Goal: Task Accomplishment & Management: Manage account settings

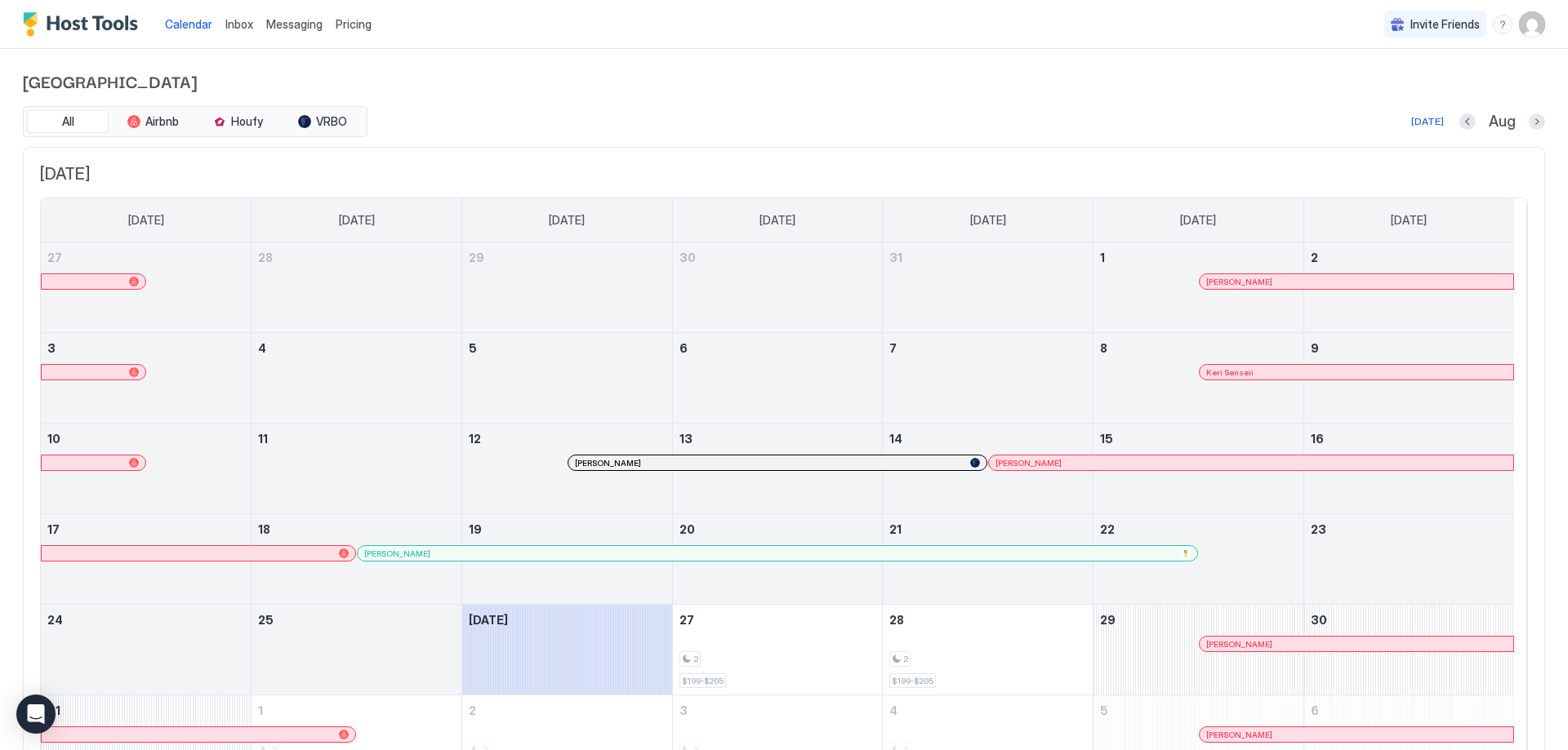
click at [1519, 34] on img "User profile" at bounding box center [1532, 24] width 26 height 26
click at [1369, 93] on span "Settings" at bounding box center [1373, 91] width 44 height 14
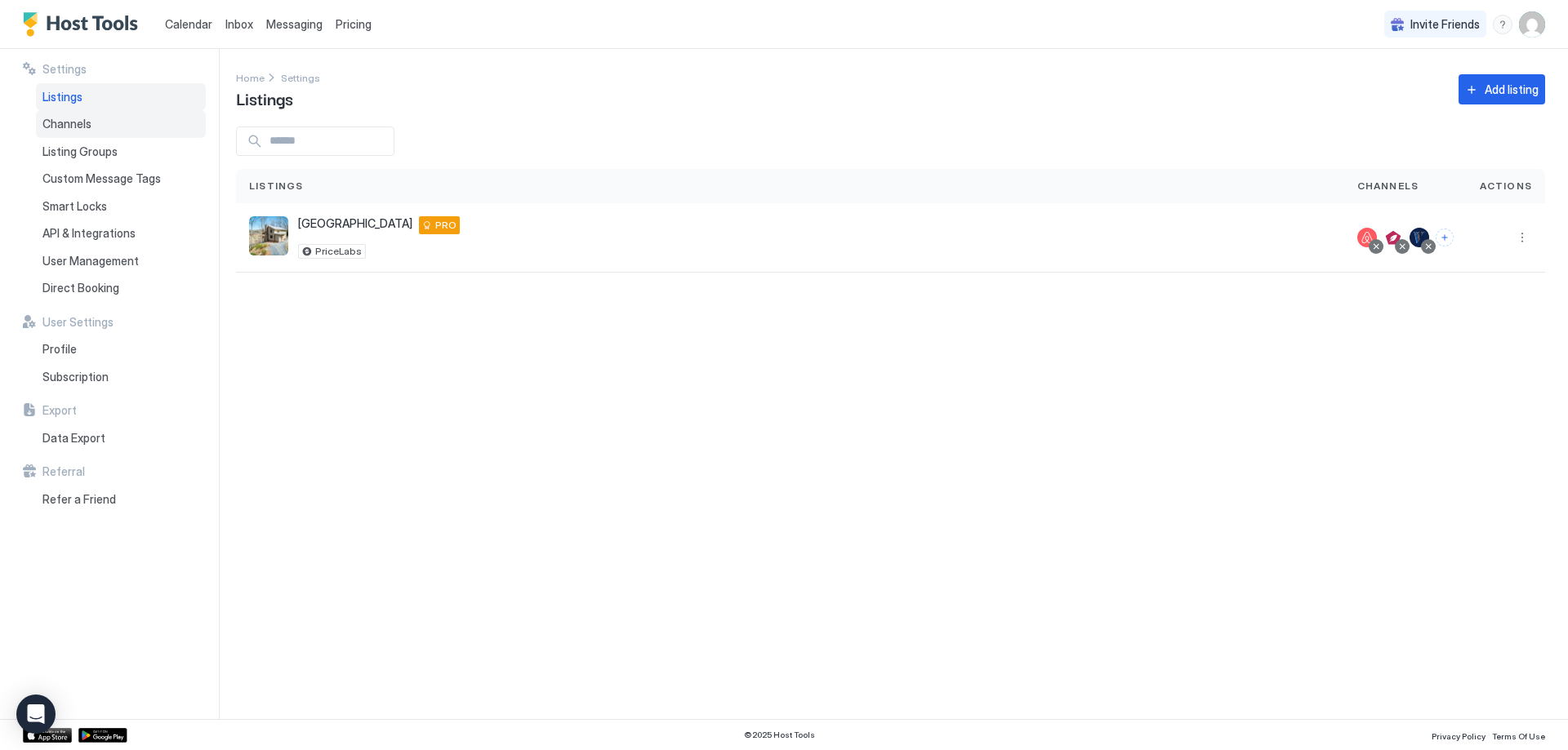
click at [76, 131] on div "Channels" at bounding box center [121, 124] width 170 height 28
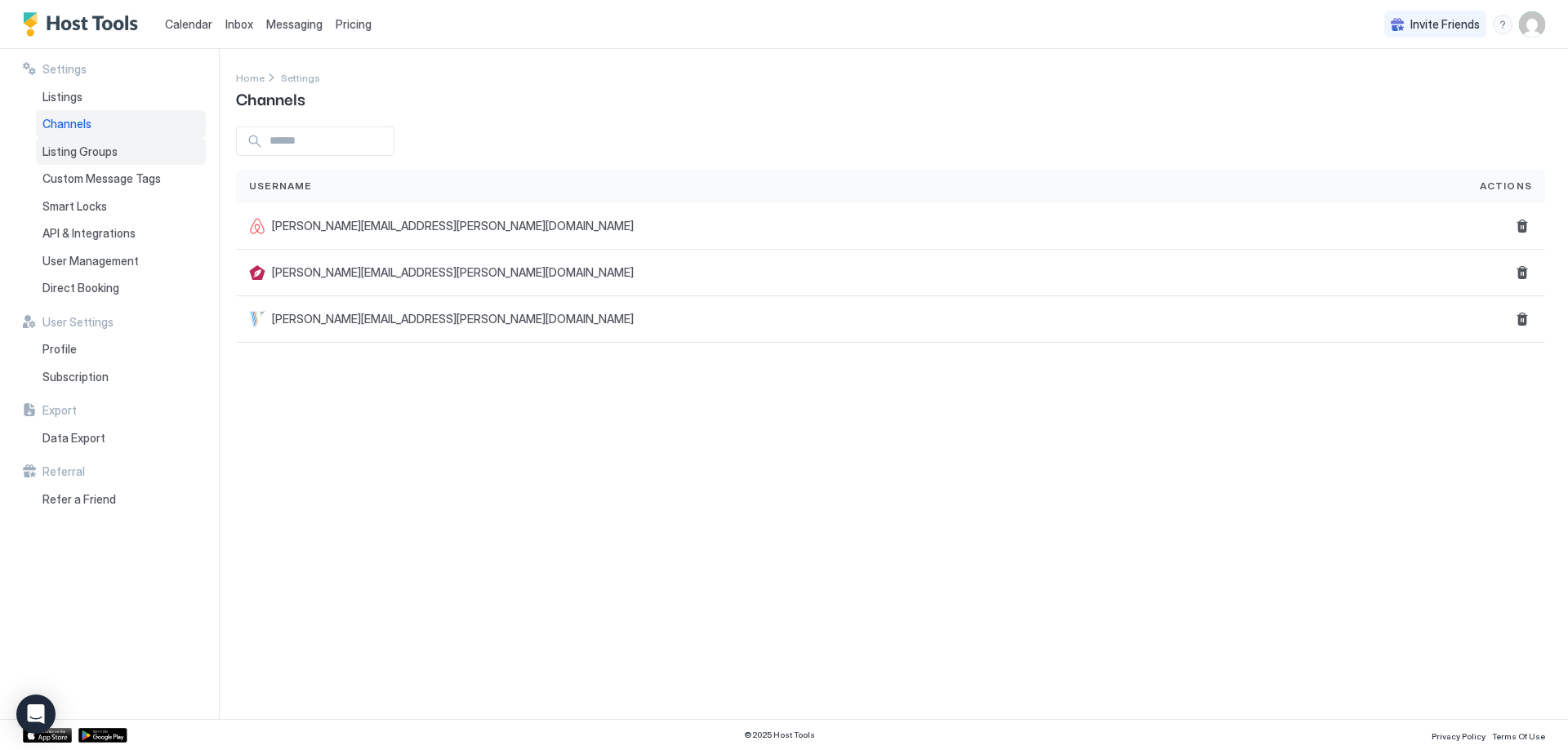
click at [72, 147] on span "Listing Groups" at bounding box center [80, 152] width 75 height 14
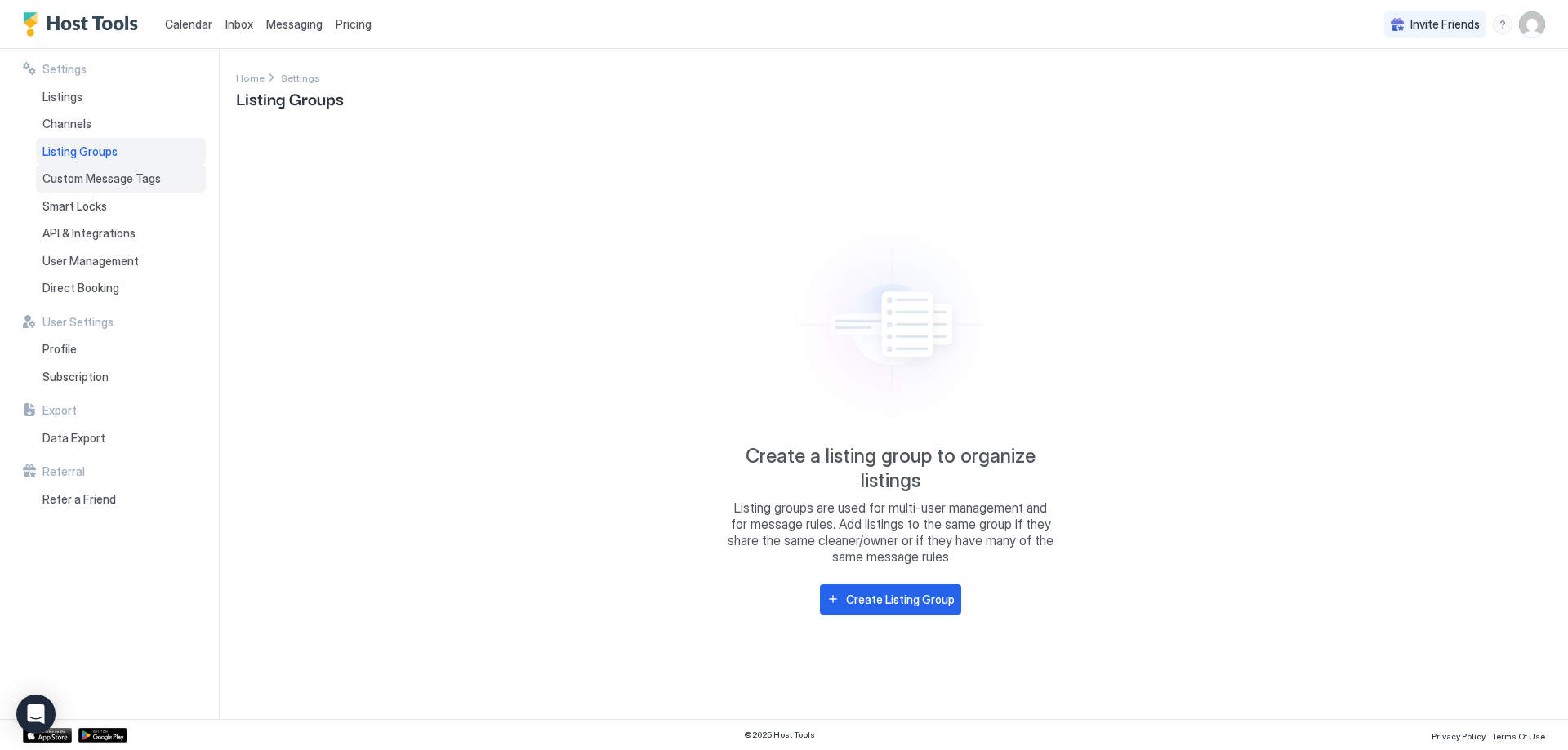
click at [79, 176] on span "Custom Message Tags" at bounding box center [101, 179] width 119 height 14
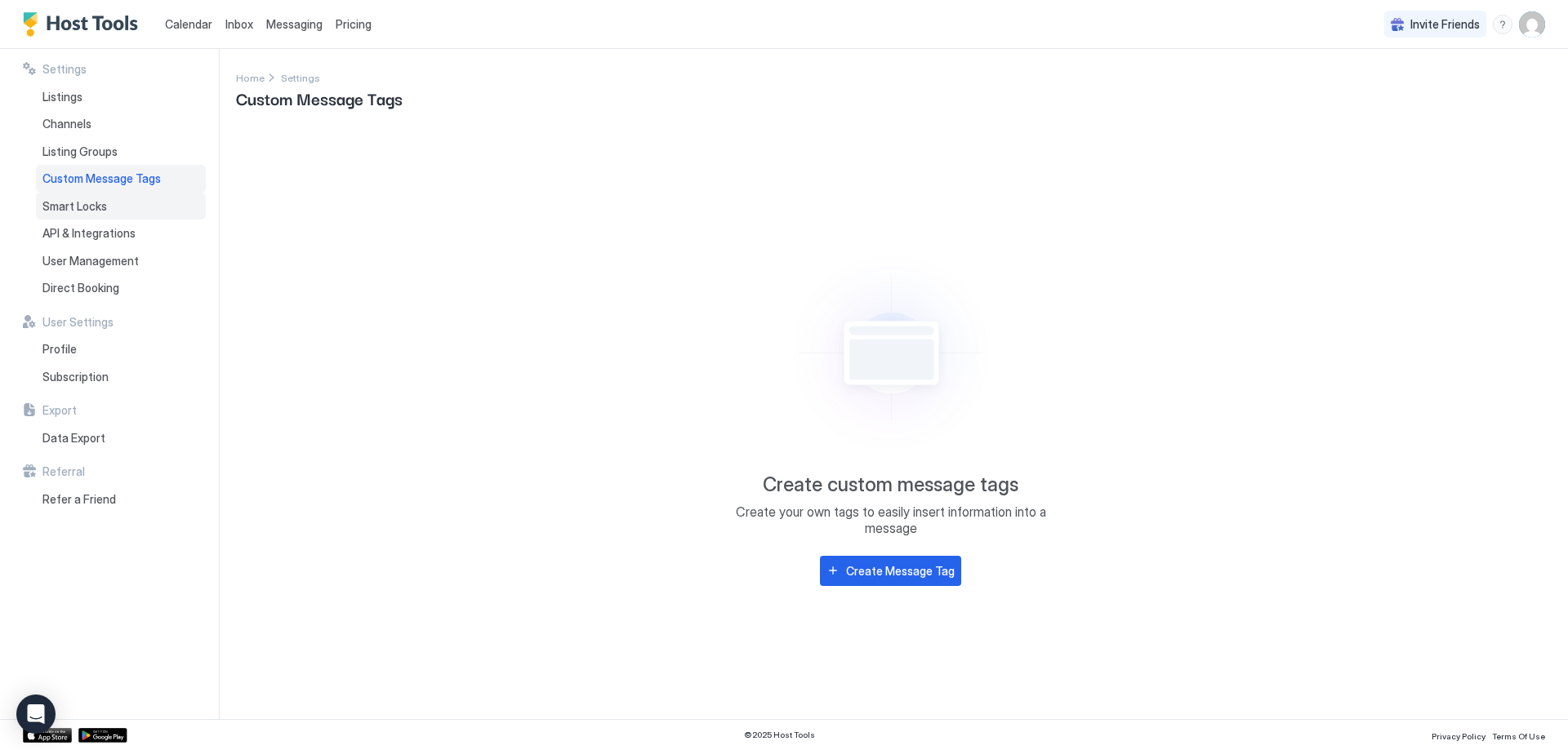
click at [88, 196] on div "Smart Locks" at bounding box center [121, 206] width 170 height 28
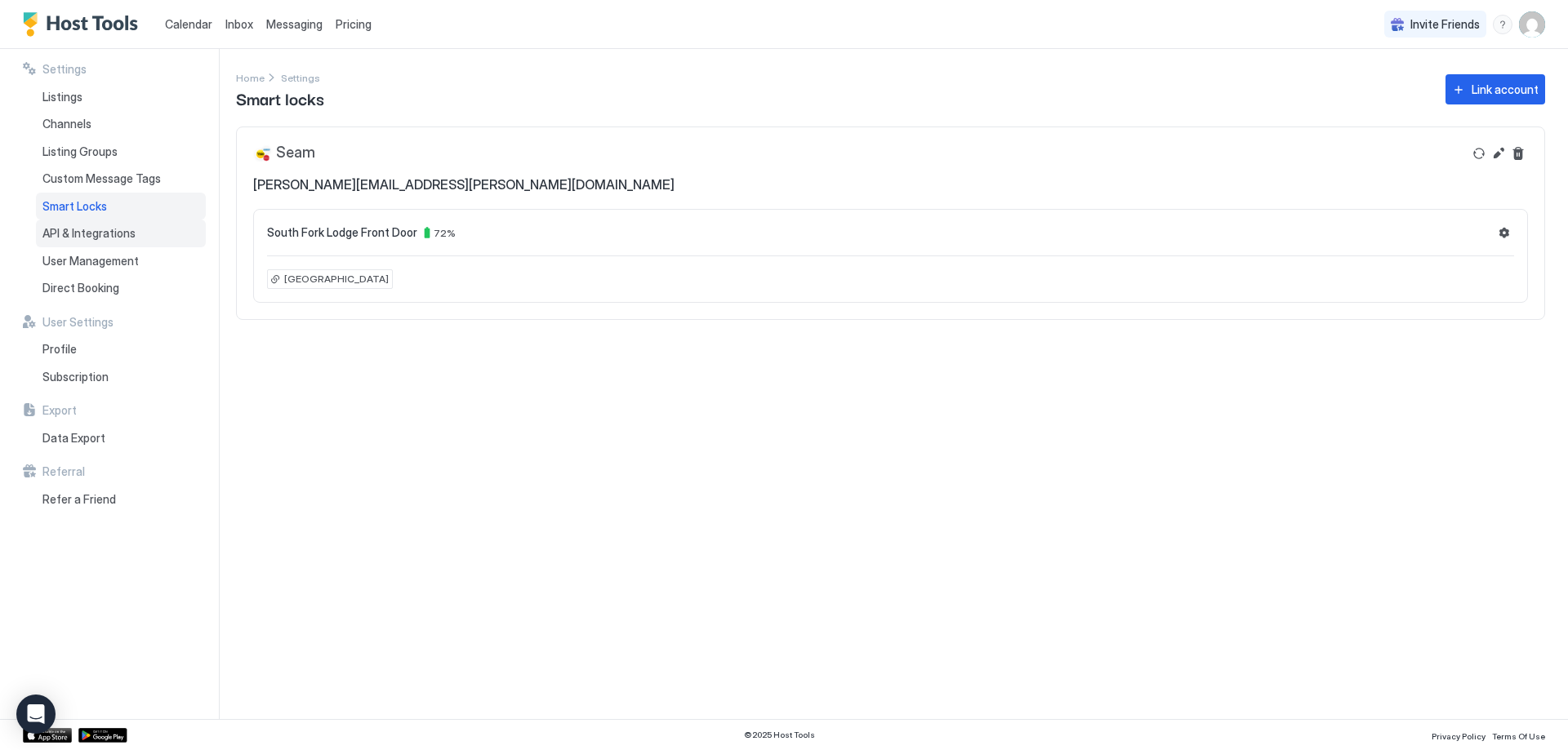
click at [108, 233] on span "API & Integrations" at bounding box center [89, 233] width 93 height 14
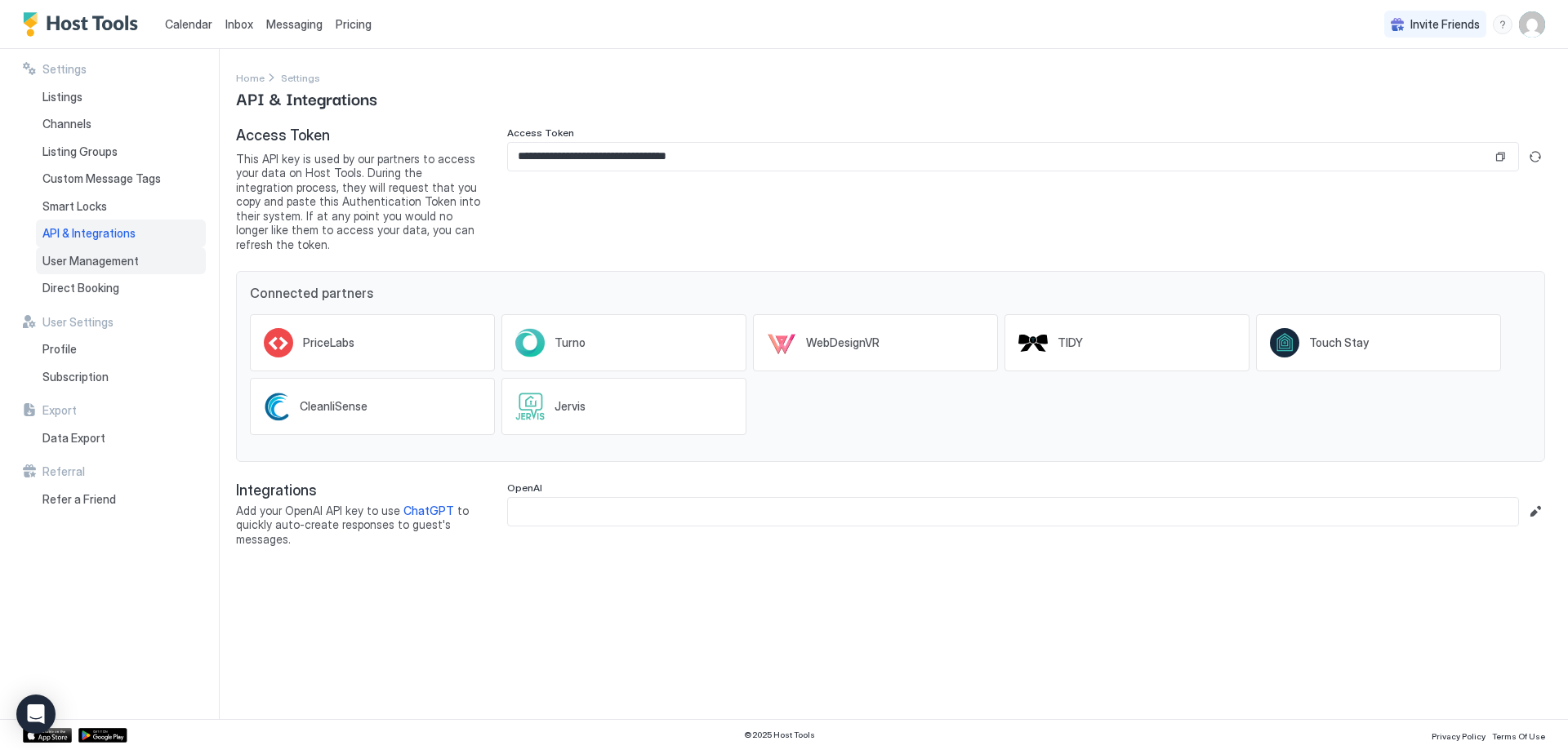
click at [121, 256] on span "User Management" at bounding box center [90, 261] width 96 height 14
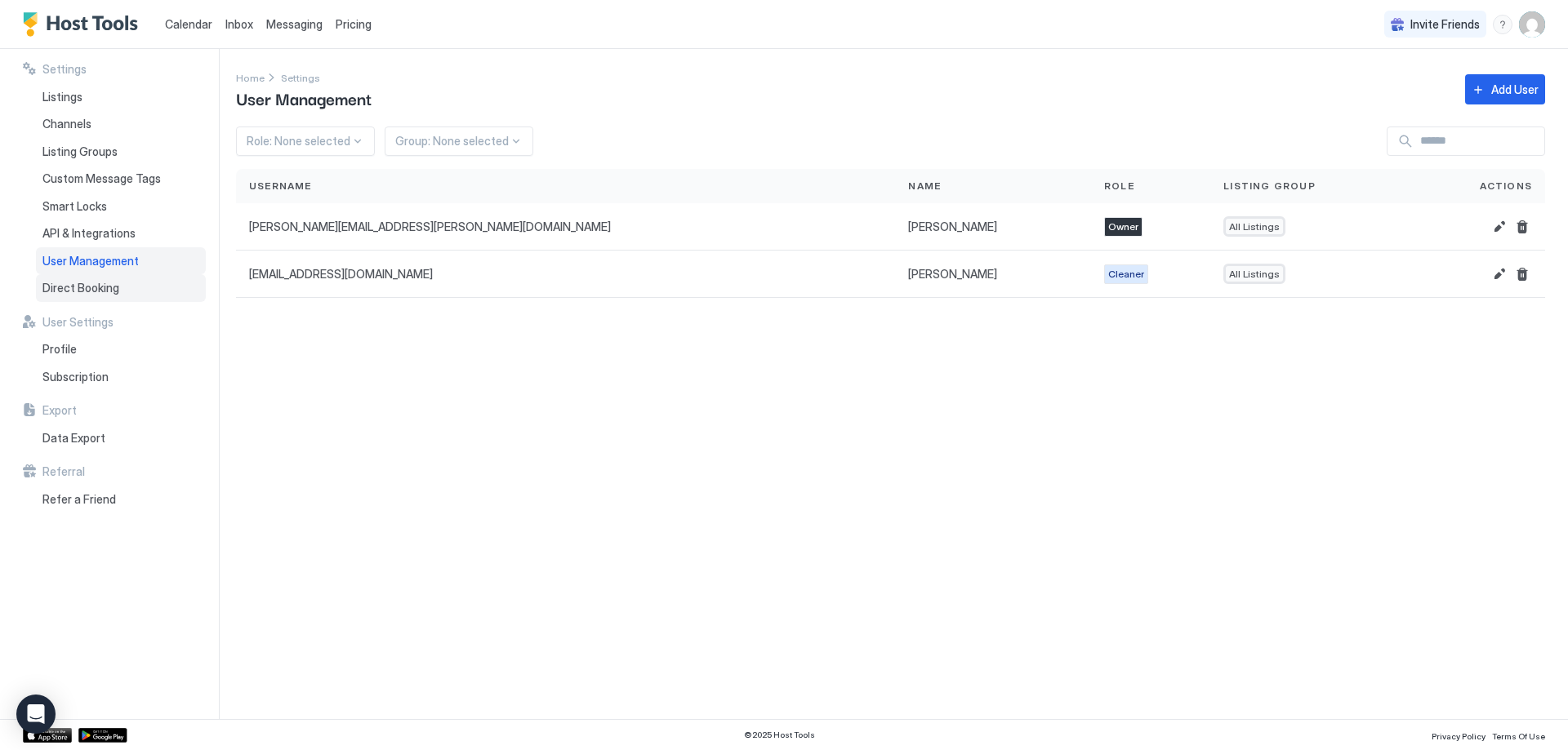
click at [111, 275] on div "Direct Booking" at bounding box center [121, 288] width 170 height 28
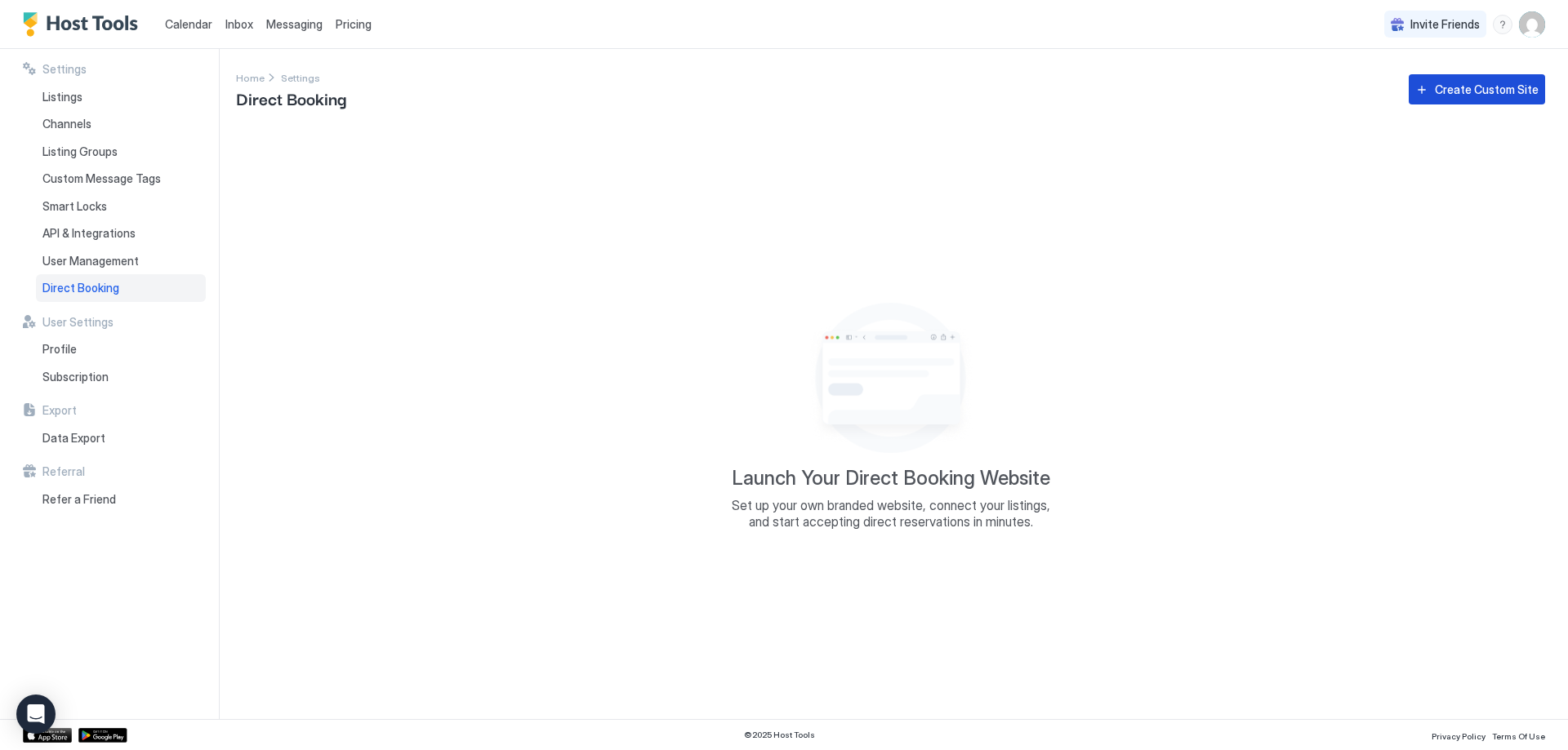
click at [1461, 87] on div "Create Custom Site" at bounding box center [1487, 89] width 104 height 17
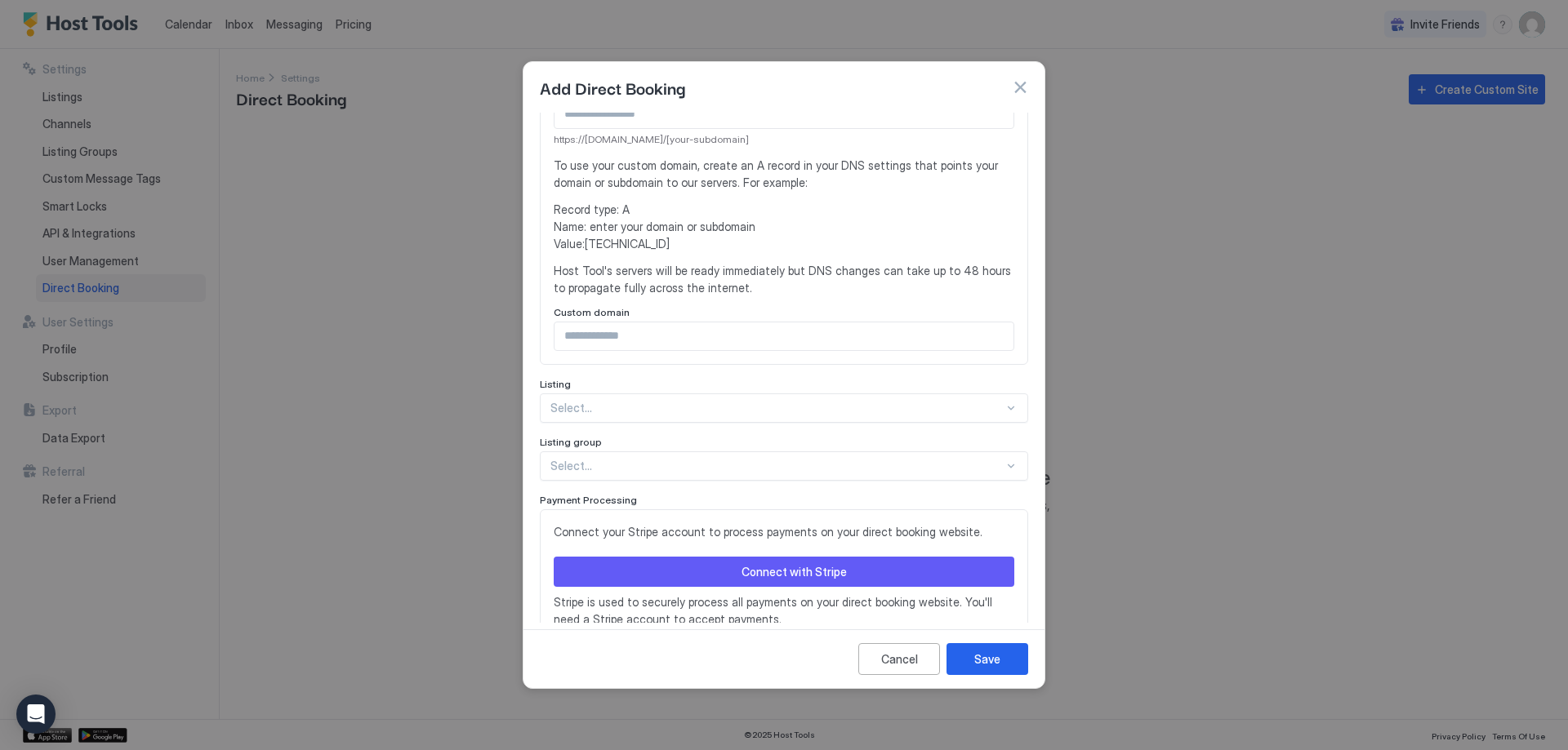
scroll to position [322, 0]
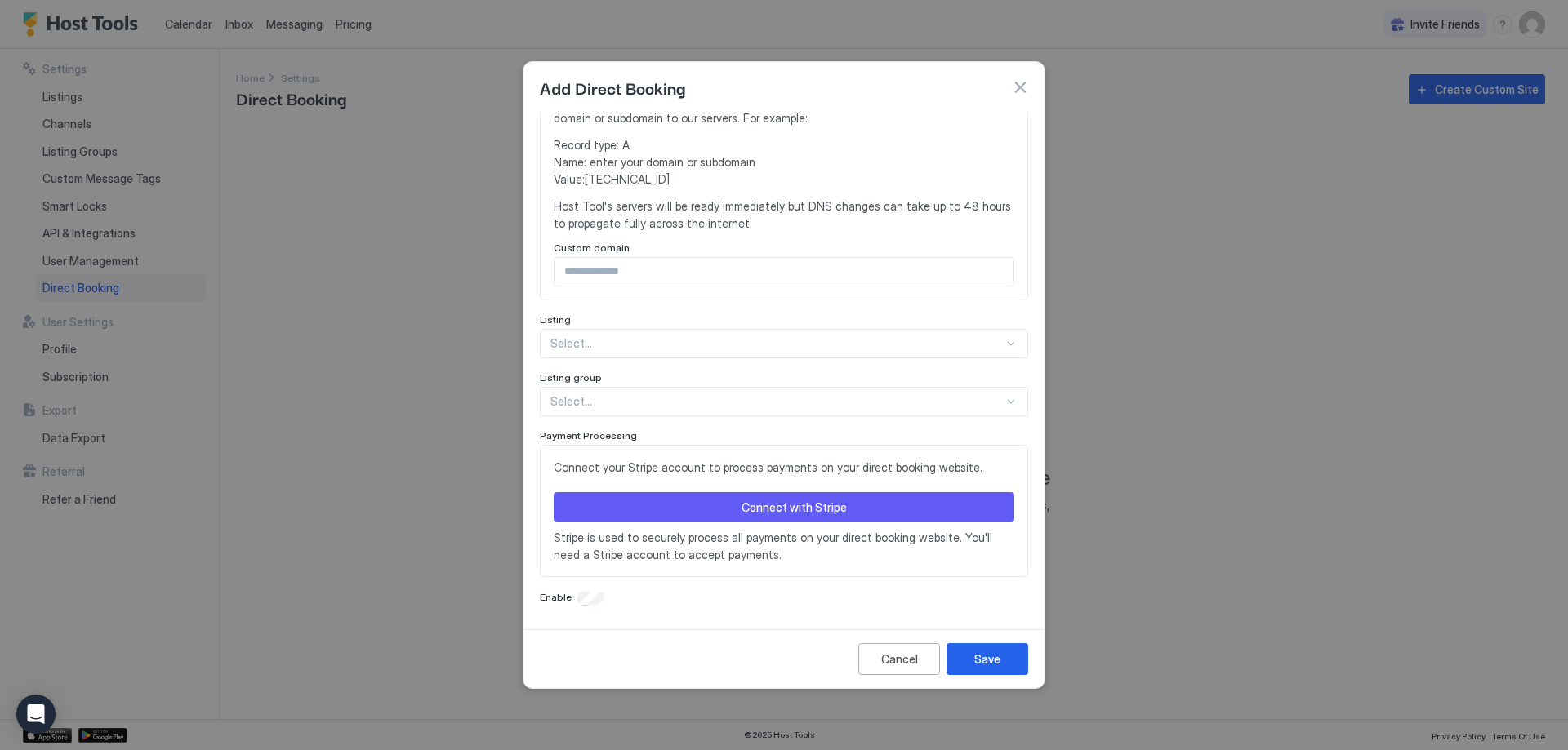
click at [1018, 92] on button "button" at bounding box center [1020, 88] width 16 height 16
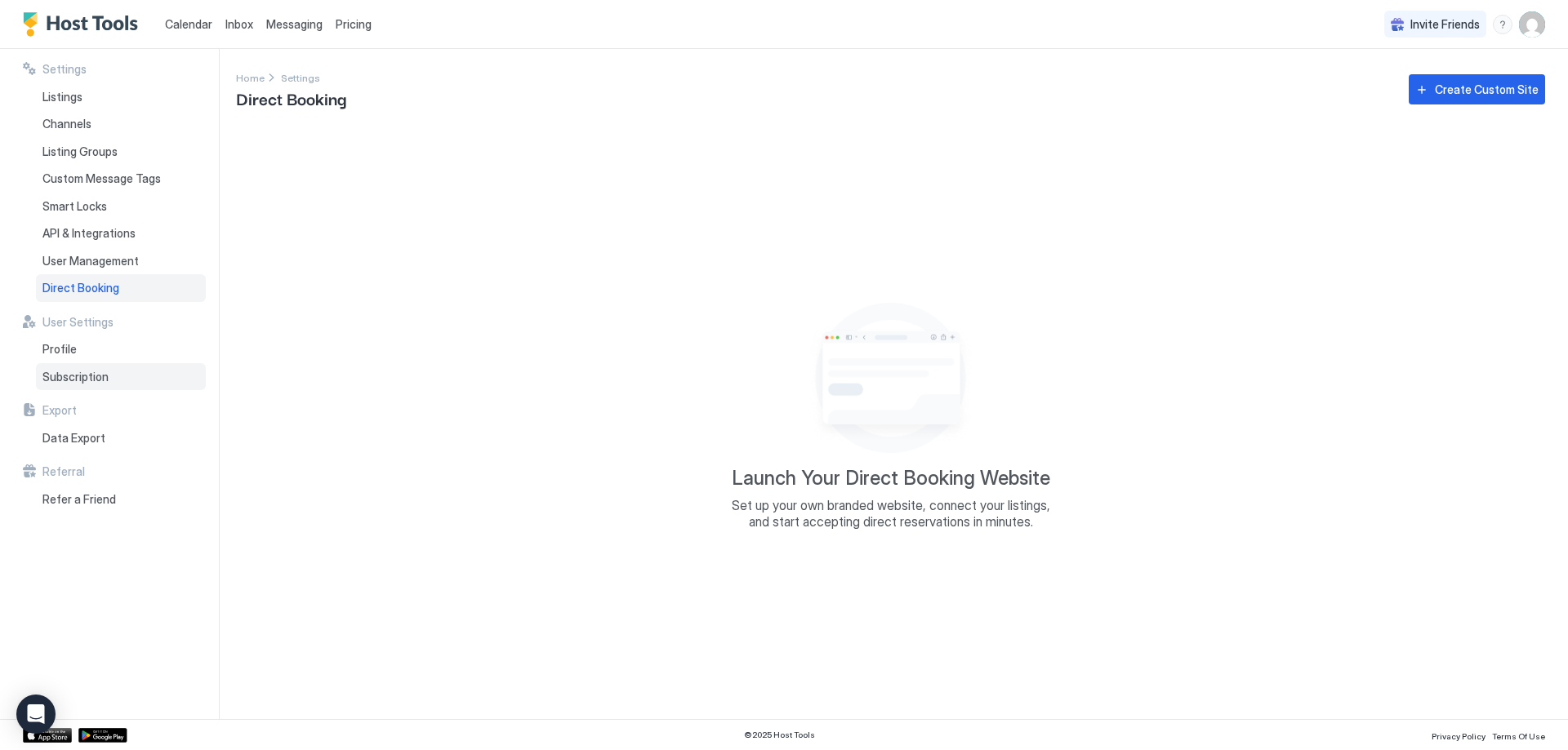
click at [80, 381] on span "Subscription" at bounding box center [75, 377] width 66 height 14
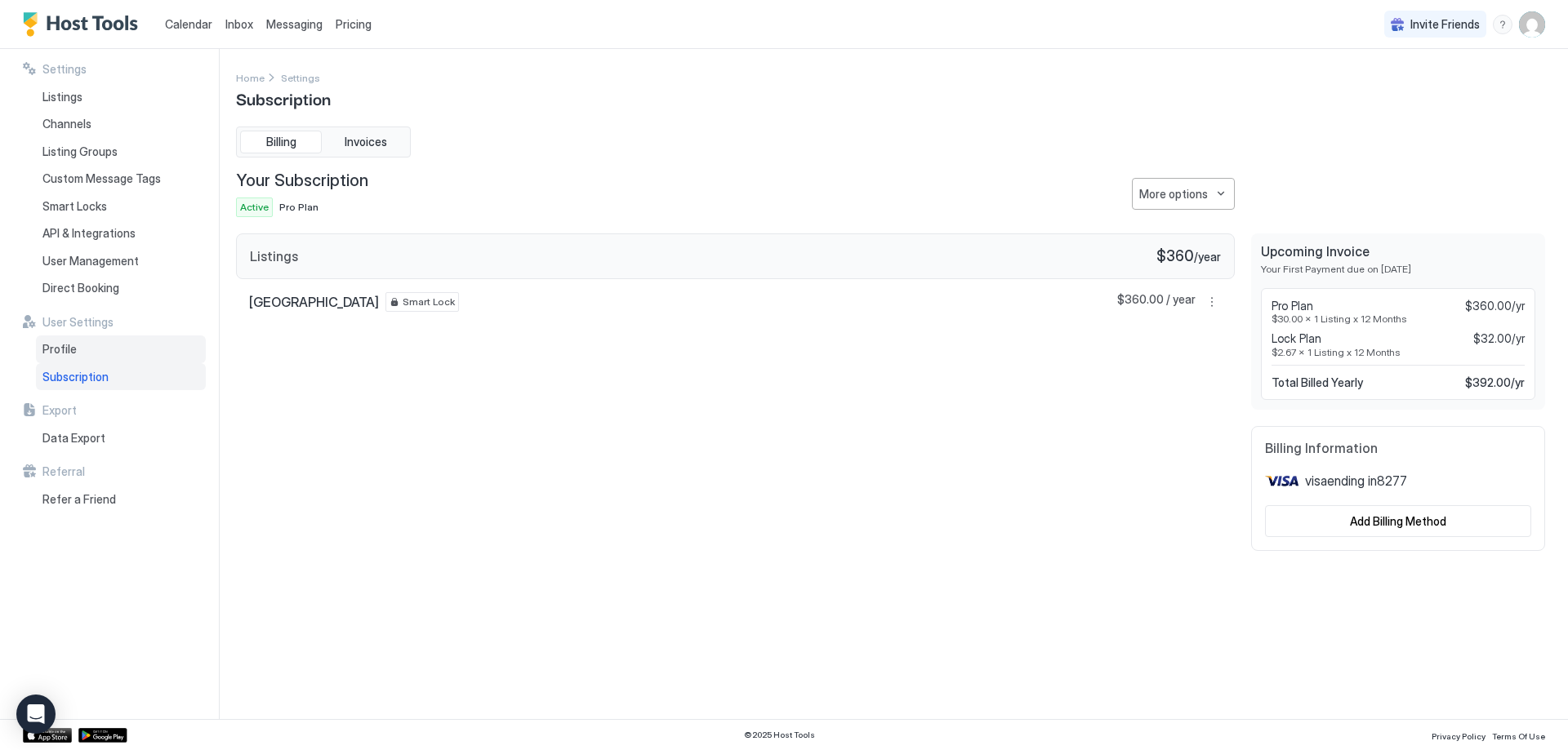
click at [67, 347] on span "Profile" at bounding box center [60, 349] width 34 height 14
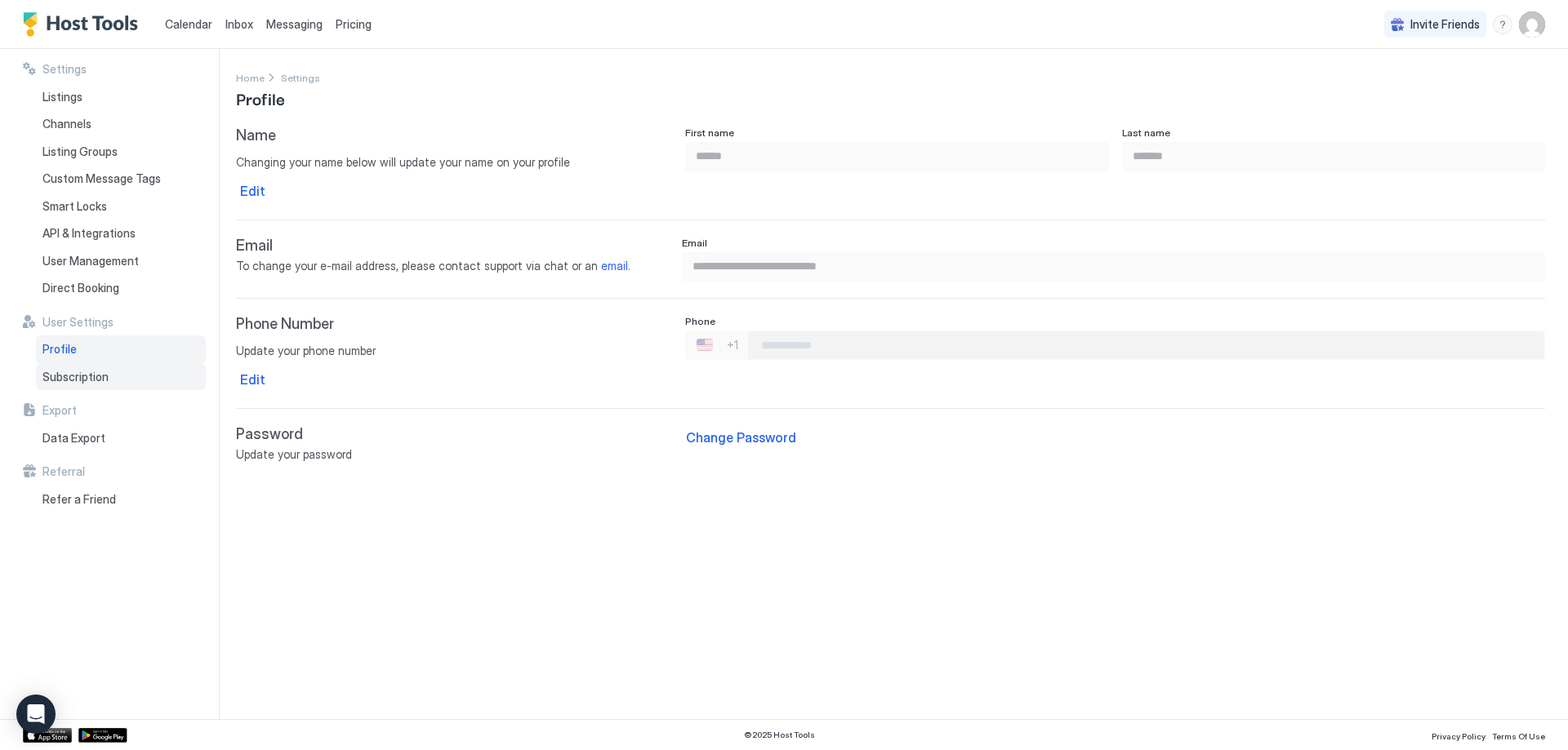
click at [69, 375] on span "Subscription" at bounding box center [75, 377] width 66 height 14
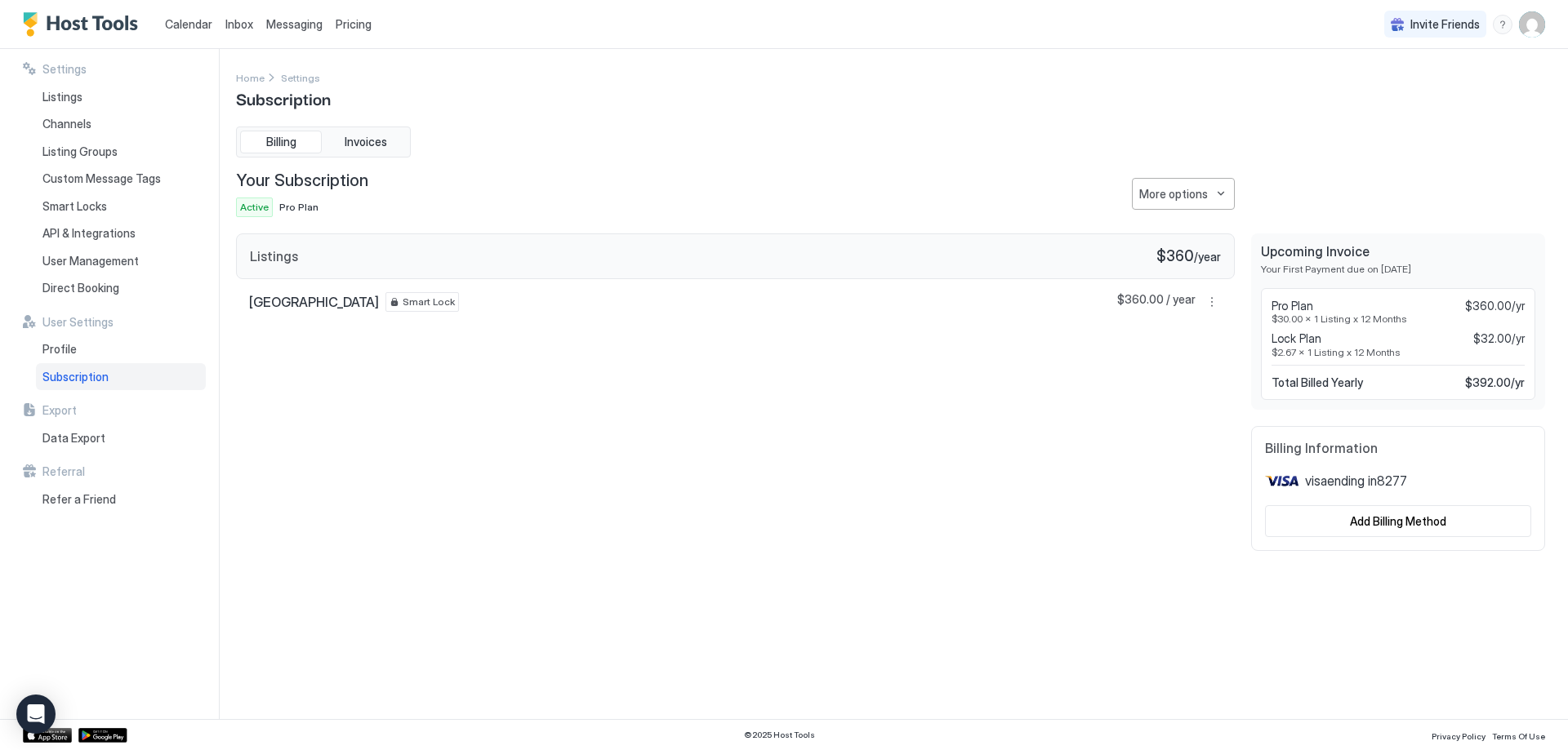
click at [280, 29] on span "Messaging" at bounding box center [294, 24] width 56 height 14
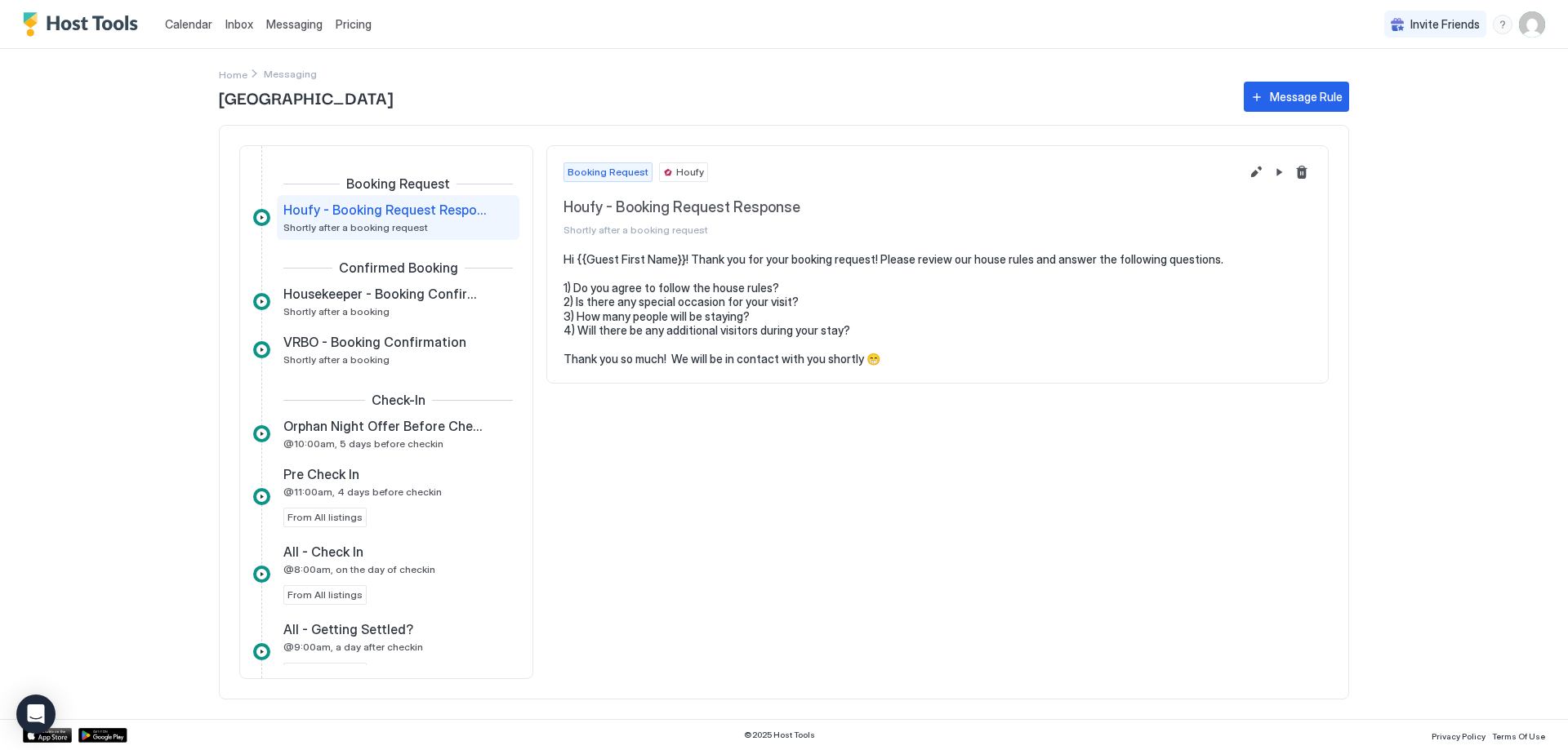
click at [1553, 28] on div "Calendar Inbox Messaging Pricing Invite Friends DS" at bounding box center [784, 24] width 1568 height 49
click at [1540, 27] on img "User profile" at bounding box center [1532, 24] width 26 height 26
click at [1366, 97] on span "Settings" at bounding box center [1384, 91] width 44 height 14
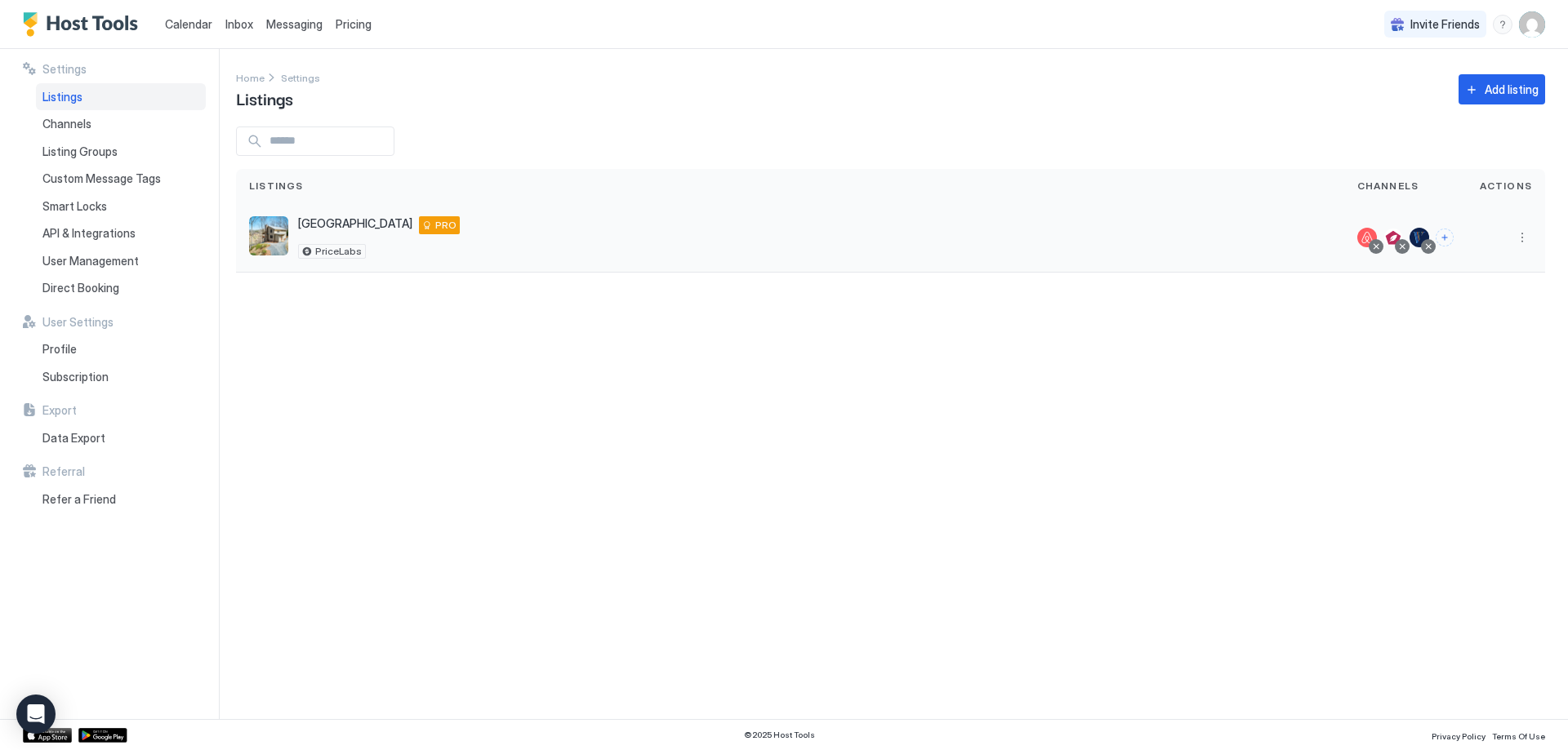
click at [612, 237] on div "[GEOGRAPHIC_DATA] [STREET_ADDRESS][US_STATE] PRO PriceLabs" at bounding box center [790, 237] width 1082 height 43
click at [1507, 239] on div at bounding box center [1506, 238] width 52 height 20
click at [1523, 236] on button "More options" at bounding box center [1522, 238] width 20 height 20
click at [1505, 312] on span "Listing Settings" at bounding box center [1485, 313] width 72 height 13
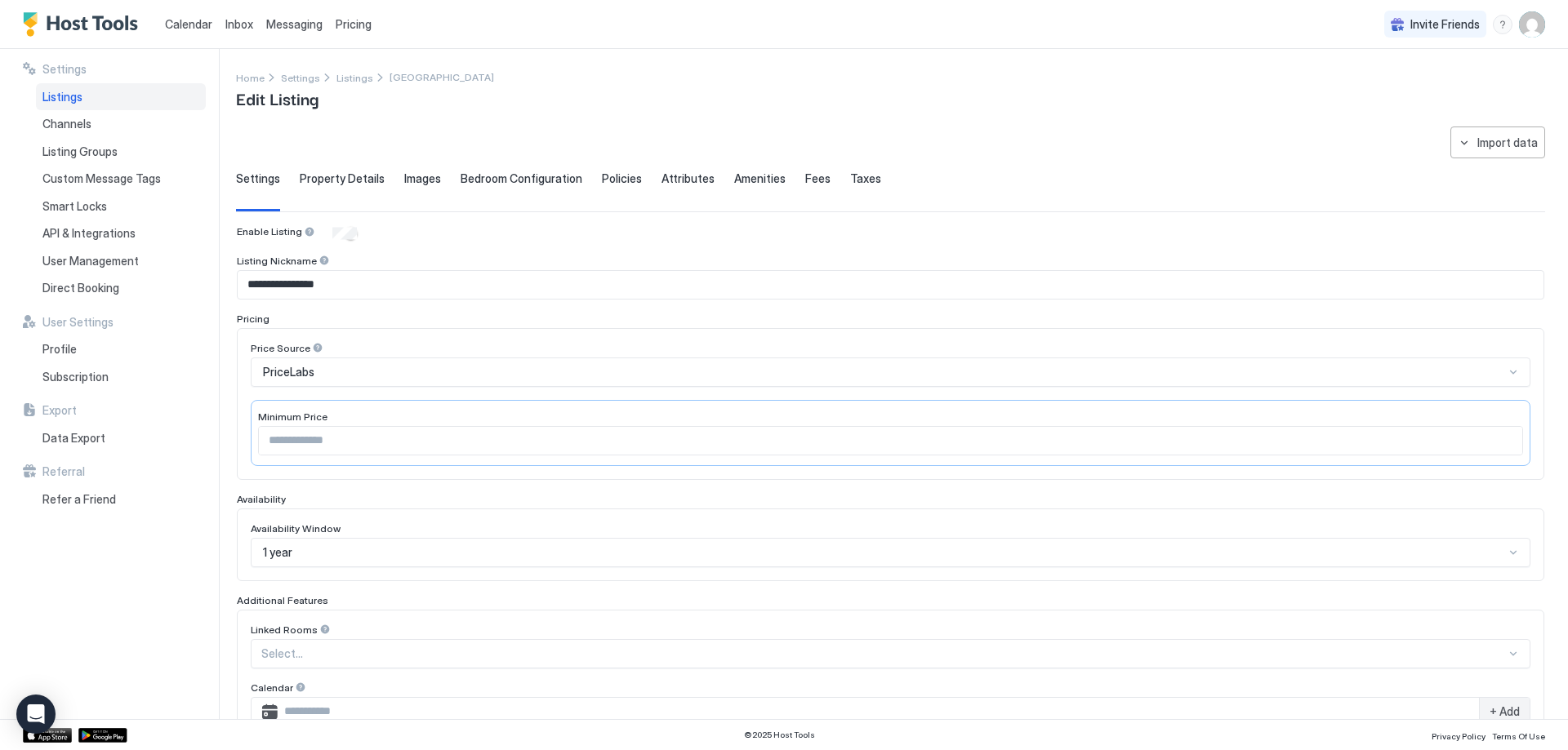
click at [330, 183] on span "Property Details" at bounding box center [342, 179] width 85 height 14
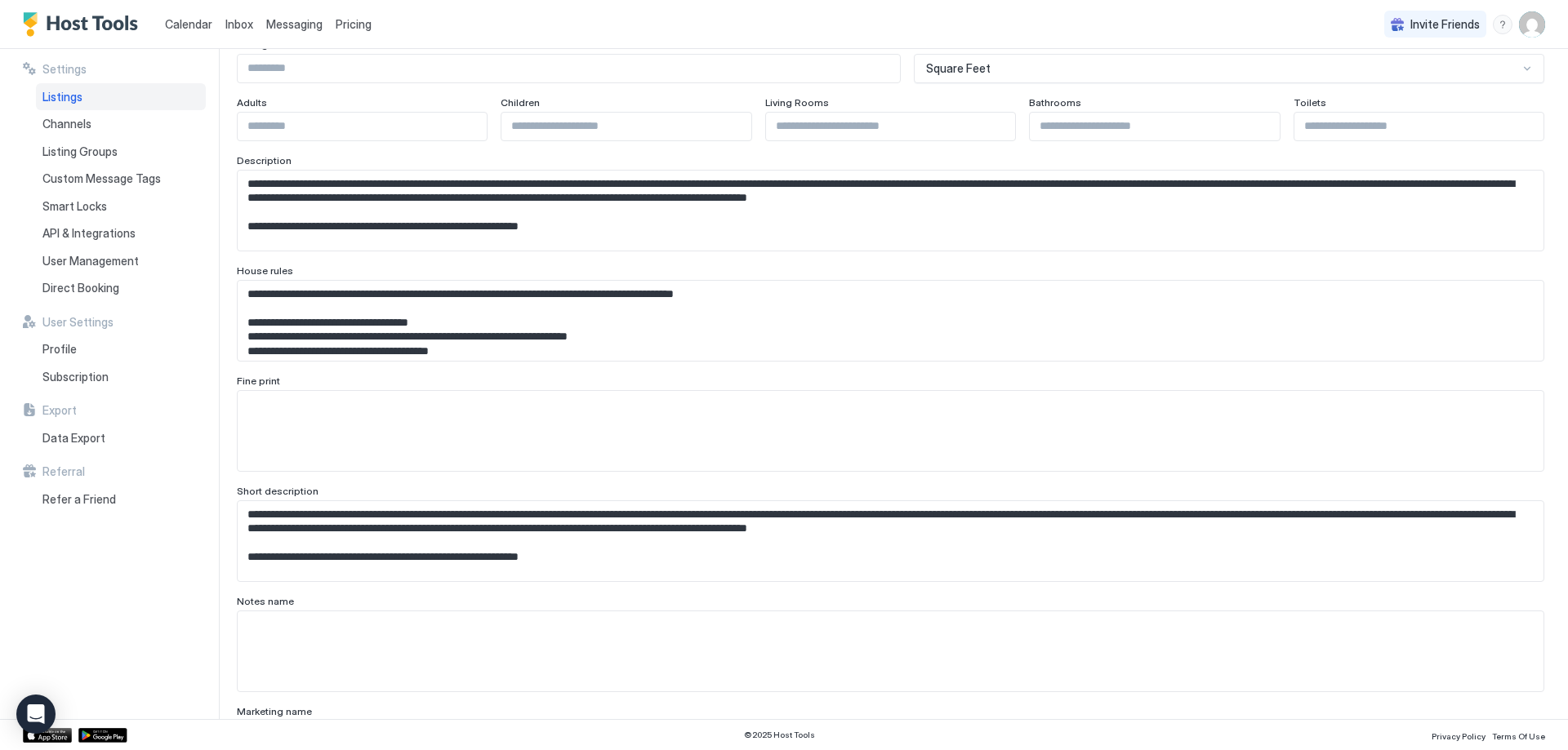
scroll to position [572, 0]
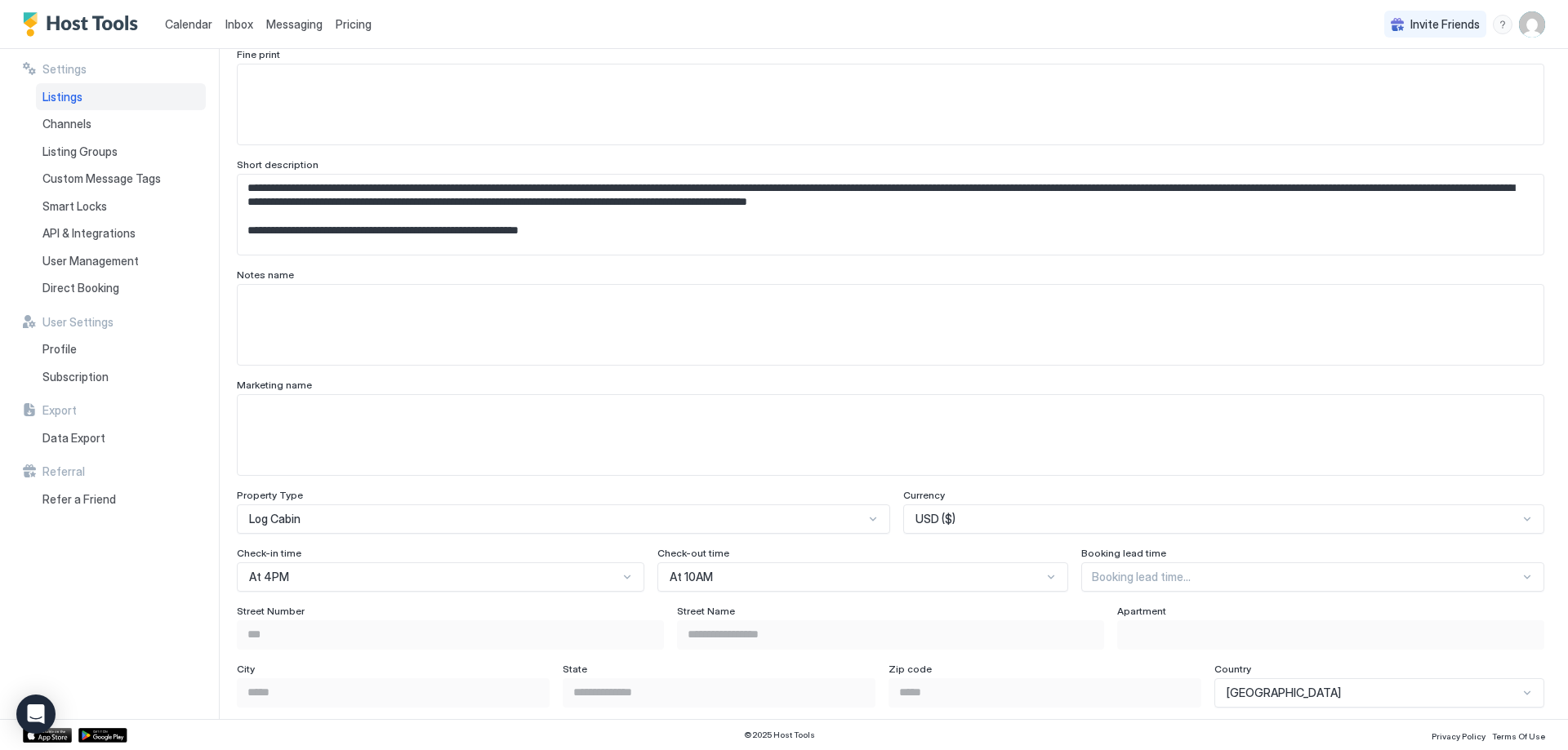
click at [375, 411] on textarea "Input Field" at bounding box center [890, 435] width 1306 height 80
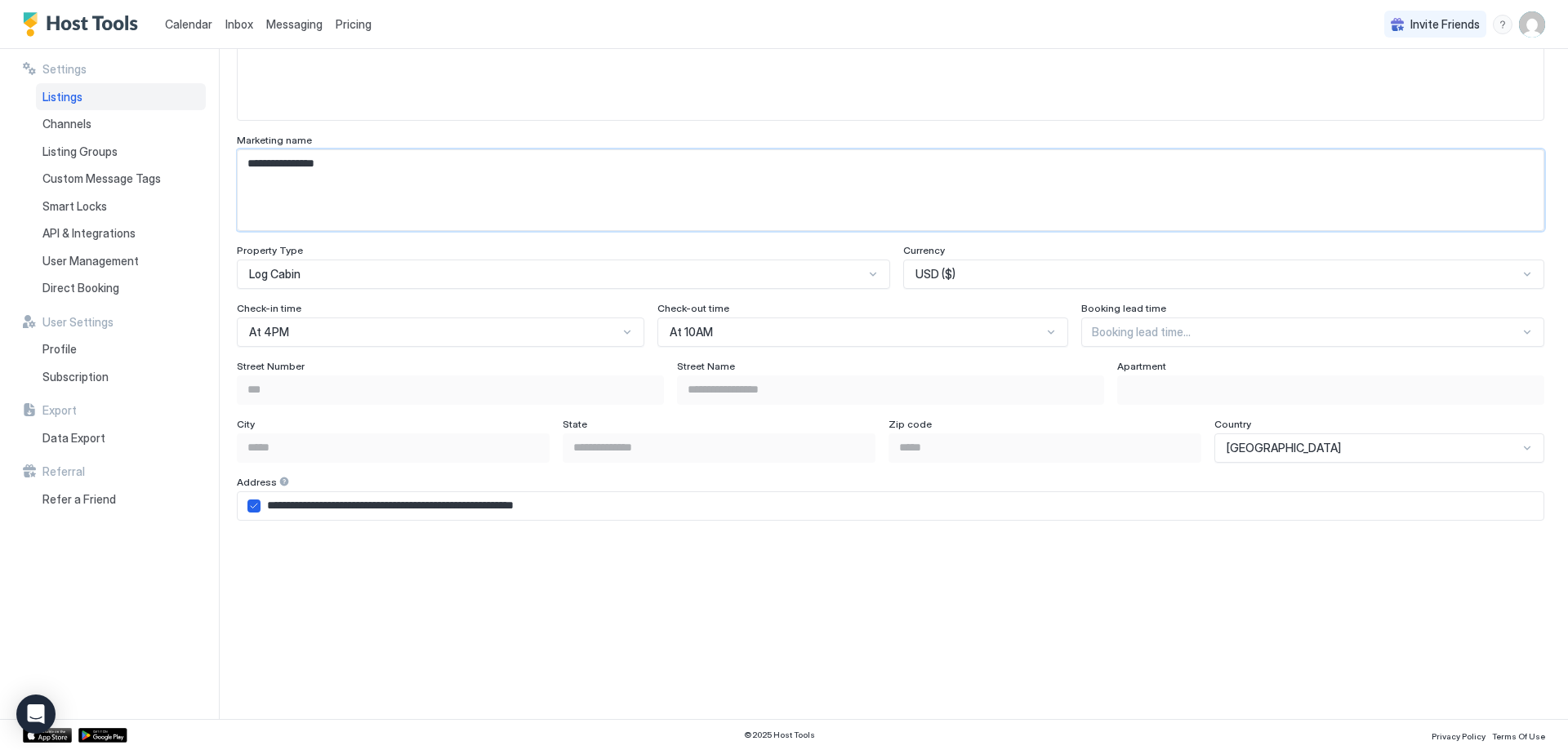
scroll to position [898, 0]
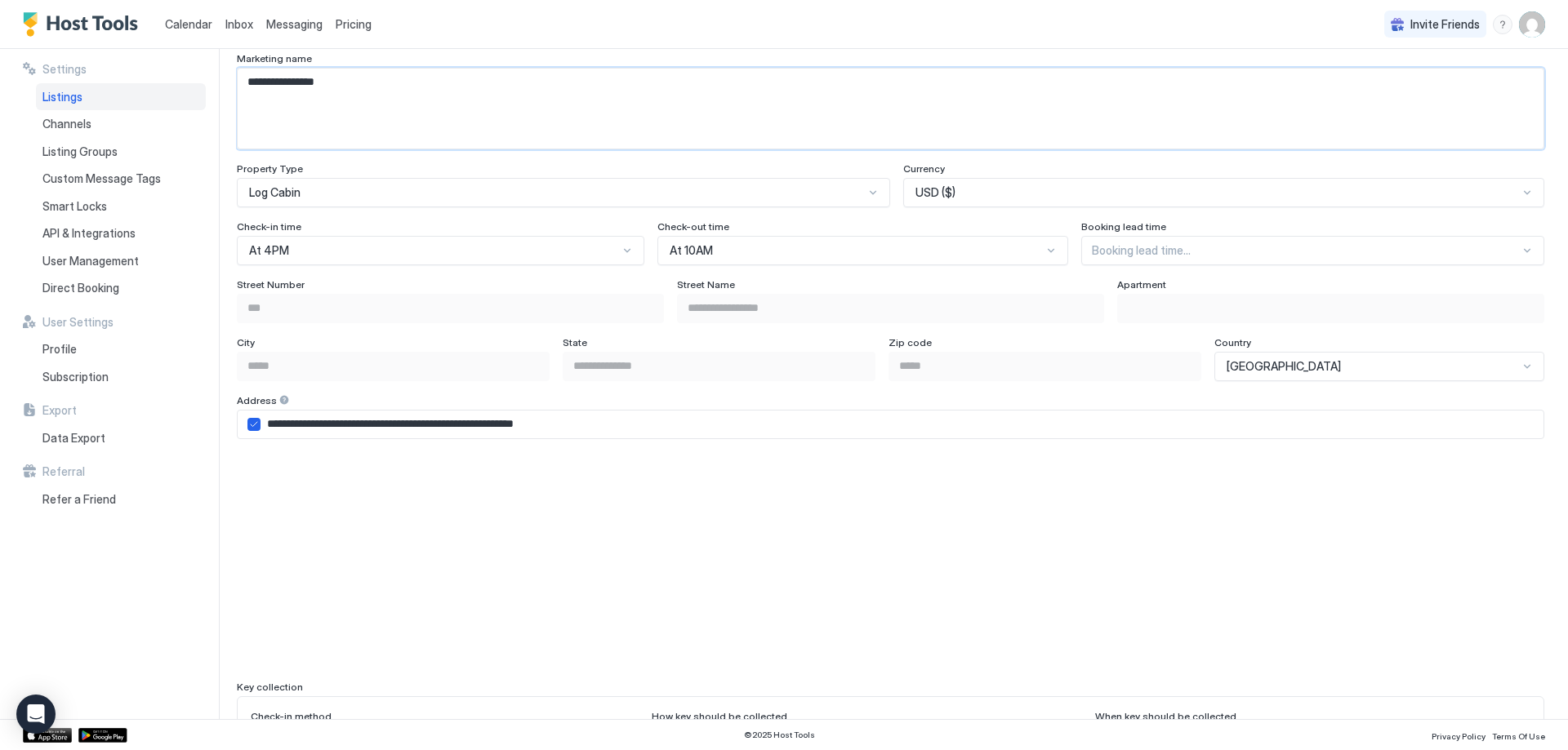
type textarea "**********"
click at [1195, 257] on div at bounding box center [1306, 251] width 428 height 14
click at [1186, 317] on div "At least 1 day notice" at bounding box center [1313, 320] width 442 height 13
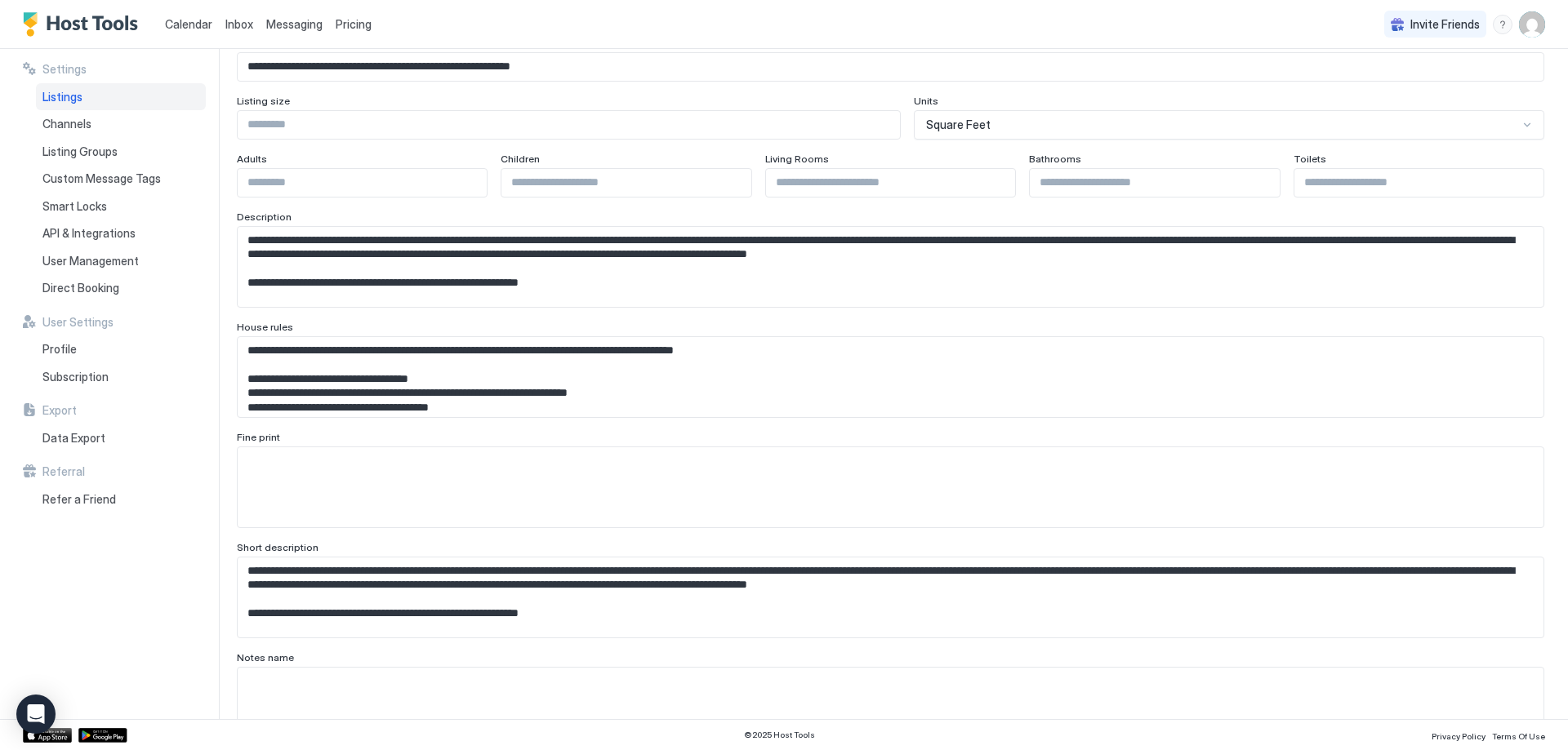
scroll to position [0, 0]
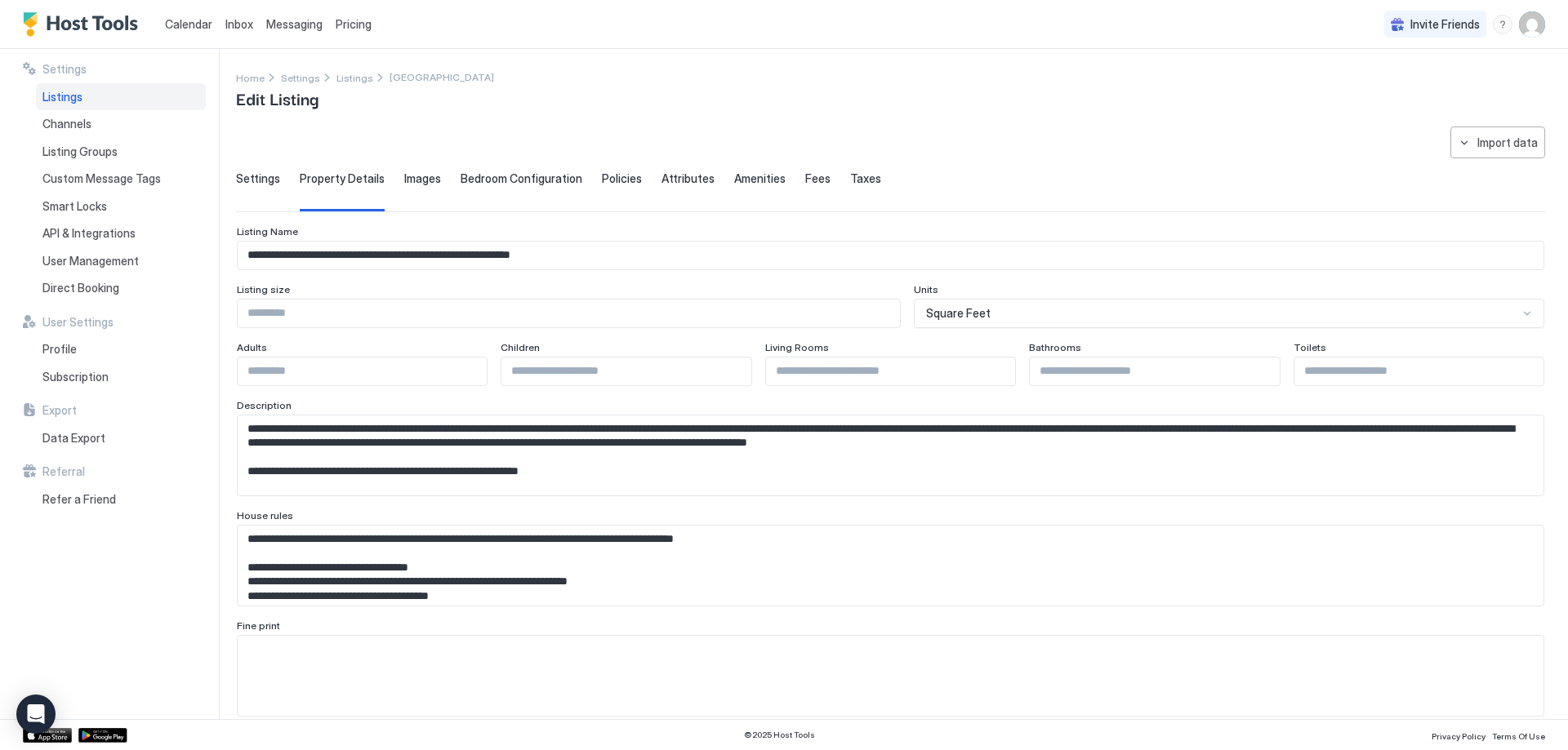
click at [429, 179] on span "Images" at bounding box center [423, 179] width 37 height 14
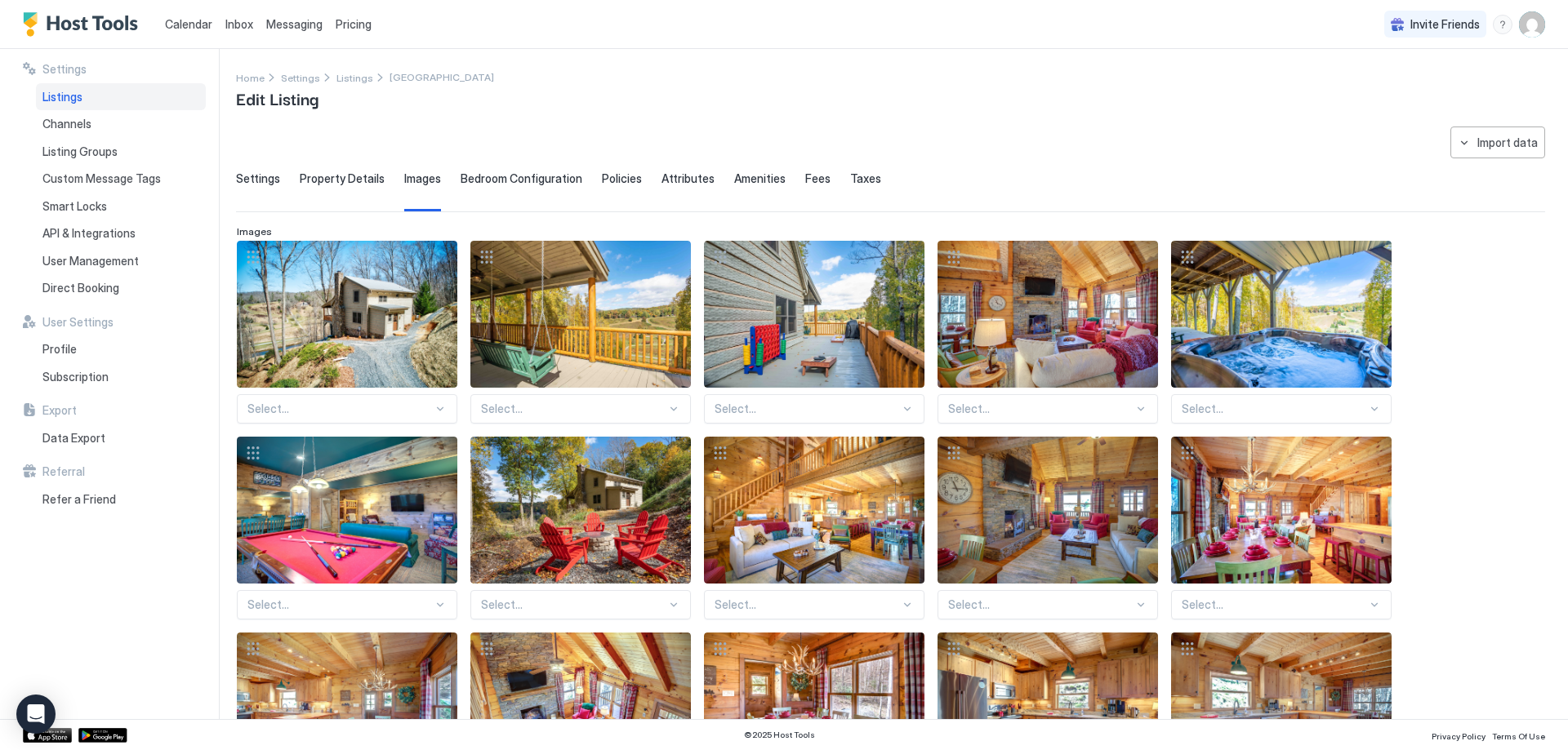
click at [433, 413] on div "Select..." at bounding box center [347, 409] width 221 height 29
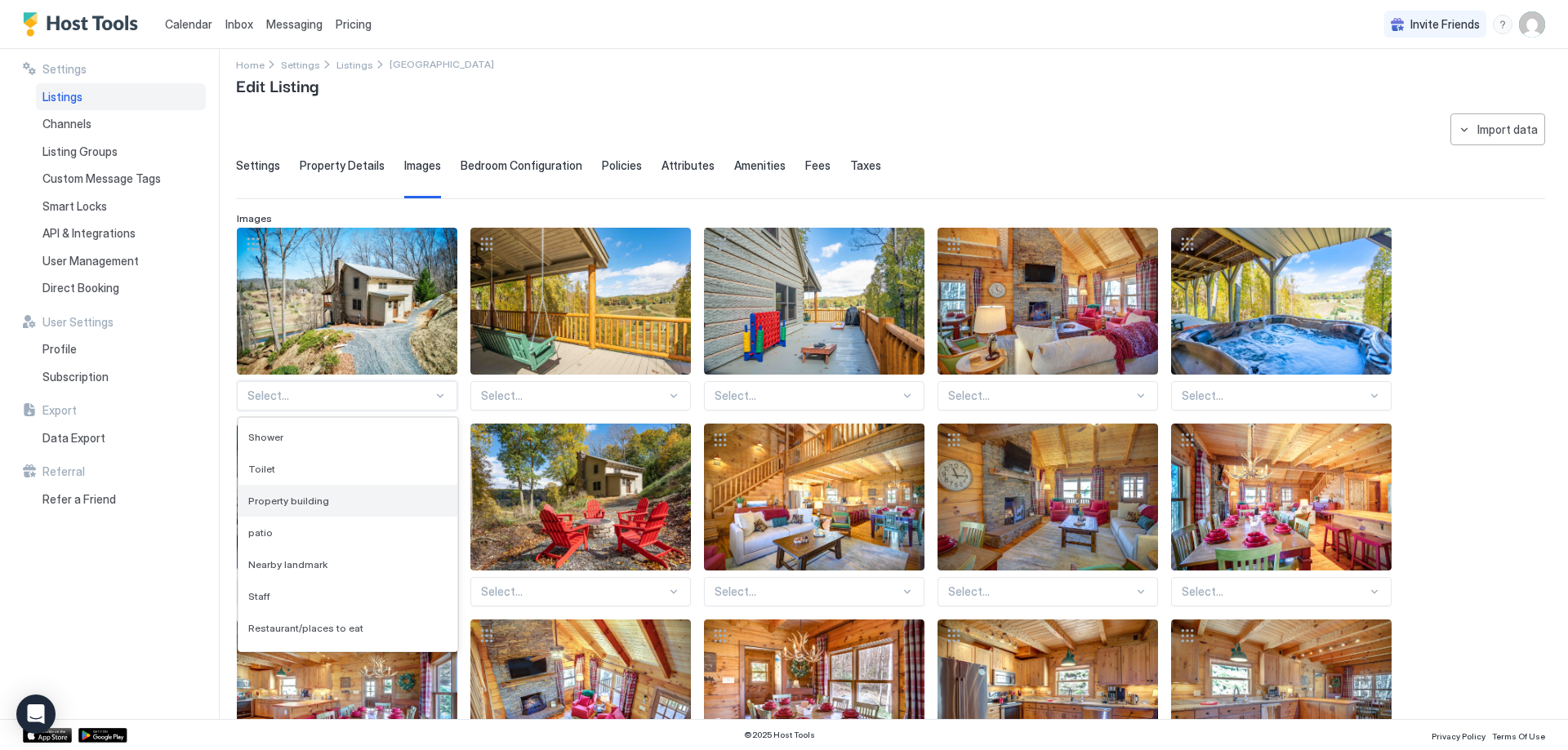
click at [345, 506] on div "Property building" at bounding box center [347, 501] width 199 height 13
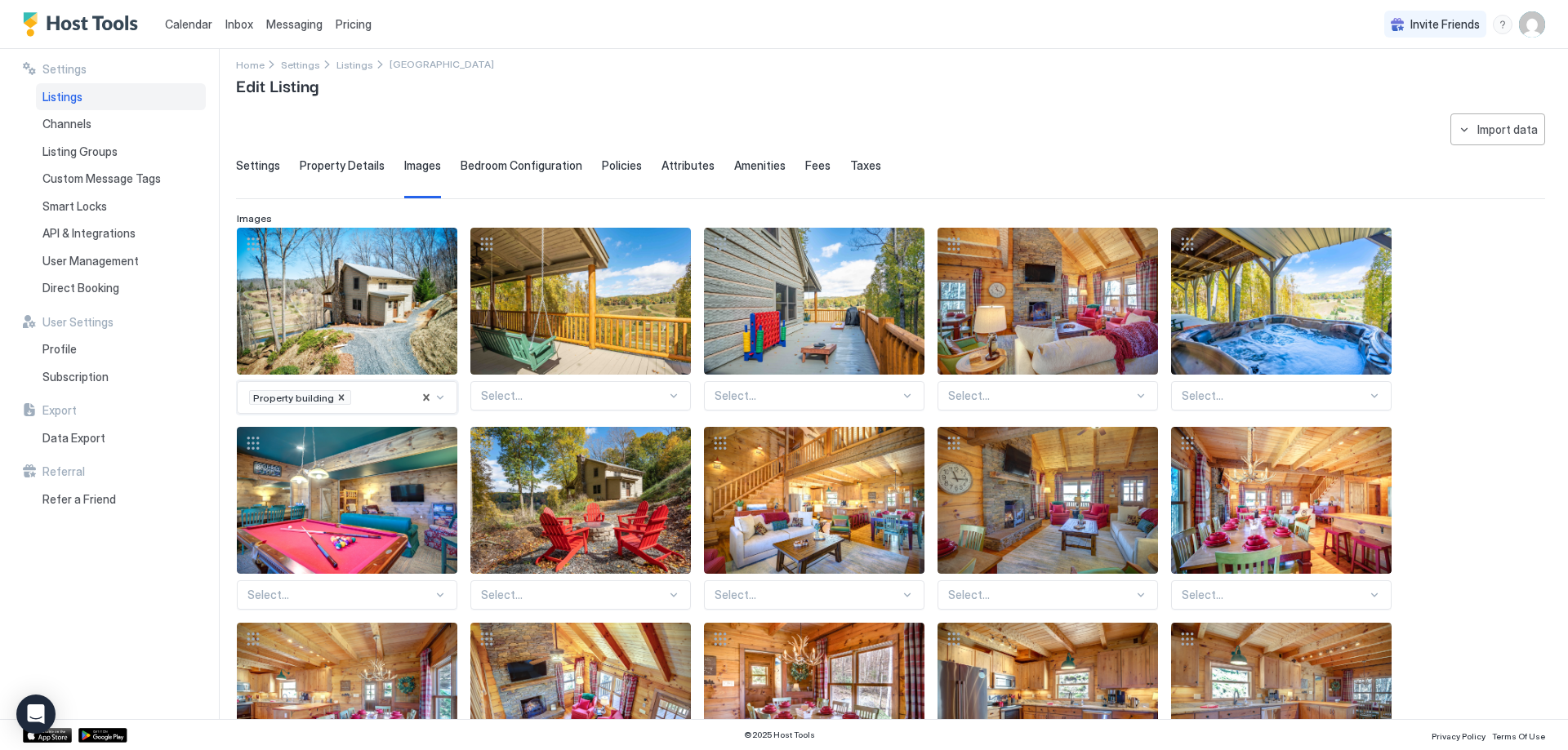
click at [383, 399] on div at bounding box center [386, 397] width 67 height 14
type input "****"
click at [328, 448] on div "Mountain view" at bounding box center [348, 440] width 219 height 32
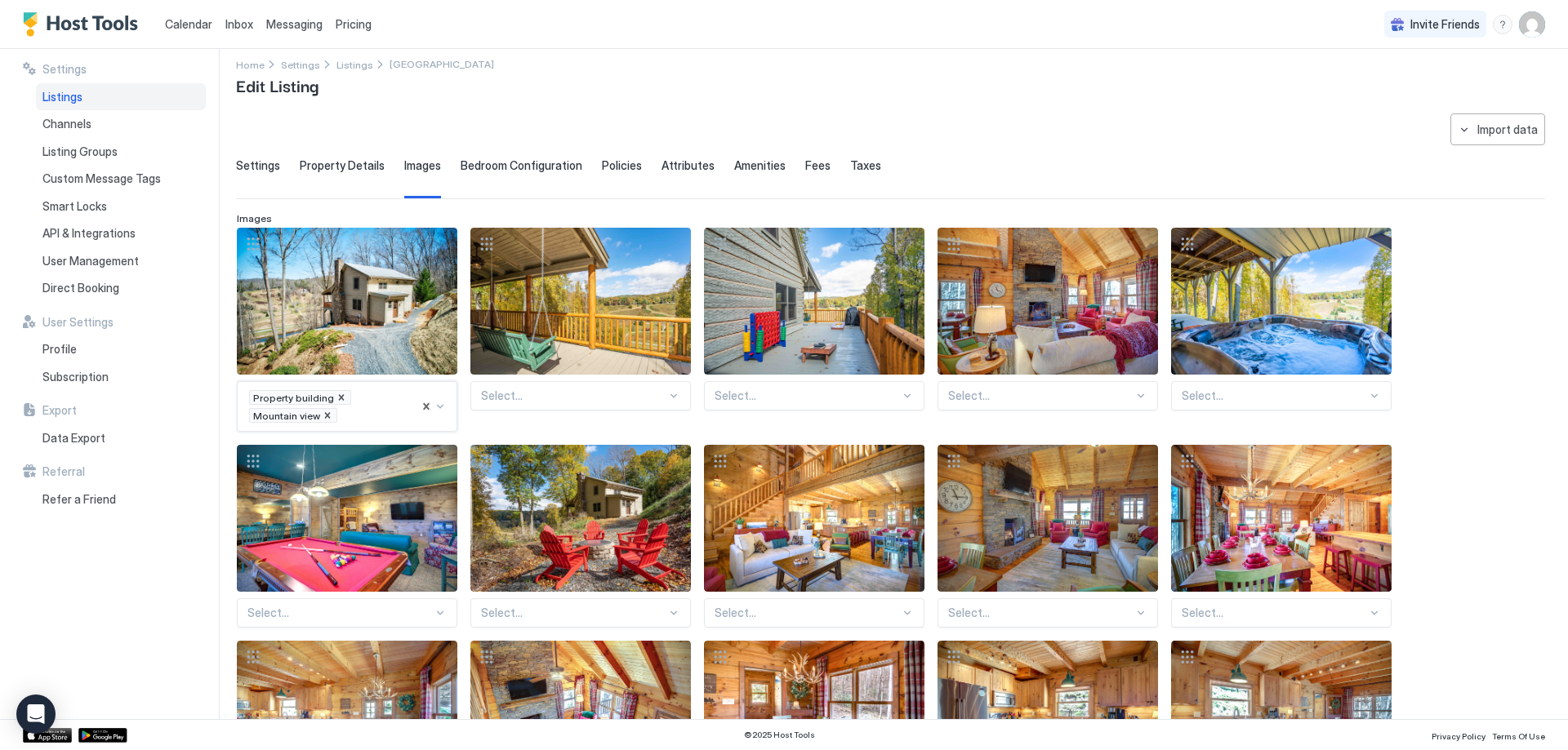
click at [549, 389] on div at bounding box center [574, 396] width 185 height 14
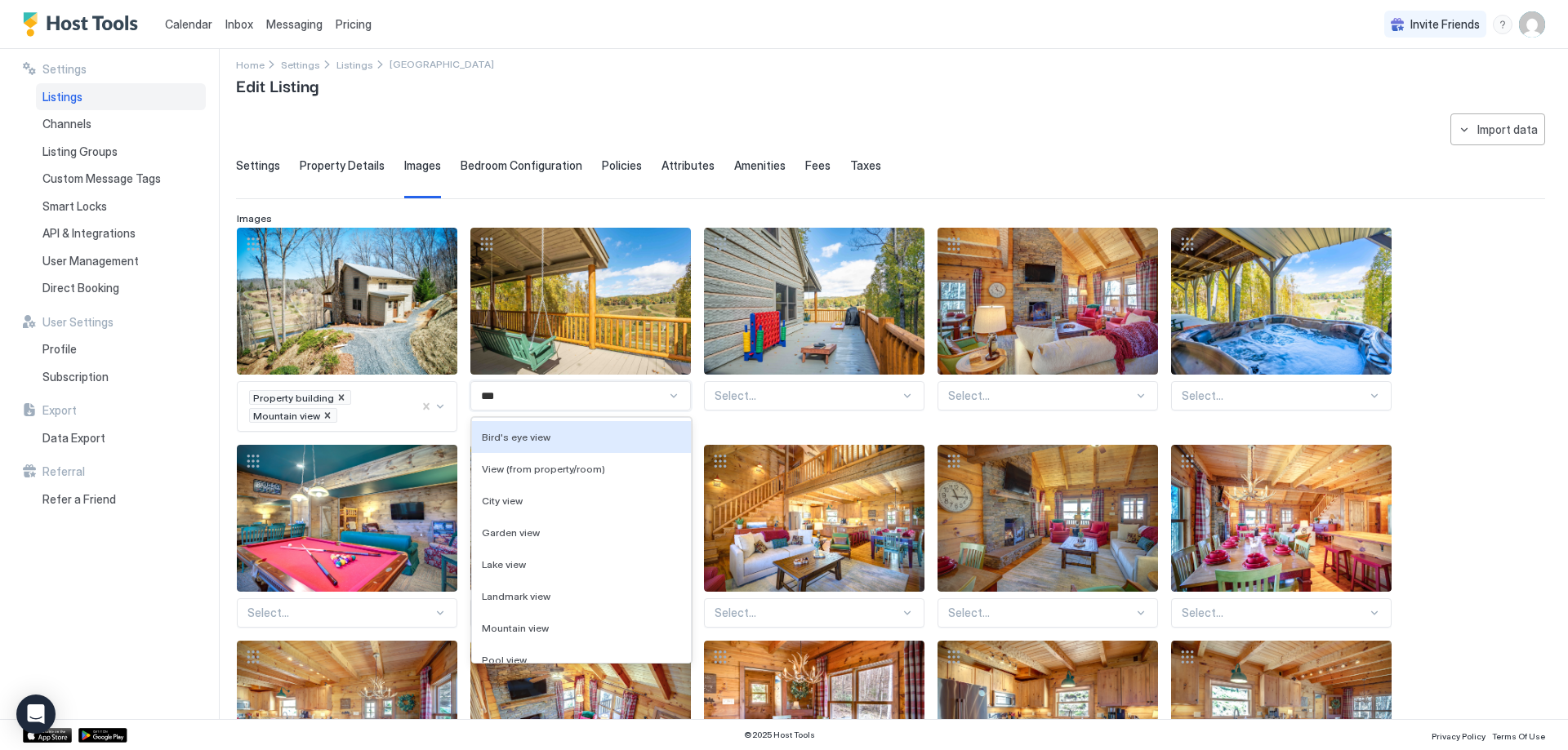
type input "****"
click at [612, 466] on div "View (from property/room)" at bounding box center [581, 470] width 199 height 13
click at [636, 398] on div at bounding box center [641, 397] width 24 height 14
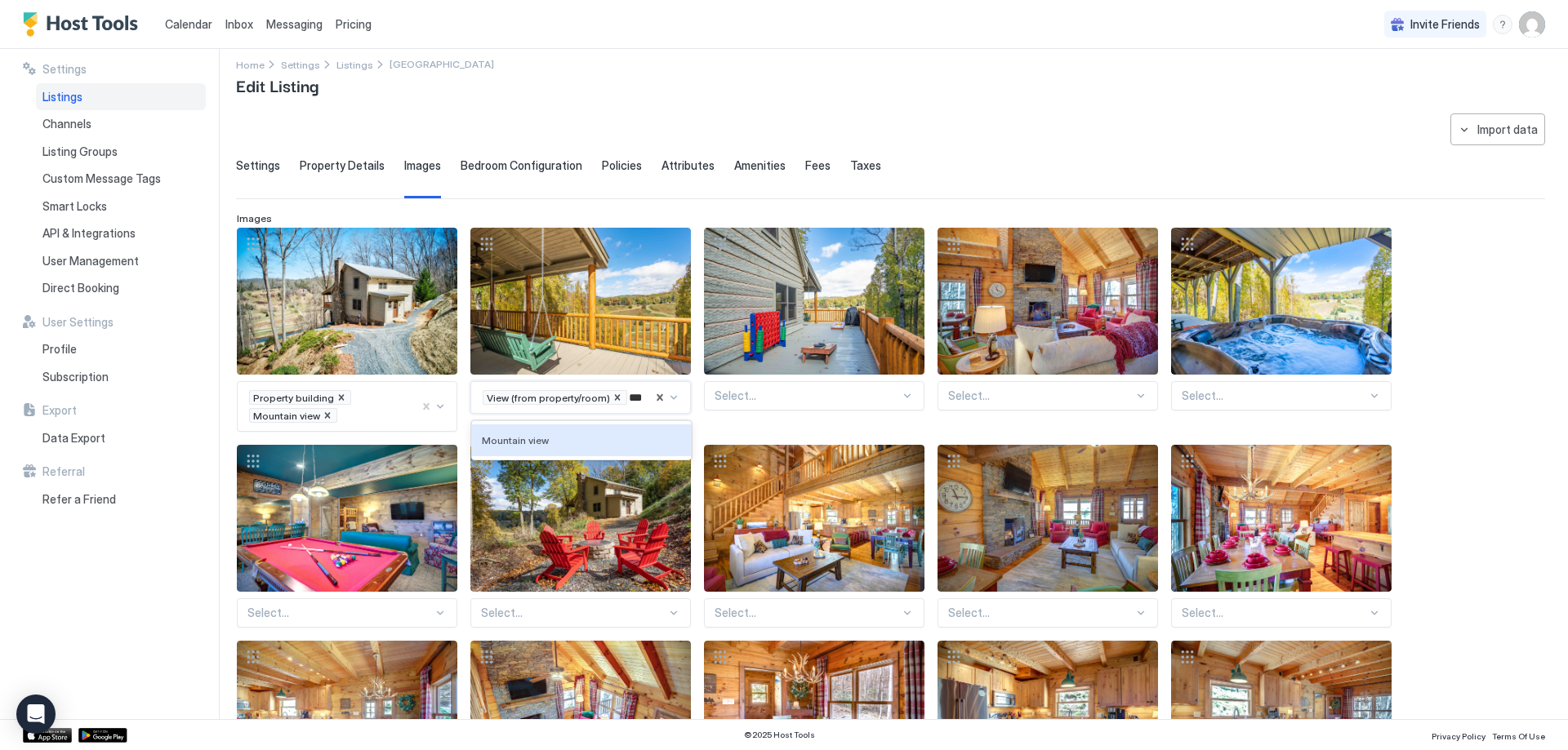
type input "****"
click at [569, 451] on div "Mountain view" at bounding box center [582, 455] width 219 height 32
click at [595, 422] on div "option Mountain view, selected. View (from property/room) Mountain view" at bounding box center [581, 406] width 221 height 51
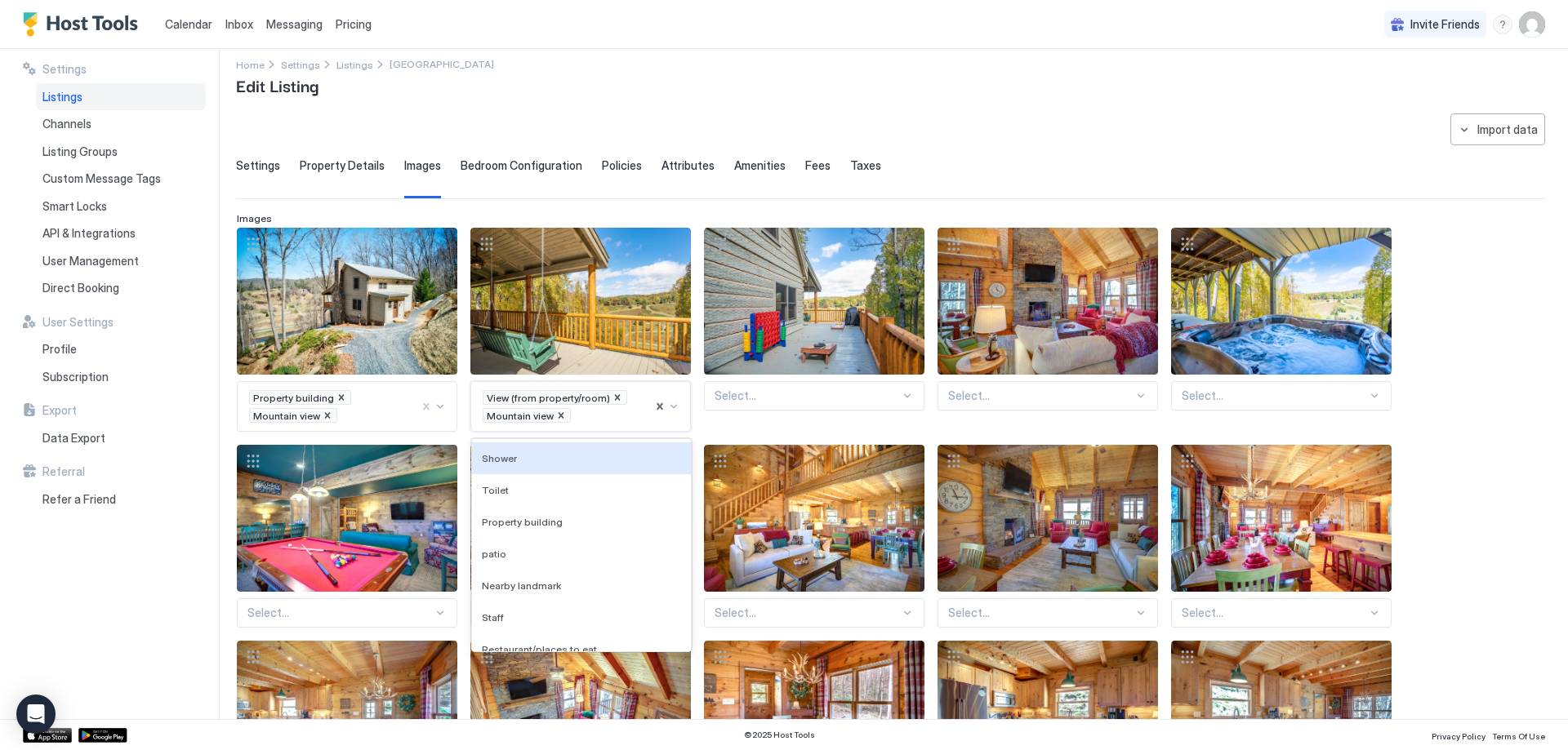
scroll to position [34, 0]
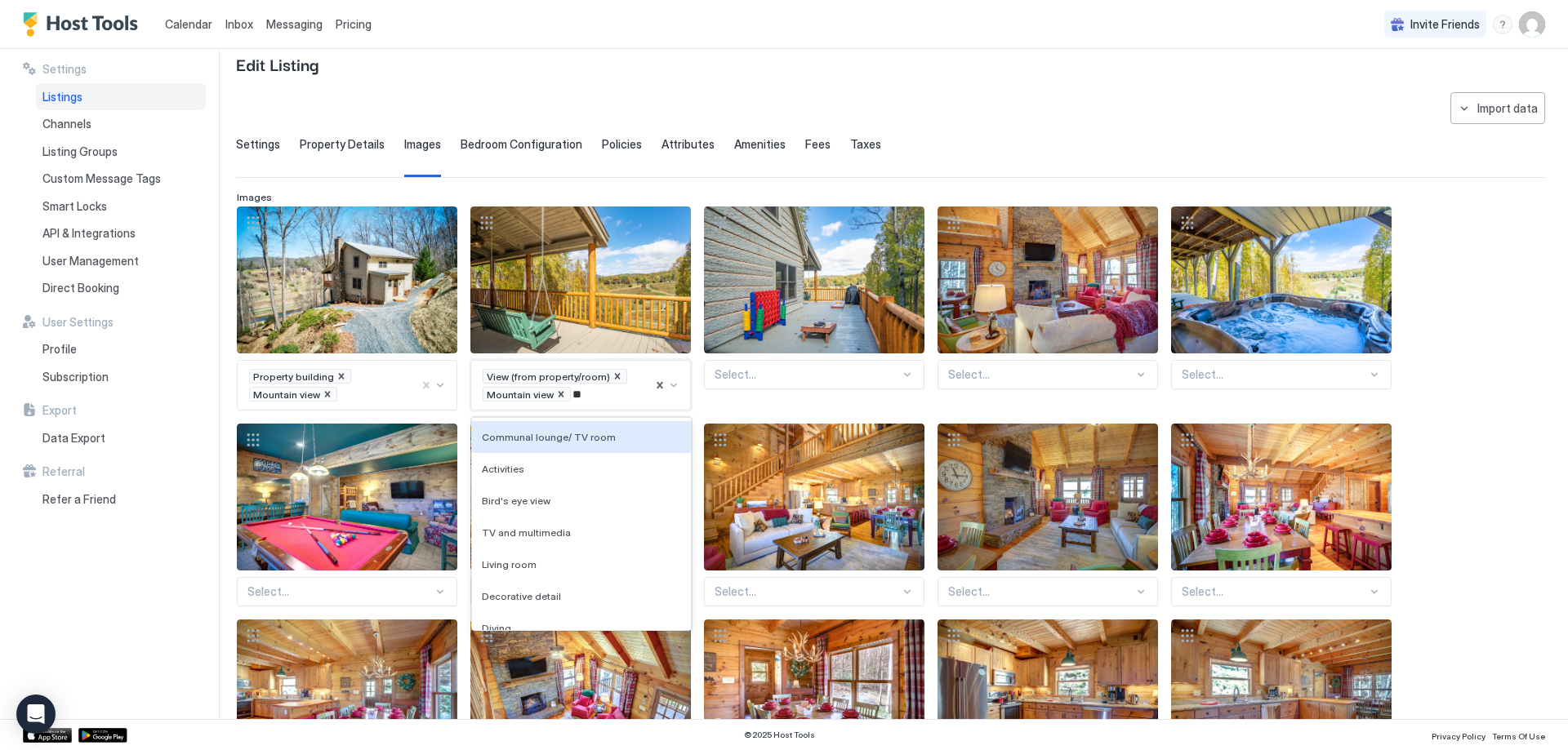
type input "***"
click at [543, 552] on div "River view" at bounding box center [581, 548] width 199 height 13
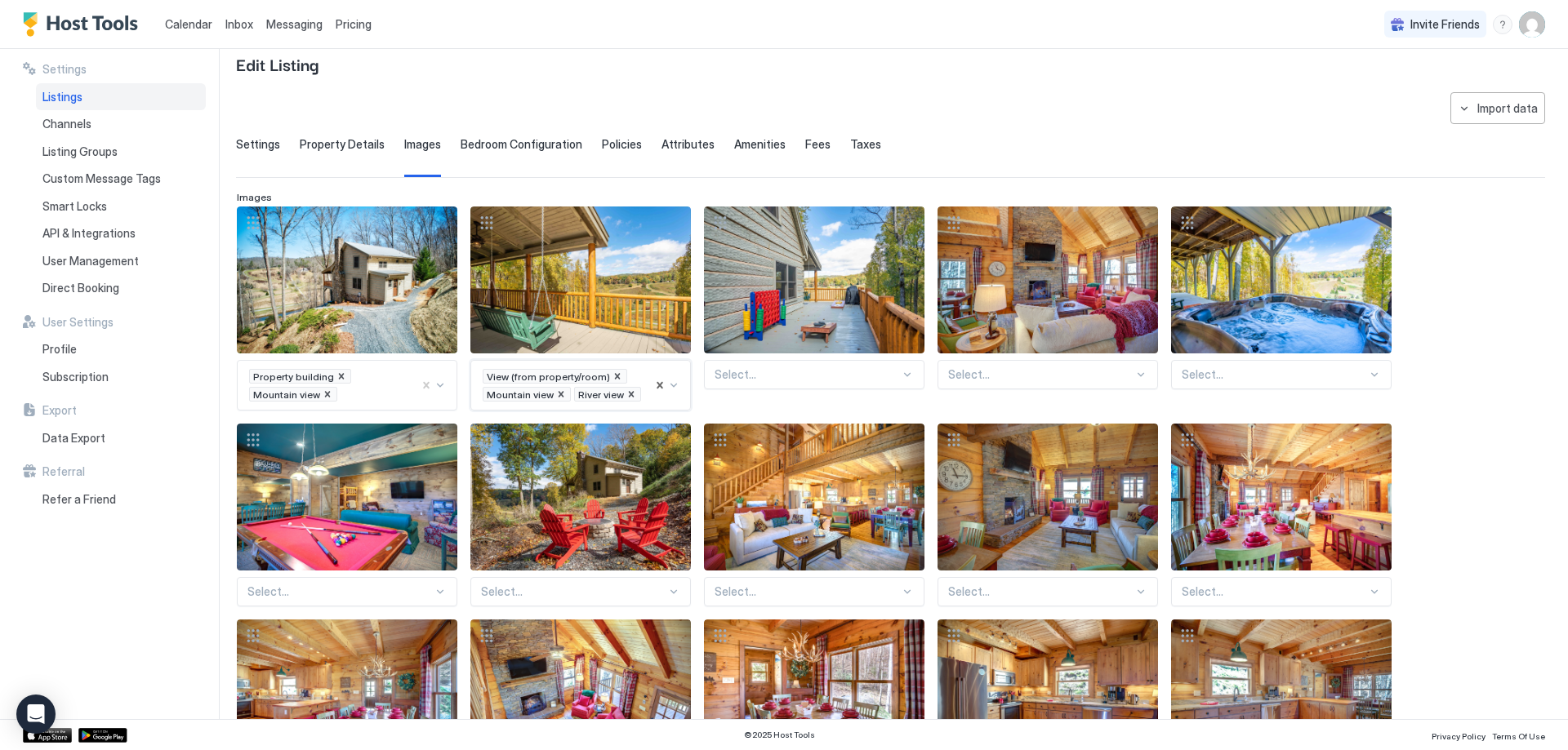
click at [807, 386] on div "Select..." at bounding box center [814, 375] width 221 height 29
type input "*****"
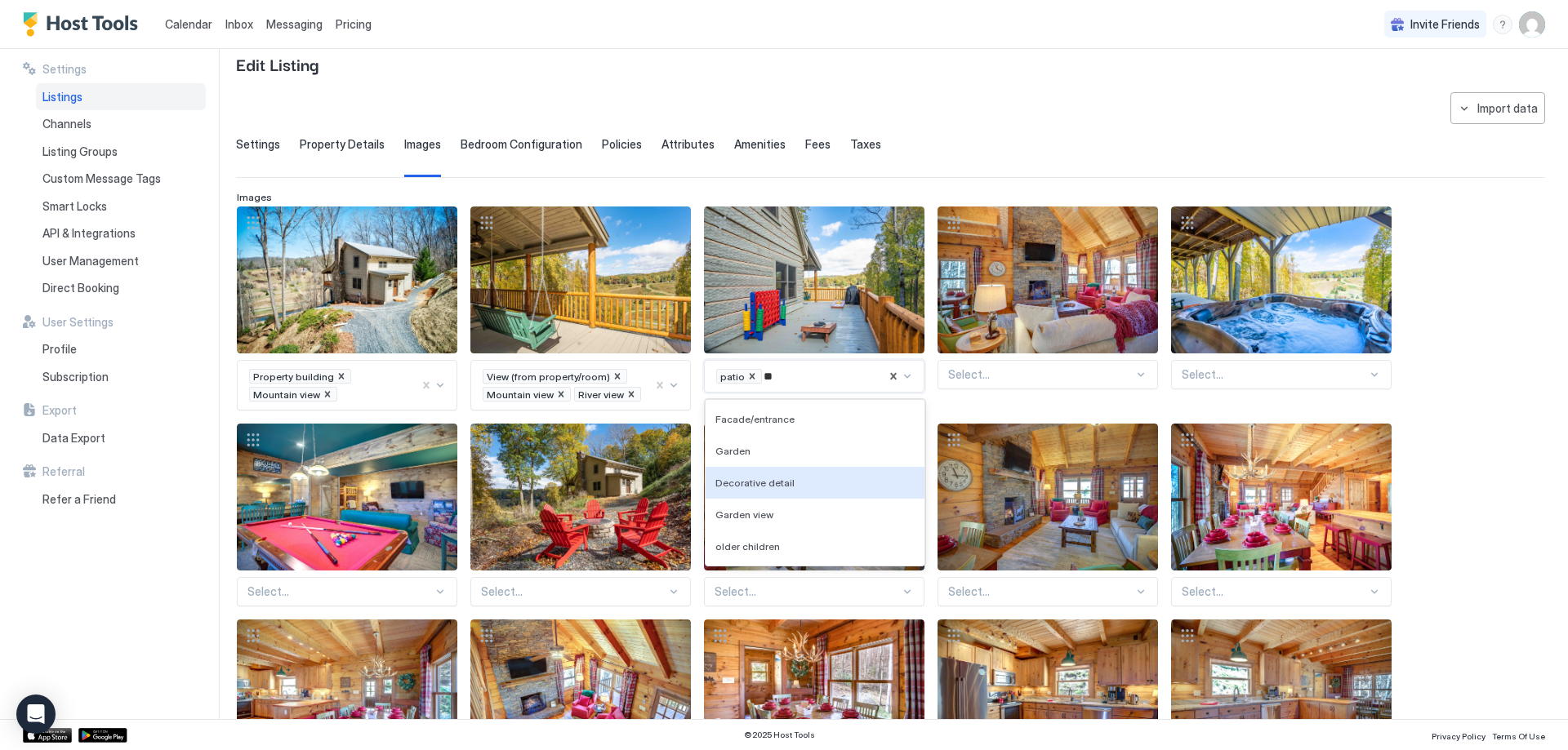
type input "*"
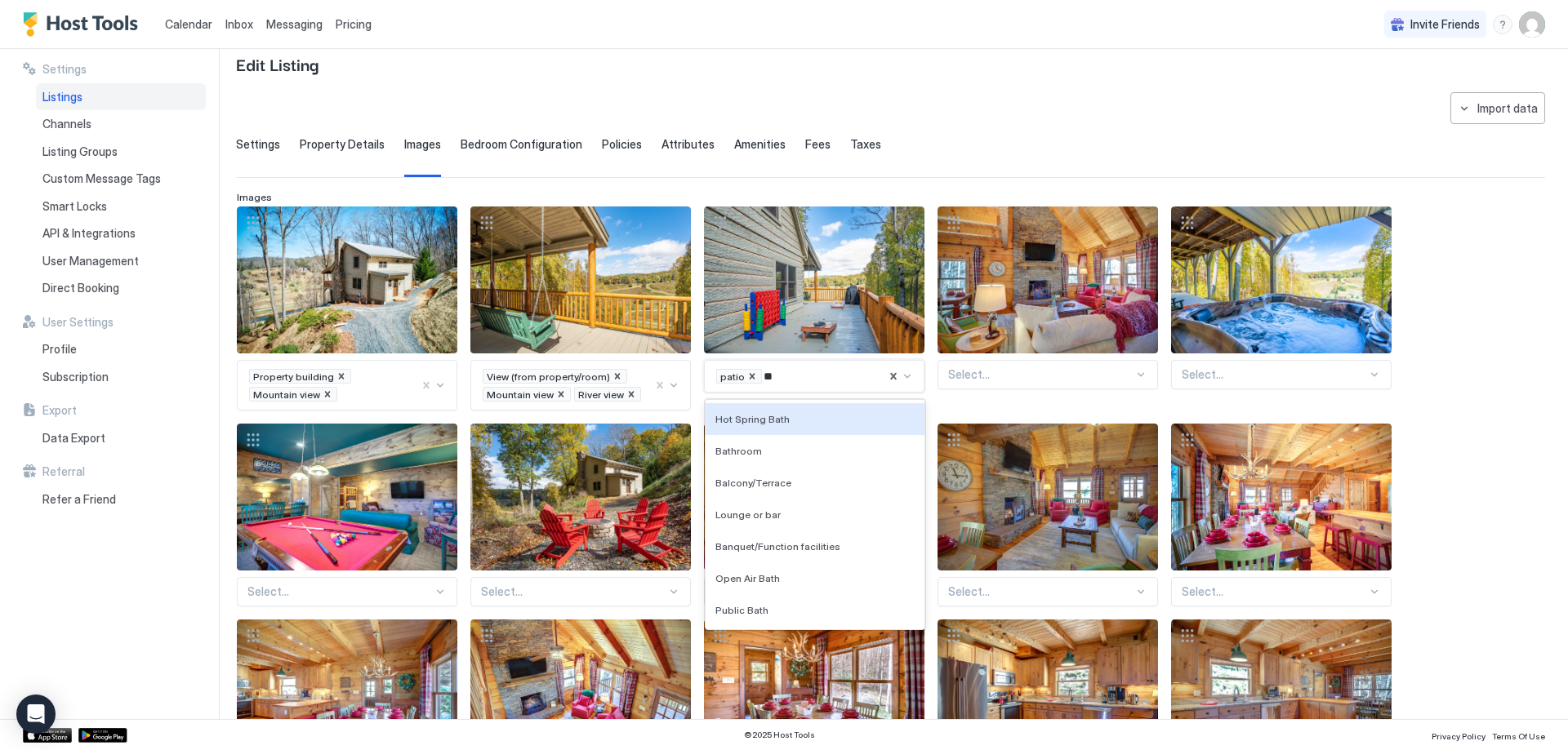
scroll to position [0, 0]
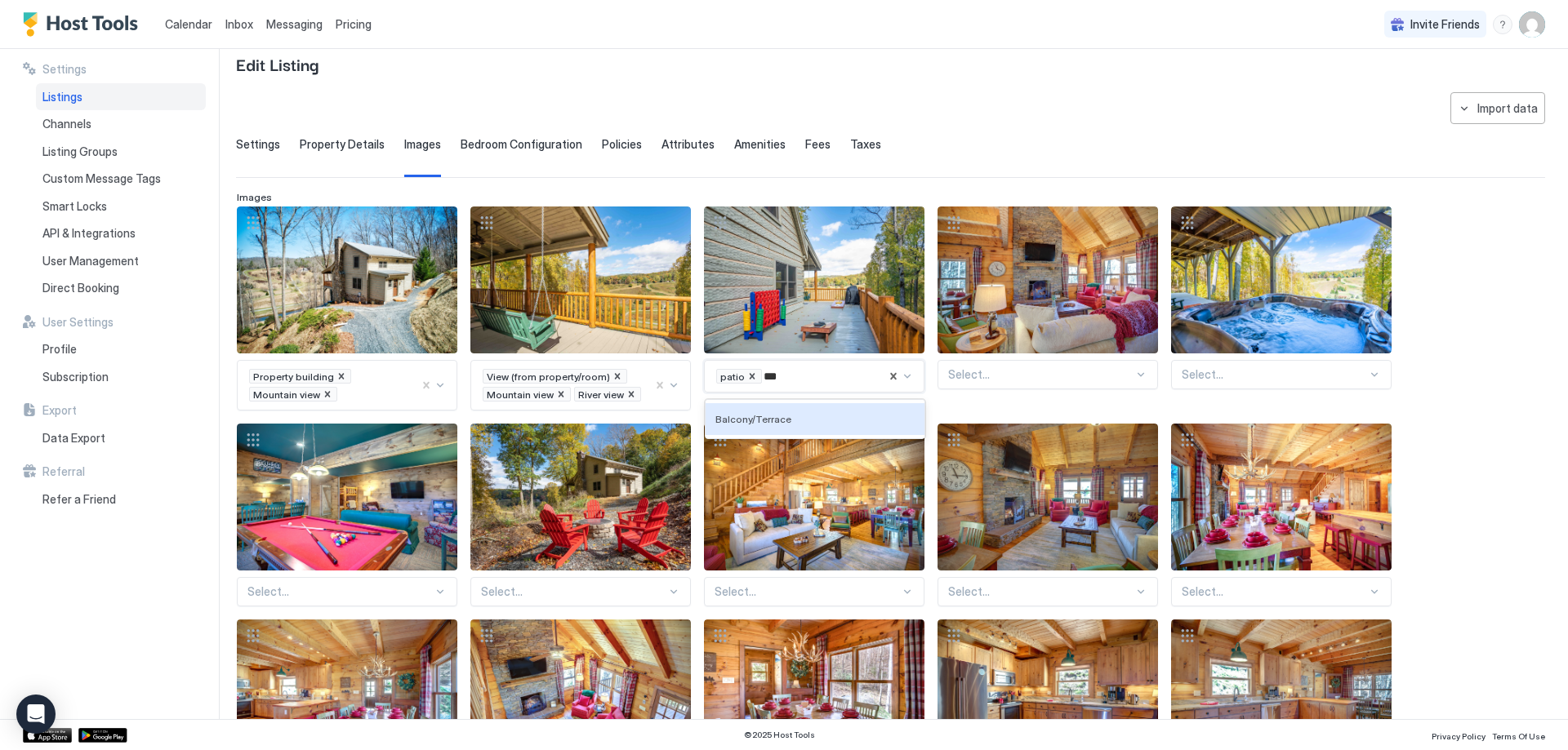
type input "****"
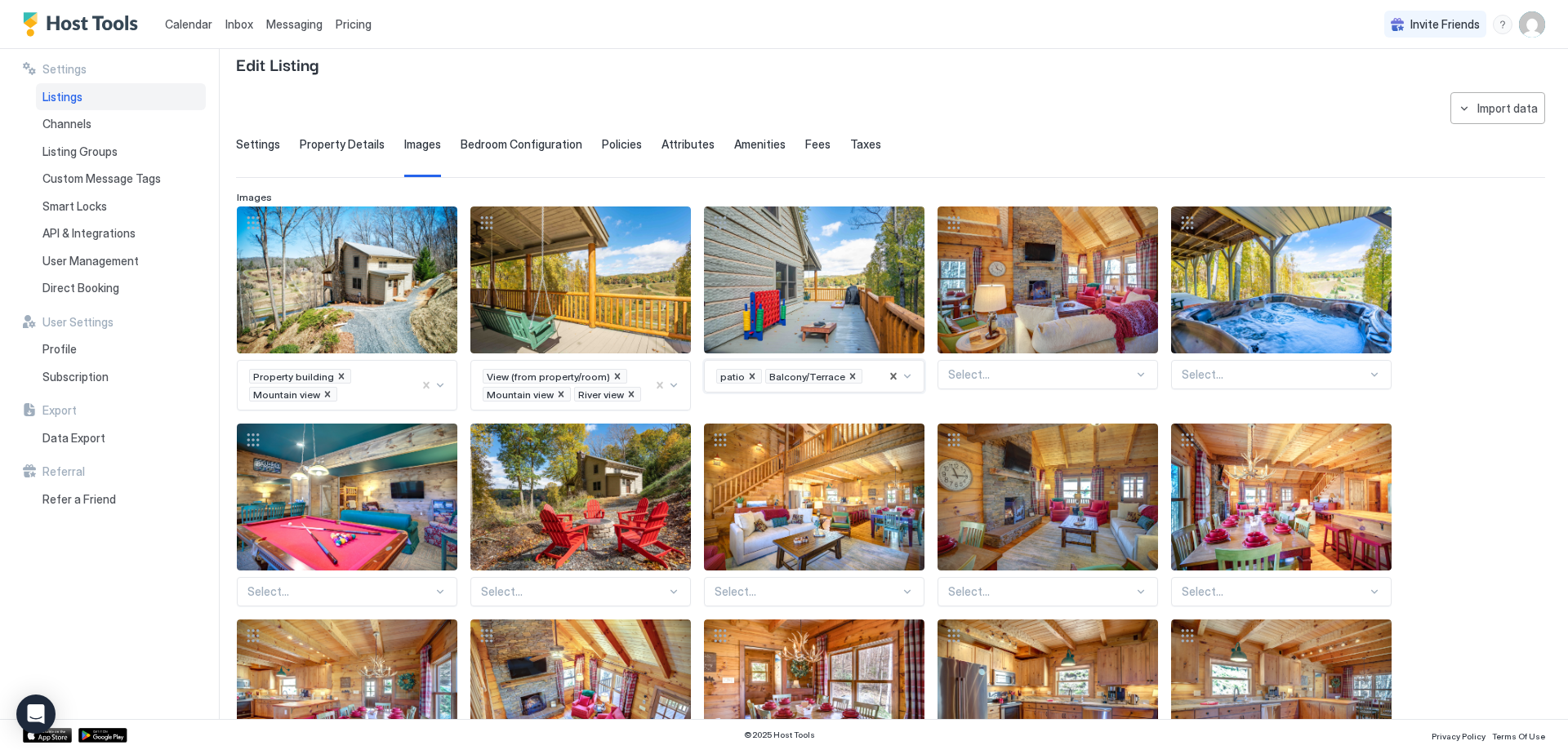
click at [1034, 382] on div "Select..." at bounding box center [1048, 375] width 221 height 29
type input "*"
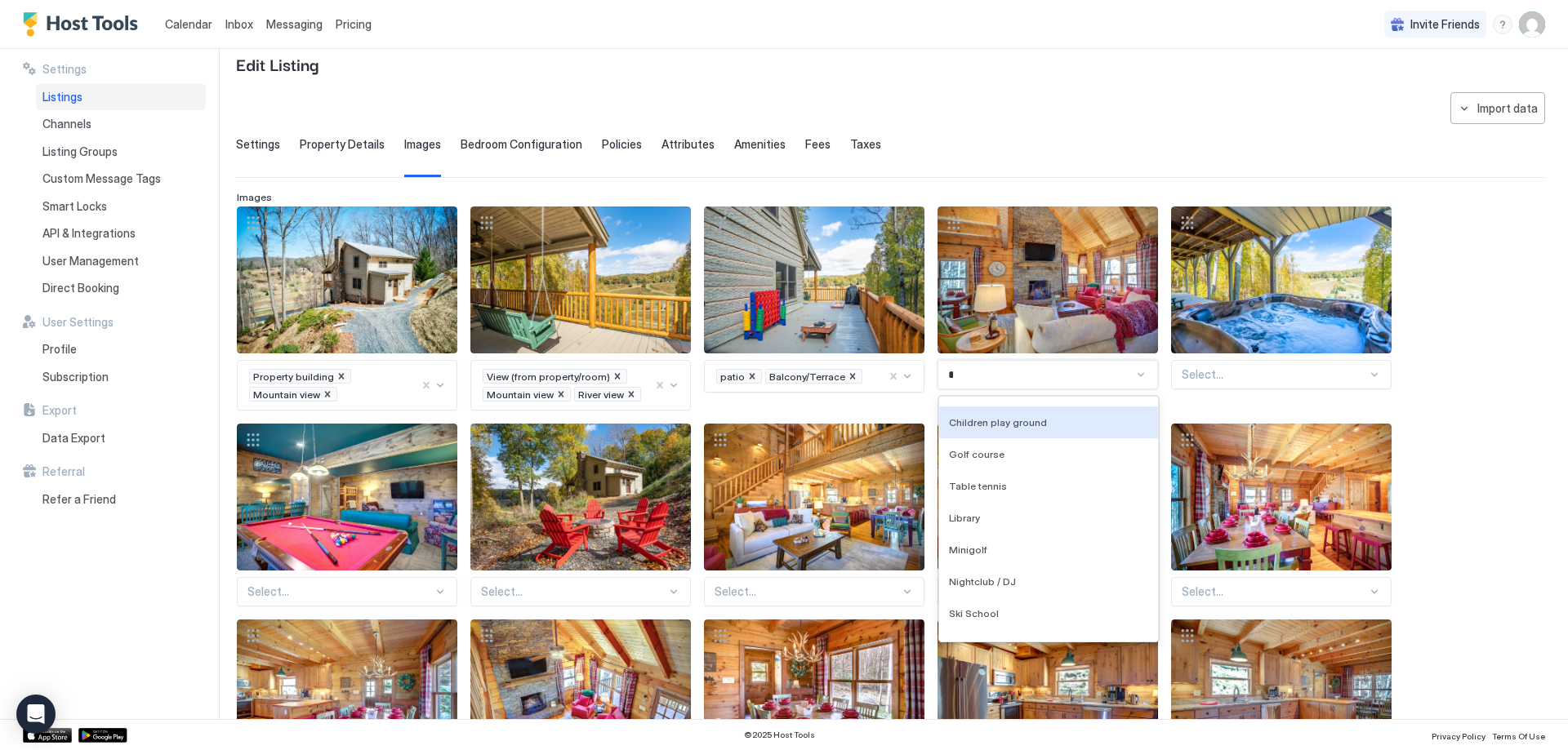
scroll to position [335, 0]
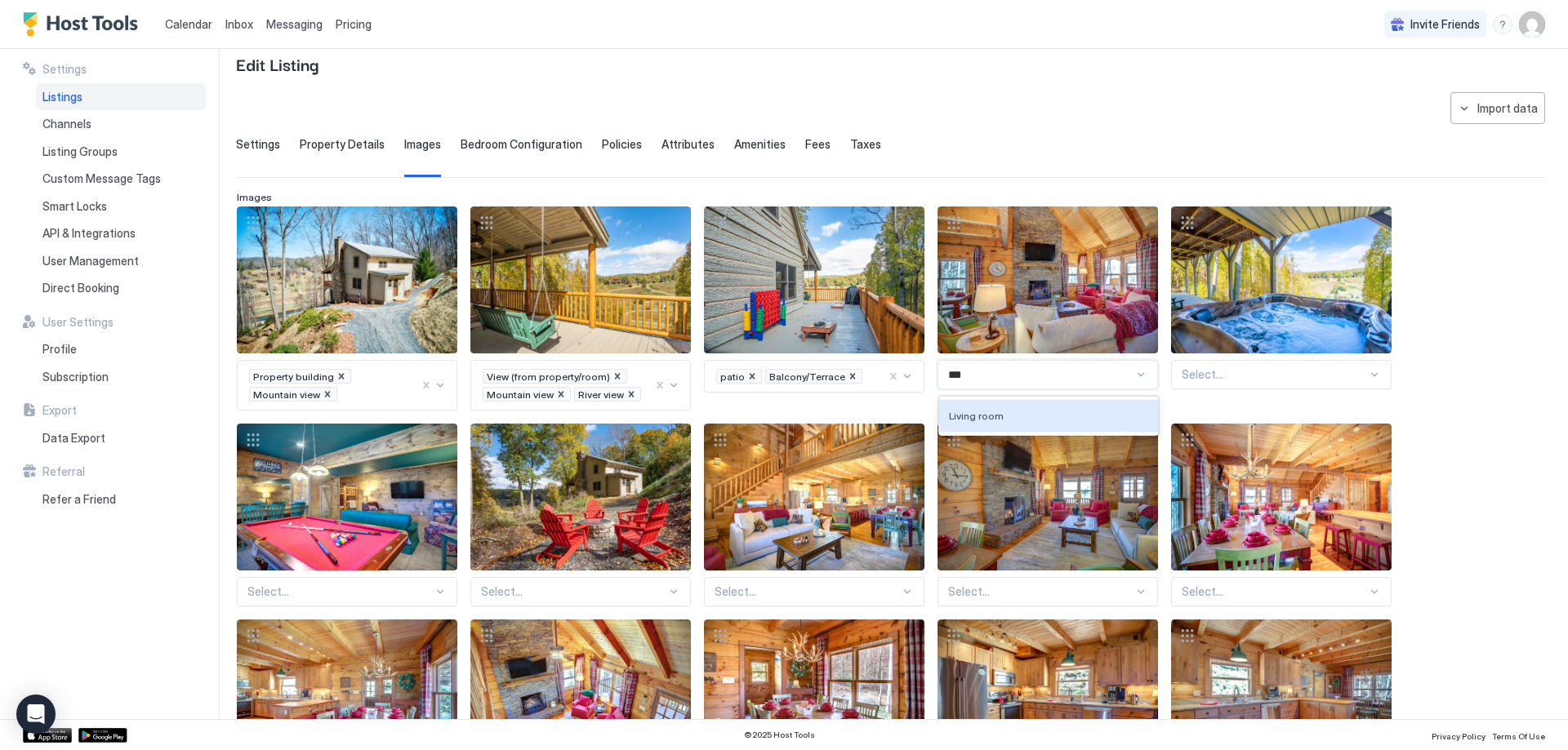
type input "****"
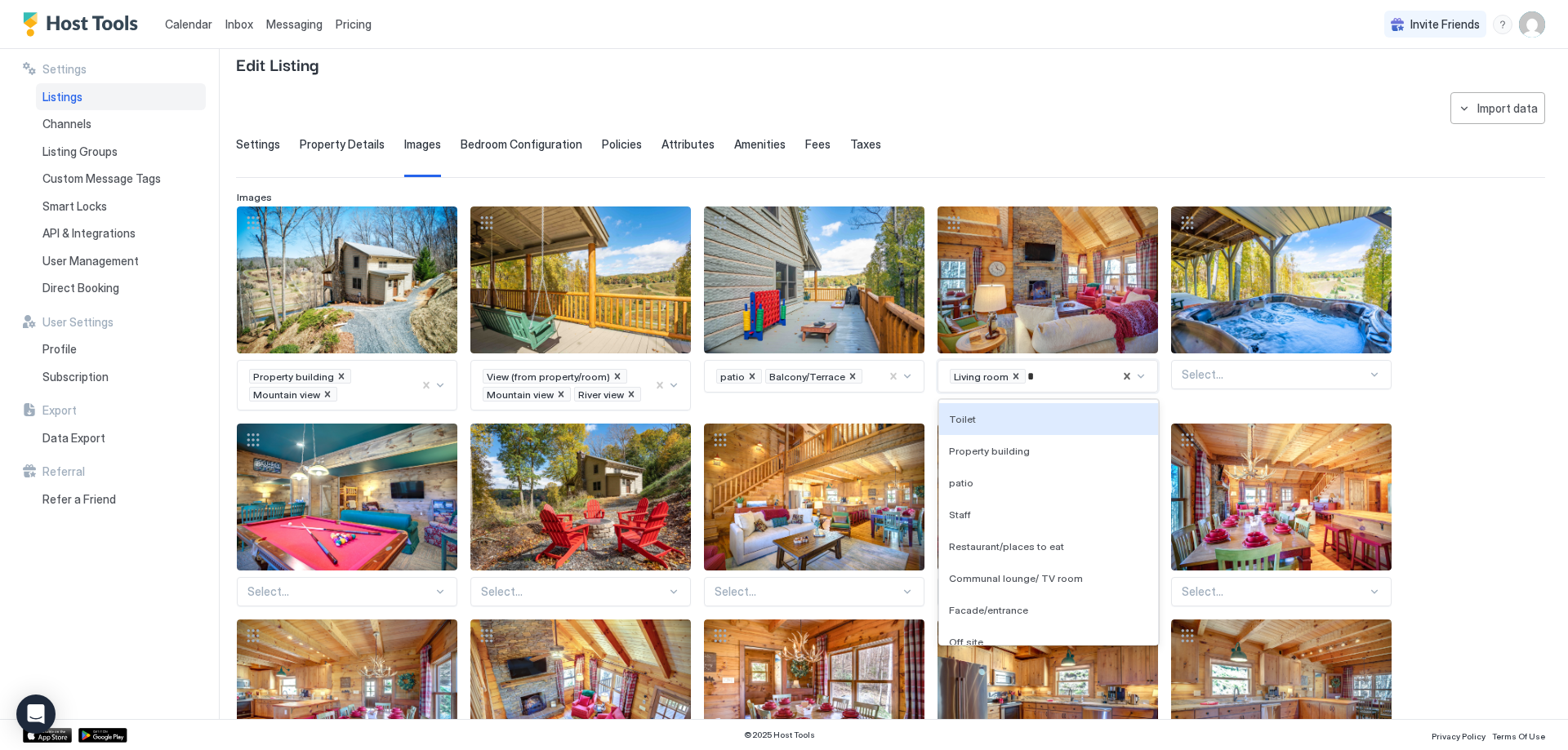
type input "**"
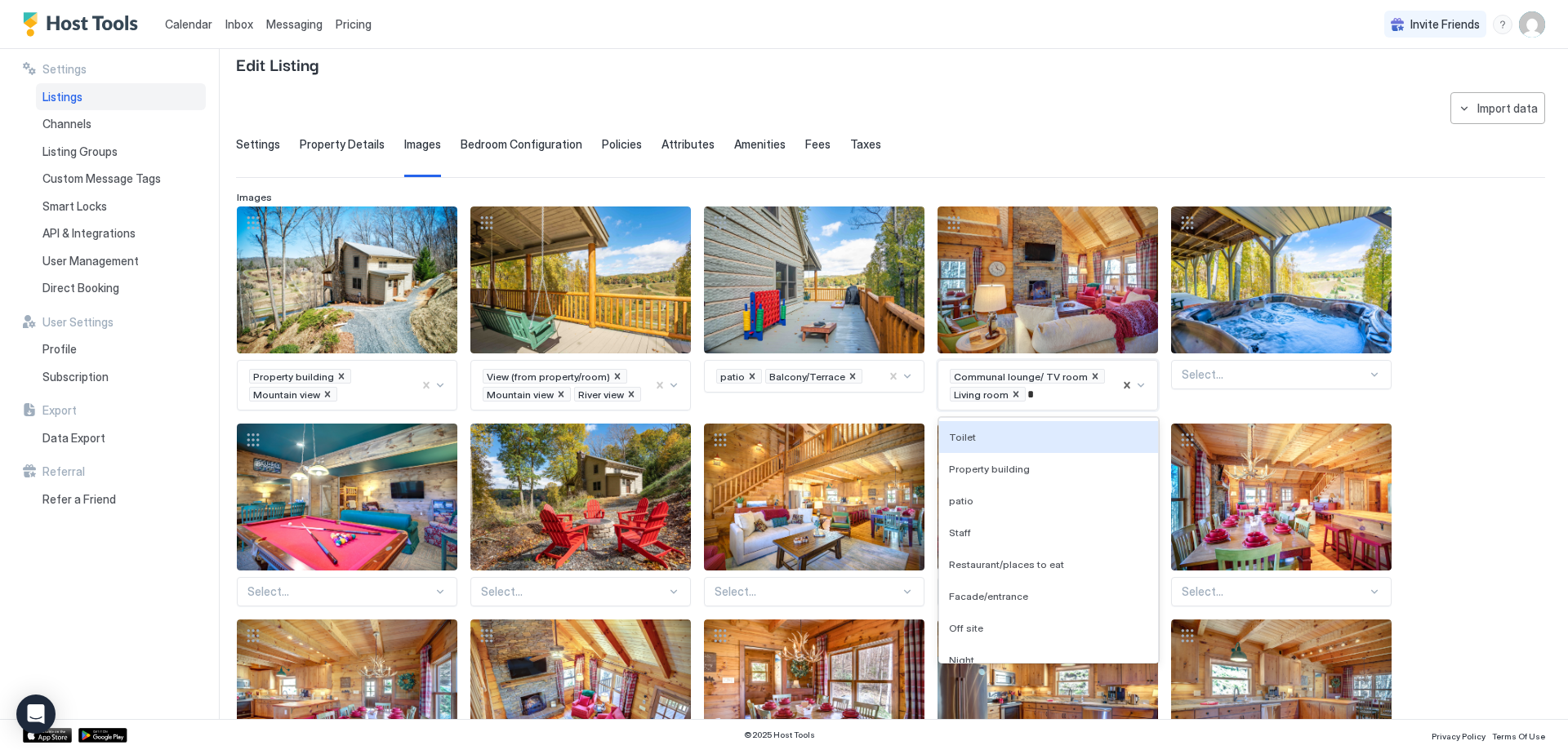
type input "**"
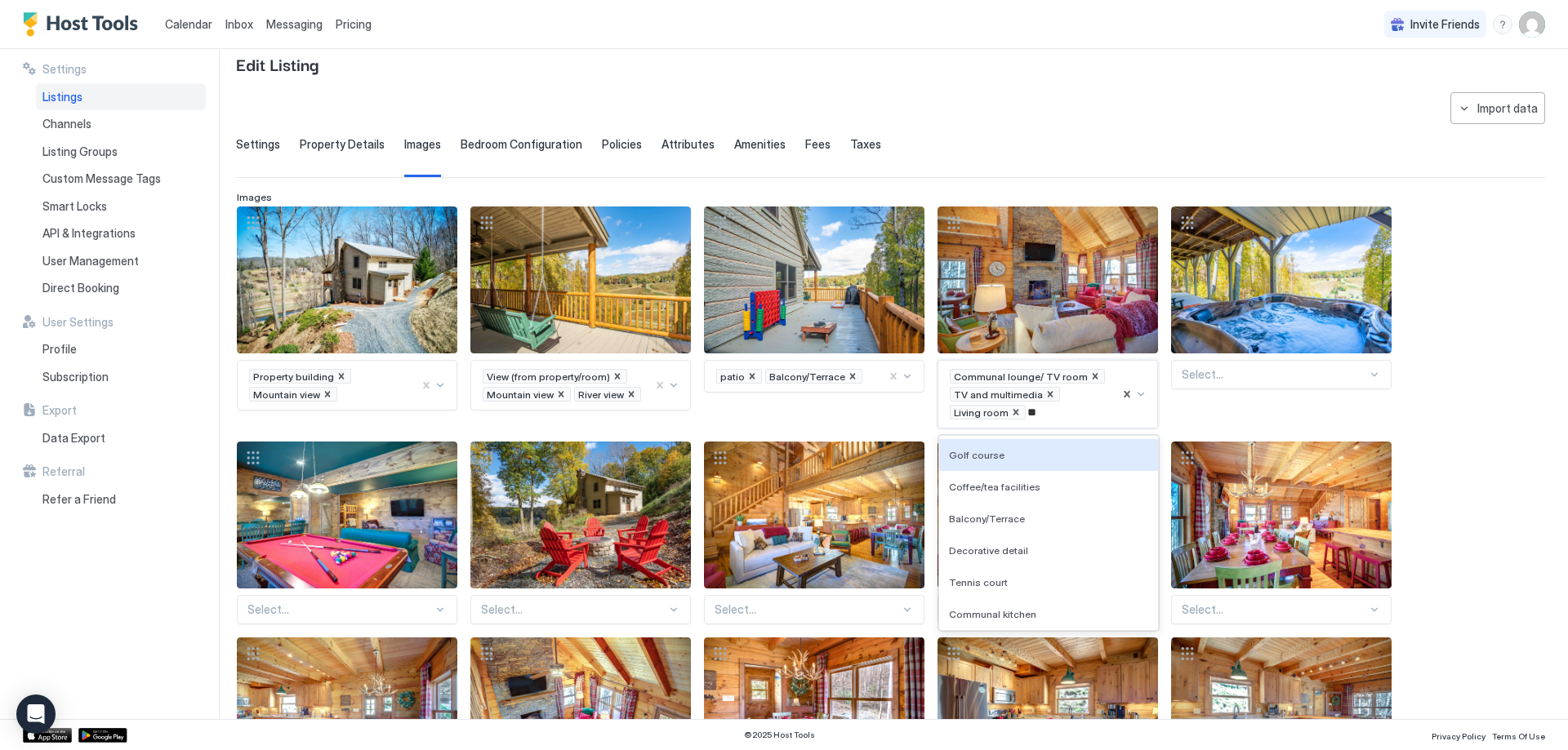
scroll to position [52, 0]
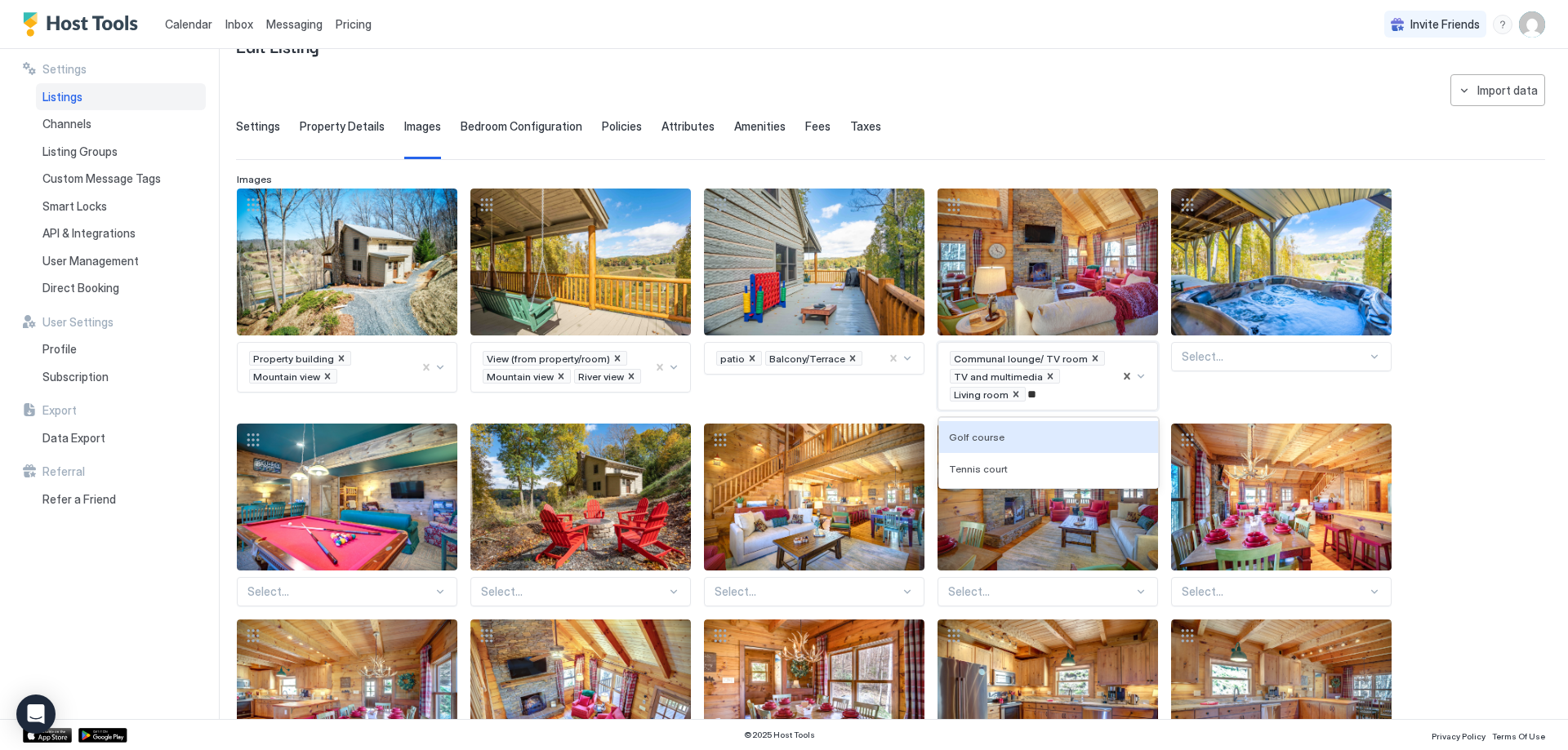
type input "*"
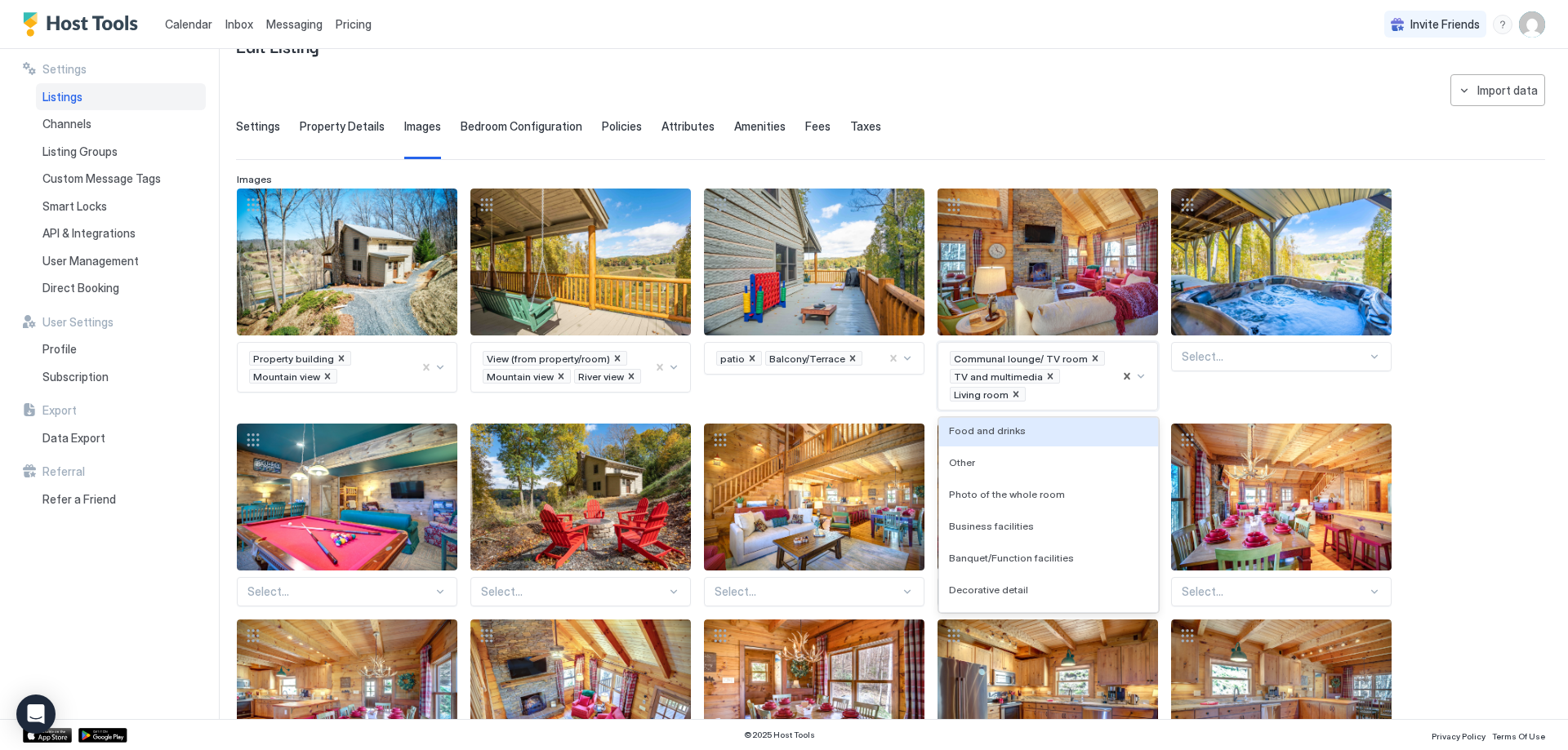
scroll to position [1843, 0]
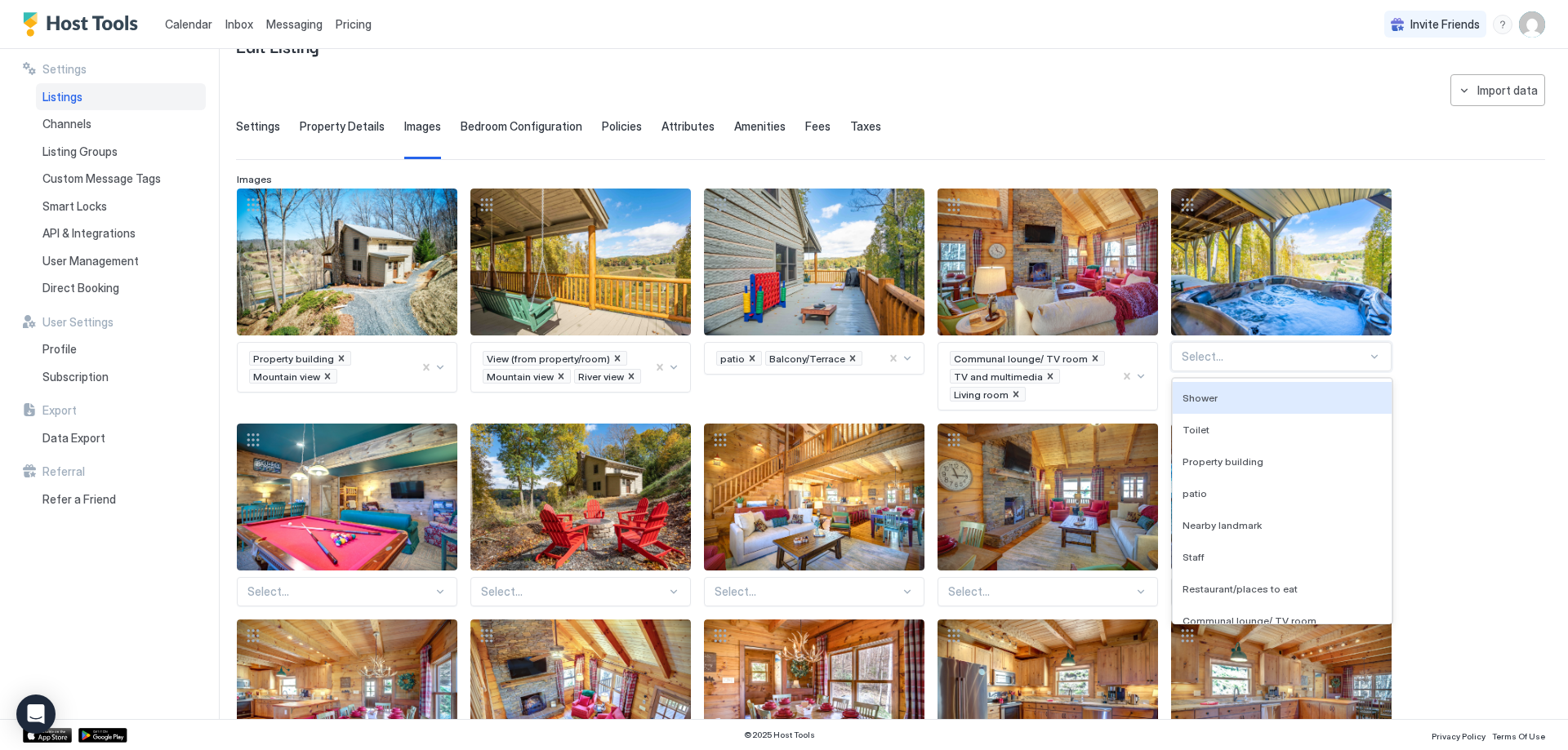
click at [1210, 356] on div at bounding box center [1274, 356] width 185 height 14
type input "***"
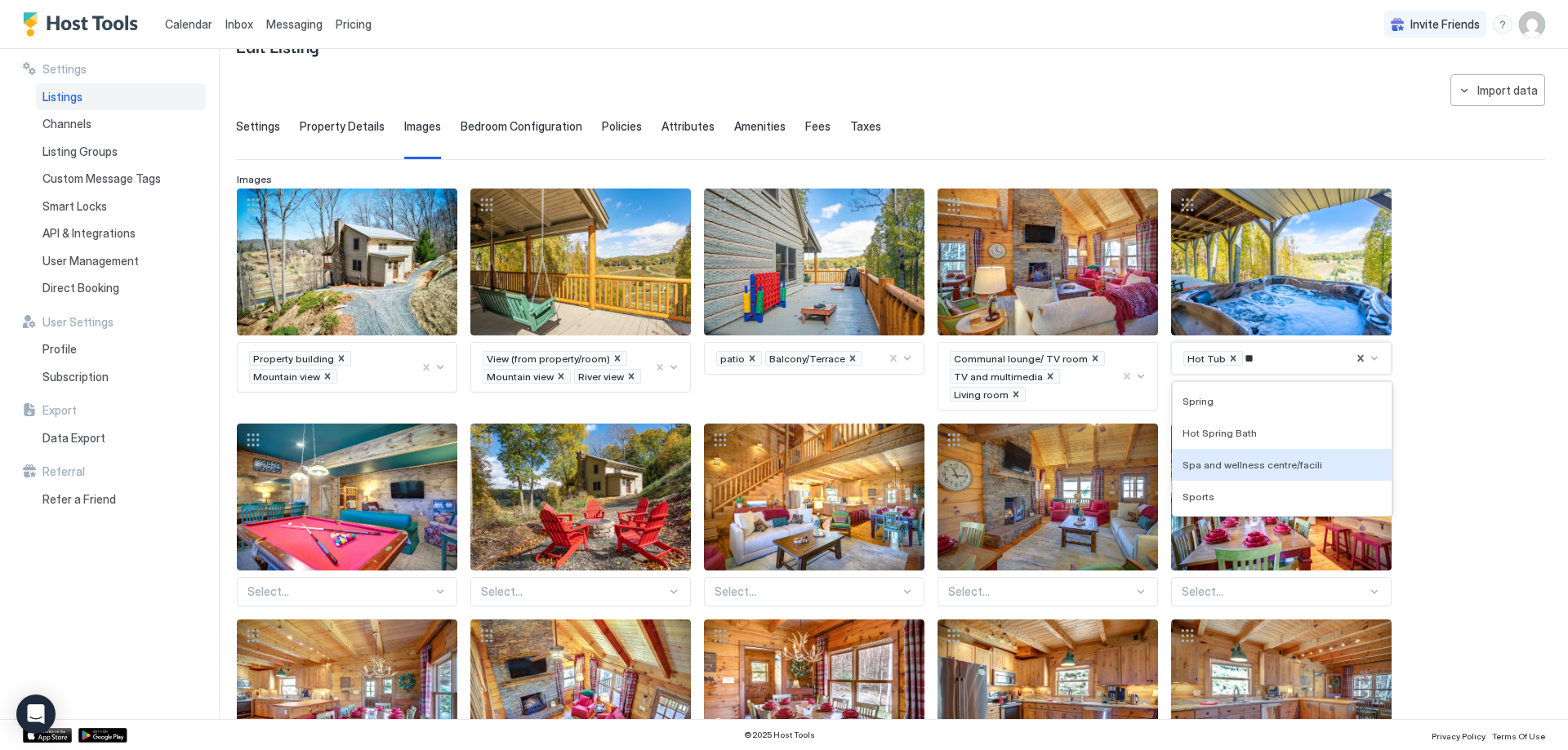
type input "*"
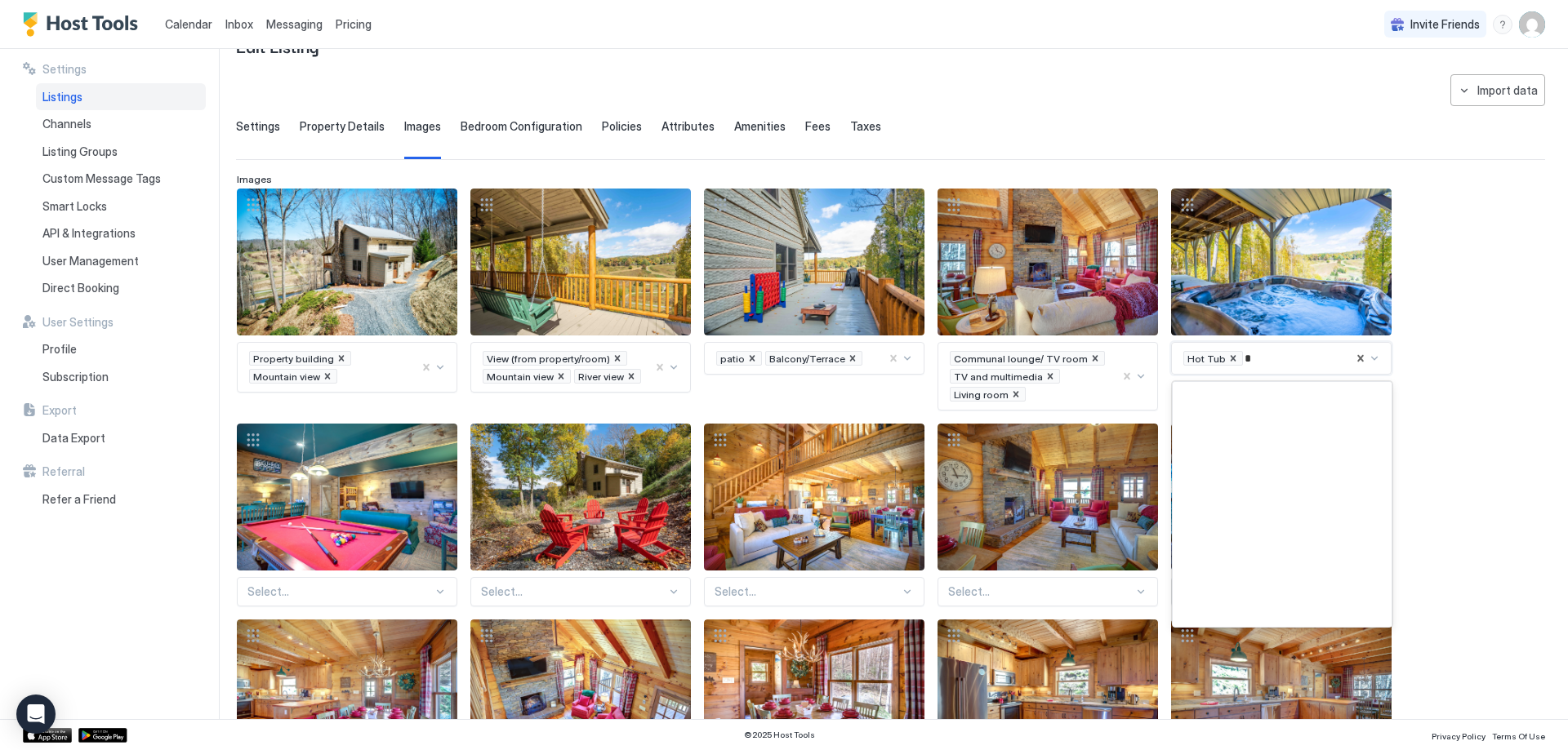
scroll to position [191, 0]
type input "****"
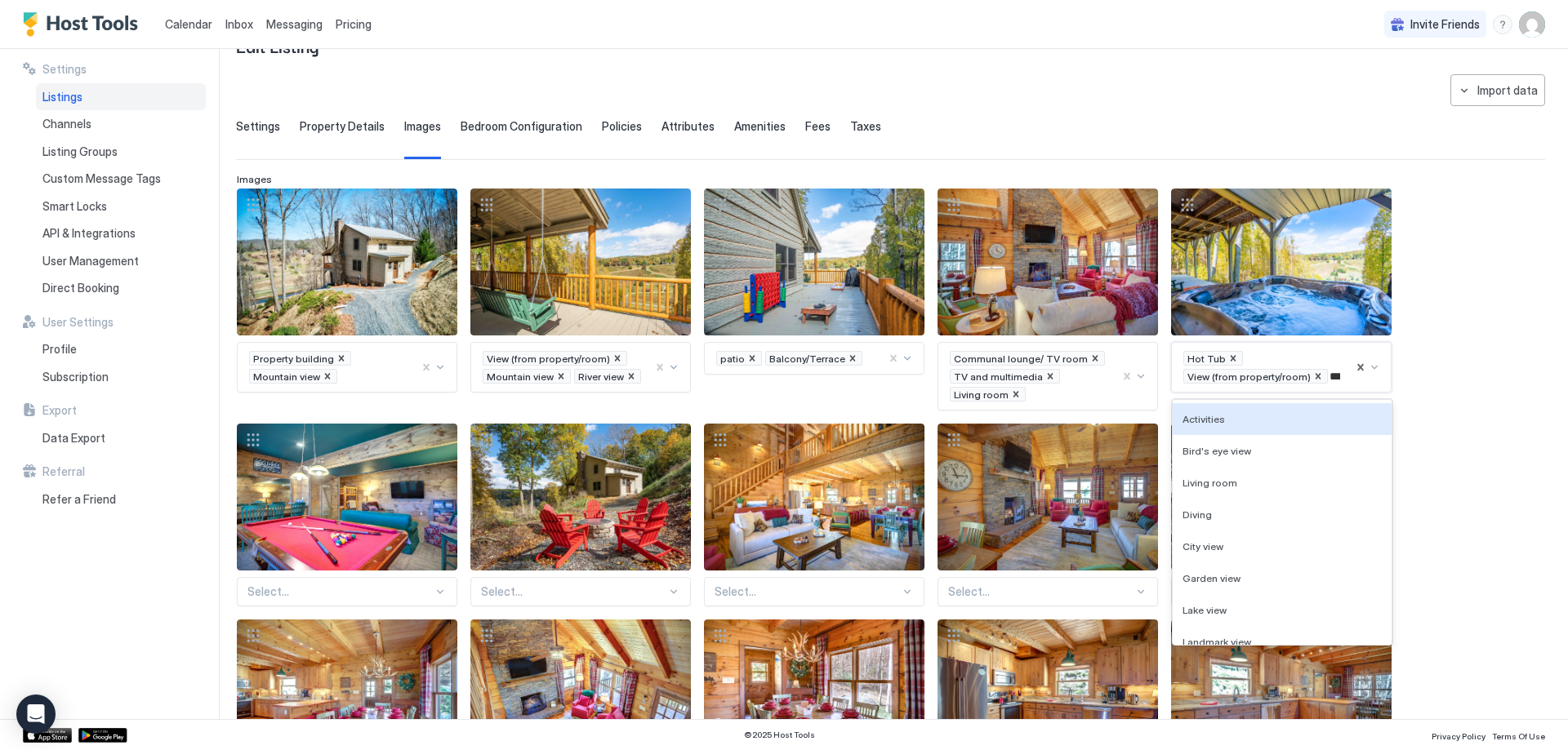
type input "****"
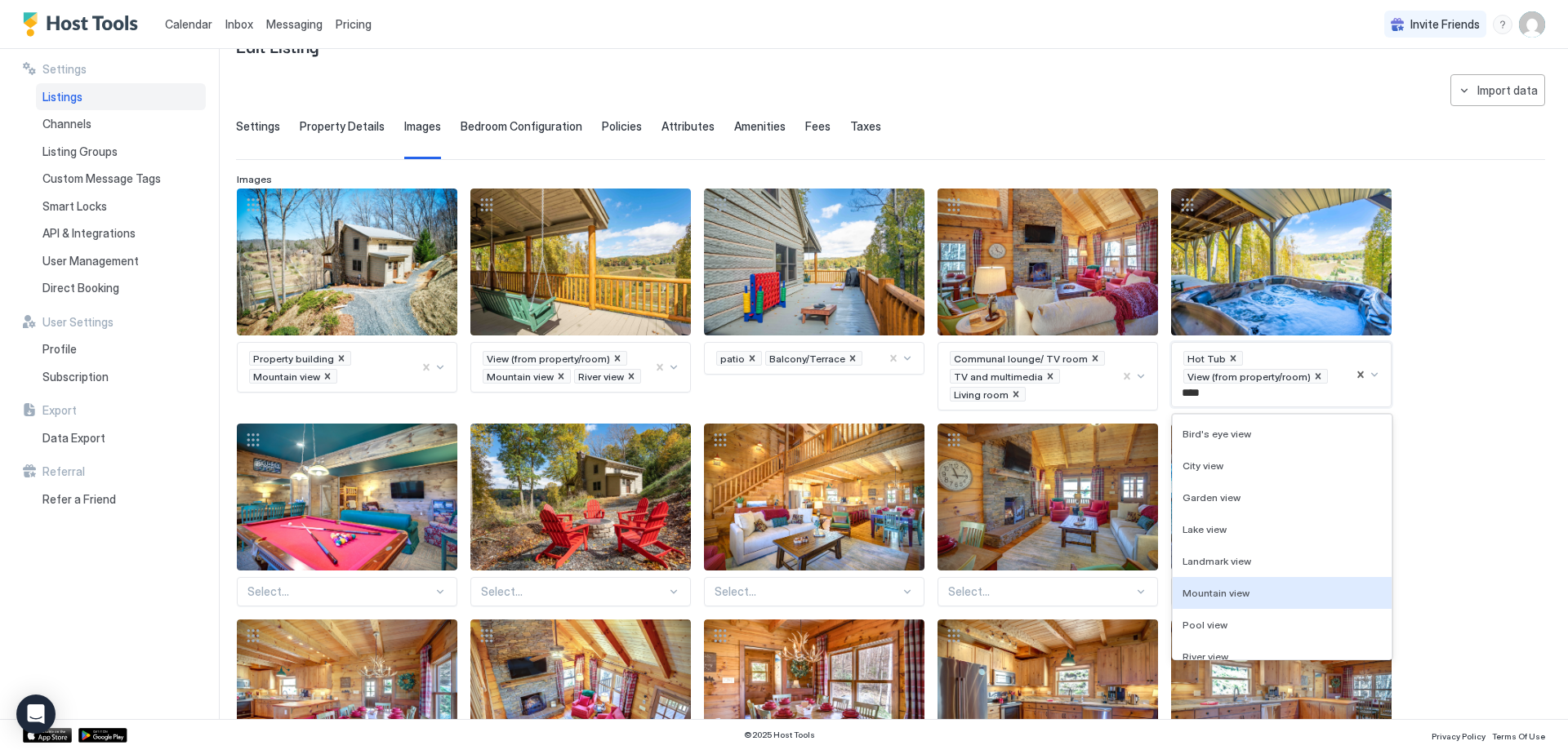
click at [1236, 587] on span "Mountain view" at bounding box center [1216, 593] width 67 height 13
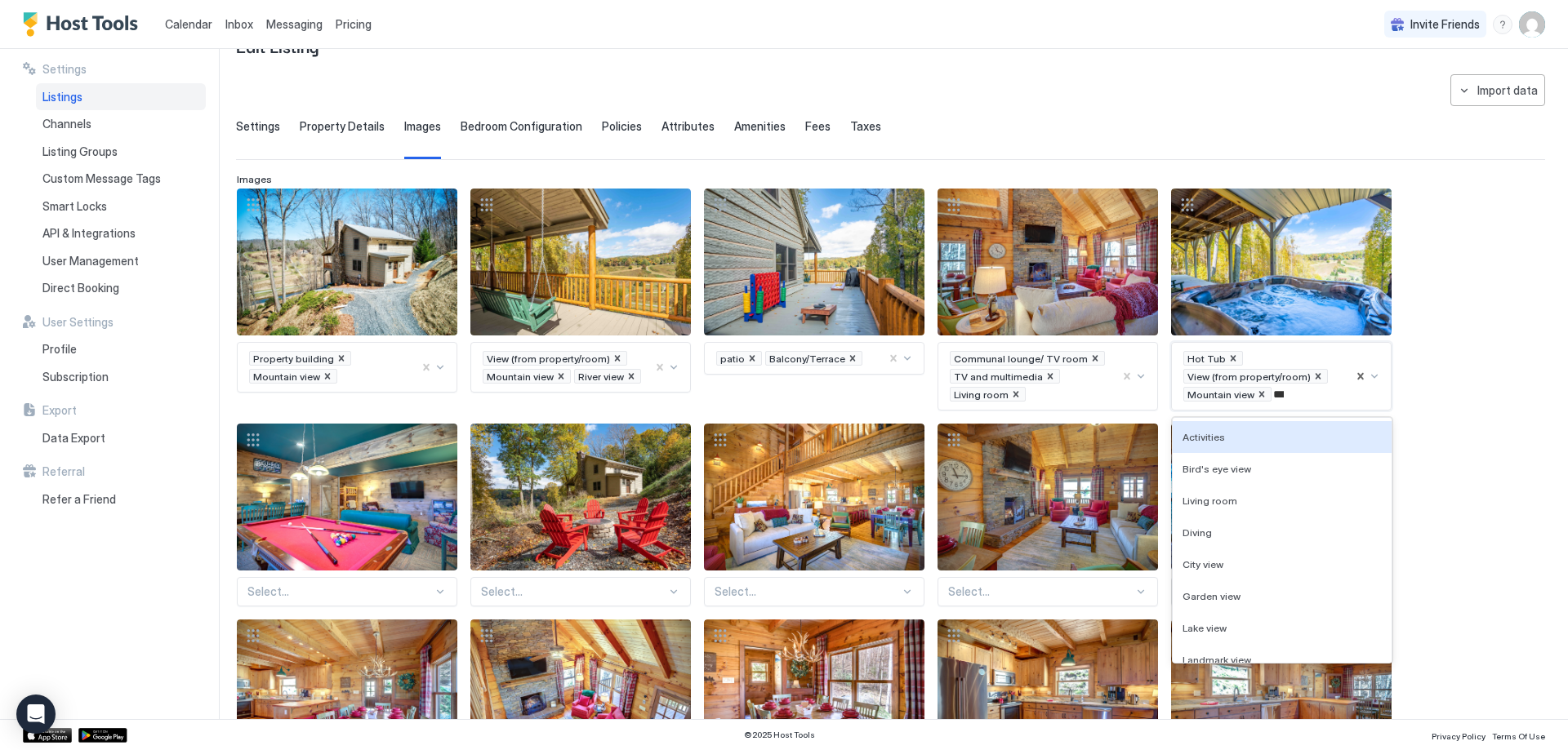
type input "****"
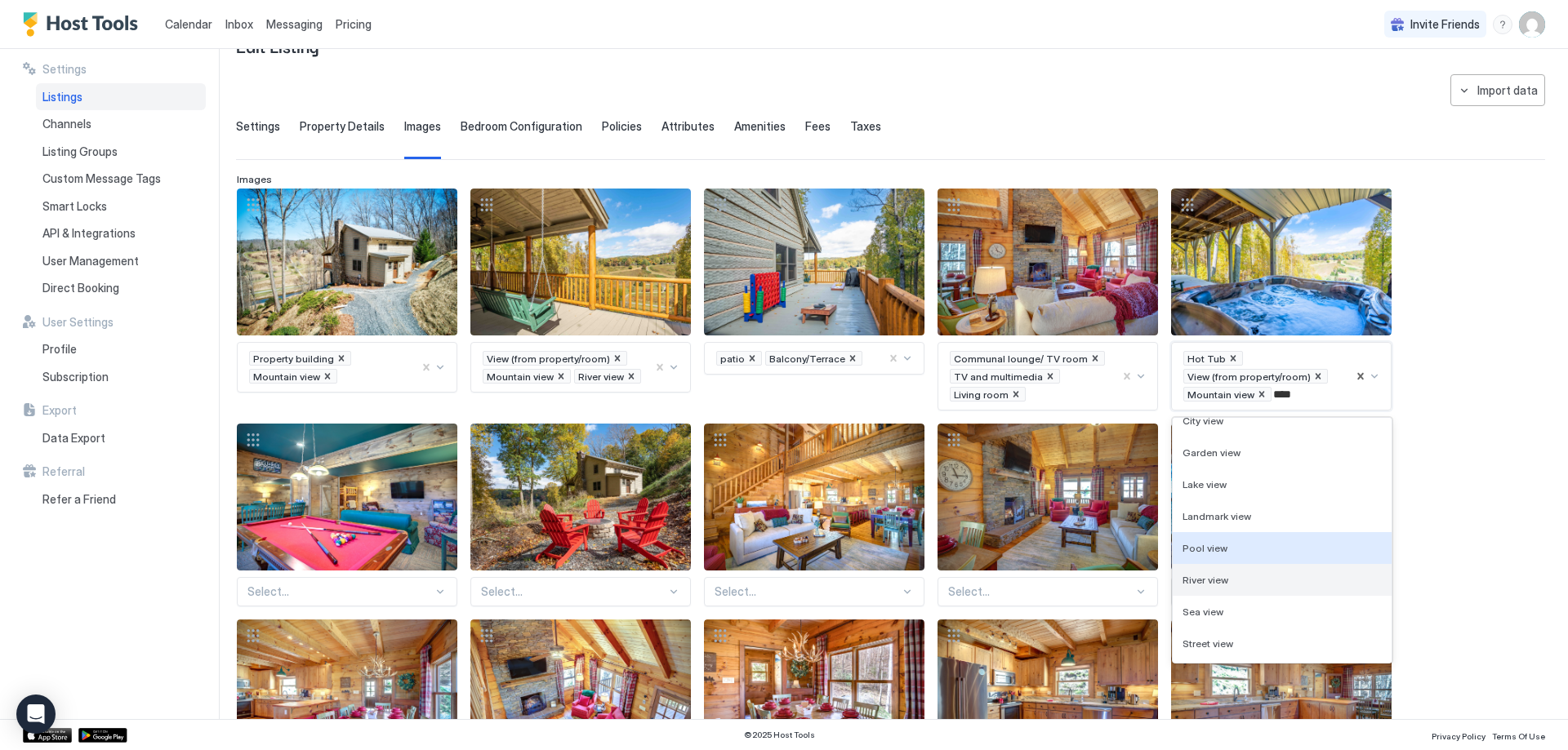
scroll to position [42, 0]
click at [1250, 580] on div "River view" at bounding box center [1282, 586] width 219 height 32
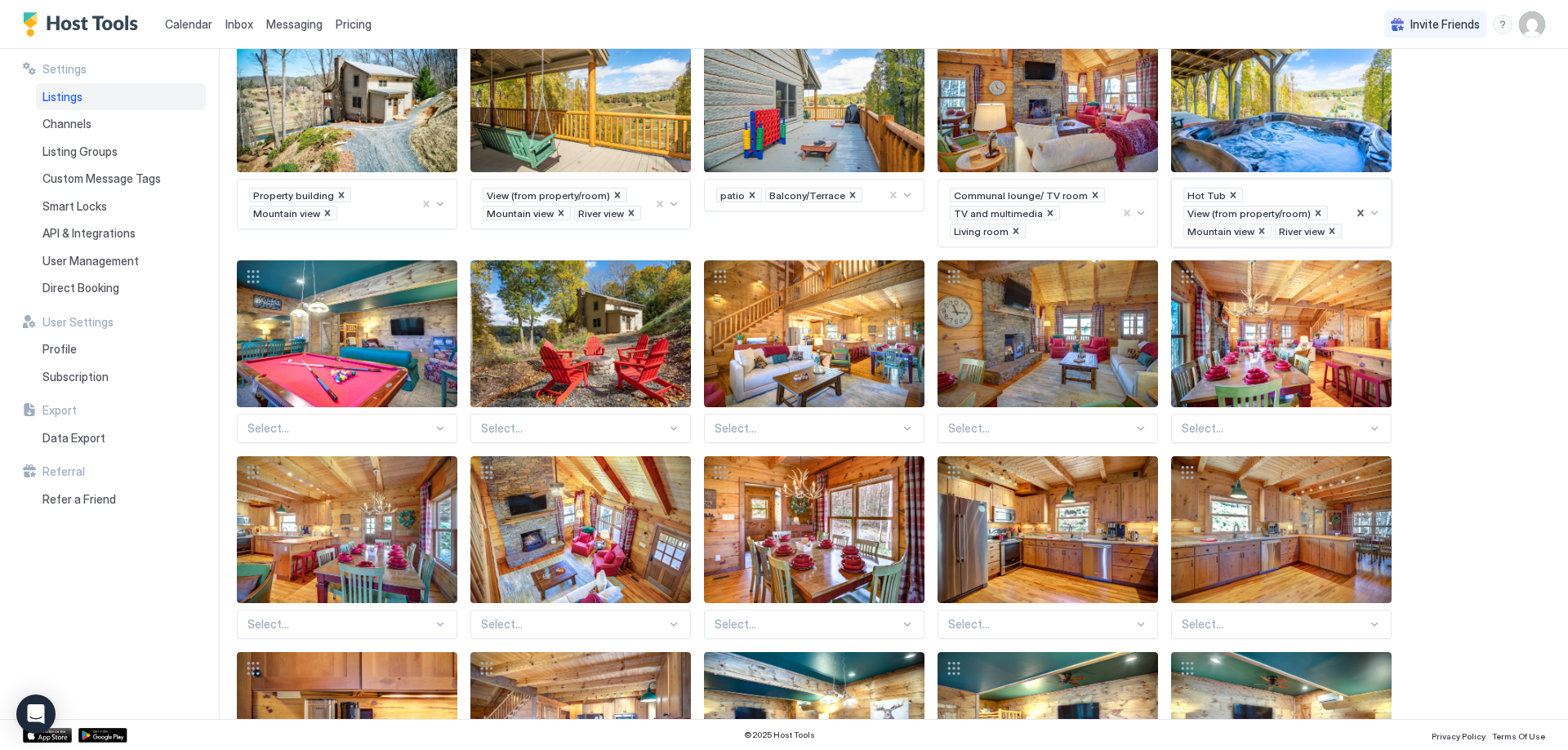
click at [366, 431] on div "Select..." at bounding box center [347, 429] width 221 height 29
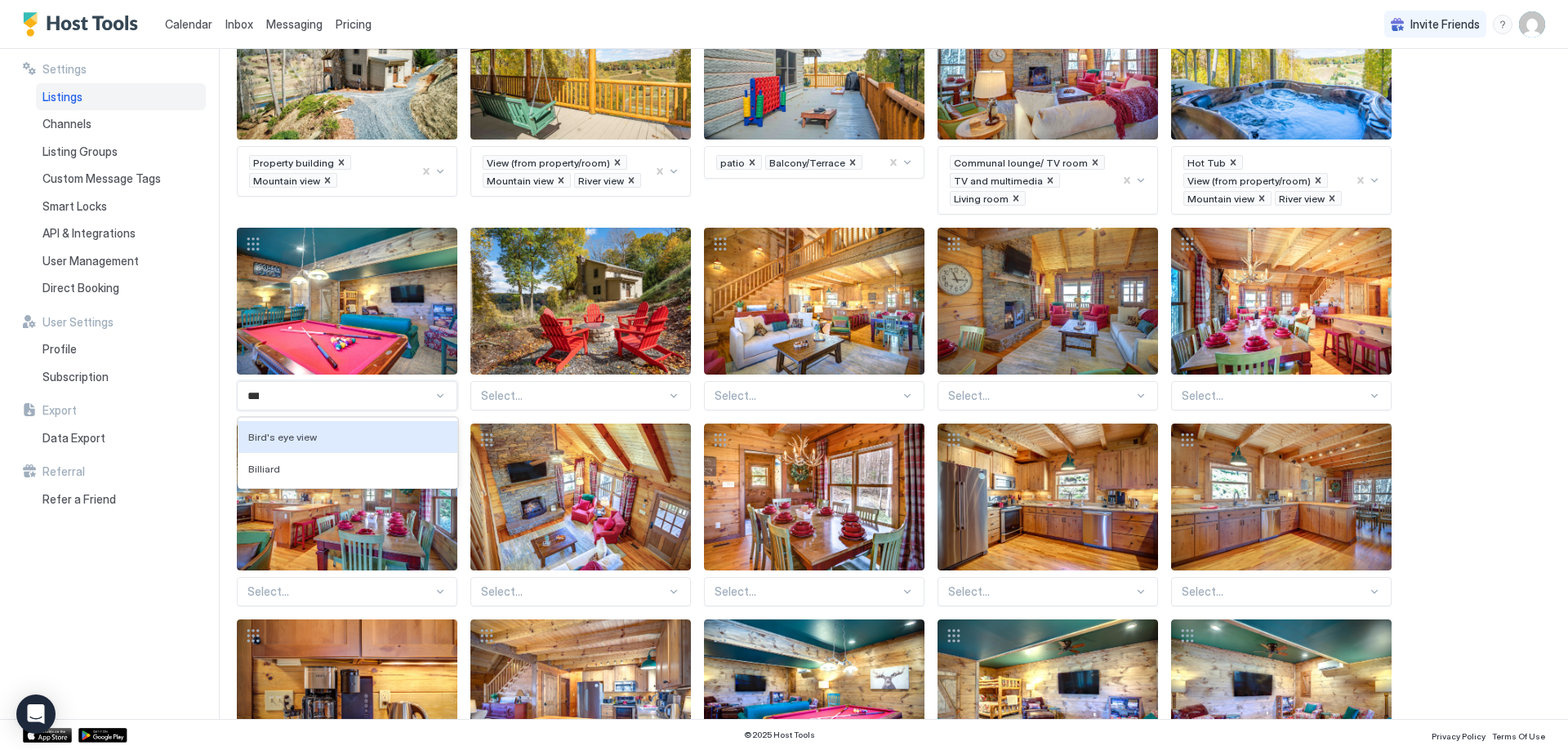
type input "****"
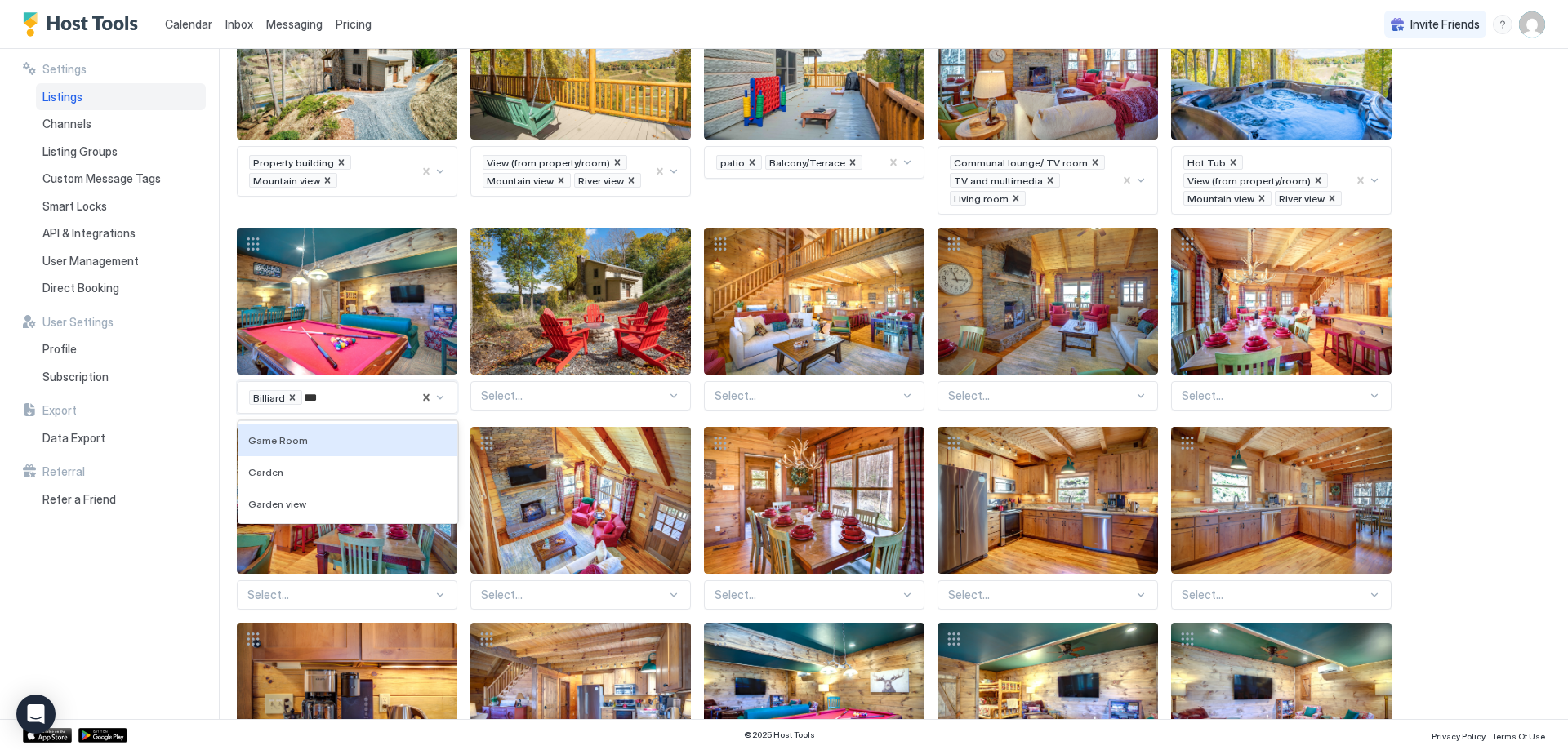
type input "****"
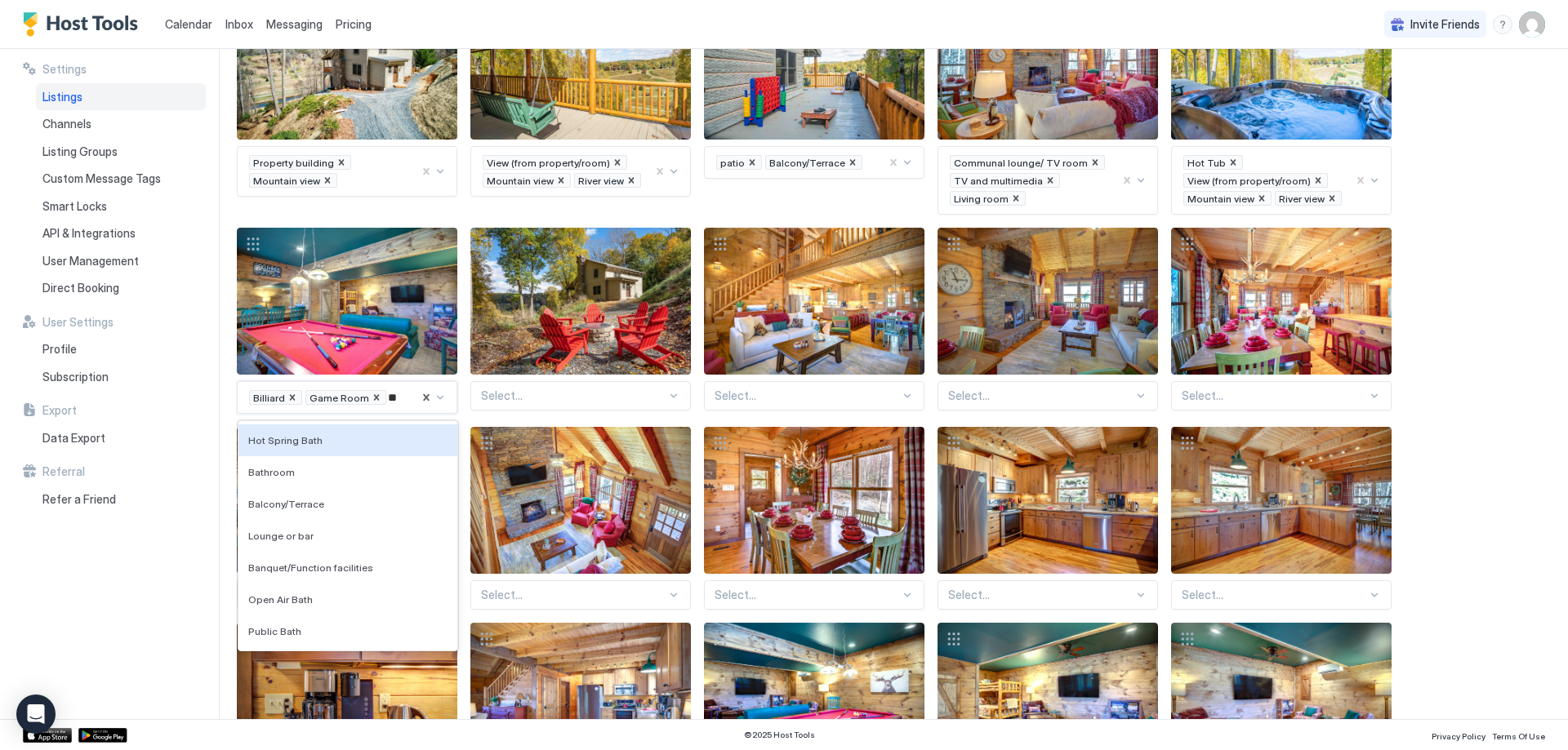
type input "*"
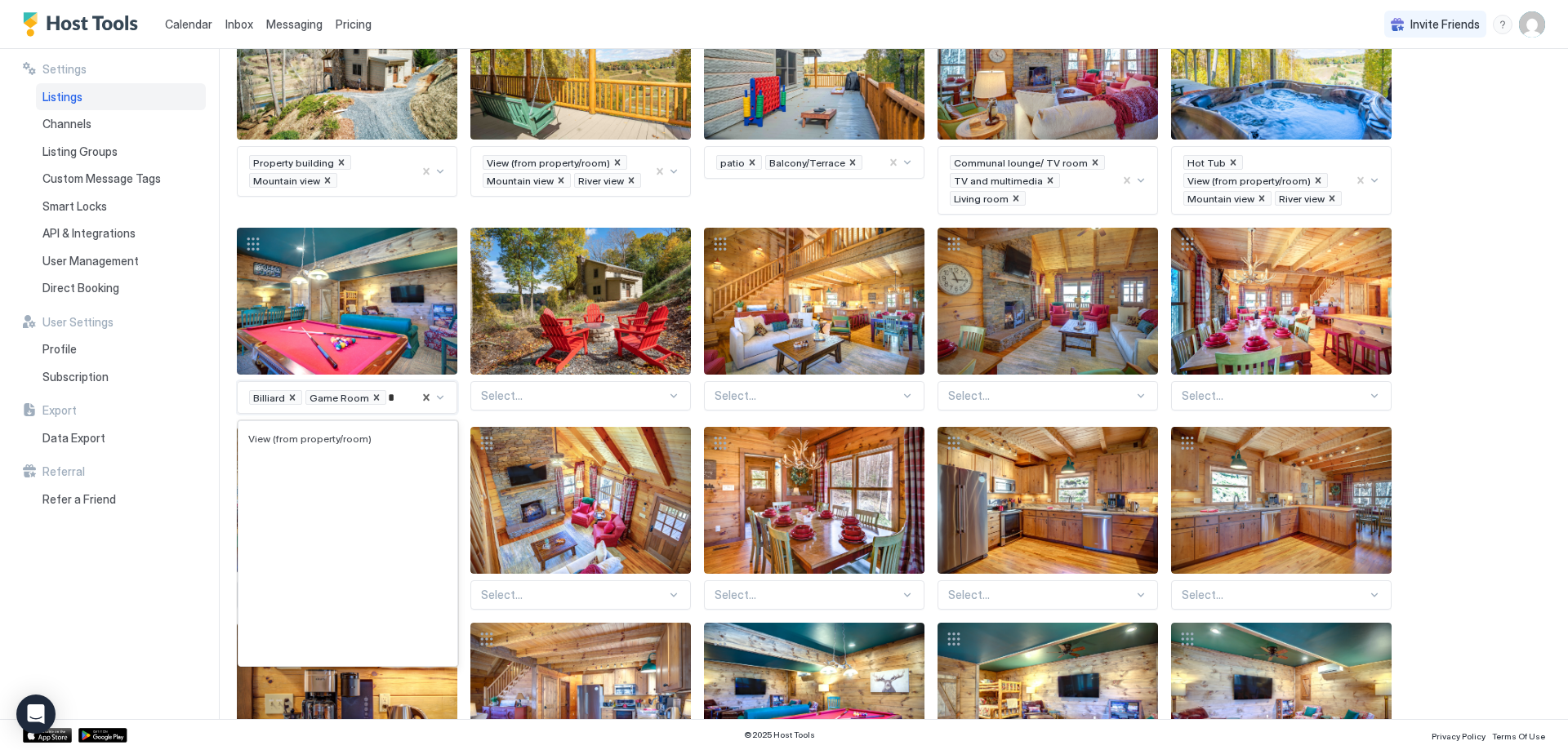
scroll to position [461, 0]
type input "**"
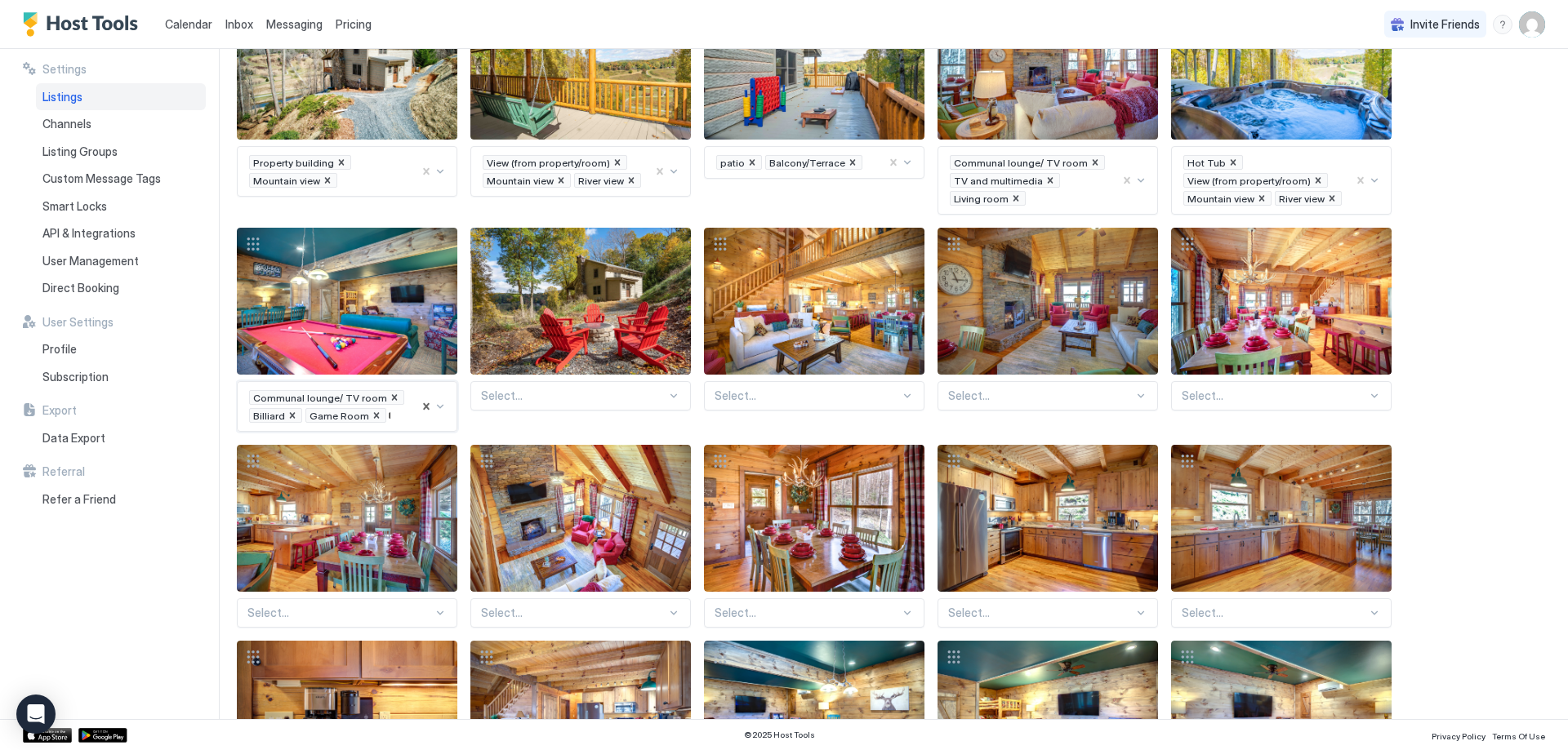
scroll to position [270, 0]
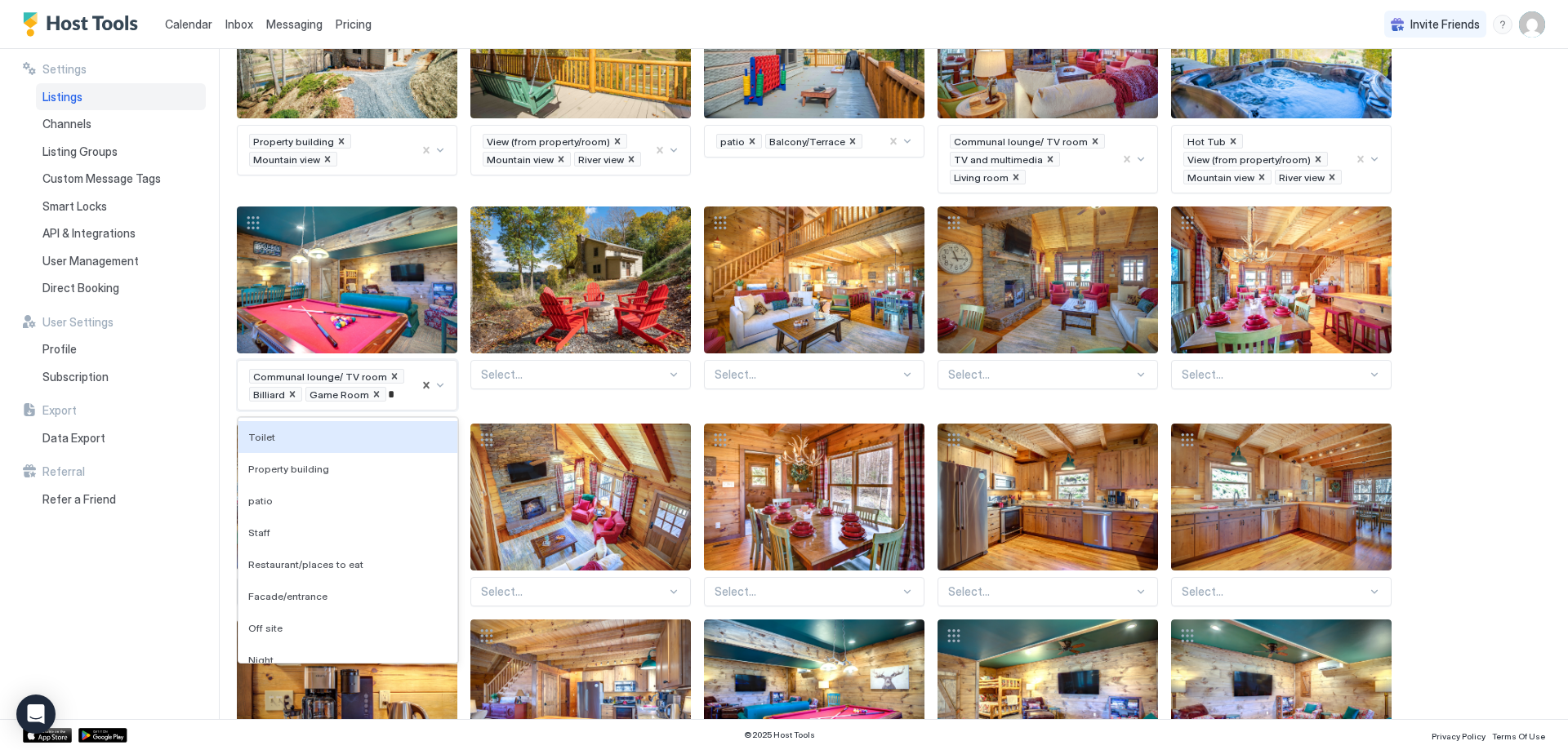
type input "**"
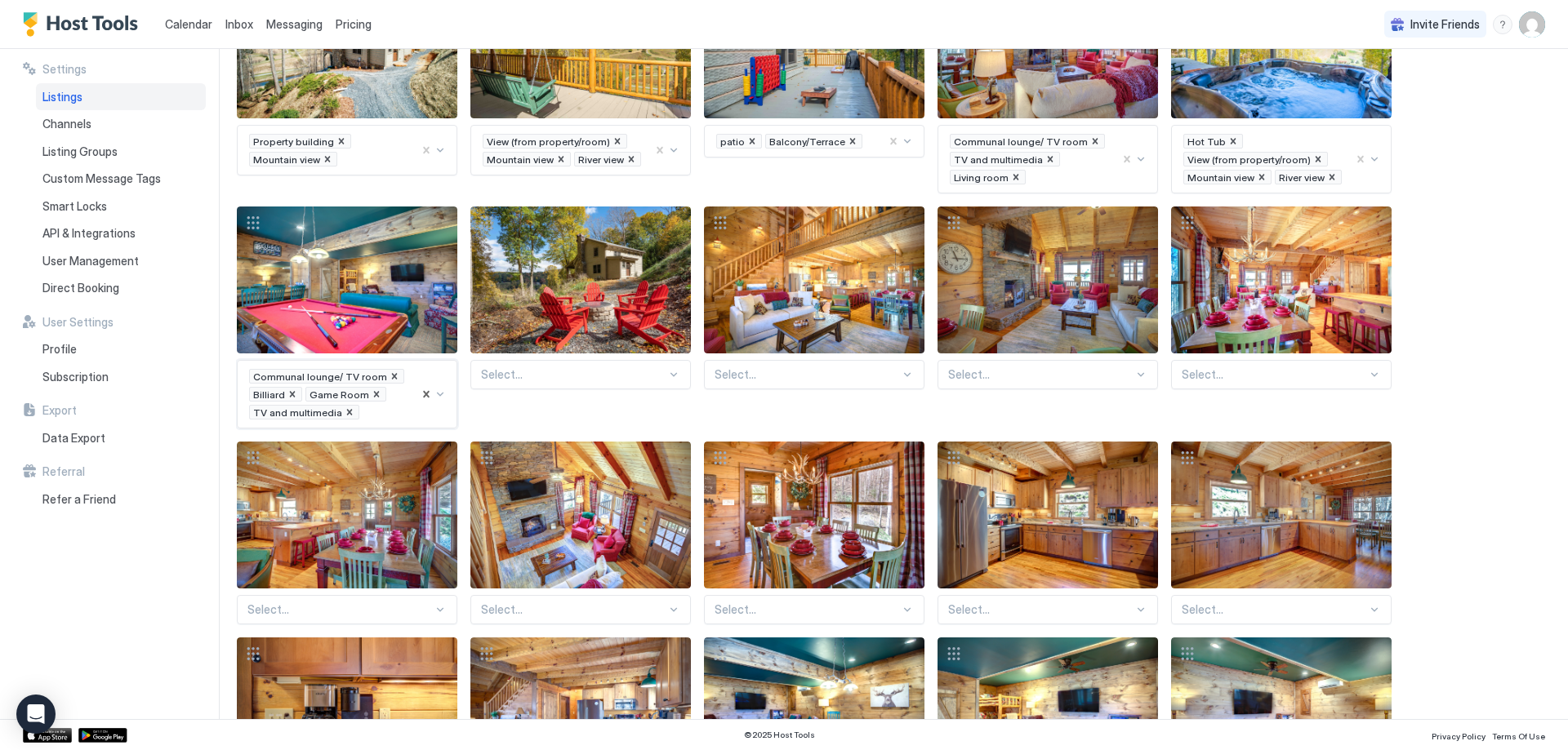
click at [543, 370] on div at bounding box center [574, 375] width 185 height 14
type input "*"
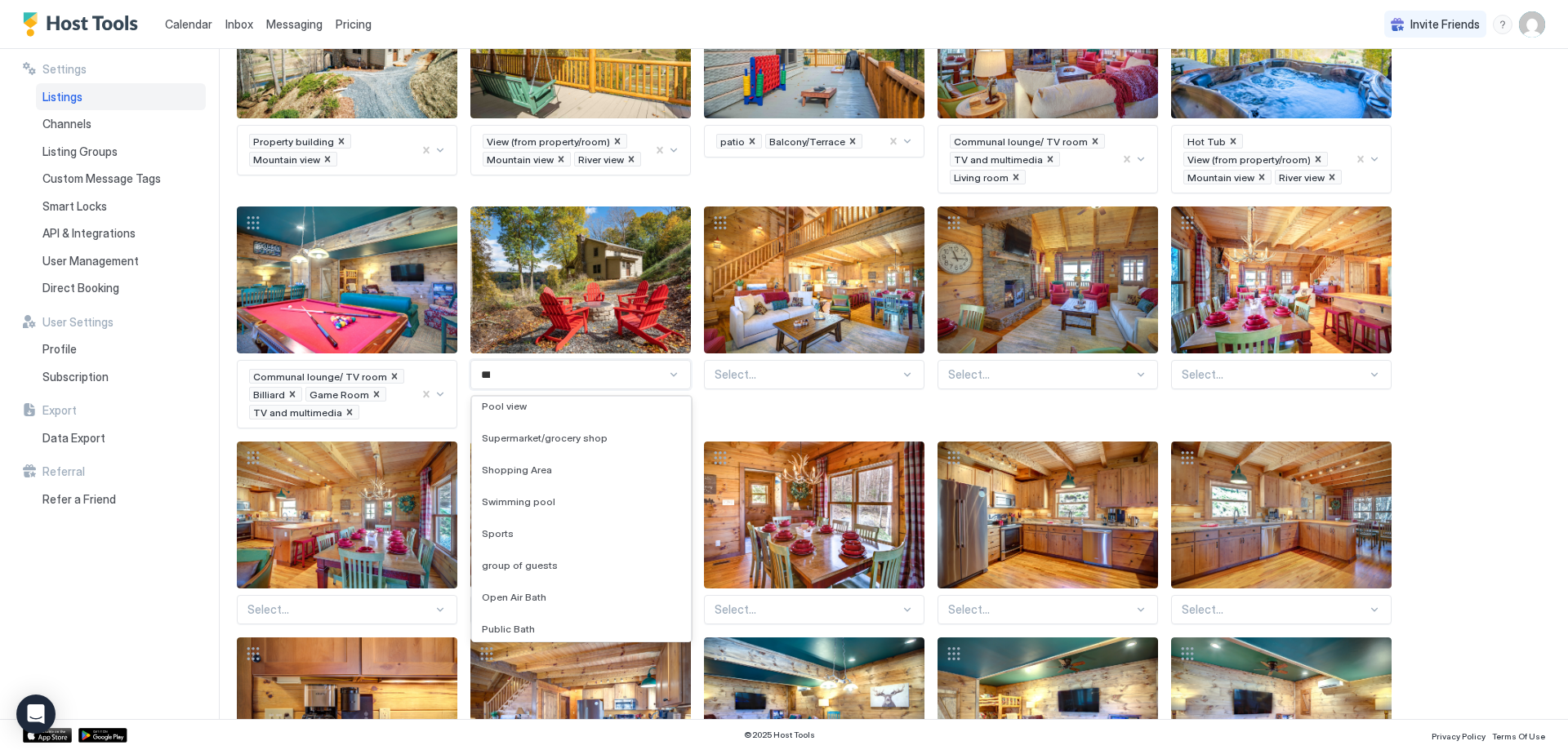
scroll to position [0, 0]
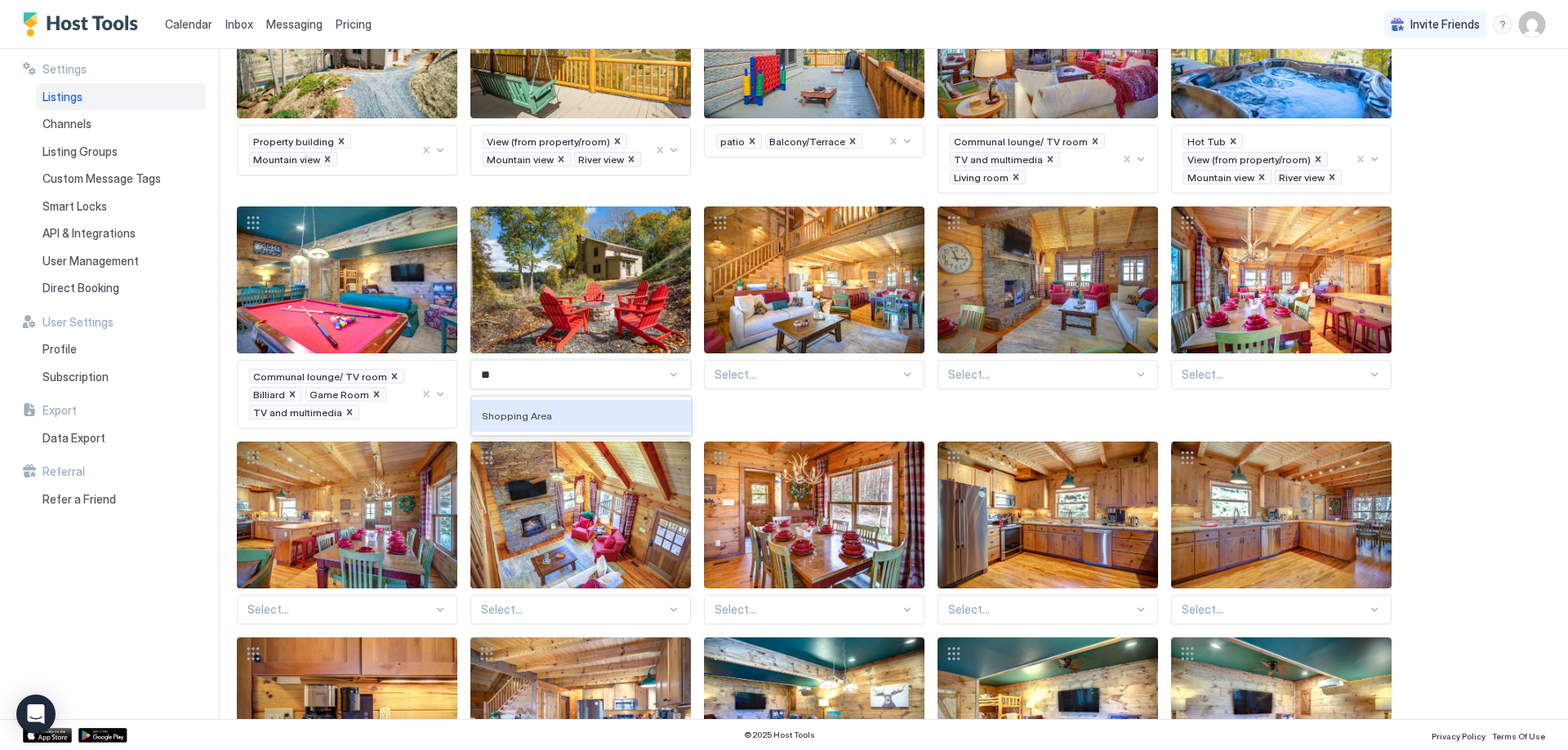
type input "*"
type input "**"
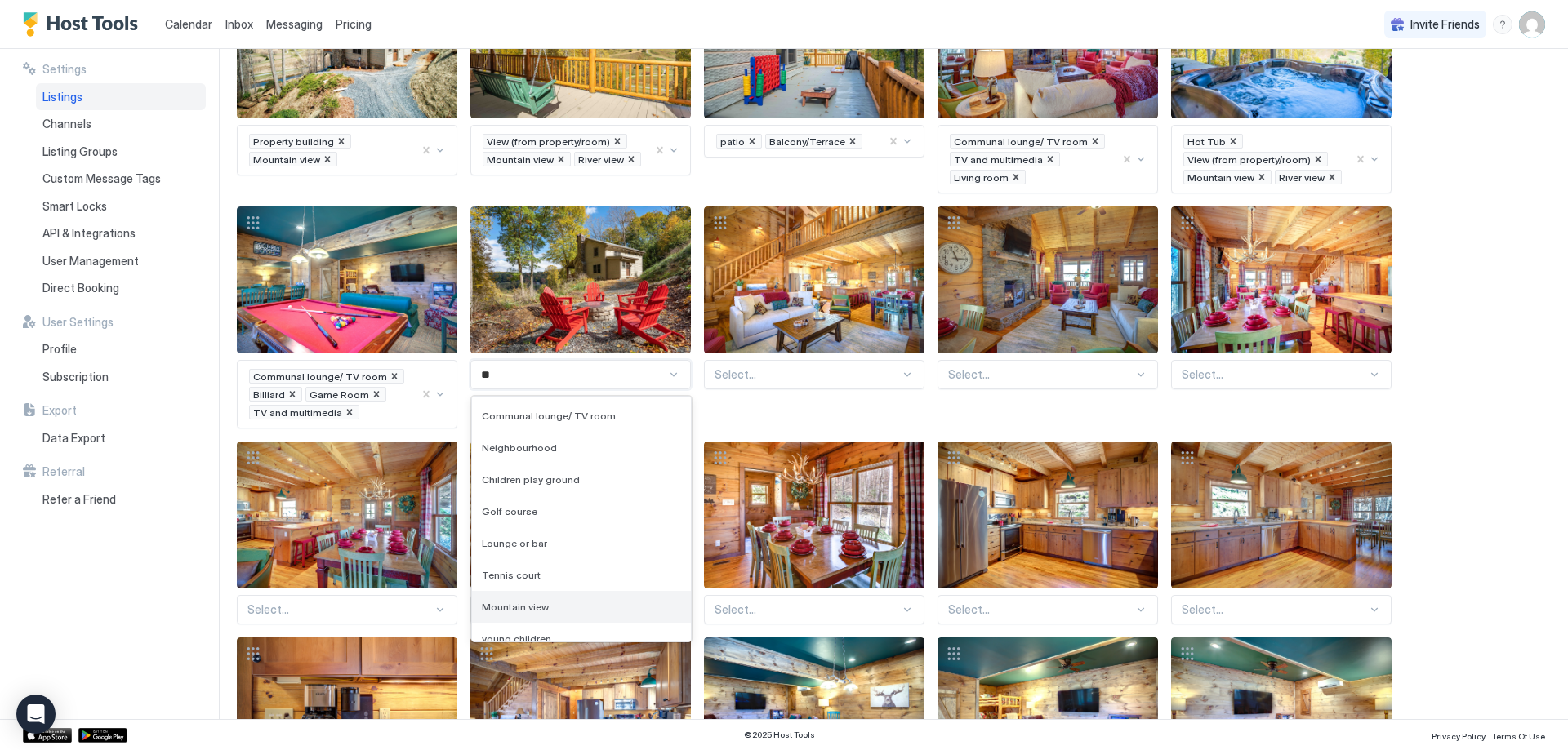
click at [549, 603] on div "Mountain view" at bounding box center [581, 607] width 199 height 13
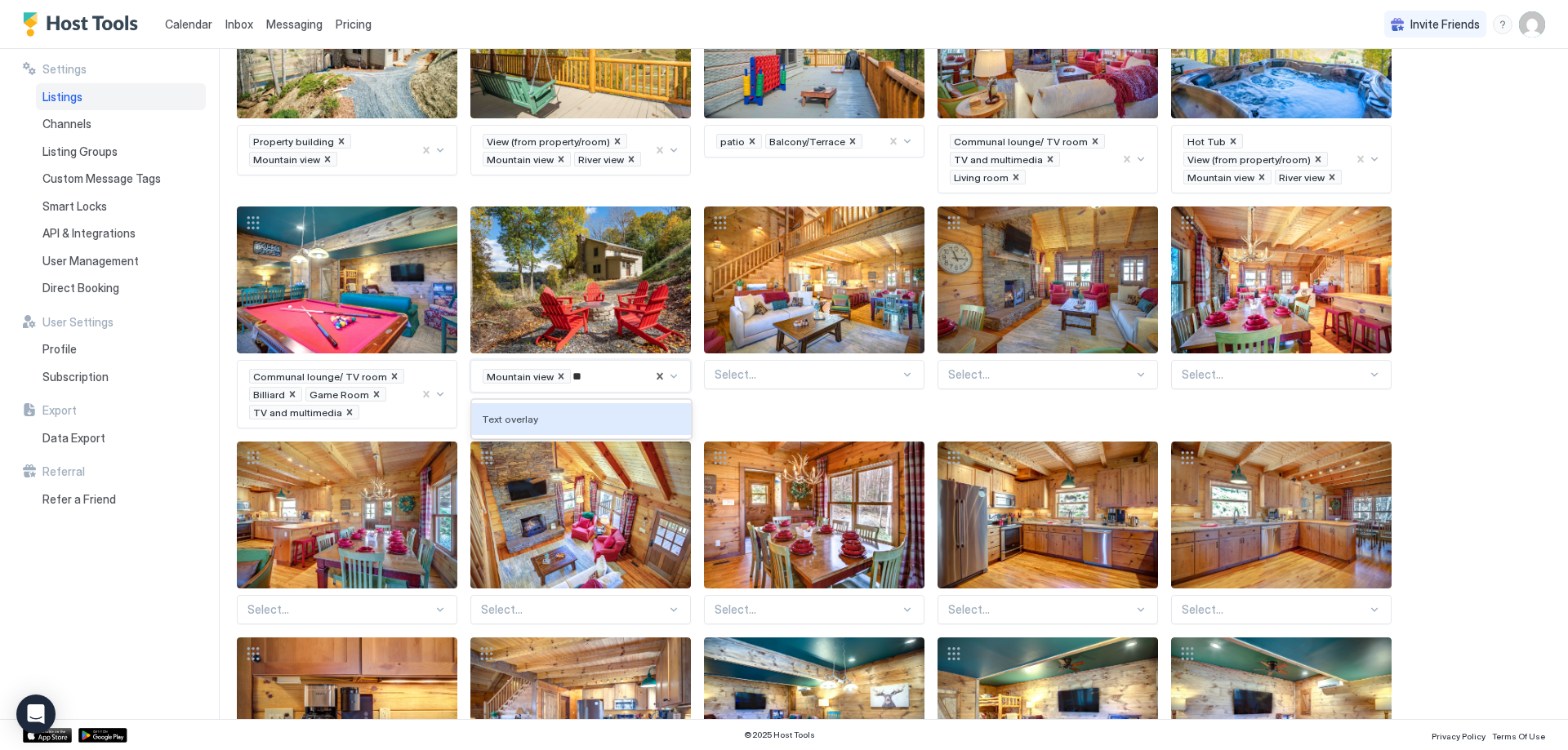
type input "*"
type input "*****"
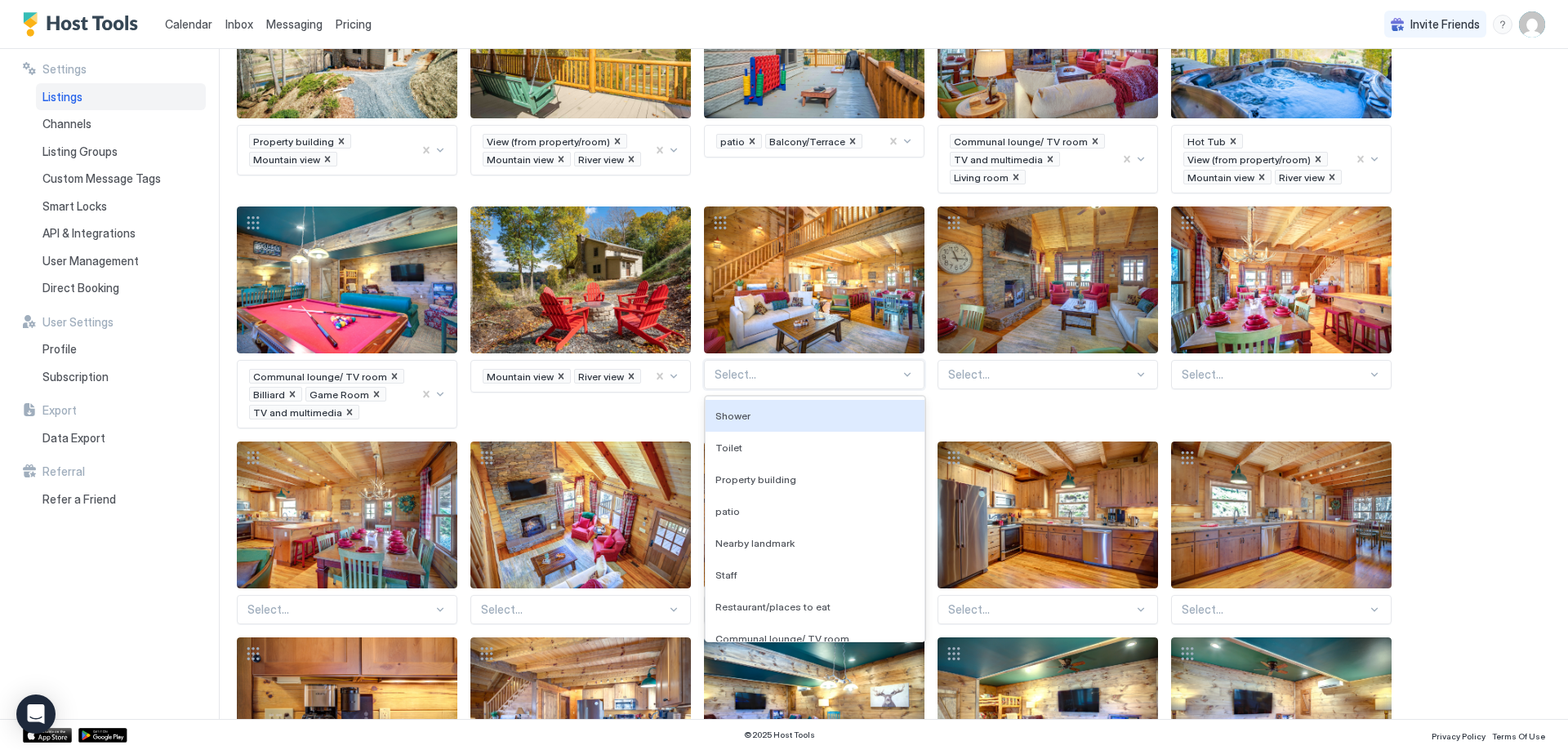
click at [792, 375] on div at bounding box center [807, 375] width 185 height 14
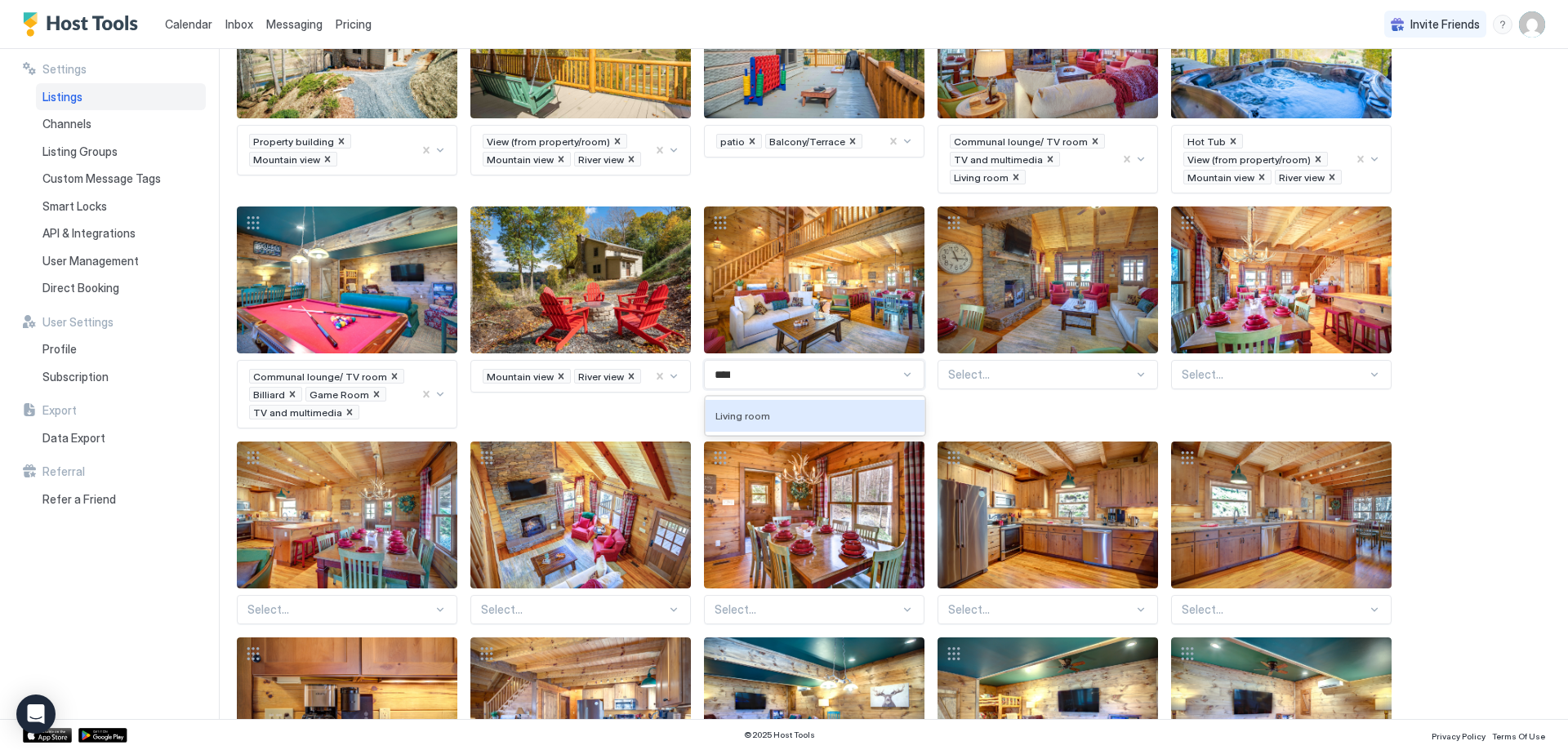
type input "*****"
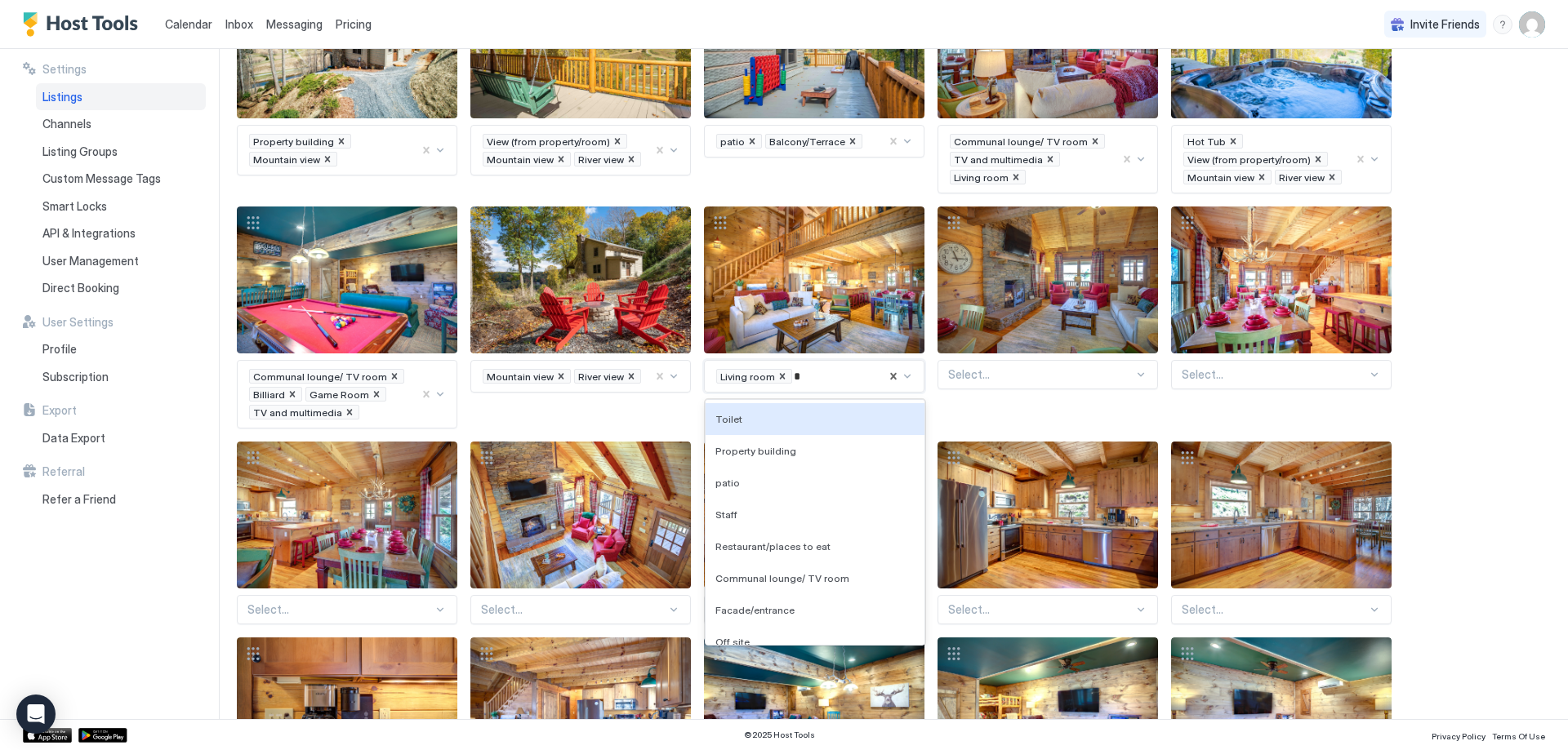
type input "**"
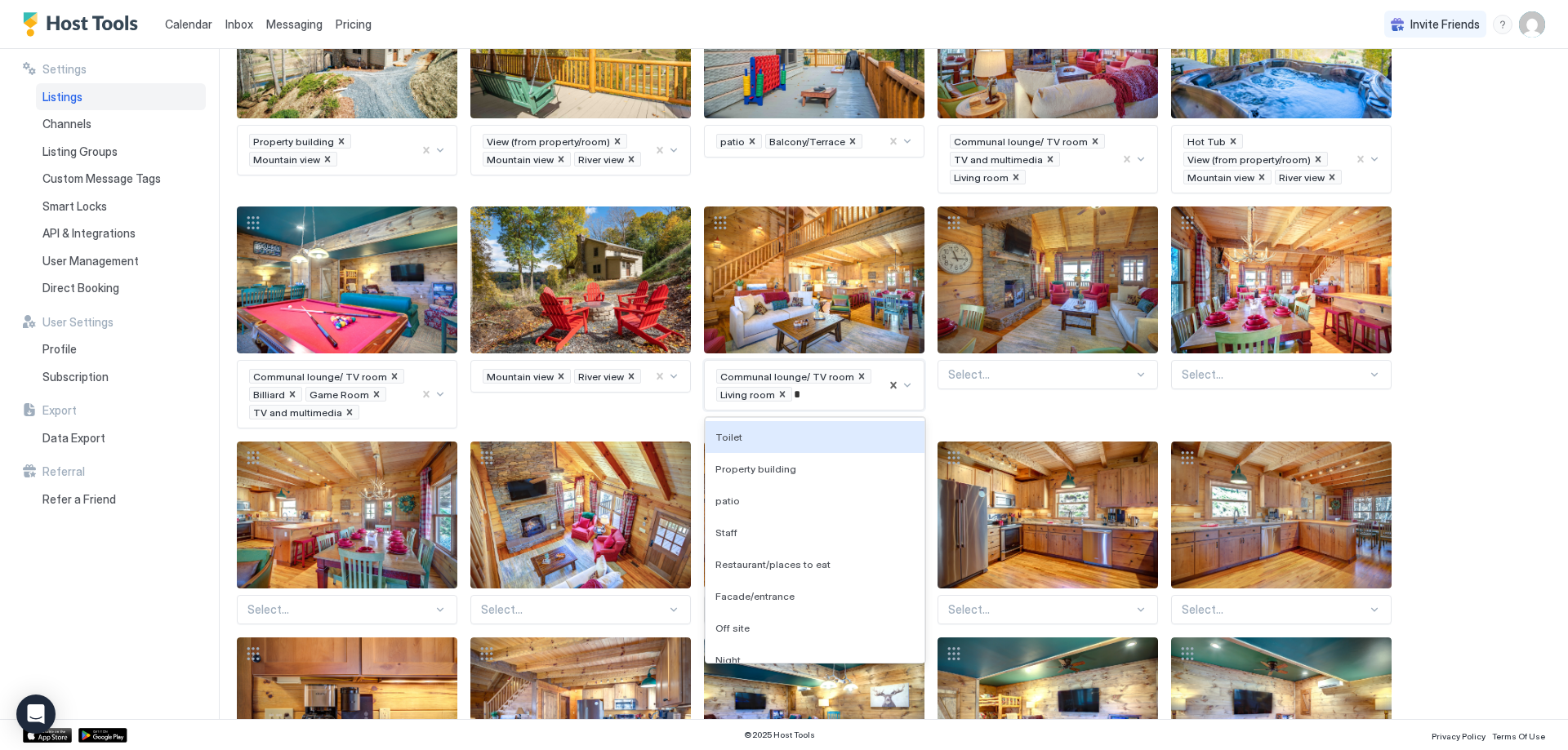
type input "**"
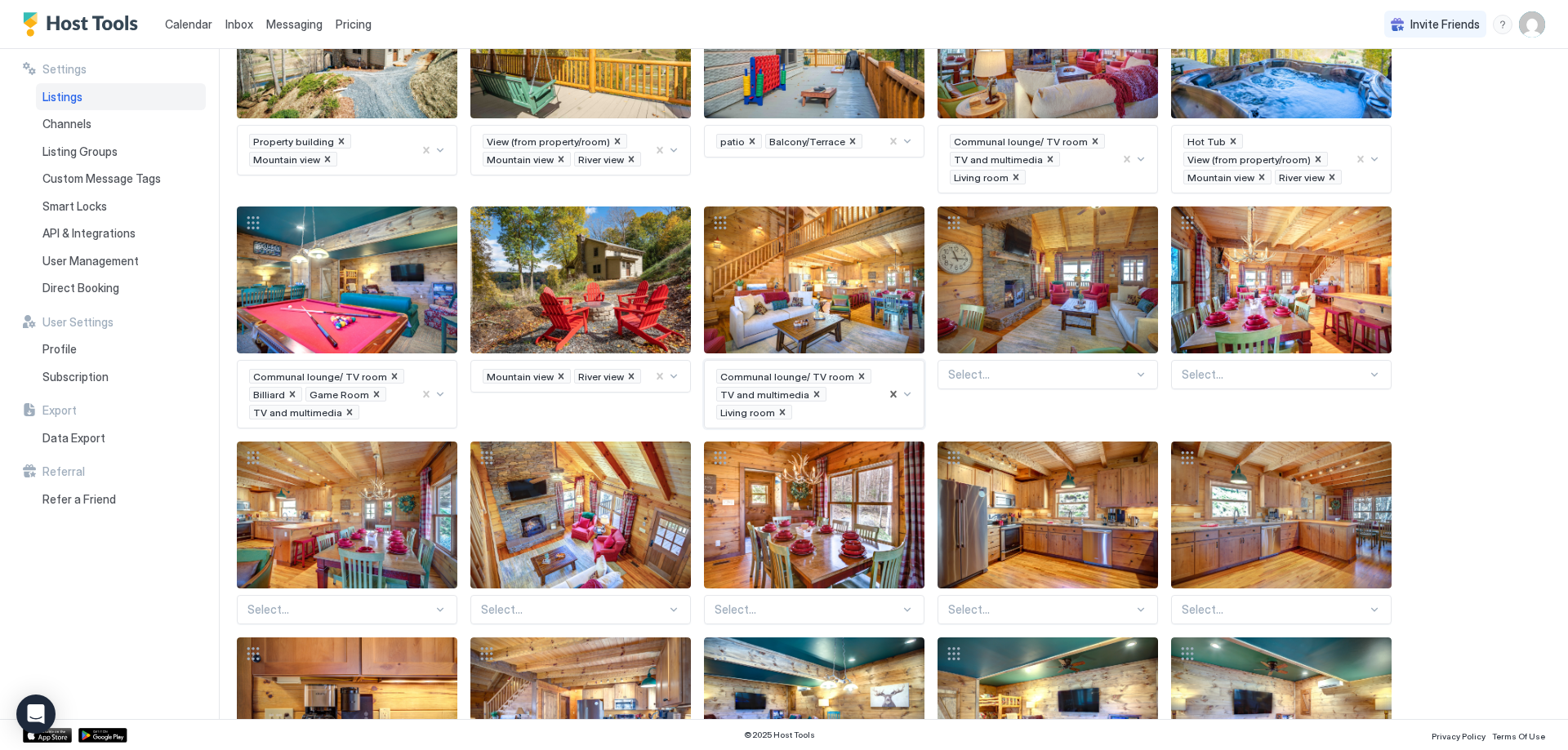
click at [1000, 381] on div at bounding box center [1041, 375] width 185 height 14
type input "*****"
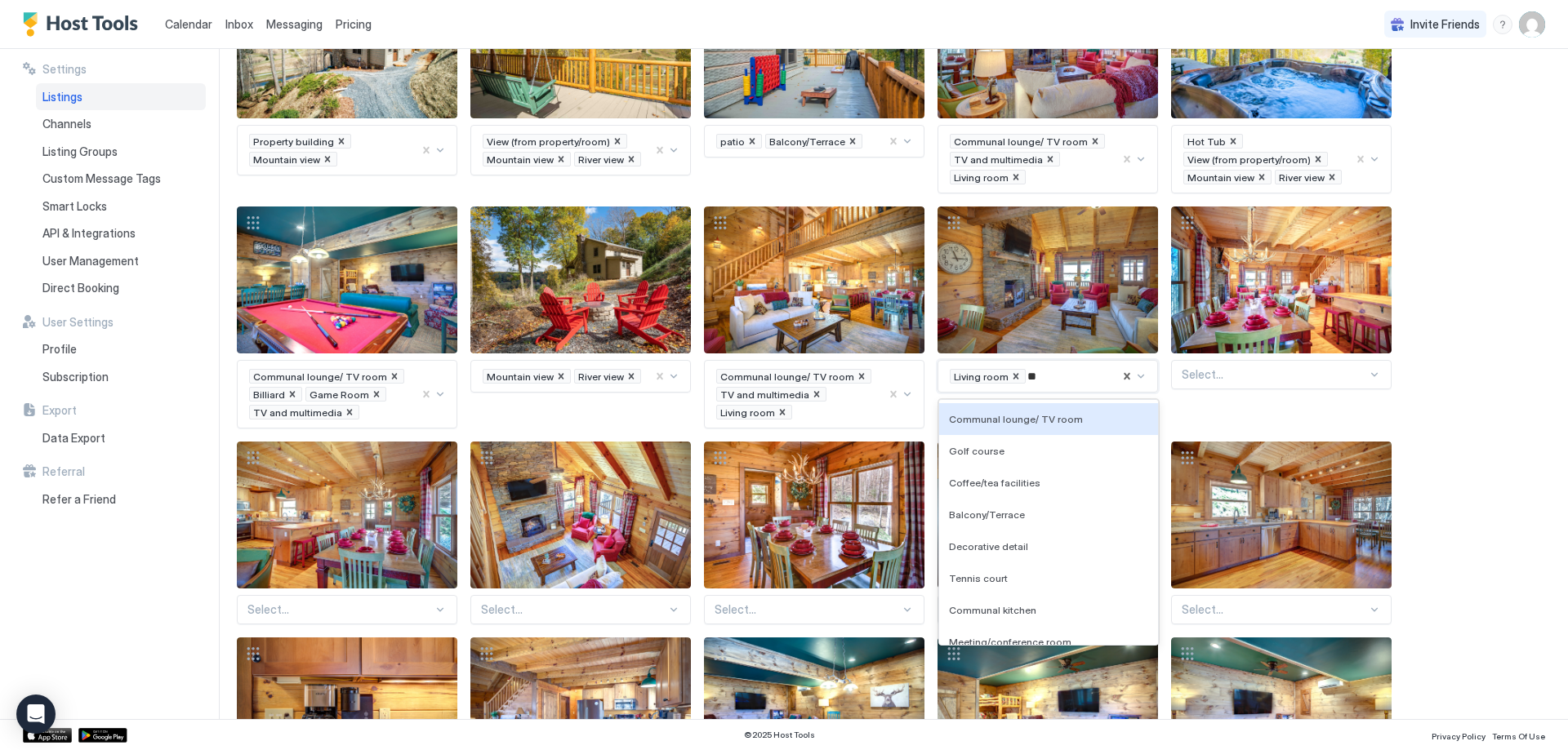
type input "***"
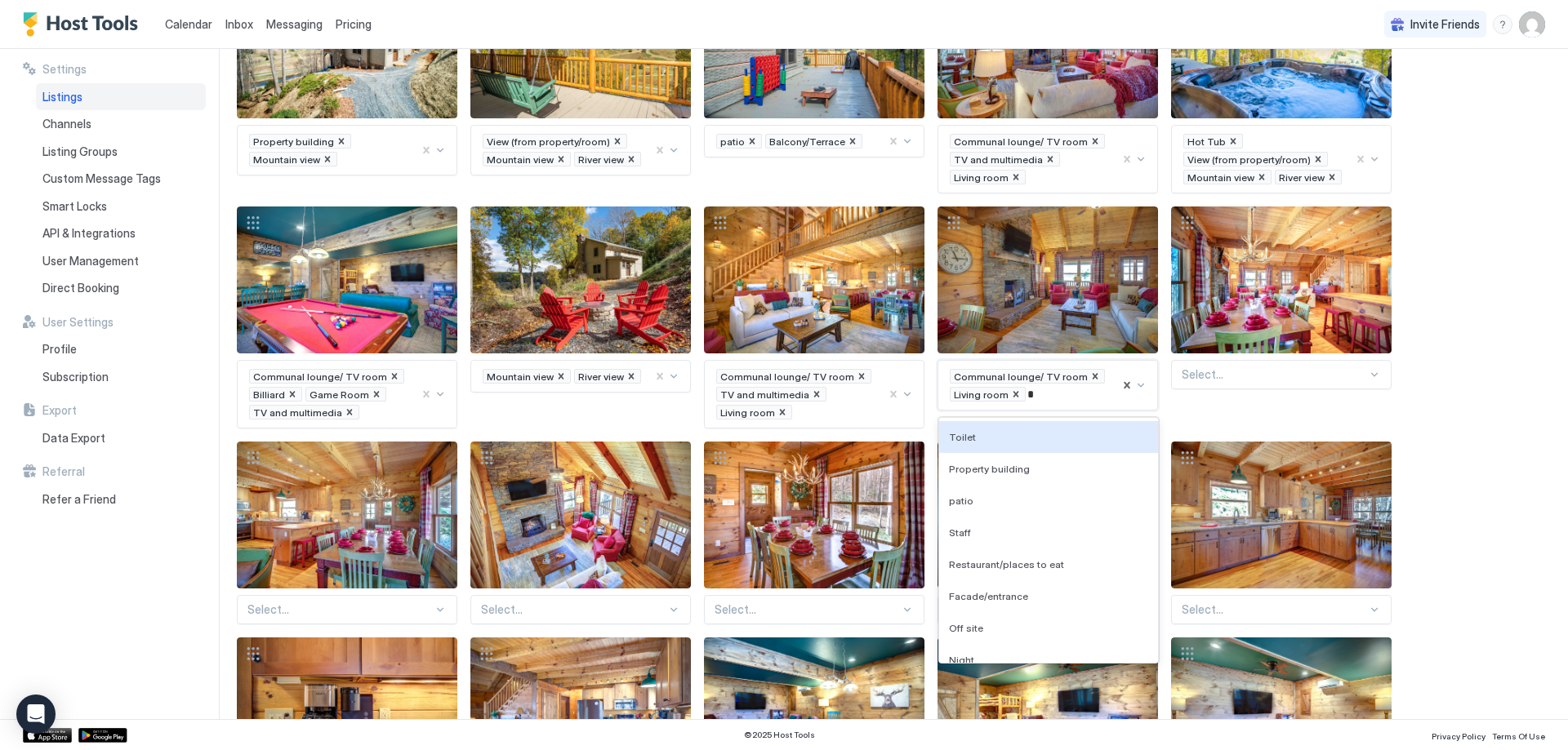
type input "**"
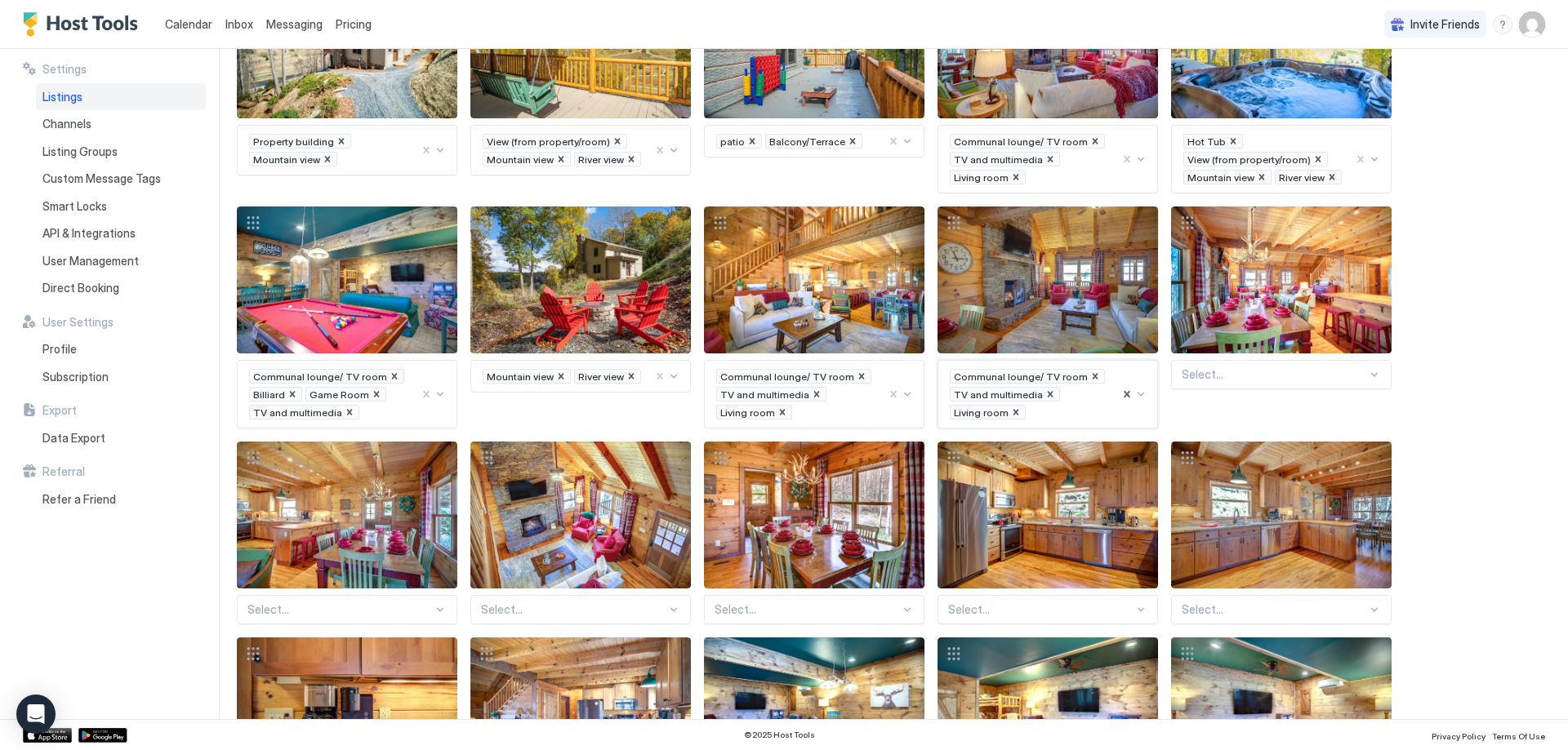
click at [1209, 381] on div at bounding box center [1274, 375] width 185 height 14
type input "*****"
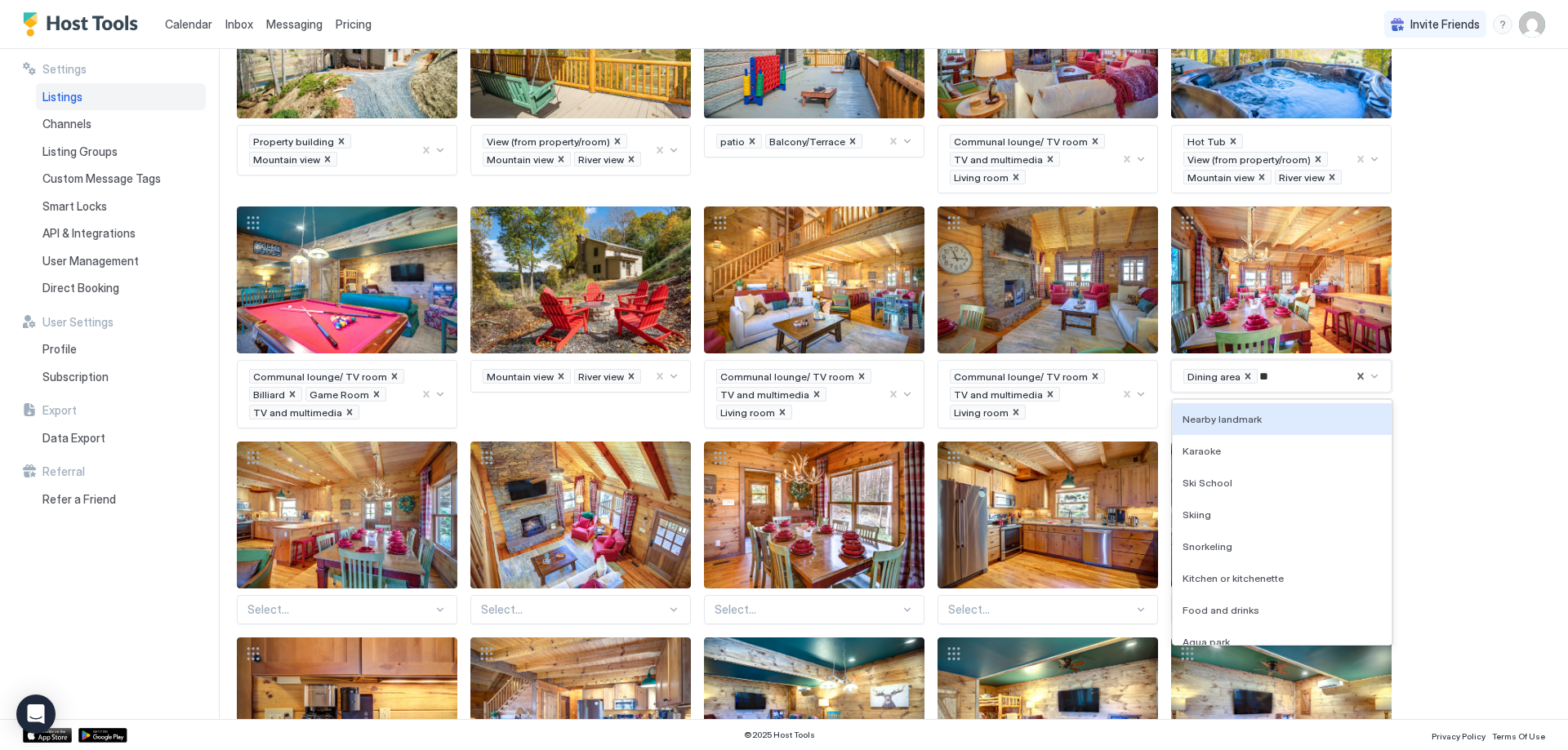
type input "***"
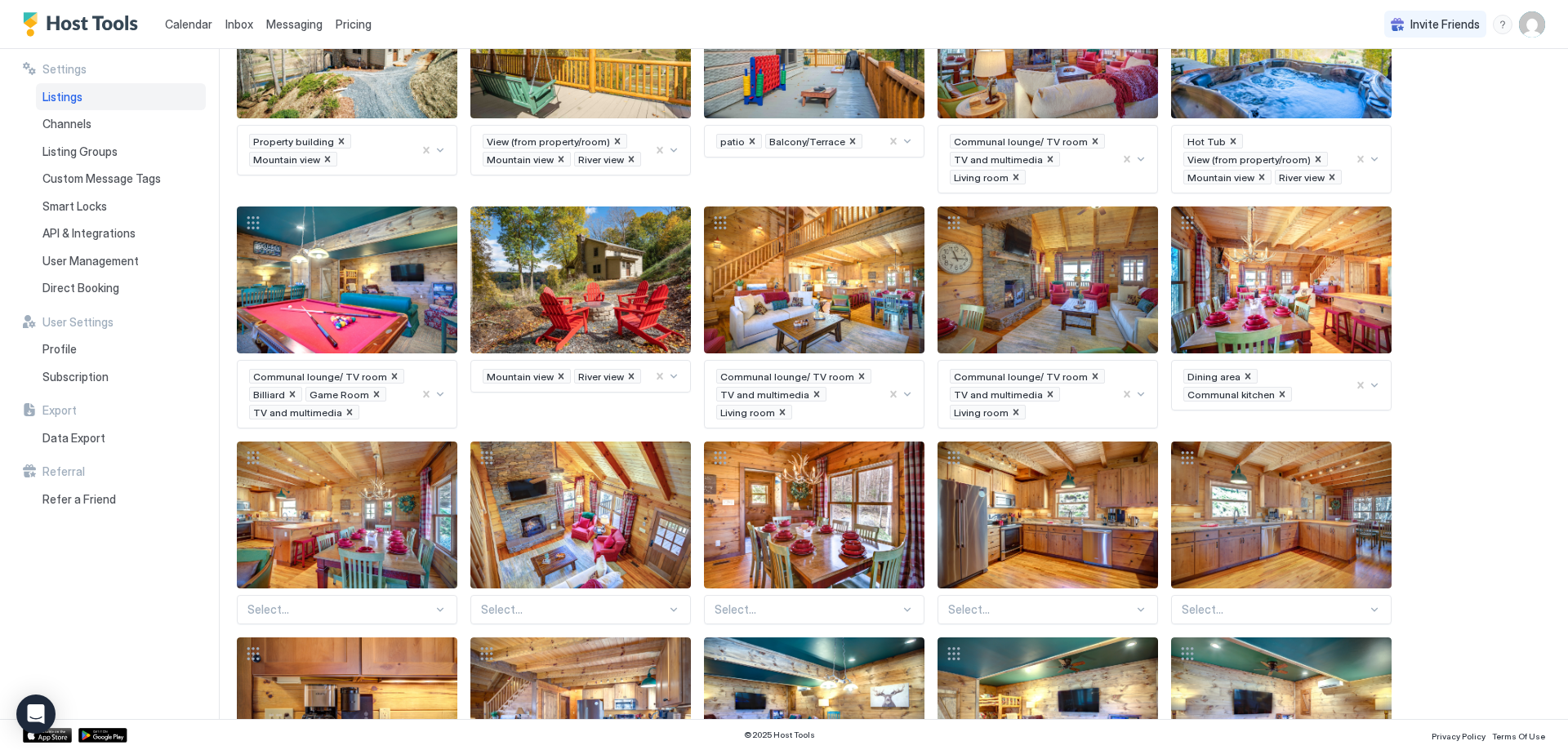
click at [341, 615] on div "Select..." at bounding box center [347, 610] width 221 height 29
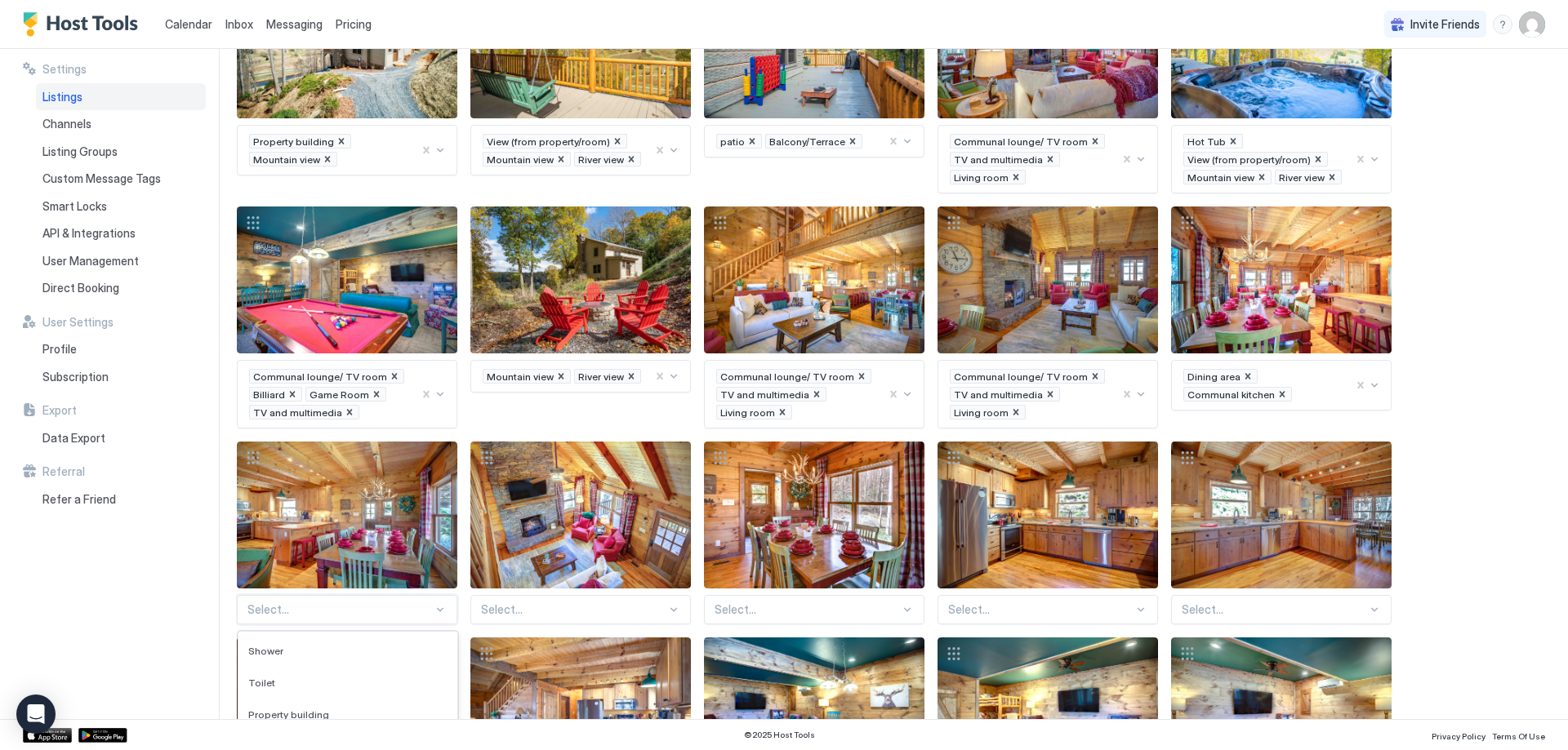
scroll to position [483, 0]
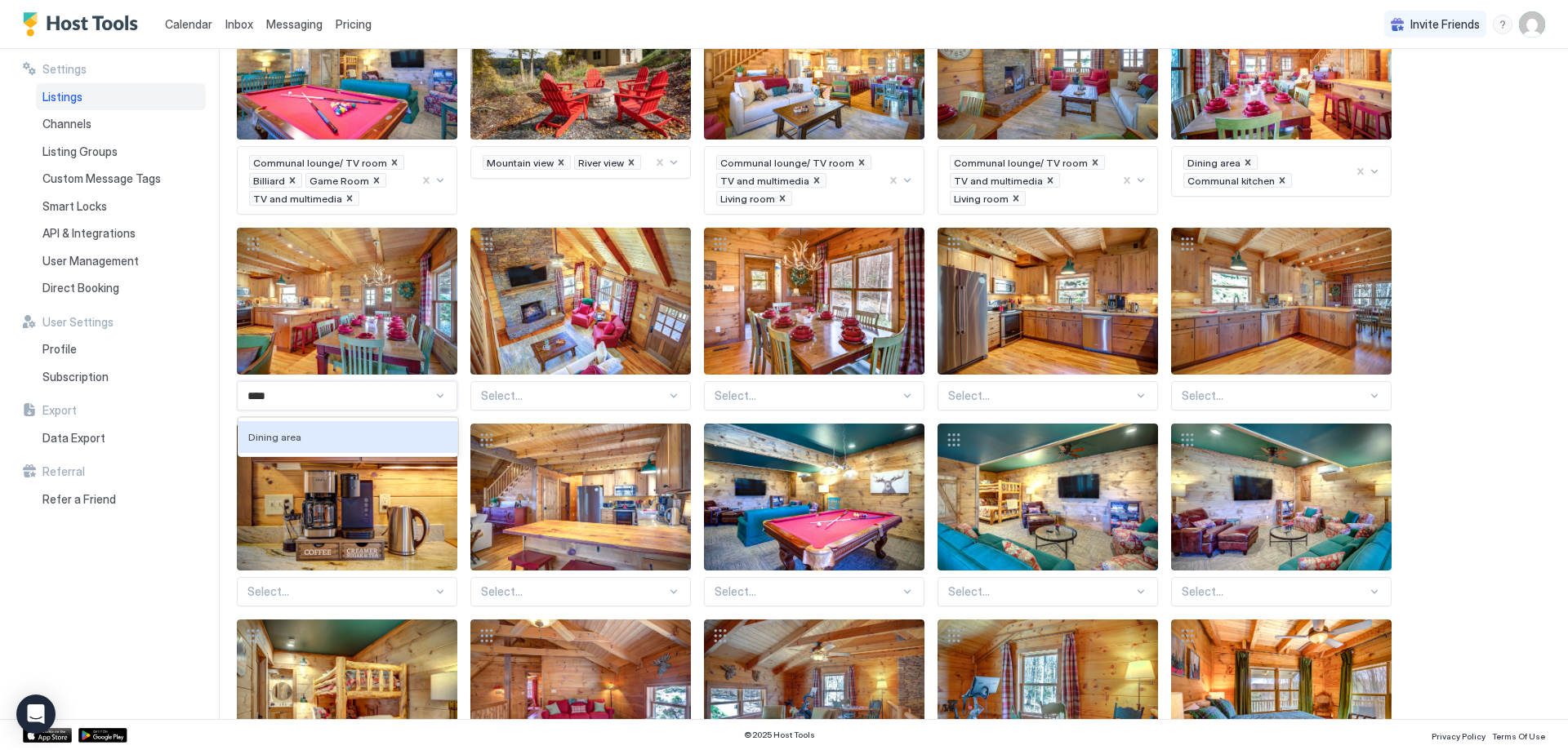
type input "*****"
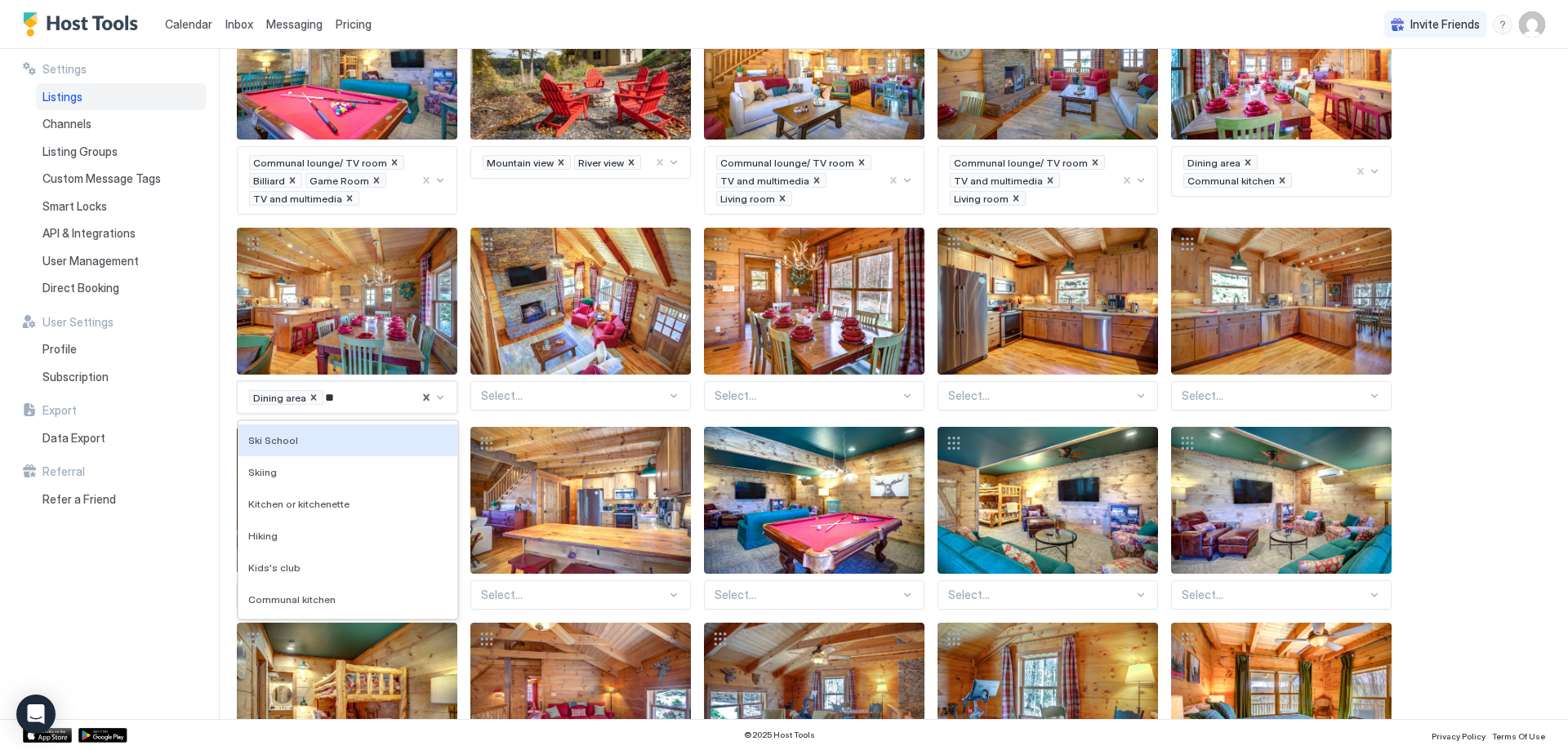
type input "***"
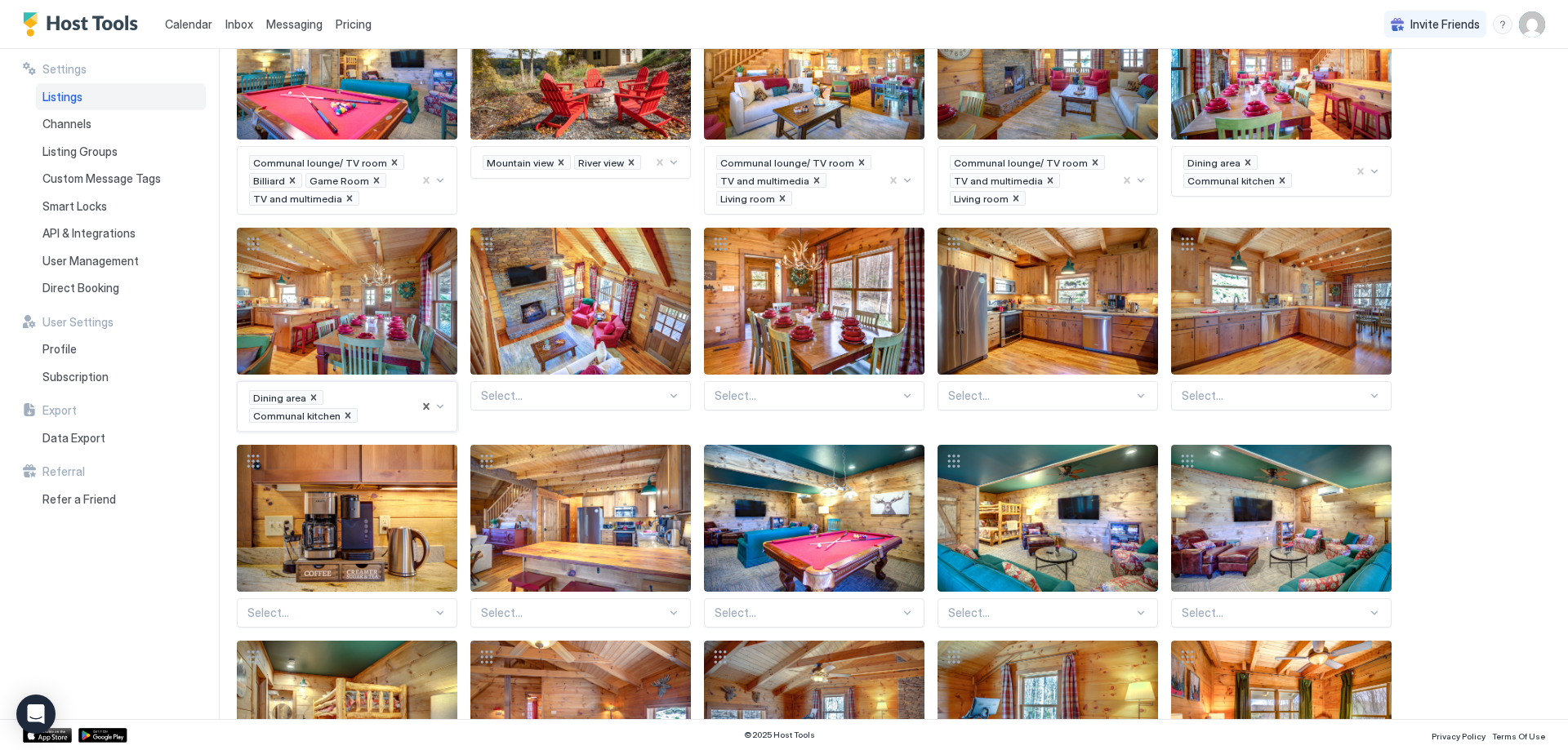
click at [584, 397] on div at bounding box center [574, 396] width 185 height 14
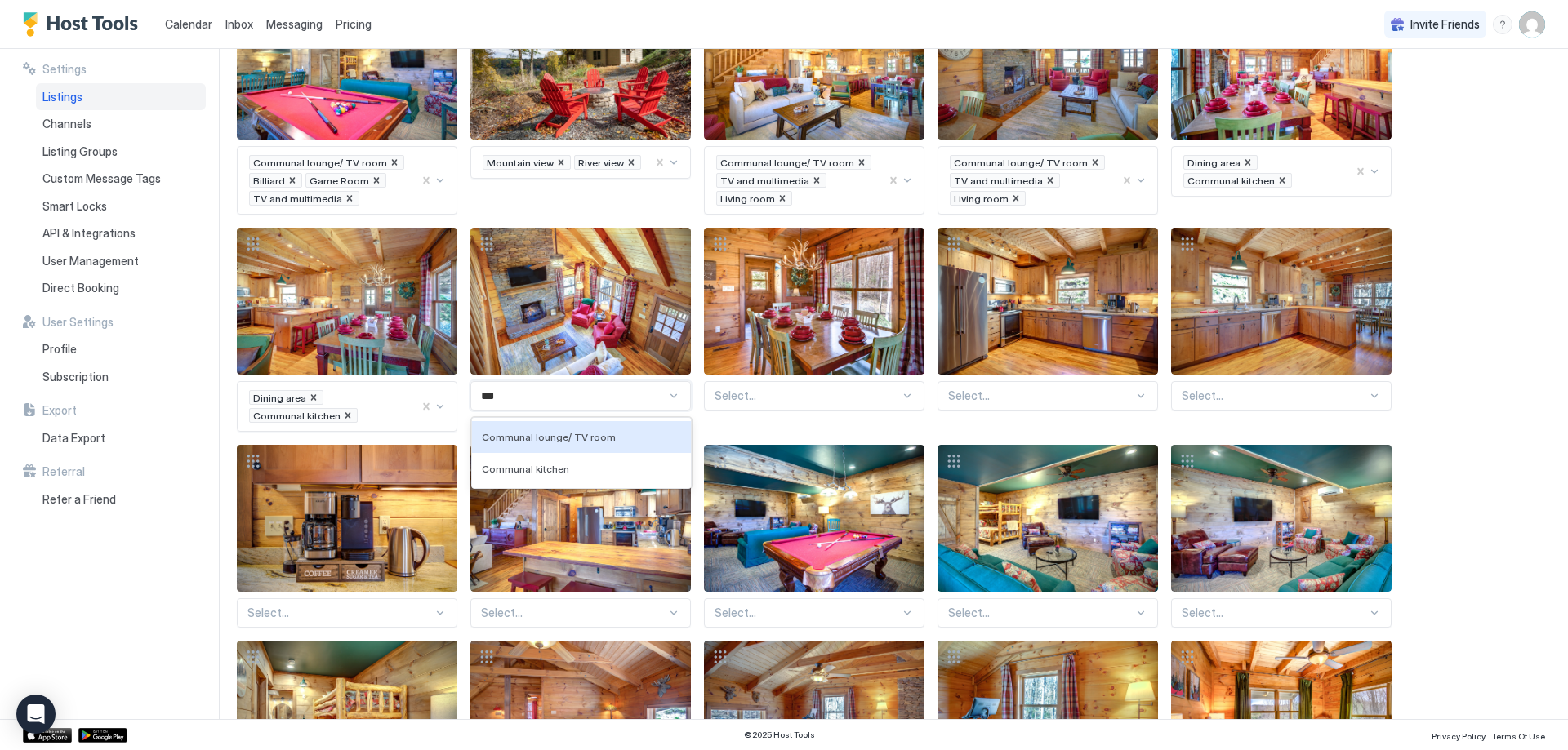
type input "****"
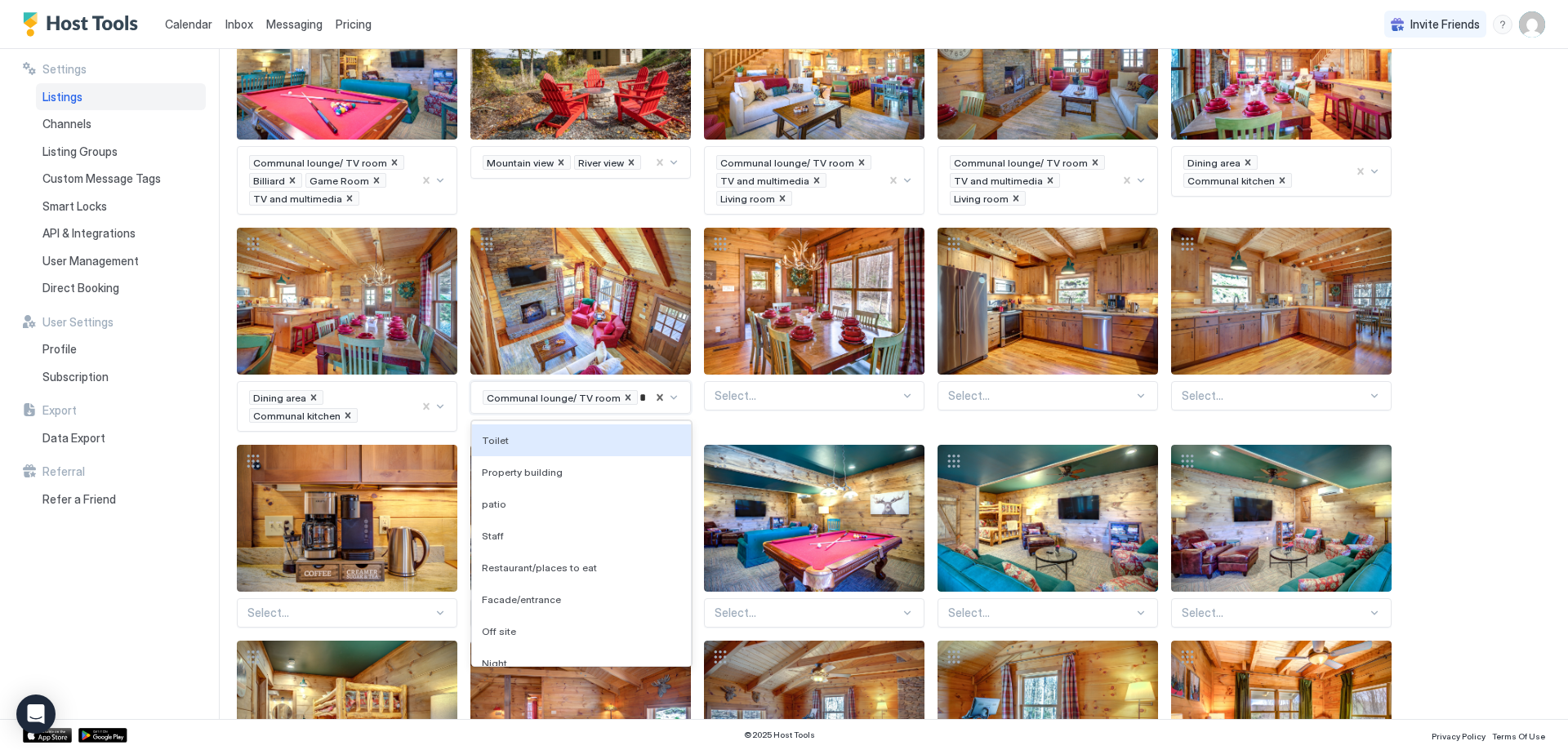
type input "**"
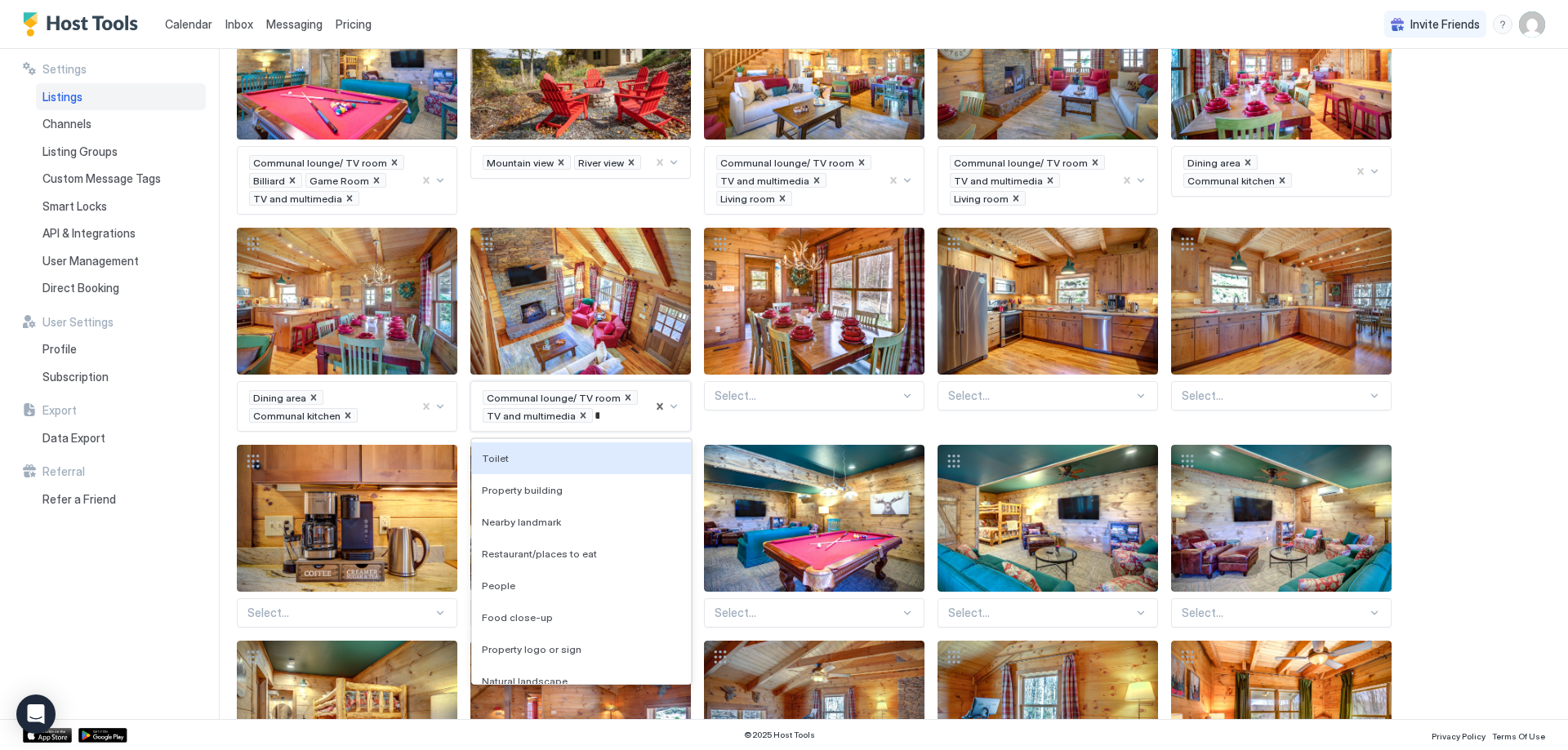
scroll to position [505, 0]
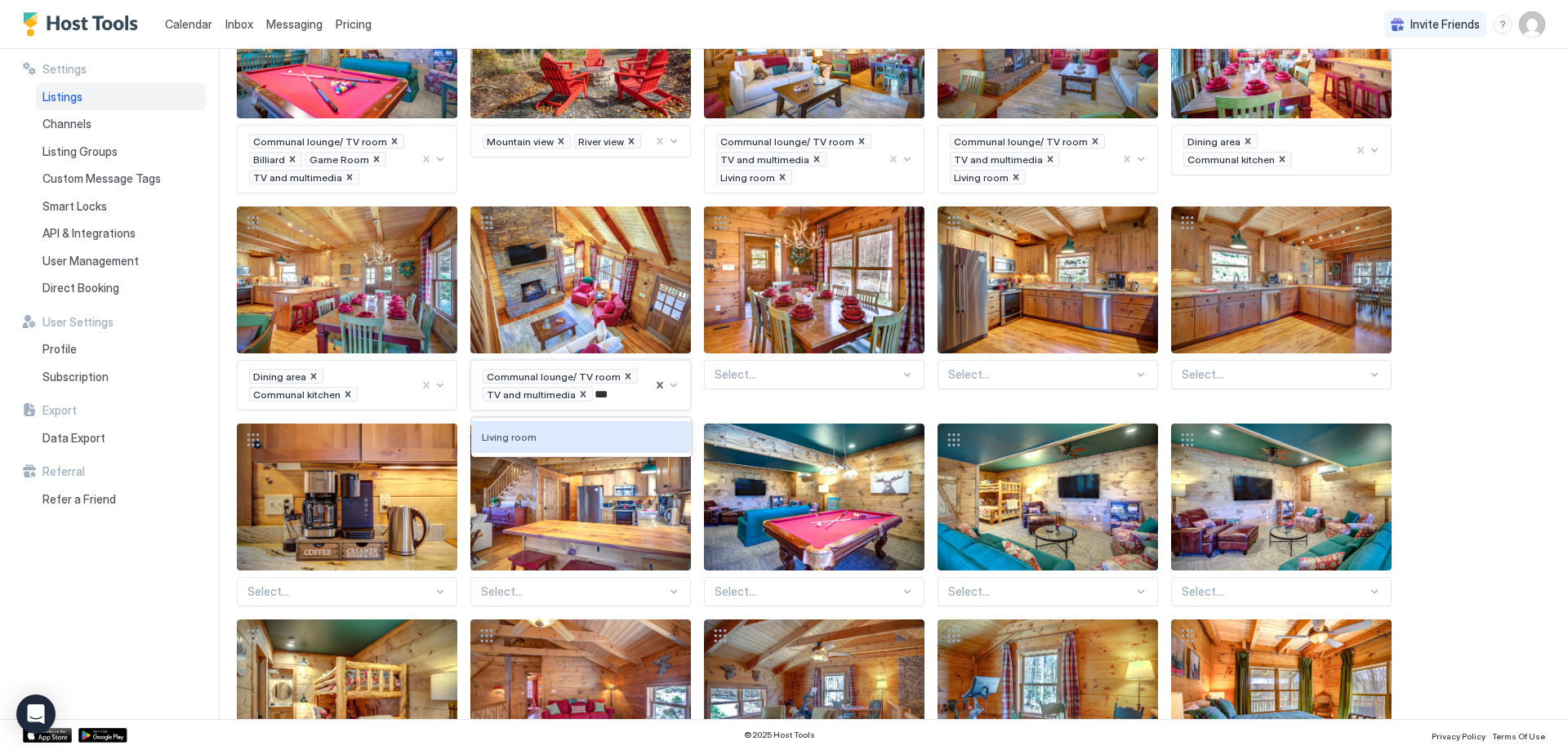
type input "****"
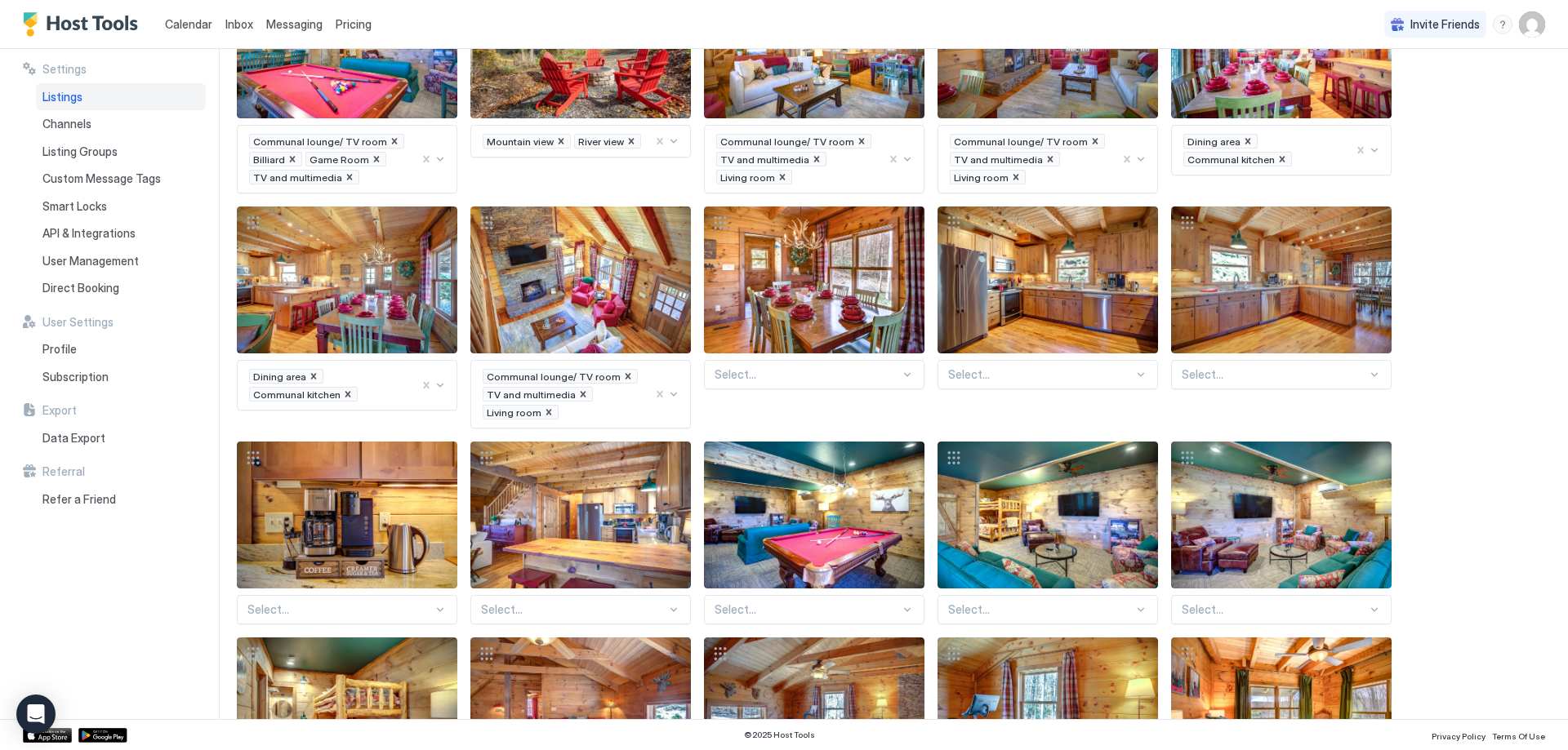
click at [770, 377] on div at bounding box center [807, 375] width 185 height 14
type input "******"
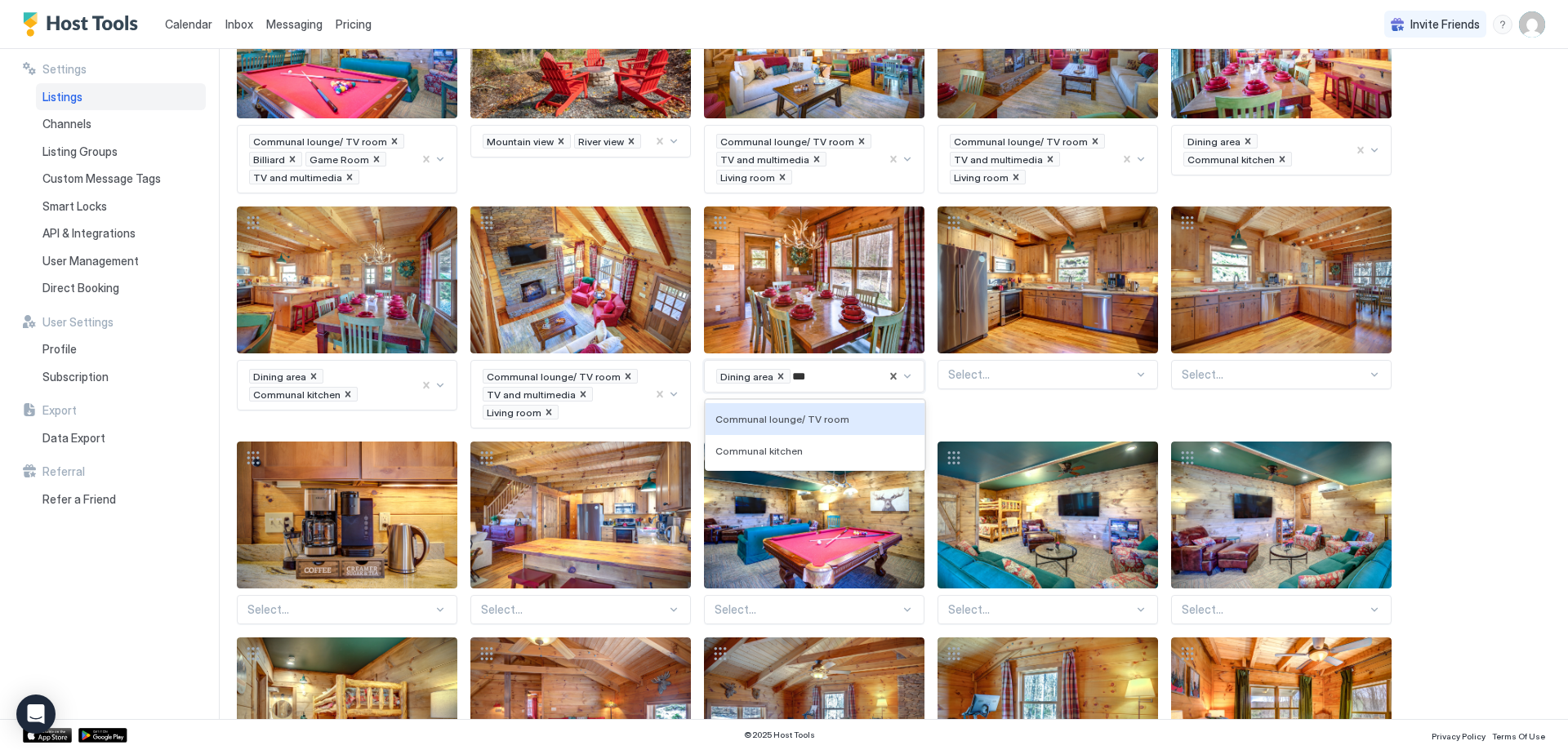
type input "****"
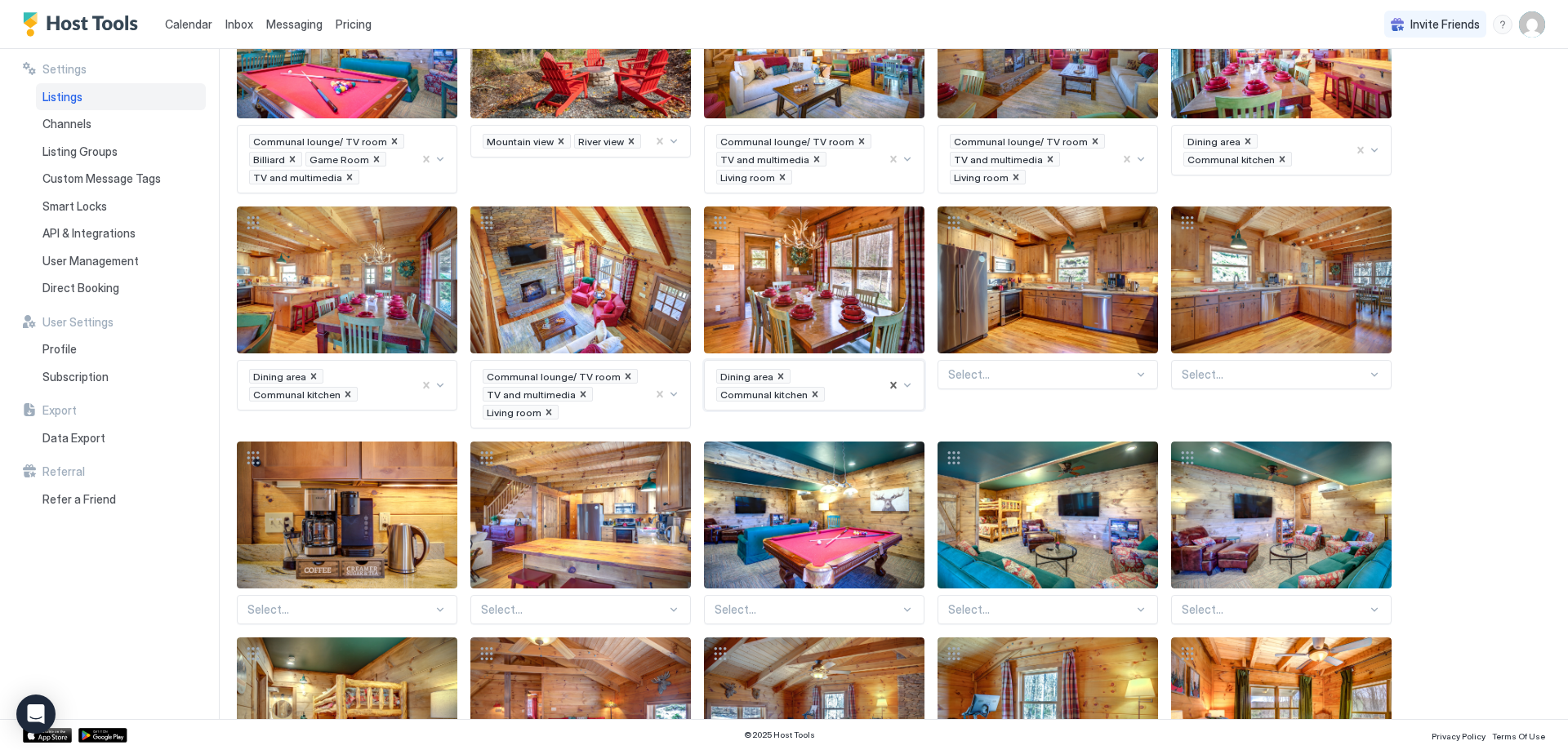
click at [1037, 370] on div at bounding box center [1041, 375] width 185 height 14
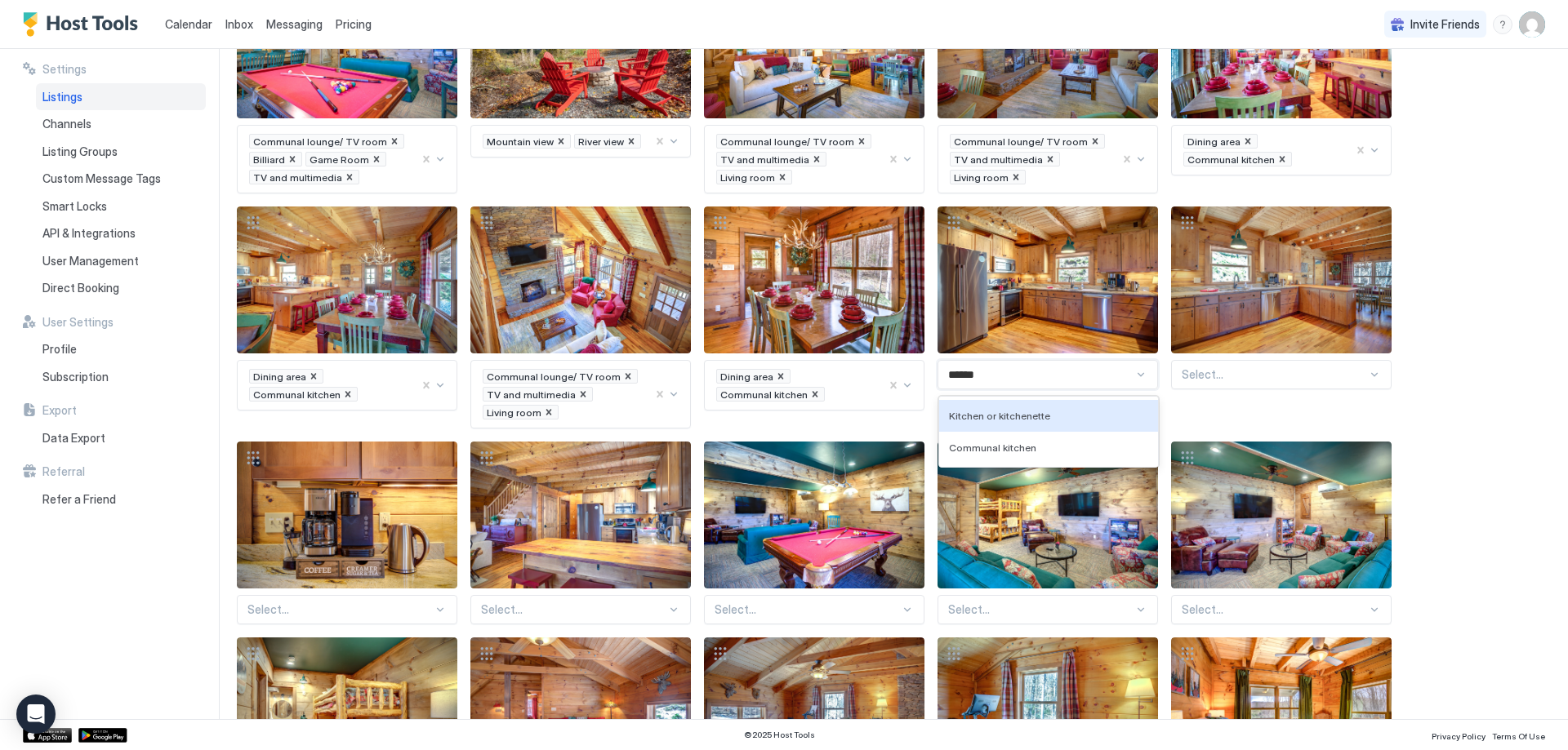
type input "*******"
type input "****"
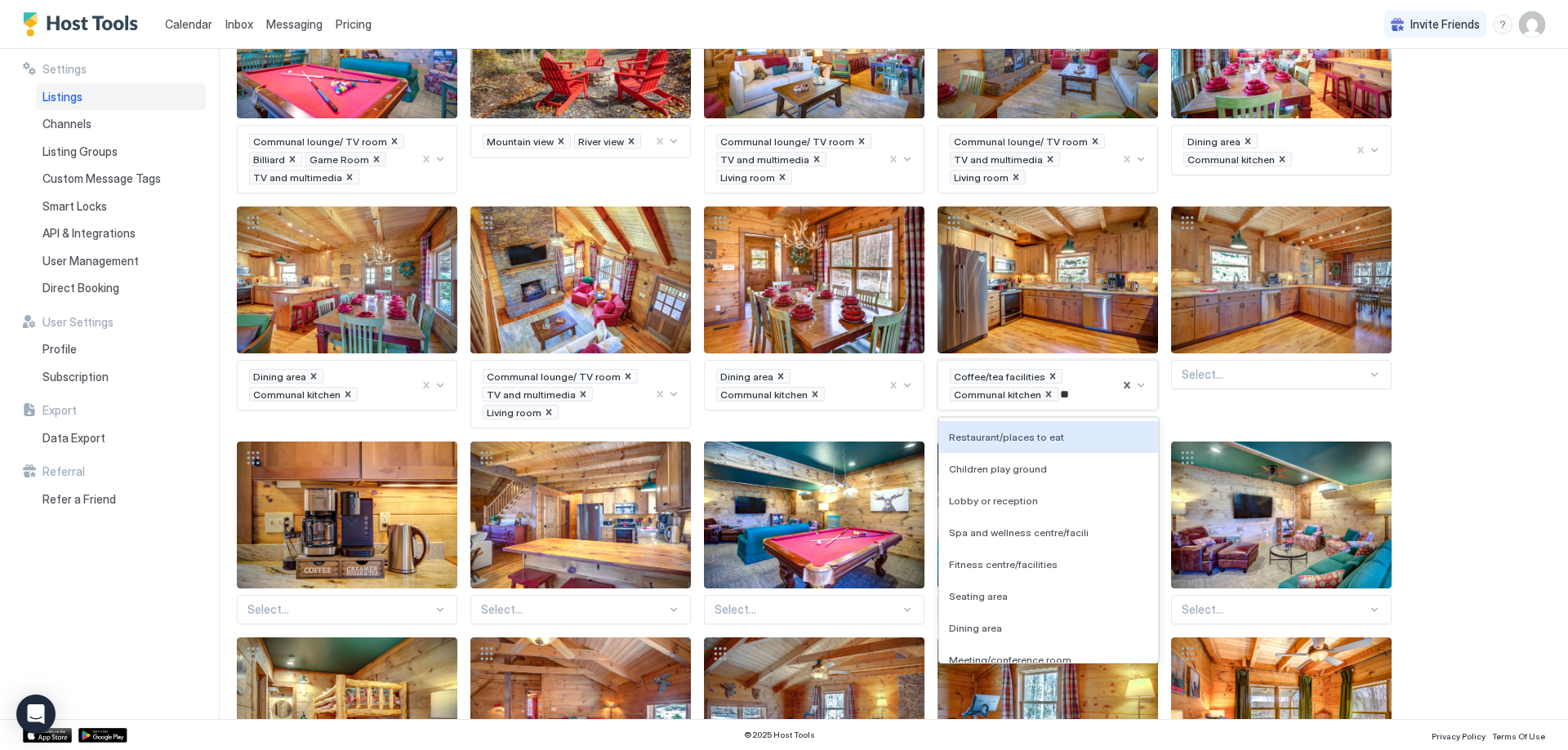
type input "*"
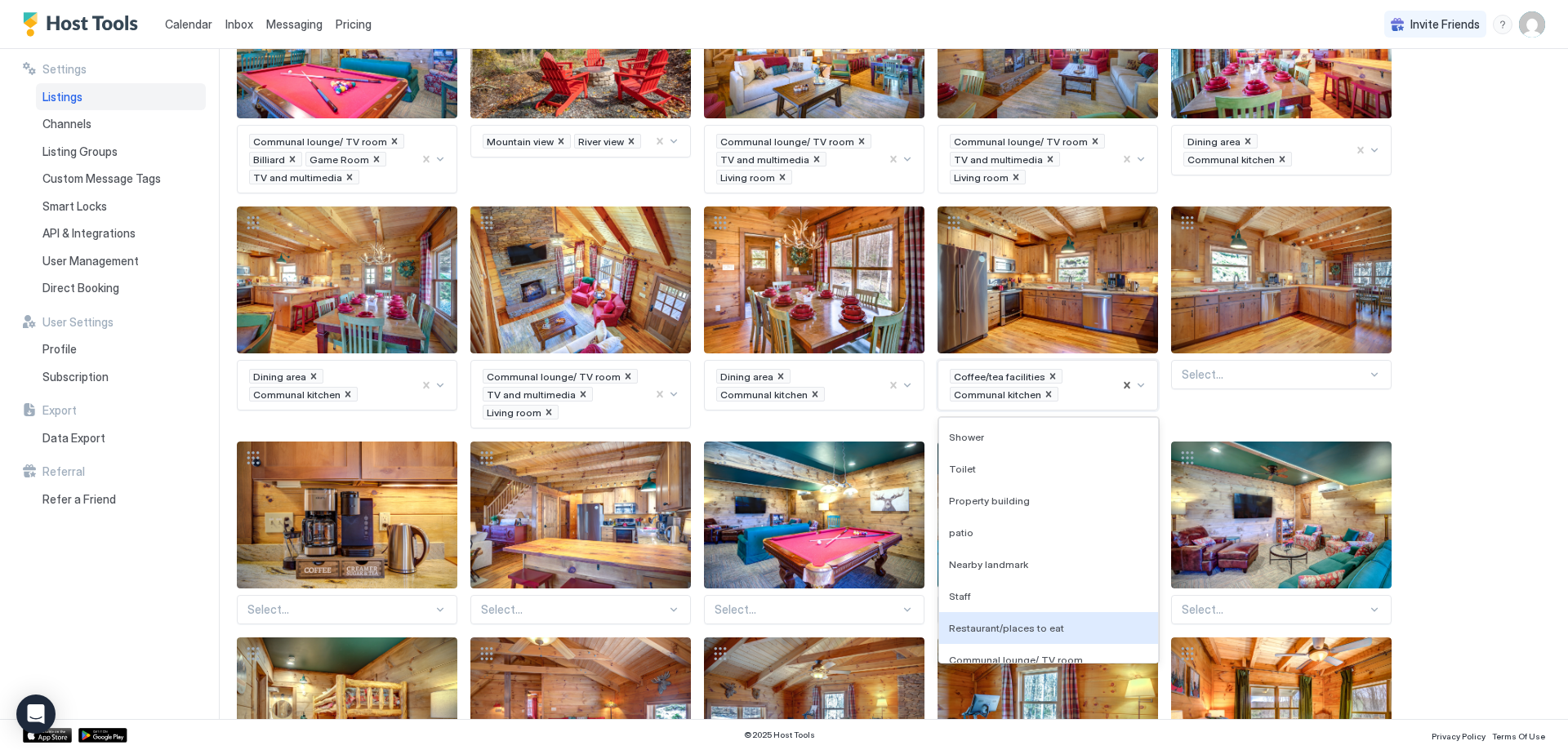
type input "*"
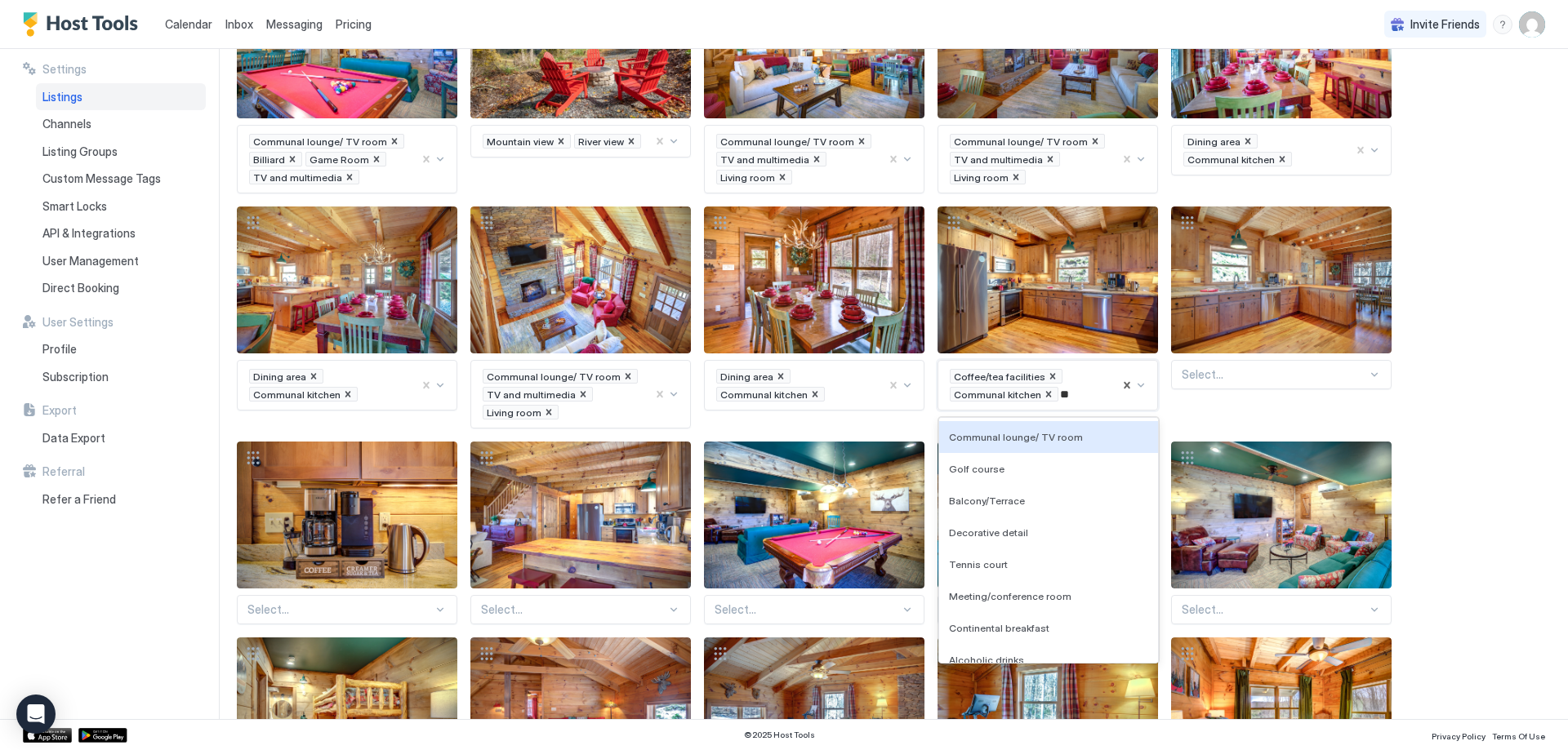
type input "*"
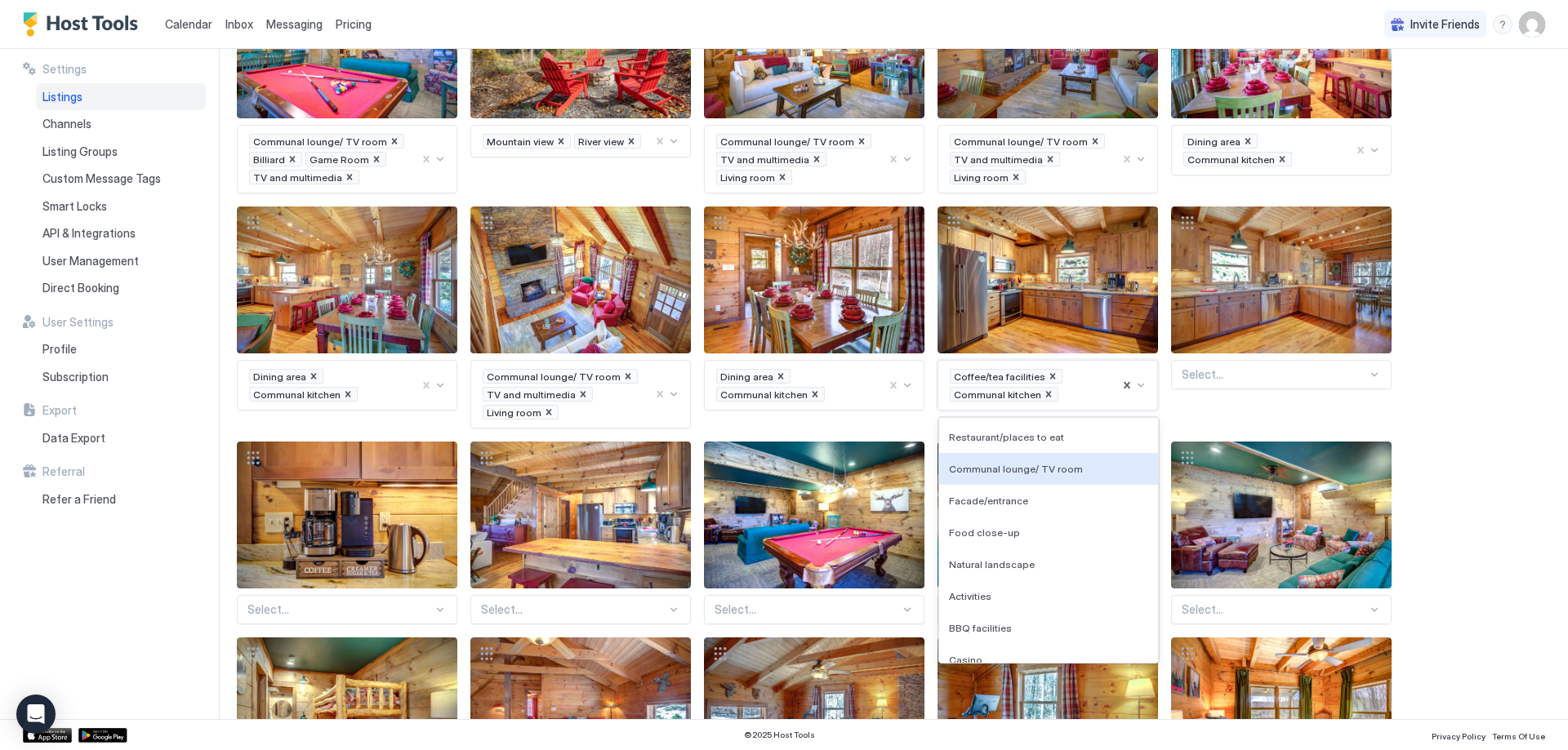
scroll to position [10, 0]
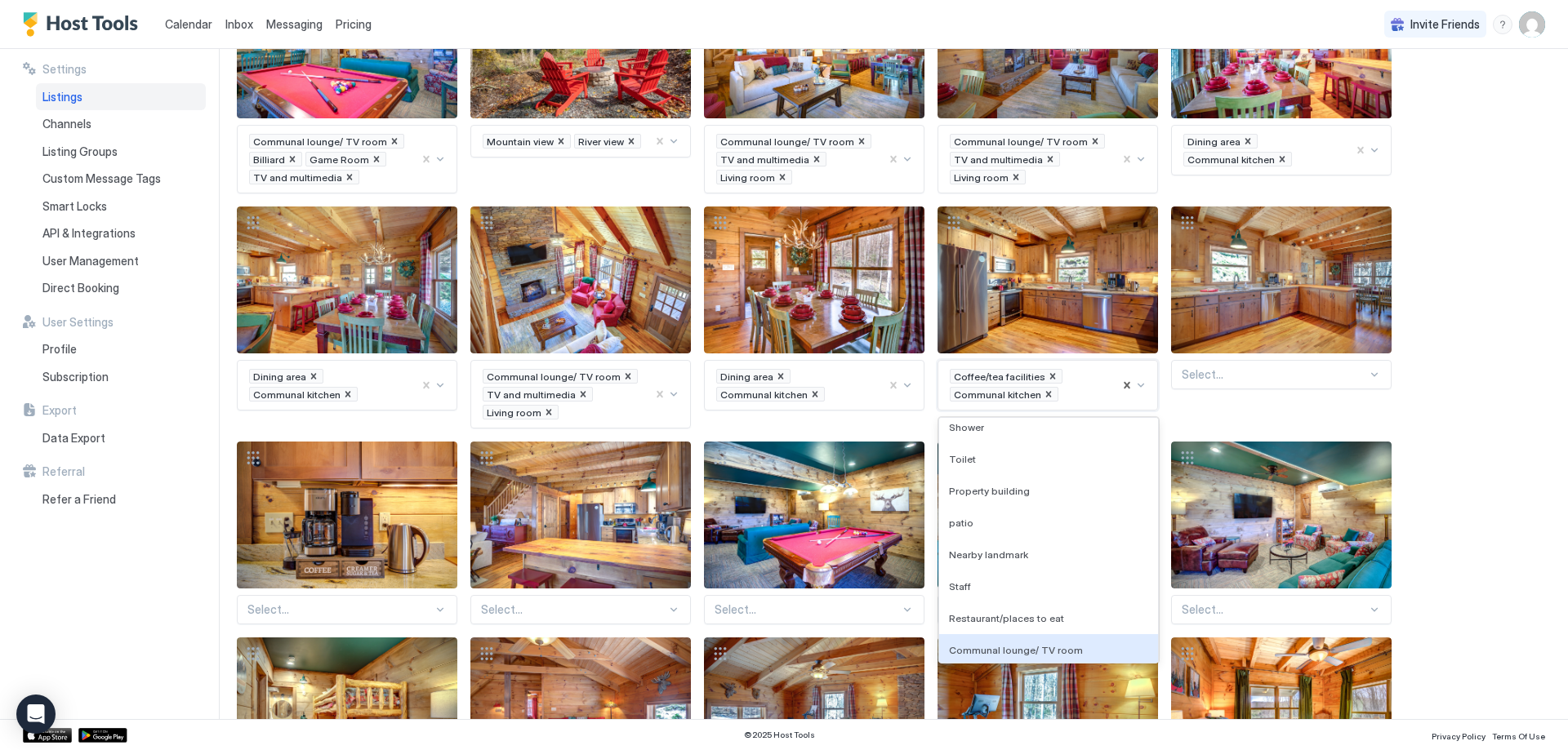
click at [1200, 375] on div at bounding box center [1274, 375] width 185 height 14
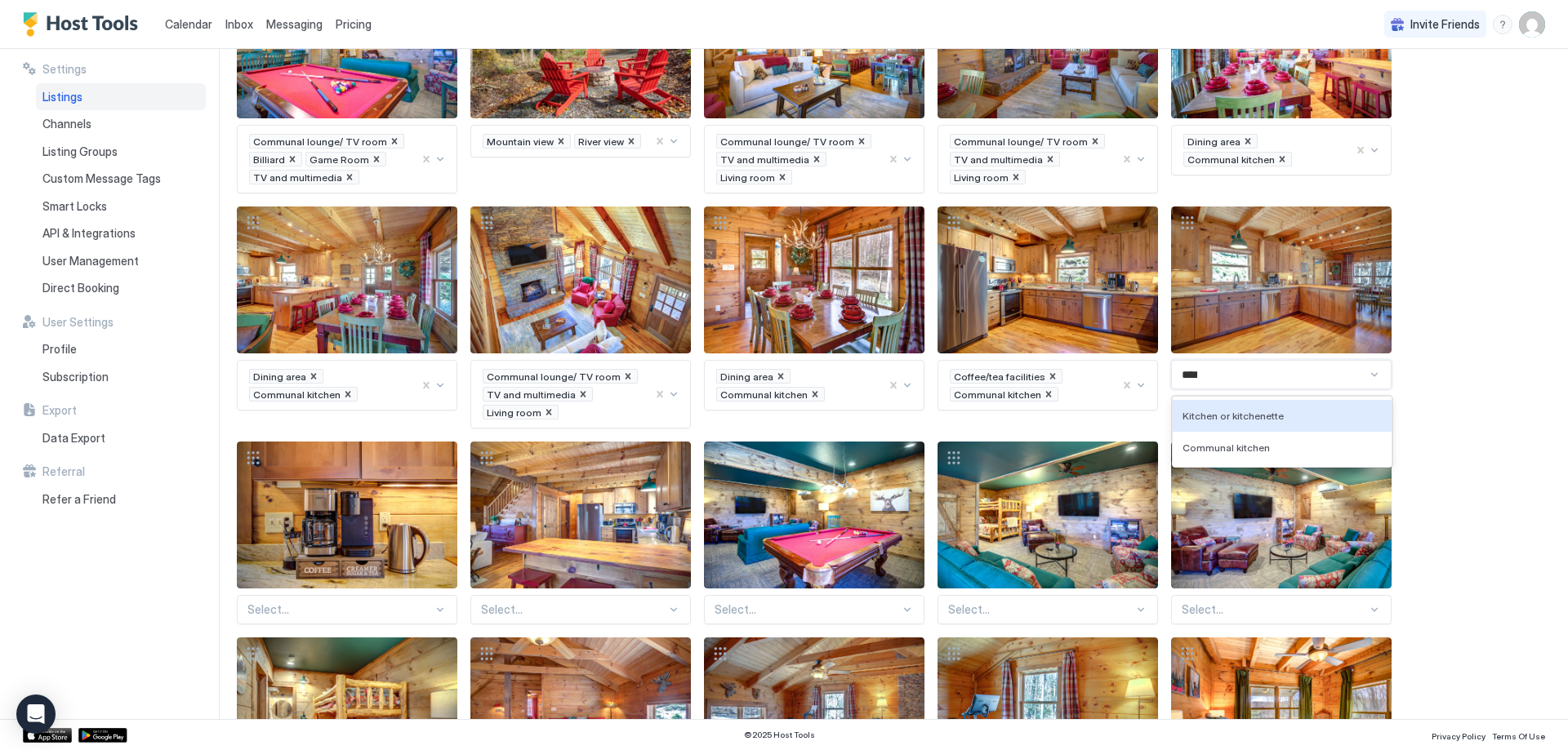
type input "*****"
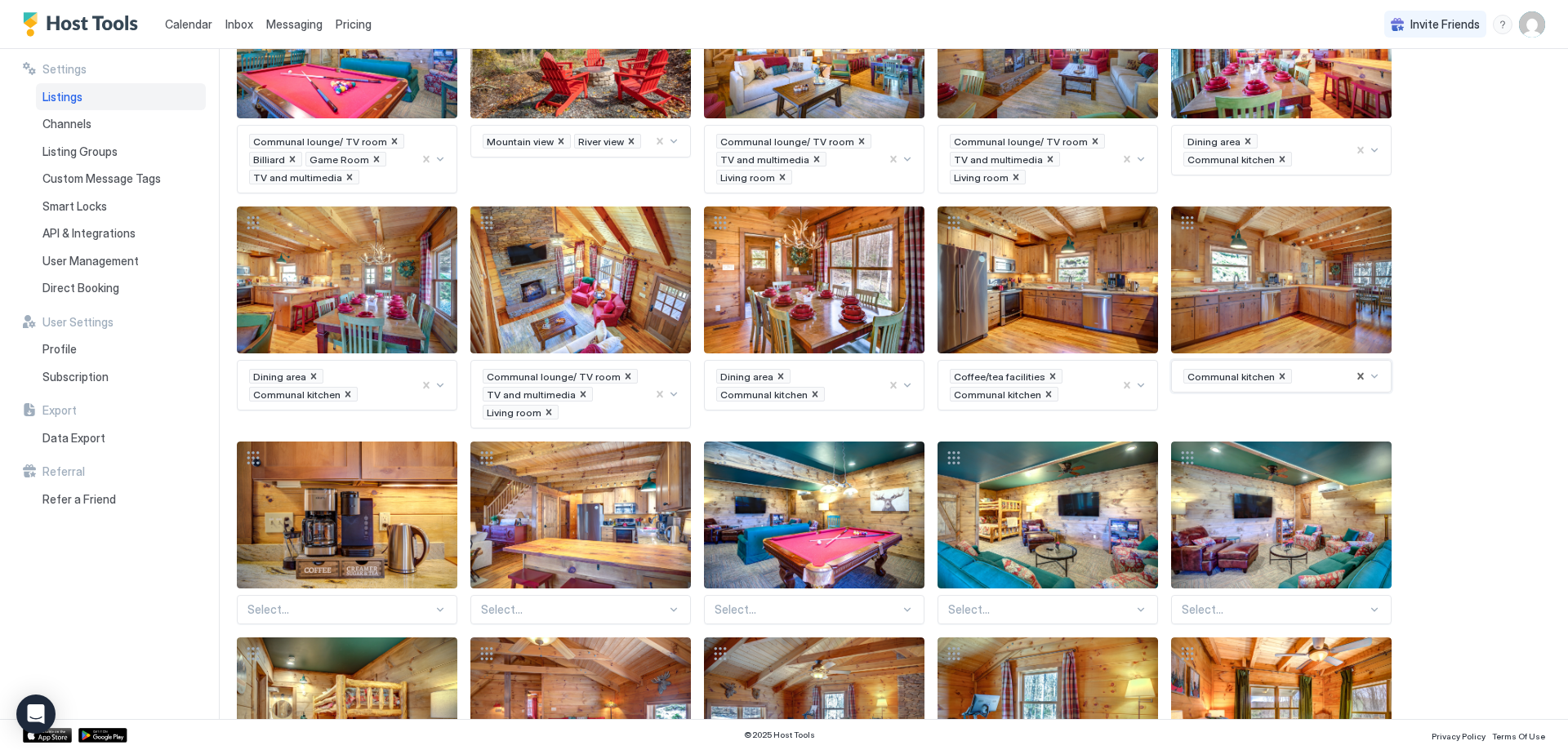
type input "*"
type input "*****"
type input "***"
click at [1293, 395] on icon "Remove Kitchen or kitchenette" at bounding box center [1296, 394] width 12 height 12
click at [1042, 397] on icon "Remove Communal kitchen" at bounding box center [1048, 394] width 12 height 12
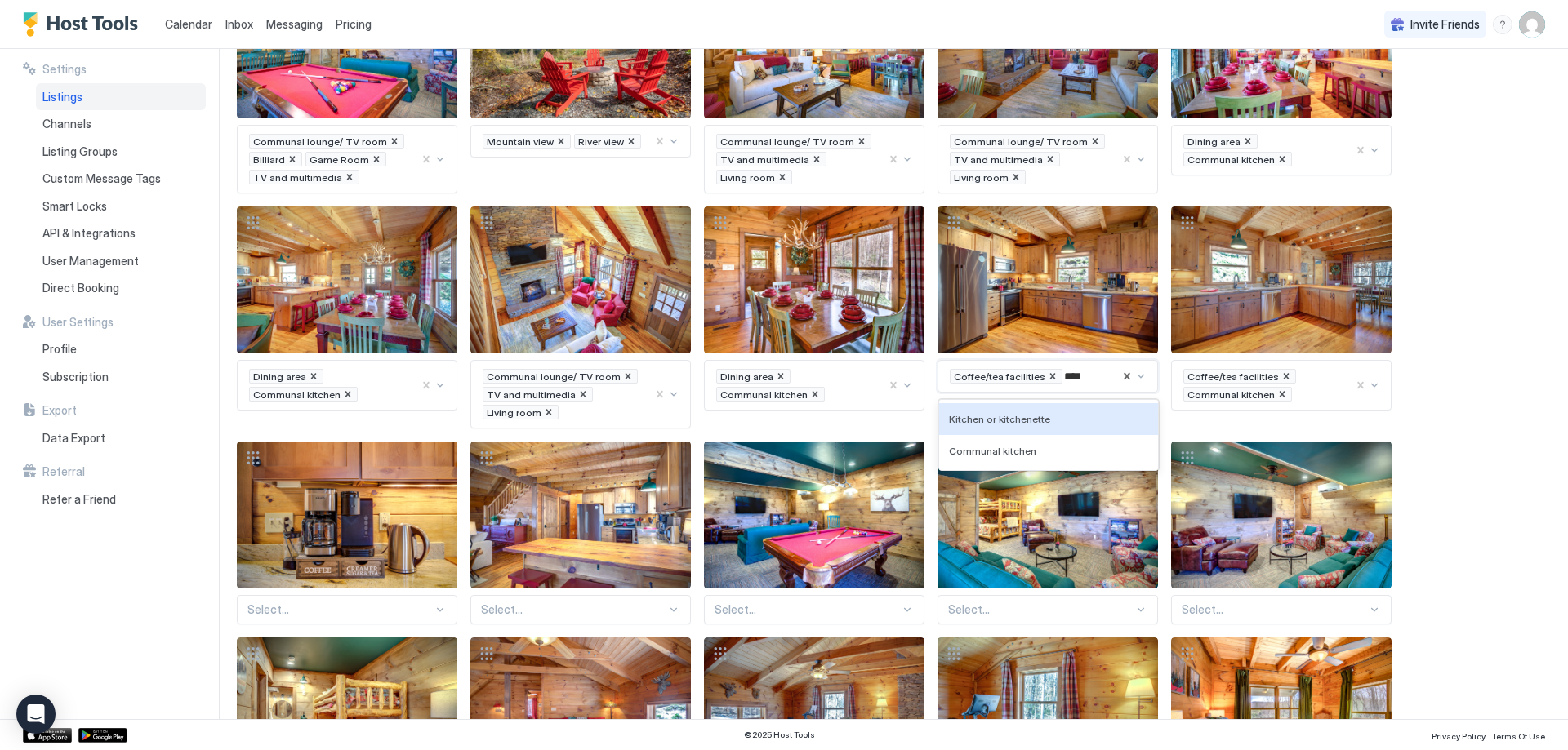
type input "*****"
click at [1059, 421] on div "Kitchen or kitchenette" at bounding box center [1049, 420] width 199 height 13
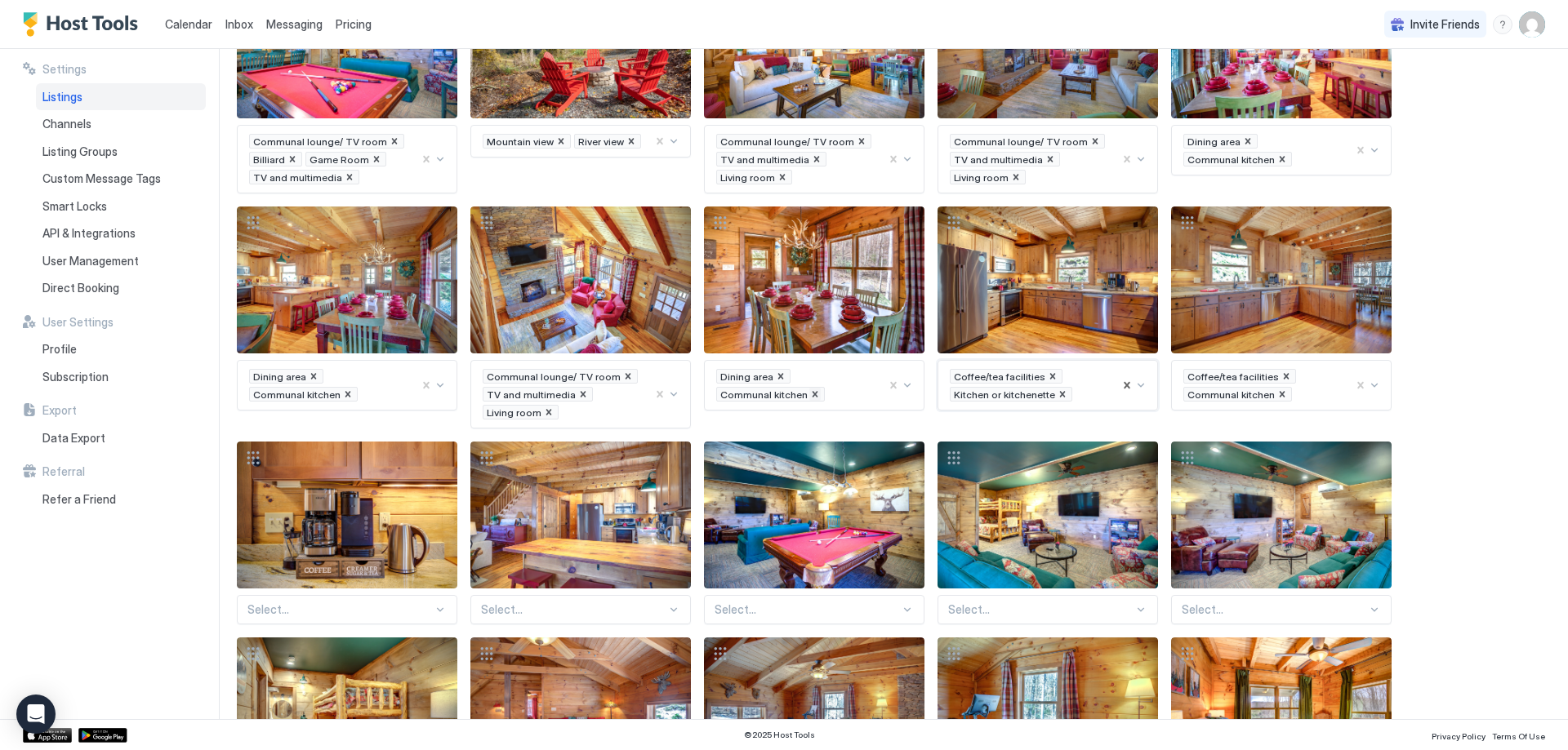
click at [813, 396] on icon "Remove Communal kitchen" at bounding box center [815, 394] width 5 height 5
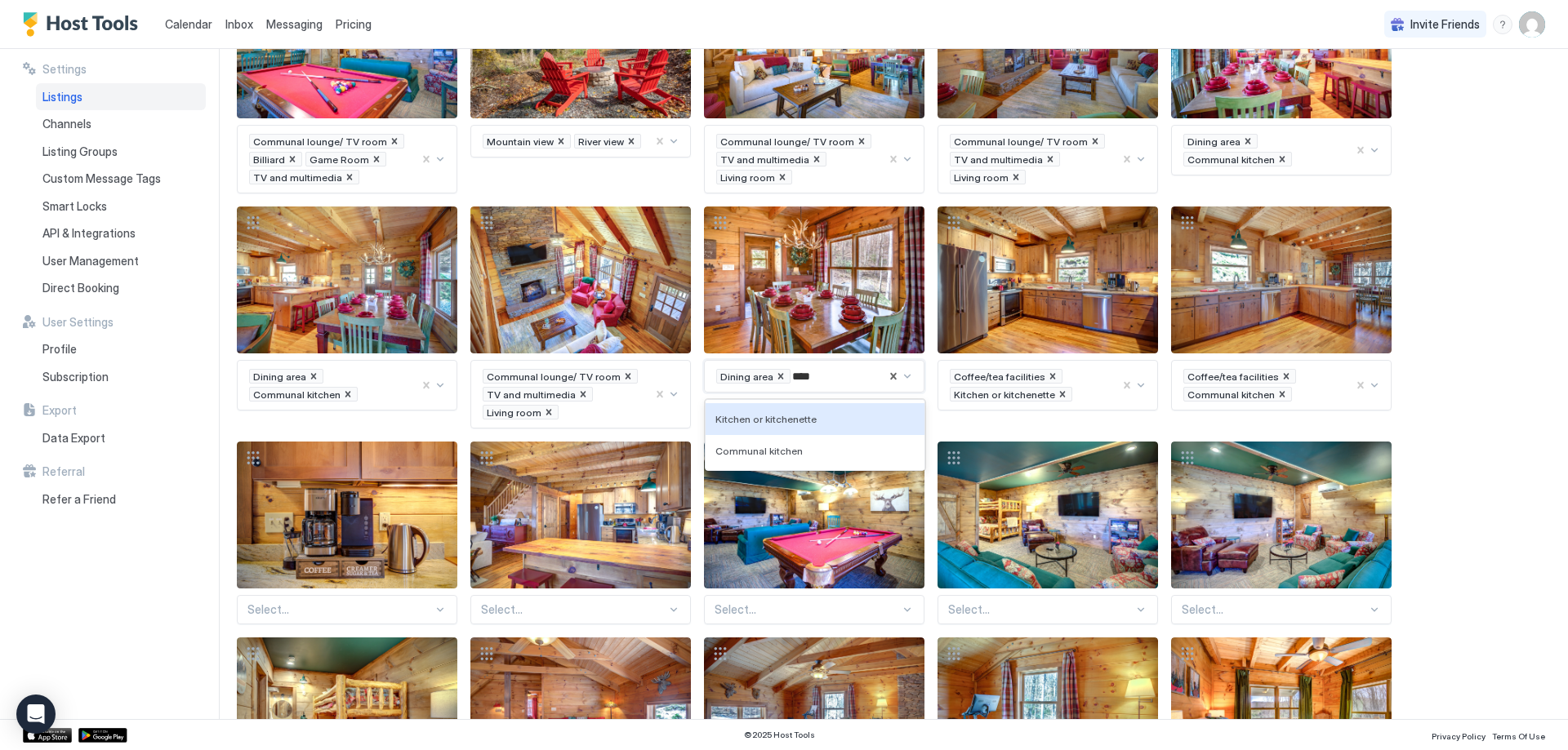
type input "*****"
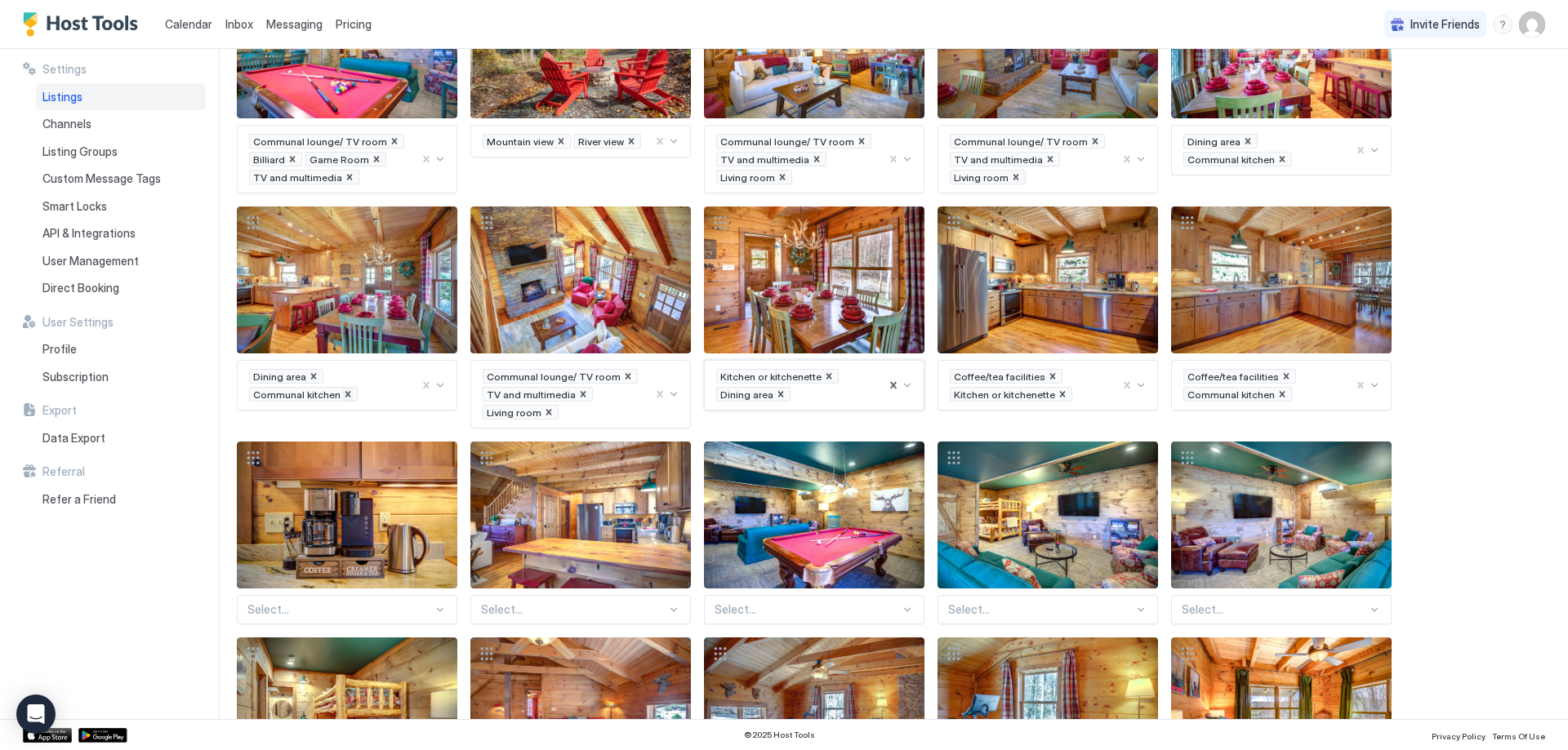
click at [347, 397] on icon "Remove Communal kitchen" at bounding box center [347, 394] width 12 height 12
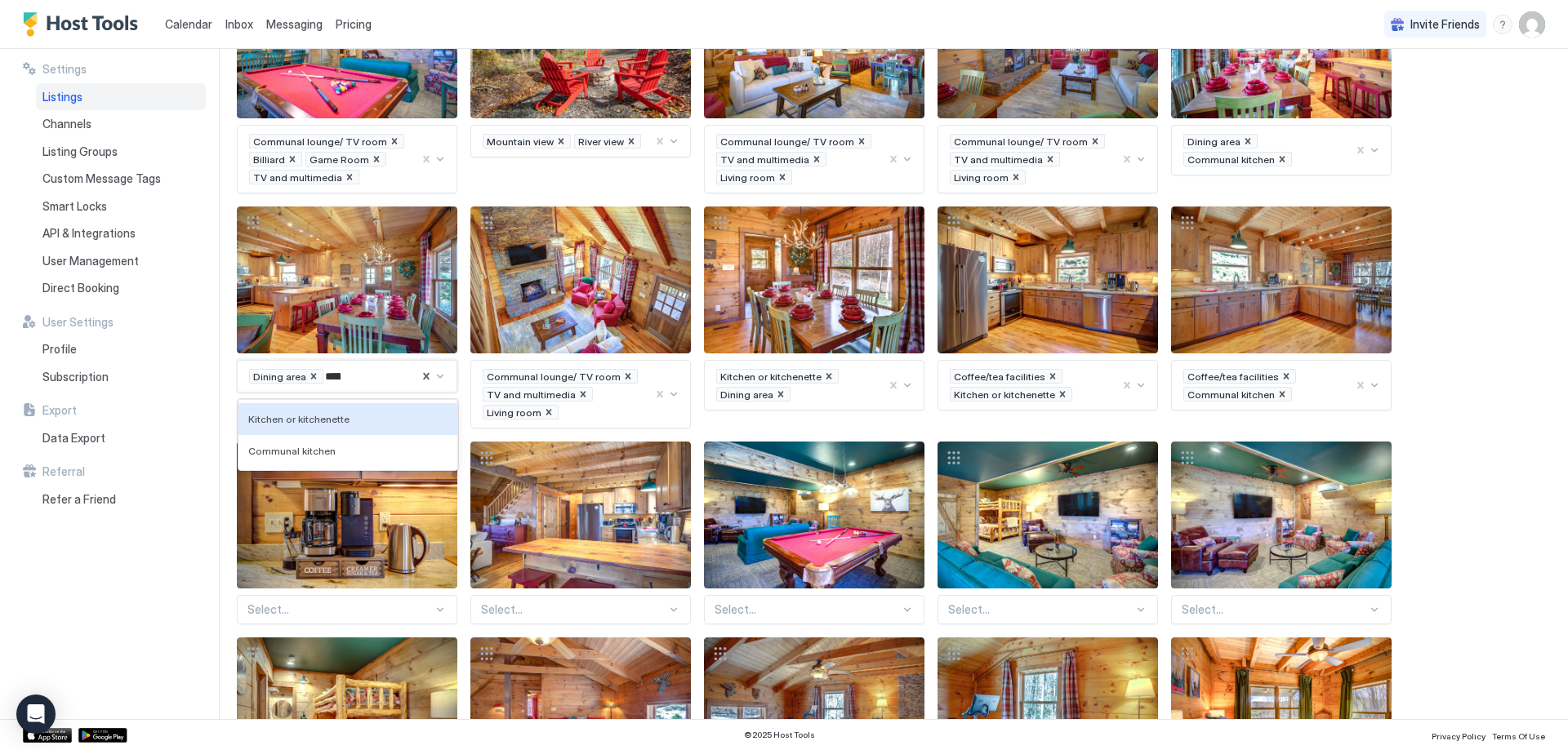
type input "******"
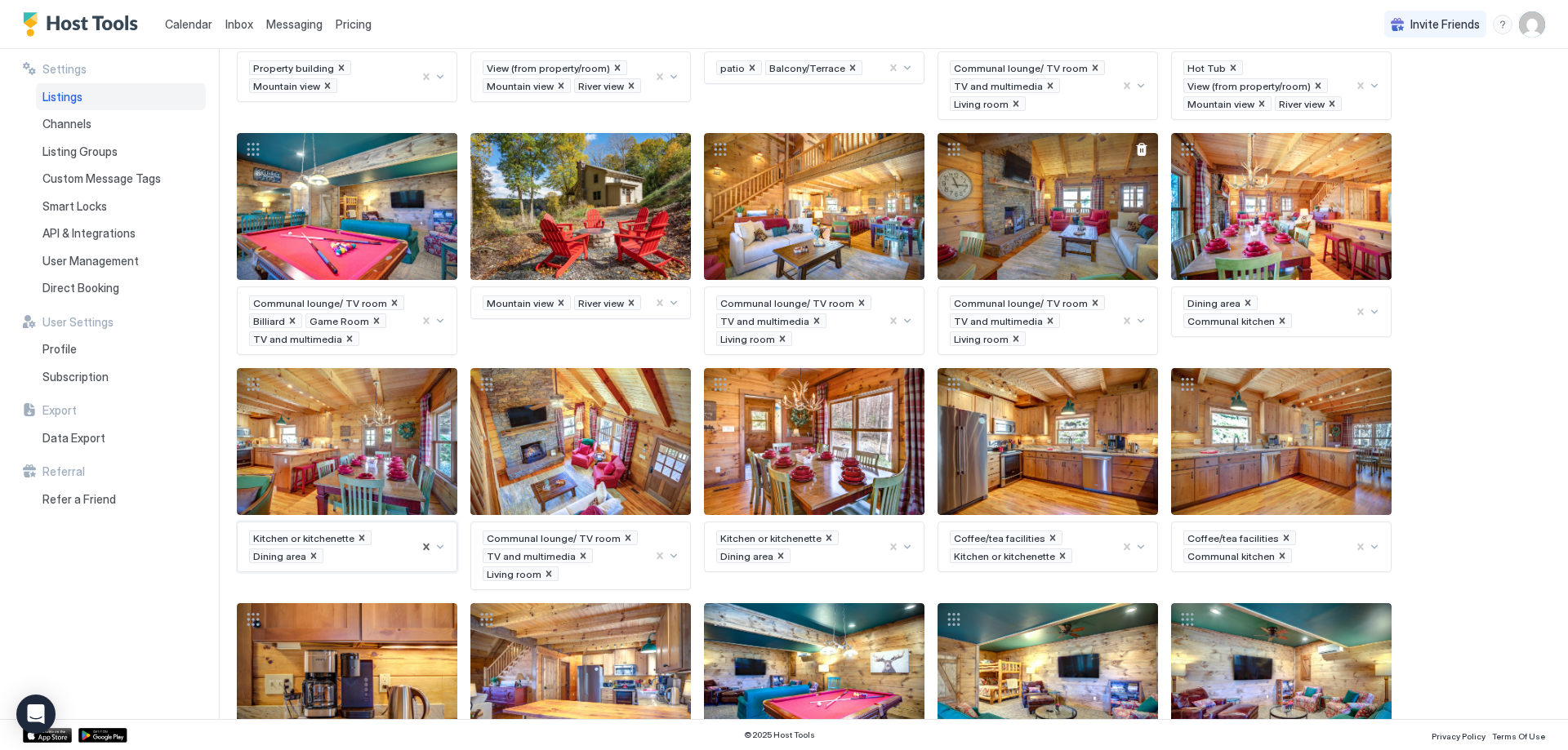
scroll to position [341, 0]
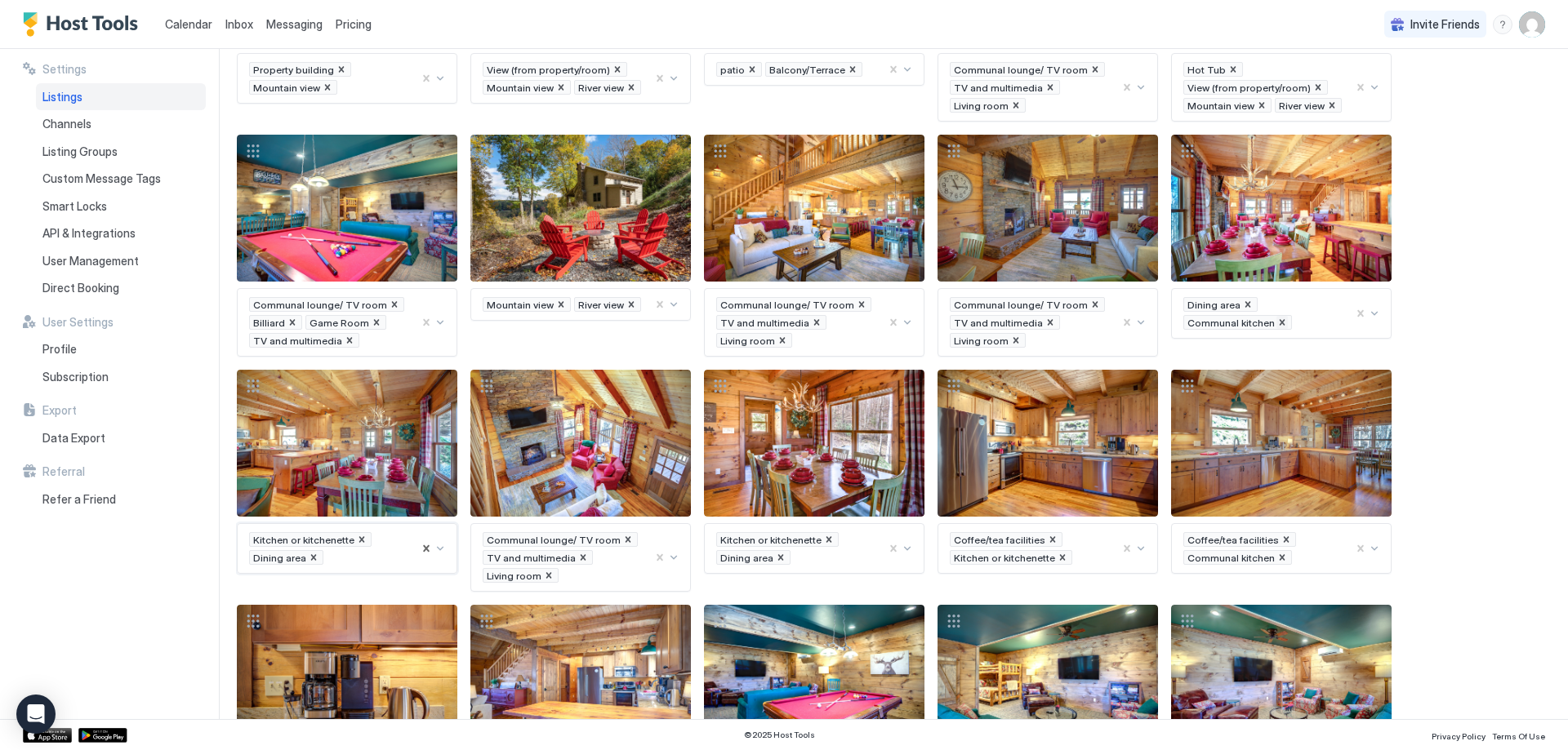
click at [1277, 322] on icon "Remove Communal kitchen" at bounding box center [1282, 322] width 12 height 12
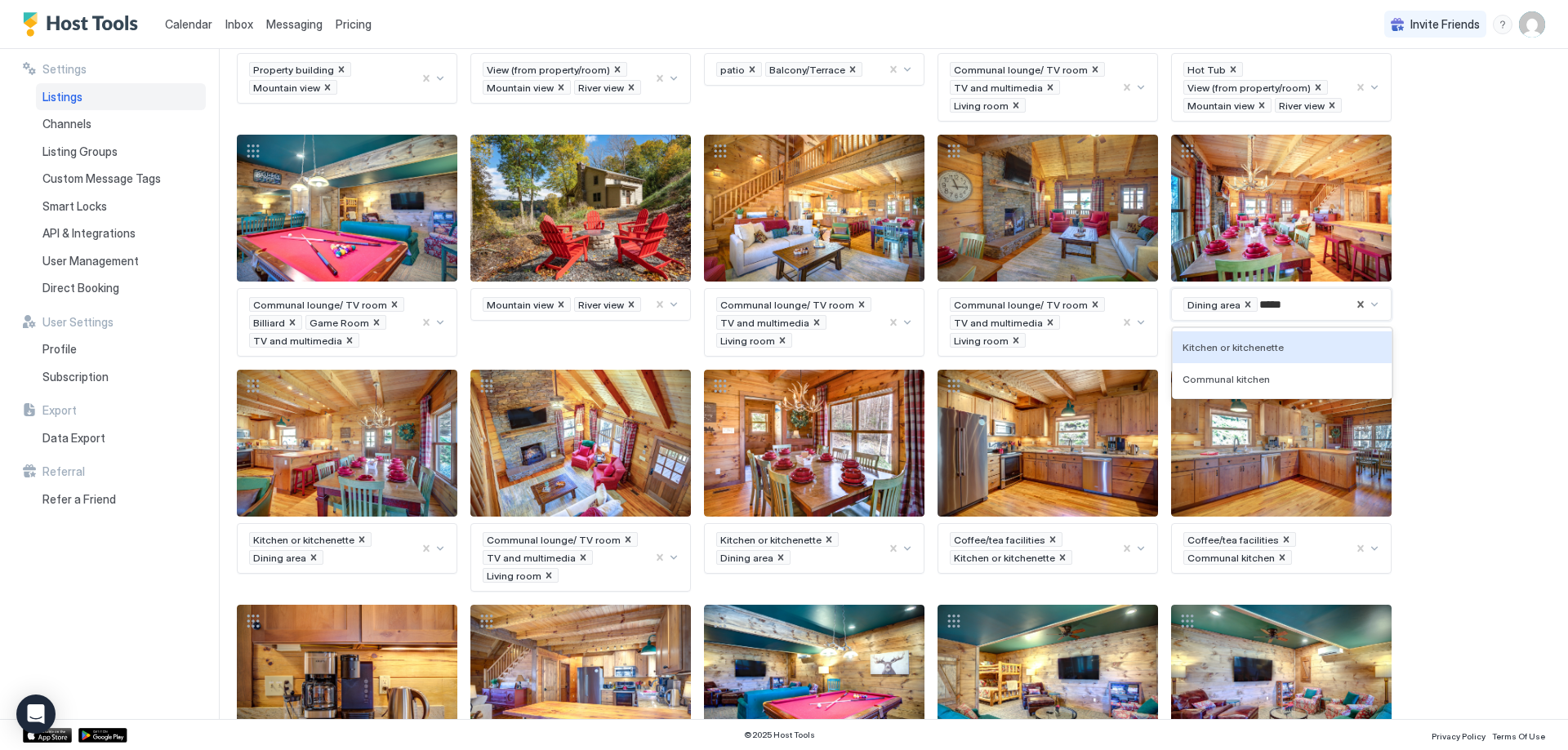
type input "******"
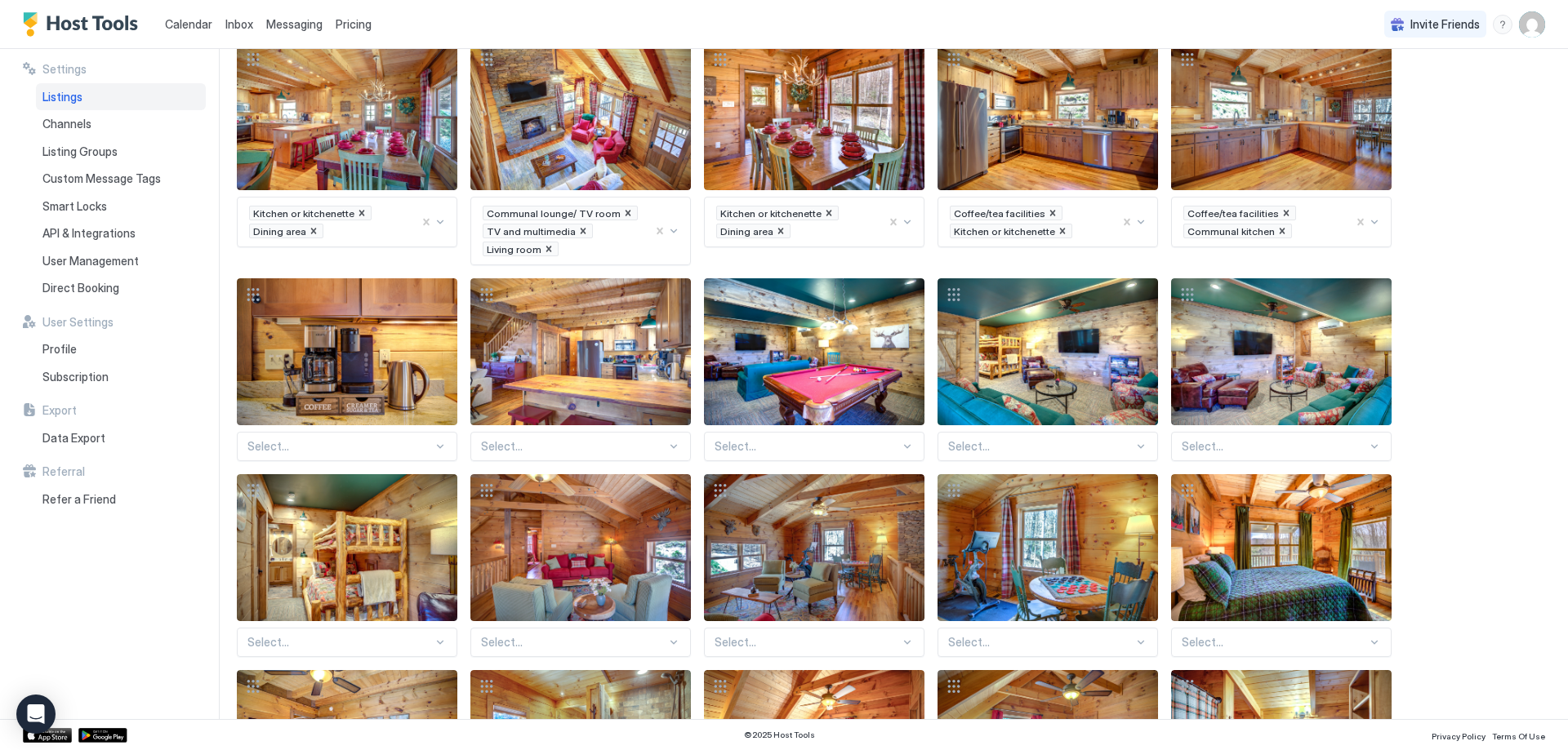
click at [356, 448] on div "Select..." at bounding box center [347, 446] width 221 height 29
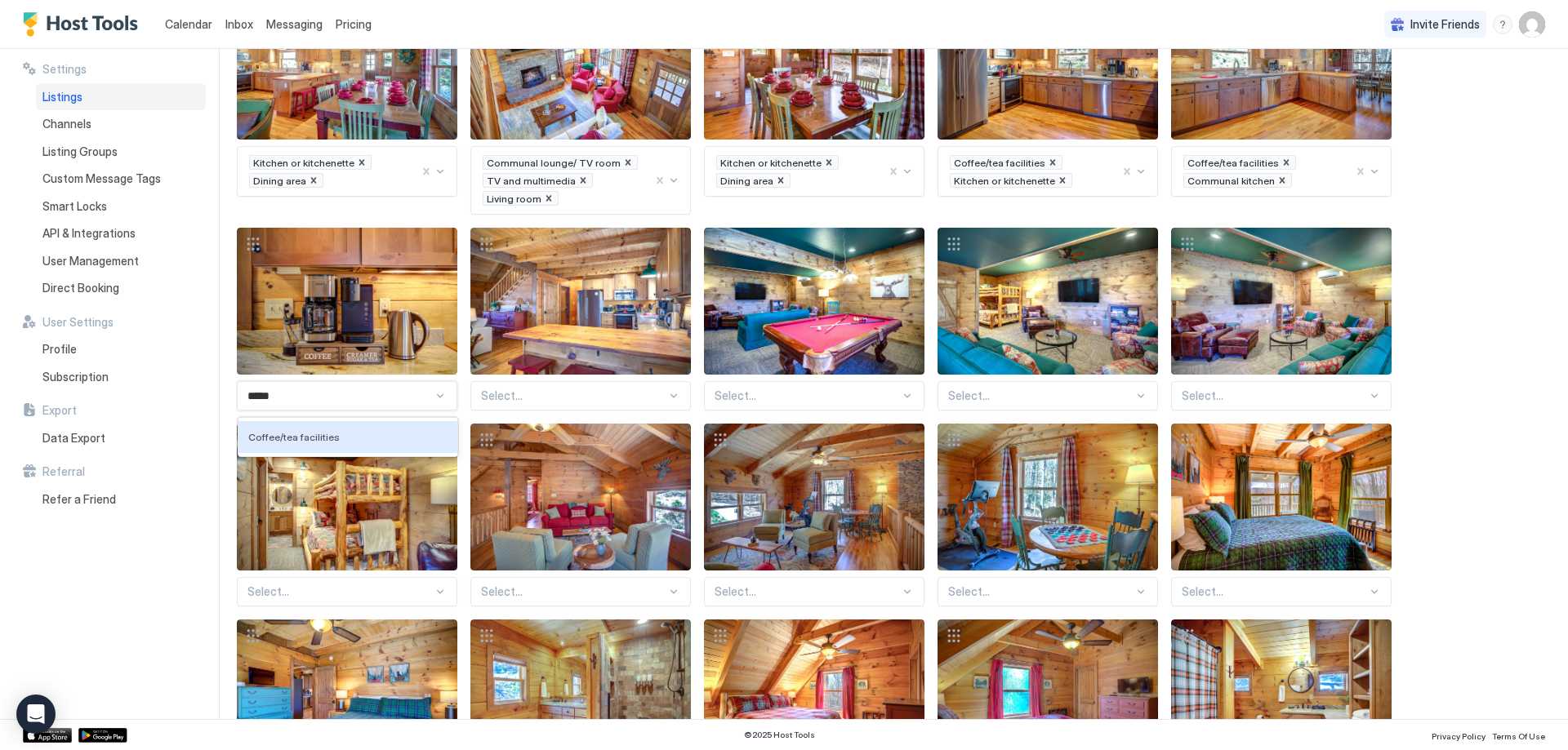
type input "******"
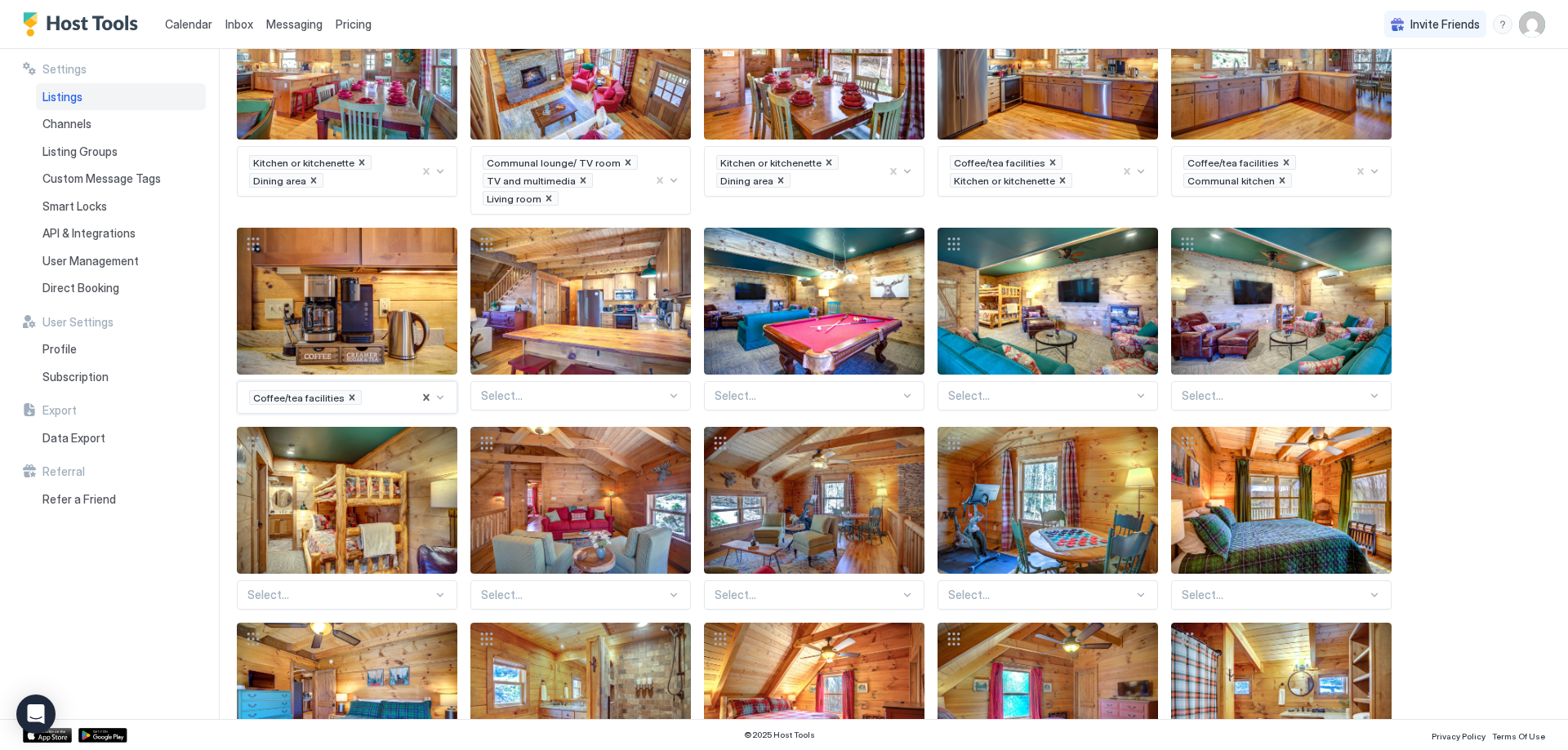
click at [538, 406] on div "Select..." at bounding box center [581, 395] width 221 height 29
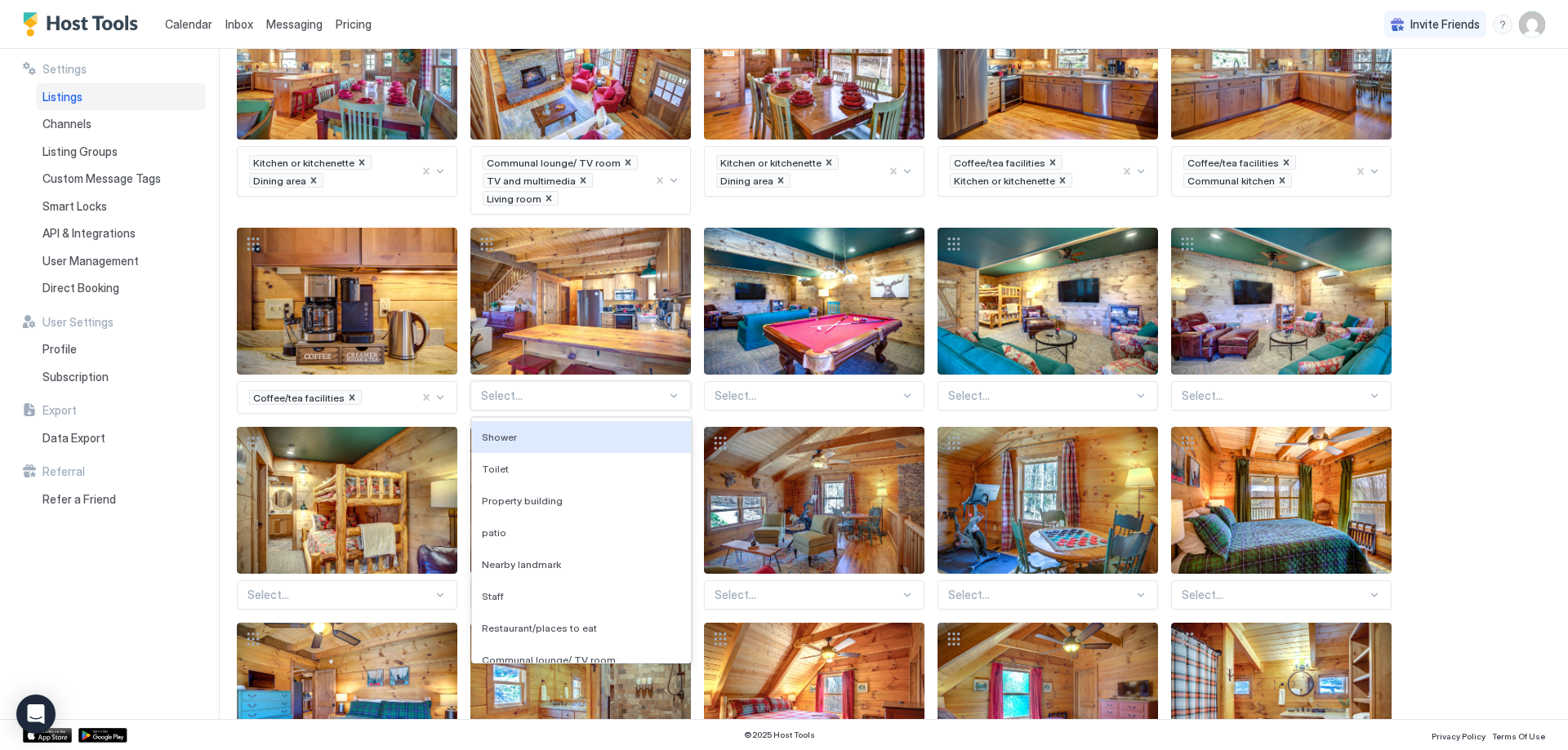
click at [397, 397] on div at bounding box center [392, 397] width 56 height 14
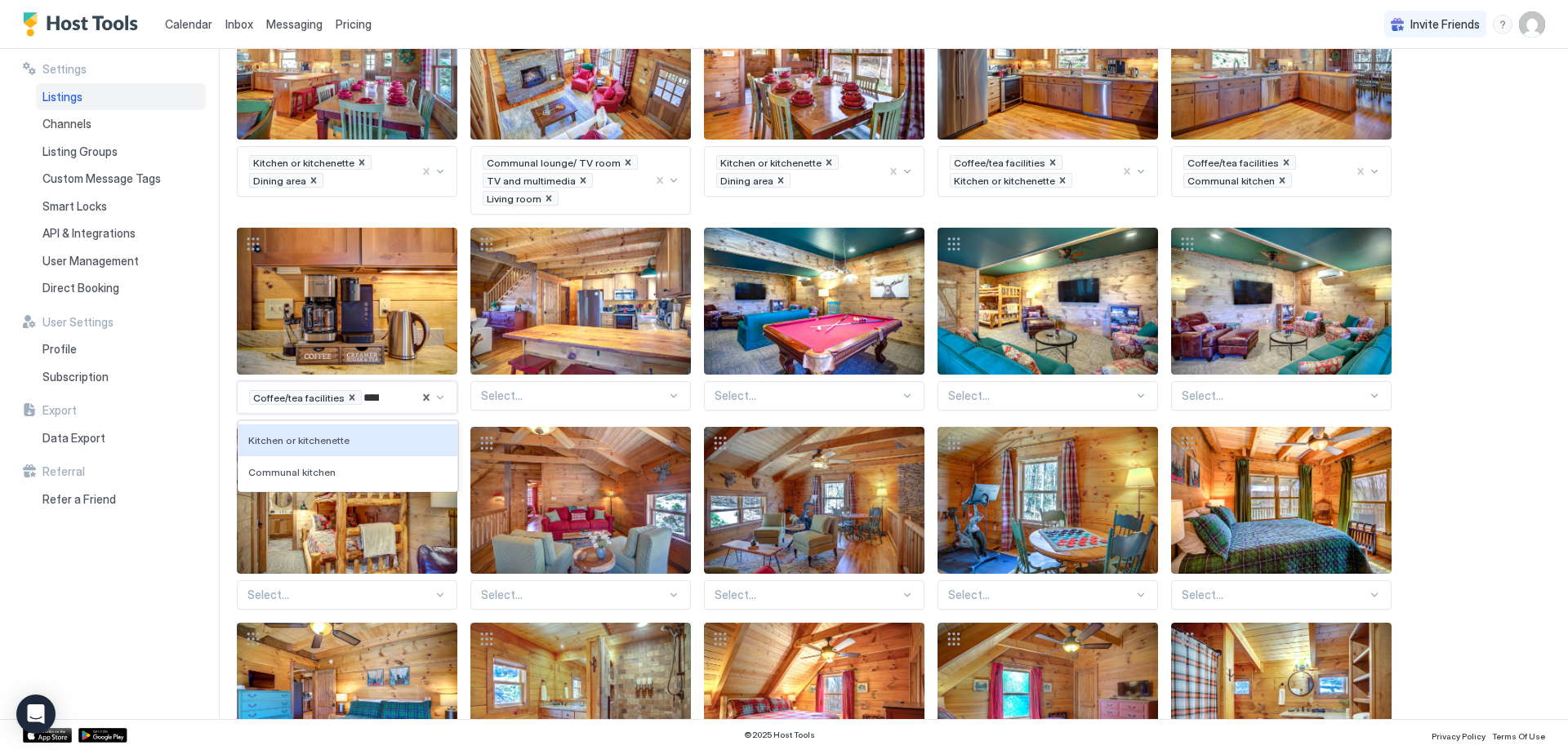
type input "*****"
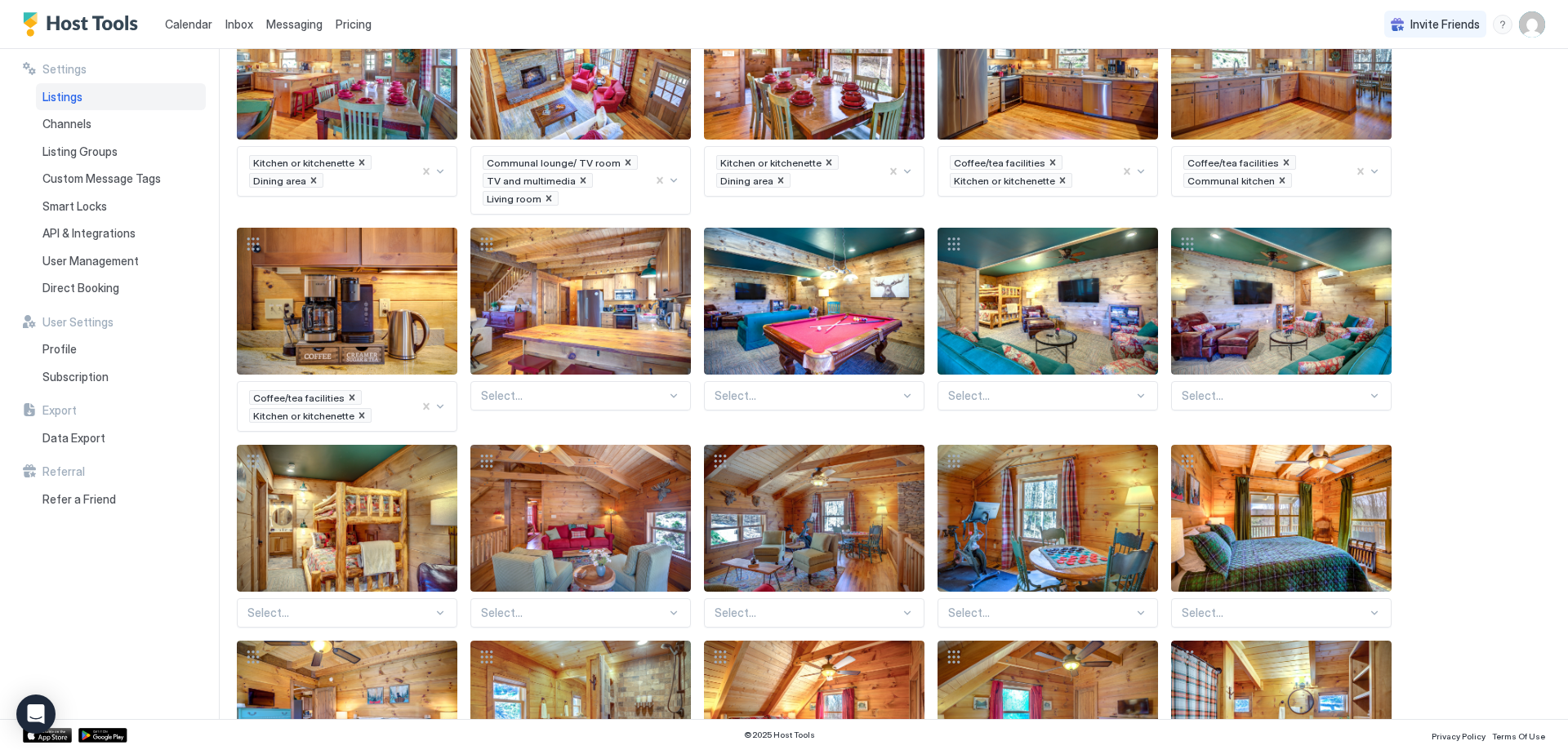
click at [612, 401] on div at bounding box center [574, 396] width 185 height 14
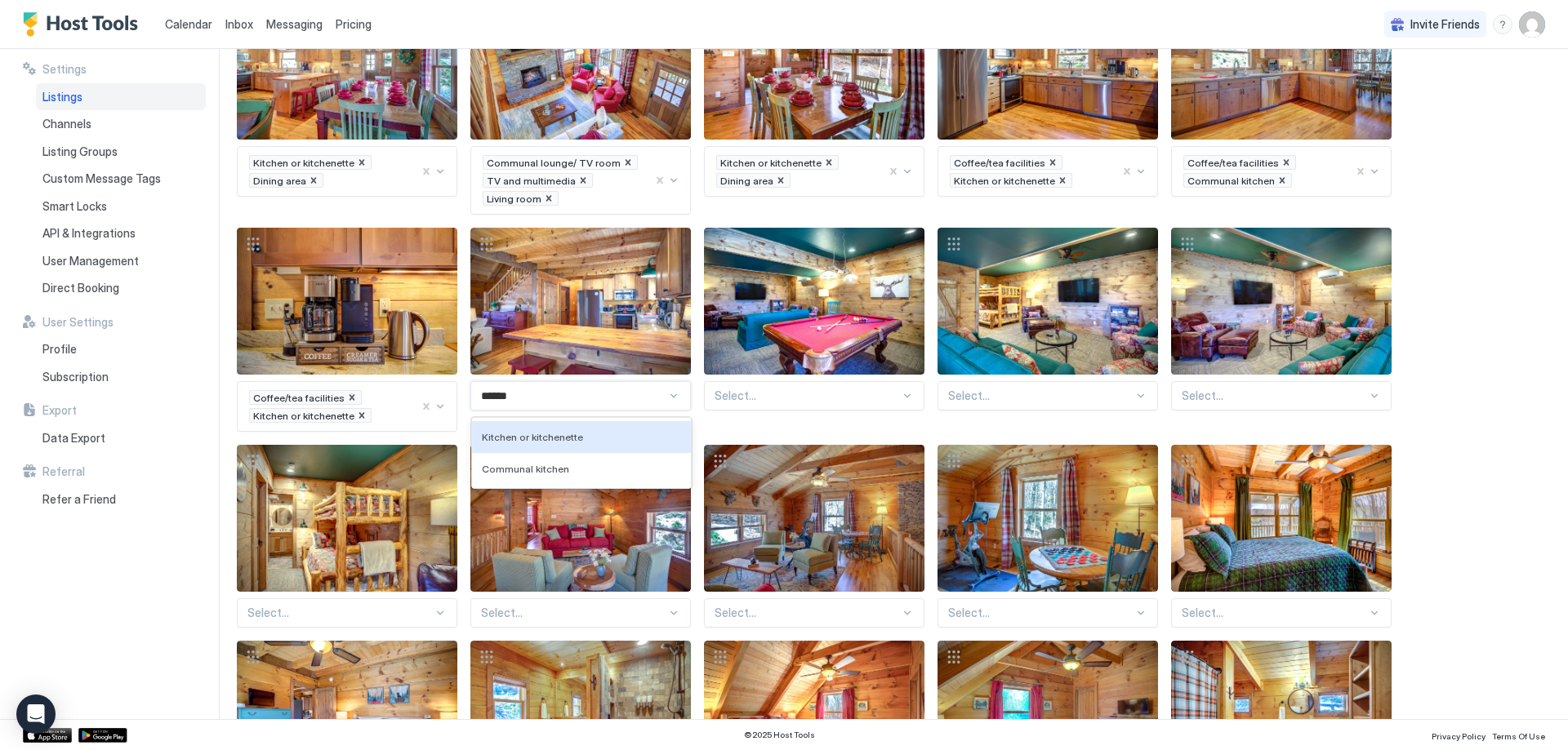
type input "*******"
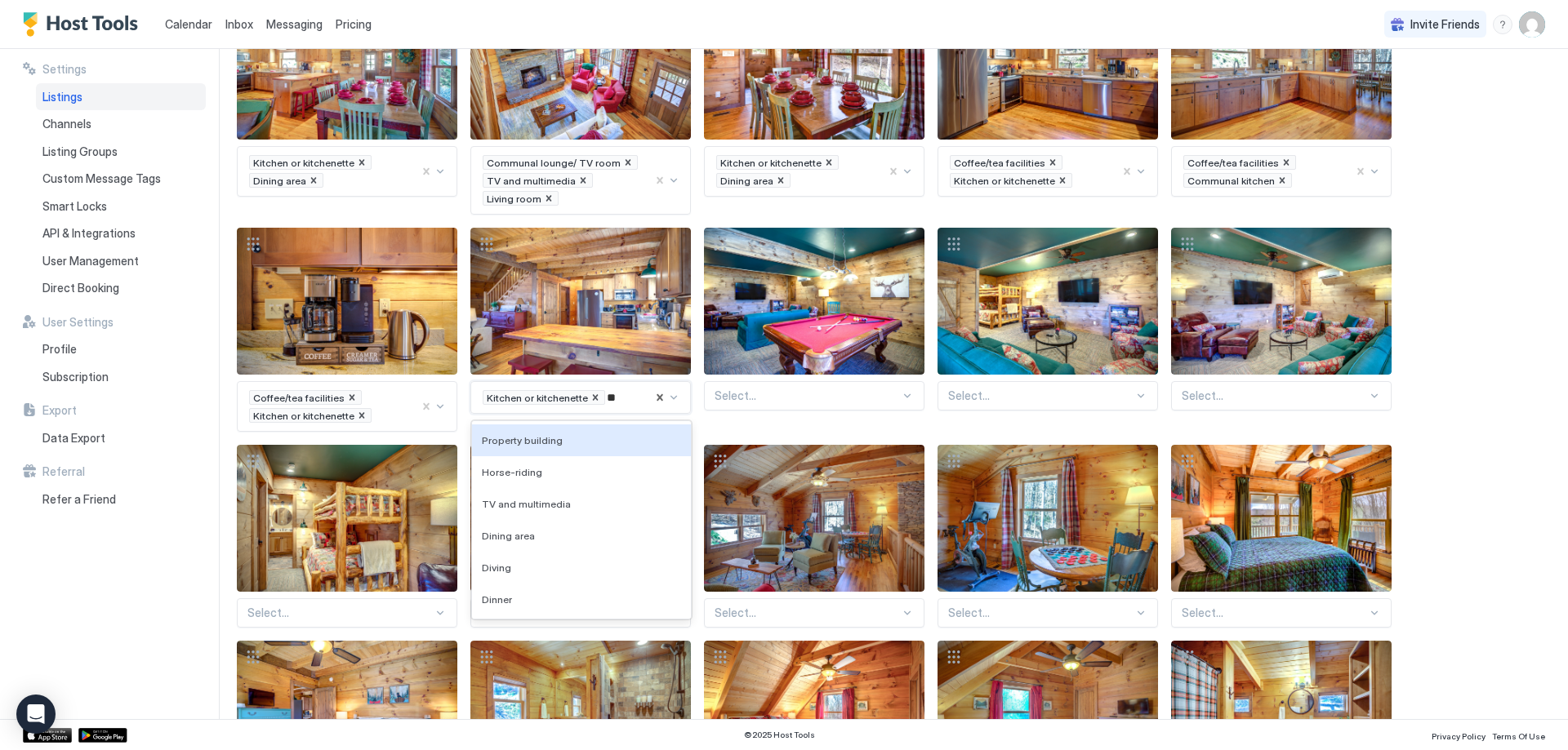
type input "***"
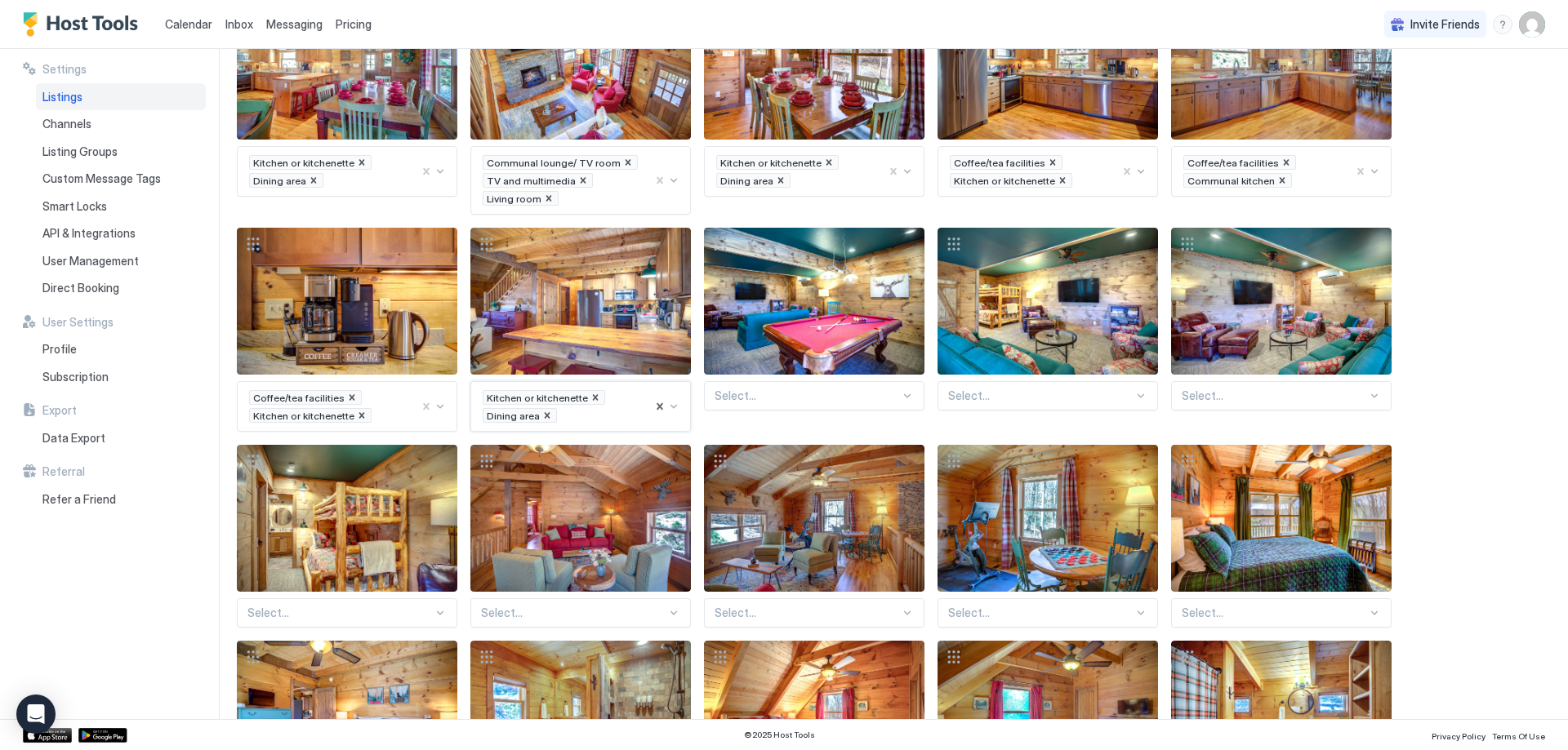
click at [846, 389] on div at bounding box center [807, 396] width 185 height 14
type input "****"
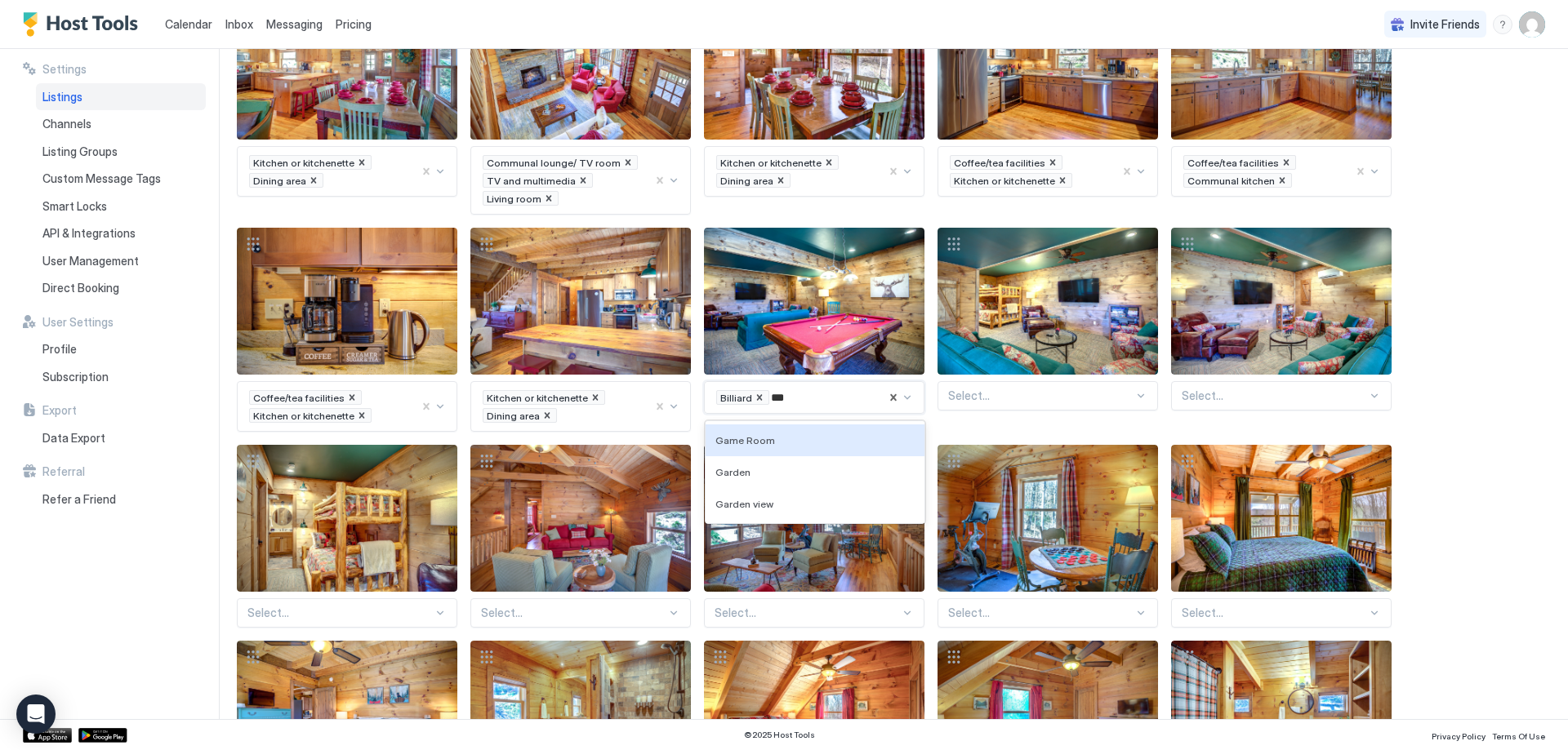
type input "****"
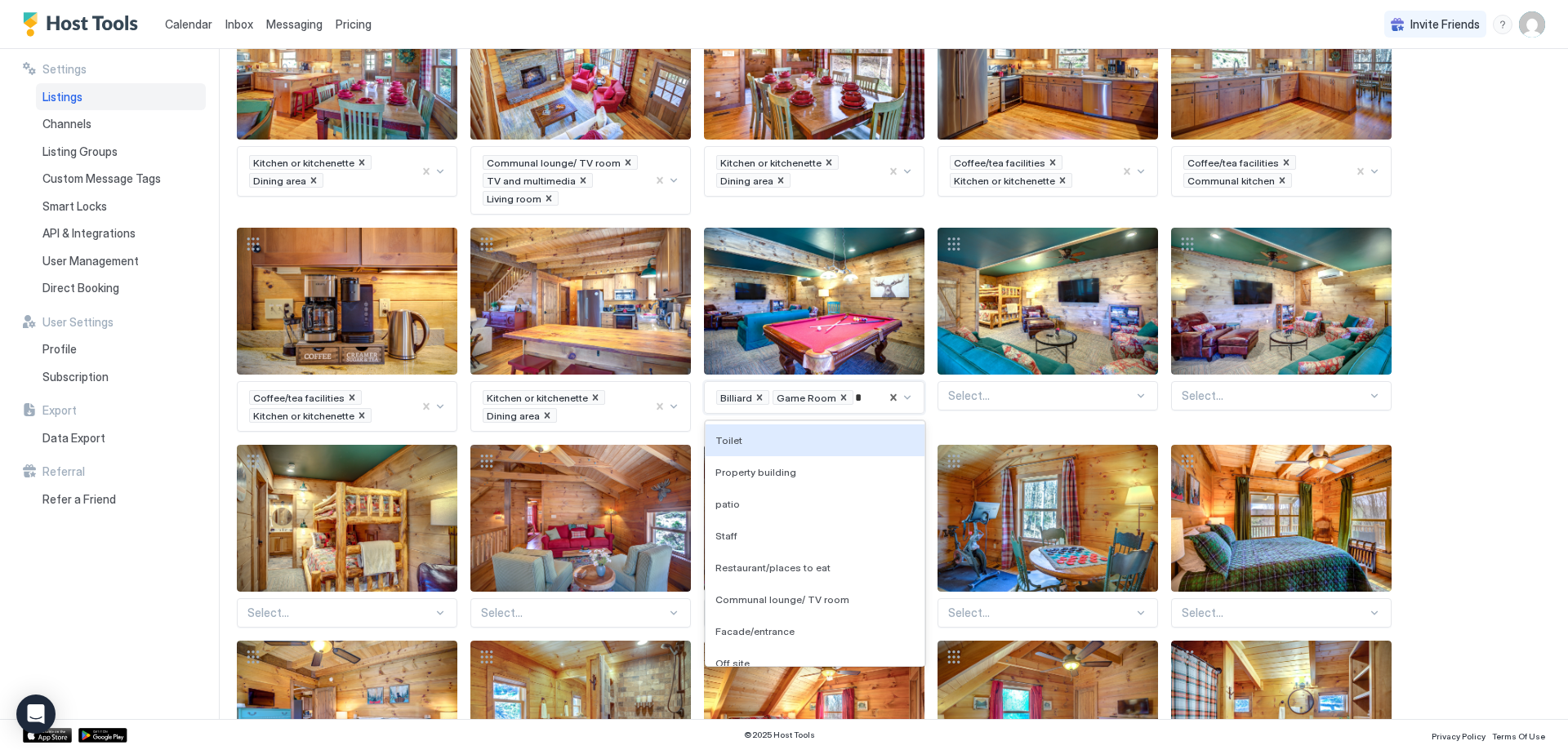
type input "**"
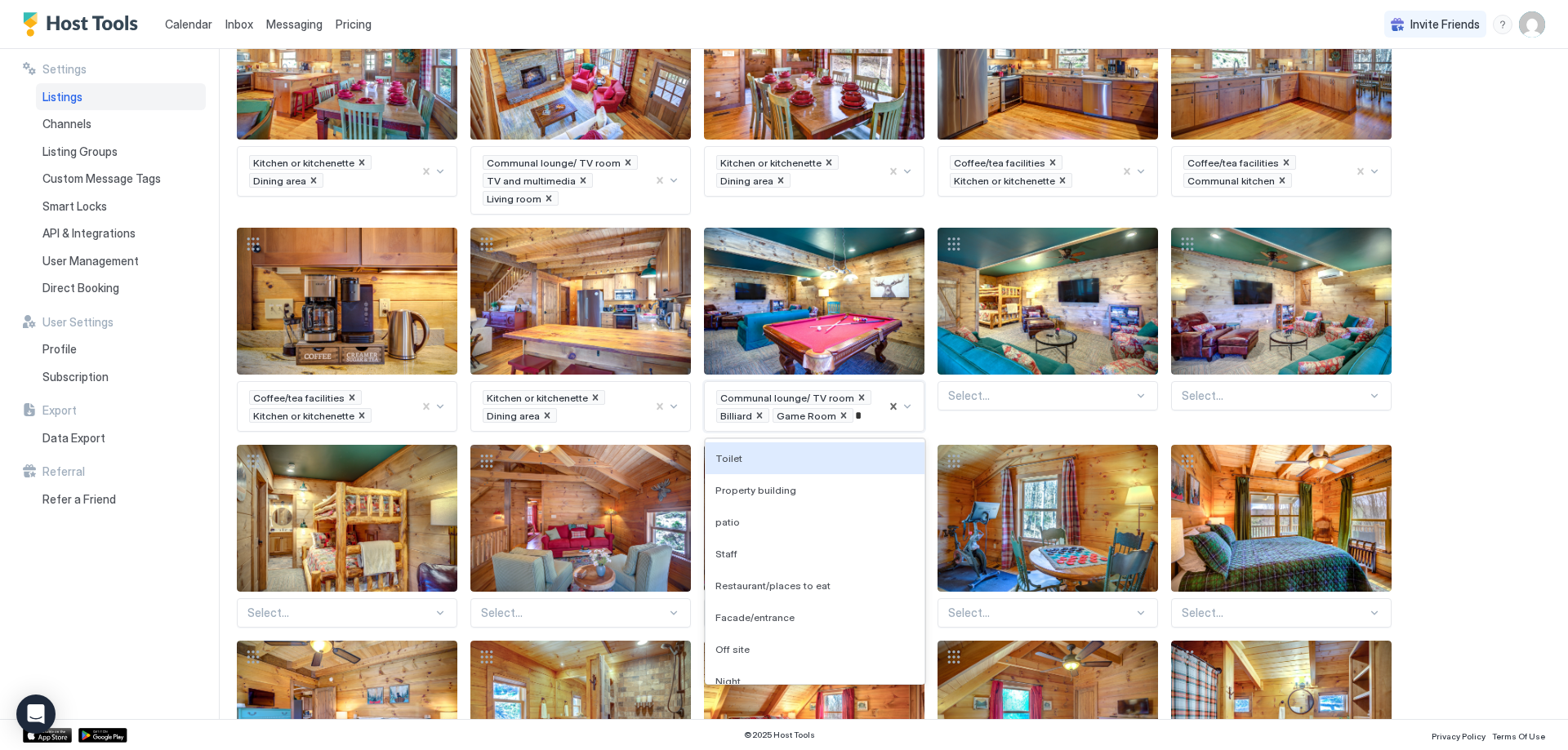
scroll to position [740, 0]
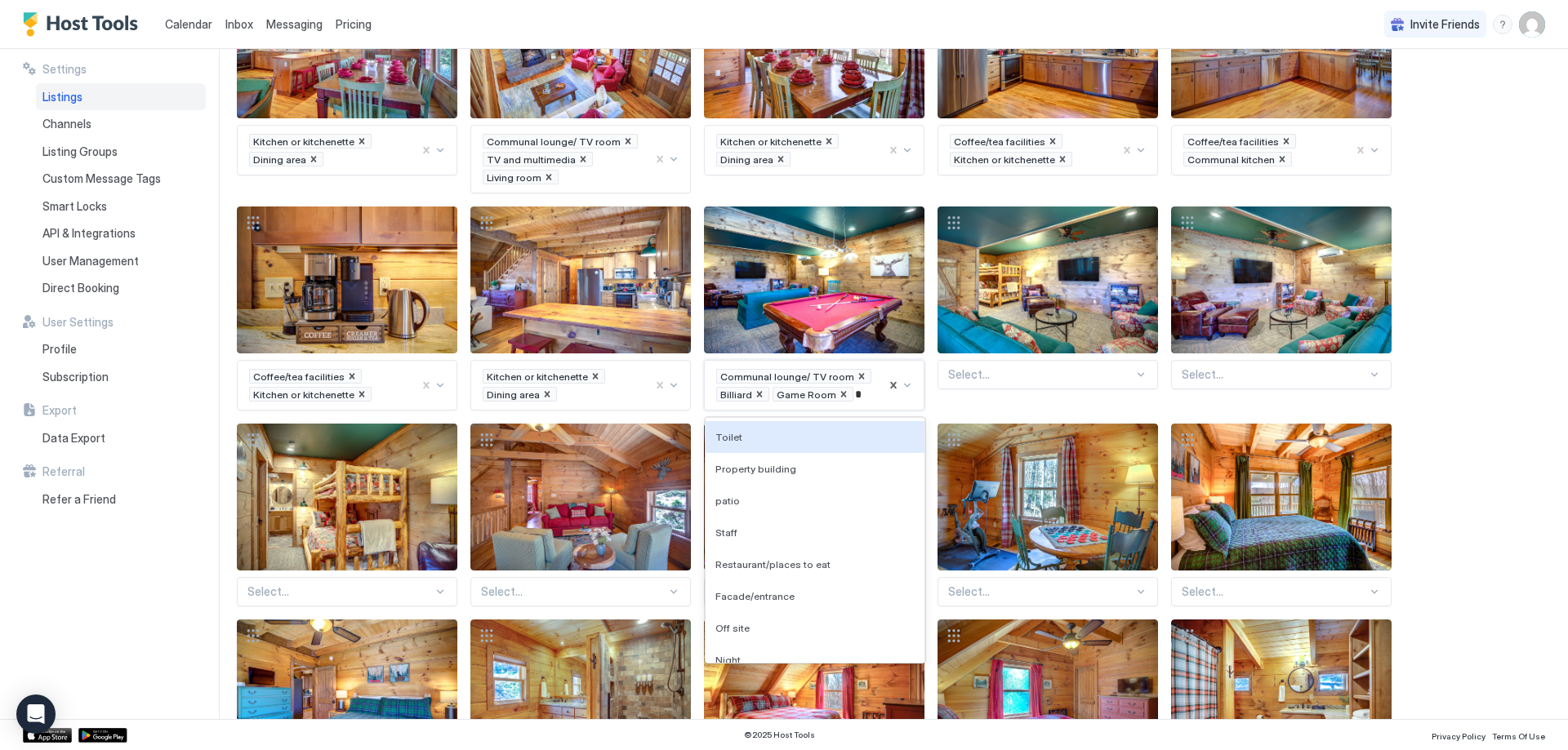
type input "**"
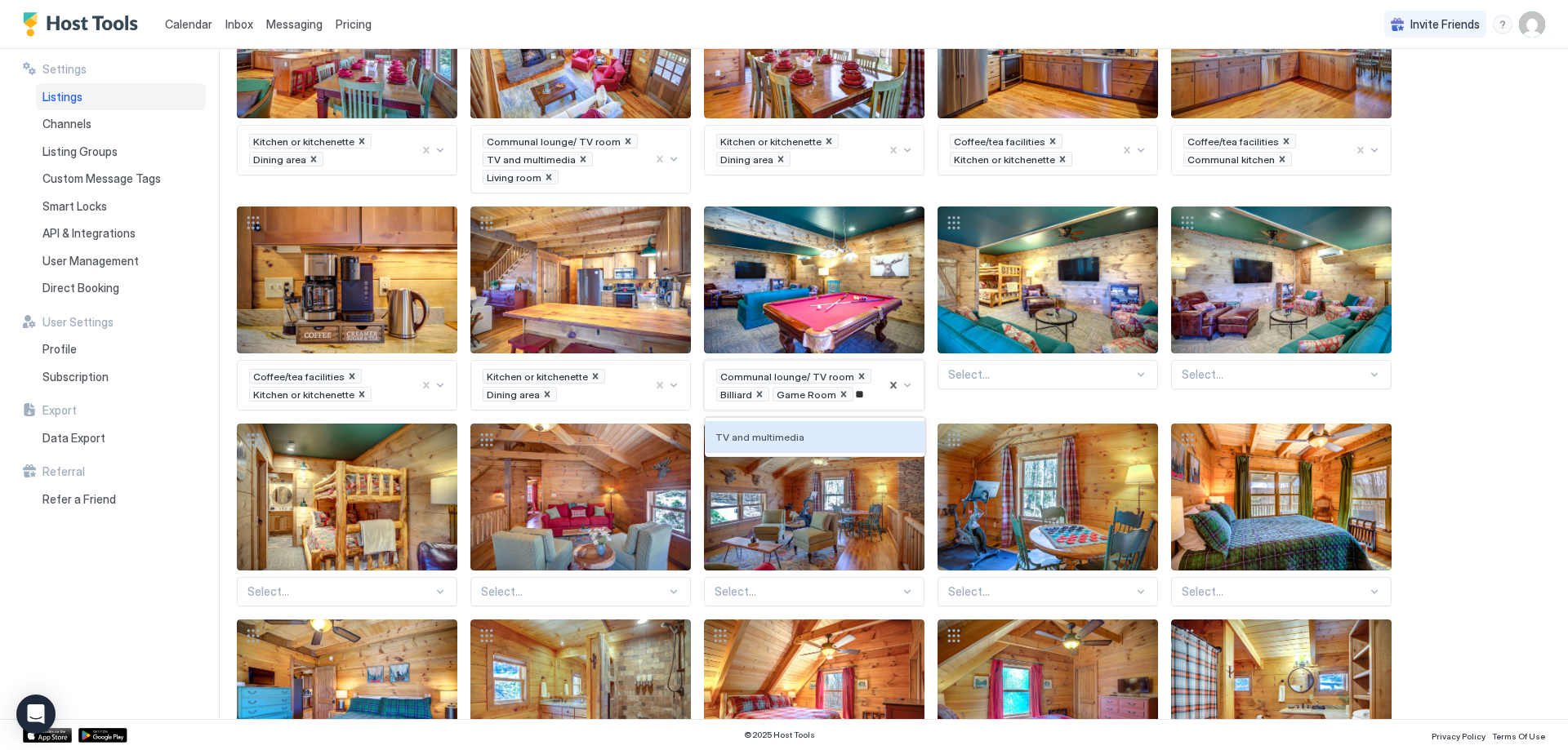
click at [888, 425] on div "TV and multimedia" at bounding box center [815, 437] width 219 height 32
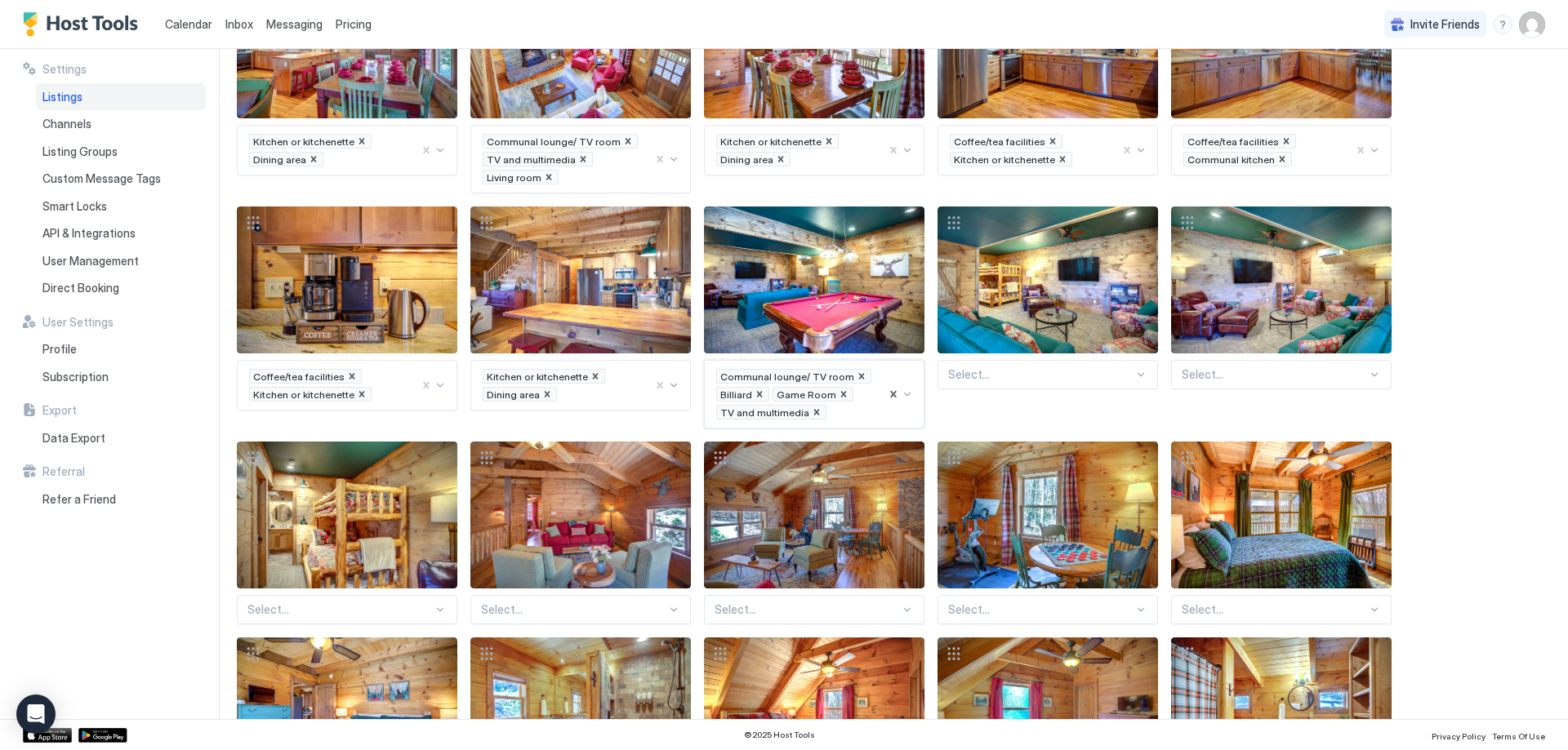
click at [1031, 382] on div "Select..." at bounding box center [1048, 375] width 221 height 29
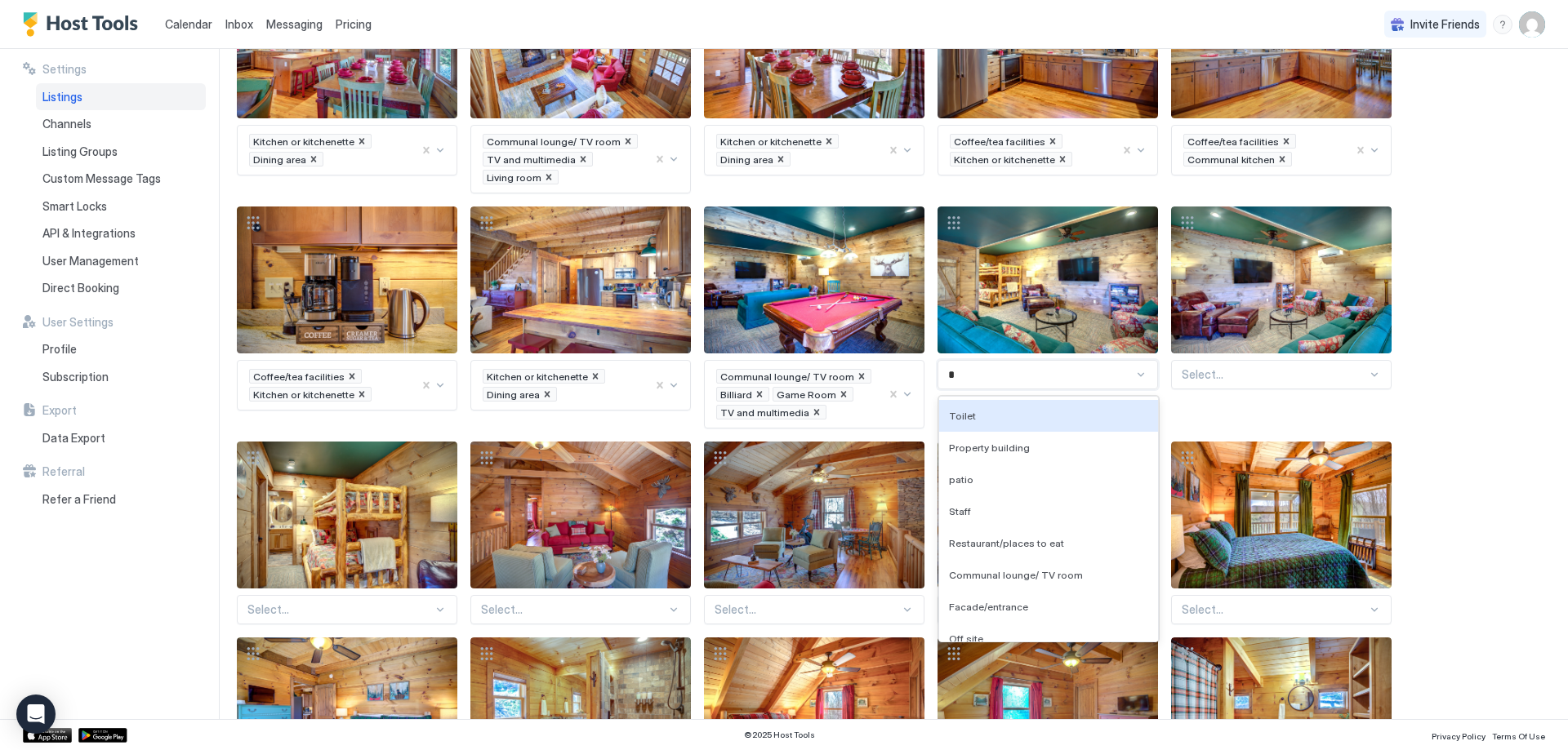
type input "**"
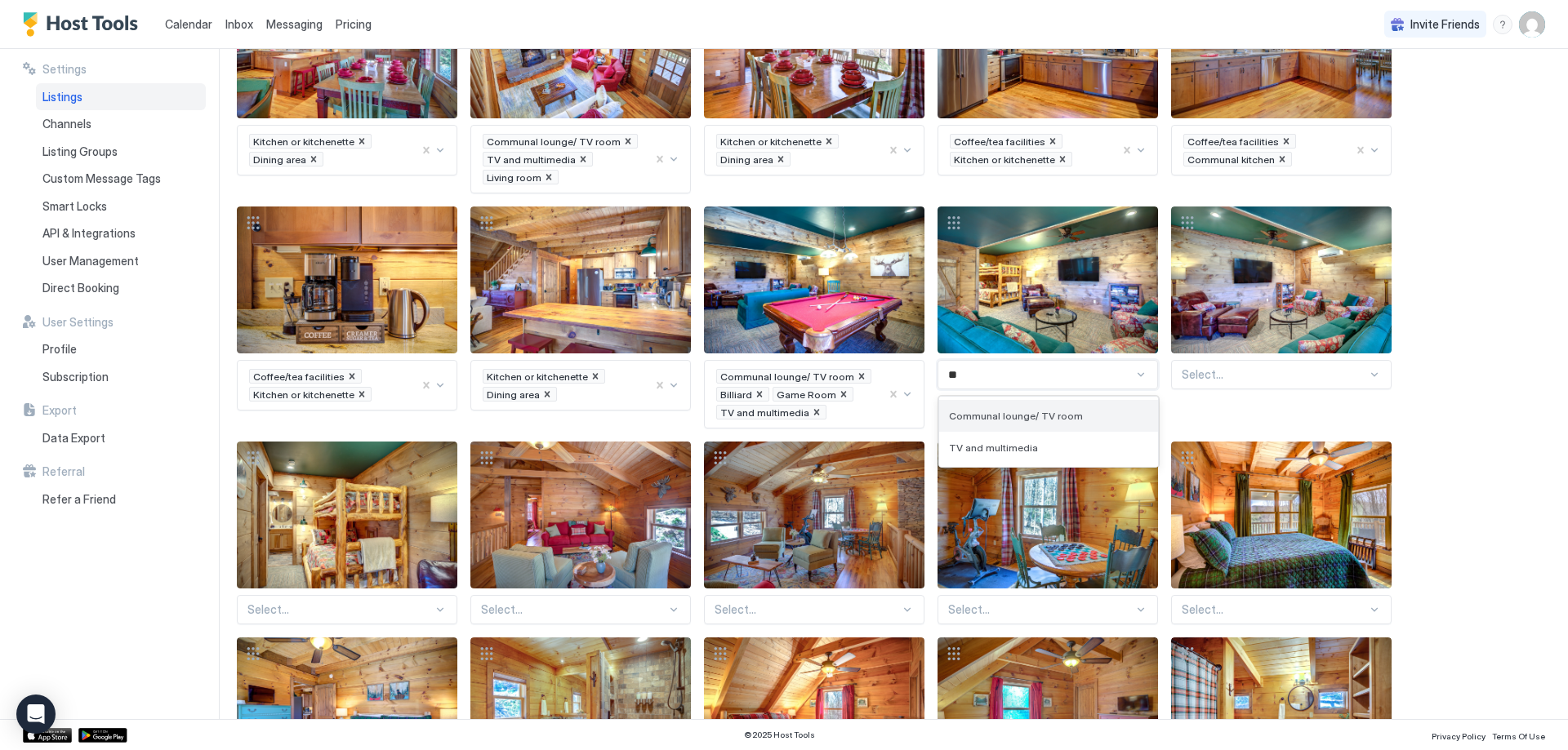
click at [1058, 414] on span "Communal lounge/ TV room" at bounding box center [1016, 416] width 134 height 13
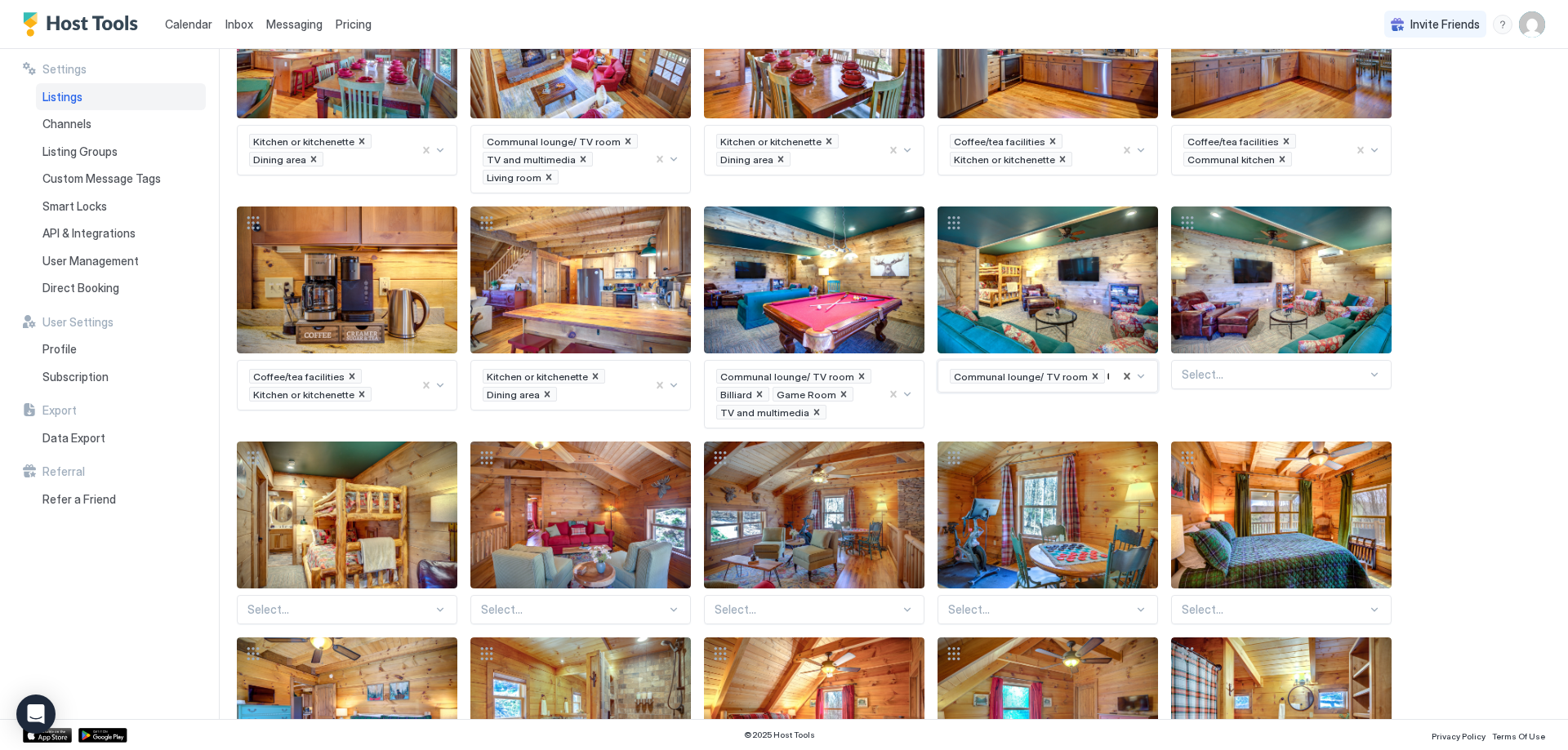
type input "**"
click at [1064, 422] on div "TV and multimedia" at bounding box center [1049, 420] width 199 height 13
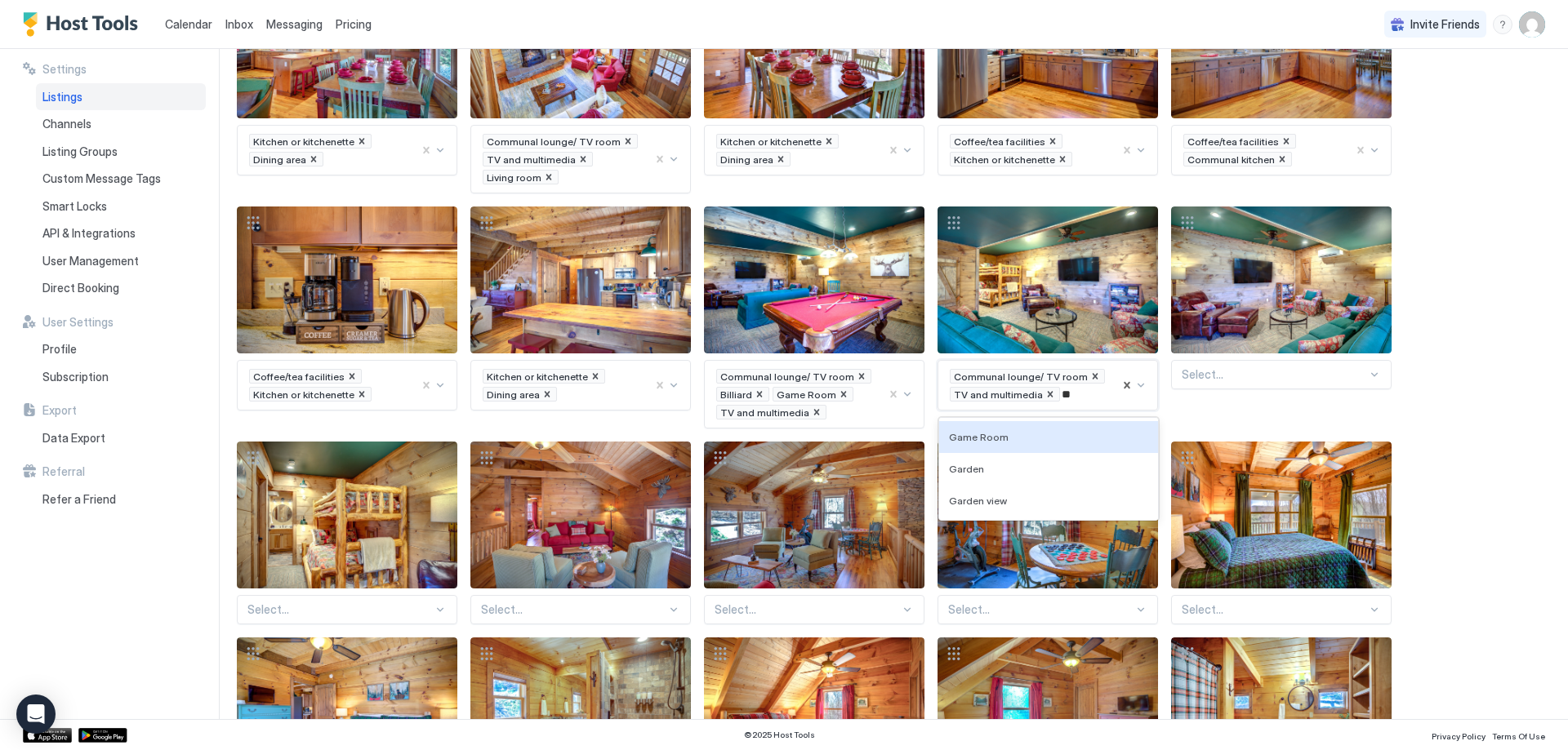
type input "***"
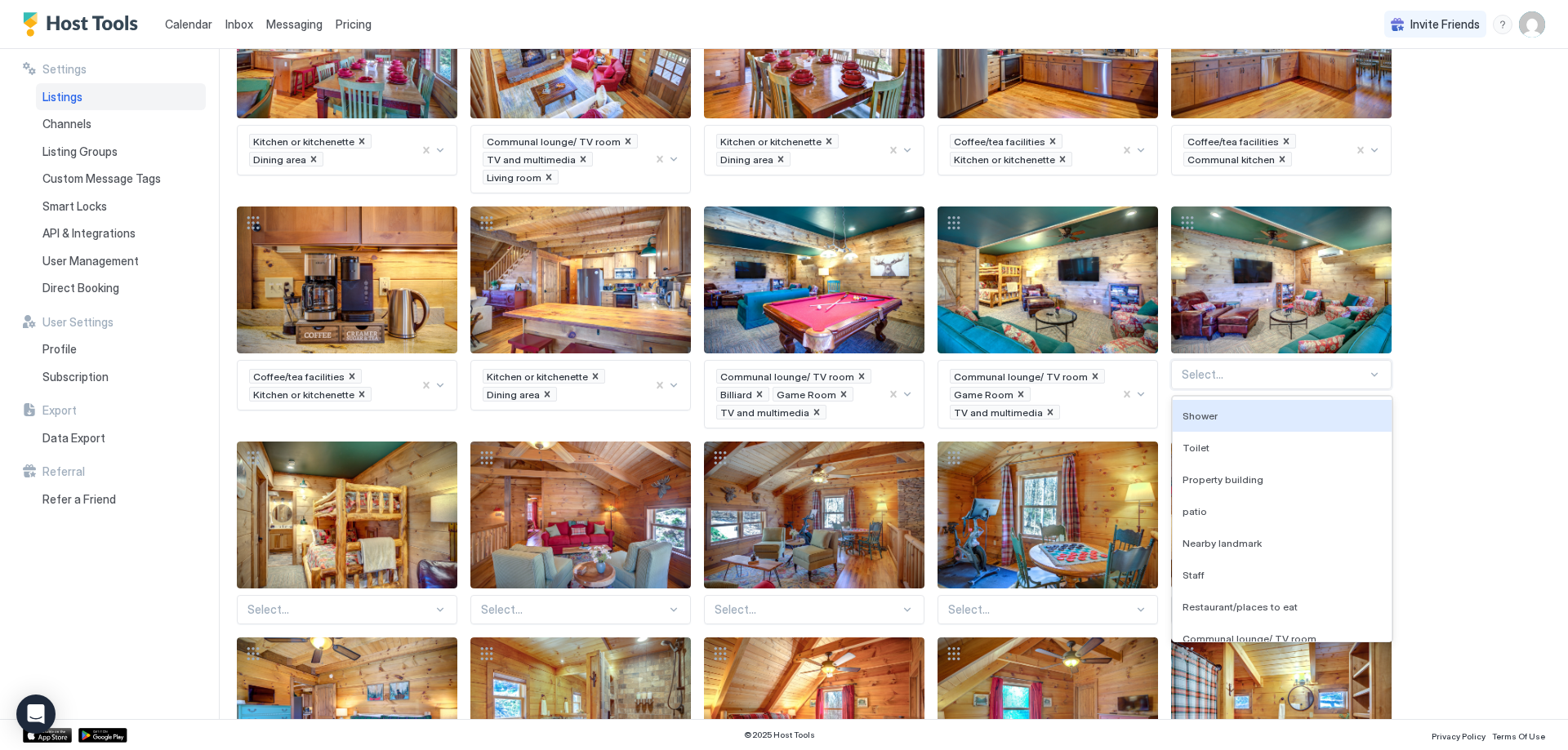
click at [1214, 389] on div "Select..." at bounding box center [1281, 375] width 221 height 29
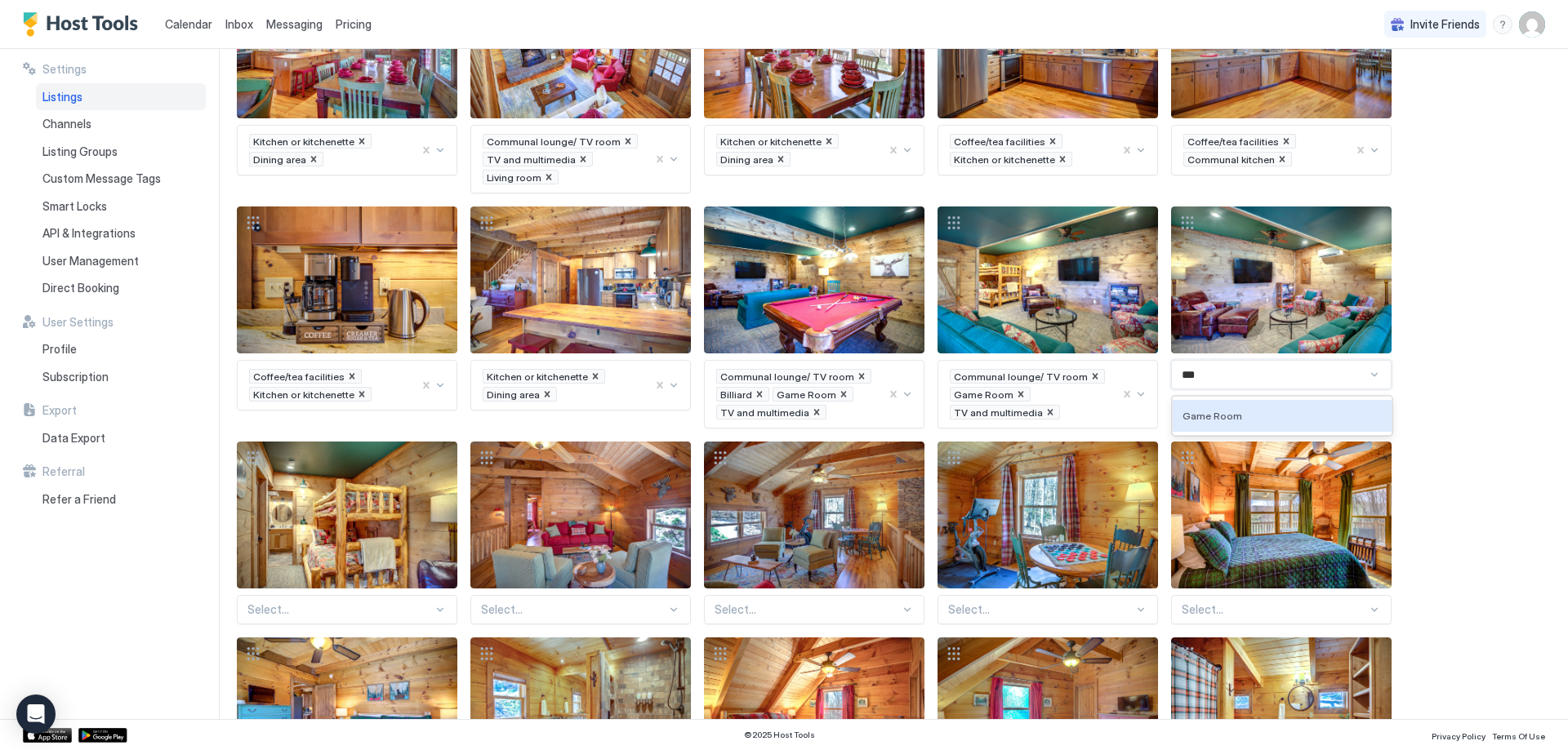
type input "****"
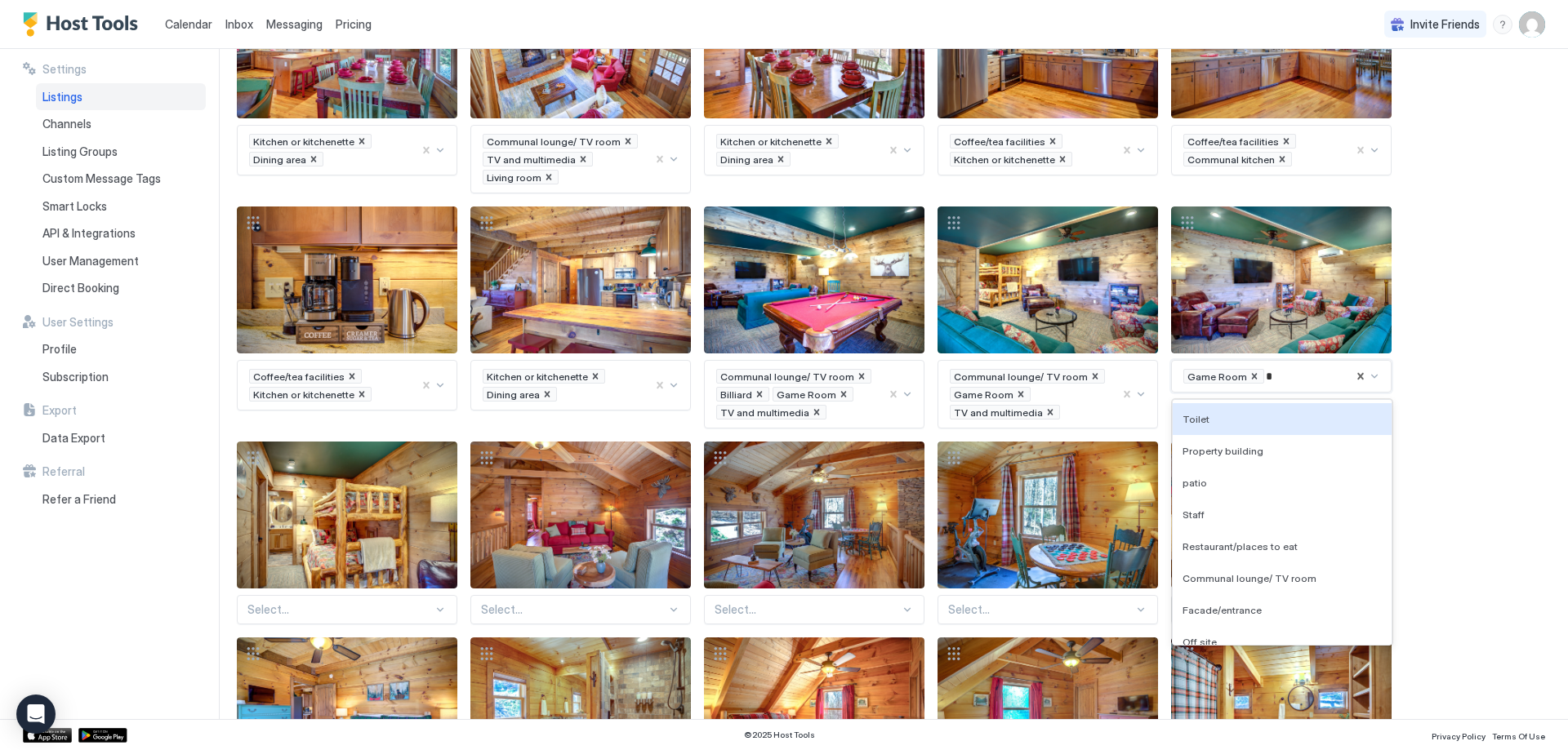
type input "**"
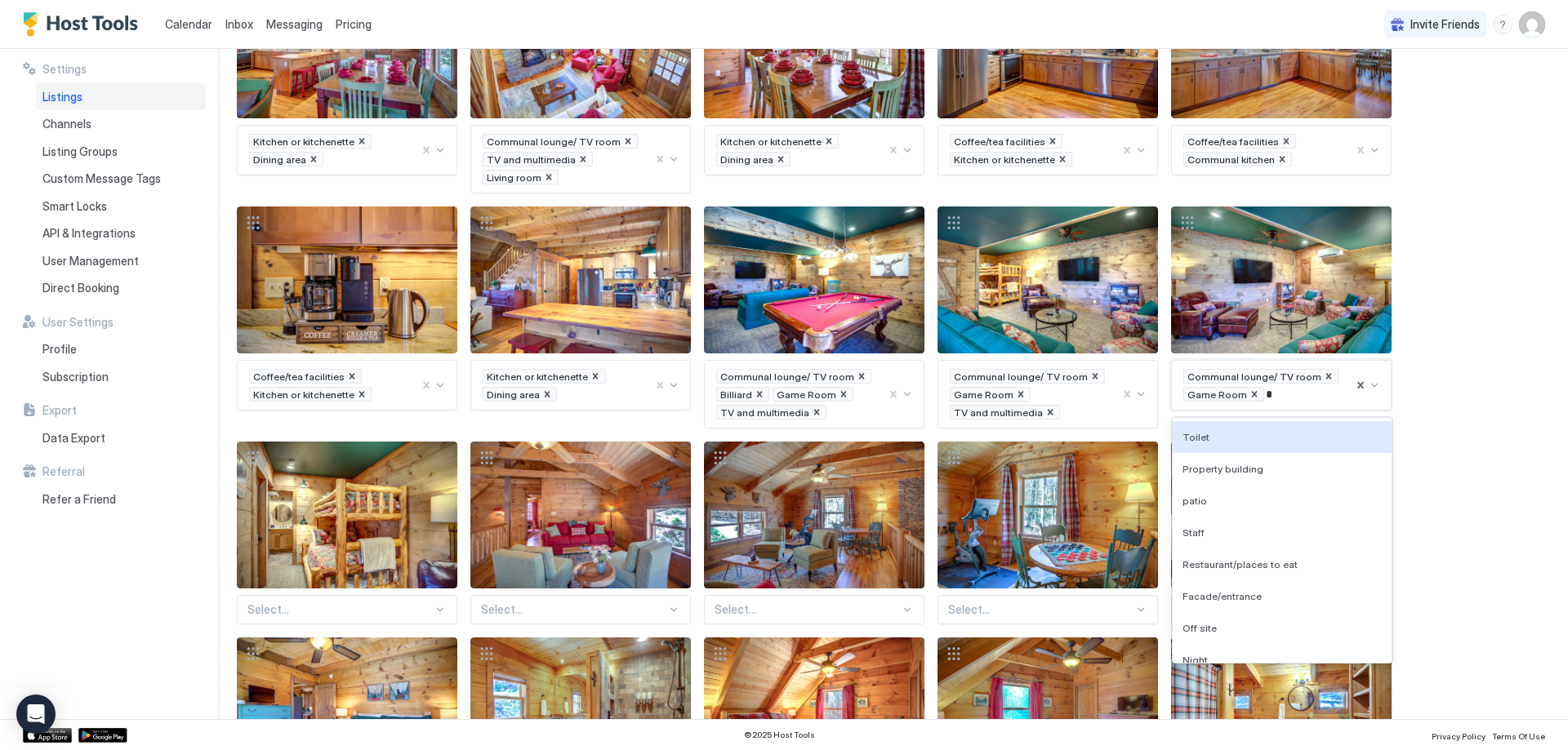
type input "**"
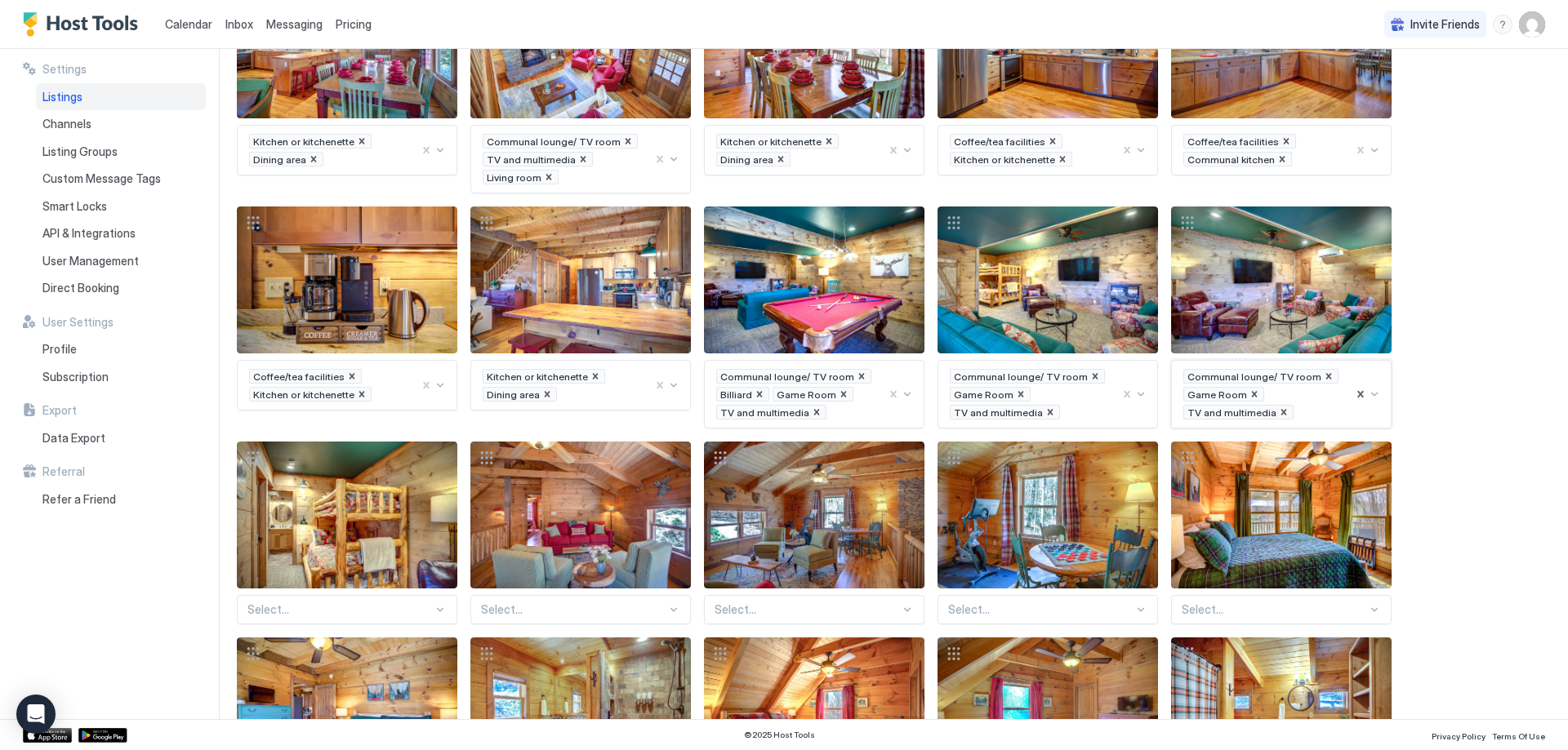
click at [312, 603] on div "Select..." at bounding box center [347, 610] width 221 height 29
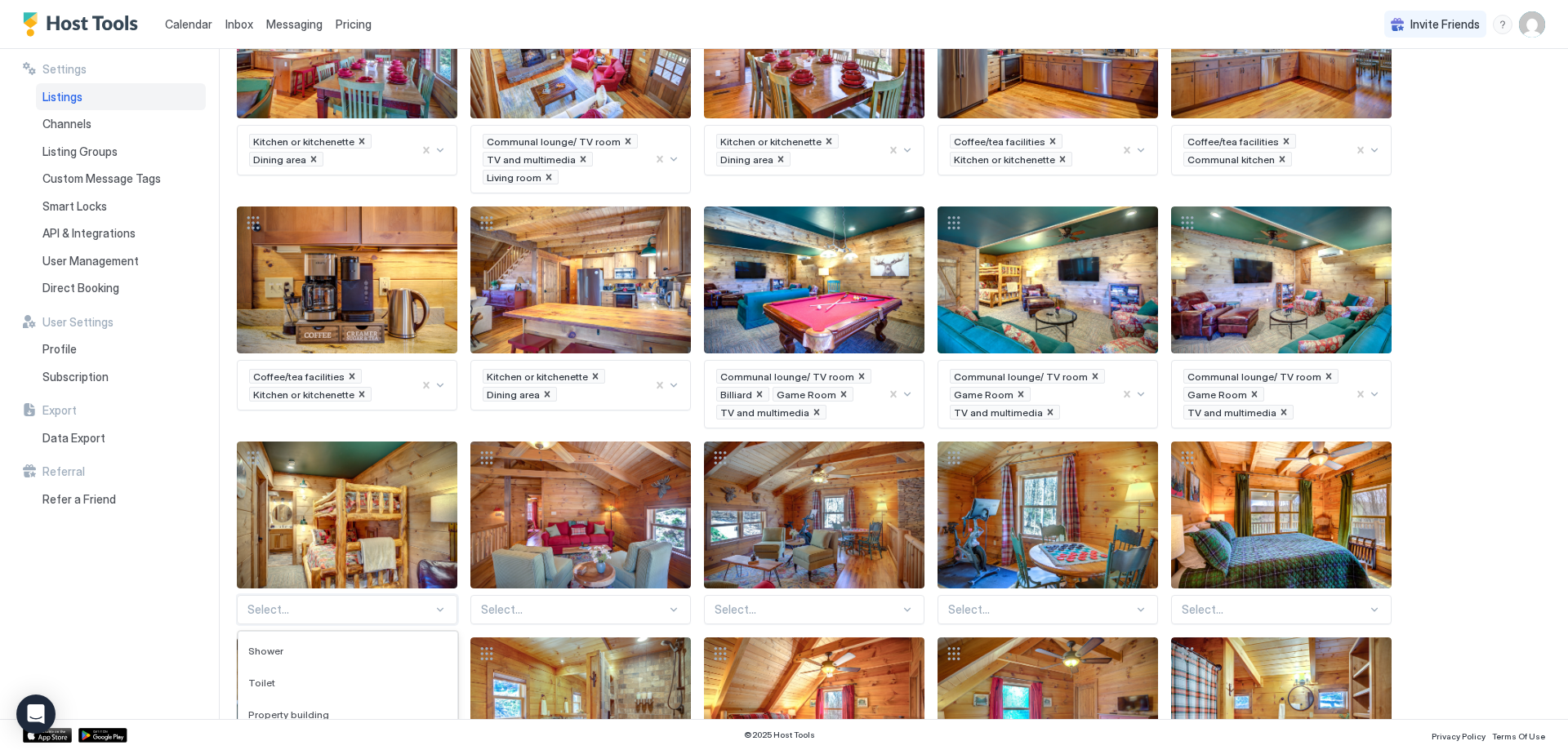
scroll to position [954, 0]
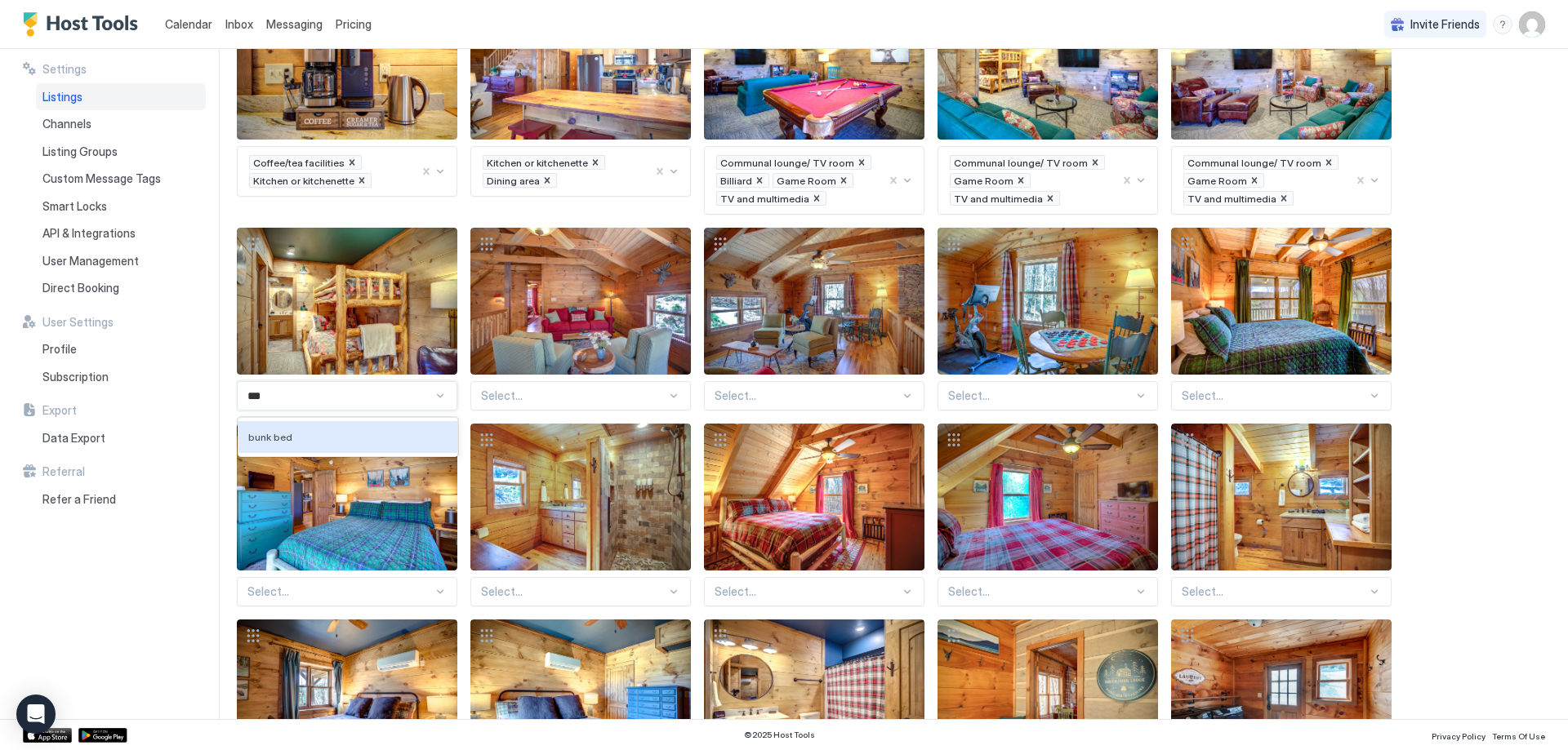
type input "****"
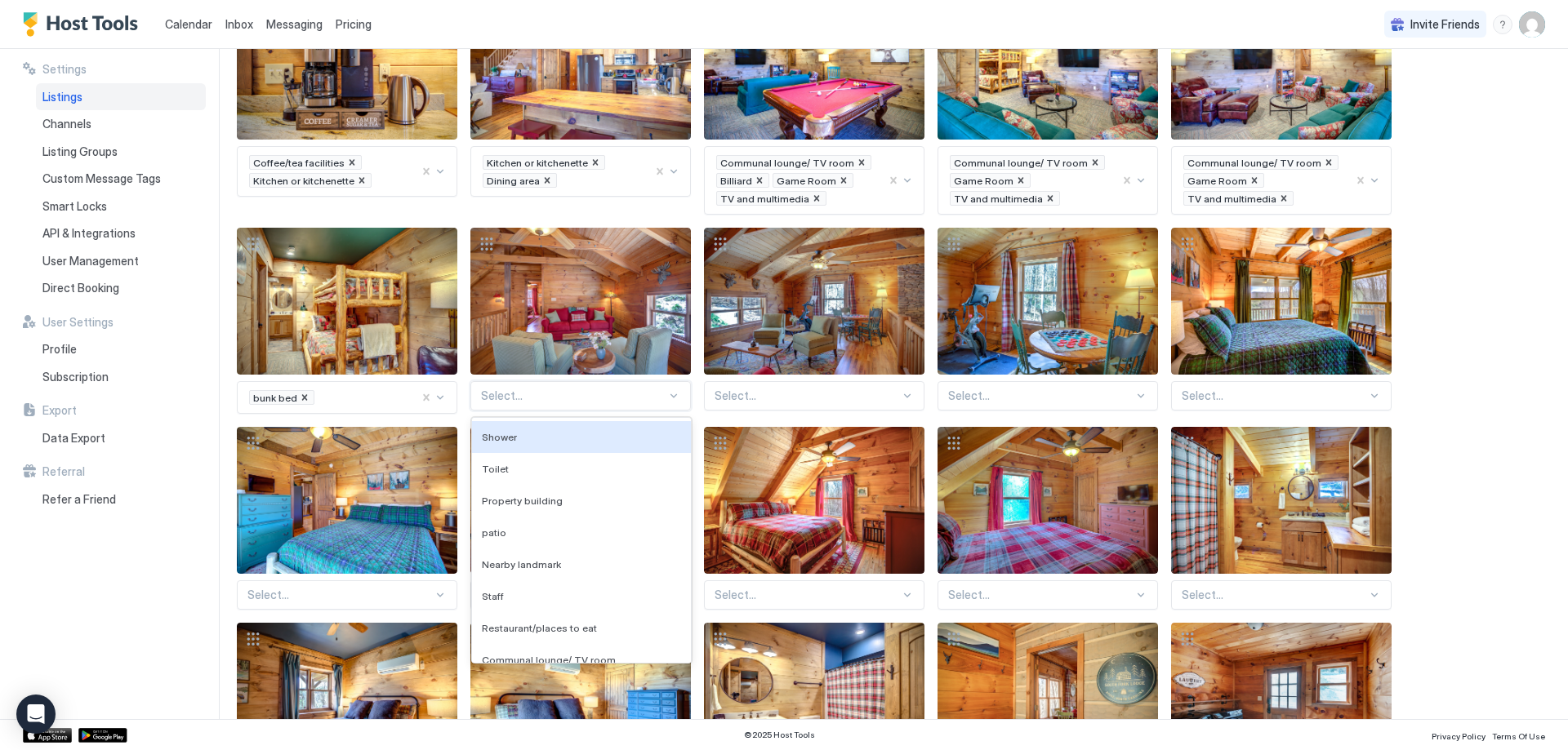
click at [596, 390] on div at bounding box center [574, 396] width 185 height 14
type input "*"
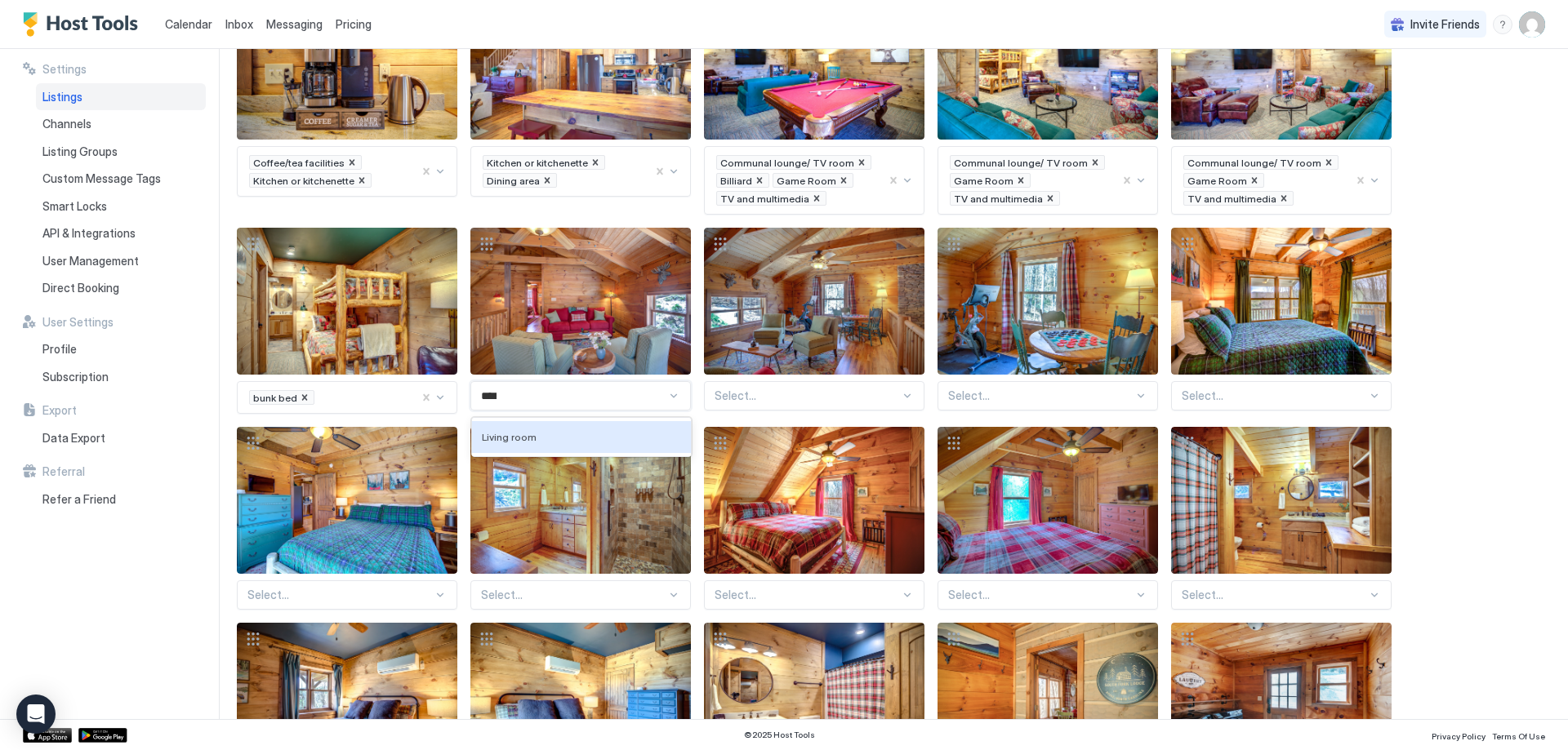
type input "*****"
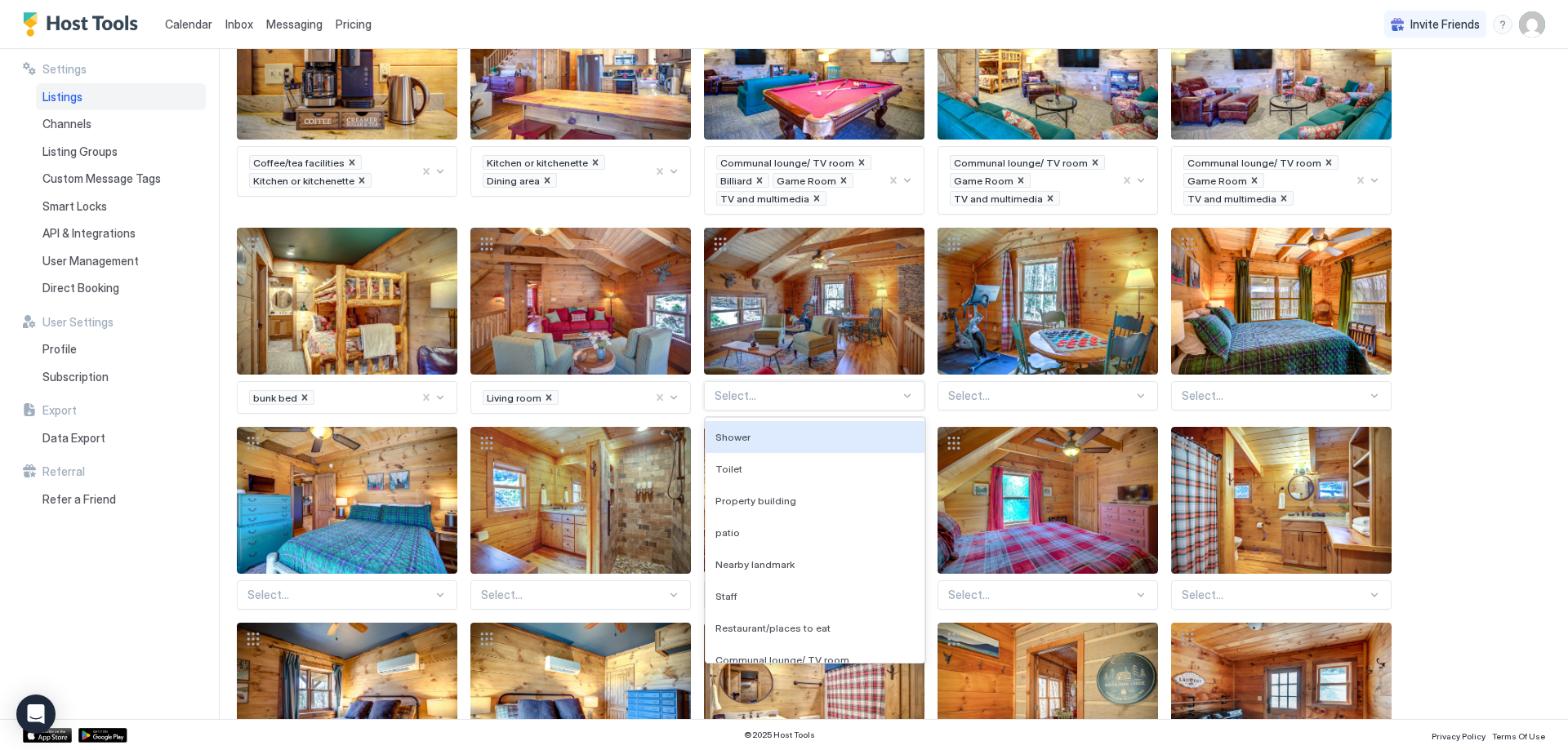
click at [776, 401] on div at bounding box center [807, 396] width 185 height 14
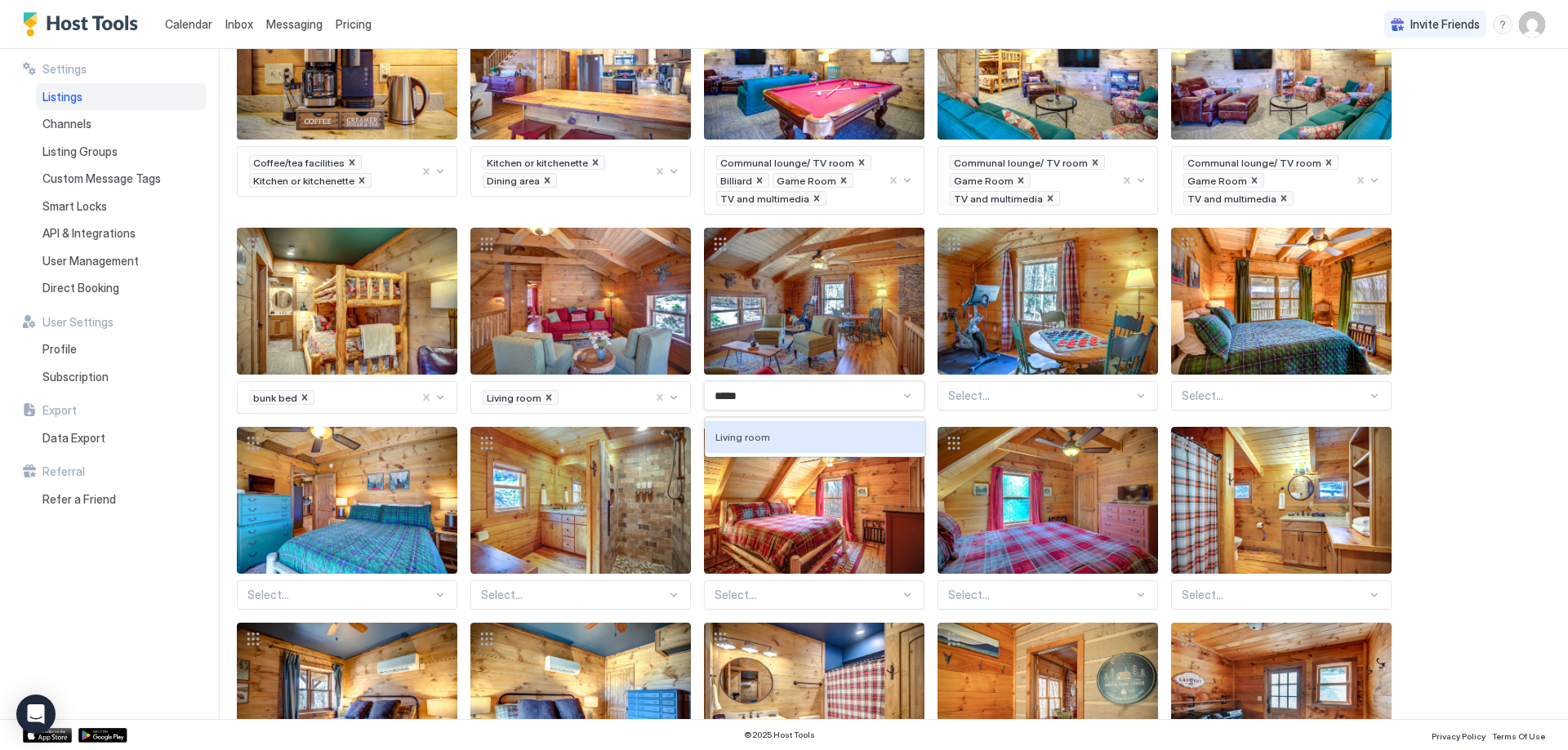
type input "******"
type input "*"
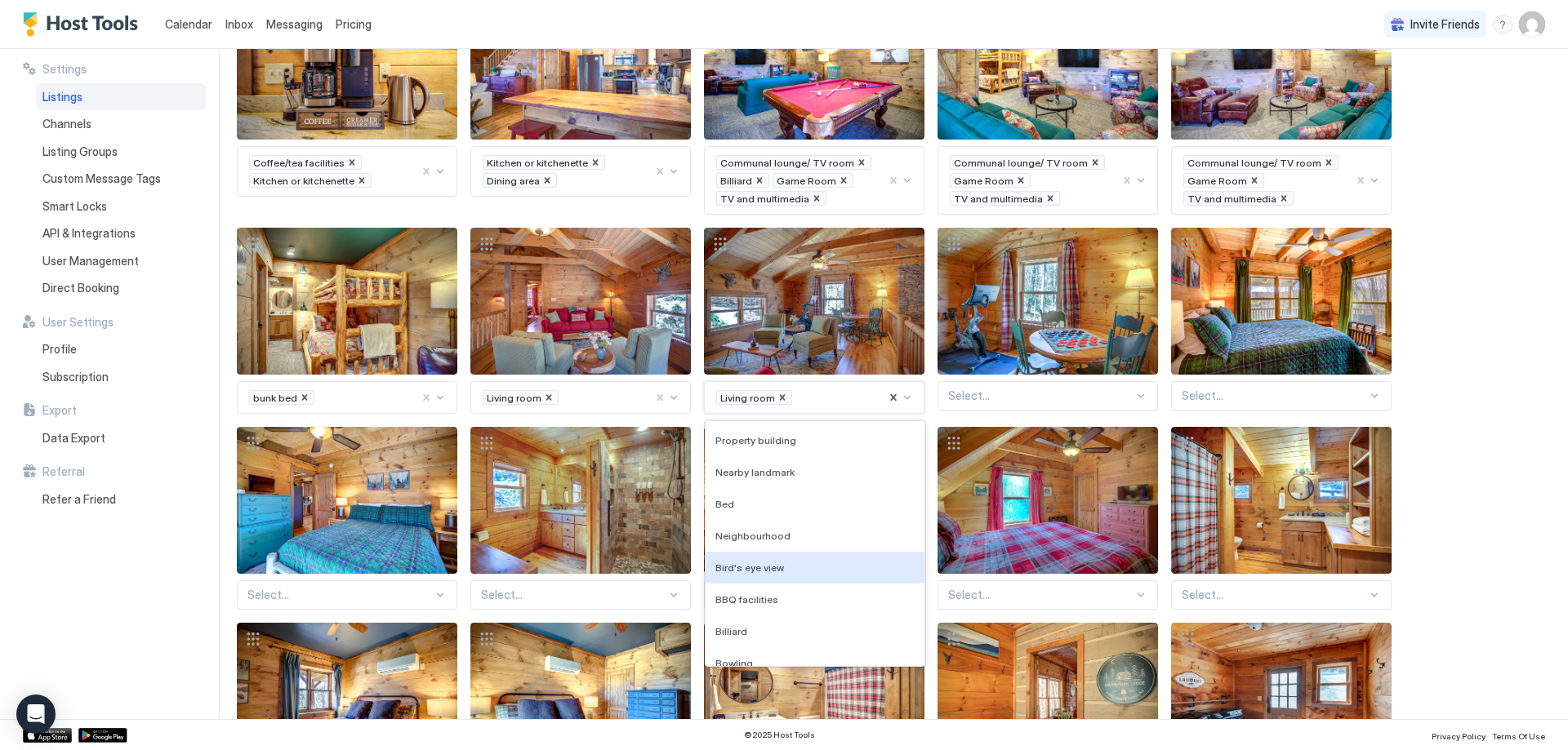
scroll to position [388, 0]
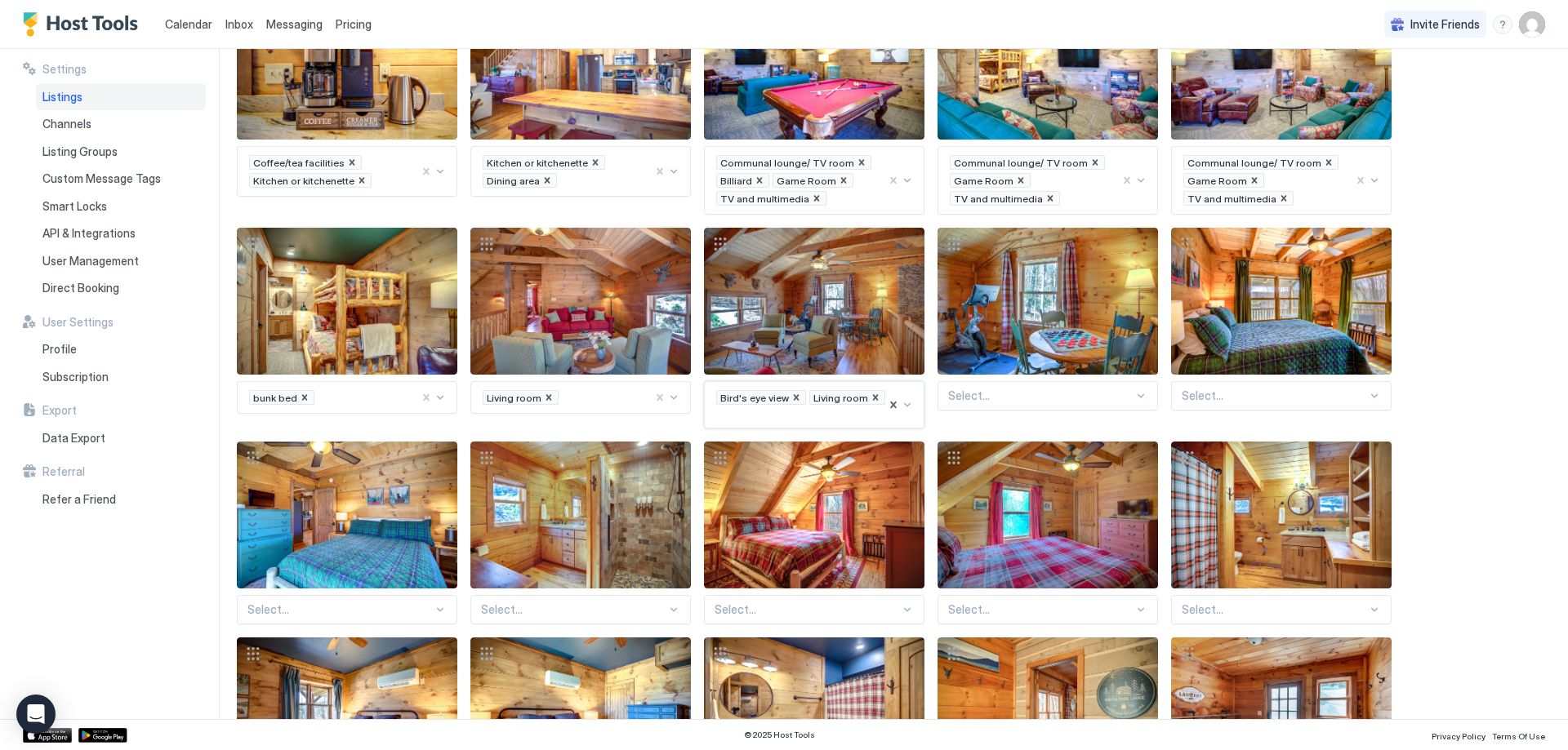
click at [969, 401] on div at bounding box center [1041, 396] width 185 height 14
type input "******"
click at [1344, 414] on div "Property building Mountain view View (from property/room) Mountain view River v…" at bounding box center [890, 250] width 1307 height 1925
click at [1332, 404] on div "Select..." at bounding box center [1281, 395] width 221 height 29
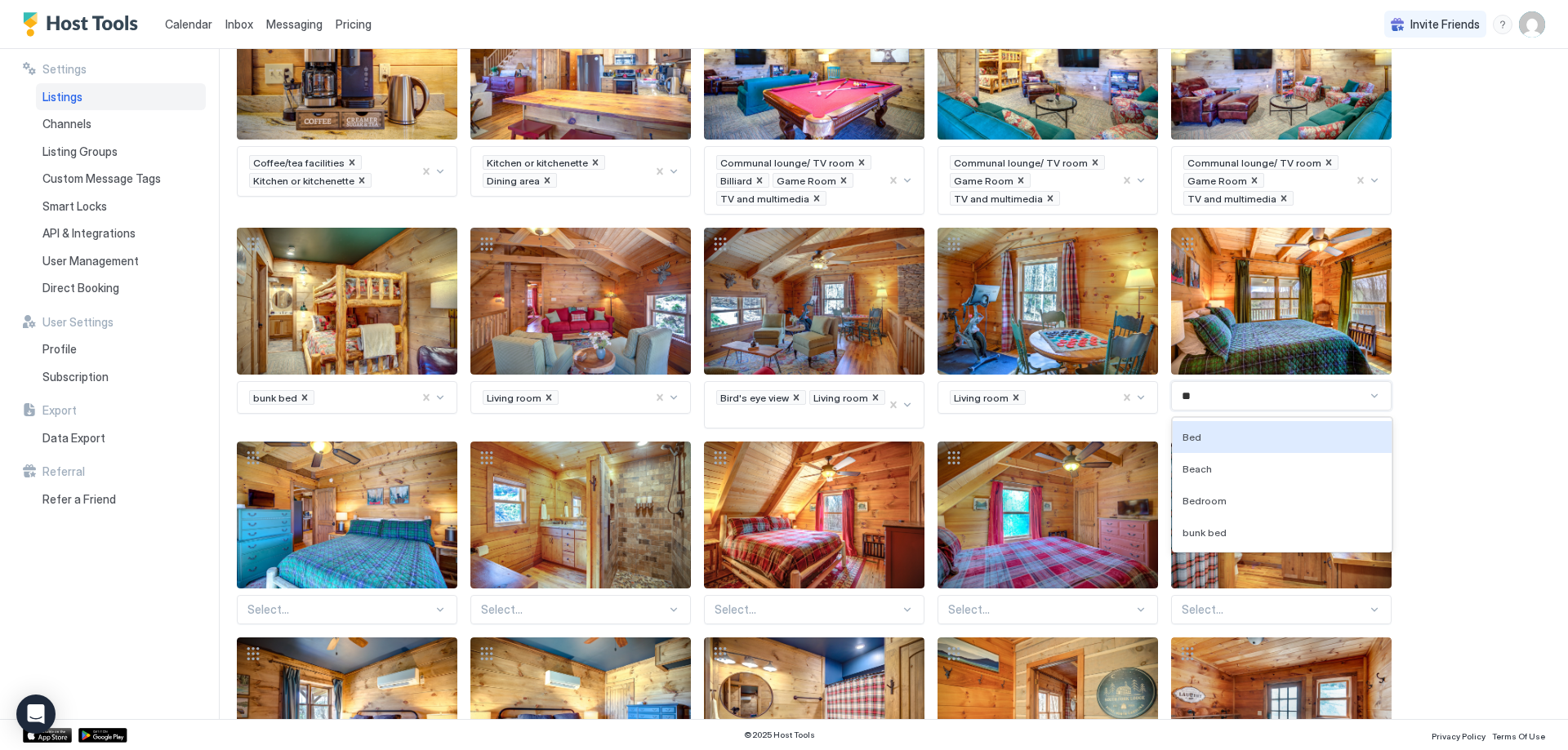
type input "***"
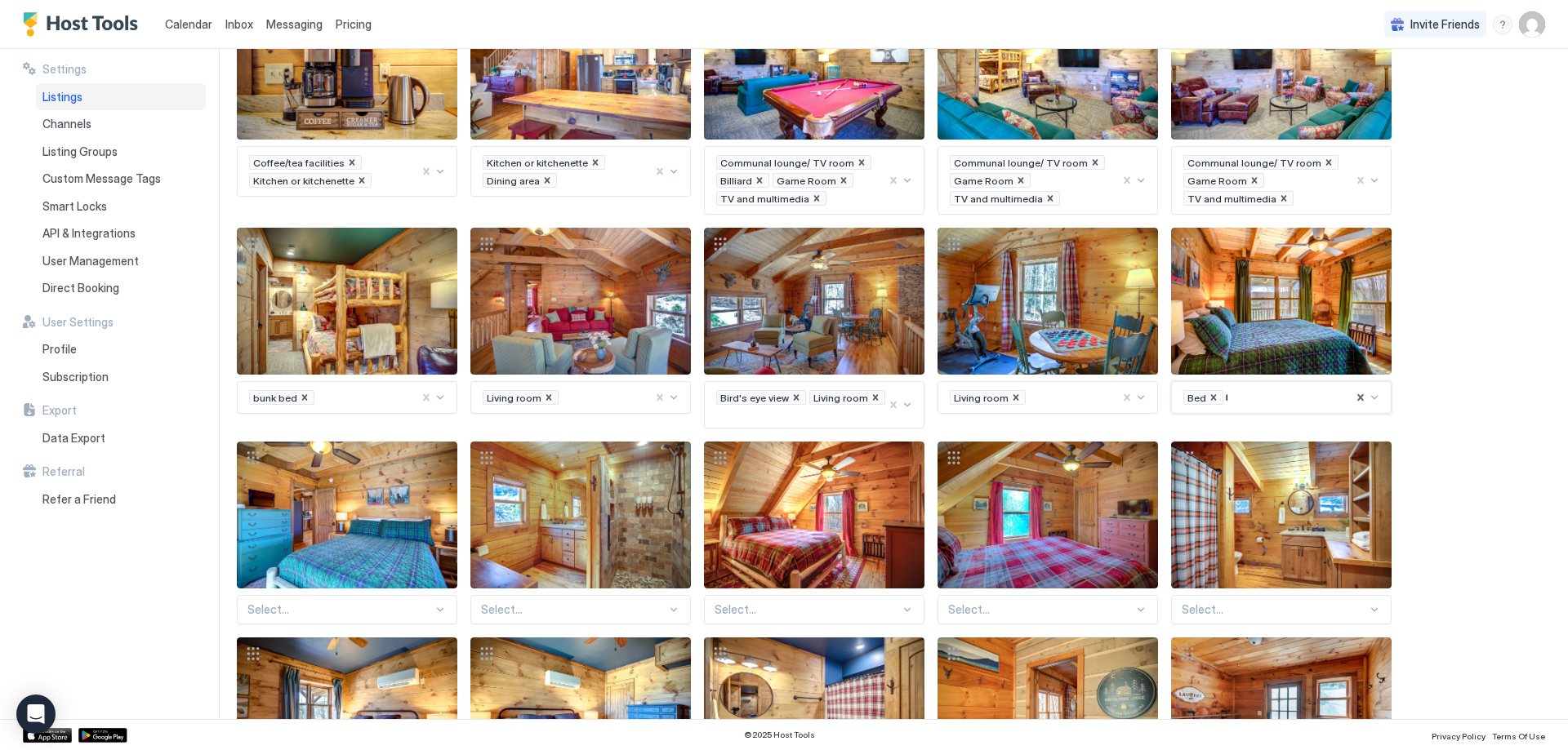
type input "***"
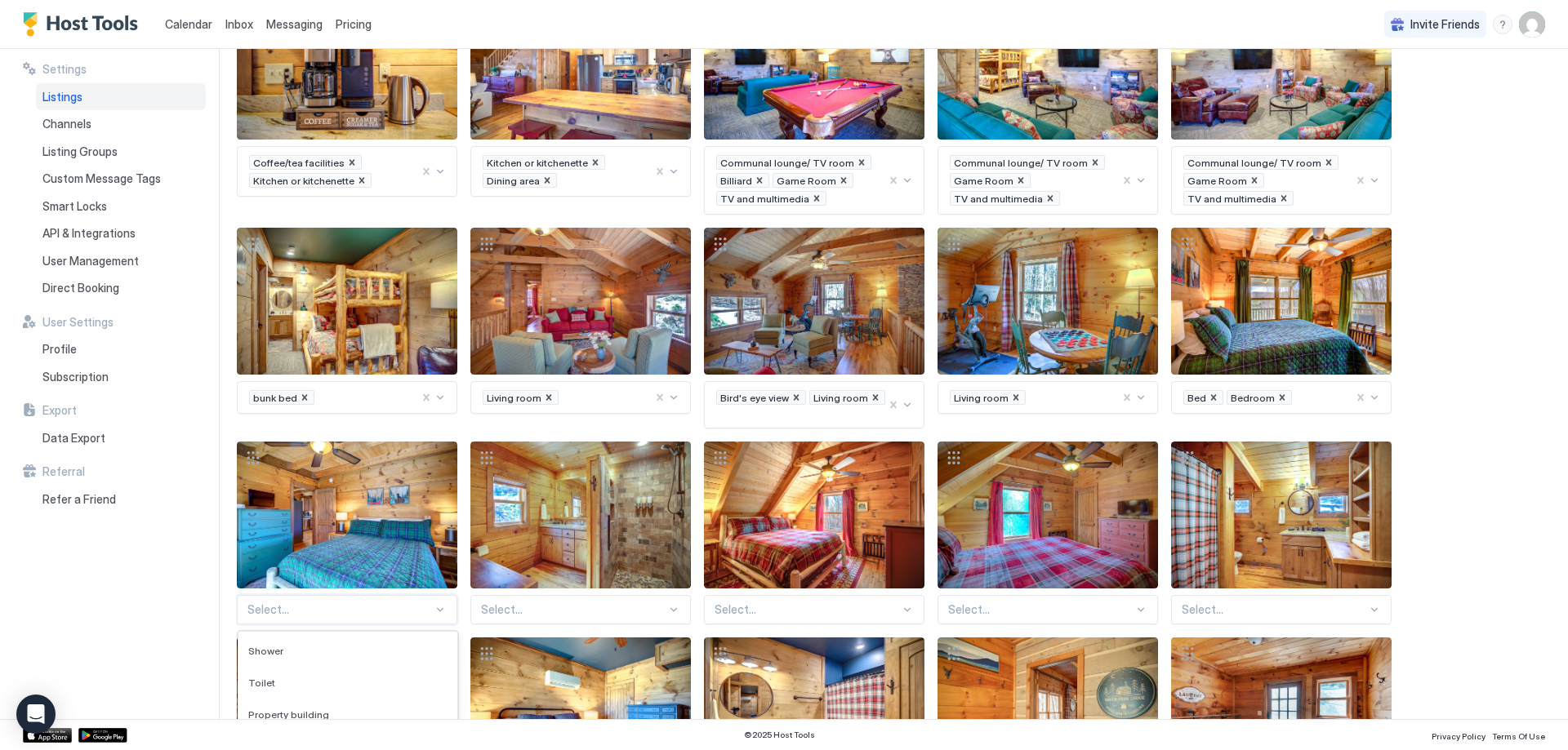
click at [346, 604] on div "136 results available. Use Up and Down to choose options, press Enter to select…" at bounding box center [347, 610] width 221 height 29
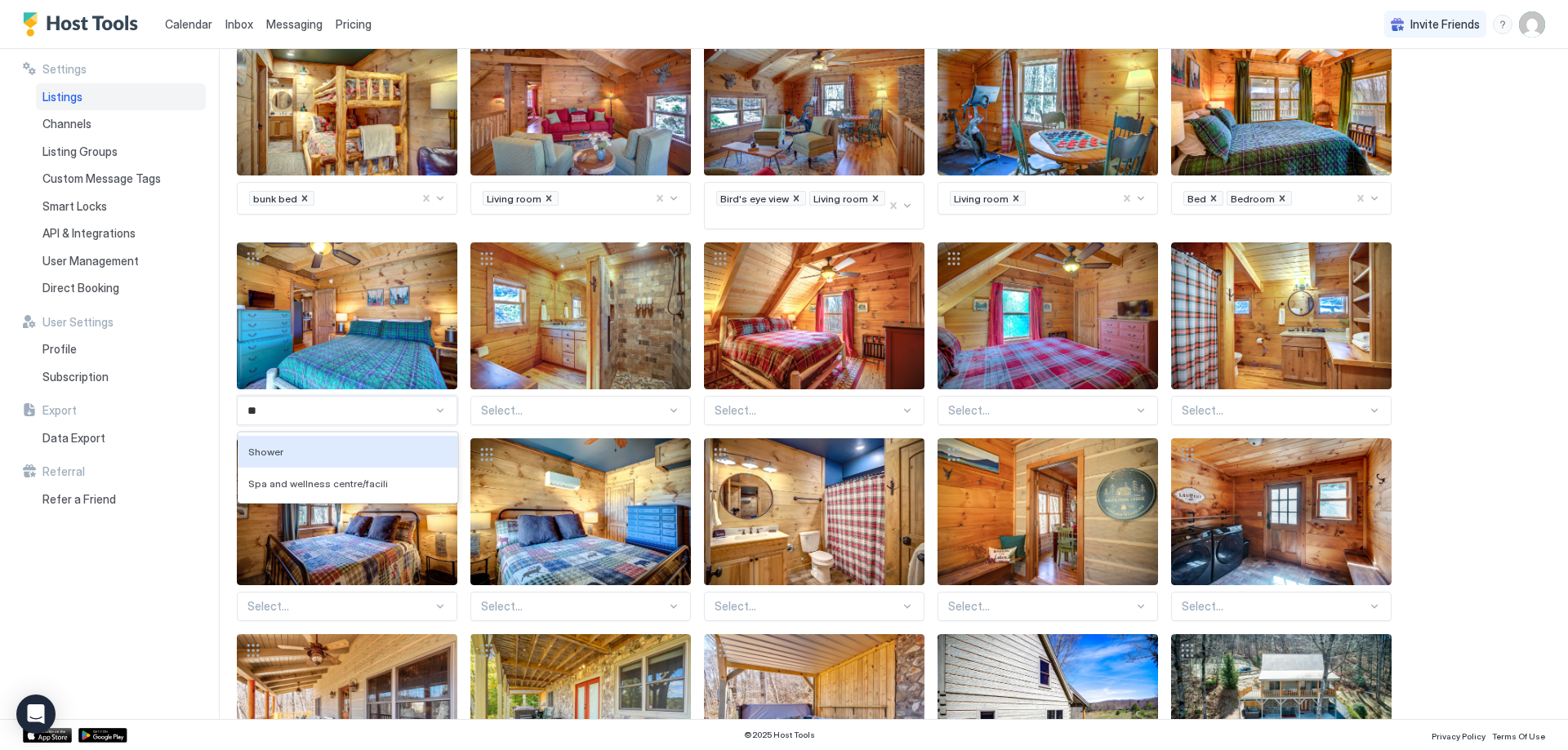
type input "*"
type input "***"
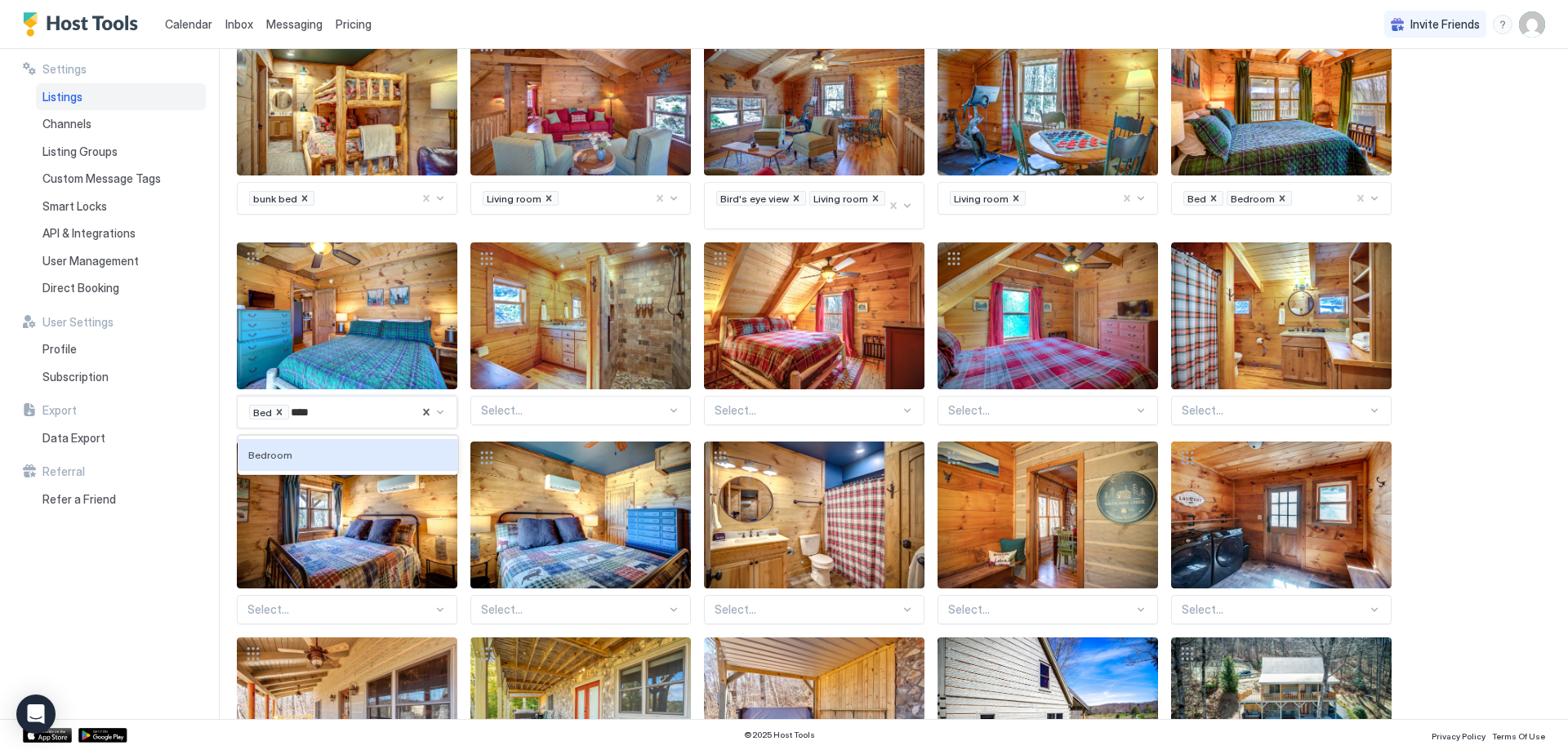
type input "*****"
click at [563, 403] on div at bounding box center [574, 411] width 185 height 14
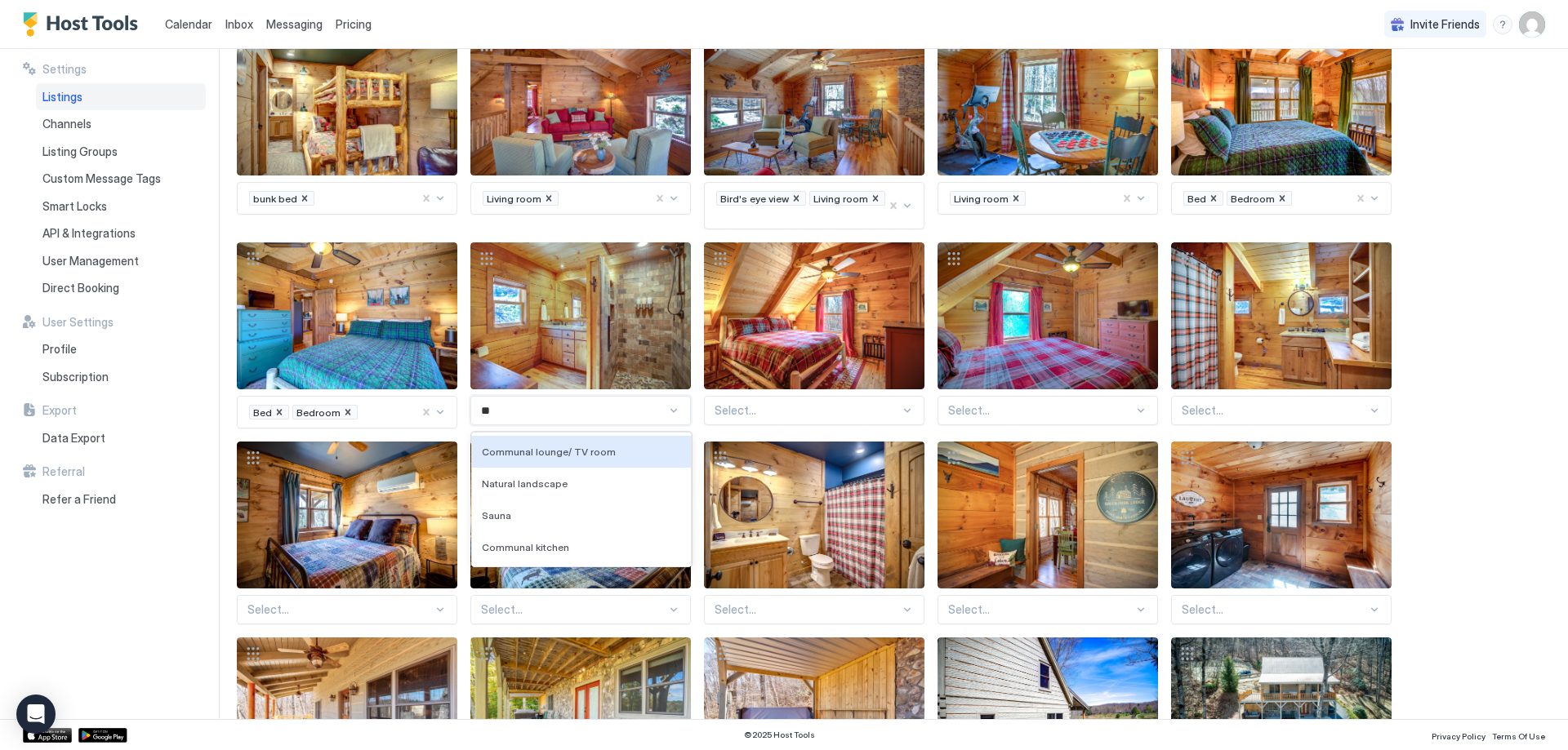
type input "*"
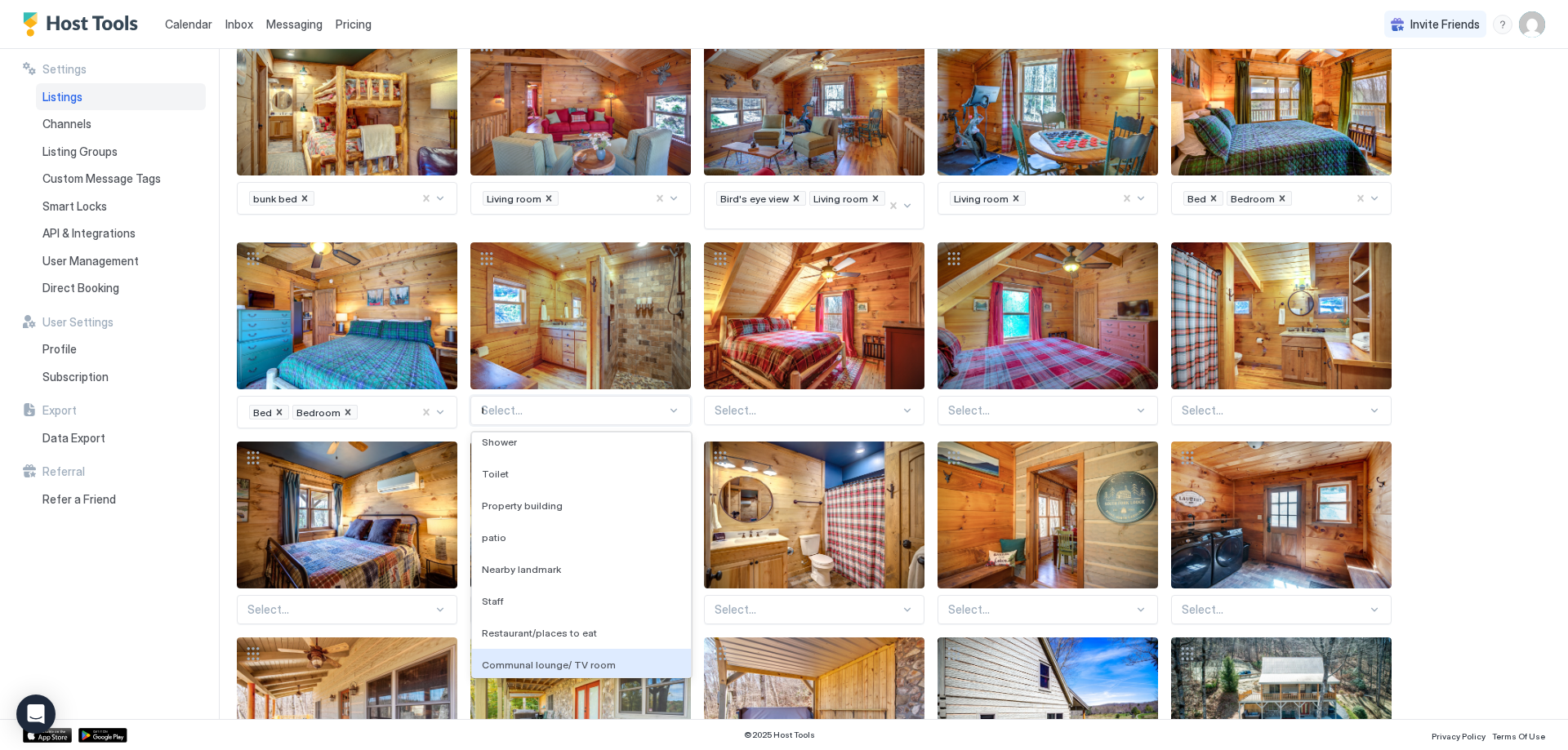
scroll to position [0, 0]
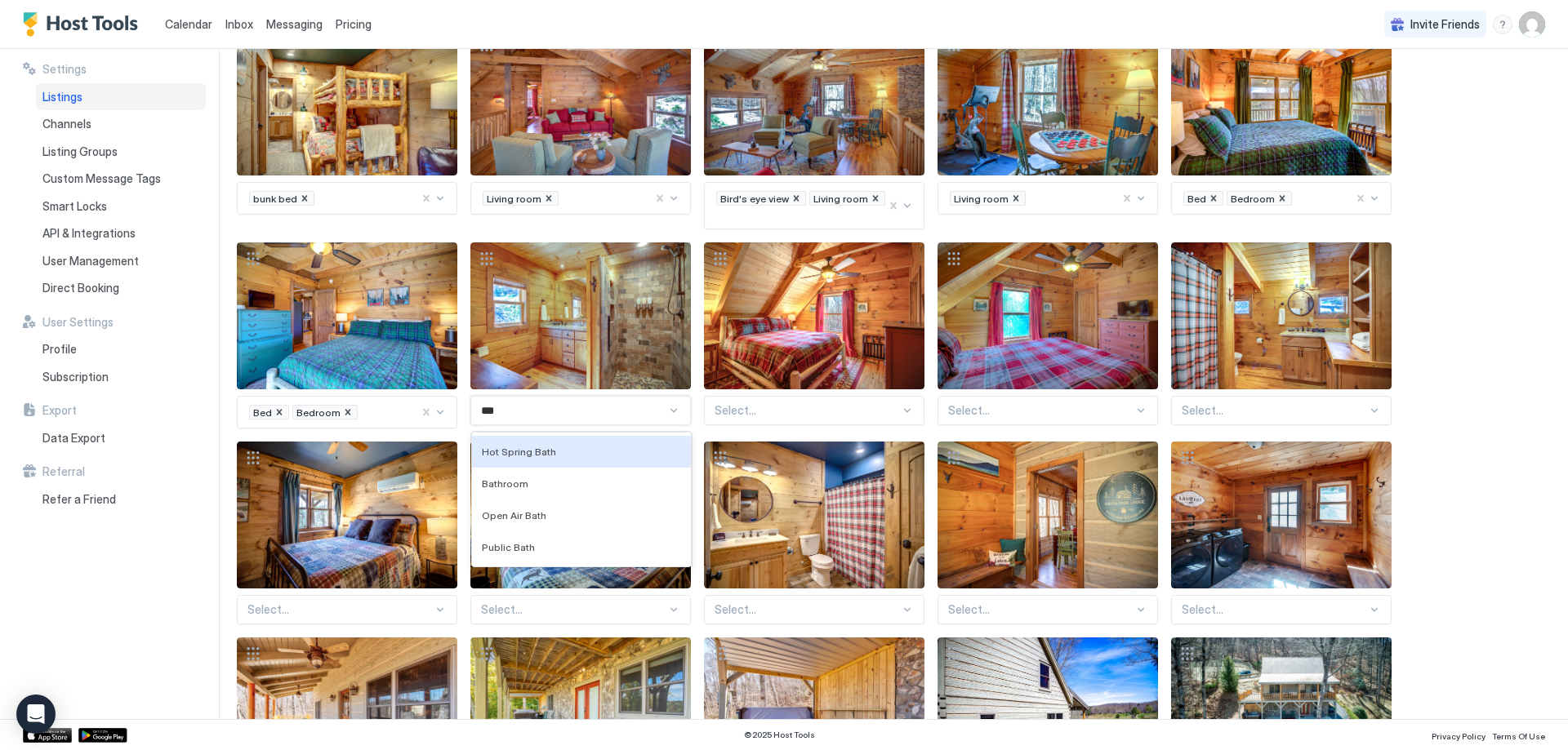
type input "****"
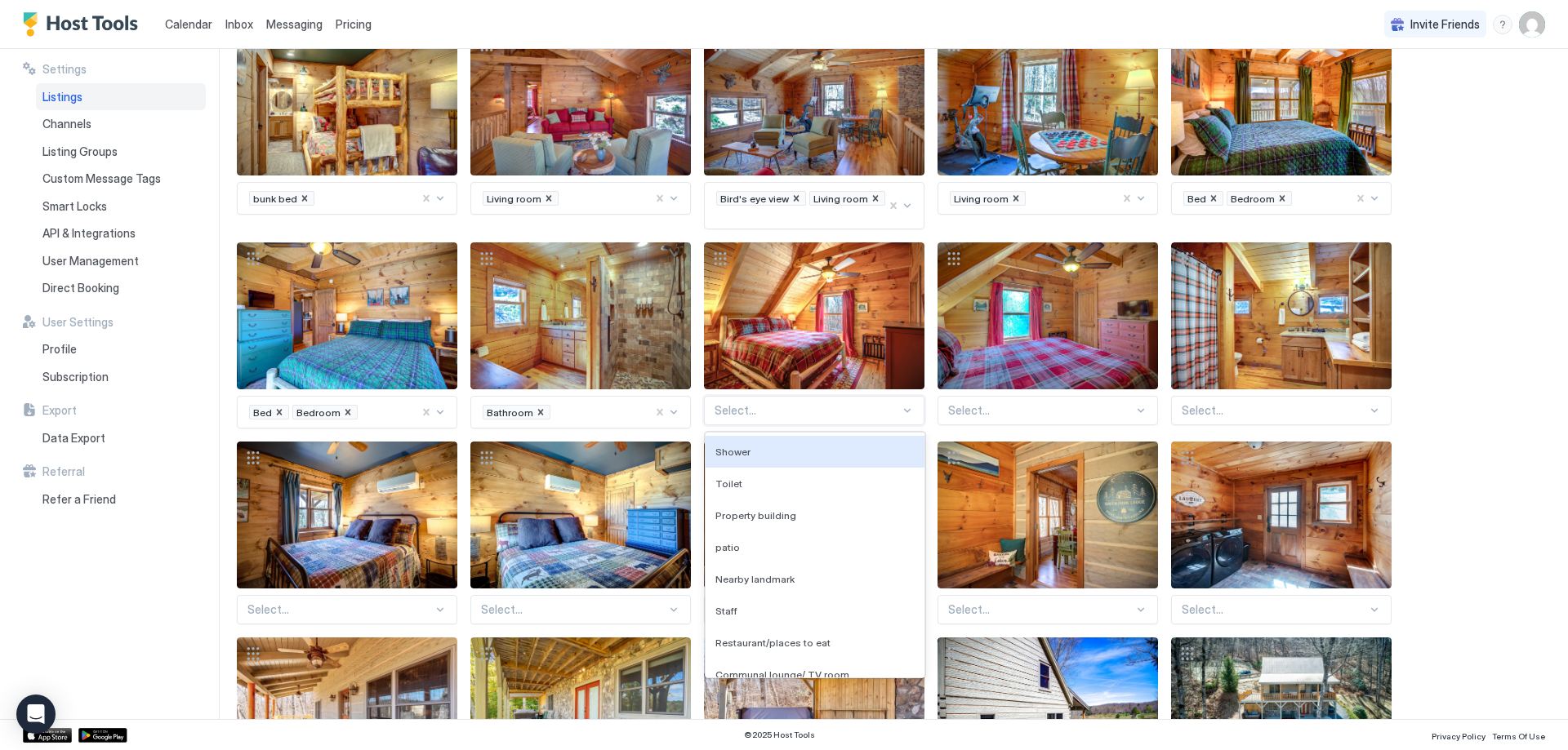
click at [824, 403] on div "Select..." at bounding box center [814, 411] width 221 height 29
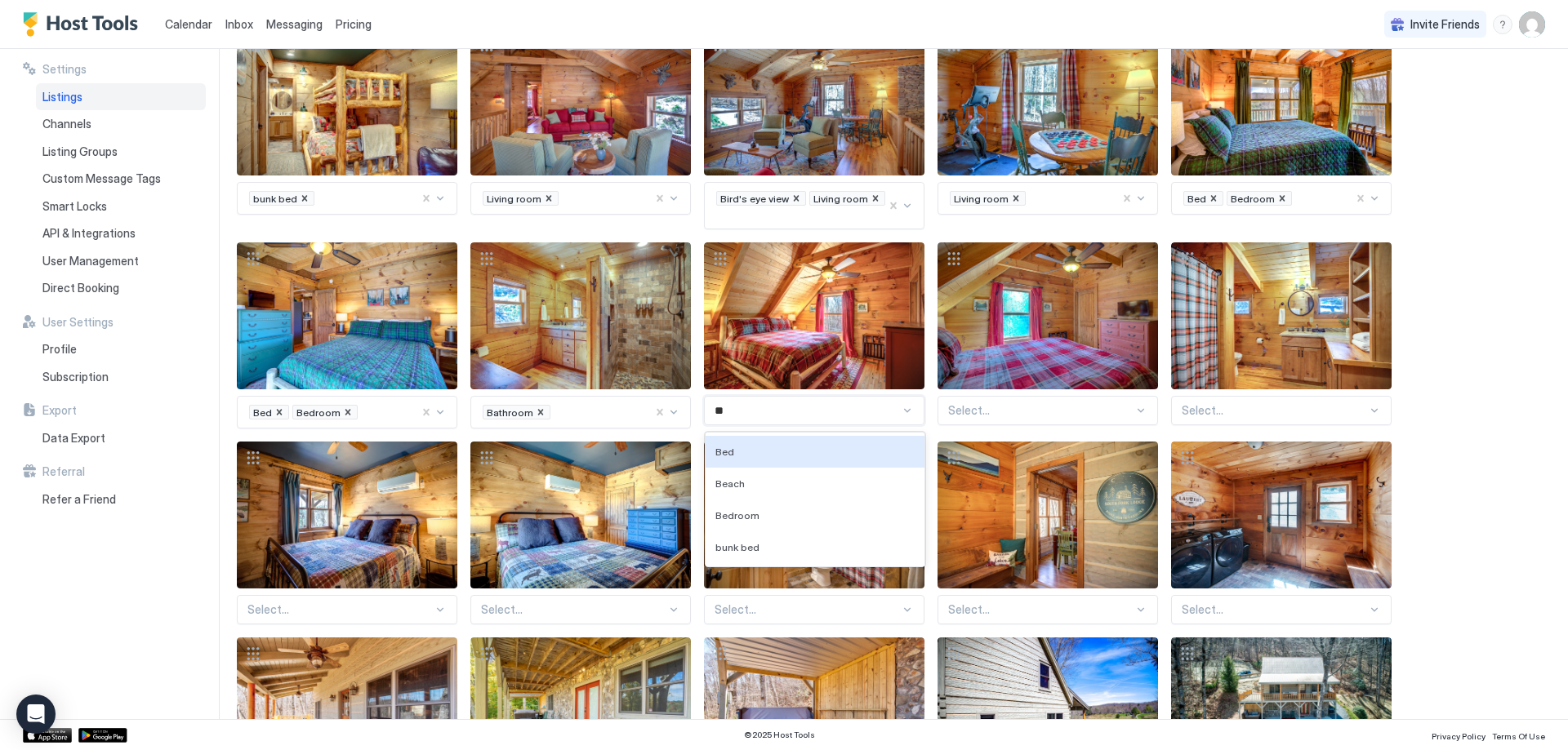
type input "***"
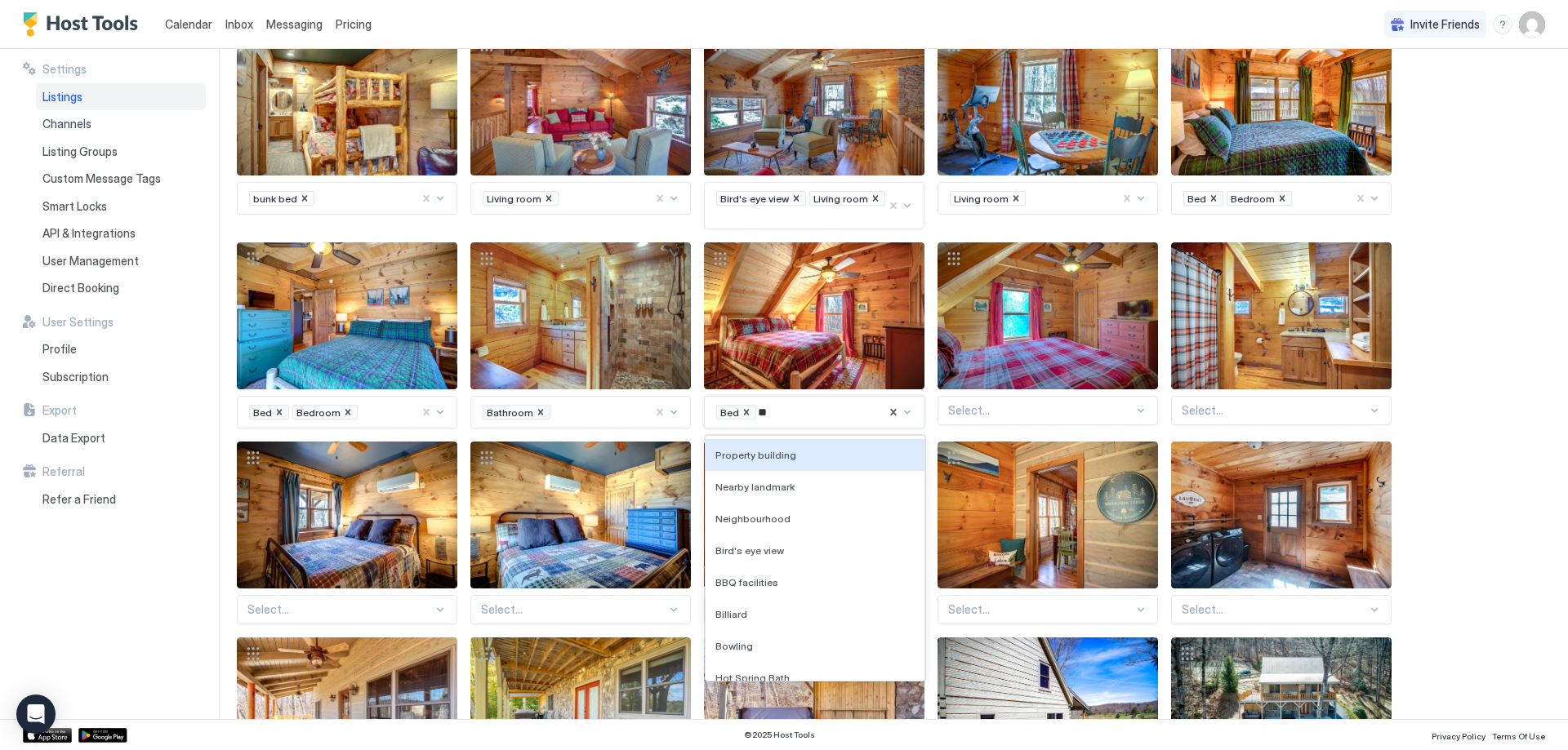
type input "***"
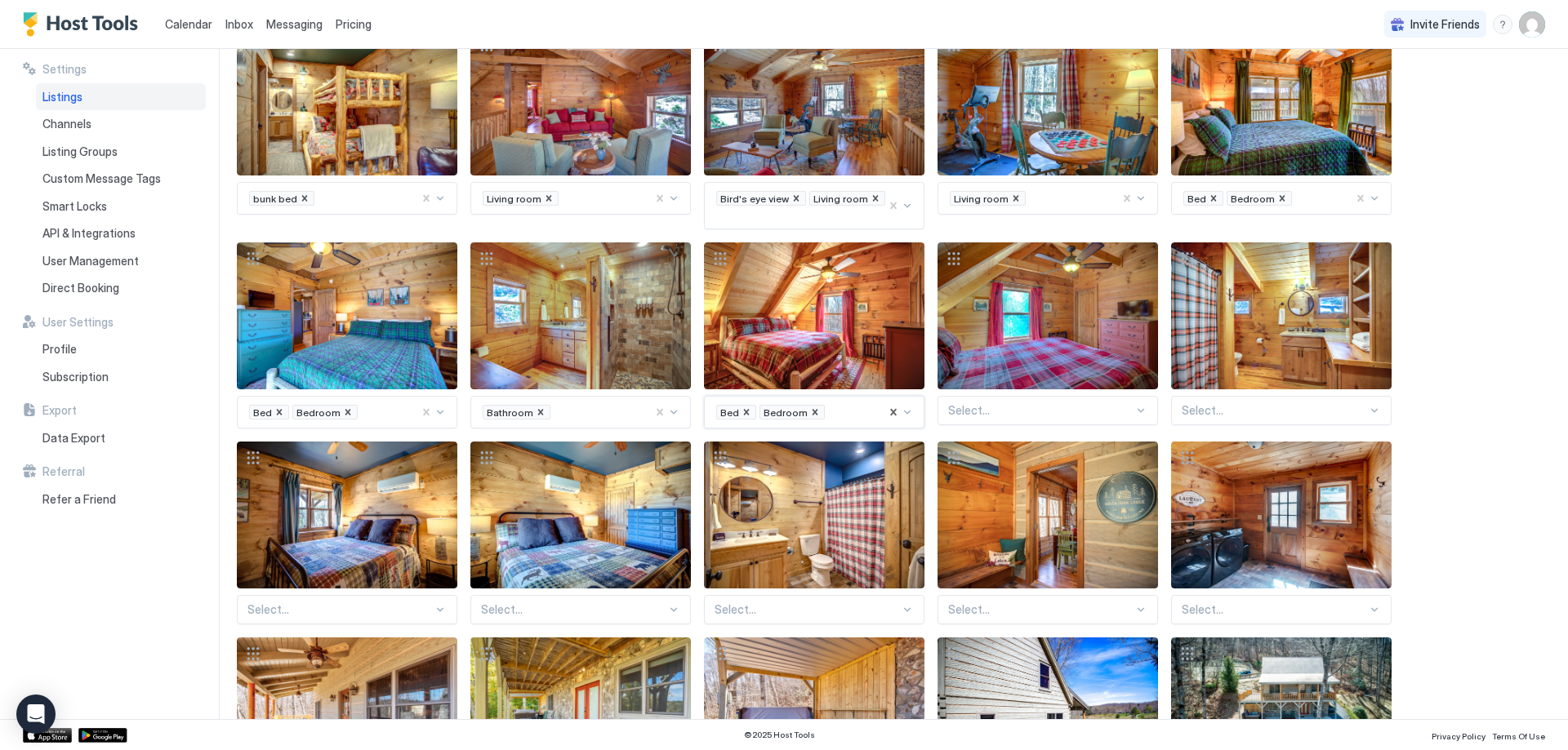
click at [1009, 405] on div "Select..." at bounding box center [1048, 411] width 221 height 29
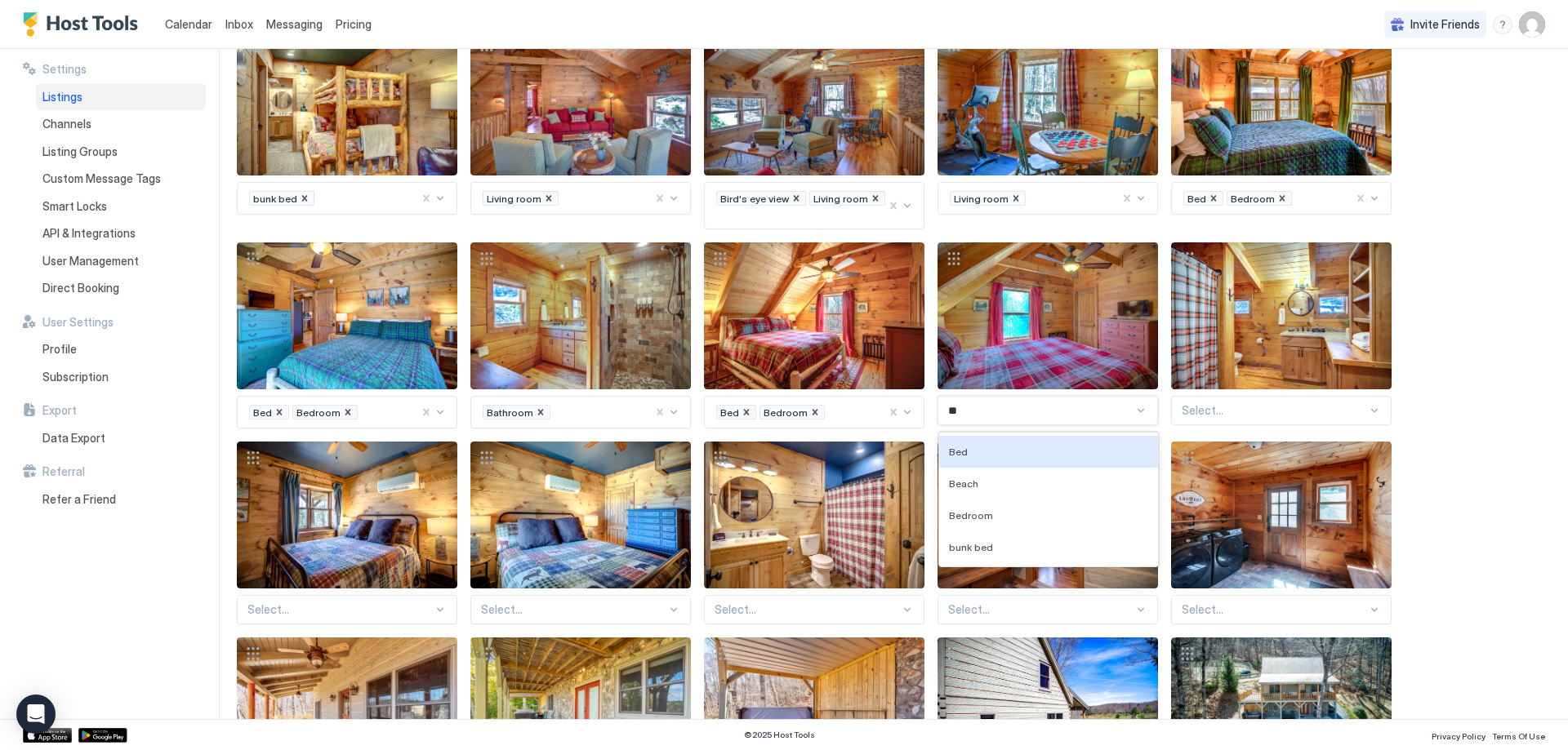
type input "***"
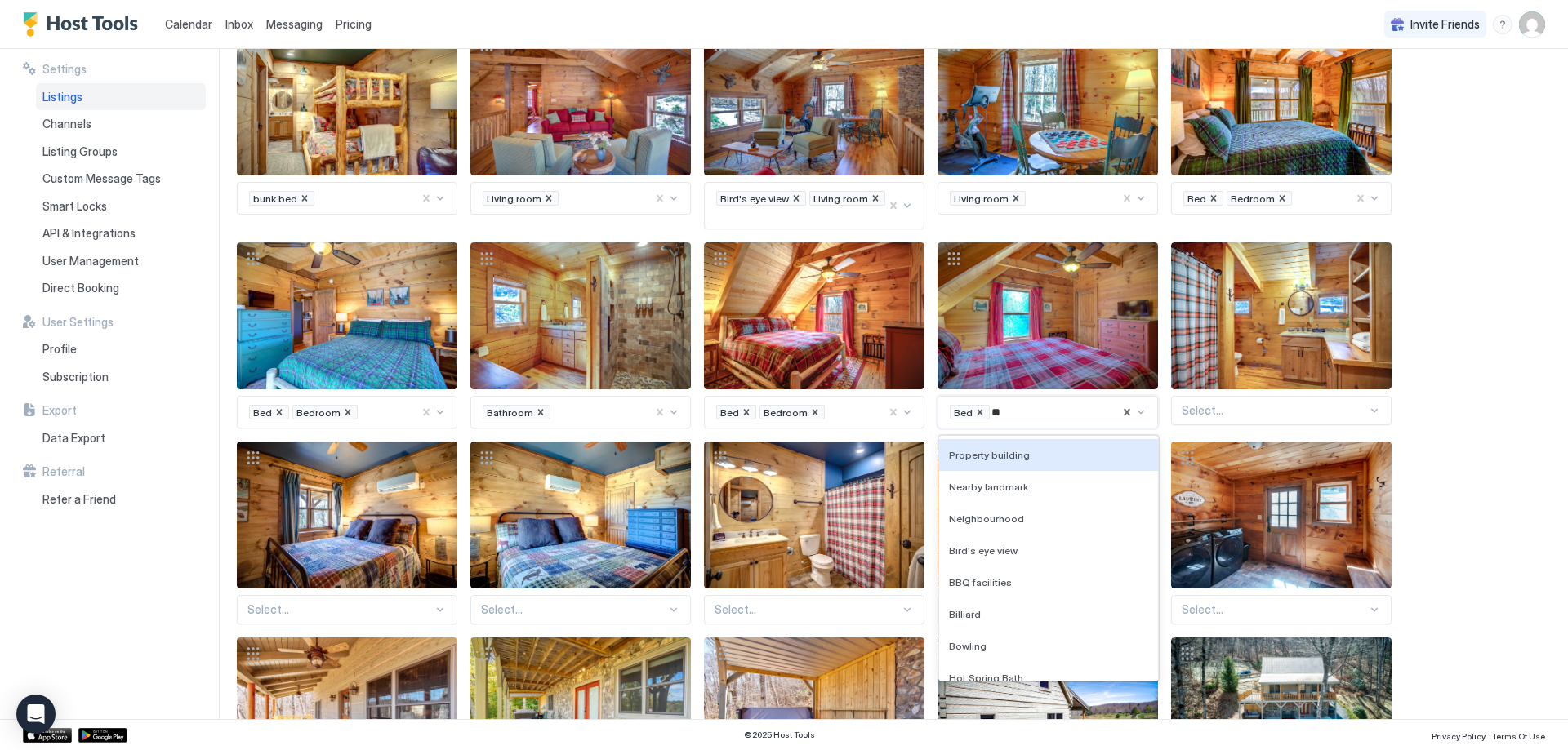
type input "***"
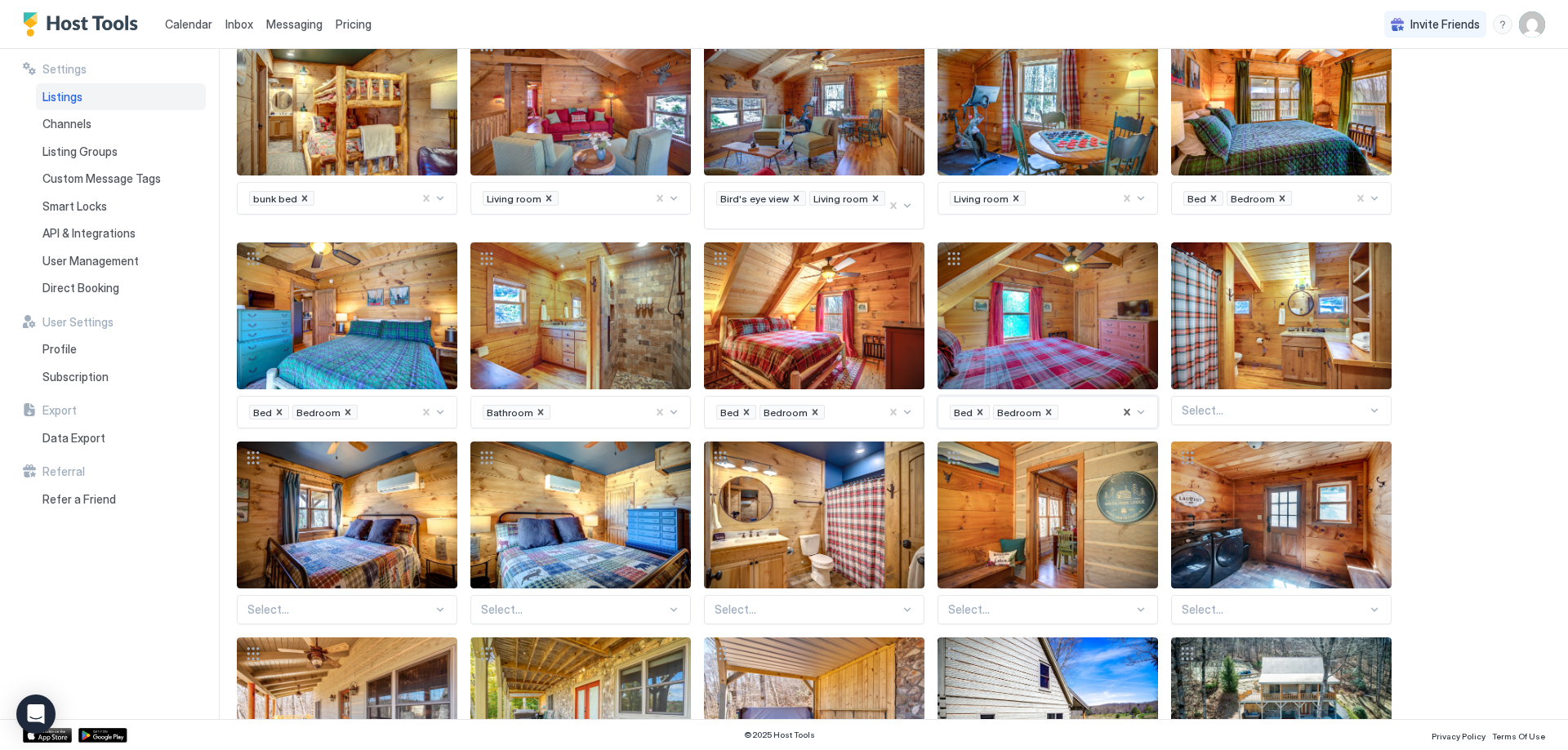
click at [1323, 403] on div at bounding box center [1274, 411] width 185 height 14
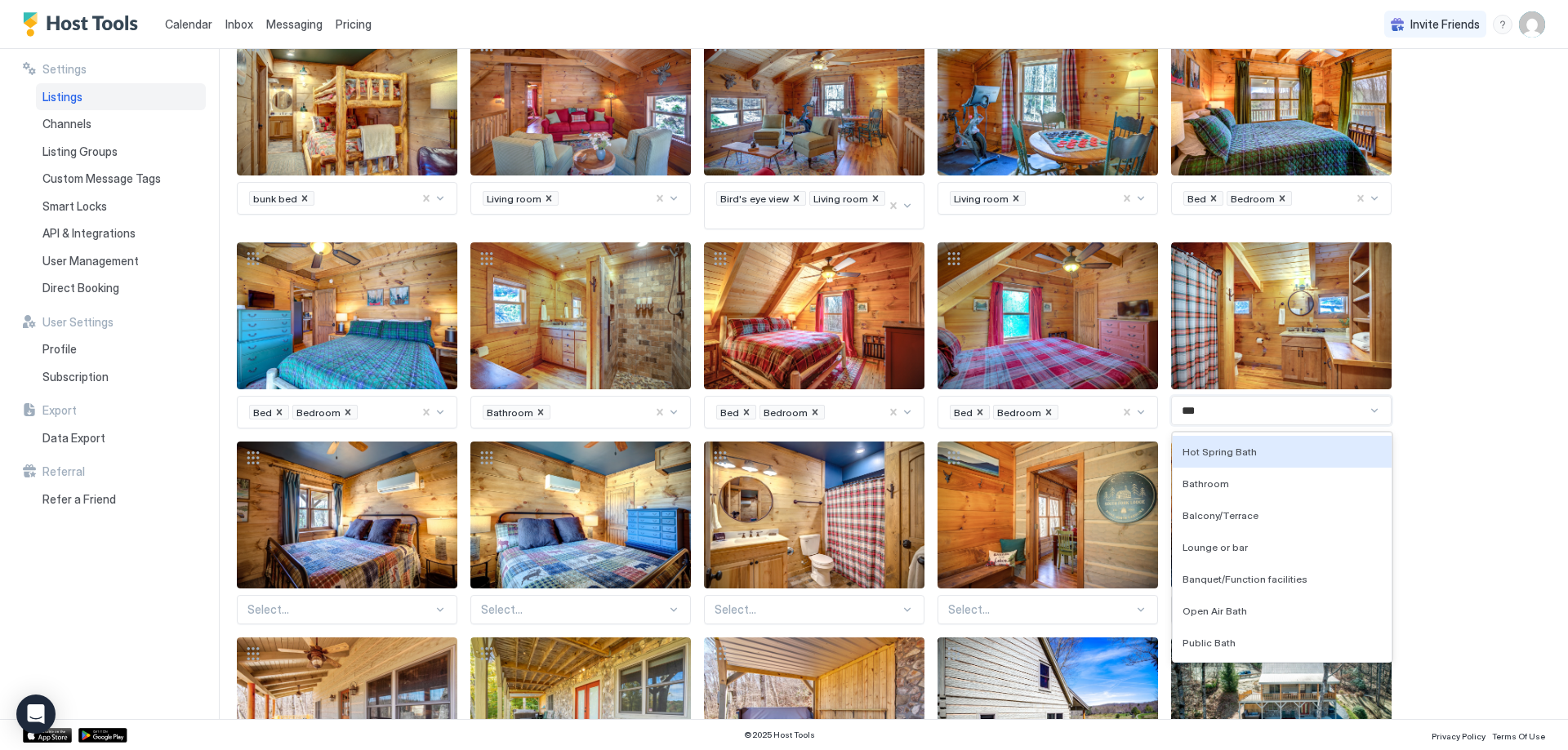
type input "****"
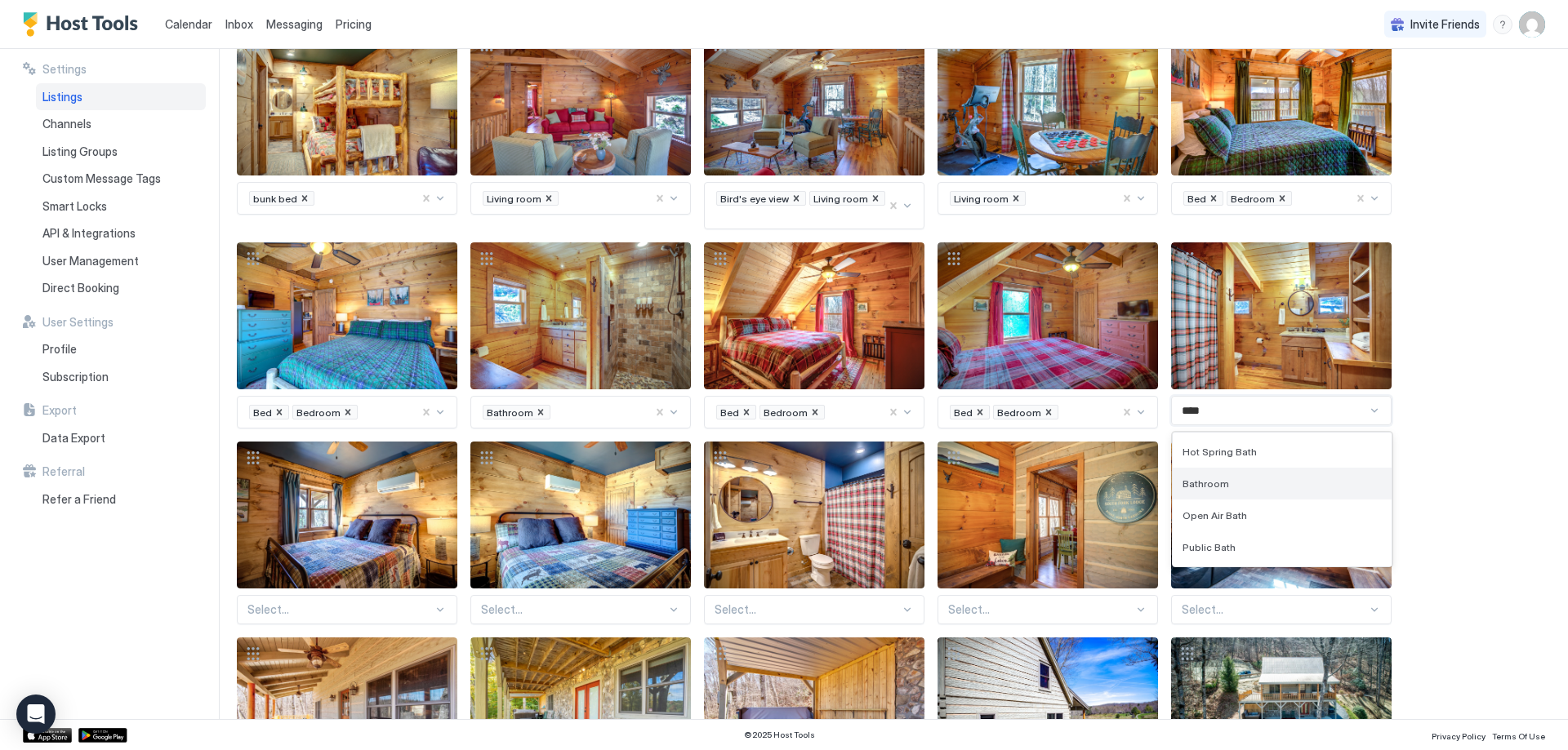
click at [1291, 468] on div "Bathroom" at bounding box center [1282, 483] width 219 height 32
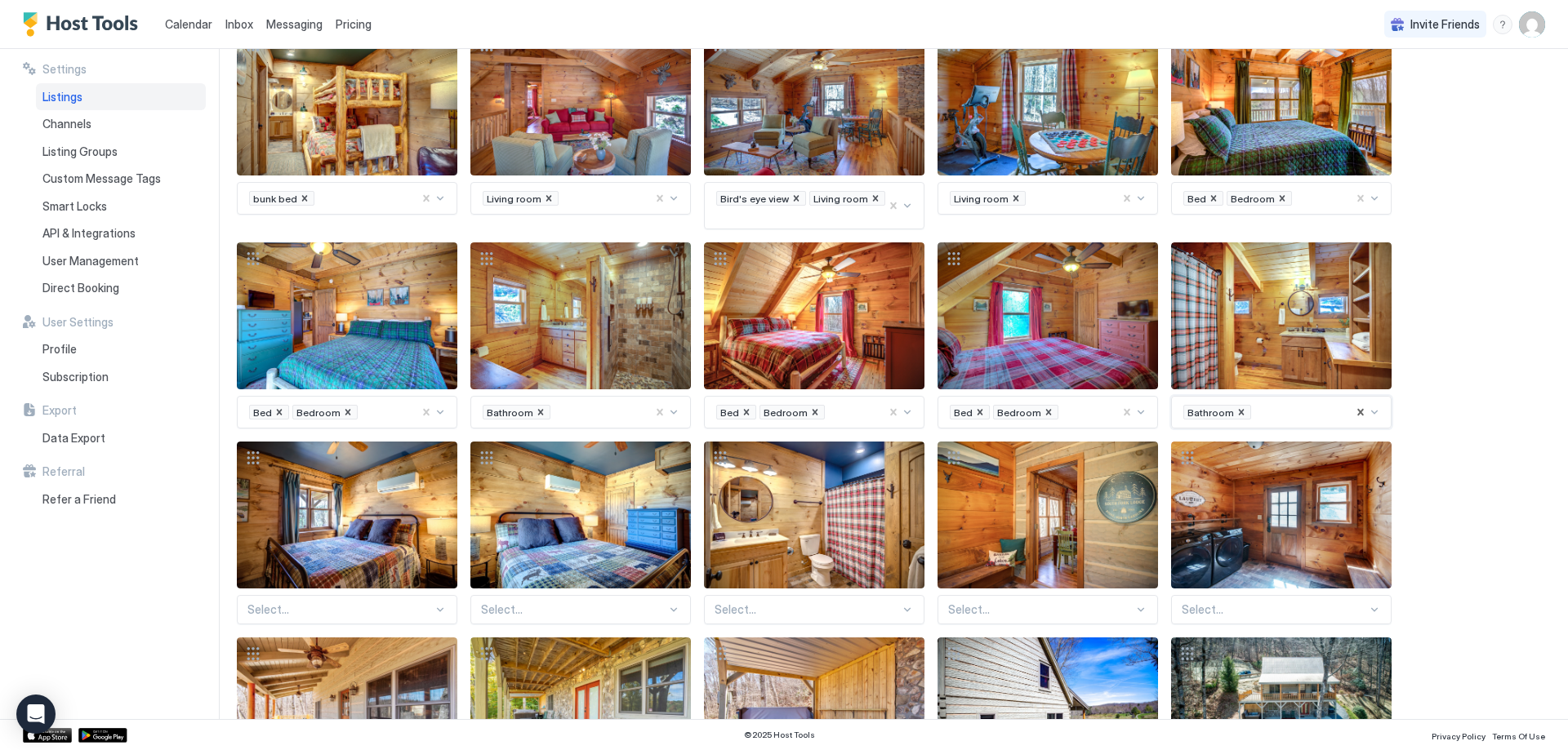
click at [361, 595] on div "Select..." at bounding box center [347, 610] width 221 height 29
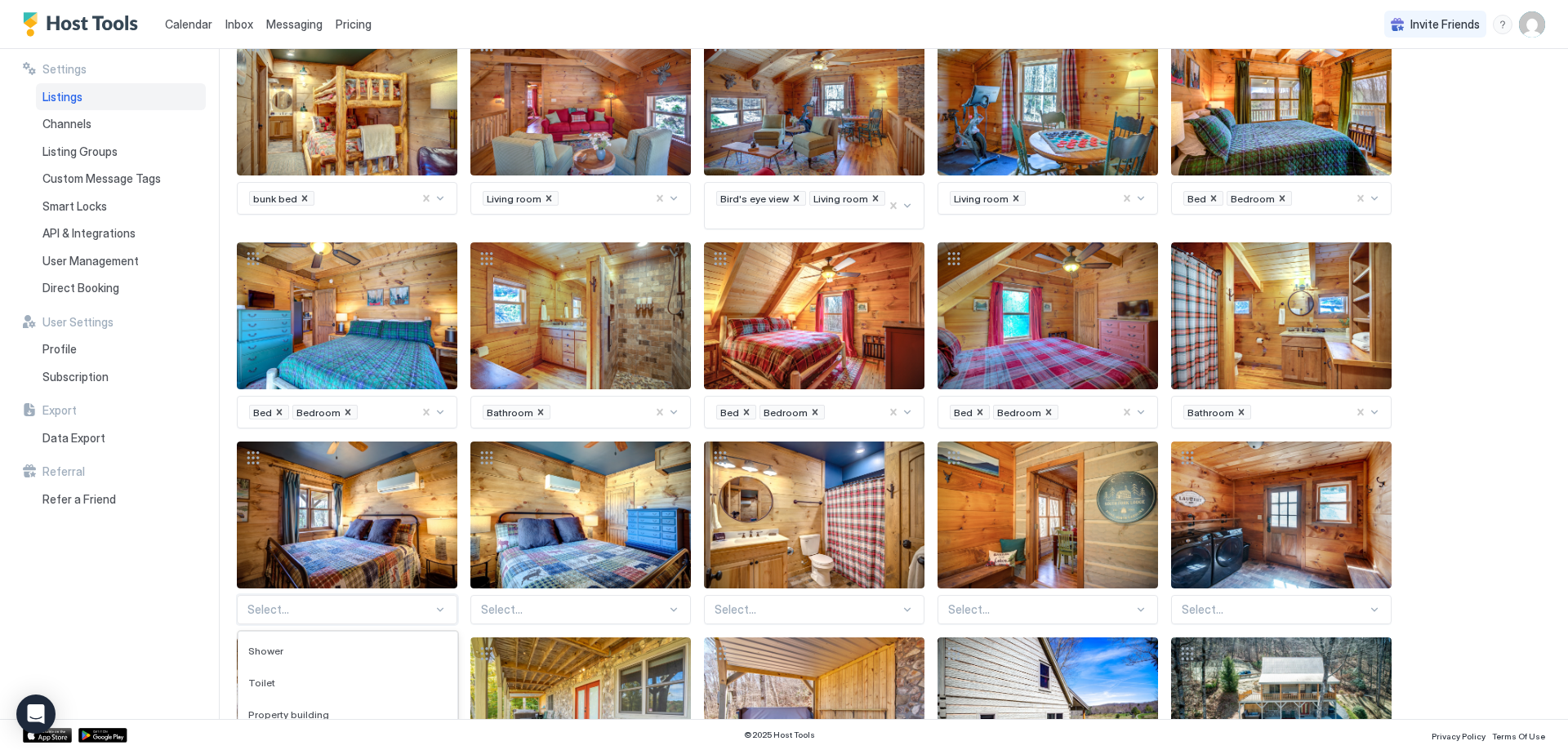
scroll to position [1352, 0]
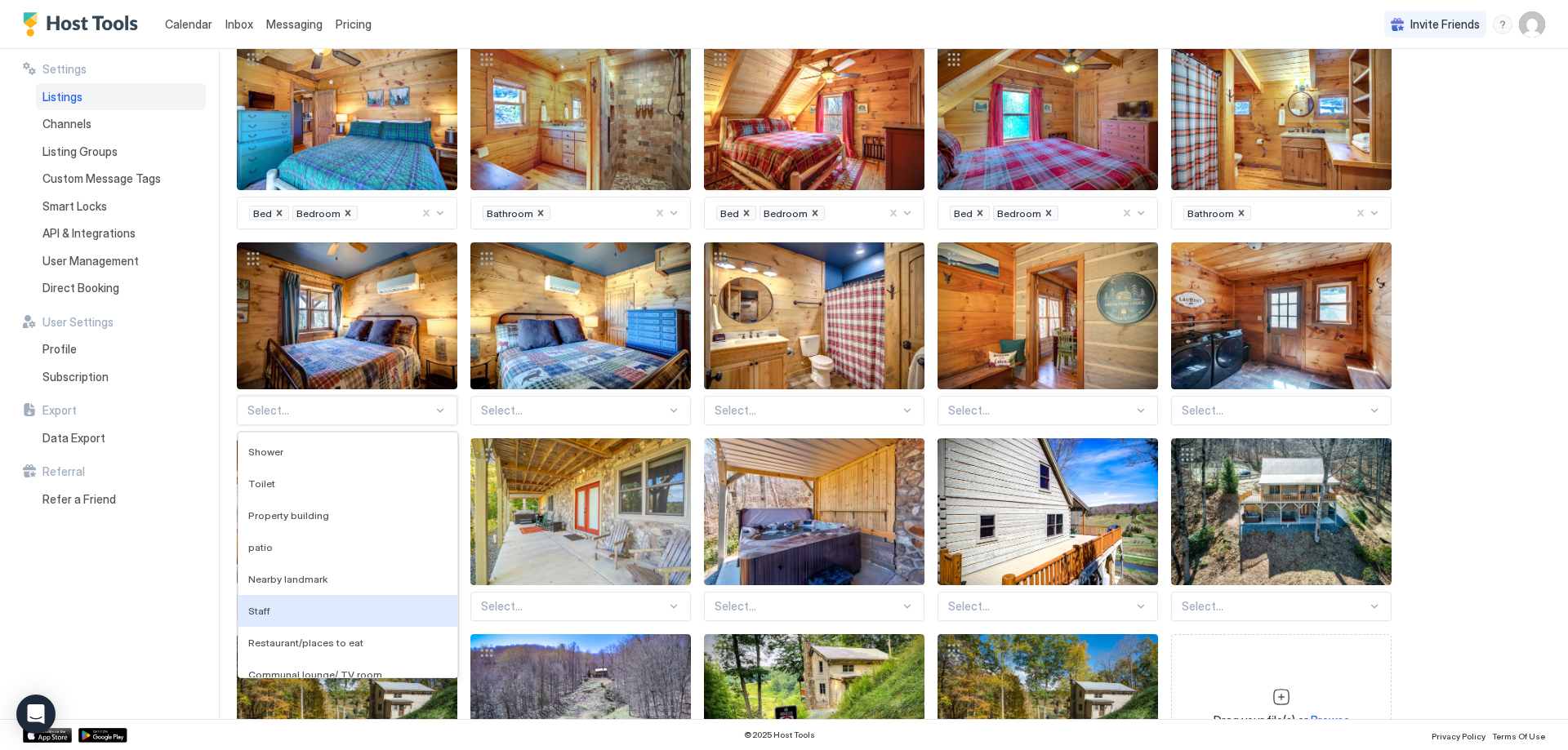
type input "*"
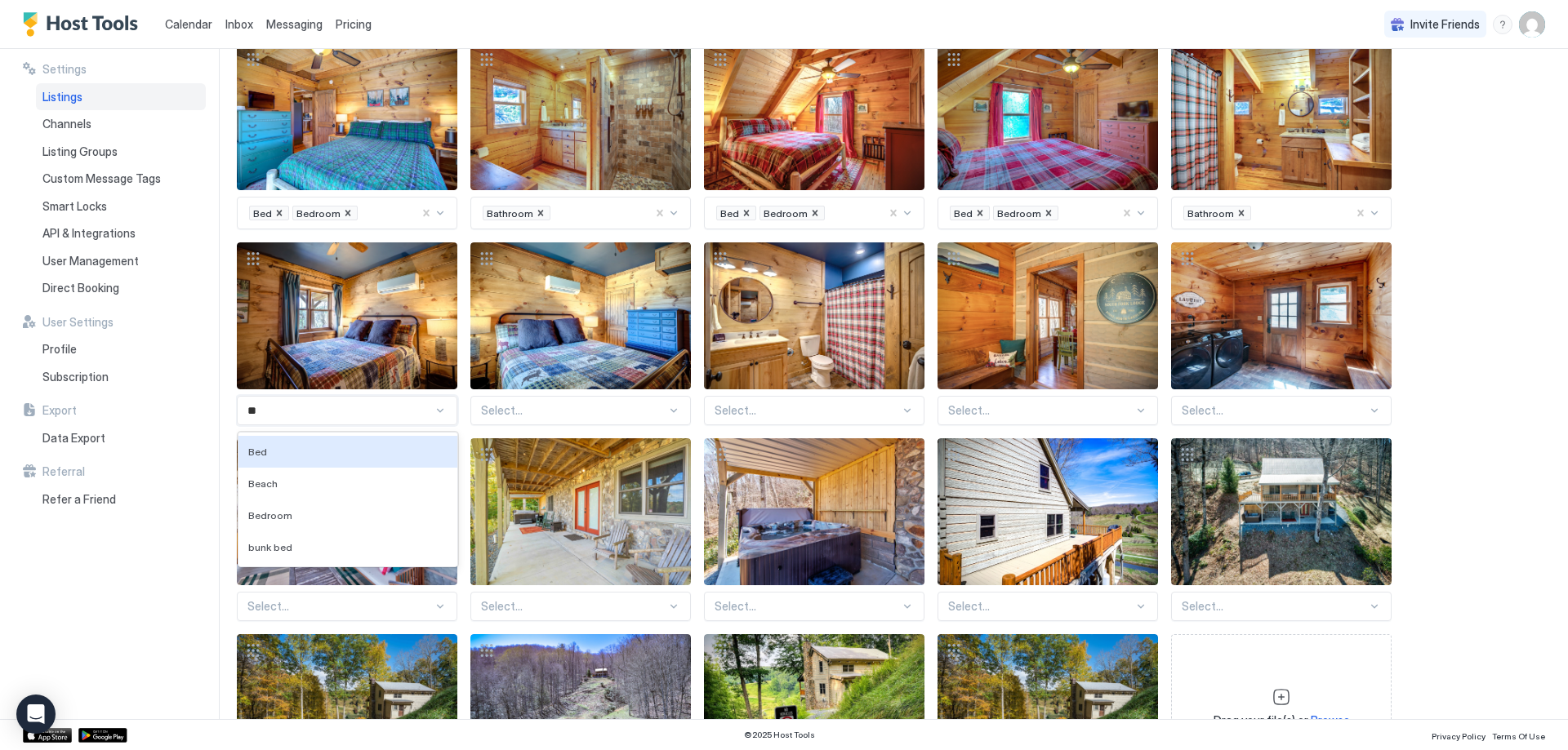
type input "***"
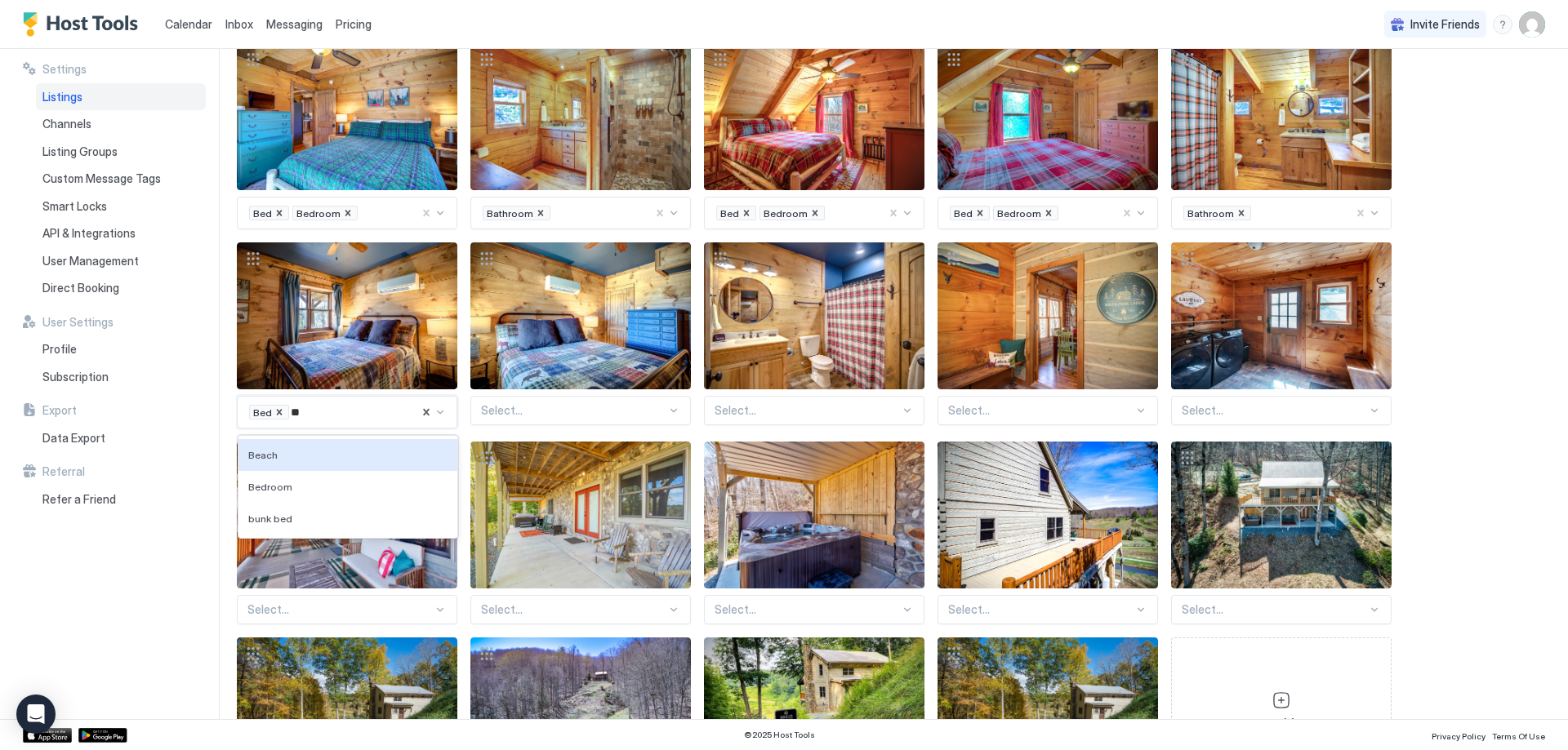
type input "***"
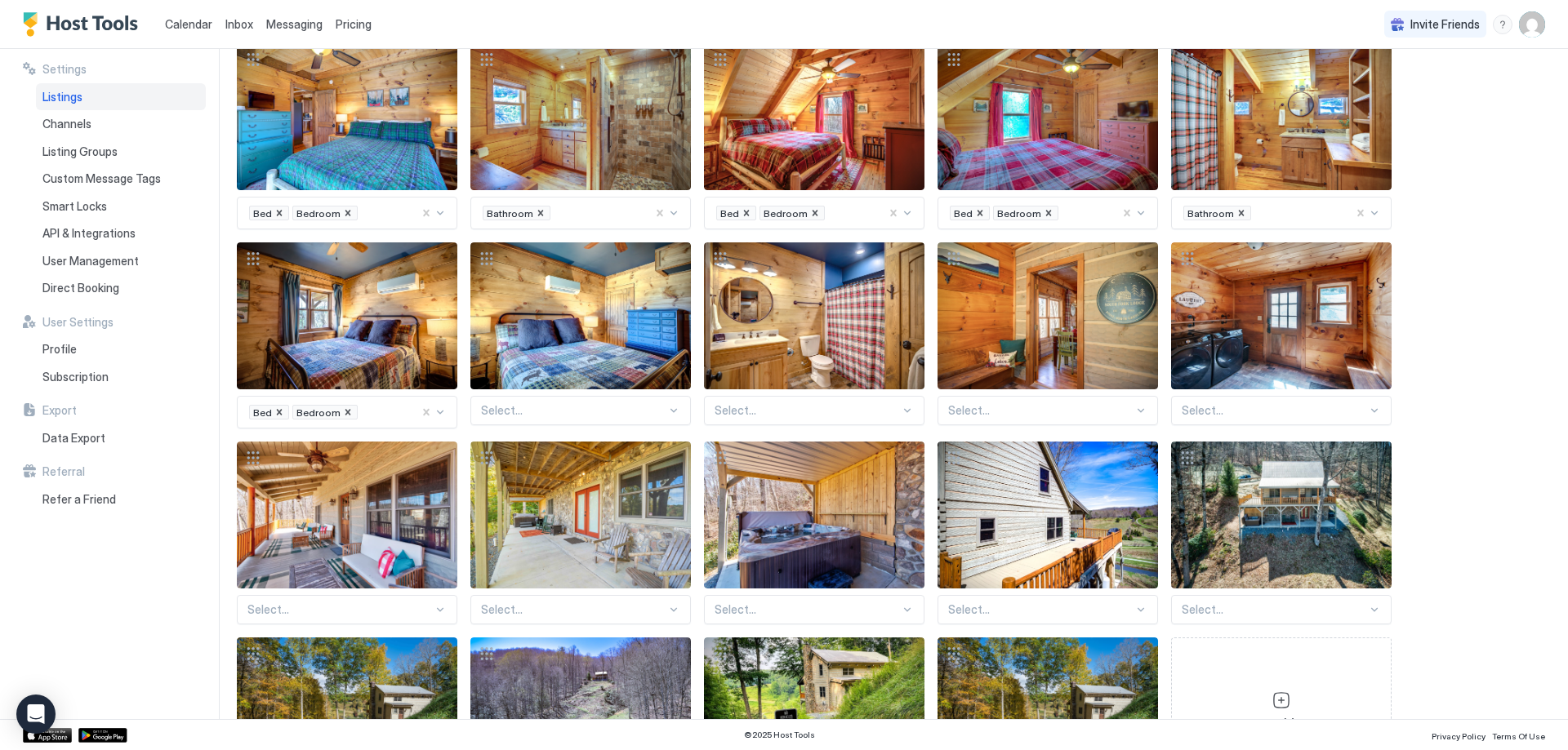
click at [556, 403] on div at bounding box center [574, 411] width 185 height 14
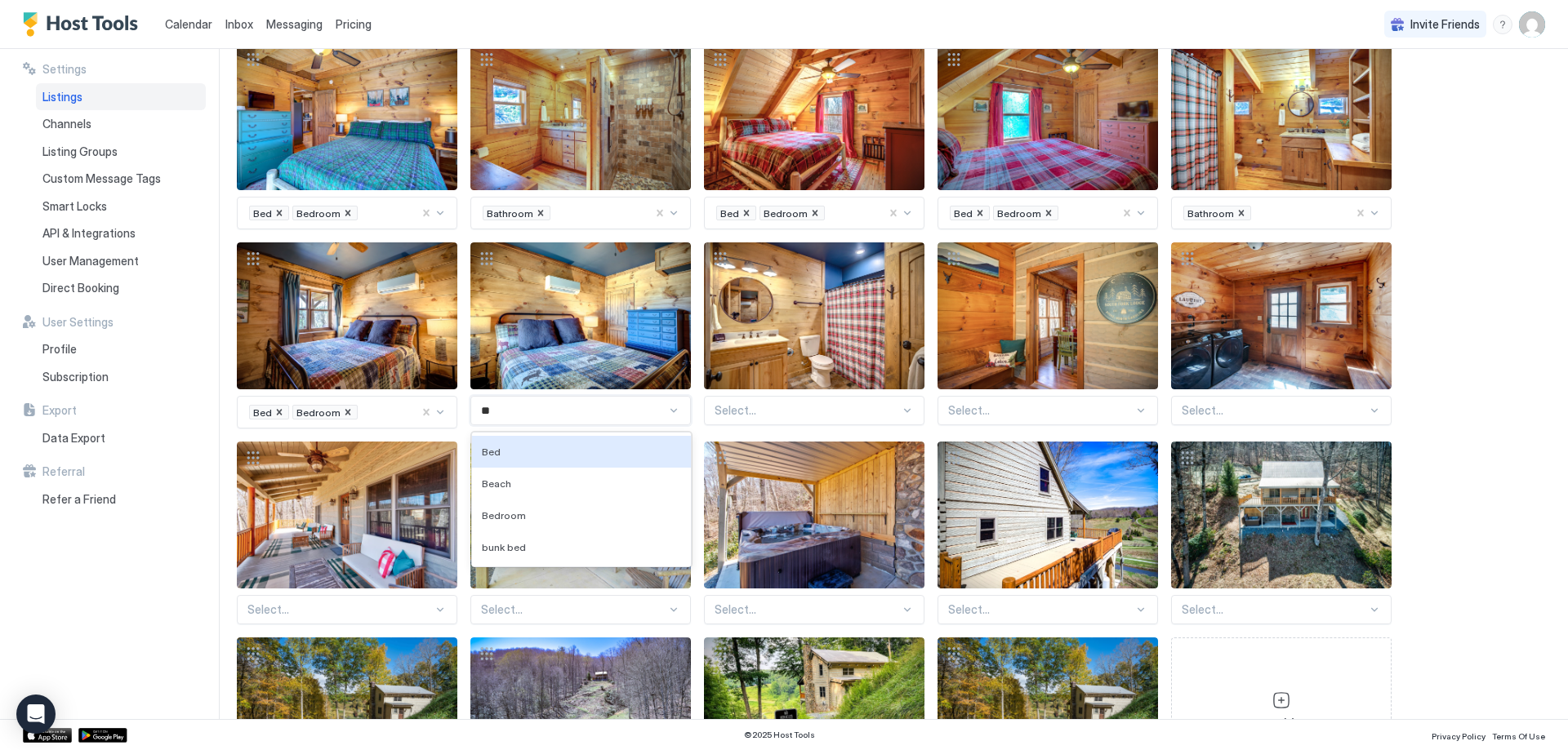
type input "***"
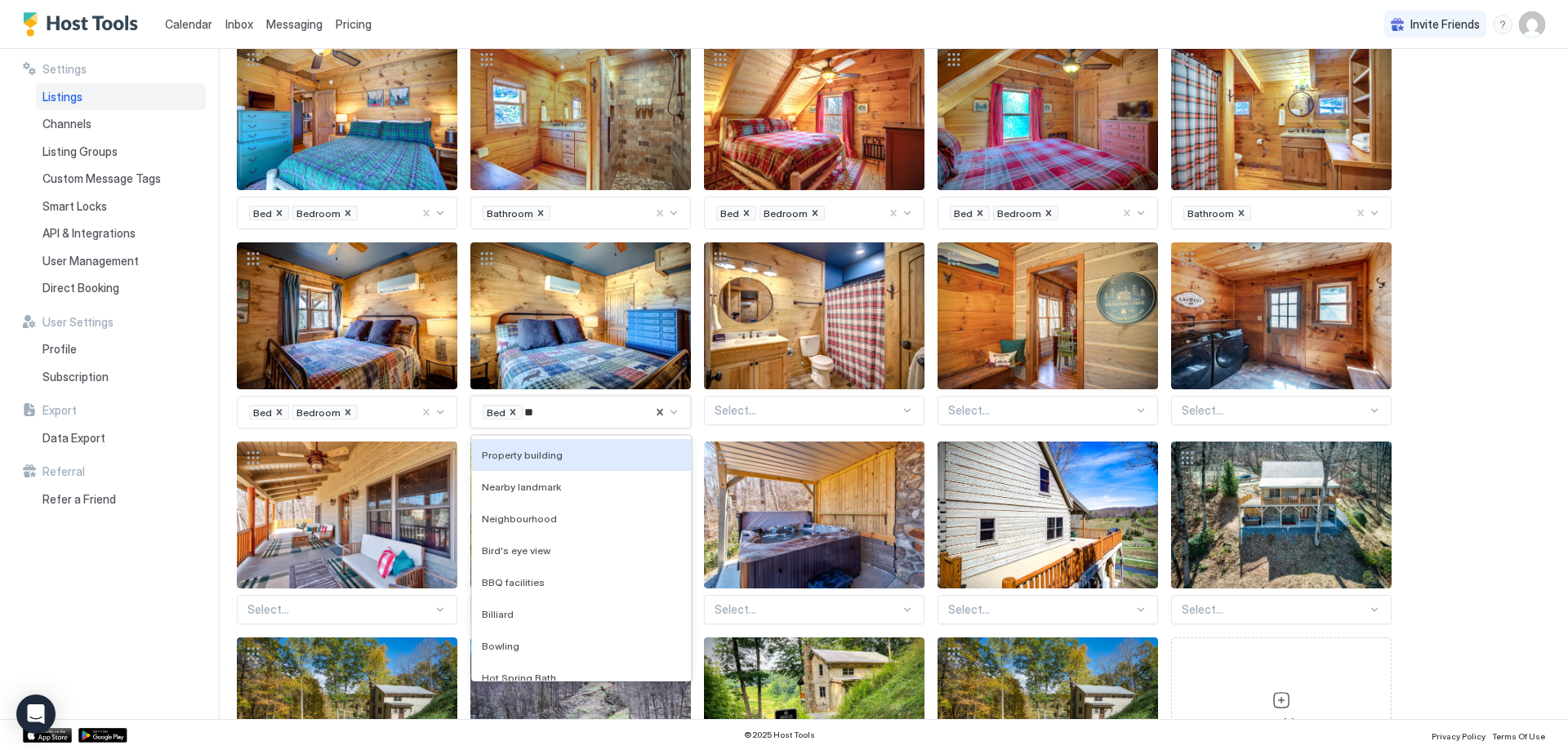
type input "***"
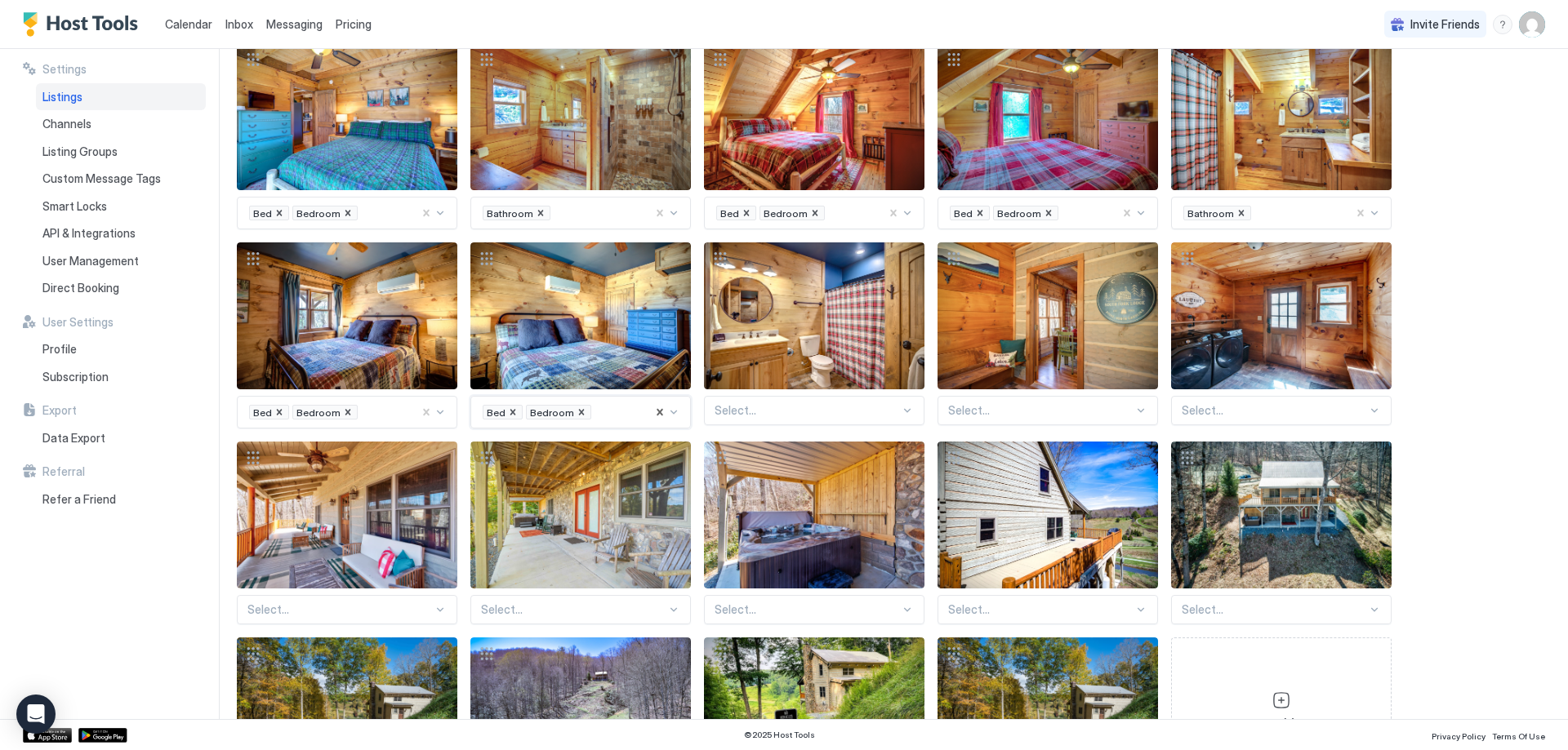
click at [781, 403] on div at bounding box center [807, 411] width 185 height 14
drag, startPoint x: 781, startPoint y: 396, endPoint x: 789, endPoint y: 397, distance: 8.1
click at [789, 403] on div at bounding box center [807, 411] width 185 height 14
type input "*"
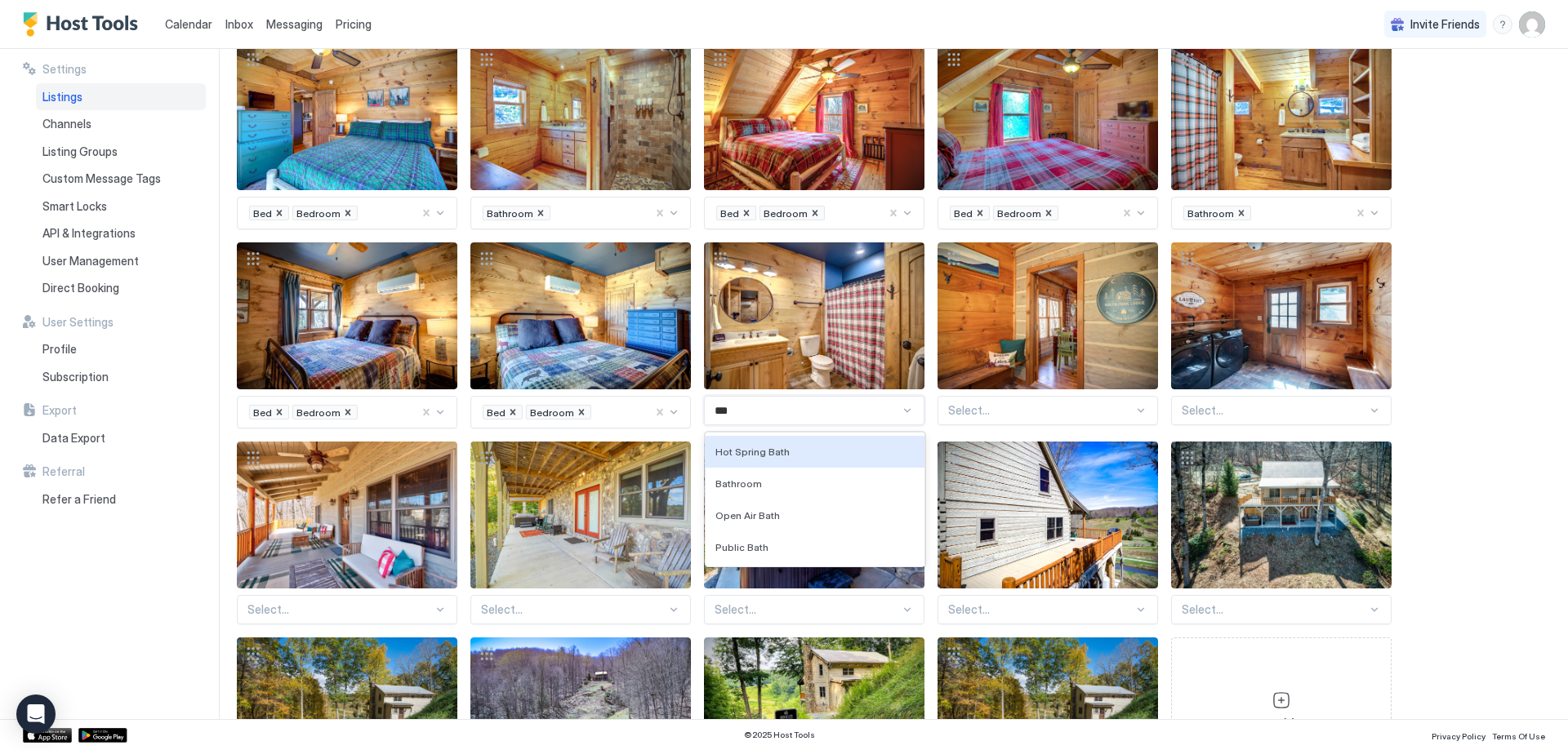
type input "****"
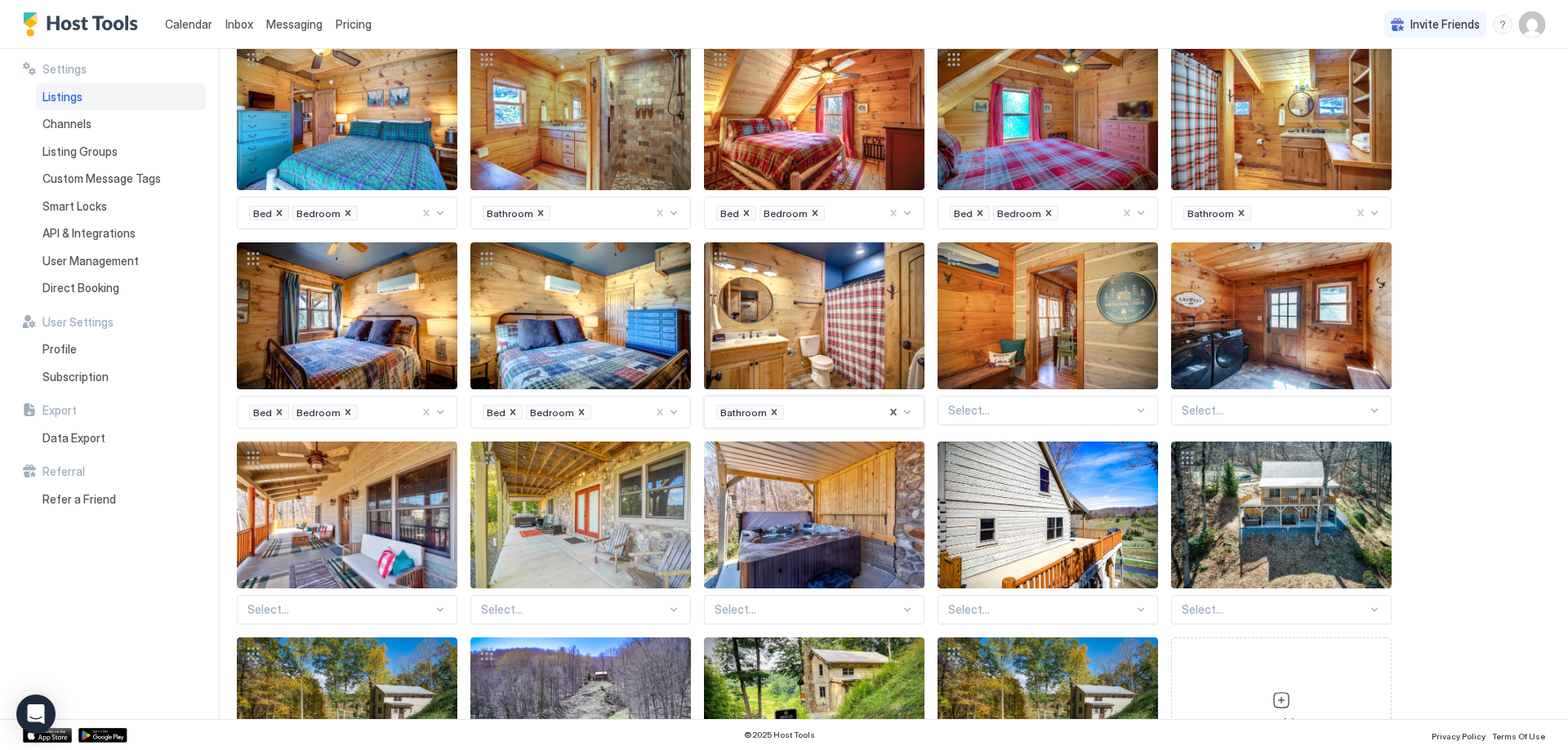
click at [1010, 403] on div "Select..." at bounding box center [1048, 411] width 221 height 29
type input "*"
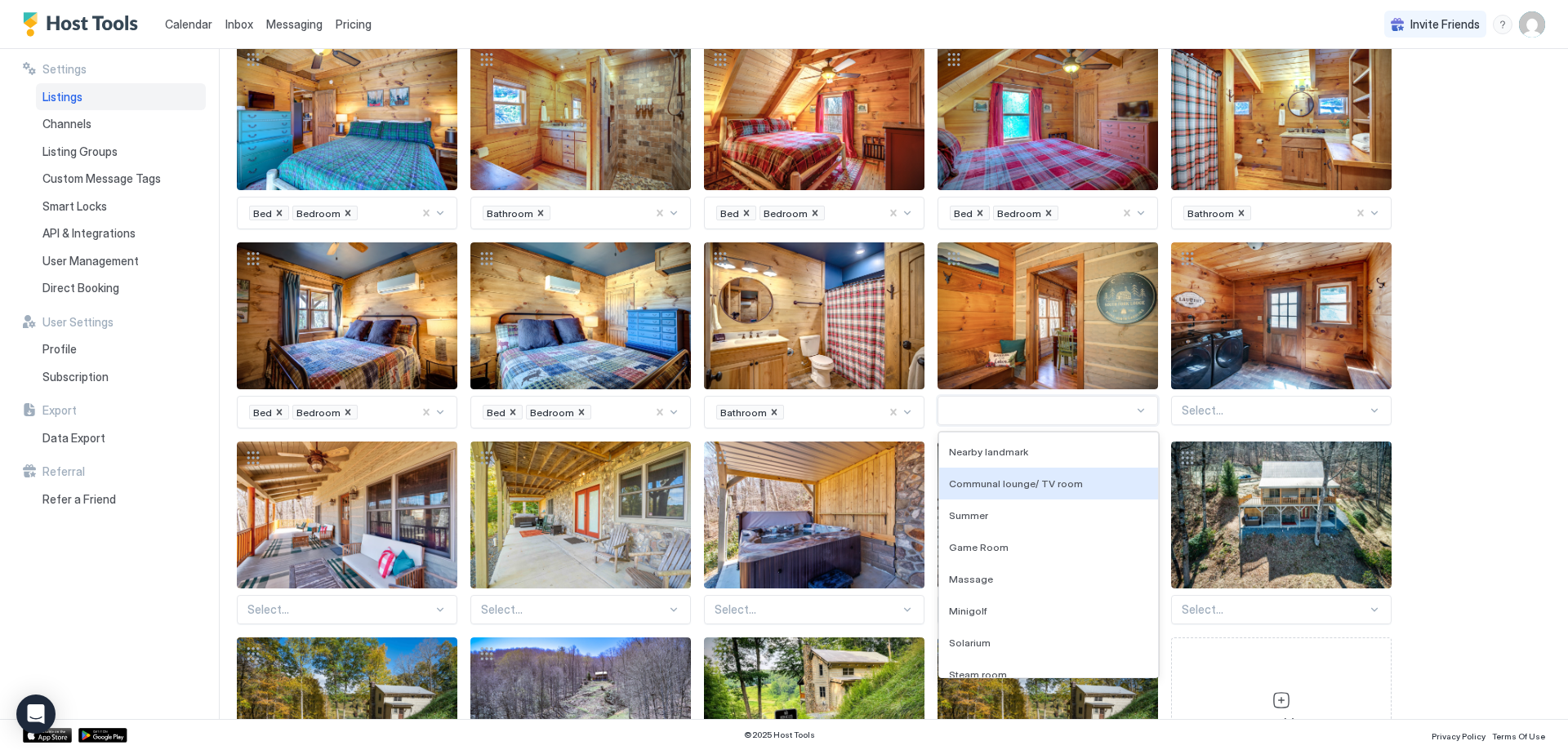
type input "*"
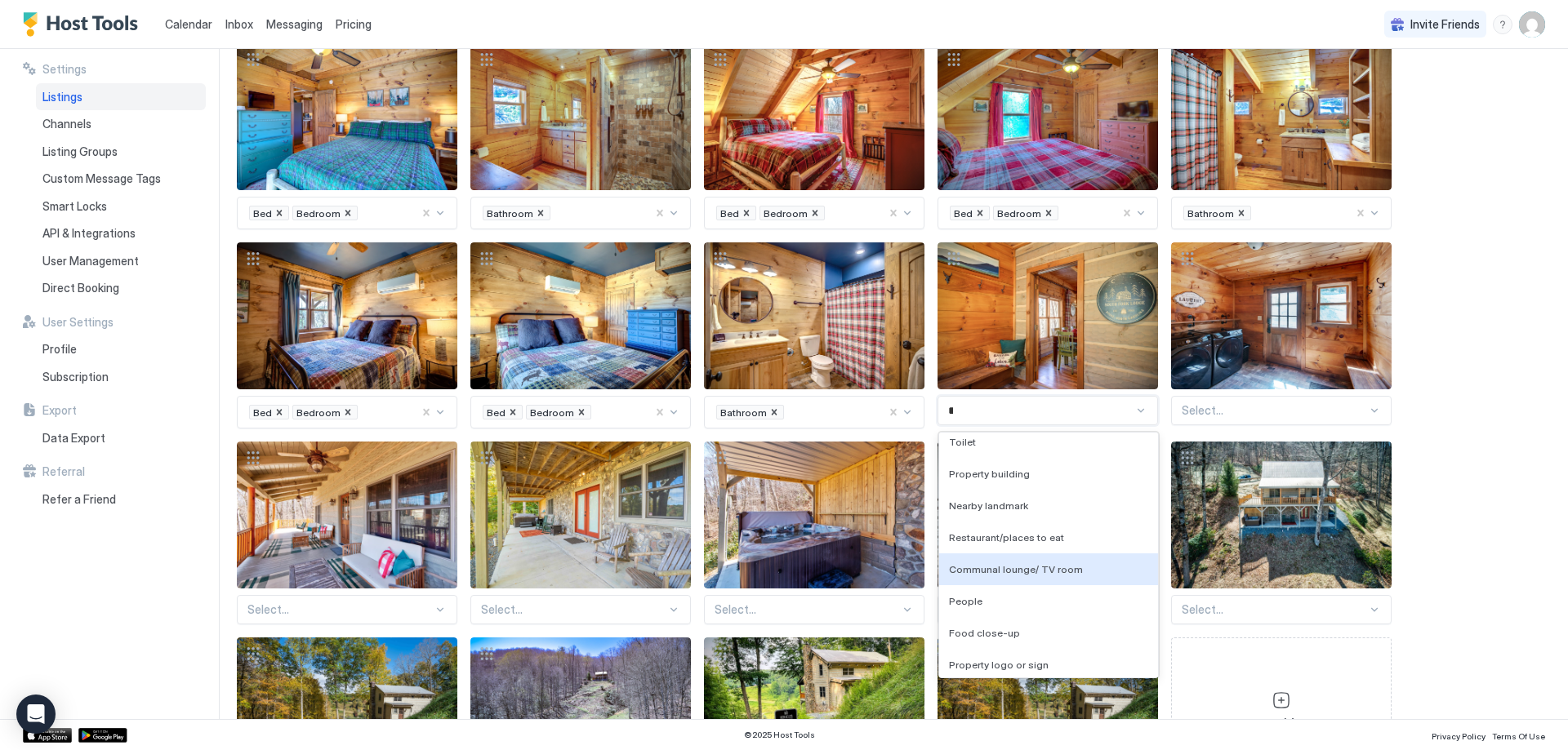
scroll to position [0, 0]
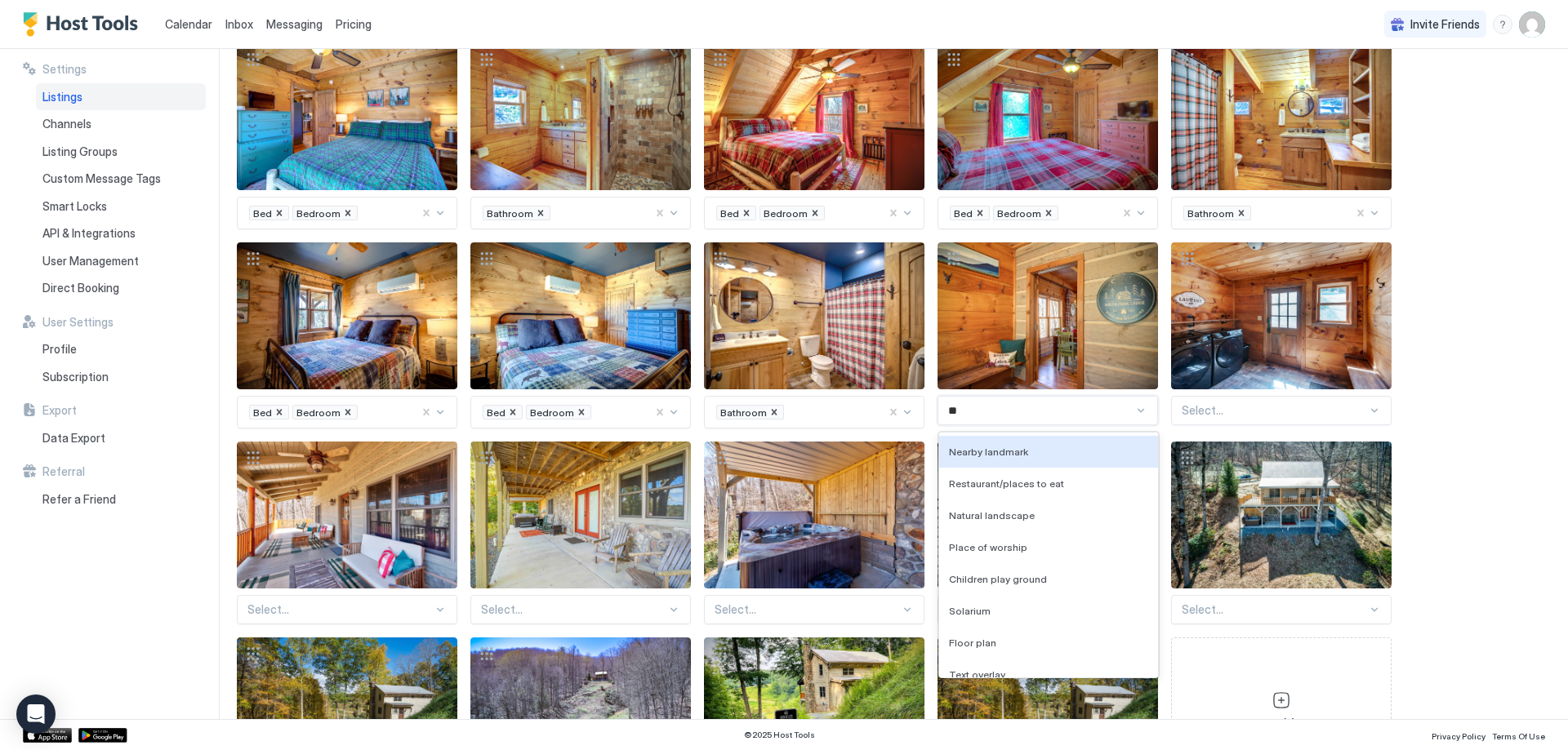
type input "*"
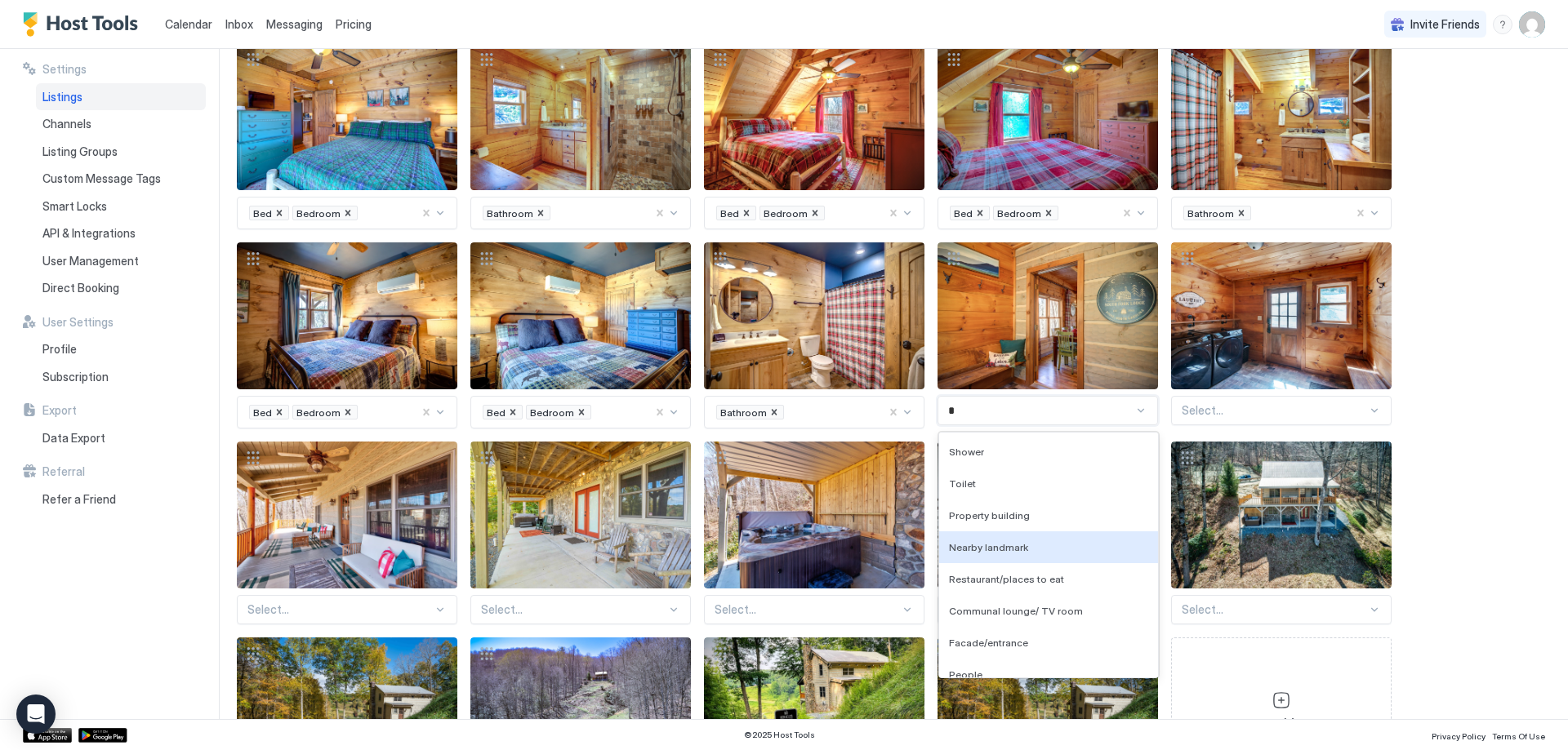
type input "**"
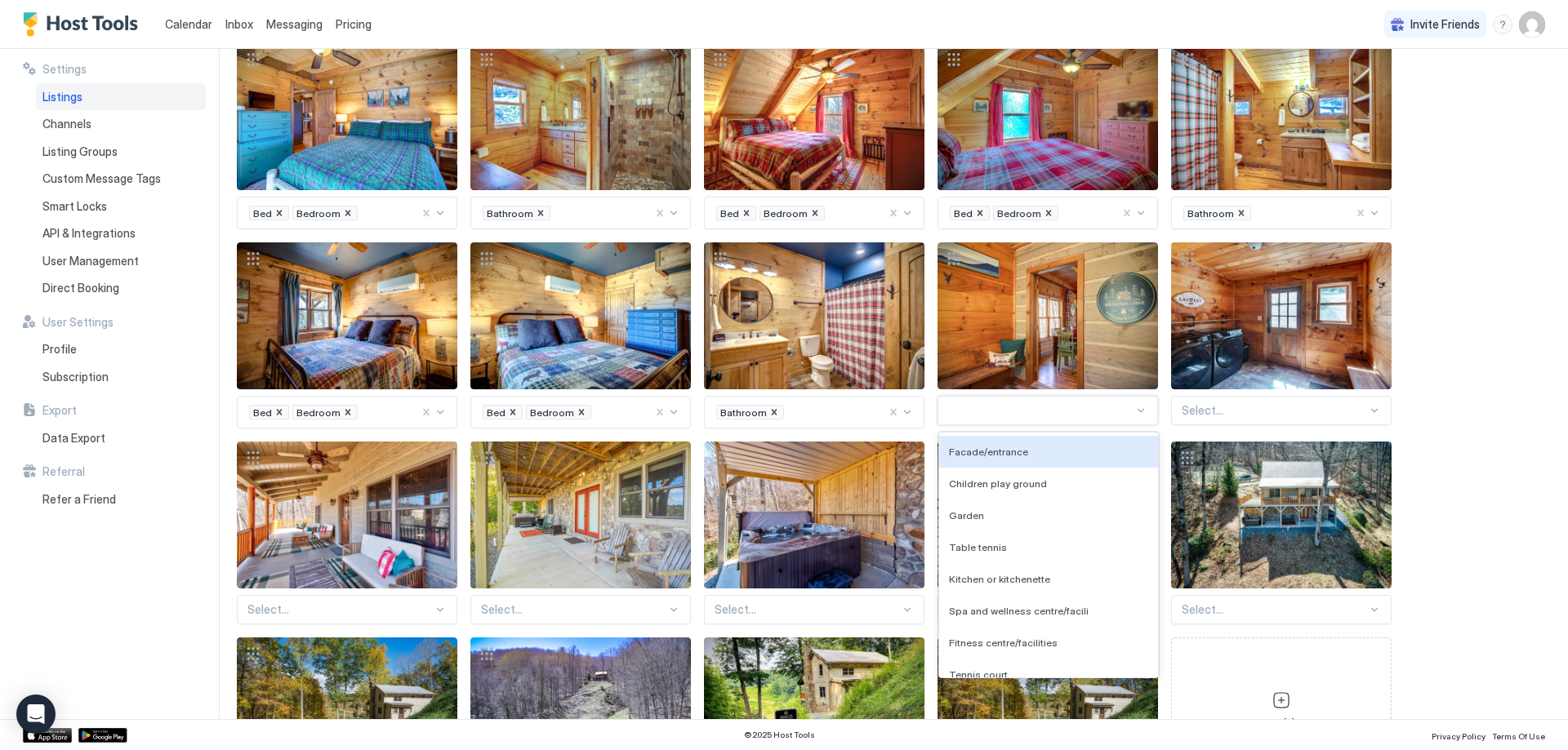
click at [969, 403] on div at bounding box center [1041, 411] width 185 height 14
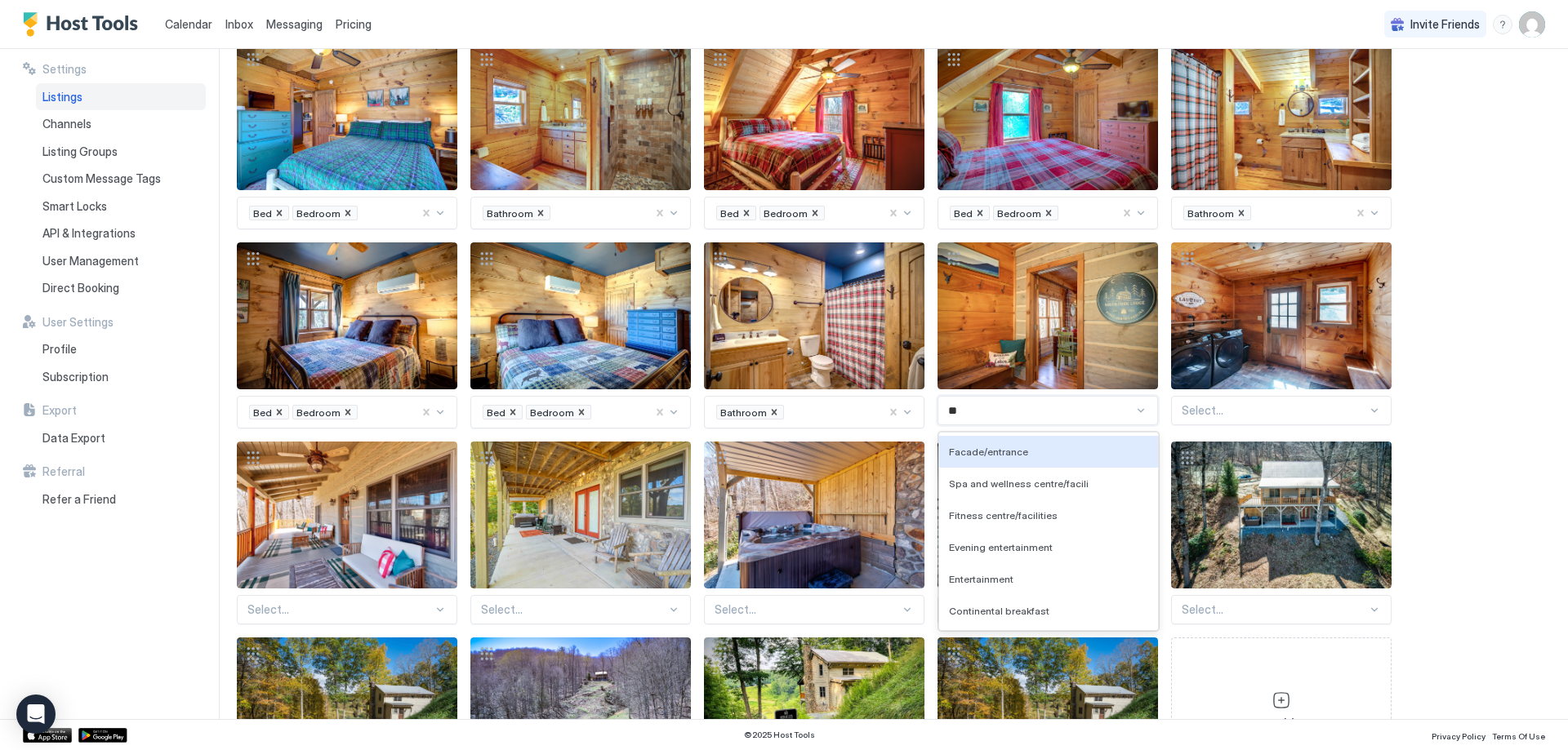
type input "*"
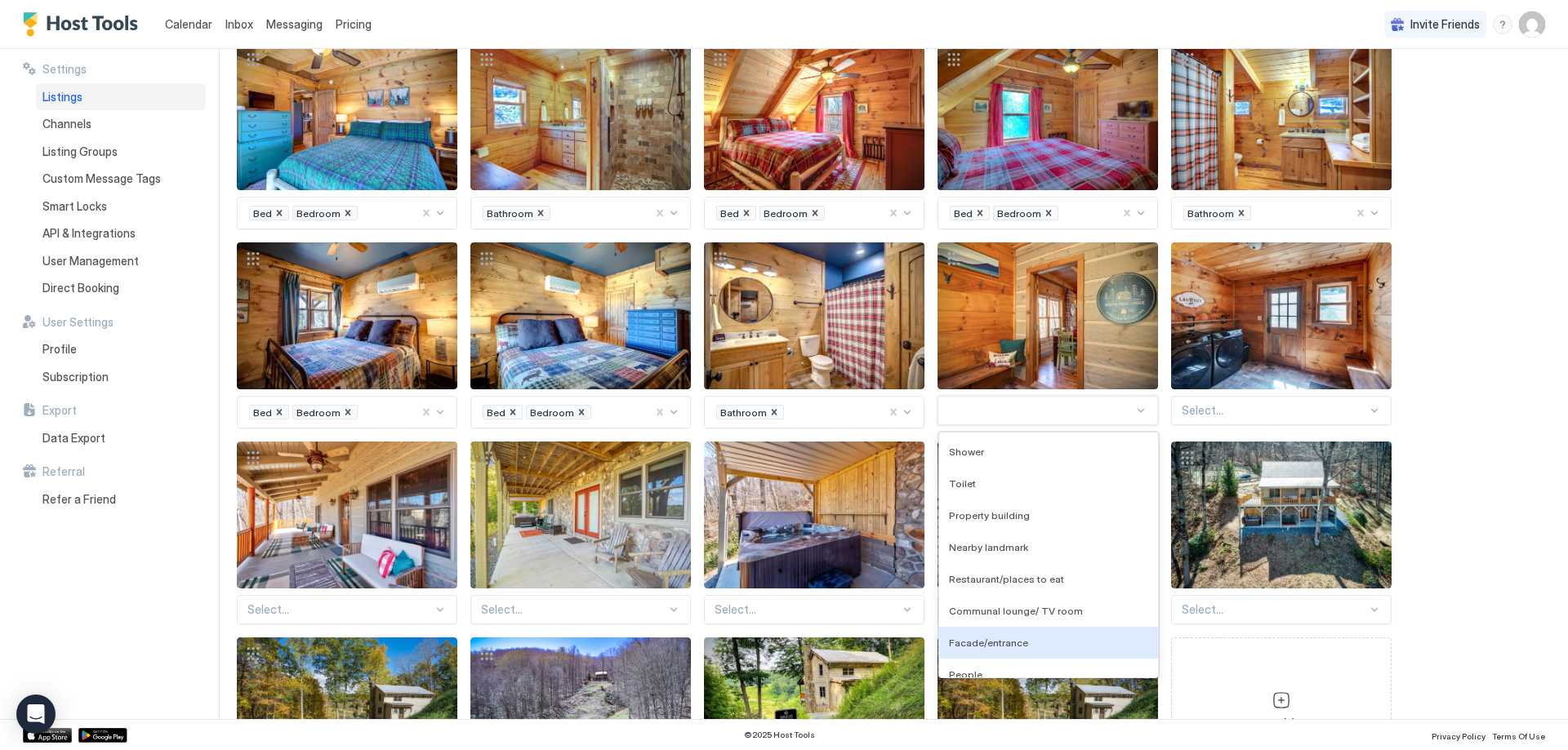
scroll to position [42, 0]
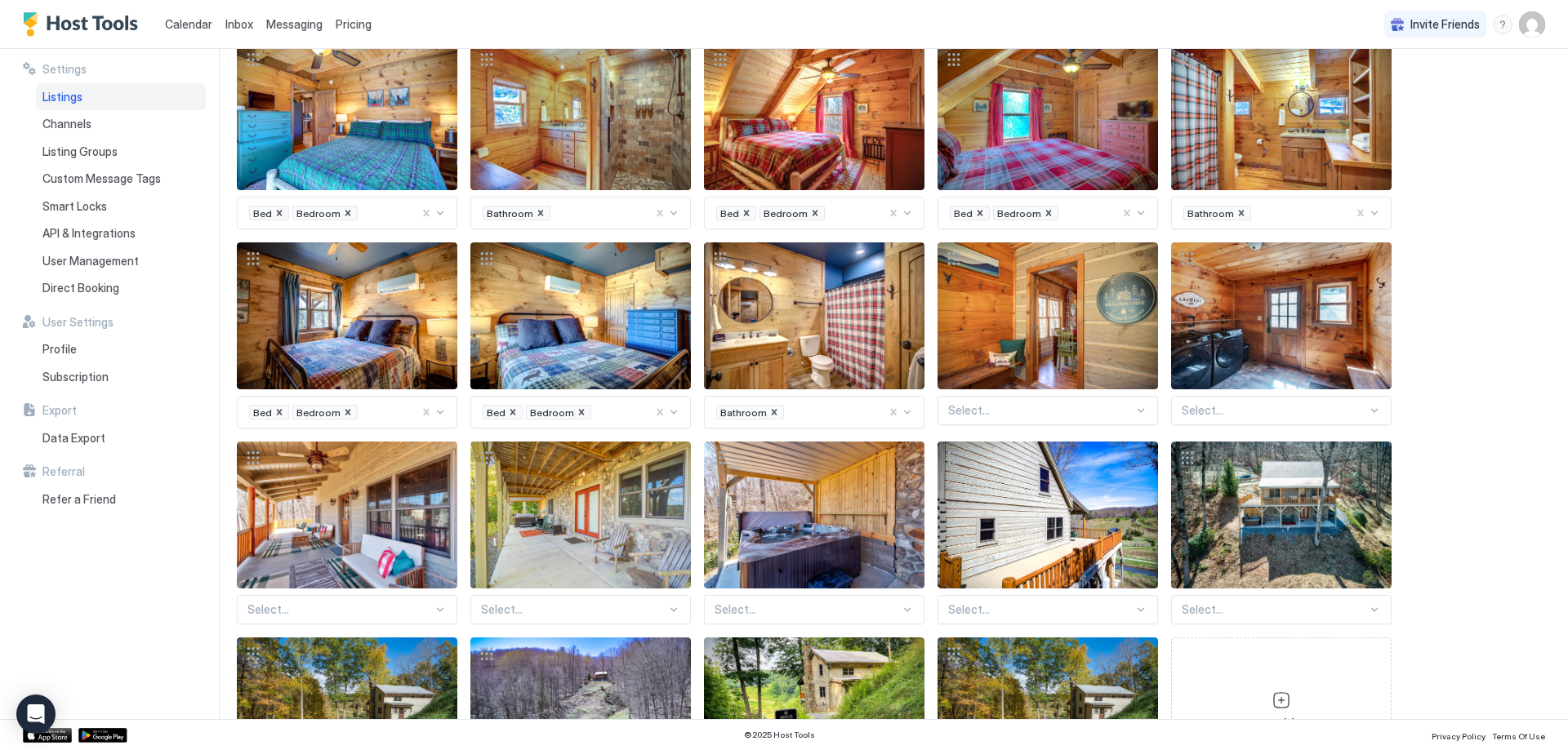
click at [1068, 403] on div at bounding box center [1041, 411] width 185 height 14
type input "*"
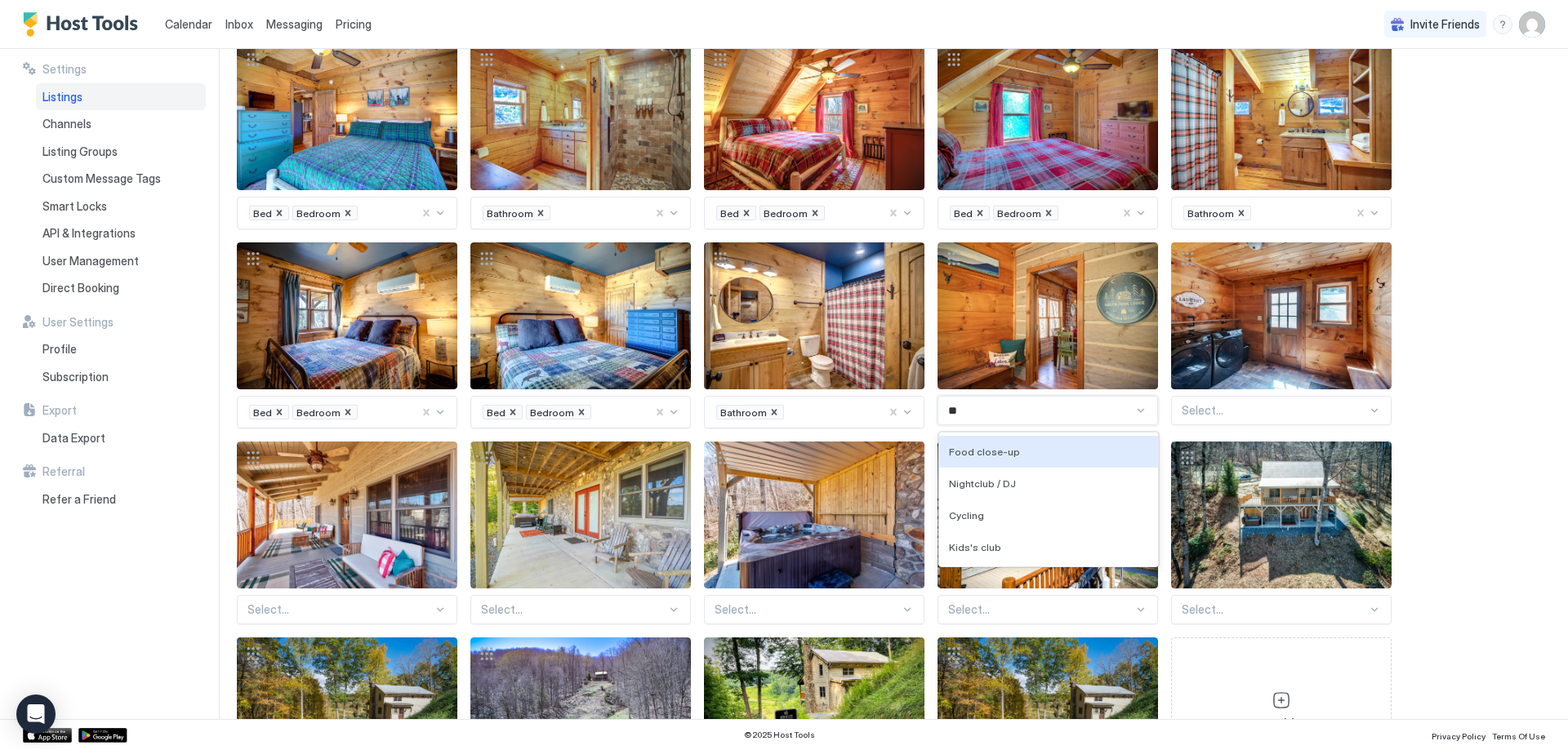
type input "*"
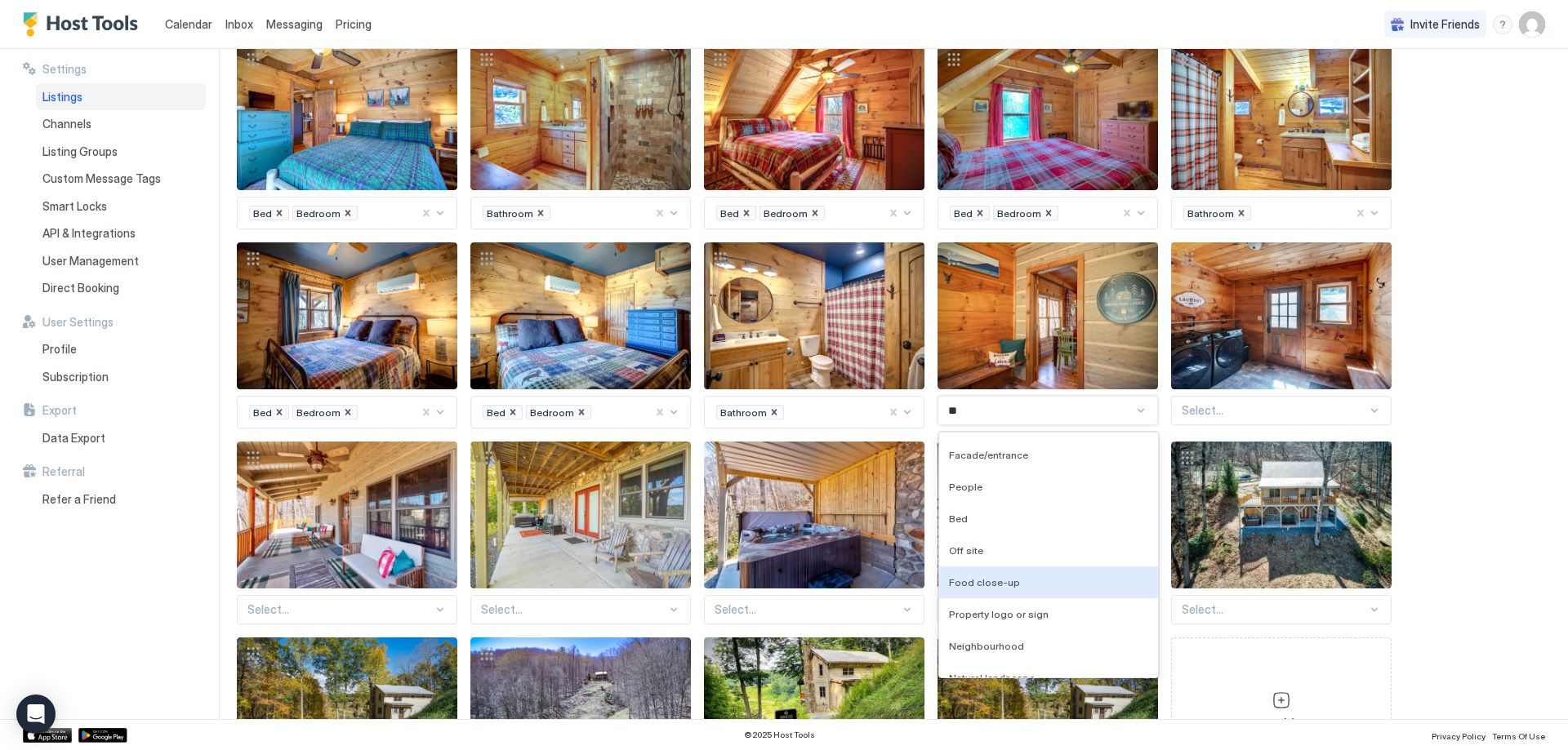
scroll to position [0, 0]
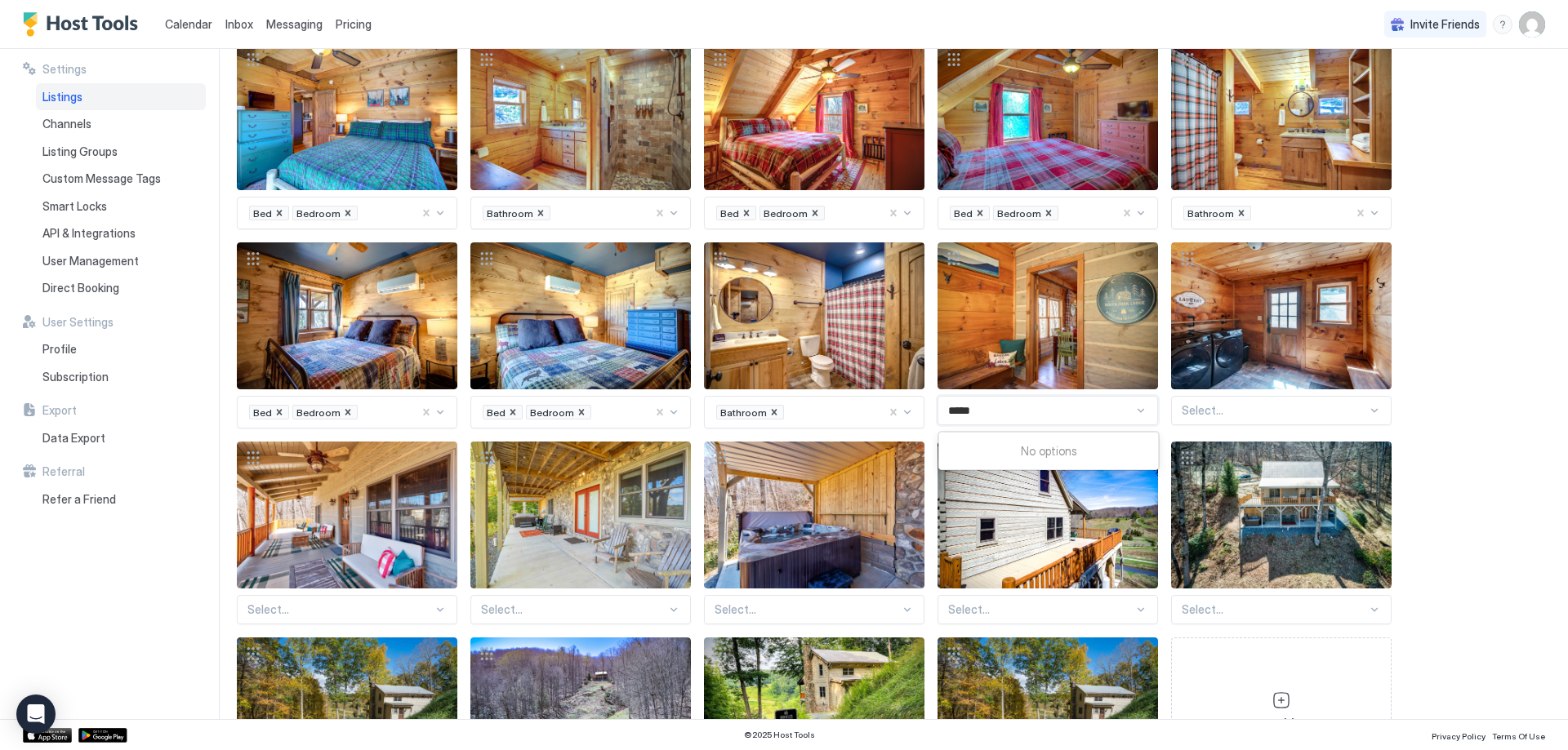
type input "****"
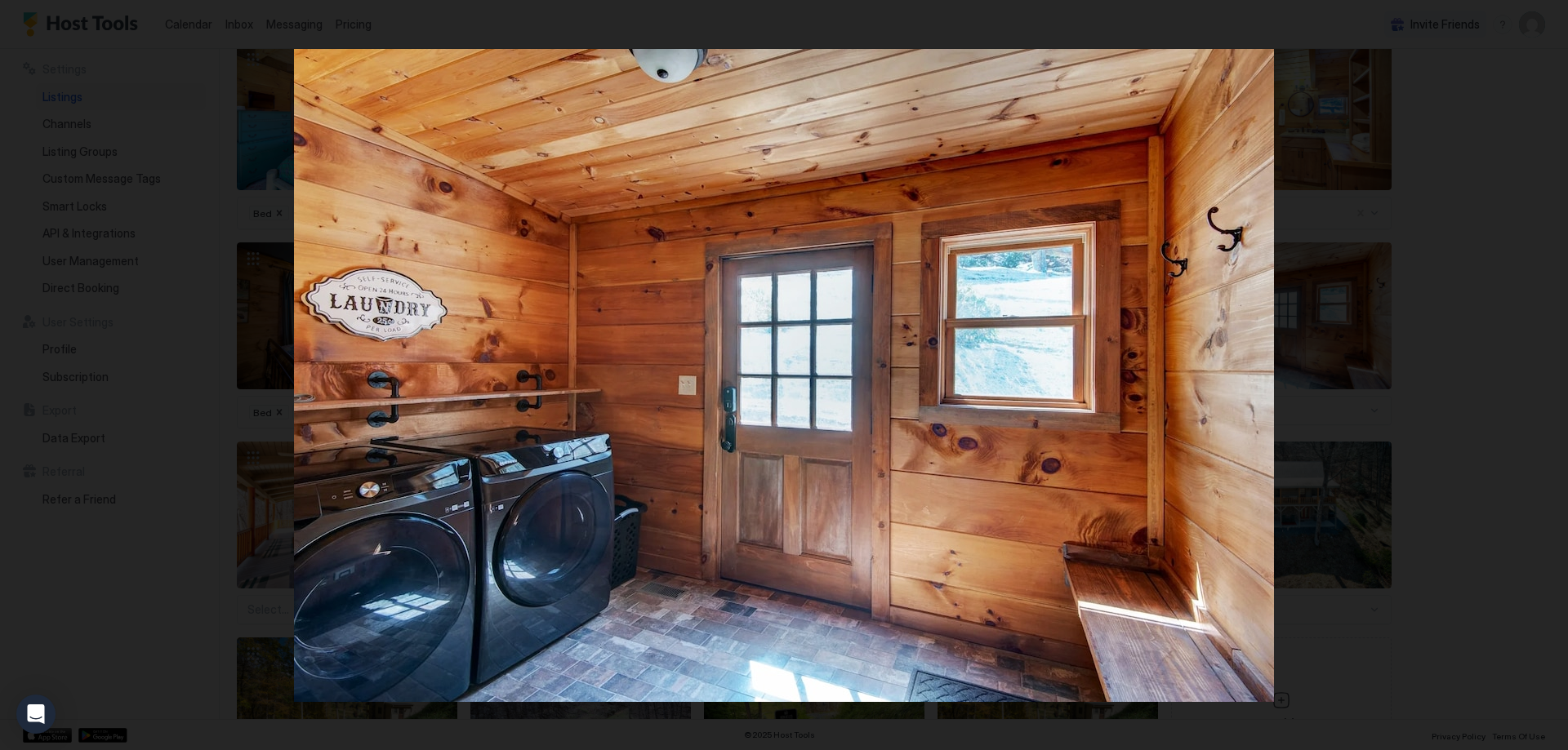
click at [1374, 382] on div at bounding box center [784, 375] width 1568 height 750
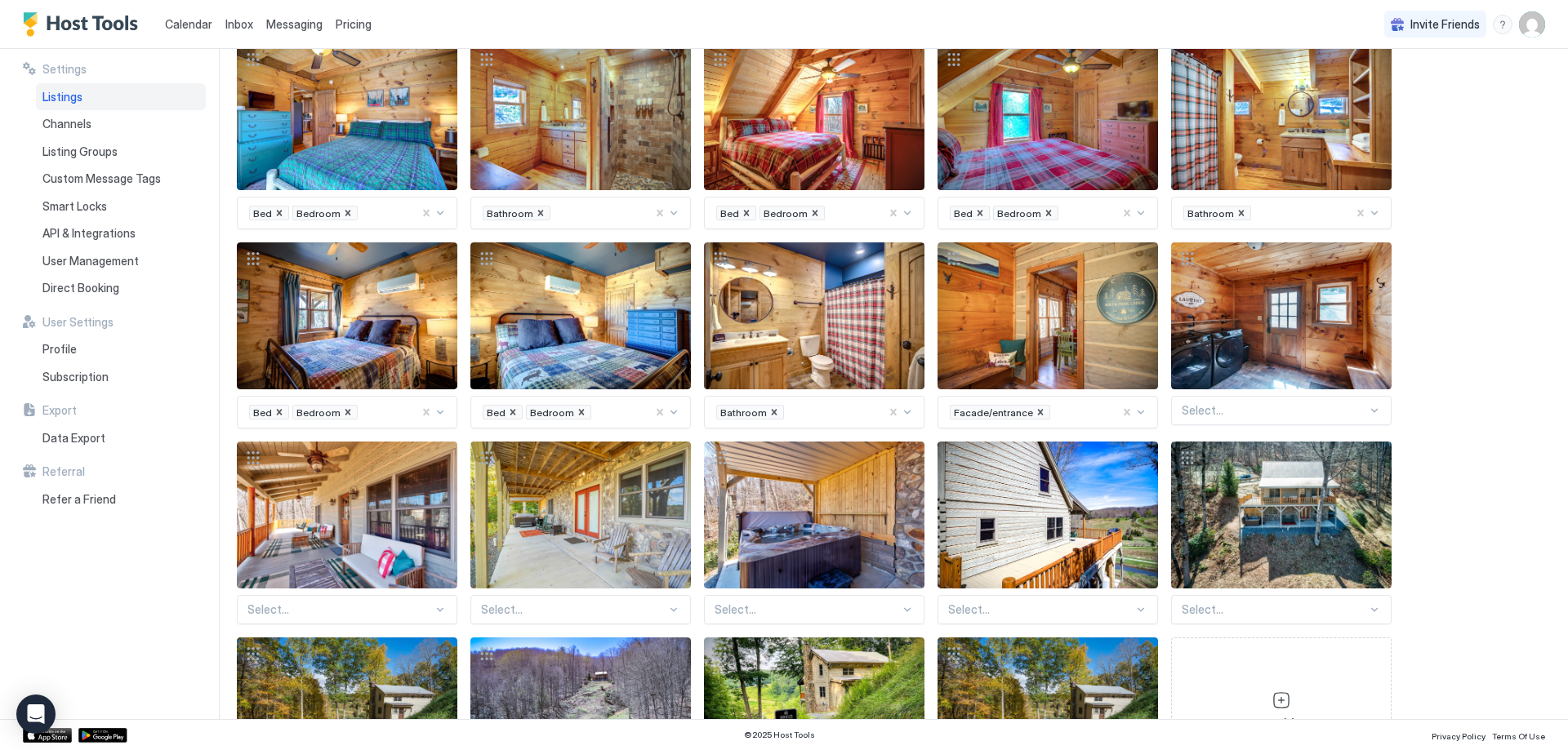
click at [1288, 403] on div at bounding box center [1274, 411] width 185 height 14
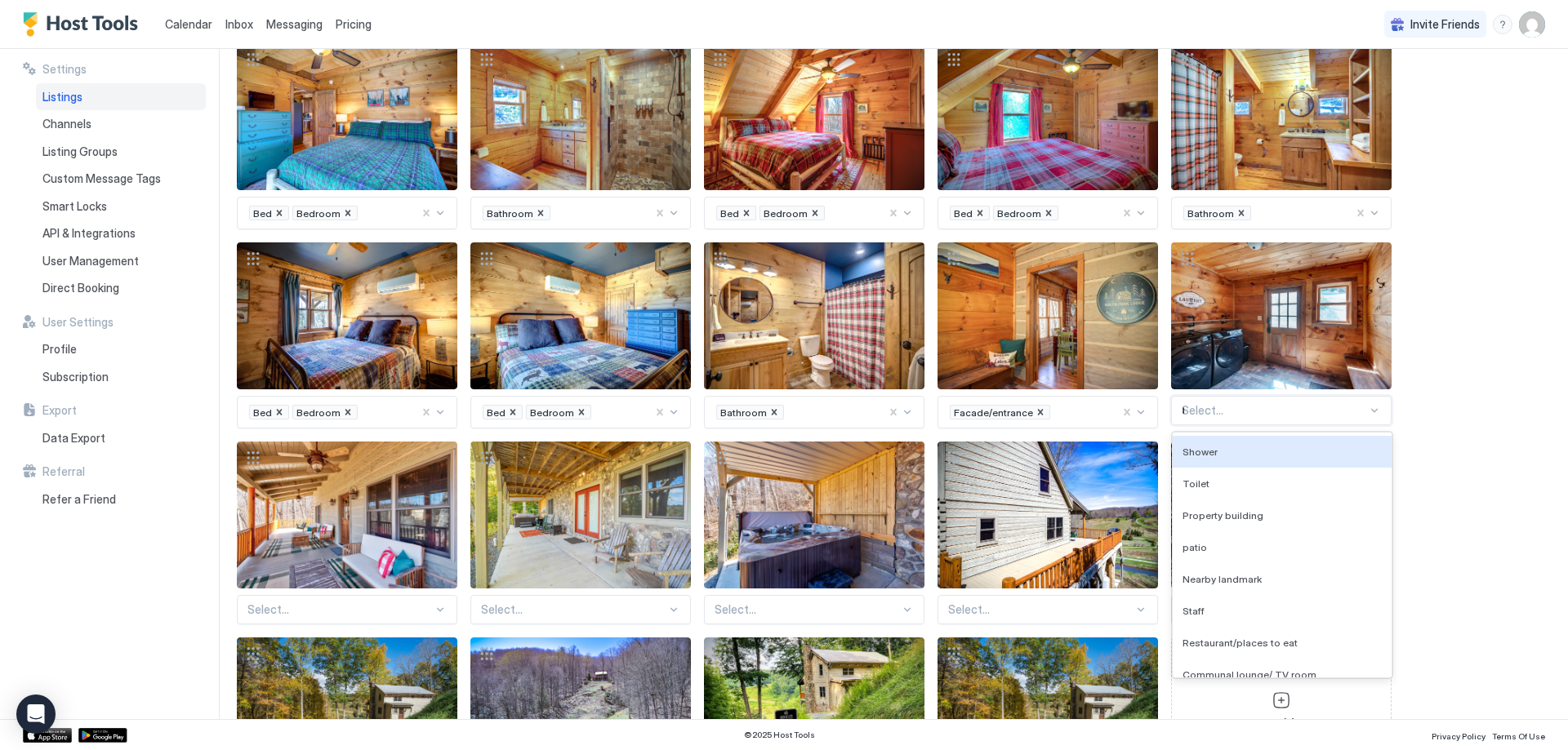
type input "***"
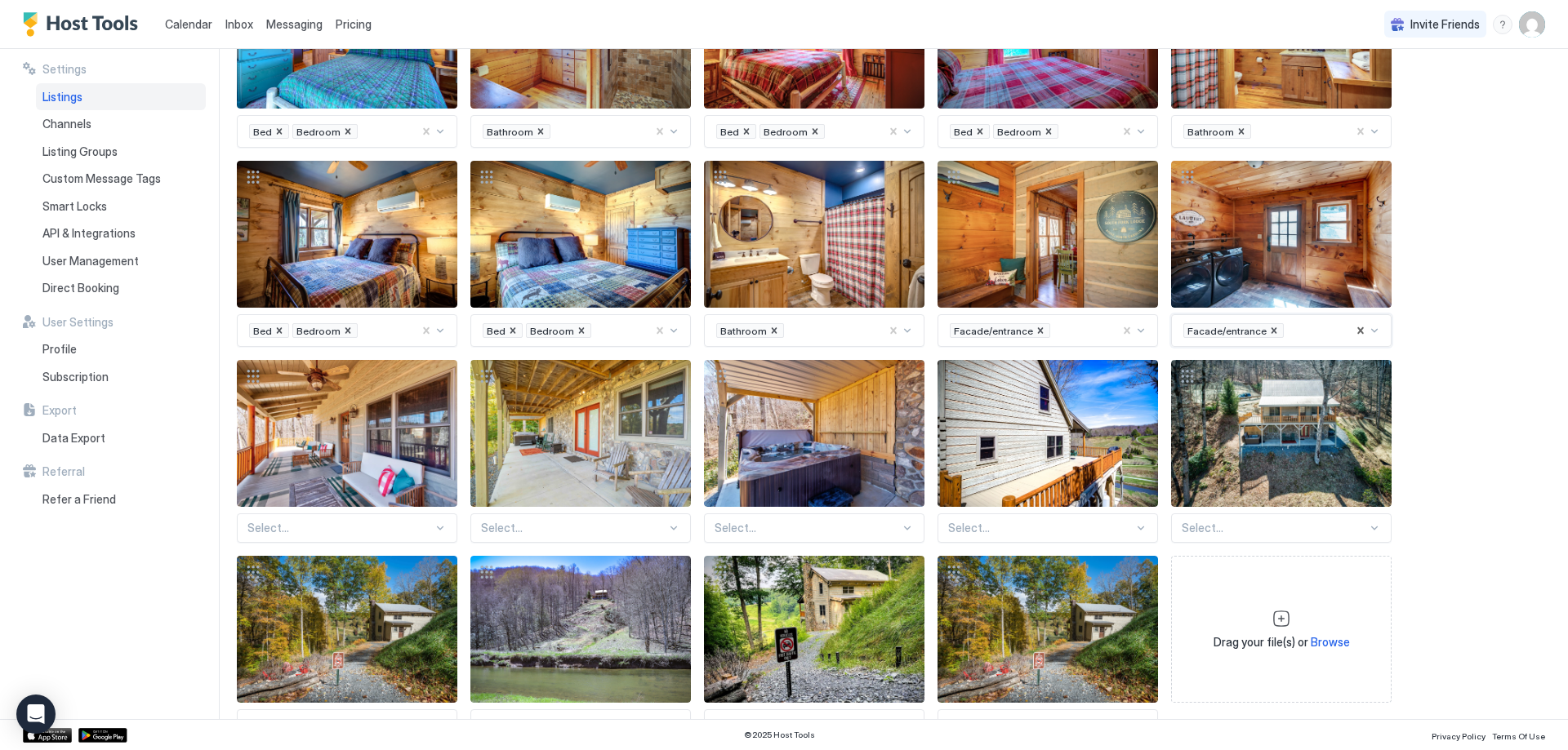
click at [349, 516] on div "Select..." at bounding box center [347, 528] width 221 height 29
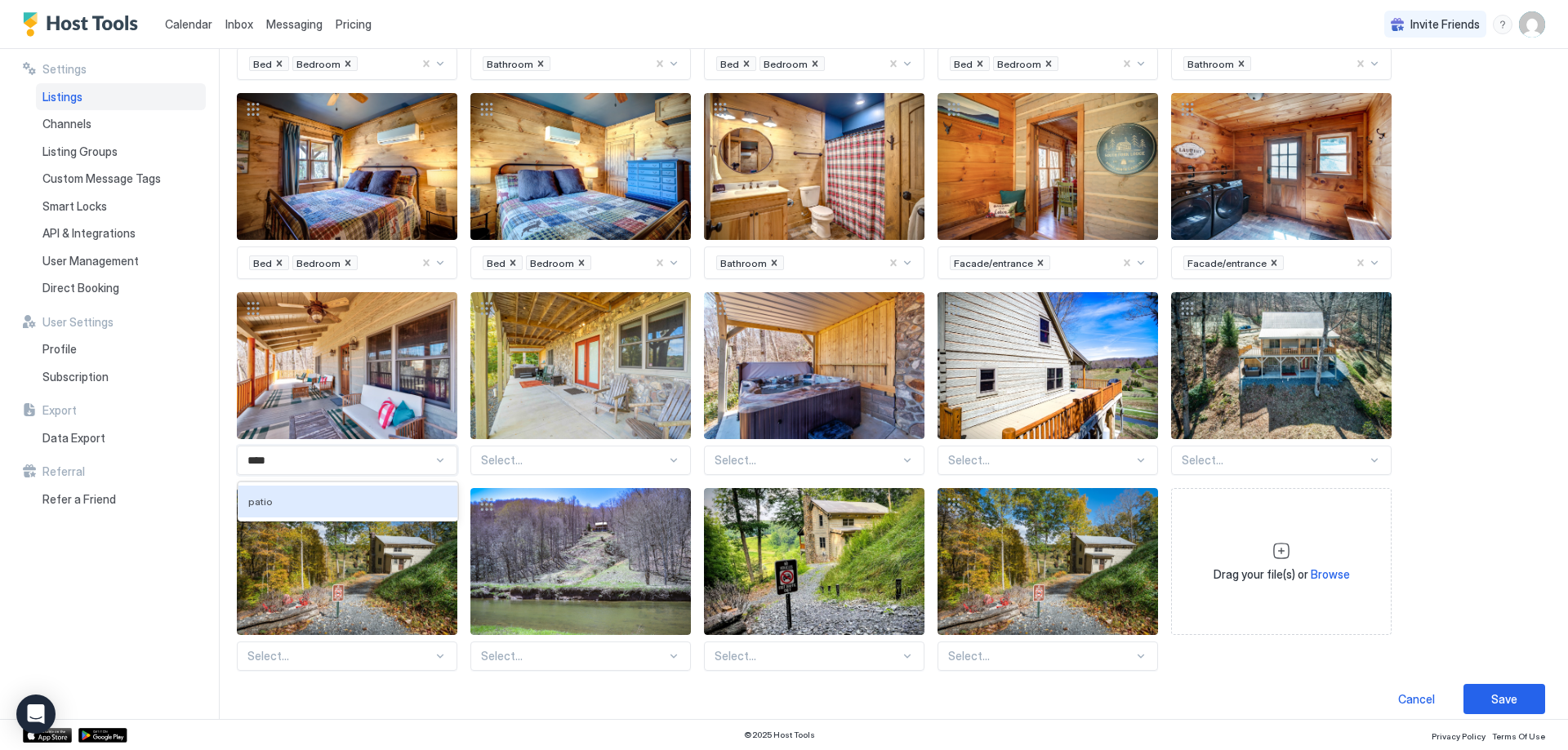
type input "*****"
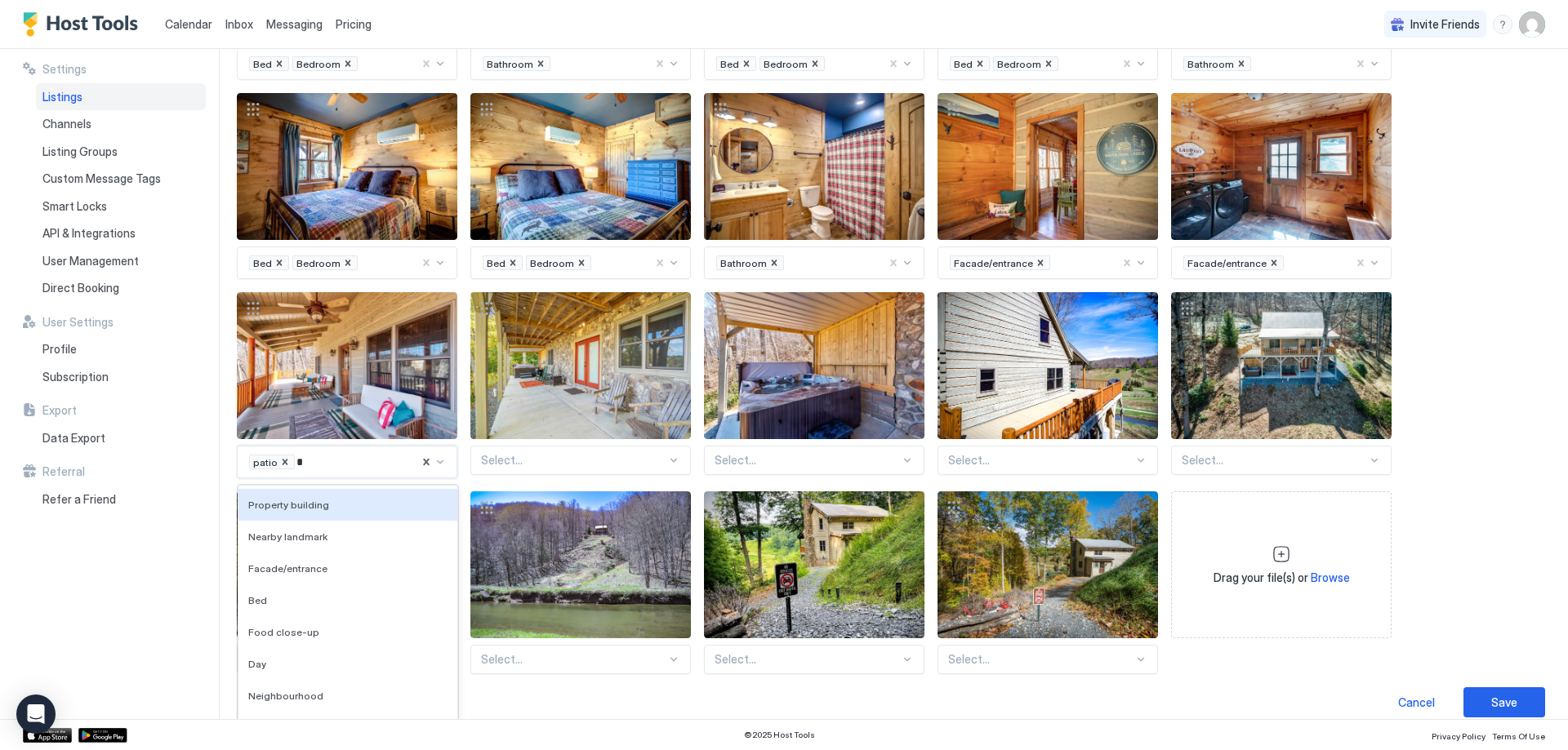
scroll to position [1505, 0]
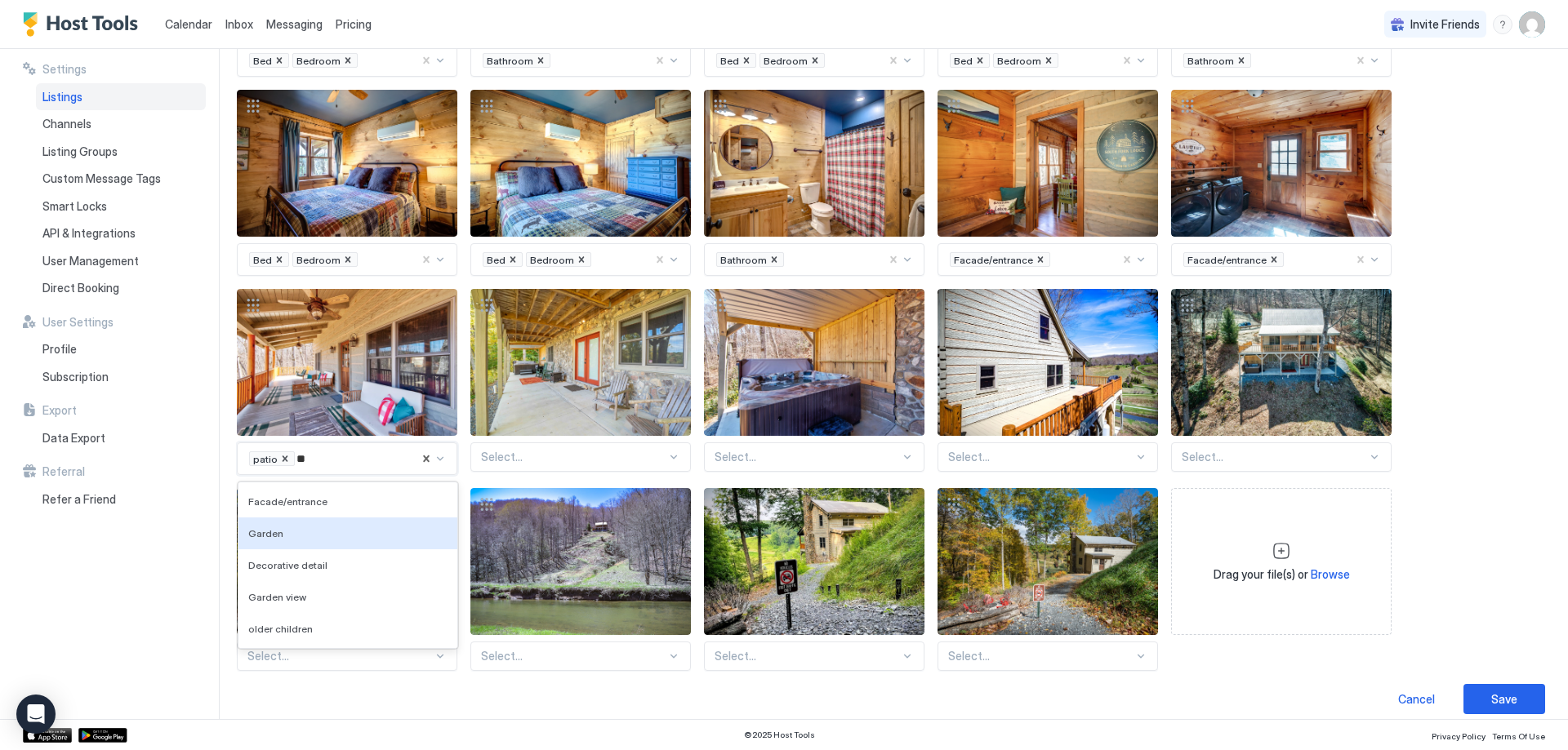
type input "*"
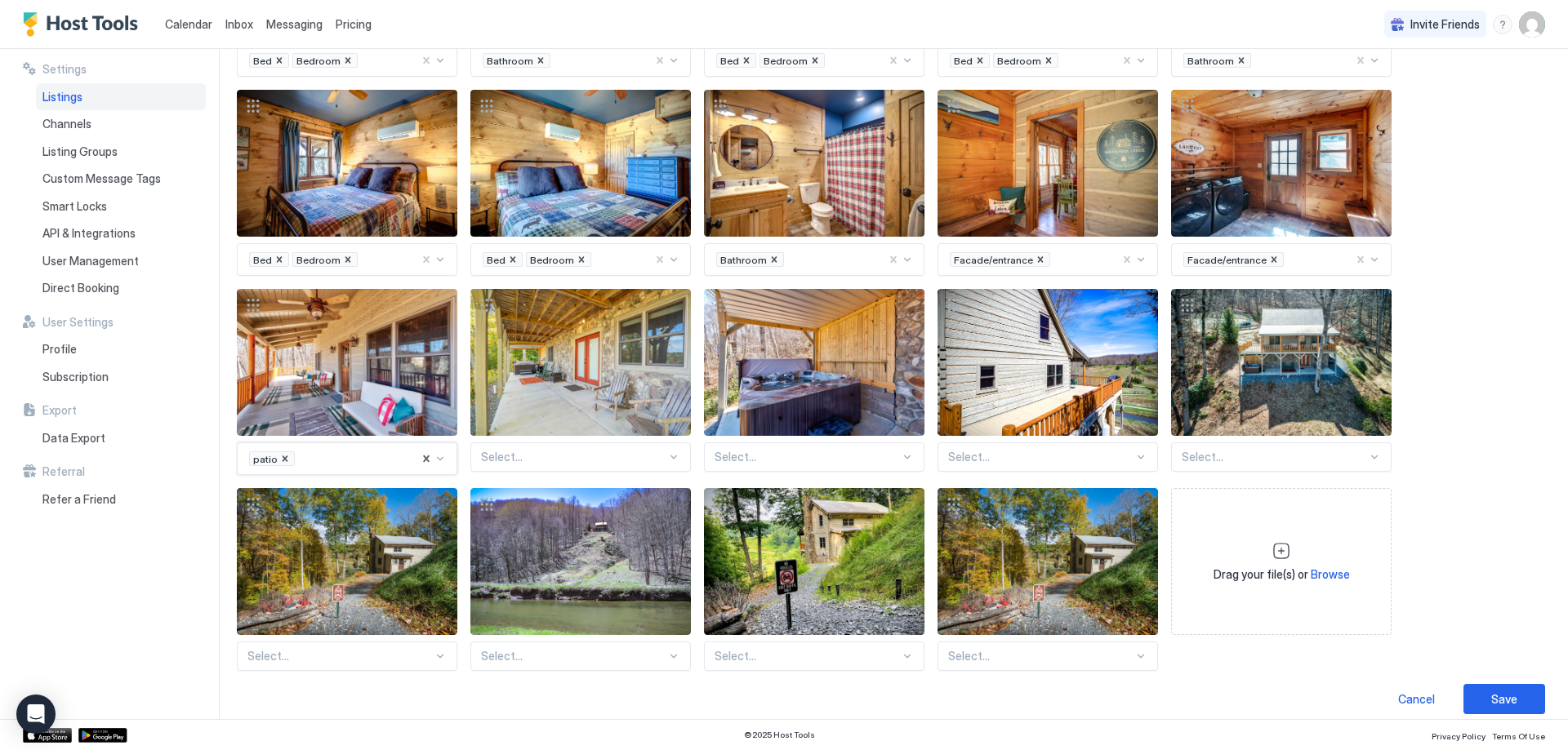
click at [317, 451] on div at bounding box center [358, 459] width 123 height 14
type input "****"
click at [582, 450] on div at bounding box center [574, 457] width 185 height 14
type input "*****"
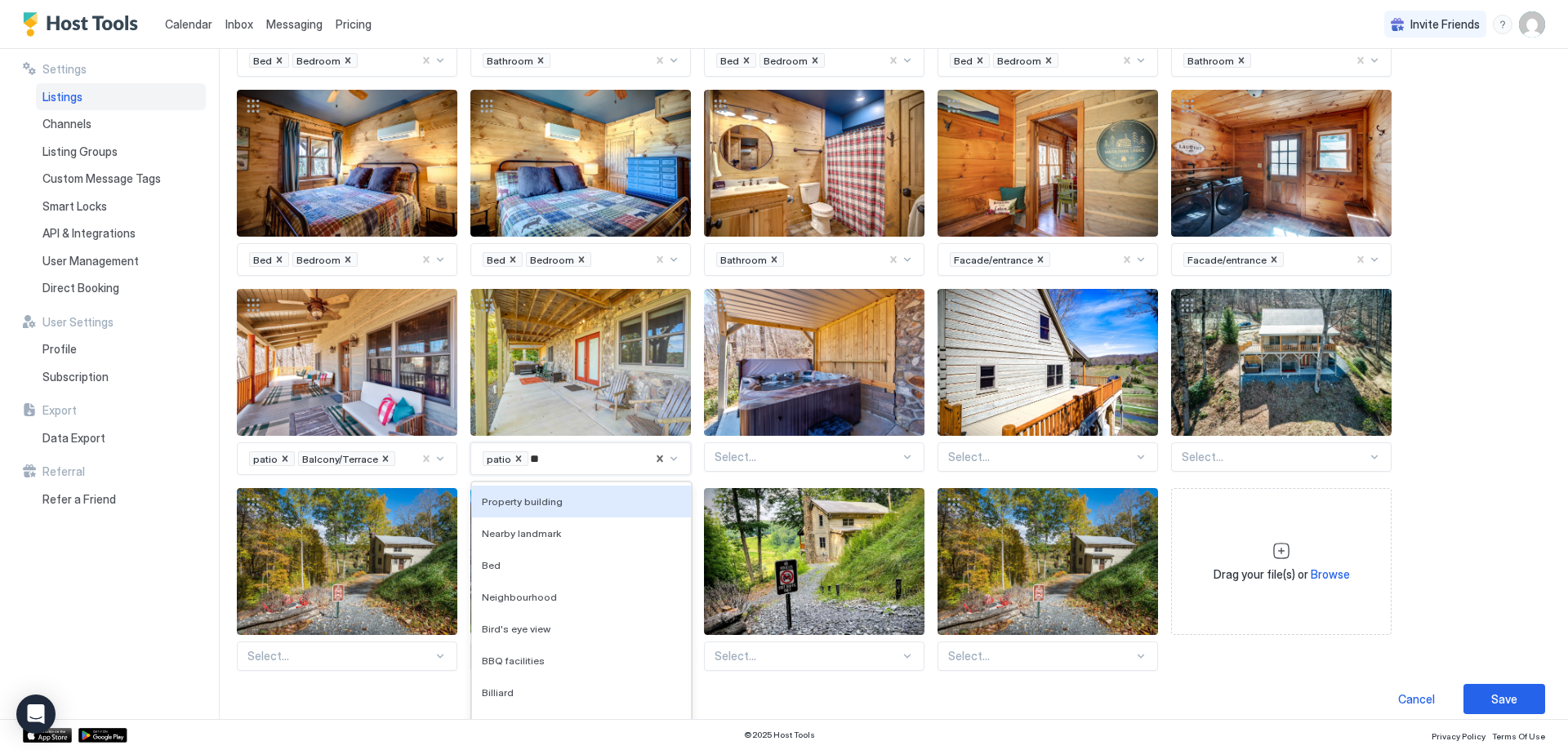
type input "***"
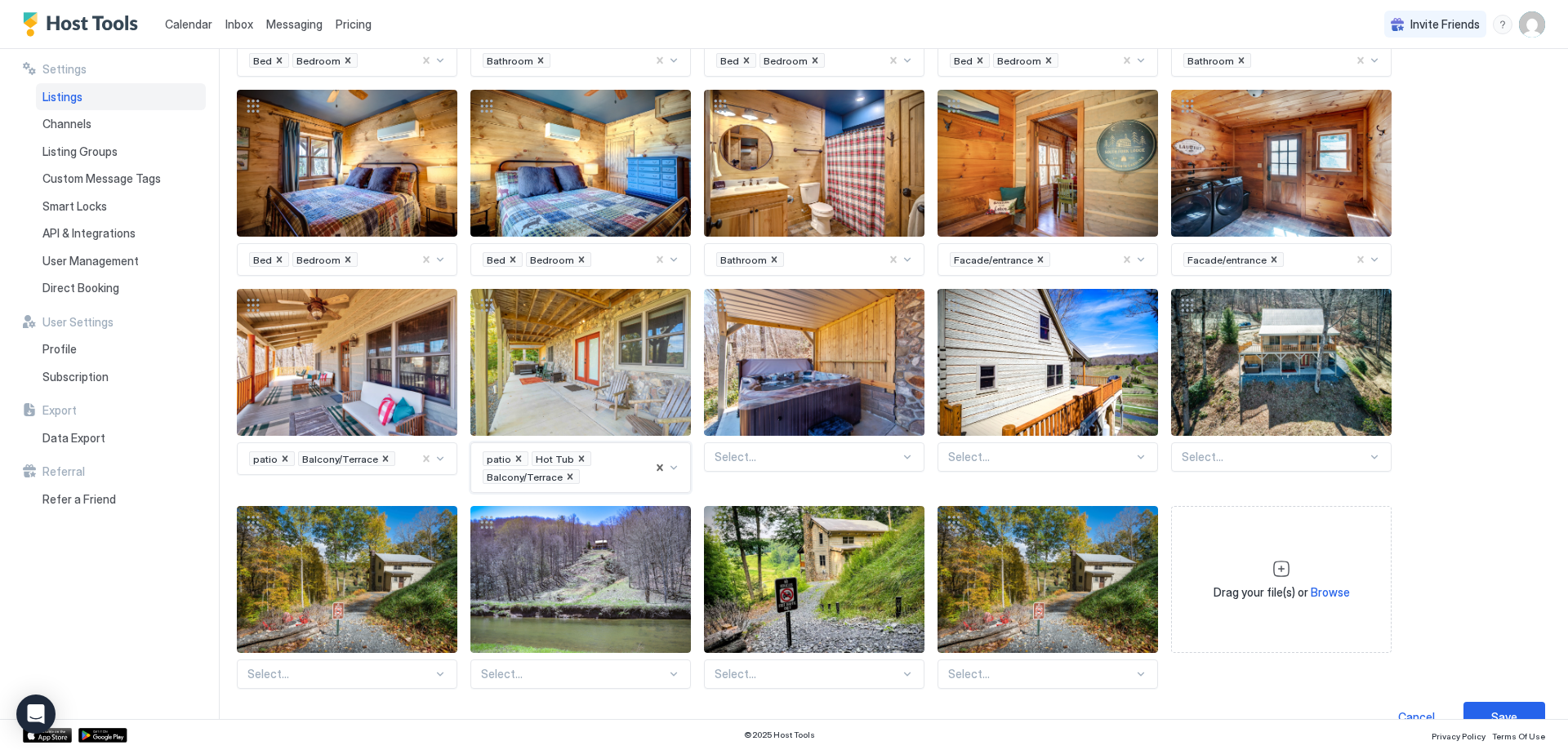
click at [816, 445] on div "Select..." at bounding box center [814, 457] width 221 height 29
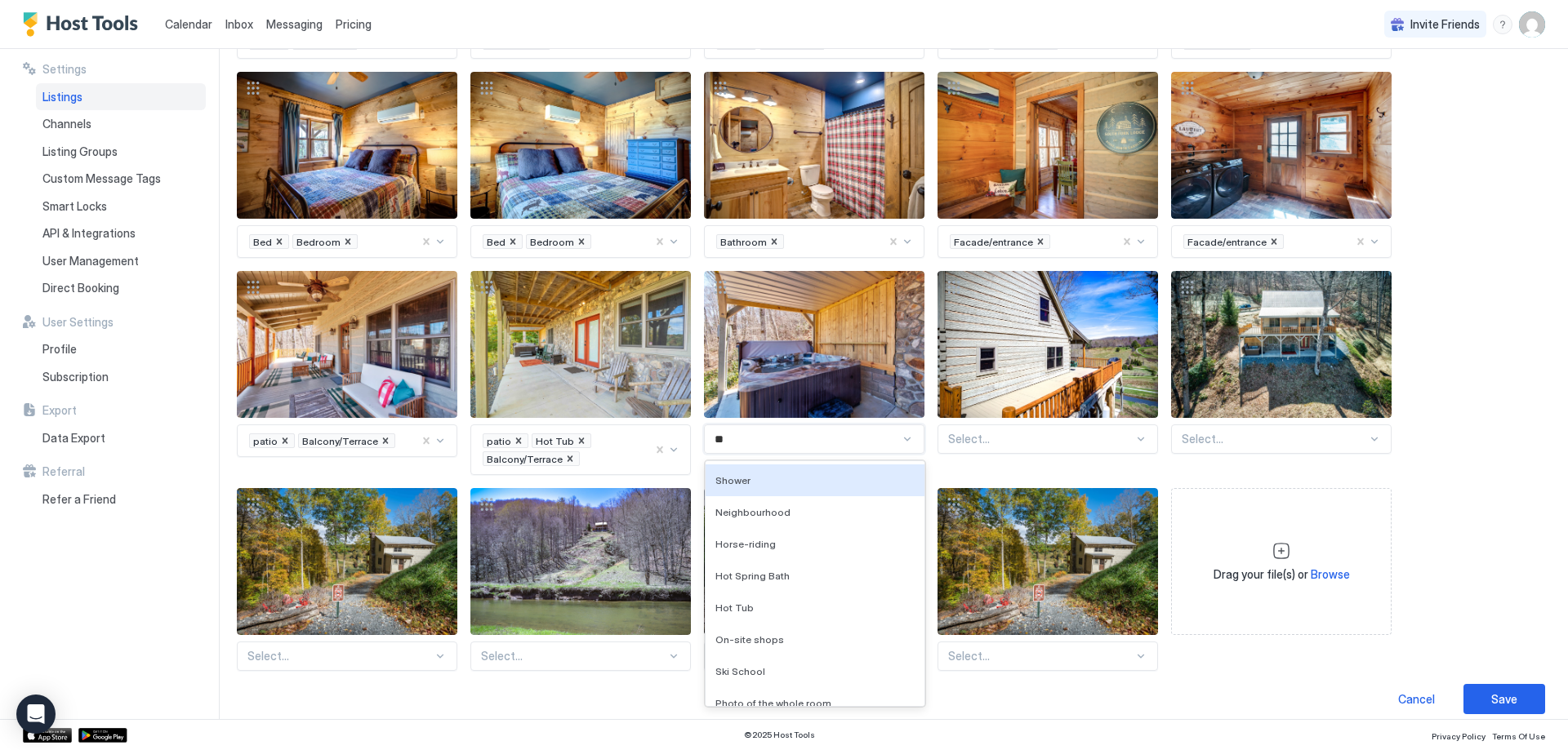
type input "***"
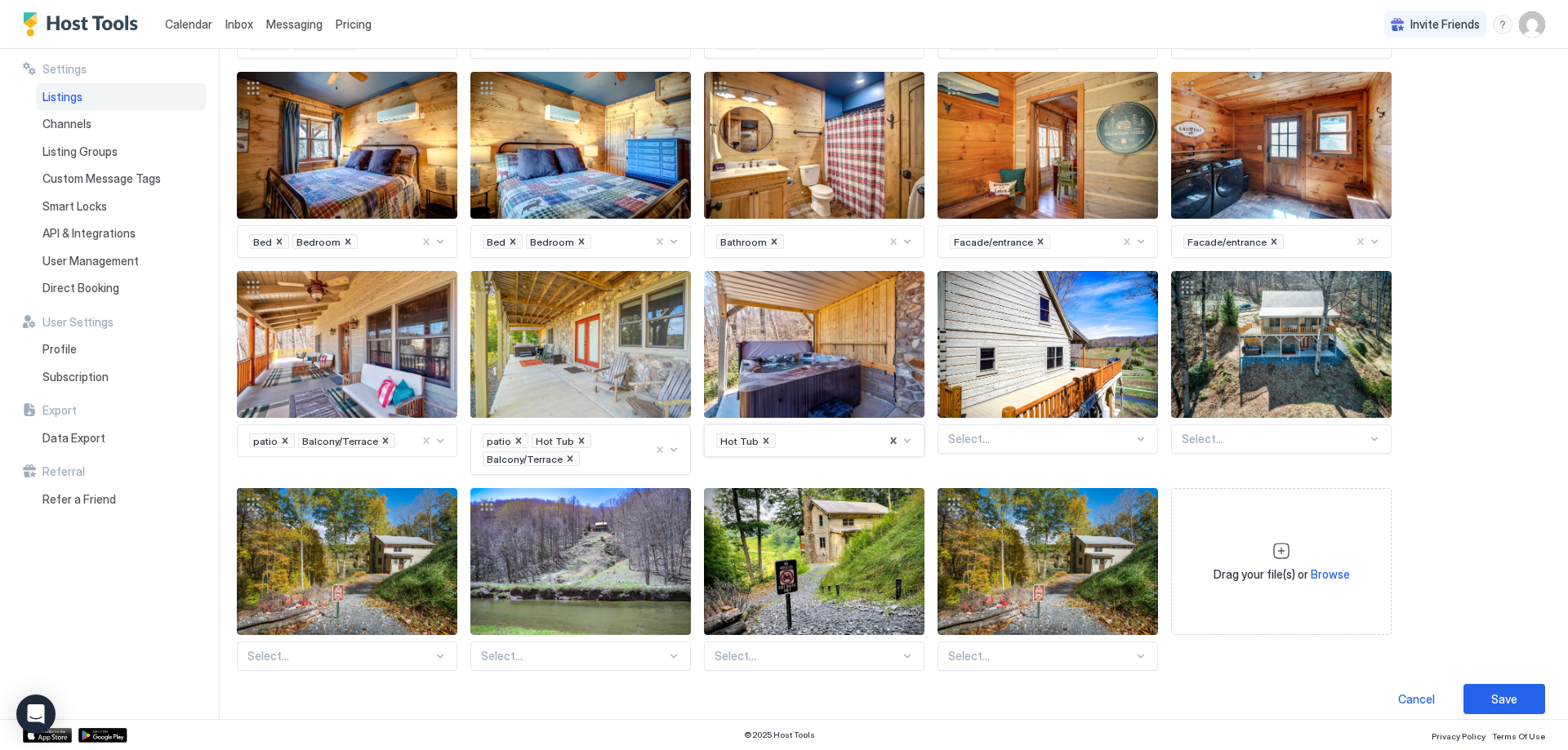
click at [1091, 432] on div at bounding box center [1041, 439] width 185 height 14
type input "*****"
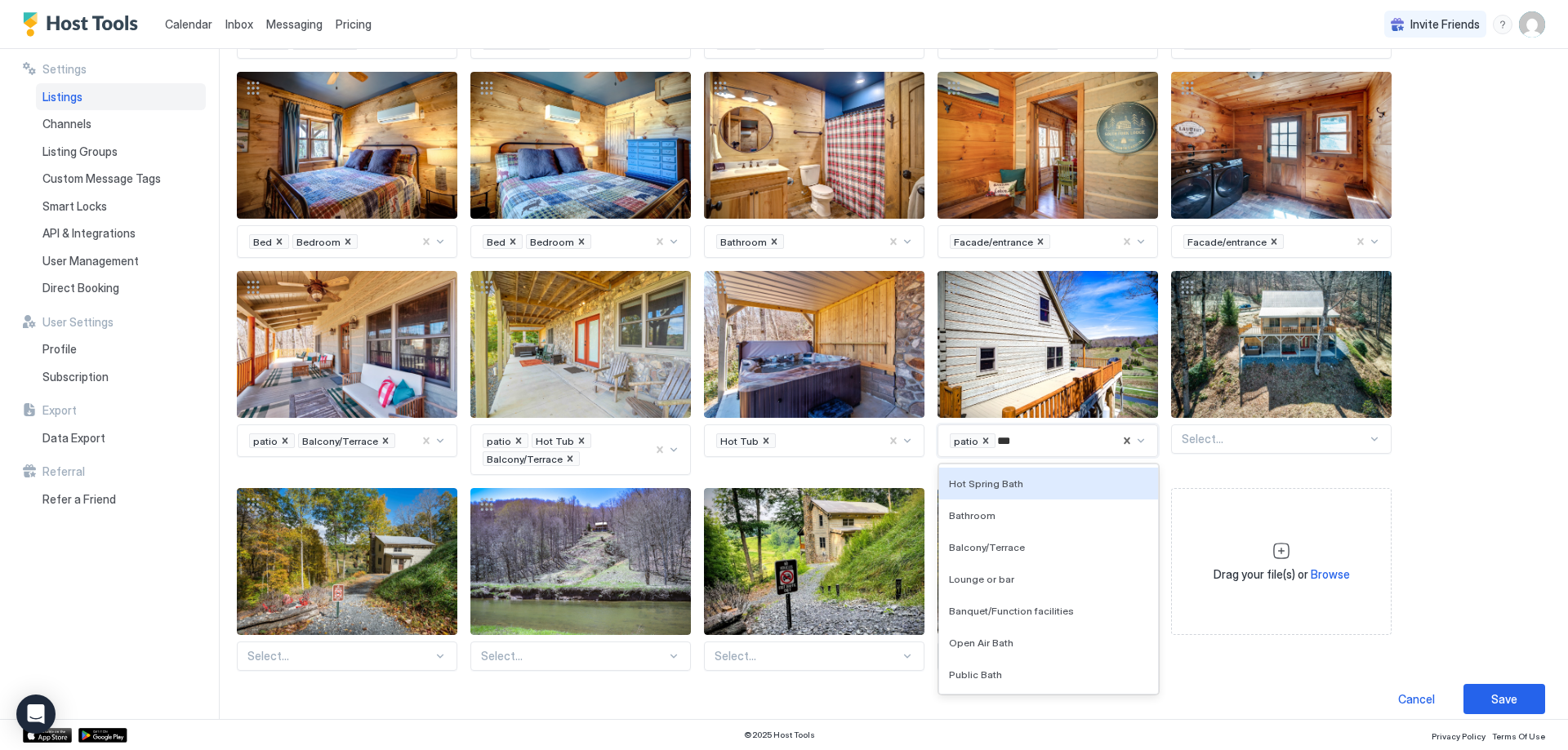
type input "****"
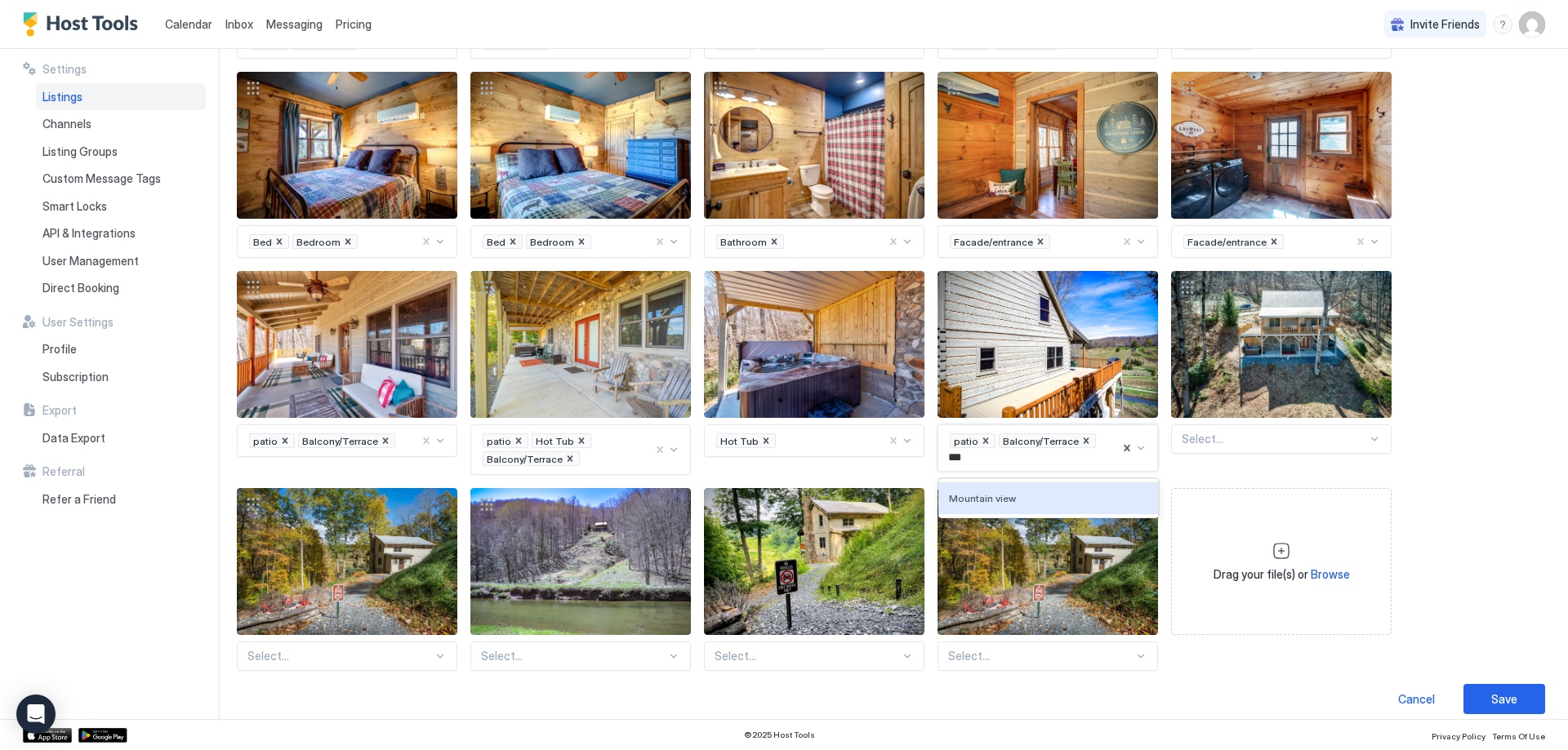
type input "****"
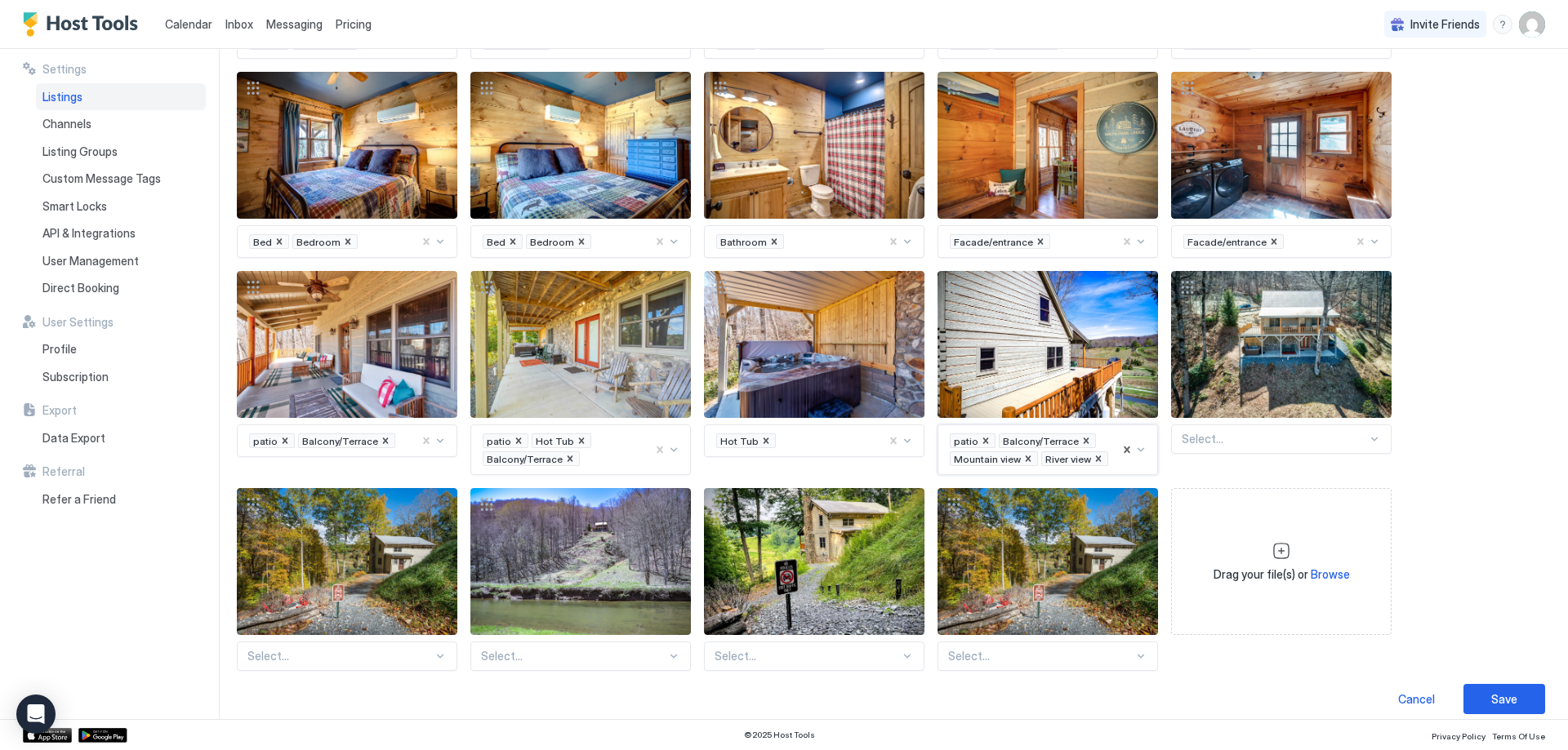
click at [1253, 433] on div "Select..." at bounding box center [1281, 439] width 221 height 29
type input "***"
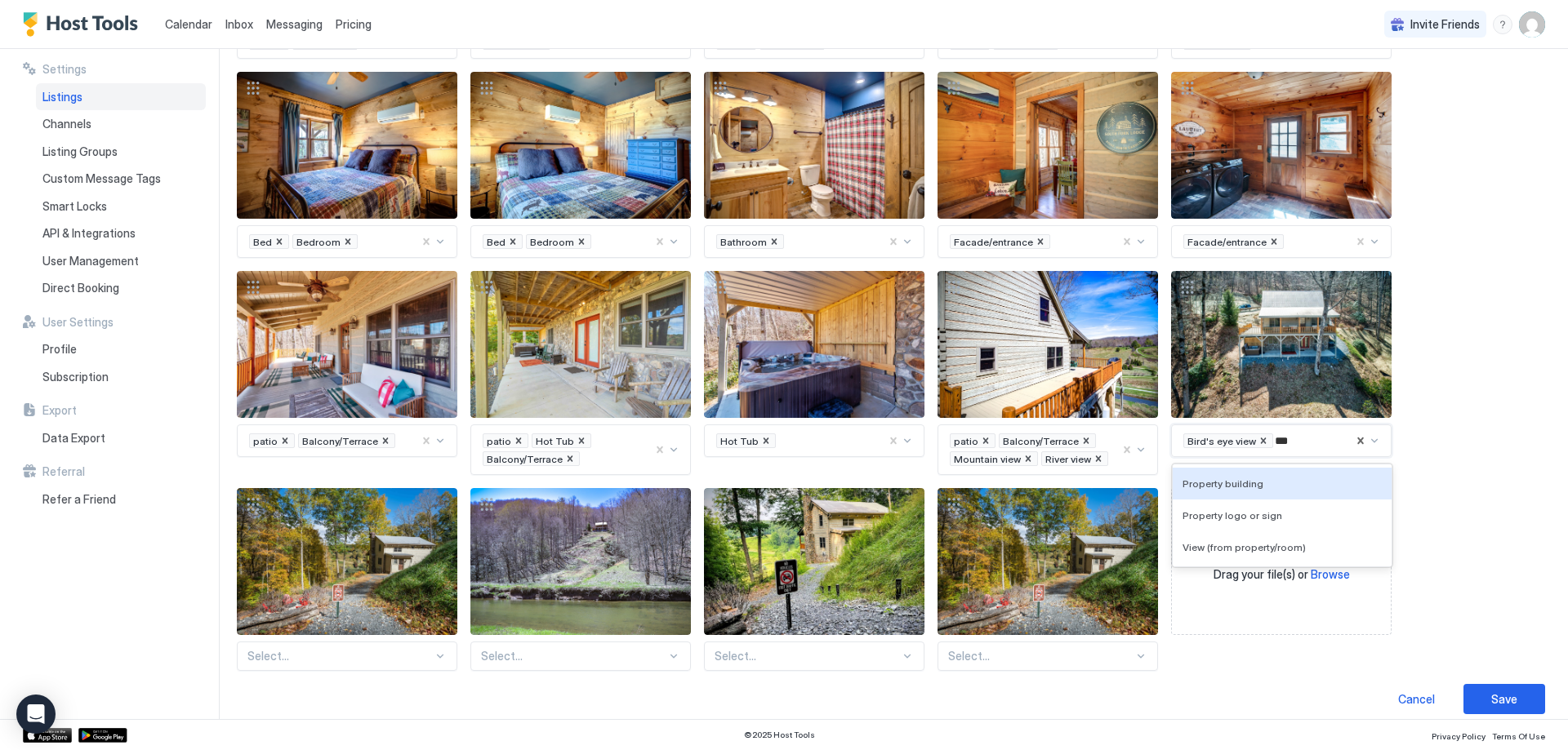
type input "****"
click at [340, 641] on div "Select..." at bounding box center [347, 656] width 221 height 29
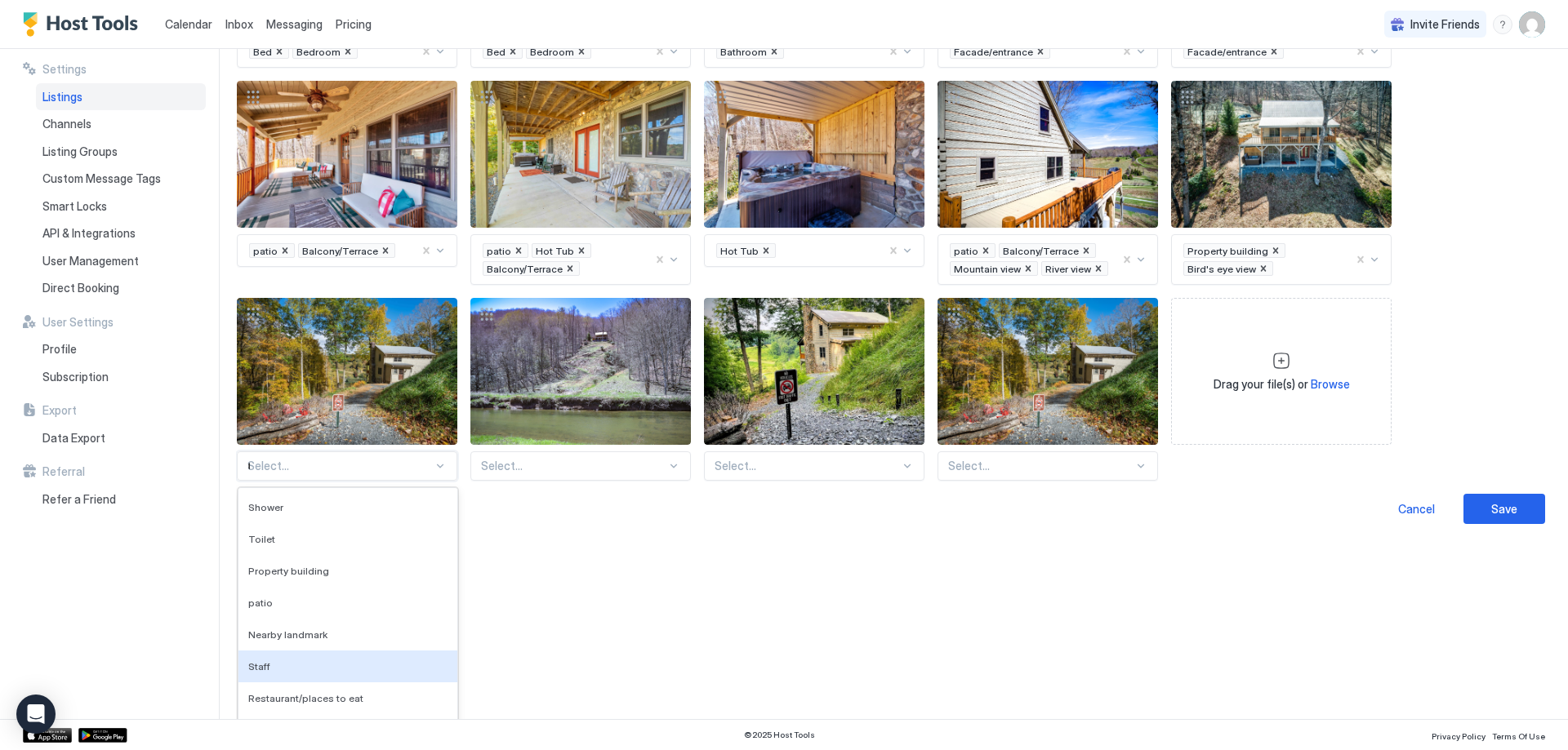
scroll to position [1570, 0]
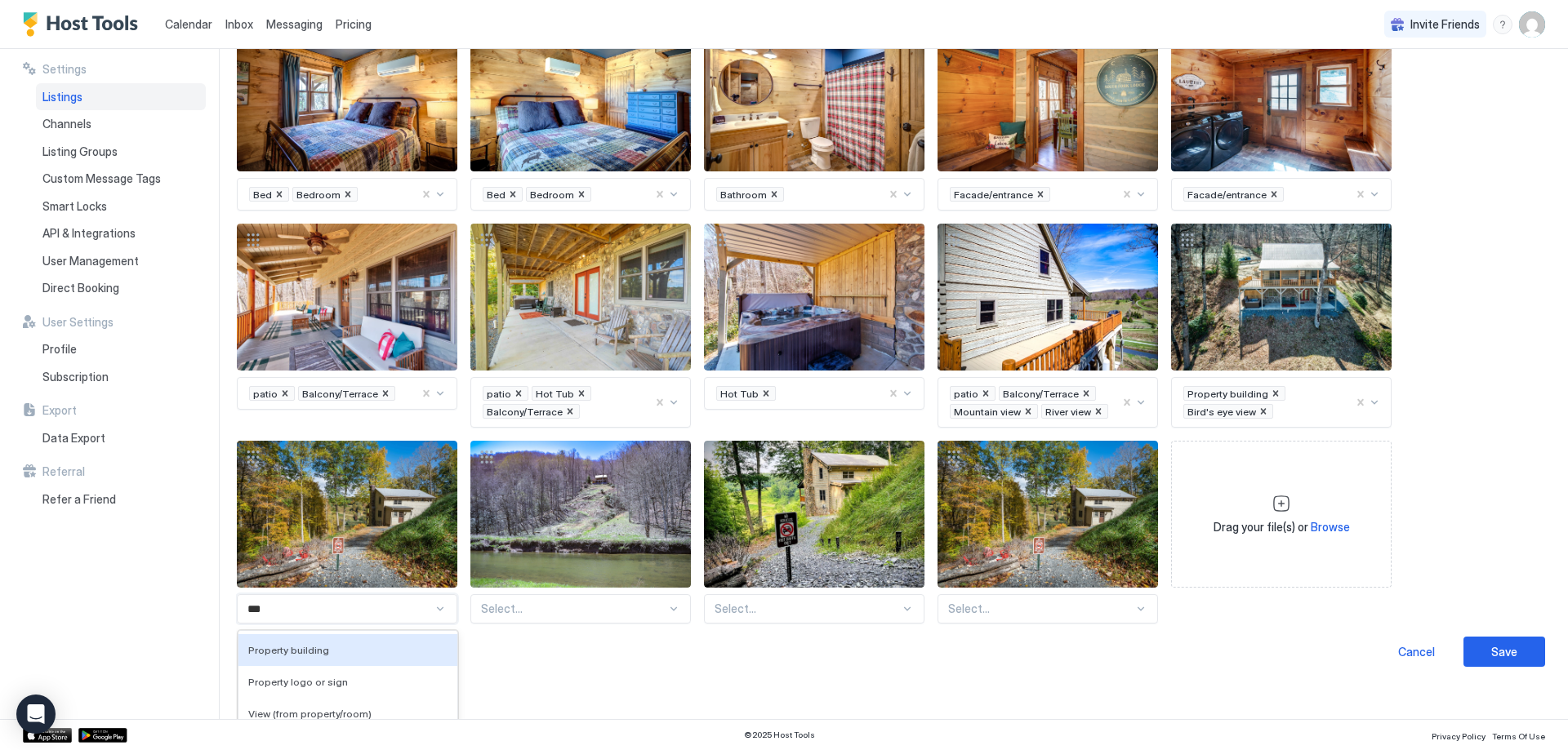
type input "****"
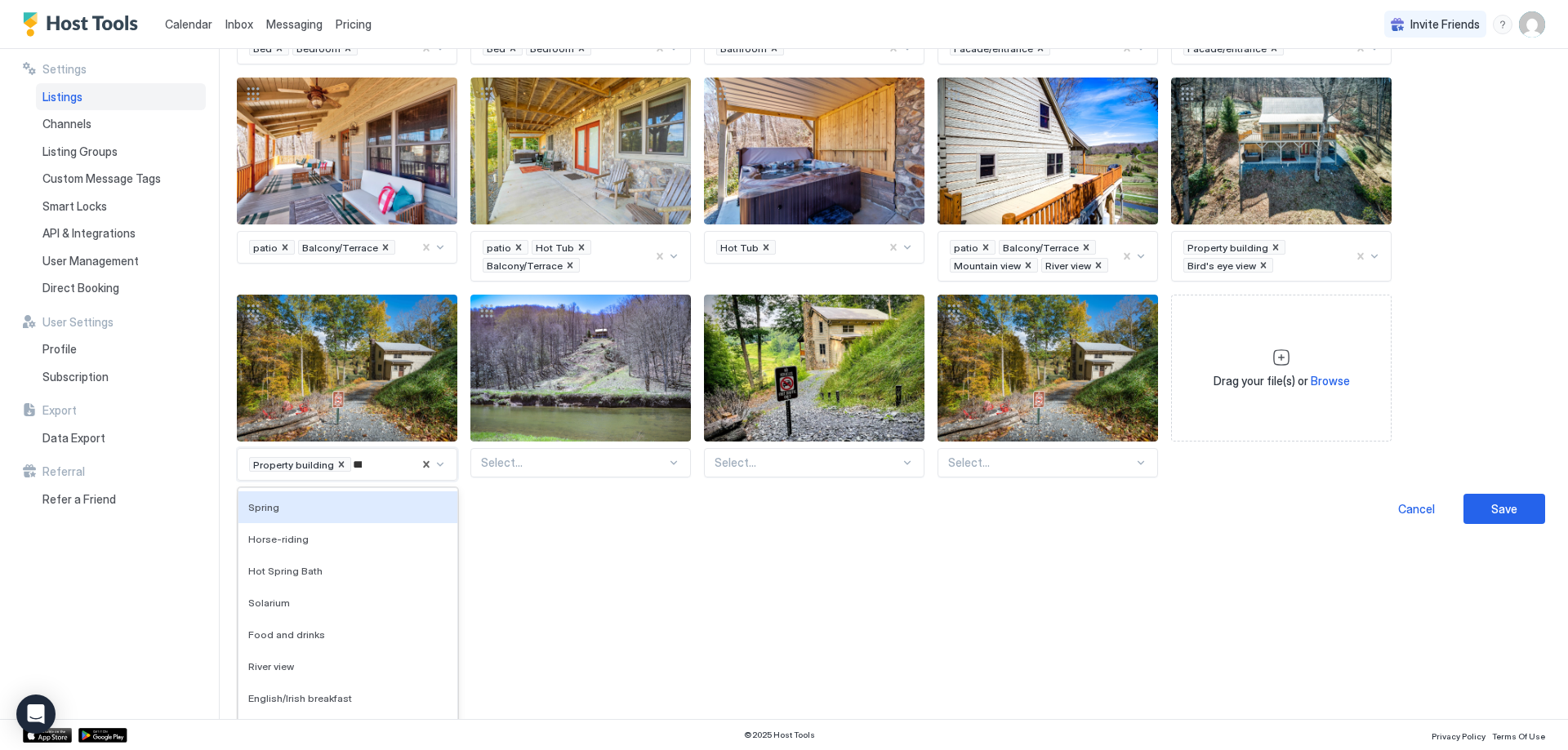
scroll to position [1526, 0]
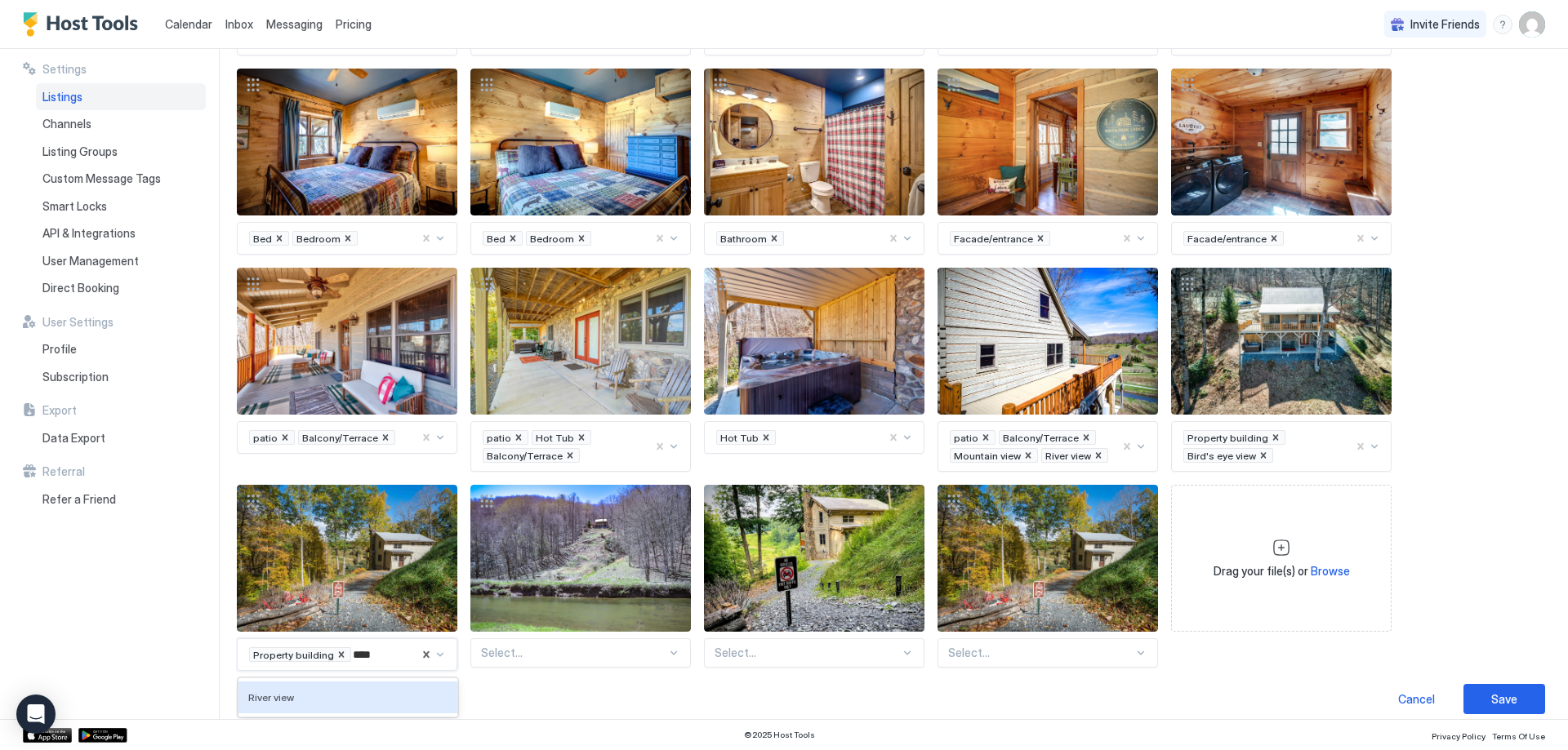
type input "*****"
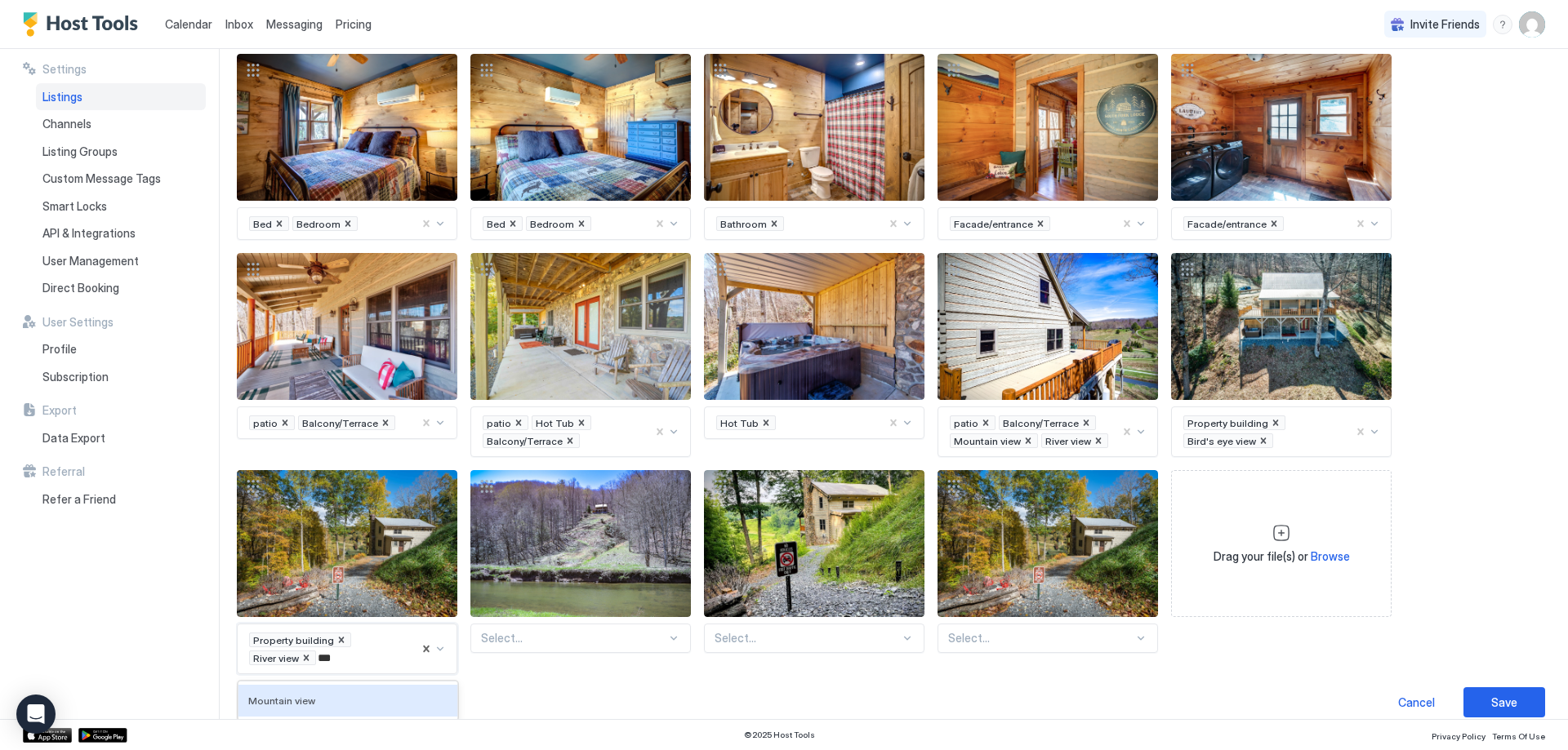
type input "****"
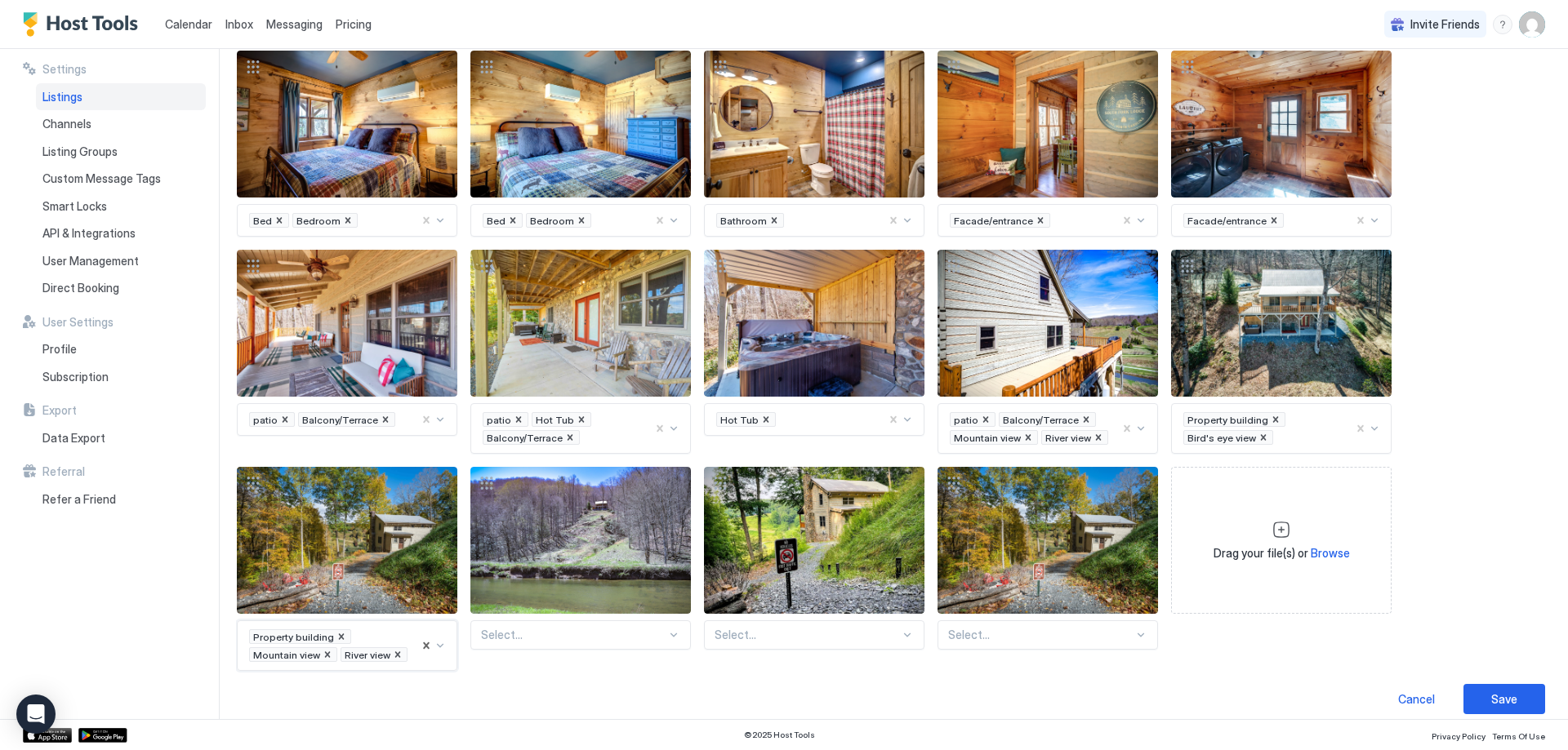
click at [519, 630] on div "Select..." at bounding box center [581, 635] width 221 height 29
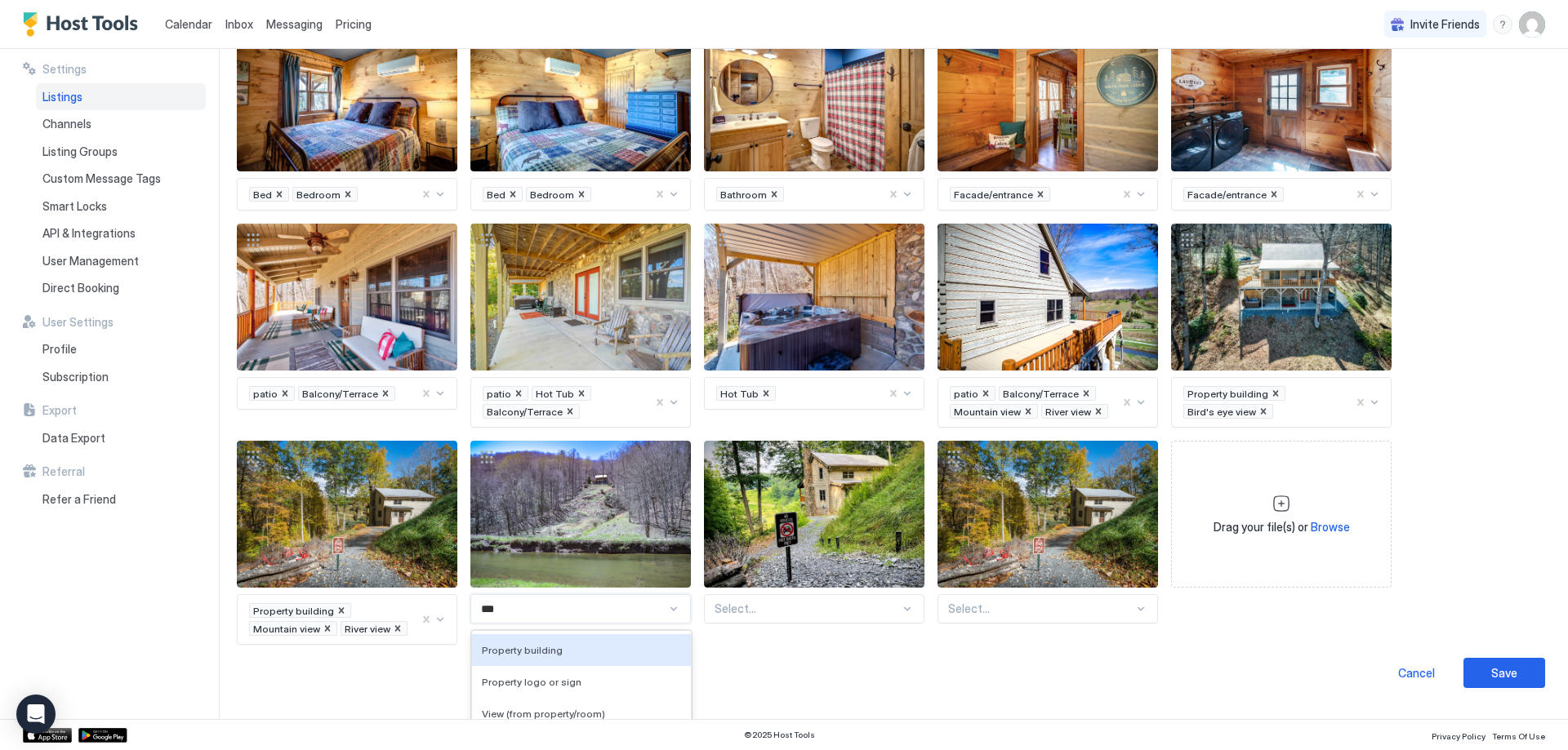
type input "****"
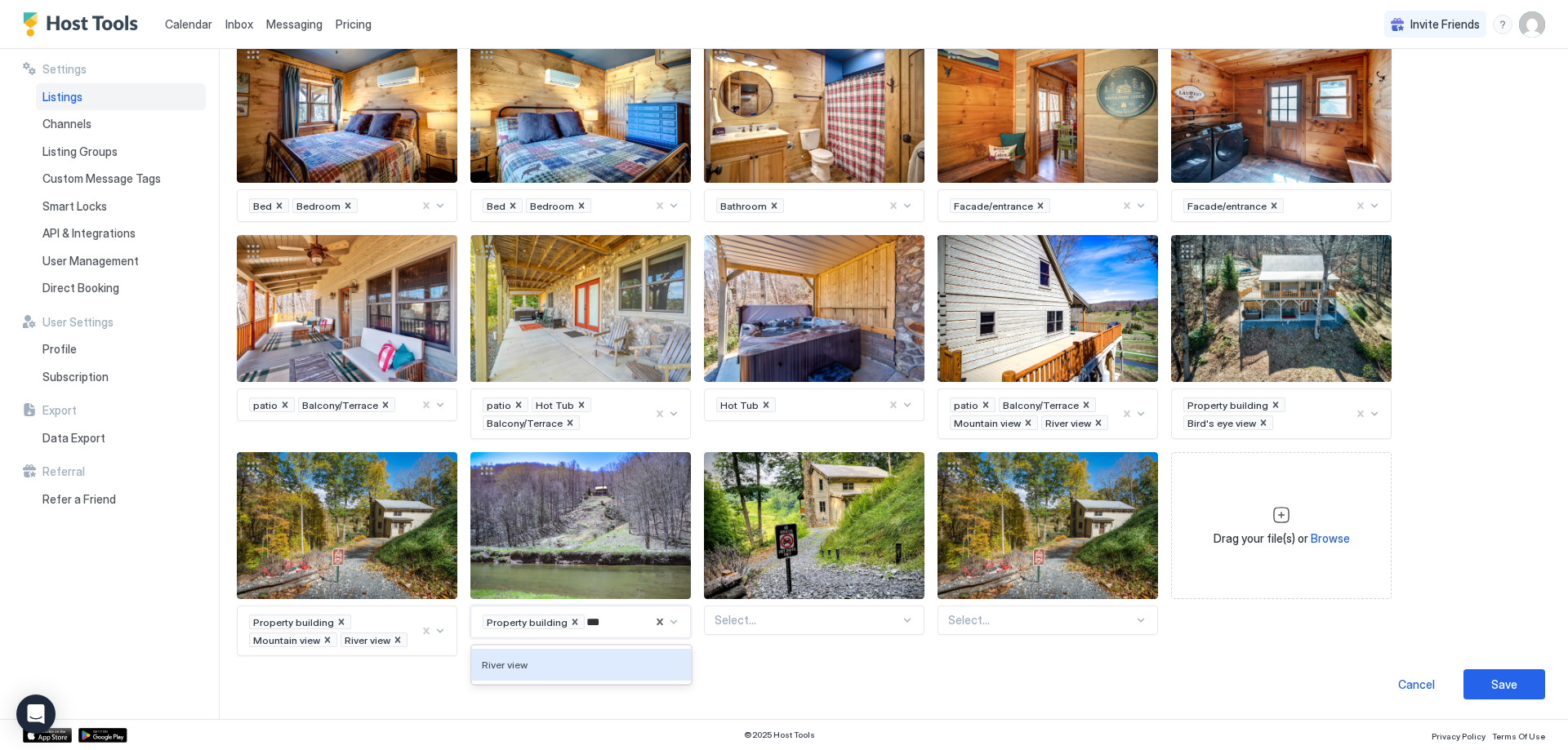
scroll to position [1544, 0]
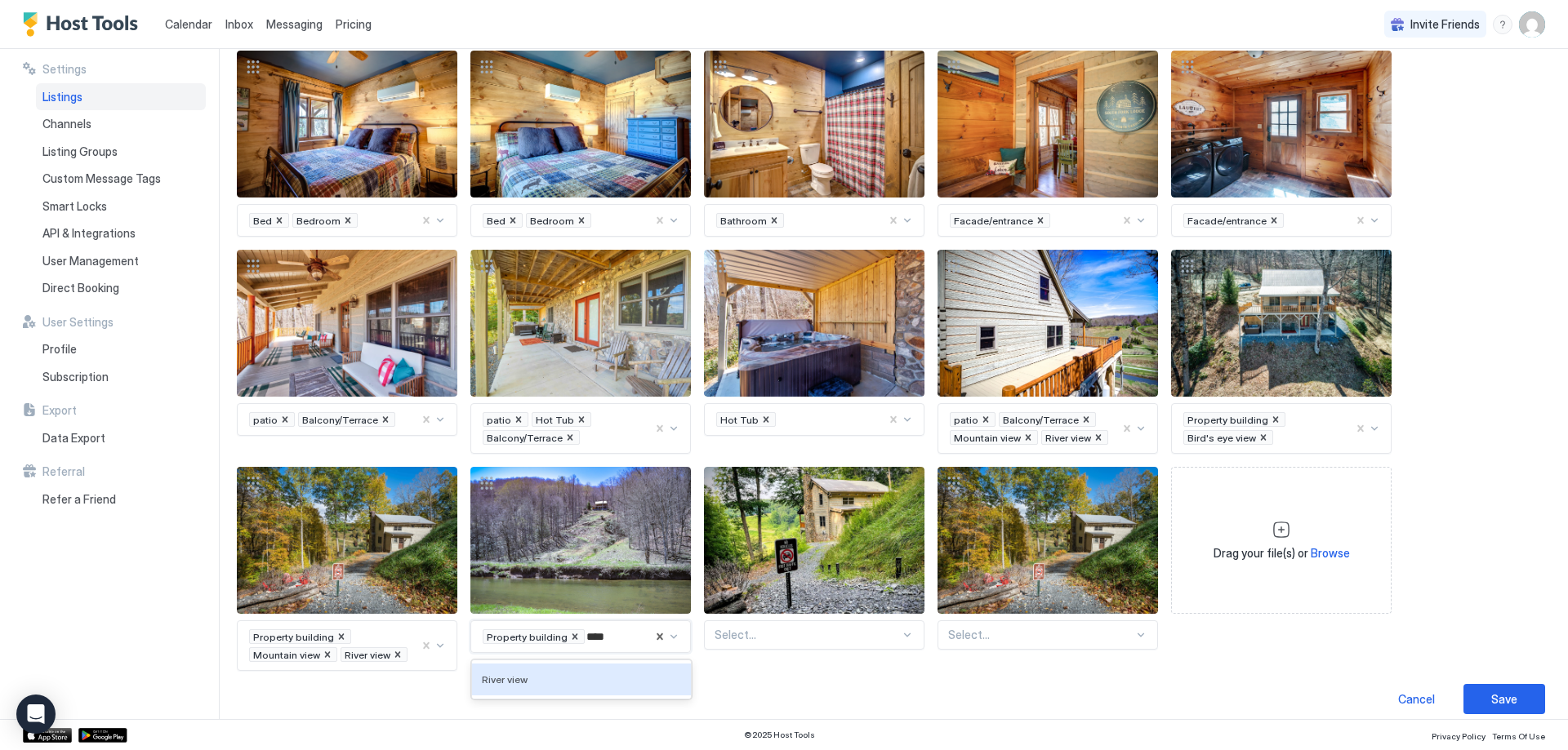
type input "*****"
click at [752, 624] on div "Select..." at bounding box center [814, 635] width 221 height 29
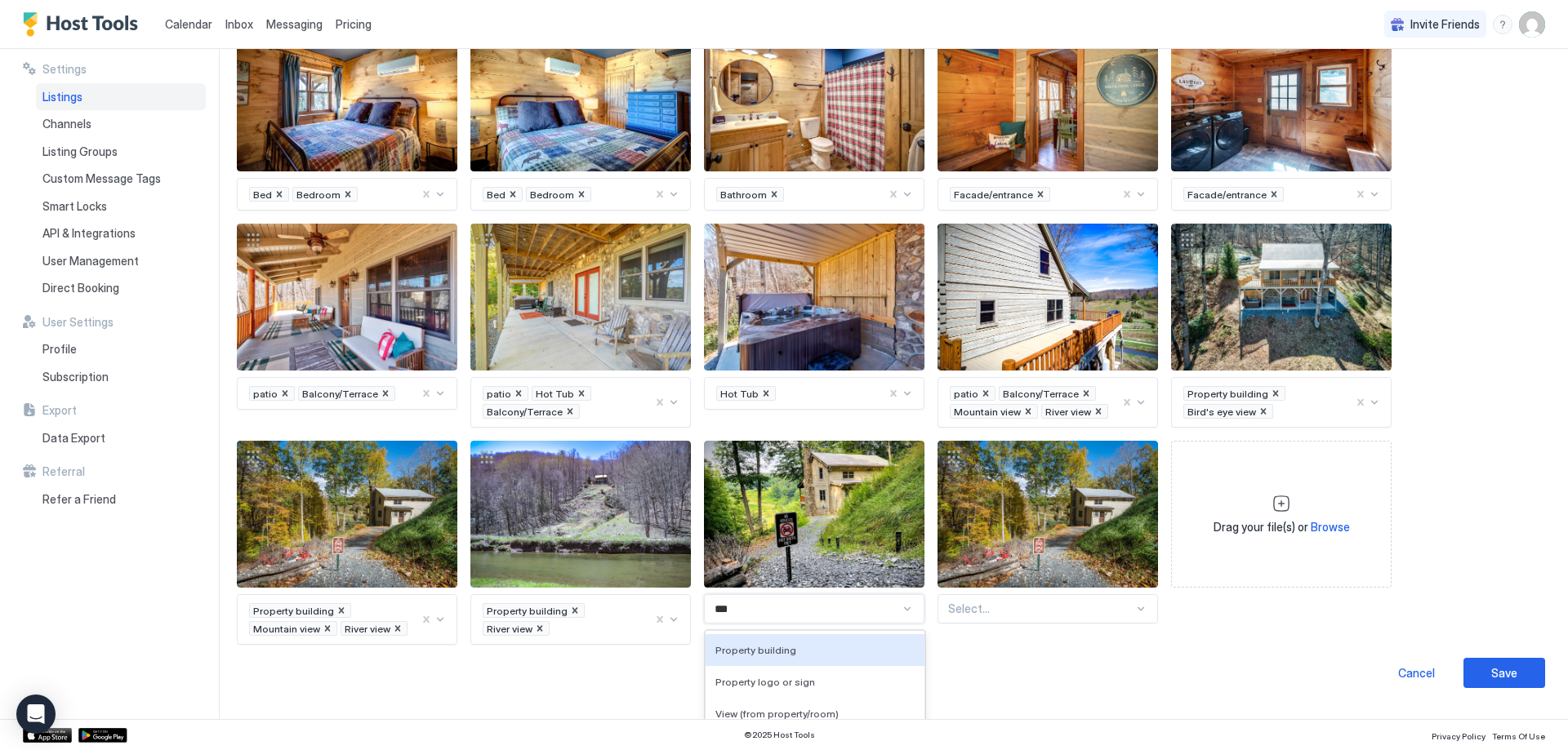
type input "****"
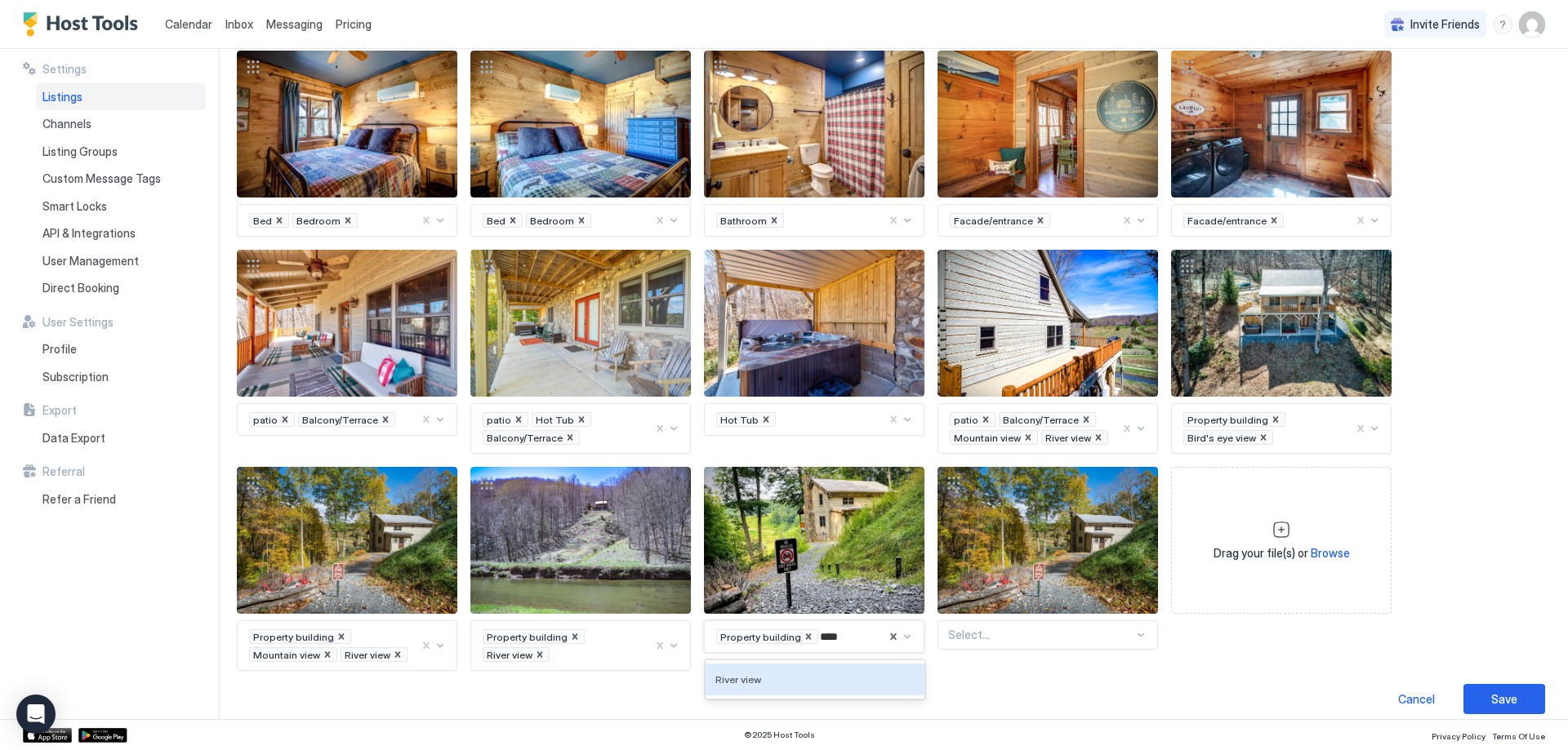
type input "*****"
click at [1153, 684] on div "Cancel Save" at bounding box center [890, 698] width 1309 height 30
click at [1002, 629] on div "Select..." at bounding box center [1048, 635] width 221 height 29
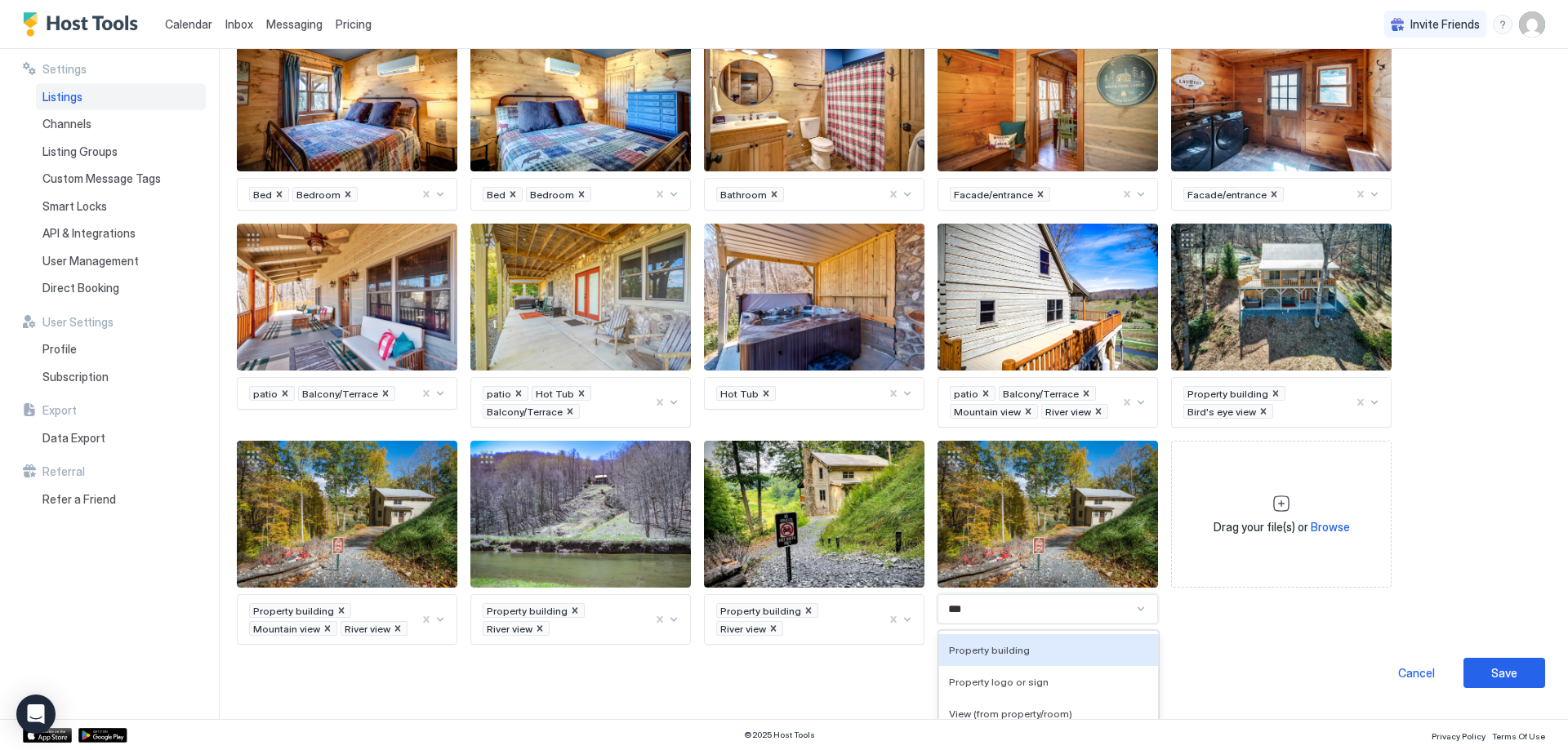
type input "****"
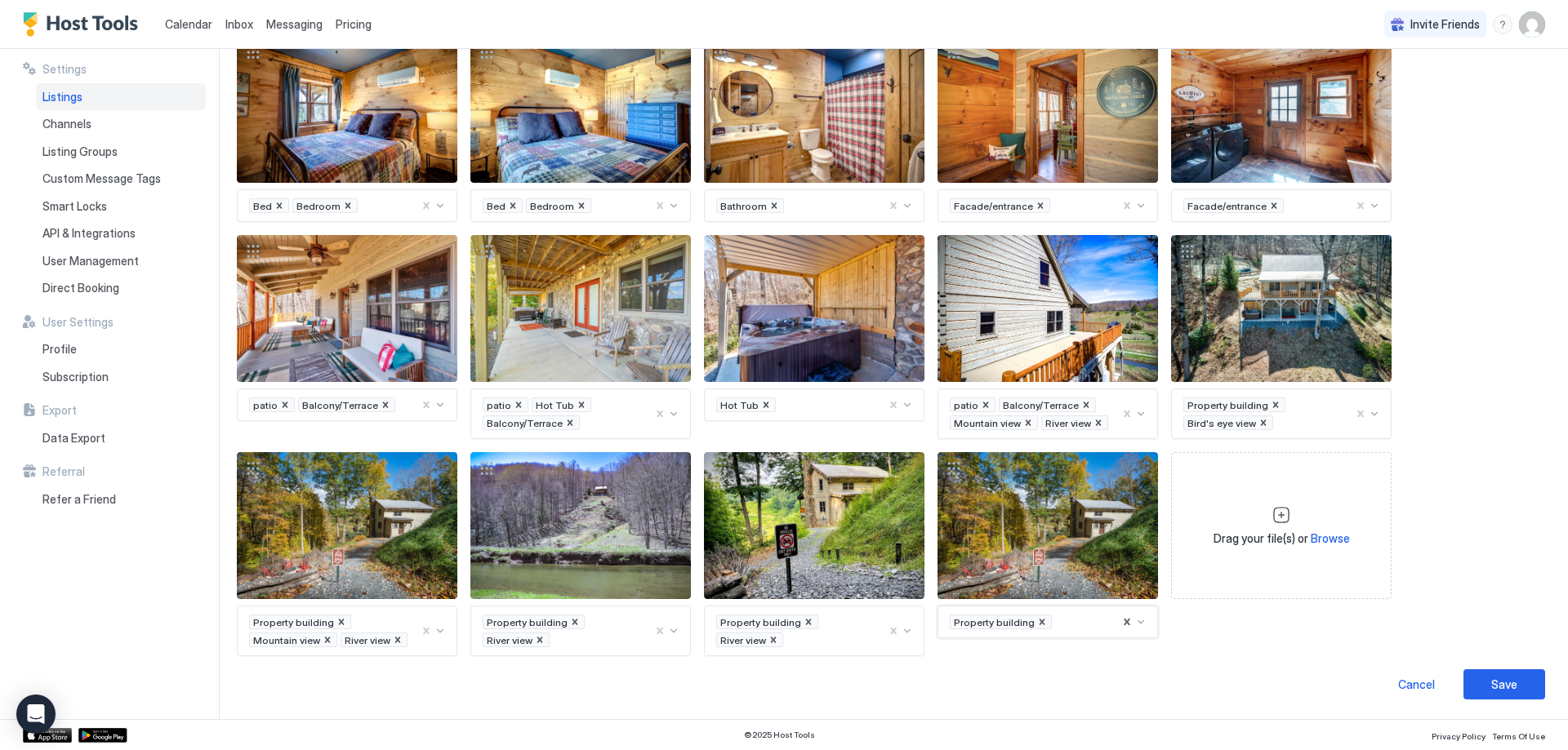
scroll to position [1544, 0]
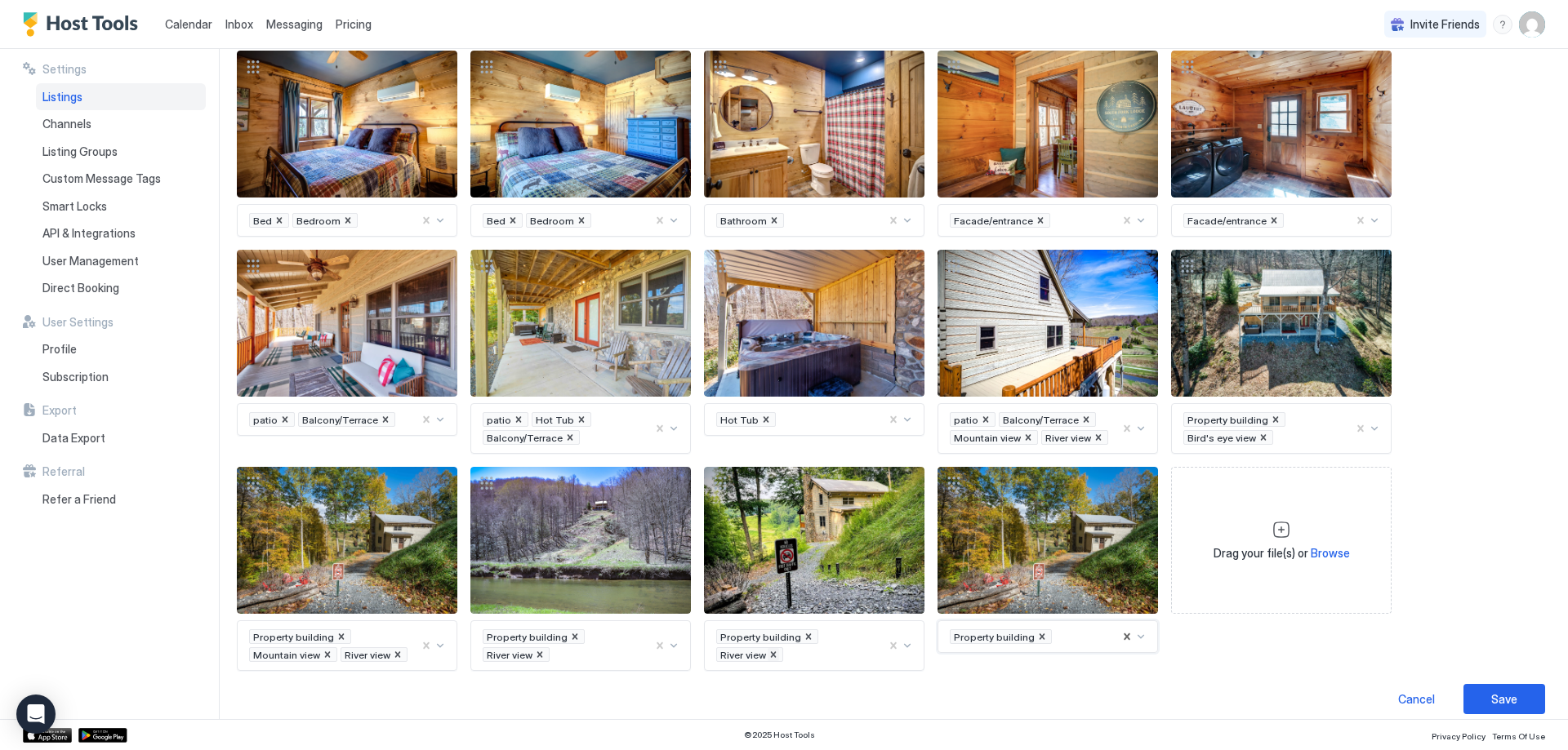
click at [776, 651] on icon "Remove River view" at bounding box center [774, 654] width 5 height 5
click at [1496, 690] on div "Save" at bounding box center [1504, 698] width 26 height 17
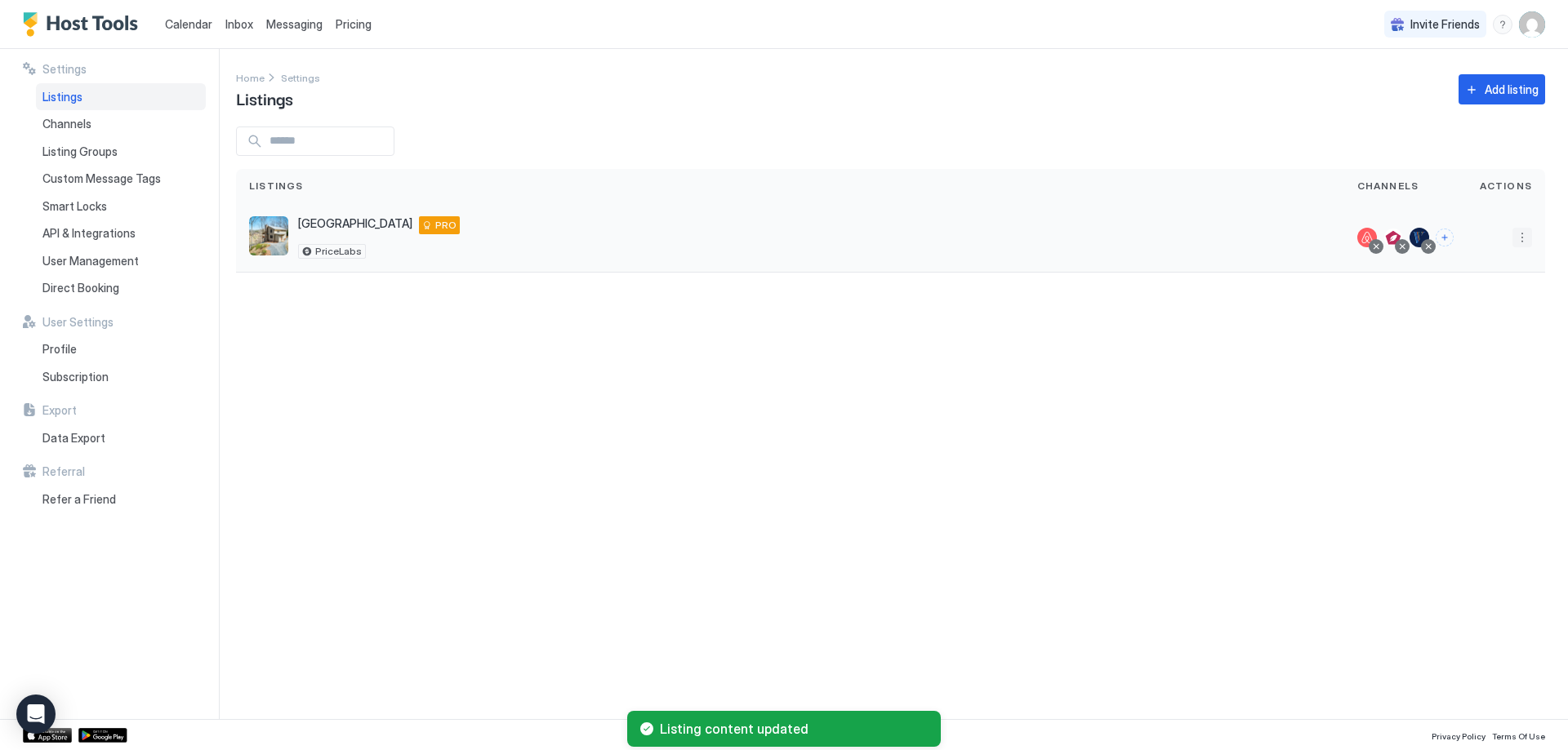
click at [1526, 239] on button "More options" at bounding box center [1522, 238] width 20 height 20
click at [1482, 318] on span "Listing Settings" at bounding box center [1485, 313] width 72 height 13
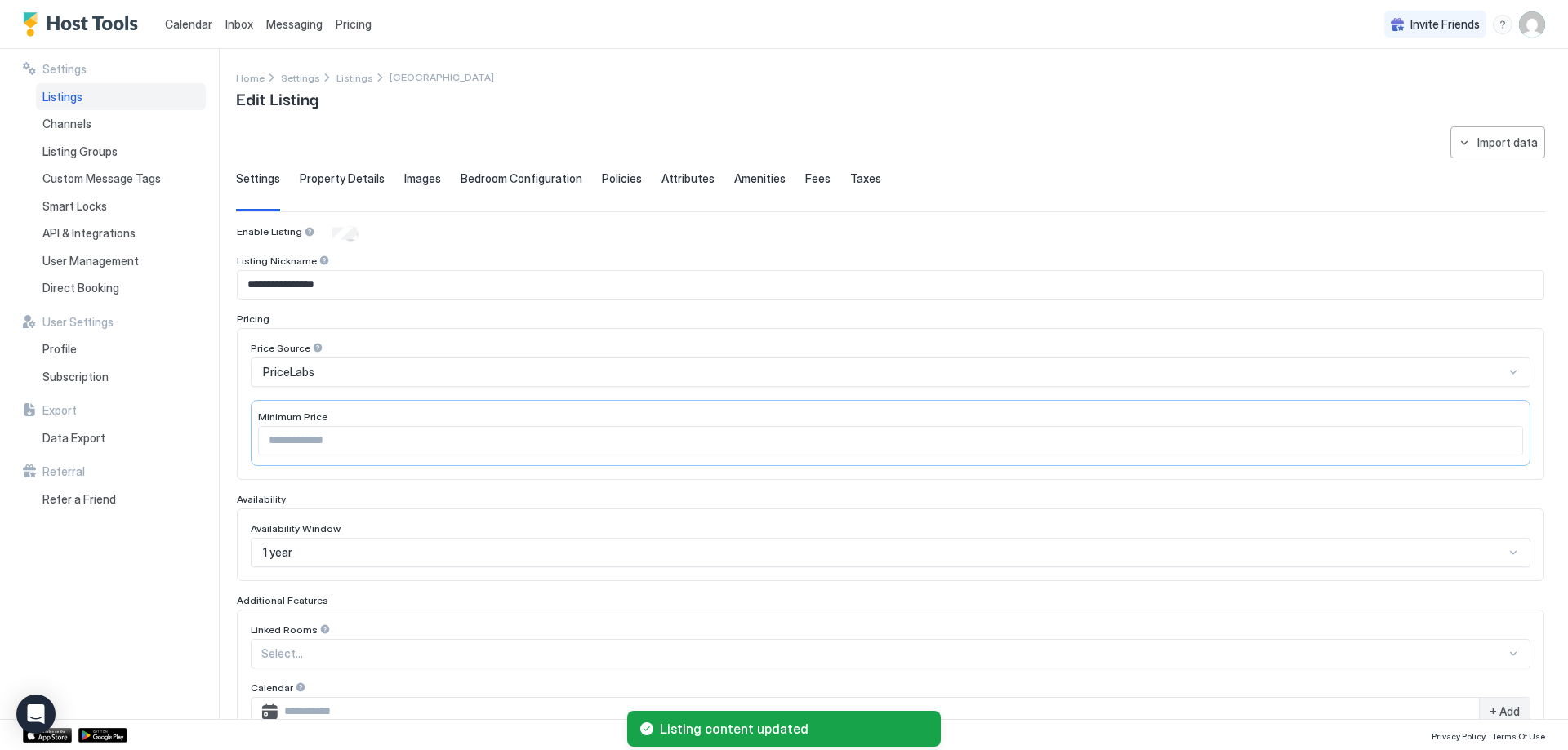
type textarea "**********"
click at [357, 183] on span "Property Details" at bounding box center [342, 179] width 85 height 14
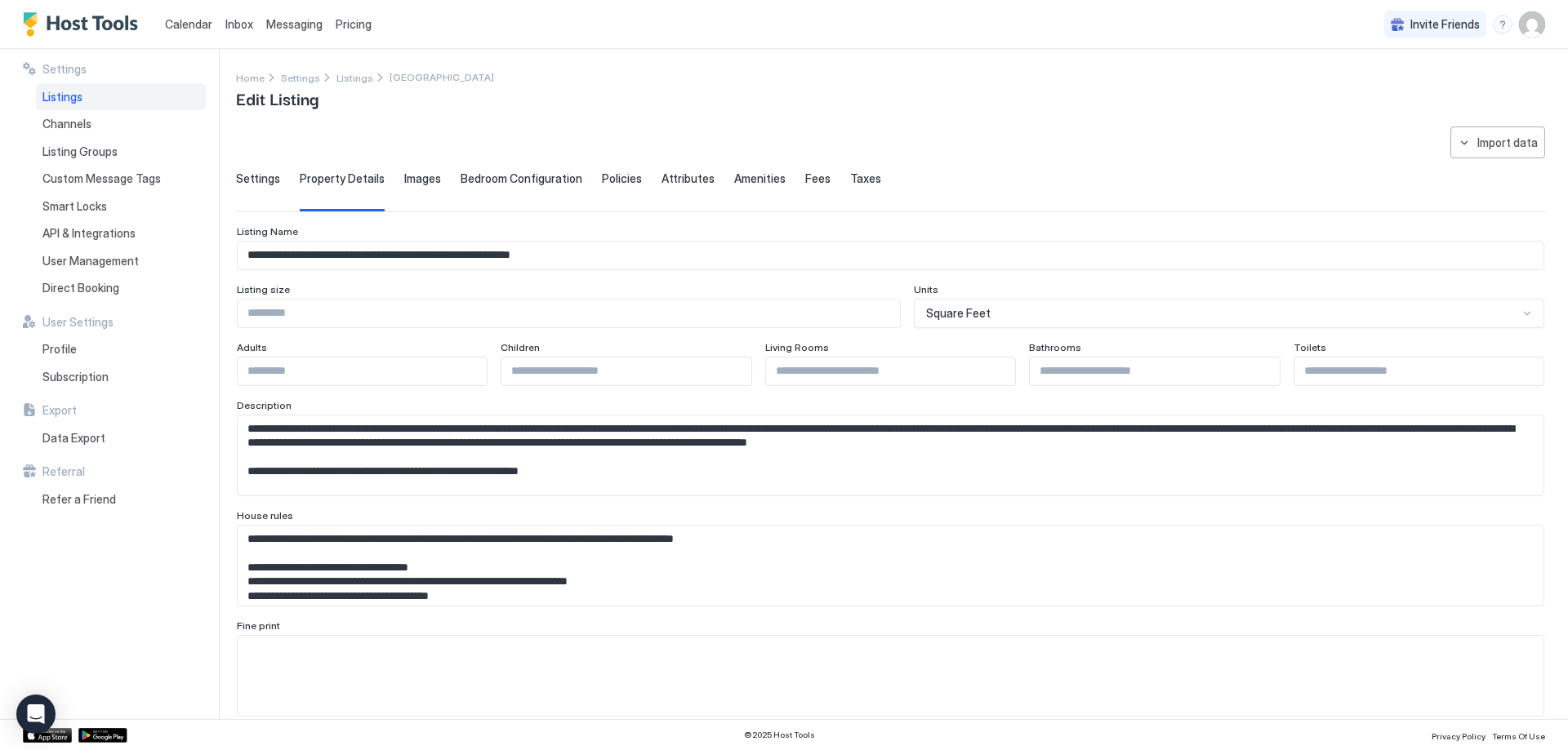
click at [418, 185] on span "Images" at bounding box center [423, 179] width 37 height 14
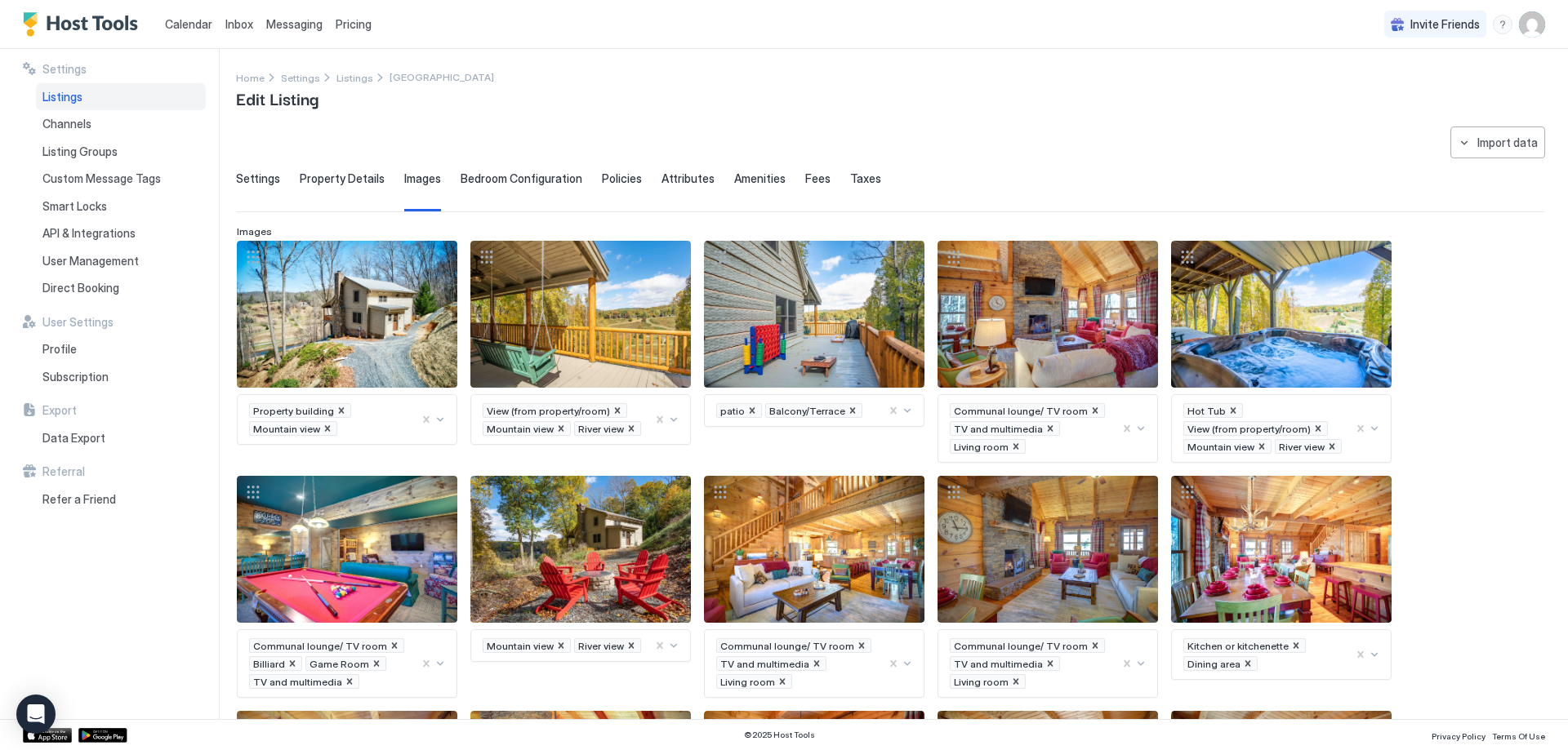
click at [510, 183] on span "Bedroom Configuration" at bounding box center [521, 179] width 121 height 14
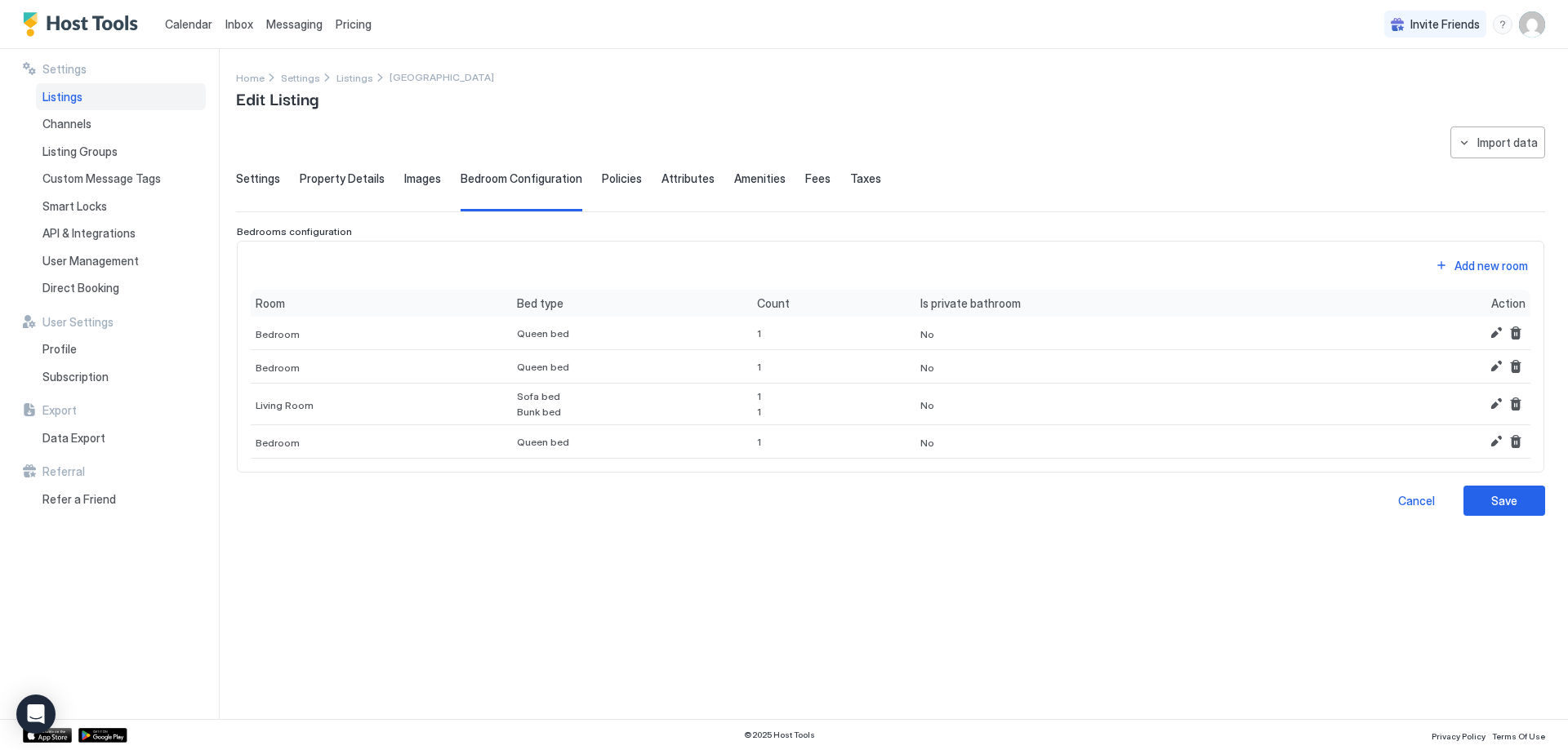
click at [633, 180] on div "Settings Property Details Images Bedroom Configuration Policies Attributes Amen…" at bounding box center [890, 192] width 1309 height 40
click at [623, 180] on span "Policies" at bounding box center [622, 179] width 40 height 14
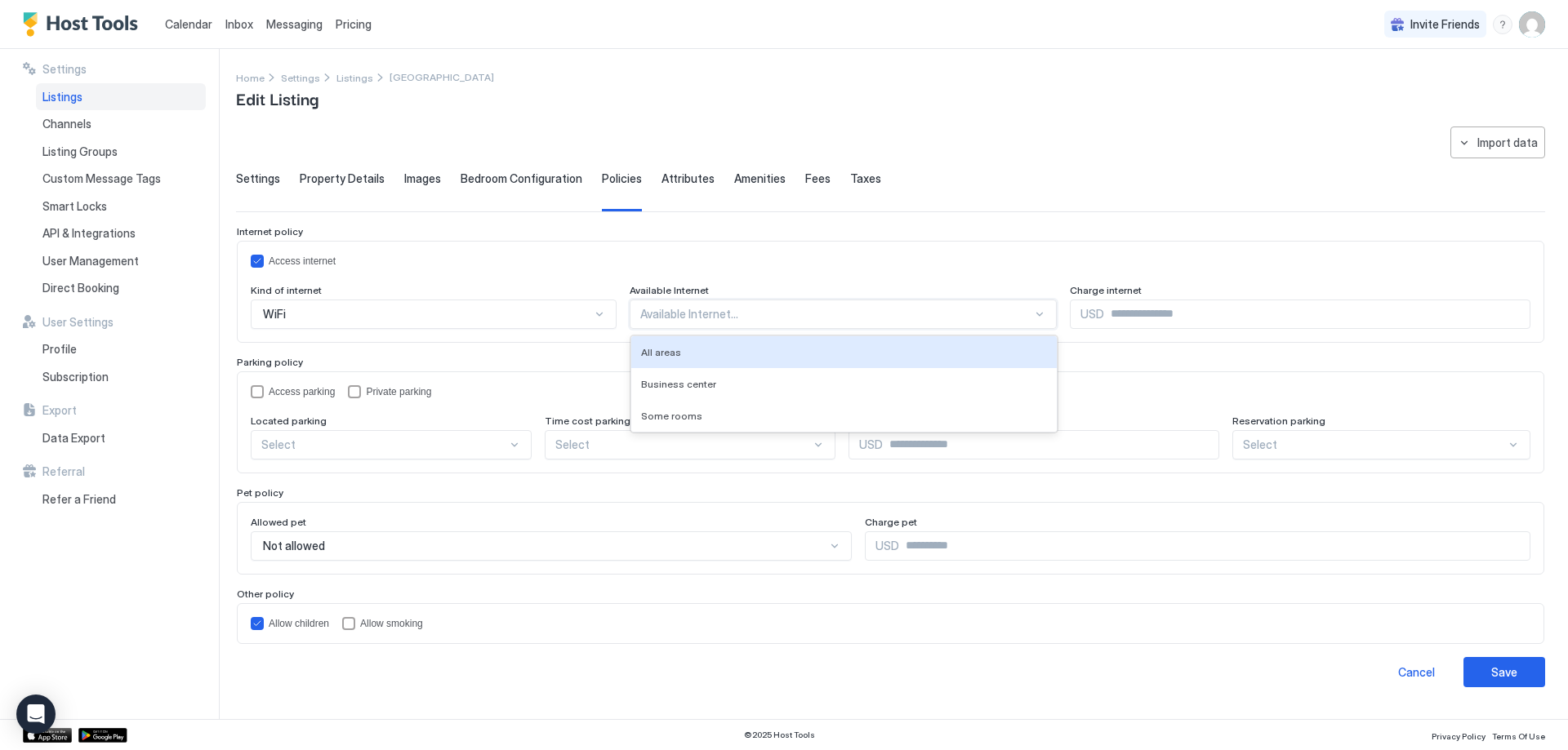
click at [685, 316] on div at bounding box center [837, 314] width 393 height 14
click at [683, 345] on div "All areas" at bounding box center [844, 352] width 426 height 32
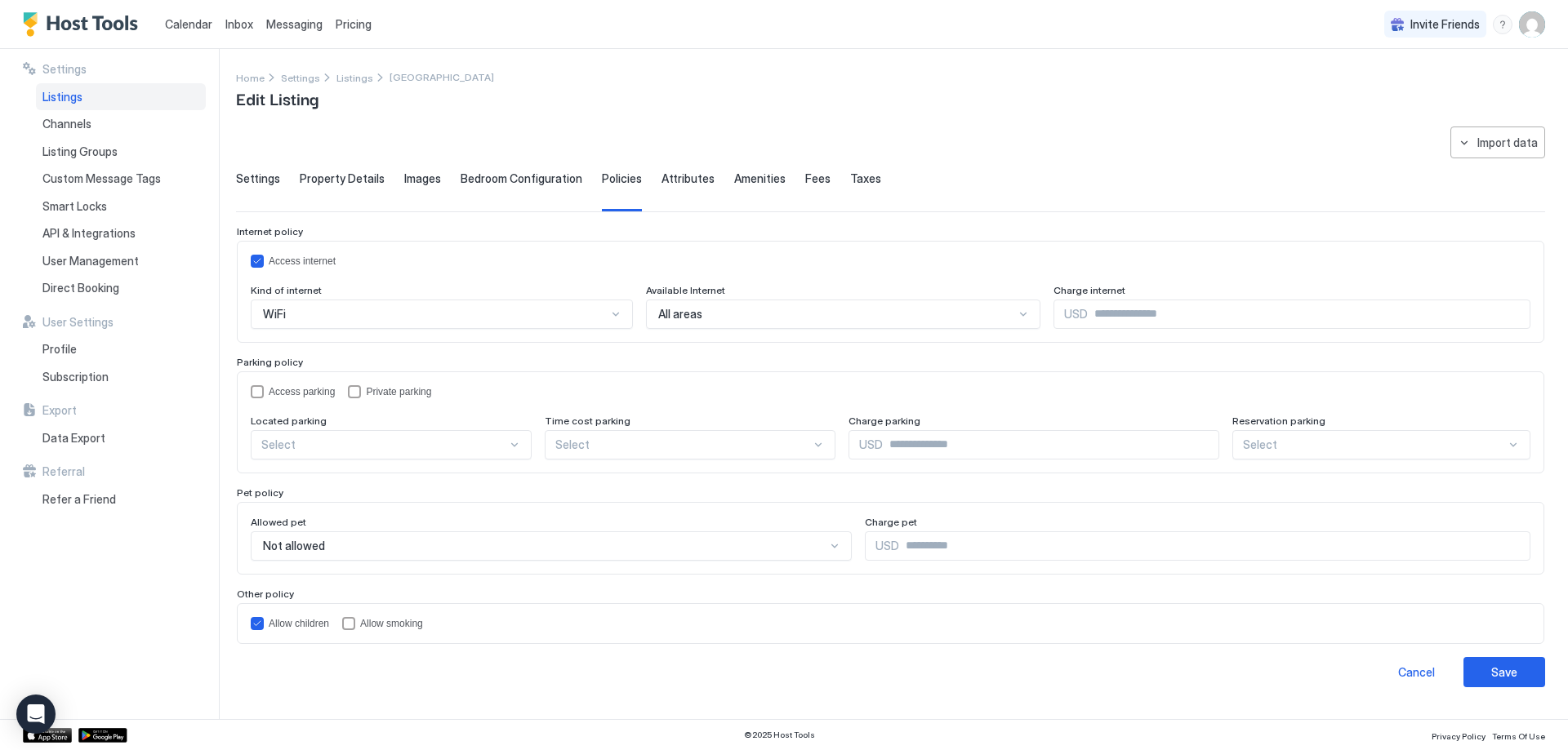
click at [1064, 318] on span "USD" at bounding box center [1076, 314] width 24 height 14
click at [897, 277] on div "Access internet Kind of internet WiFi Available Internet All areas Charge inter…" at bounding box center [890, 292] width 1279 height 74
click at [289, 329] on div "Select" at bounding box center [442, 314] width 382 height 29
click at [314, 479] on div "On Site" at bounding box center [392, 483] width 260 height 13
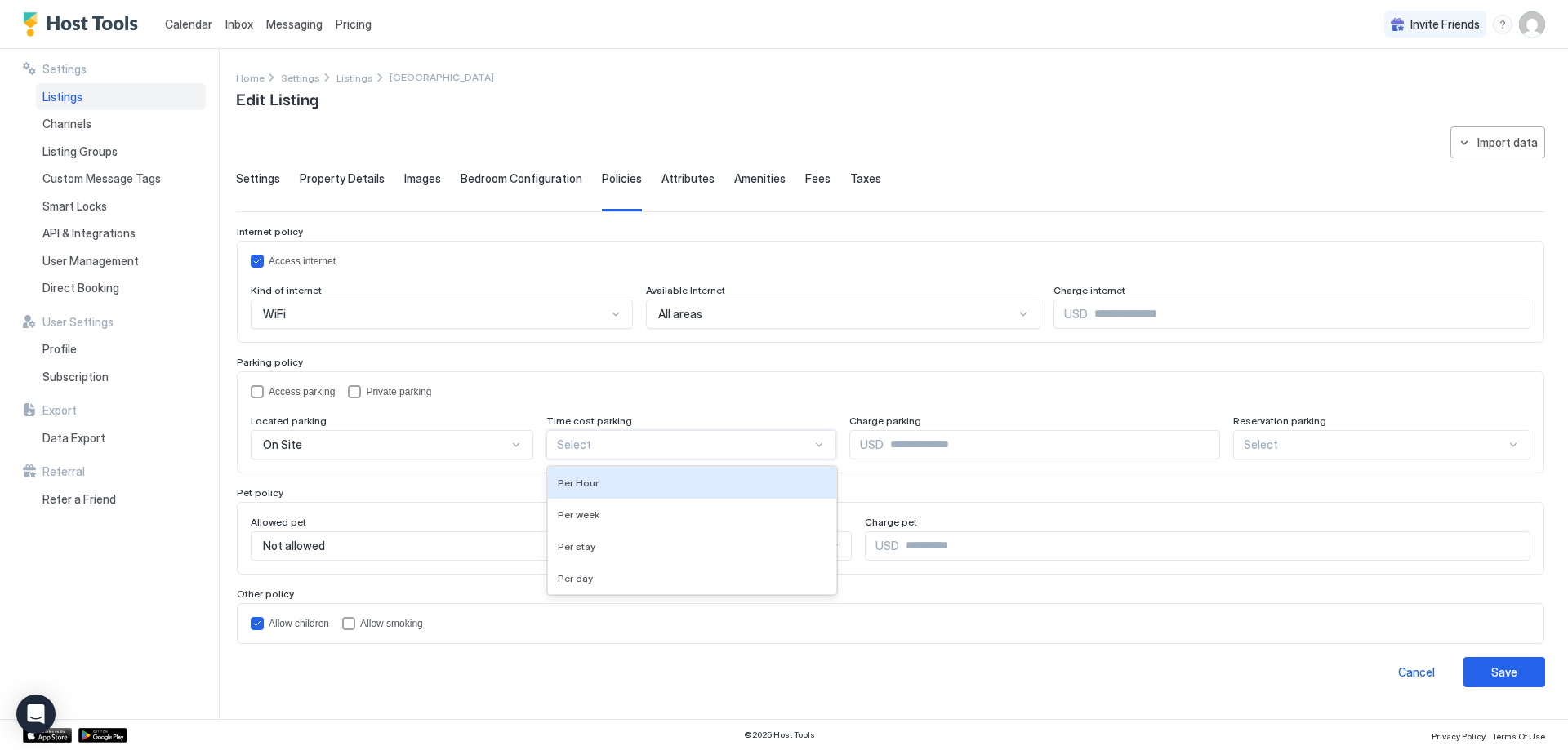
click at [586, 451] on div at bounding box center [684, 445] width 255 height 14
click at [610, 329] on div "Access parking Private parking Located parking On Site Time cost parking Select…" at bounding box center [890, 292] width 1279 height 74
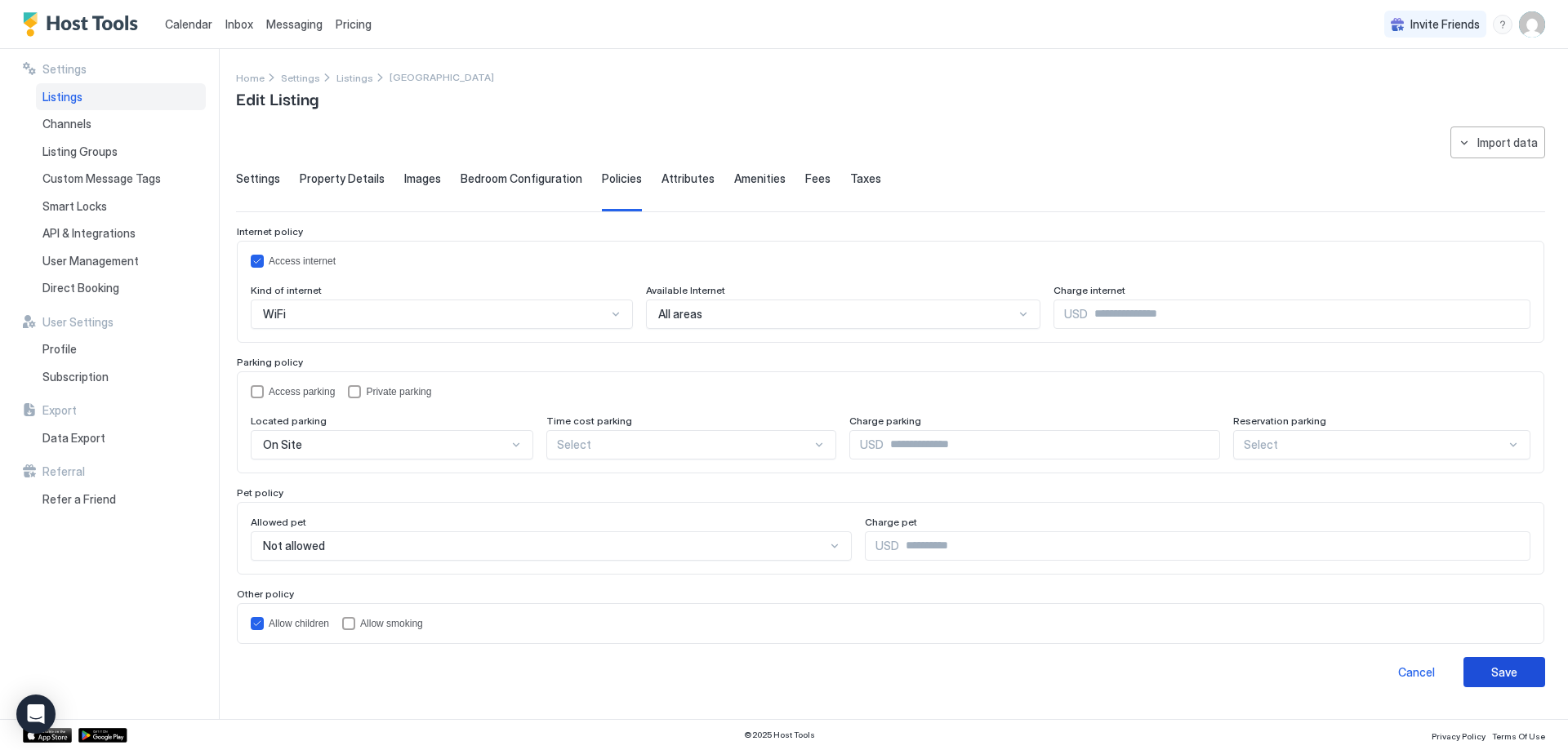
click at [1505, 673] on div "Save" at bounding box center [1504, 672] width 26 height 17
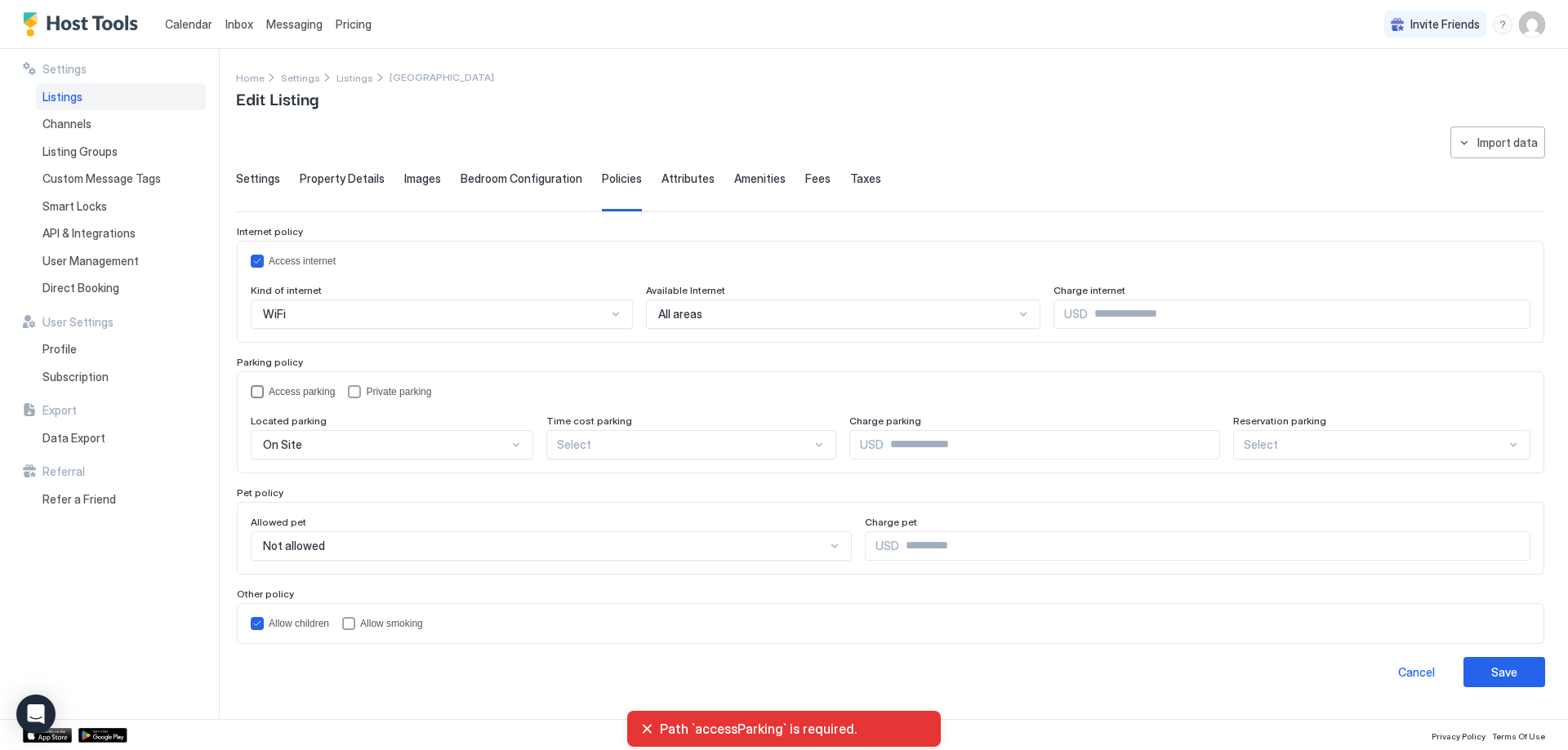
click at [258, 390] on div "accessParking" at bounding box center [257, 392] width 13 height 13
click at [1519, 681] on button "Save" at bounding box center [1504, 671] width 81 height 30
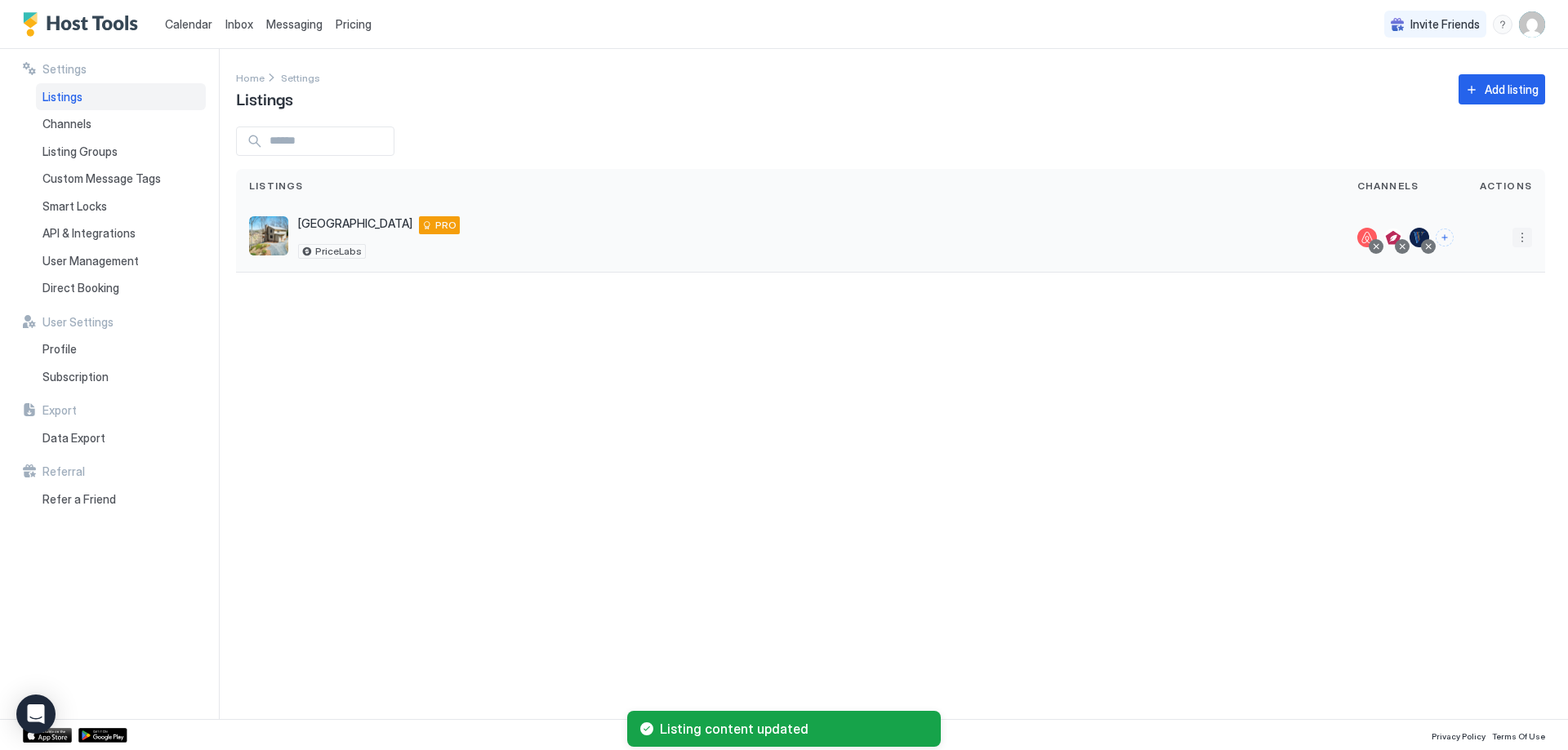
click at [1528, 239] on button "More options" at bounding box center [1522, 238] width 20 height 20
click at [1471, 312] on span "Listing Settings" at bounding box center [1485, 313] width 72 height 13
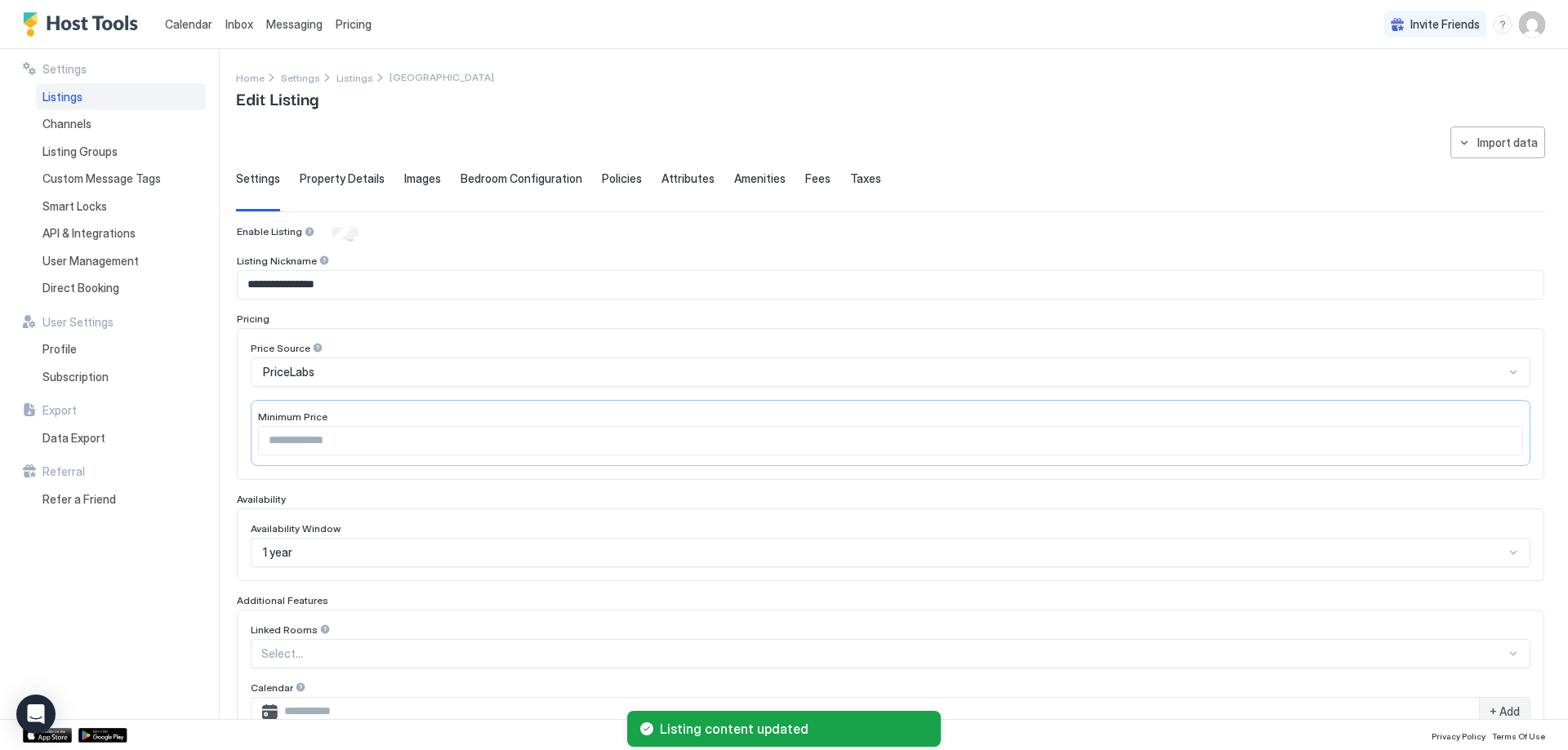
click at [523, 176] on span "Bedroom Configuration" at bounding box center [521, 179] width 121 height 14
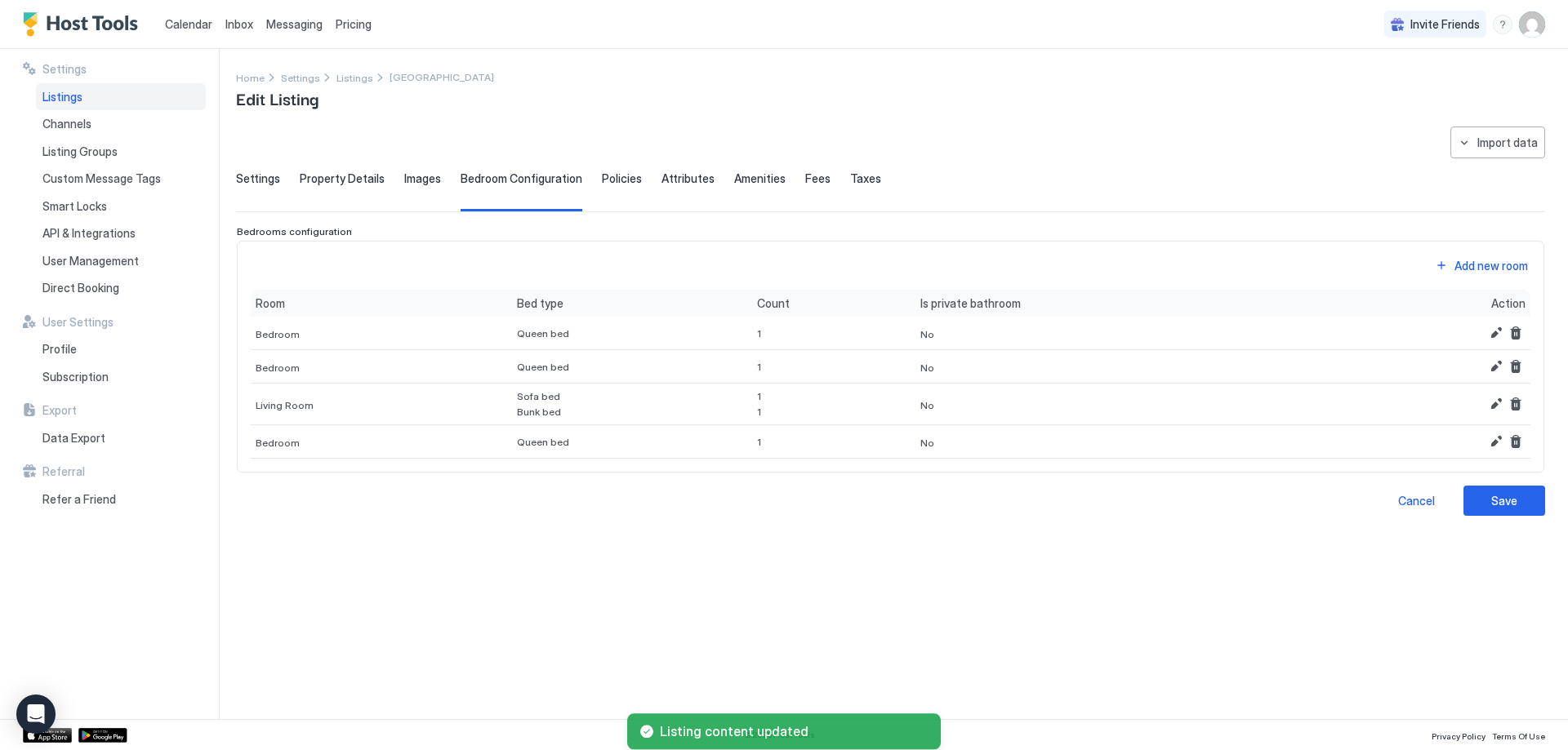
click at [615, 183] on span "Policies" at bounding box center [622, 179] width 40 height 14
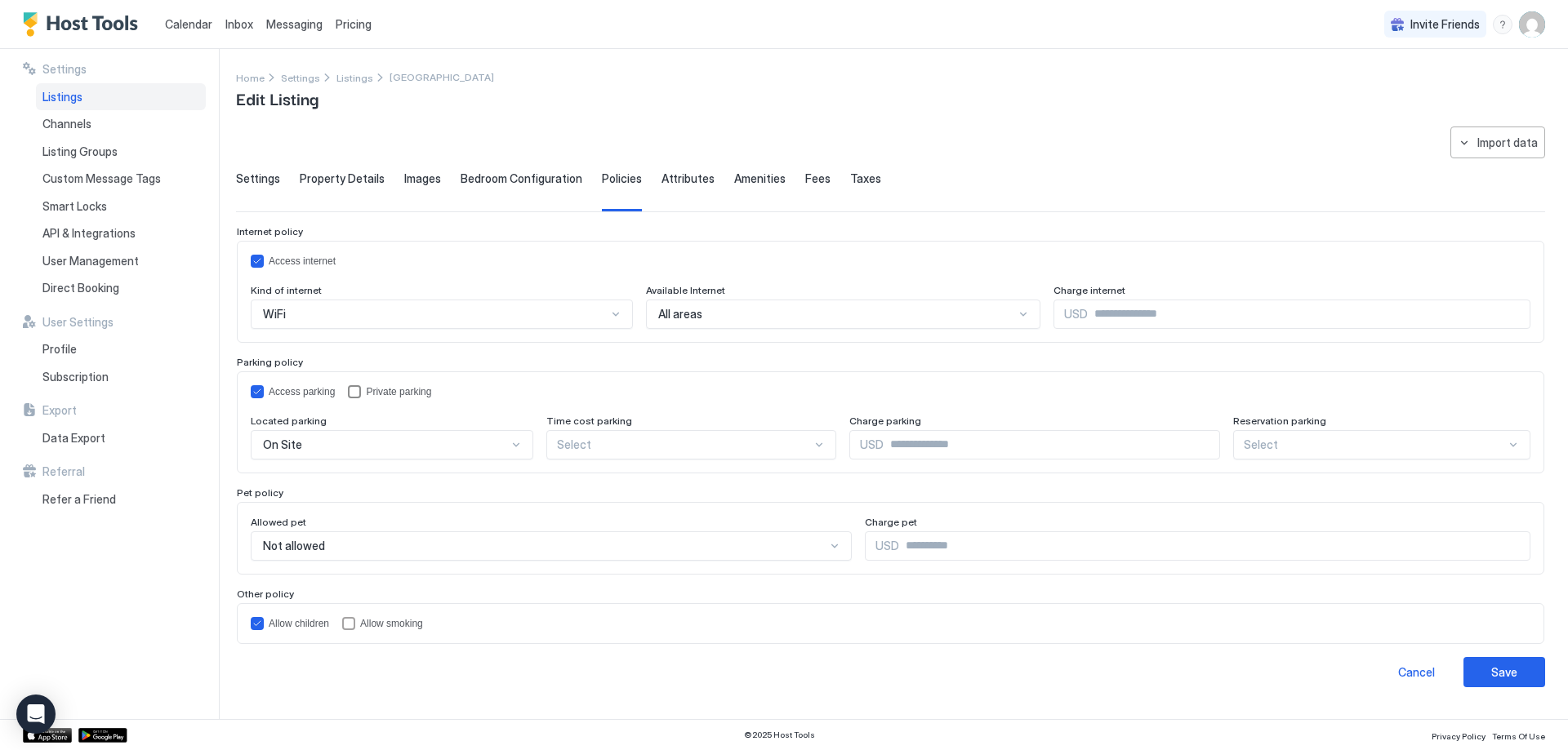
click at [356, 389] on div "privateParking" at bounding box center [354, 392] width 13 height 13
click at [1513, 677] on div "Save" at bounding box center [1504, 672] width 26 height 17
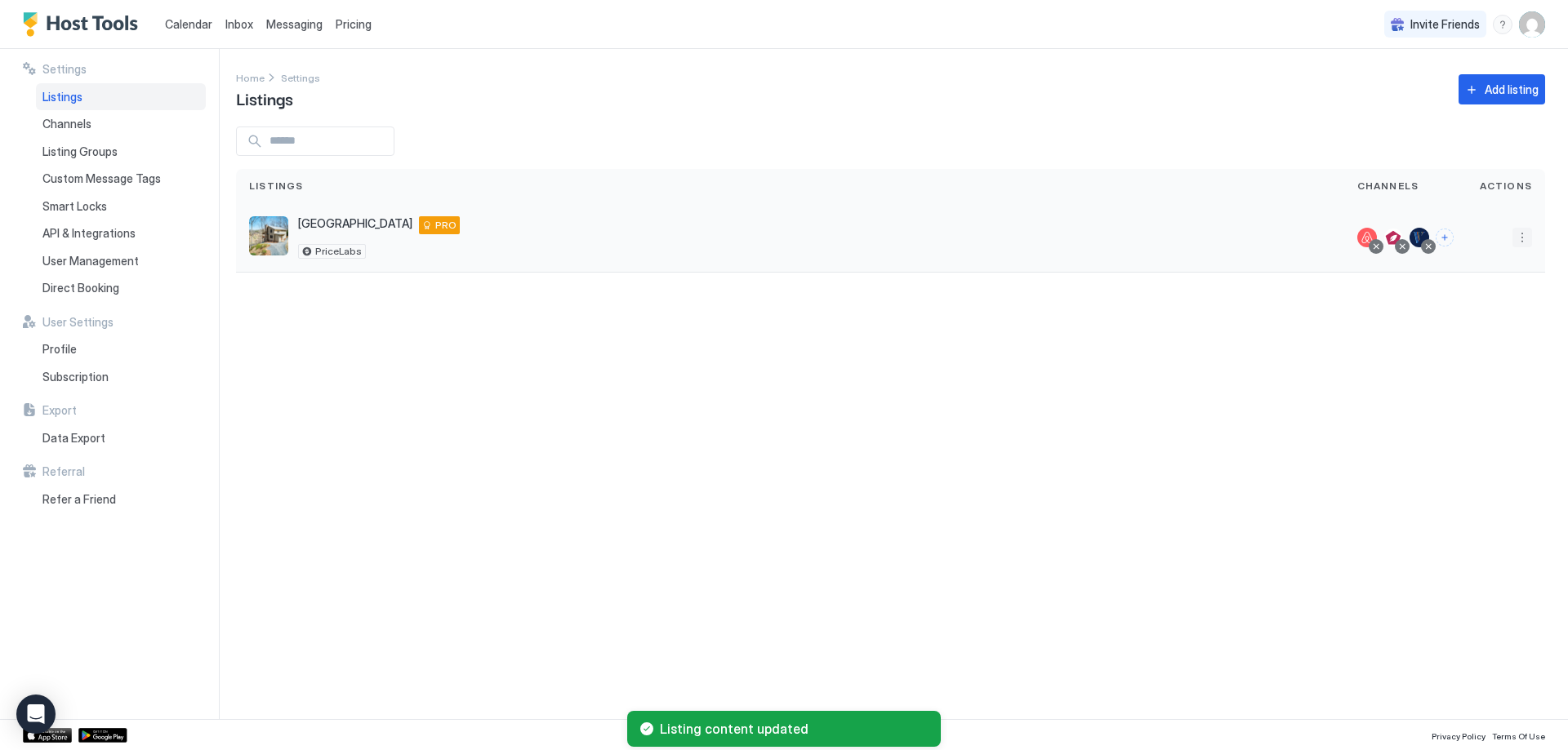
click at [1526, 240] on button "More options" at bounding box center [1522, 238] width 20 height 20
click at [1466, 315] on span "Listing Settings" at bounding box center [1485, 313] width 72 height 13
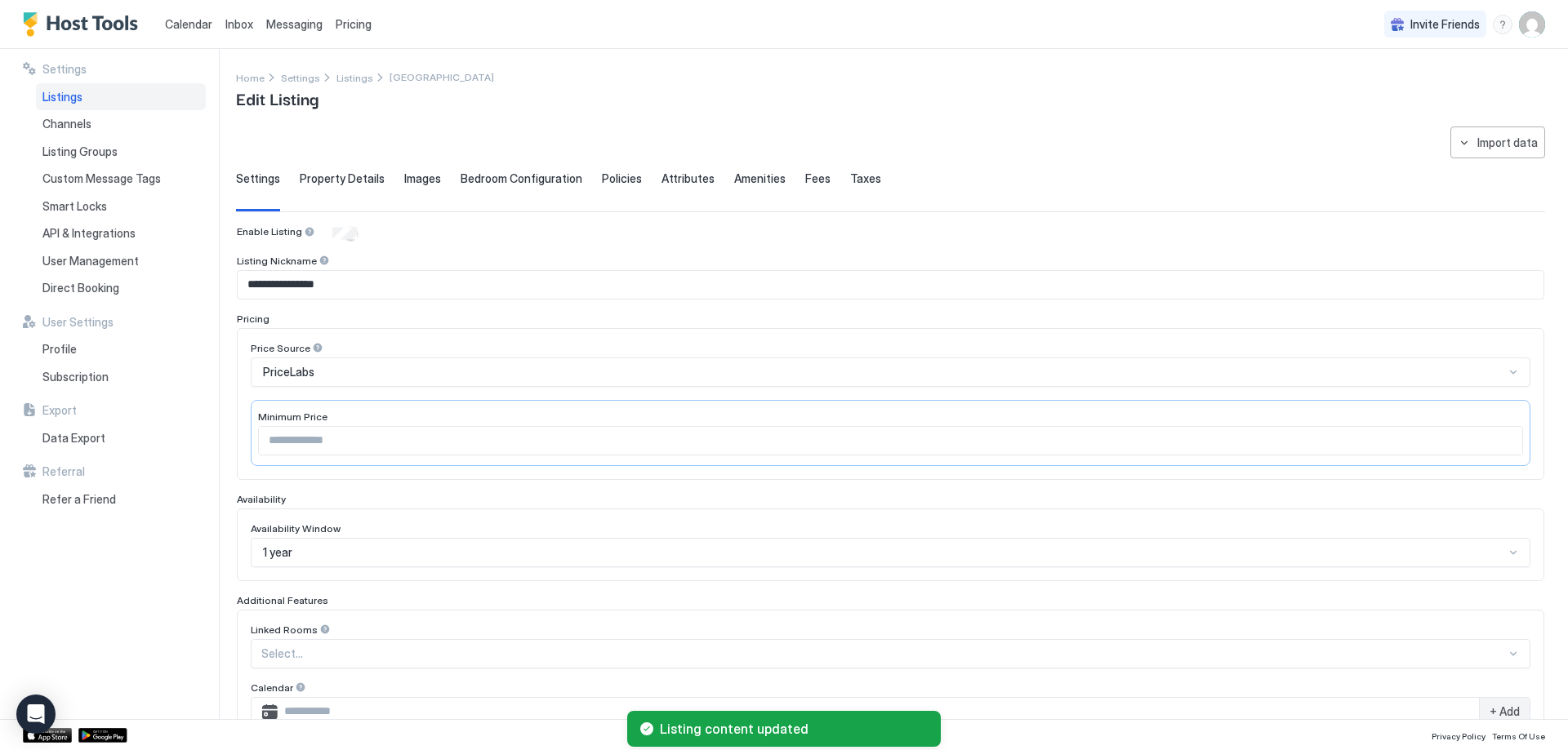
click at [650, 175] on div "Settings Property Details Images Bedroom Configuration Policies Attributes Amen…" at bounding box center [890, 192] width 1309 height 40
click at [667, 178] on span "Attributes" at bounding box center [688, 179] width 53 height 14
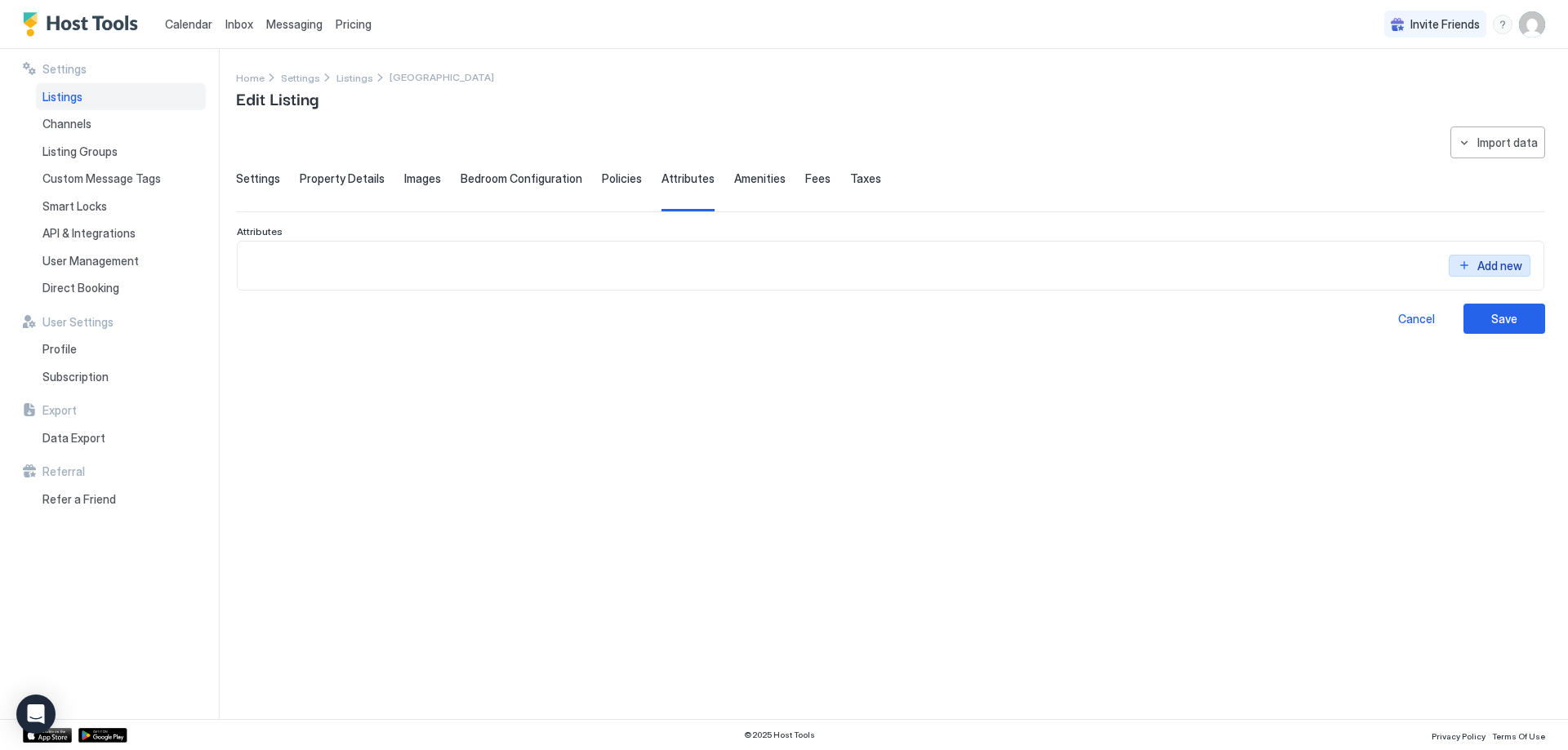
click at [1460, 267] on button "Add new" at bounding box center [1489, 266] width 81 height 22
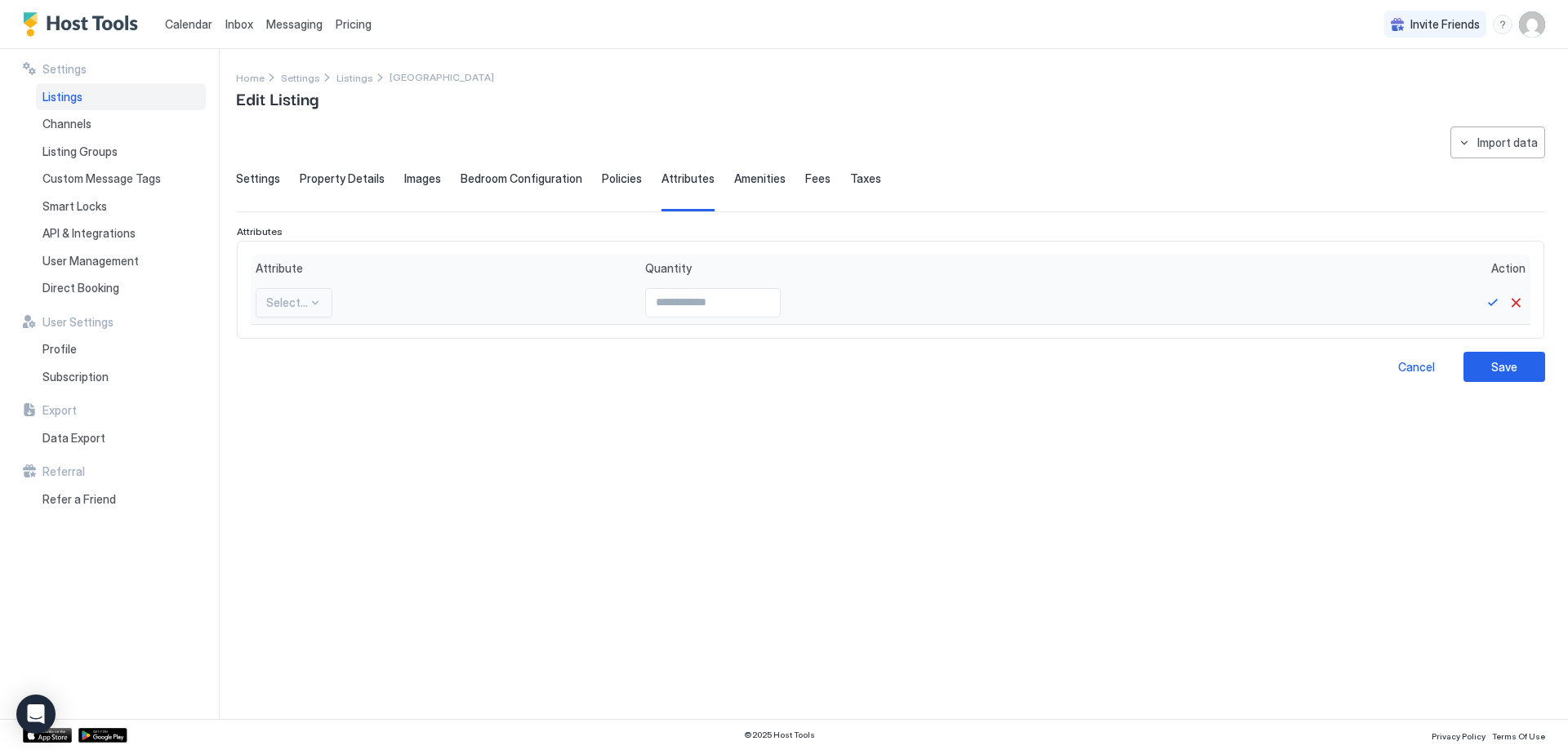
click at [282, 302] on div at bounding box center [287, 303] width 42 height 14
click at [281, 372] on span "Autumn foliage" at bounding box center [293, 376] width 52 height 13
click at [339, 300] on span "Autumn foliage" at bounding box center [308, 303] width 80 height 14
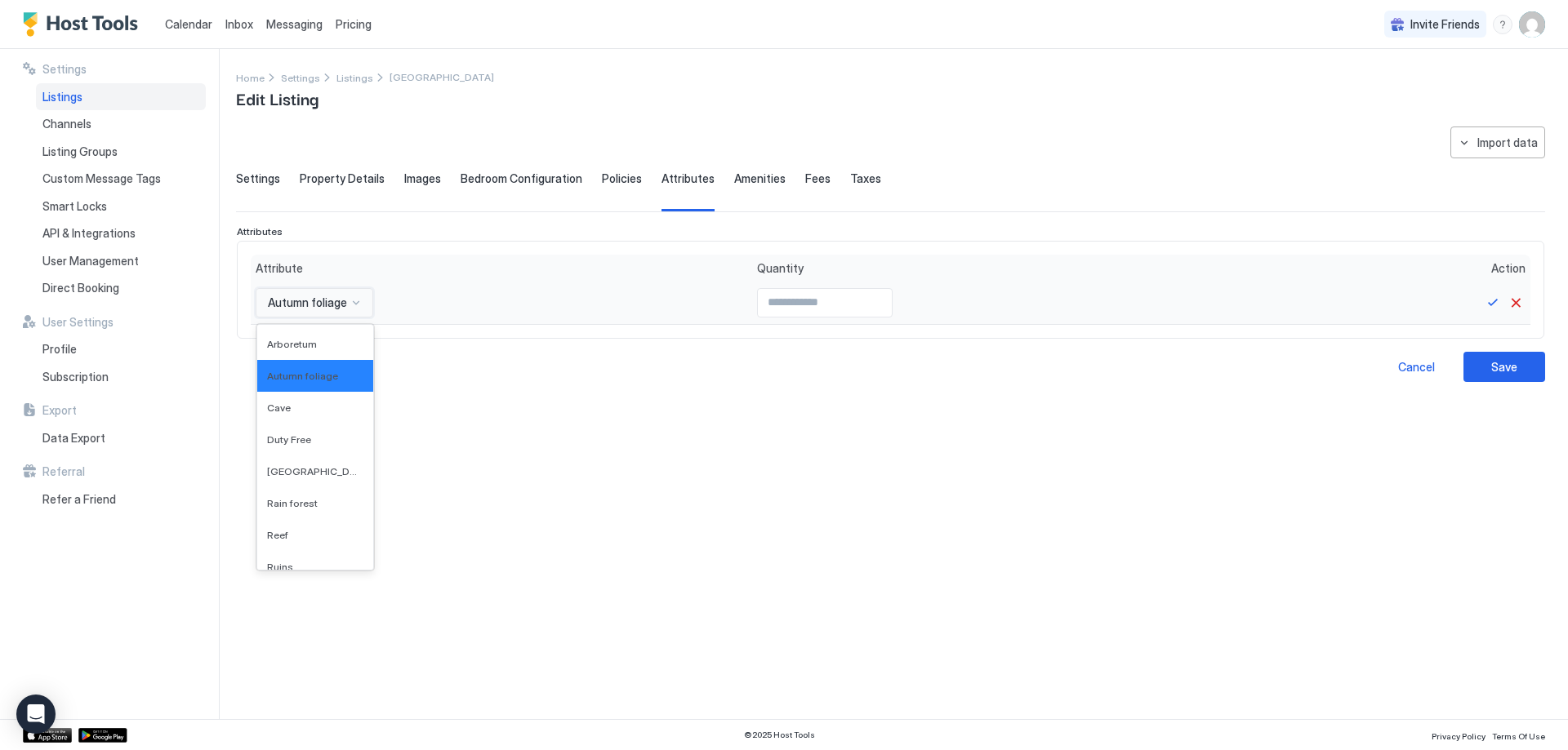
click at [757, 309] on input "Input Field" at bounding box center [824, 302] width 134 height 28
type input "*"
click at [858, 301] on input "*" at bounding box center [824, 302] width 134 height 28
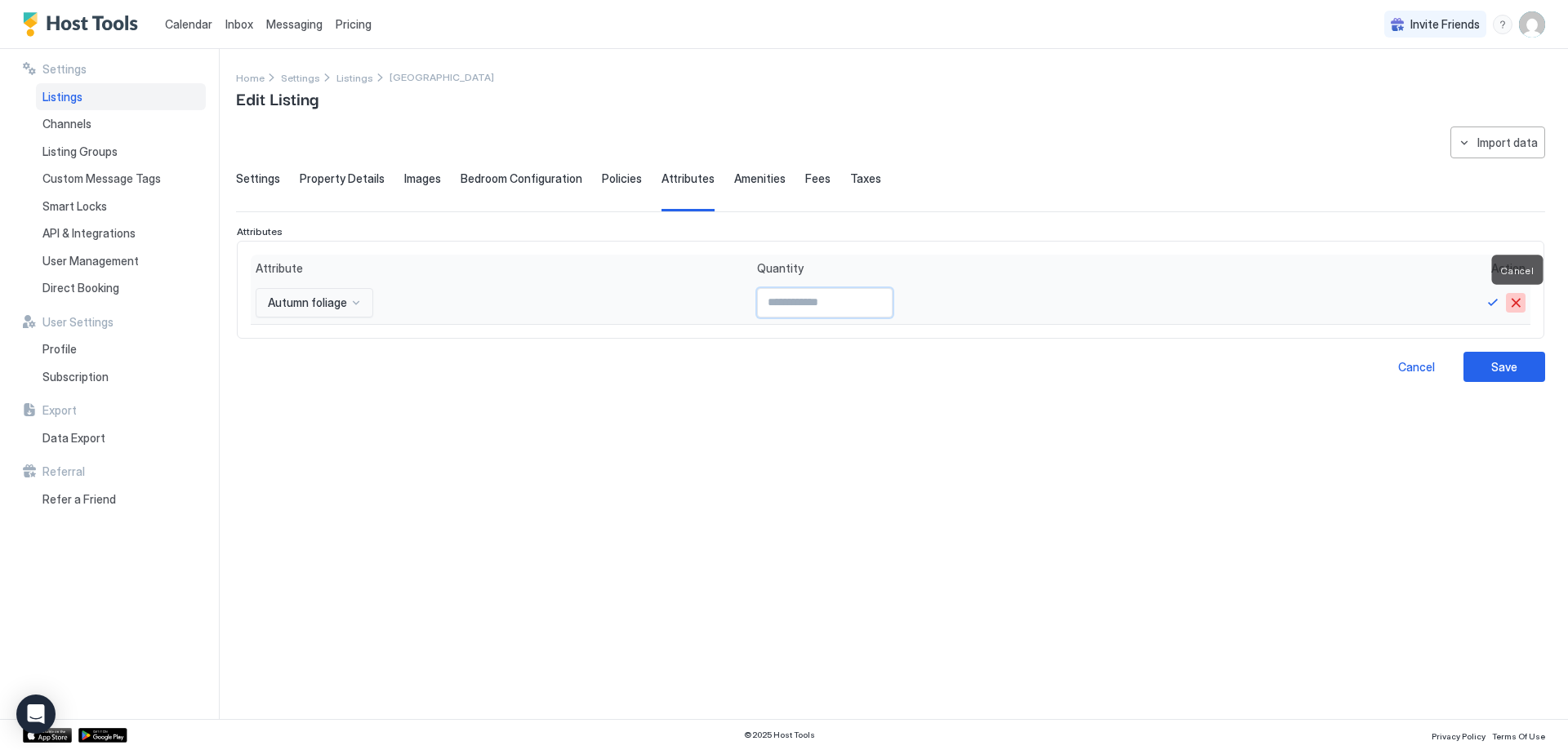
click at [1519, 309] on button "Cancel" at bounding box center [1516, 303] width 20 height 20
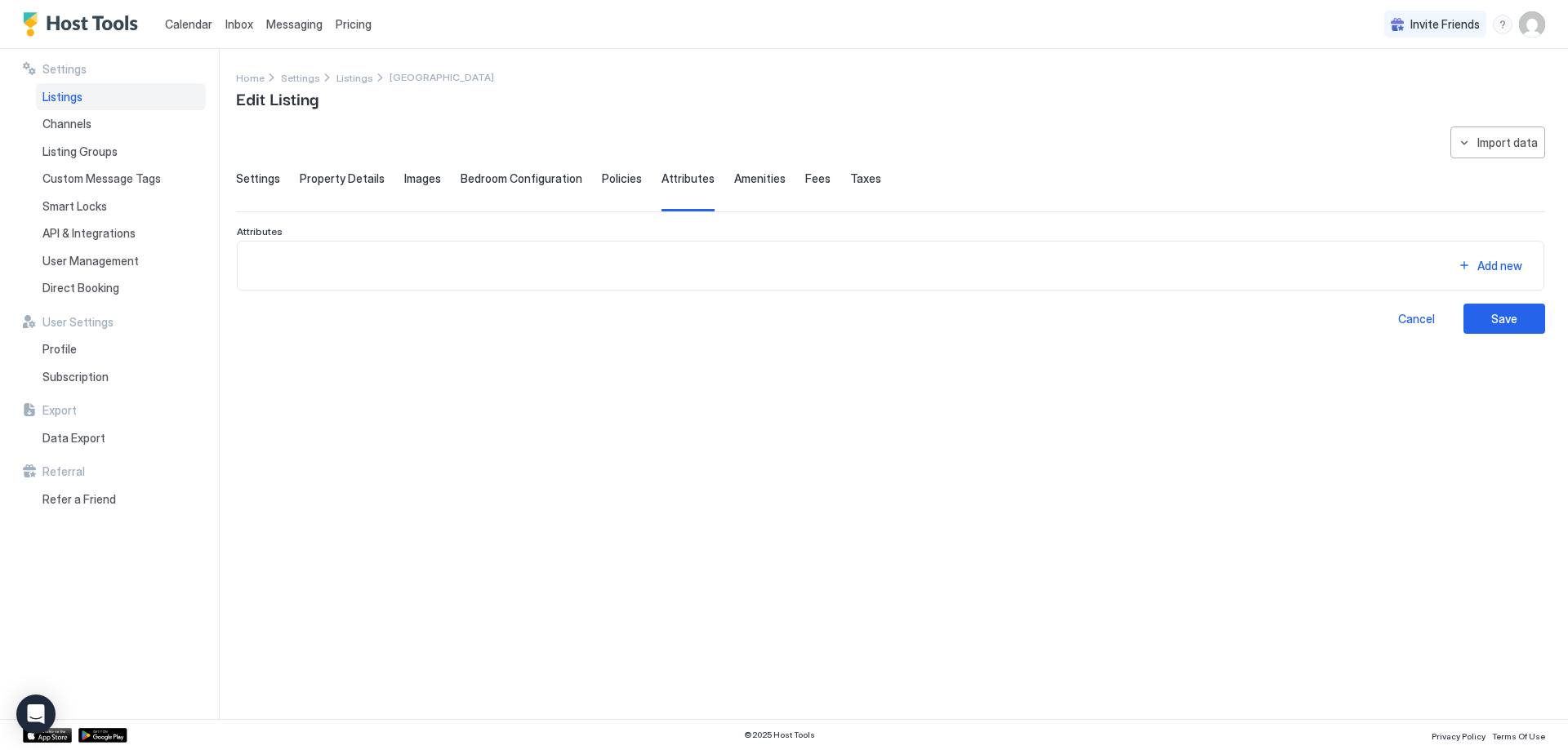
click at [734, 180] on span "Amenities" at bounding box center [759, 179] width 52 height 14
click at [1503, 262] on div "Add new" at bounding box center [1500, 253] width 45 height 17
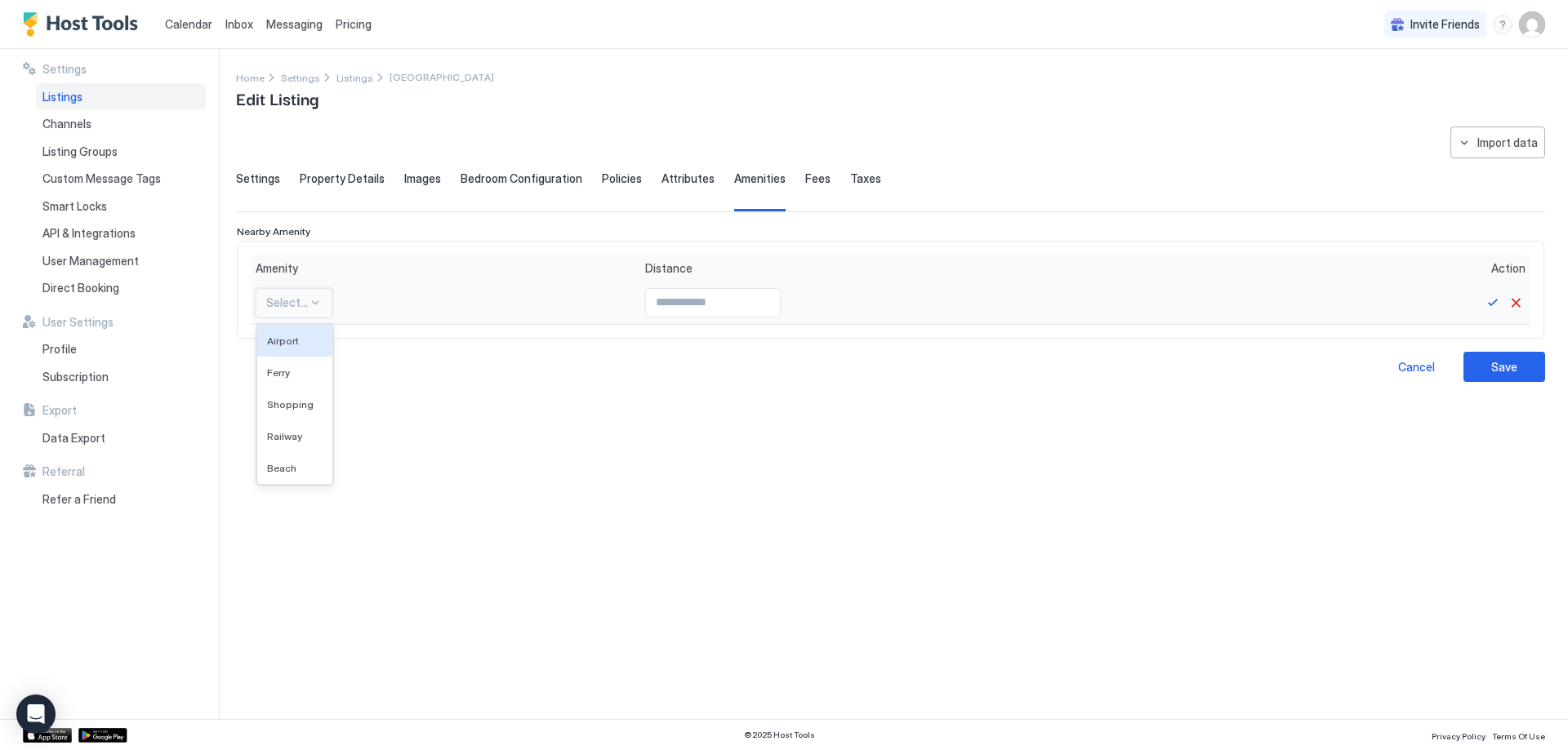
click at [289, 309] on div at bounding box center [287, 303] width 42 height 14
click at [762, 404] on div "**********" at bounding box center [890, 413] width 1309 height 574
click at [1518, 303] on button "Cancel" at bounding box center [1516, 303] width 20 height 20
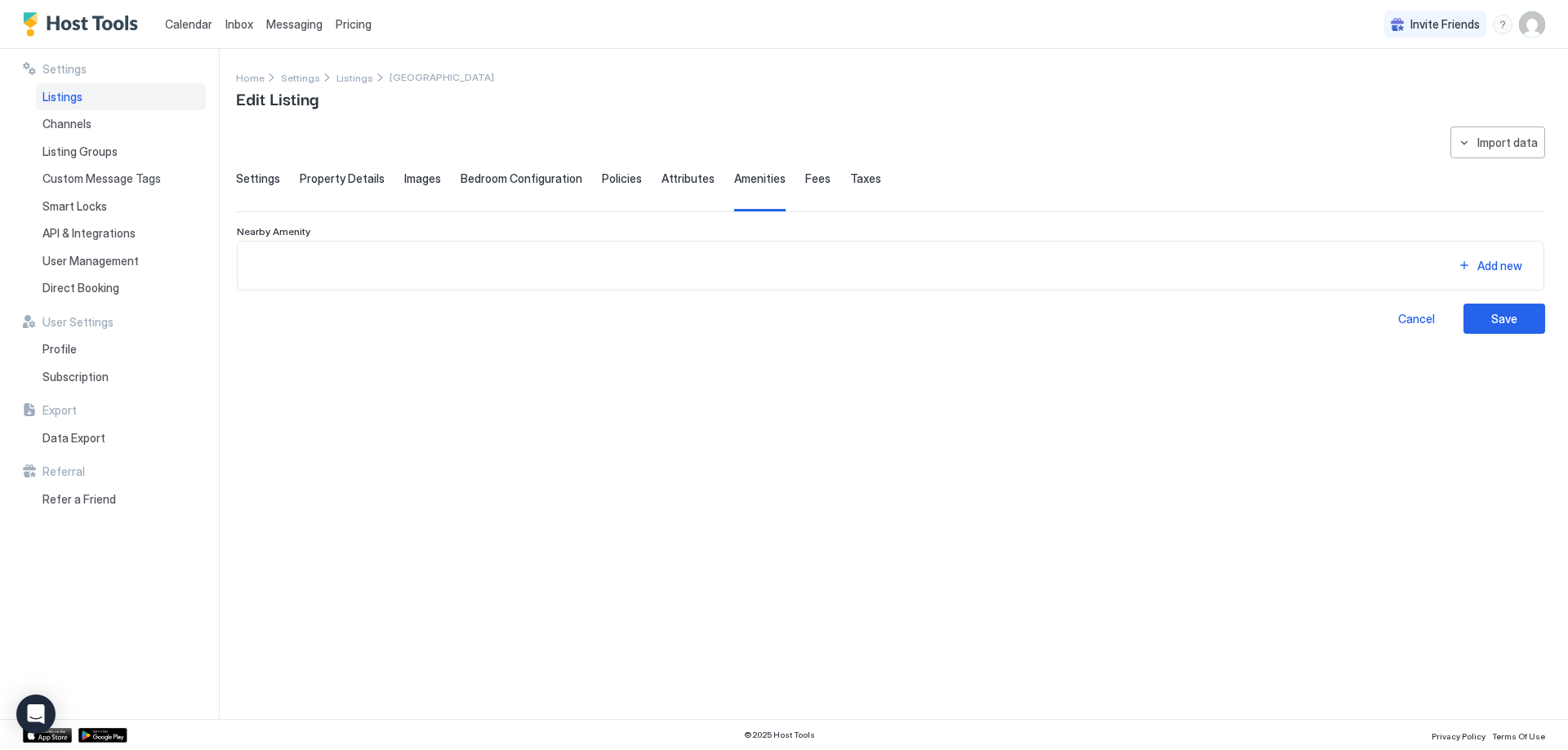
click at [672, 180] on span "Attributes" at bounding box center [688, 179] width 53 height 14
click at [1503, 271] on div "Add new" at bounding box center [1500, 265] width 45 height 17
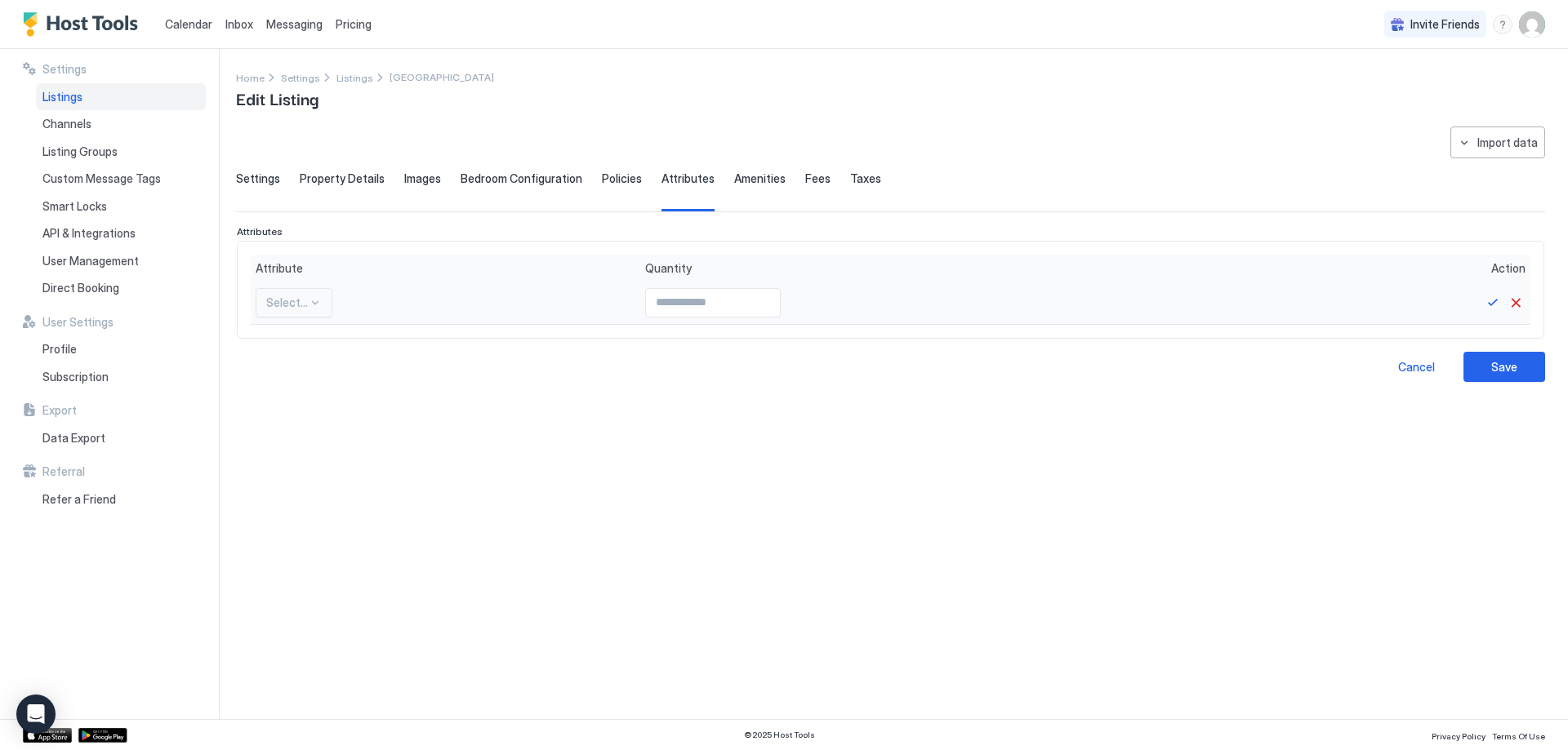
click at [314, 301] on div at bounding box center [315, 303] width 13 height 13
click at [281, 406] on span "Cave" at bounding box center [279, 408] width 24 height 13
click at [296, 311] on div "Cave" at bounding box center [288, 303] width 65 height 29
click at [280, 442] on span "Duty Free" at bounding box center [287, 440] width 41 height 13
click at [283, 313] on div "Duty Free" at bounding box center [299, 303] width 90 height 29
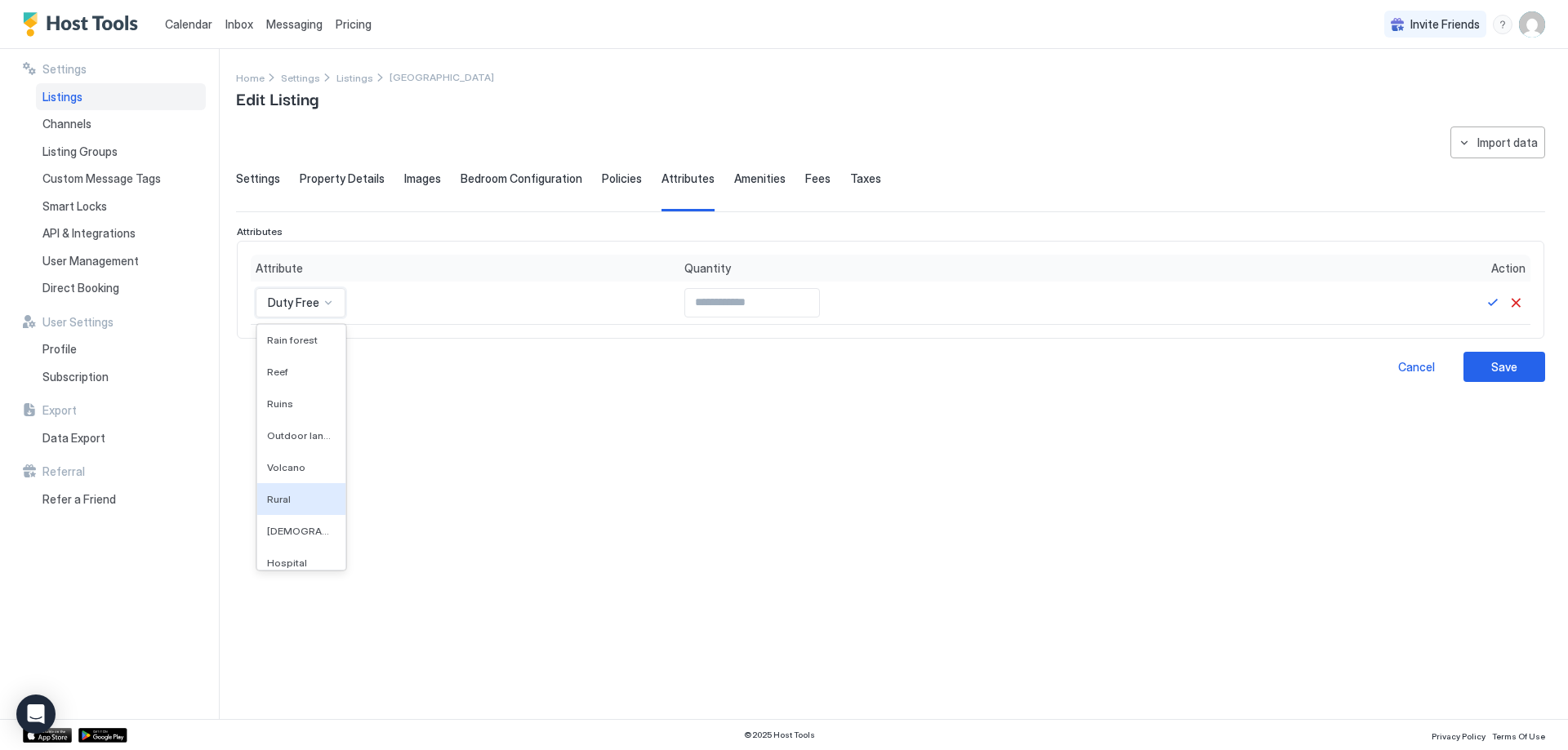
scroll to position [245, 0]
click at [281, 349] on span "Outdoor lanai gazebo covered" at bounding box center [299, 354] width 65 height 13
click at [306, 308] on span "Outdoor lanai gazebo covered" at bounding box center [347, 303] width 157 height 14
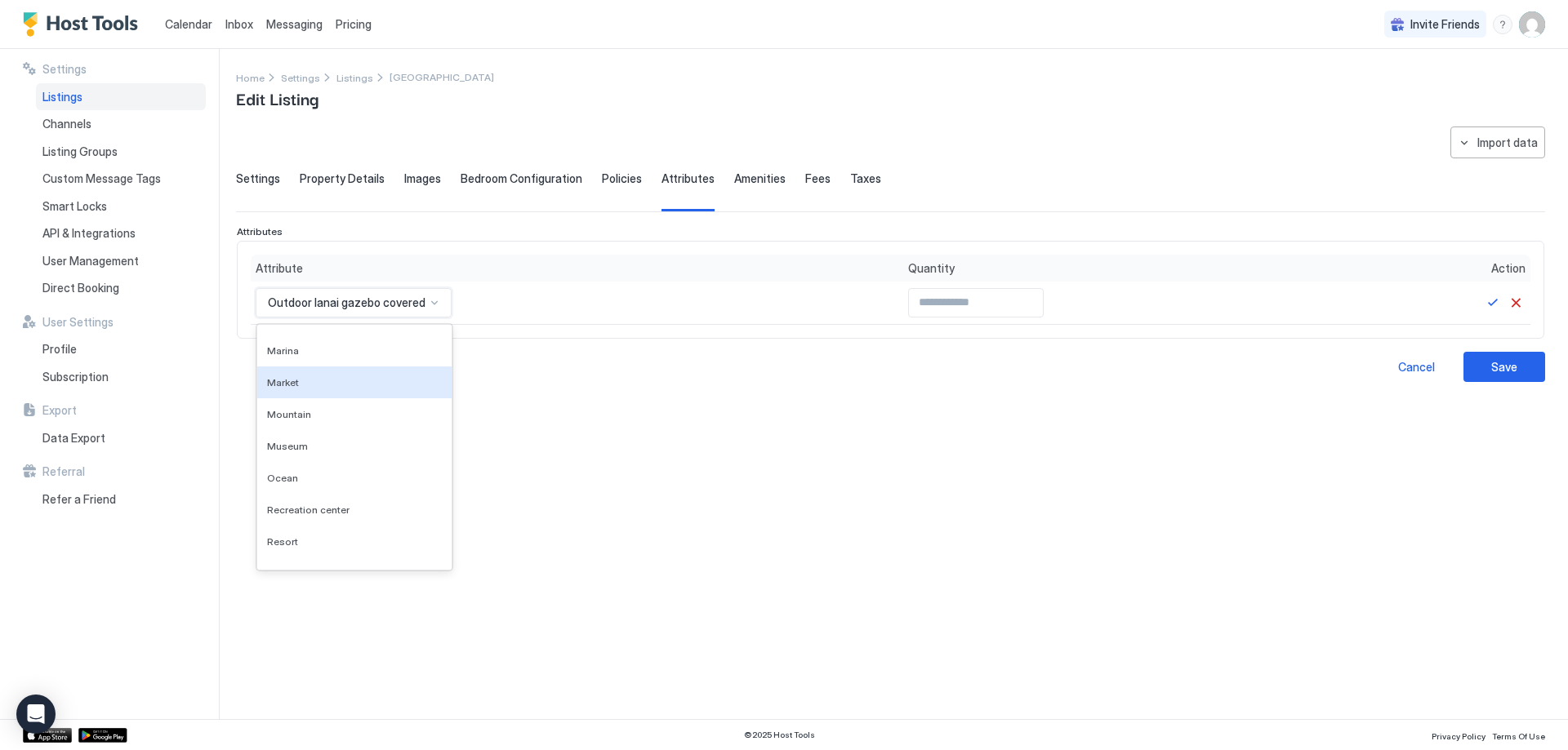
scroll to position [489, 0]
click at [318, 397] on div "Mountain" at bounding box center [354, 395] width 175 height 13
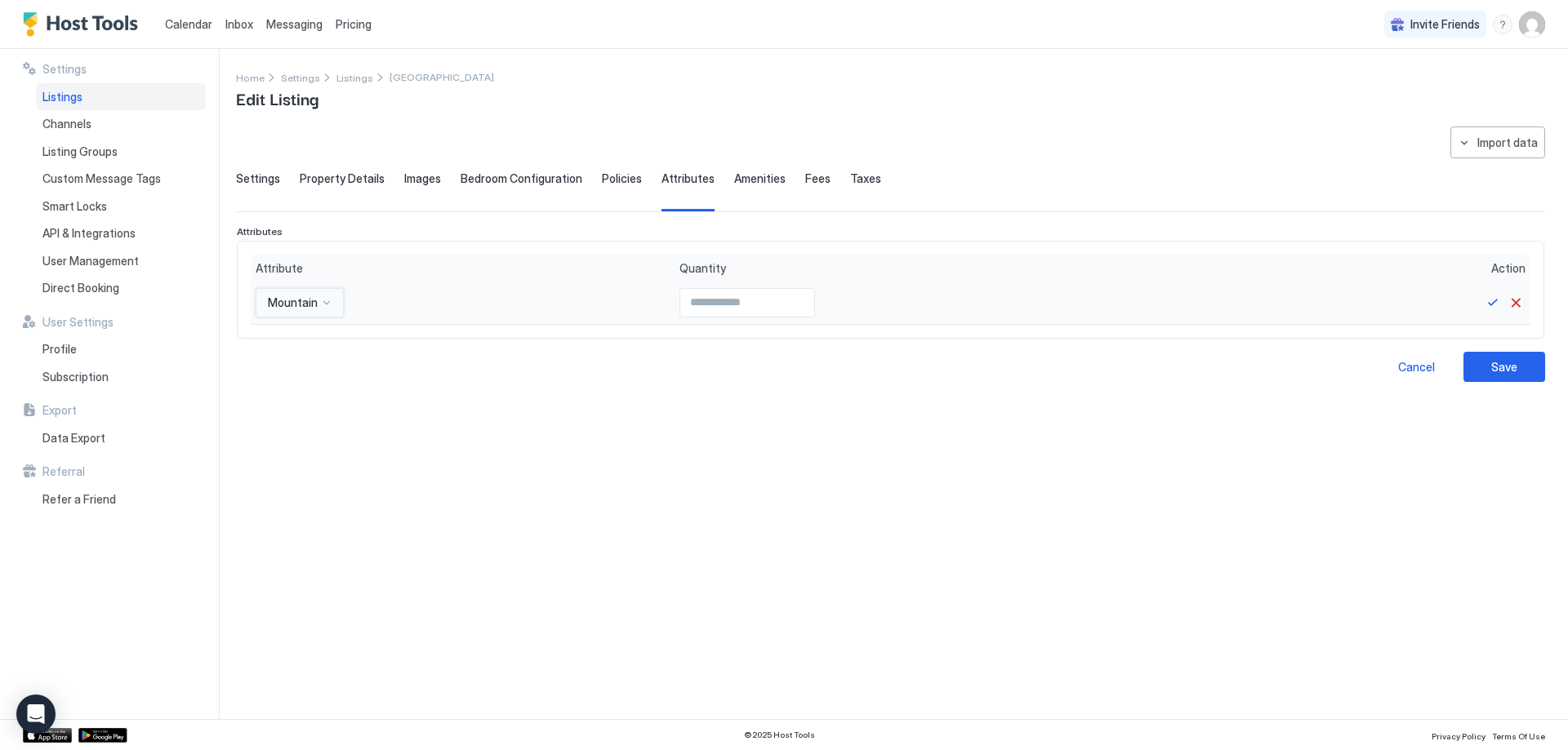
click at [685, 289] on input "Input Field" at bounding box center [747, 302] width 134 height 28
click at [792, 296] on input "Input Field" at bounding box center [747, 302] width 134 height 28
type input "*"
click at [785, 301] on input "*" at bounding box center [747, 302] width 134 height 28
click at [414, 367] on div "Cancel Save" at bounding box center [890, 366] width 1309 height 30
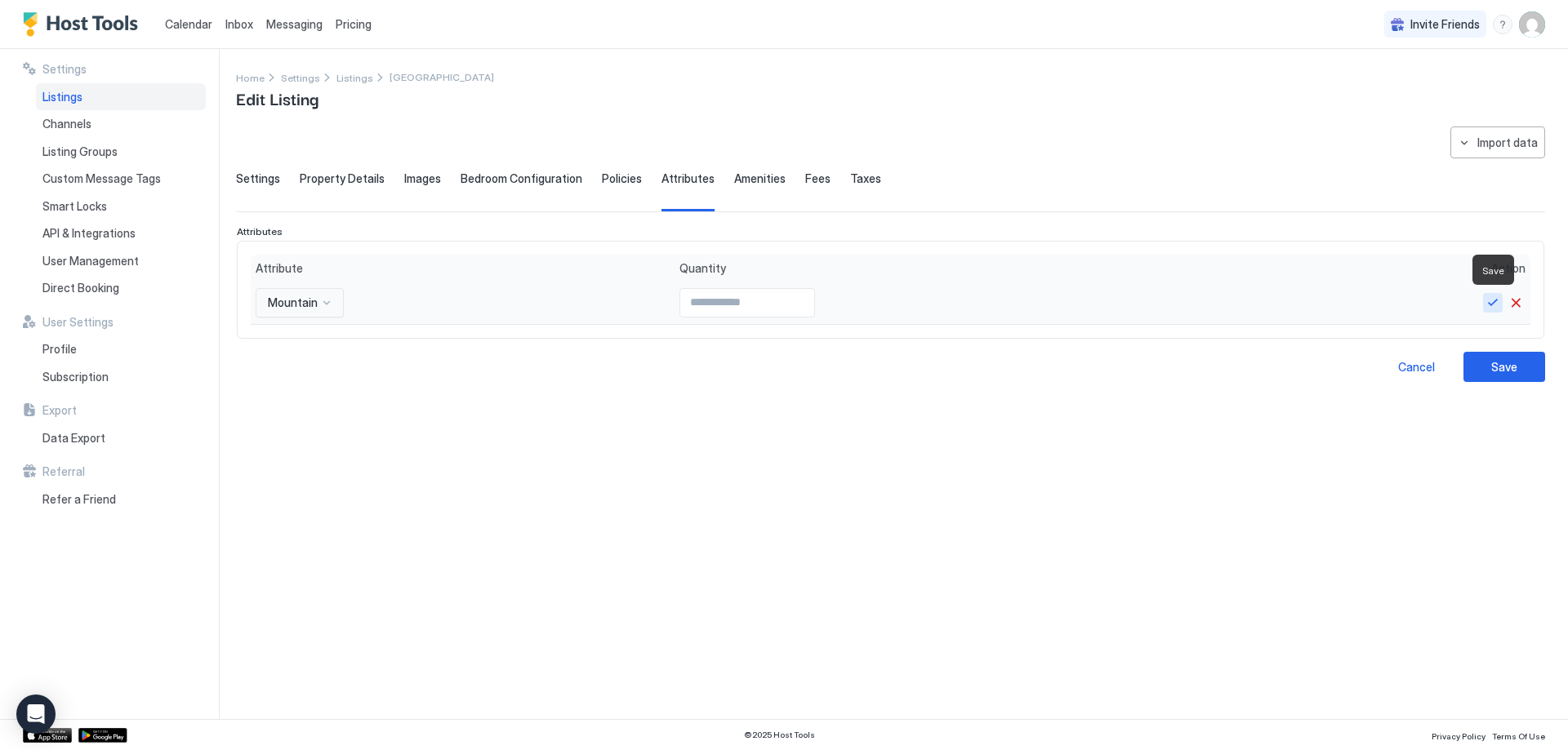
click at [1496, 307] on button "Save" at bounding box center [1493, 303] width 20 height 20
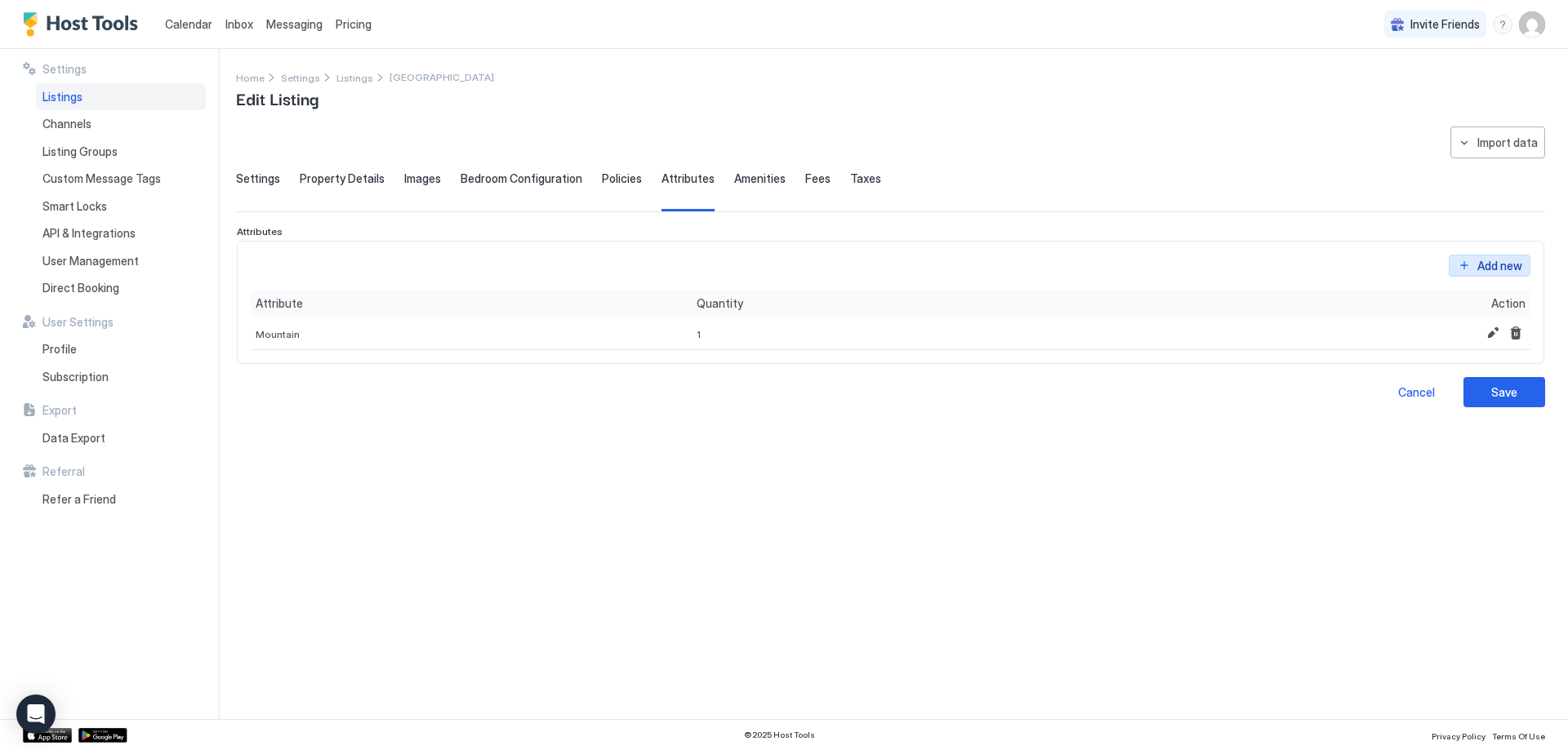
click at [1487, 266] on div "Add new" at bounding box center [1500, 265] width 45 height 17
click at [314, 324] on div "Select..." at bounding box center [293, 337] width 77 height 29
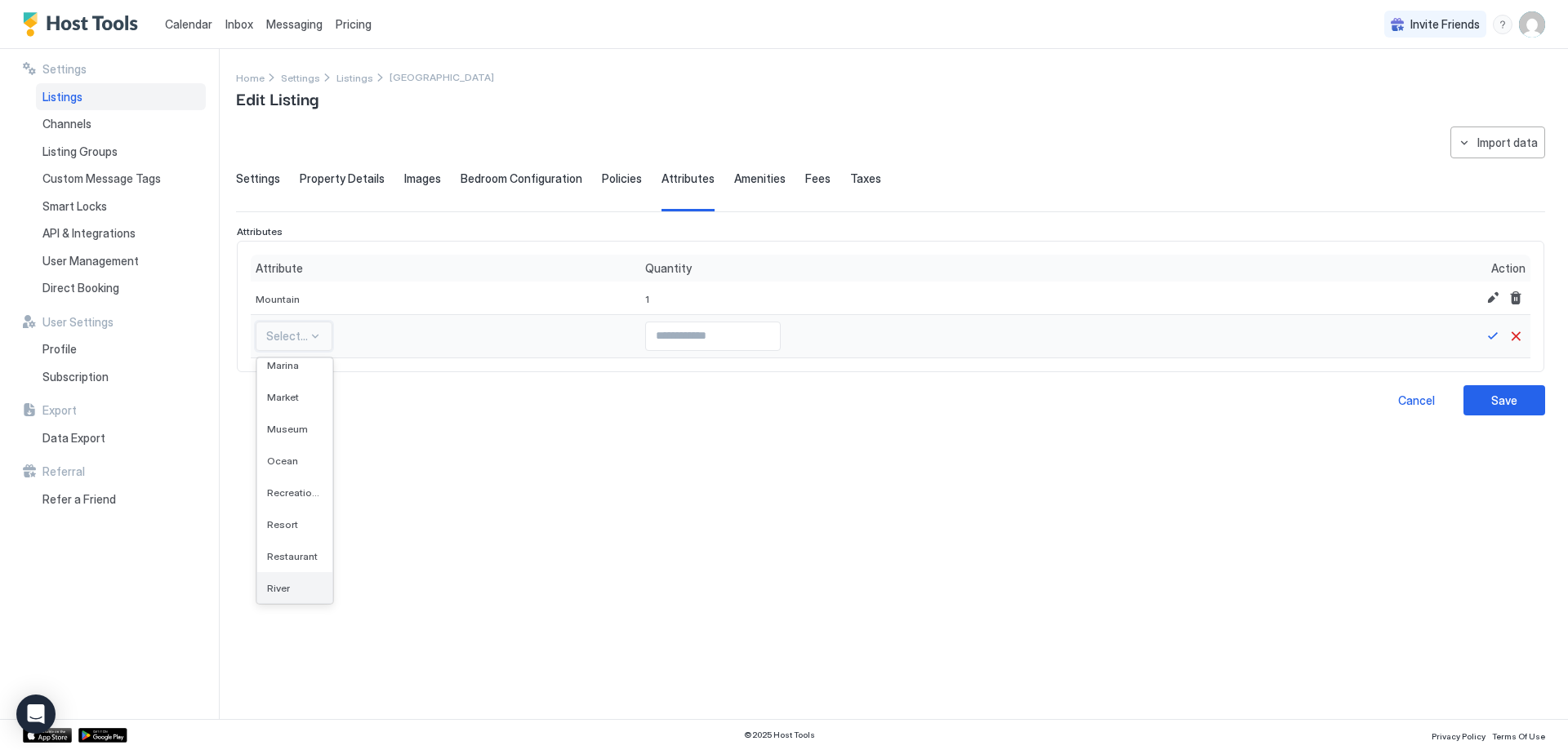
click at [306, 584] on div "River" at bounding box center [294, 588] width 55 height 13
click at [670, 352] on div at bounding box center [942, 337] width 684 height 43
click at [654, 341] on input "Input Field" at bounding box center [673, 336] width 134 height 28
type input "*"
click at [720, 334] on input "*" at bounding box center [673, 336] width 134 height 28
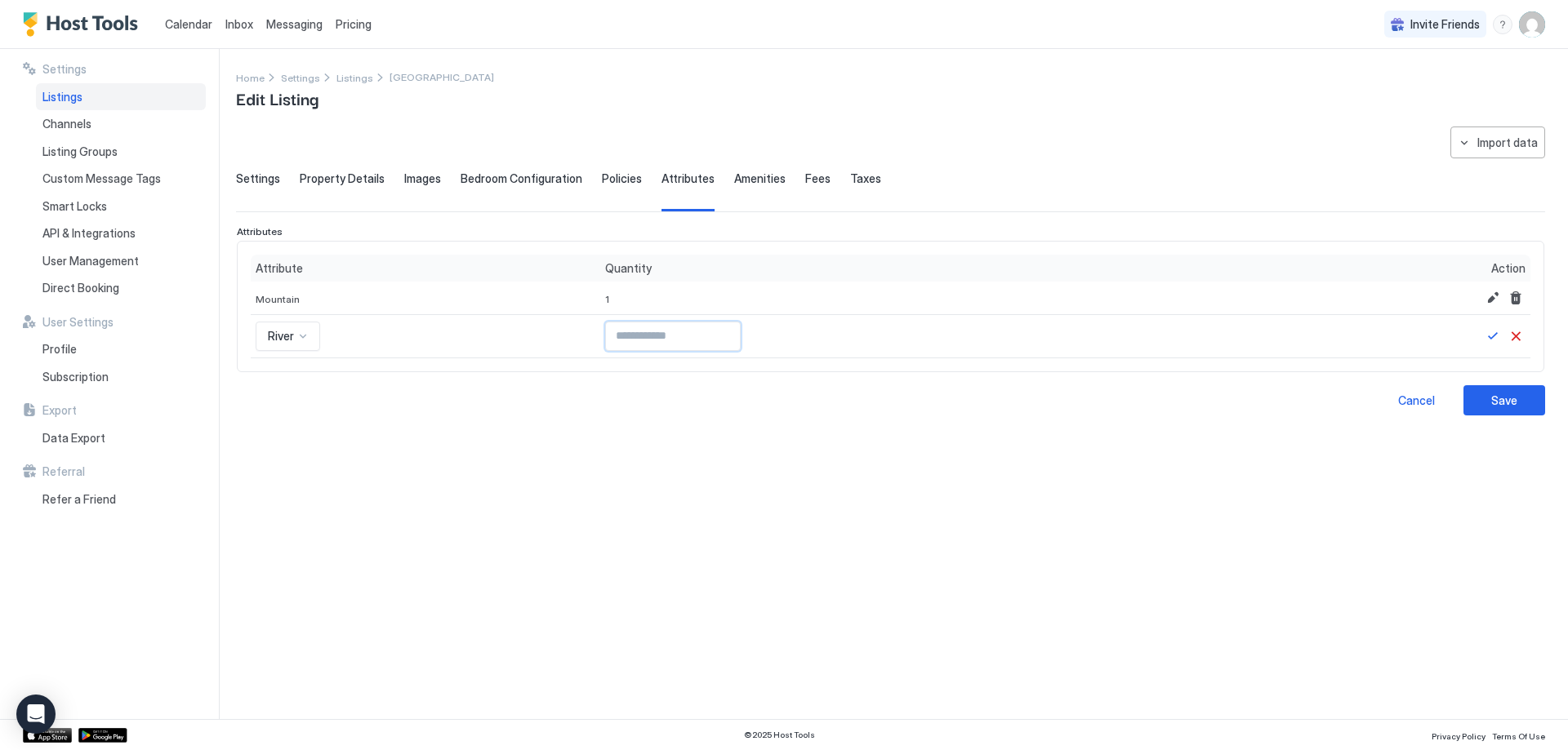
click at [904, 411] on div "Cancel Save" at bounding box center [890, 400] width 1309 height 30
click at [1505, 405] on div "Save" at bounding box center [1504, 400] width 26 height 17
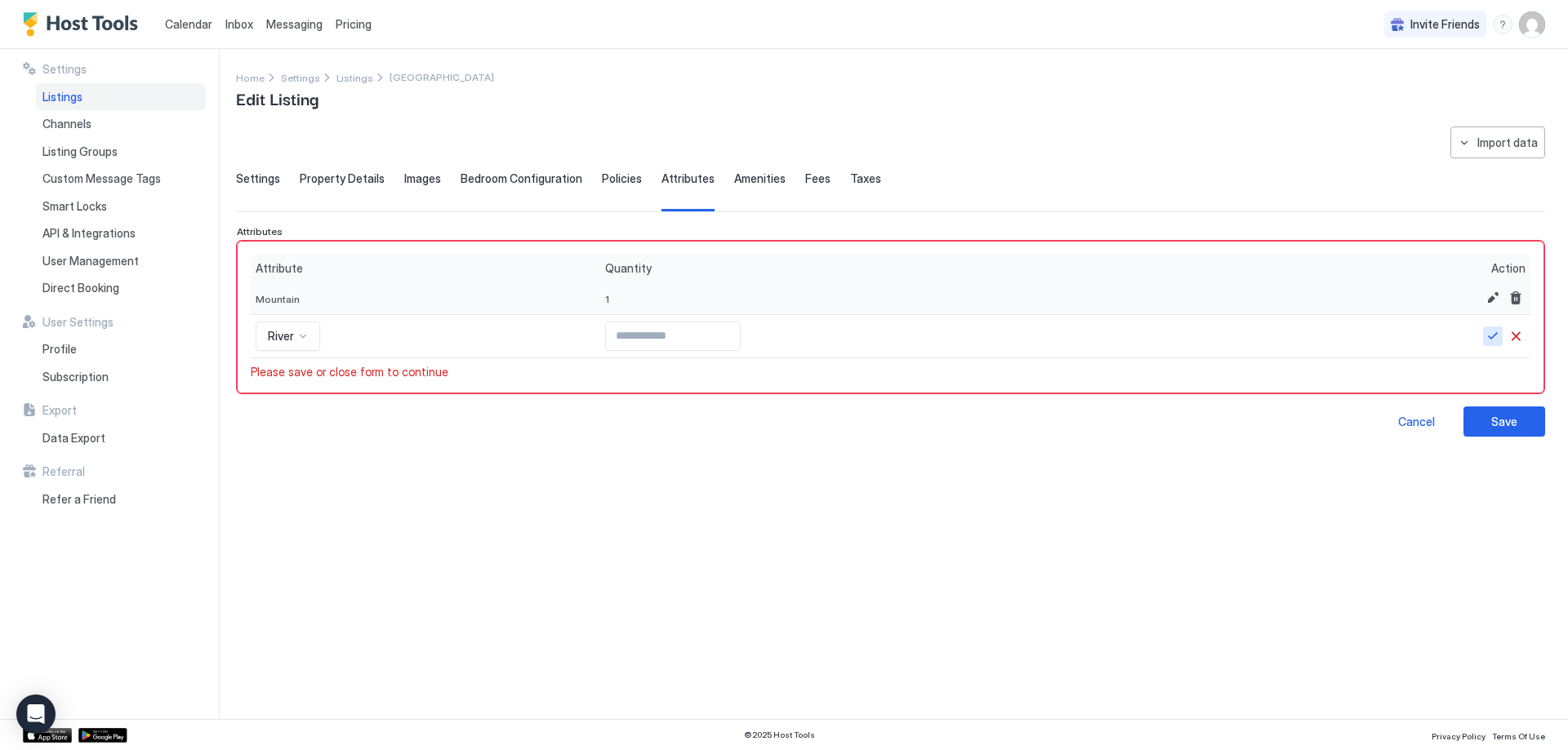
drag, startPoint x: 1486, startPoint y: 337, endPoint x: 1458, endPoint y: 347, distance: 29.7
click at [1487, 337] on button "Save" at bounding box center [1493, 337] width 20 height 20
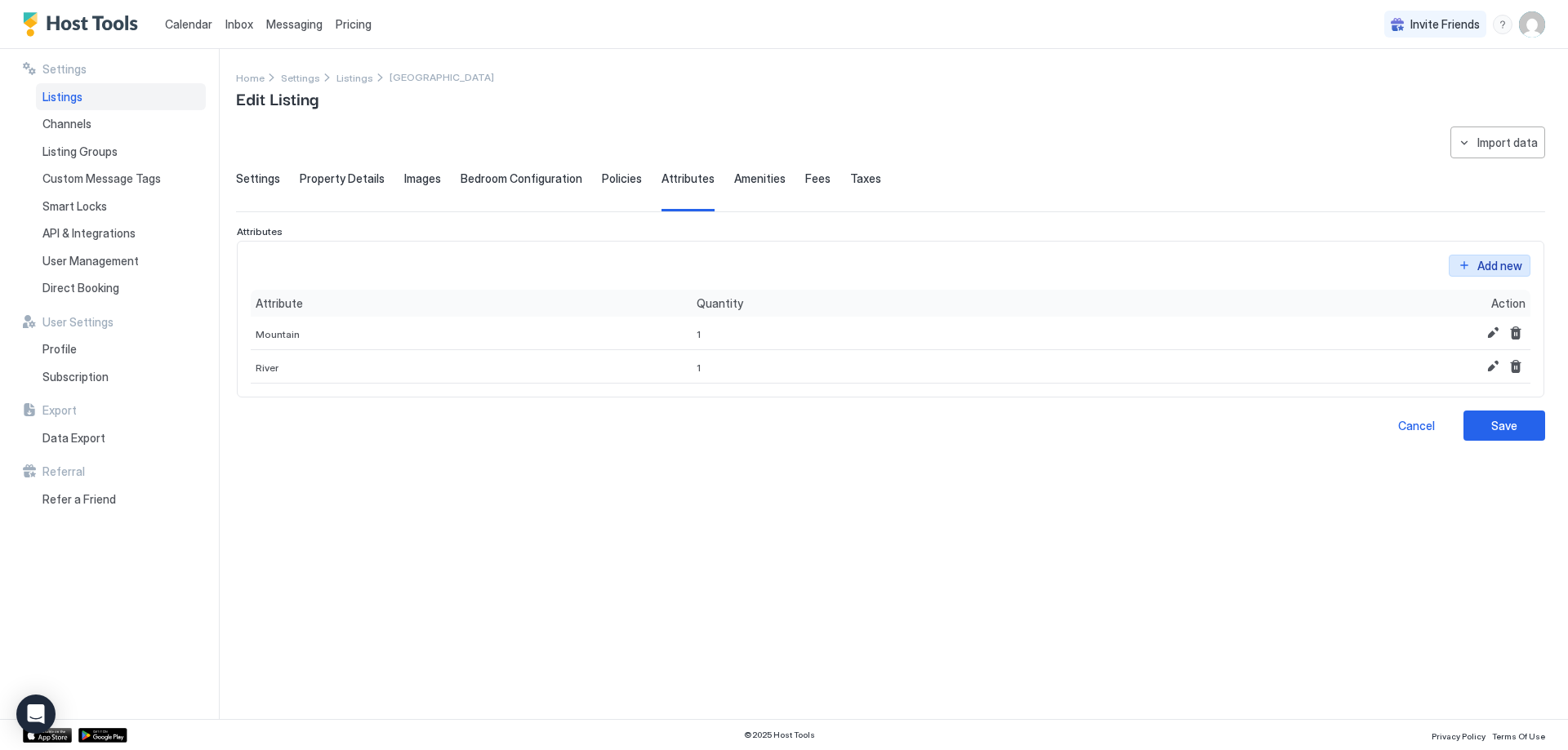
click at [1489, 265] on div "Add new" at bounding box center [1500, 265] width 45 height 17
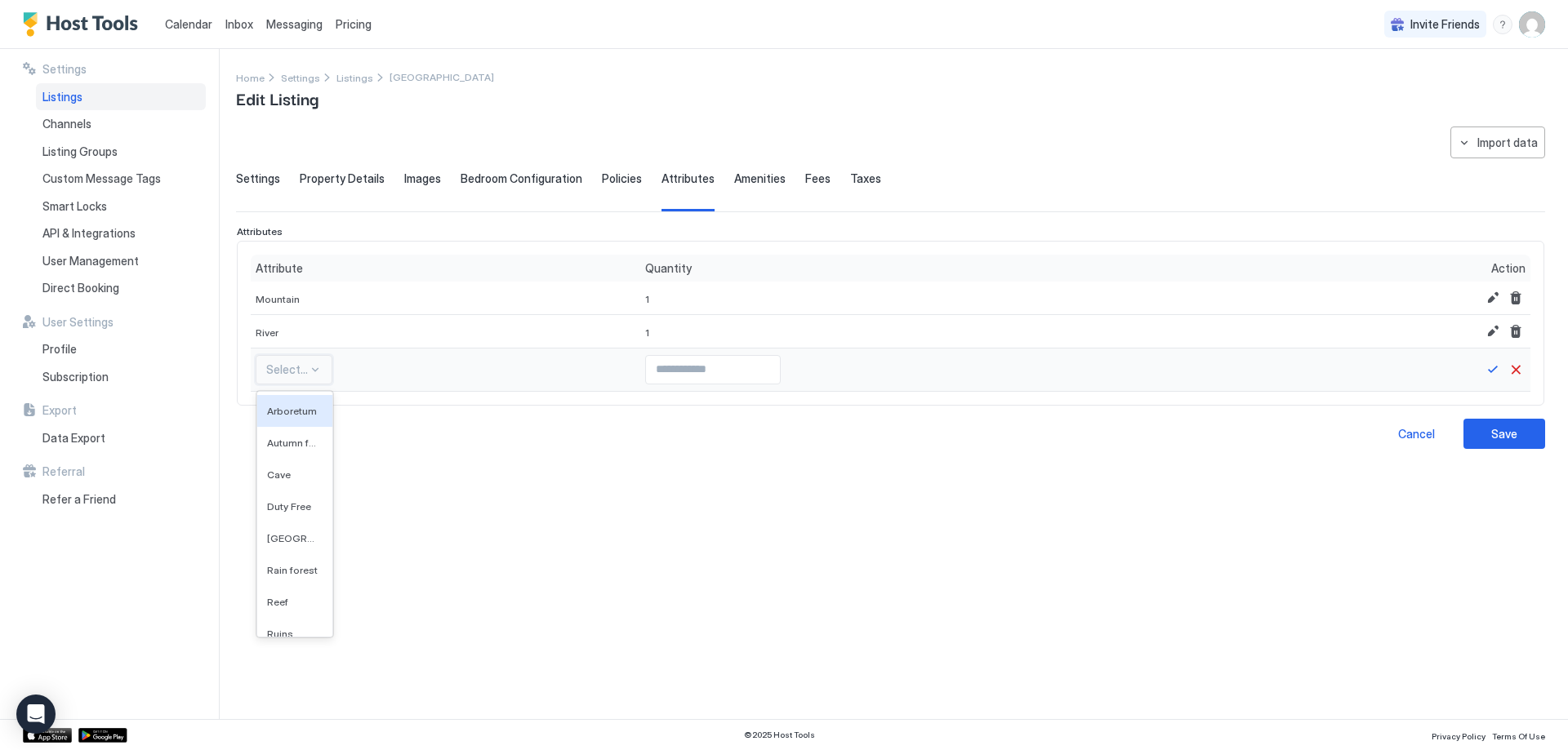
click at [292, 372] on div at bounding box center [287, 370] width 42 height 14
click at [281, 530] on div "Water park" at bounding box center [294, 516] width 75 height 32
click at [314, 376] on span "Water park" at bounding box center [297, 370] width 58 height 14
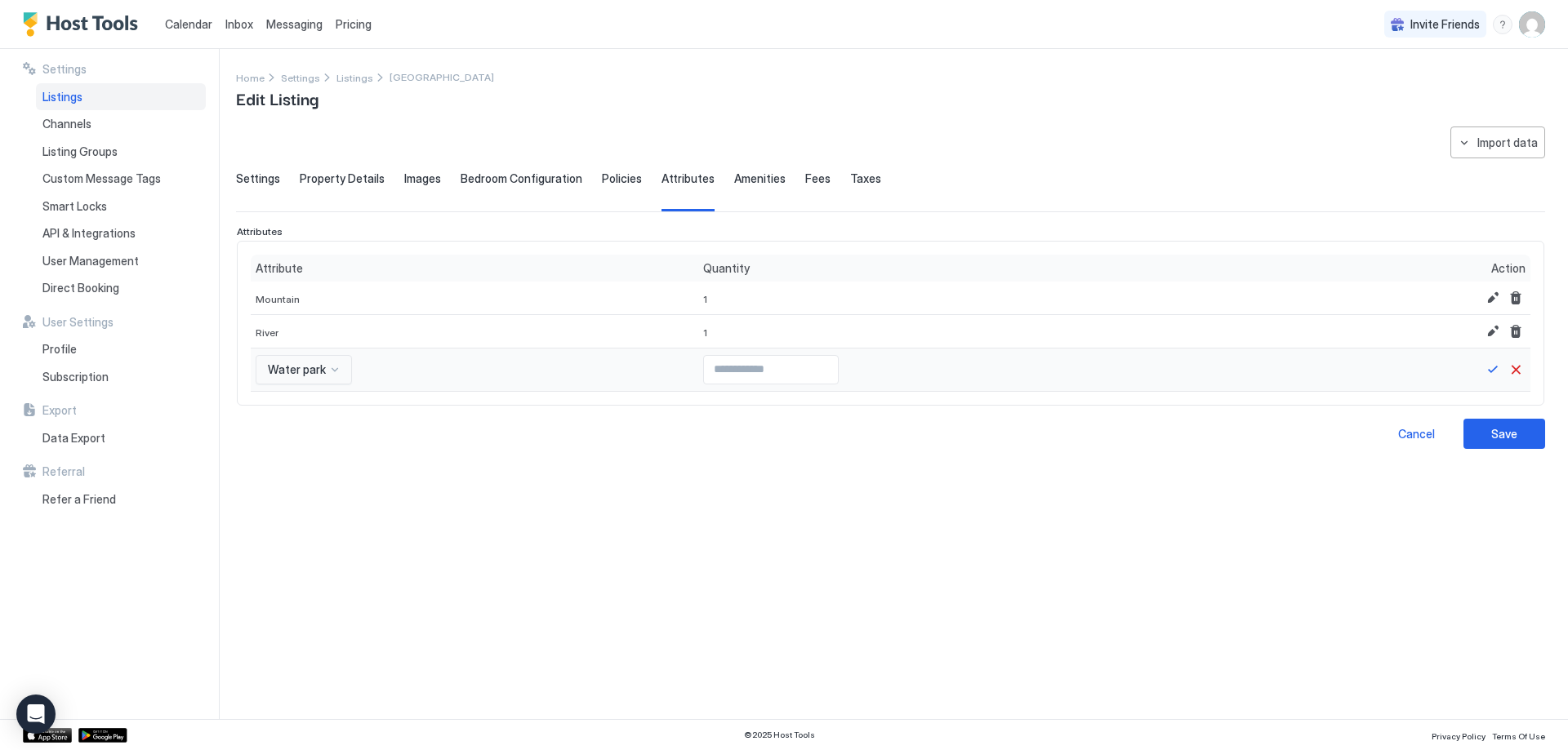
click at [293, 384] on div "Water park" at bounding box center [303, 370] width 96 height 29
click at [324, 536] on div "Game room" at bounding box center [304, 546] width 95 height 32
click at [708, 380] on input "Input Field" at bounding box center [774, 369] width 134 height 28
type input "*"
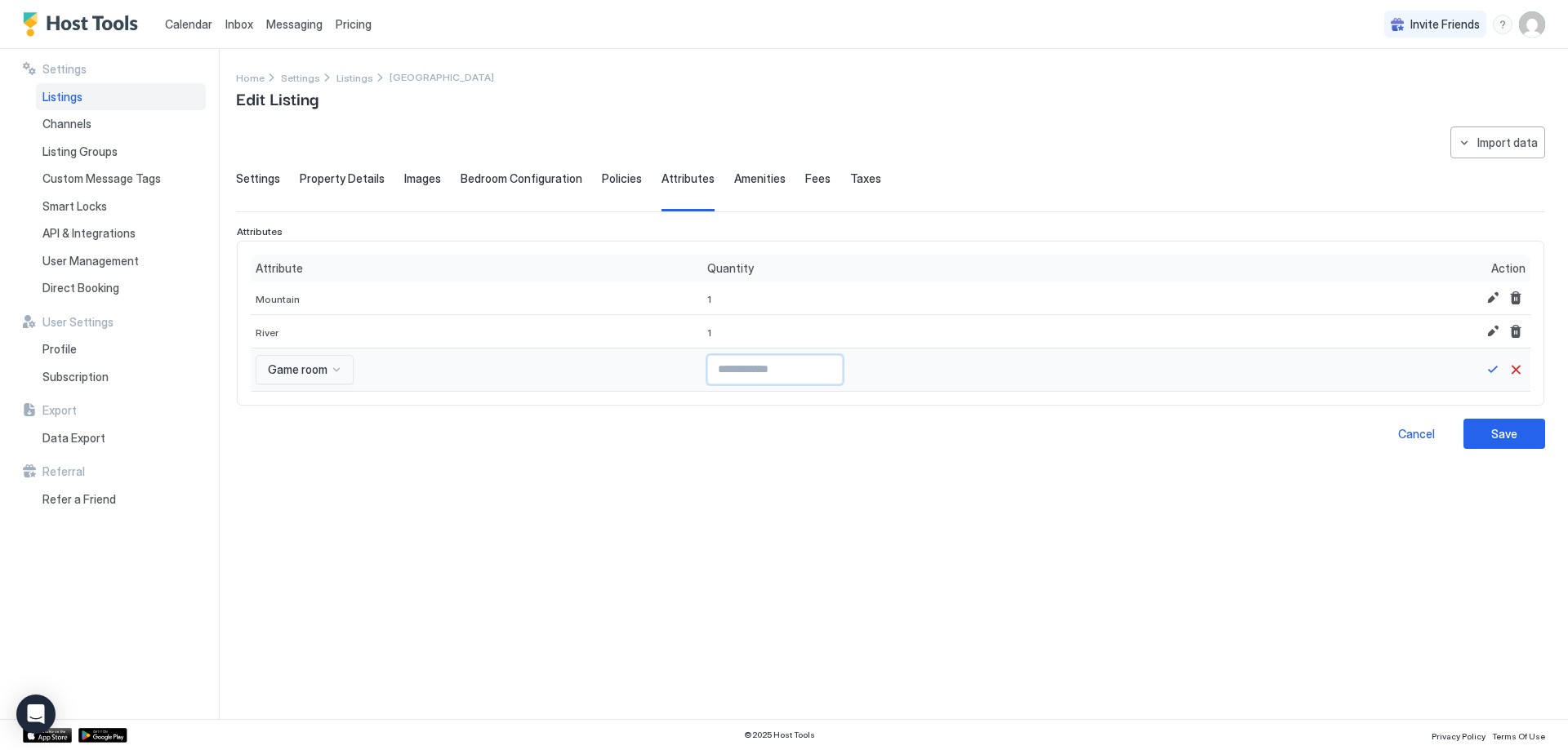
click at [813, 364] on input "*" at bounding box center [774, 369] width 134 height 28
click at [1497, 364] on button "Save" at bounding box center [1493, 370] width 20 height 20
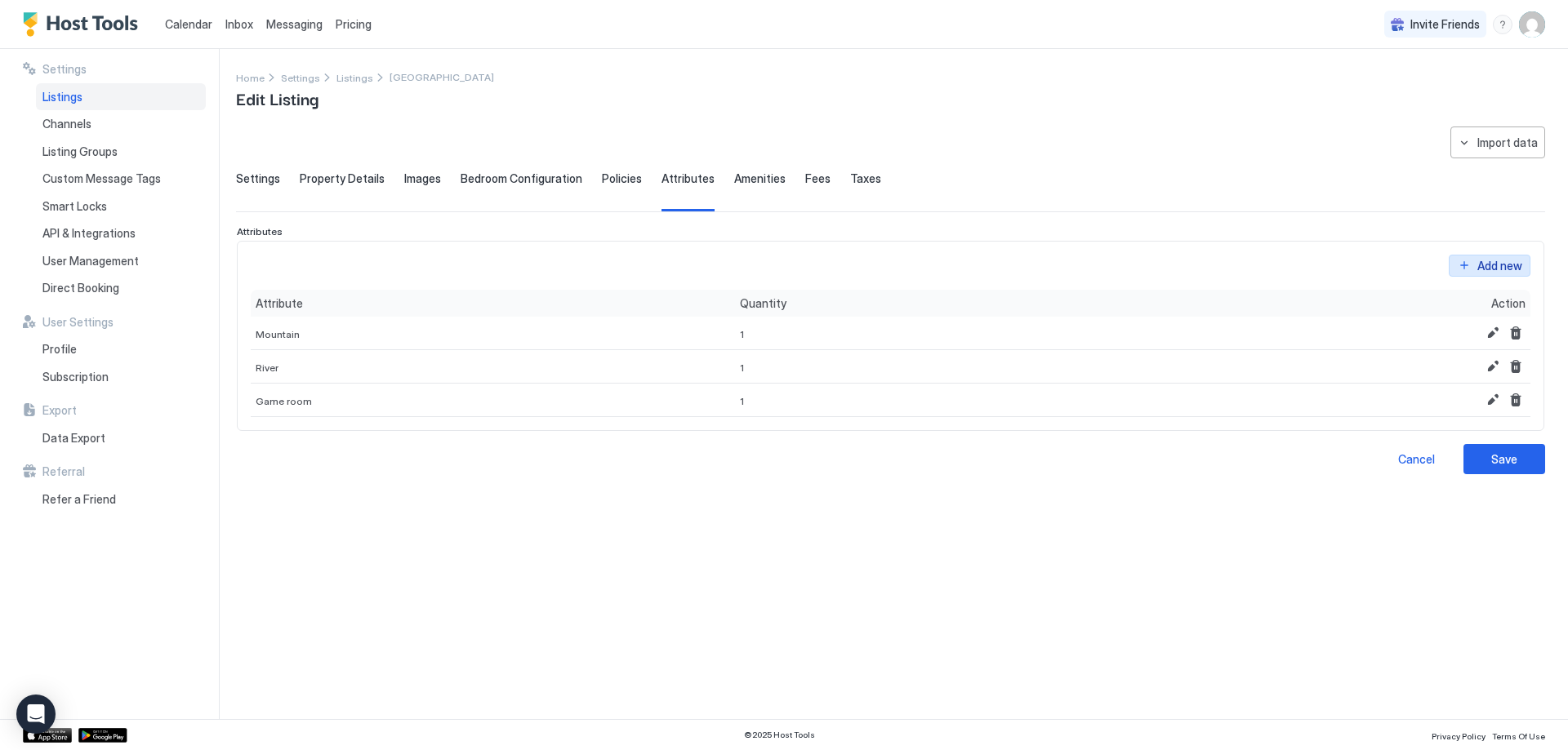
click at [1483, 257] on div "Add new" at bounding box center [1500, 265] width 45 height 17
click at [292, 401] on div at bounding box center [287, 403] width 42 height 14
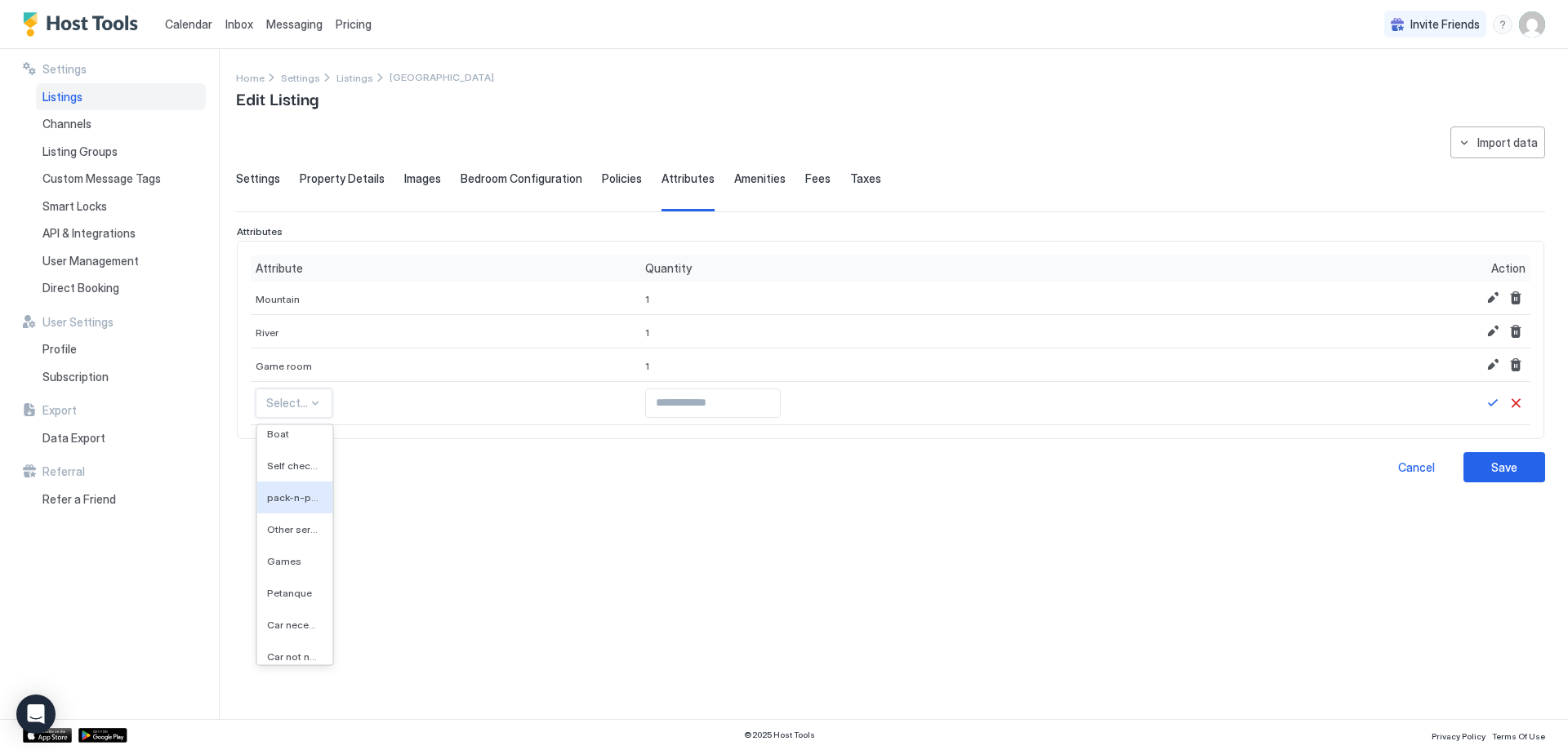
scroll to position [3846, 0]
click at [289, 585] on div "pack-n-play" at bounding box center [294, 579] width 75 height 32
click at [749, 414] on input "Input Field" at bounding box center [785, 403] width 134 height 28
type input "*"
click at [816, 396] on input "*" at bounding box center [785, 403] width 134 height 28
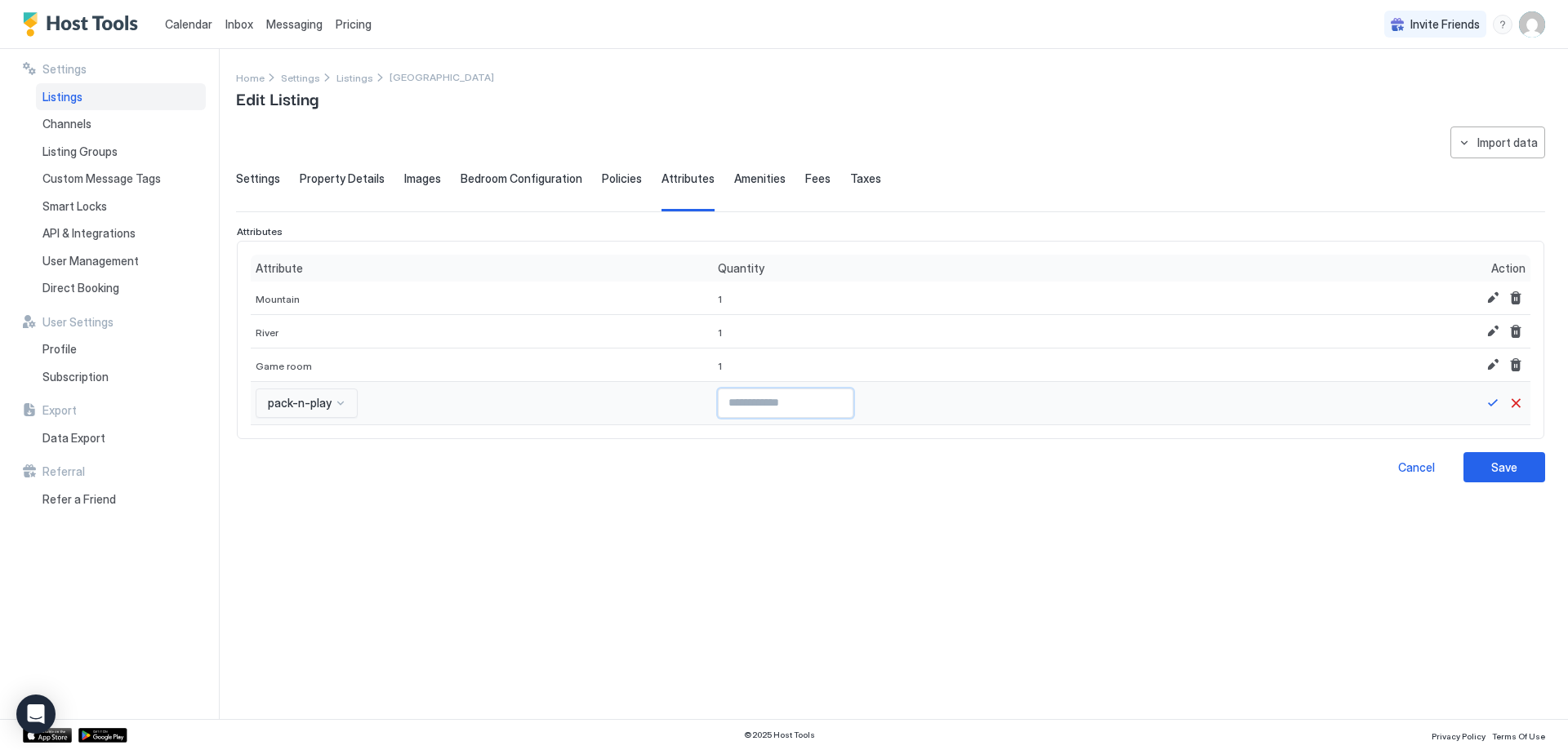
click at [1489, 394] on button "Save" at bounding box center [1493, 403] width 20 height 20
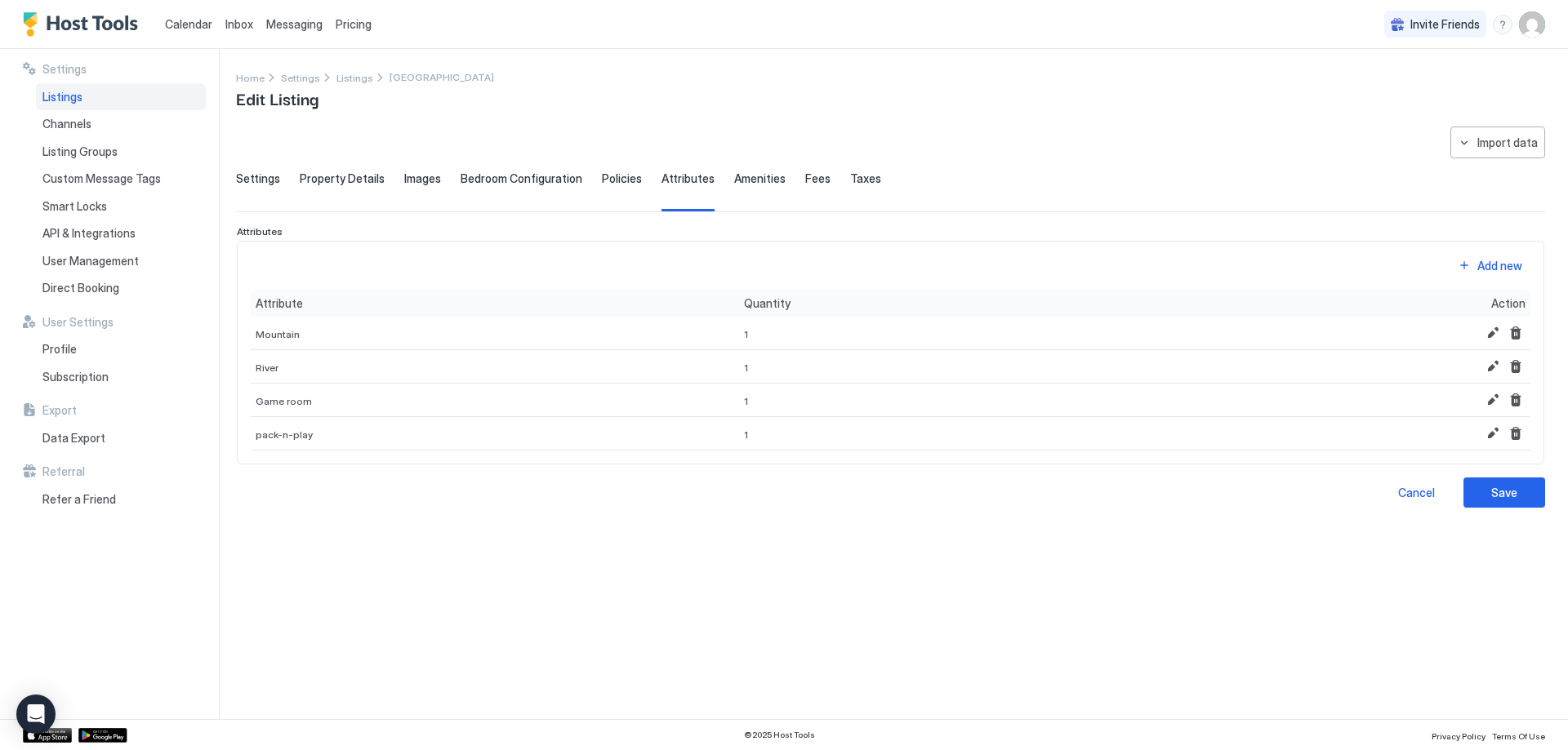
click at [1493, 257] on div "Add new" at bounding box center [1500, 265] width 45 height 17
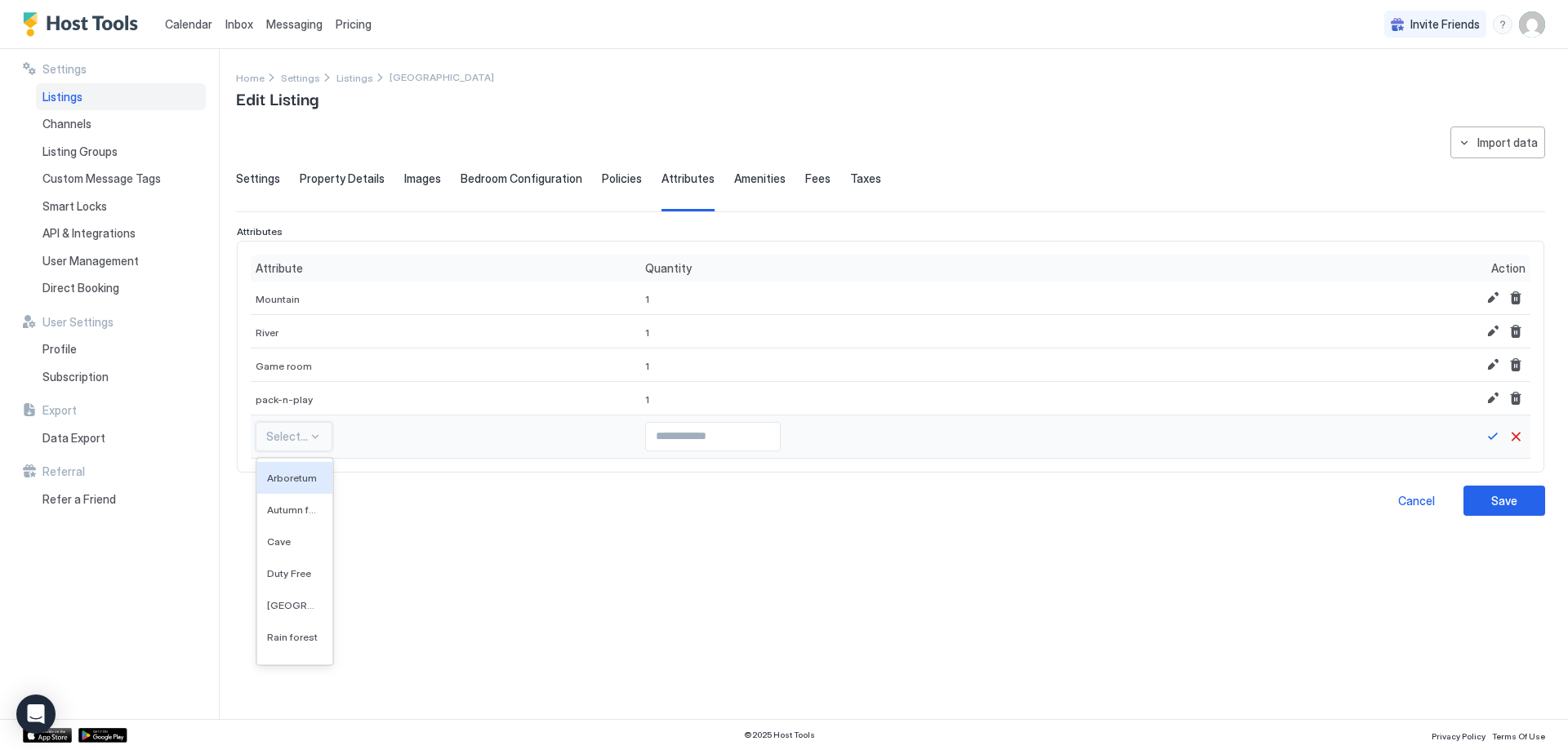
click at [300, 436] on div at bounding box center [287, 437] width 42 height 14
click at [288, 609] on span "Stereo" at bounding box center [282, 611] width 31 height 13
click at [634, 417] on div at bounding box center [962, 437] width 660 height 43
click at [722, 435] on input "Input Field" at bounding box center [706, 436] width 134 height 28
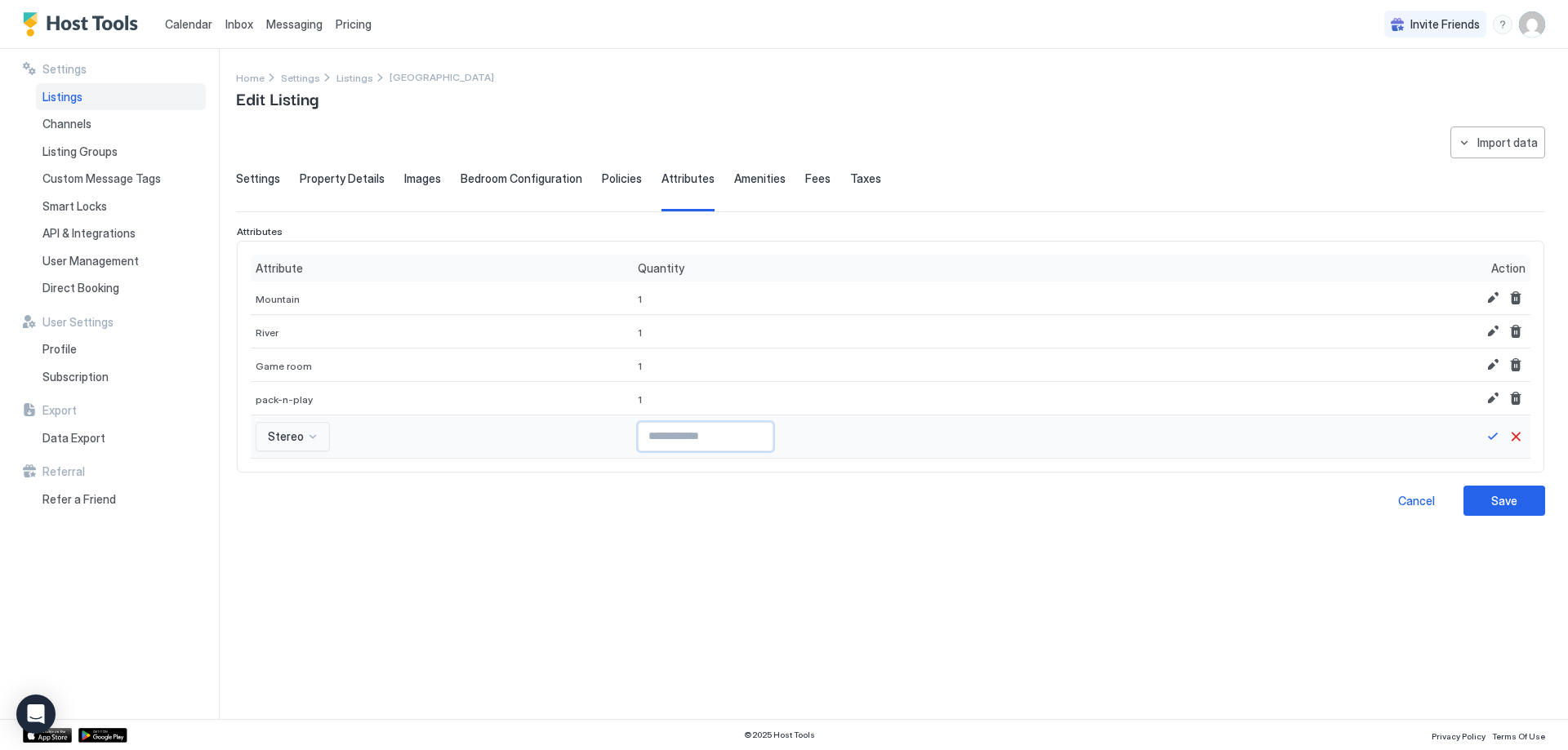
type input "*"
click at [741, 433] on input "*" at bounding box center [706, 436] width 134 height 28
click at [1486, 436] on button "Save" at bounding box center [1493, 437] width 20 height 20
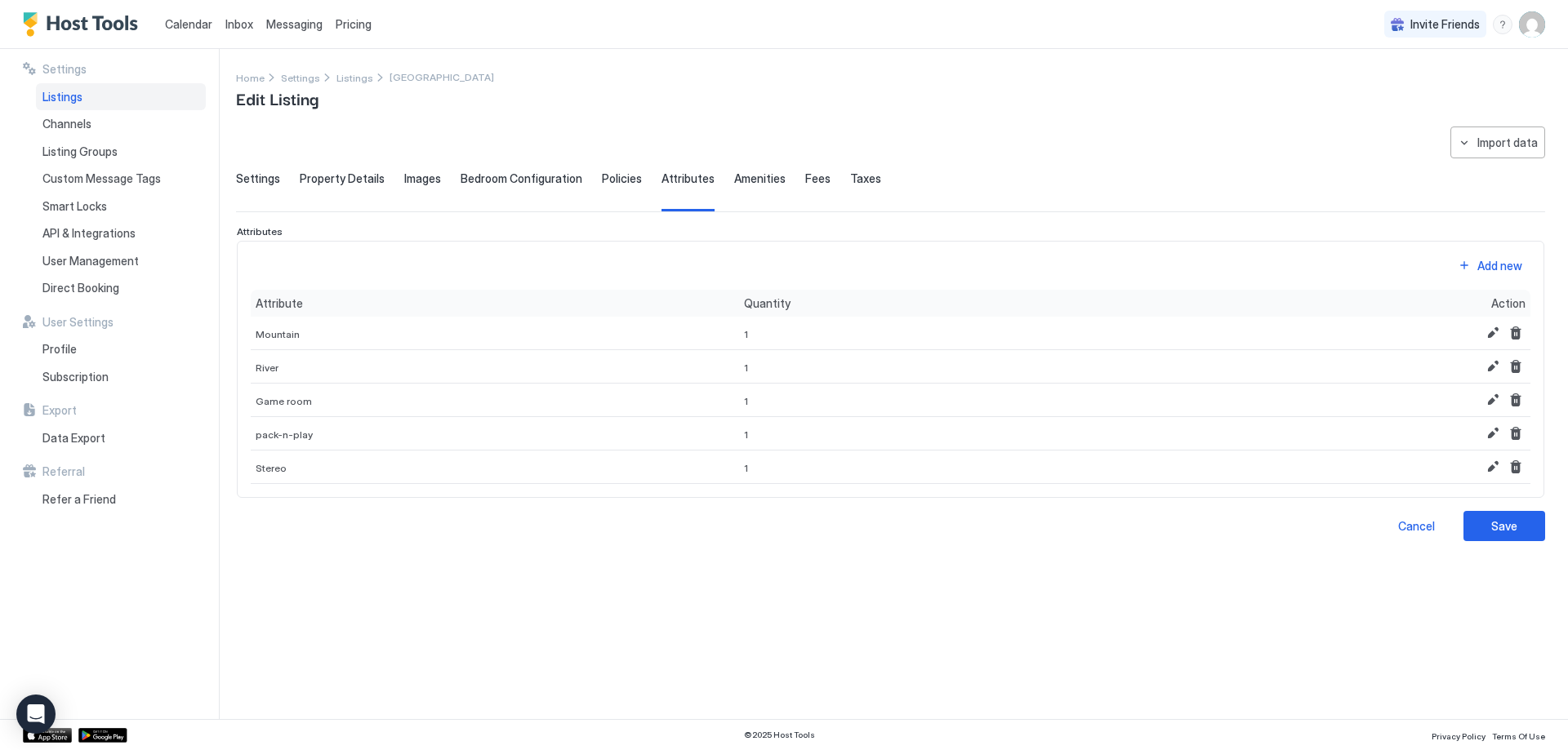
click at [1534, 267] on div "Add new Attribute Quantity Action Mountain 1 River 1 Game room 1 pack-n-play 1 …" at bounding box center [890, 369] width 1307 height 258
click at [1510, 267] on div "Add new" at bounding box center [1500, 265] width 45 height 17
click at [287, 478] on div "Select..." at bounding box center [293, 470] width 77 height 29
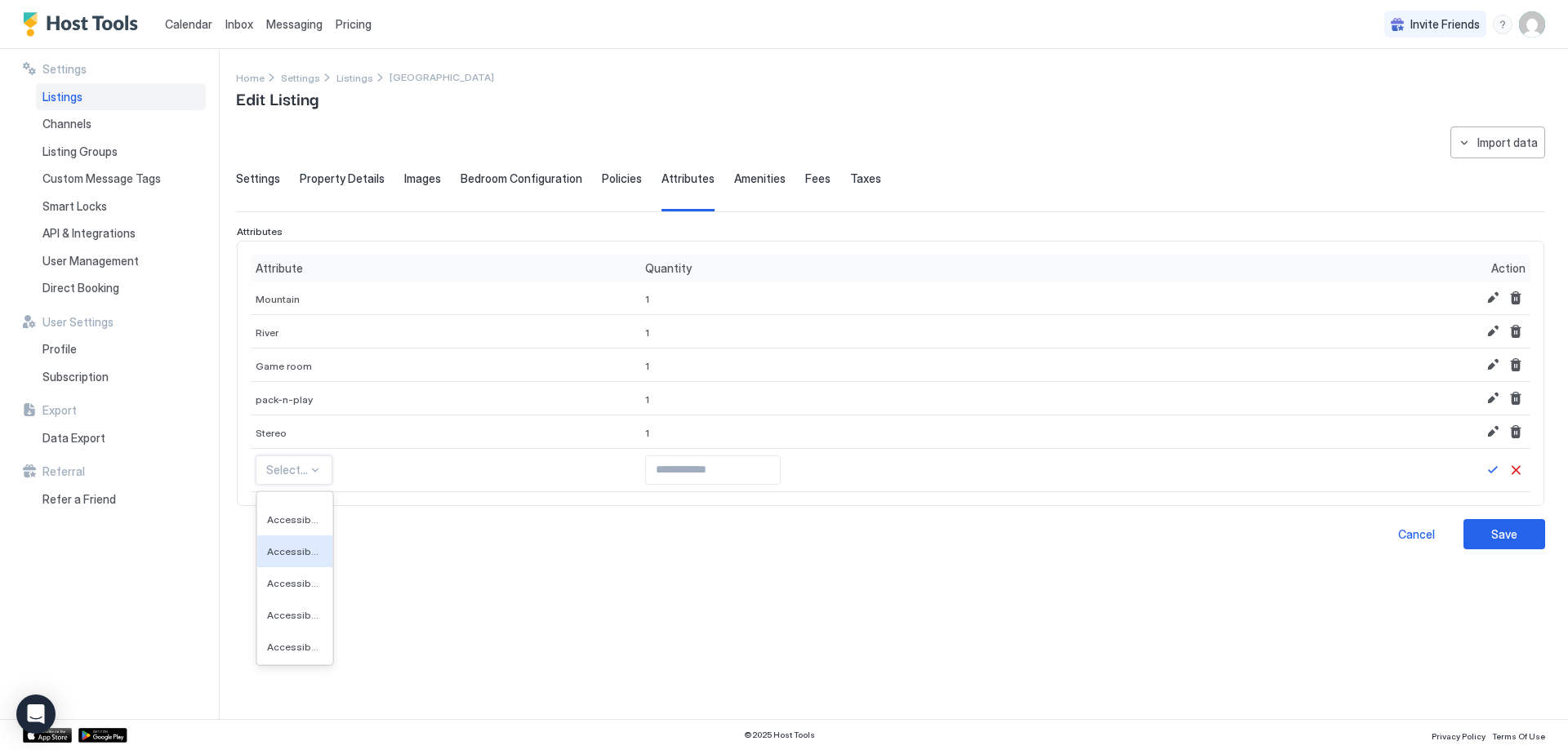
scroll to position [4877, 0]
click at [285, 572] on span "Accessible Parking: Indoor" at bounding box center [293, 570] width 52 height 13
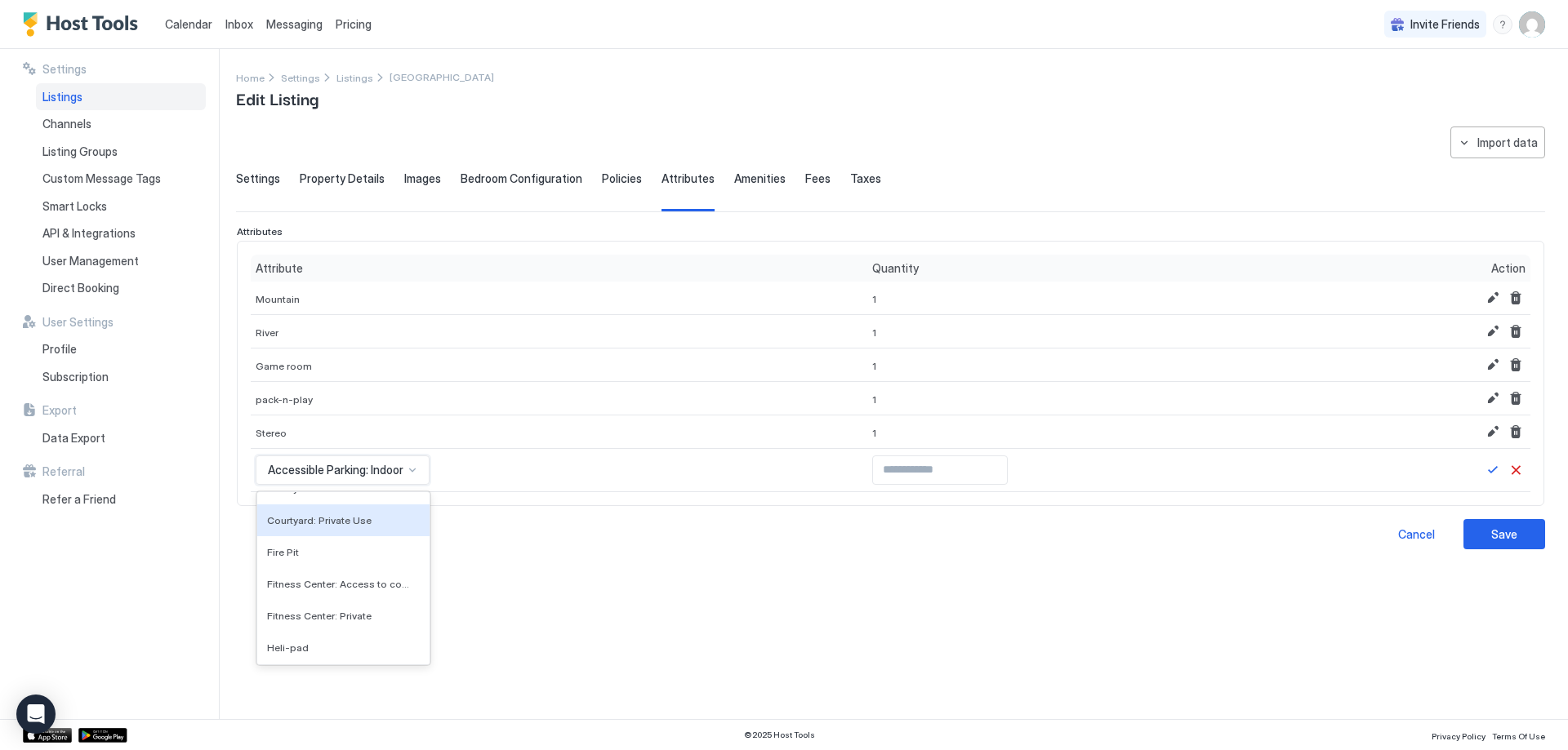
scroll to position [4781, 0]
click at [343, 521] on div "Fire Pit" at bounding box center [343, 513] width 172 height 32
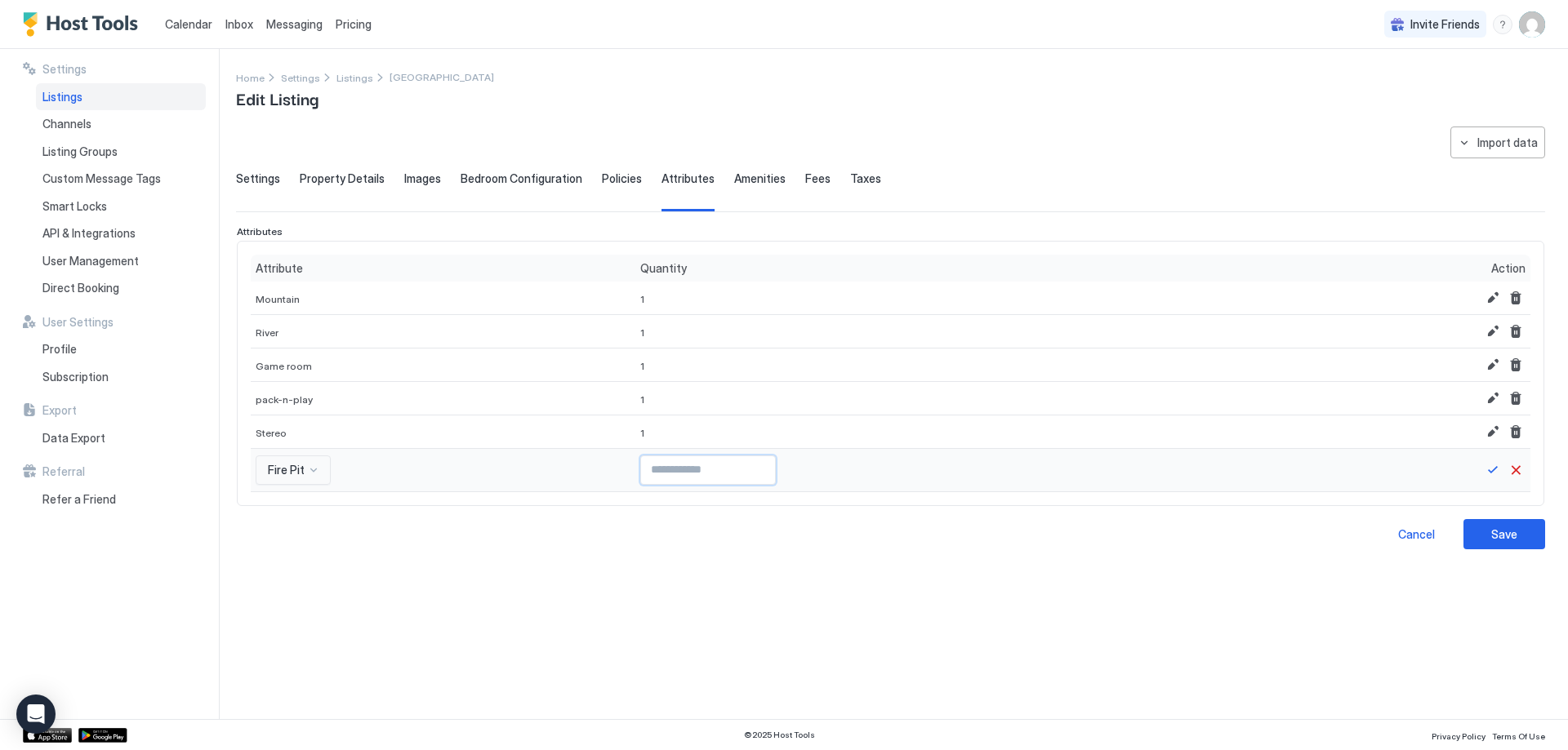
type input "*"
click at [747, 466] on input "*" at bounding box center [708, 470] width 134 height 28
click at [1489, 468] on button "Save" at bounding box center [1493, 470] width 20 height 20
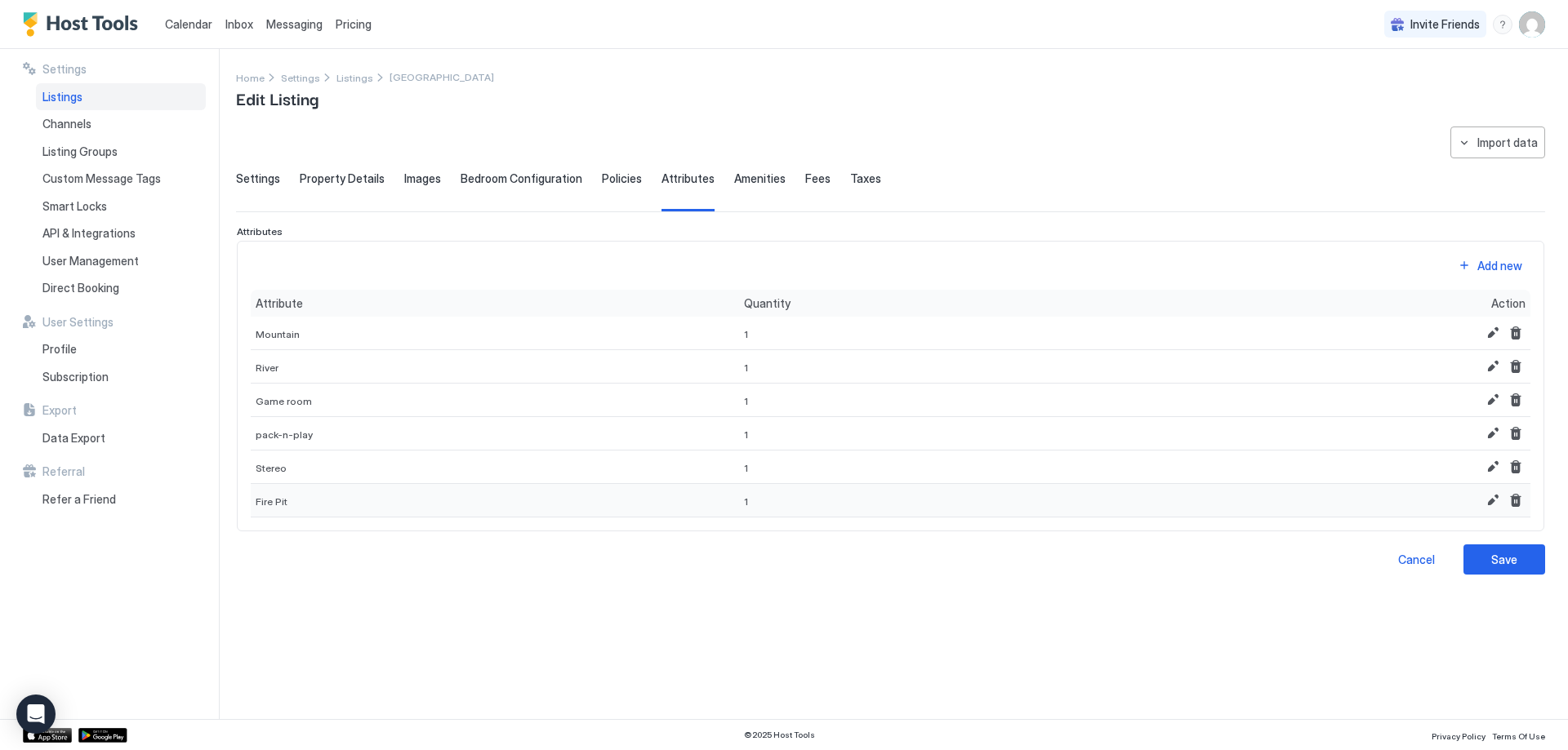
click at [328, 501] on div "Fire Pit" at bounding box center [495, 500] width 489 height 33
click at [1496, 263] on div "Add new" at bounding box center [1500, 265] width 45 height 17
click at [287, 512] on div "Select..." at bounding box center [293, 504] width 77 height 29
click at [283, 508] on div at bounding box center [287, 504] width 42 height 14
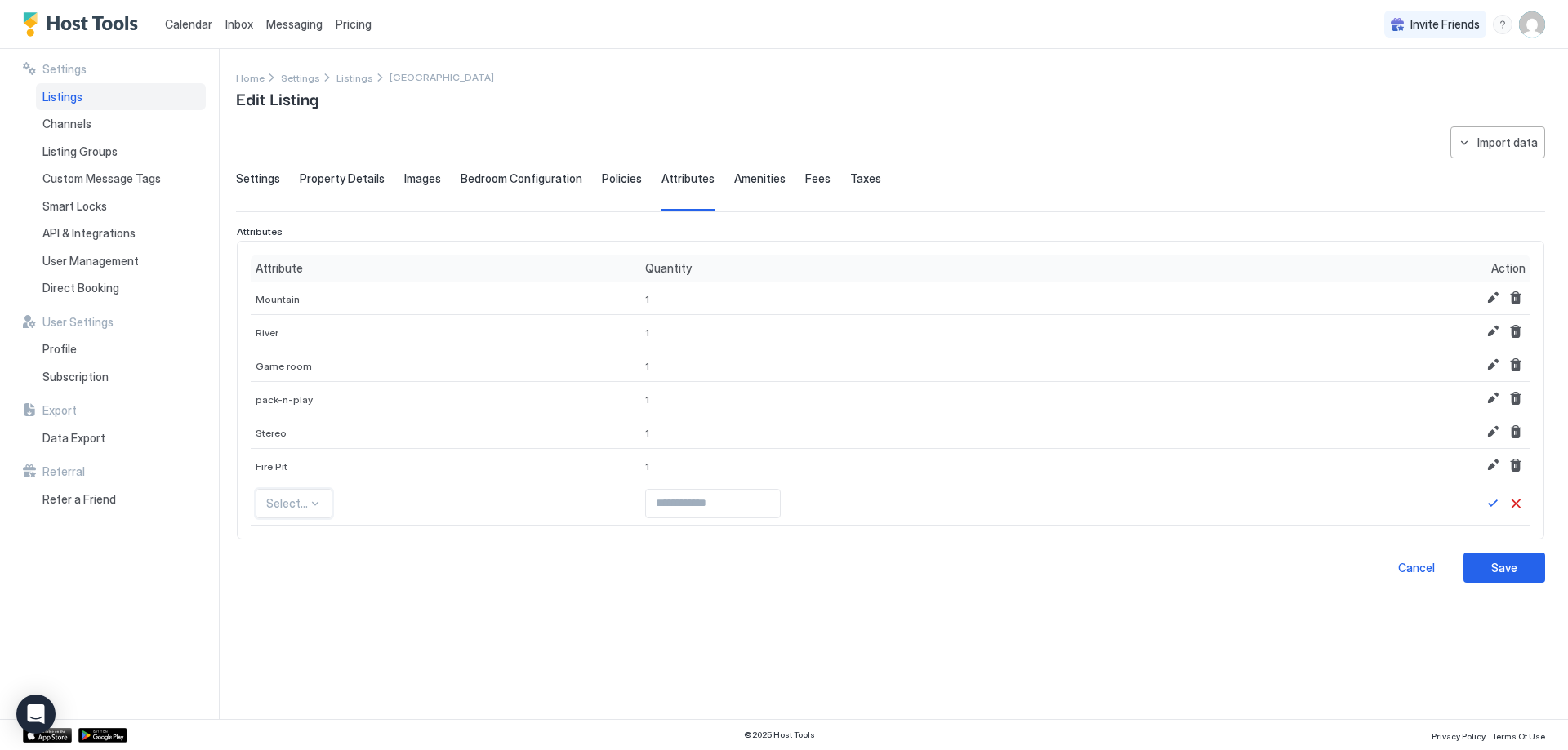
click at [292, 558] on div "Cancel Save" at bounding box center [890, 567] width 1309 height 30
click at [286, 510] on div at bounding box center [287, 504] width 42 height 14
click at [288, 551] on div "Arboretum" at bounding box center [294, 545] width 75 height 32
click at [293, 507] on span "Arboretum" at bounding box center [295, 504] width 55 height 14
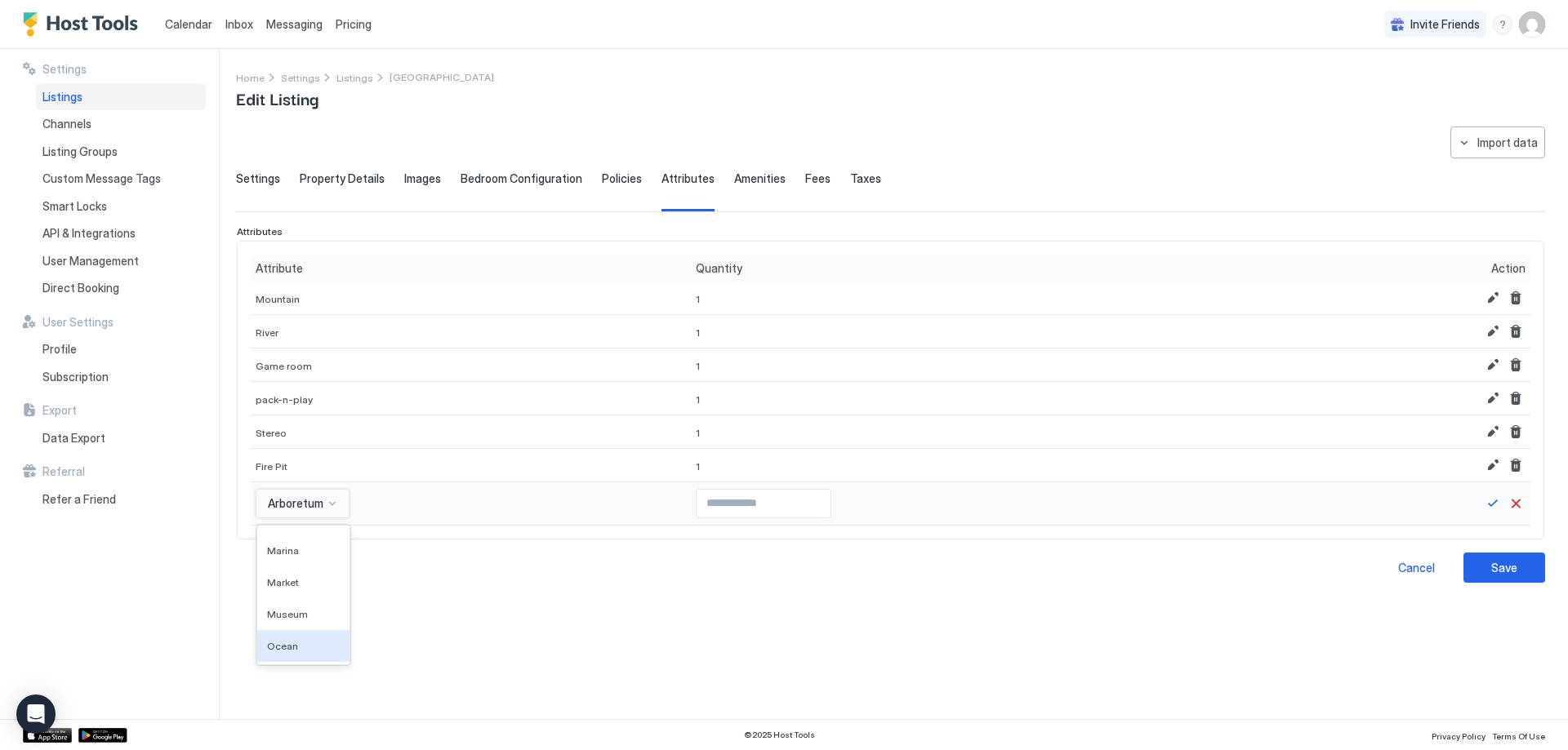
click at [279, 638] on div "Ocean" at bounding box center [303, 646] width 92 height 32
click at [306, 508] on div at bounding box center [312, 504] width 13 height 13
click at [306, 509] on div at bounding box center [312, 504] width 13 height 13
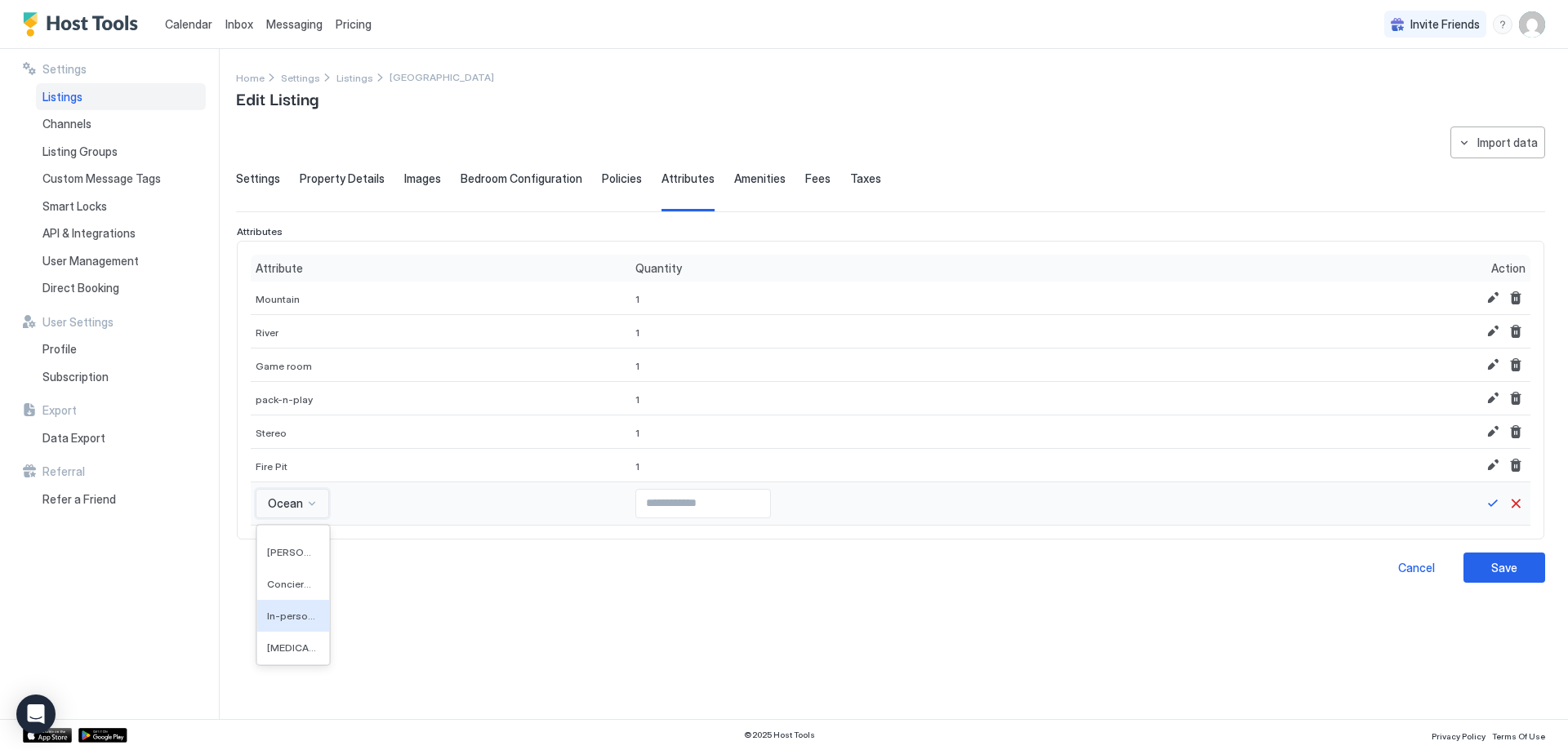
click at [298, 623] on div "In-person Check-in" at bounding box center [292, 615] width 71 height 32
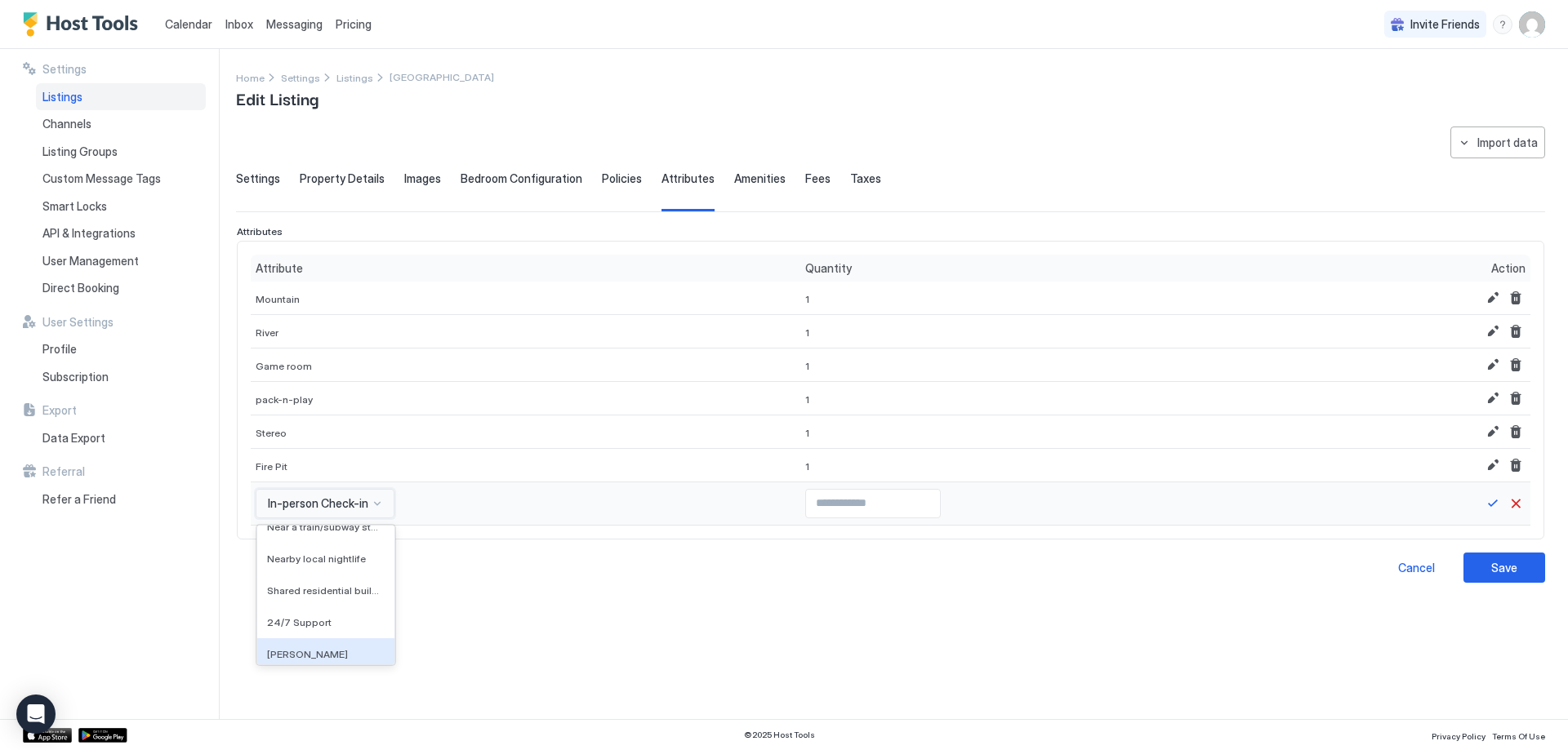
scroll to position [4172, 0]
click at [330, 566] on span "Near a train/subway station" at bounding box center [324, 565] width 114 height 13
click at [362, 504] on span "Near a train/subway station" at bounding box center [340, 504] width 146 height 14
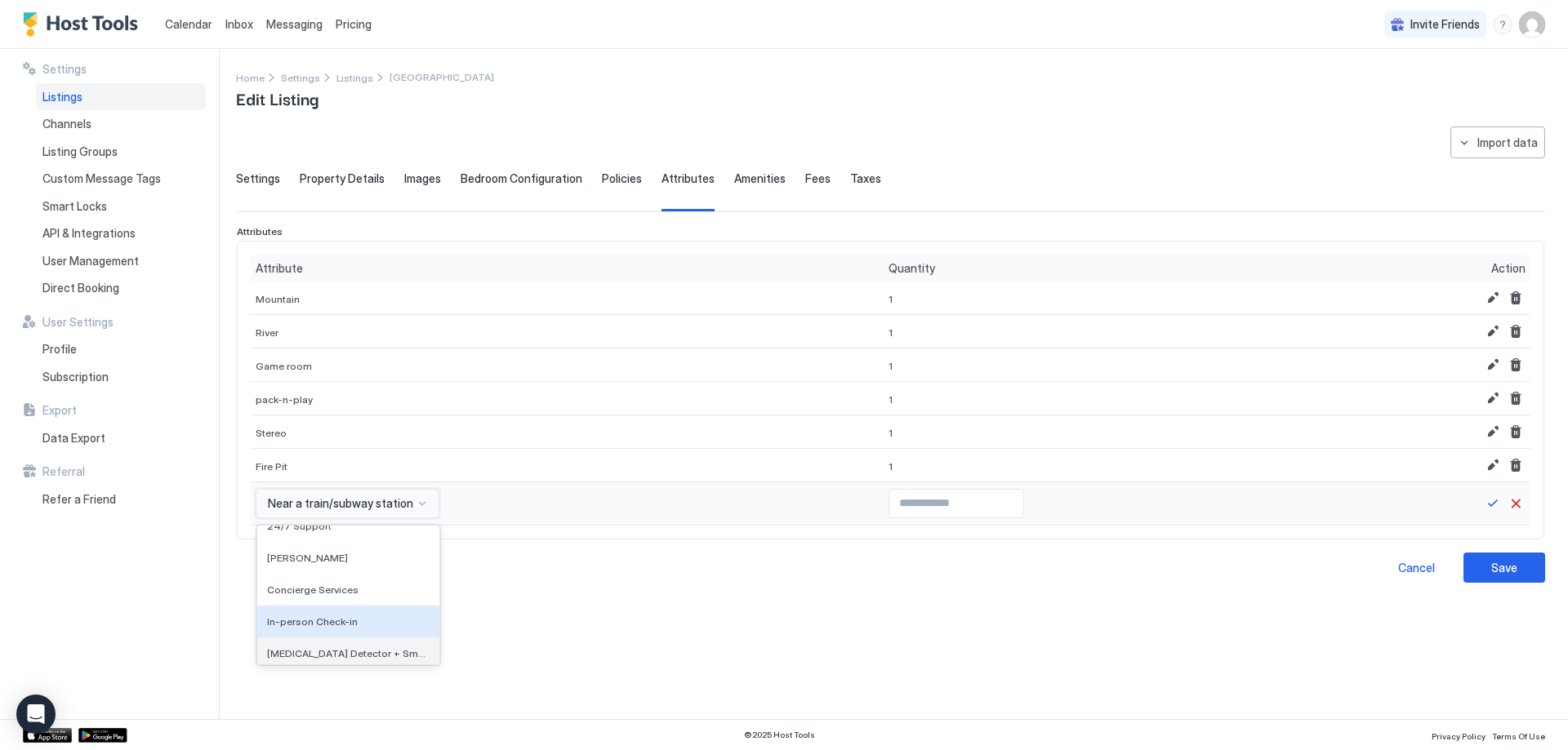
scroll to position [4360, 0]
click at [347, 652] on span "[MEDICAL_DATA] Detector + Smoke Detector" at bounding box center [347, 652] width 159 height 13
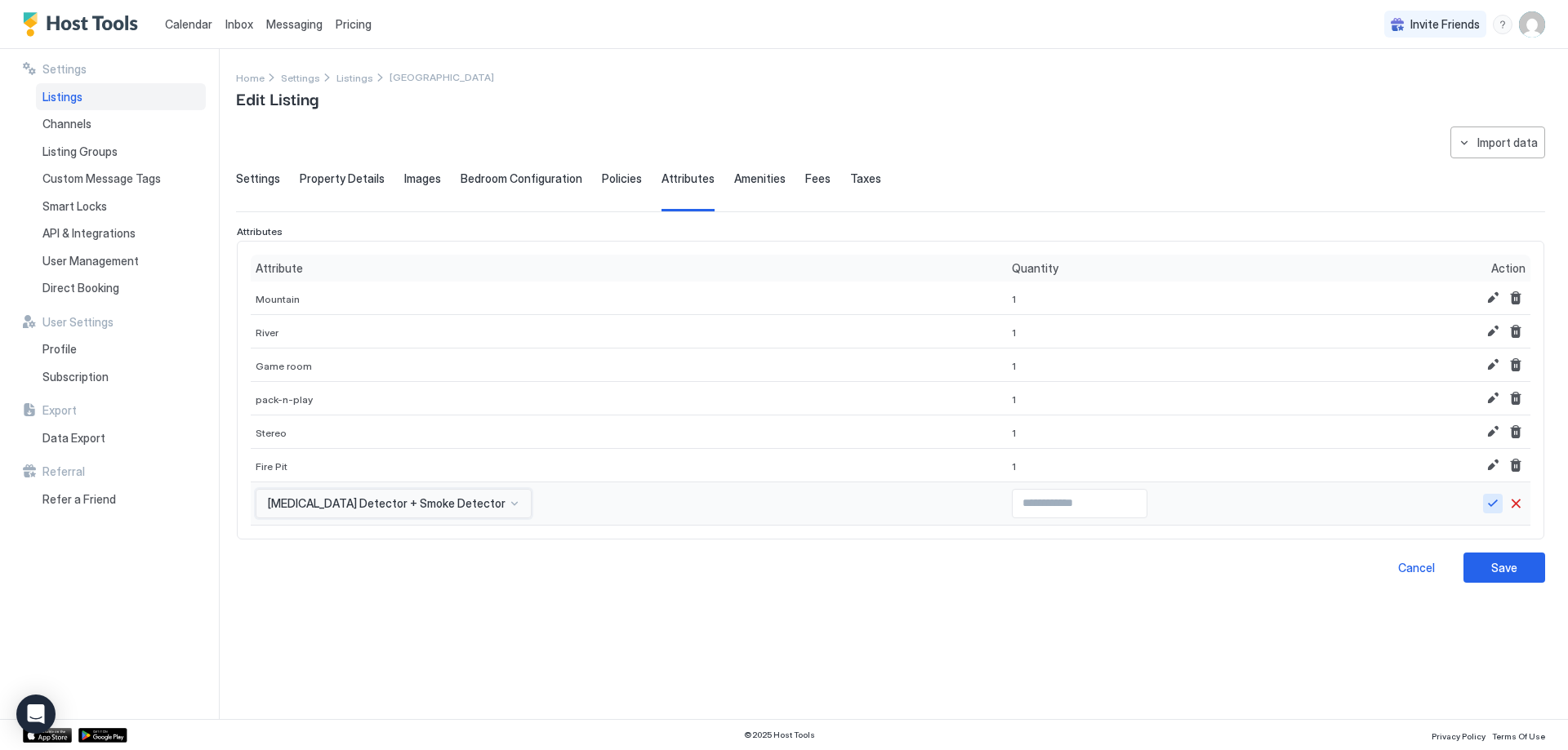
click at [1492, 498] on button "Save" at bounding box center [1493, 504] width 20 height 20
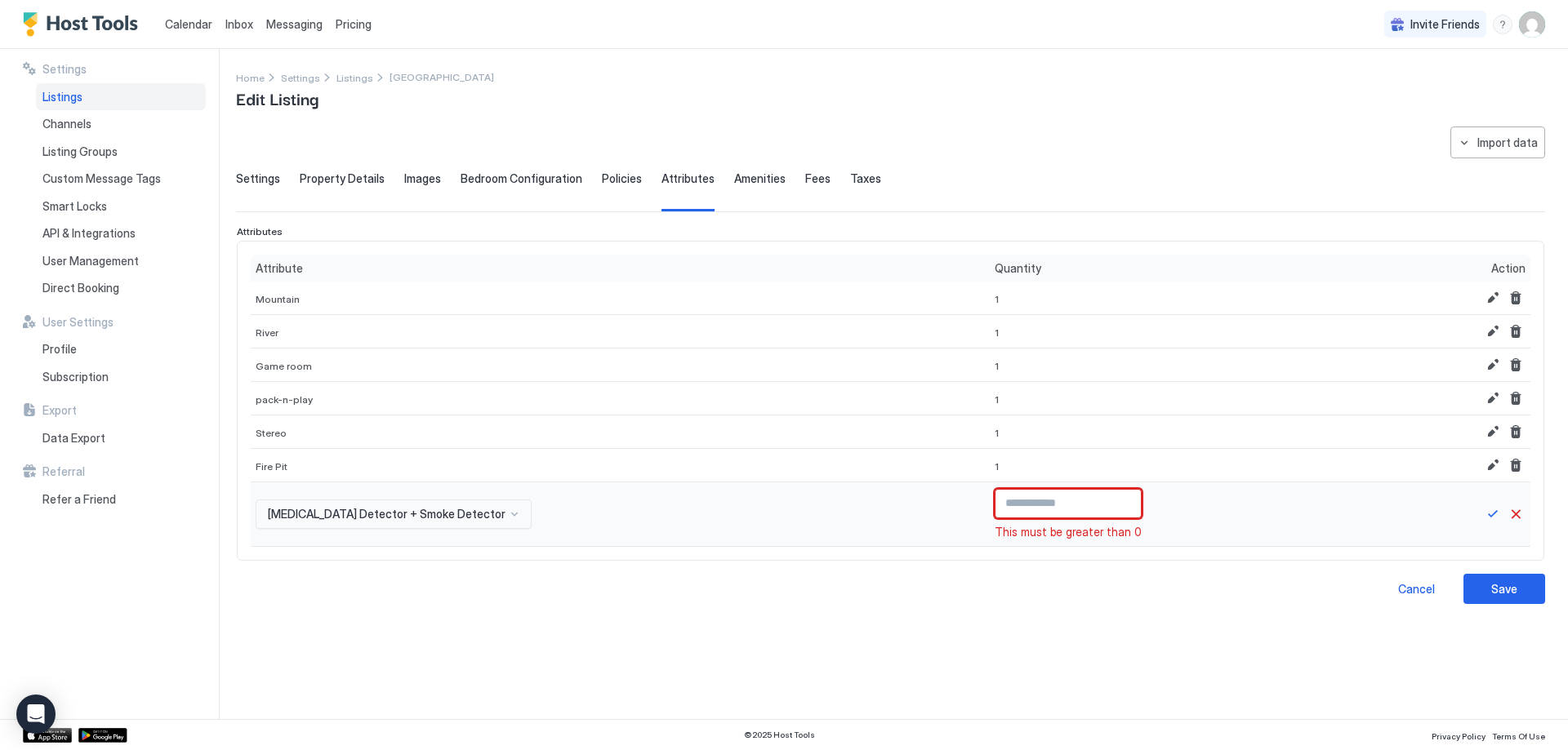
click at [1114, 507] on input "**" at bounding box center [1068, 503] width 146 height 28
click at [1111, 502] on input "*" at bounding box center [1068, 503] width 146 height 28
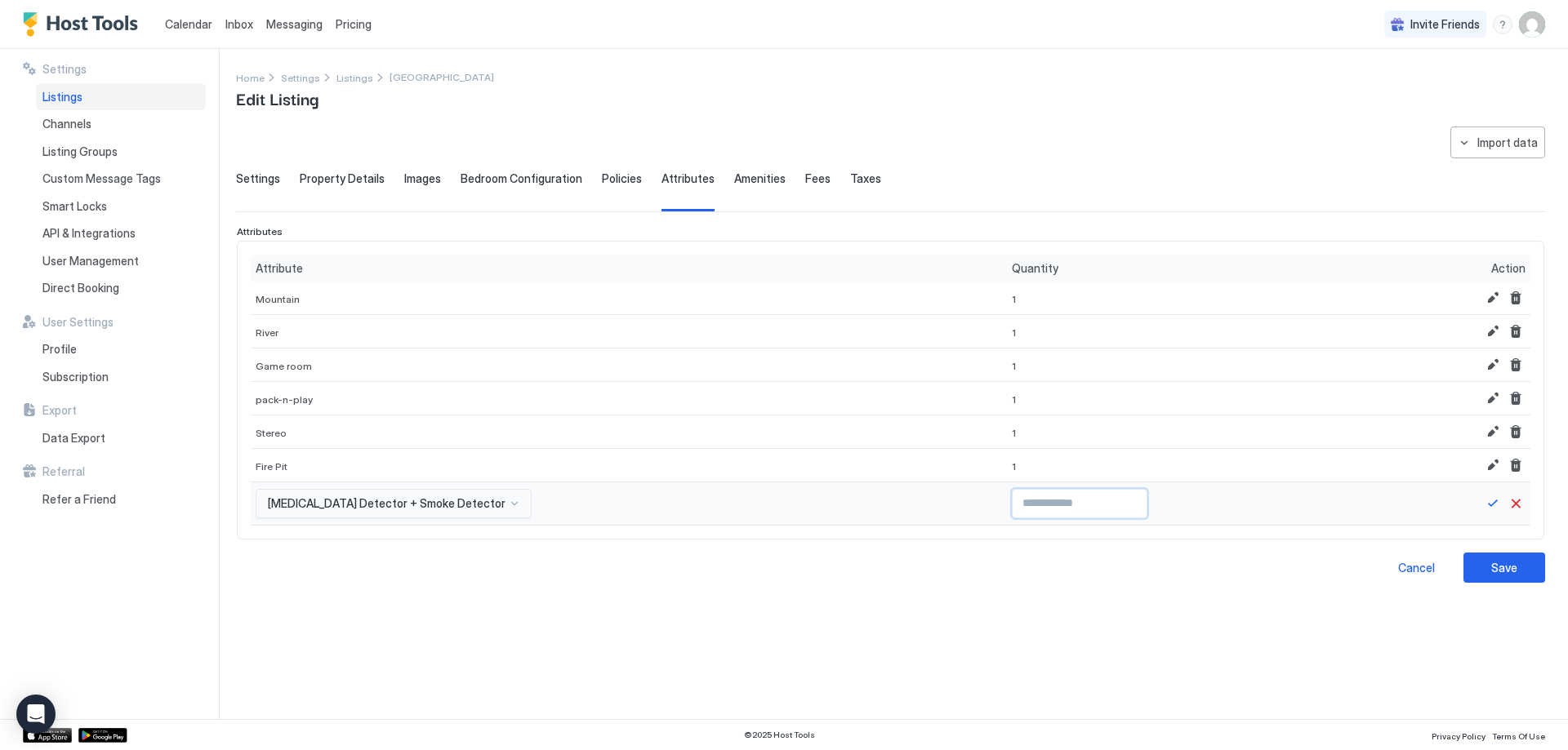
click at [1111, 502] on input "*" at bounding box center [1079, 503] width 134 height 28
type input "*"
click at [1111, 502] on input "*" at bounding box center [1079, 503] width 134 height 28
click at [1493, 506] on button "Save" at bounding box center [1493, 504] width 20 height 20
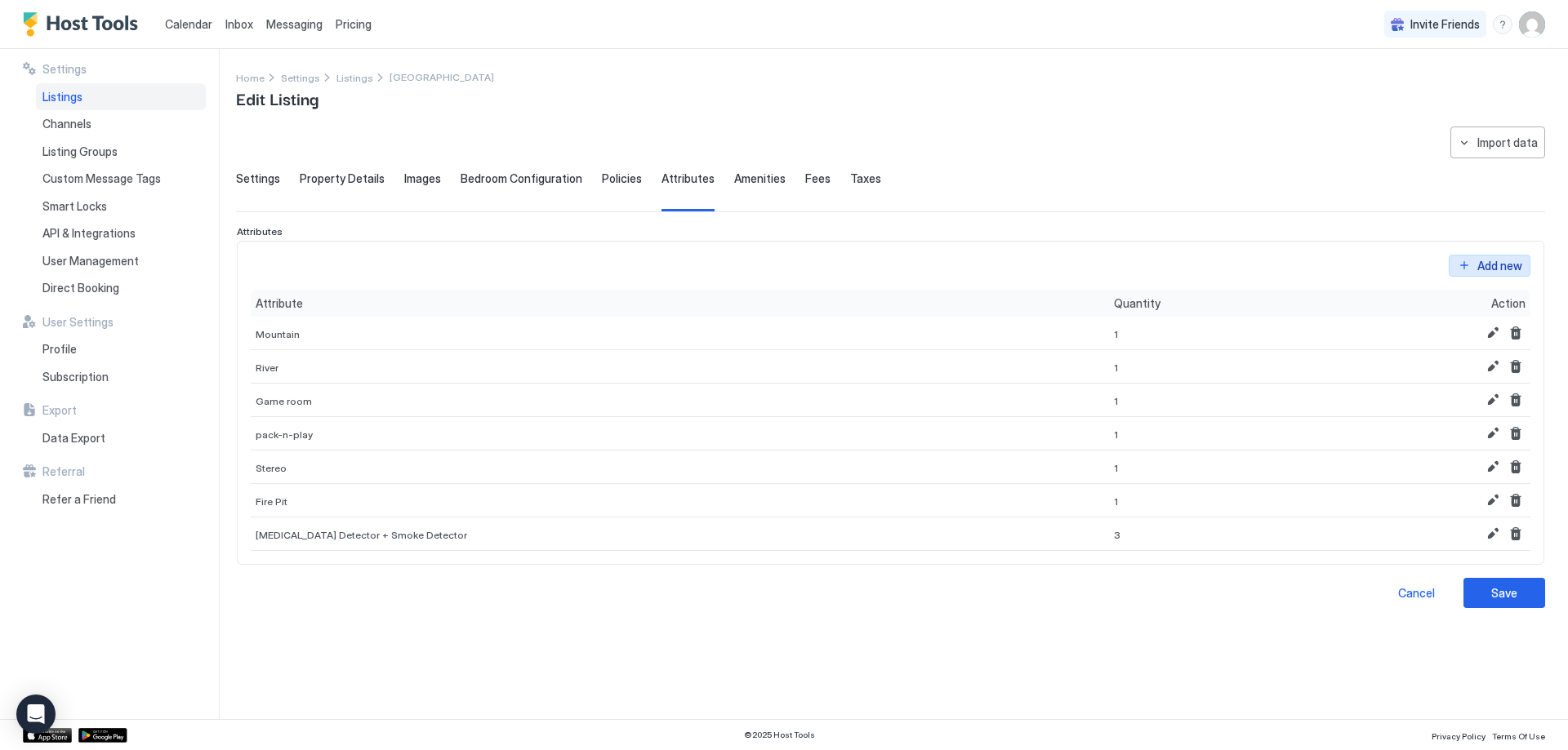
click at [1473, 269] on button "Add new" at bounding box center [1489, 266] width 81 height 22
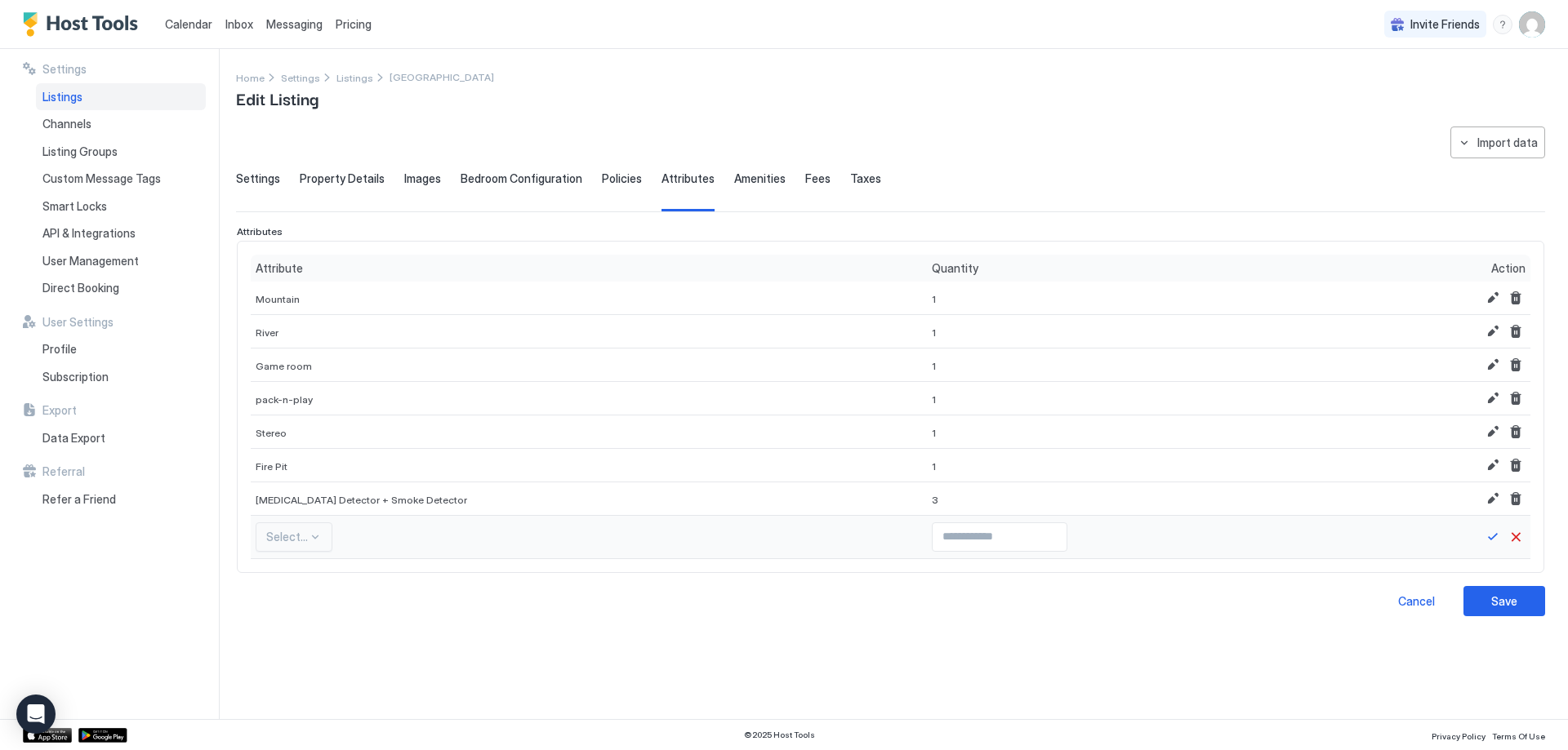
click at [336, 533] on div "Select..." at bounding box center [588, 537] width 666 height 29
click at [318, 537] on div "Select..." at bounding box center [293, 537] width 77 height 29
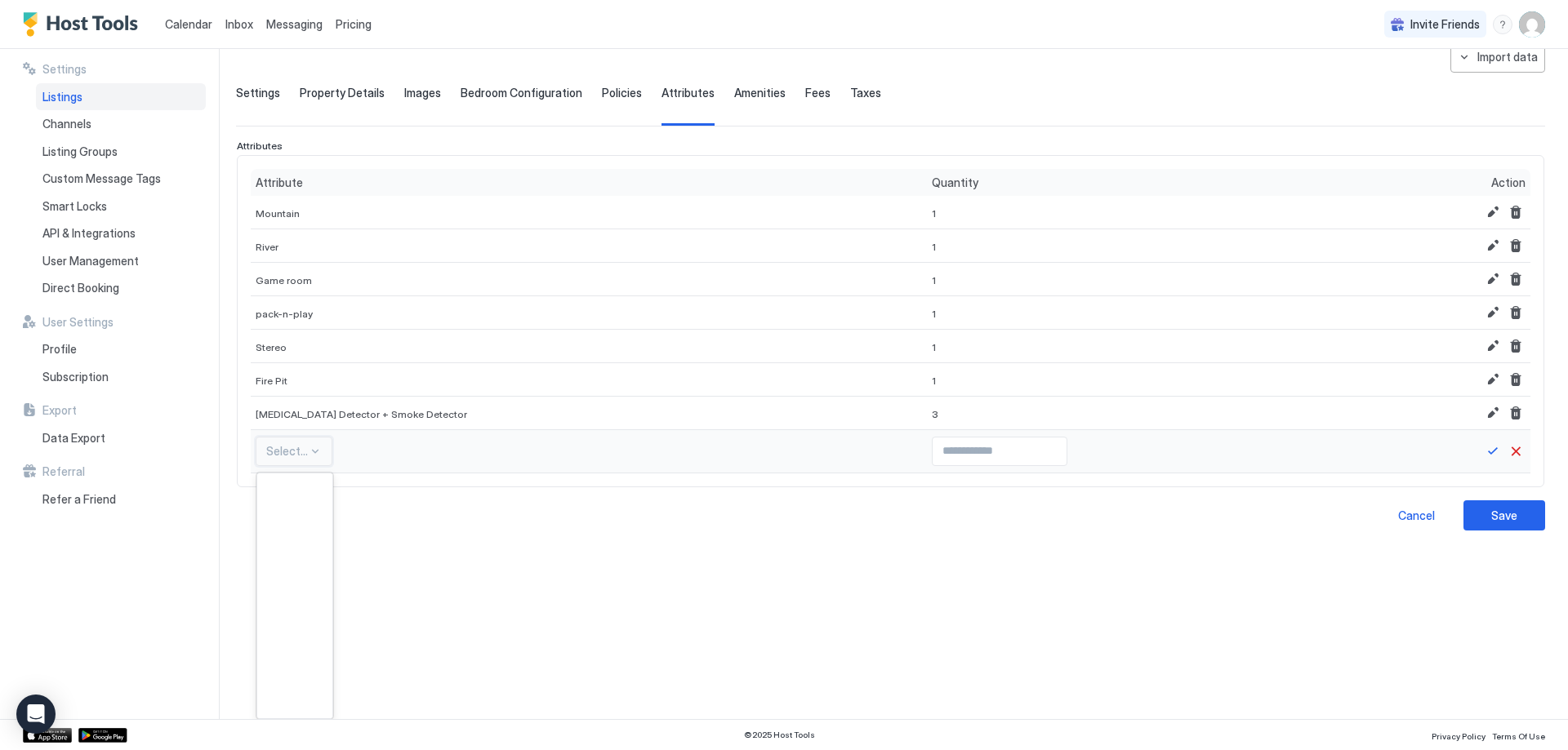
scroll to position [3582, 0]
click at [285, 544] on span "Indoor pool" at bounding box center [293, 541] width 52 height 13
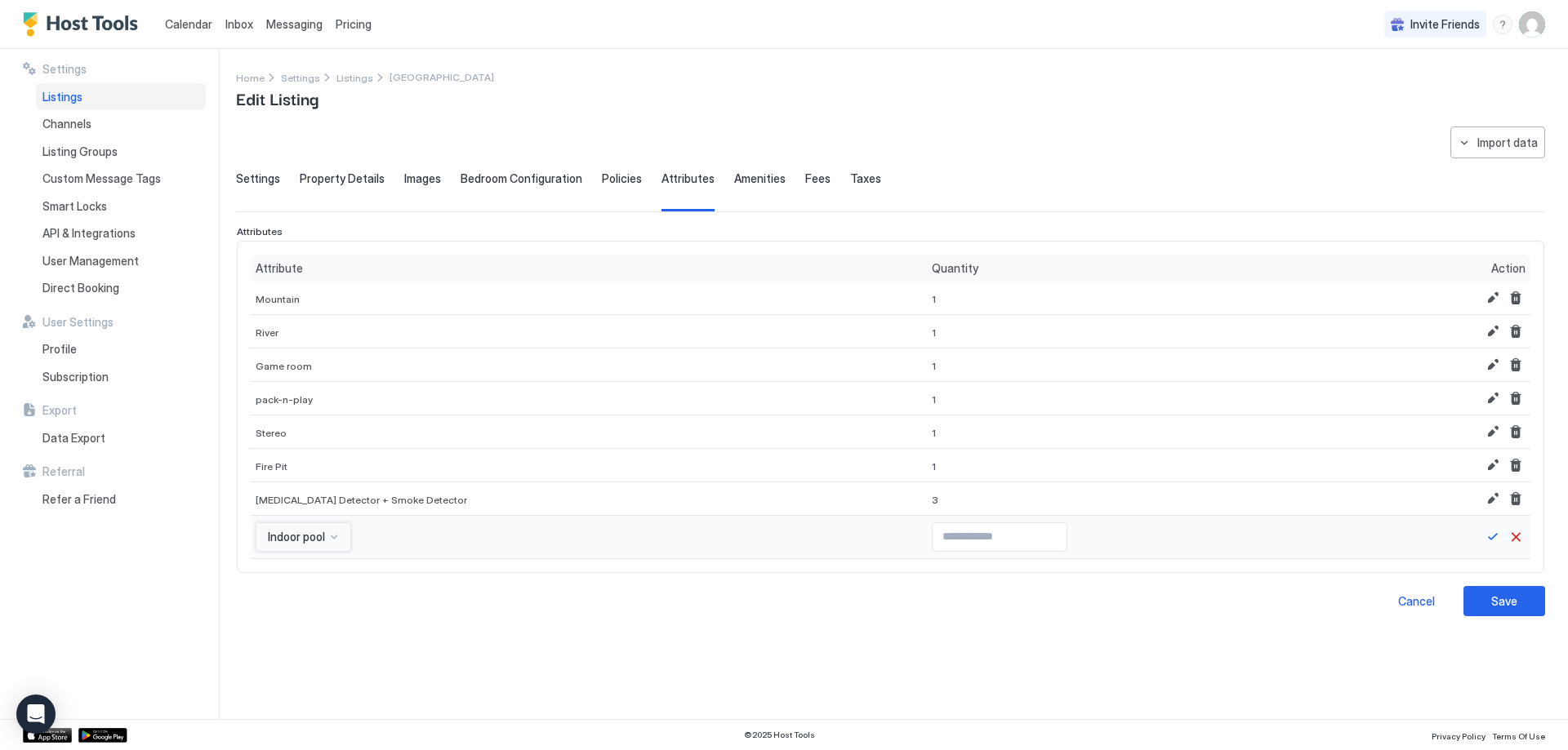
scroll to position [0, 0]
click at [289, 536] on div "option Indoor pool, selected. Indoor pool" at bounding box center [303, 537] width 96 height 29
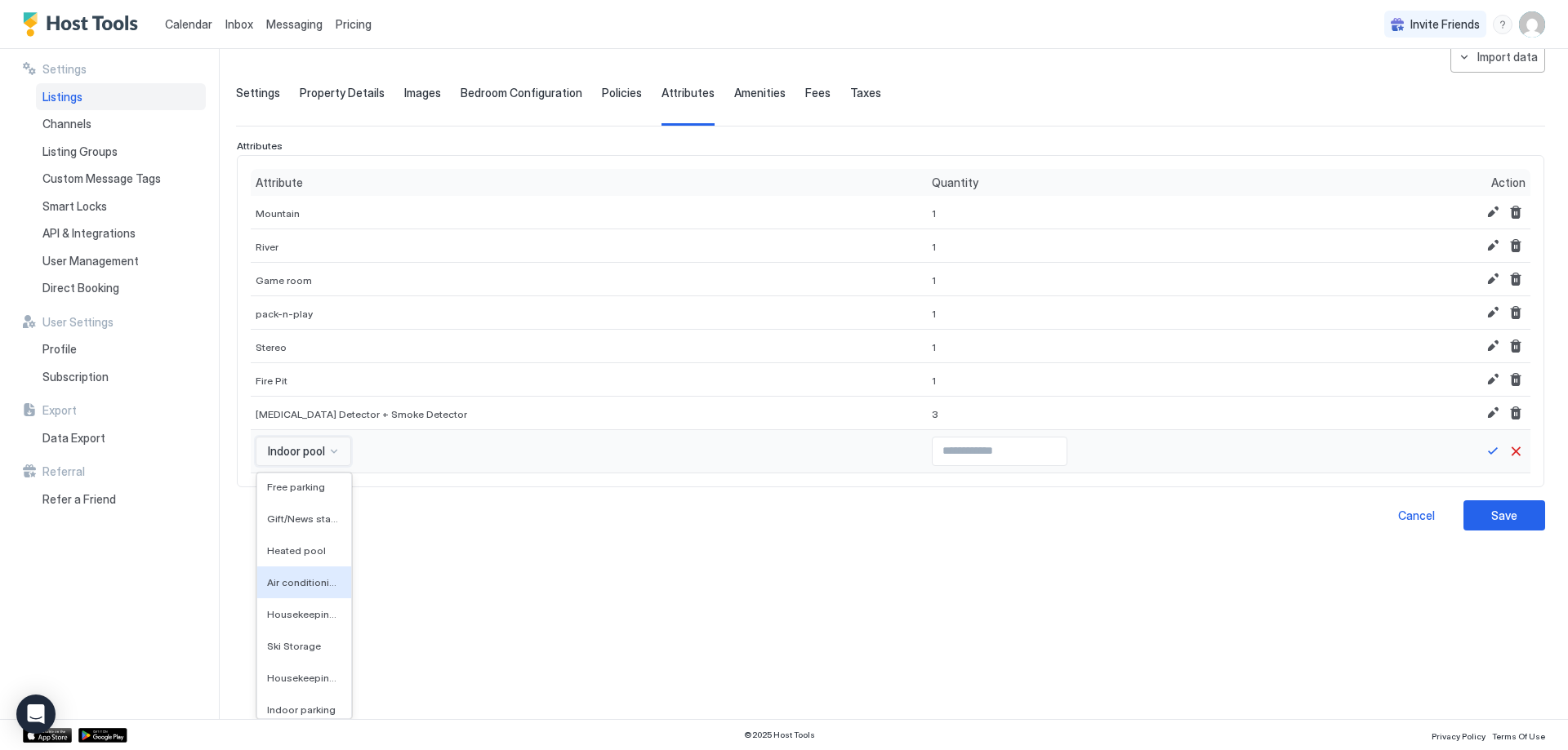
scroll to position [3123, 0]
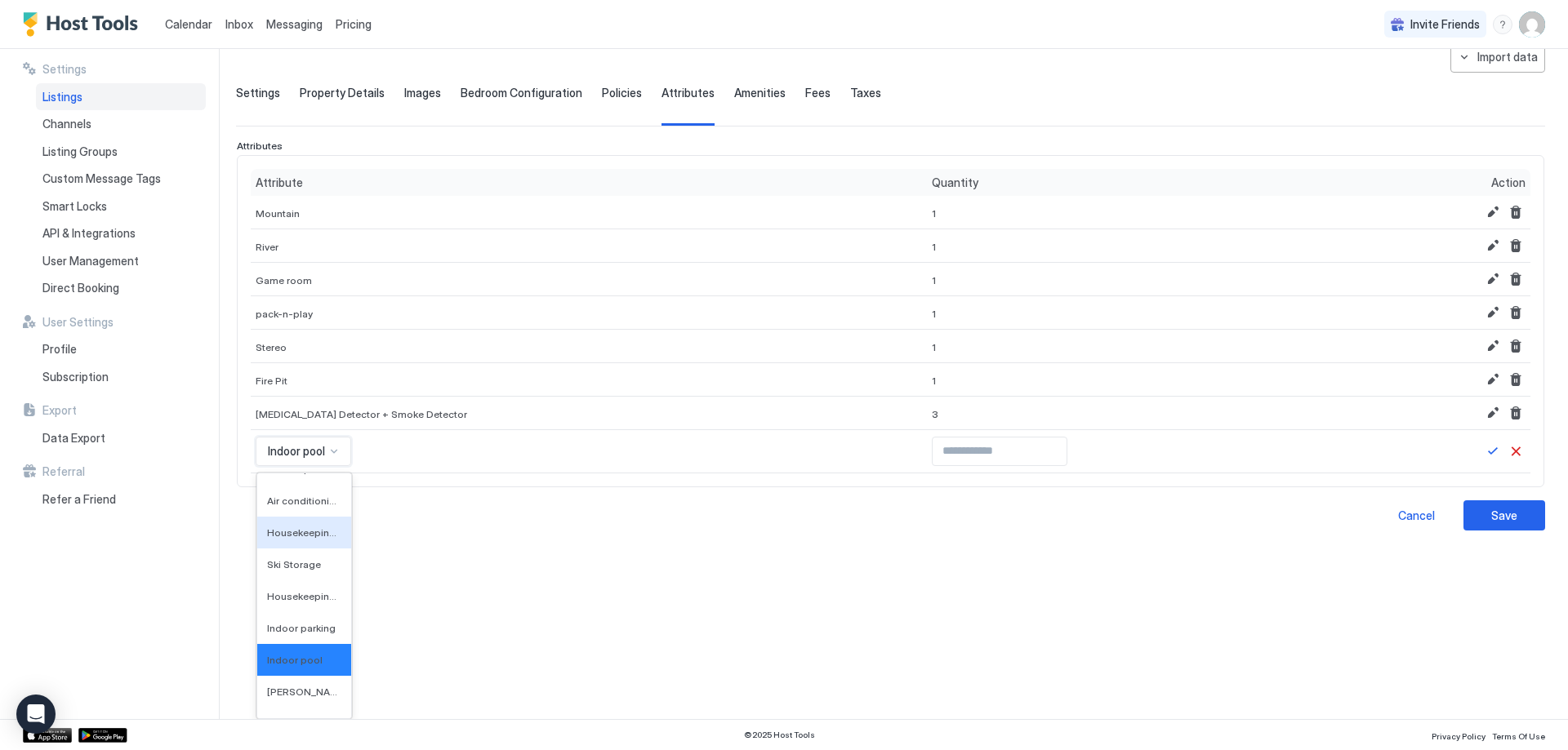
drag, startPoint x: 289, startPoint y: 536, endPoint x: 303, endPoint y: 564, distance: 31.3
click at [296, 525] on div "Housekeeping - daily" at bounding box center [304, 532] width 94 height 32
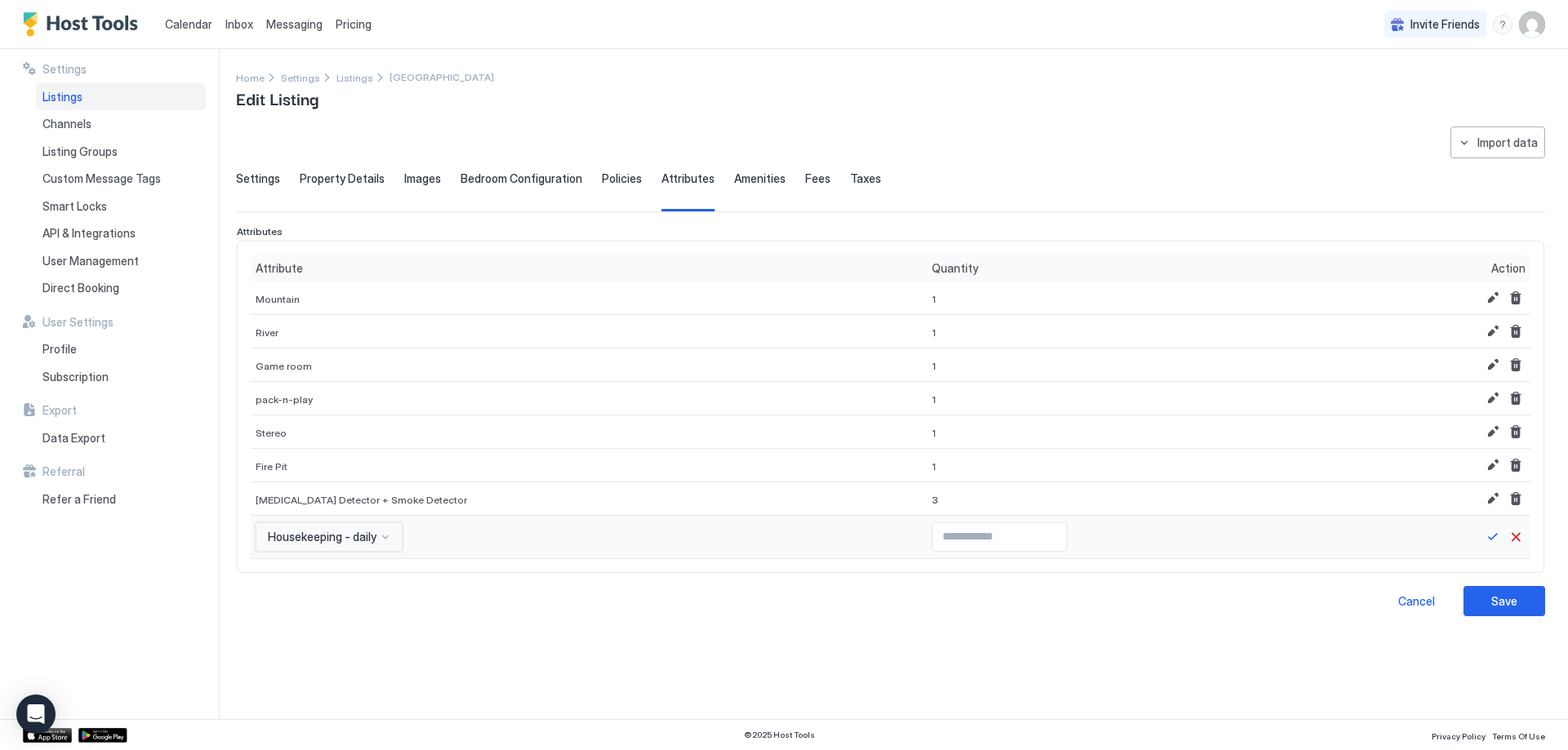
click at [319, 546] on div "option Housekeeping - daily, selected. Housekeeping - daily" at bounding box center [328, 537] width 147 height 29
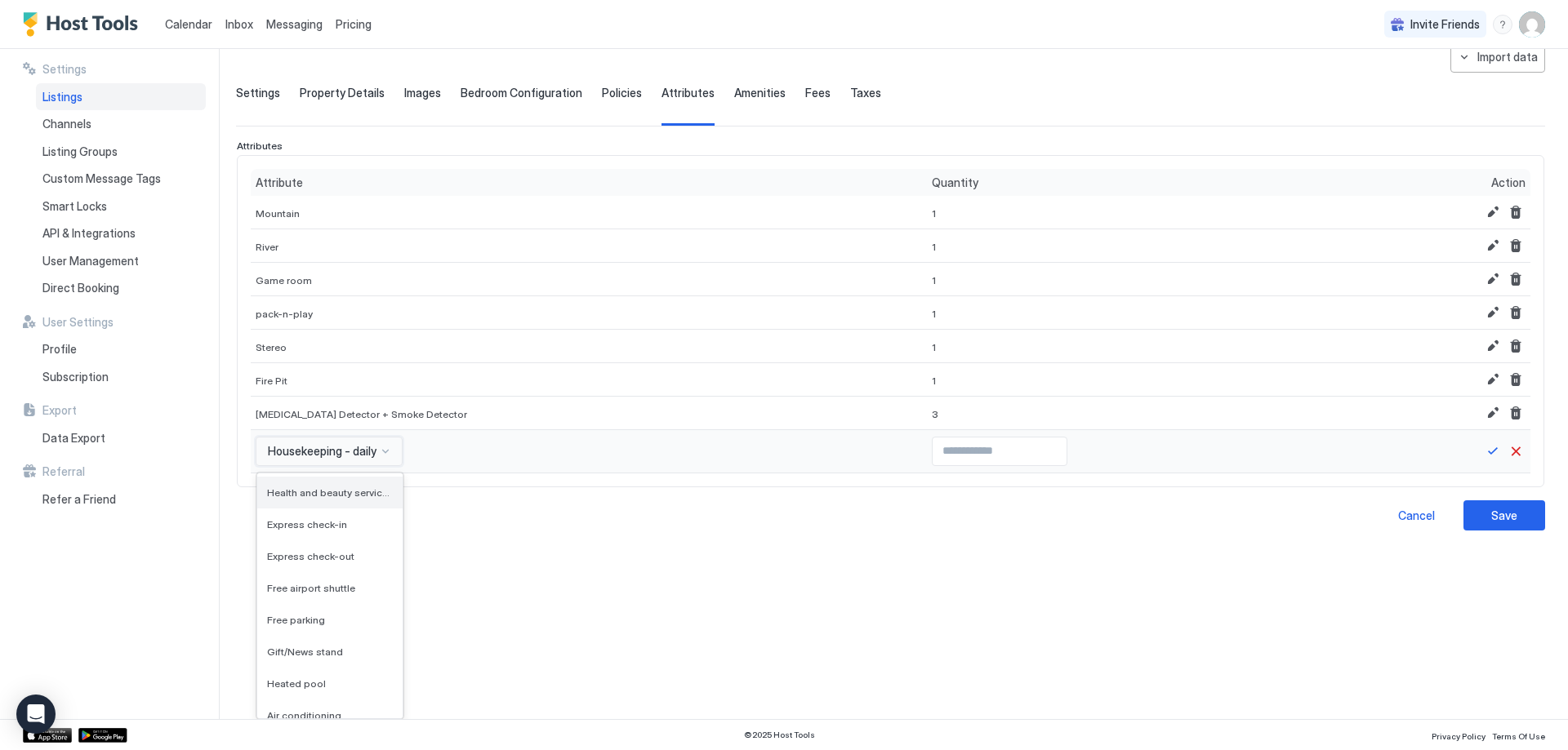
click at [320, 487] on span "Health and beauty services" at bounding box center [328, 493] width 122 height 13
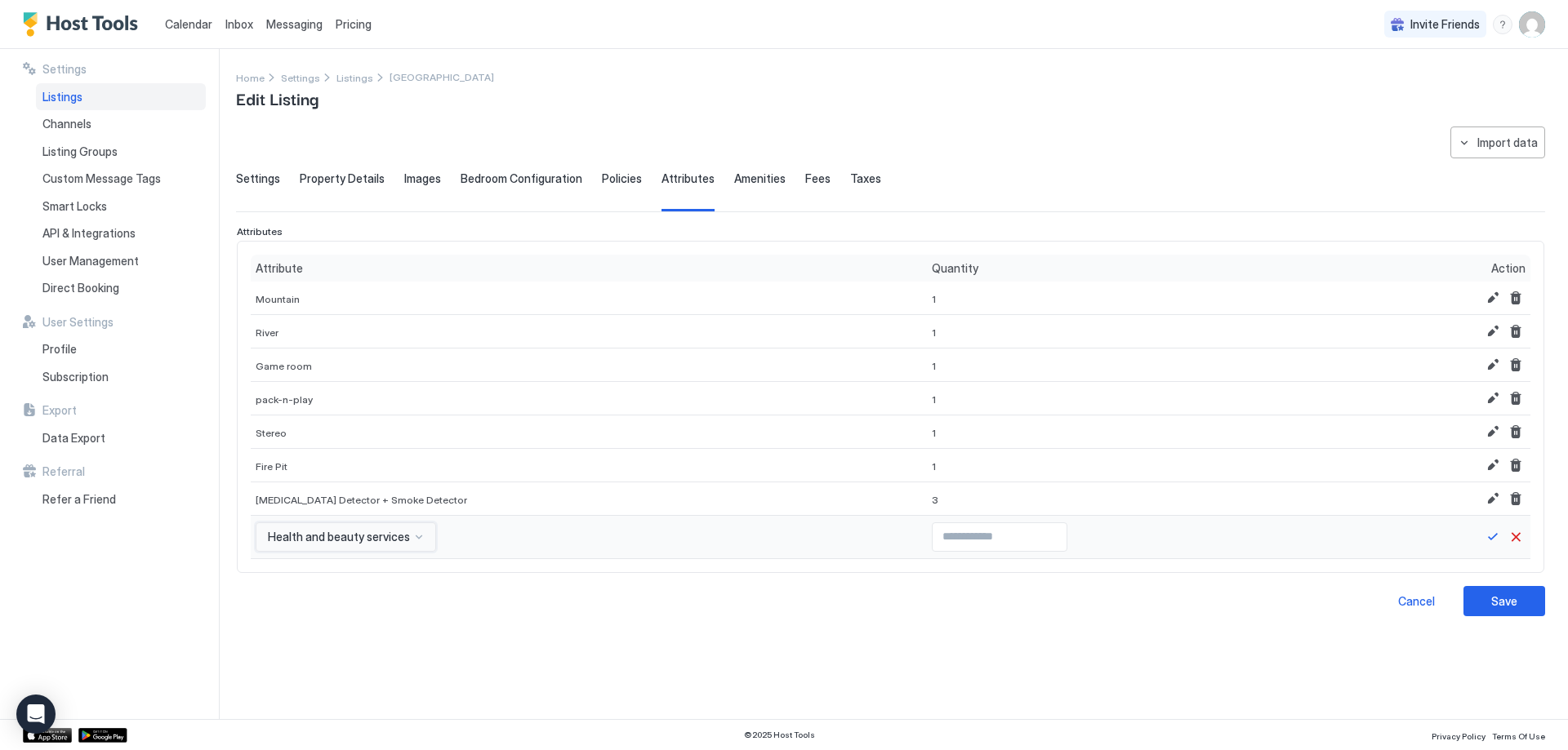
click at [337, 549] on div "option Health and beauty services, selected. Health and beauty services" at bounding box center [345, 537] width 180 height 29
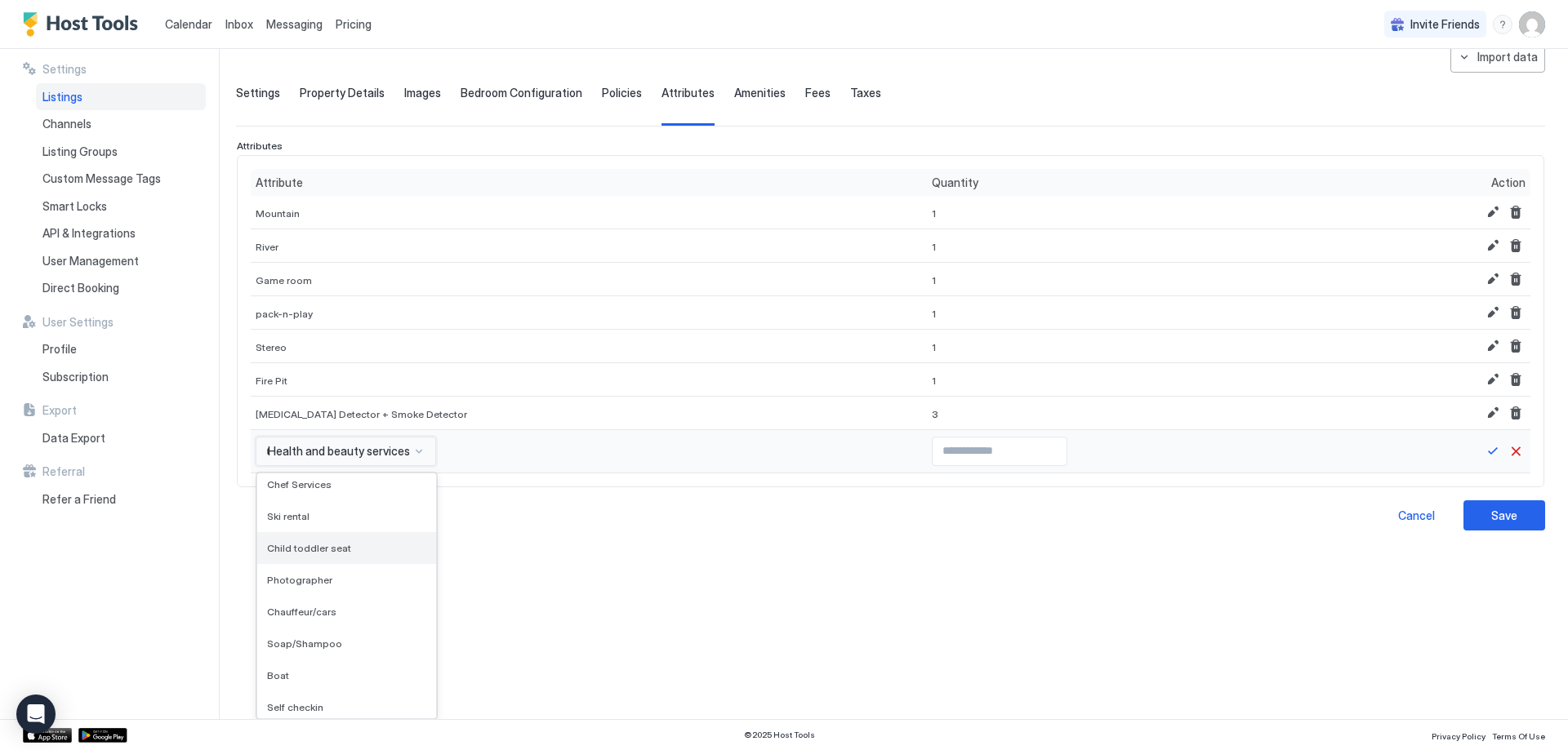
scroll to position [1219, 0]
type input "***"
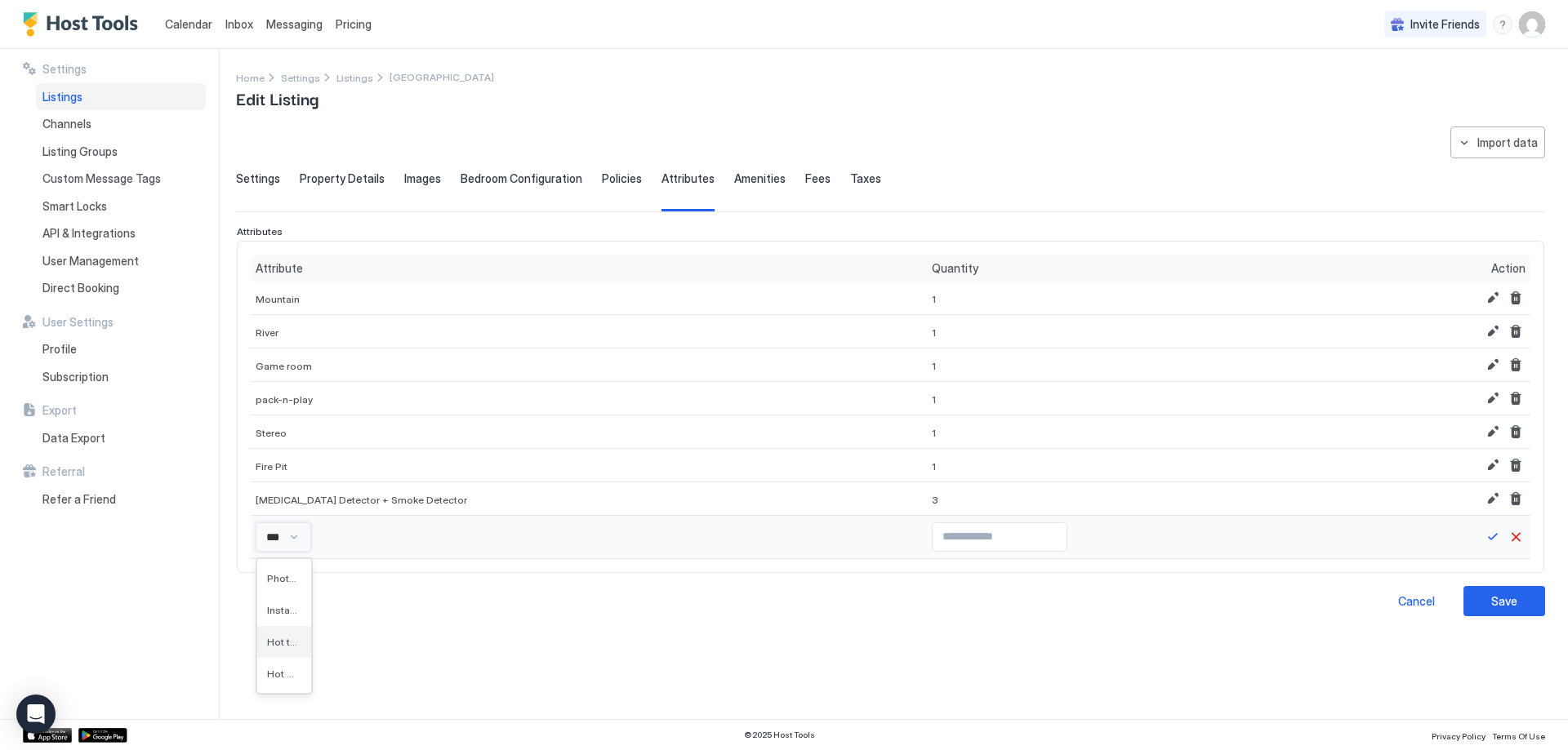
click at [302, 645] on div "Hot tub" at bounding box center [284, 641] width 54 height 32
click at [988, 535] on input "Input Field" at bounding box center [1000, 536] width 134 height 28
type input "*"
click at [1013, 535] on input "*" at bounding box center [1000, 536] width 134 height 28
click at [1487, 534] on button "Save" at bounding box center [1493, 537] width 20 height 20
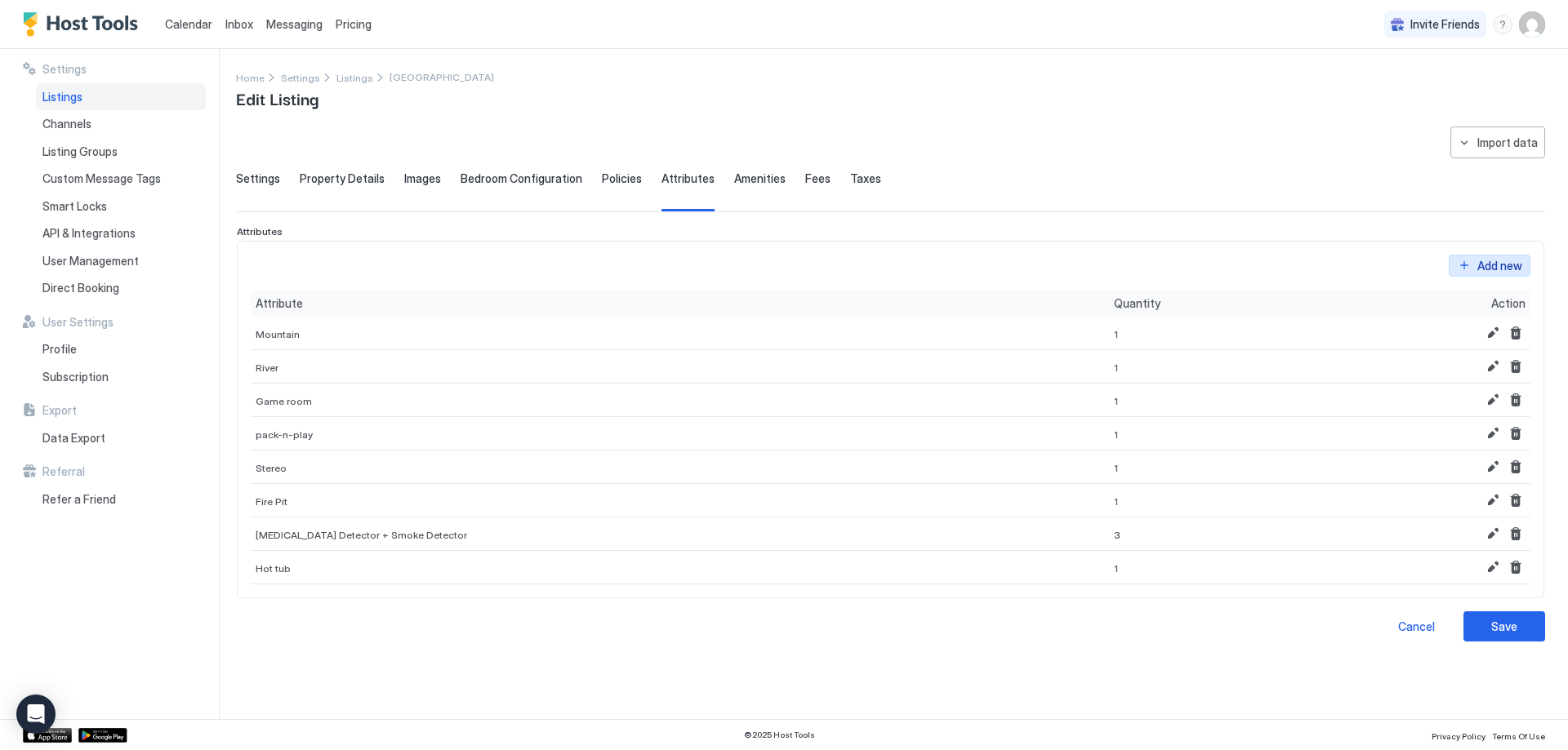
click at [1497, 255] on button "Add new" at bounding box center [1489, 266] width 81 height 22
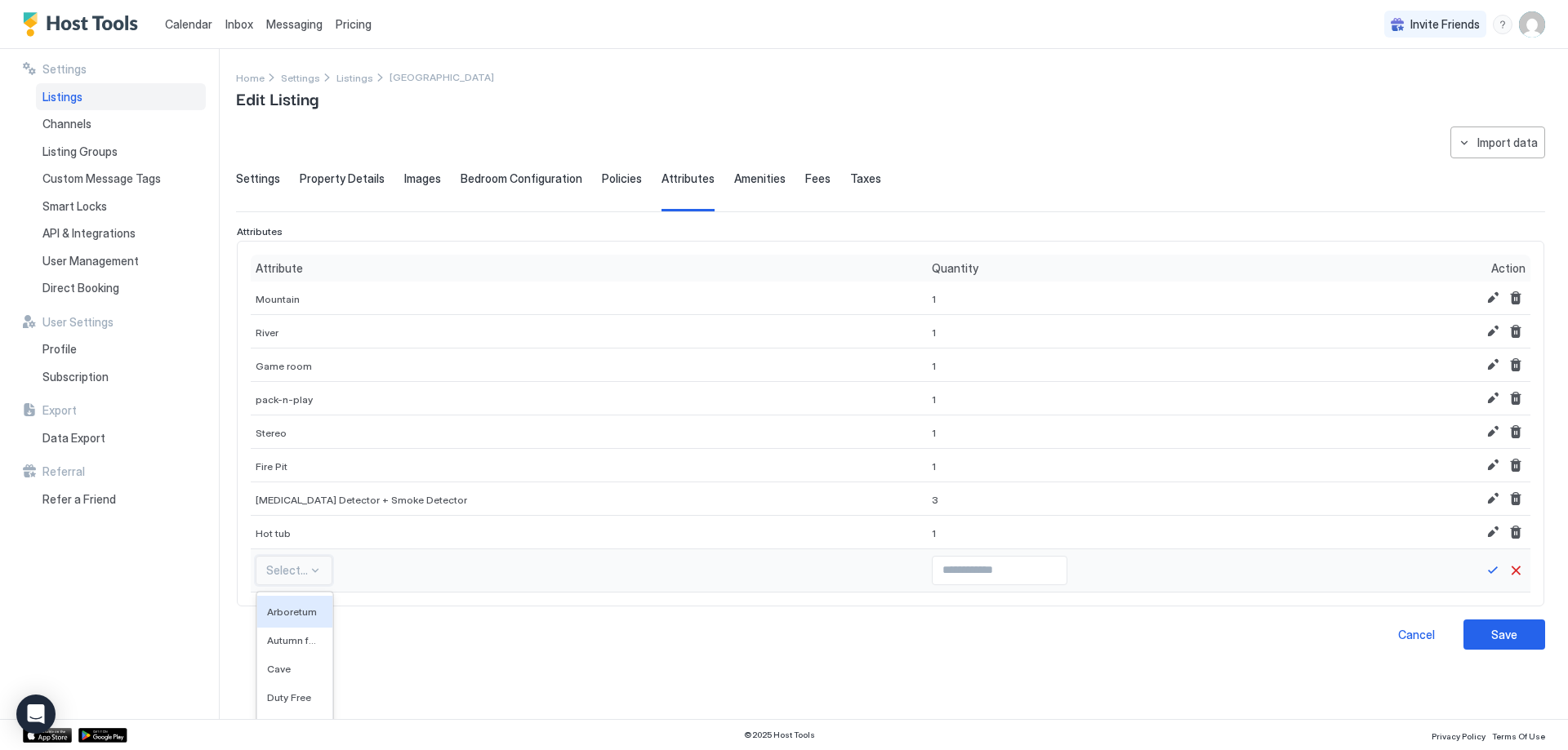
click at [295, 565] on div "592 results available. Use Up and Down to choose options, press Enter to select…" at bounding box center [293, 571] width 77 height 29
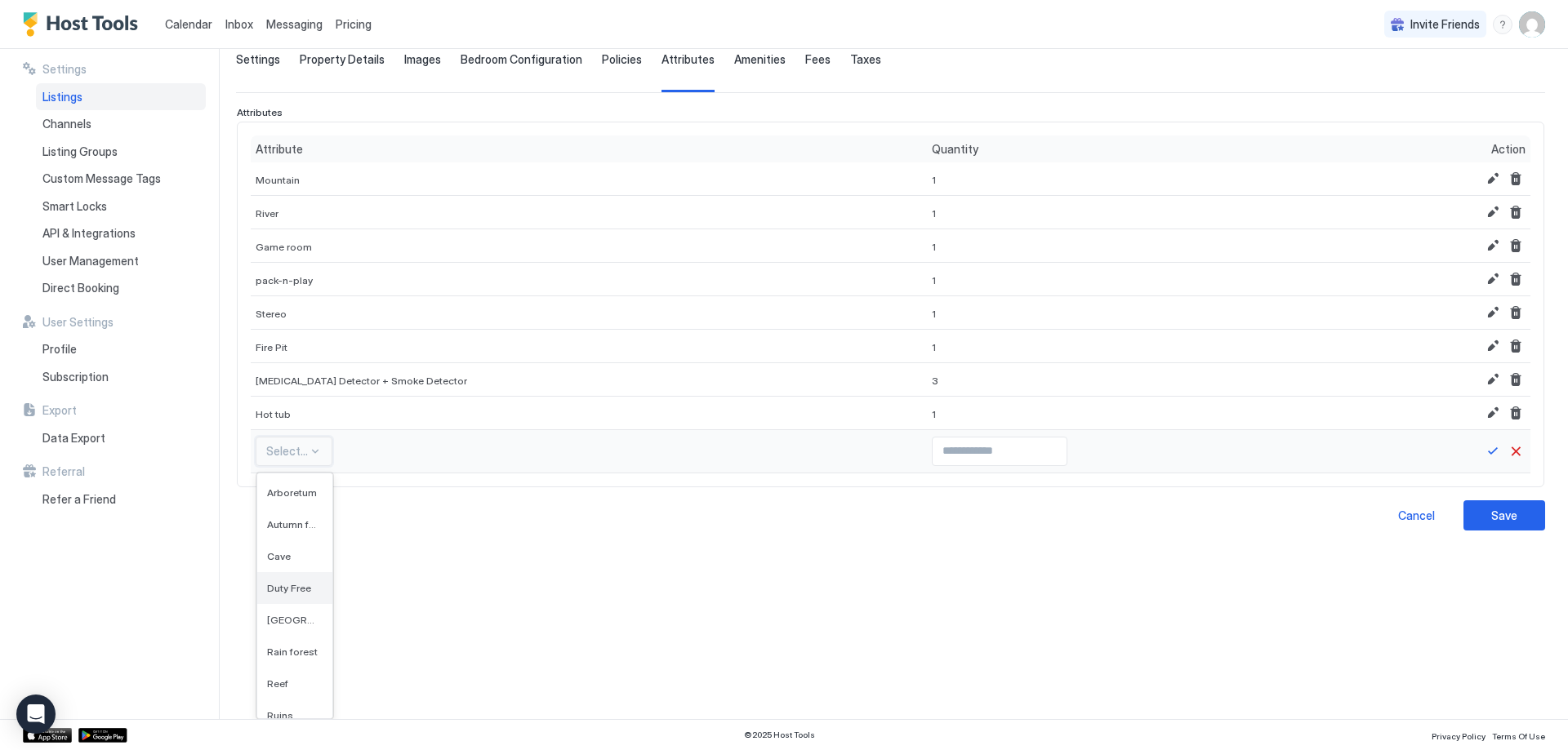
click at [297, 601] on div "Duty Free" at bounding box center [294, 588] width 75 height 32
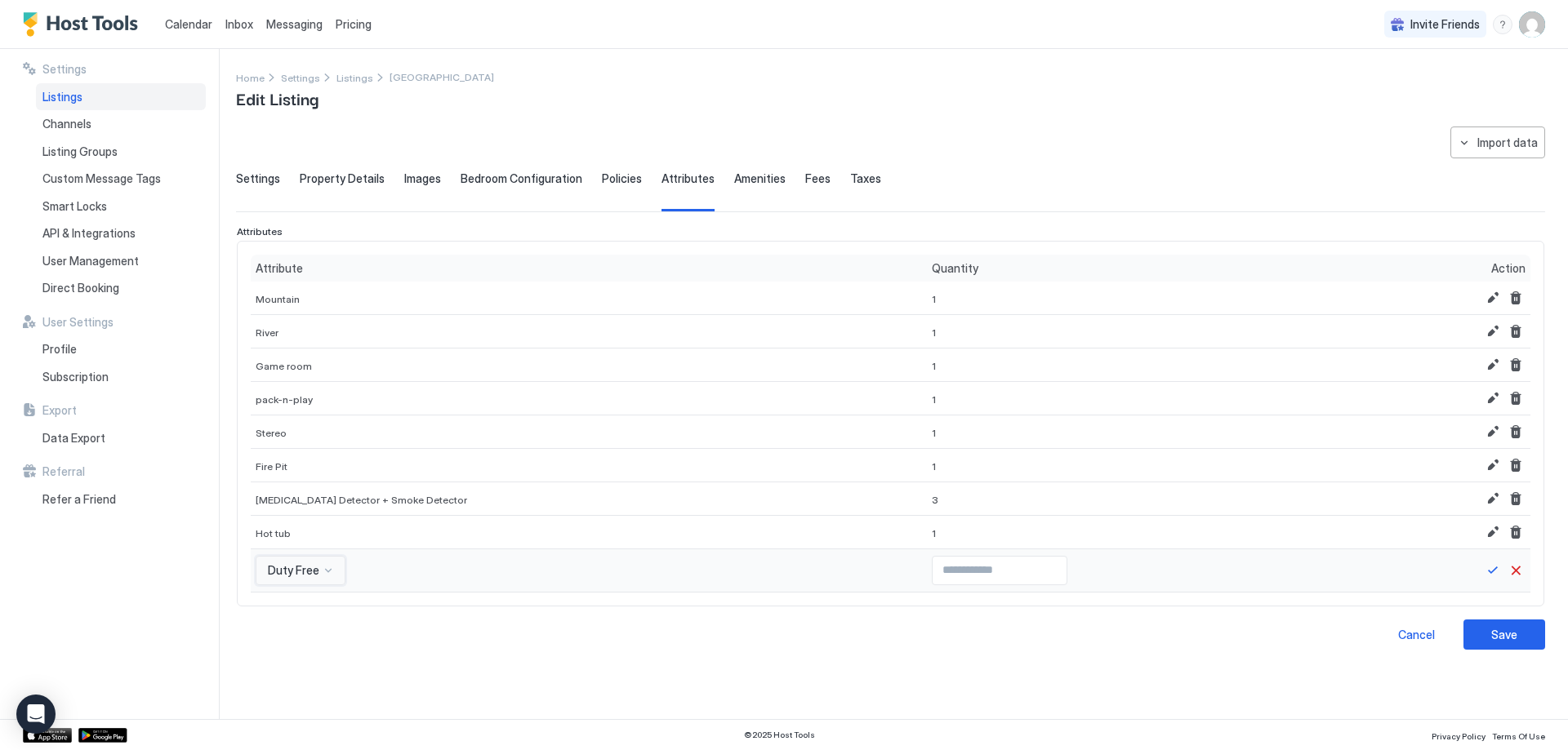
click at [314, 555] on div "option Duty Free, selected. Duty Free" at bounding box center [588, 571] width 676 height 43
click at [317, 567] on div "592 results available. Use Up and Down to choose options, press Enter to select…" at bounding box center [299, 571] width 90 height 29
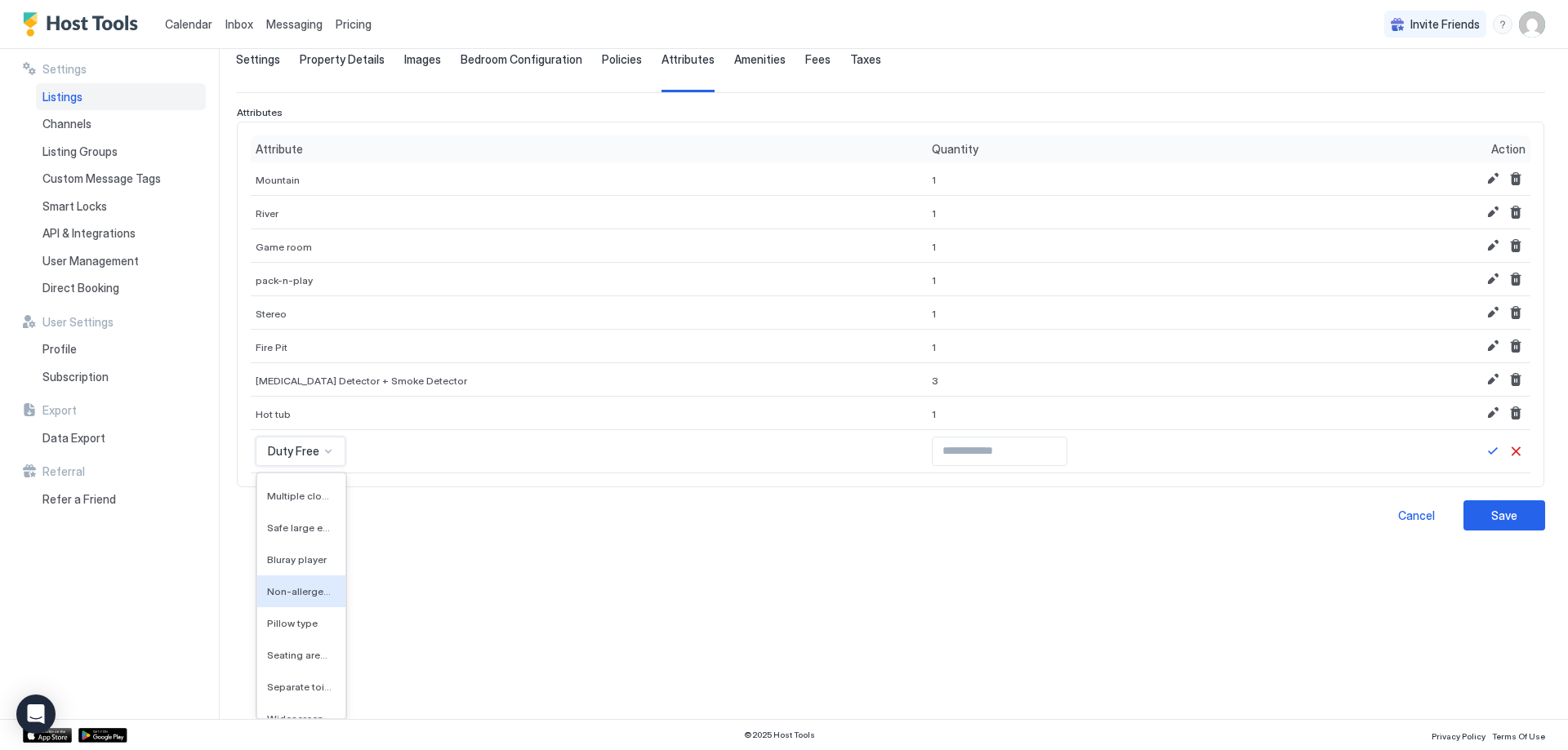
click at [317, 577] on div "Non-allergenic room" at bounding box center [300, 591] width 88 height 32
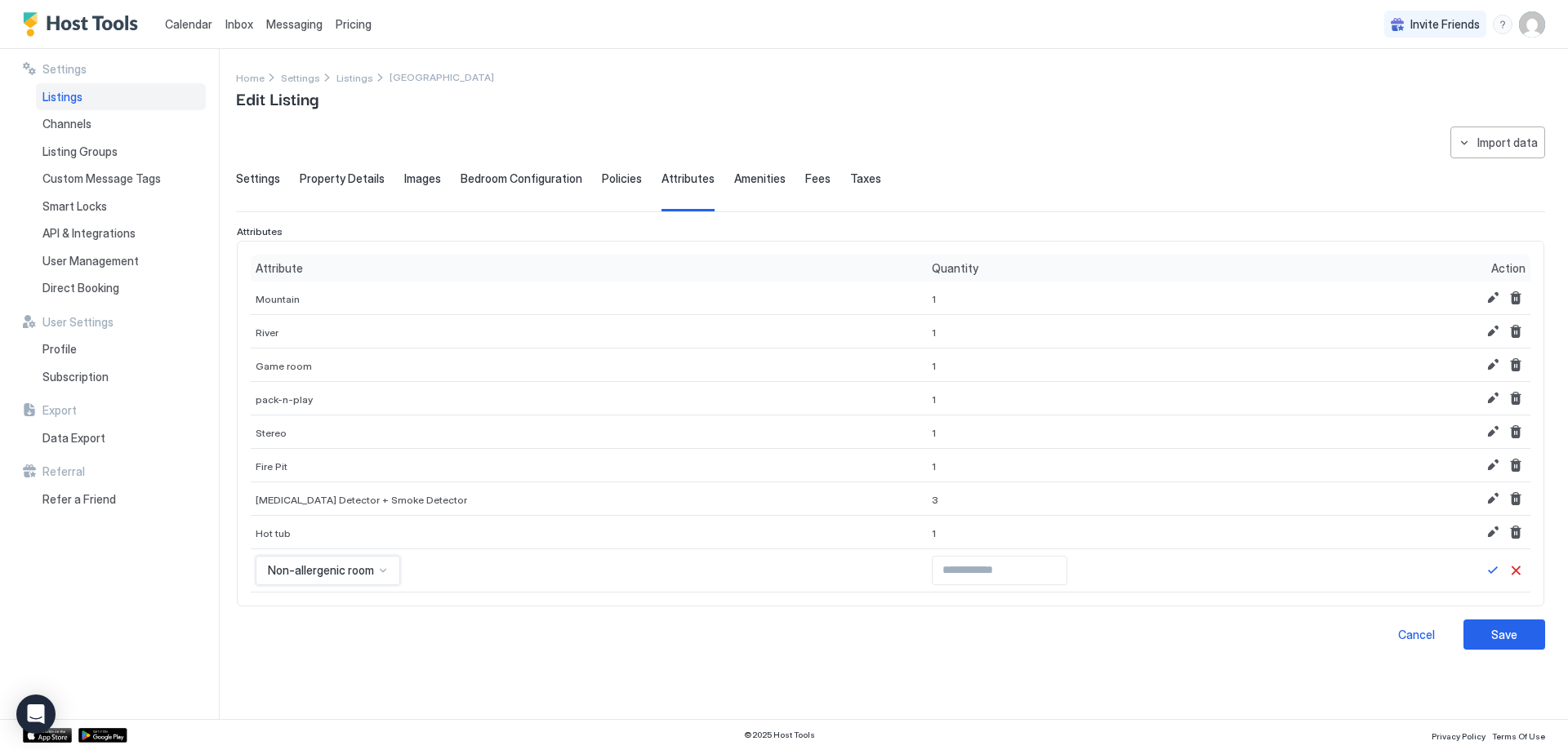
click at [334, 557] on div "option Non-allergenic room, selected. Non-allergenic room" at bounding box center [328, 571] width 145 height 29
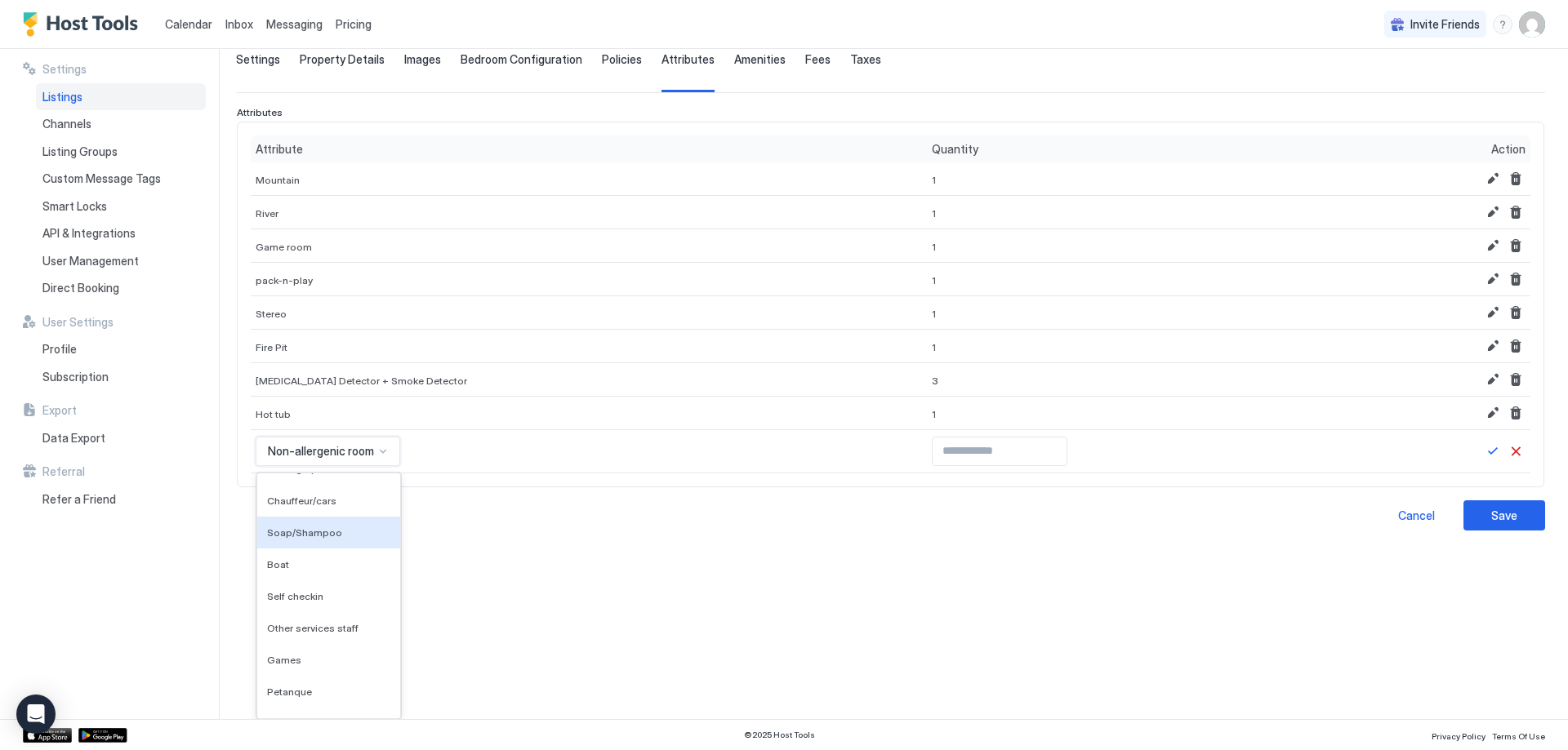
scroll to position [3884, 0]
click at [314, 618] on div "Games" at bounding box center [328, 622] width 123 height 13
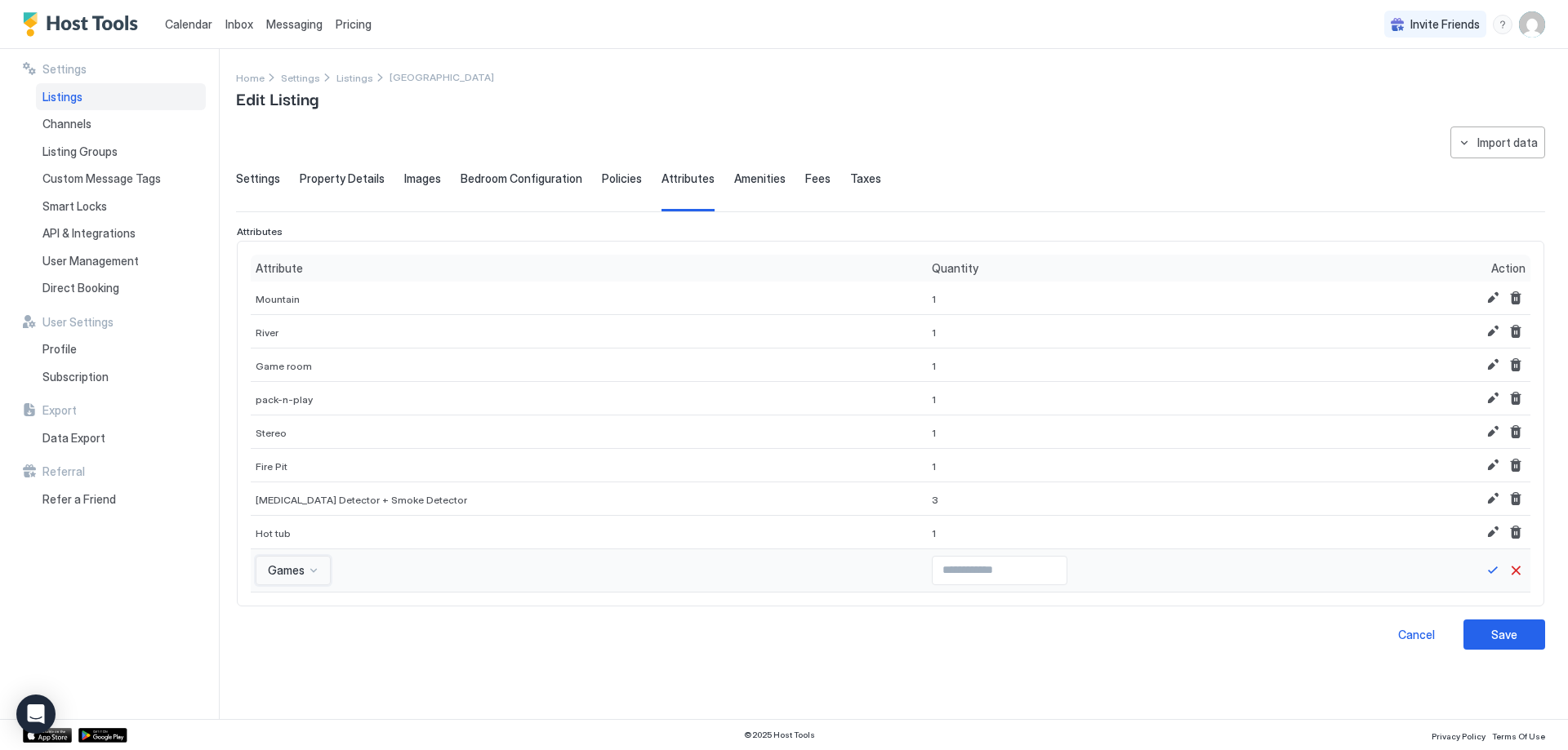
click at [933, 566] on input "Input Field" at bounding box center [1000, 570] width 134 height 28
type input "*"
click at [1015, 566] on input "*" at bounding box center [1000, 570] width 134 height 28
click at [1493, 566] on button "Save" at bounding box center [1493, 571] width 20 height 20
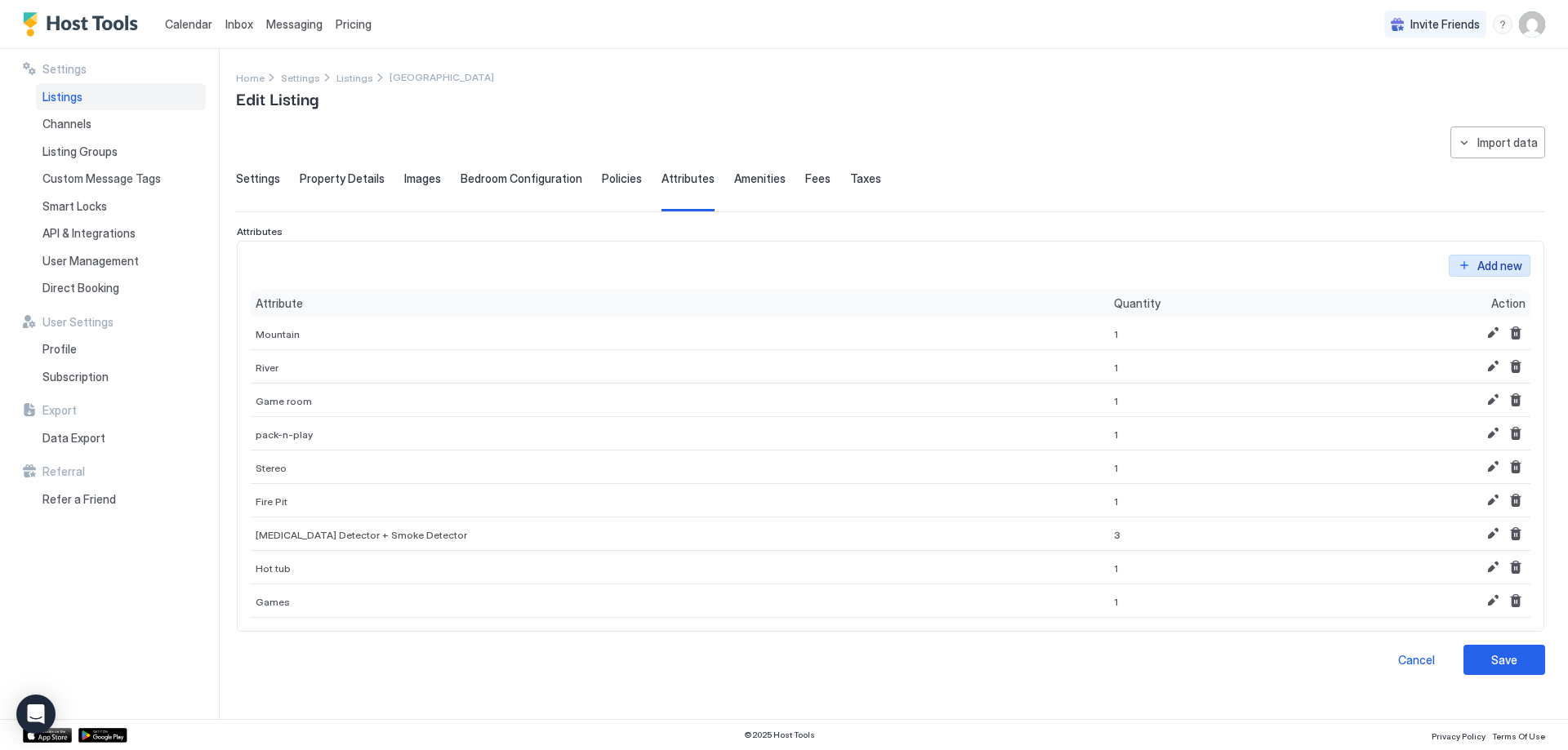
click at [1523, 265] on button "Add new" at bounding box center [1489, 266] width 81 height 22
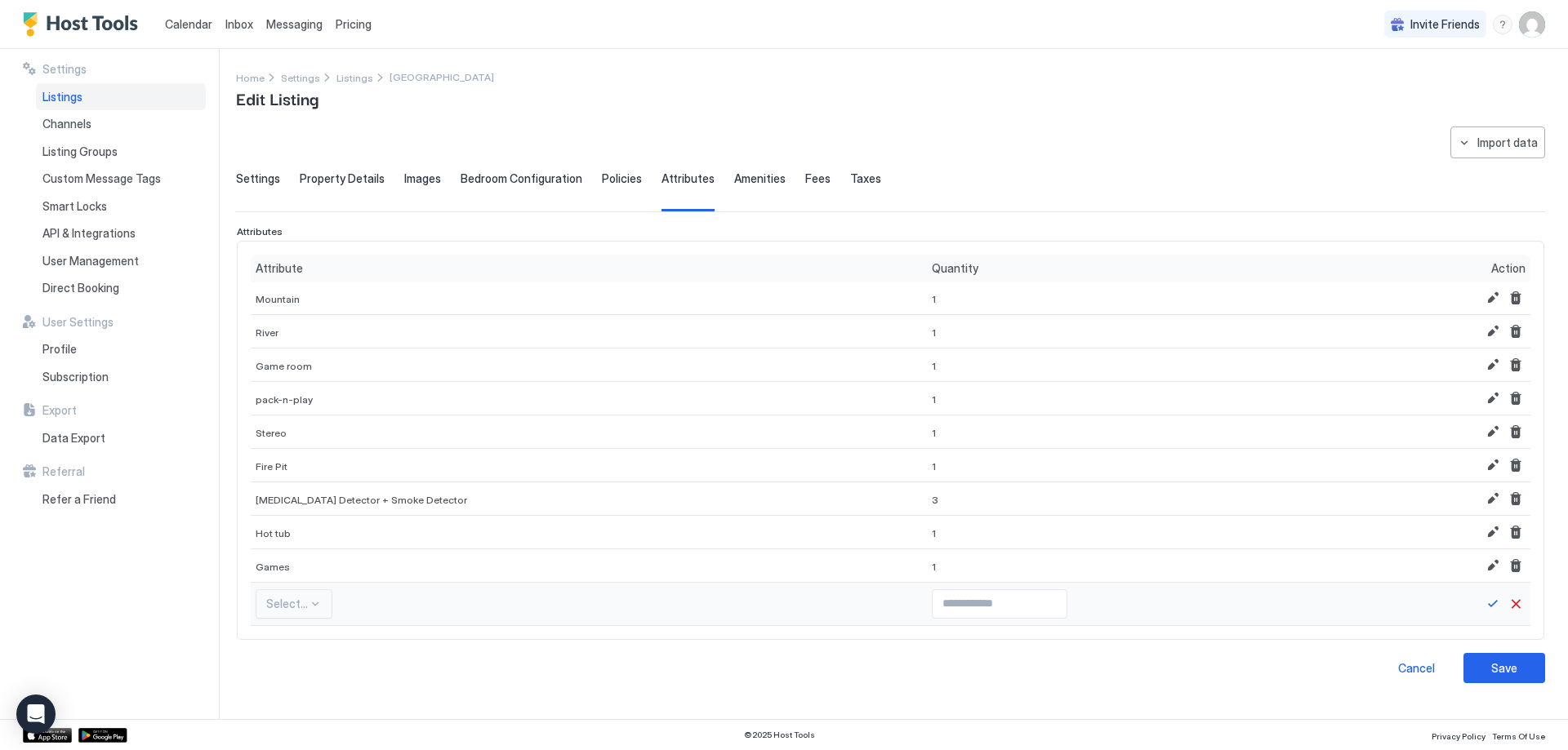
click at [303, 608] on div "Select..." at bounding box center [293, 604] width 77 height 29
click at [325, 595] on div "option Pool: [GEOGRAPHIC_DATA], selected. Pool: [GEOGRAPHIC_DATA]" at bounding box center [345, 604] width 180 height 29
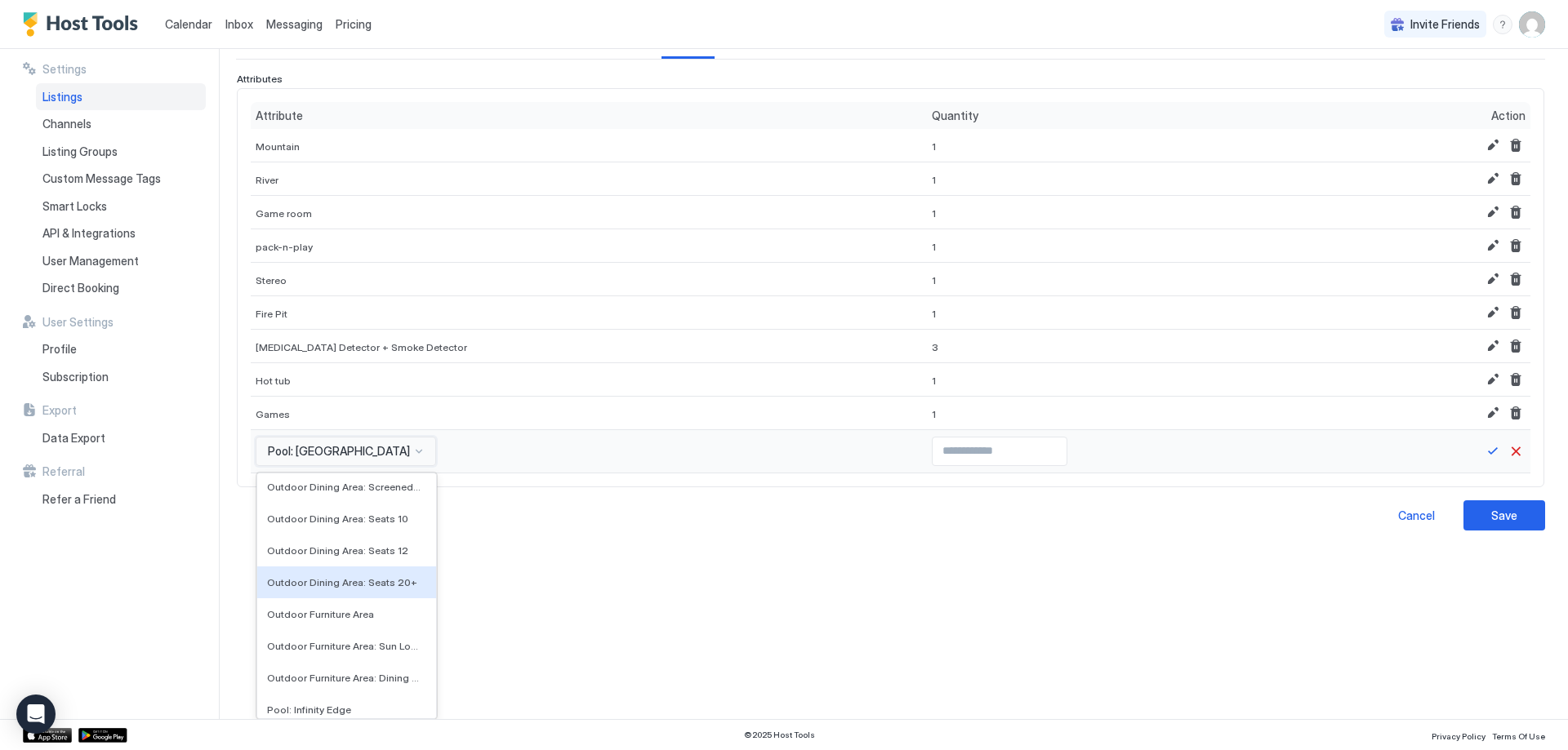
scroll to position [4572, 0]
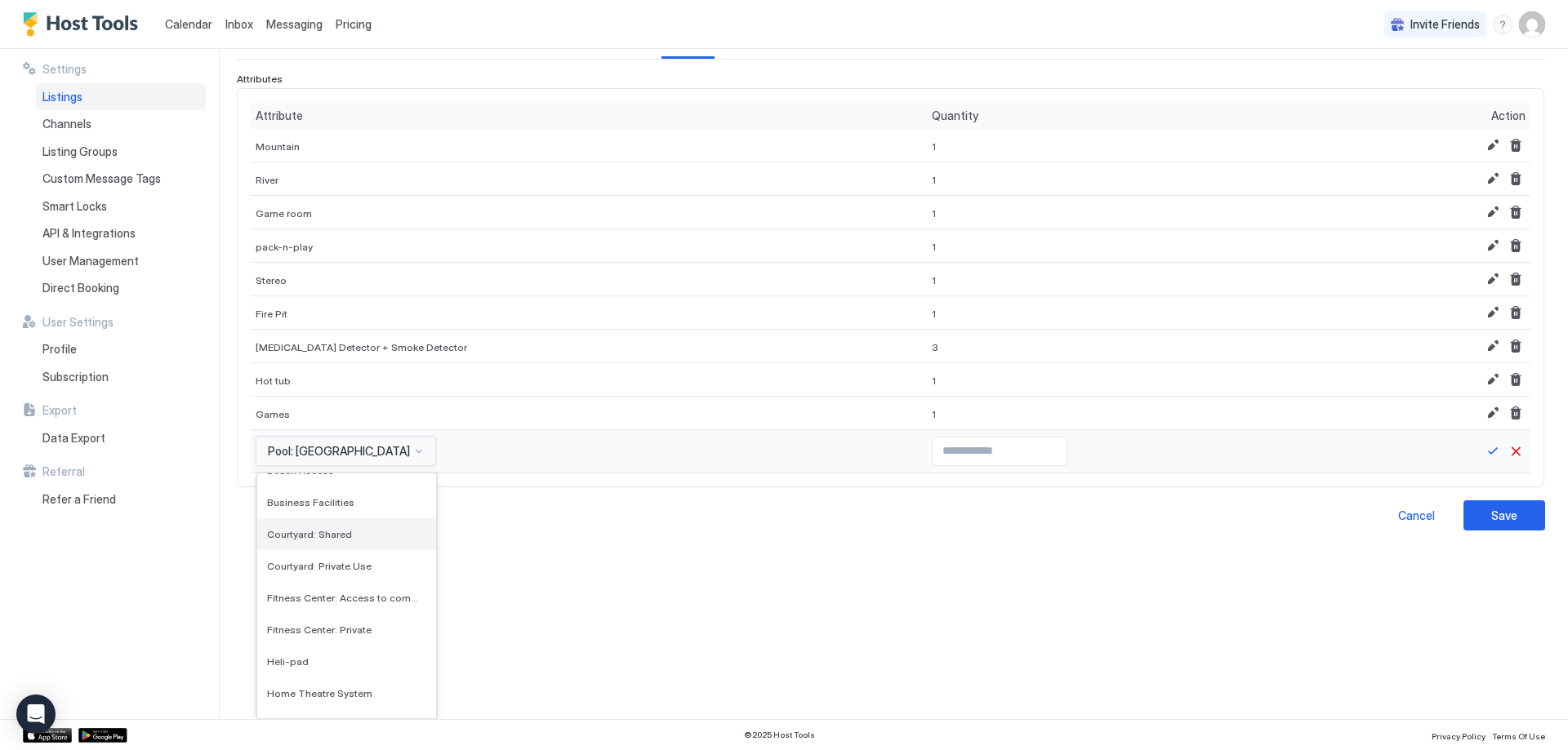
click at [320, 542] on div "Courtyard: Shared" at bounding box center [347, 534] width 179 height 32
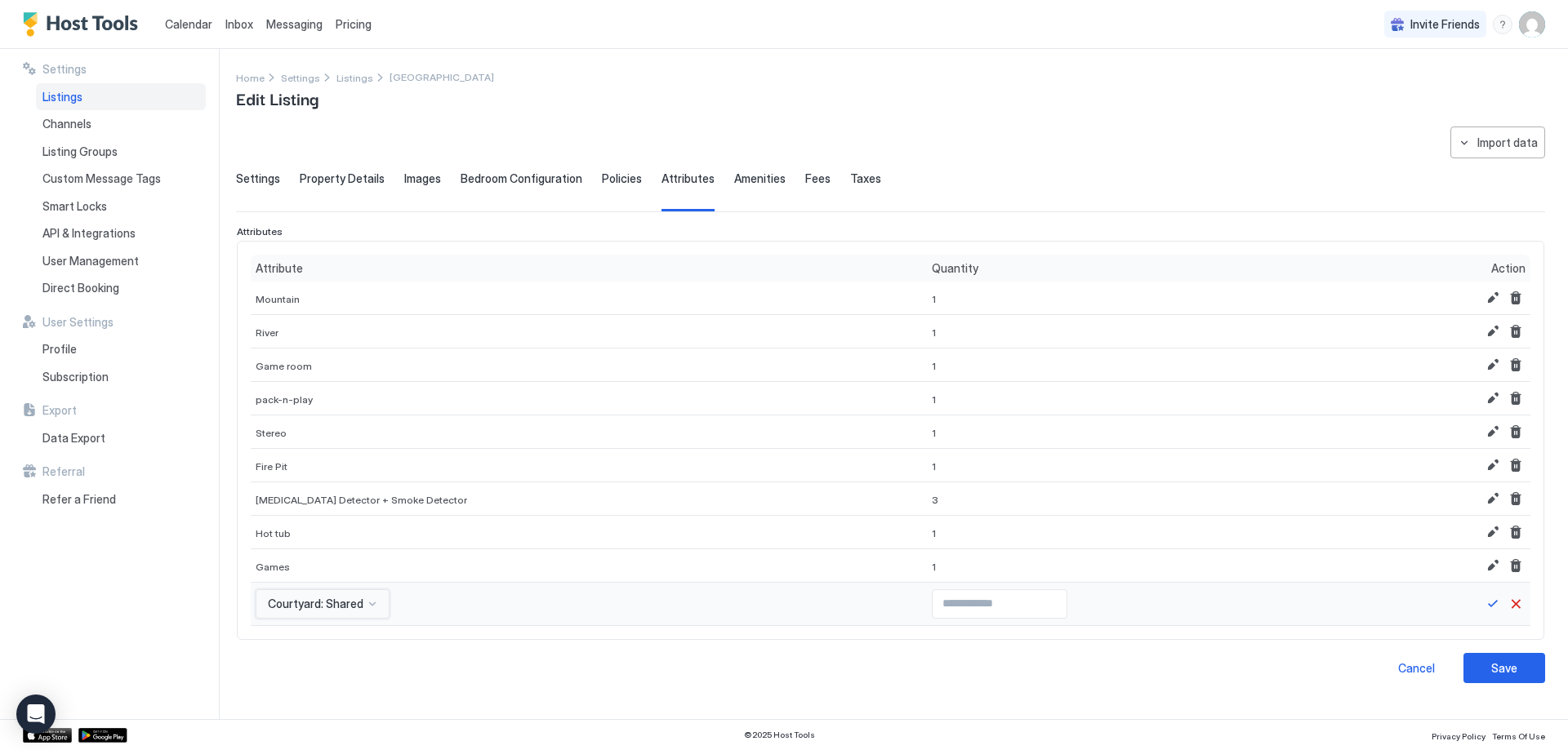
scroll to position [0, 0]
click at [340, 599] on div "option Courtyard: Shared, selected. Courtyard: Shared" at bounding box center [322, 604] width 134 height 29
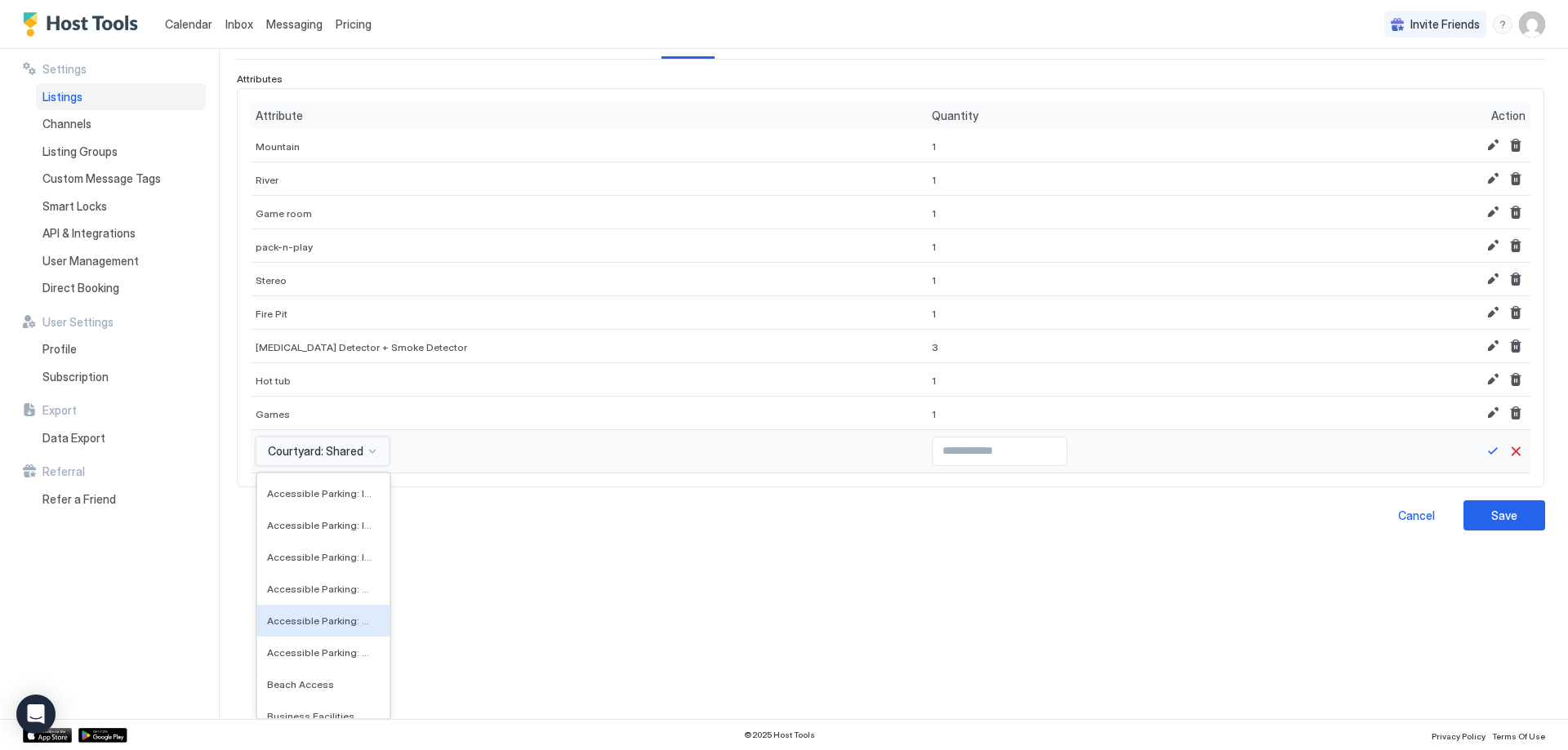
scroll to position [4221, 0]
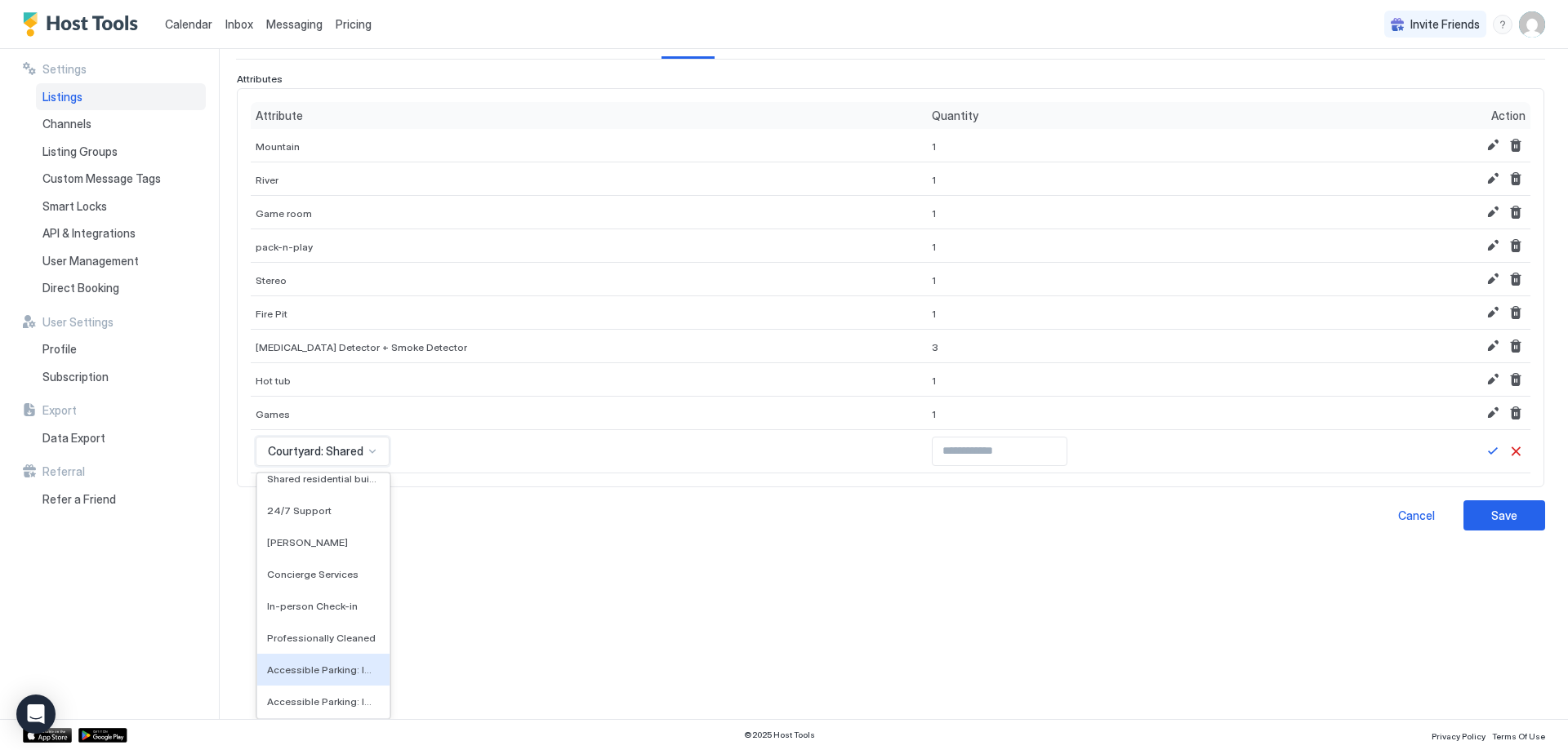
click at [337, 660] on div "Accessible Parking: Indoor" at bounding box center [323, 669] width 132 height 32
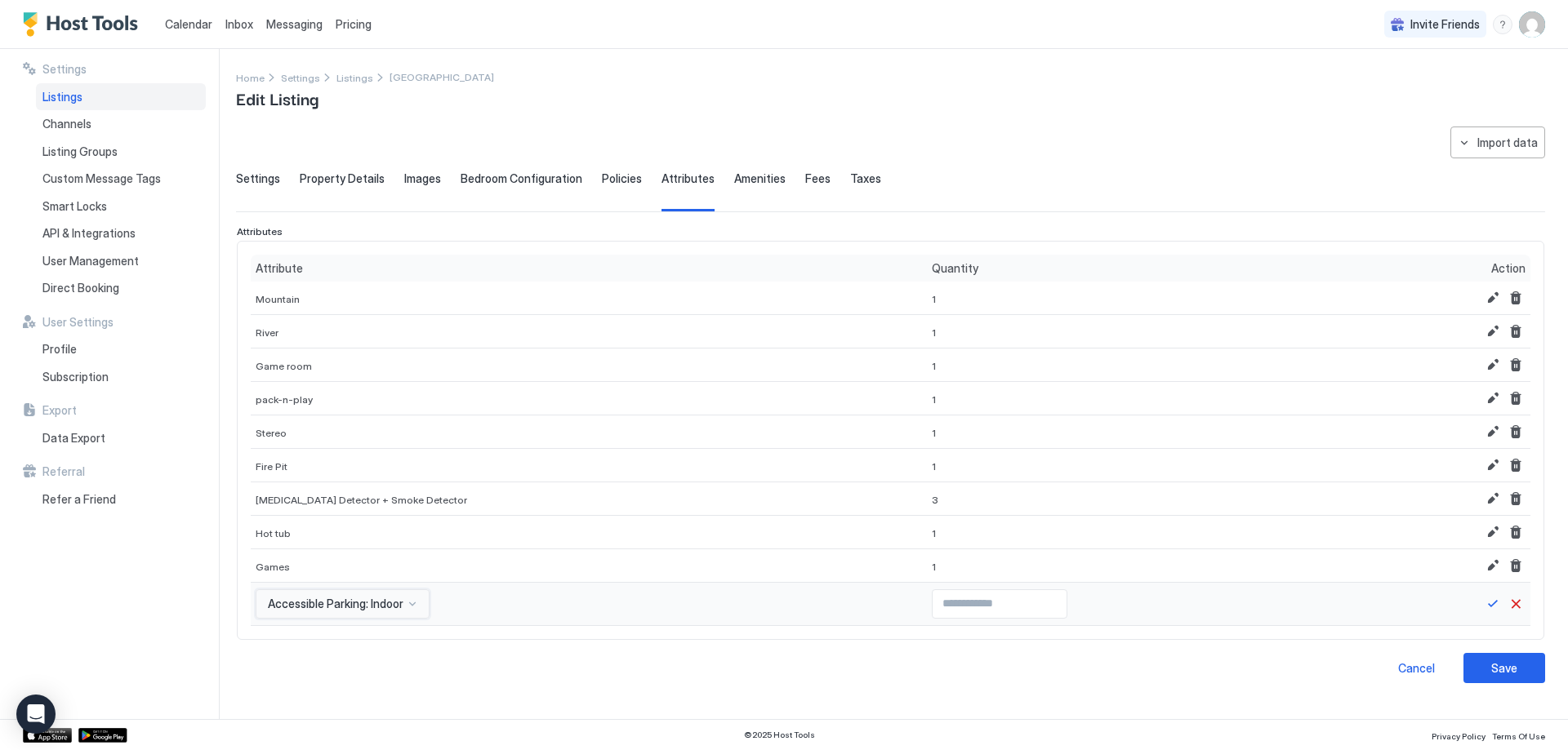
click at [347, 600] on div "option Accessible Parking: Indoor, selected. Accessible Parking: Indoor" at bounding box center [342, 604] width 174 height 29
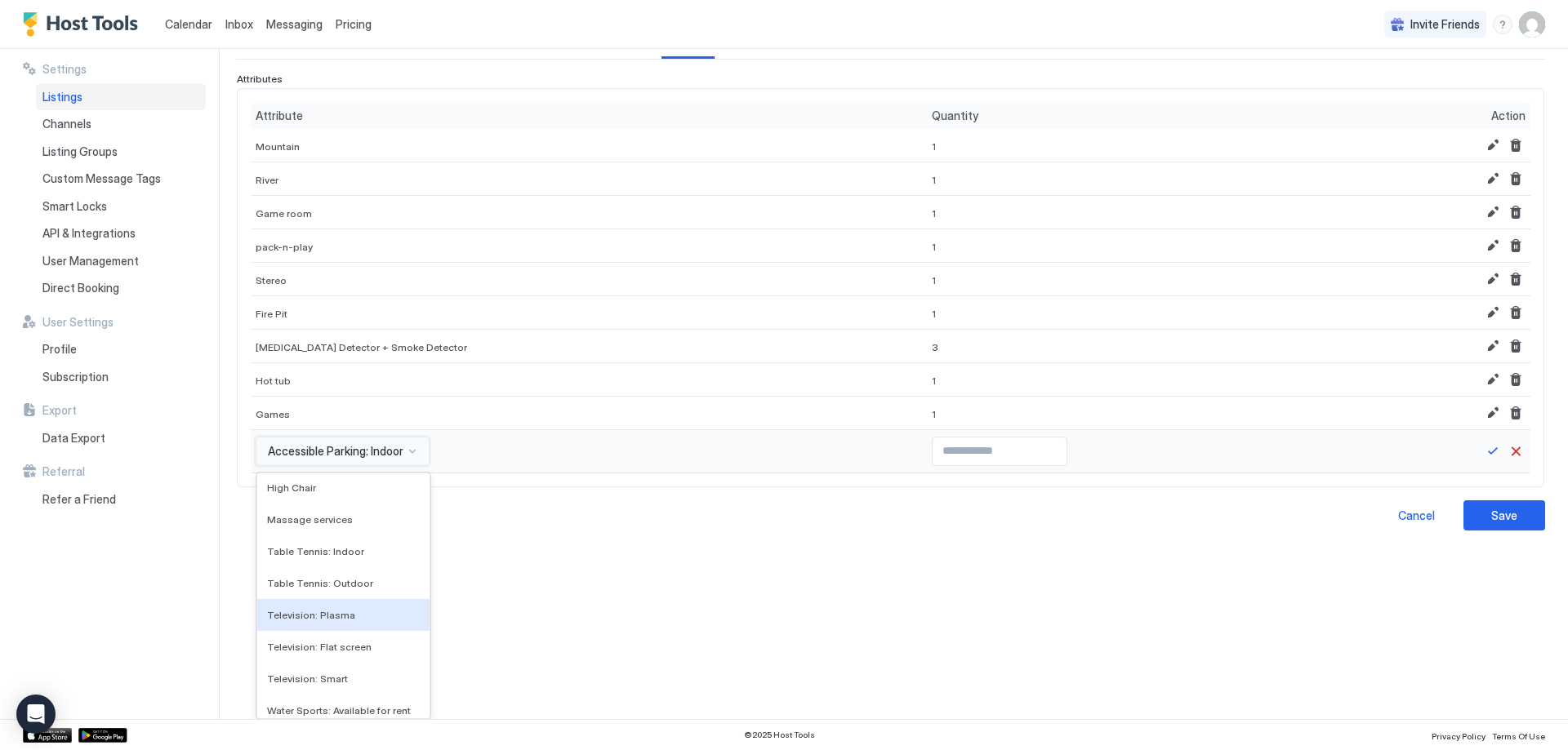
scroll to position [5788, 0]
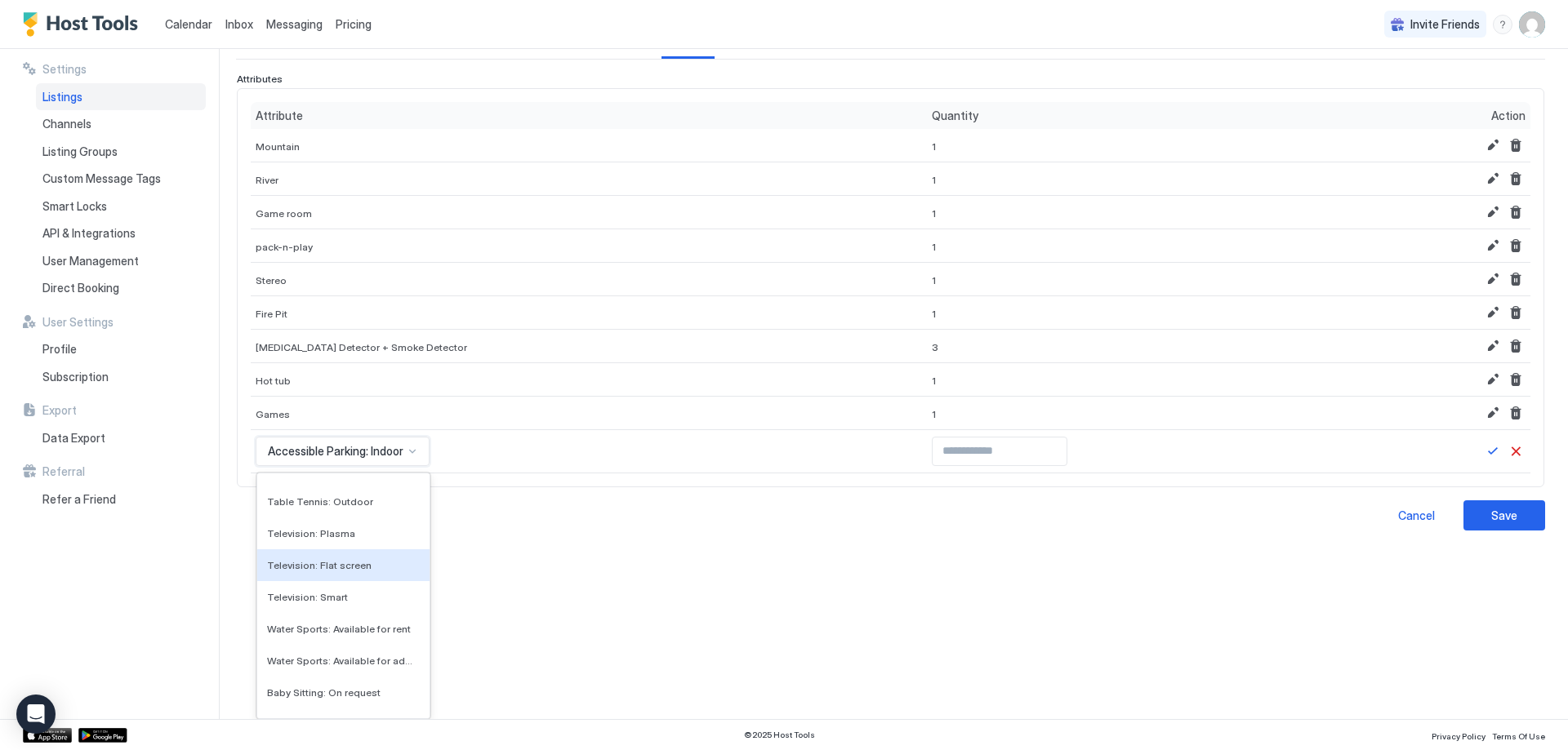
click at [327, 571] on span "Television: Flat screen" at bounding box center [319, 565] width 105 height 13
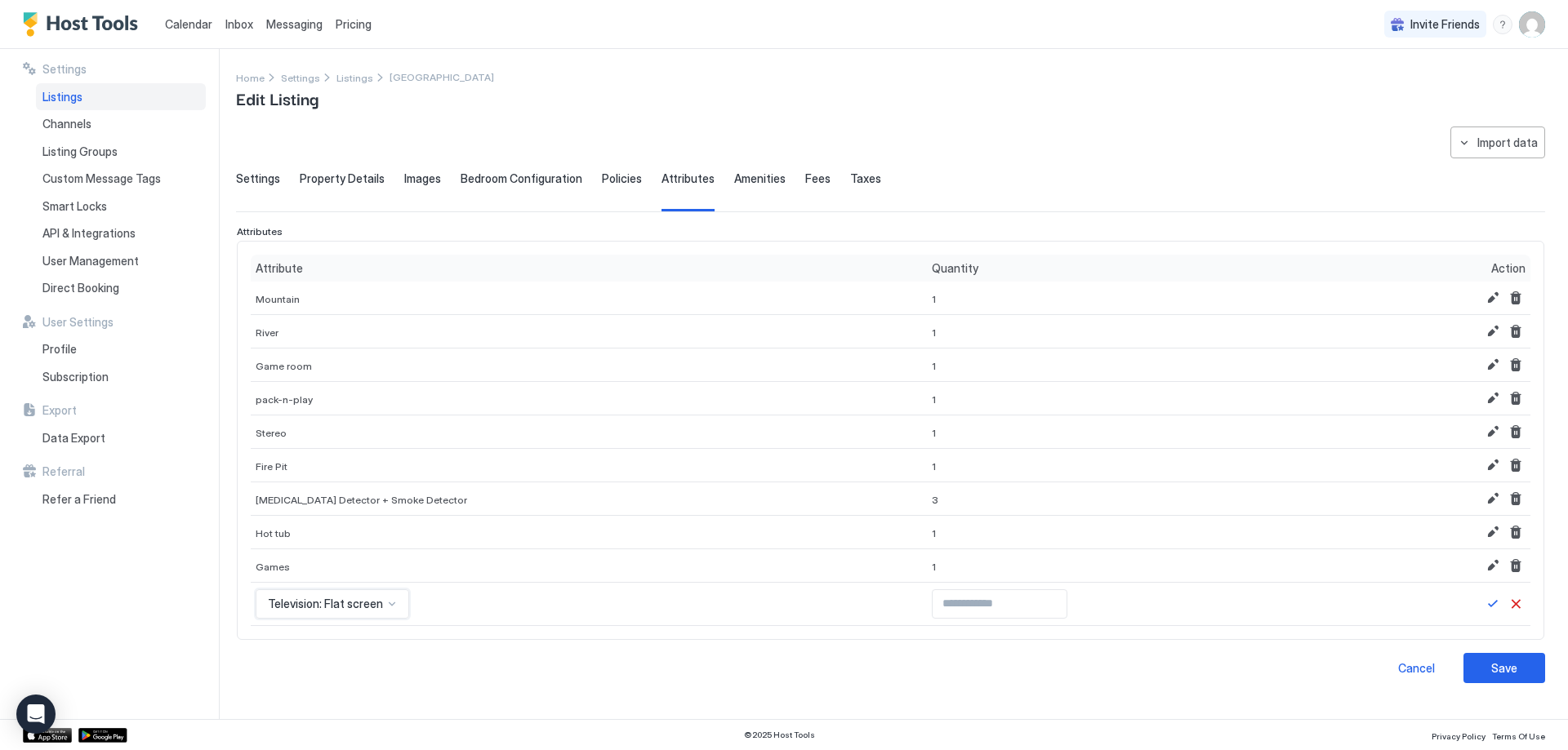
scroll to position [0, 0]
click at [948, 603] on input "Input Field" at bounding box center [1000, 603] width 134 height 28
click at [1013, 596] on input "Input Field" at bounding box center [1000, 603] width 134 height 28
click at [1013, 600] on input "*" at bounding box center [1000, 603] width 134 height 28
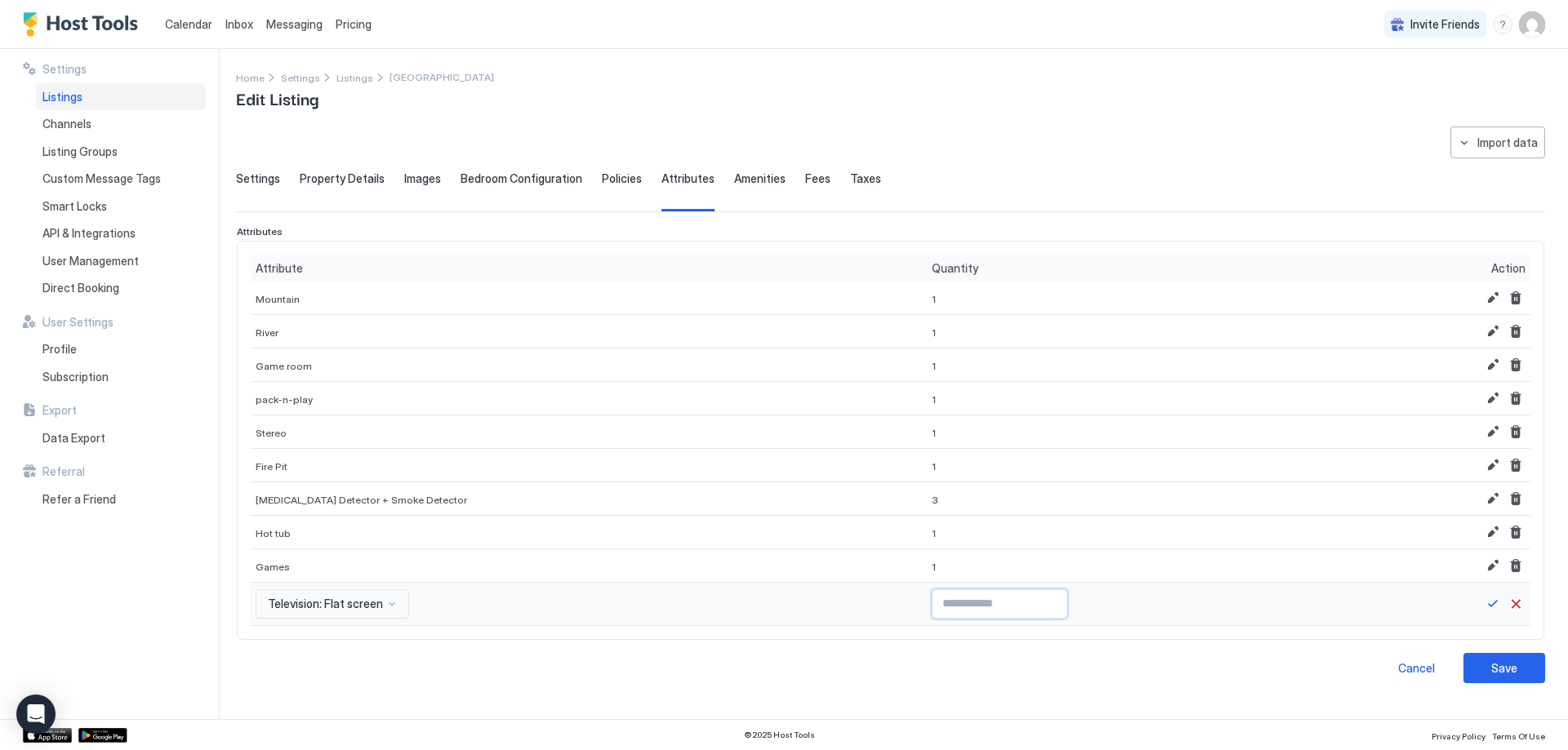
click at [1013, 600] on input "*" at bounding box center [1000, 603] width 134 height 28
type input "*"
click at [1013, 600] on input "*" at bounding box center [1000, 603] width 134 height 28
click at [1495, 605] on button "Save" at bounding box center [1493, 604] width 20 height 20
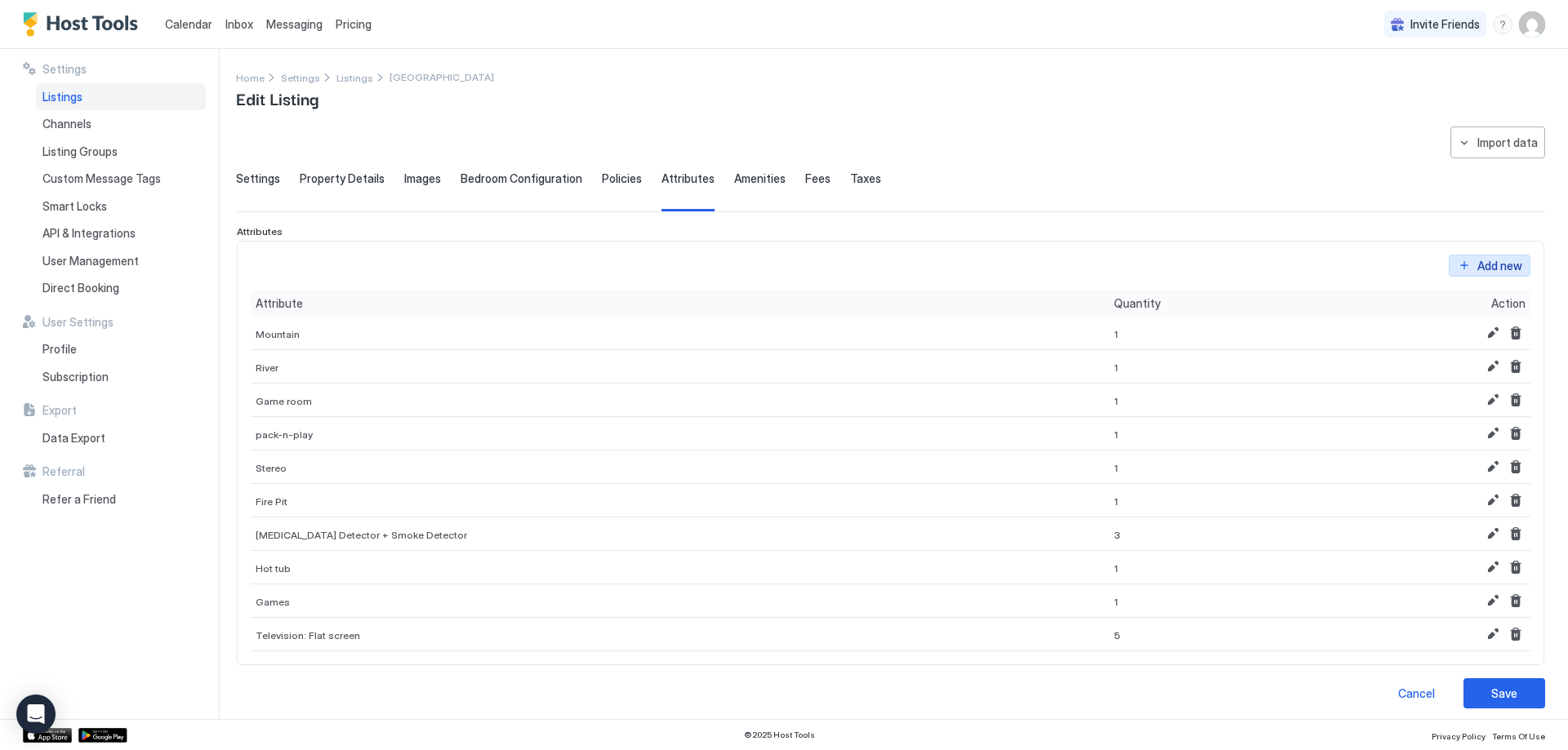
click at [1478, 268] on div "Add new" at bounding box center [1500, 265] width 45 height 17
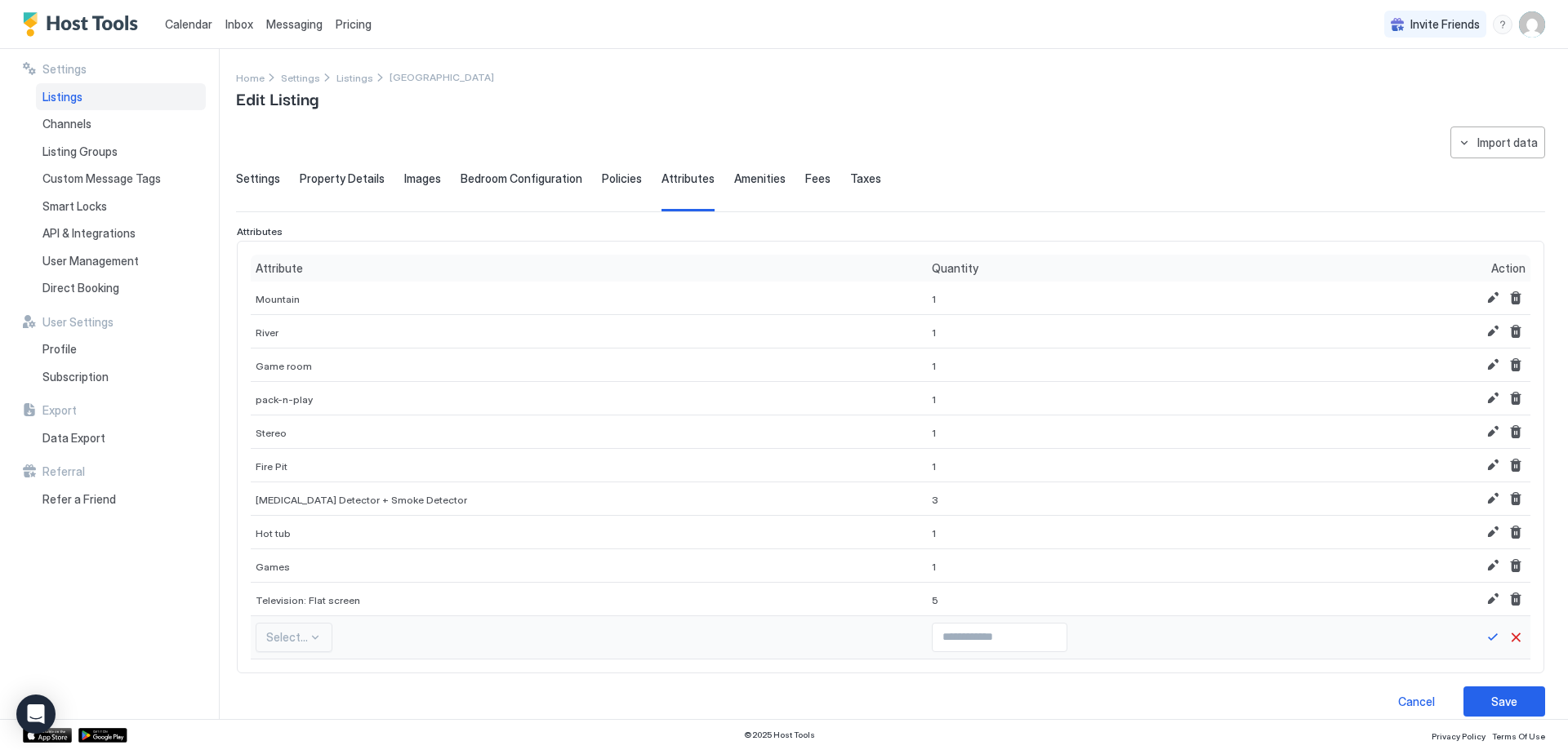
click at [295, 641] on div "Select..." at bounding box center [293, 638] width 77 height 29
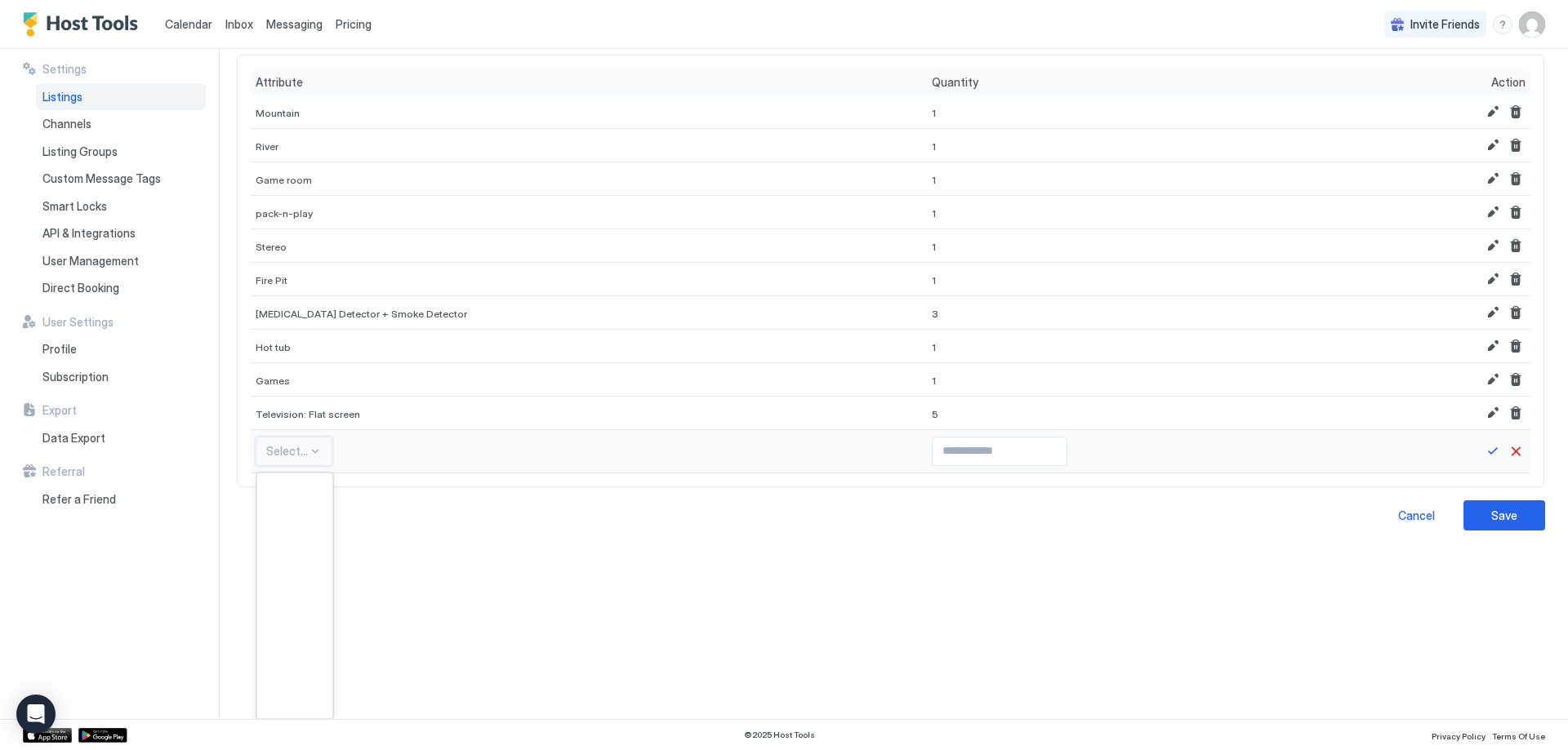
scroll to position [3185, 0]
drag, startPoint x: 295, startPoint y: 641, endPoint x: 301, endPoint y: 628, distance: 14.3
click at [290, 617] on div "Express check-out" at bounding box center [294, 610] width 75 height 32
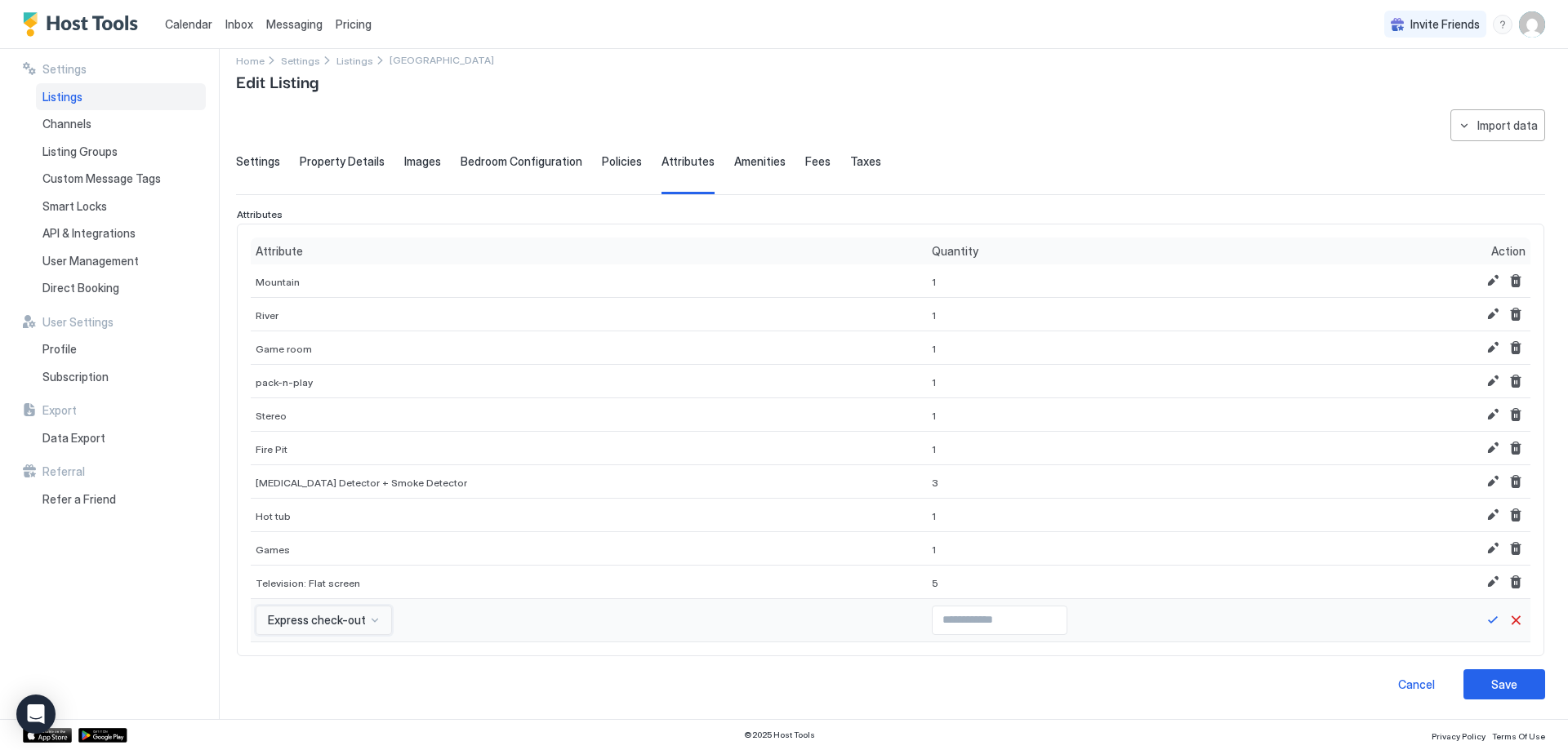
click at [375, 617] on div "option Express check-out, selected. Express check-out" at bounding box center [323, 621] width 137 height 29
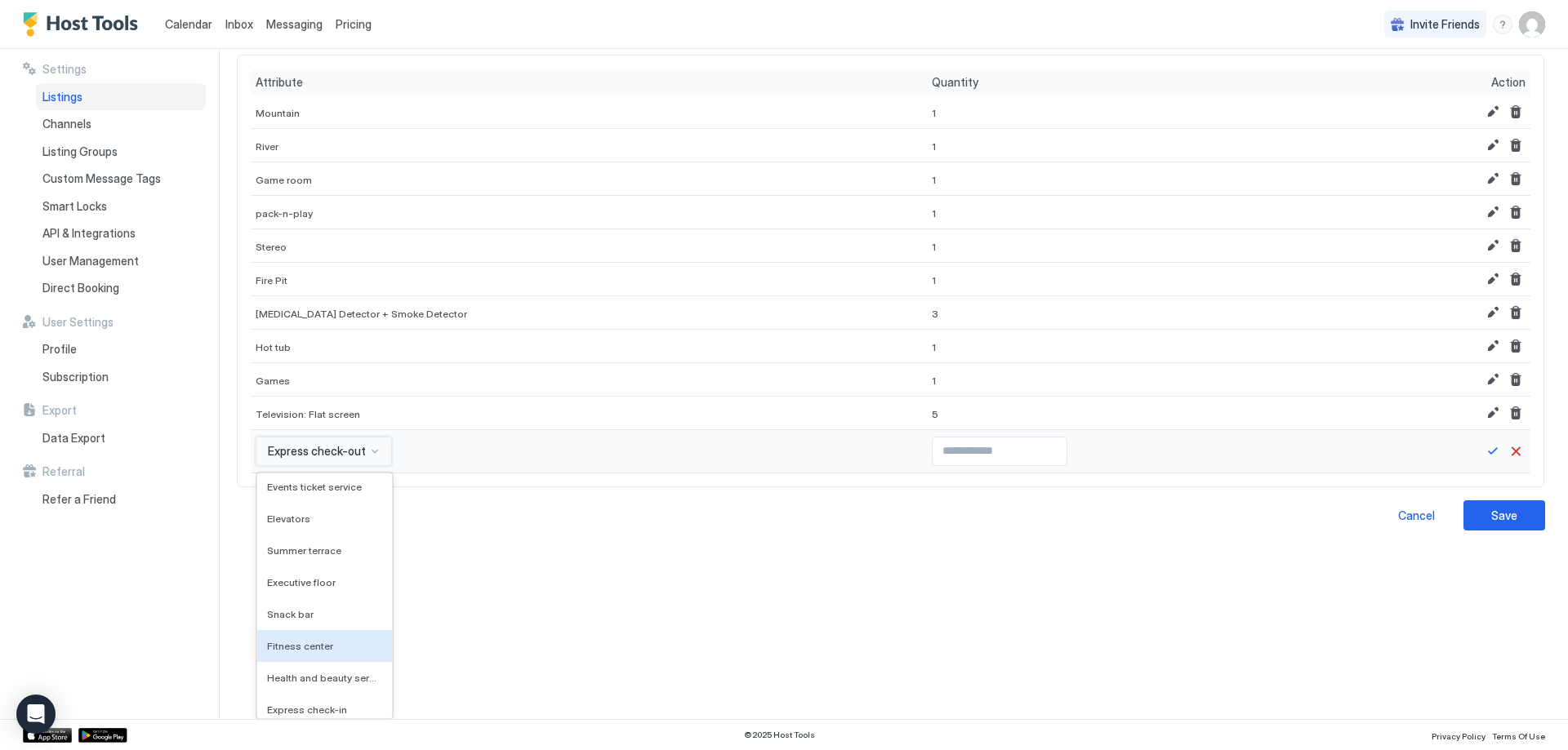
scroll to position [2919, 0]
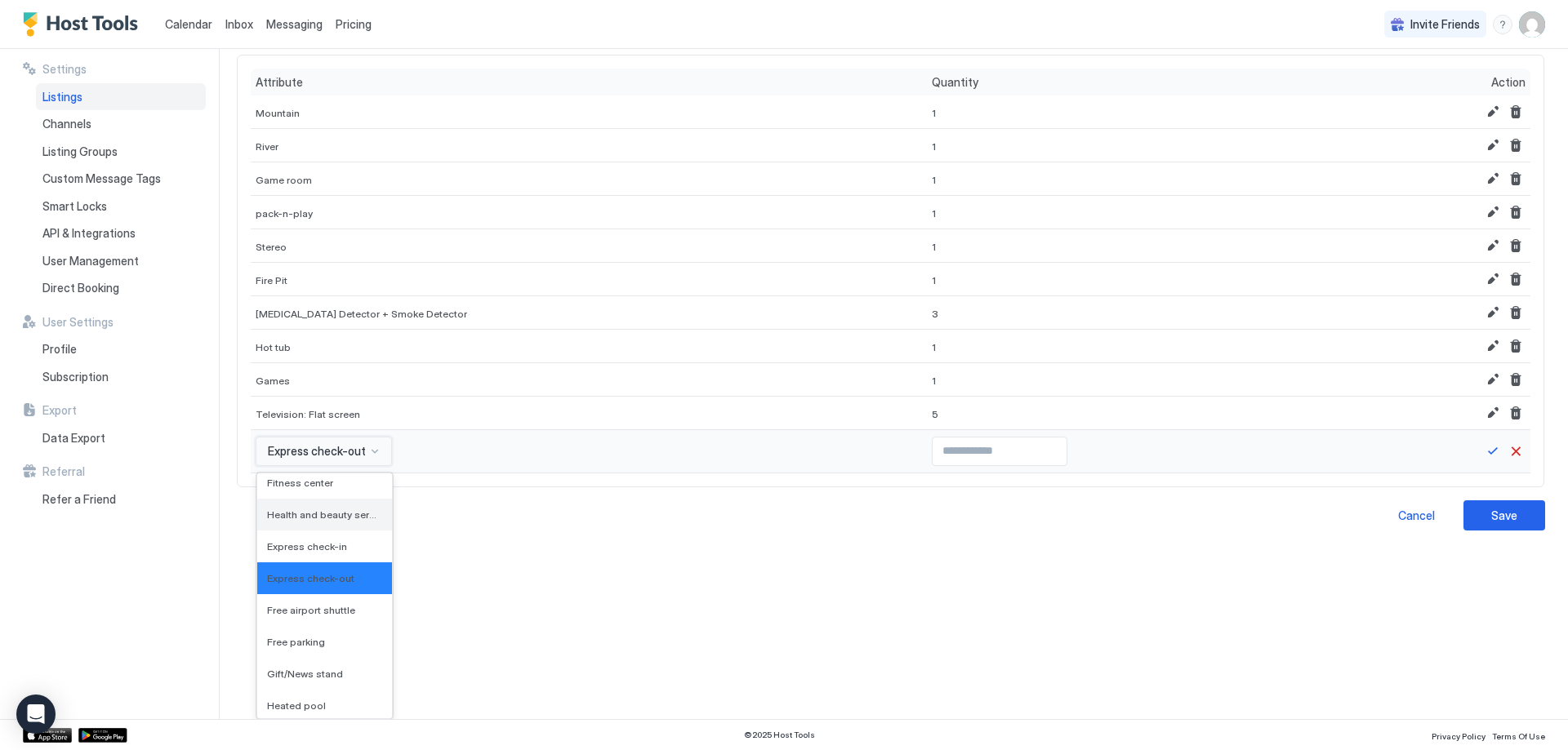
click at [343, 510] on span "Health and beauty services" at bounding box center [323, 515] width 112 height 13
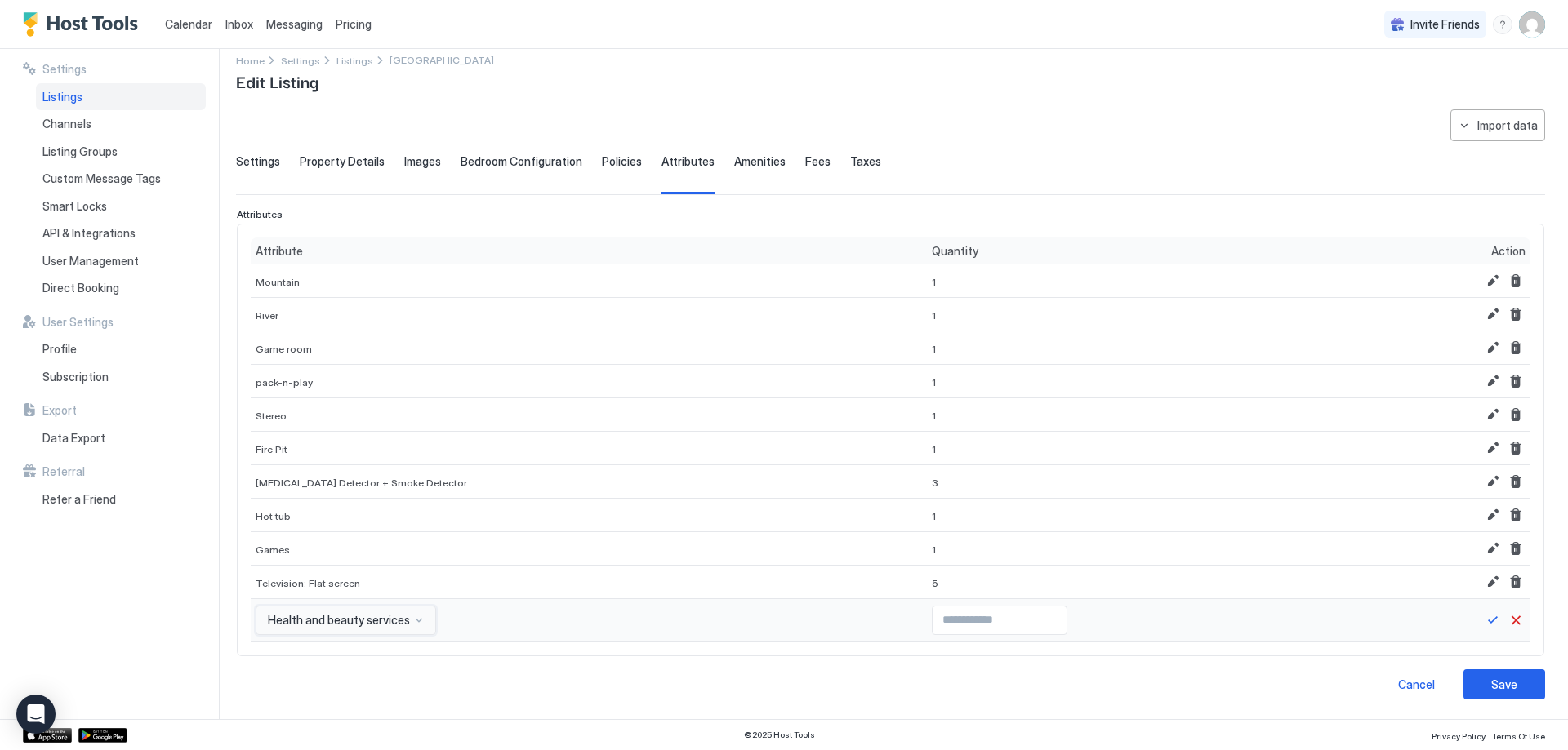
click at [349, 608] on div "option Health and beauty services, selected. Health and beauty services" at bounding box center [345, 621] width 180 height 29
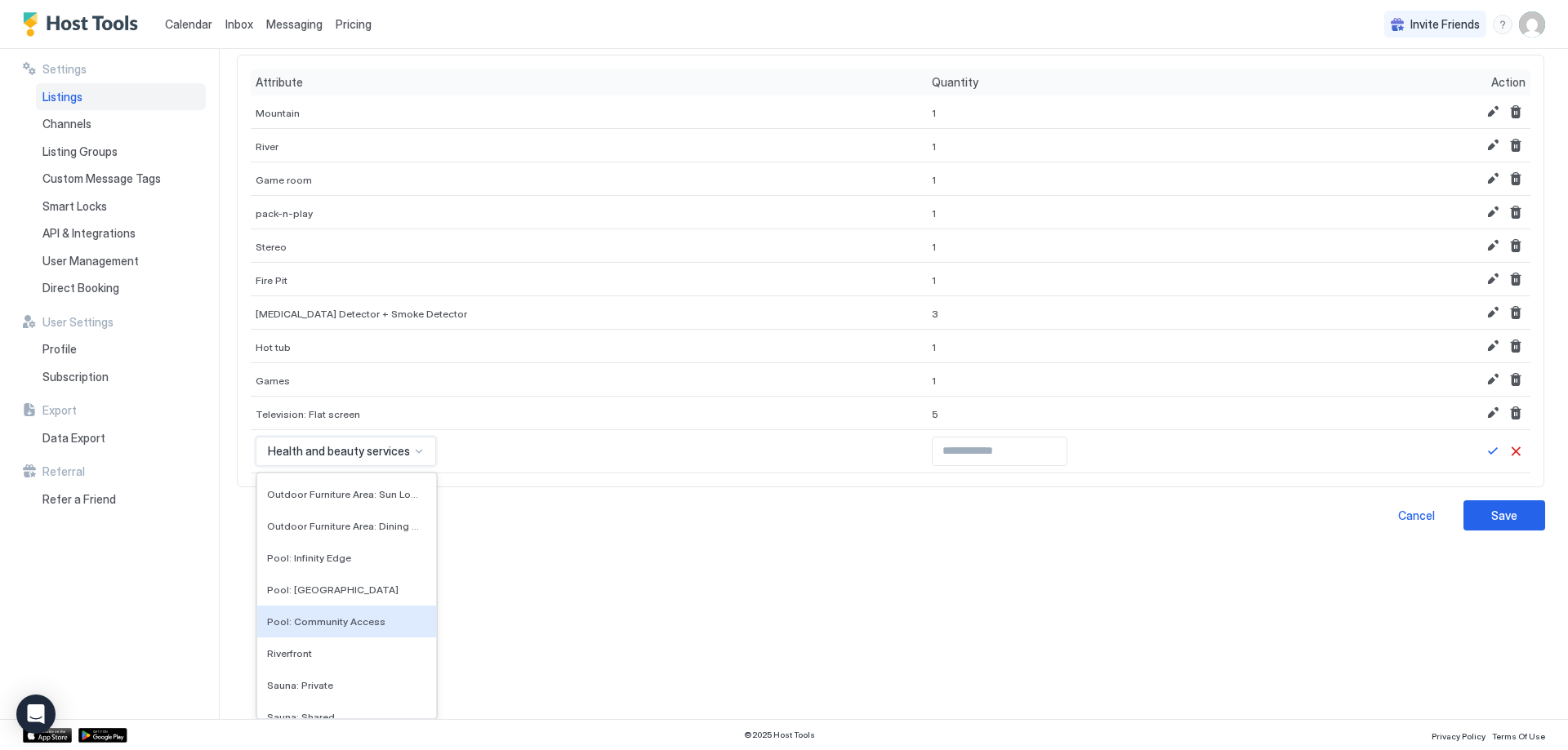
scroll to position [5384, 0]
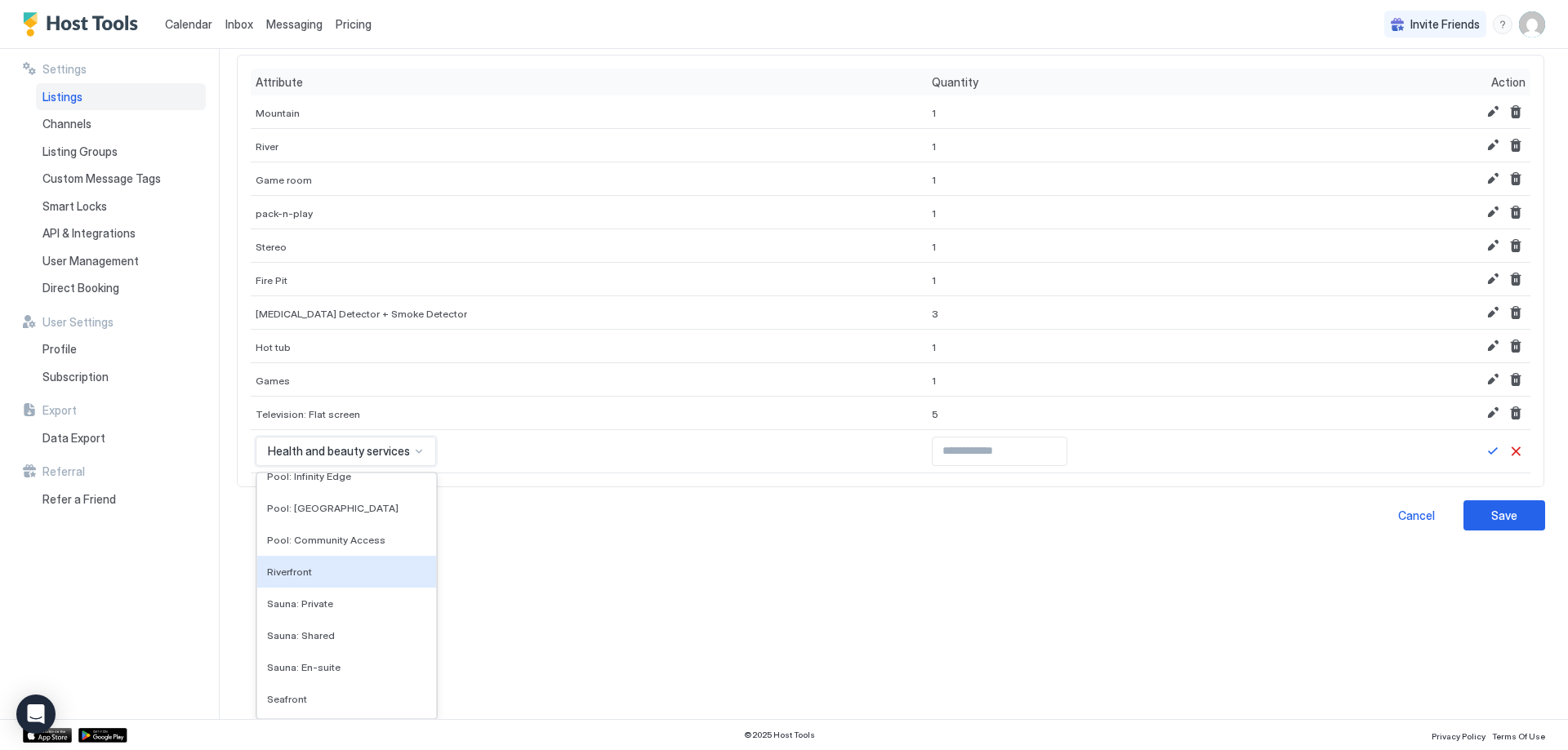
drag, startPoint x: 349, startPoint y: 608, endPoint x: 347, endPoint y: 582, distance: 26.1
click at [347, 579] on div "Riverfront" at bounding box center [347, 572] width 179 height 32
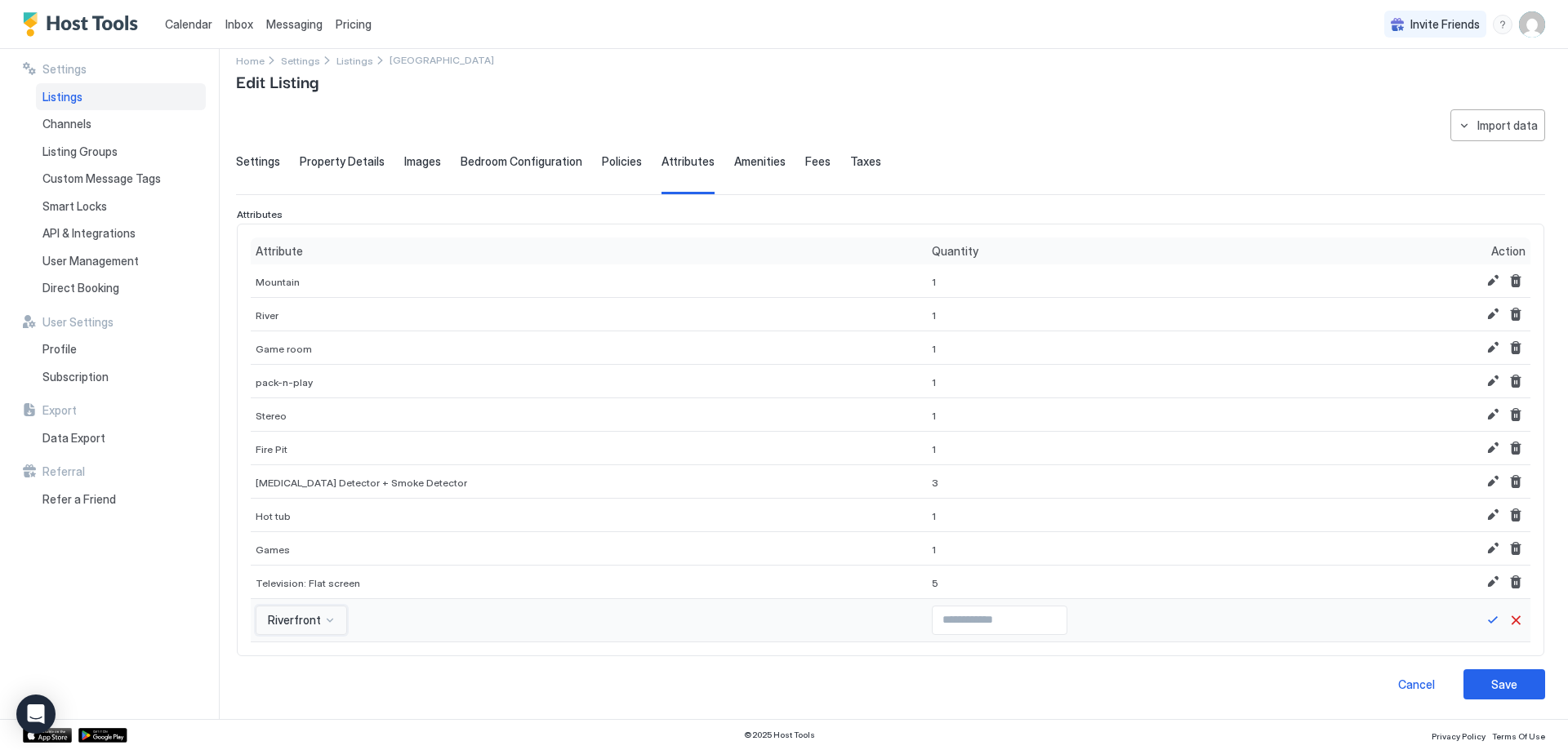
click at [933, 630] on input "Input Field" at bounding box center [1000, 621] width 134 height 28
type input "*"
click at [1005, 616] on input "*" at bounding box center [1000, 621] width 134 height 28
click at [1483, 623] on button "Save" at bounding box center [1493, 621] width 20 height 20
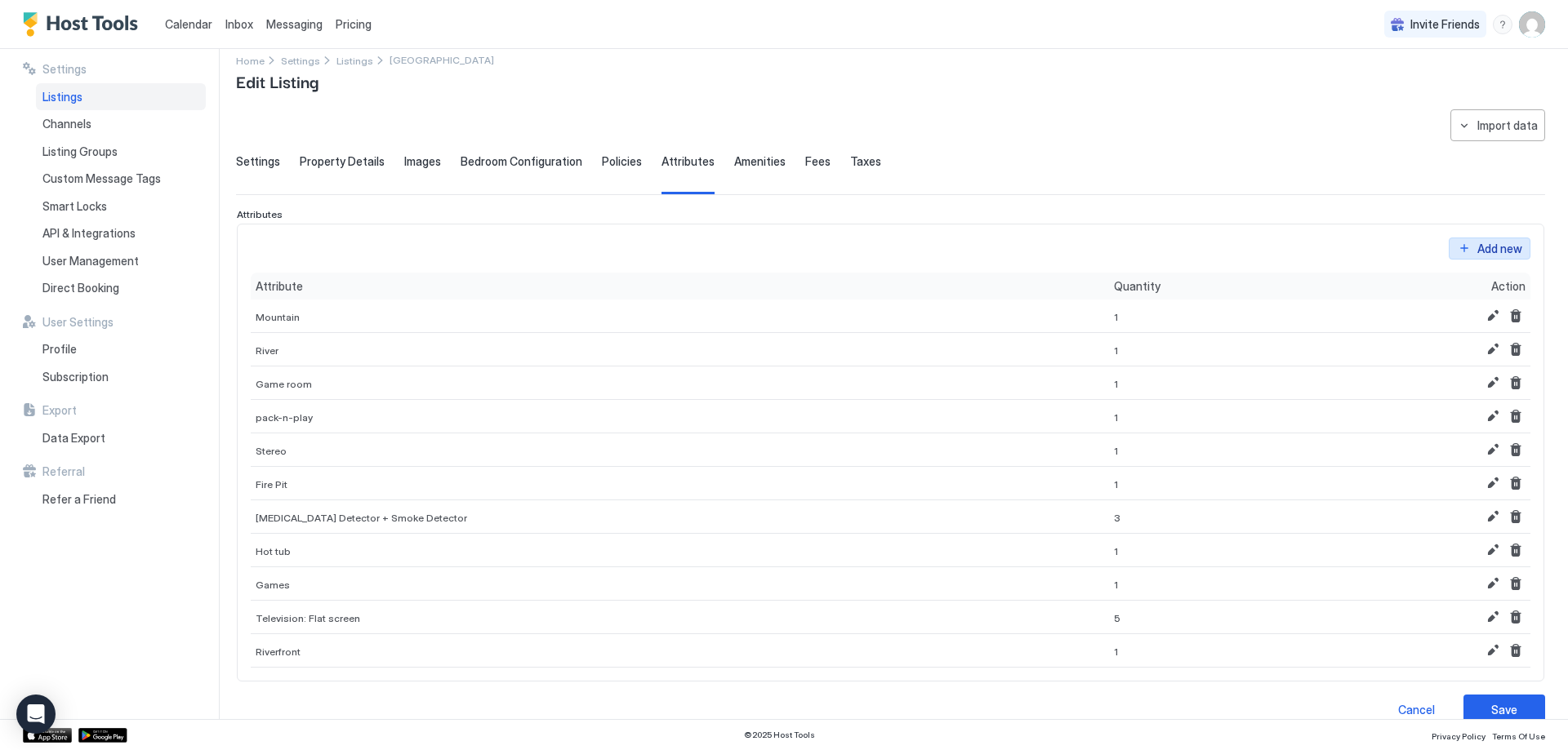
click at [1486, 249] on div "Add new" at bounding box center [1500, 248] width 45 height 17
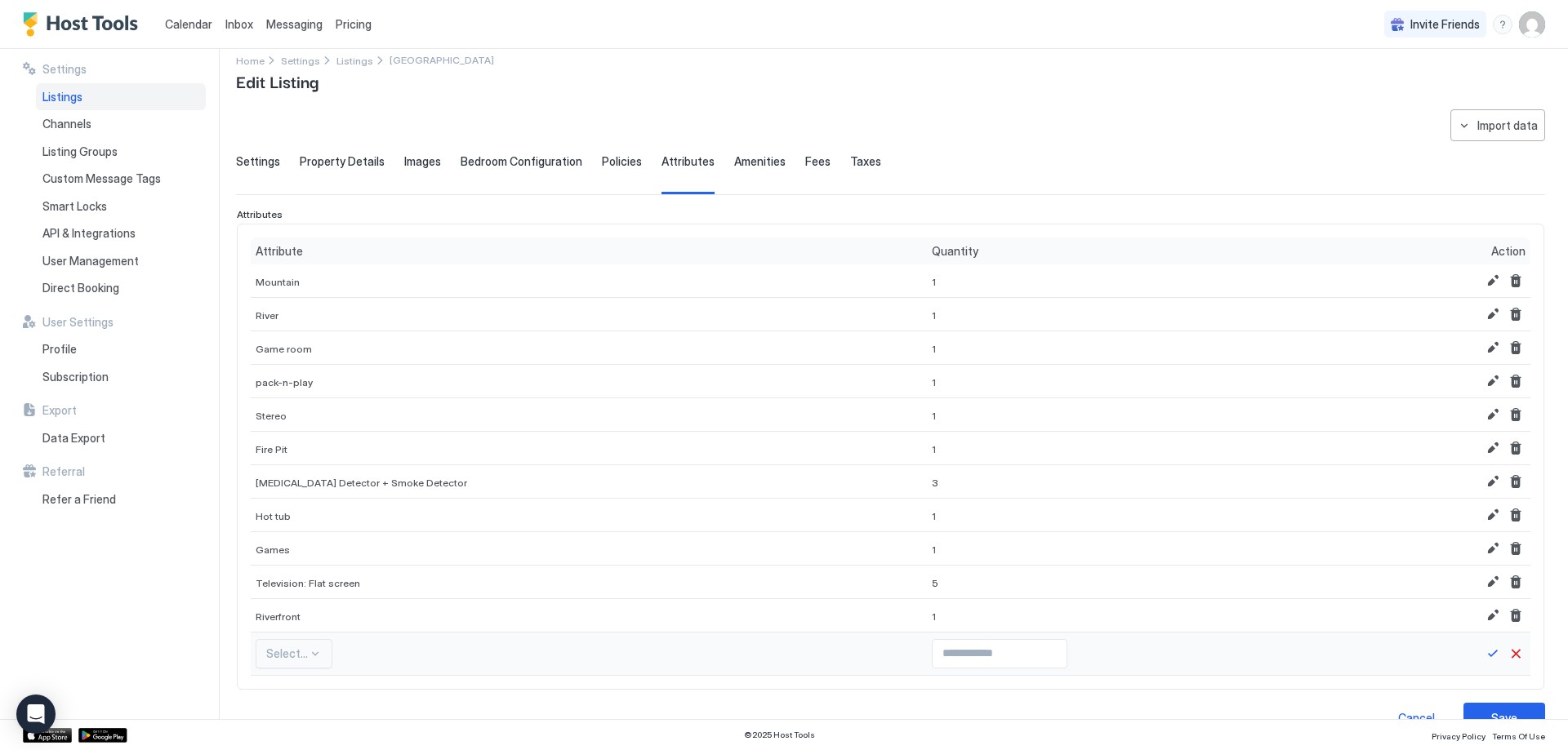
click at [306, 650] on div "Select..." at bounding box center [293, 654] width 77 height 29
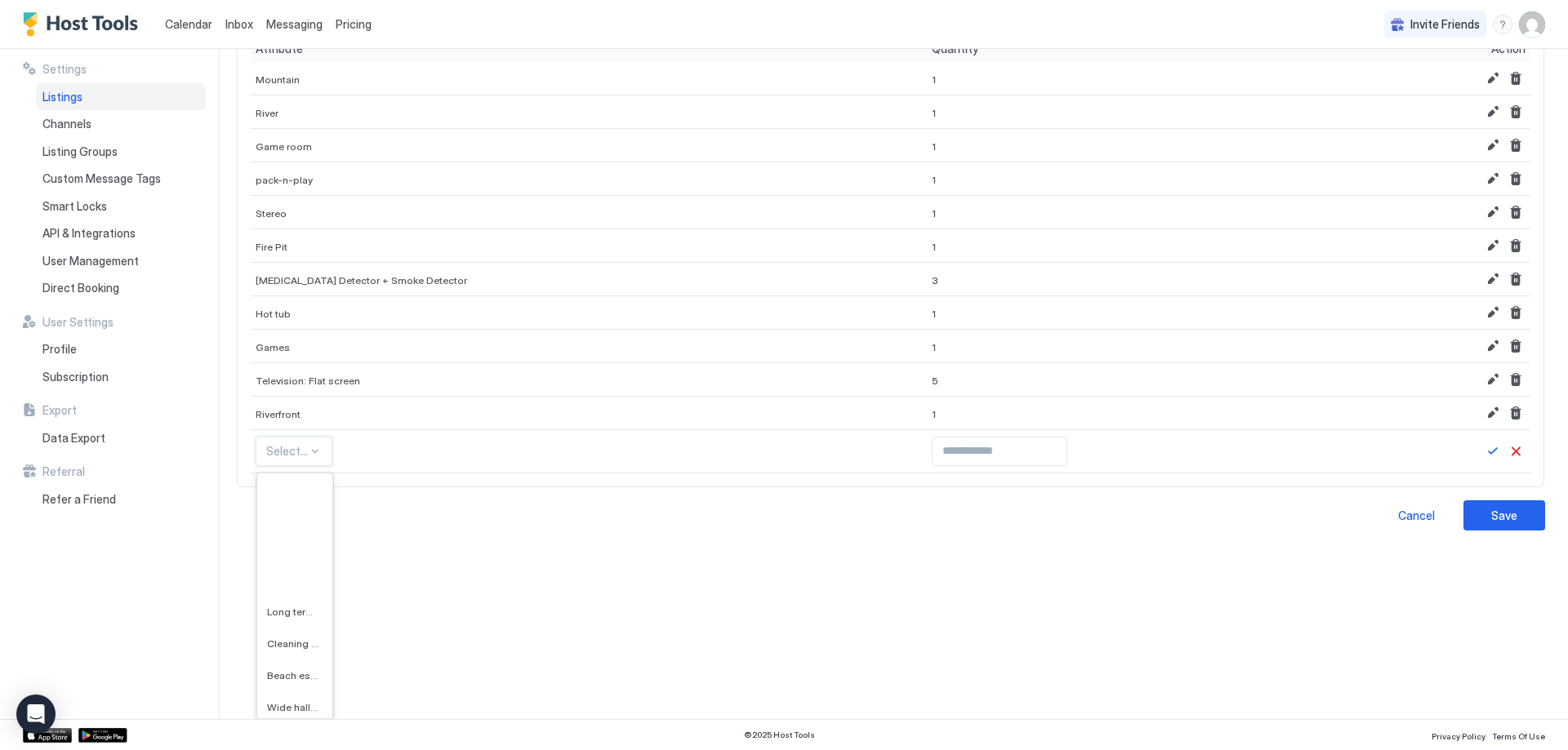
scroll to position [4246, 0]
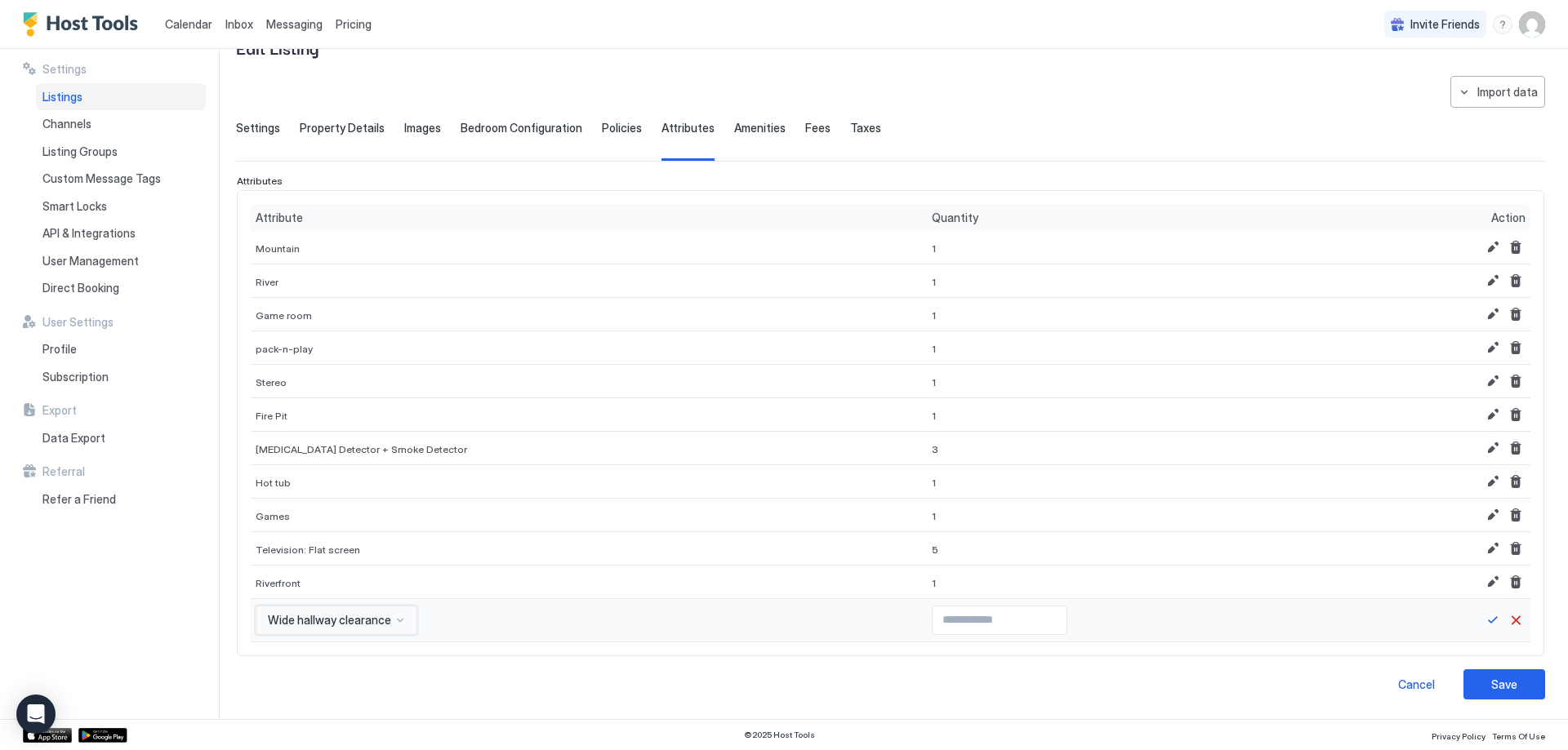
click at [307, 623] on div "option Wide hallway clearance, selected. Wide hallway clearance" at bounding box center [336, 621] width 162 height 29
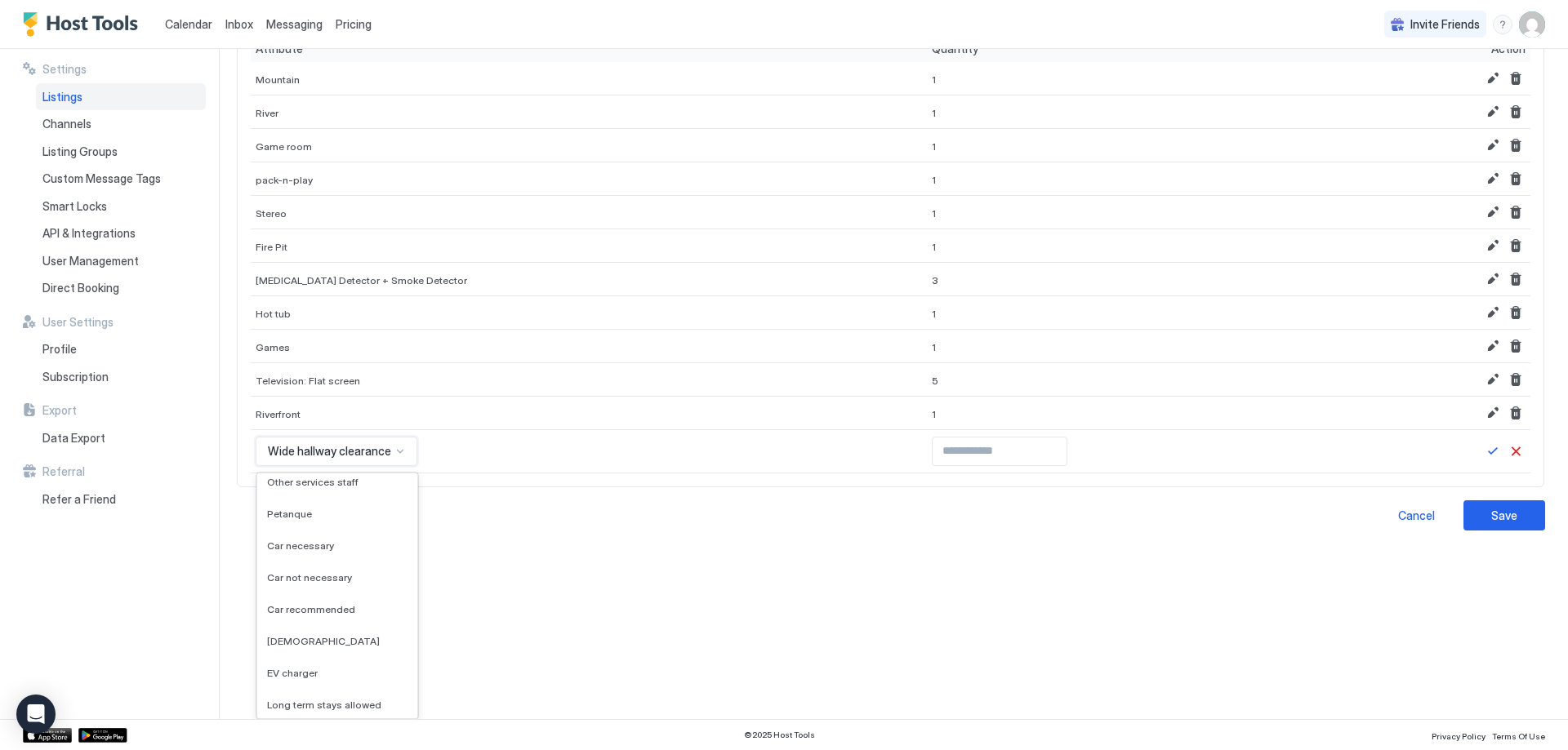
scroll to position [3546, 0]
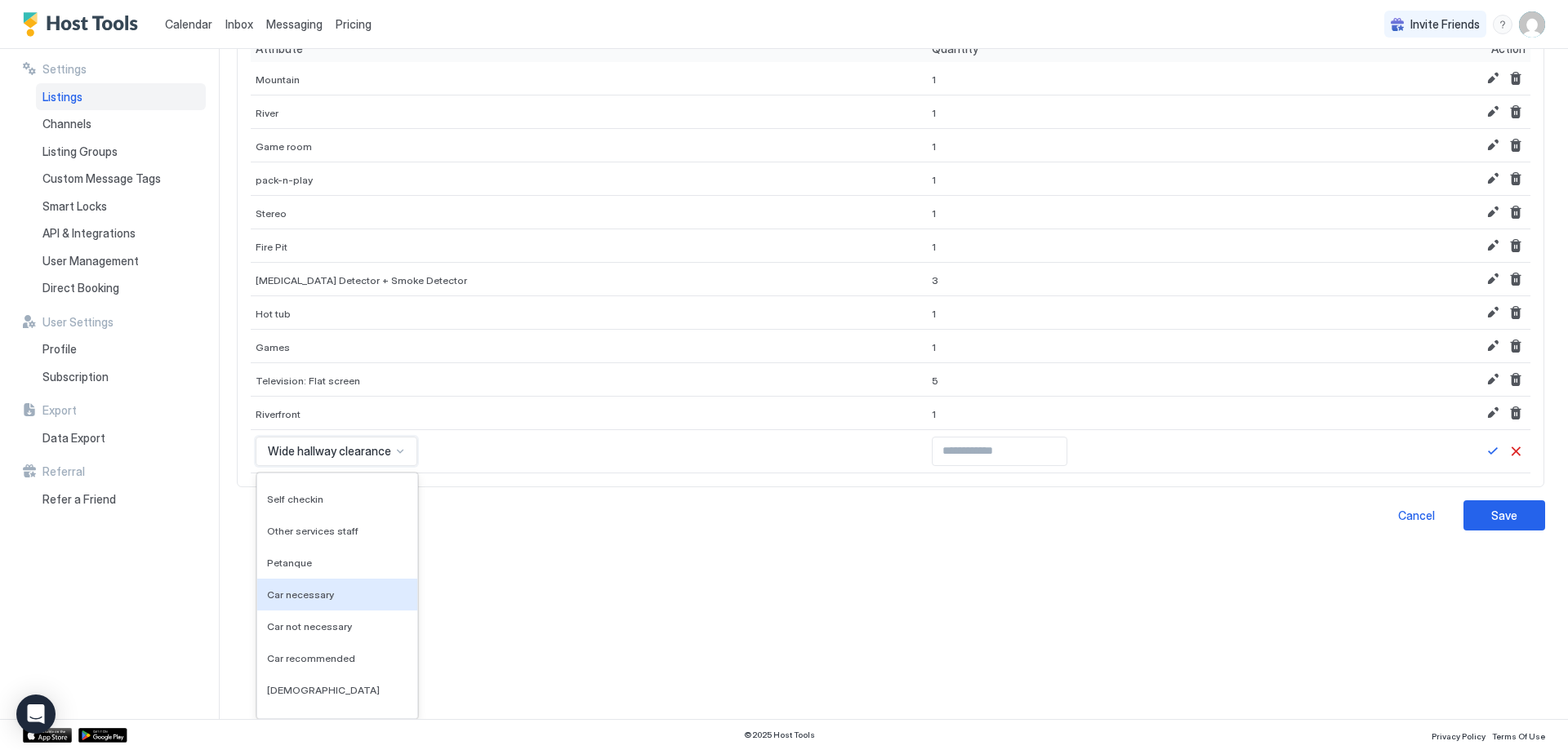
click at [315, 607] on div "Car necessary" at bounding box center [337, 594] width 160 height 32
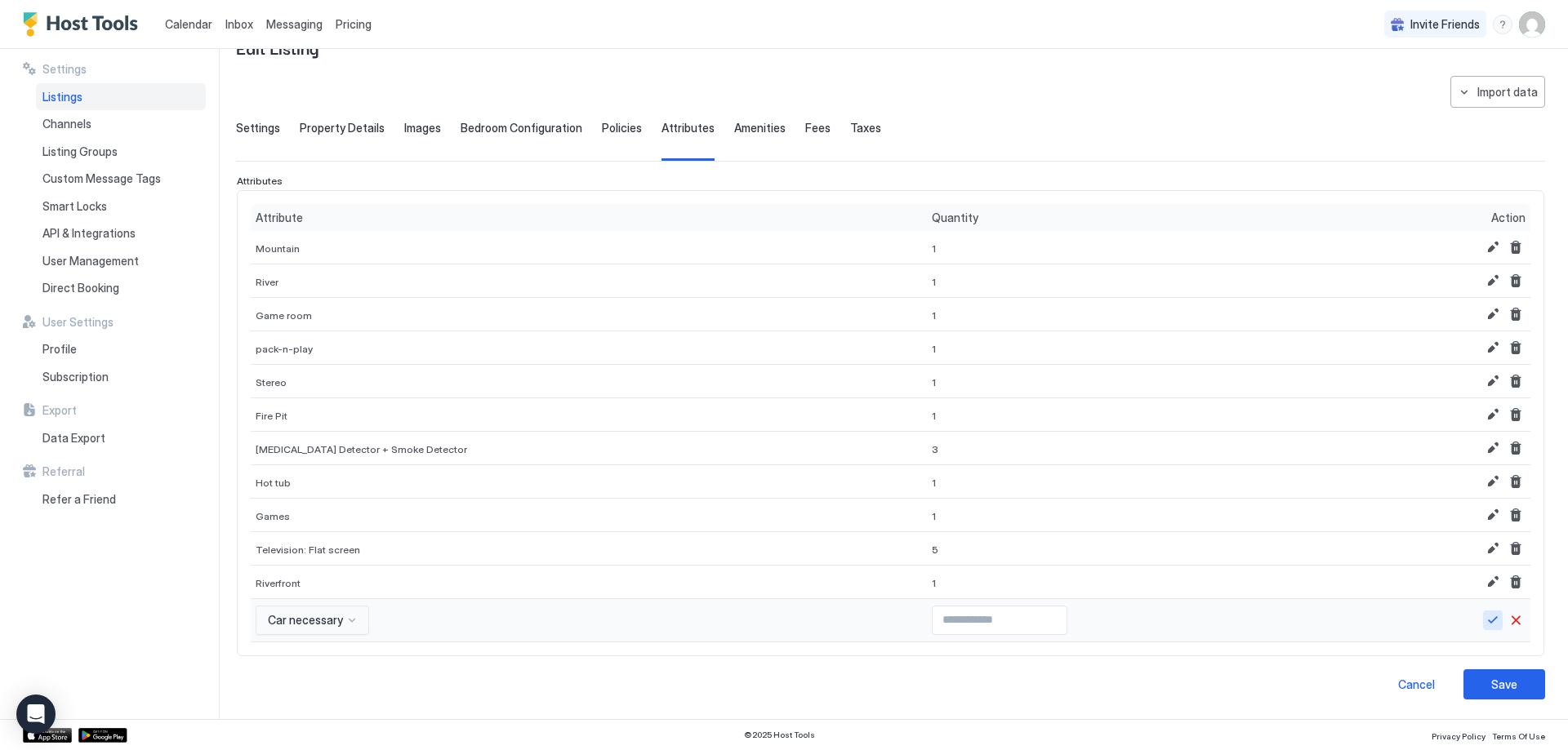
click at [1483, 615] on button "Save" at bounding box center [1493, 621] width 20 height 20
type input "*"
click at [1010, 618] on input "*" at bounding box center [1000, 621] width 134 height 28
click at [1490, 619] on div at bounding box center [1504, 621] width 43 height 20
click at [1483, 621] on button "Save" at bounding box center [1493, 621] width 20 height 20
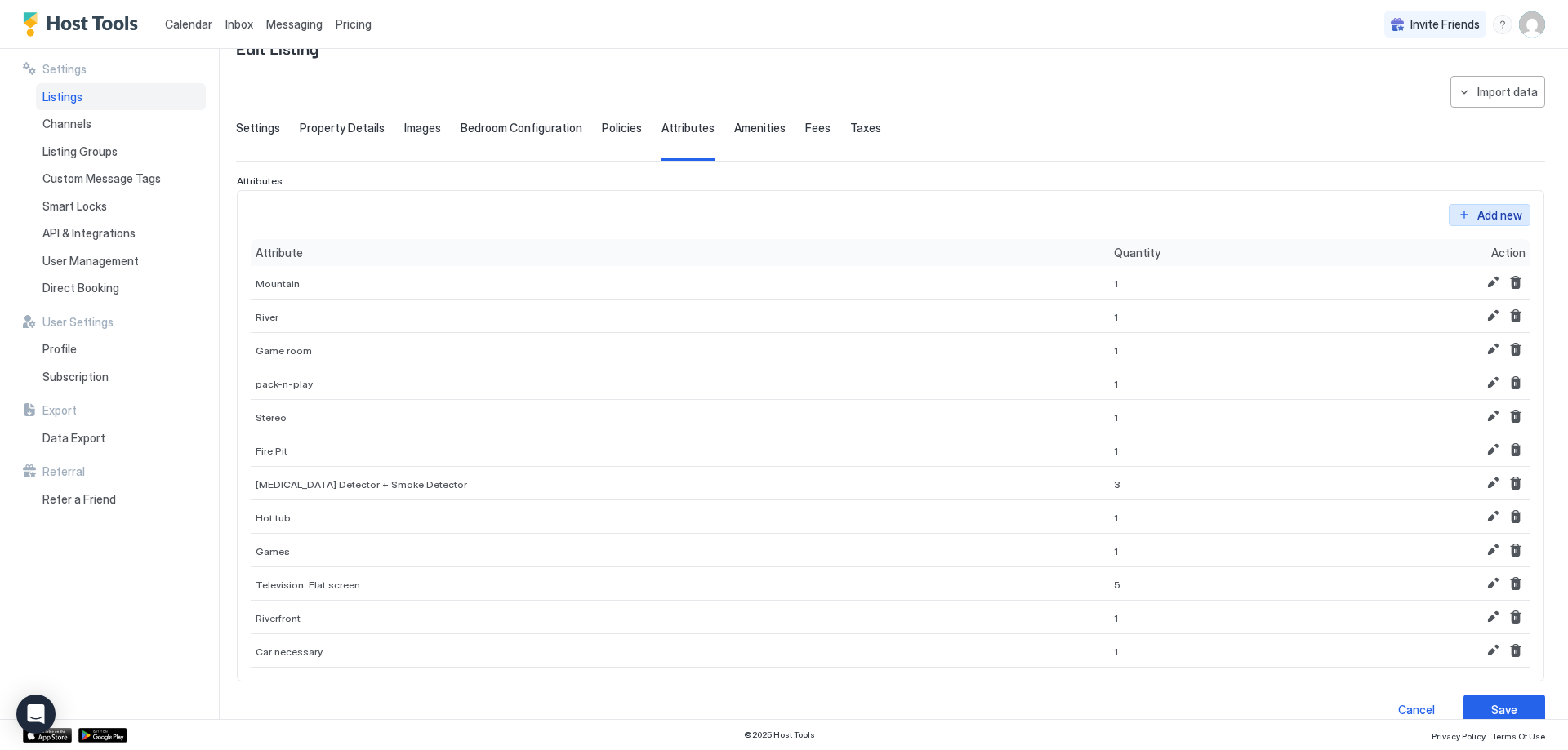
click at [1485, 215] on div "Add new" at bounding box center [1500, 214] width 45 height 17
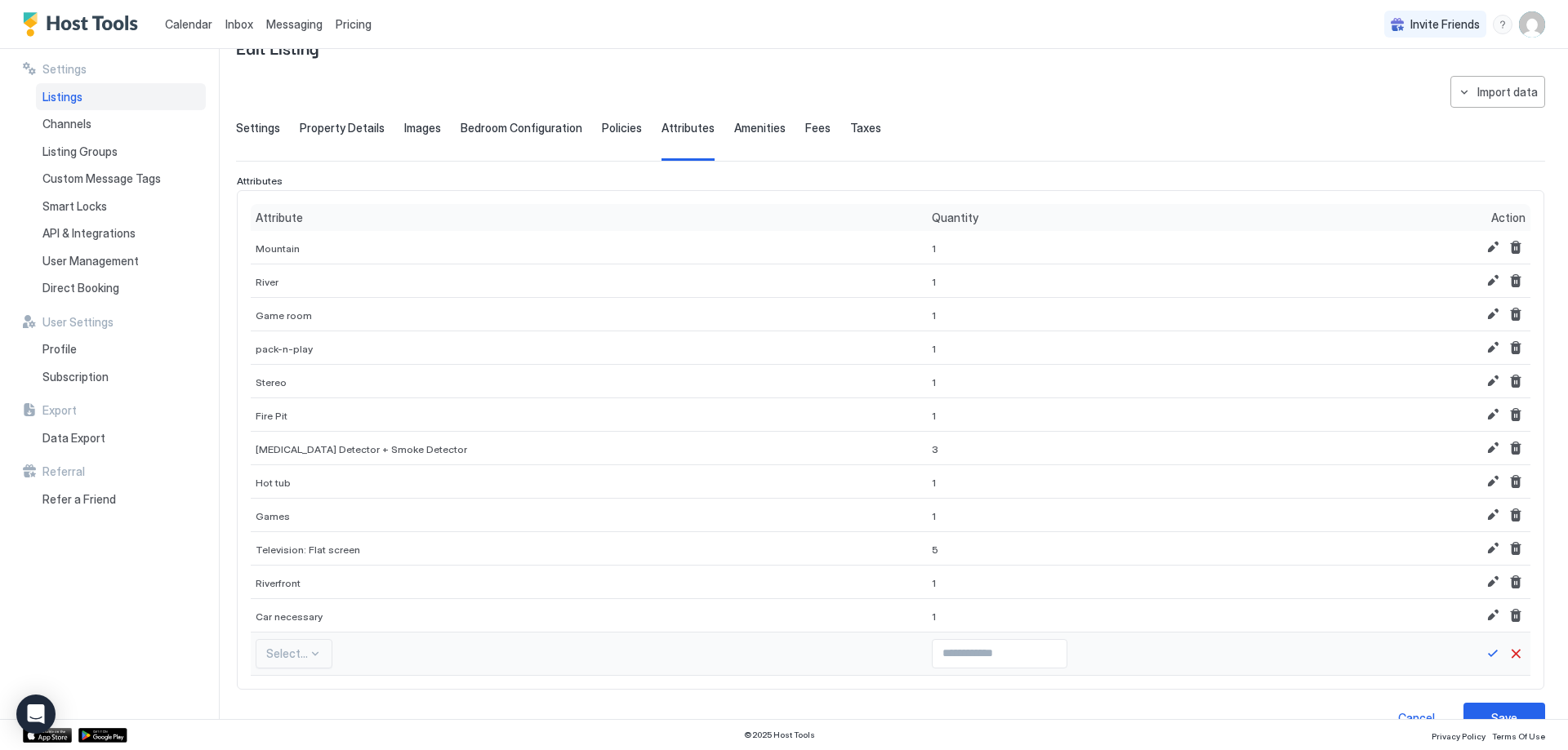
click at [292, 660] on div "Select..." at bounding box center [293, 654] width 77 height 29
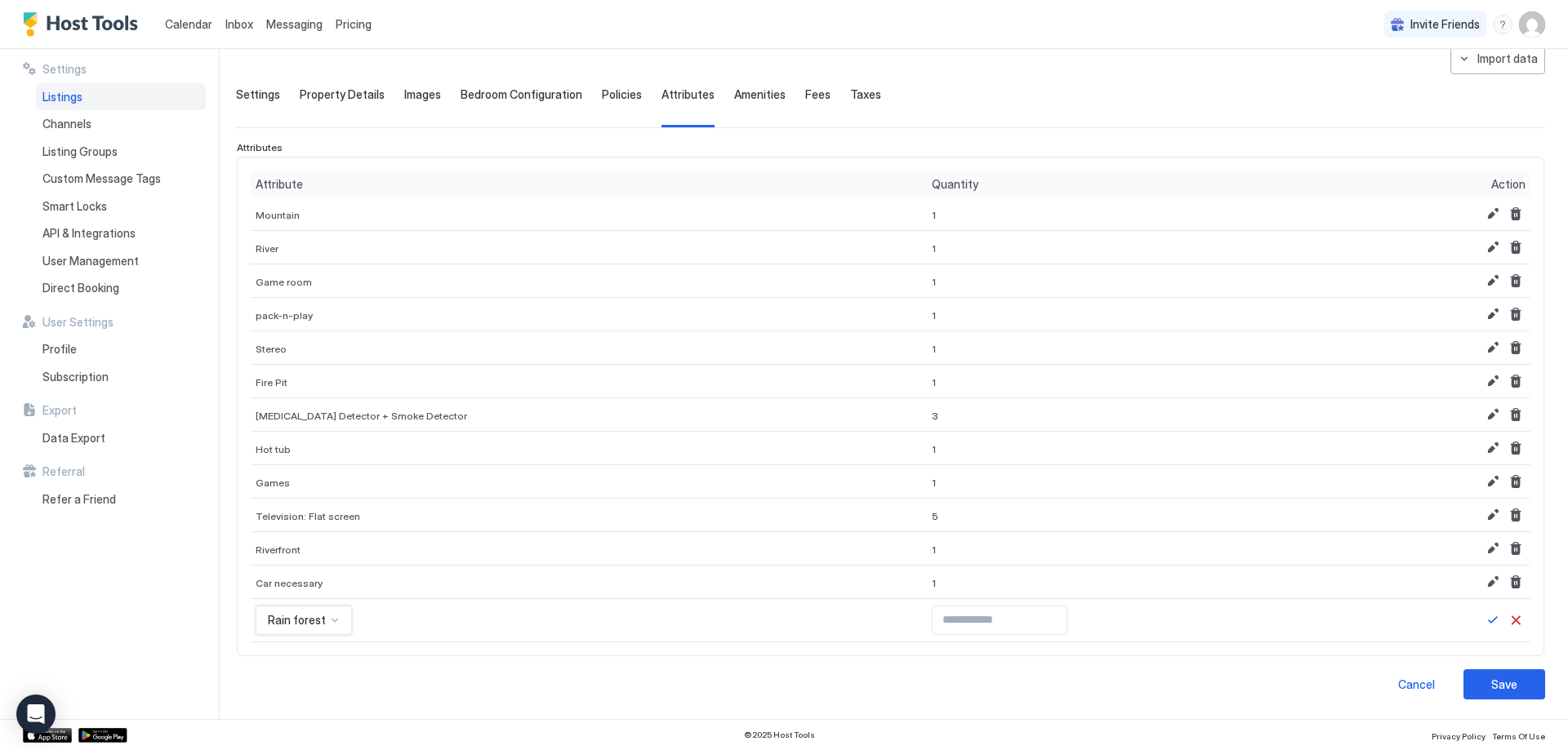
scroll to position [84, 0]
click at [325, 636] on div "Rain forest" at bounding box center [588, 621] width 676 height 43
click at [320, 631] on div "Rain forest" at bounding box center [303, 621] width 96 height 29
click at [325, 614] on div "option Autumn foliage, selected. Autumn foliage" at bounding box center [314, 621] width 118 height 29
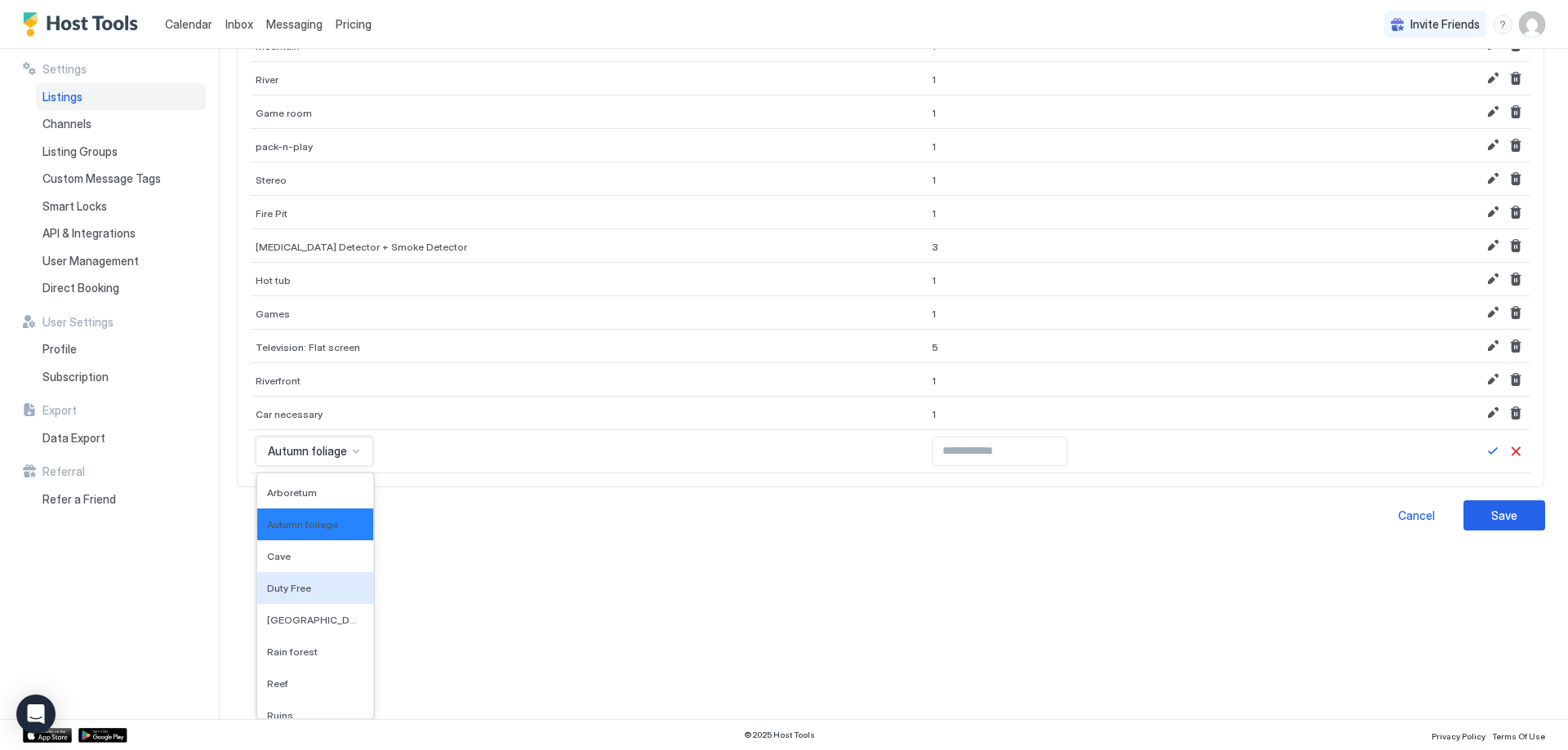
click at [678, 573] on div "**********" at bounding box center [902, 384] width 1332 height 670
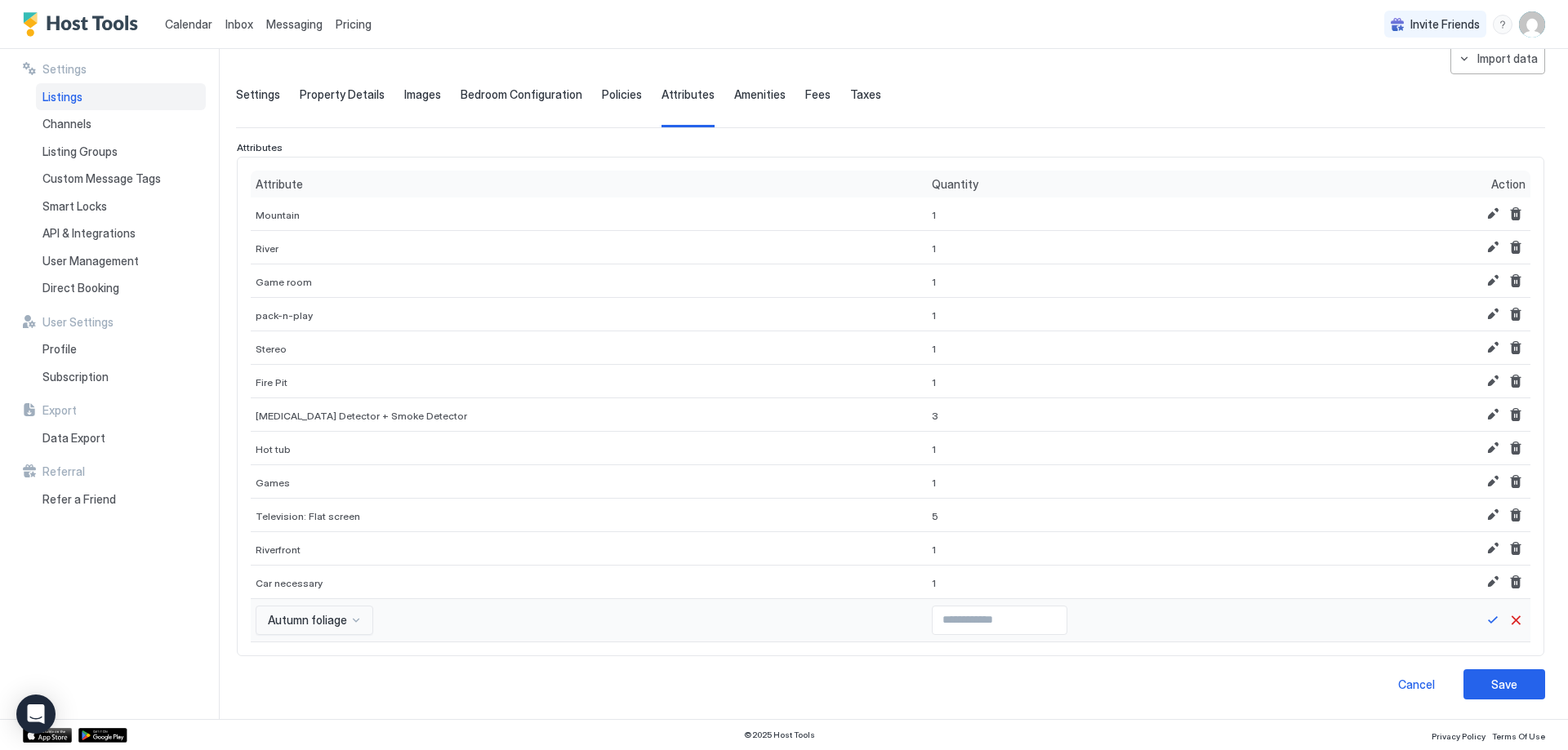
click at [933, 622] on input "Input Field" at bounding box center [1000, 621] width 134 height 28
type input "*"
click at [1010, 618] on input "*" at bounding box center [1000, 621] width 134 height 28
click at [1483, 628] on button "Save" at bounding box center [1493, 621] width 20 height 20
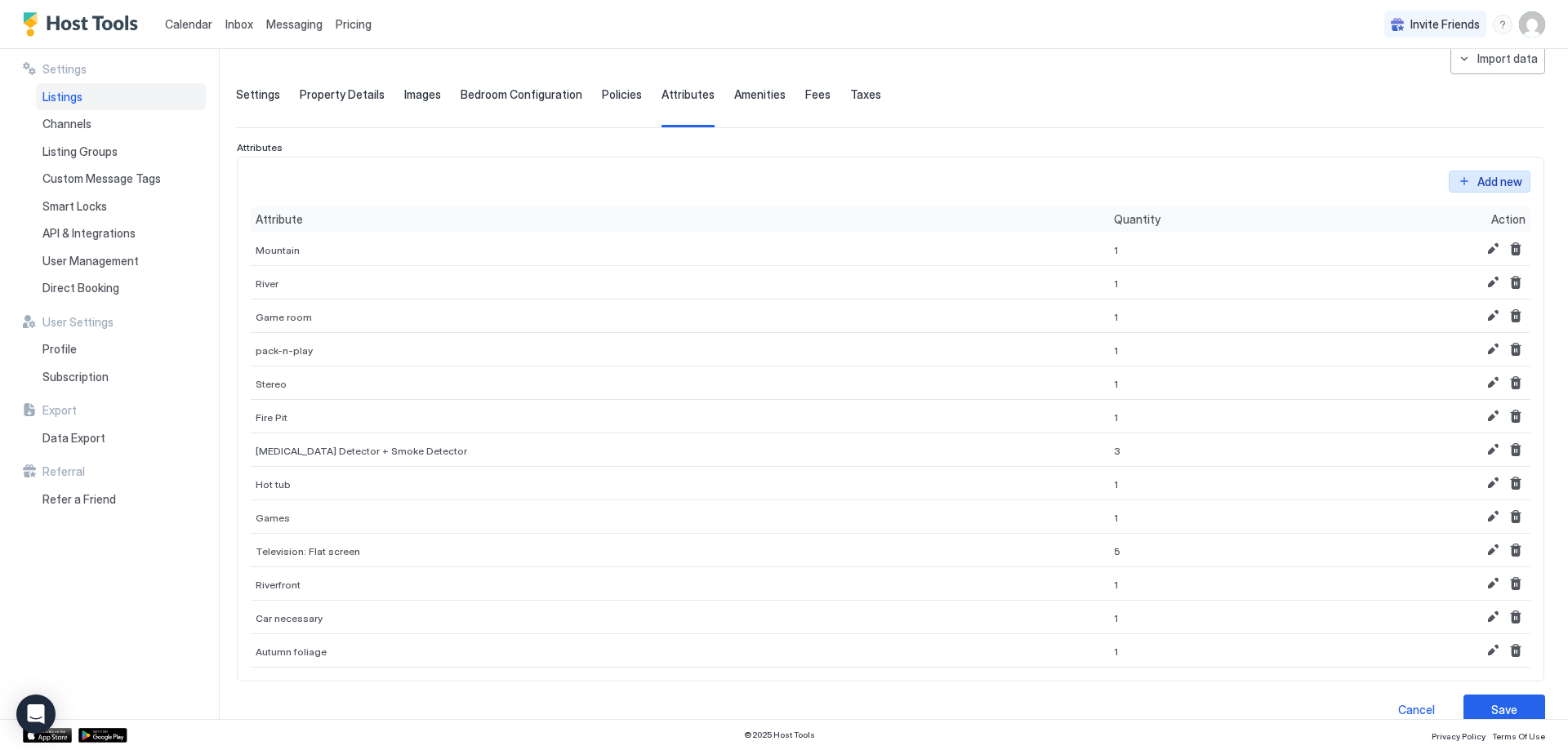
click at [1480, 185] on div "Add new" at bounding box center [1500, 181] width 45 height 17
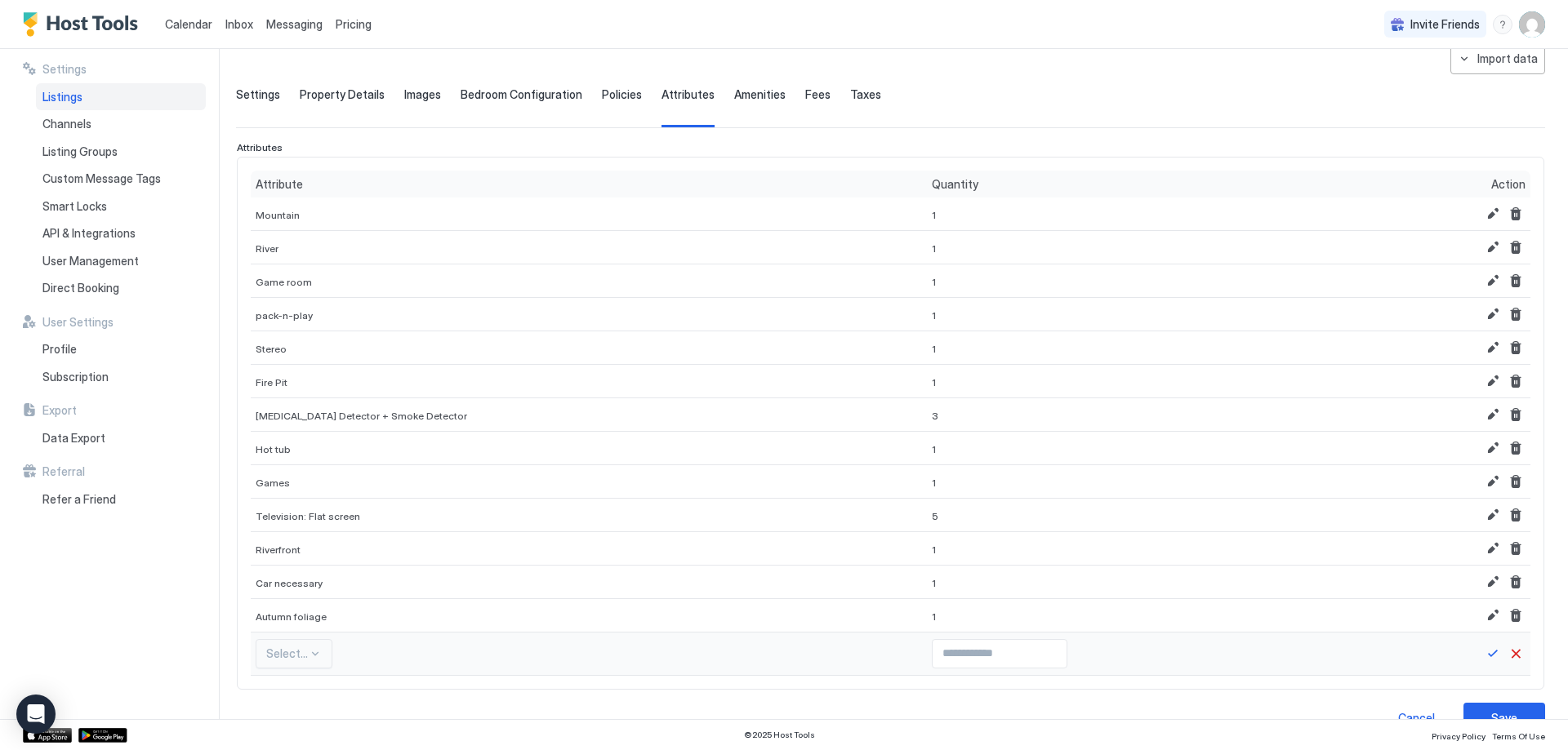
click at [273, 657] on div "Select..." at bounding box center [293, 654] width 77 height 29
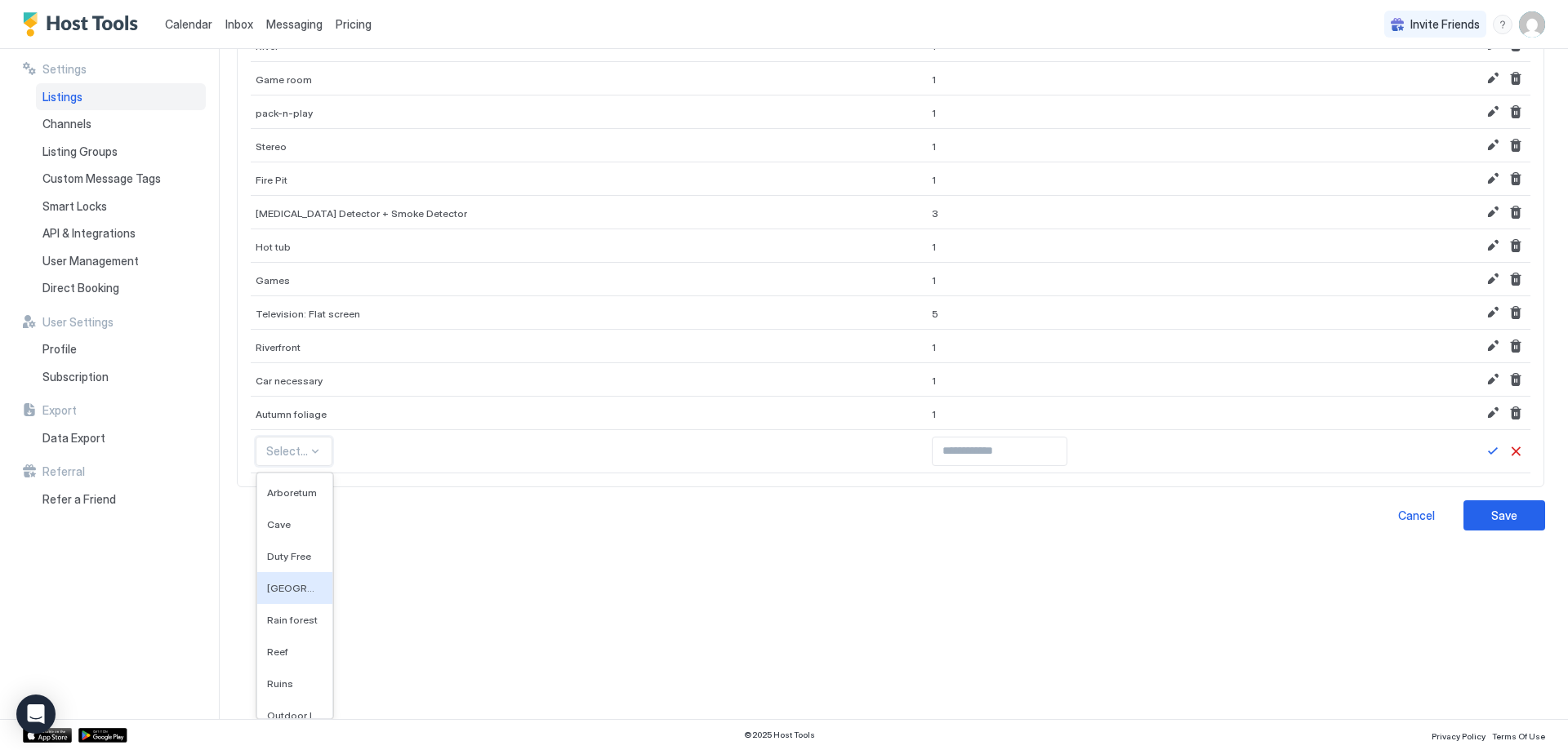
click at [293, 593] on span "[GEOGRAPHIC_DATA]" at bounding box center [293, 588] width 52 height 13
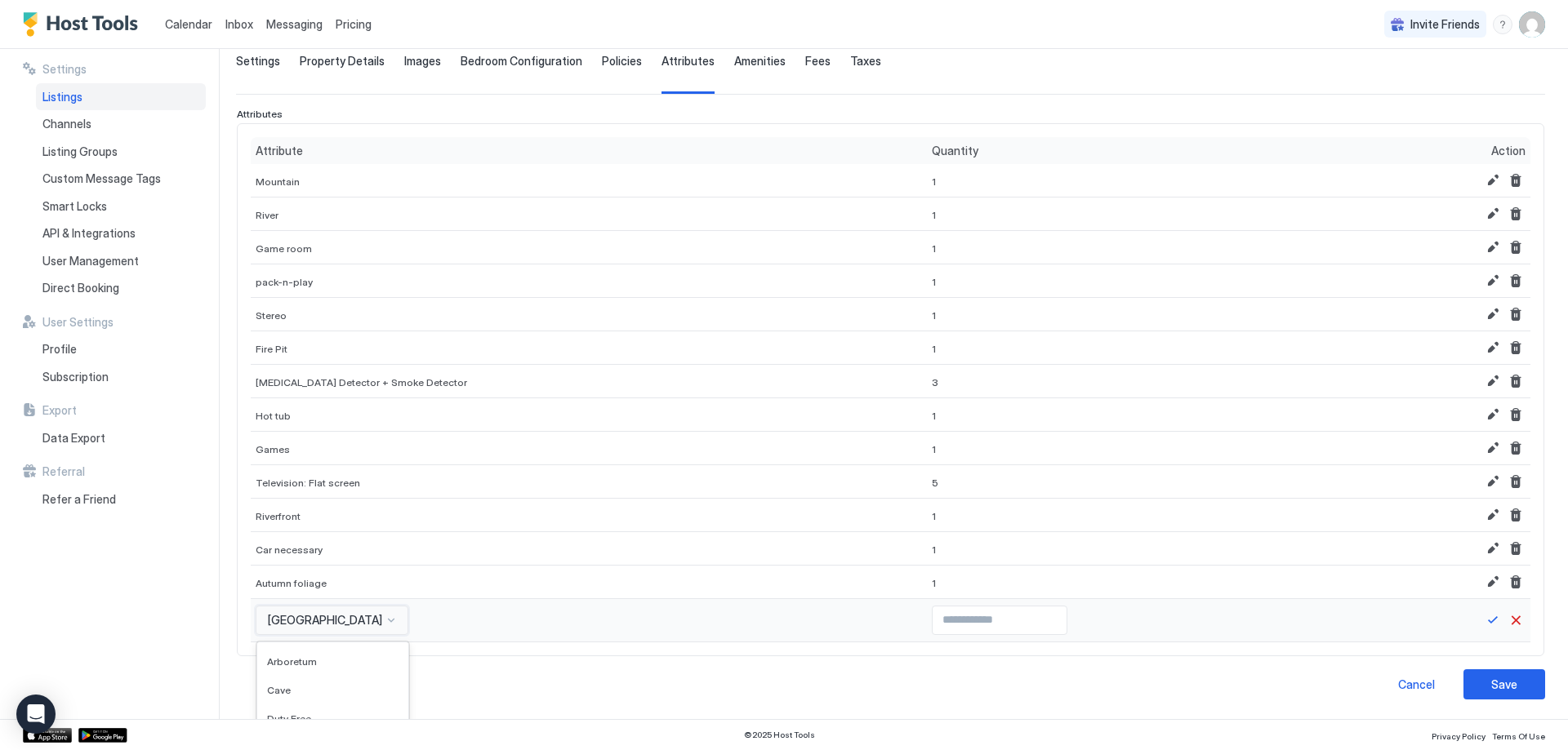
click at [316, 618] on div "option [GEOGRAPHIC_DATA], selected. 587 results available. Use Up and Down to c…" at bounding box center [331, 621] width 153 height 29
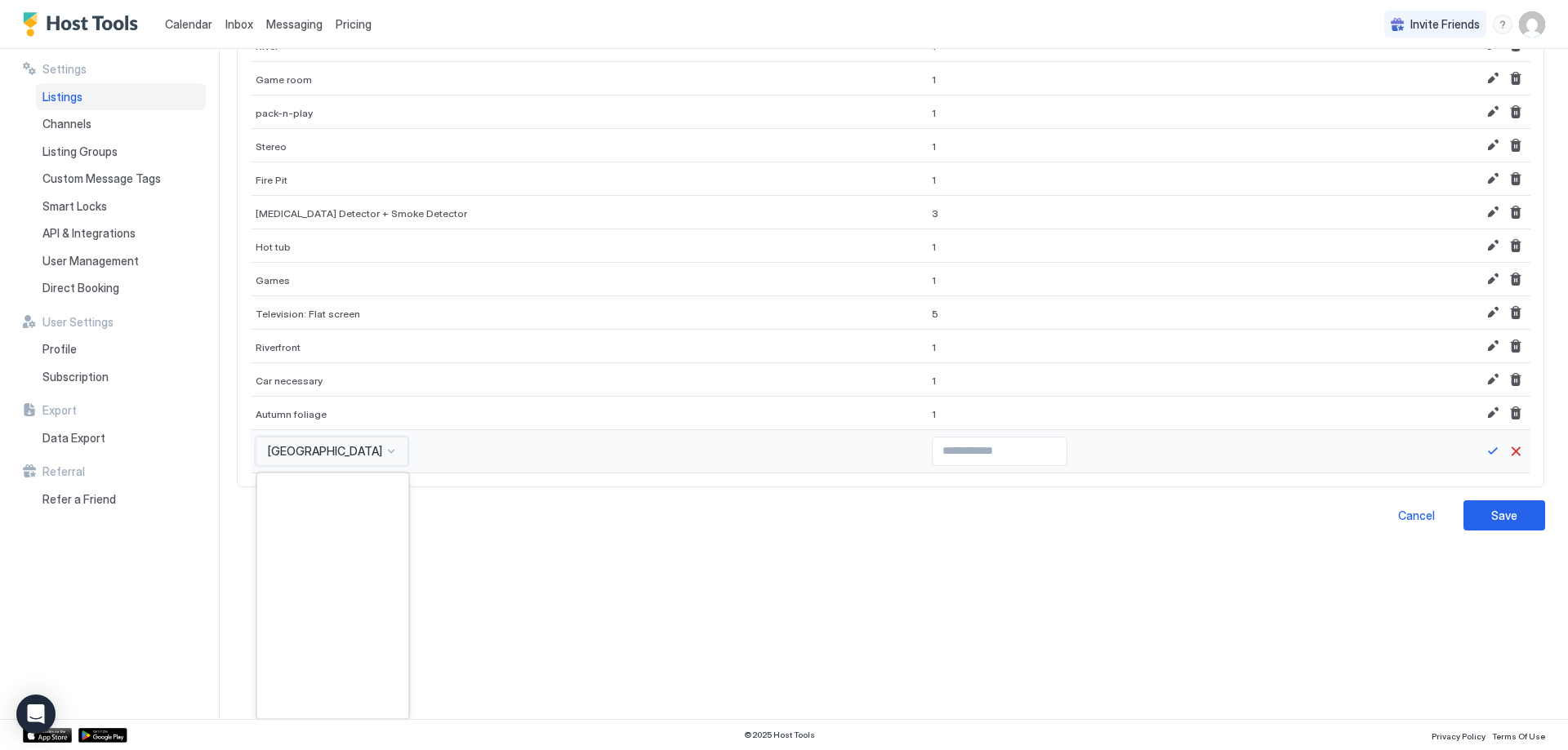
scroll to position [6532, 0]
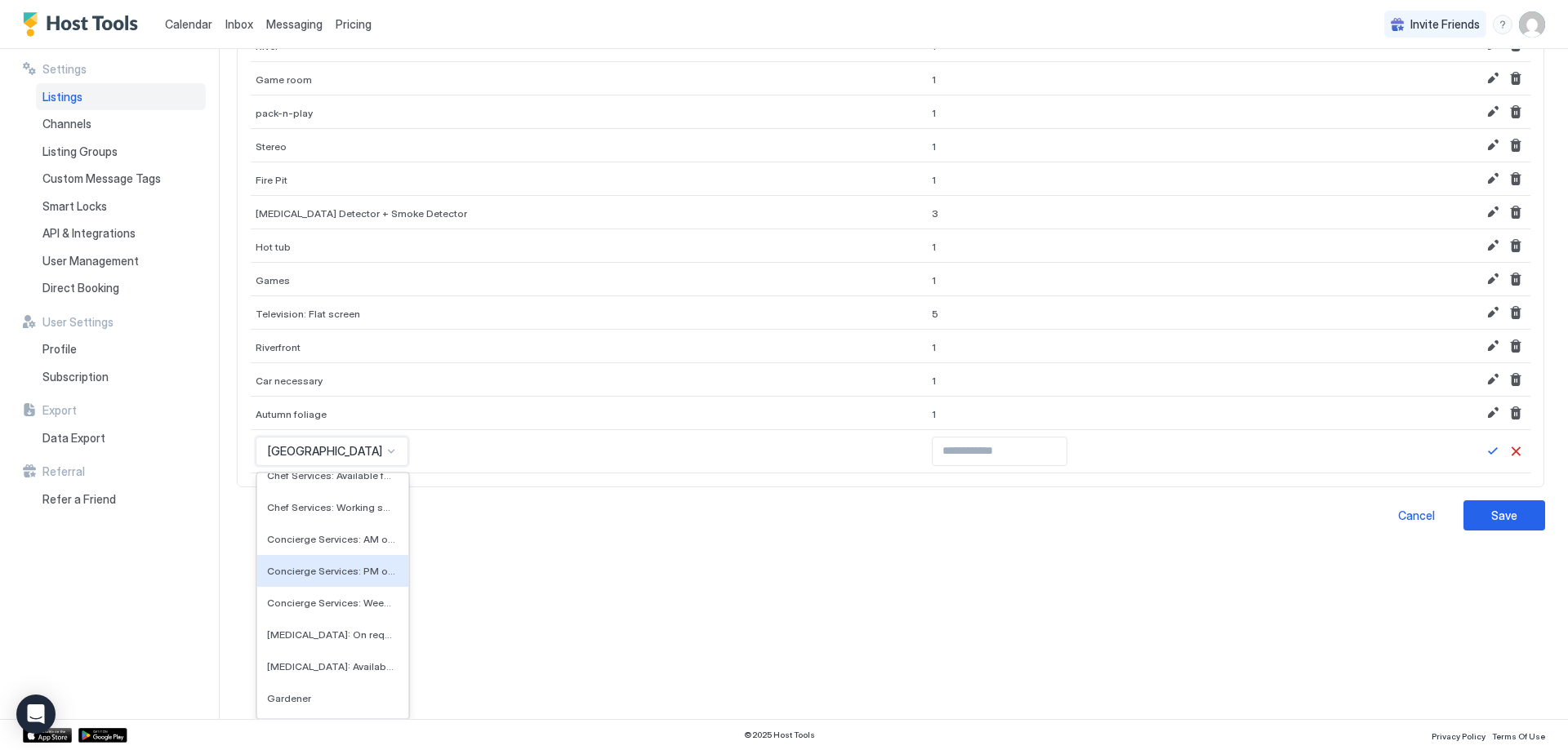
click at [306, 556] on div "Concierge Services: PM only" at bounding box center [332, 571] width 151 height 32
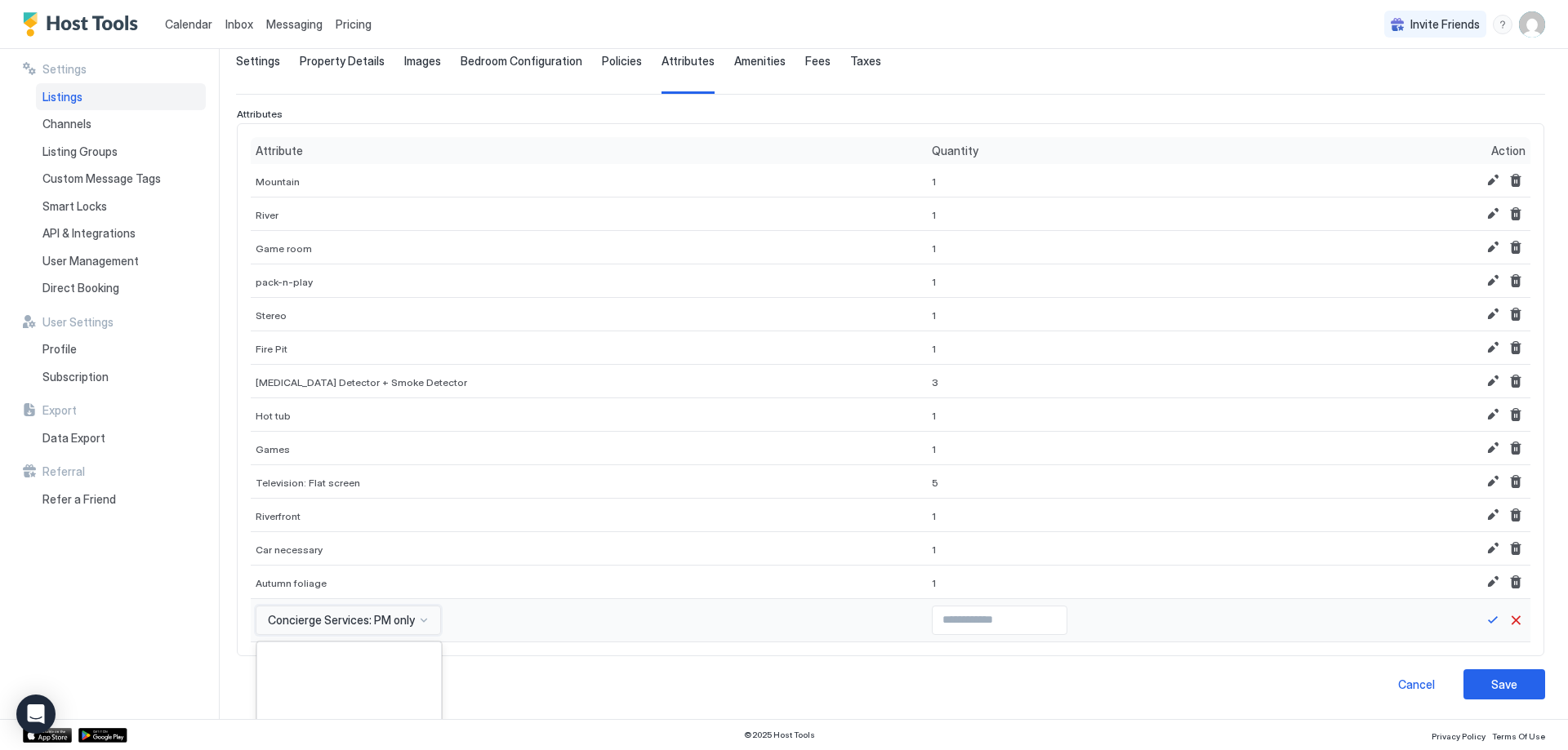
click at [321, 631] on div "option Concierge Services: PM only, selected. 587 results available. Use Up and…" at bounding box center [347, 621] width 185 height 29
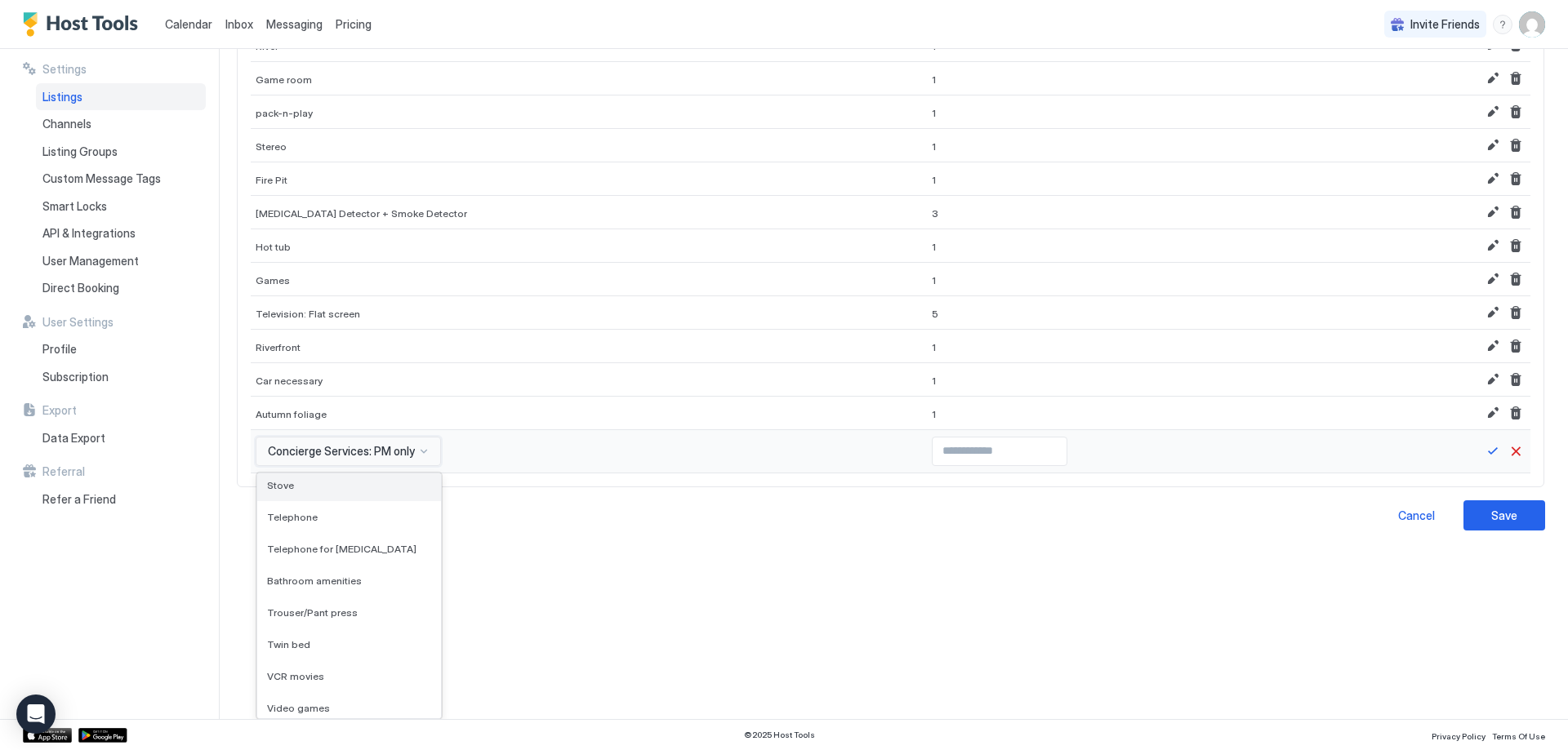
scroll to position [7345, 0]
click at [301, 490] on div "Stove" at bounding box center [348, 493] width 164 height 13
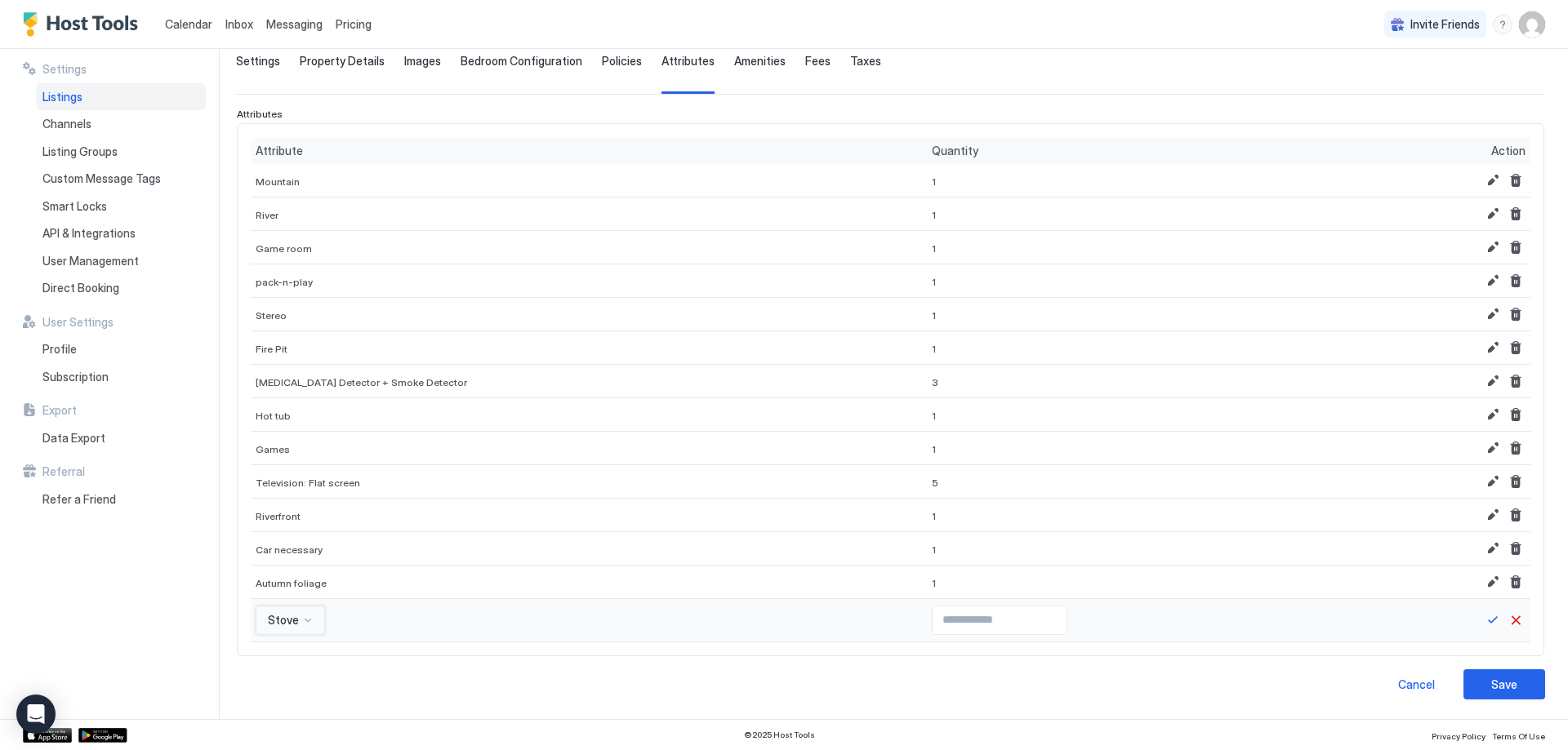
scroll to position [118, 0]
click at [933, 624] on input "Input Field" at bounding box center [1000, 621] width 134 height 28
type input "*"
click at [1007, 617] on input "*" at bounding box center [1000, 621] width 134 height 28
click at [1485, 620] on button "Save" at bounding box center [1493, 621] width 20 height 20
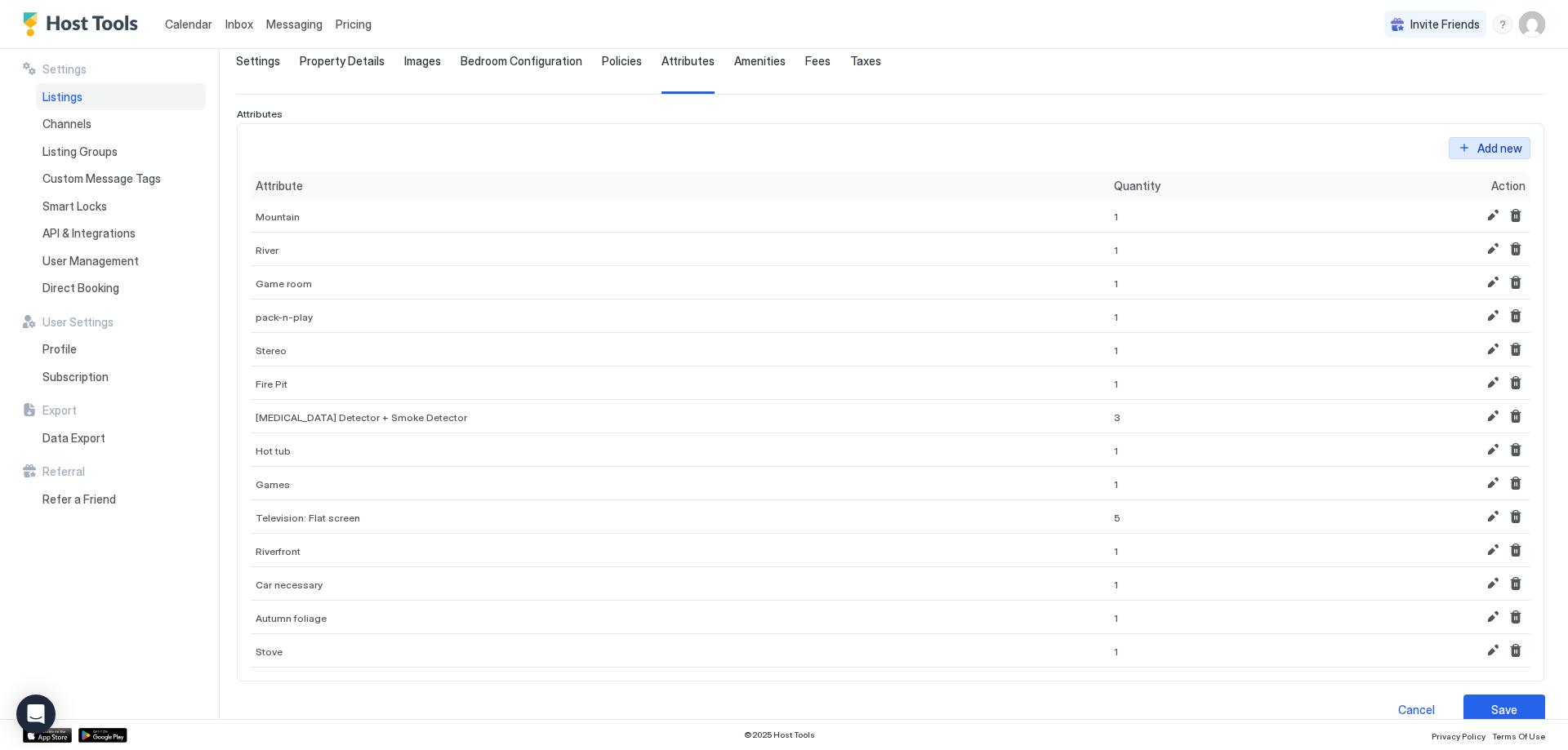
click at [1487, 150] on div "Add new" at bounding box center [1500, 147] width 45 height 17
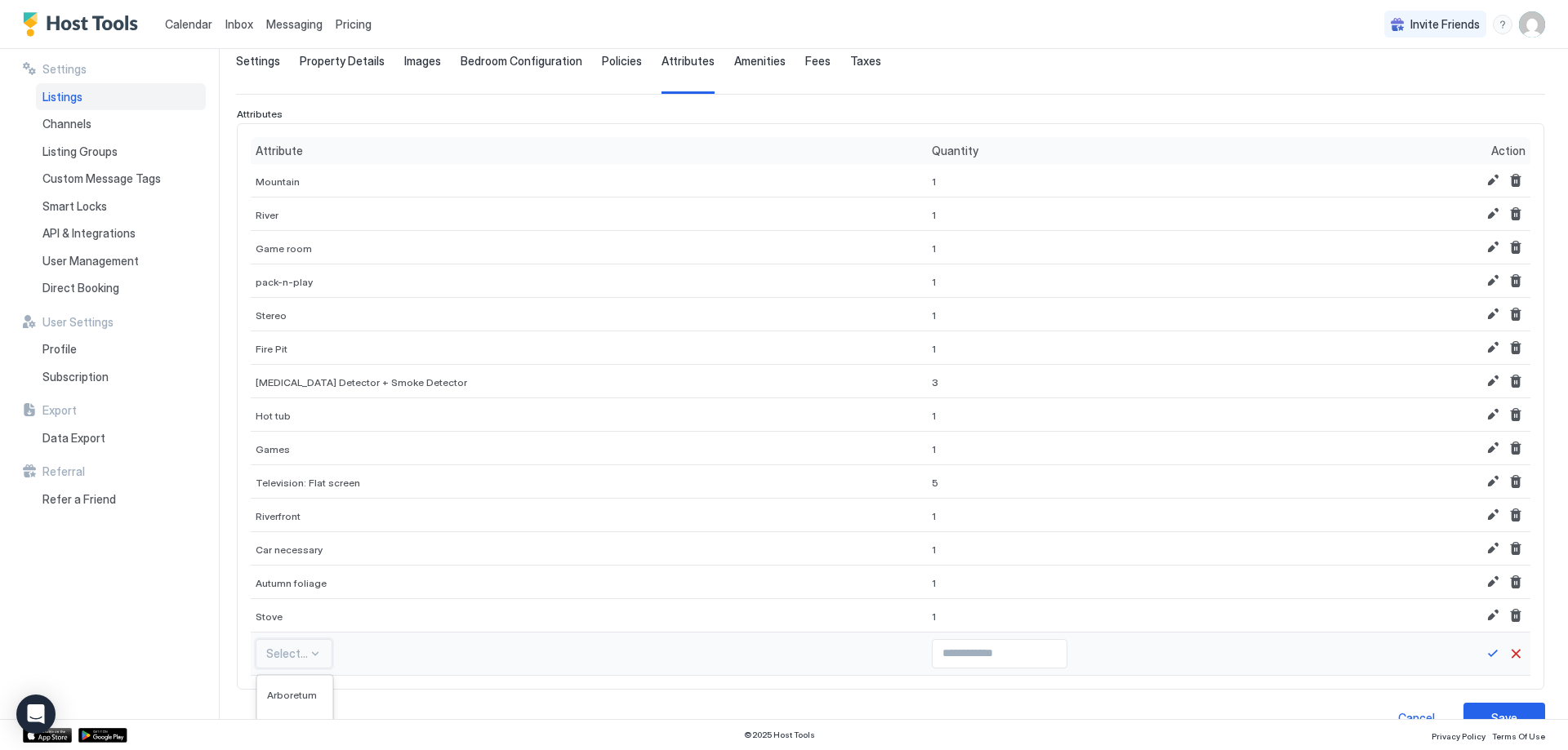
click at [289, 662] on div "586 results available. Use Up and Down to choose options, press Enter to select…" at bounding box center [293, 654] width 77 height 29
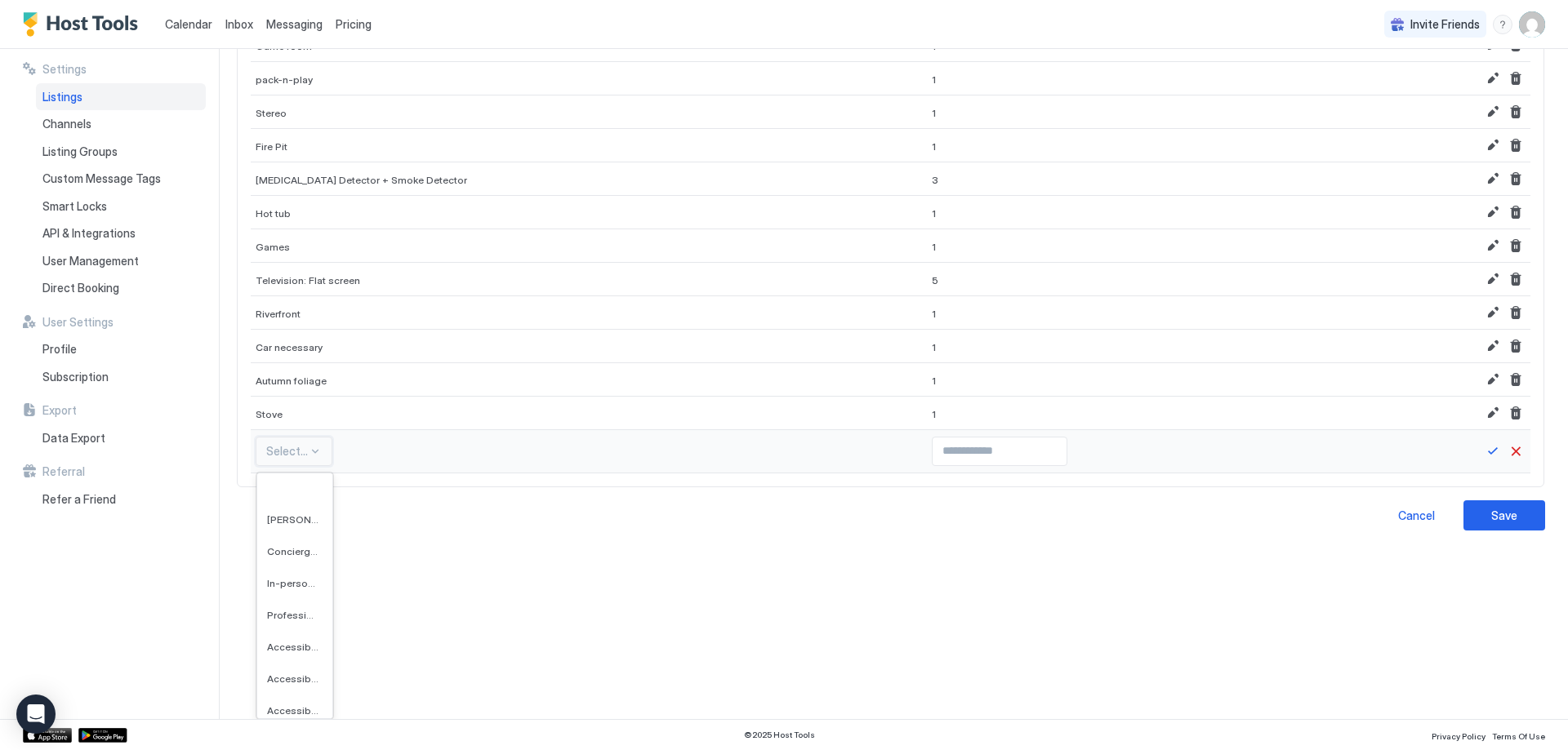
scroll to position [4735, 0]
click at [283, 620] on div "Accessible Parking: Indoor, 2 spots" at bounding box center [294, 629] width 75 height 32
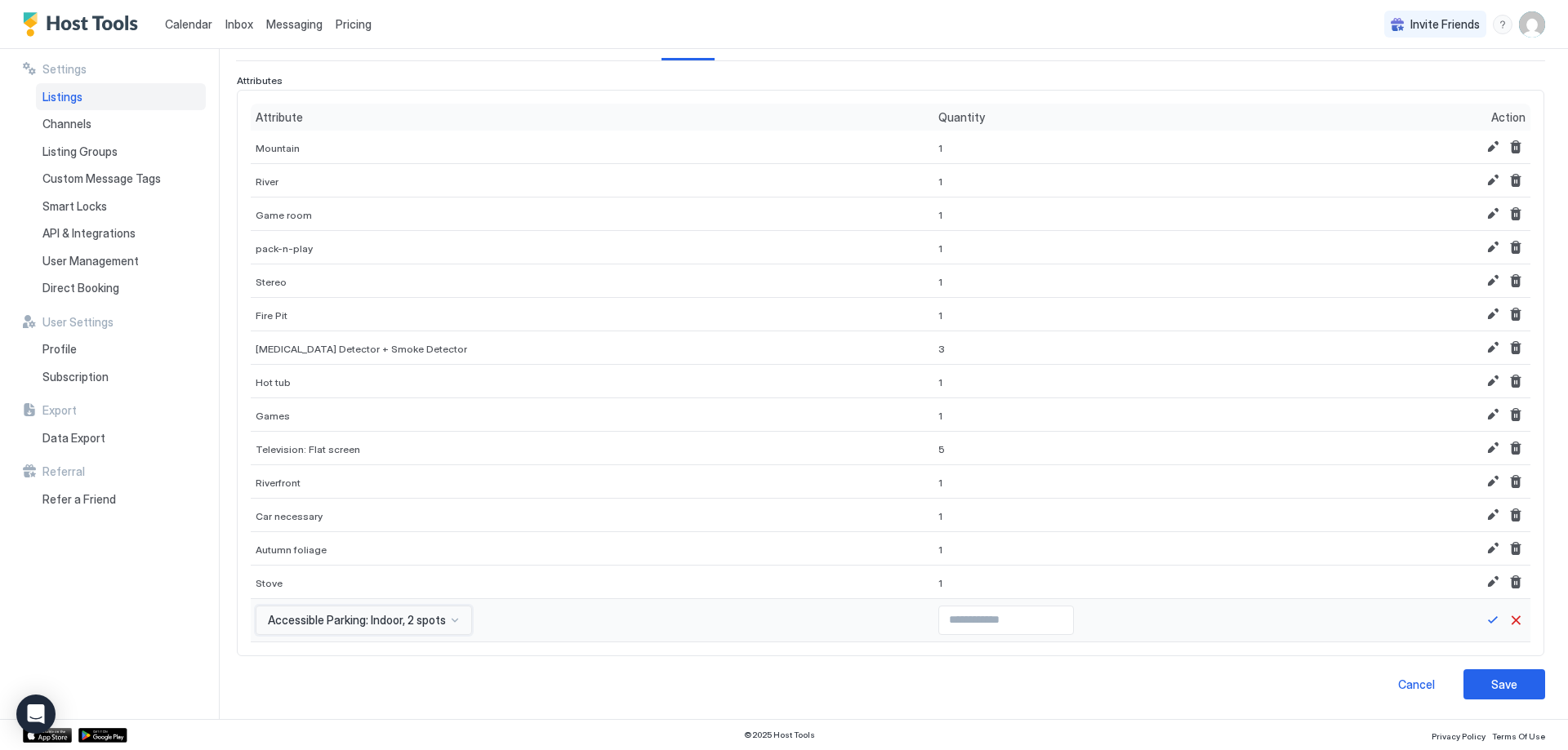
click at [318, 621] on div "option Accessible Parking: Indoor, 2 spots, selected. Accessible Parking: Indoo…" at bounding box center [363, 621] width 216 height 29
click at [430, 615] on div "option Accessible Parking: Indoor, 2 spots, selected. Select is focused ,type t…" at bounding box center [363, 621] width 216 height 29
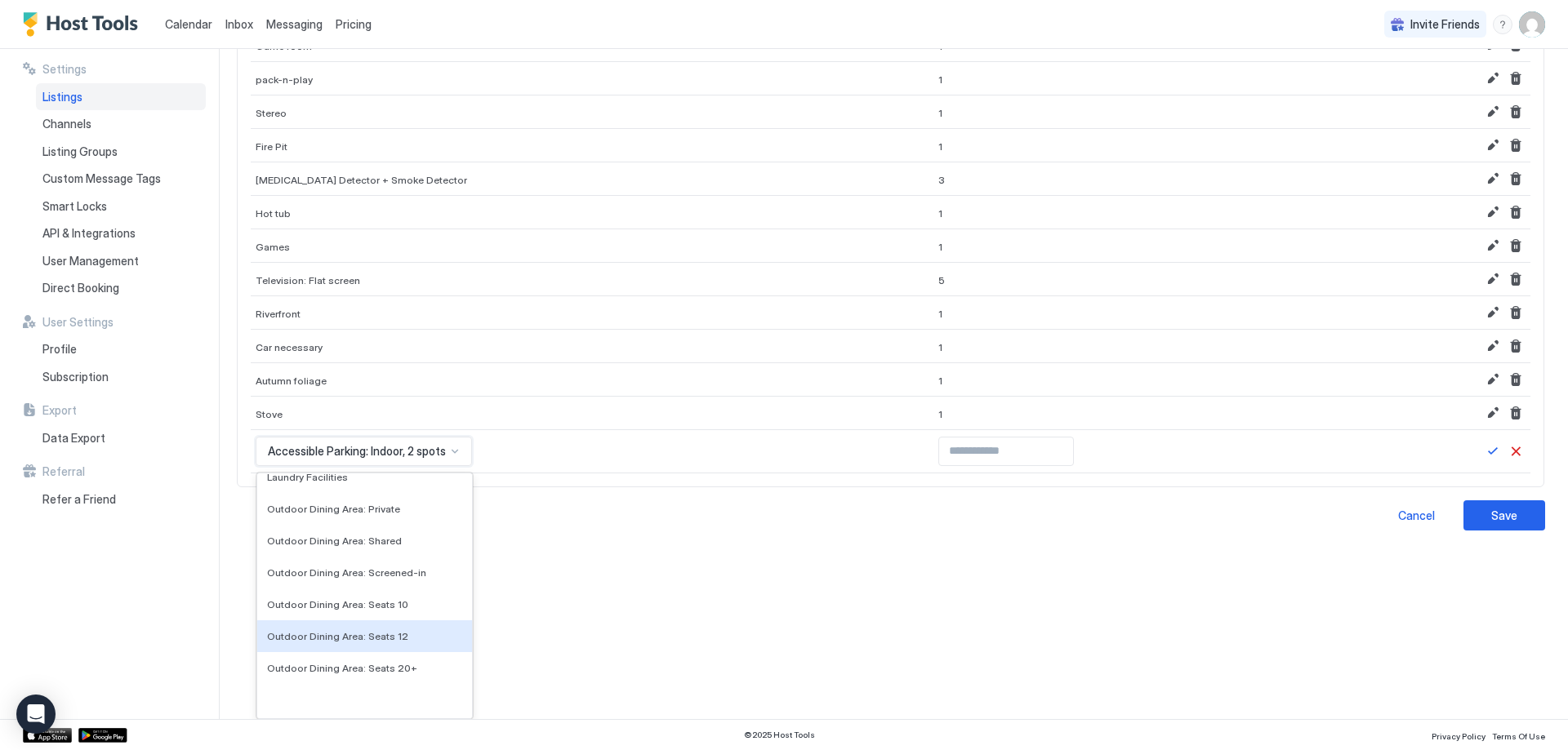
scroll to position [4732, 0]
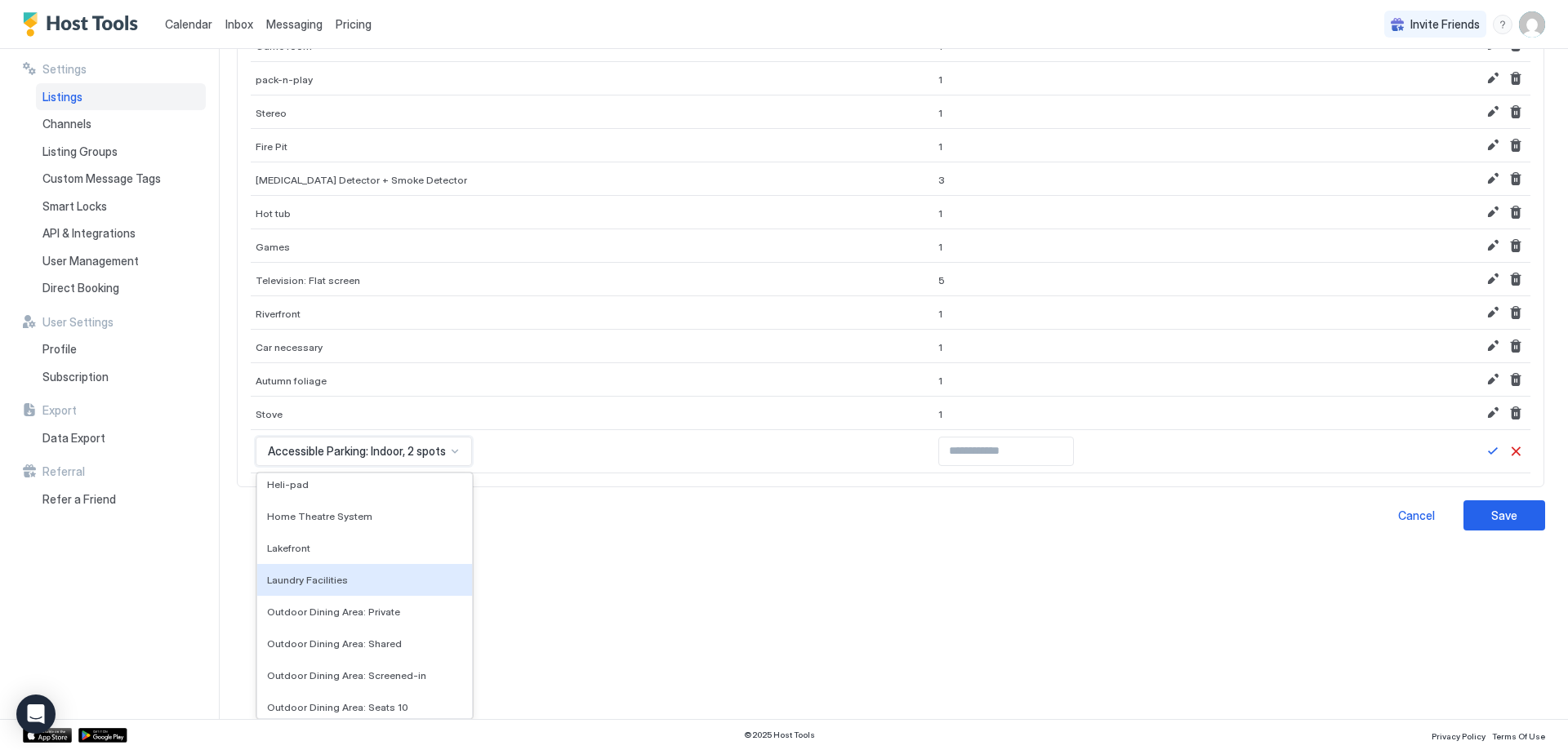
click at [382, 586] on div "Laundry Facilities" at bounding box center [364, 580] width 214 height 32
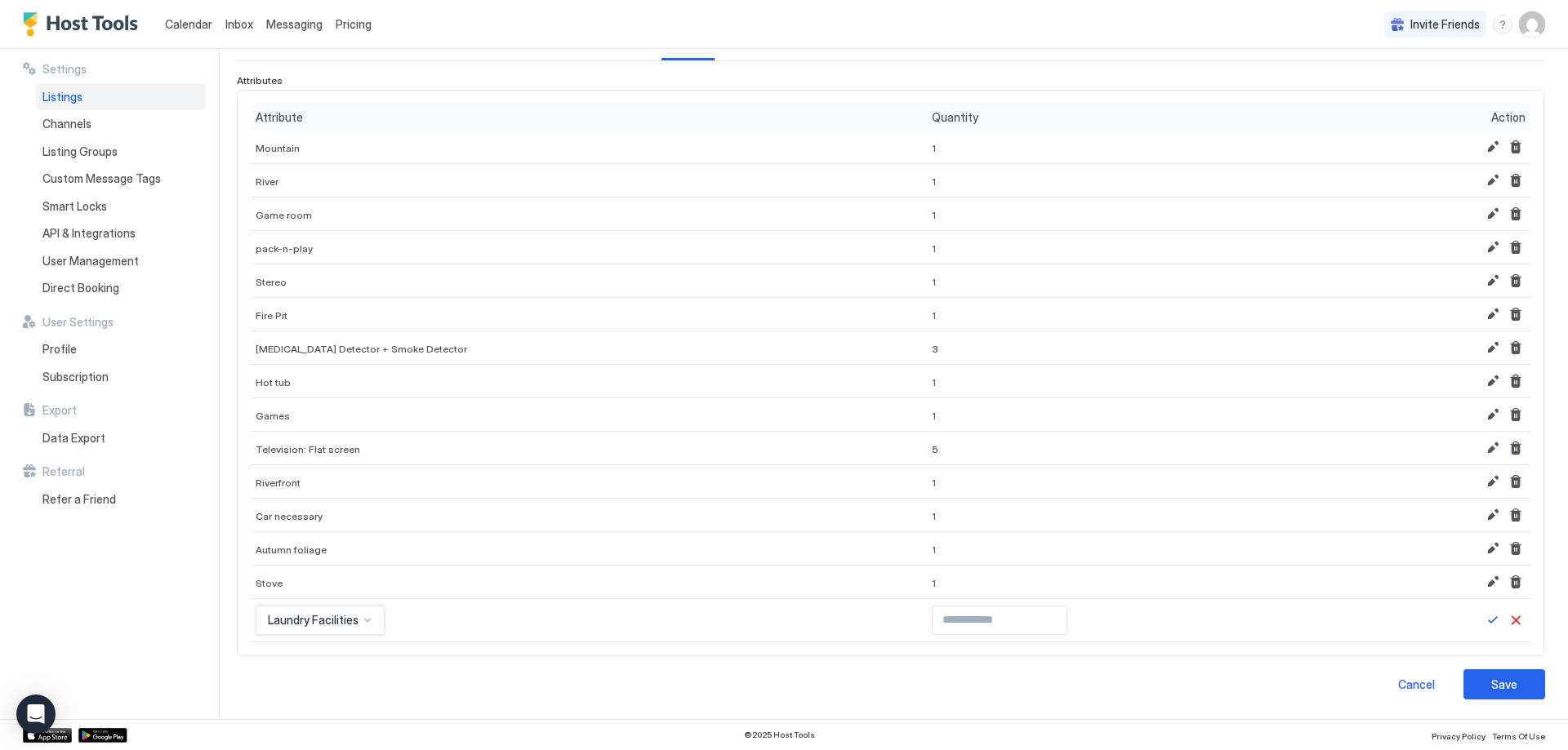
scroll to position [151, 0]
click at [933, 610] on input "Input Field" at bounding box center [1000, 621] width 134 height 28
type input "*"
click at [1005, 617] on input "*" at bounding box center [1000, 621] width 134 height 28
click at [1483, 624] on button "Save" at bounding box center [1493, 621] width 20 height 20
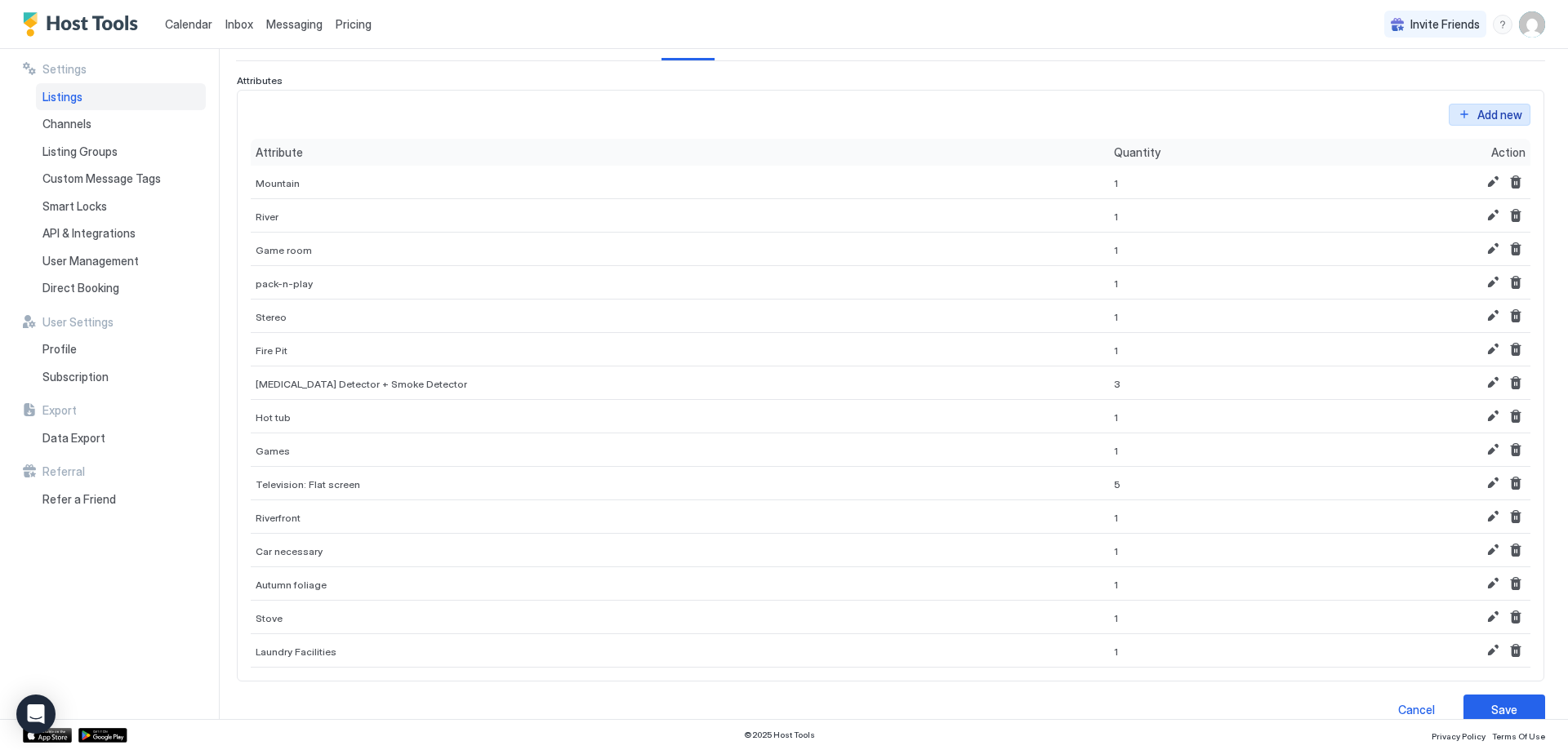
click at [1485, 118] on div "Add new" at bounding box center [1500, 114] width 45 height 17
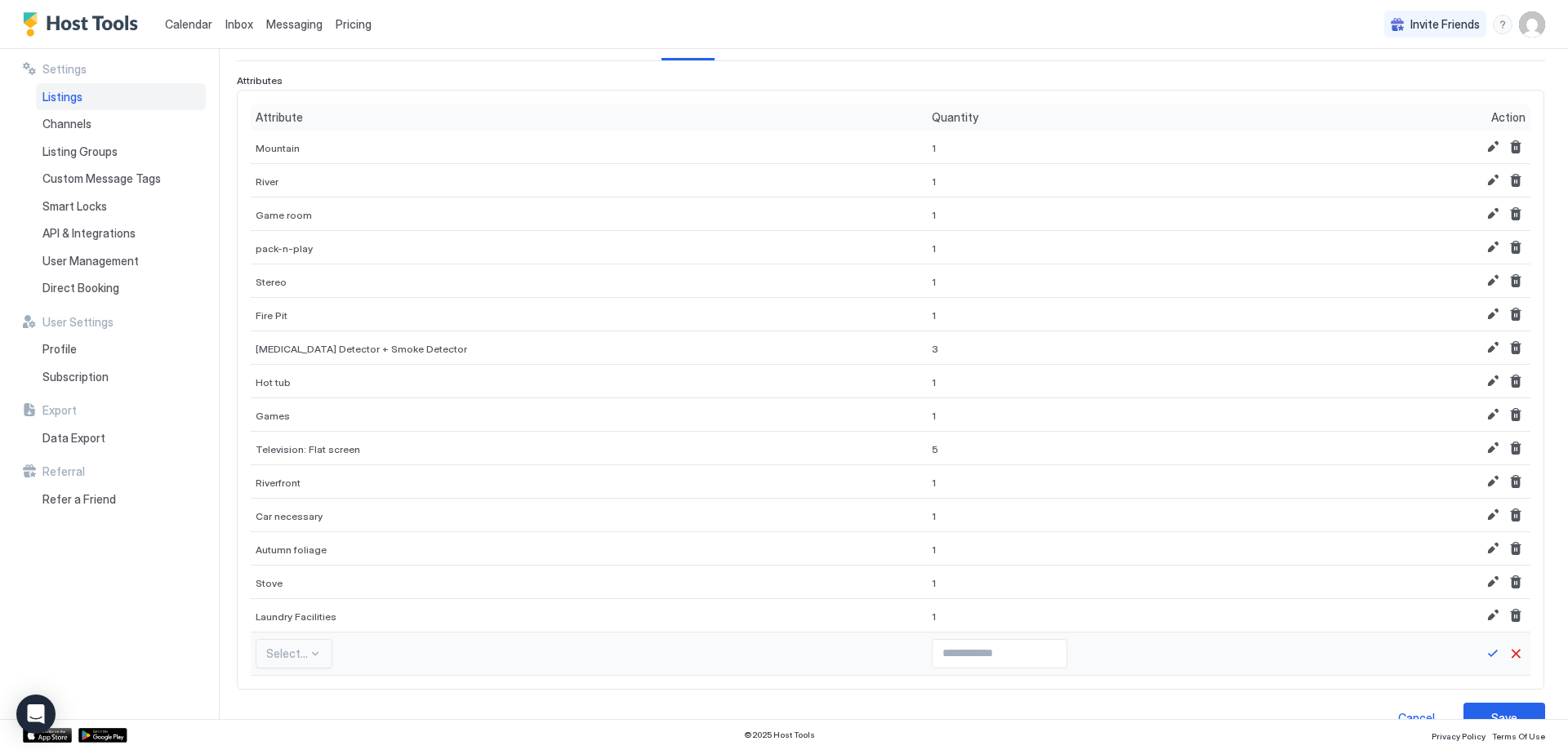
click at [310, 651] on div "Select..." at bounding box center [293, 654] width 77 height 29
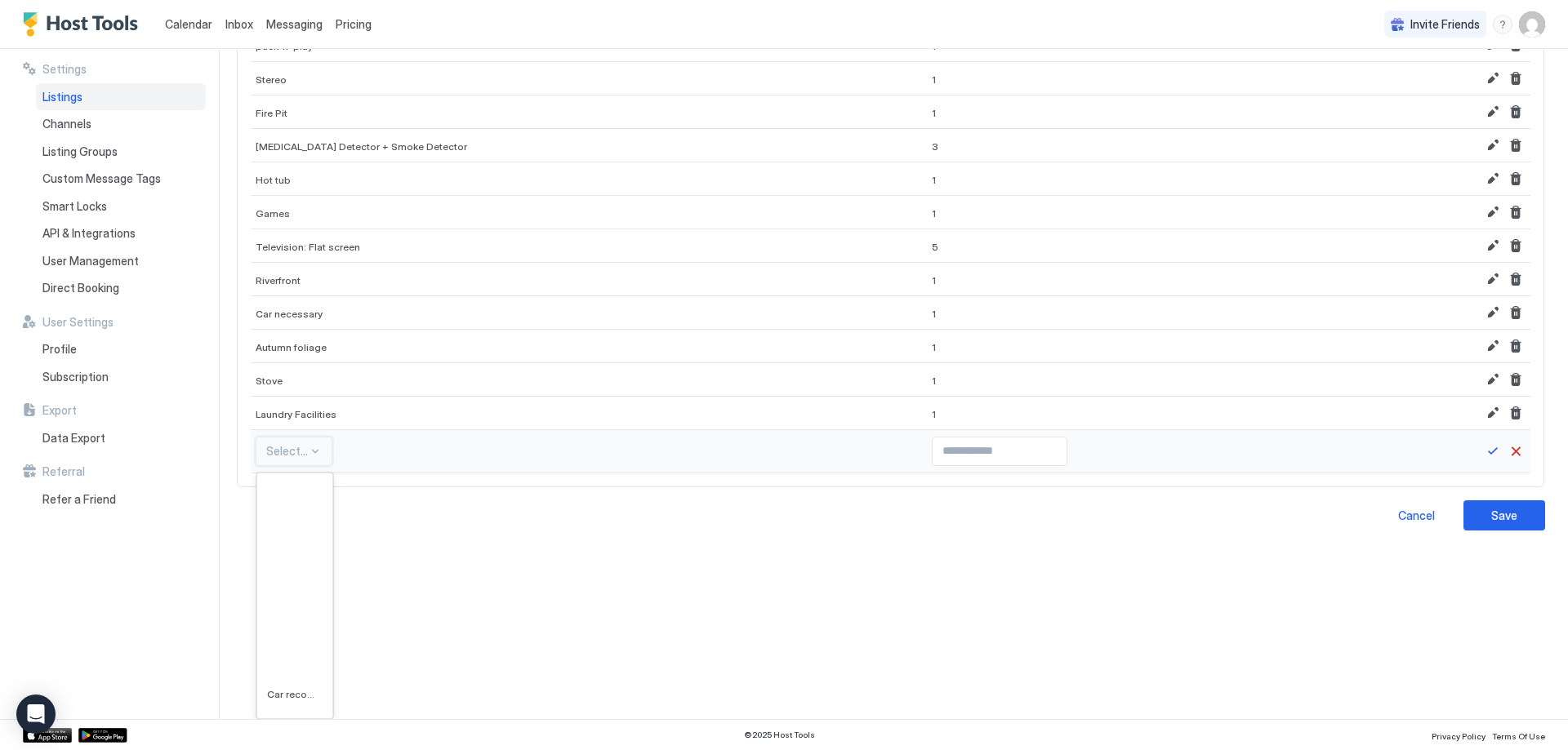
scroll to position [4082, 0]
click at [290, 529] on div "EV charger" at bounding box center [294, 517] width 75 height 32
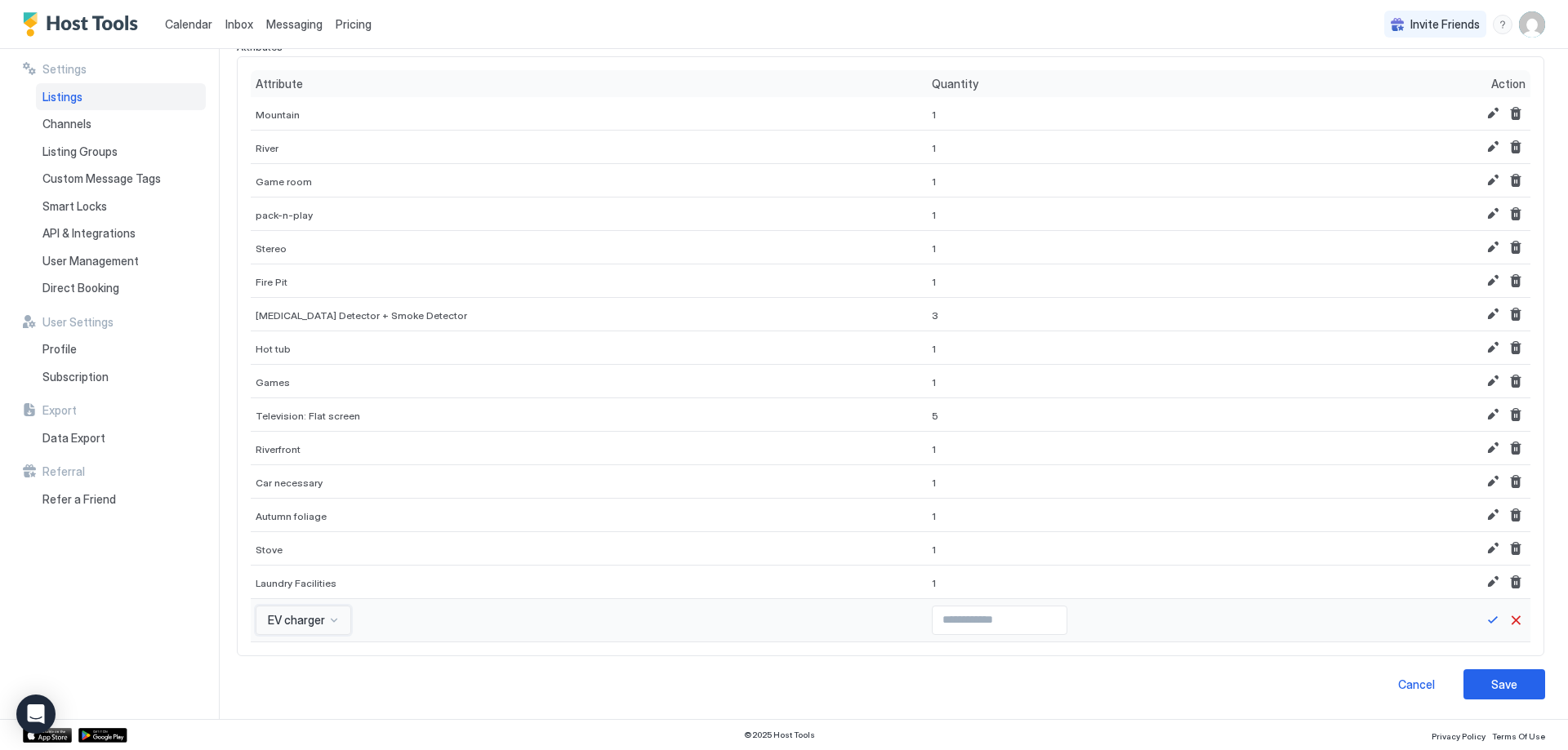
click at [300, 626] on div "option EV charger, selected. EV charger" at bounding box center [303, 621] width 96 height 29
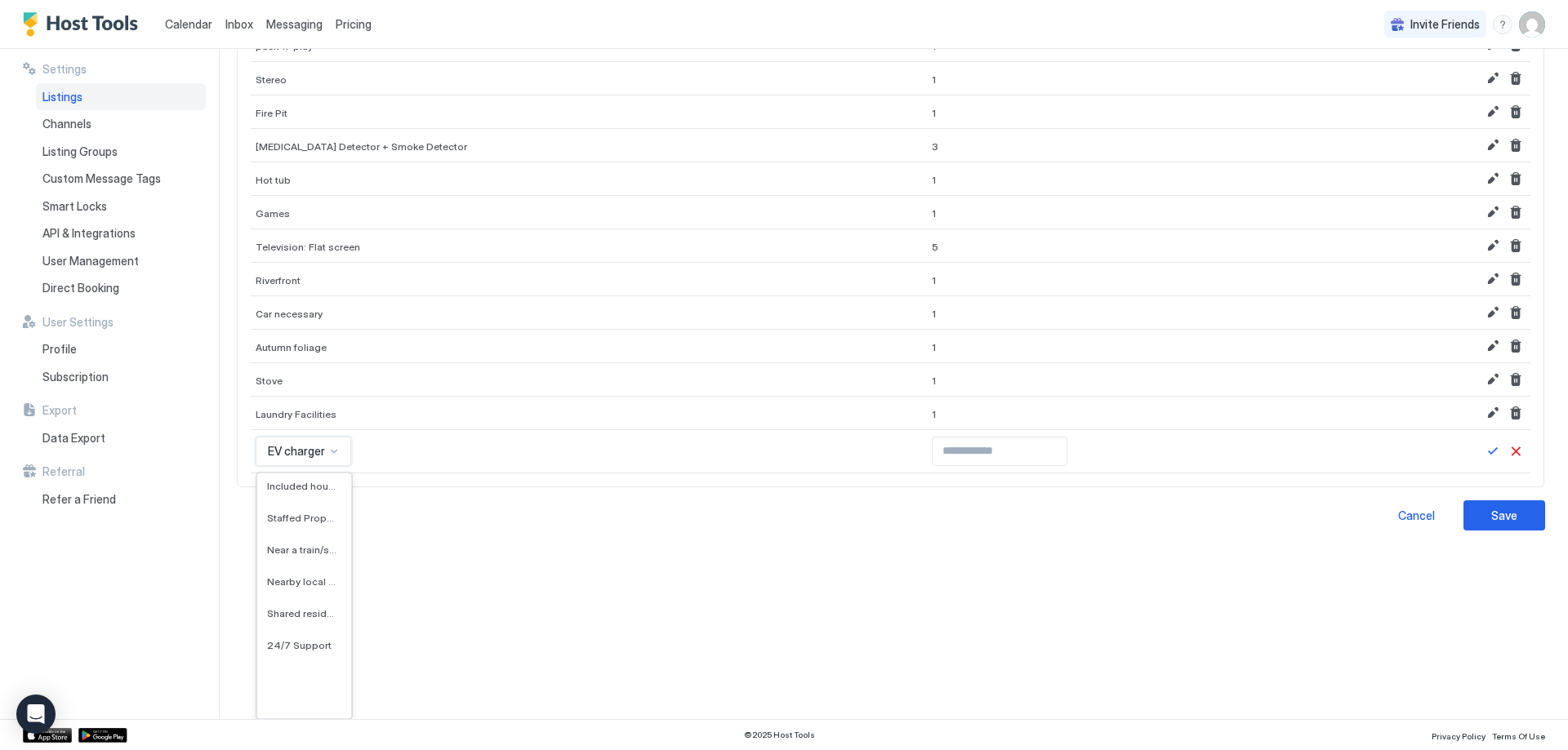
scroll to position [4123, 0]
click at [297, 558] on div "Nearby local nightlife" at bounding box center [304, 565] width 94 height 32
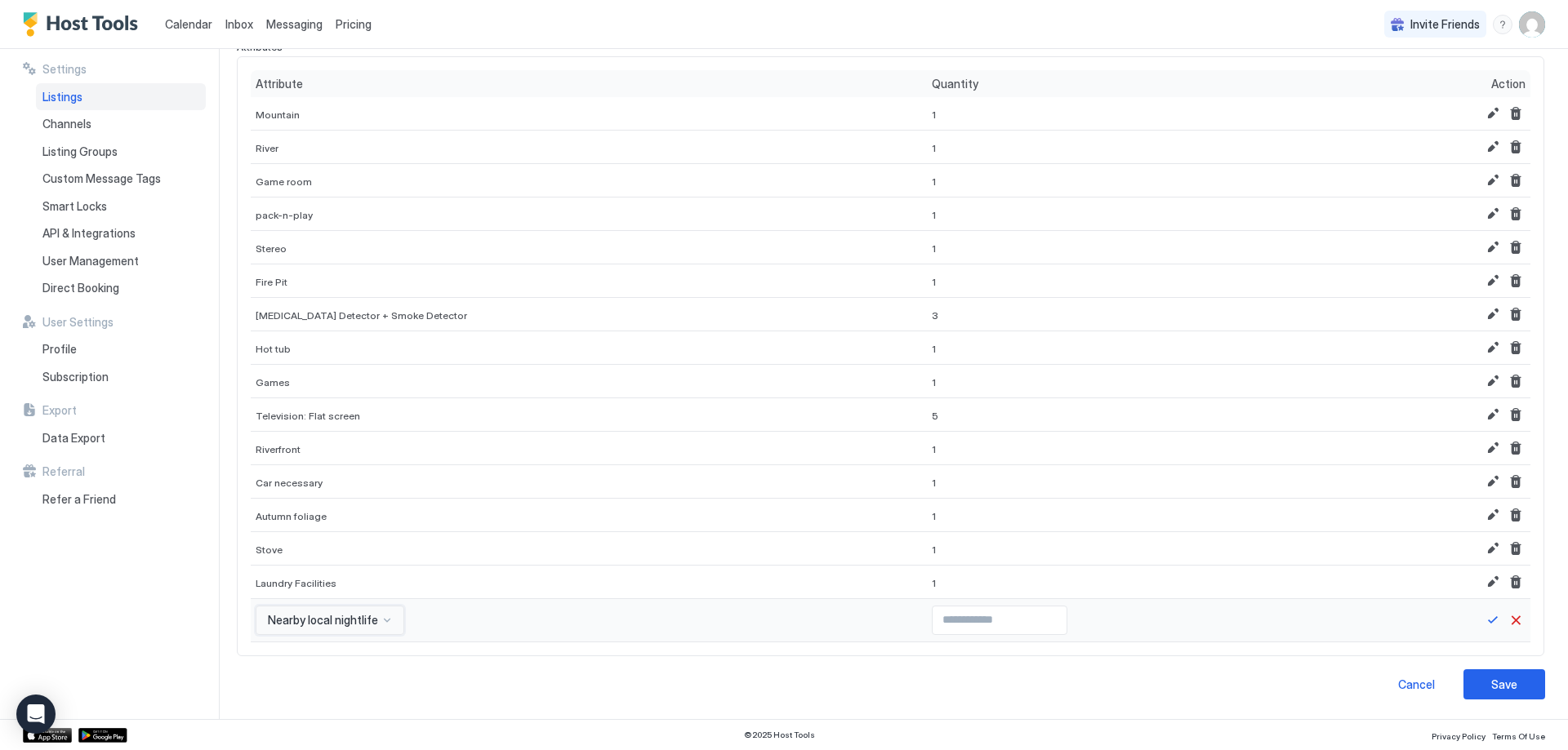
click at [338, 627] on div "option Nearby local nightlife, selected. Nearby local nightlife" at bounding box center [329, 621] width 148 height 29
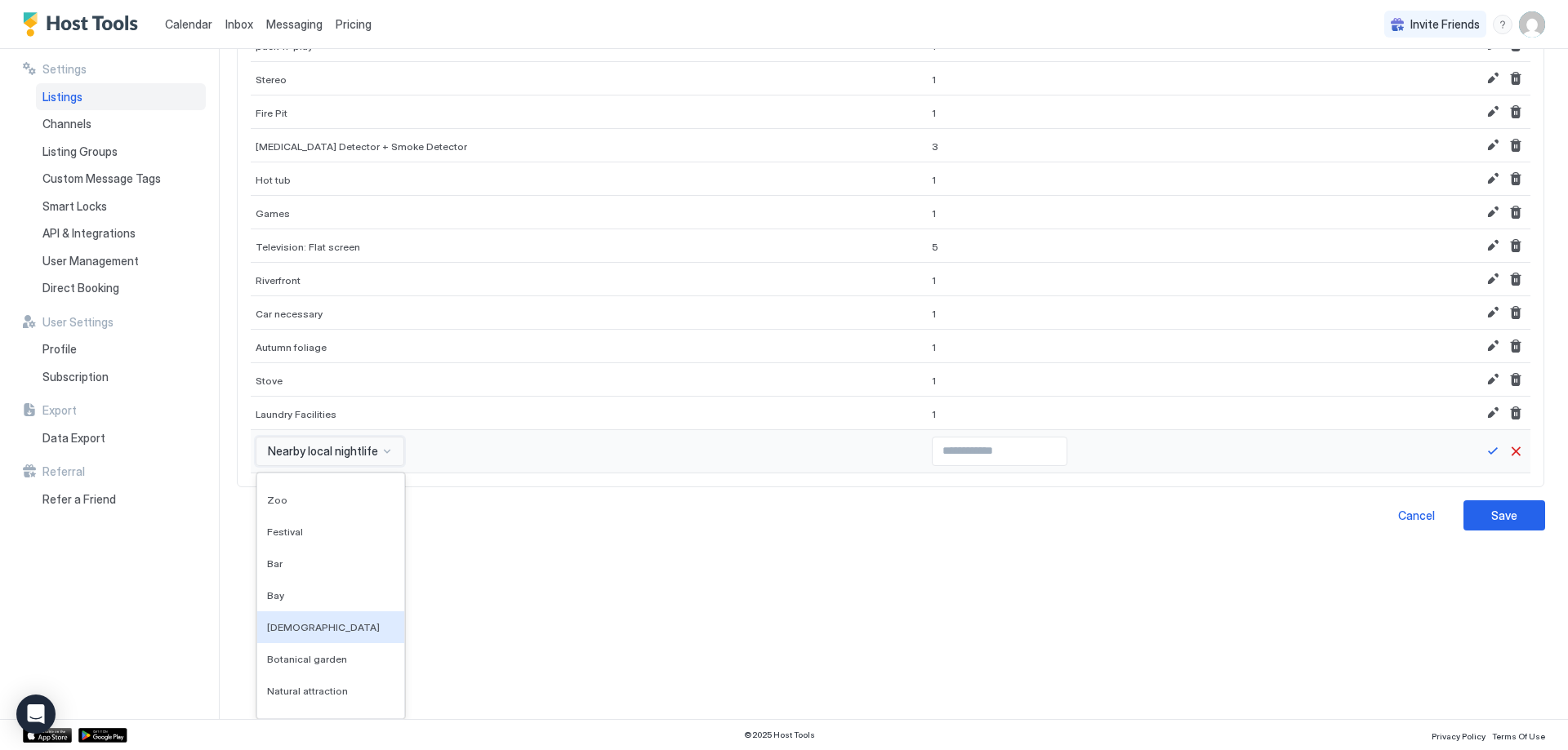
scroll to position [715, 0]
click at [337, 607] on div "Waterfront" at bounding box center [330, 599] width 147 height 32
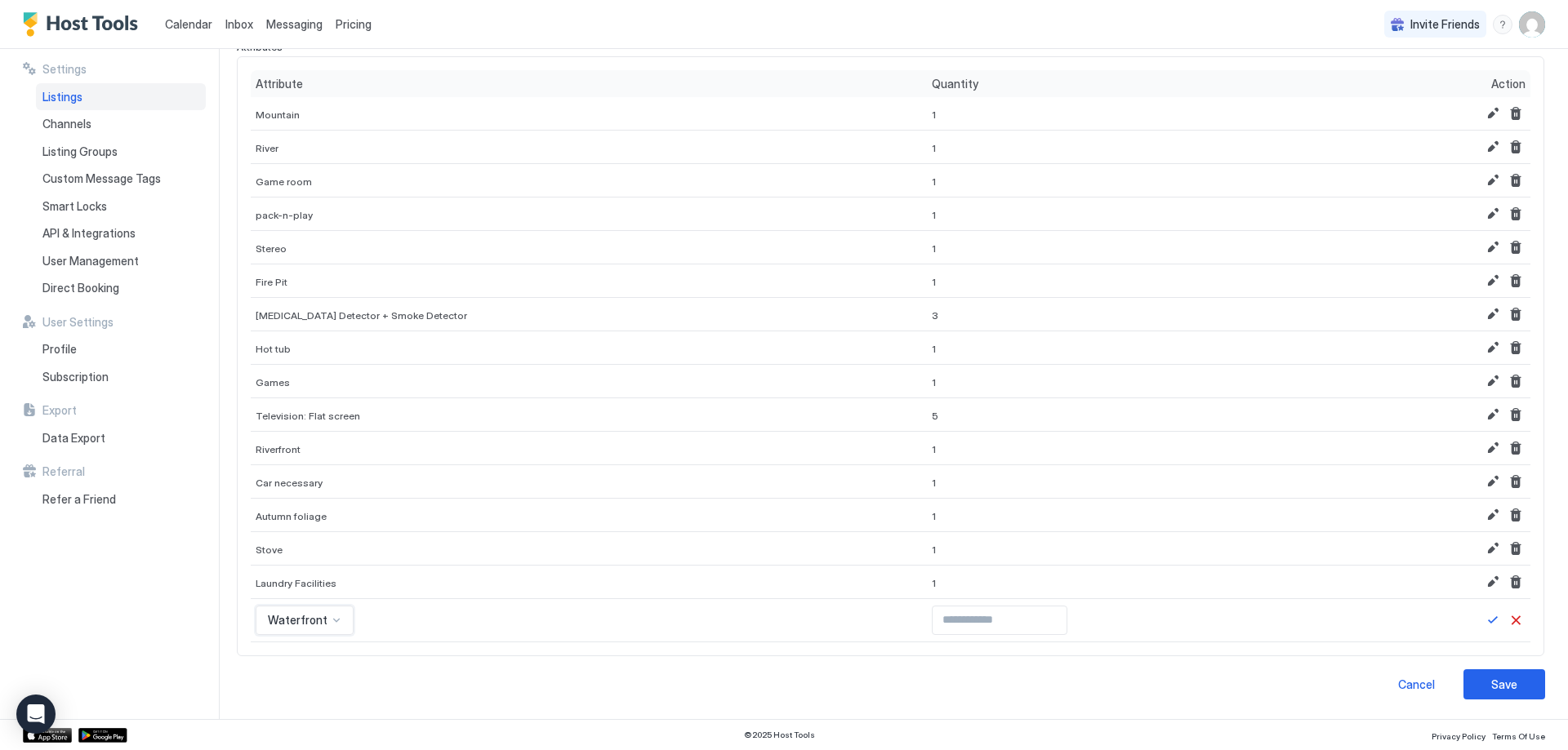
scroll to position [185, 0]
click at [945, 610] on input "Input Field" at bounding box center [1000, 621] width 134 height 28
type input "*"
click at [1003, 616] on input "*" at bounding box center [1000, 621] width 134 height 28
click at [1483, 624] on button "Save" at bounding box center [1493, 621] width 20 height 20
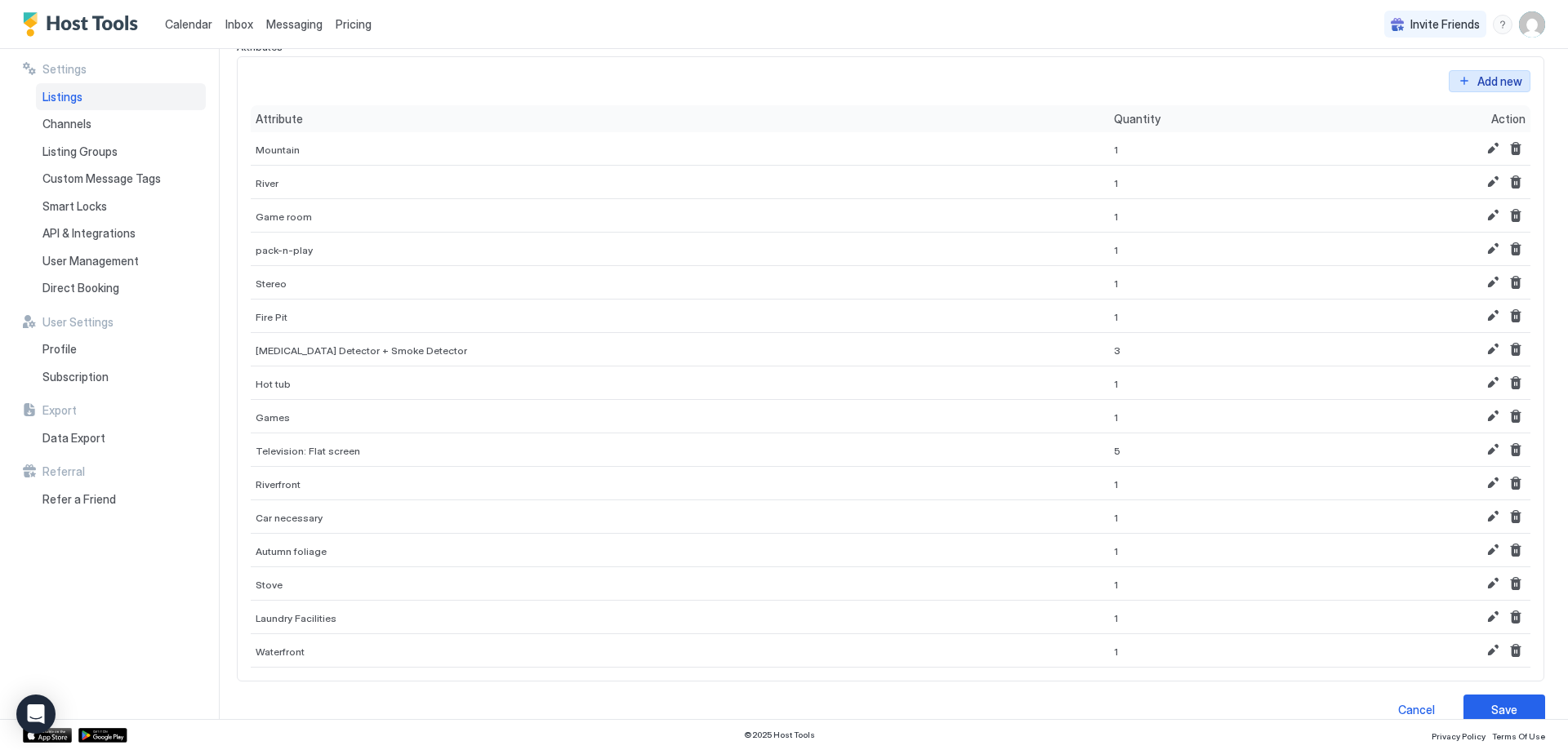
click at [1479, 84] on div "Add new" at bounding box center [1500, 81] width 45 height 17
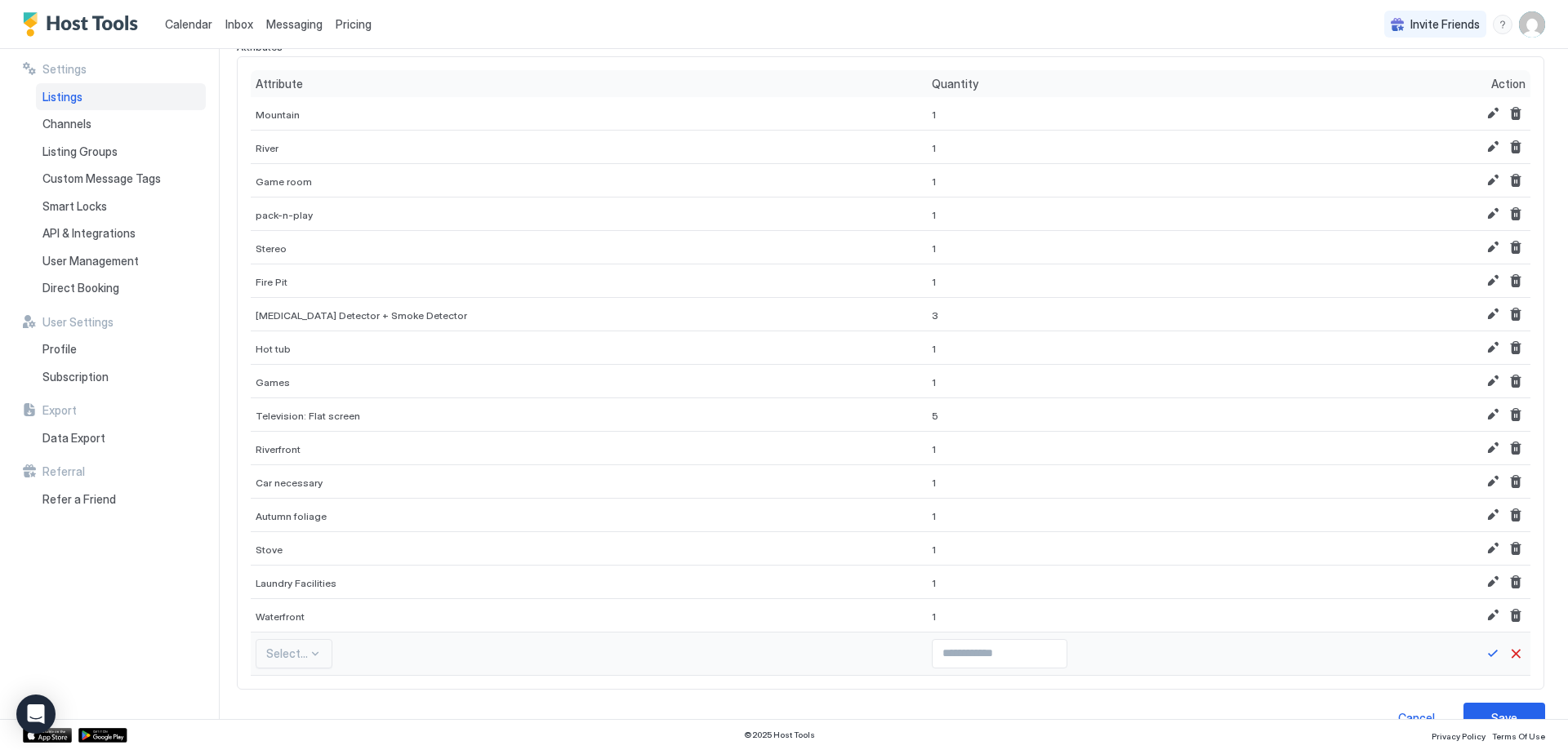
click at [326, 643] on div "Select..." at bounding box center [293, 654] width 77 height 29
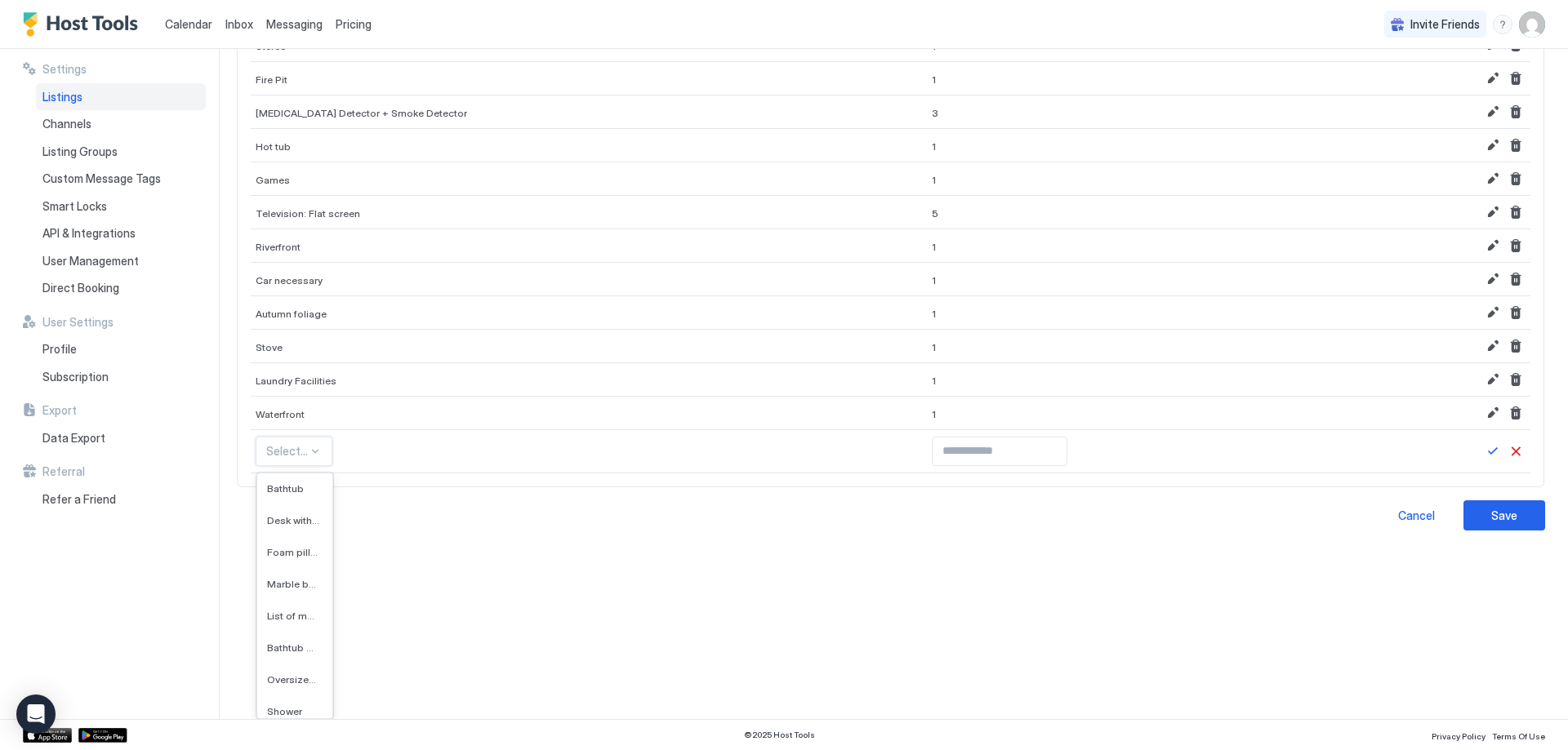
scroll to position [8246, 0]
click at [278, 560] on span "Marble bathroom" at bounding box center [293, 559] width 52 height 13
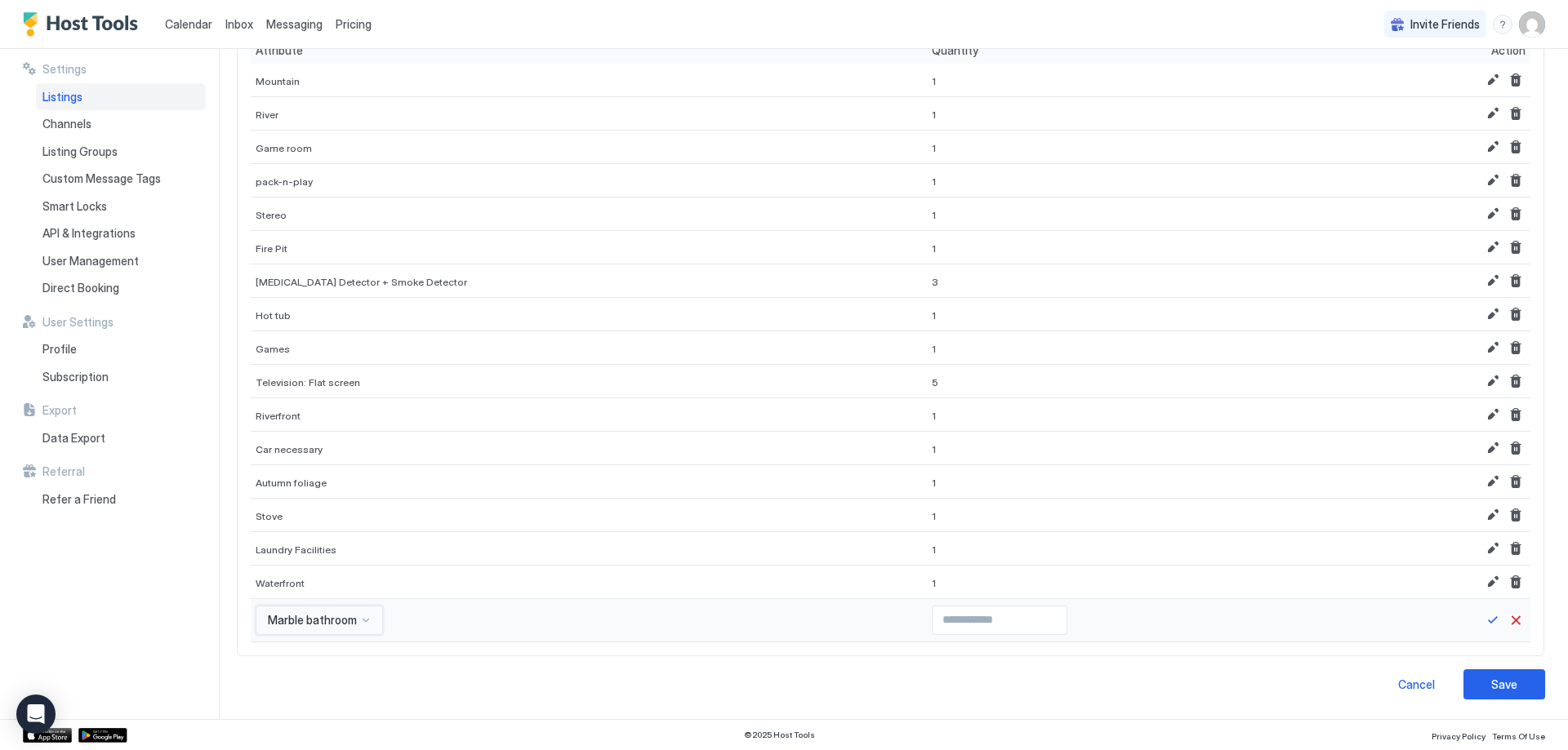
scroll to position [218, 0]
click at [305, 616] on div "option Marble bathroom, selected. Marble bathroom" at bounding box center [318, 621] width 128 height 29
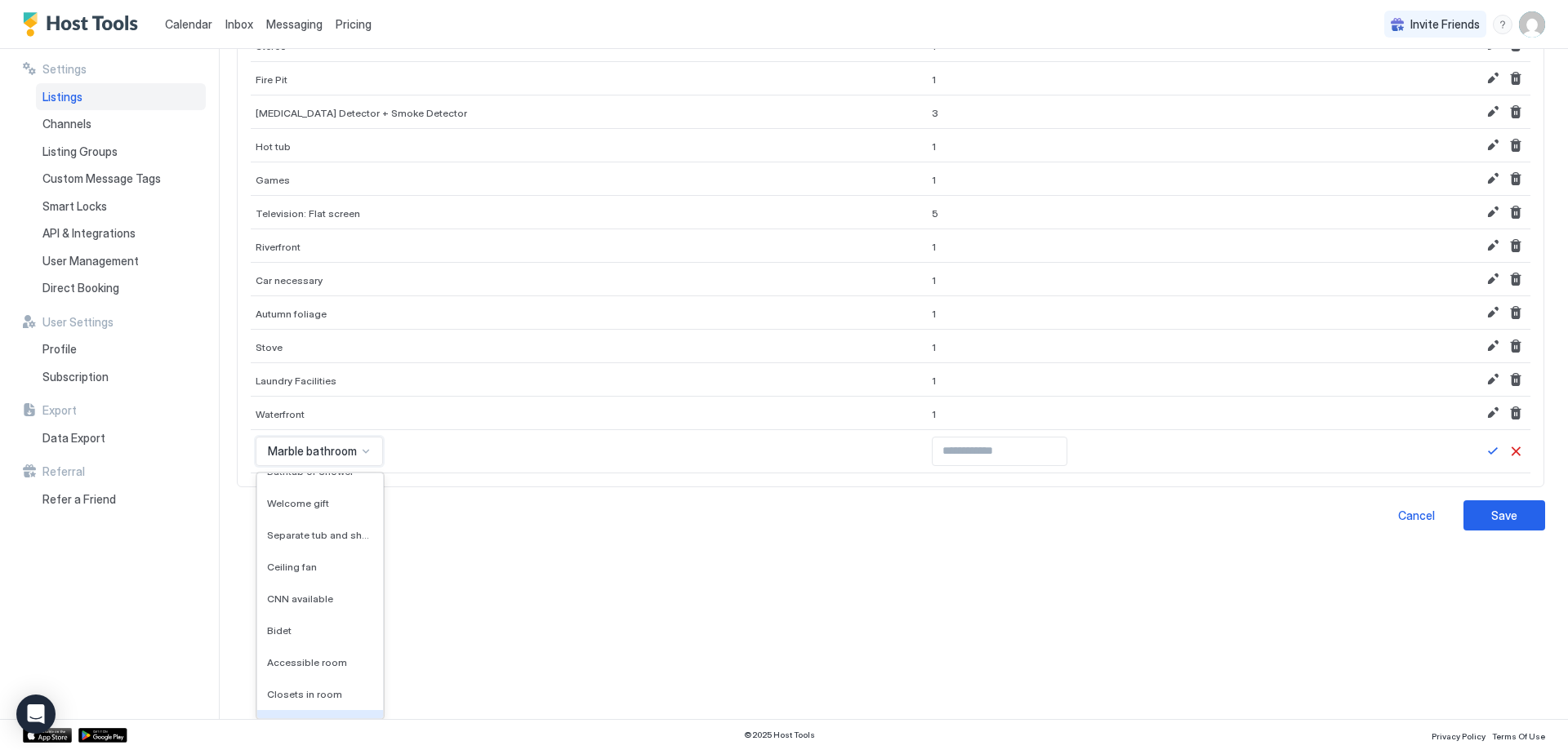
scroll to position [7952, 0]
click at [336, 569] on div "Ceiling fan" at bounding box center [319, 577] width 126 height 32
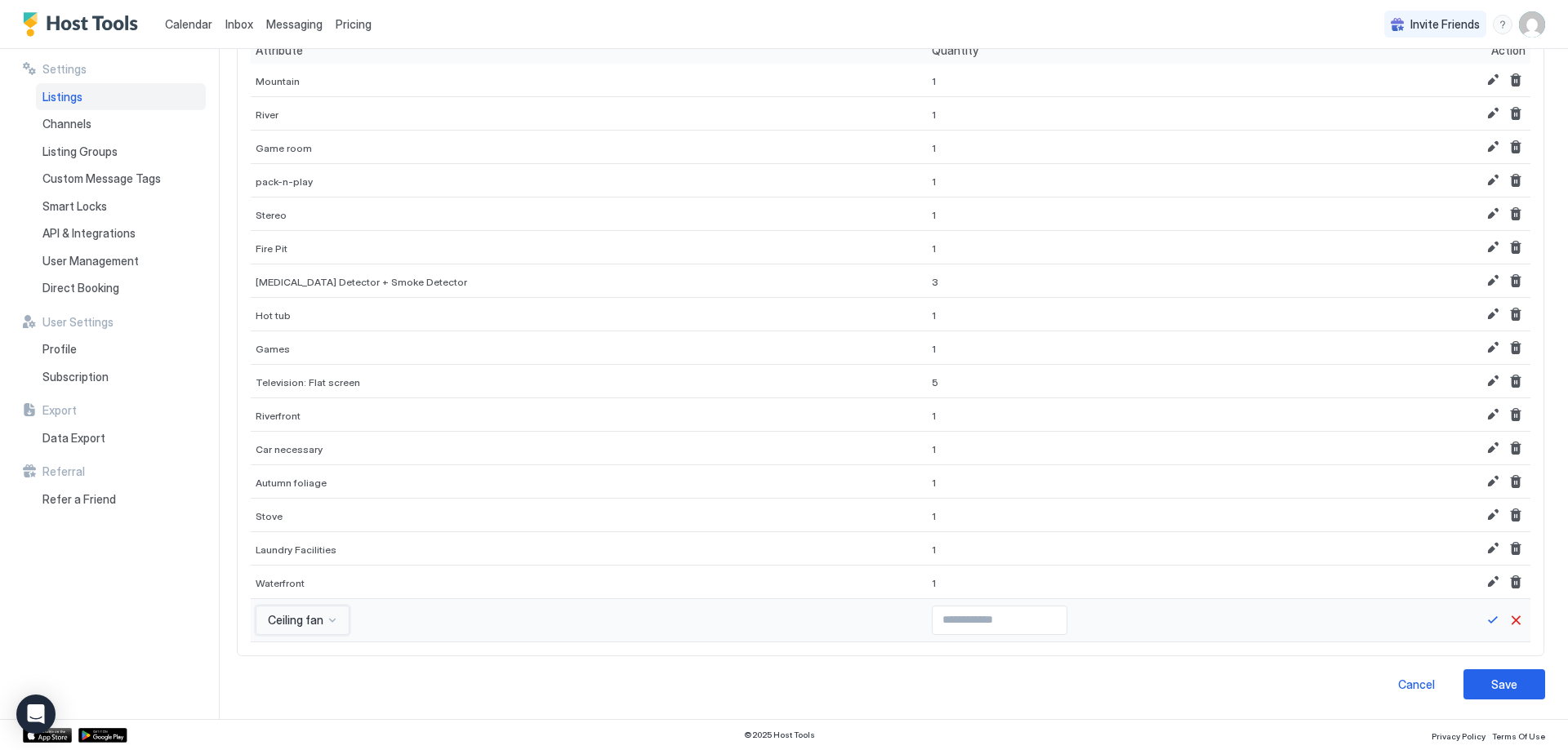
scroll to position [218, 0]
click at [932, 634] on div at bounding box center [1000, 621] width 136 height 29
click at [985, 623] on input "Input Field" at bounding box center [1000, 621] width 134 height 28
type input "*"
click at [1004, 618] on input "*" at bounding box center [1000, 621] width 134 height 28
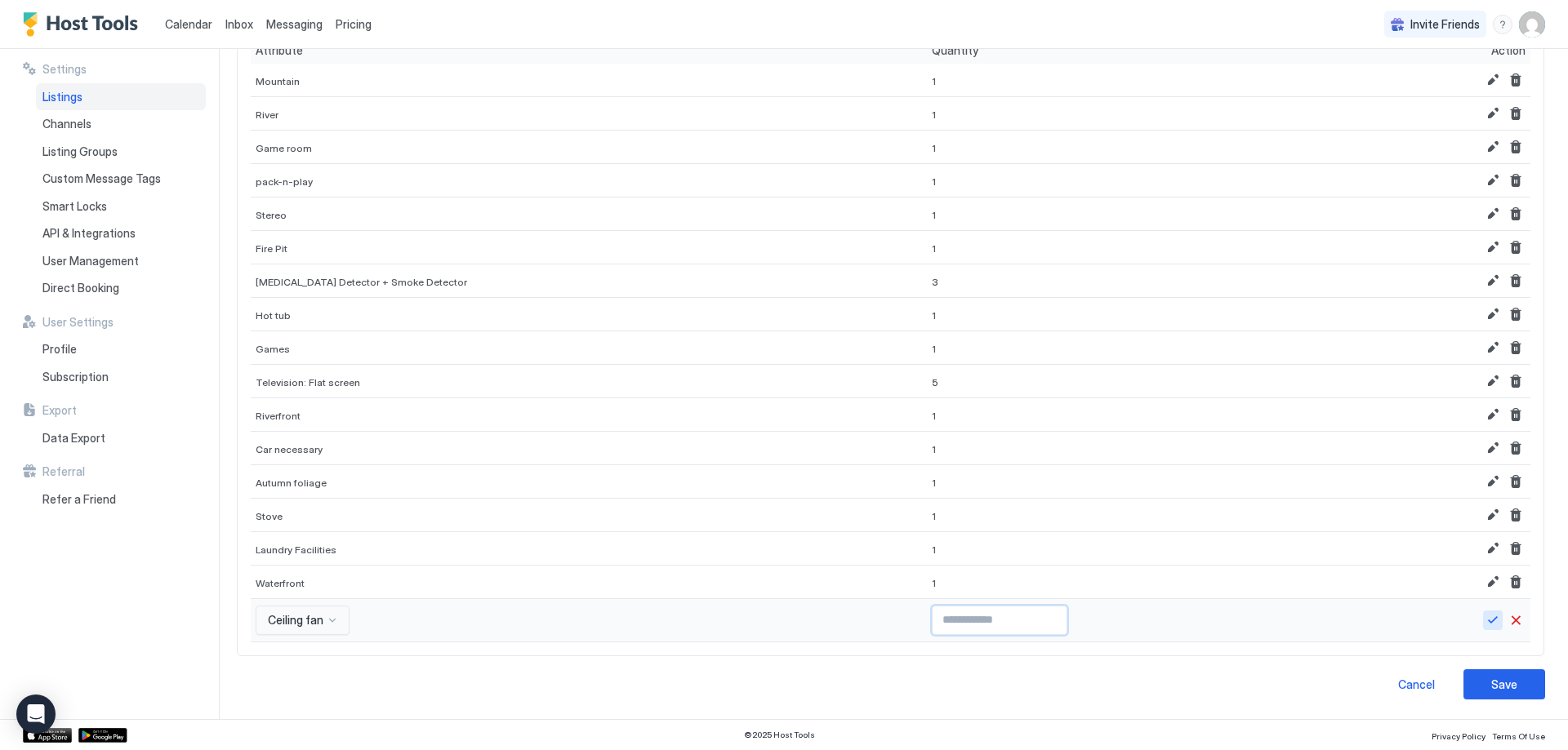
click at [1483, 620] on button "Save" at bounding box center [1493, 621] width 20 height 20
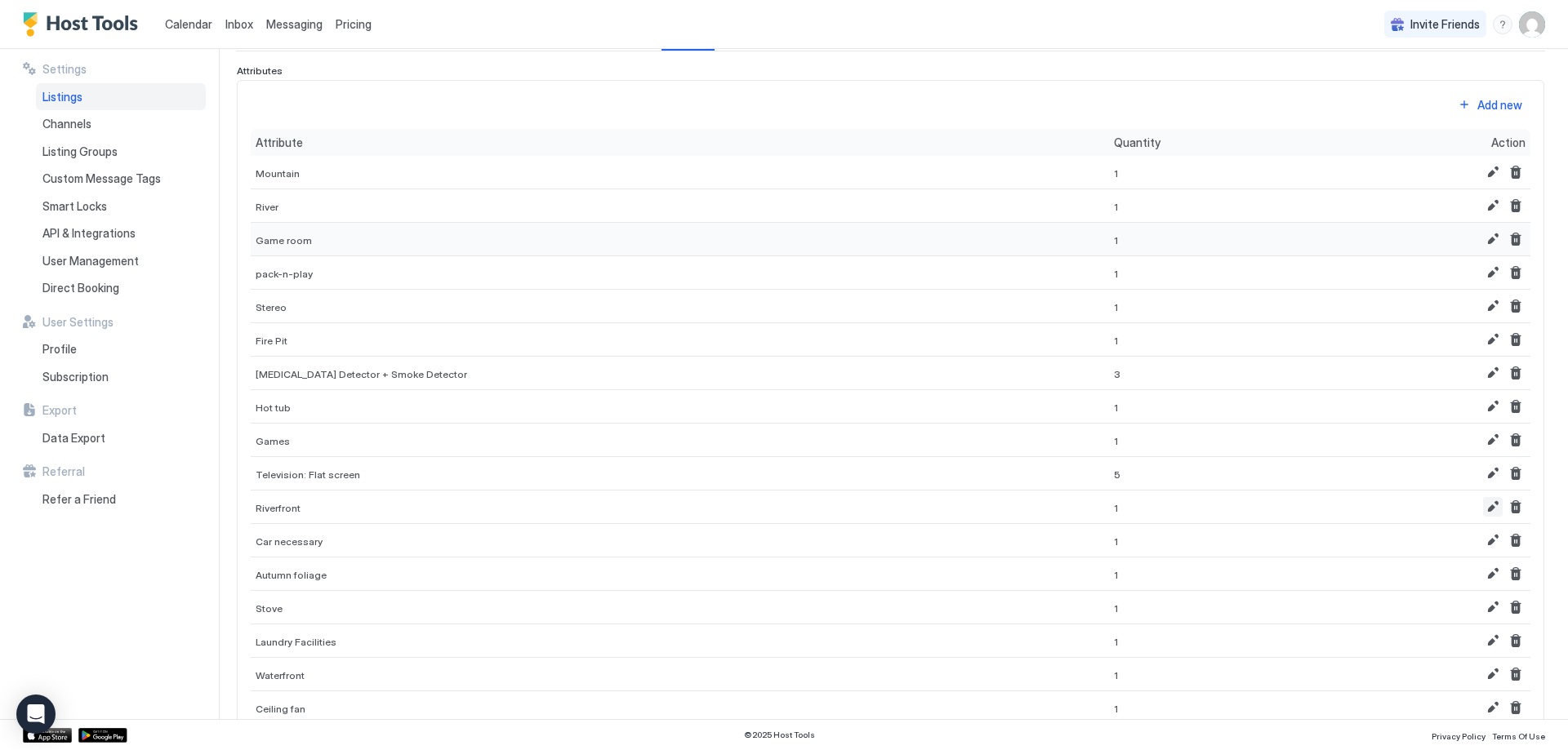
scroll to position [0, 0]
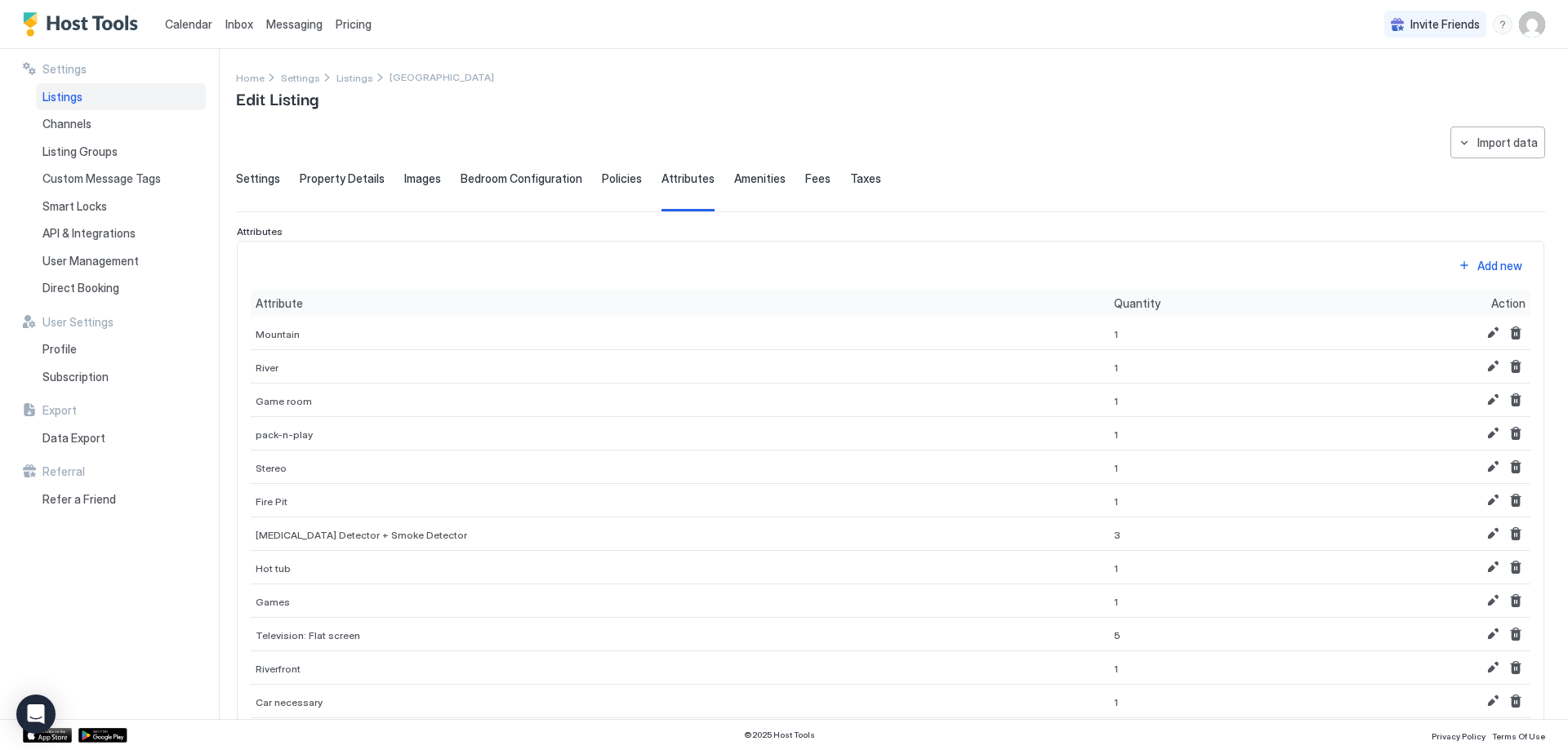
click at [1478, 265] on div "Add new" at bounding box center [1500, 265] width 45 height 17
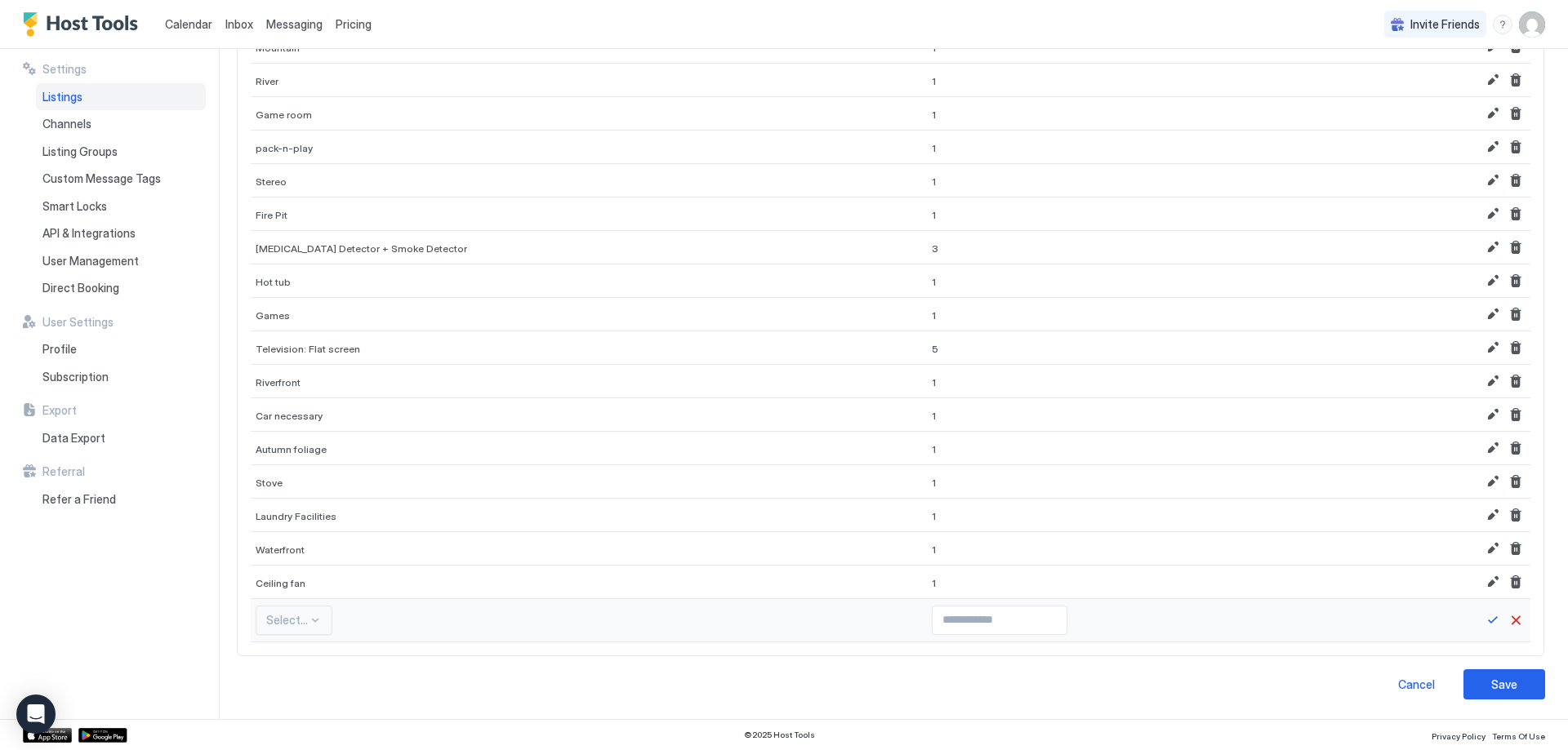
click at [278, 623] on div "Select..." at bounding box center [293, 621] width 77 height 29
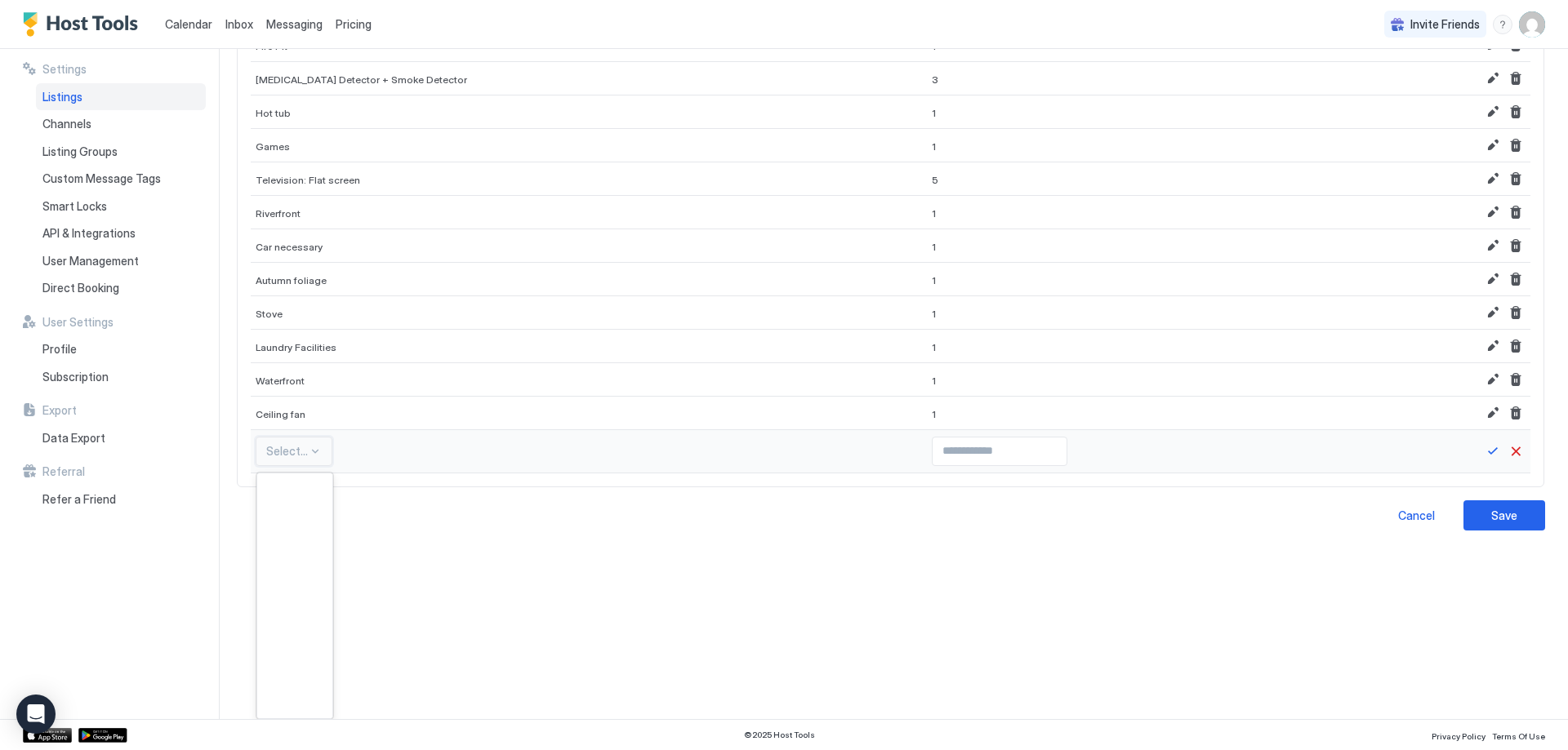
scroll to position [9879, 0]
drag, startPoint x: 278, startPoint y: 623, endPoint x: 288, endPoint y: 622, distance: 10.0
click at [283, 603] on div "Chair provided with desk" at bounding box center [294, 589] width 75 height 32
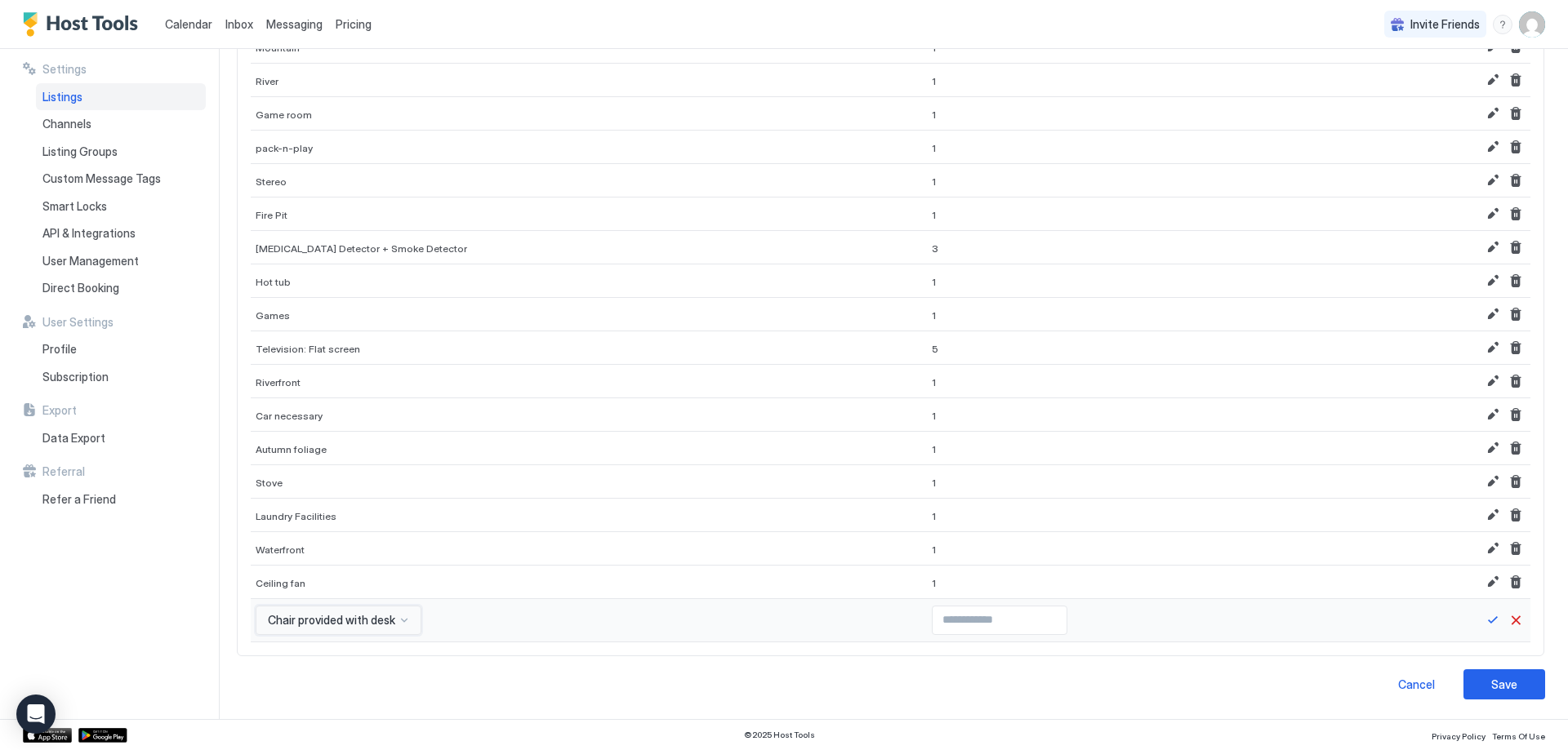
click at [322, 633] on div "option Chair provided with desk, selected. Chair provided with desk" at bounding box center [337, 621] width 166 height 29
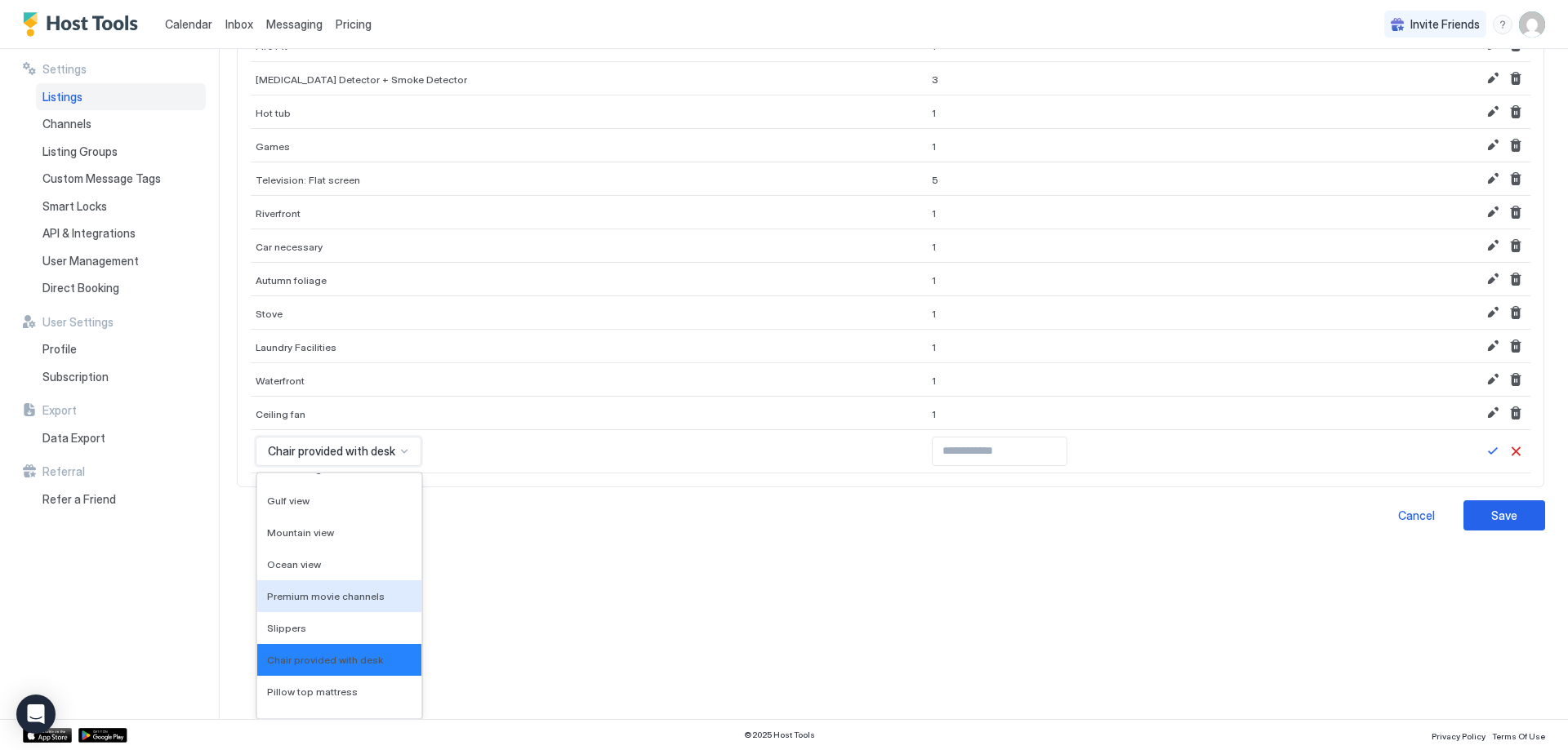
scroll to position [8757, 0]
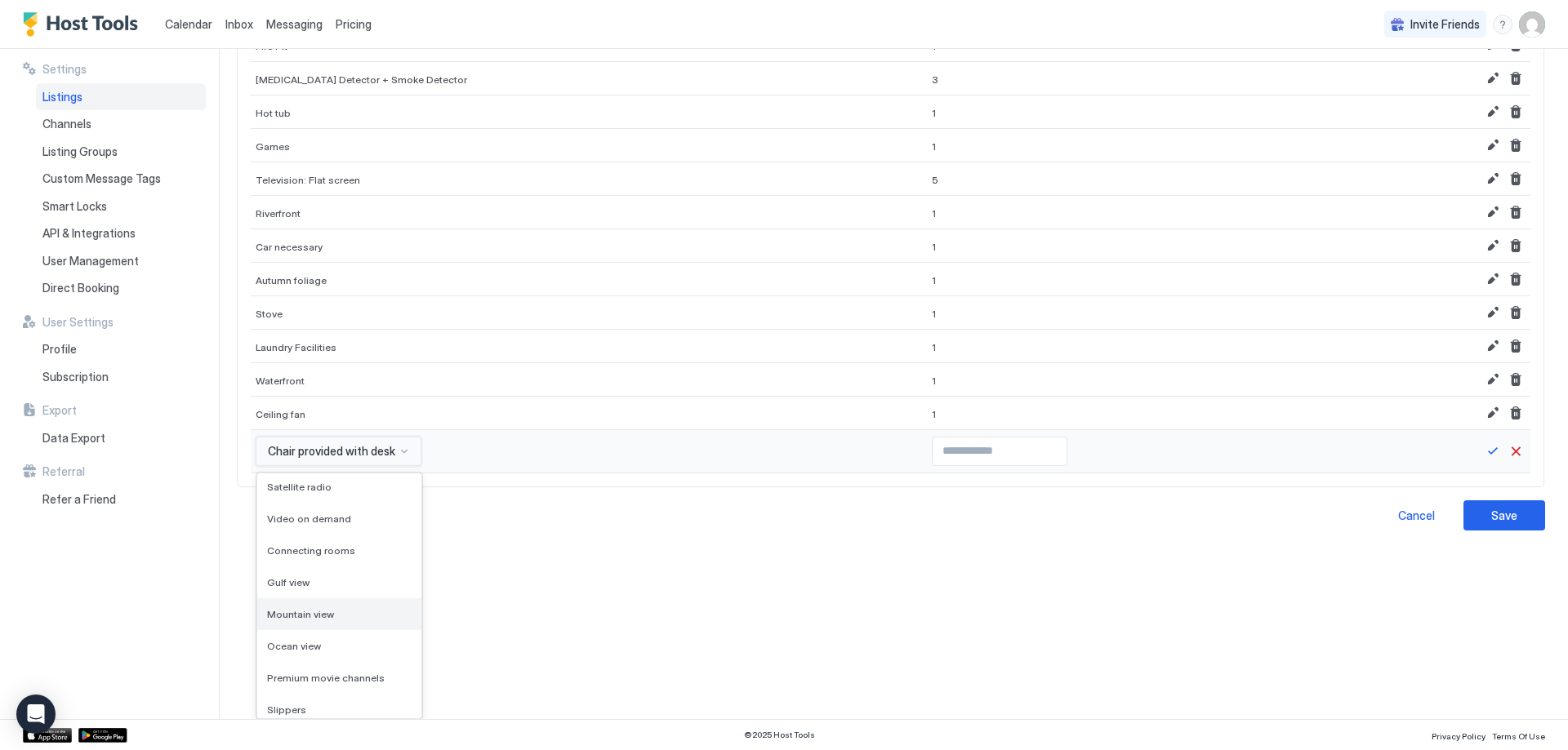
click at [314, 605] on div "Mountain view" at bounding box center [338, 614] width 164 height 32
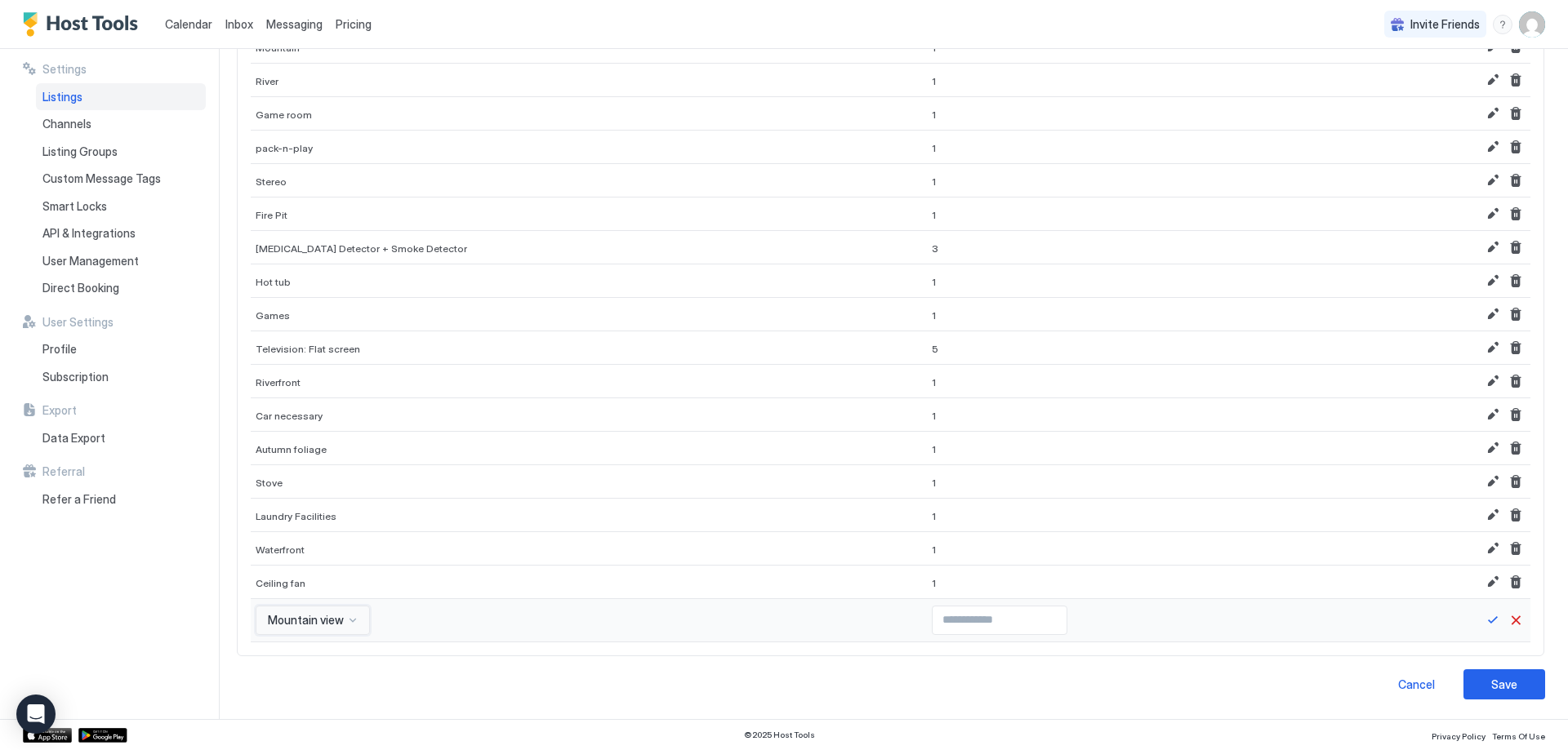
click at [954, 621] on input "Input Field" at bounding box center [1000, 621] width 134 height 28
type input "*"
click at [1010, 618] on input "*" at bounding box center [1000, 621] width 134 height 28
click at [1483, 622] on button "Save" at bounding box center [1493, 621] width 20 height 20
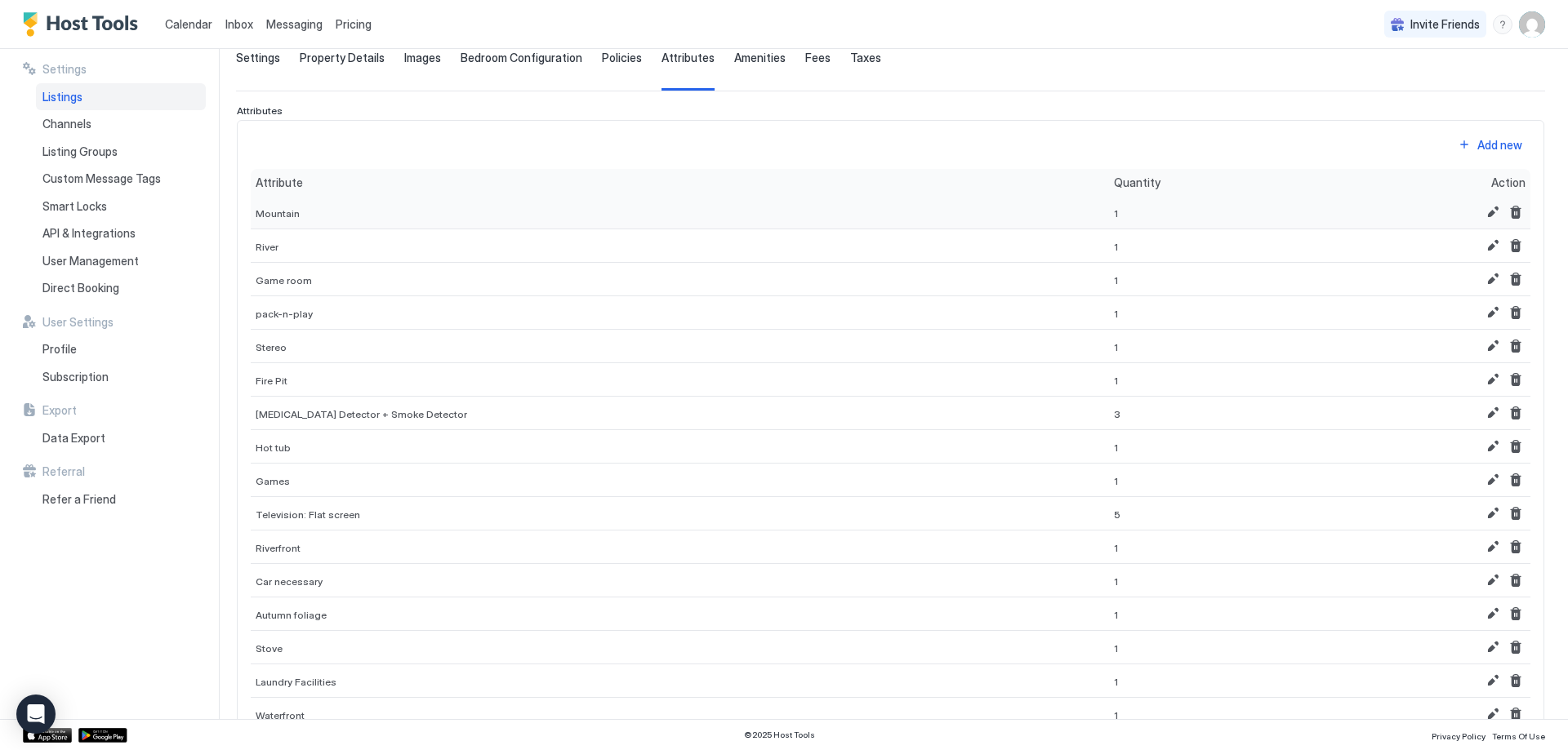
scroll to position [113, 0]
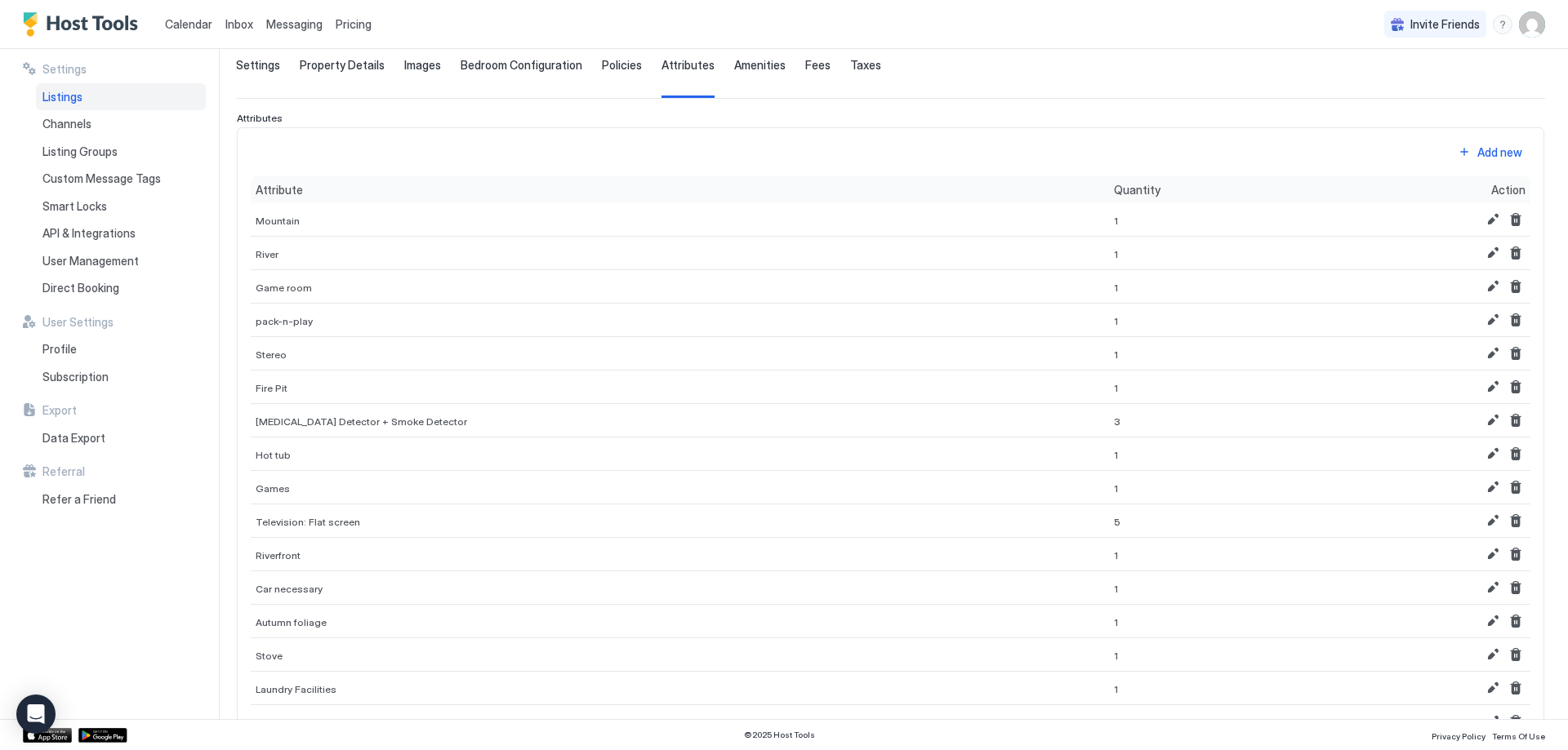
click at [1478, 144] on div "Add new" at bounding box center [1500, 152] width 45 height 17
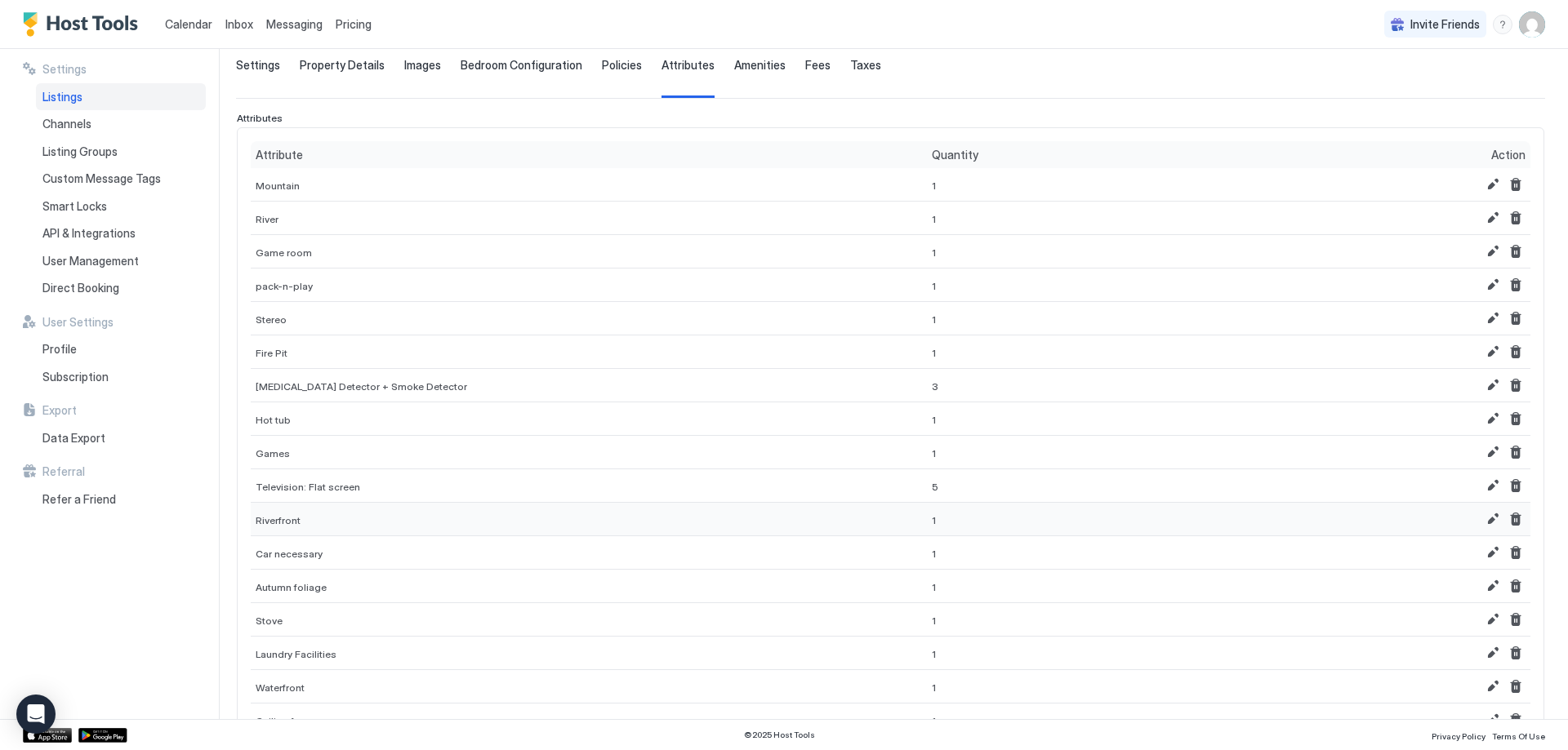
scroll to position [285, 0]
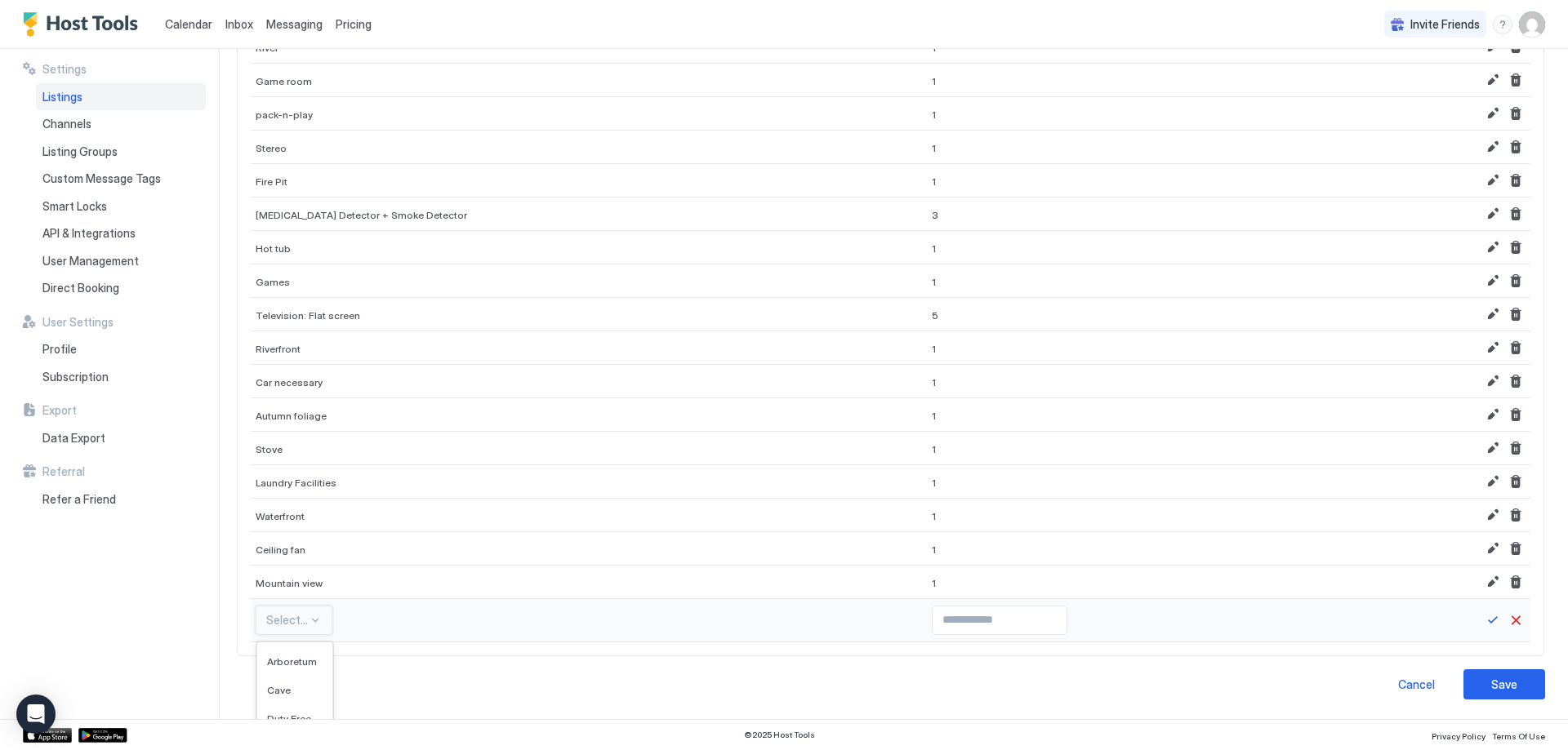
click at [290, 622] on div "582 results available. Use Up and Down to choose options, press Enter to select…" at bounding box center [293, 621] width 77 height 29
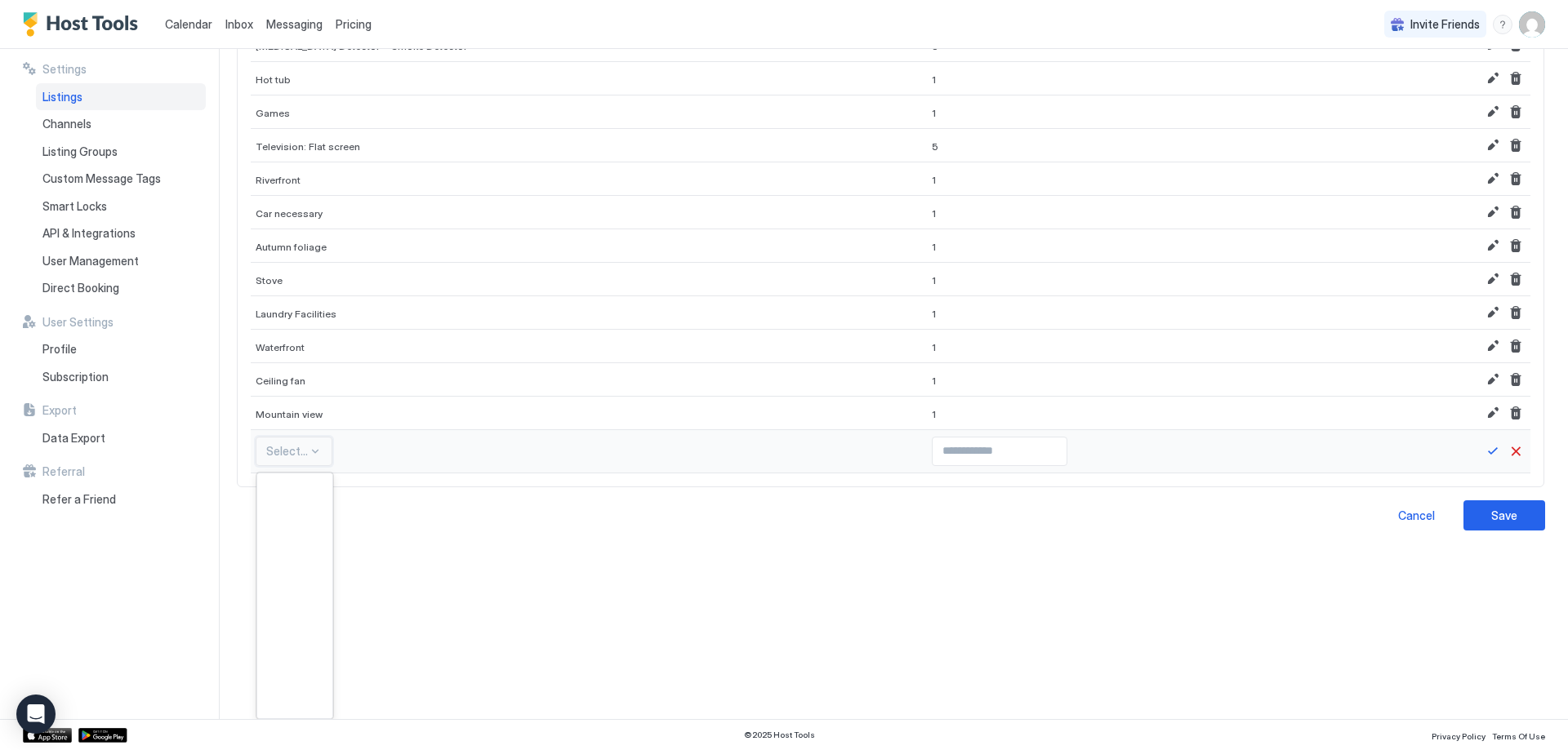
scroll to position [7675, 0]
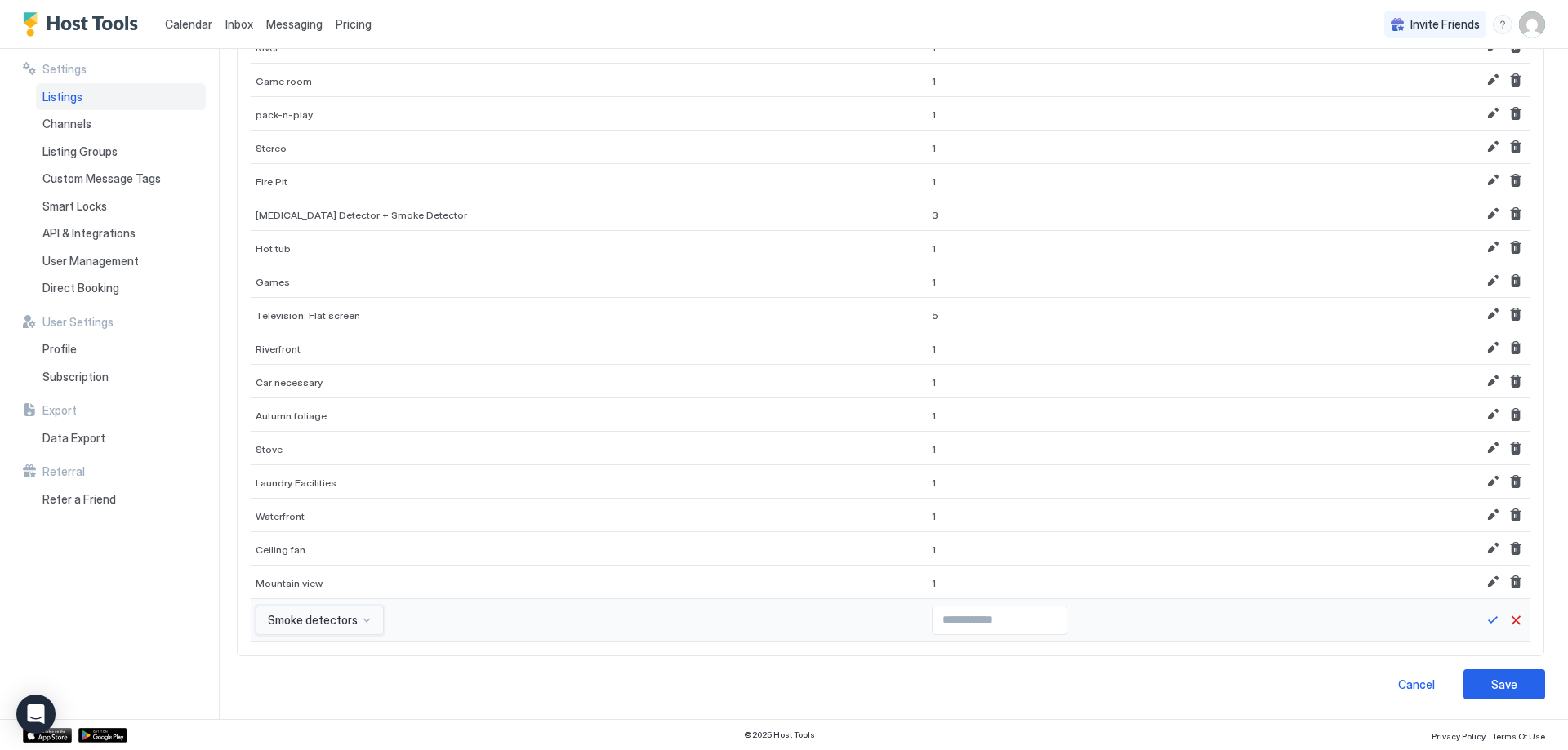
click at [314, 616] on div "option Smoke detectors, selected. Smoke detectors" at bounding box center [319, 621] width 128 height 29
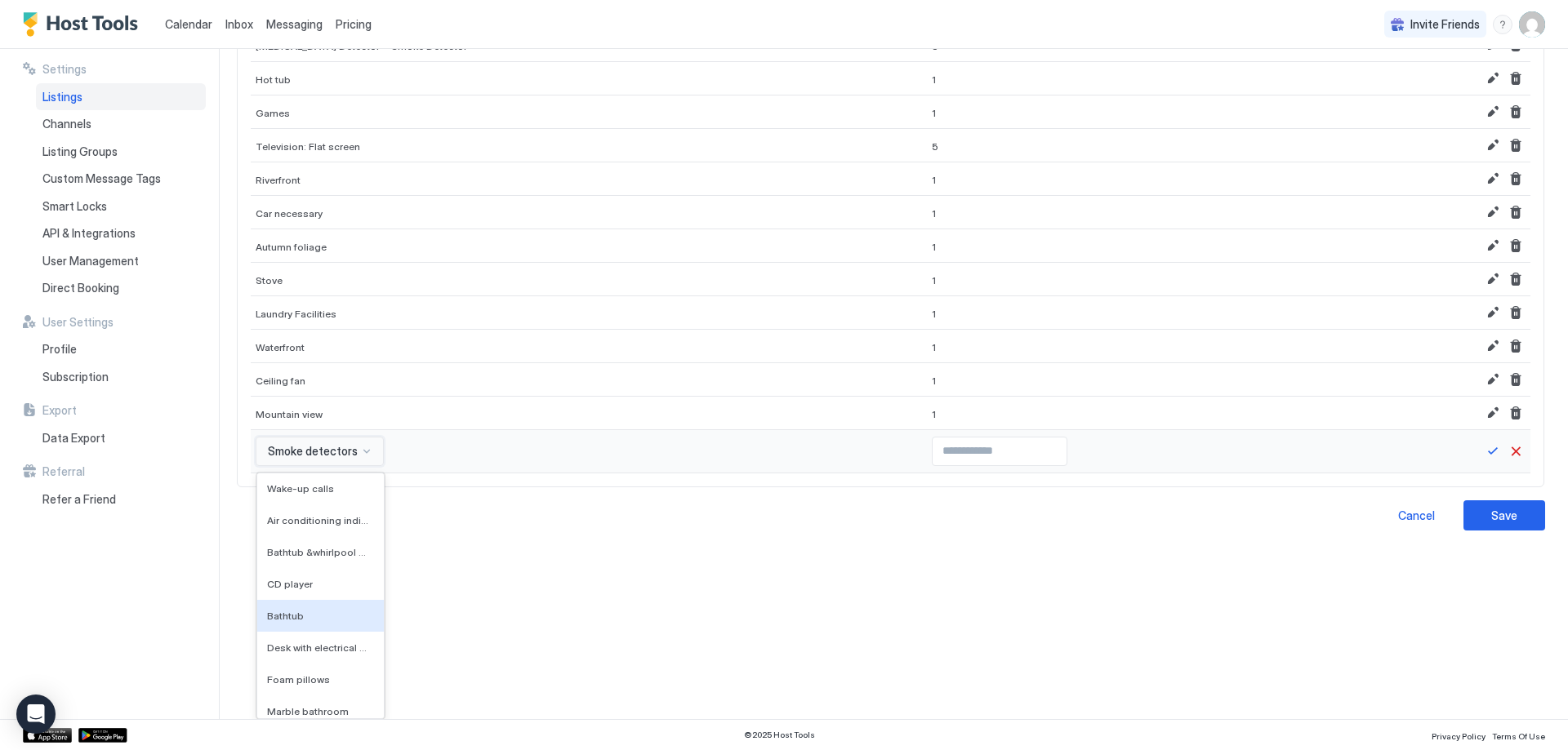
scroll to position [7467, 0]
click at [278, 532] on span "Bathtub" at bounding box center [285, 535] width 37 height 13
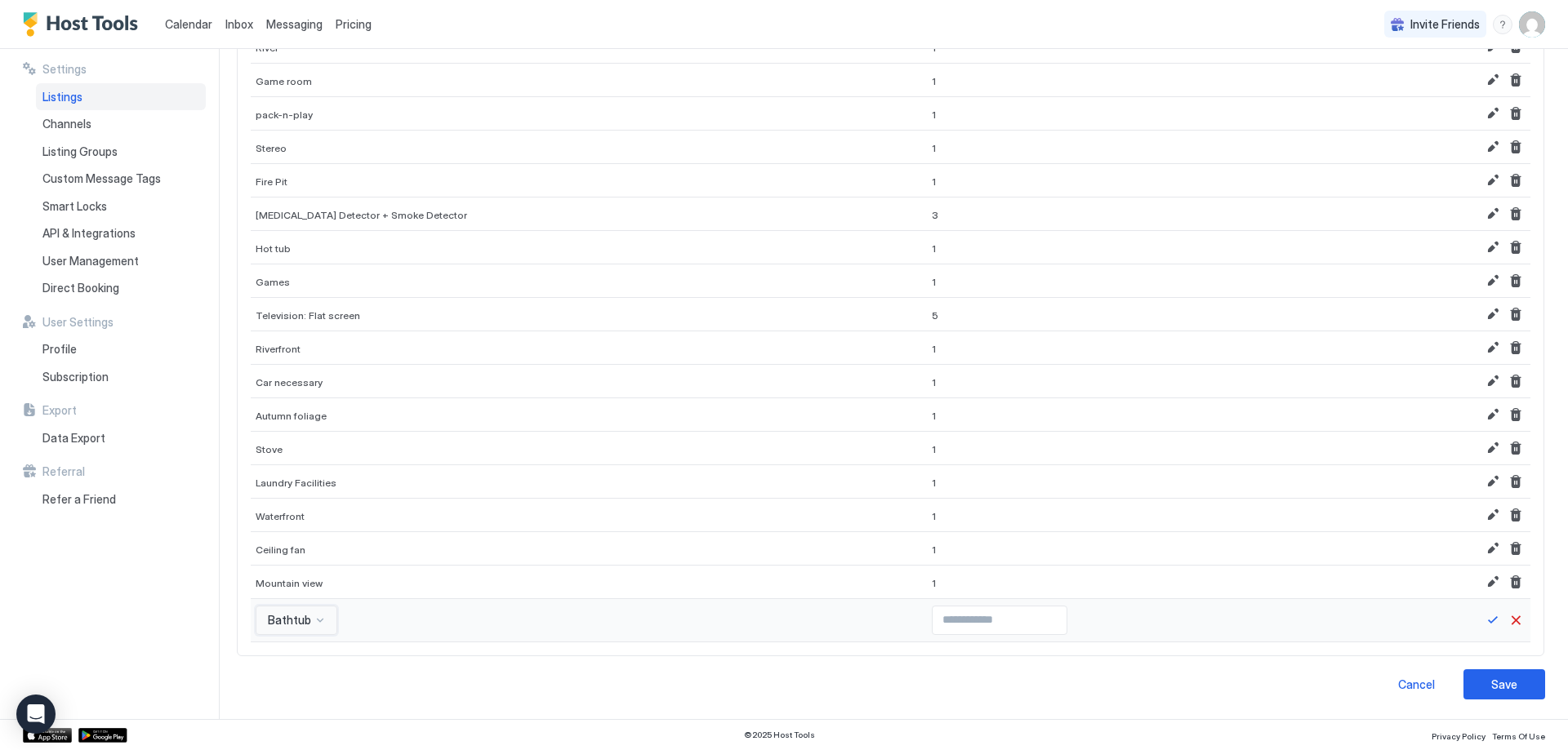
click at [933, 622] on input "Input Field" at bounding box center [1000, 621] width 134 height 28
click at [1006, 619] on input "*" at bounding box center [1000, 621] width 134 height 28
type input "*"
click at [1006, 619] on input "*" at bounding box center [1000, 621] width 134 height 28
click at [1483, 623] on button "Save" at bounding box center [1493, 621] width 20 height 20
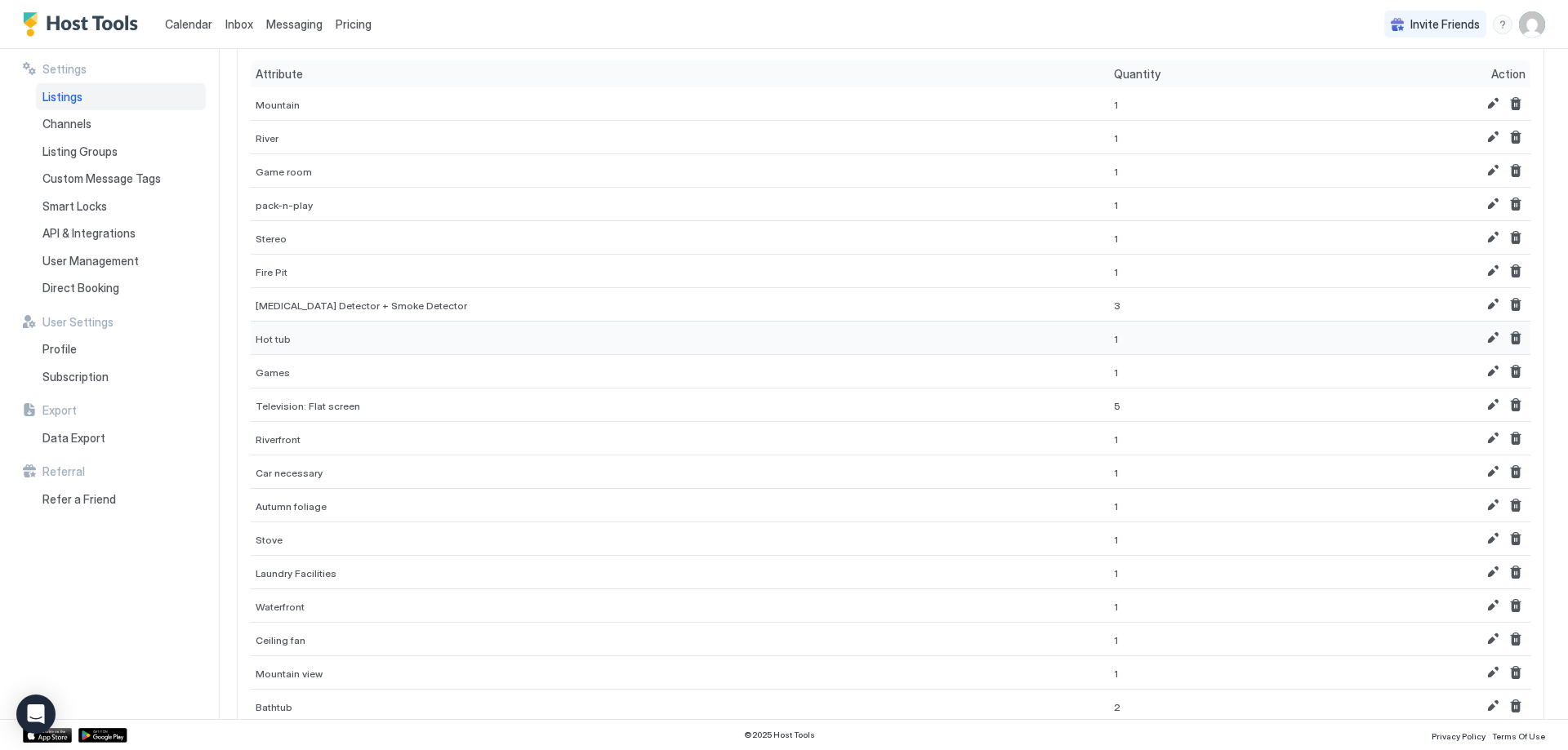
scroll to position [5, 0]
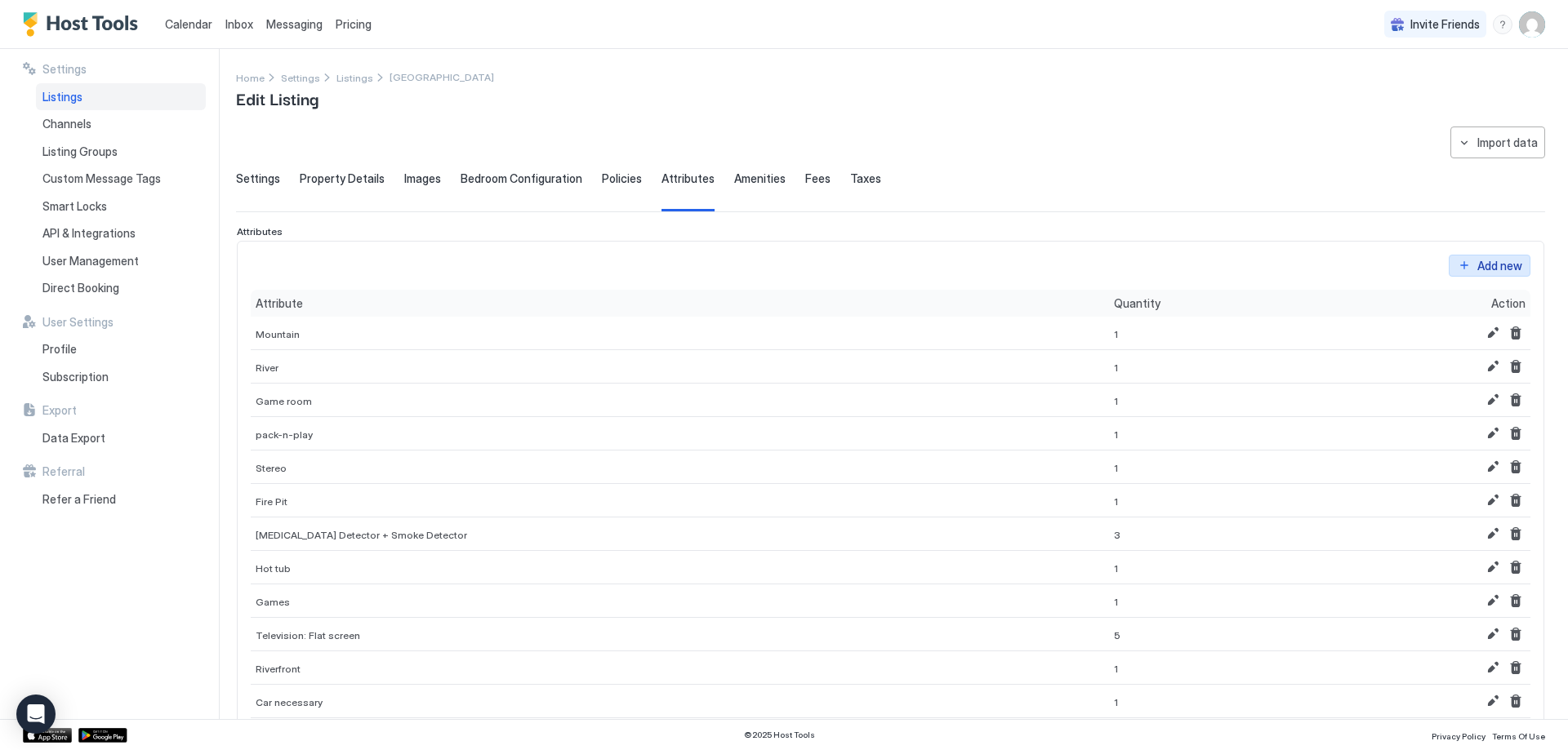
click at [1473, 255] on button "Add new" at bounding box center [1489, 266] width 81 height 22
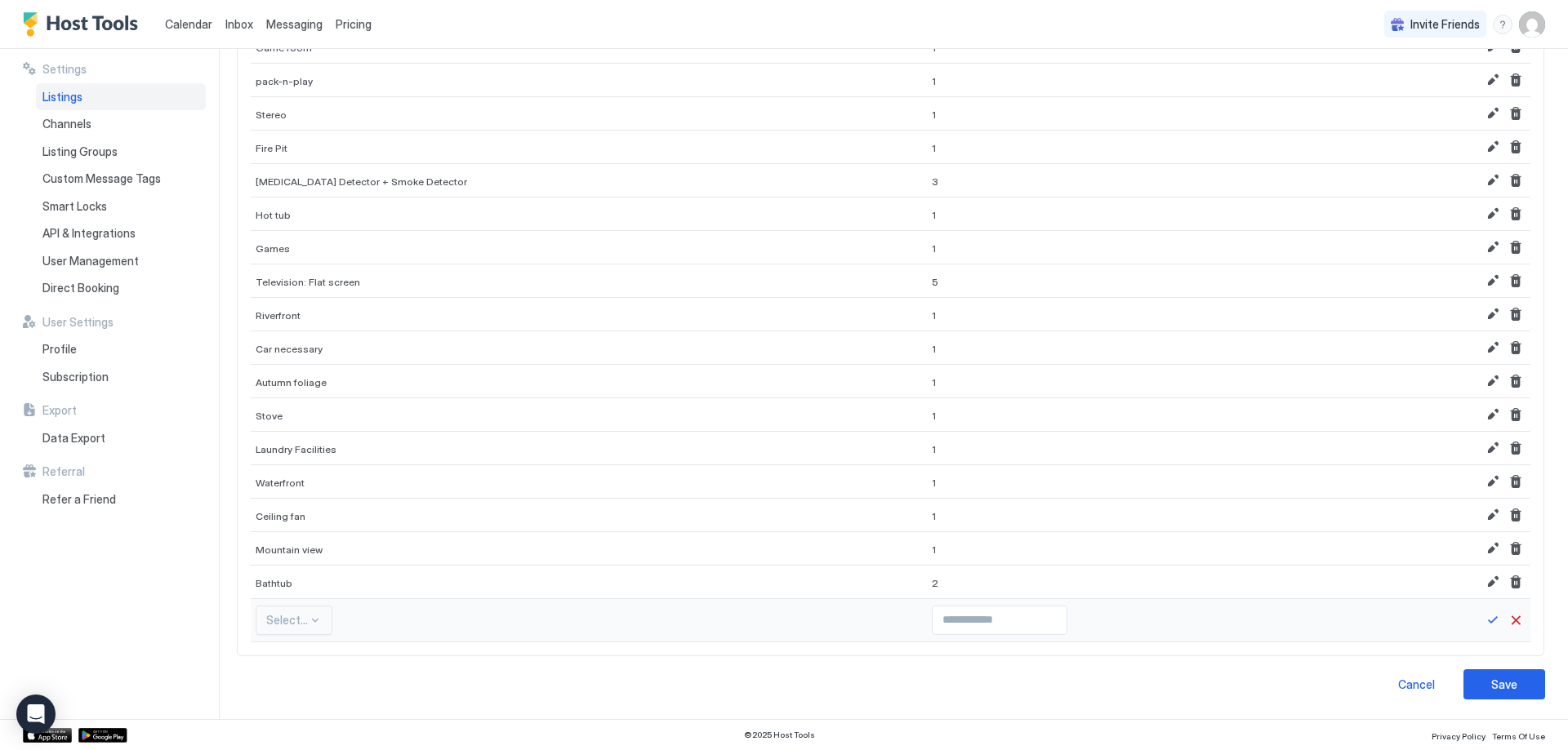
click at [300, 613] on div "Select..." at bounding box center [293, 621] width 77 height 29
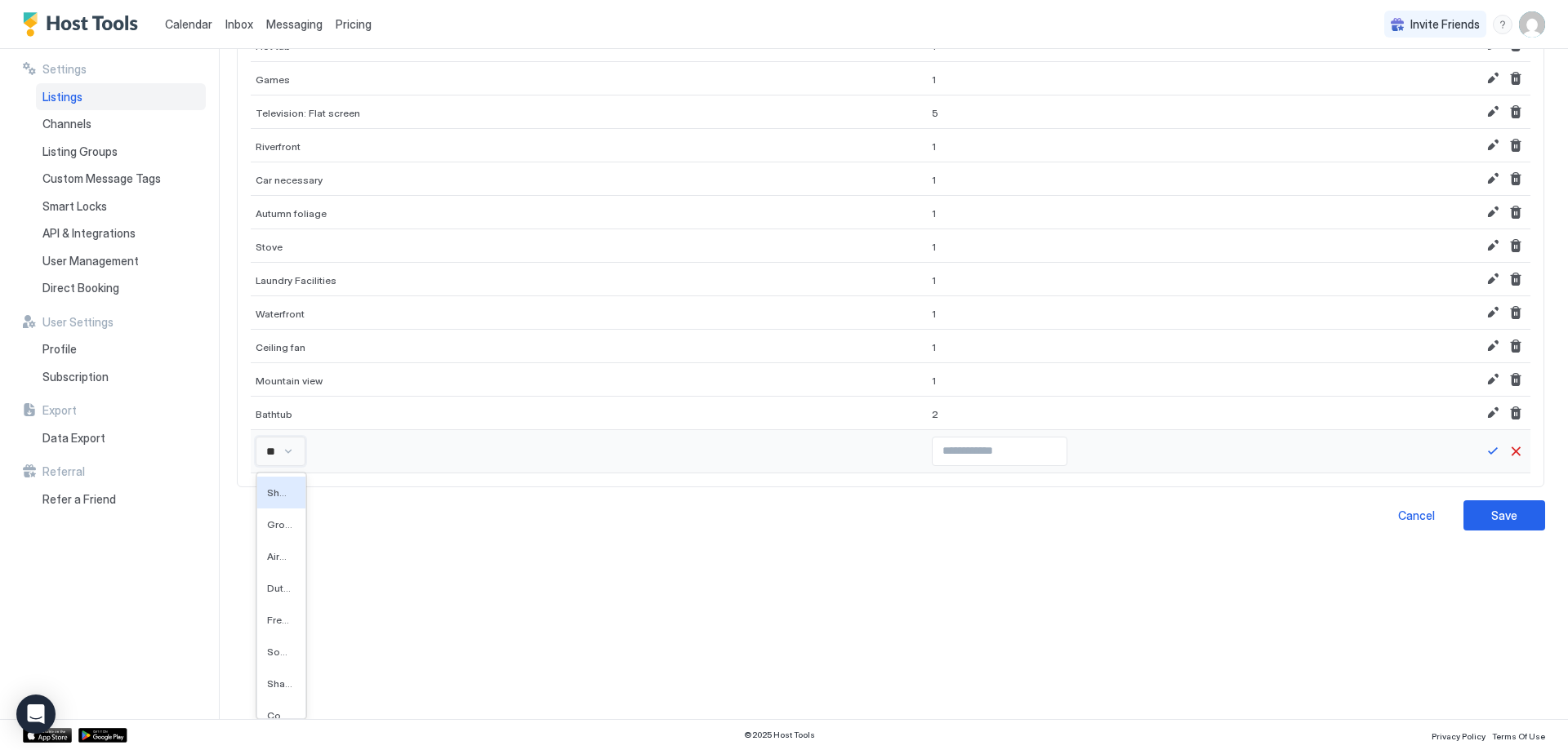
type input "***"
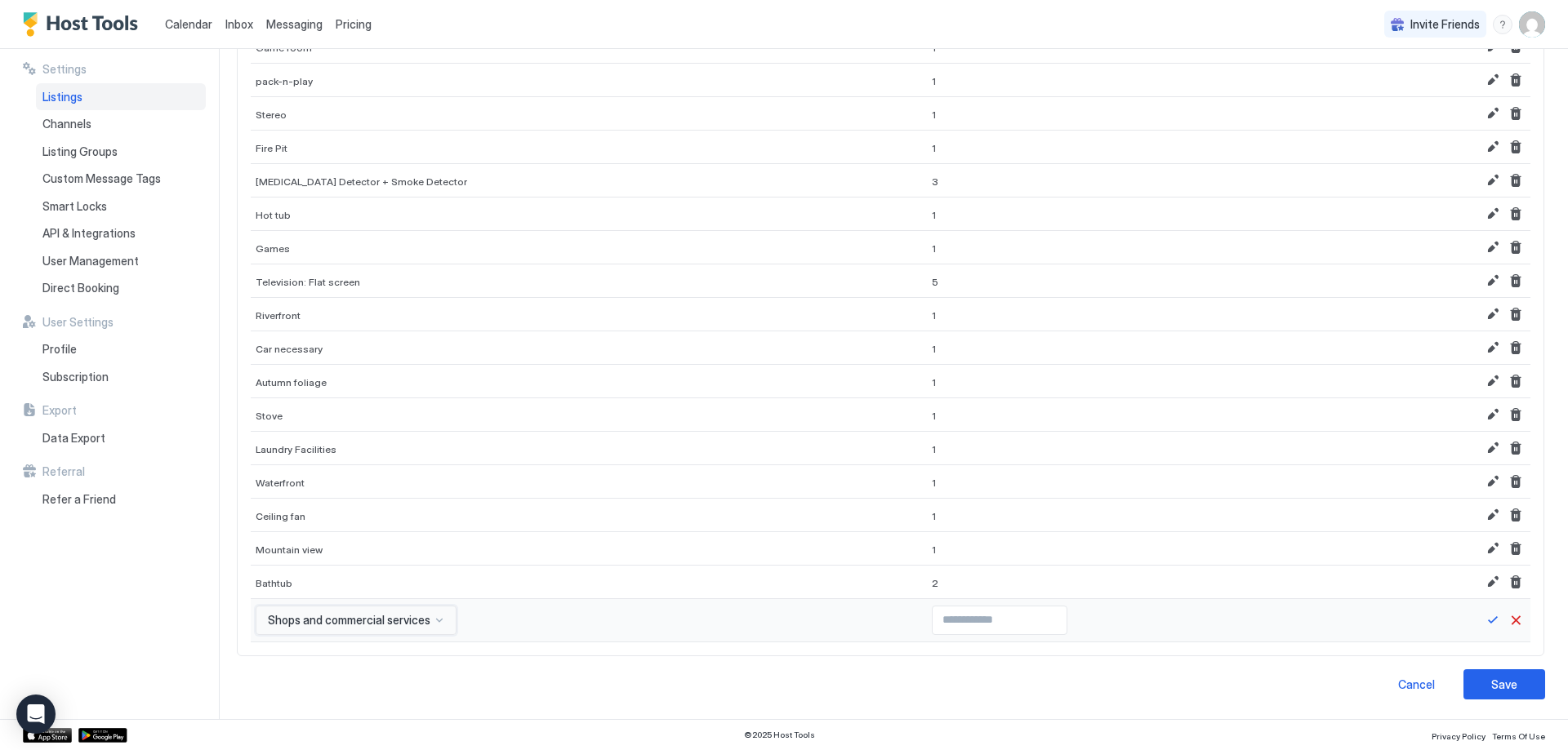
click at [334, 634] on div "option Shops and commercial services, selected. Shops and commercial services" at bounding box center [356, 621] width 201 height 29
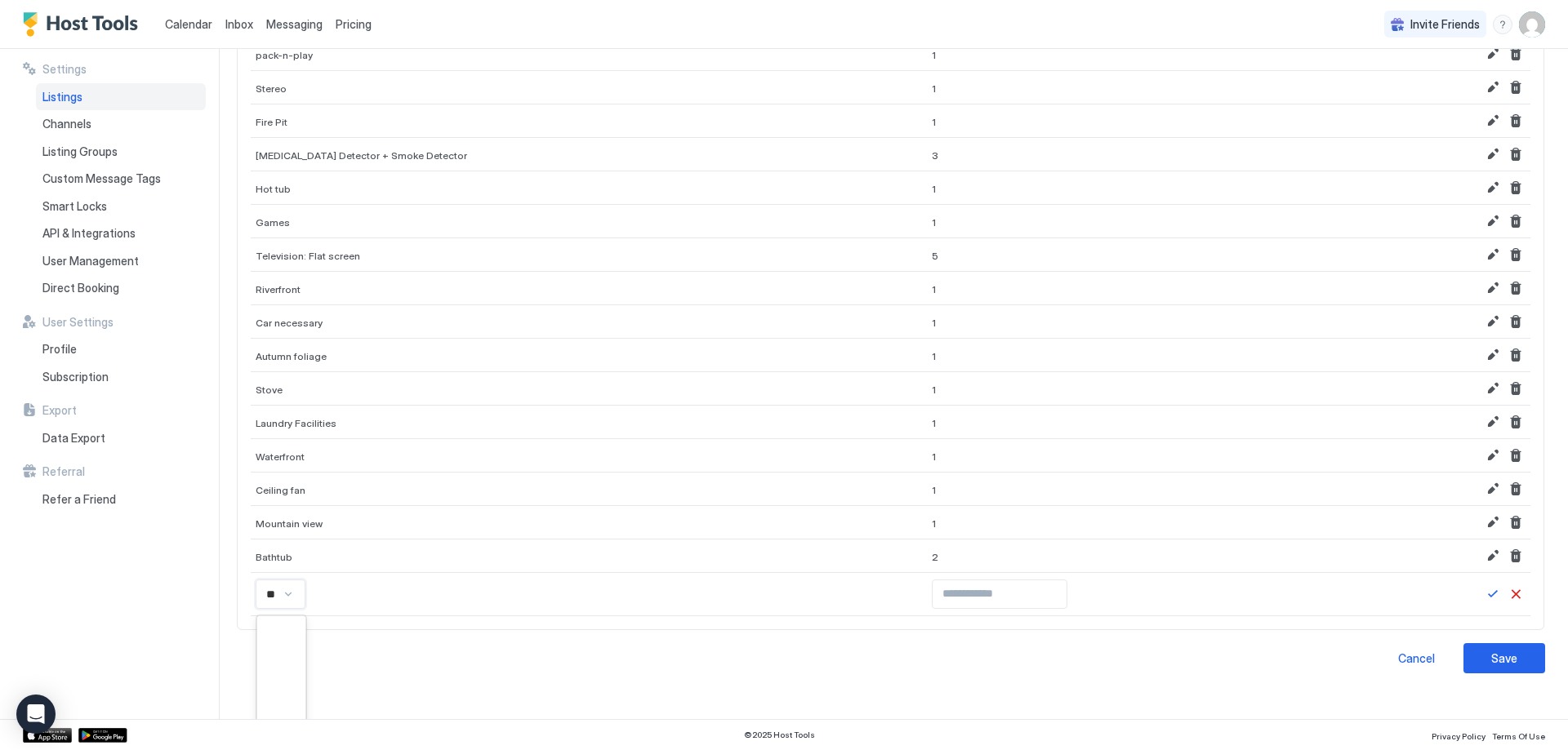
scroll to position [488, 0]
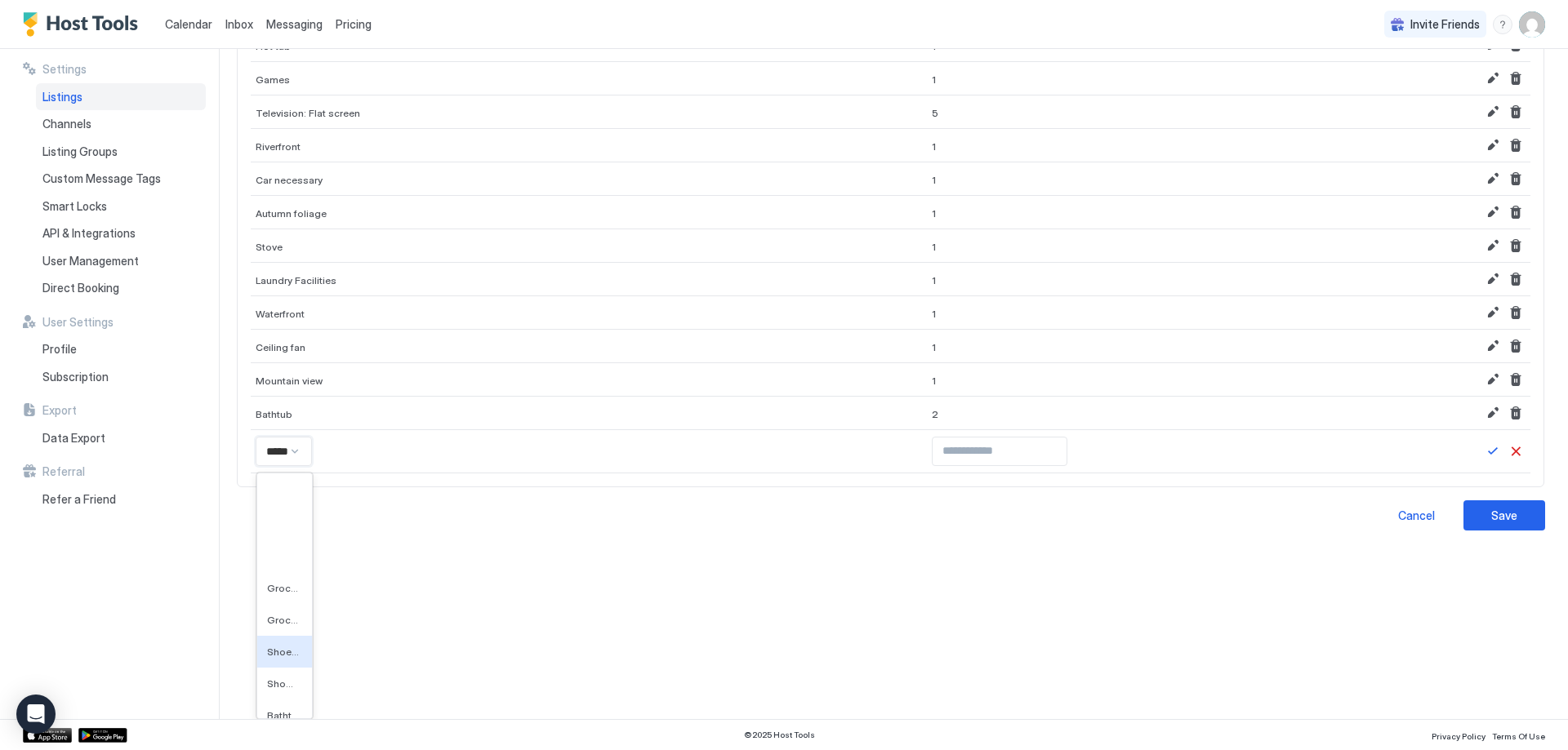
type input "******"
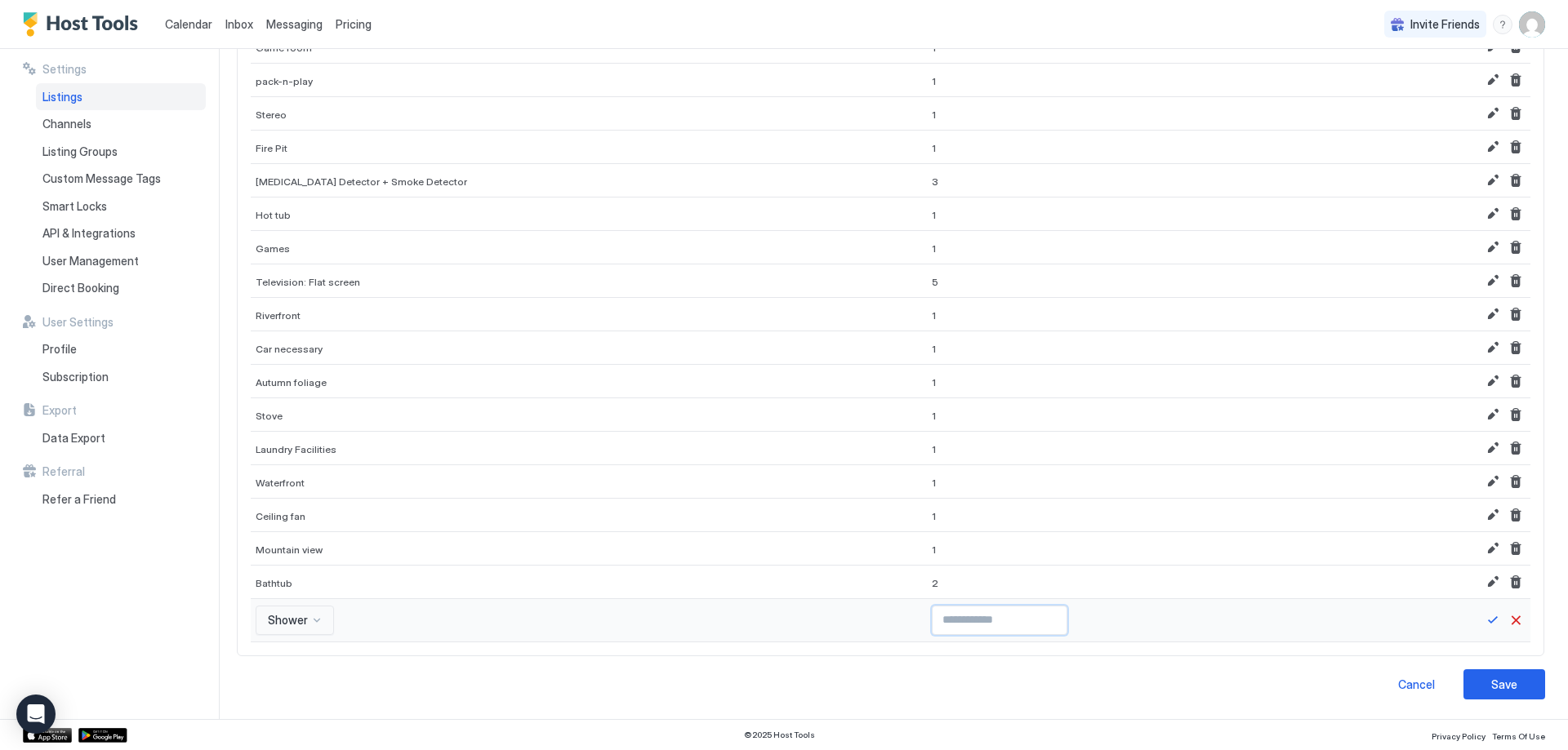
click at [946, 624] on input "Input Field" at bounding box center [1000, 621] width 134 height 28
click at [1013, 620] on input "*" at bounding box center [1000, 621] width 134 height 28
click at [1012, 619] on input "*" at bounding box center [1000, 621] width 134 height 28
click at [1483, 616] on button "Save" at bounding box center [1493, 621] width 20 height 20
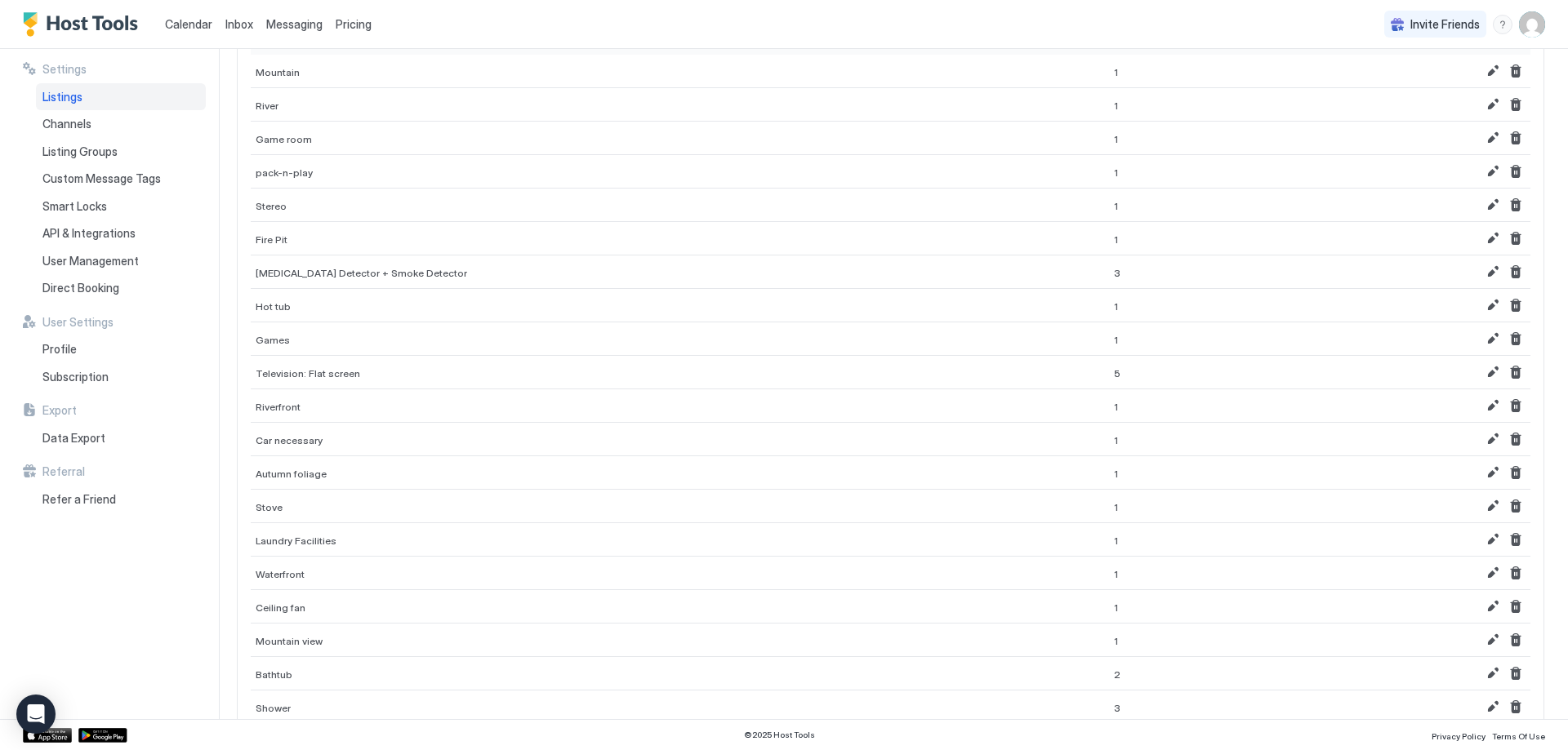
scroll to position [99, 0]
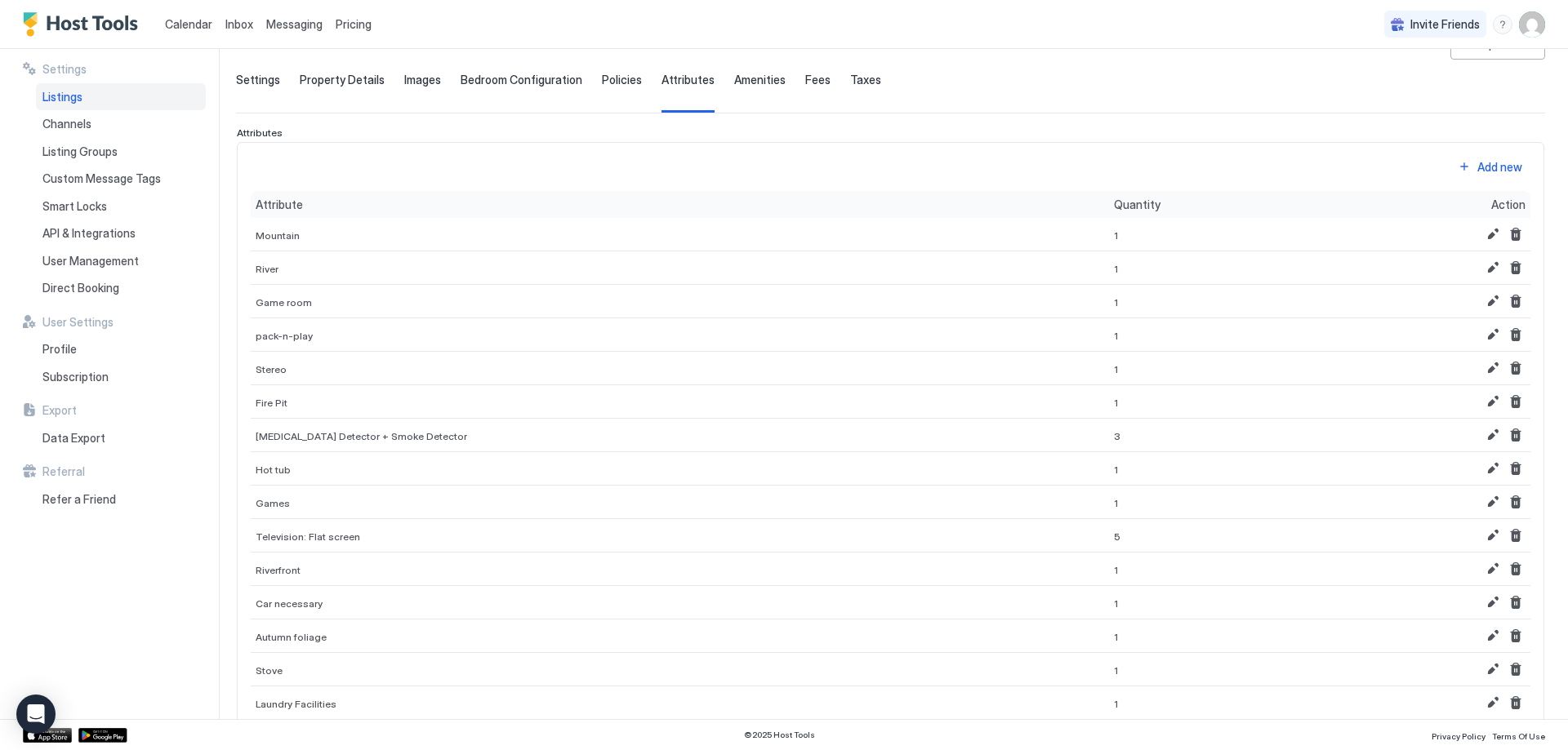
click at [1473, 170] on div "Add new Attribute Quantity Action Mountain 1 River 1 Game room 1 pack-n-play 1 …" at bounding box center [890, 170] width 1279 height 0
click at [1478, 166] on div "Add new" at bounding box center [1500, 166] width 45 height 17
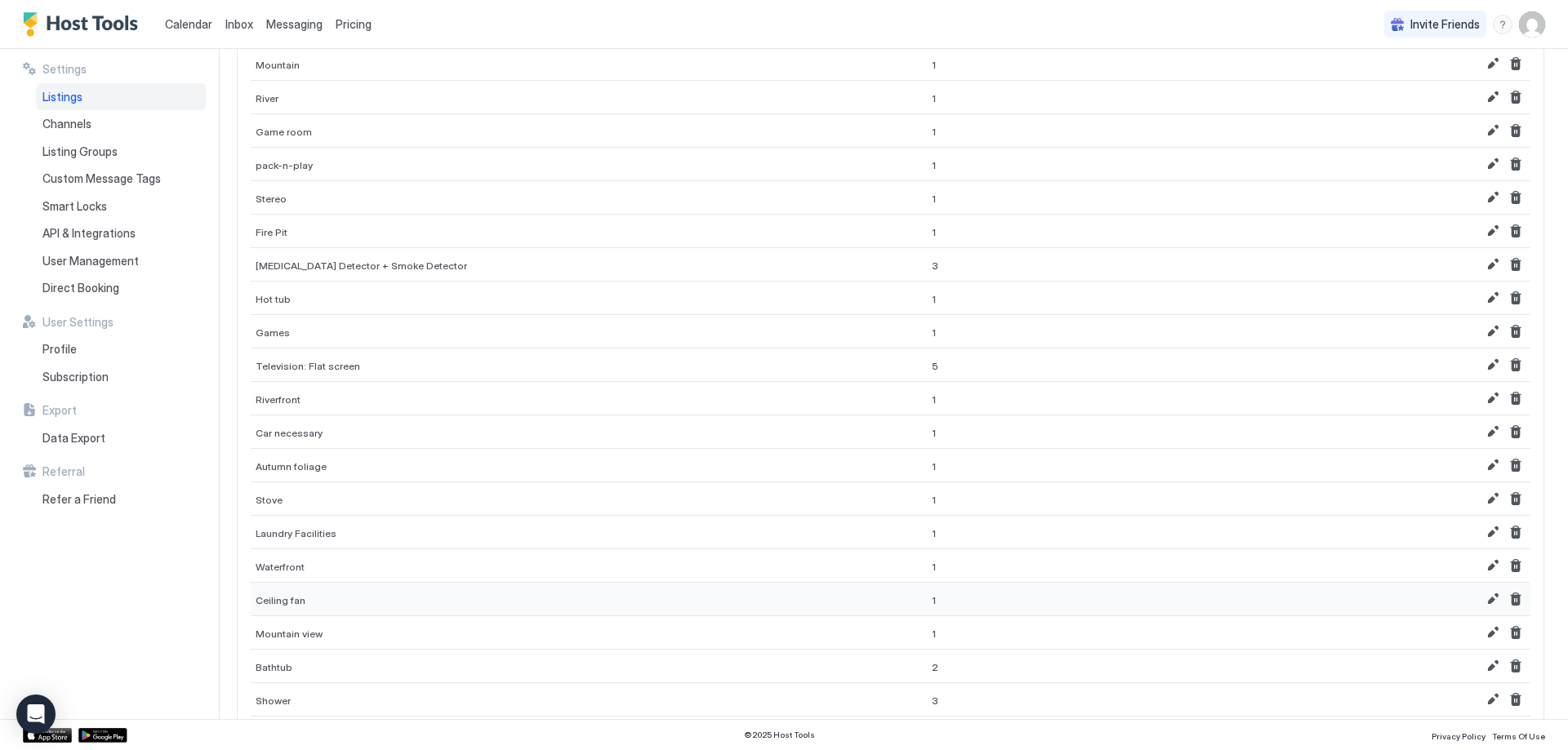
scroll to position [352, 0]
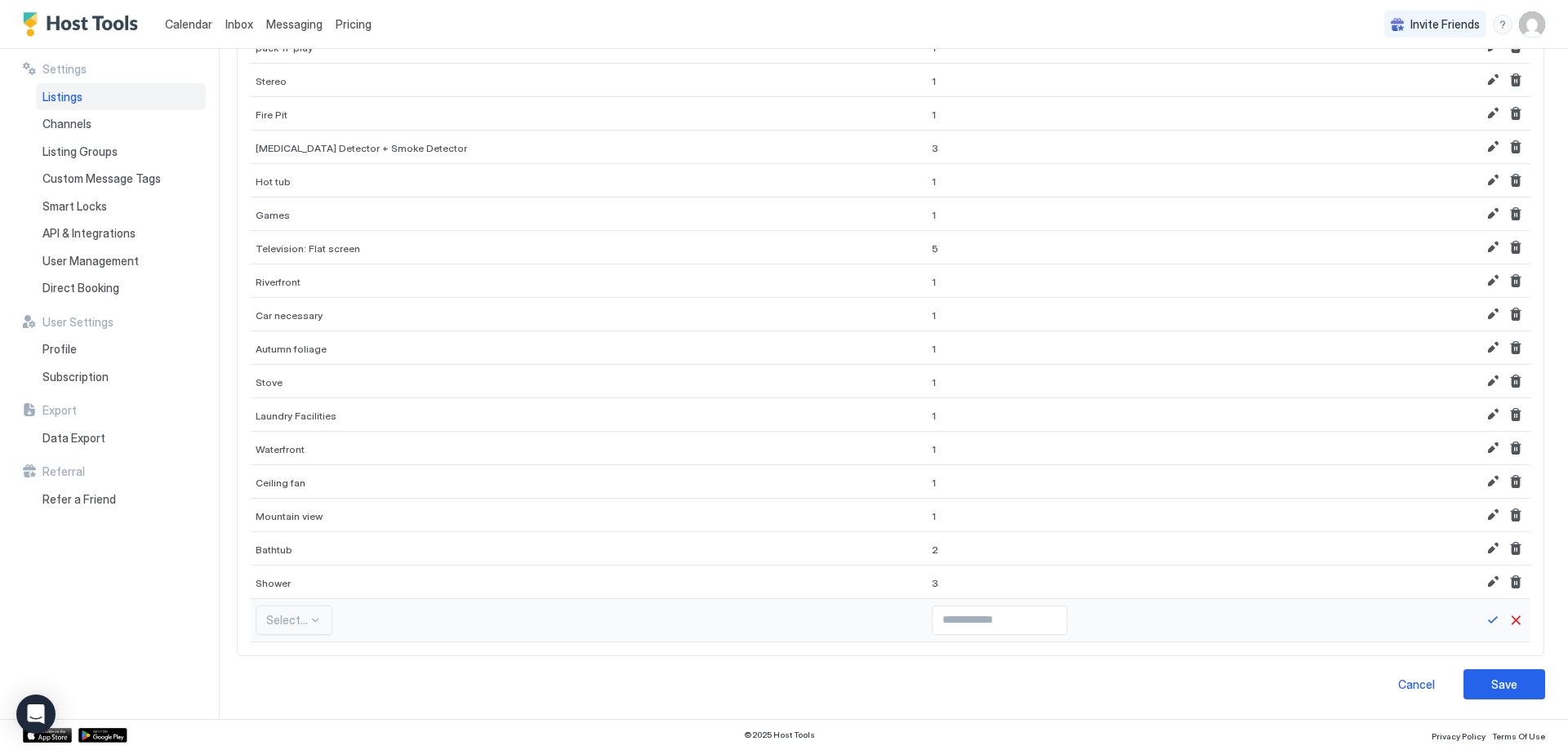
click at [289, 632] on div "Select..." at bounding box center [293, 621] width 77 height 29
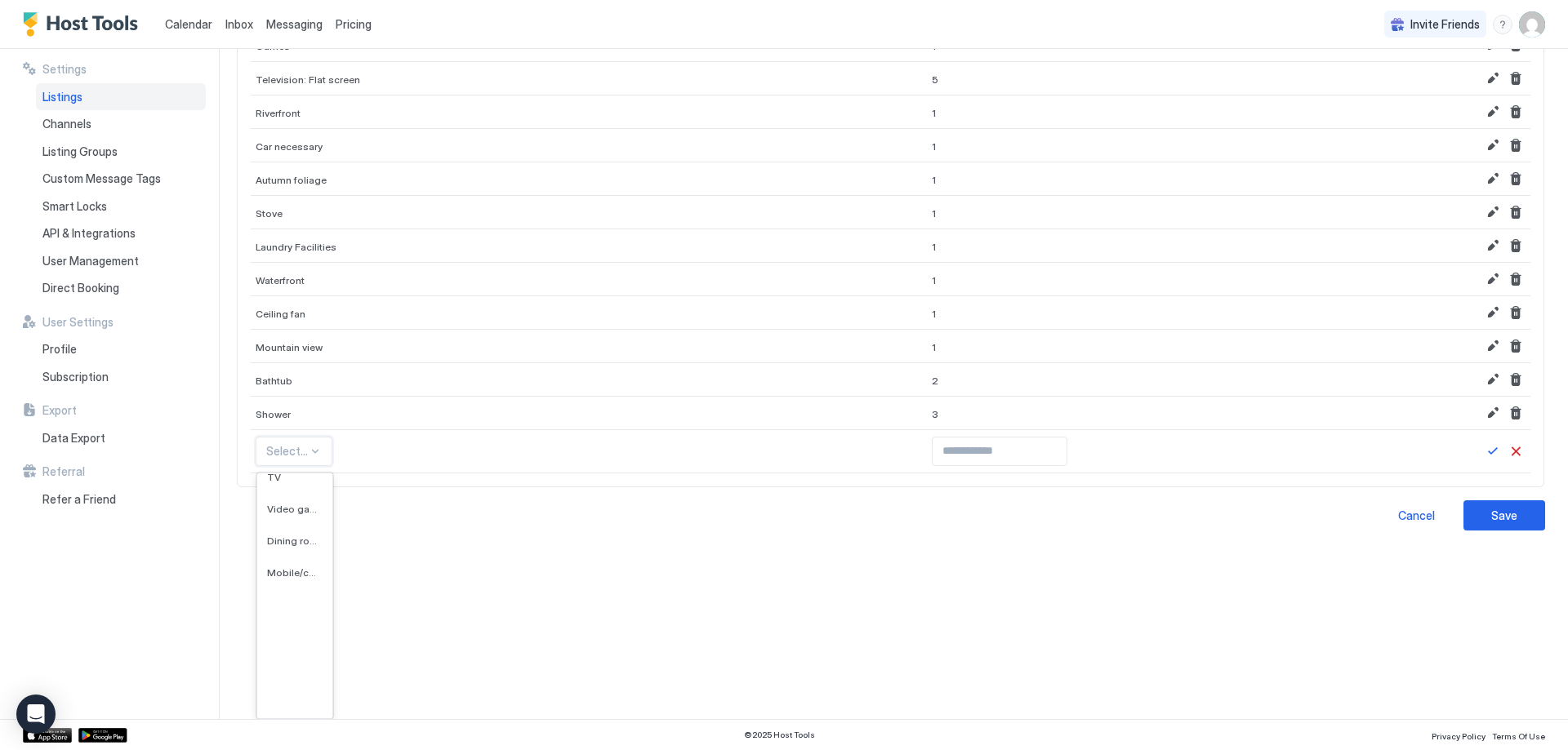
scroll to position [9879, 0]
click at [294, 635] on span "Cordless phone" at bounding box center [293, 639] width 52 height 13
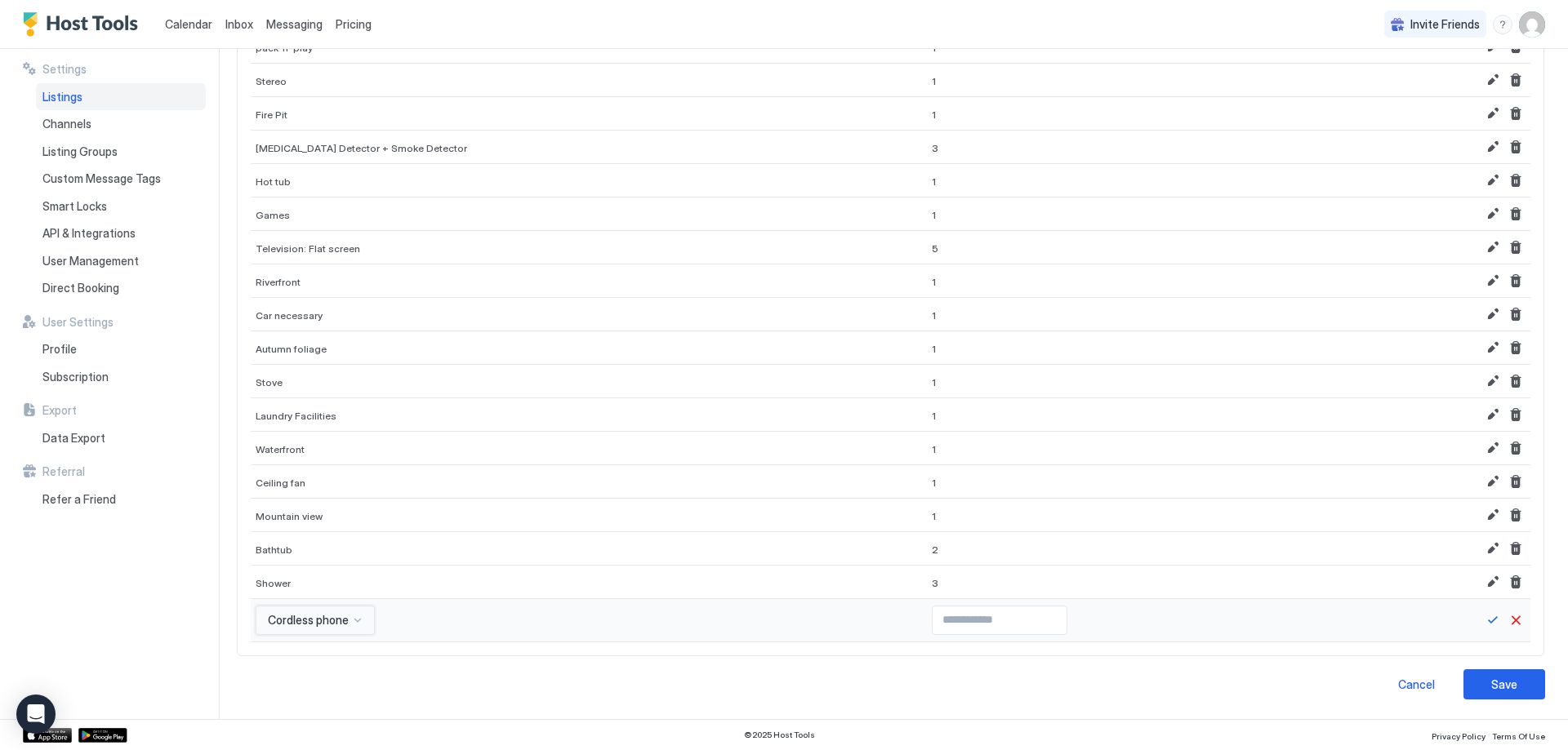
click at [328, 622] on div "option Cordless phone, selected. Cordless phone" at bounding box center [315, 621] width 119 height 29
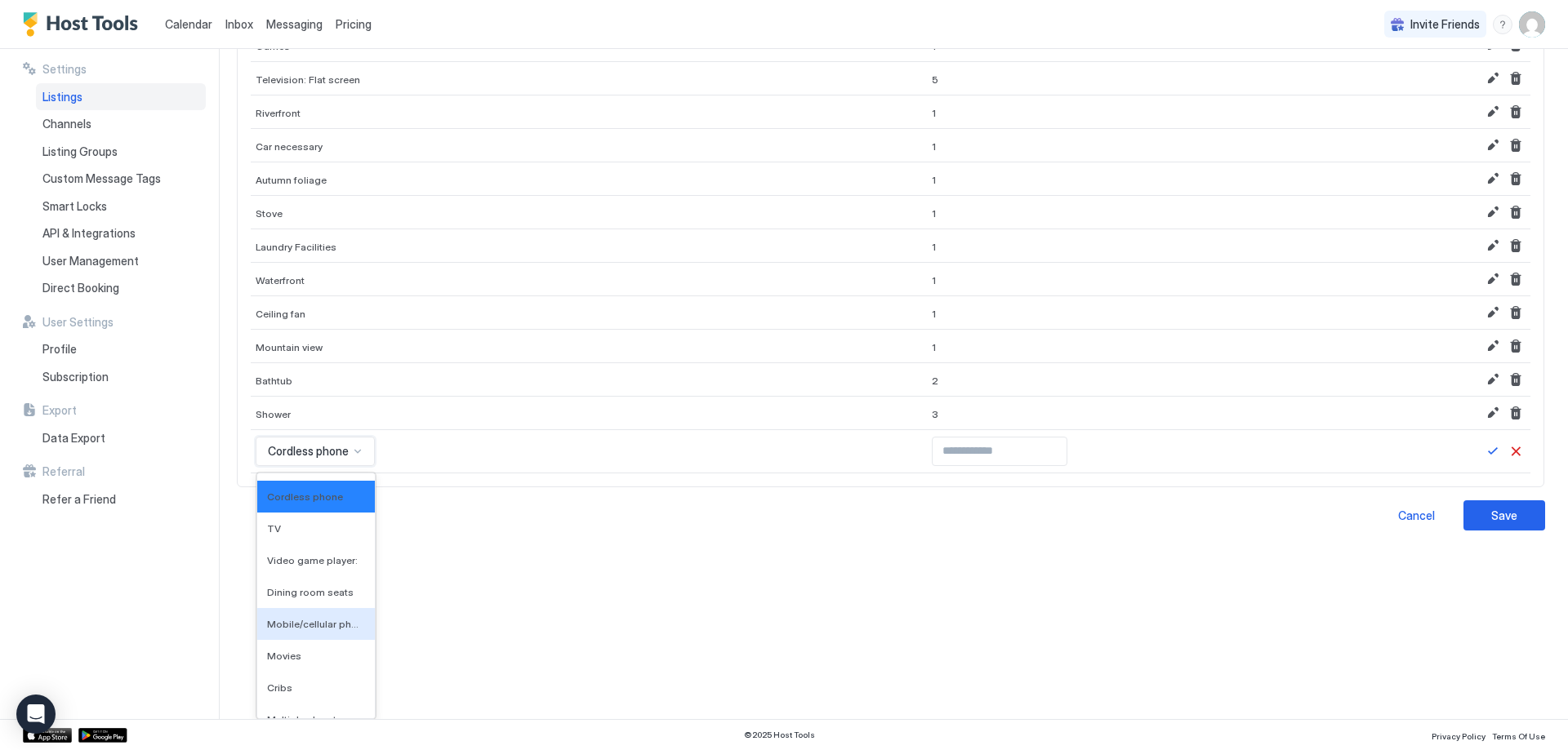
scroll to position [9169, 0]
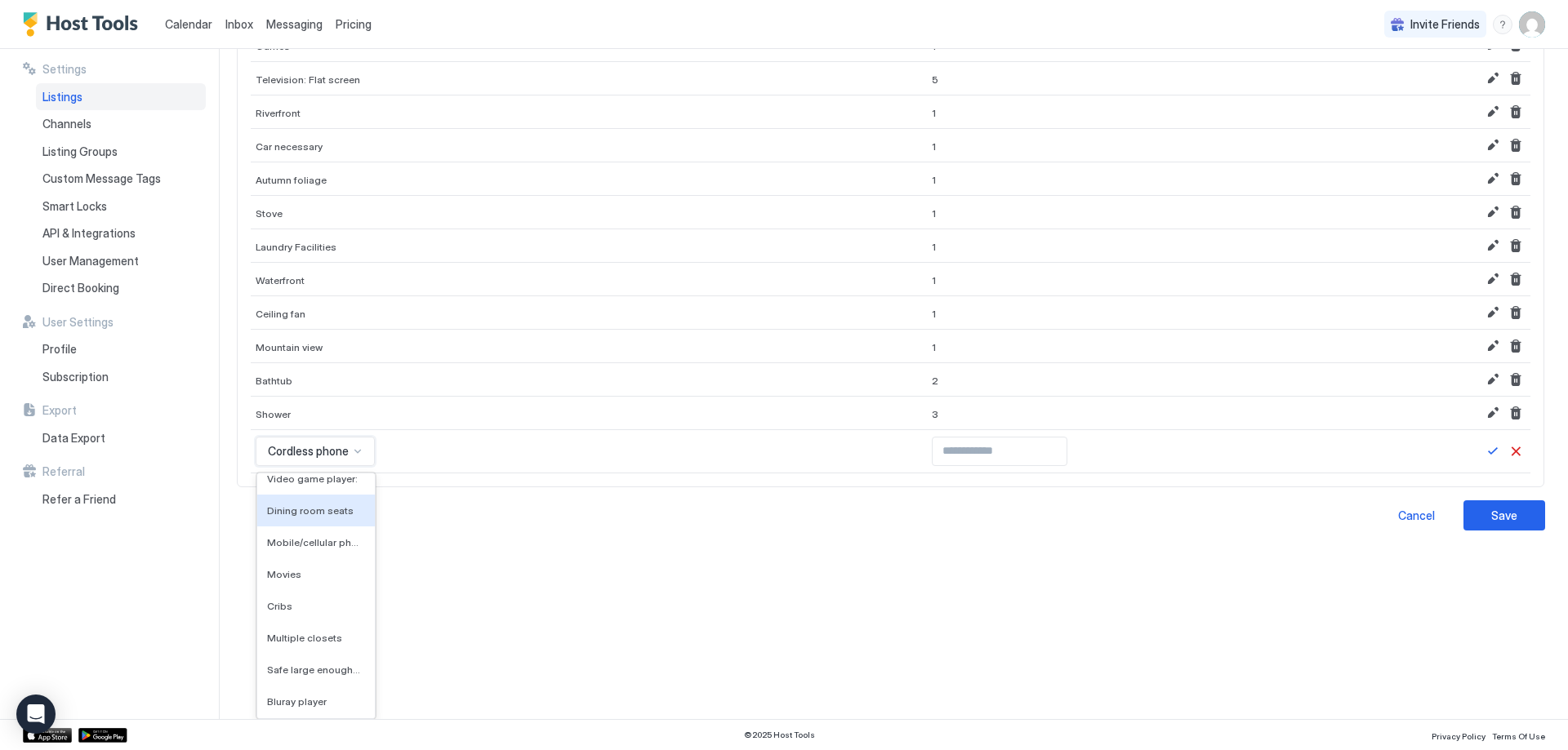
click at [337, 516] on span "Dining room seats" at bounding box center [310, 511] width 87 height 13
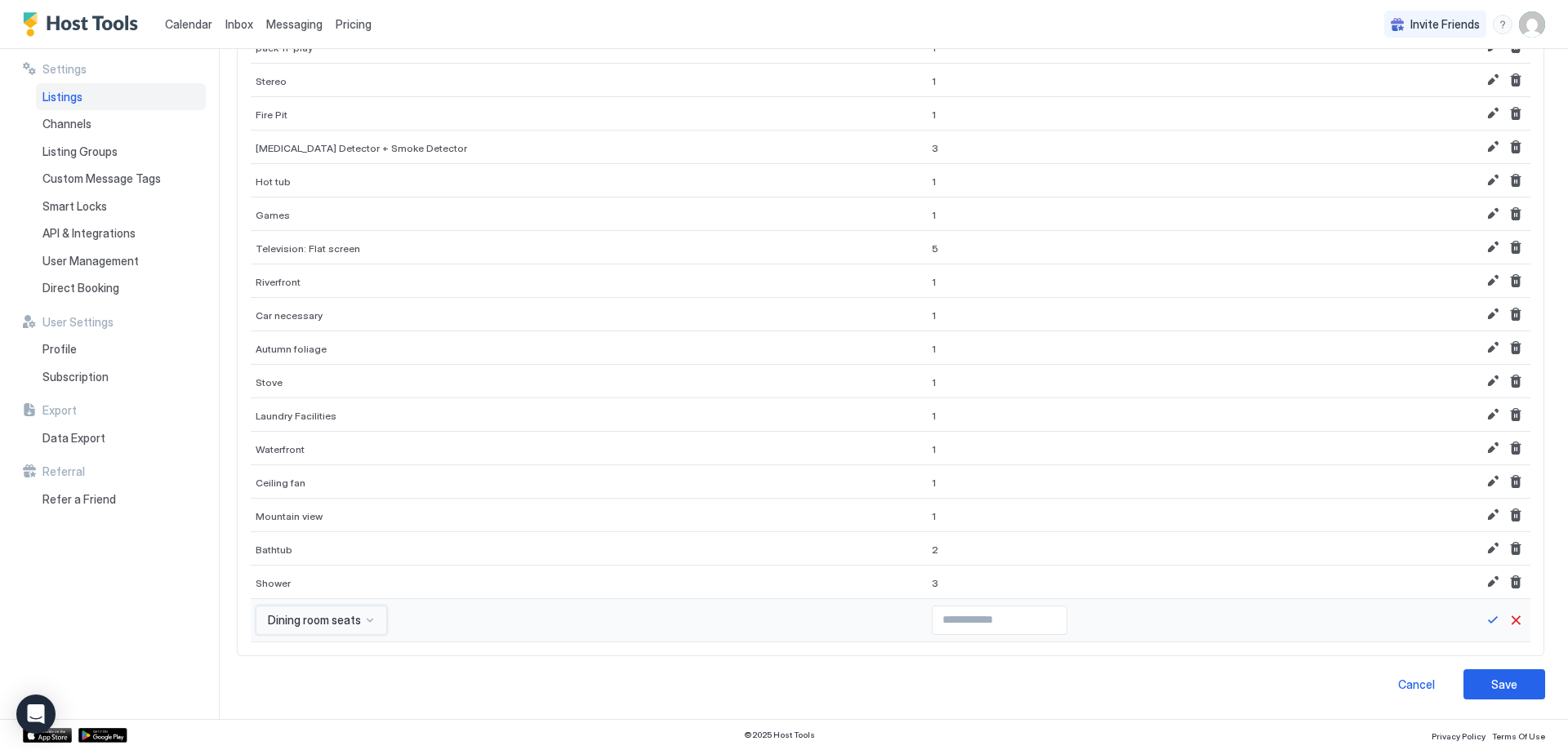
click at [933, 628] on input "Input Field" at bounding box center [1000, 621] width 134 height 28
click at [1004, 622] on input "**" at bounding box center [1000, 621] width 134 height 28
click at [1006, 618] on input "*" at bounding box center [1000, 621] width 134 height 28
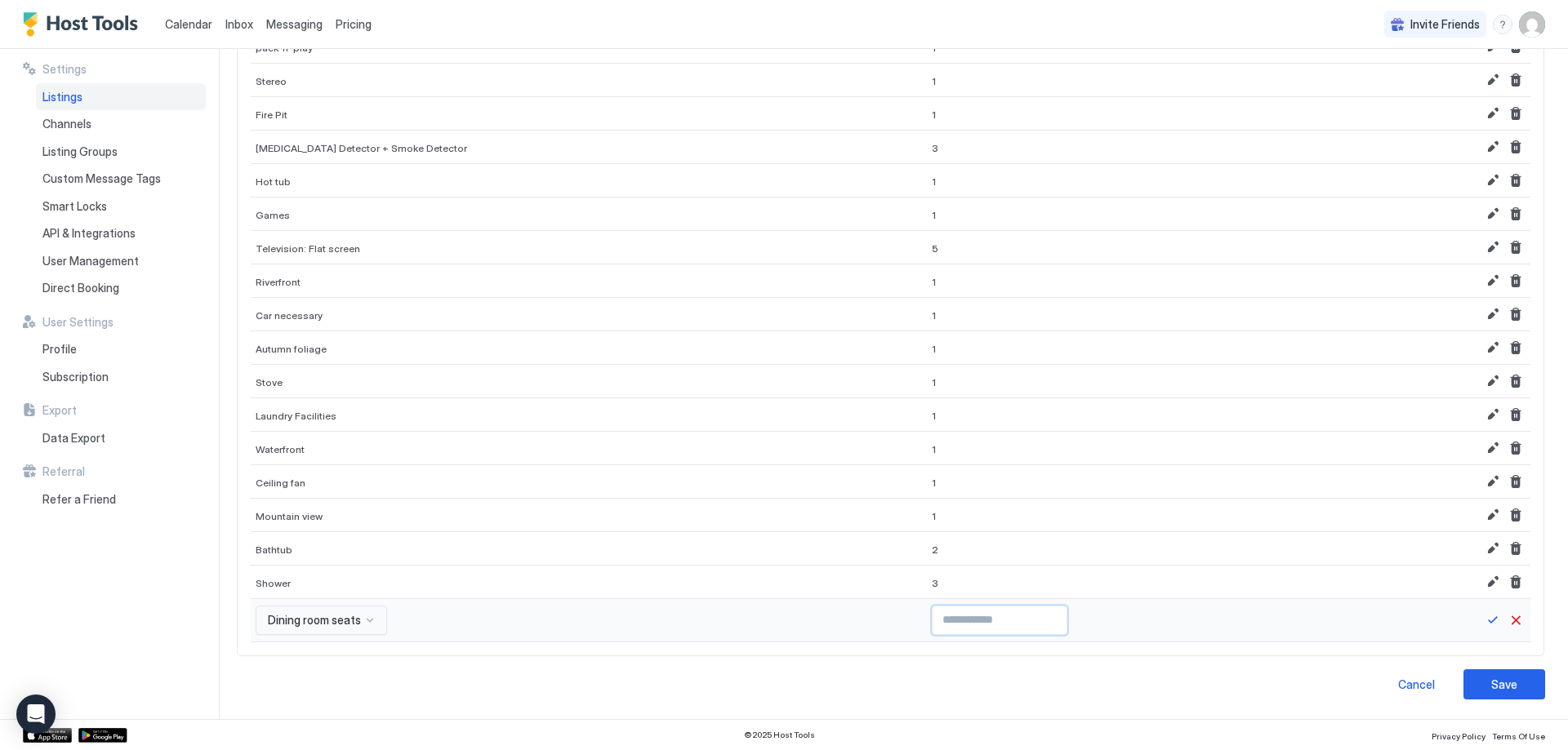
click at [1006, 618] on input "*" at bounding box center [1000, 621] width 134 height 28
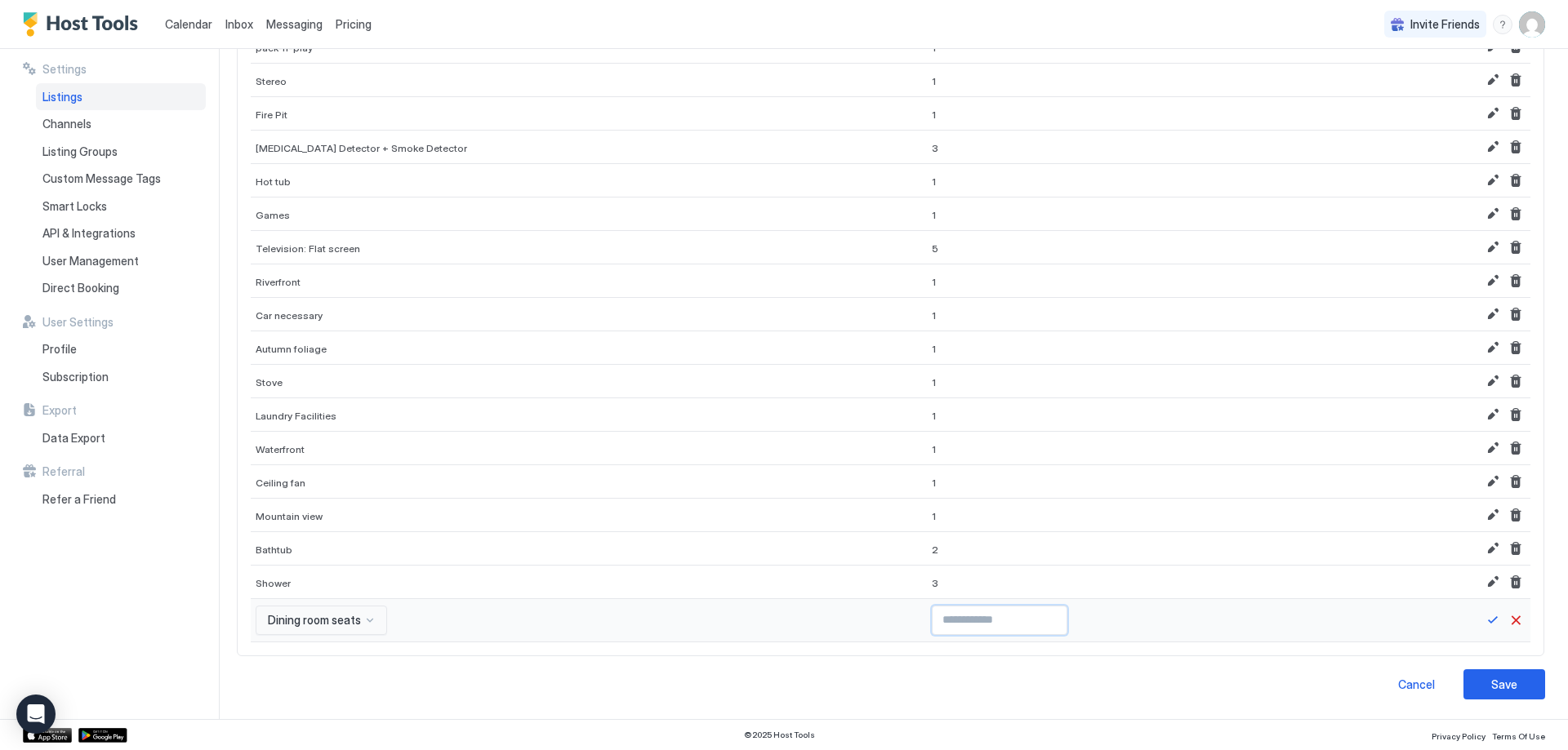
click at [1006, 618] on input "*" at bounding box center [1000, 621] width 134 height 28
click at [1483, 622] on button "Save" at bounding box center [1493, 621] width 20 height 20
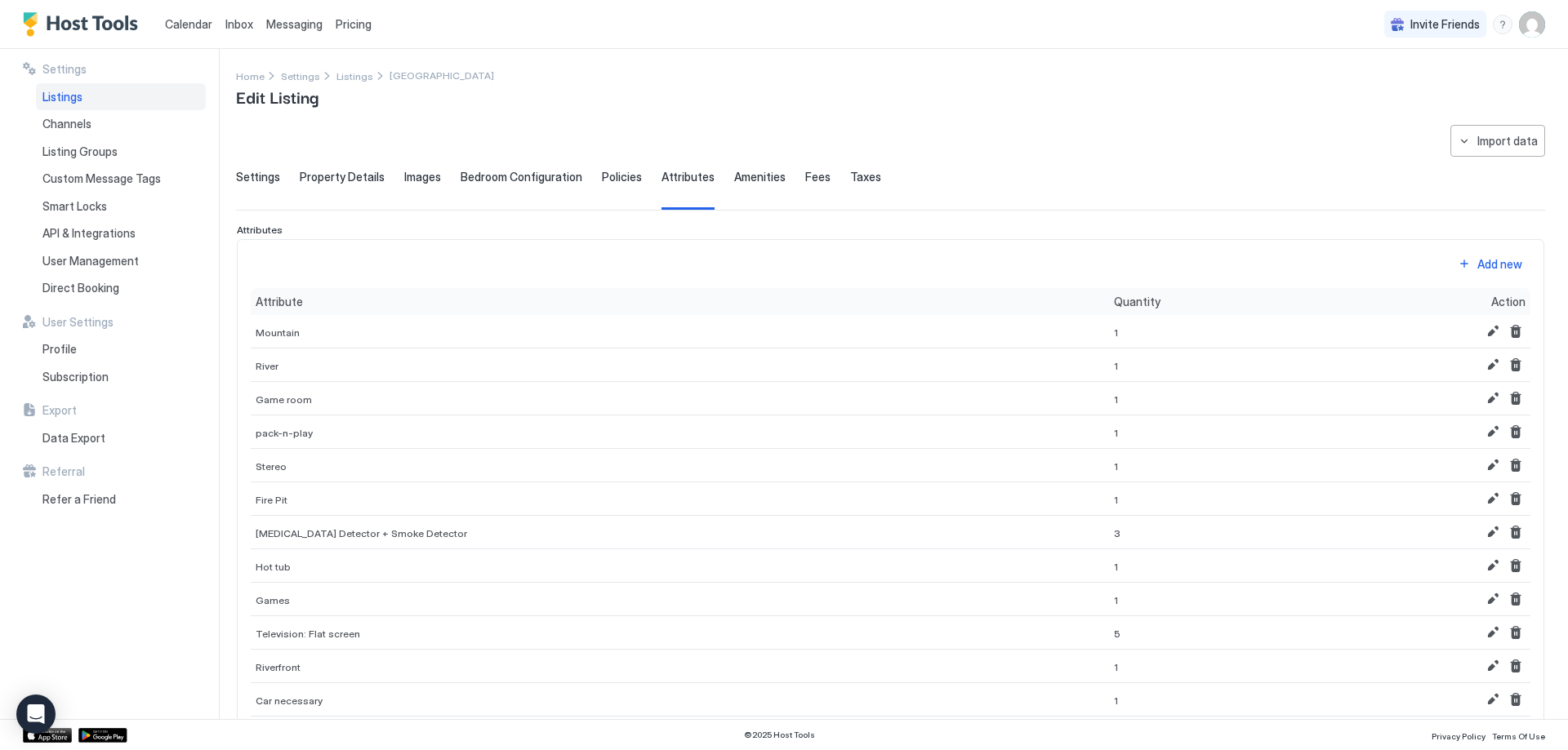
scroll to position [0, 0]
click at [1496, 270] on div "Add new" at bounding box center [1500, 265] width 45 height 17
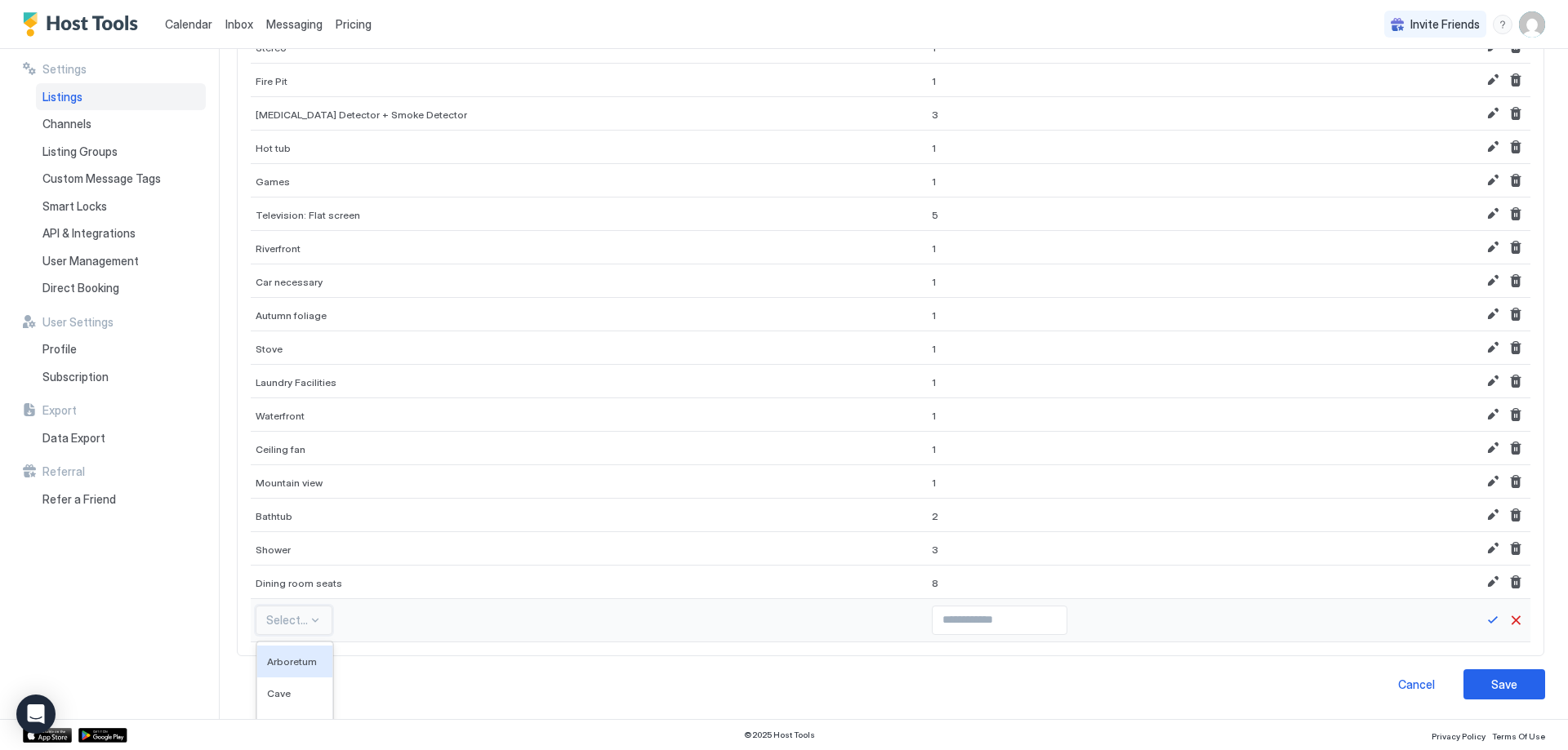
click at [319, 615] on div "579 results available. Use Up and Down to choose options, press Enter to select…" at bounding box center [293, 621] width 77 height 29
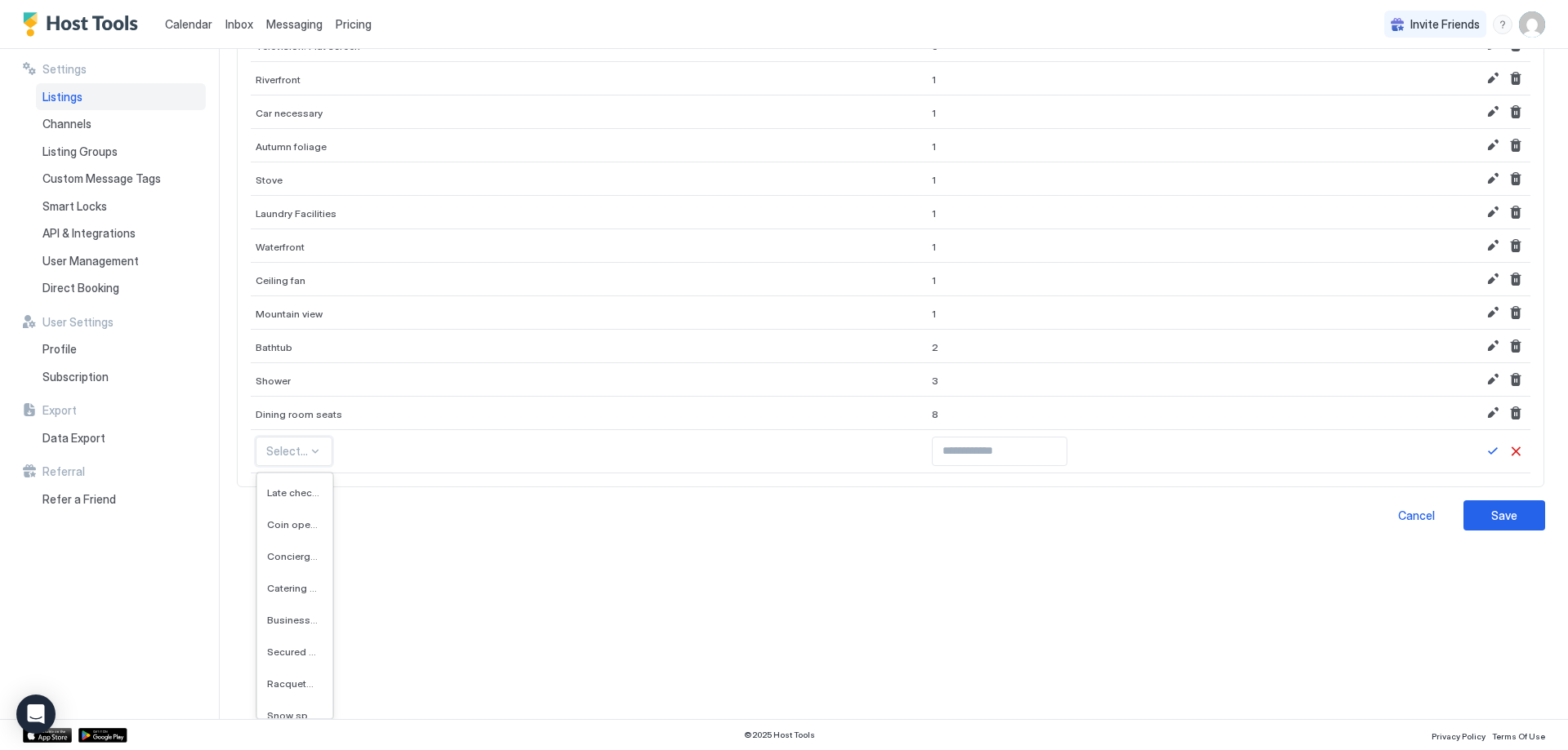
scroll to position [1878, 0]
click at [299, 615] on span "Secured parking" at bounding box center [293, 622] width 52 height 13
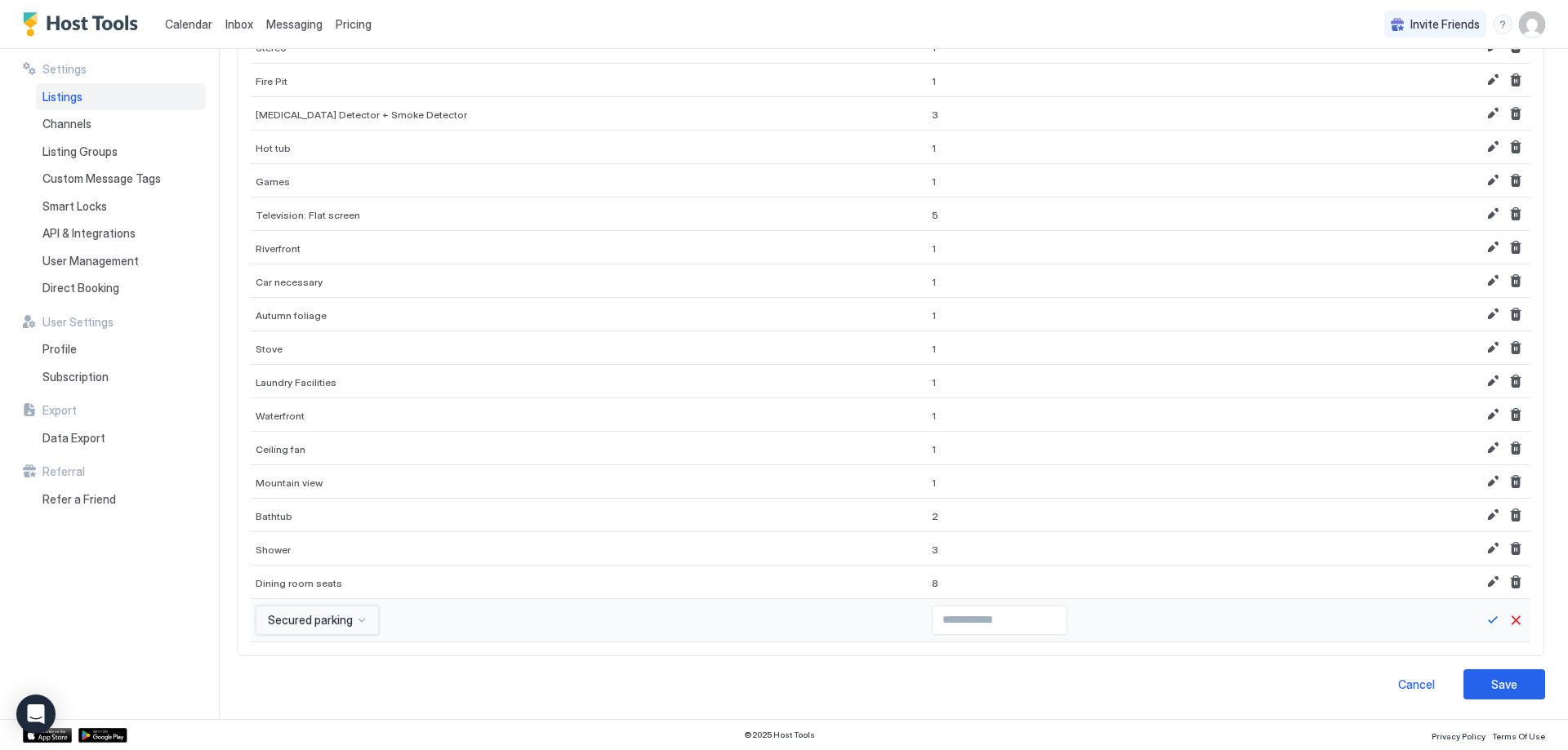
click at [308, 622] on div "option Secured parking, selected. Secured parking" at bounding box center [317, 621] width 123 height 29
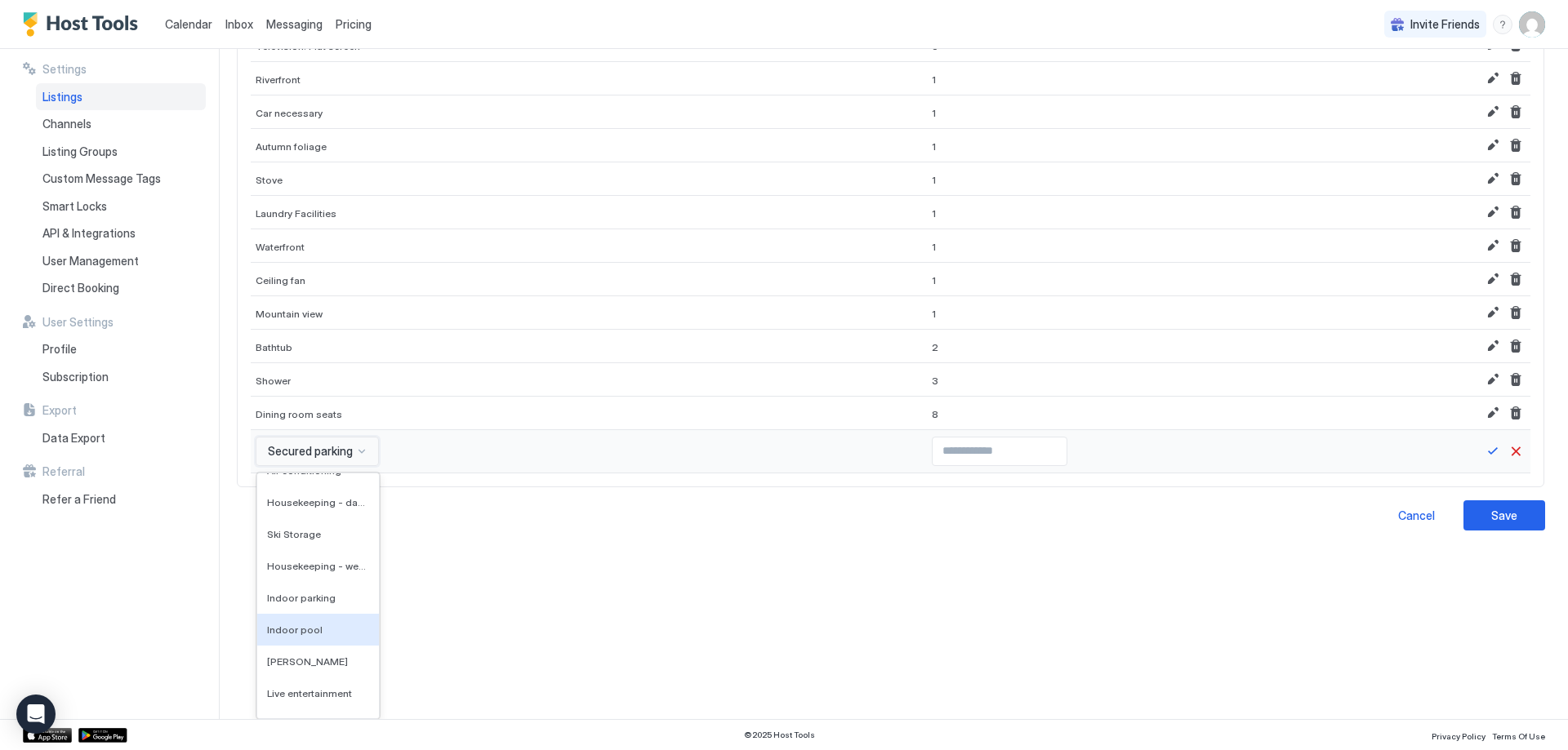
scroll to position [3217, 0]
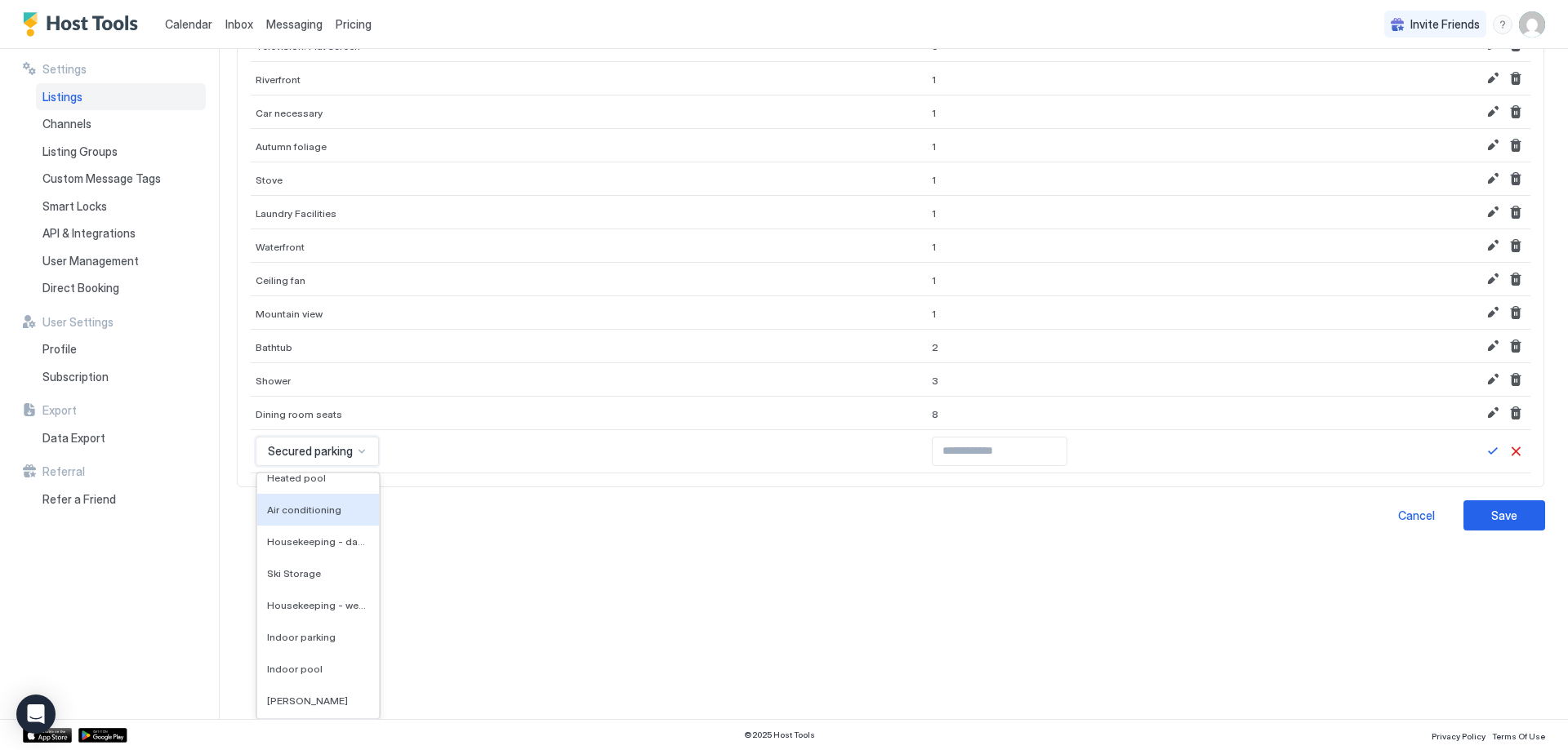
click at [328, 517] on div "Air conditioning" at bounding box center [318, 509] width 121 height 32
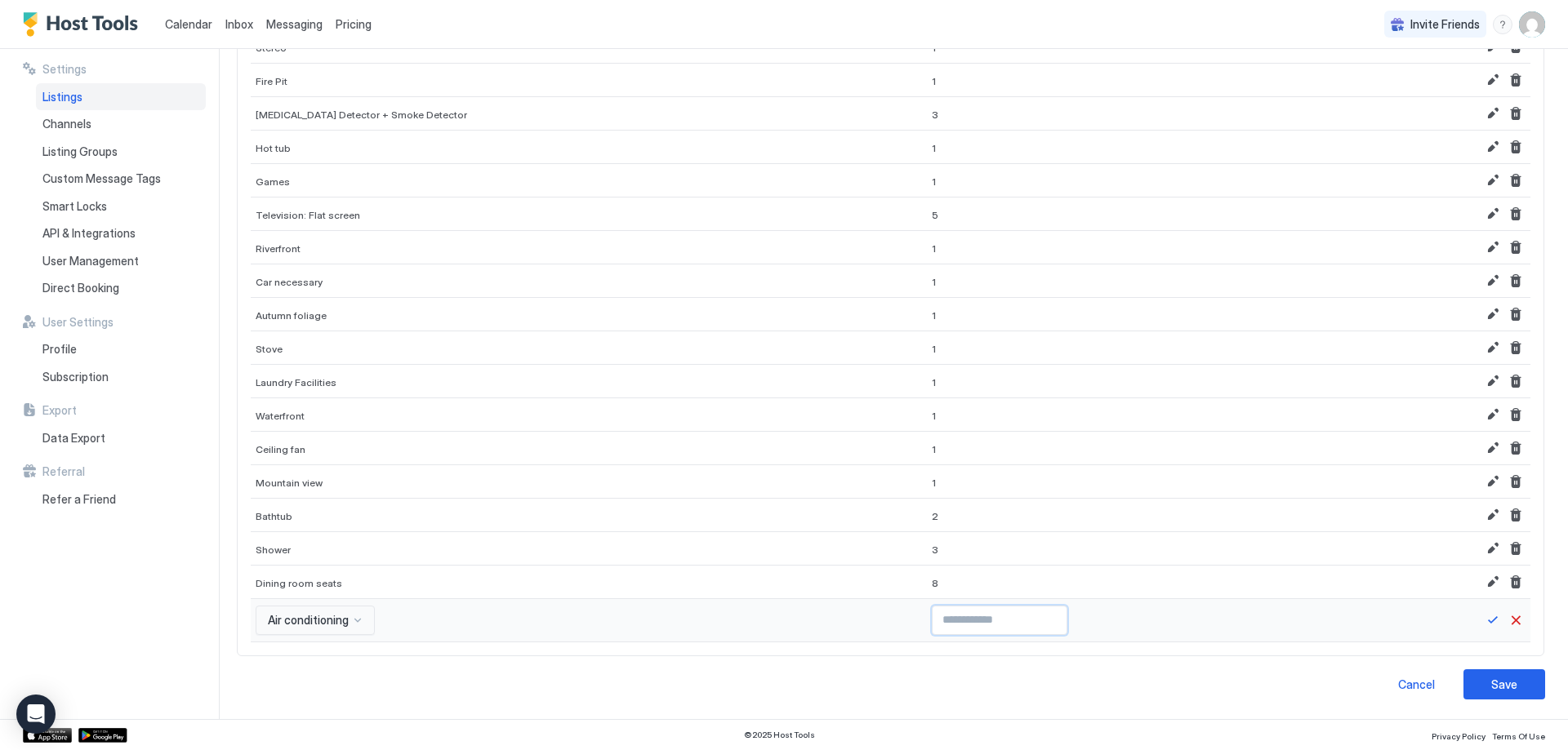
click at [933, 616] on input "Input Field" at bounding box center [1000, 621] width 134 height 28
click at [1003, 617] on input "*" at bounding box center [1000, 621] width 134 height 28
click at [1483, 620] on button "Save" at bounding box center [1493, 621] width 20 height 20
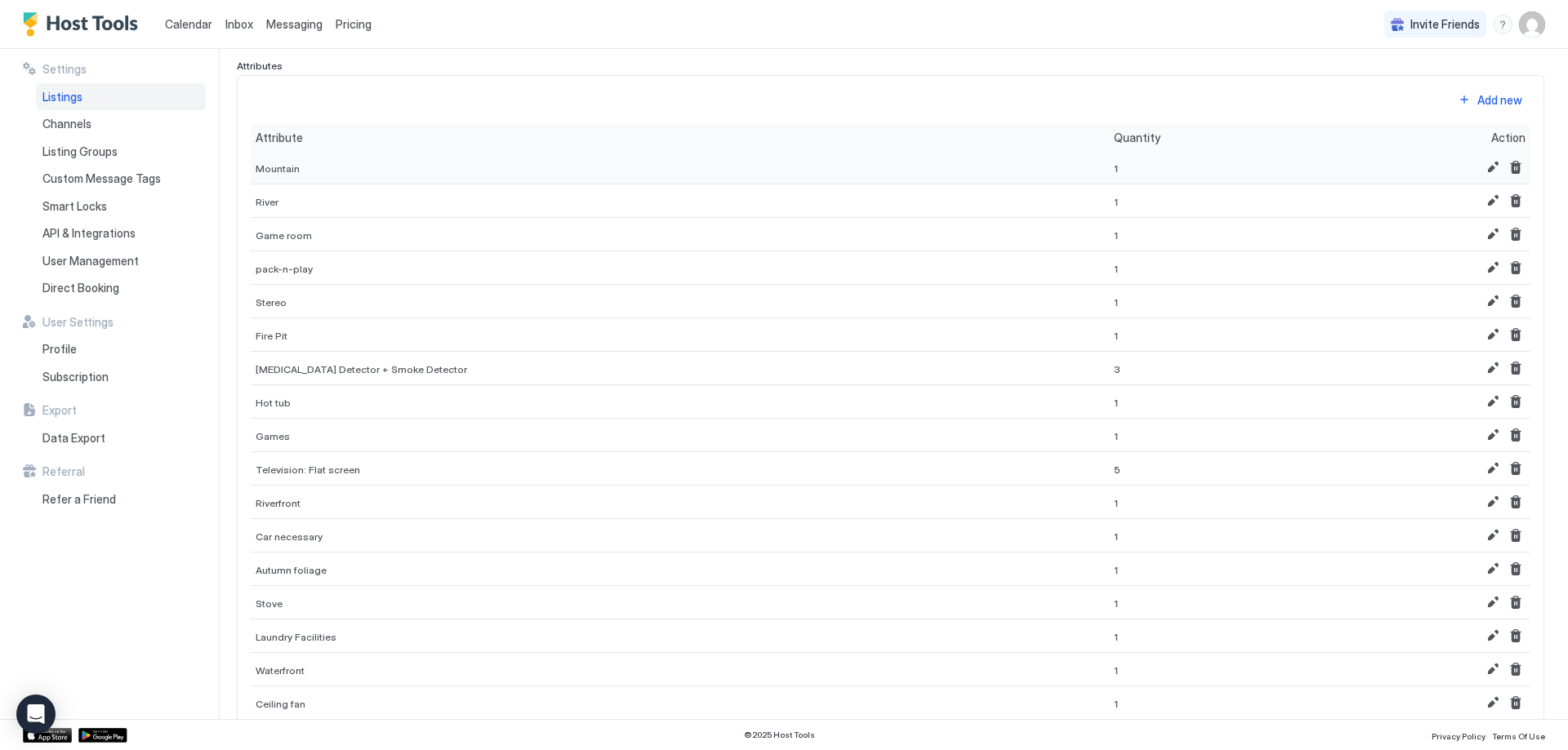
scroll to position [0, 0]
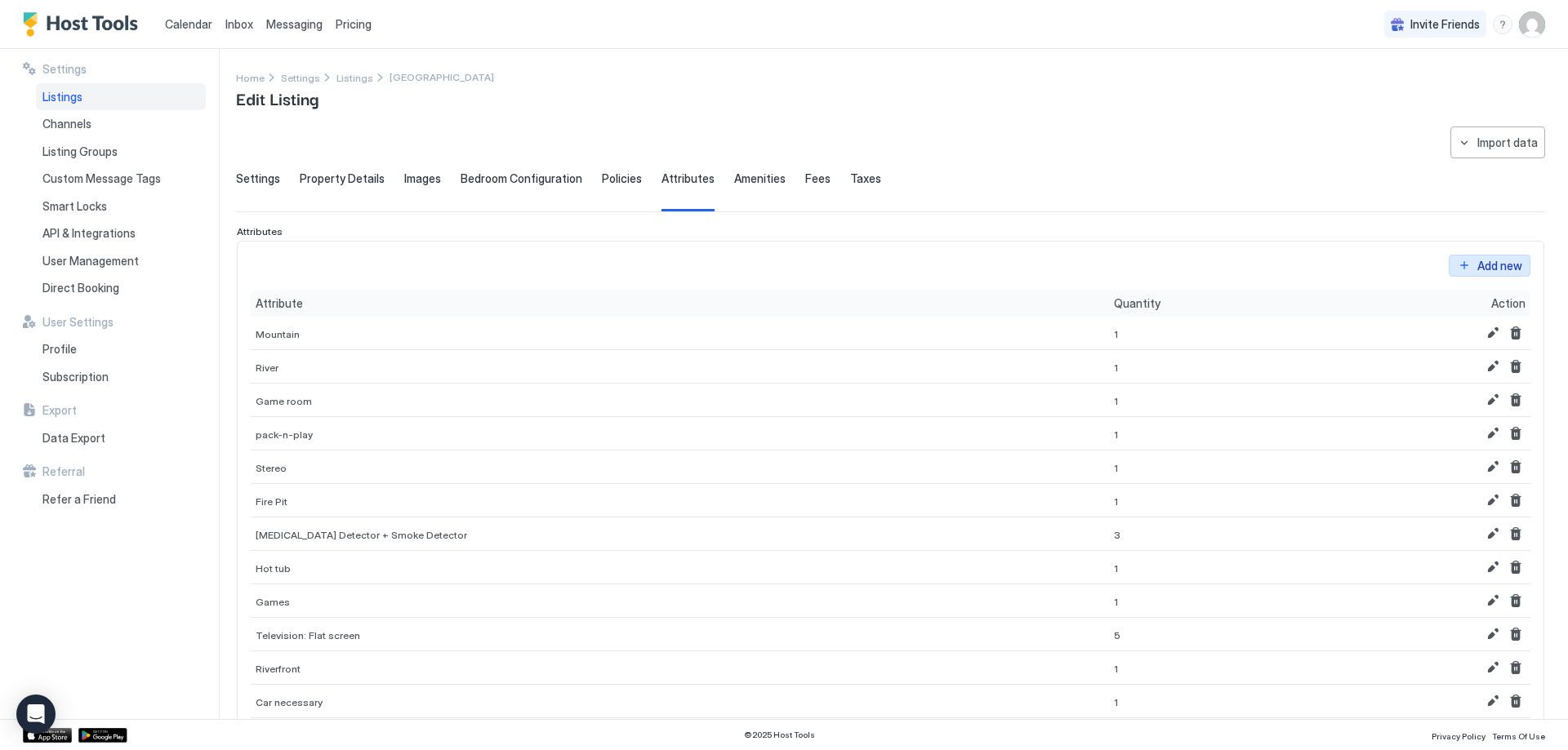
click at [1479, 259] on div "Add new" at bounding box center [1500, 265] width 45 height 17
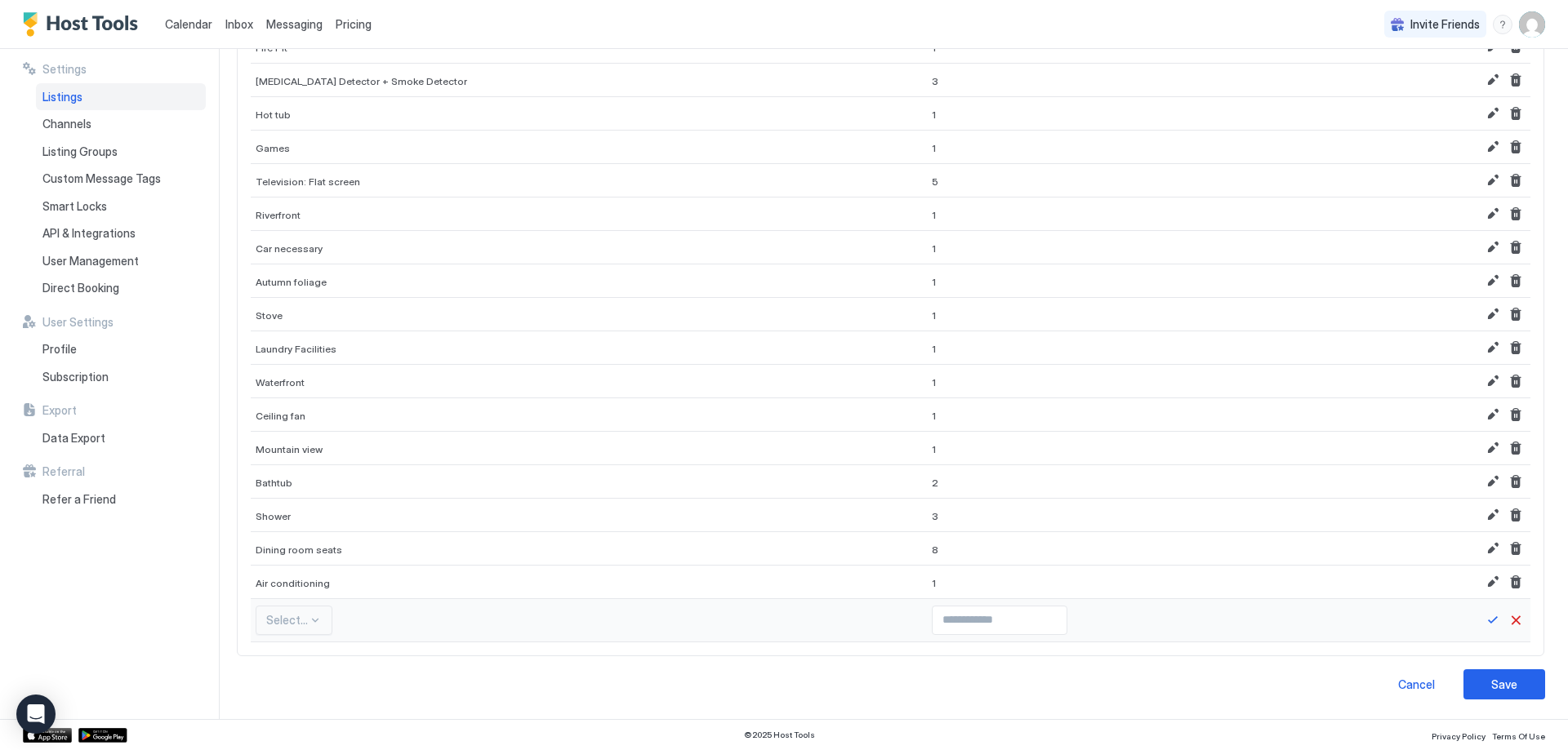
click at [283, 625] on div "Select..." at bounding box center [293, 621] width 77 height 29
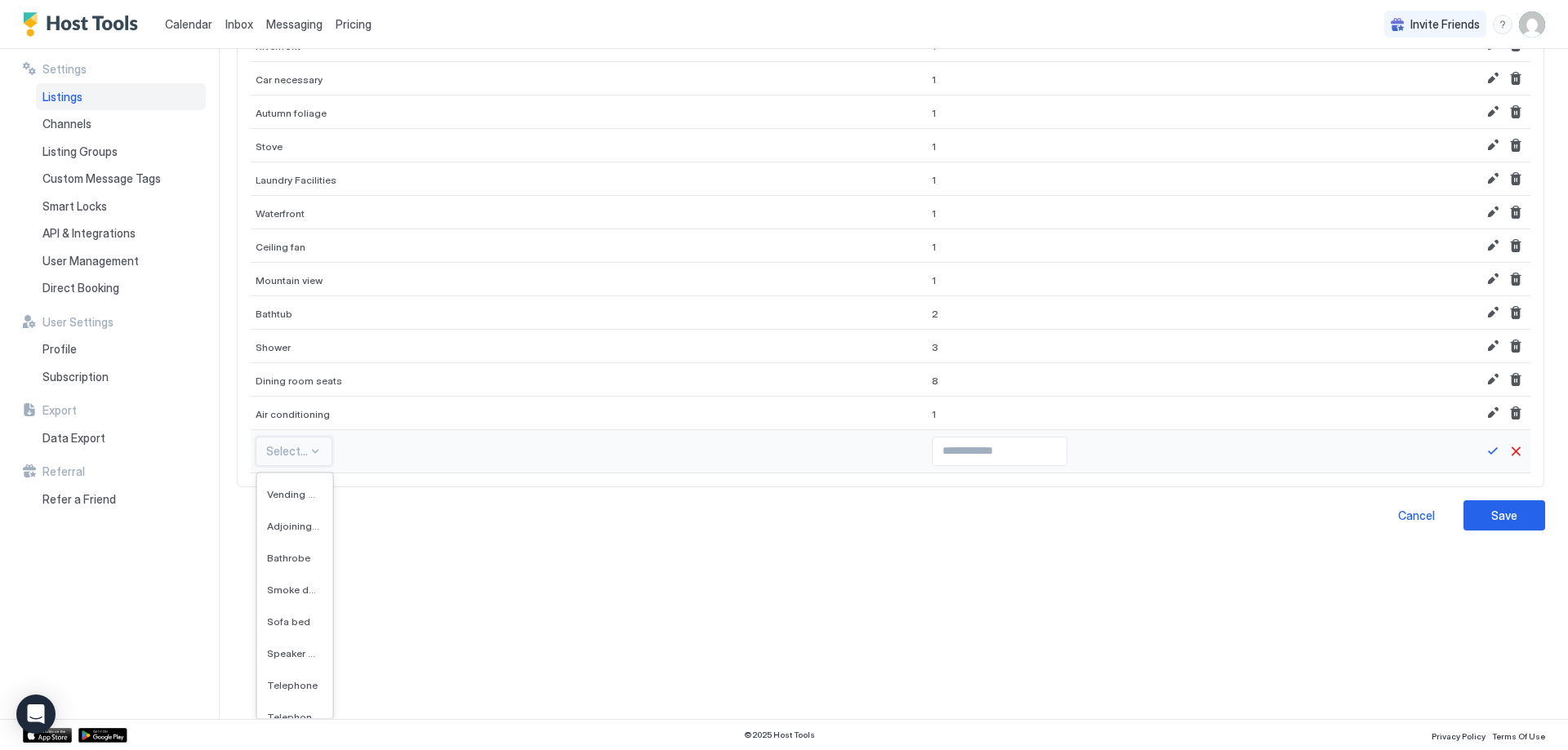
scroll to position [7994, 0]
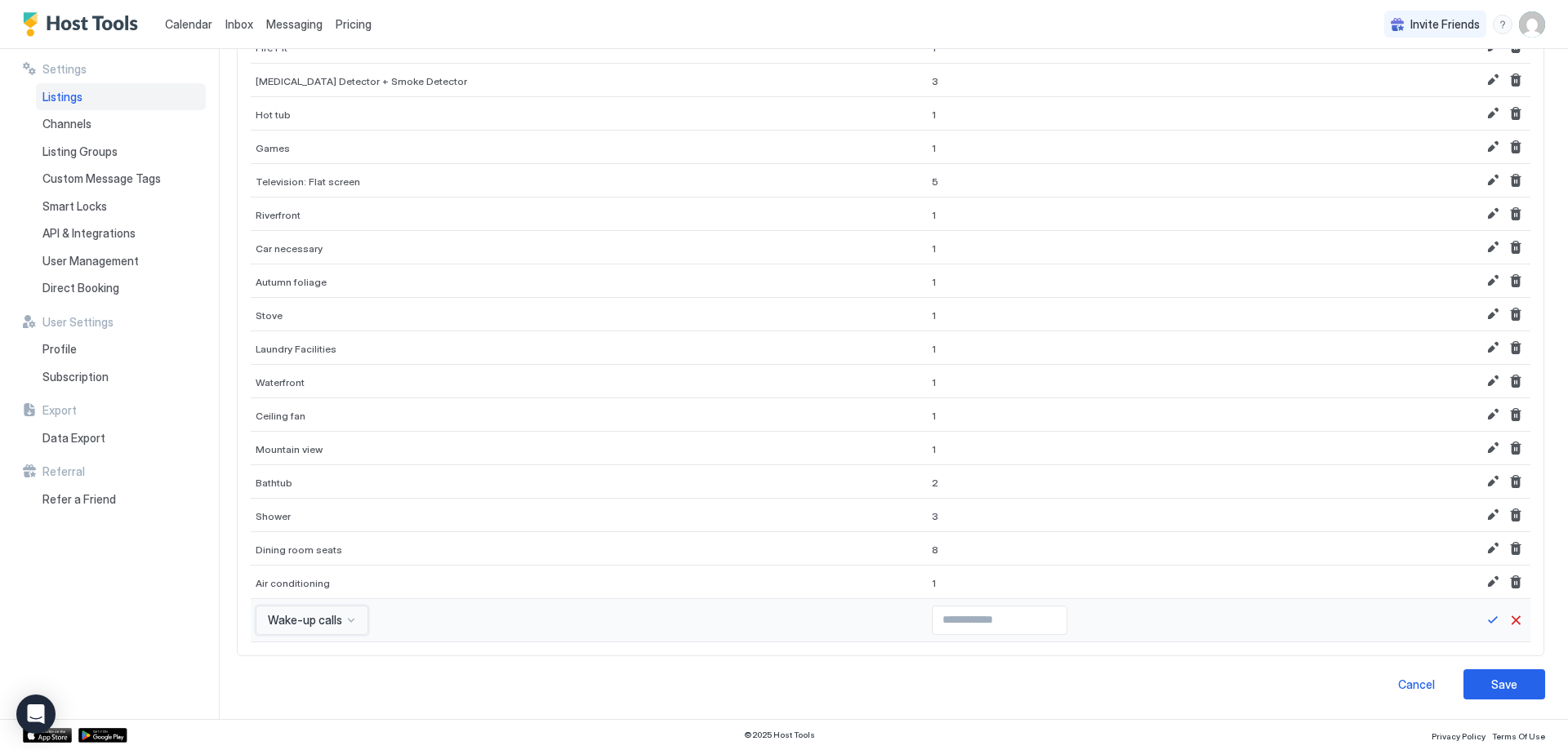
click at [314, 627] on div "option Wake-up calls, selected. Wake-up calls" at bounding box center [311, 621] width 113 height 29
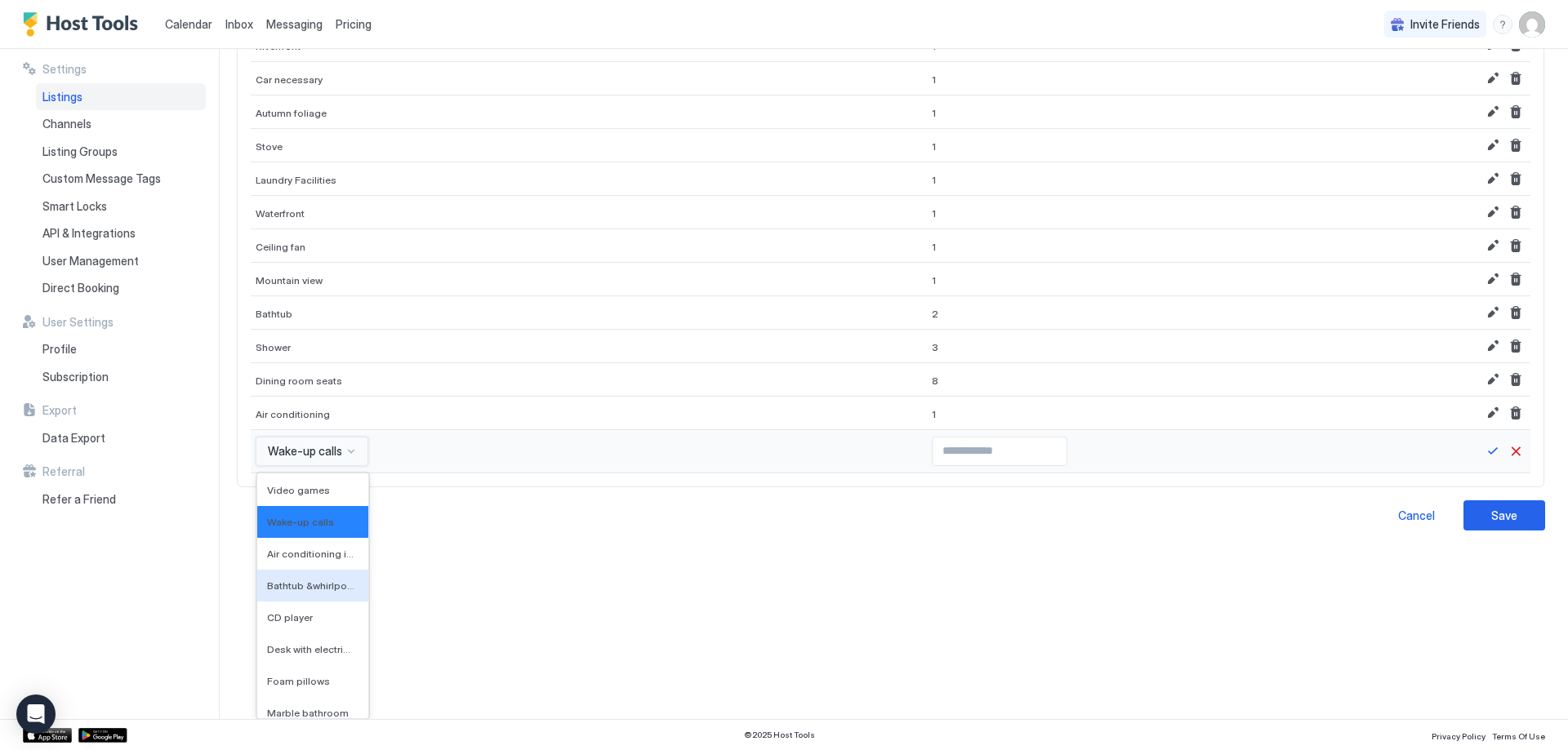
scroll to position [7315, 0]
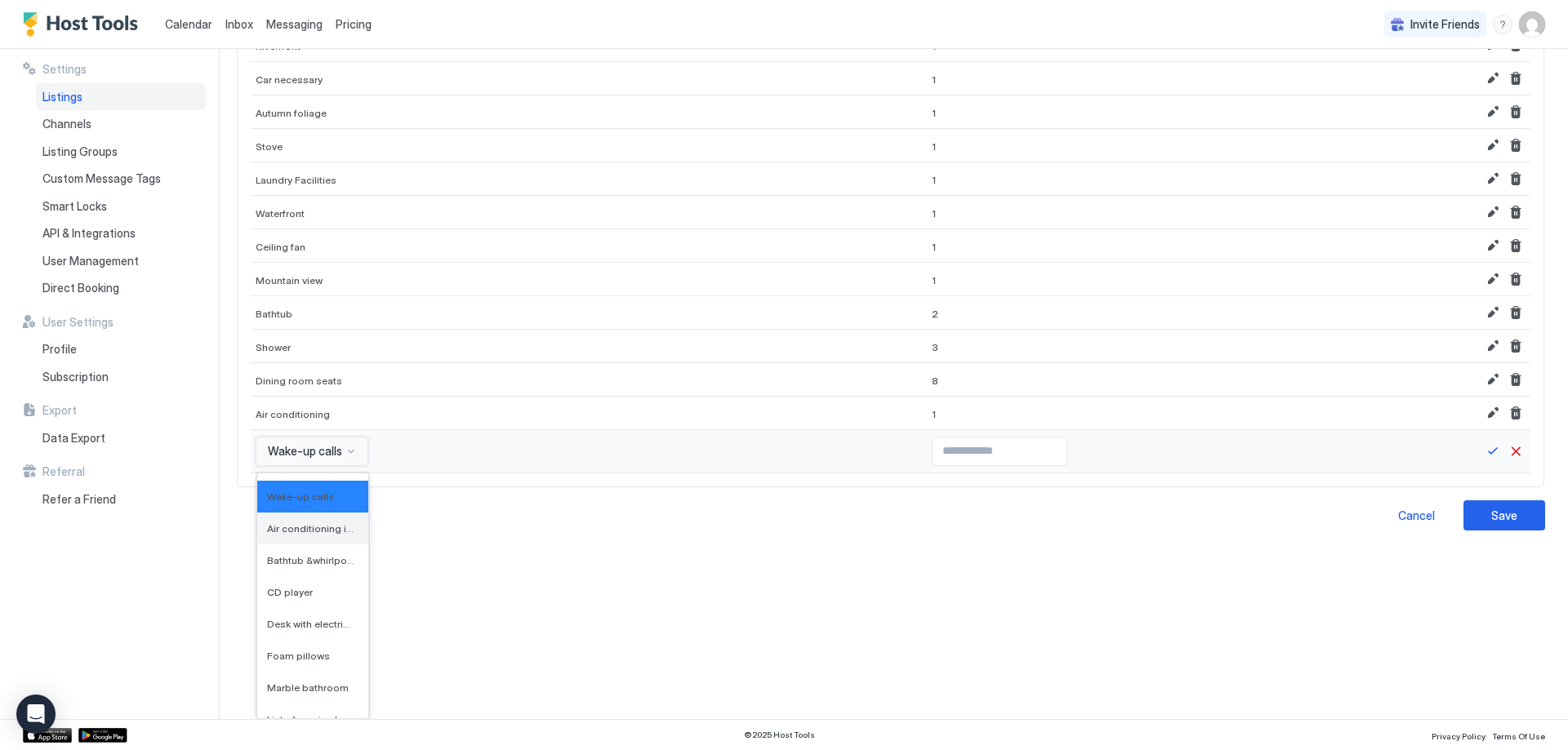
click at [322, 537] on div "Air conditioning individually controlled in room" at bounding box center [312, 528] width 111 height 32
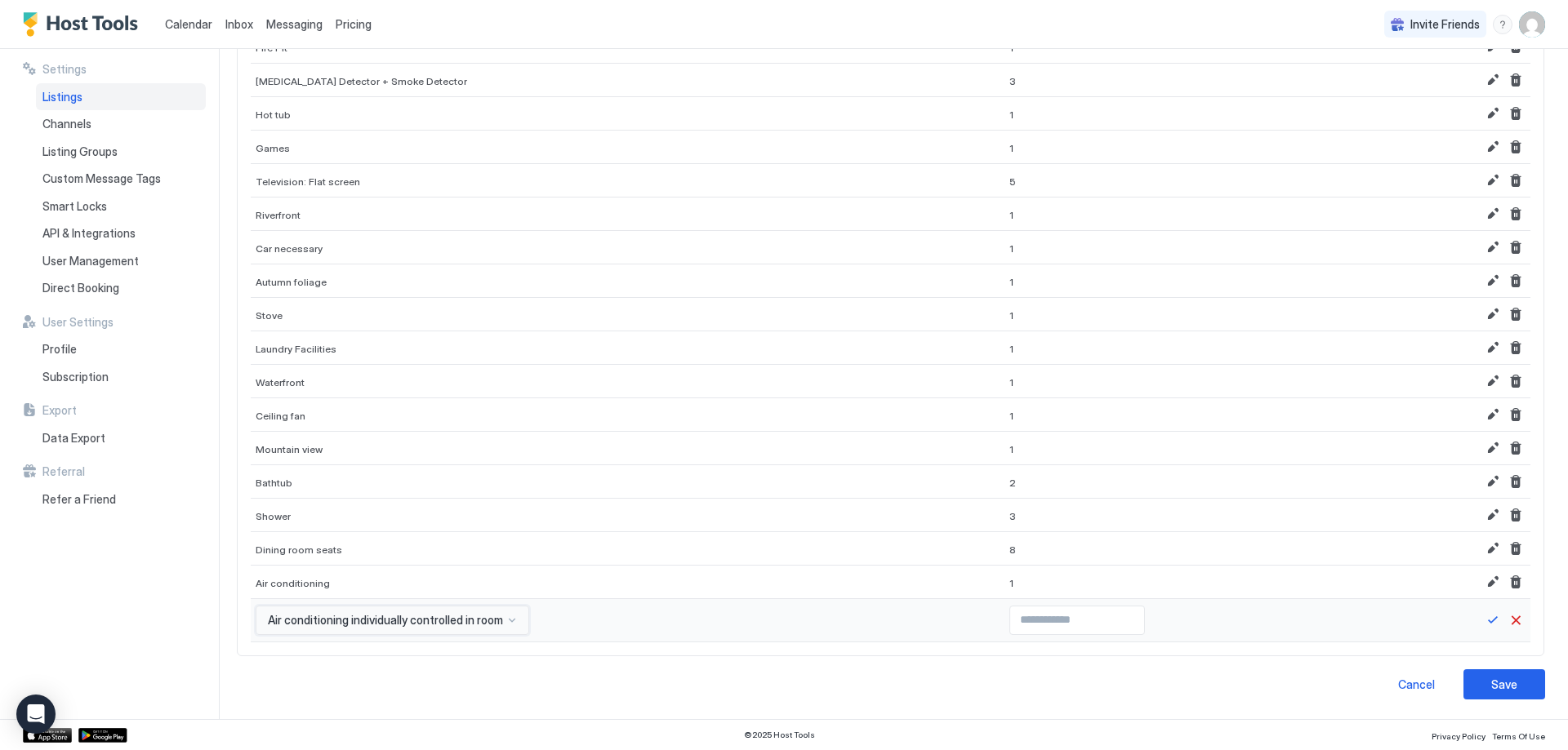
click at [369, 623] on div "option Air conditioning individually controlled in room, selected. Air conditio…" at bounding box center [392, 621] width 273 height 29
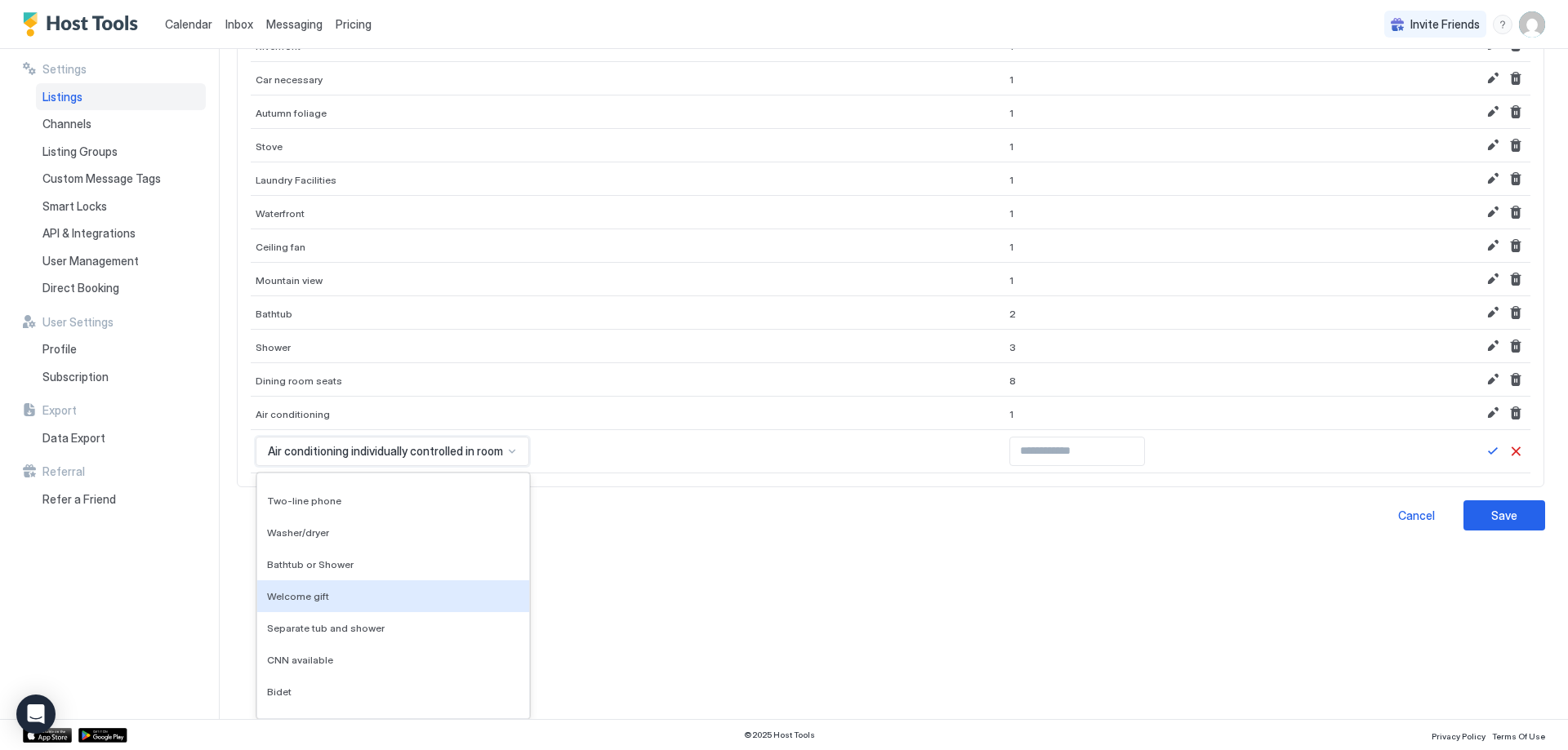
scroll to position [7747, 0]
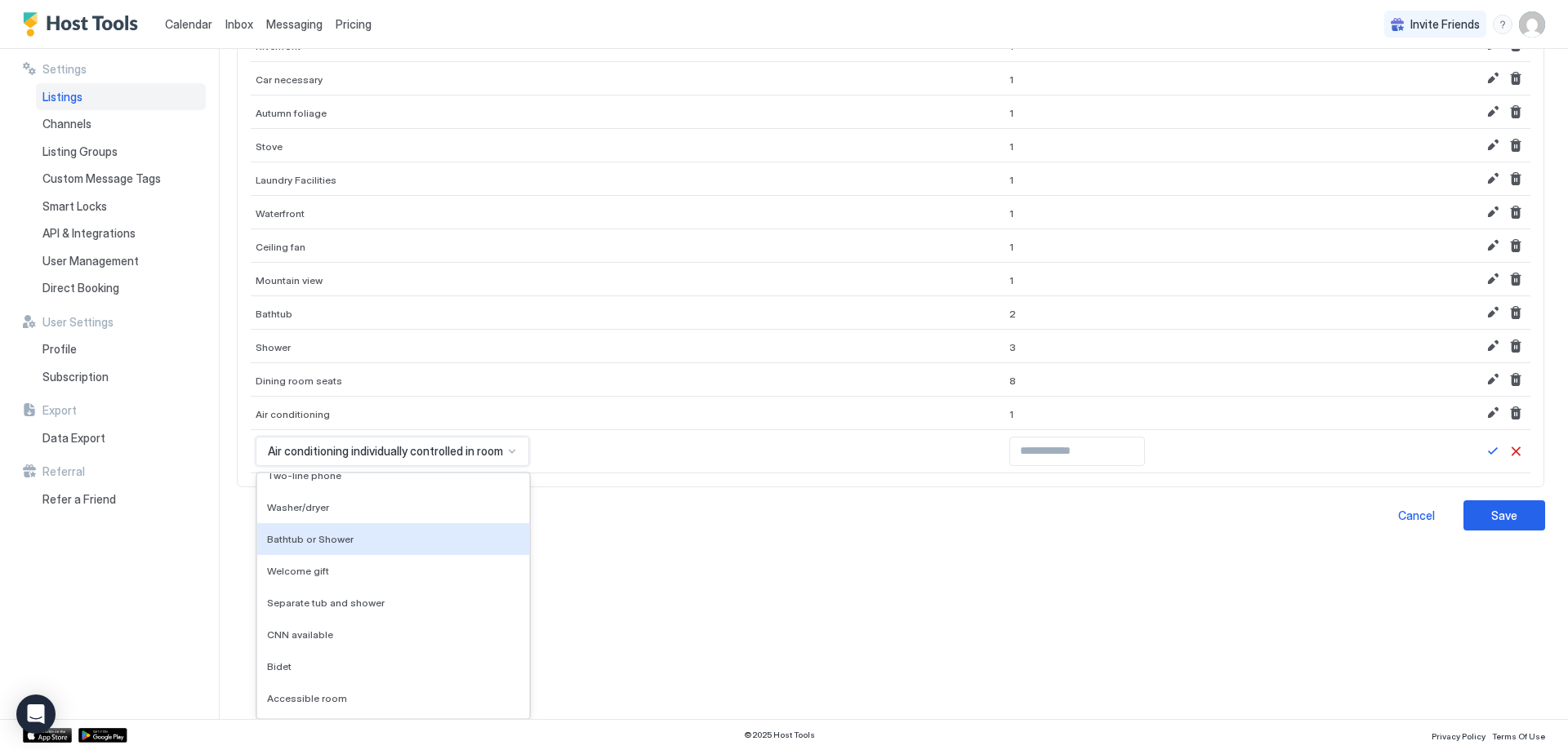
click at [337, 548] on div "Bathtub or Shower" at bounding box center [393, 538] width 272 height 32
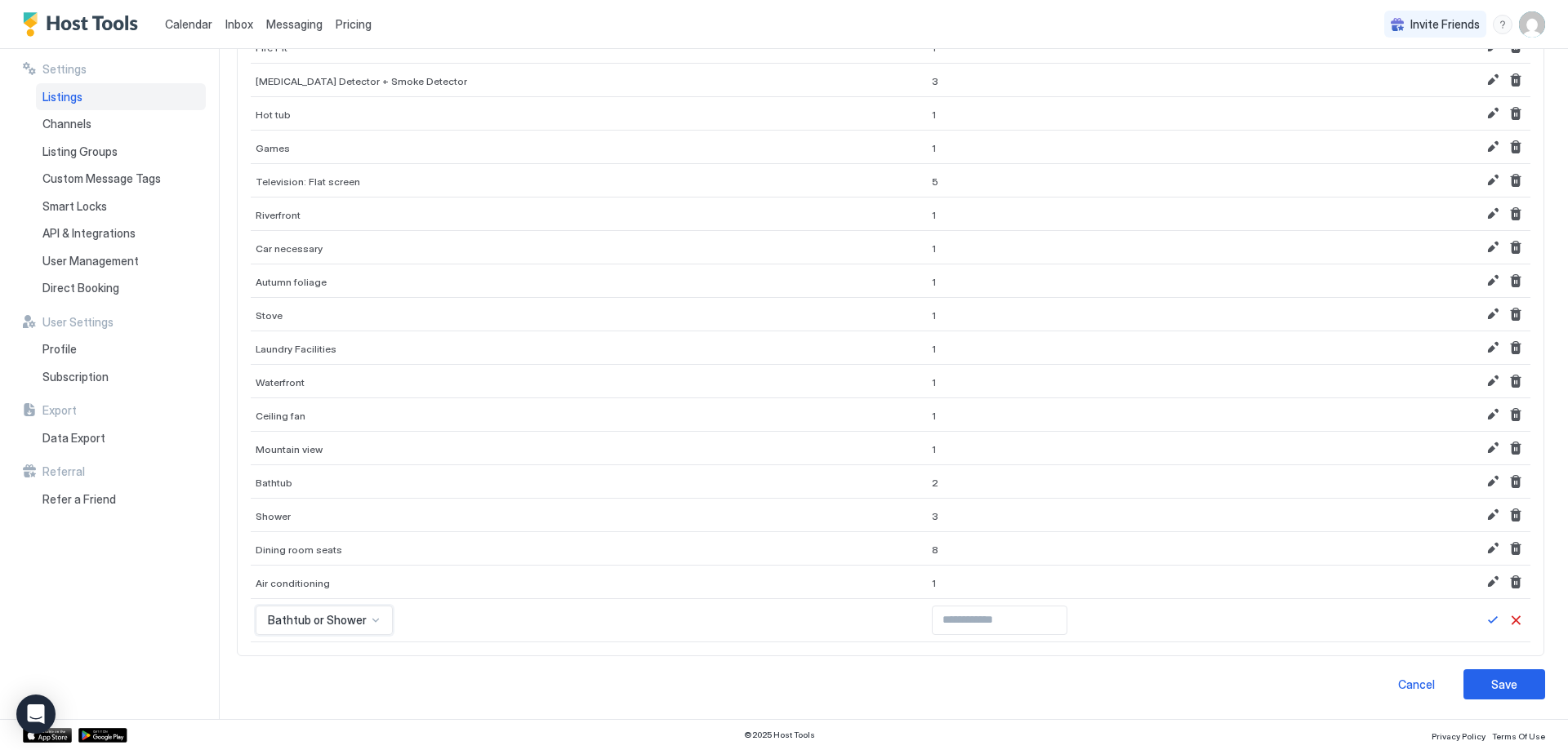
scroll to position [419, 0]
click at [1006, 618] on input "*" at bounding box center [1000, 621] width 134 height 28
drag, startPoint x: 1476, startPoint y: 621, endPoint x: 952, endPoint y: 517, distance: 534.2
click at [1483, 622] on button "Save" at bounding box center [1493, 621] width 20 height 20
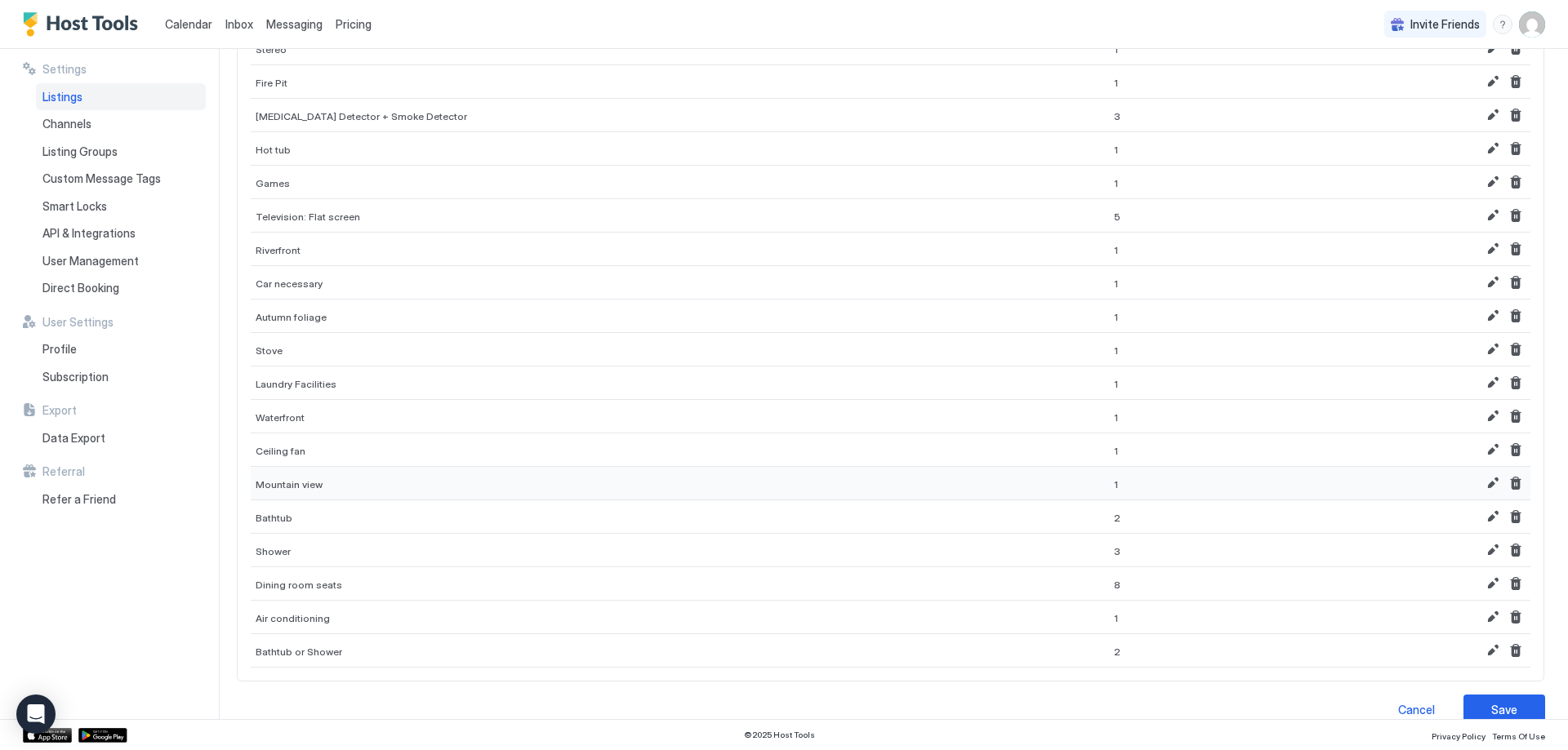
scroll to position [444, 0]
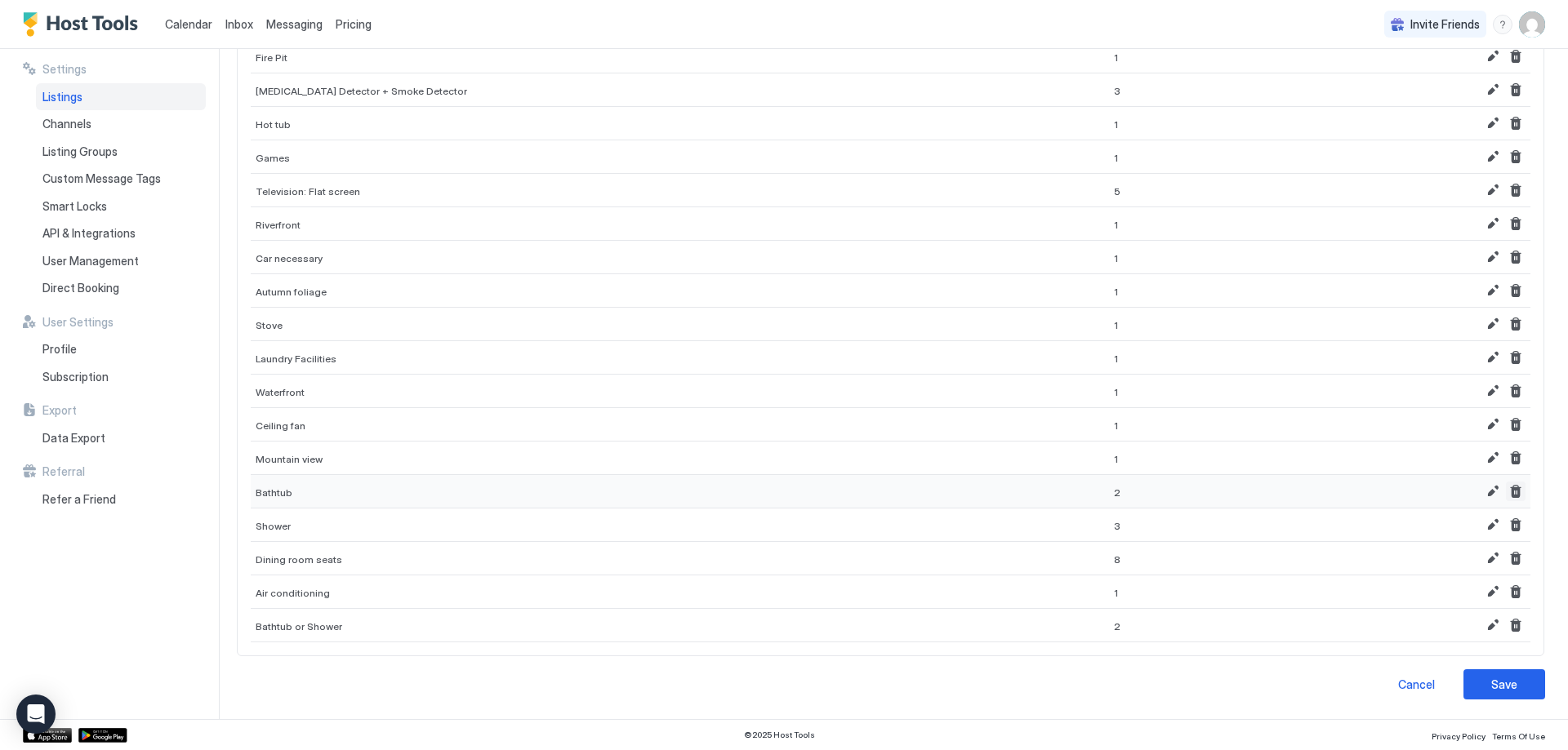
click at [1509, 496] on button "Delete" at bounding box center [1516, 491] width 20 height 20
click at [1109, 523] on div "3" at bounding box center [1219, 525] width 219 height 33
click at [1483, 529] on button "Edit" at bounding box center [1493, 525] width 20 height 20
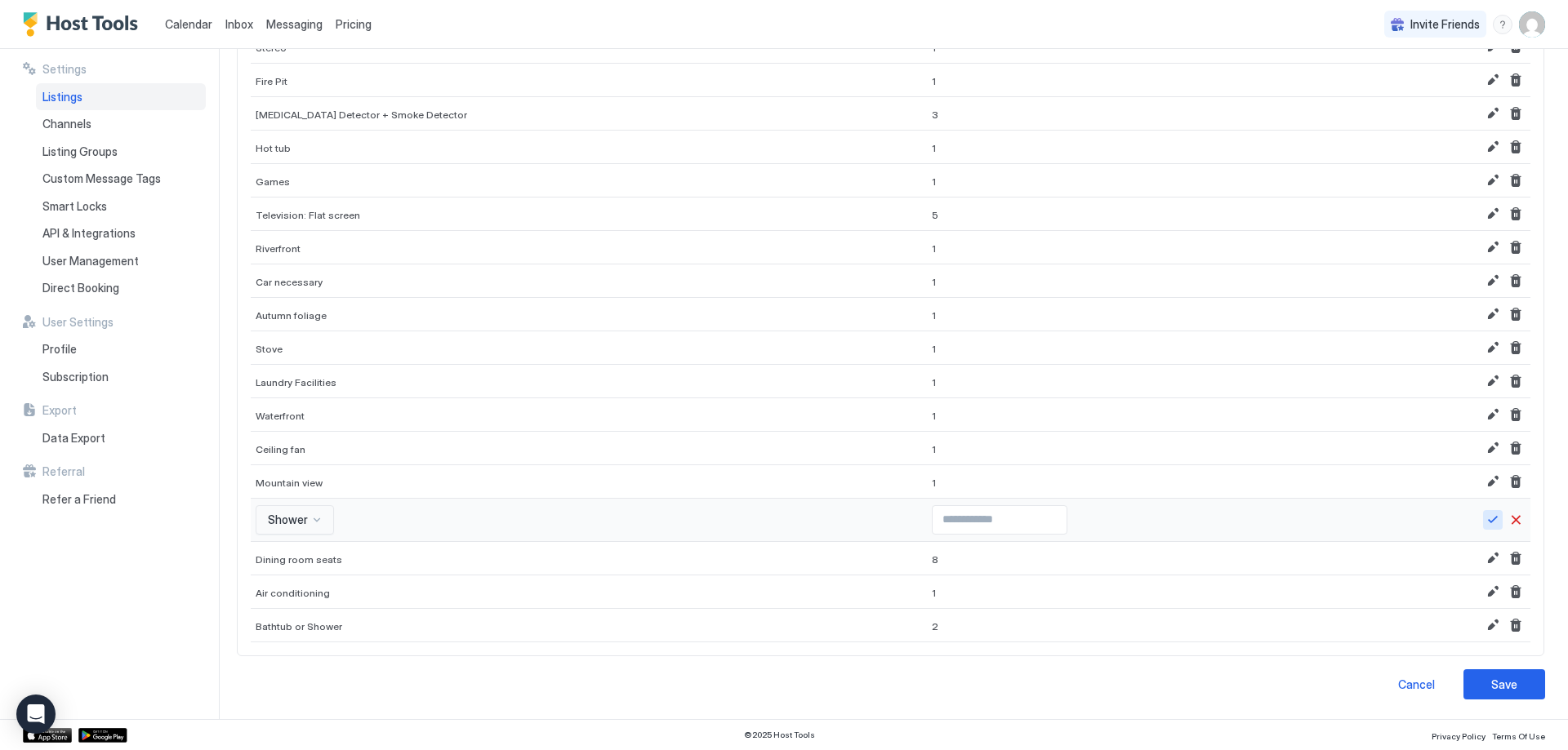
scroll to position [375, 0]
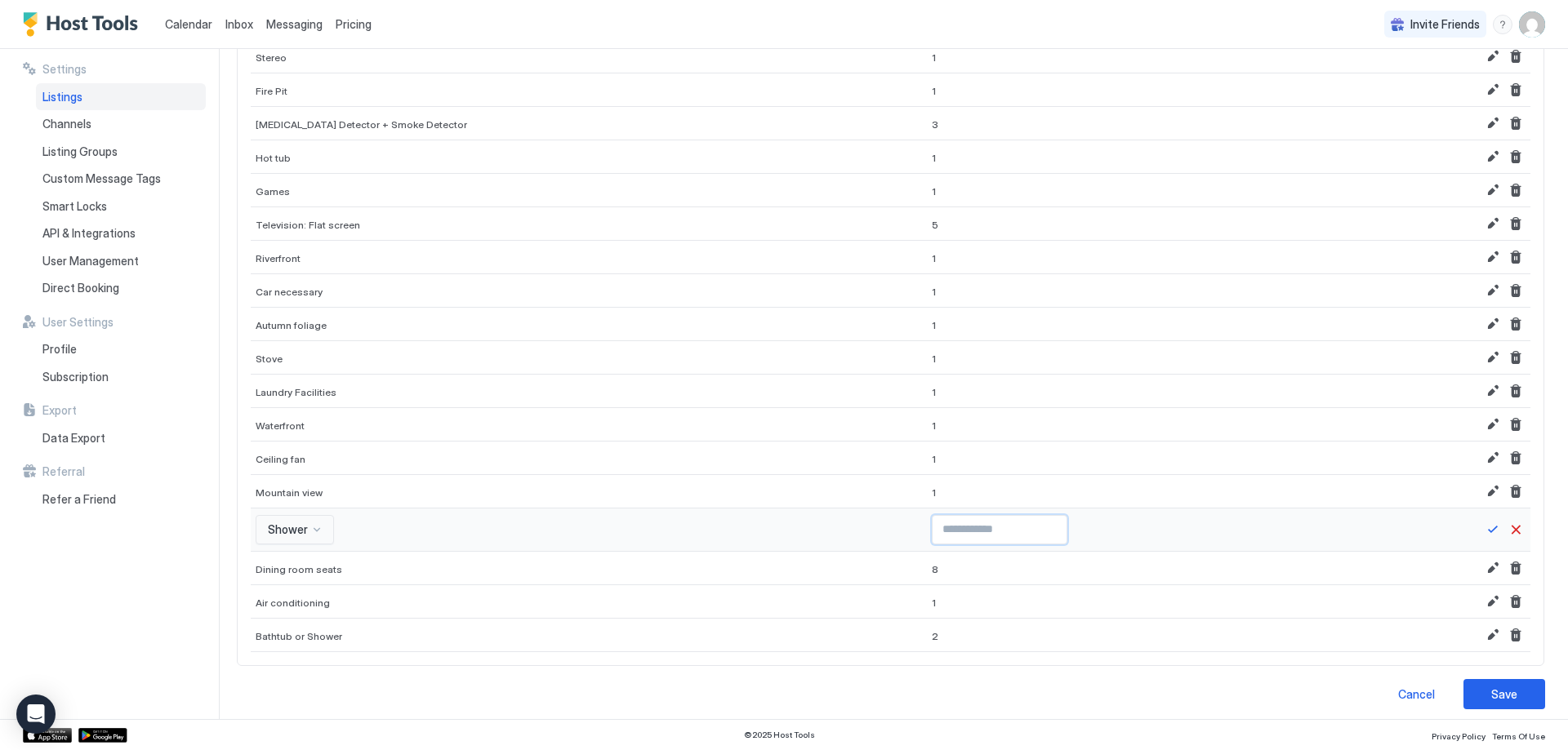
click at [947, 522] on input "*" at bounding box center [1000, 529] width 134 height 28
click at [1008, 537] on input "*" at bounding box center [1000, 529] width 134 height 28
click at [1010, 531] on input "*" at bounding box center [1000, 529] width 134 height 28
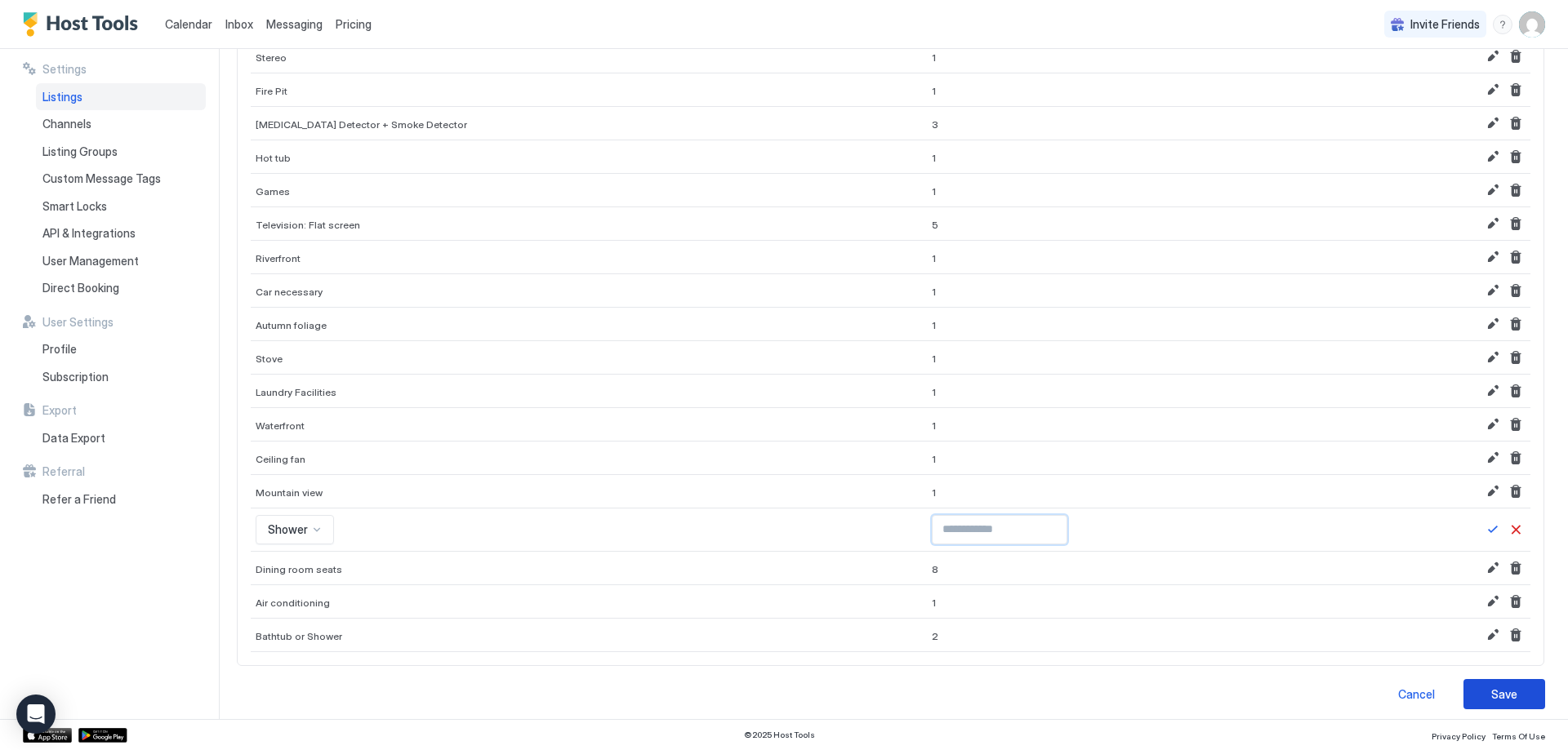
click at [1491, 689] on div "Save" at bounding box center [1504, 694] width 26 height 17
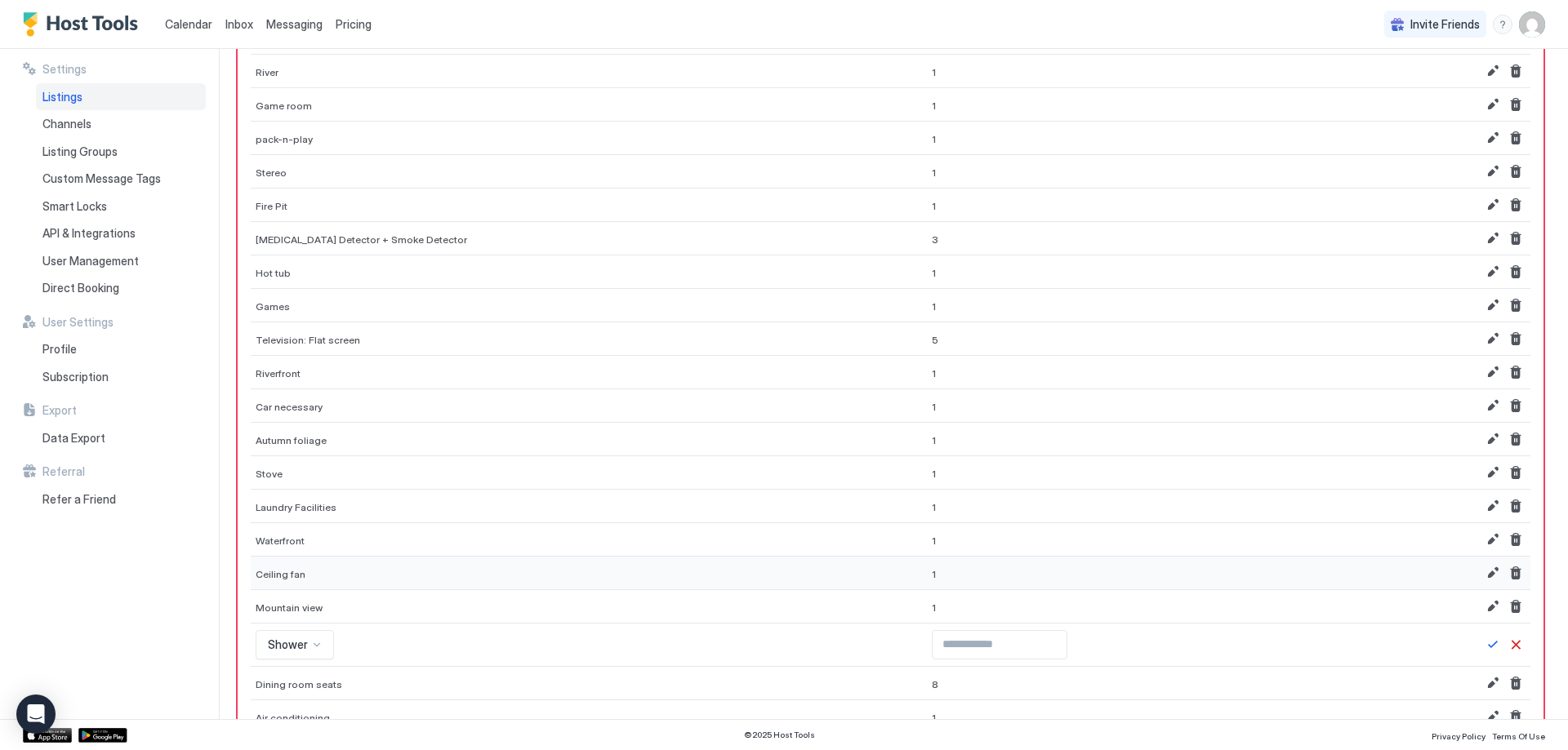
scroll to position [406, 0]
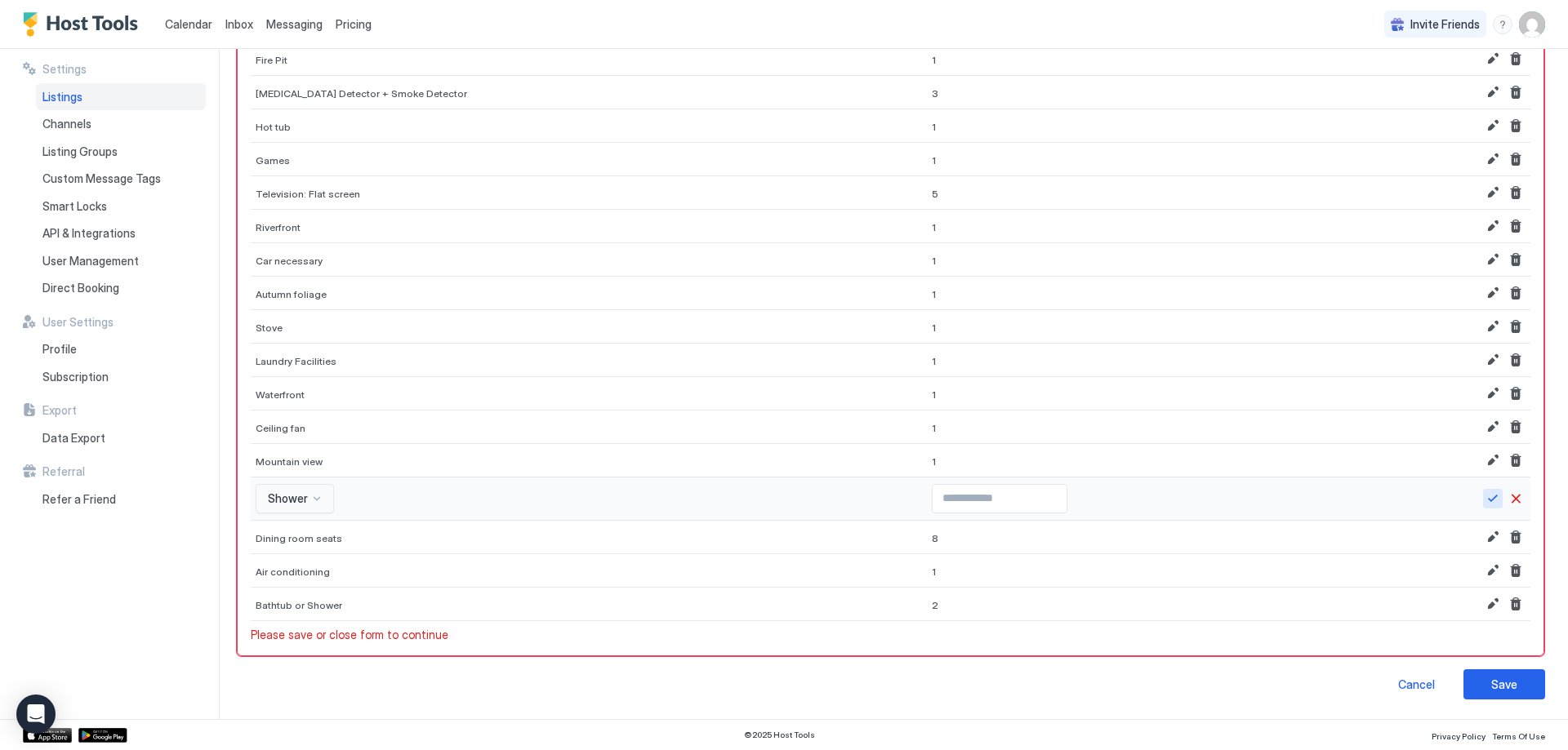
click at [1483, 505] on button "Save" at bounding box center [1493, 499] width 20 height 20
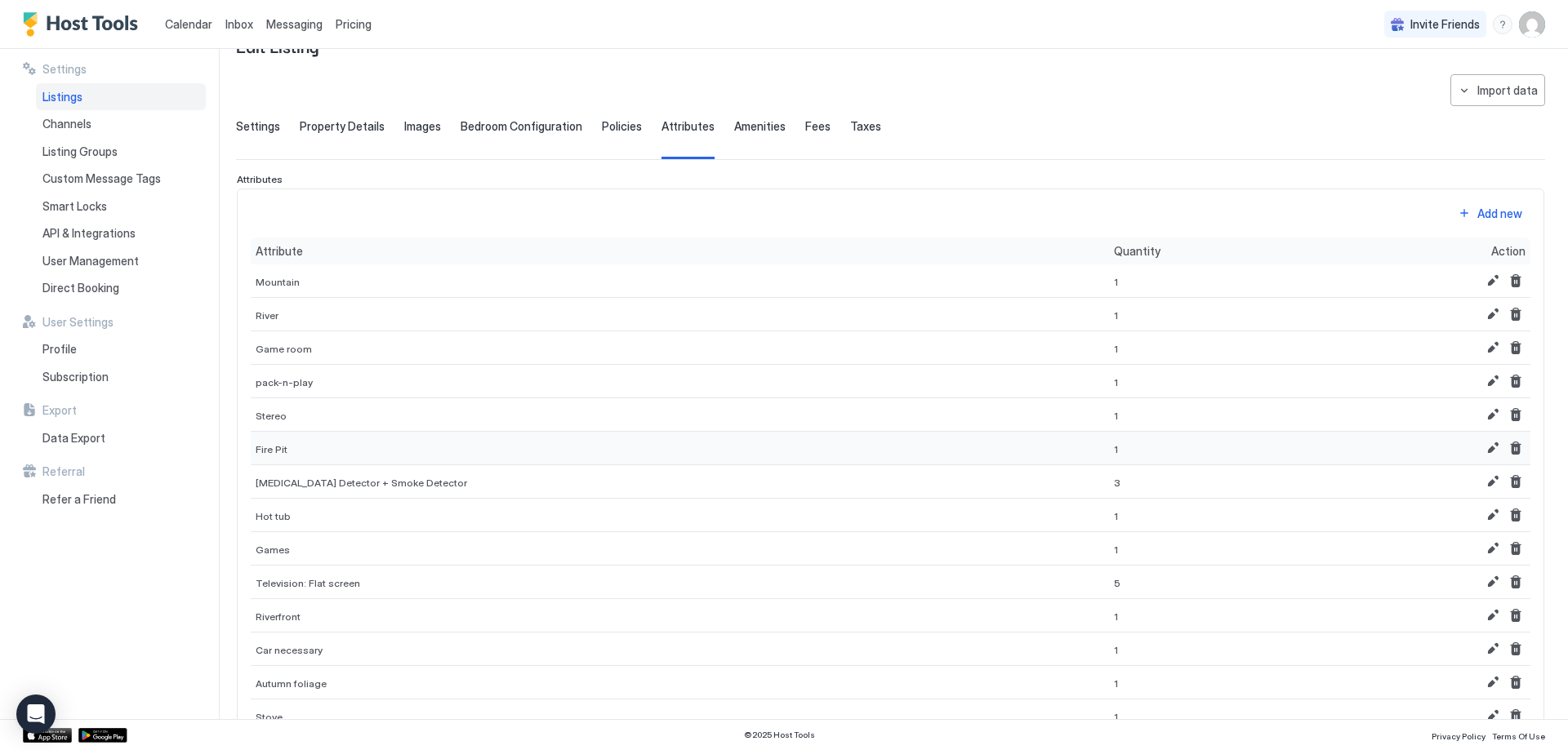
scroll to position [81, 0]
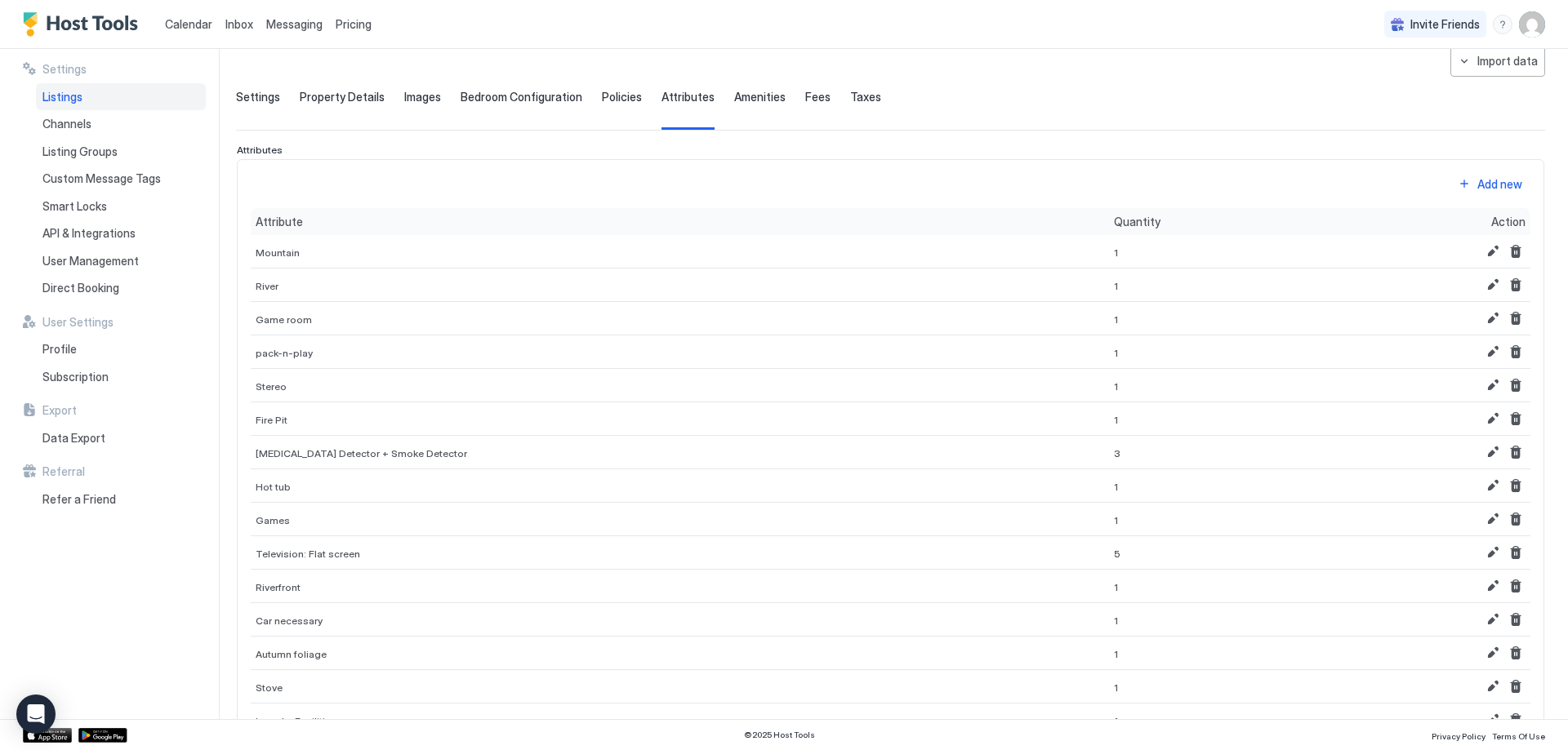
click at [1491, 190] on div "Add new" at bounding box center [1500, 184] width 45 height 17
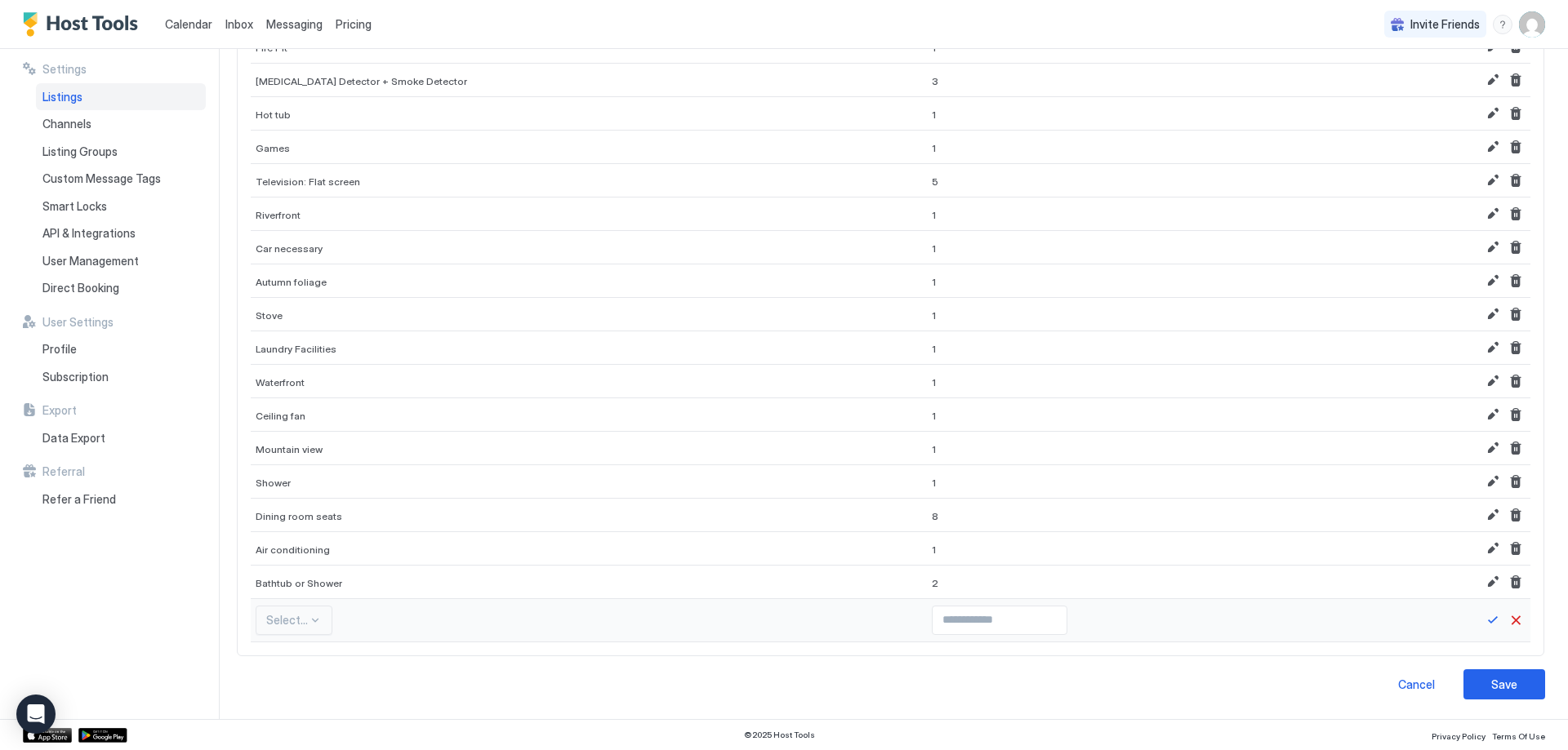
click at [289, 610] on div "Select..." at bounding box center [293, 621] width 77 height 29
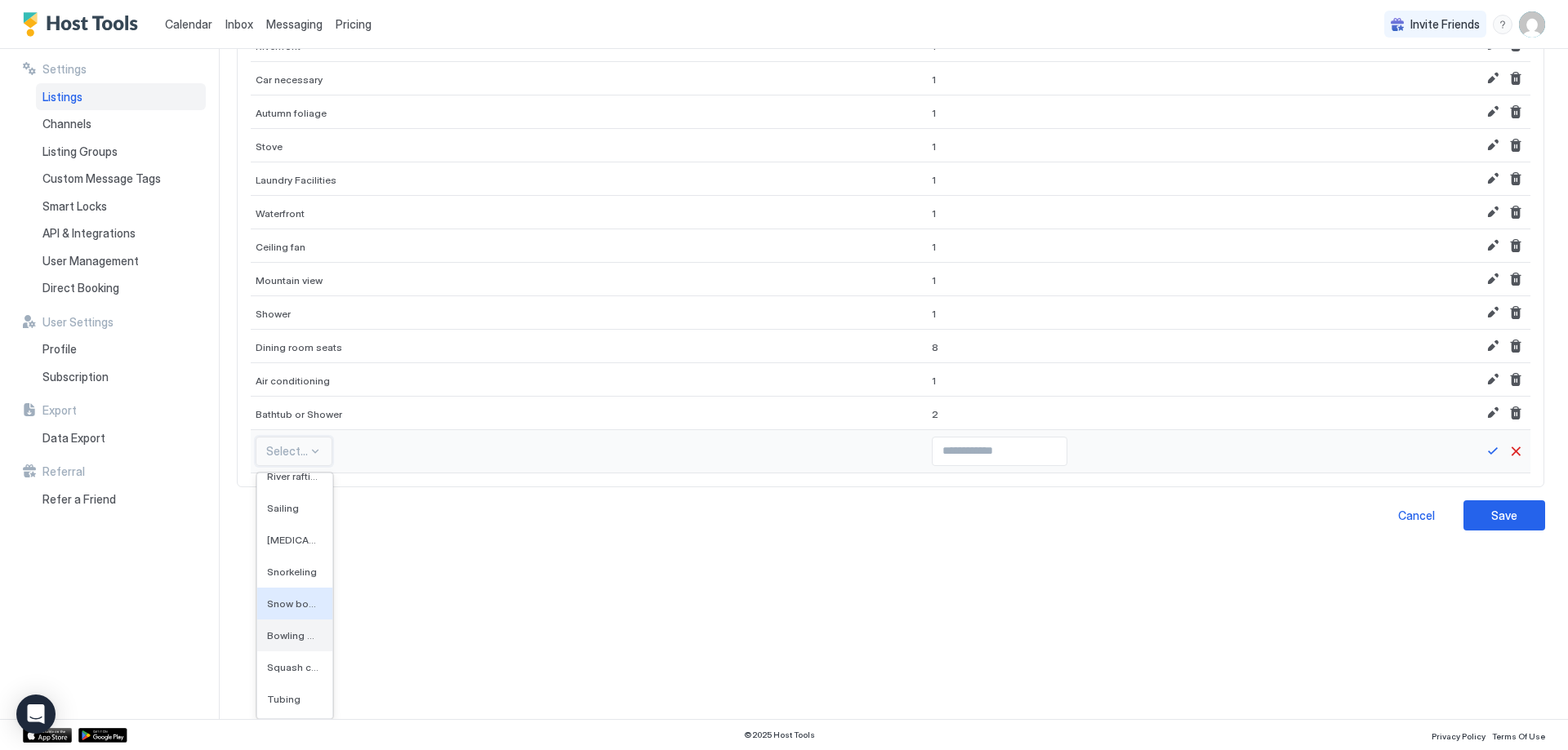
scroll to position [17866, 0]
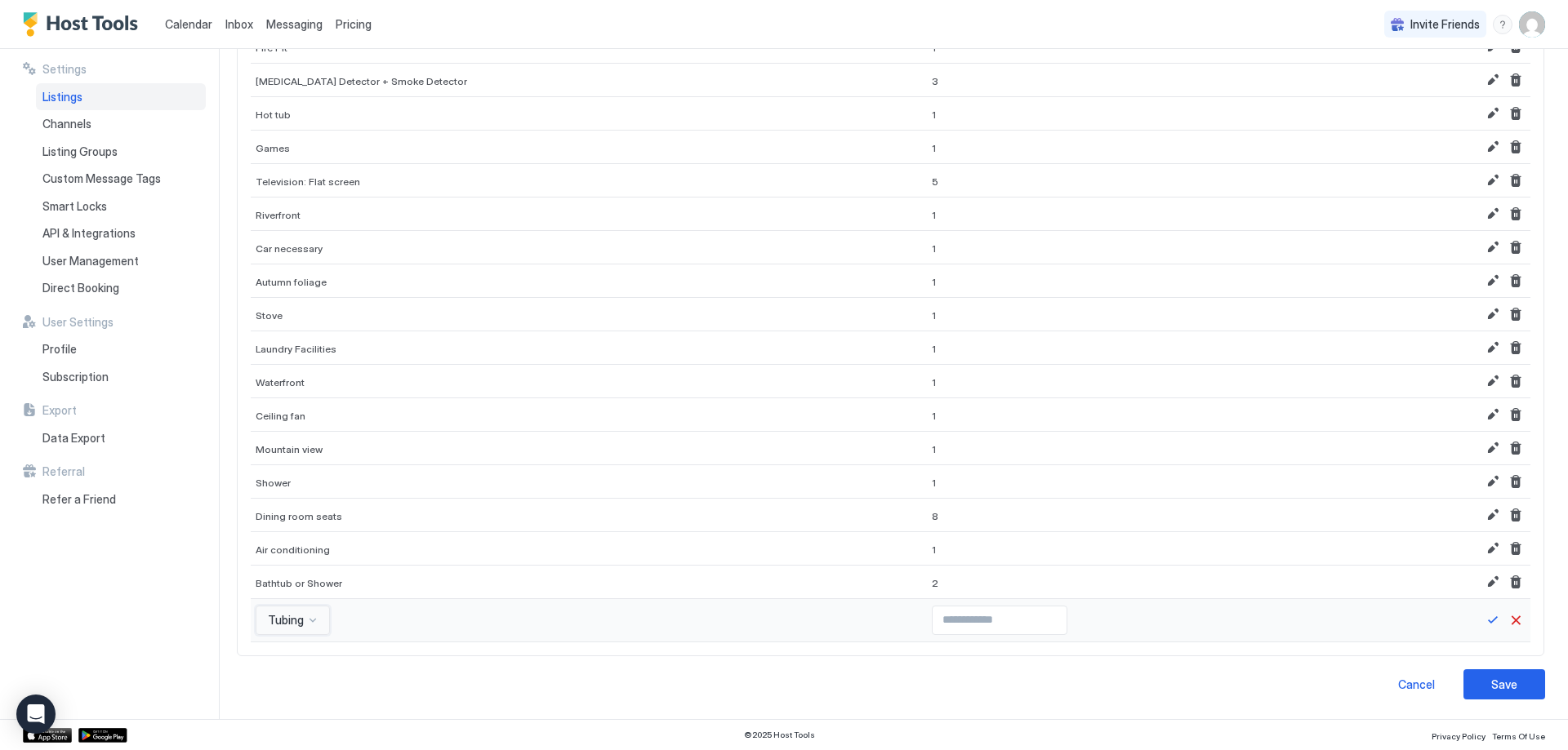
click at [293, 622] on div "option Tubing, selected. Tubing" at bounding box center [292, 621] width 74 height 29
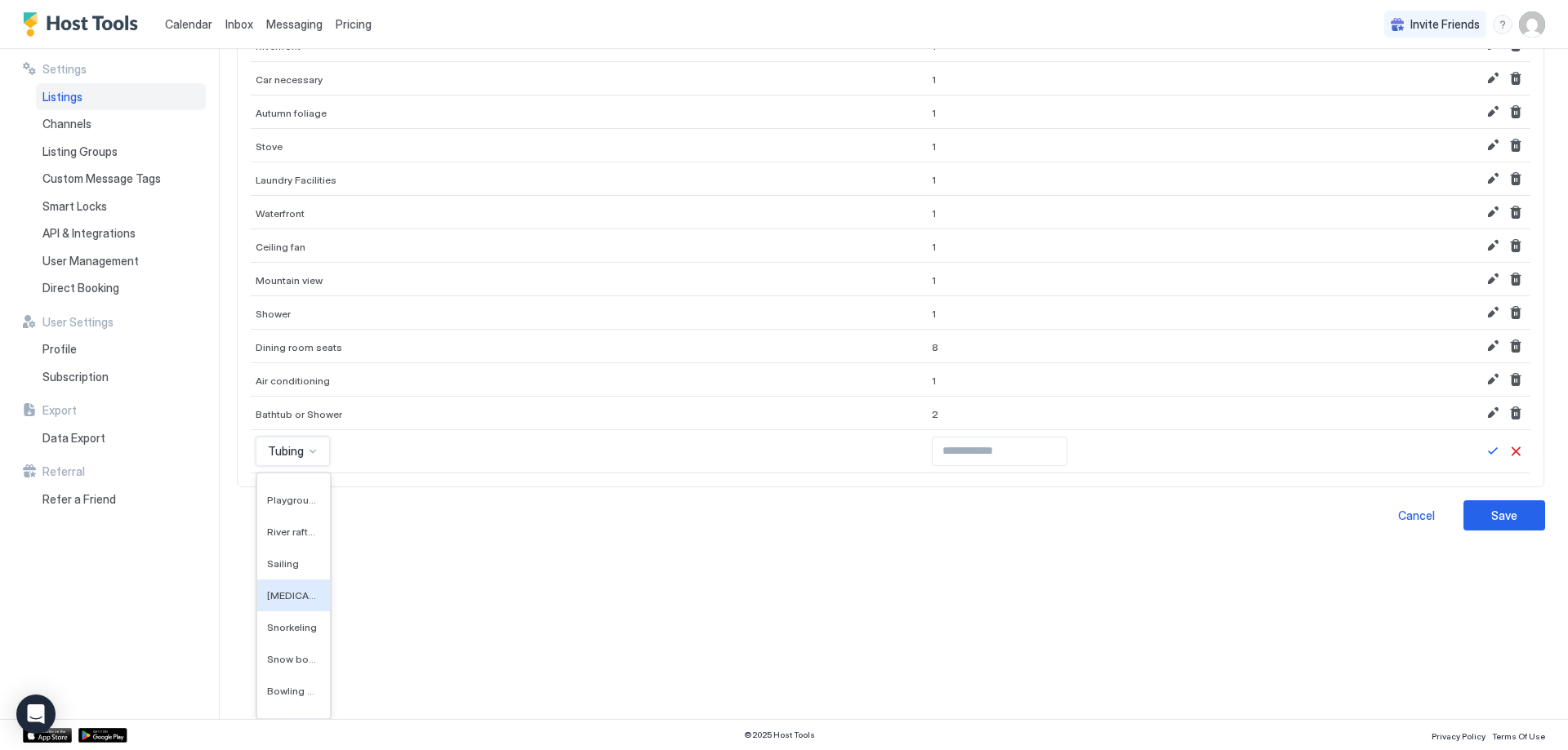
scroll to position [16226, 0]
click at [295, 579] on div "River rafting" at bounding box center [293, 571] width 72 height 32
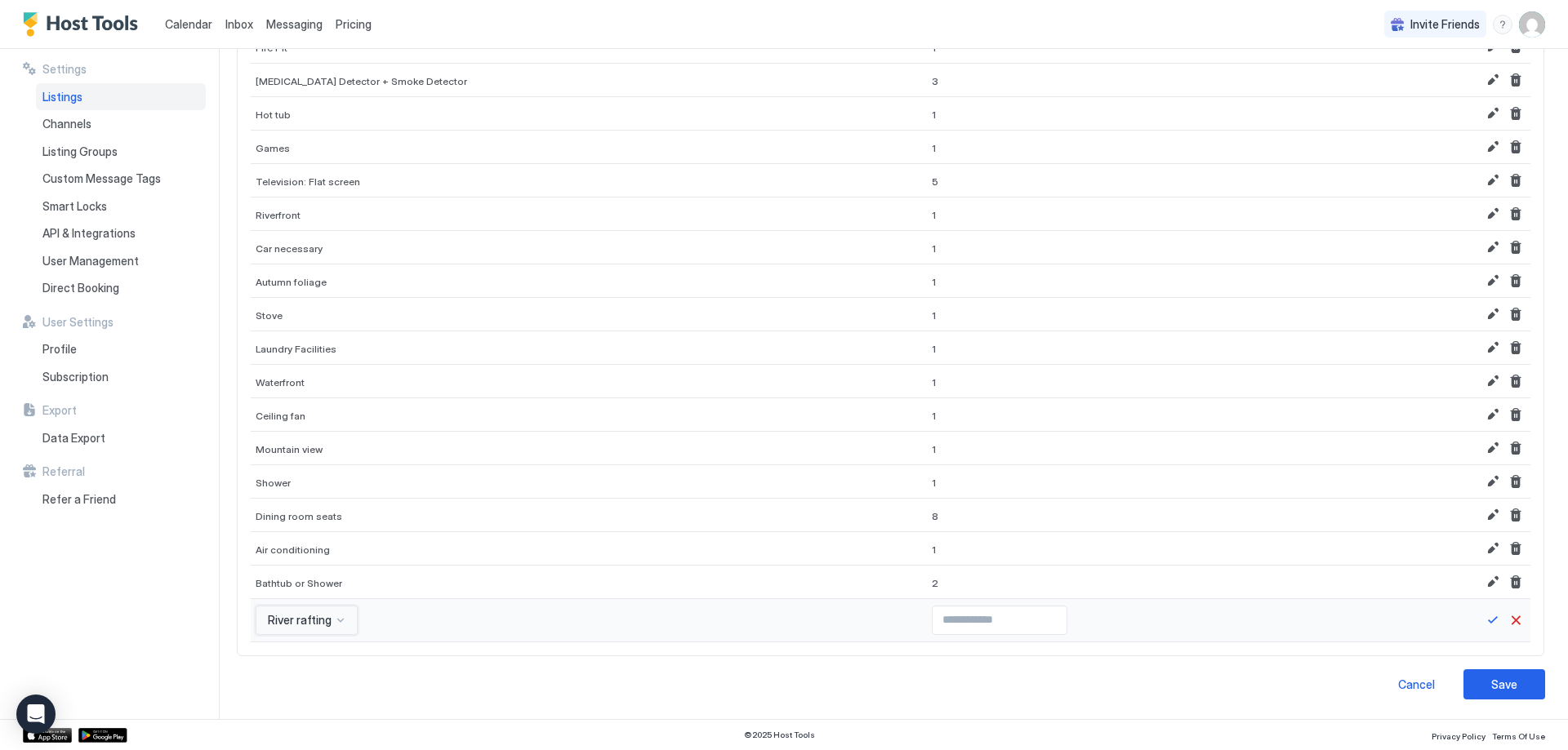
click at [323, 625] on div "option River rafting, selected. River rafting" at bounding box center [306, 621] width 102 height 29
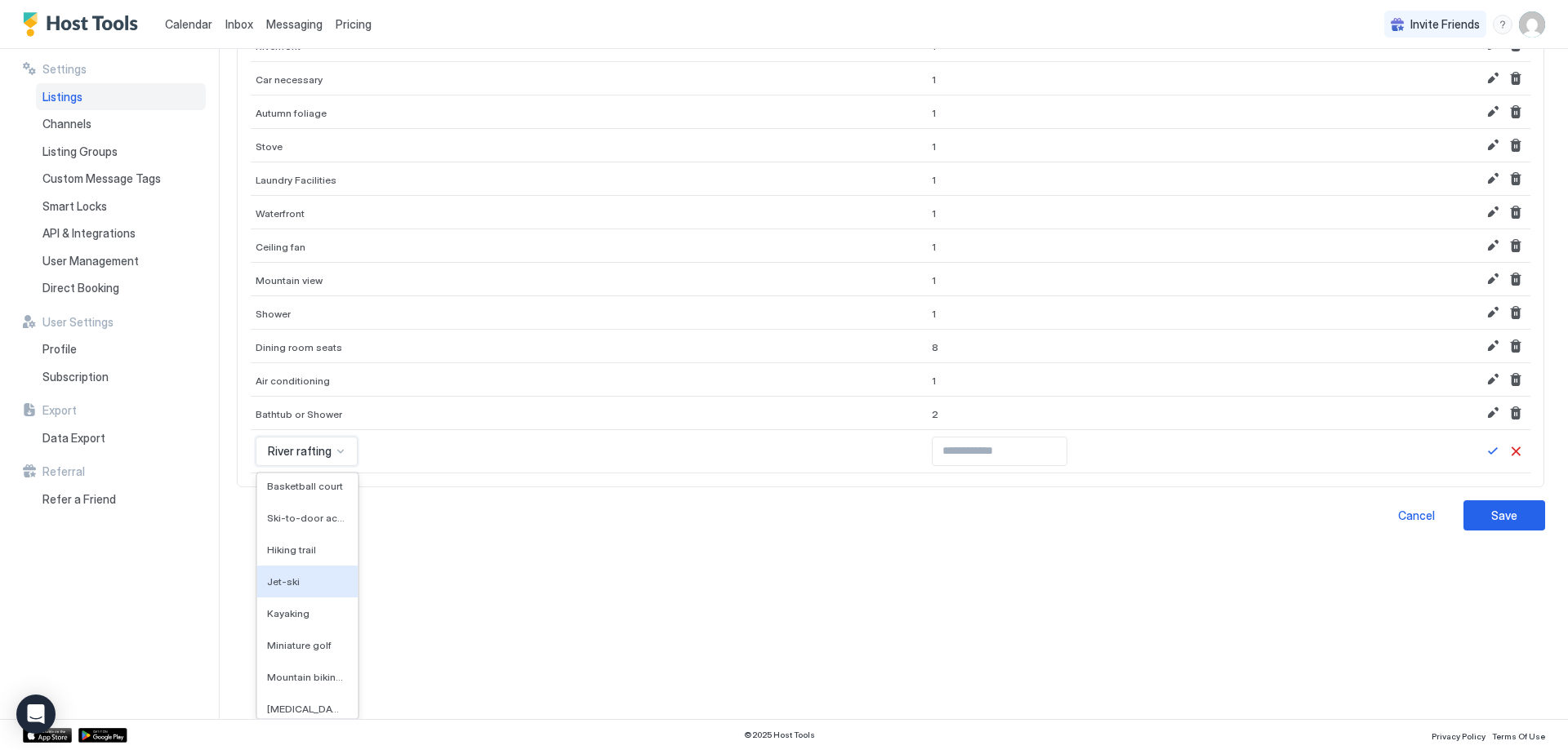
scroll to position [15908, 0]
click at [317, 583] on span "Refrigerator" at bounding box center [294, 583] width 55 height 13
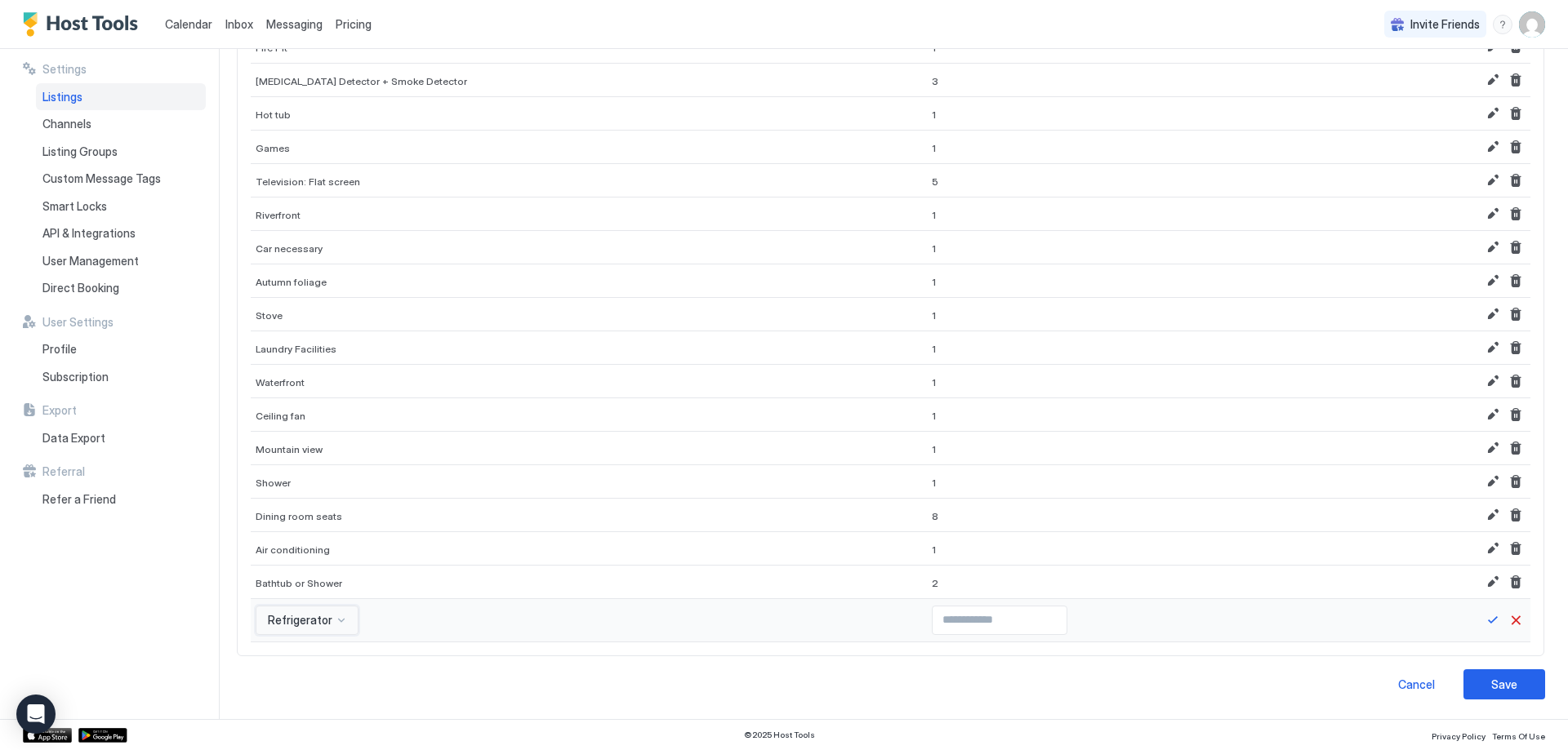
scroll to position [419, 0]
click at [933, 615] on input "Input Field" at bounding box center [1000, 621] width 134 height 28
type input "*"
click at [1012, 615] on input "*" at bounding box center [1000, 621] width 134 height 28
click at [1483, 622] on button "Save" at bounding box center [1493, 621] width 20 height 20
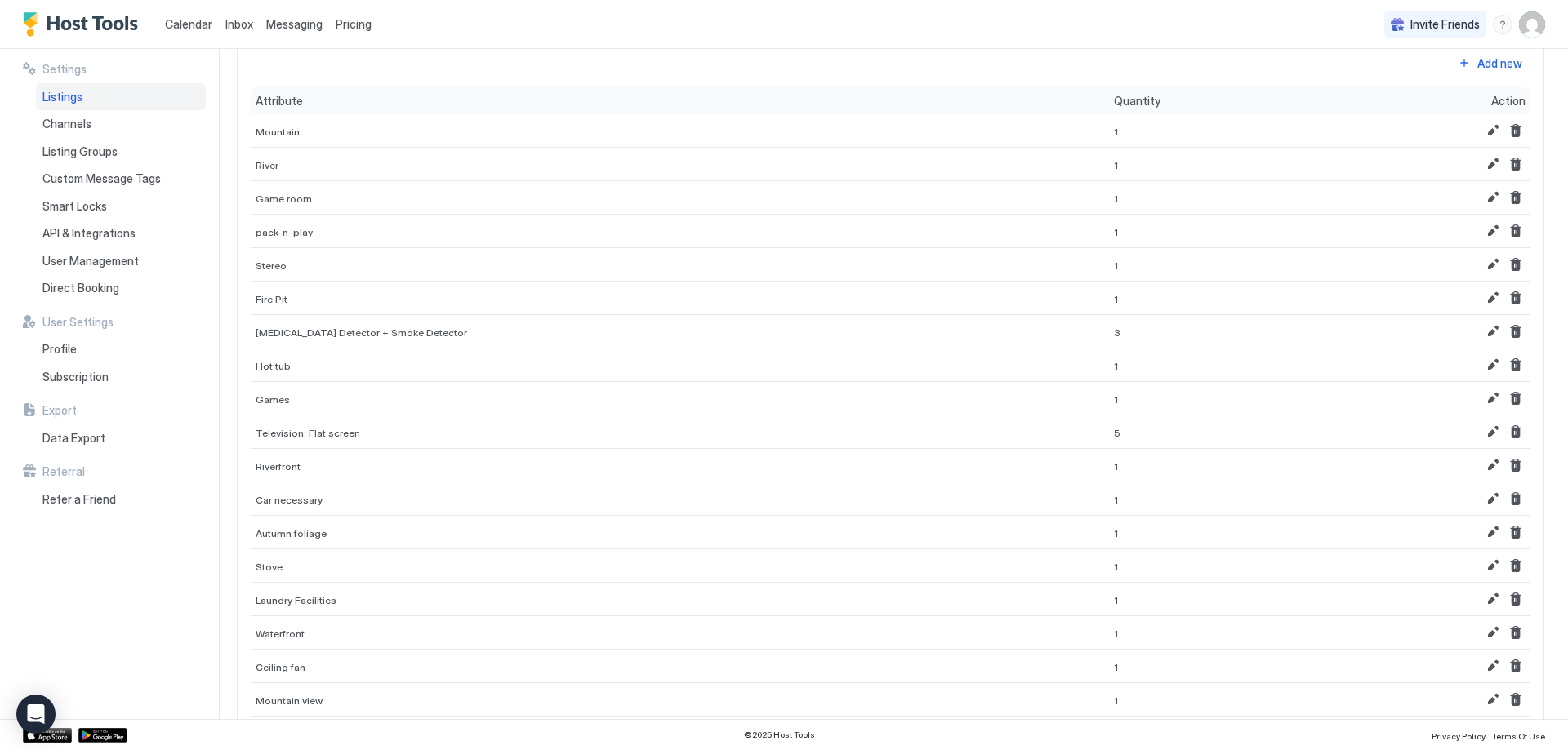
scroll to position [0, 0]
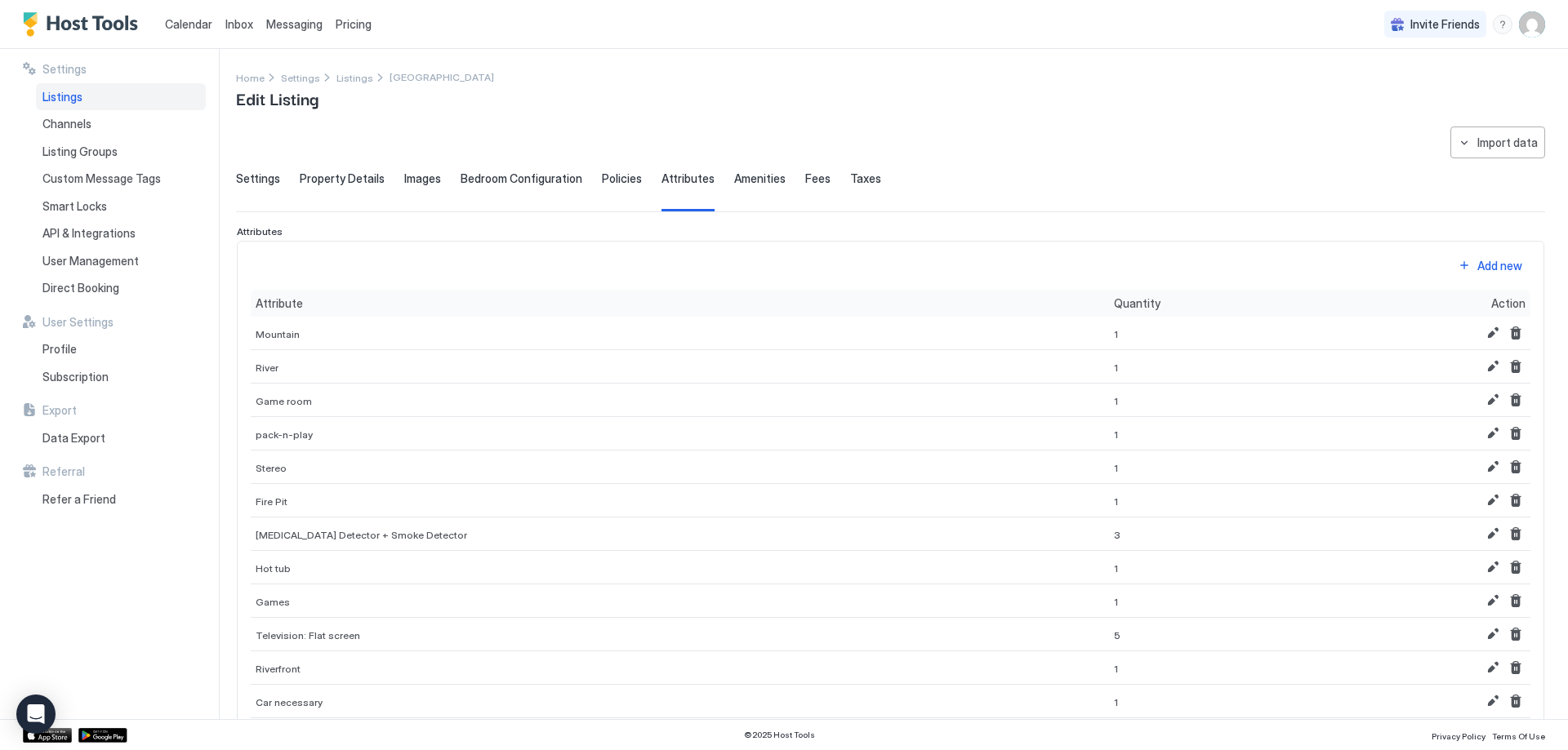
click at [1485, 265] on div "Add new" at bounding box center [1500, 265] width 45 height 17
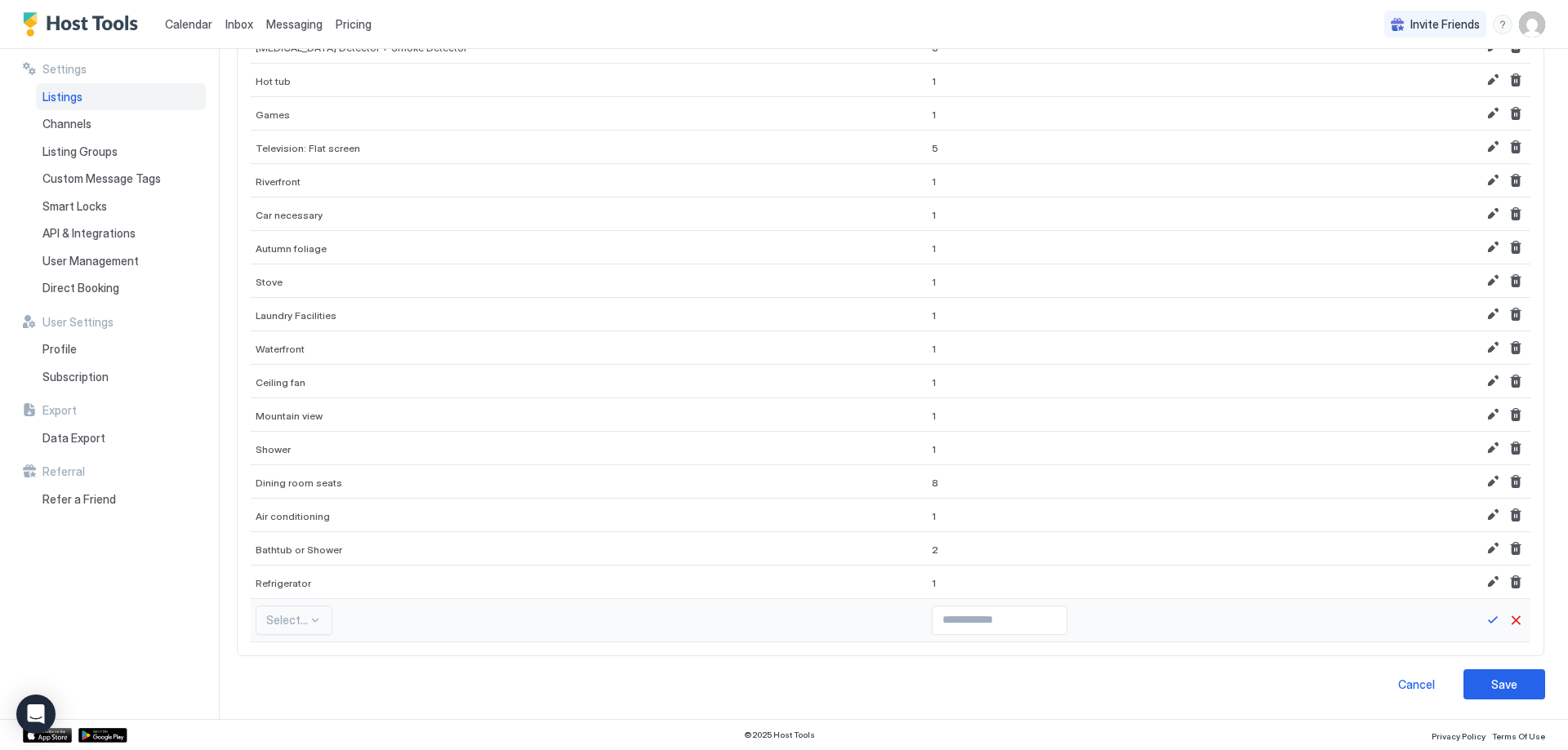
click at [294, 615] on div "Select..." at bounding box center [293, 621] width 77 height 29
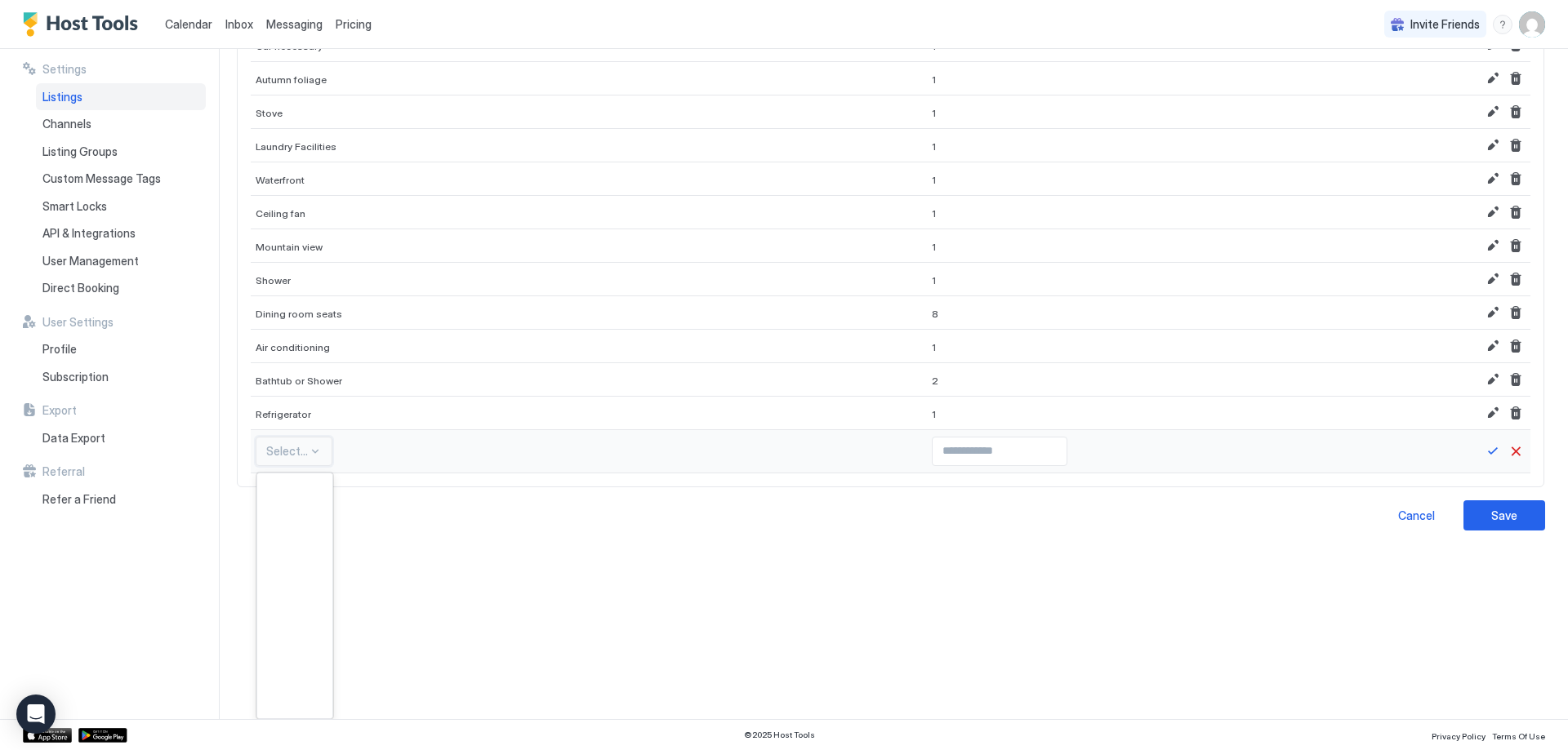
scroll to position [10042, 0]
click at [291, 585] on span "Mobile/cellular phones" at bounding box center [293, 592] width 52 height 13
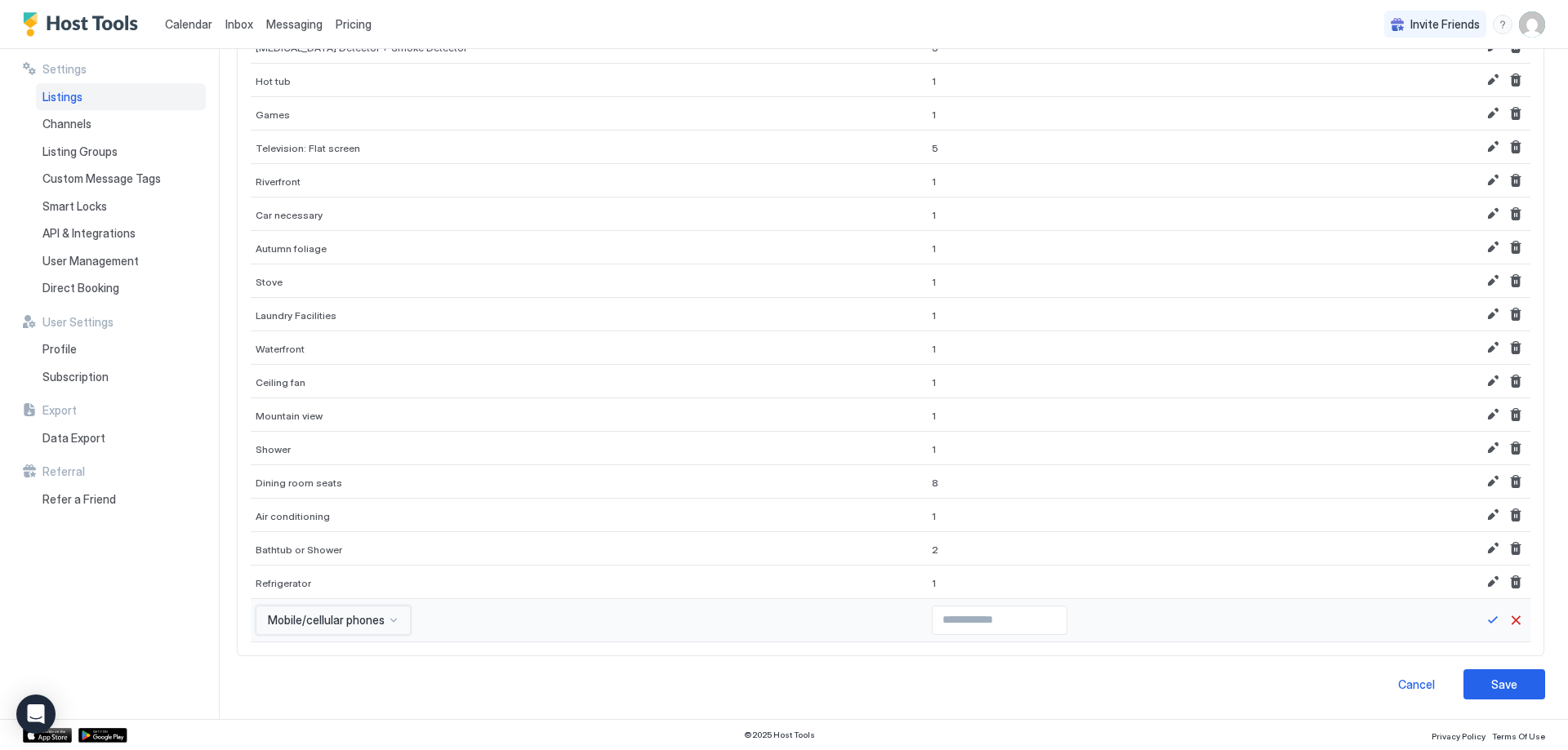
click at [318, 619] on div "option Mobile/cellular phones, selected. Mobile/cellular phones" at bounding box center [332, 621] width 155 height 29
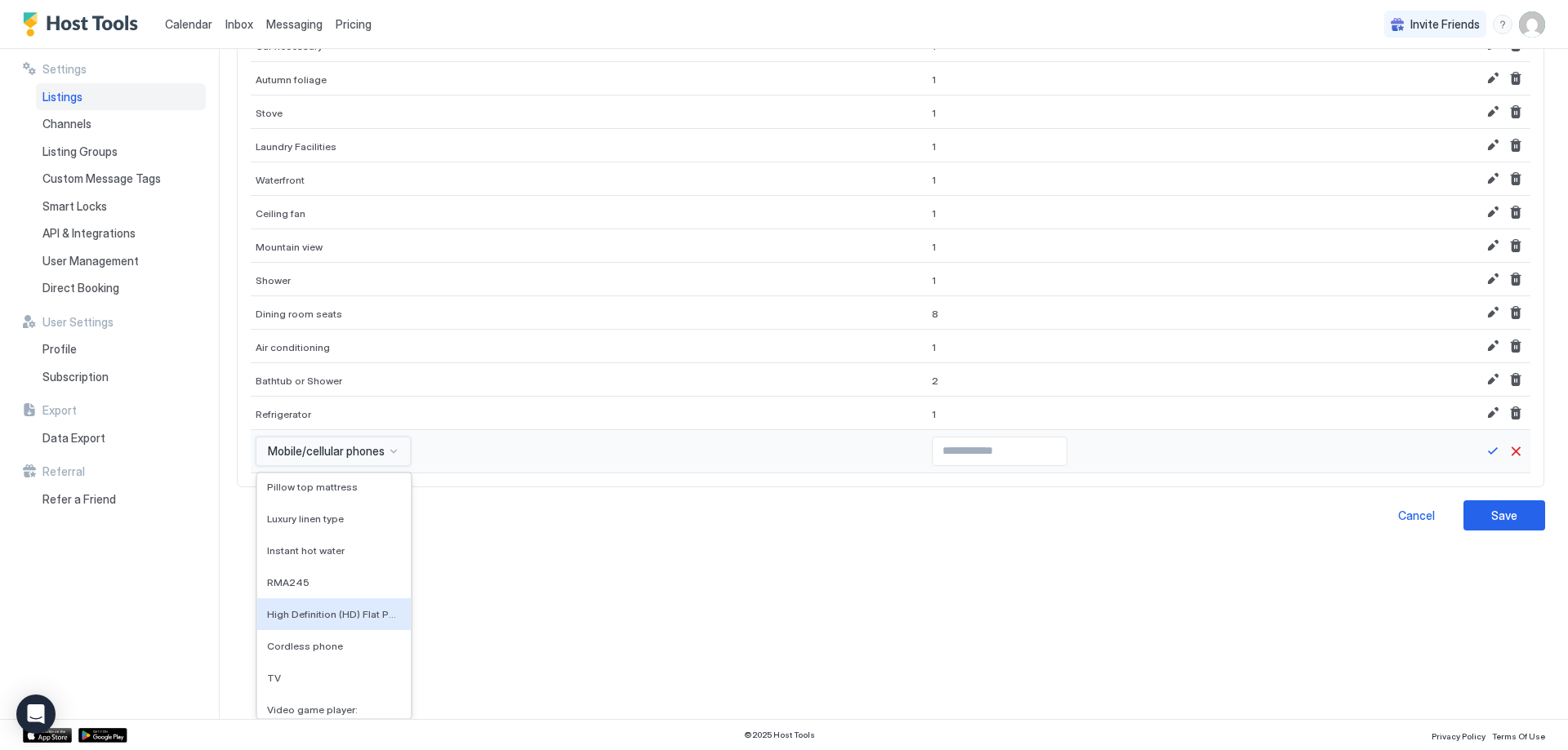
scroll to position [8981, 0]
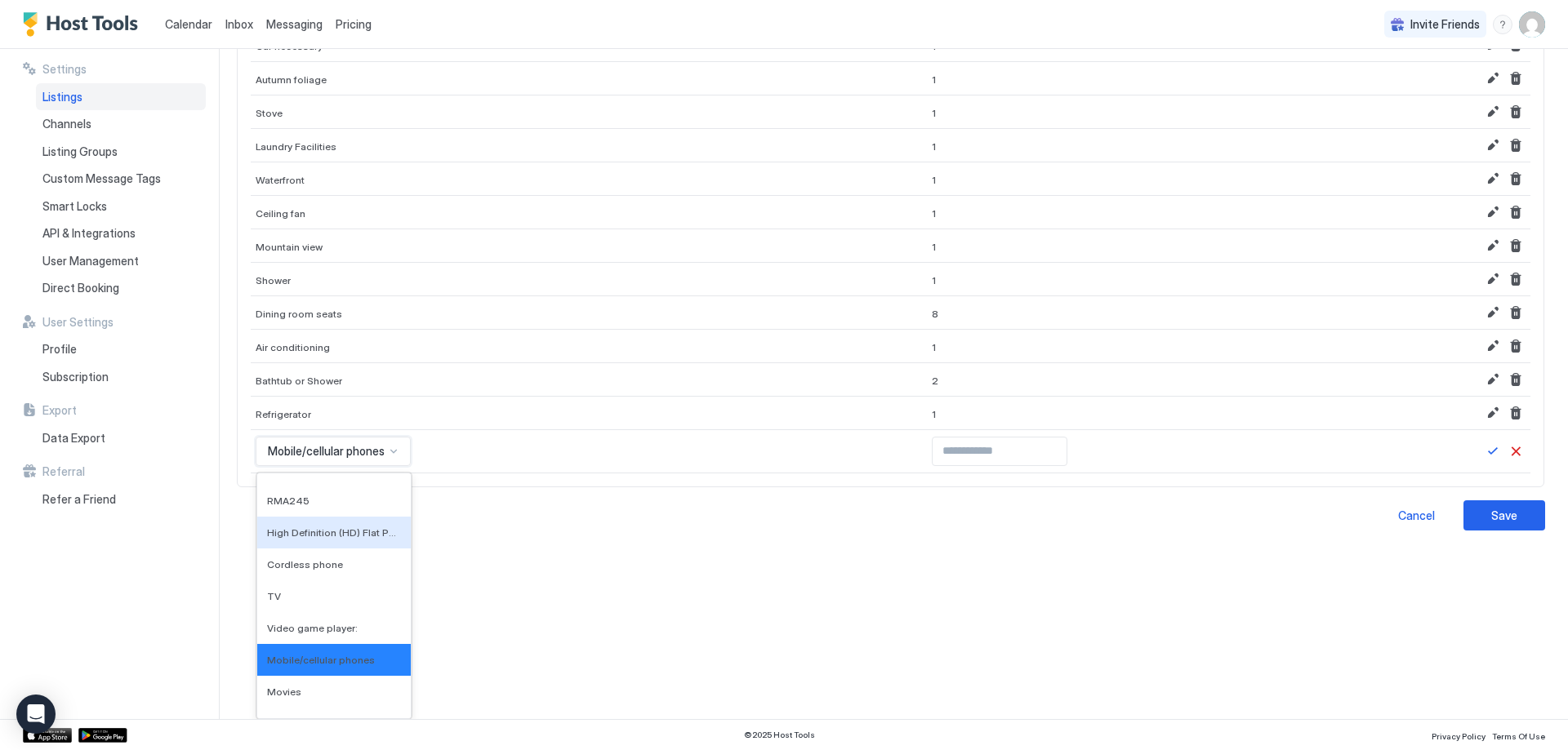
click at [317, 543] on div "High Definition (HD) Flat Panel Television - 32 inches or greater" at bounding box center [334, 532] width 154 height 32
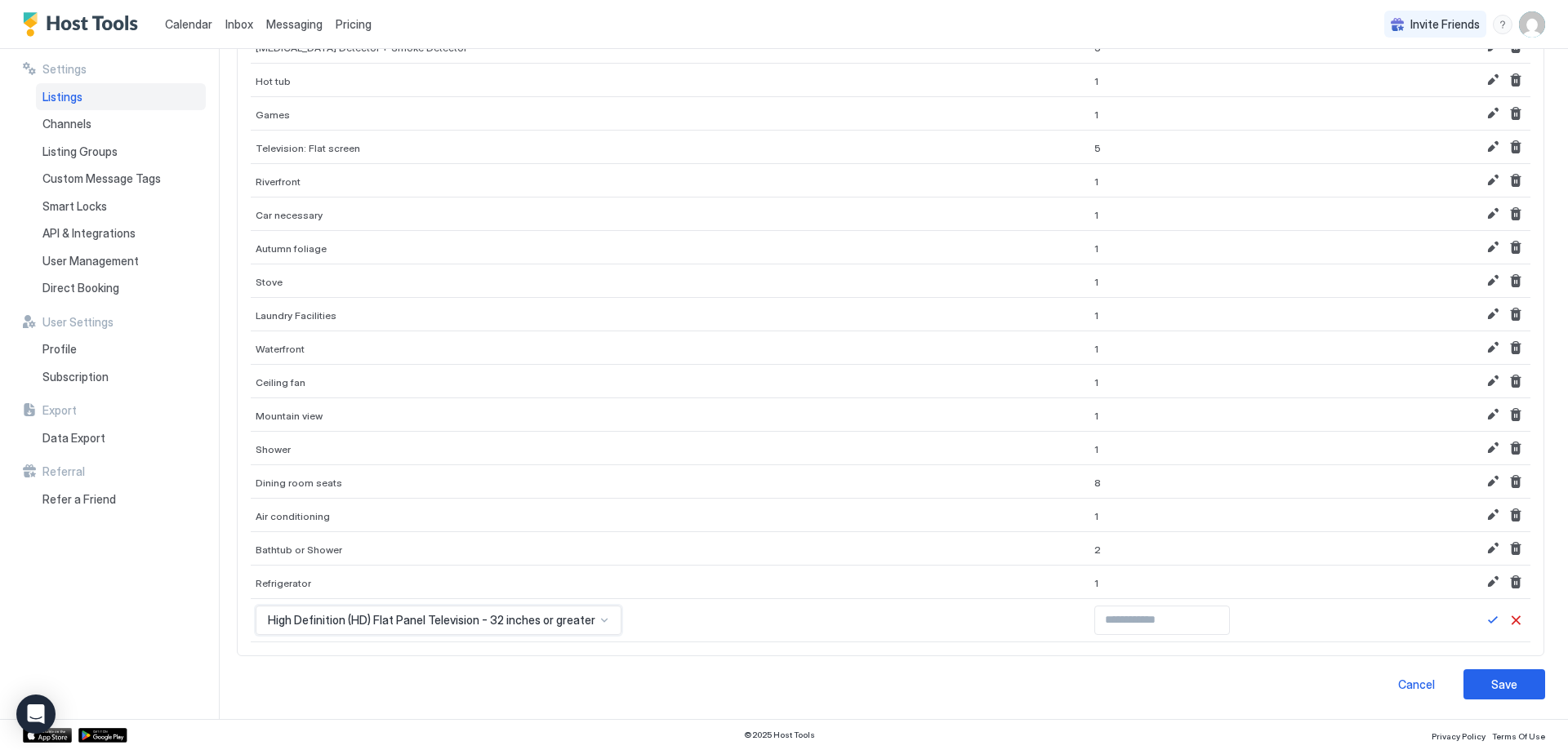
scroll to position [452, 0]
click at [1095, 619] on input "Input Field" at bounding box center [1162, 621] width 134 height 28
click at [1186, 617] on input "*" at bounding box center [1162, 621] width 134 height 28
type input "*"
click at [1186, 617] on input "*" at bounding box center [1162, 621] width 134 height 28
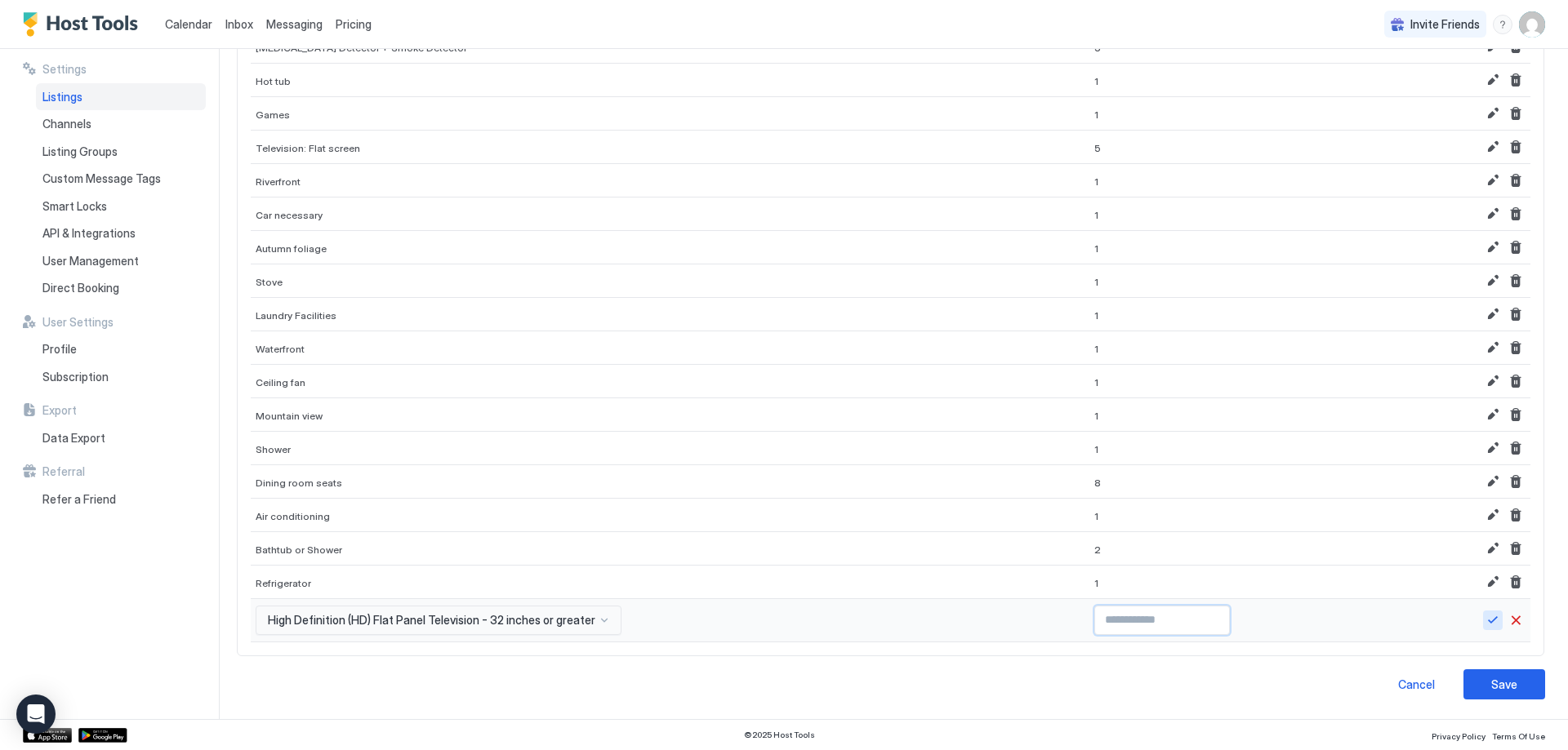
click at [1483, 616] on button "Save" at bounding box center [1493, 621] width 20 height 20
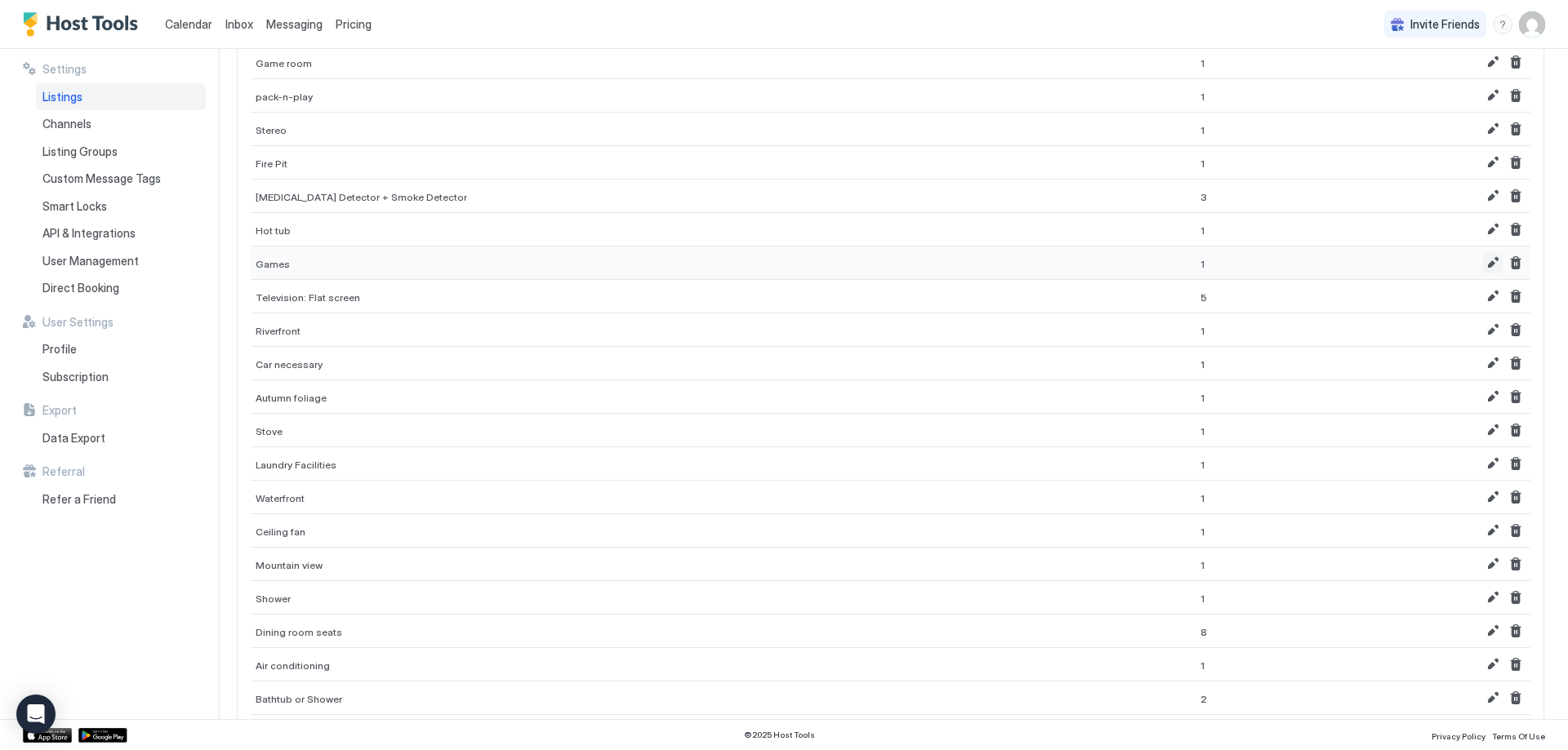
scroll to position [151, 0]
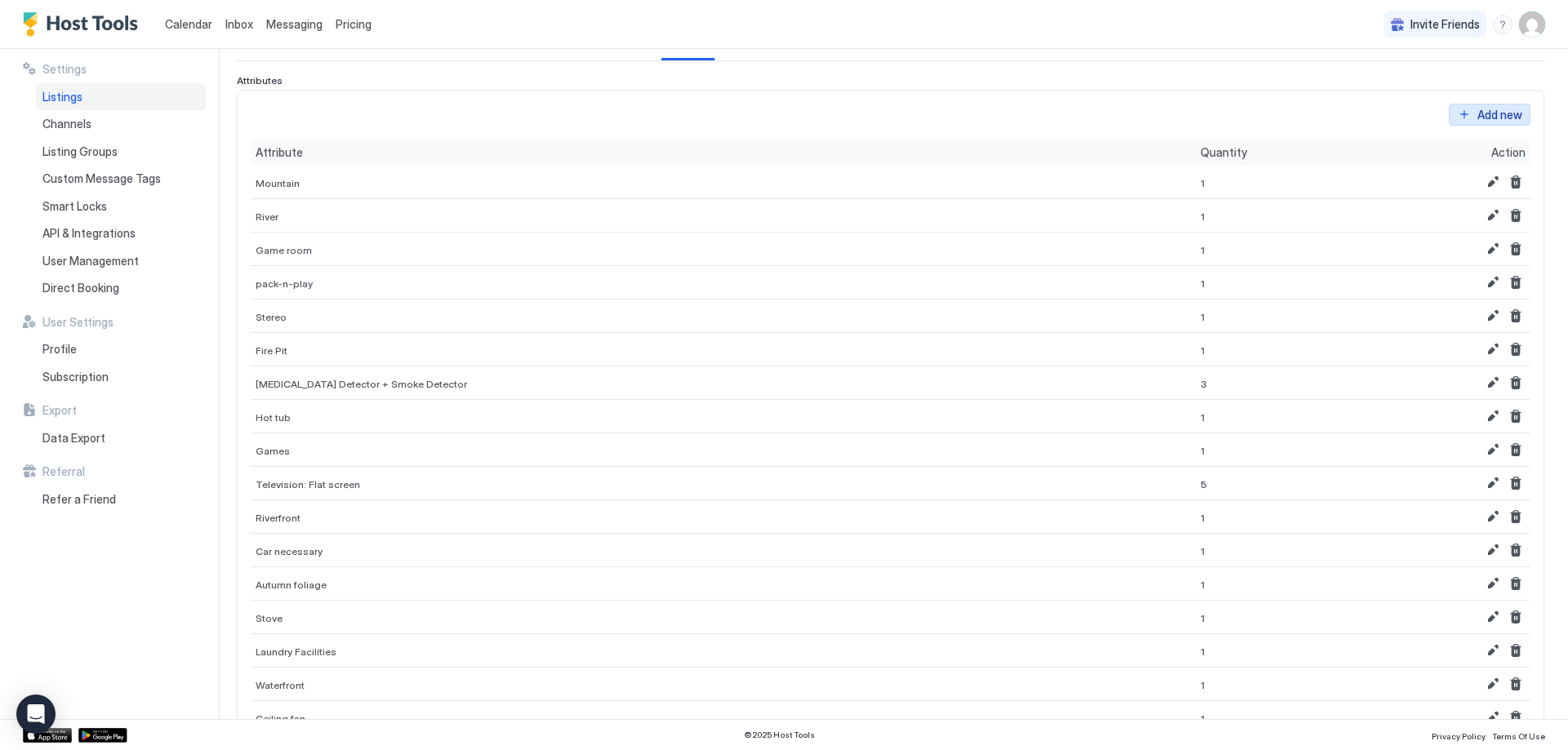
click at [1486, 113] on div "Add new" at bounding box center [1500, 114] width 45 height 17
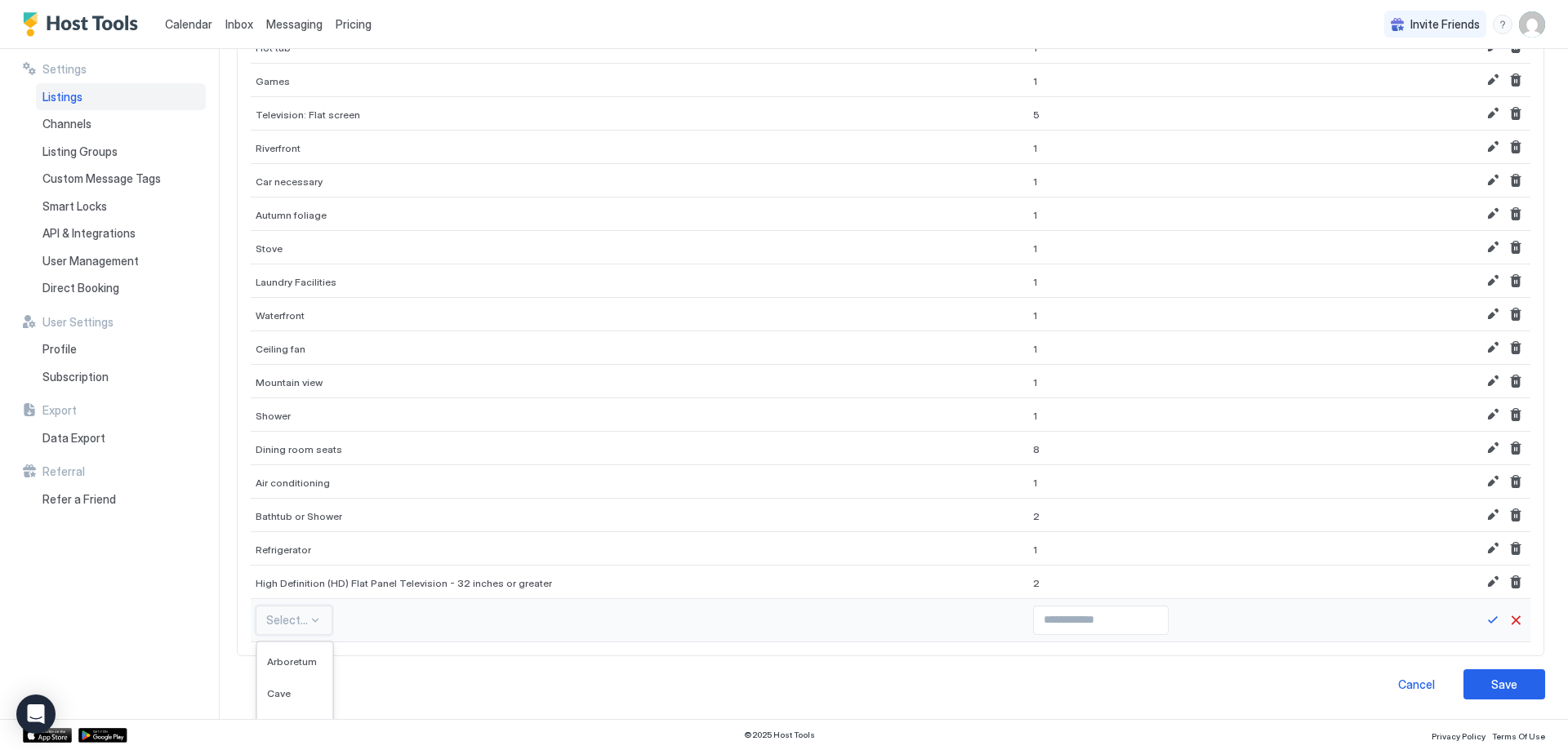
click at [294, 617] on div "576 results available. Use Up and Down to choose options, press Enter to select…" at bounding box center [293, 621] width 77 height 29
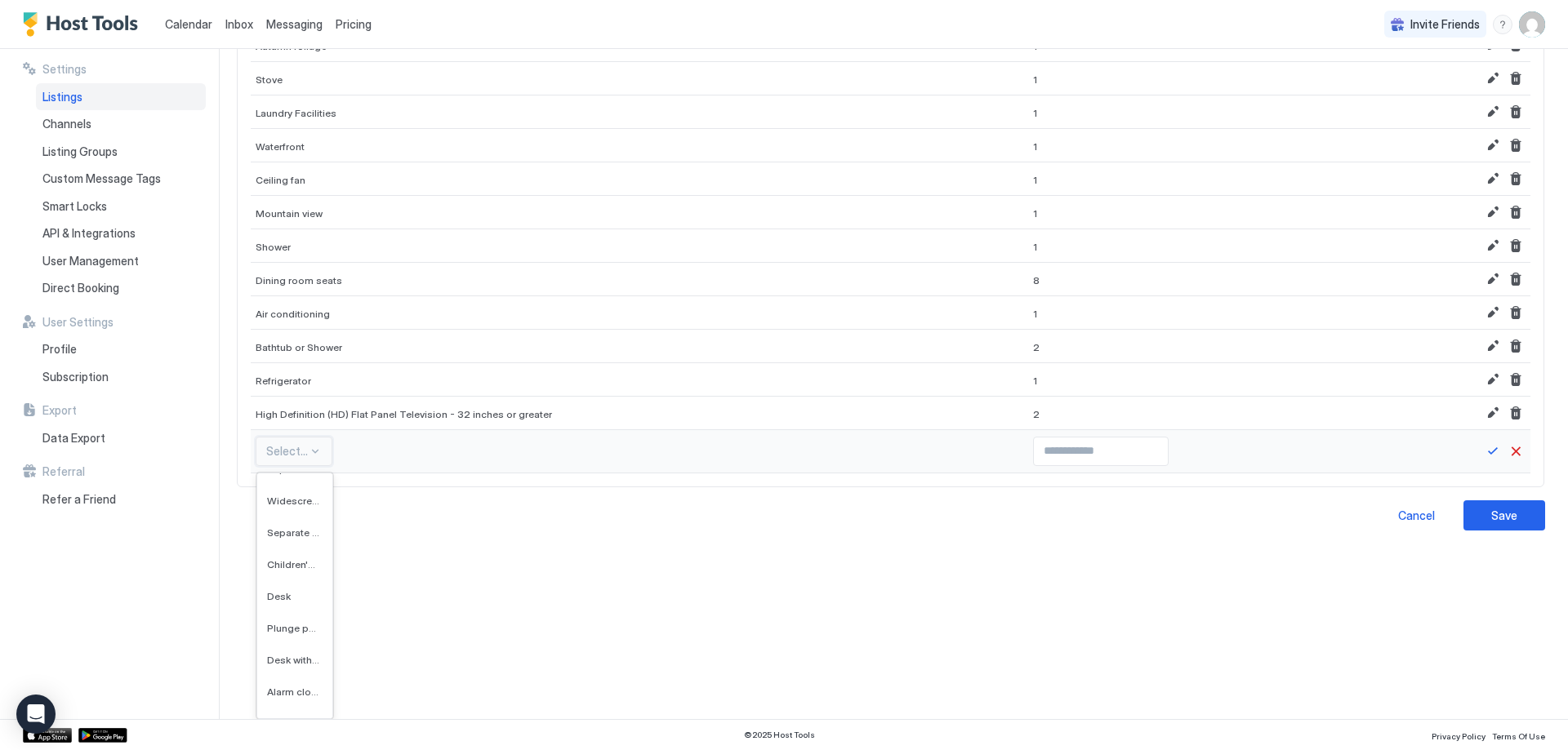
scroll to position [10369, 0]
click at [299, 590] on div "Non-allergenic room Pillow type Seating area with sofa/chair Separate toilet ar…" at bounding box center [294, 595] width 75 height 245
click at [291, 599] on span "Children's playpen" at bounding box center [293, 596] width 52 height 13
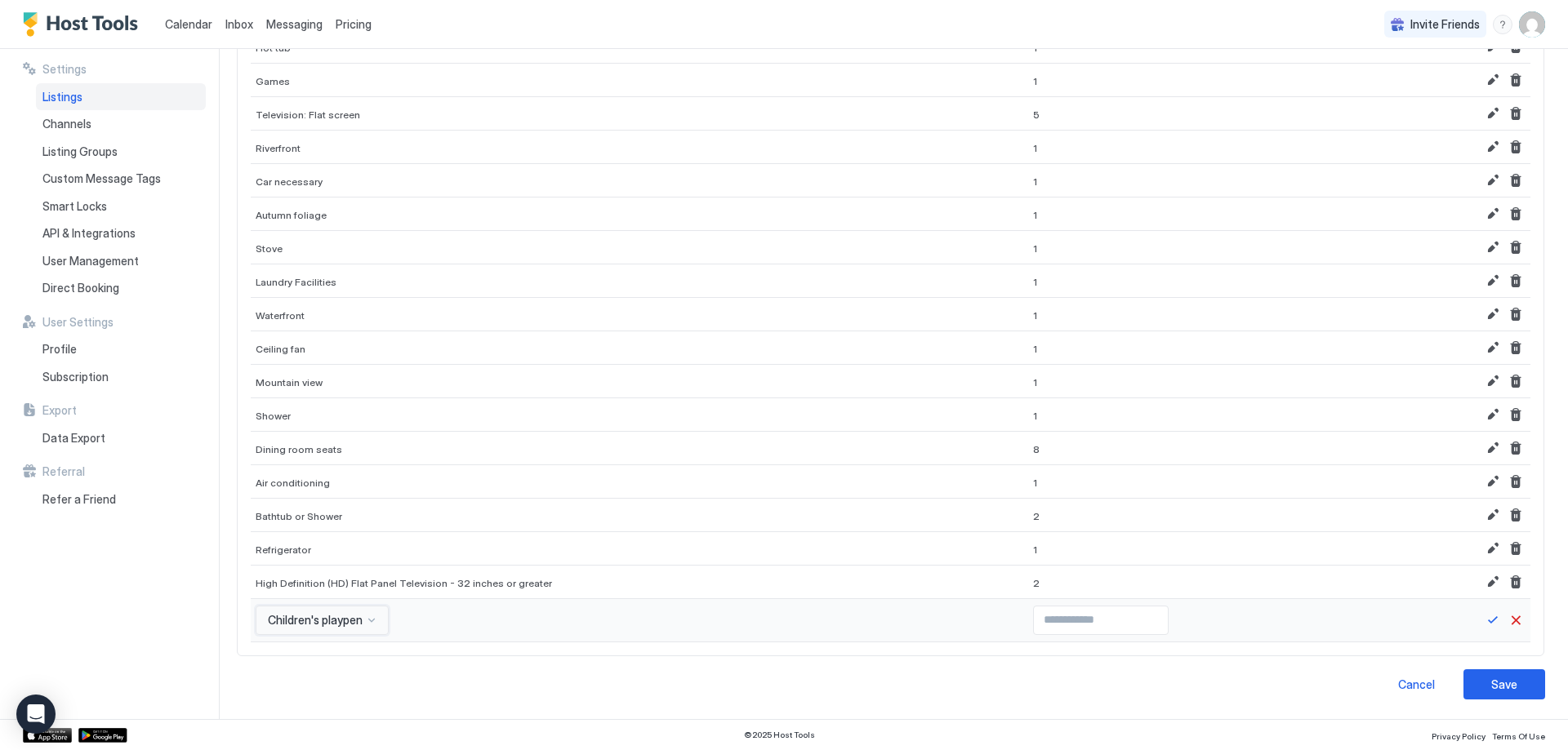
click at [329, 618] on div "option Children's playpen, selected. Children's playpen" at bounding box center [321, 621] width 133 height 29
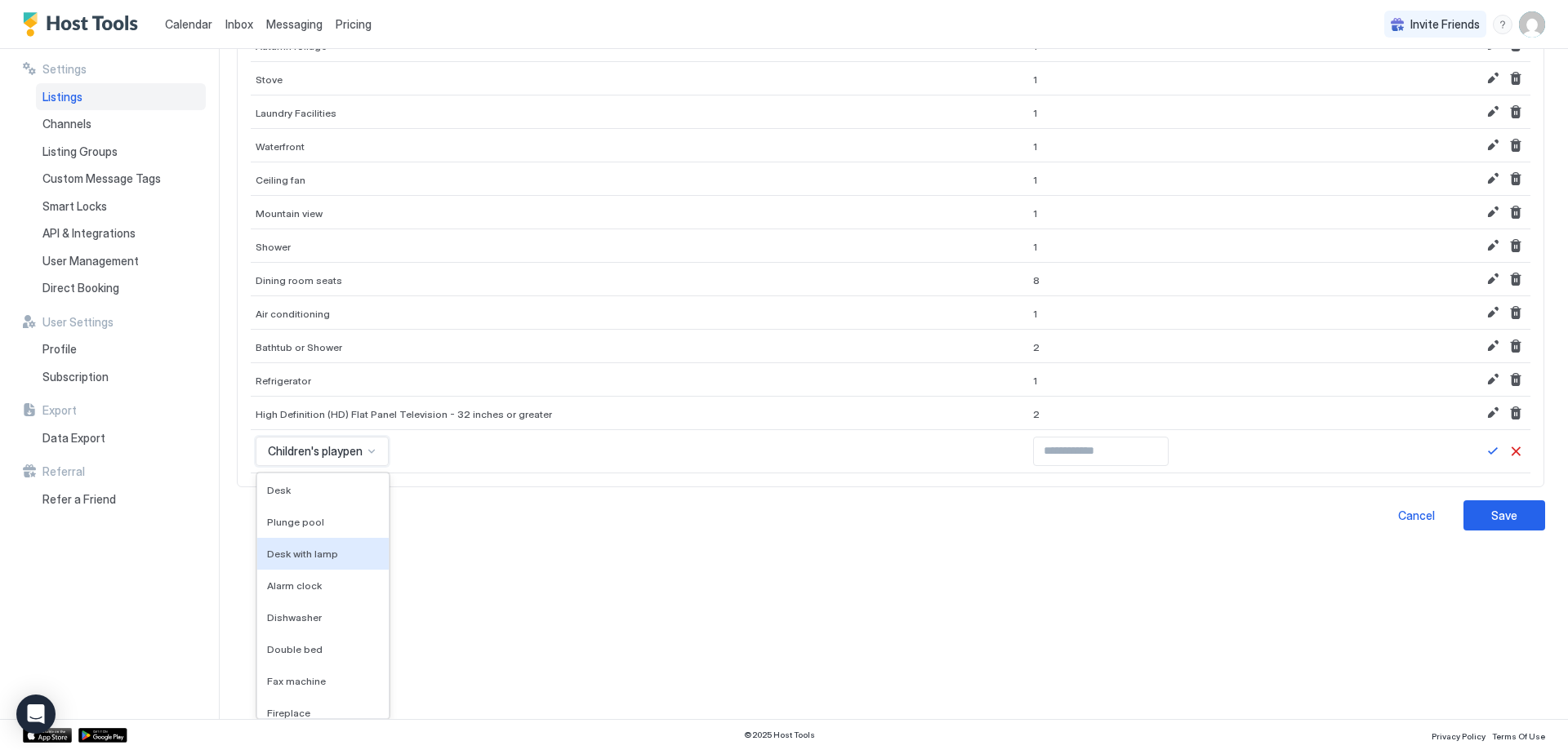
scroll to position [9534, 0]
click at [336, 587] on div "Dishwasher" at bounding box center [322, 580] width 131 height 32
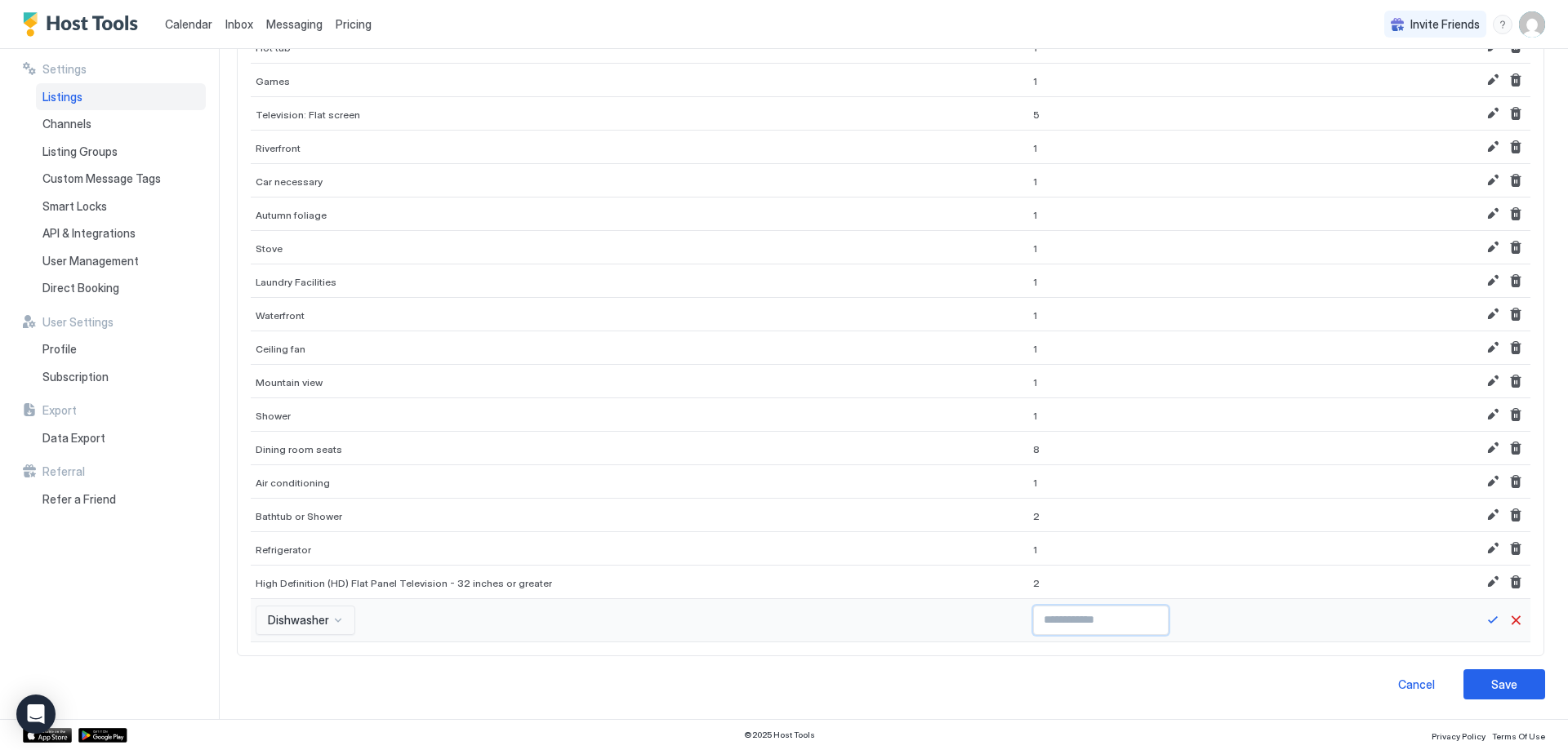
click at [1081, 610] on input "Input Field" at bounding box center [1101, 621] width 134 height 28
type input "*"
click at [1107, 614] on input "*" at bounding box center [1101, 621] width 134 height 28
click at [1483, 622] on button "Save" at bounding box center [1493, 621] width 20 height 20
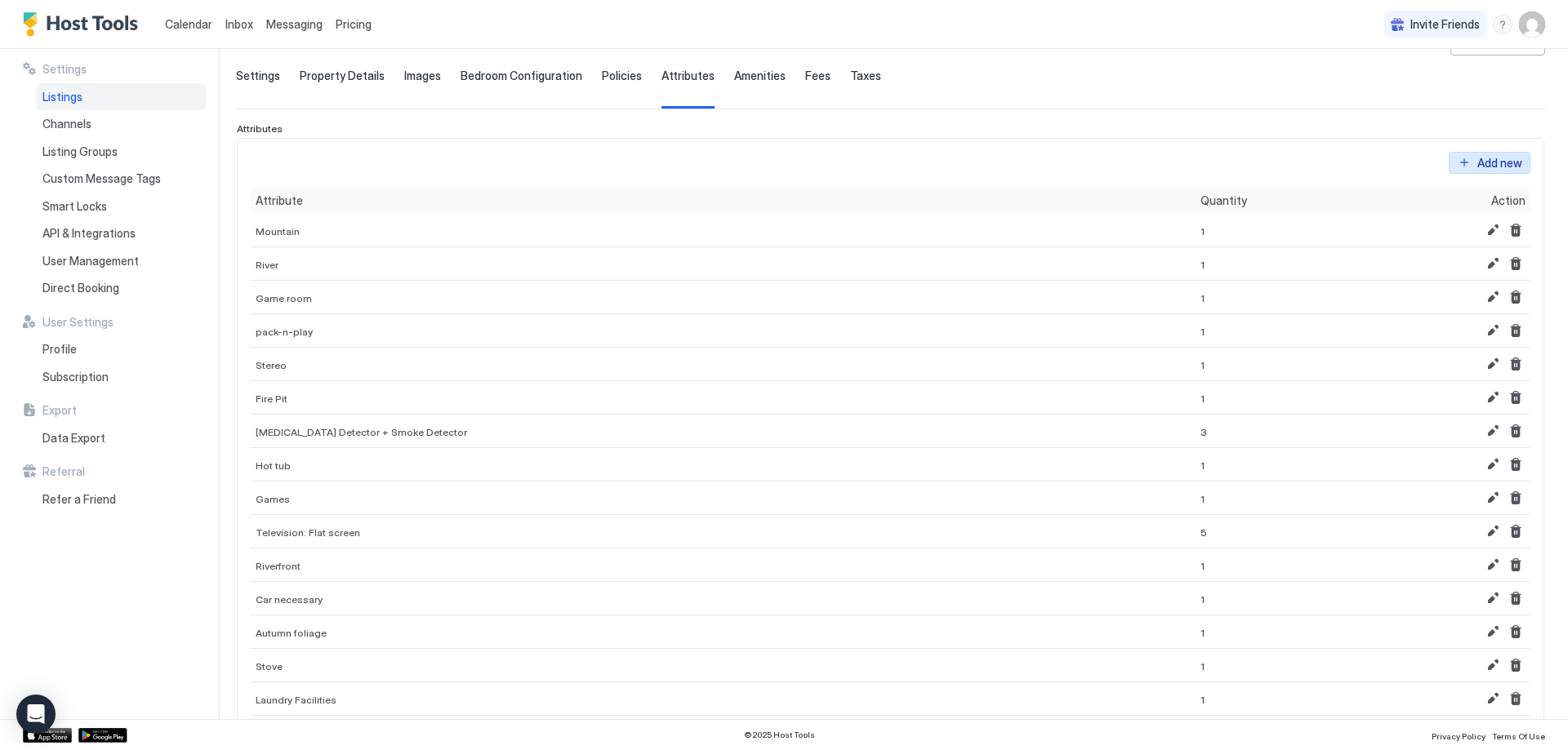
click at [1504, 156] on div "Add new" at bounding box center [1500, 163] width 45 height 17
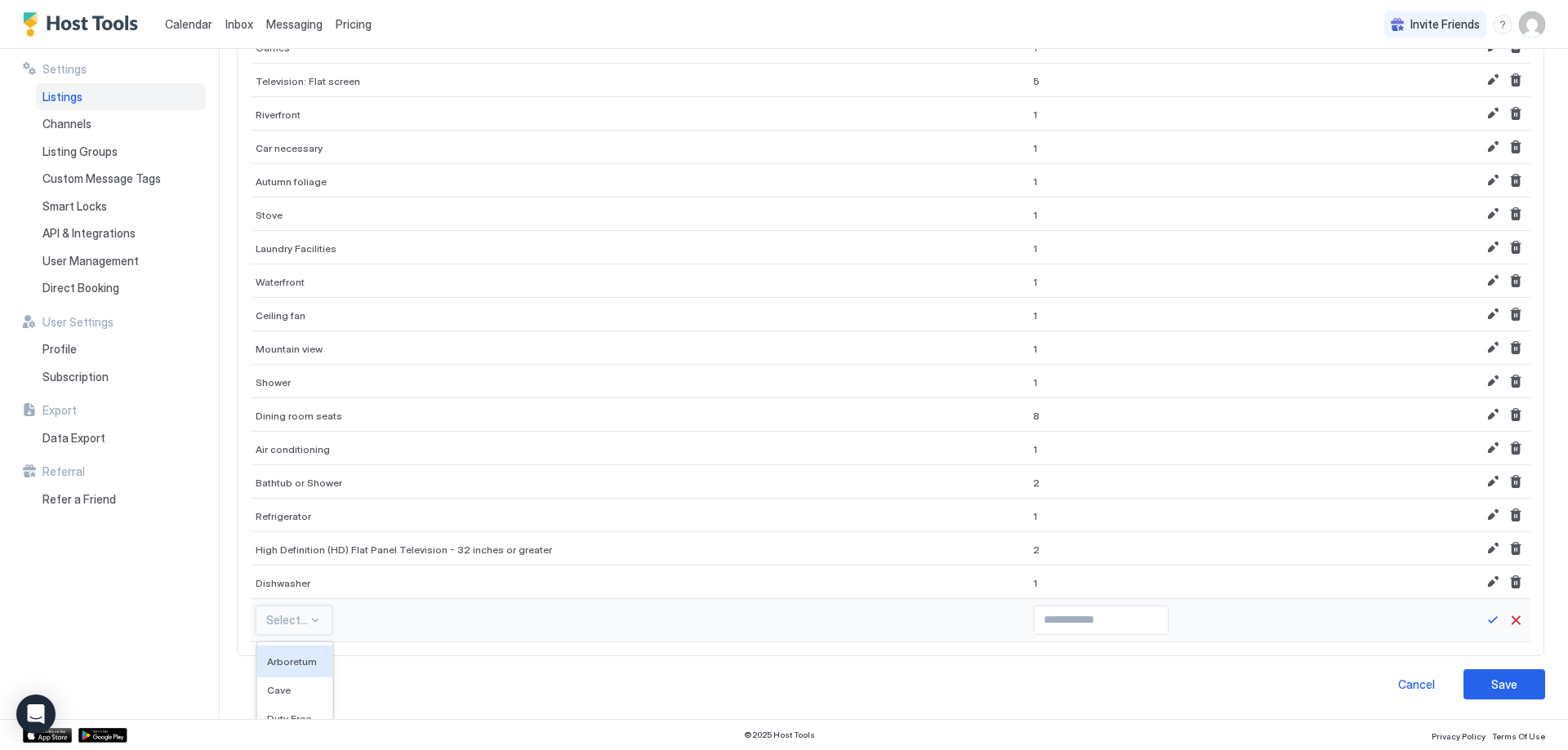
click at [289, 622] on div "575 results available. Use Up and Down to choose options, press Enter to select…" at bounding box center [293, 621] width 77 height 29
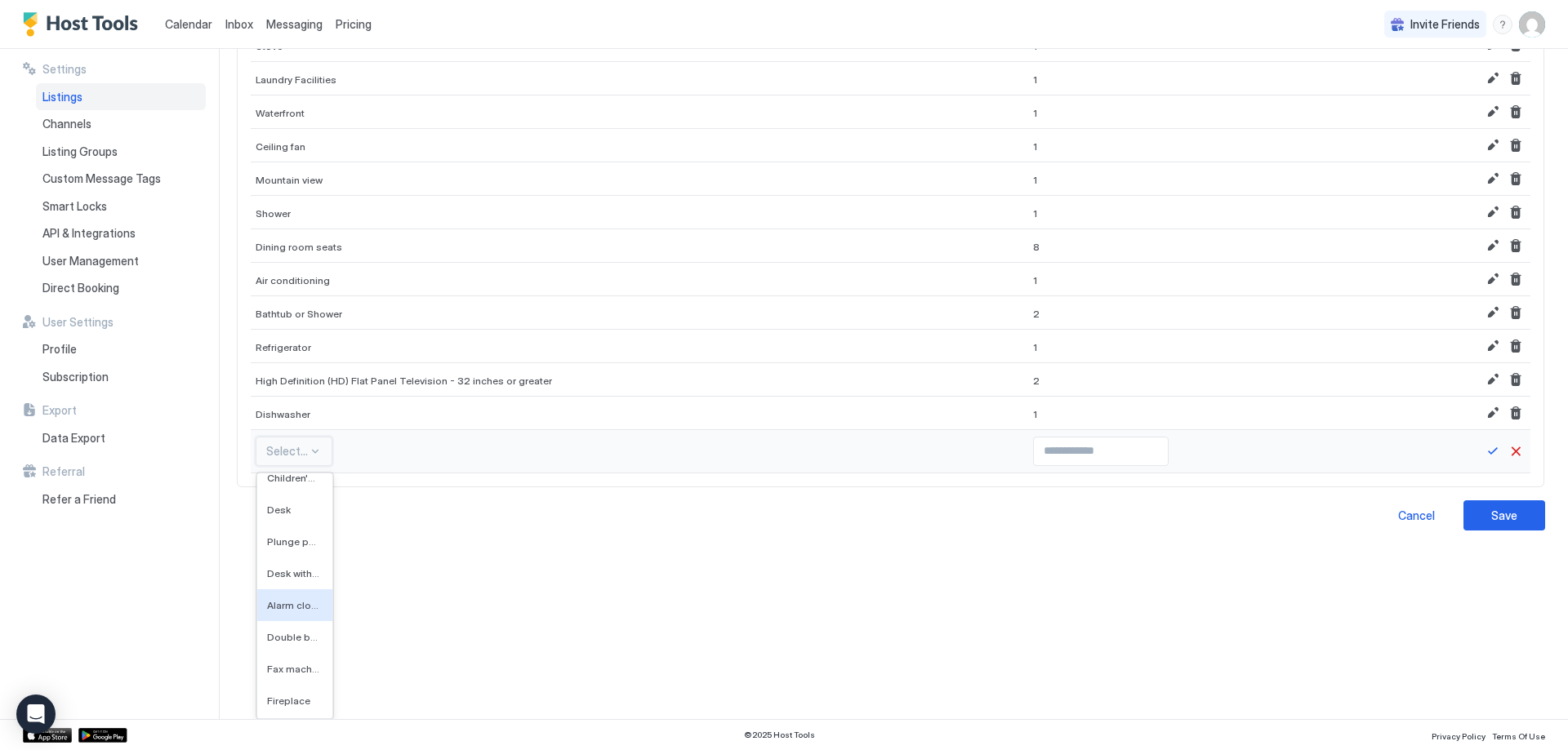
click at [290, 593] on div "Alarm clock" at bounding box center [294, 605] width 75 height 32
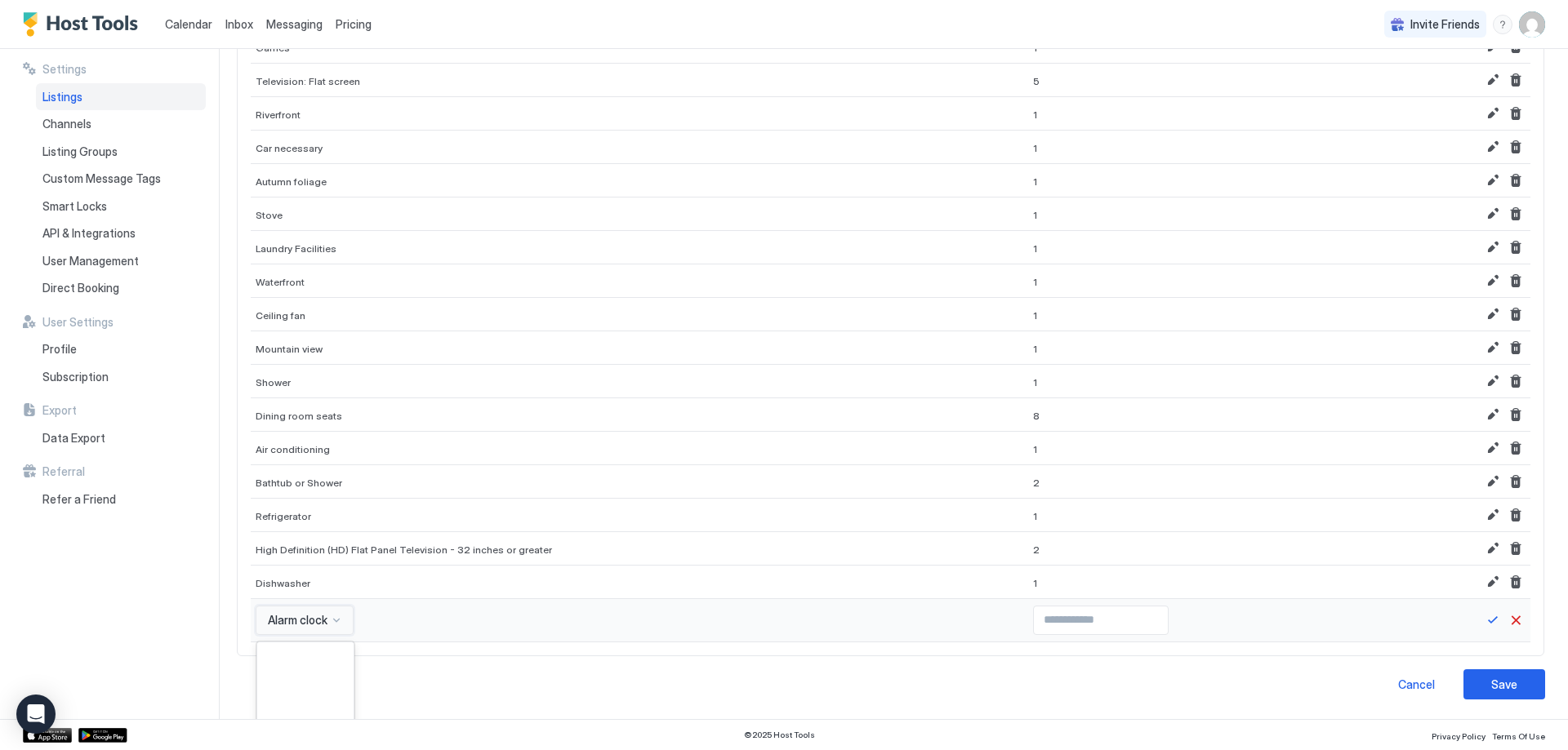
click at [301, 622] on div "option Alarm clock, selected. 575 results available. Use Up and Down to choose …" at bounding box center [304, 621] width 98 height 29
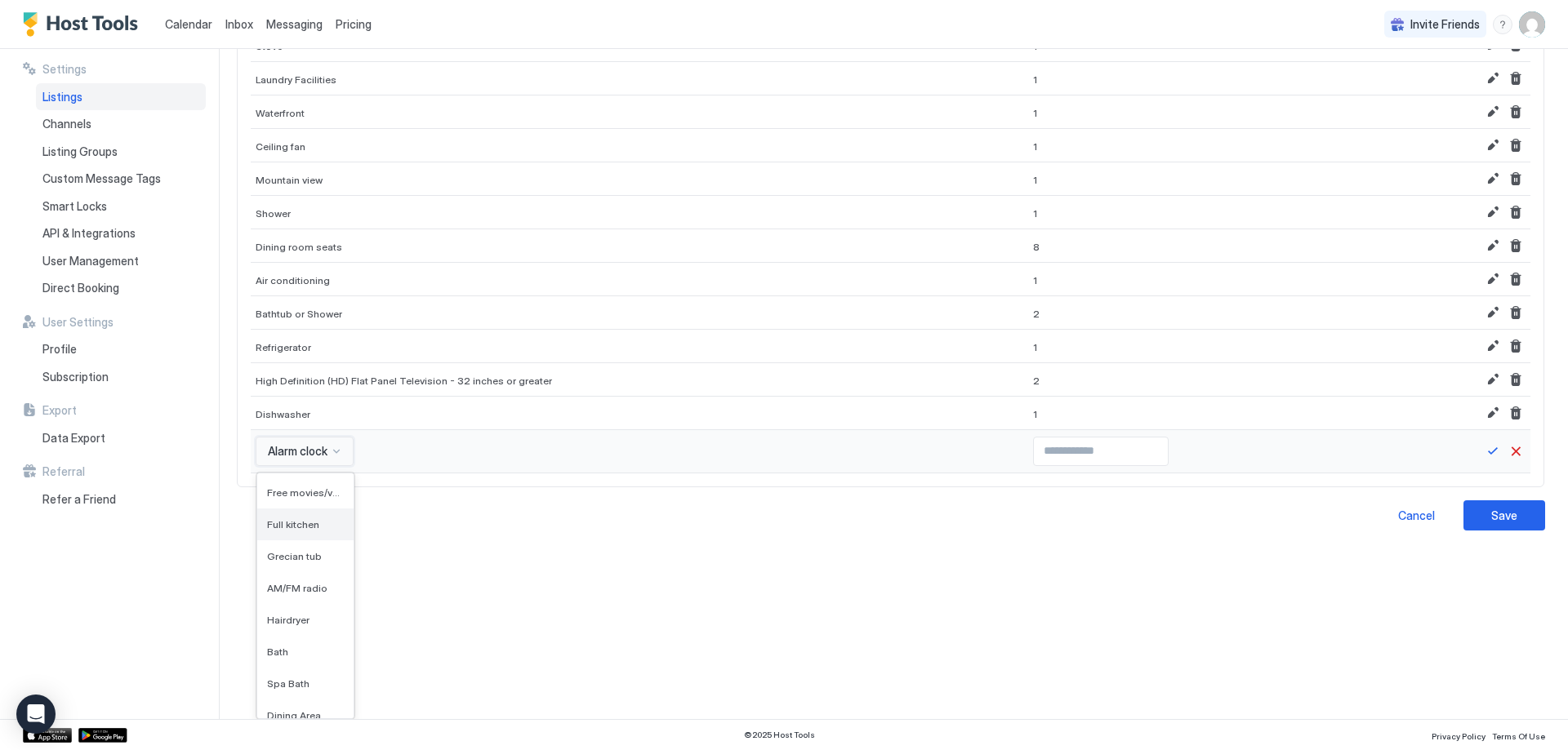
click at [313, 531] on div "Full kitchen" at bounding box center [305, 524] width 96 height 32
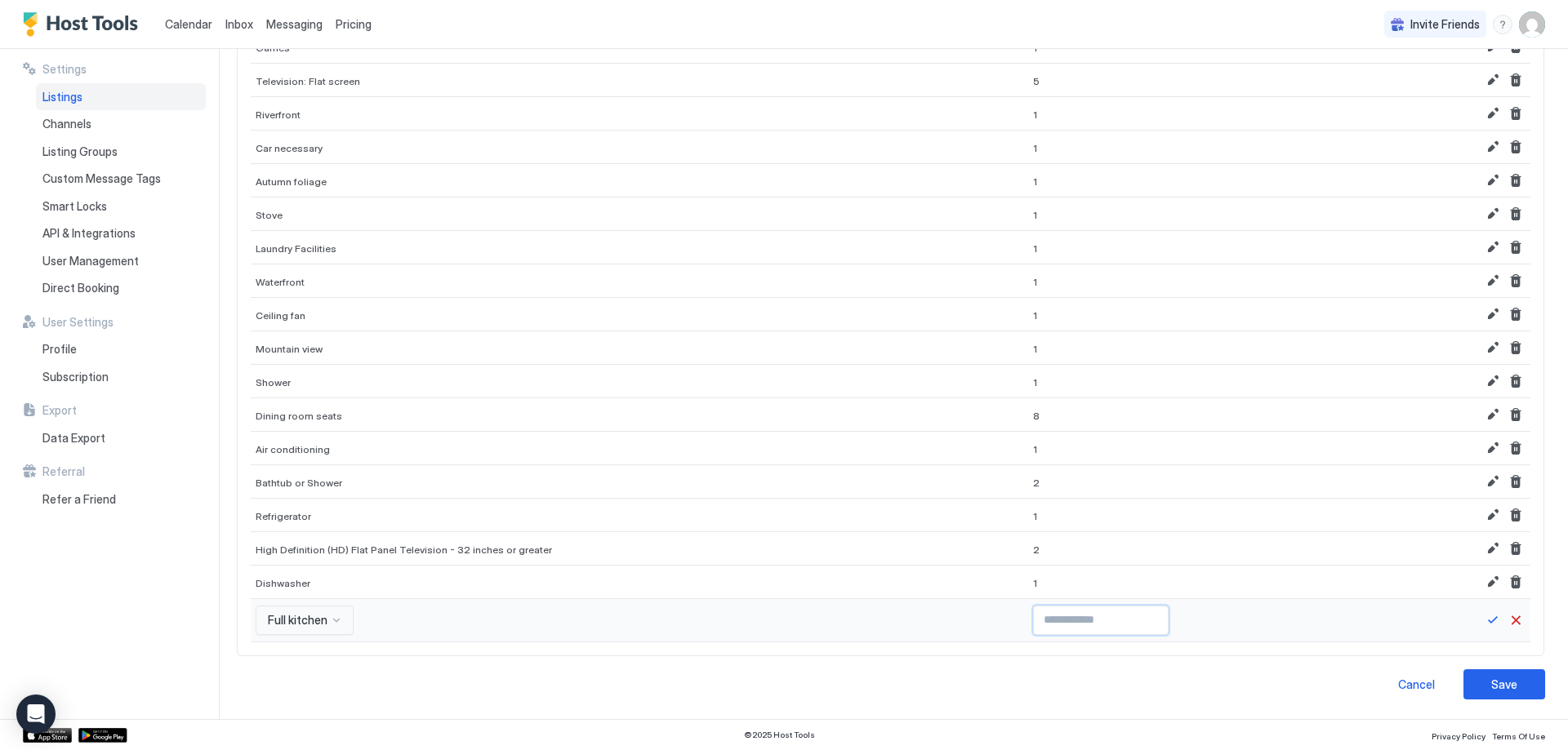
type input "*"
click at [1107, 613] on input "*" at bounding box center [1101, 621] width 134 height 28
click at [1487, 621] on button "Save" at bounding box center [1493, 621] width 20 height 20
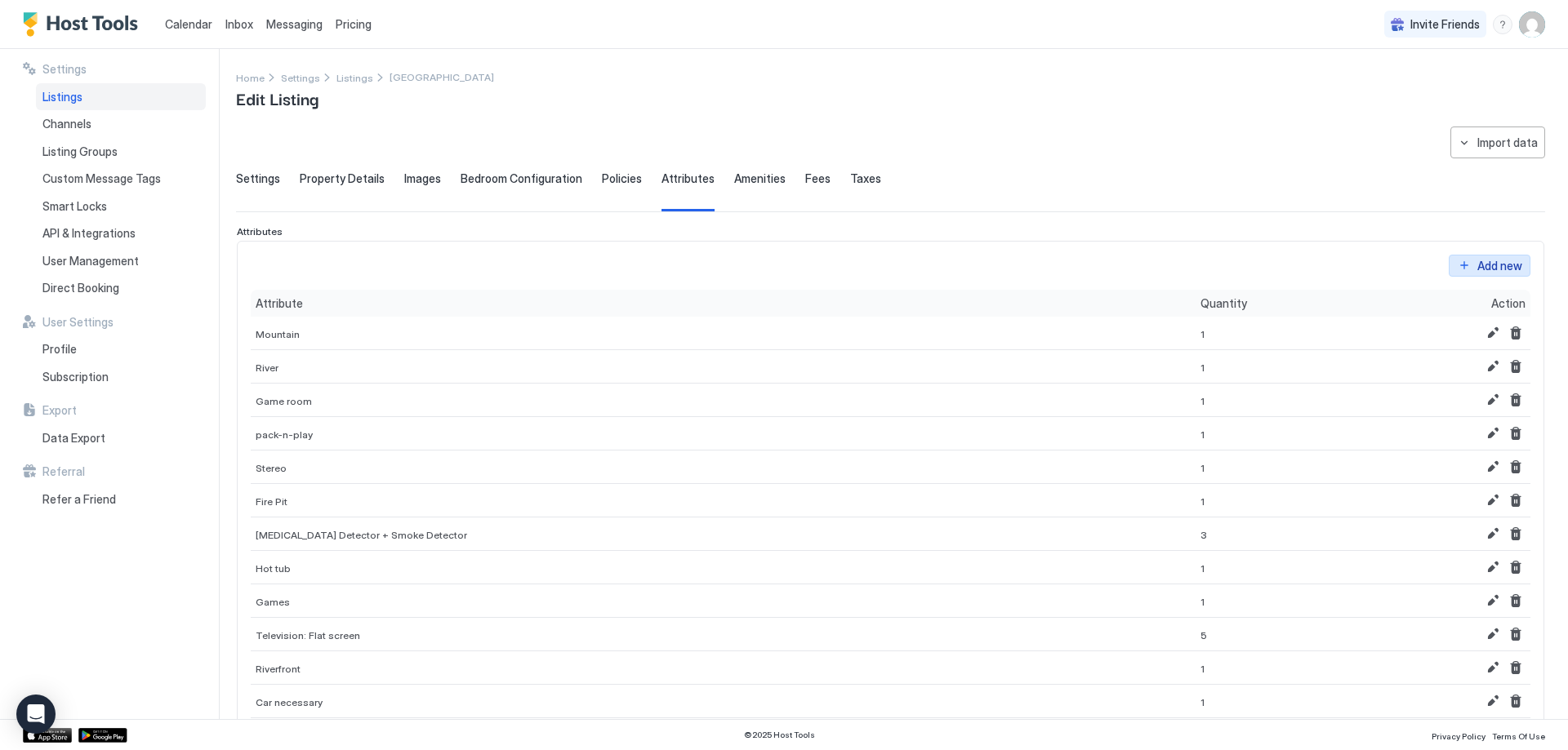
click at [1478, 261] on div "Add new" at bounding box center [1500, 265] width 45 height 17
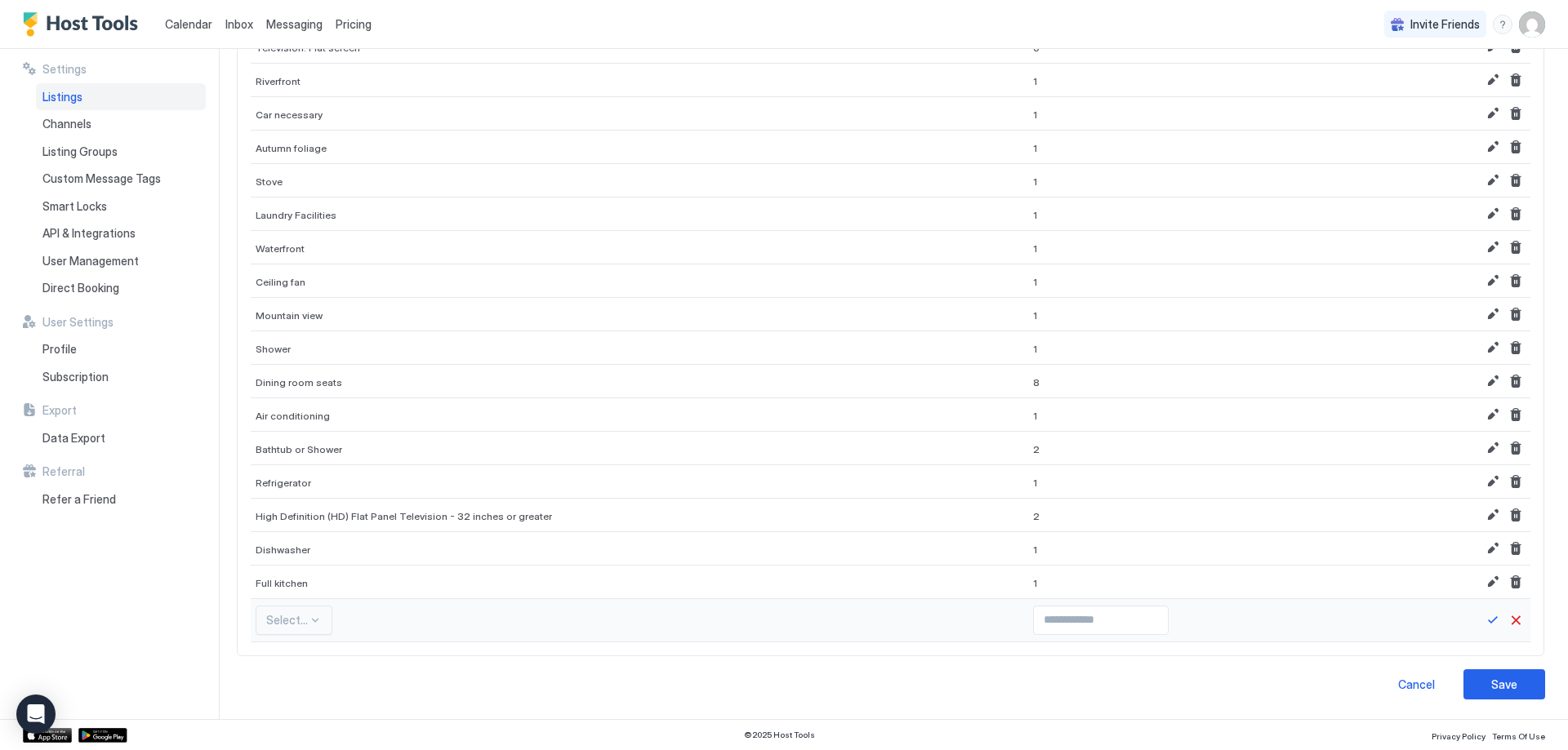
click at [272, 625] on div "Select..." at bounding box center [293, 621] width 77 height 29
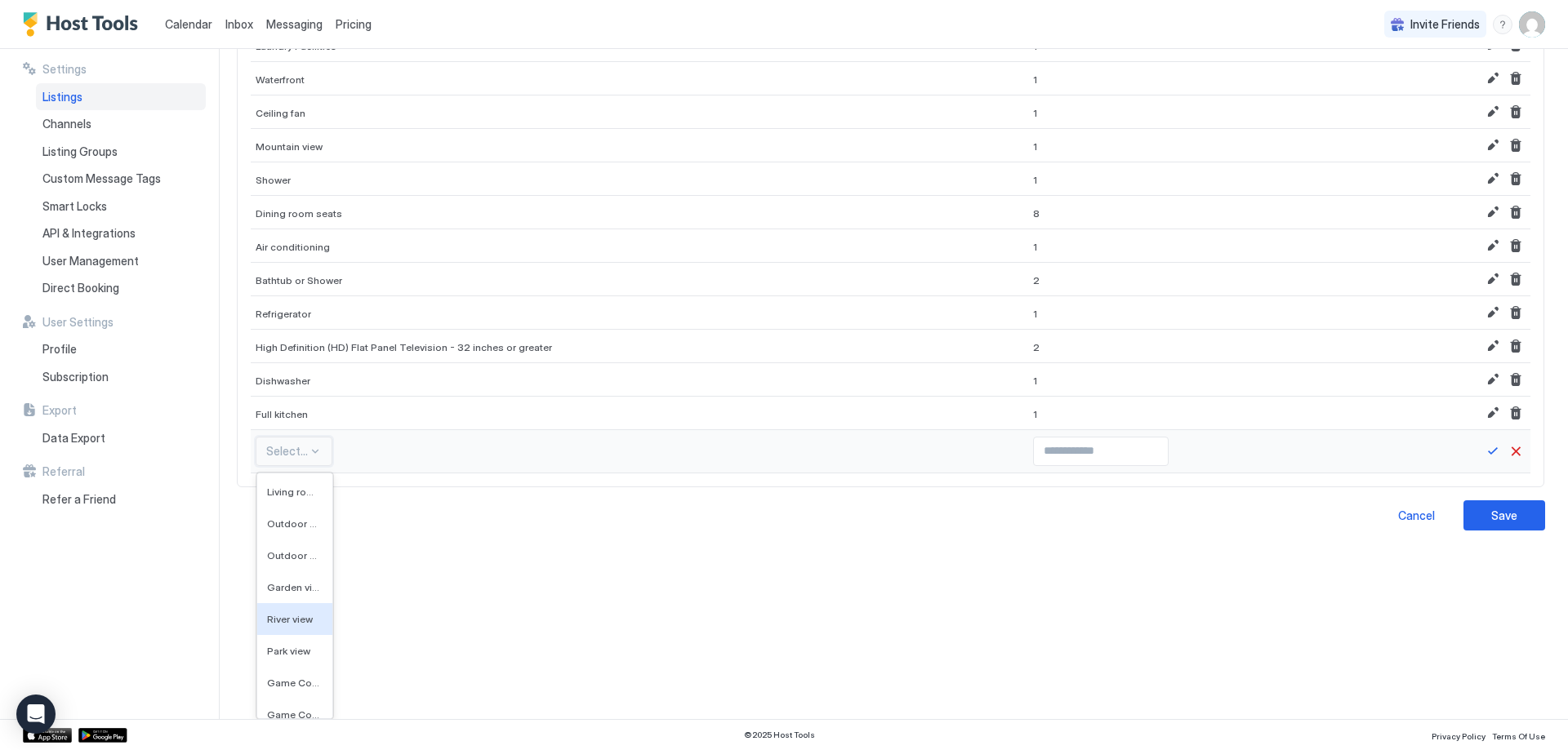
click at [286, 612] on div "River view" at bounding box center [294, 619] width 75 height 32
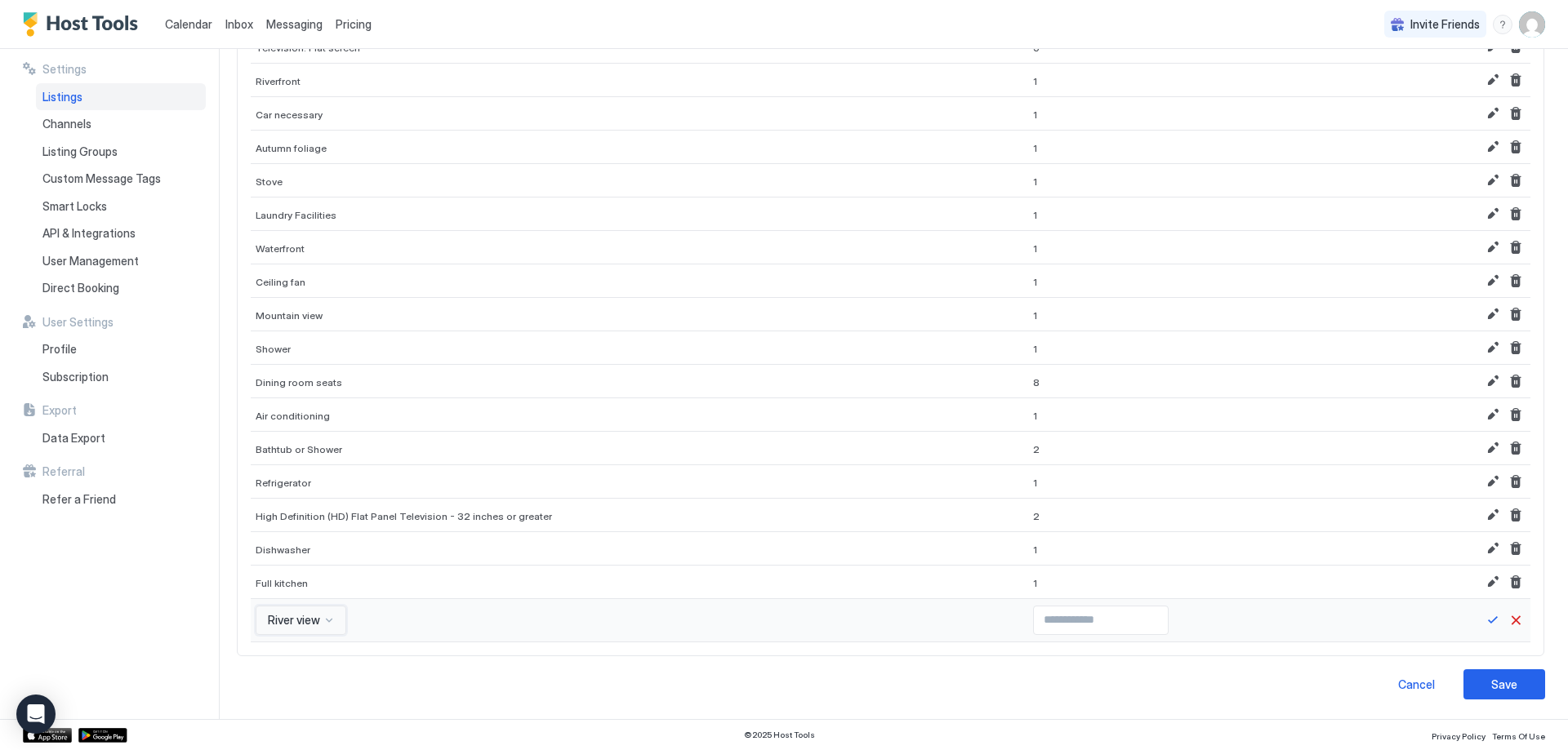
type input "*"
click at [1107, 616] on input "*" at bounding box center [1101, 621] width 134 height 28
click at [1483, 621] on button "Save" at bounding box center [1493, 621] width 20 height 20
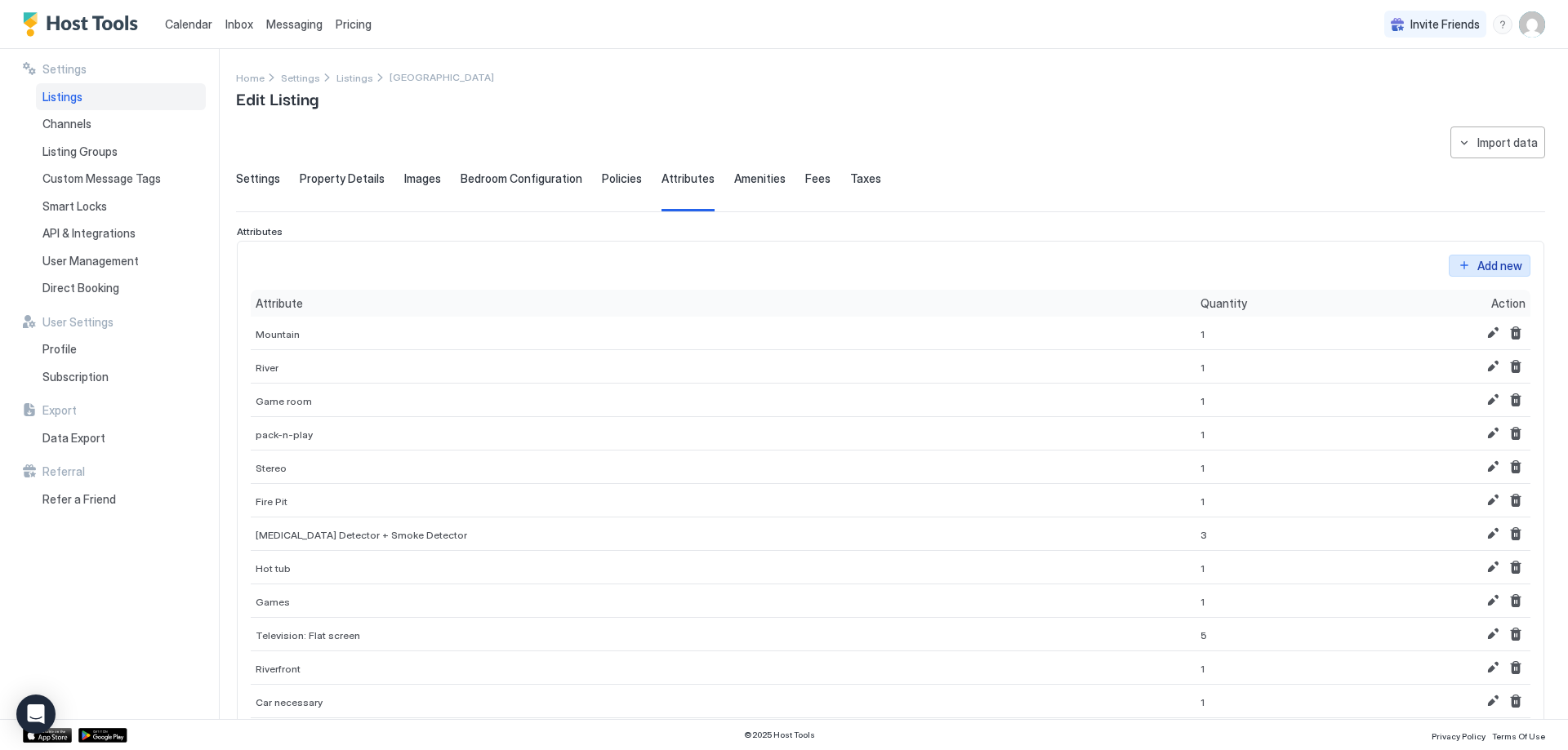
click at [1460, 262] on button "Add new" at bounding box center [1489, 266] width 81 height 22
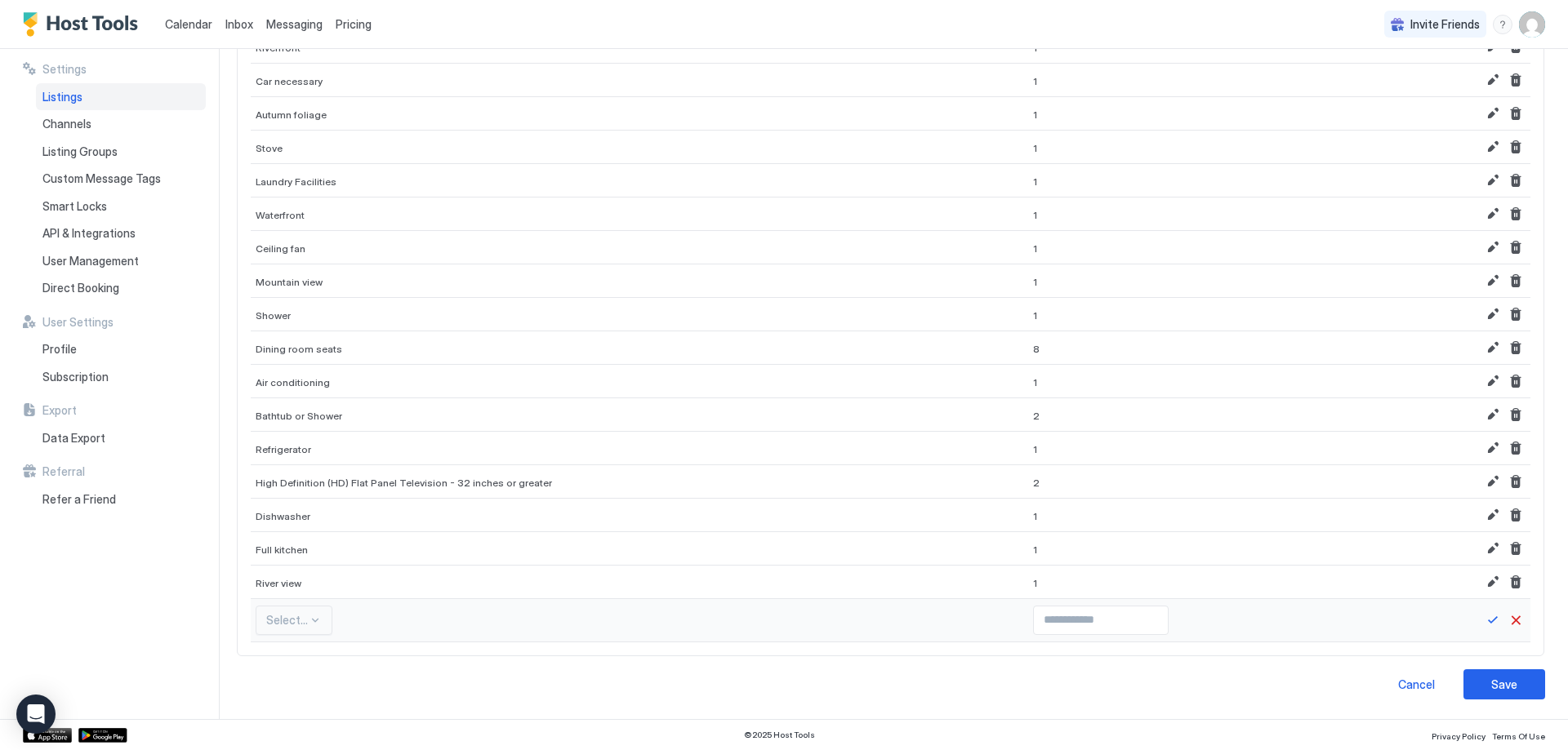
click at [288, 623] on div "Select..." at bounding box center [293, 621] width 77 height 29
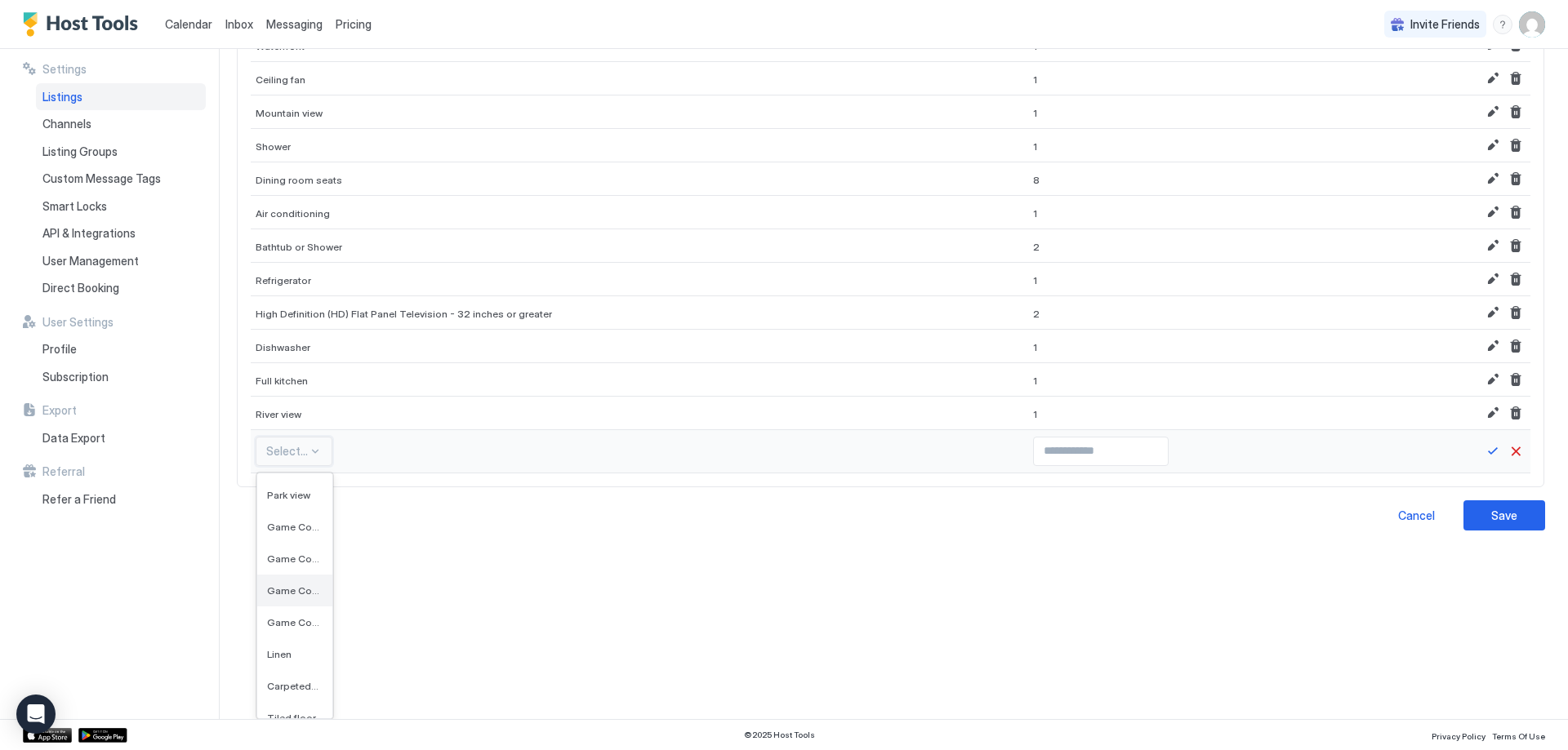
click at [283, 594] on span "Game Console - PS3" at bounding box center [293, 591] width 52 height 13
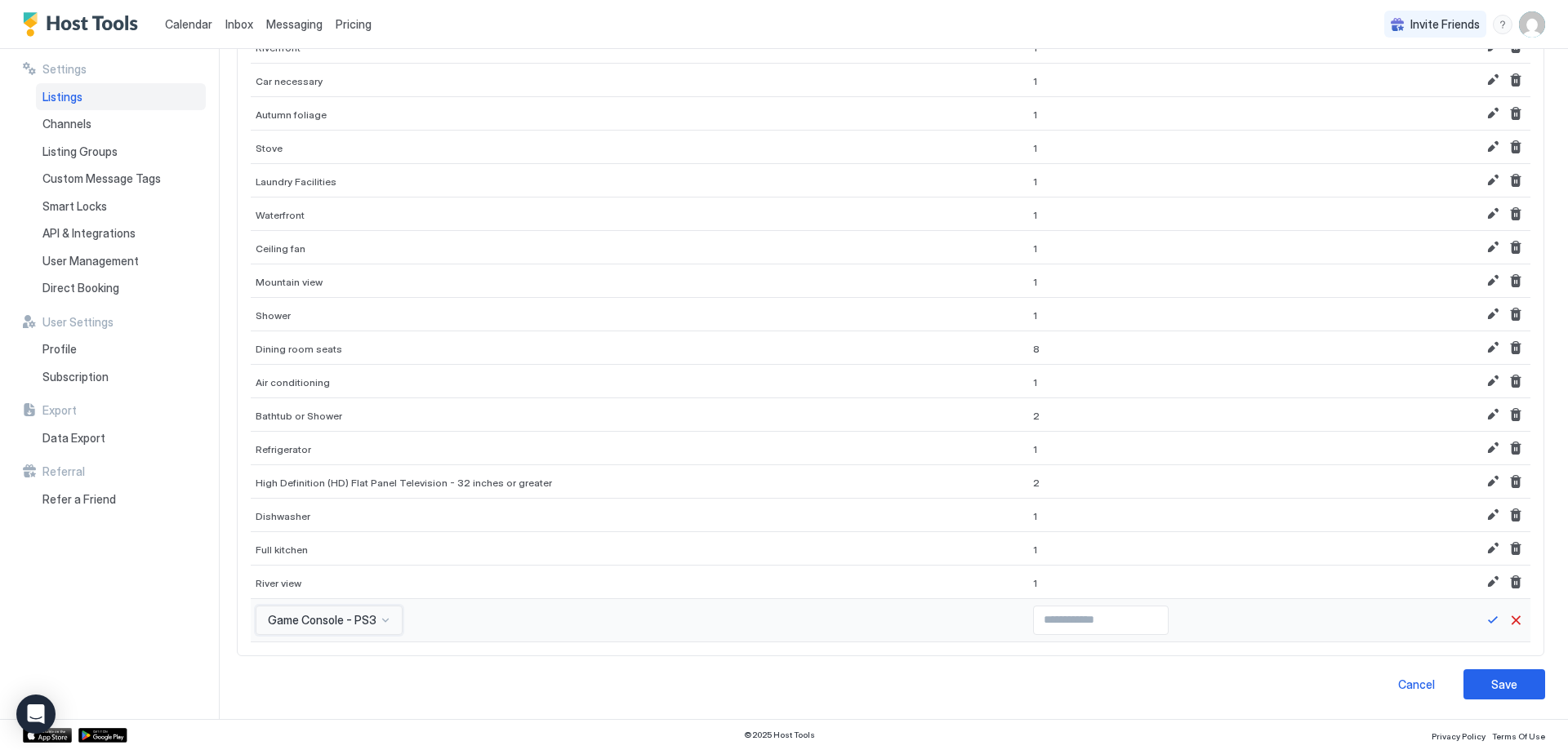
click at [336, 631] on div "option Game Console - PS3, selected. Game Console - PS3" at bounding box center [328, 621] width 147 height 29
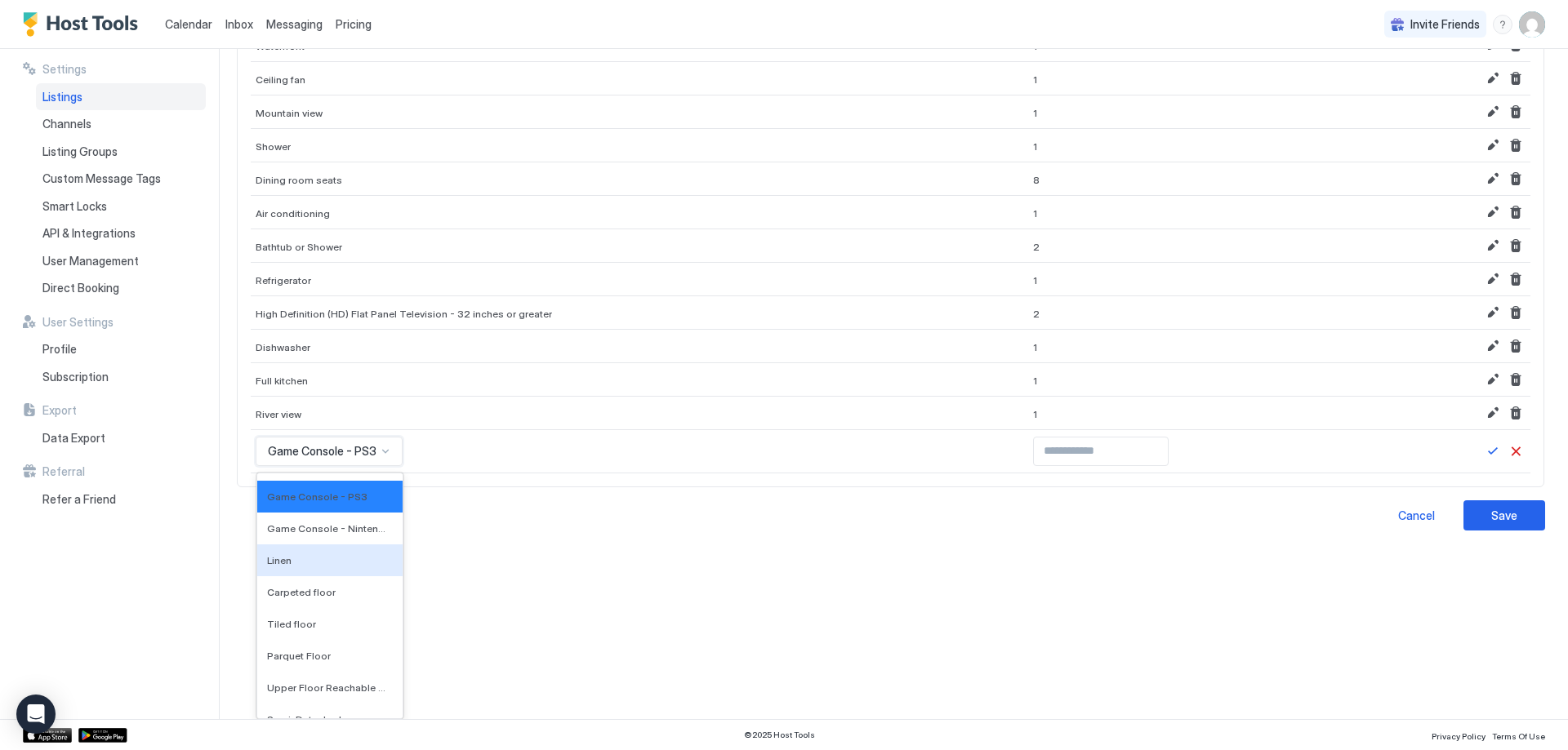
click at [311, 567] on div "Linen" at bounding box center [329, 560] width 146 height 32
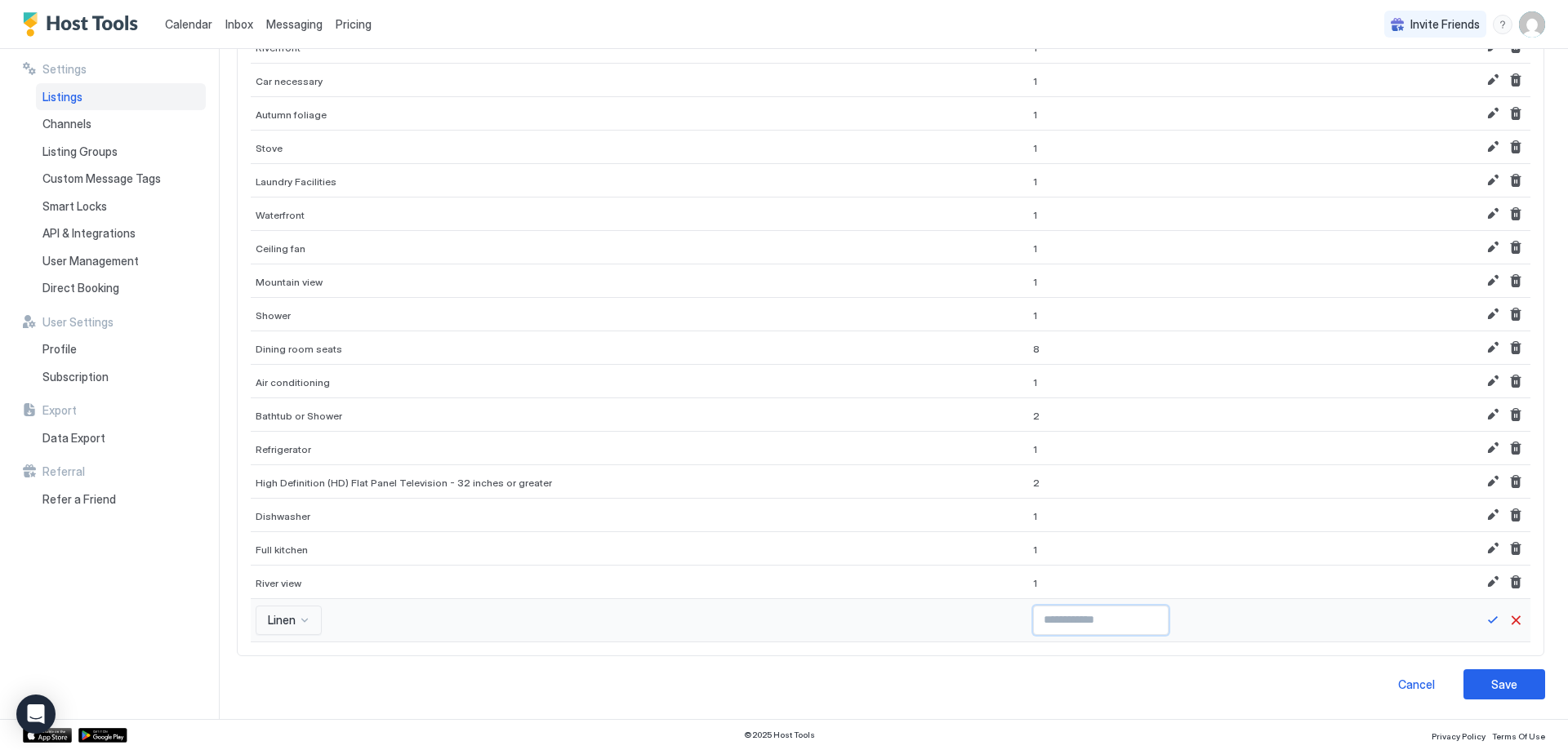
type input "*"
click at [1103, 615] on input "*" at bounding box center [1101, 621] width 134 height 28
click at [1483, 621] on button "Save" at bounding box center [1493, 621] width 20 height 20
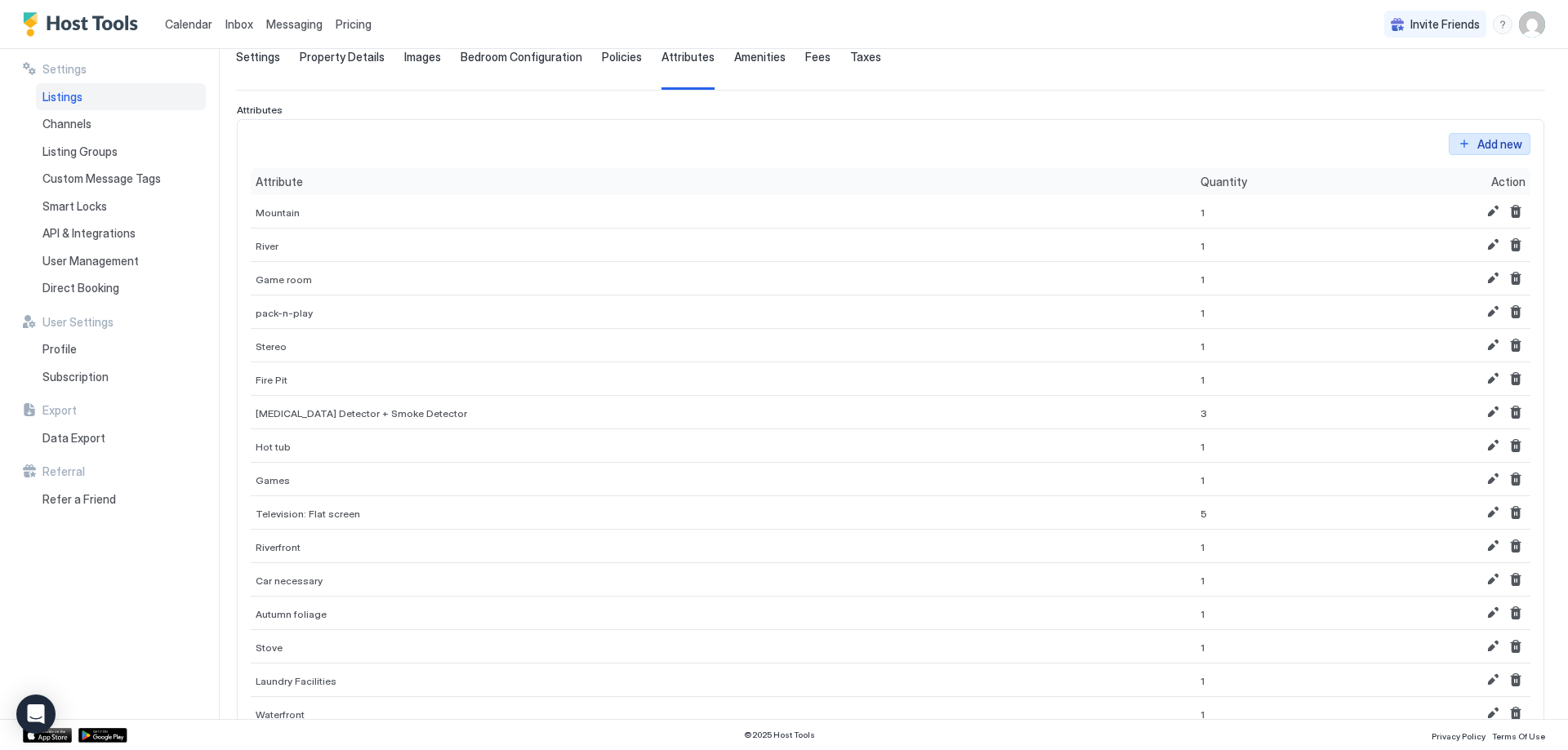
click at [1478, 155] on button "Add new" at bounding box center [1489, 144] width 81 height 22
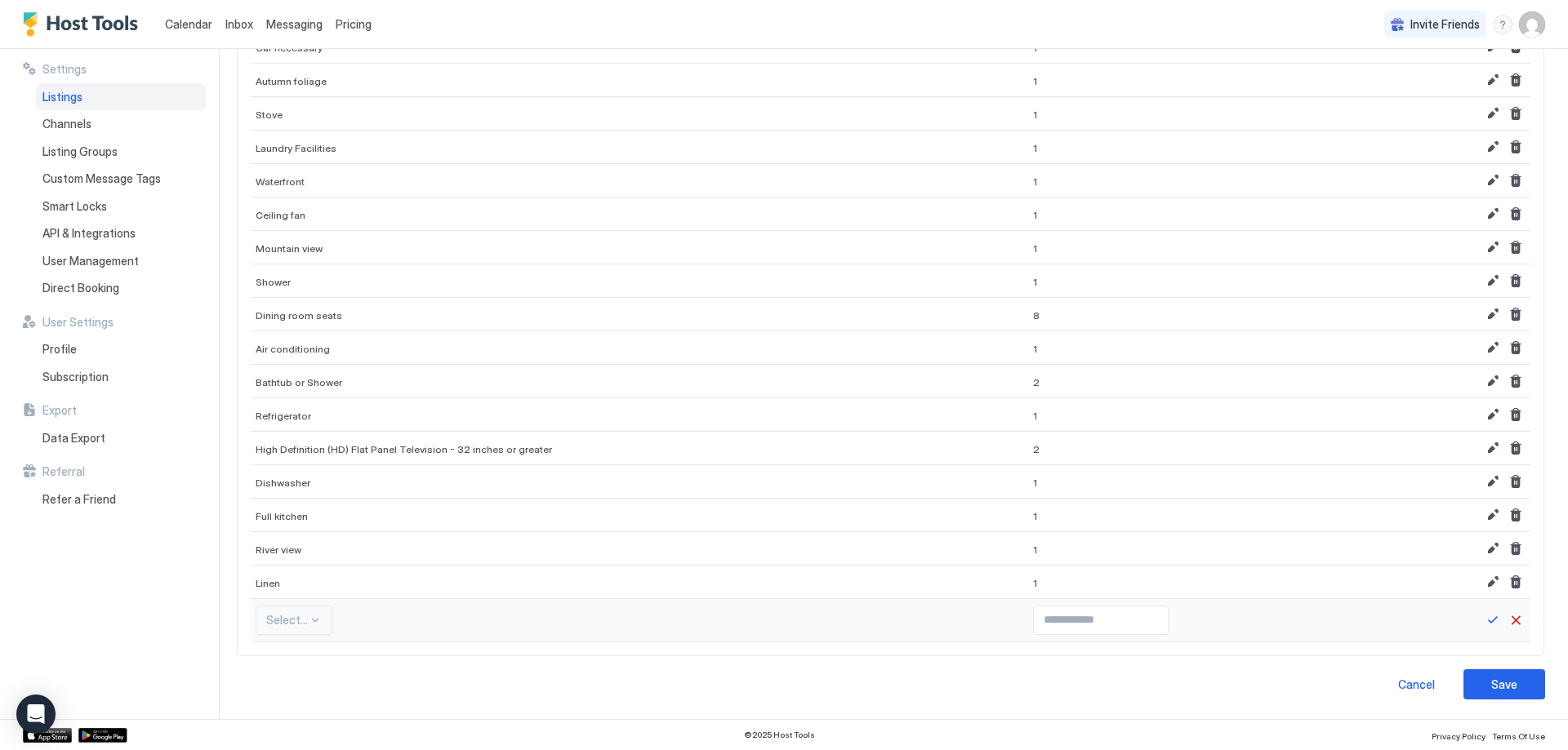
click at [262, 627] on div "Select..." at bounding box center [293, 621] width 77 height 29
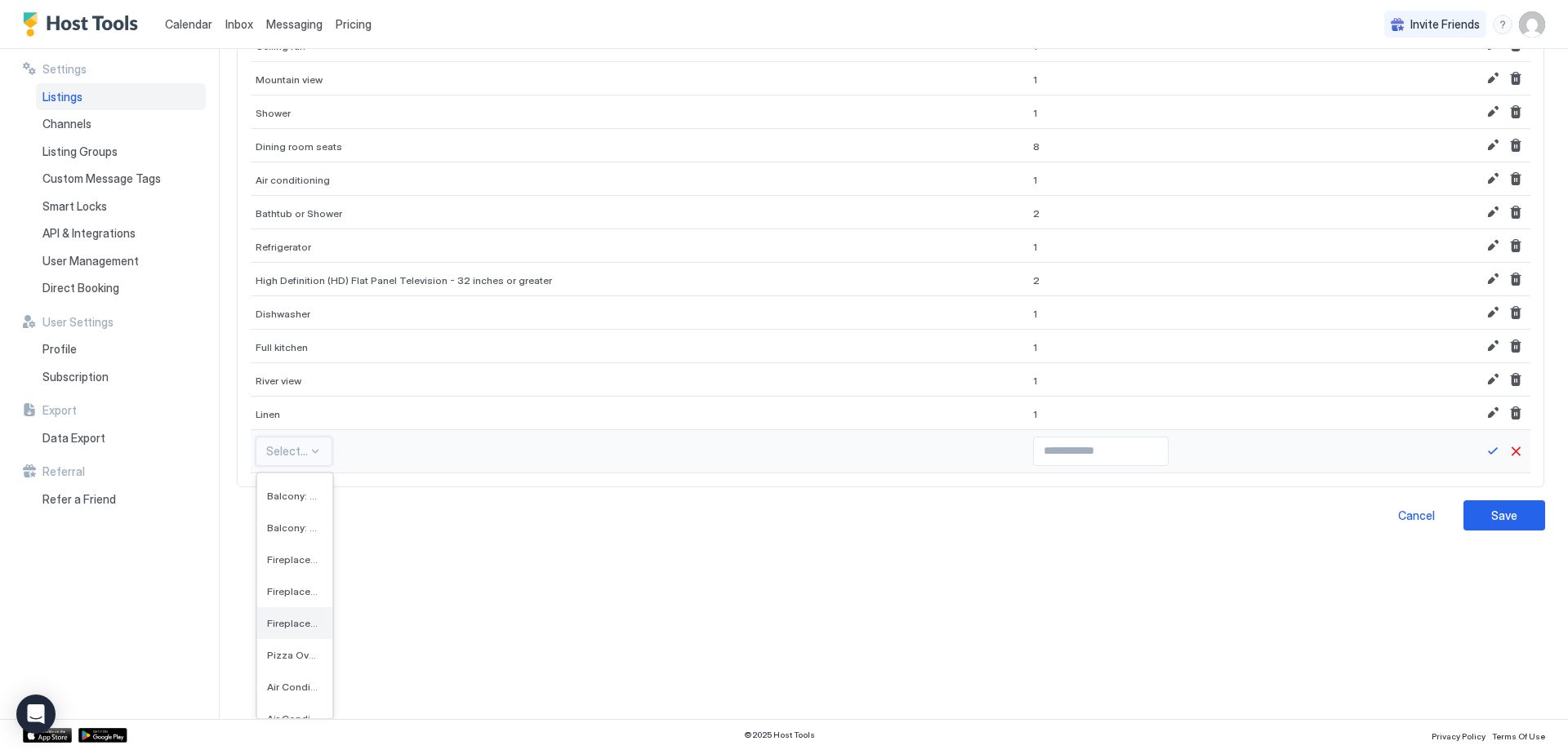
click at [285, 620] on span "Fireplace: Electric" at bounding box center [293, 623] width 52 height 13
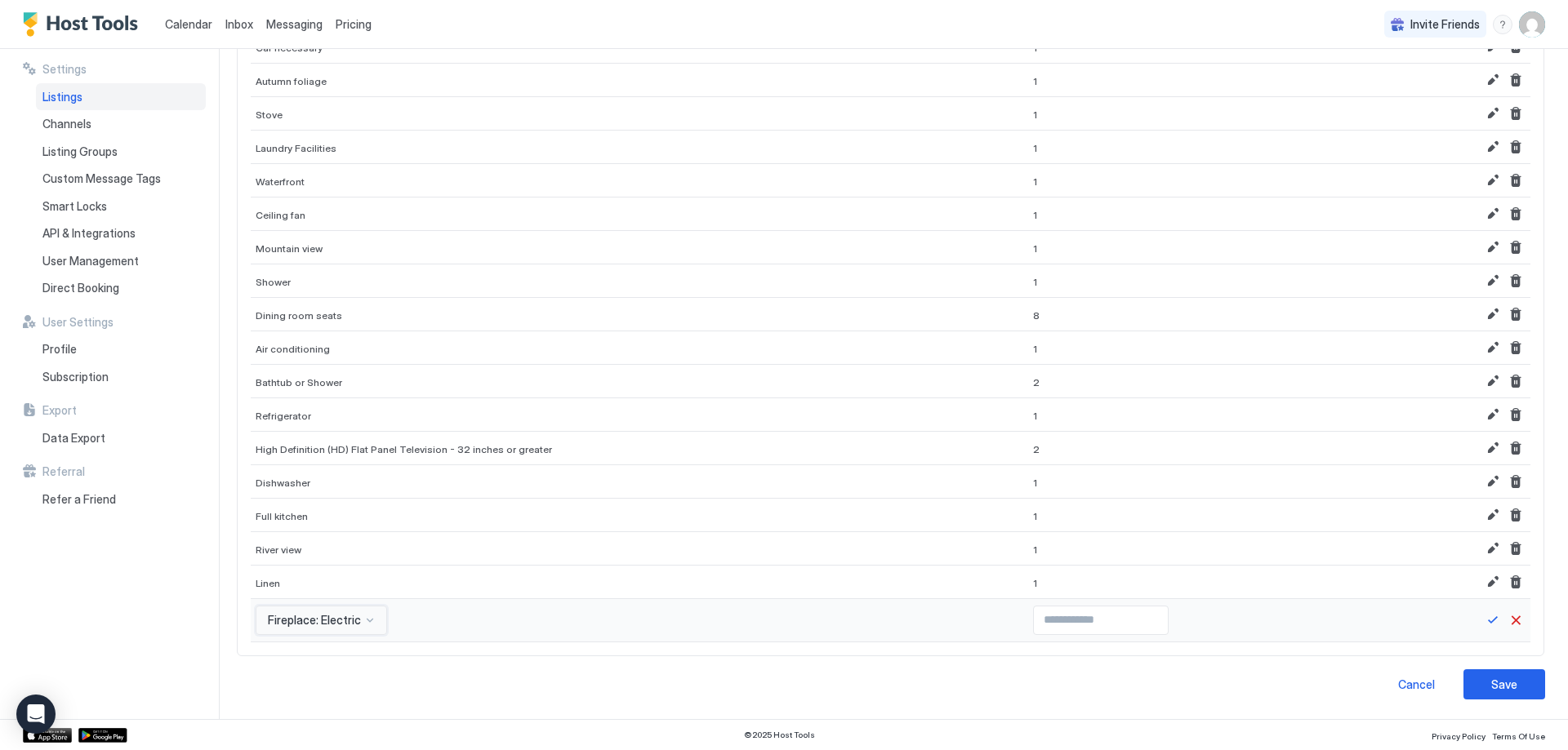
click at [330, 622] on div "option Fireplace: Electric, selected. Fireplace: Electric" at bounding box center [320, 621] width 131 height 29
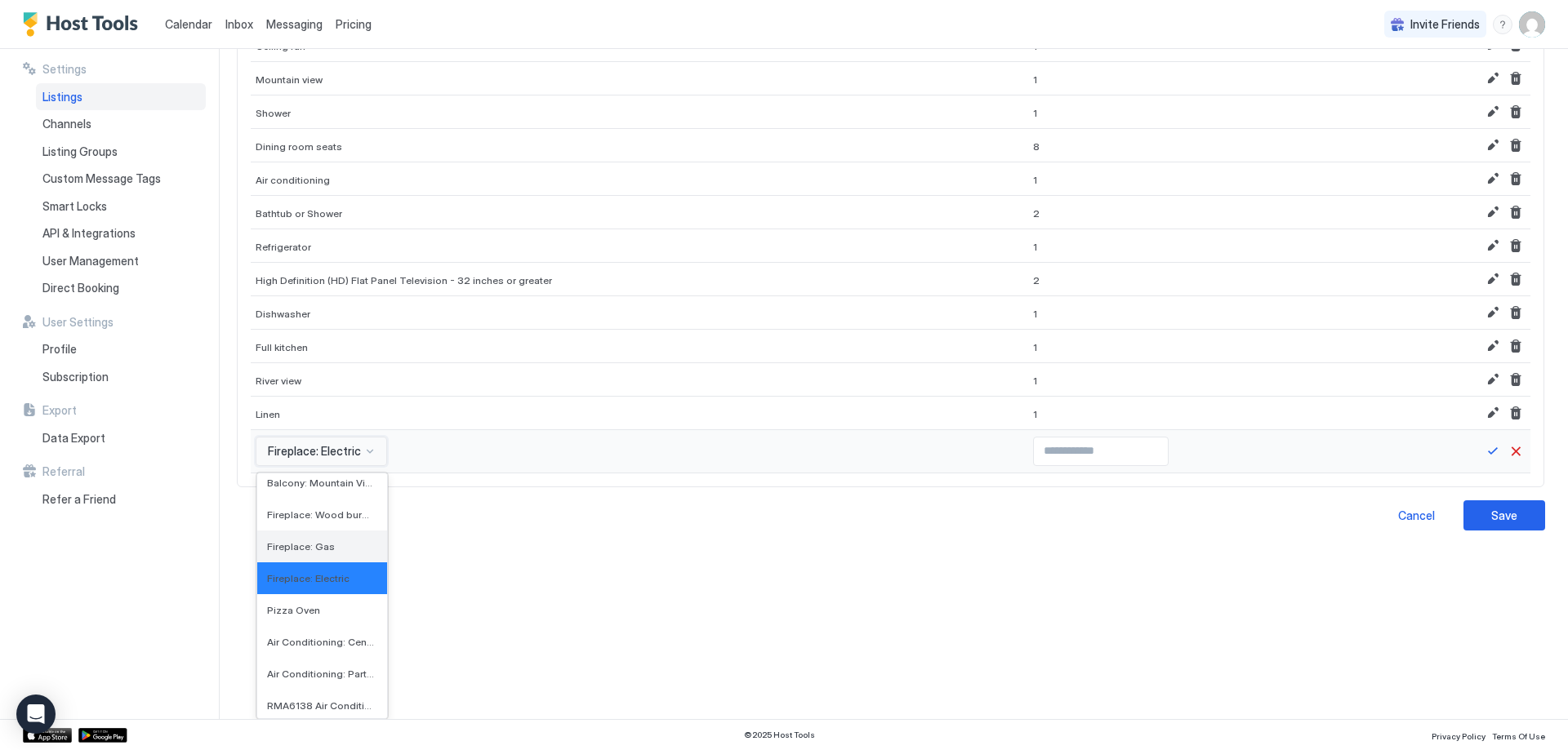
click at [309, 551] on span "Fireplace: Gas" at bounding box center [300, 546] width 68 height 13
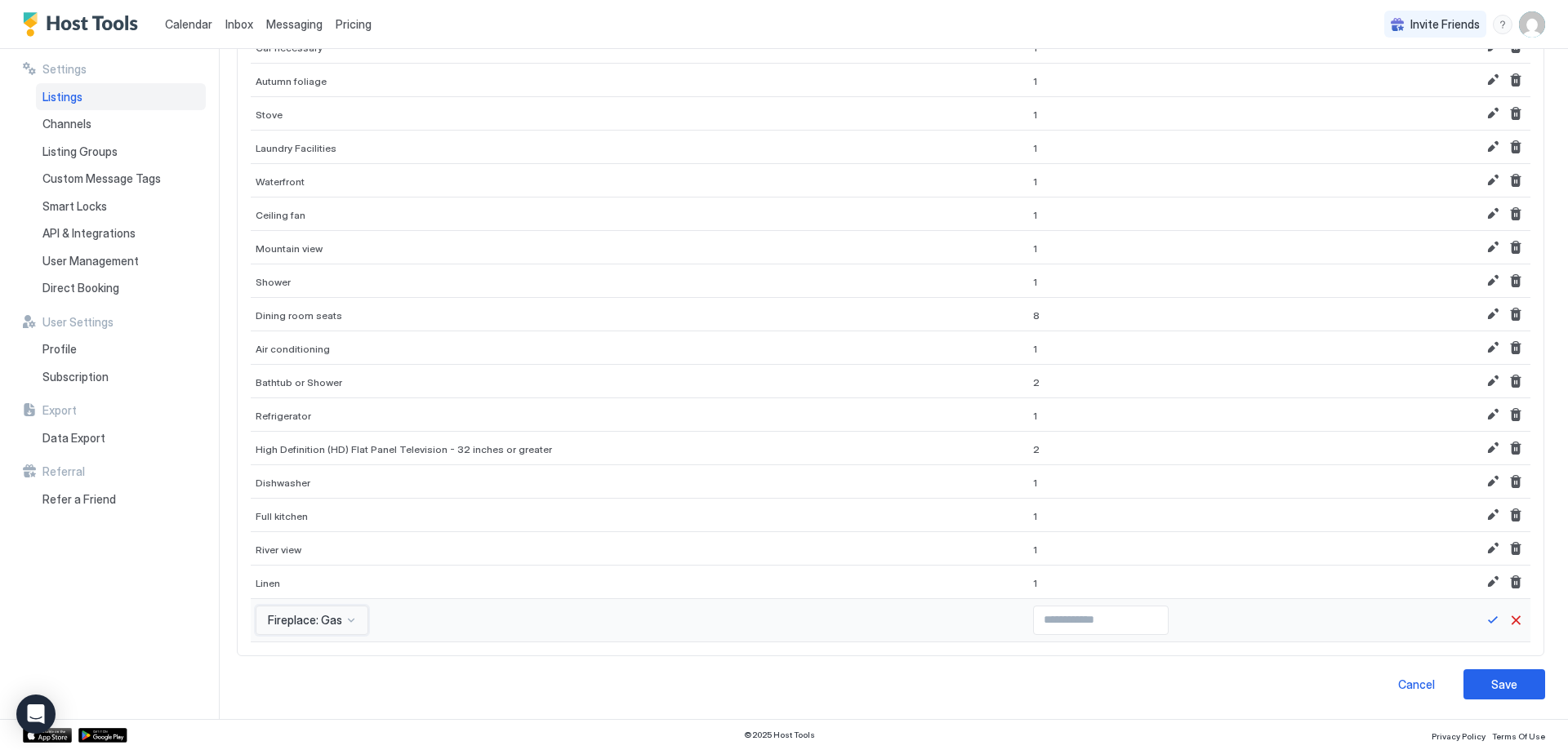
type input "*"
click at [1103, 615] on input "*" at bounding box center [1101, 621] width 134 height 28
click at [1483, 618] on button "Save" at bounding box center [1493, 621] width 20 height 20
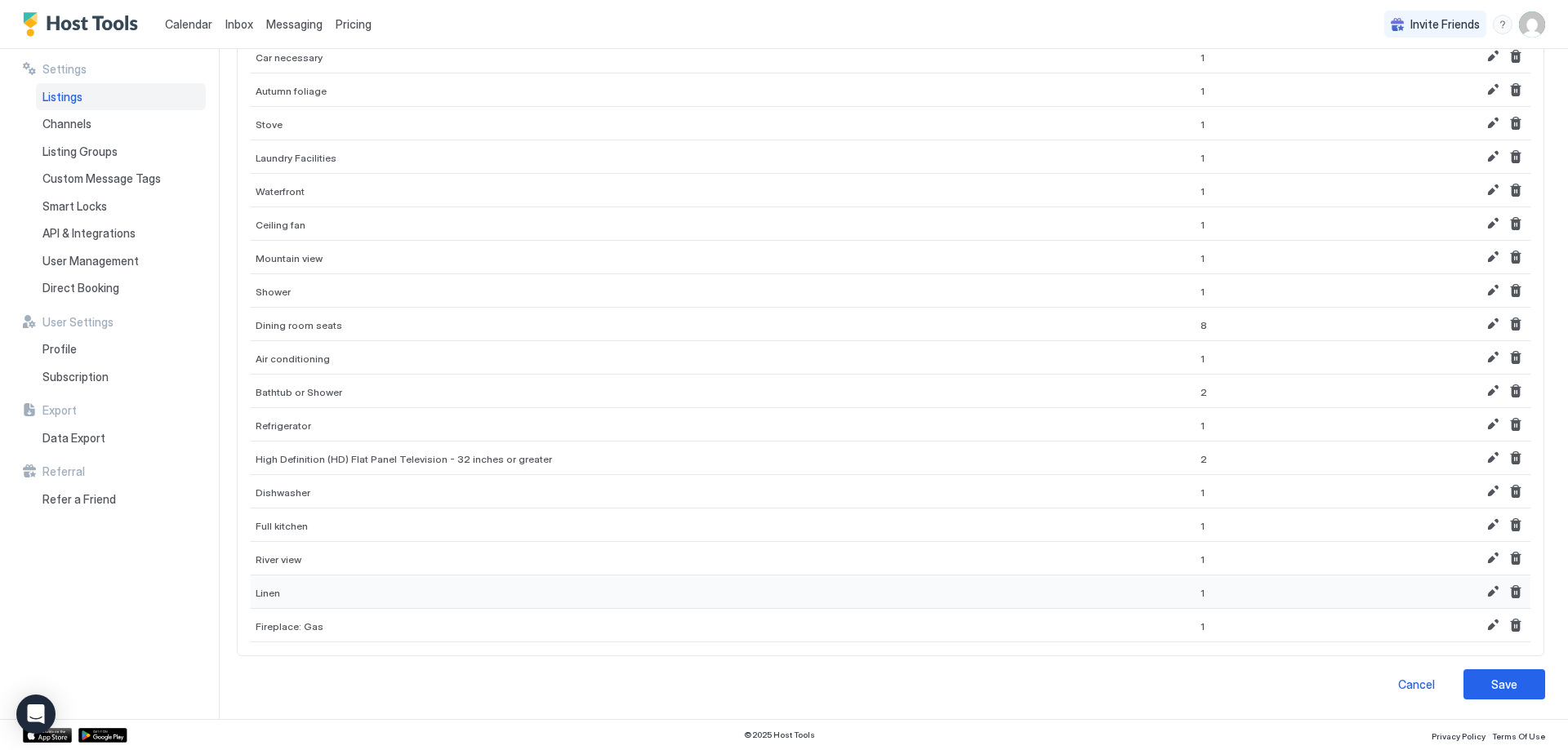
click at [483, 599] on div "Linen" at bounding box center [723, 592] width 945 height 33
click at [1483, 590] on button "Edit" at bounding box center [1493, 592] width 20 height 20
click at [1103, 593] on input "*" at bounding box center [1101, 596] width 134 height 28
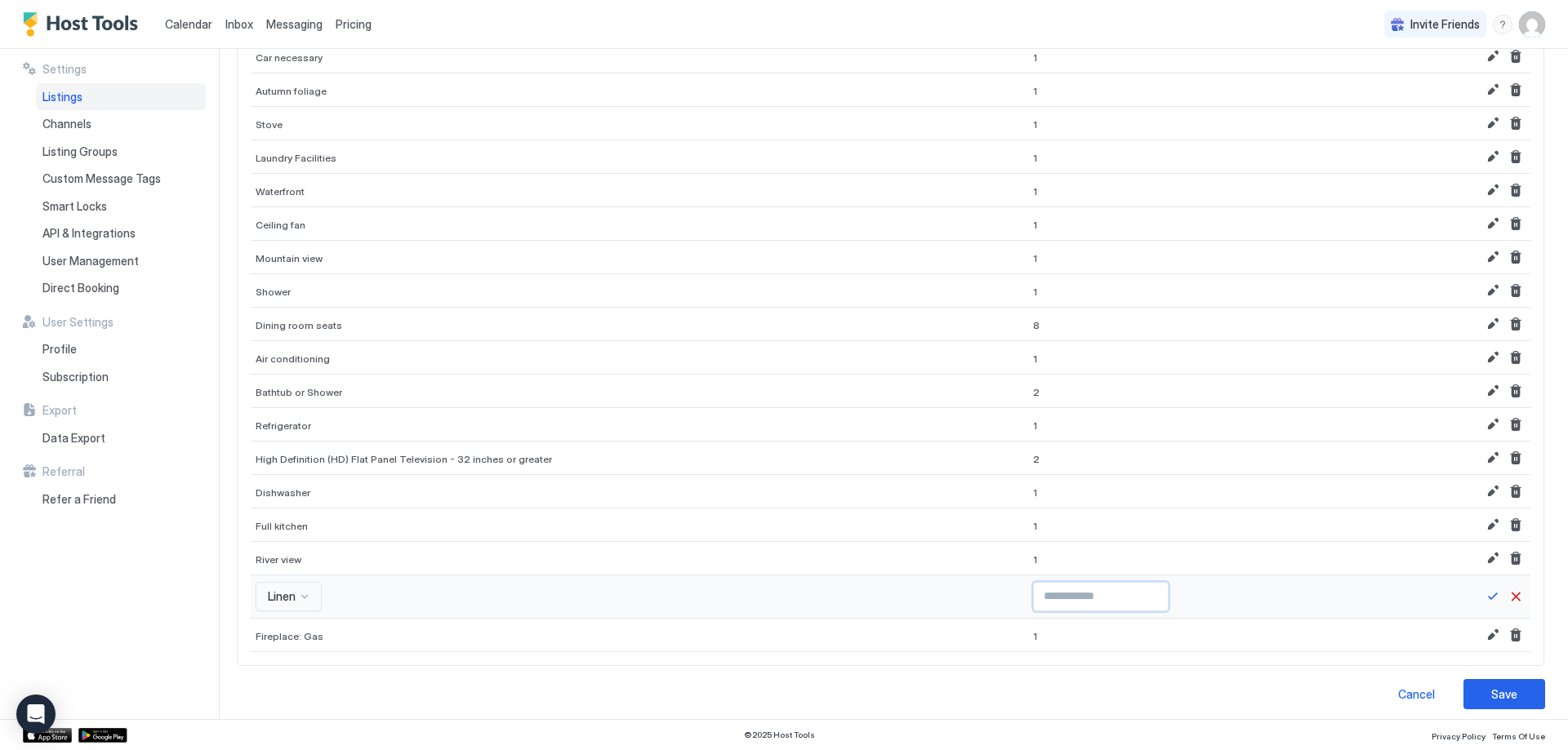
click at [1103, 593] on input "*" at bounding box center [1101, 596] width 134 height 28
type input "*"
click at [1103, 593] on input "*" at bounding box center [1101, 596] width 134 height 28
click at [1483, 598] on button "Save" at bounding box center [1493, 597] width 20 height 20
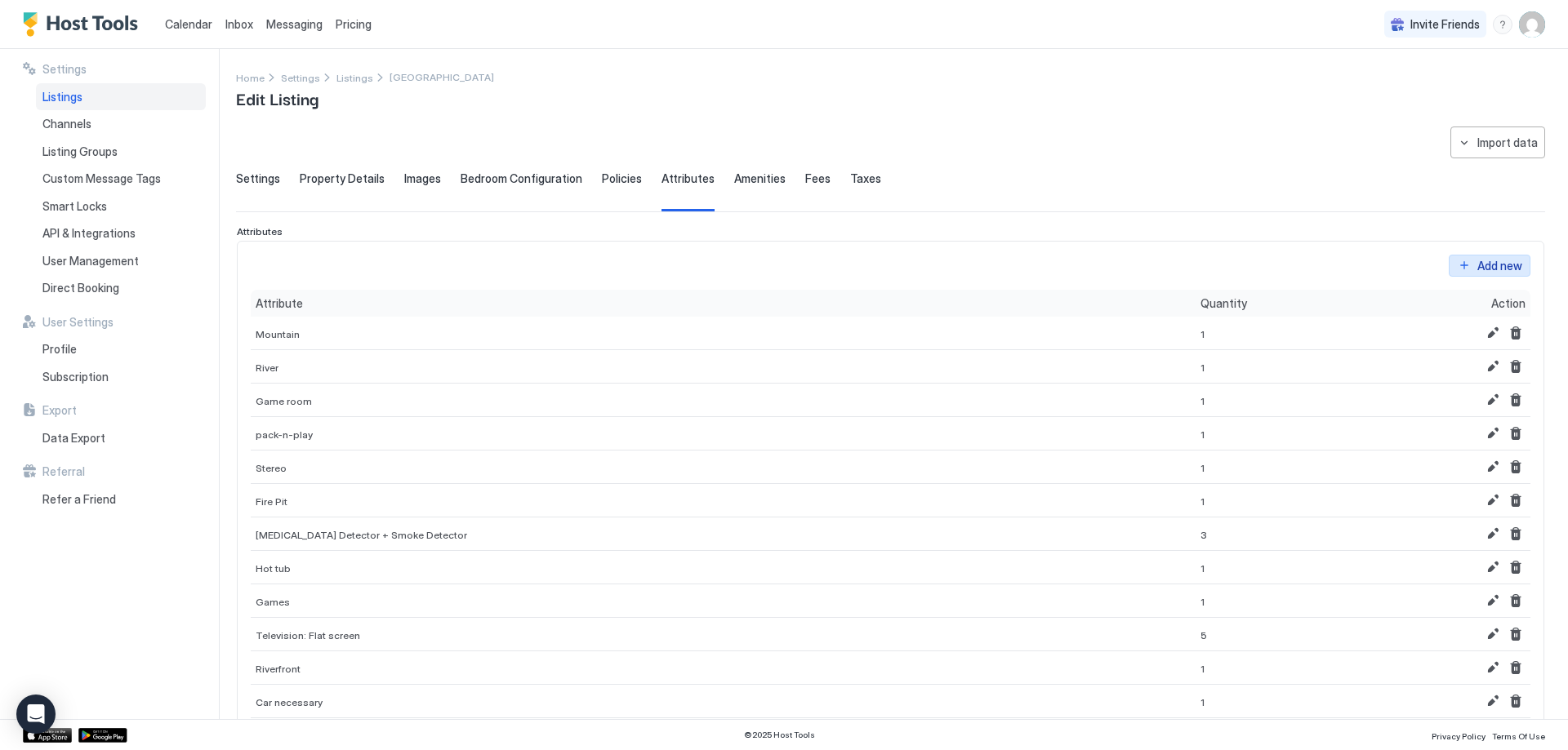
click at [1480, 258] on div "Add new" at bounding box center [1500, 265] width 45 height 17
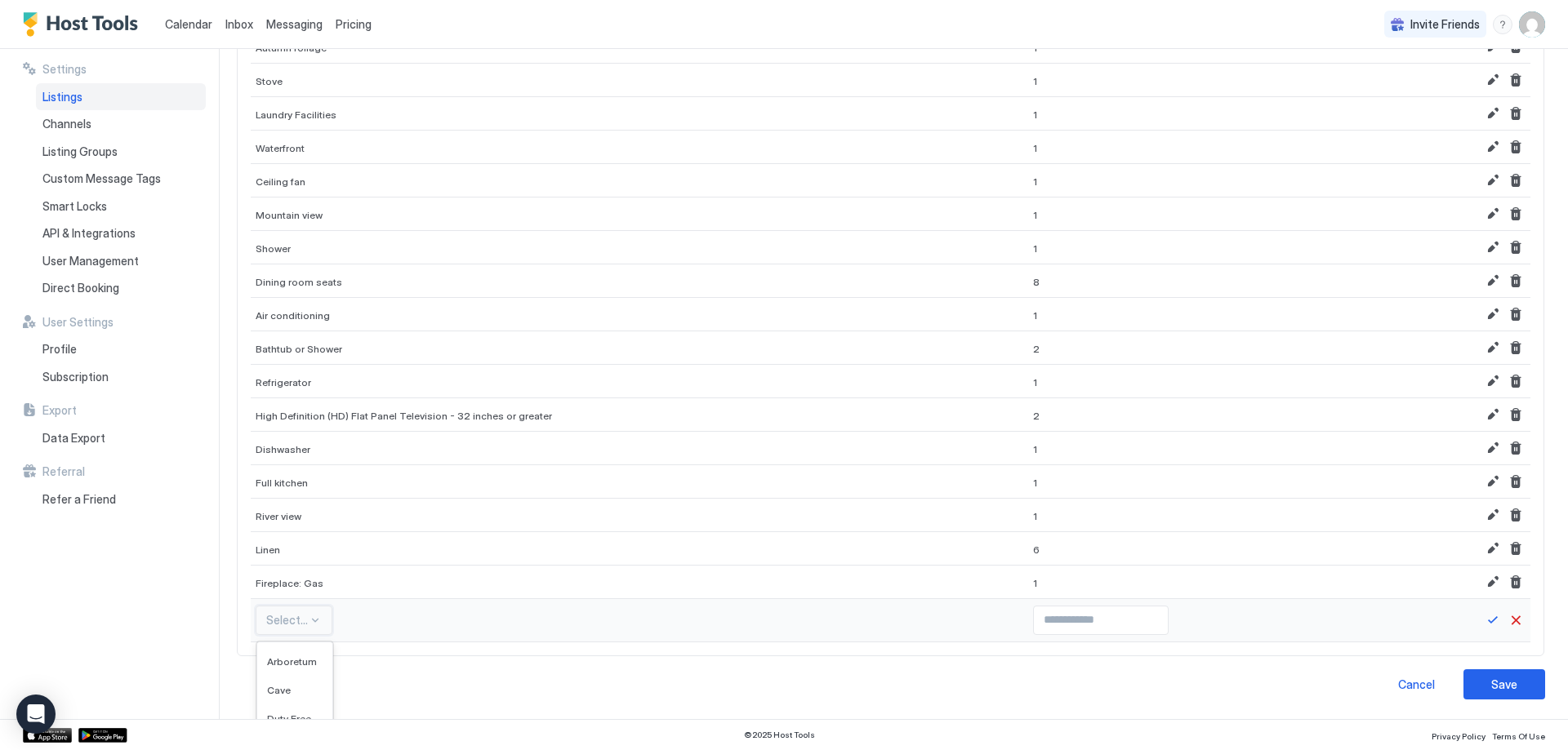
click at [271, 628] on div "571 results available. Use Up and Down to choose options, press Enter to select…" at bounding box center [293, 621] width 77 height 29
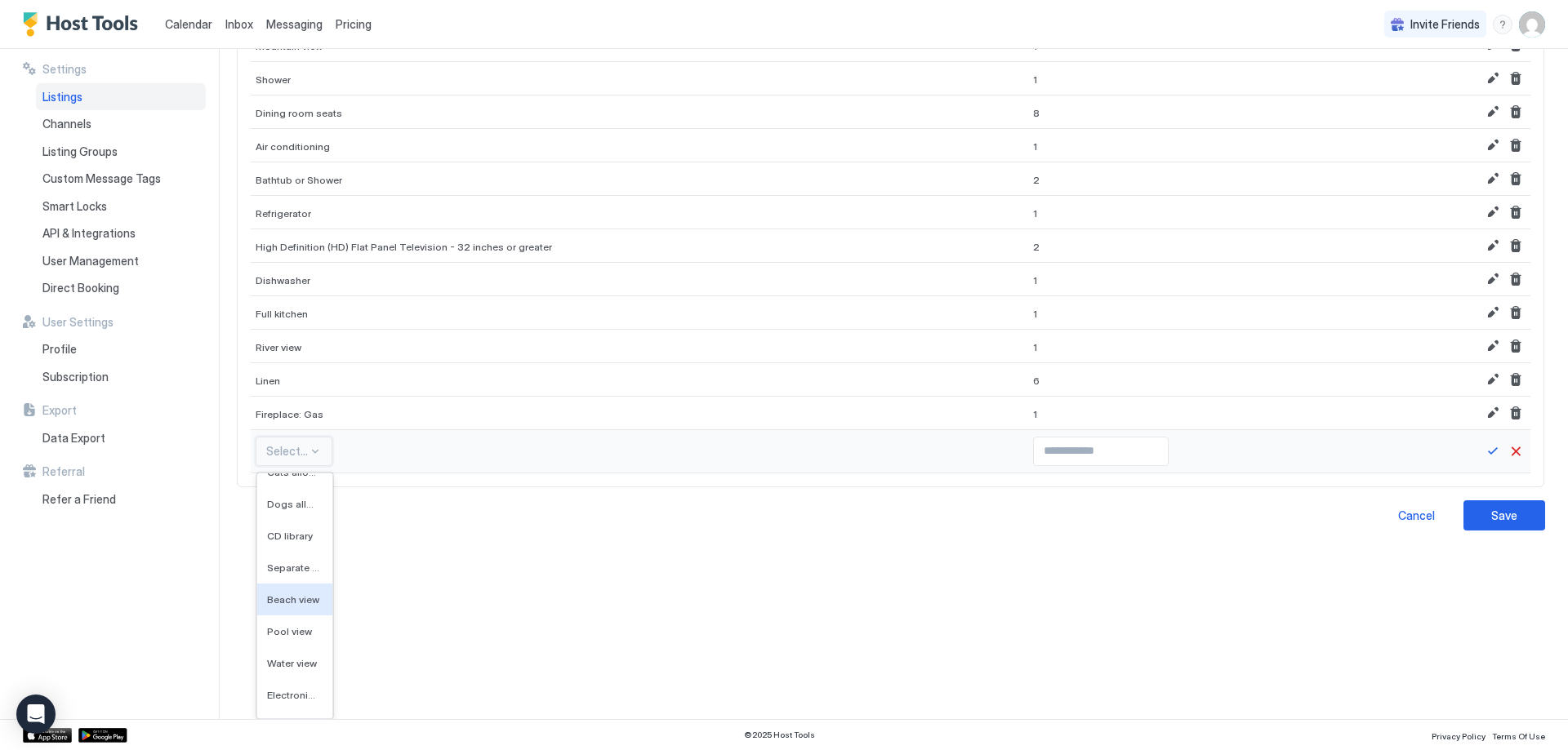
click at [286, 605] on span "Beach view" at bounding box center [293, 600] width 52 height 13
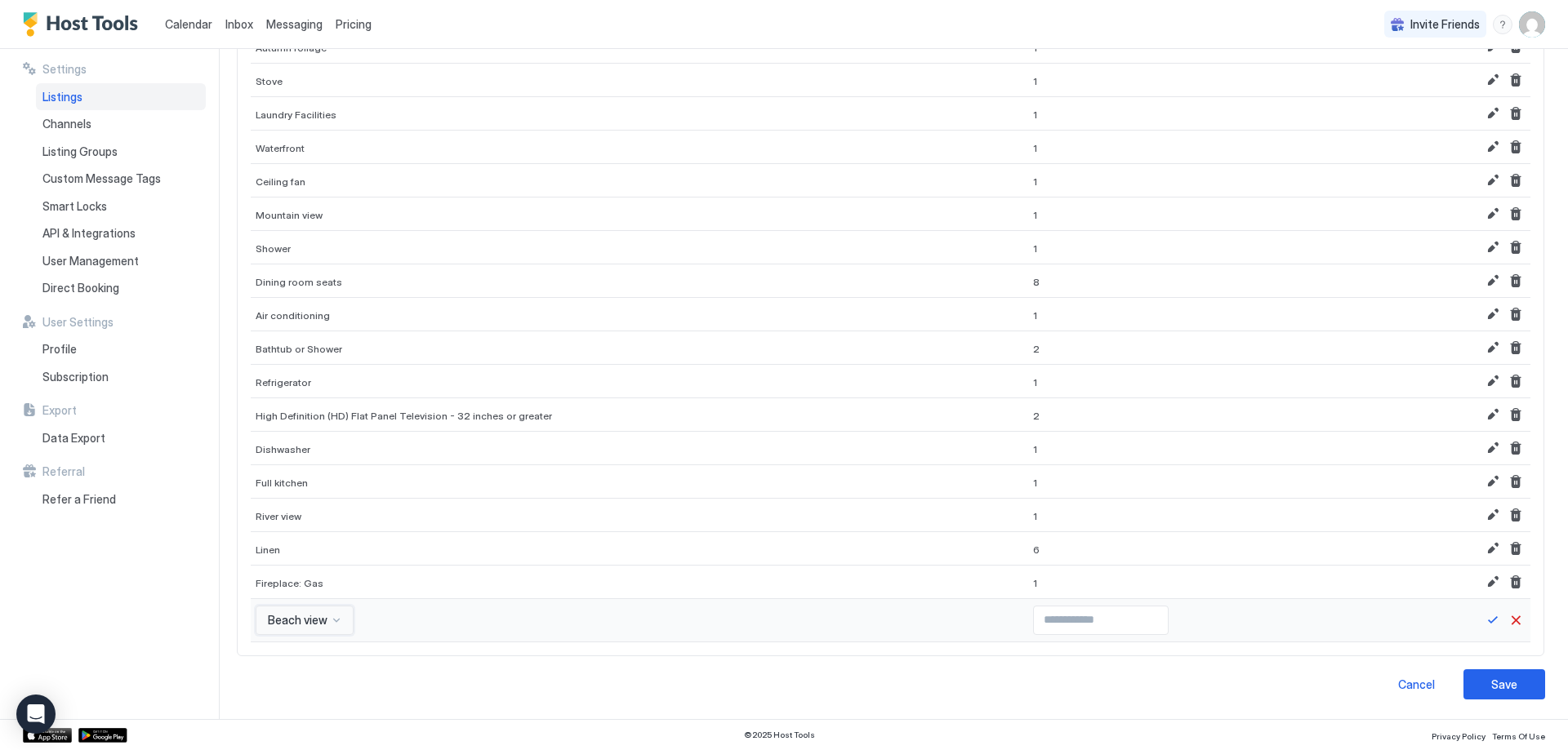
click at [296, 620] on div "option Beach view, selected. Beach view" at bounding box center [304, 621] width 98 height 29
click at [1103, 616] on input "*" at bounding box center [1101, 621] width 134 height 28
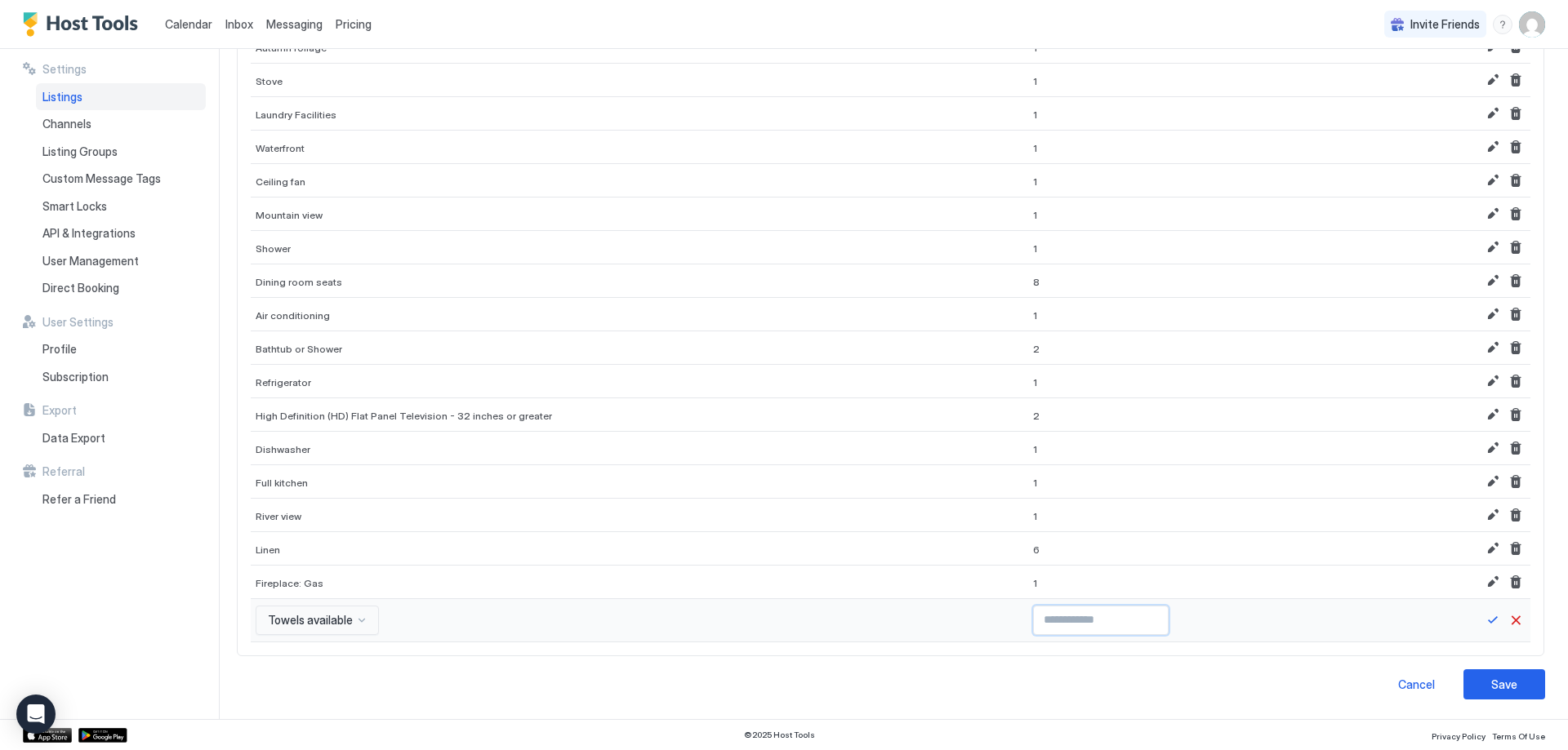
click at [1103, 616] on input "*" at bounding box center [1101, 621] width 134 height 28
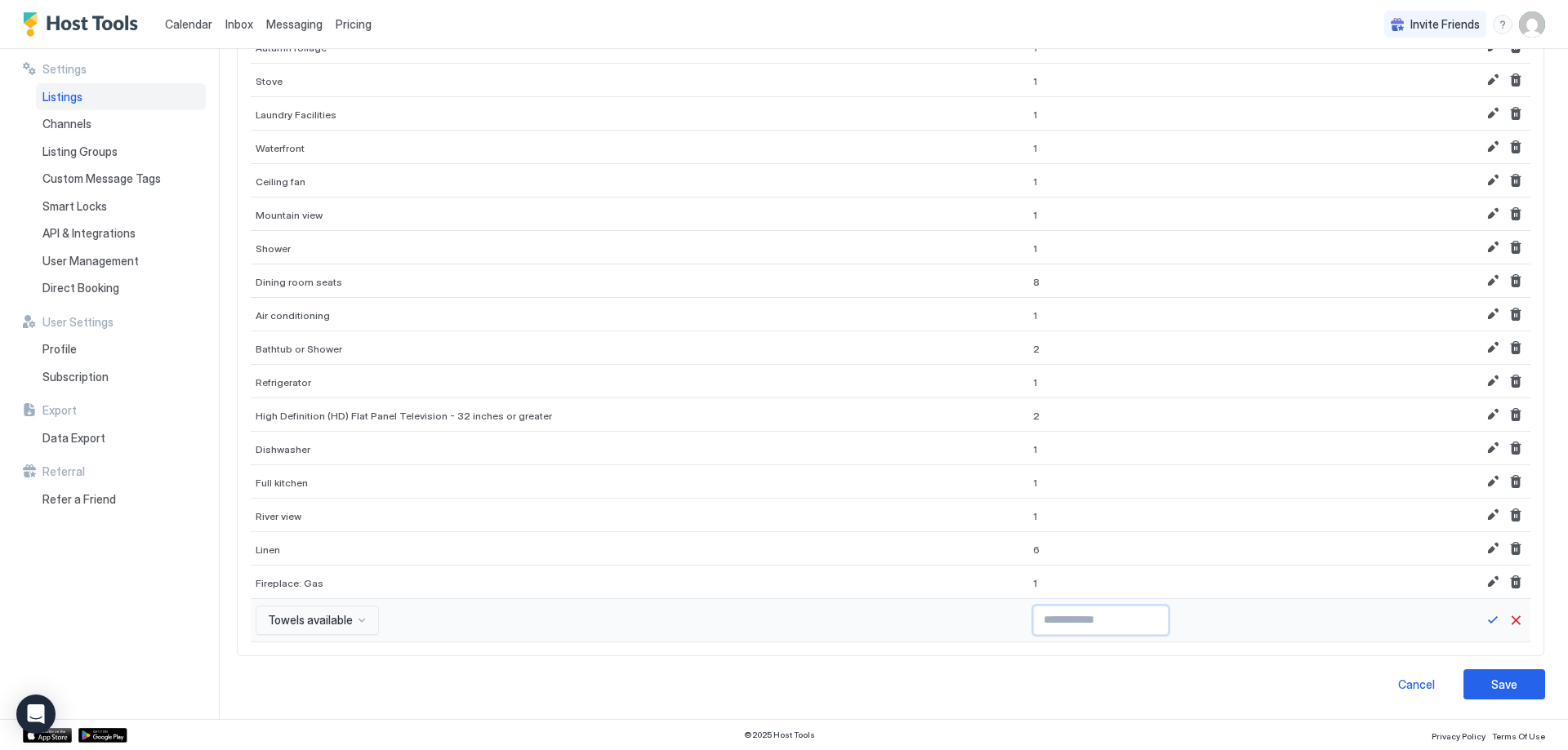
type input "**"
click at [1103, 616] on input "**" at bounding box center [1101, 621] width 134 height 28
click at [1483, 622] on button "Save" at bounding box center [1493, 621] width 20 height 20
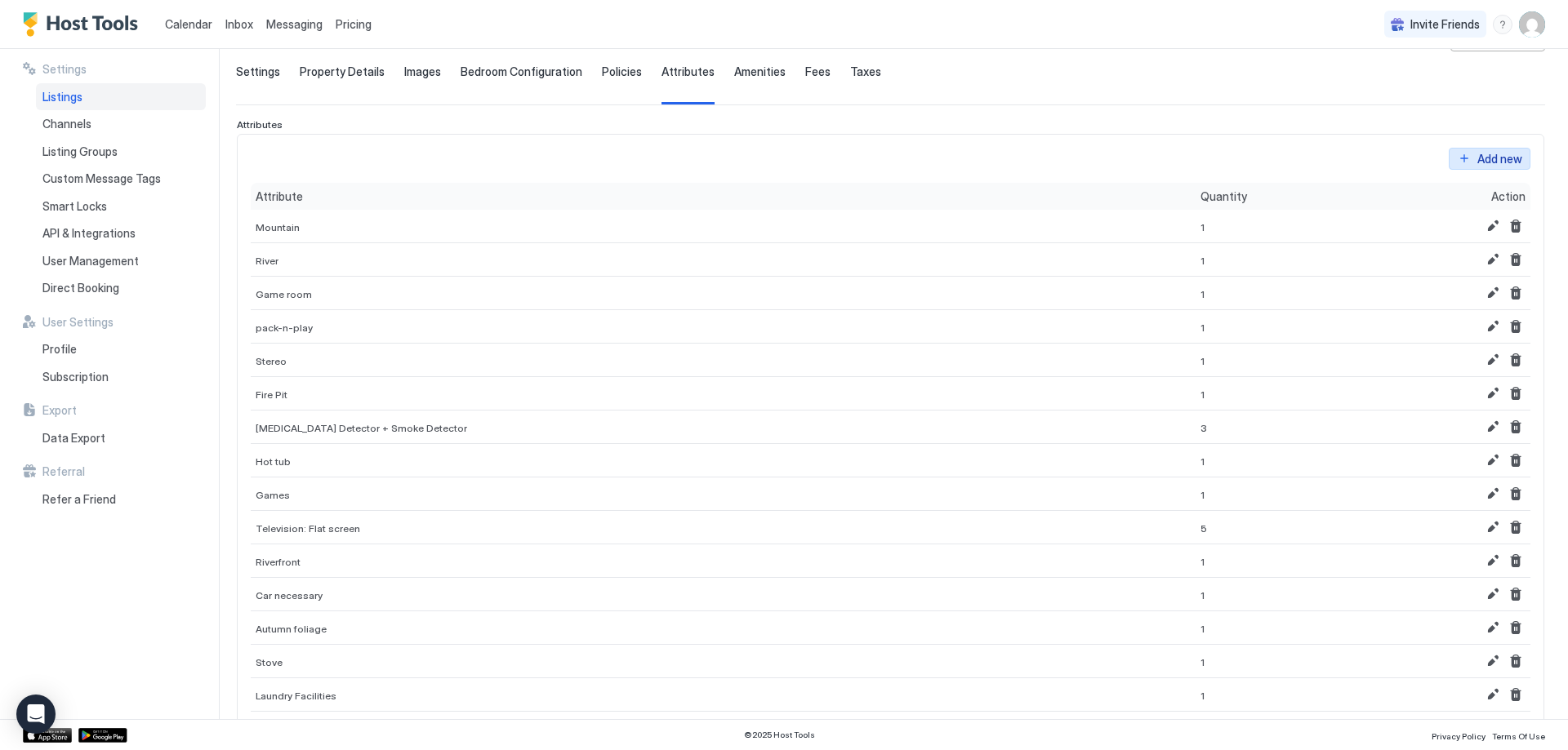
click at [1478, 158] on div "Add new" at bounding box center [1500, 158] width 45 height 17
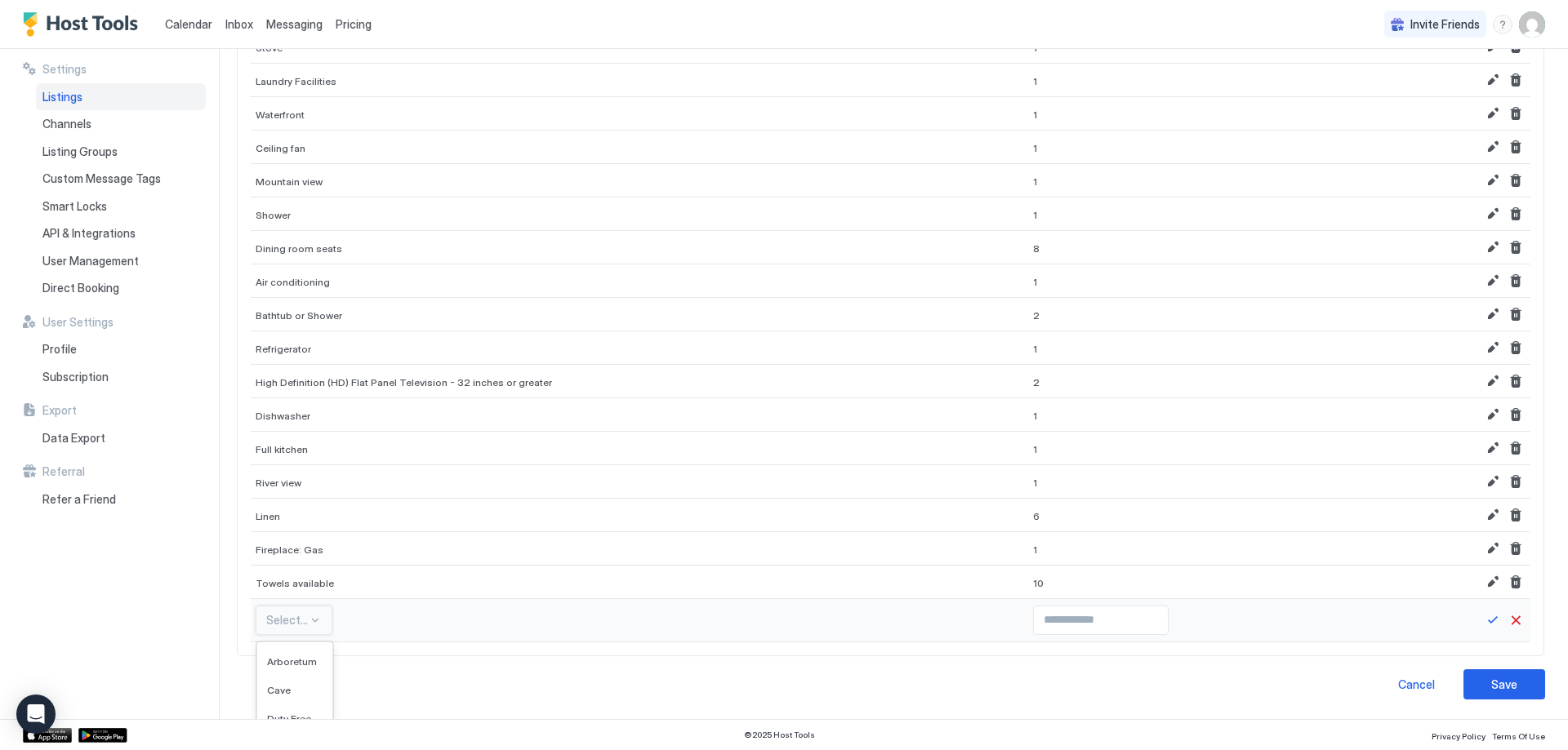
click at [283, 632] on div "570 results available. Use Up and Down to choose options, press Enter to select…" at bounding box center [293, 621] width 77 height 29
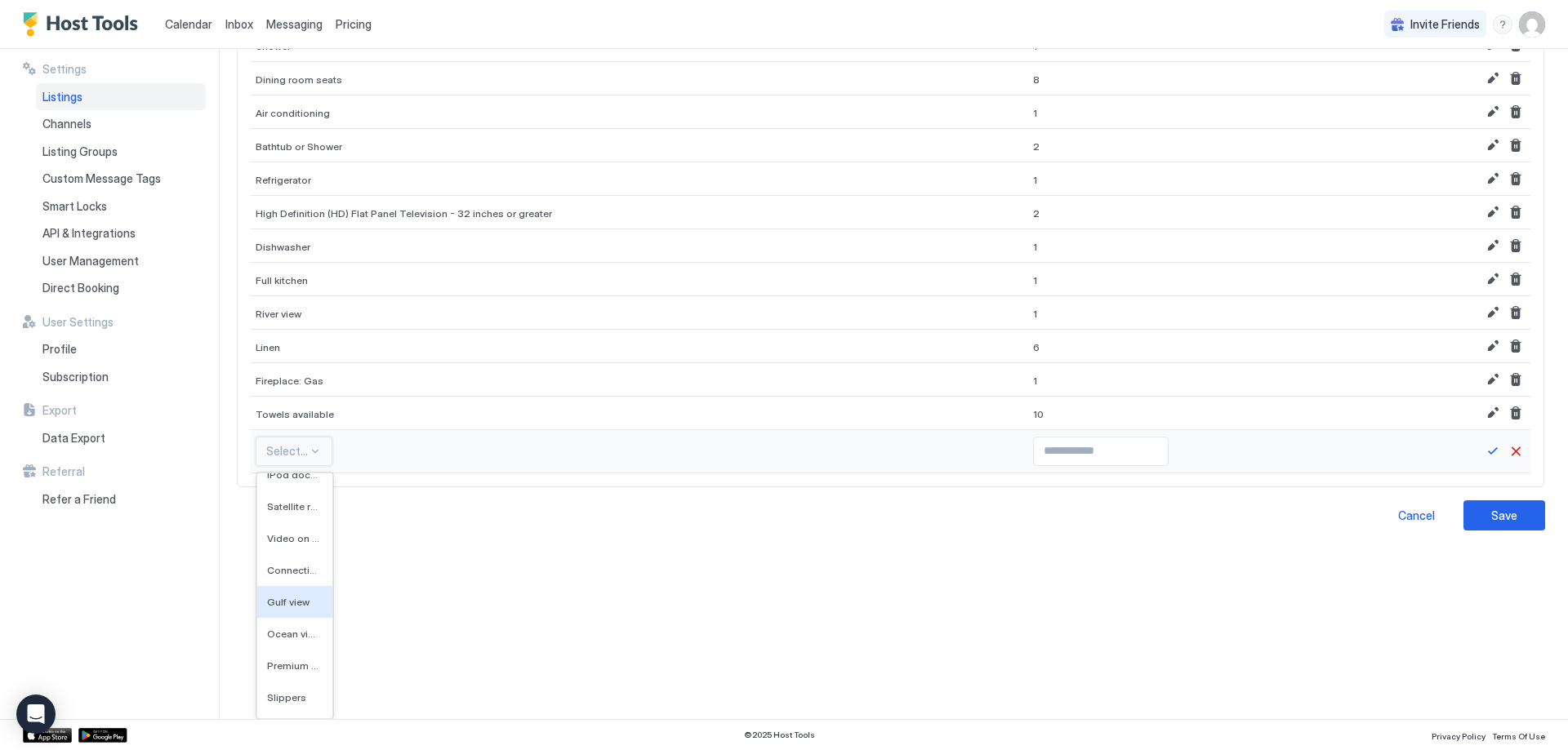
click at [282, 595] on div "Gulf view" at bounding box center [294, 602] width 75 height 32
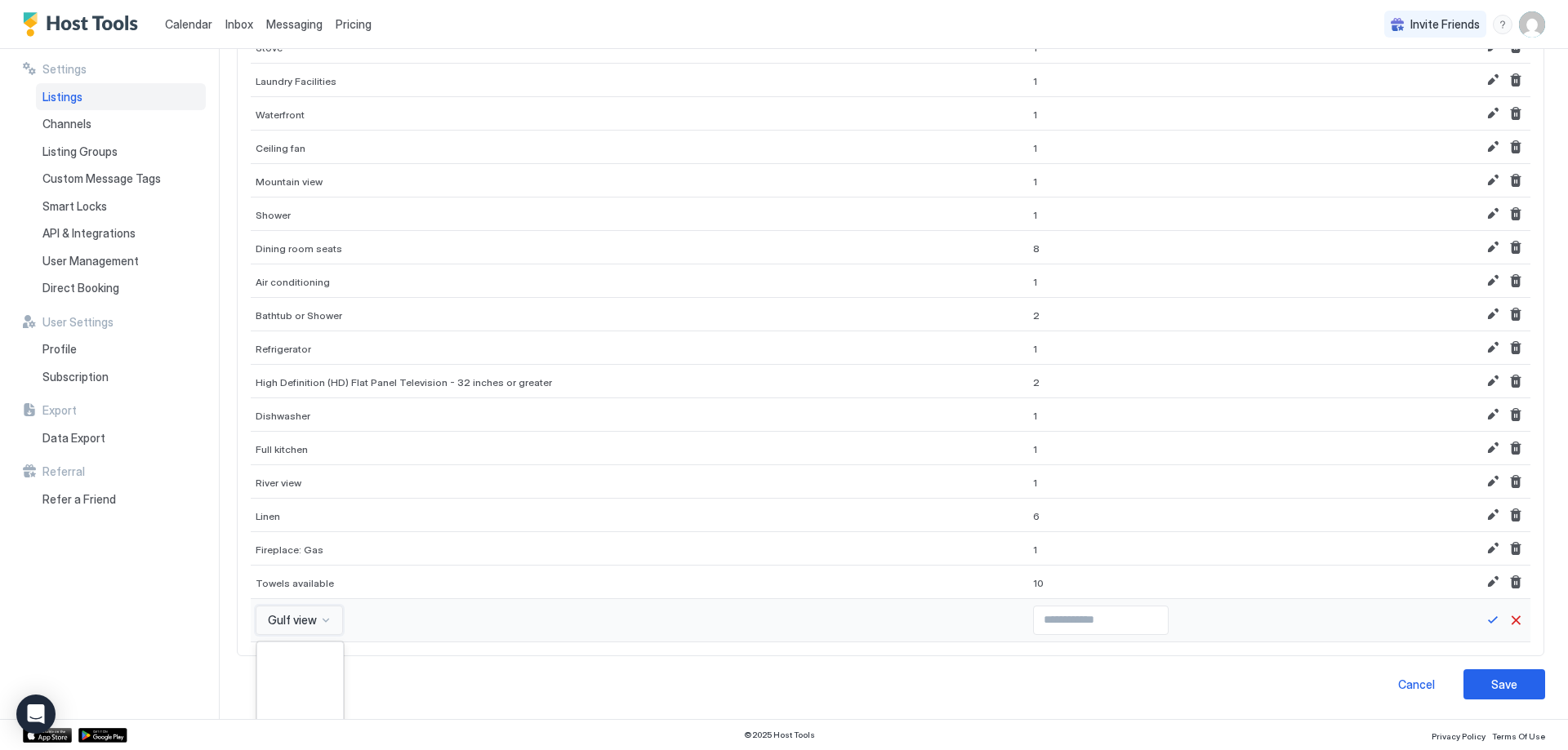
click at [301, 616] on div "option Gulf view, selected. 570 results available. Use Up and Down to choose op…" at bounding box center [299, 621] width 88 height 29
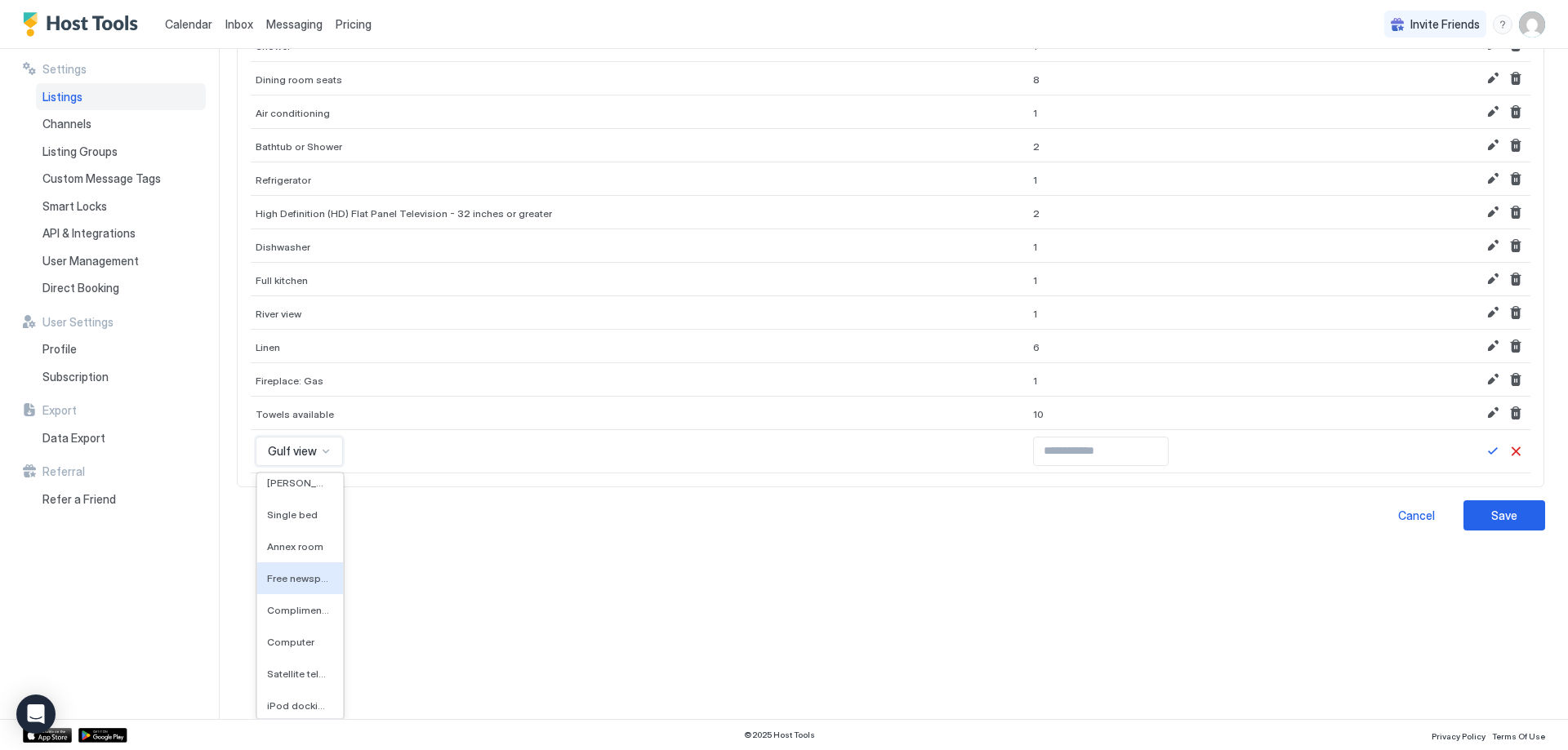
click at [291, 578] on span "Free newspaper" at bounding box center [298, 579] width 62 height 13
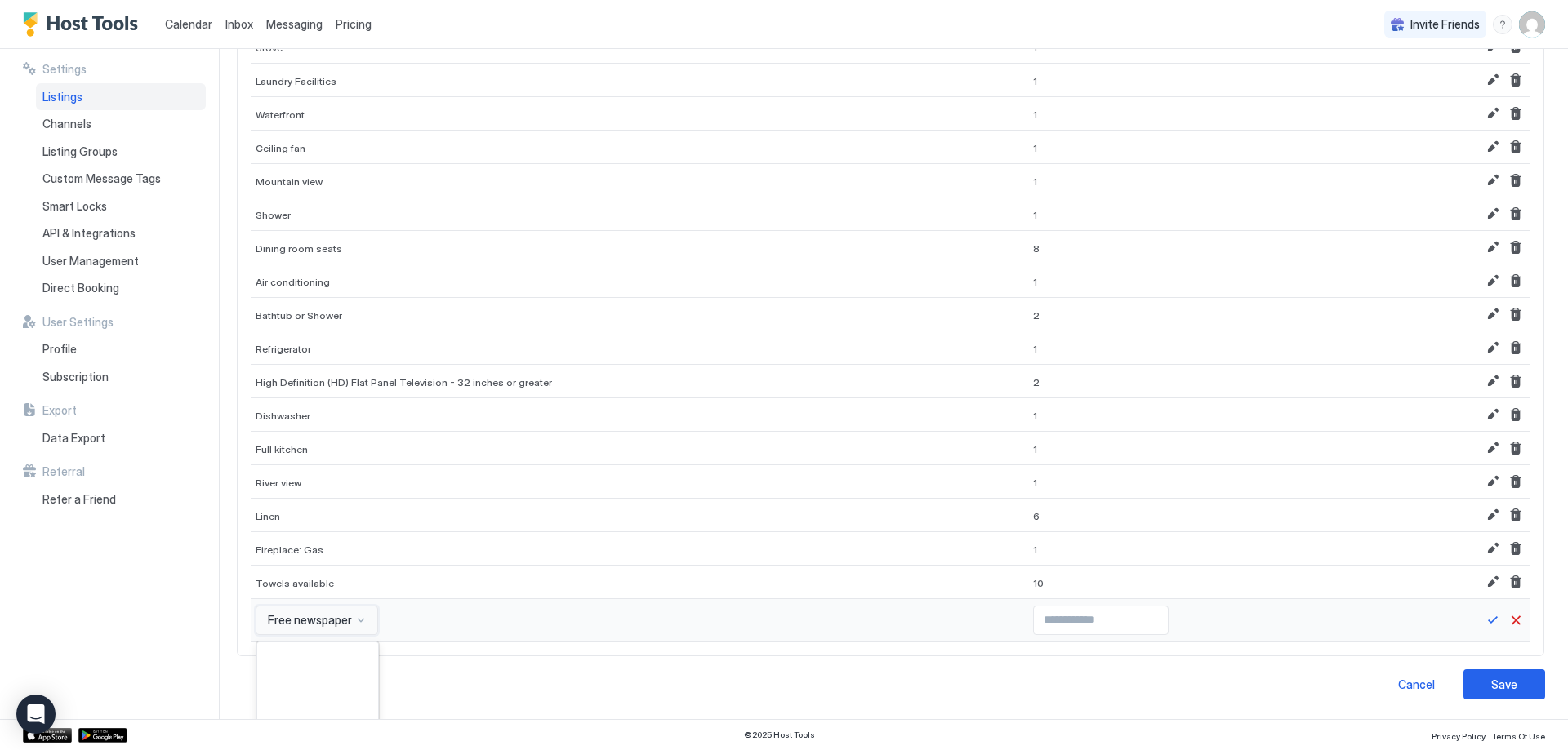
click at [335, 621] on div "option Free newspaper, selected. 570 results available. Use Up and Down to choo…" at bounding box center [316, 621] width 122 height 29
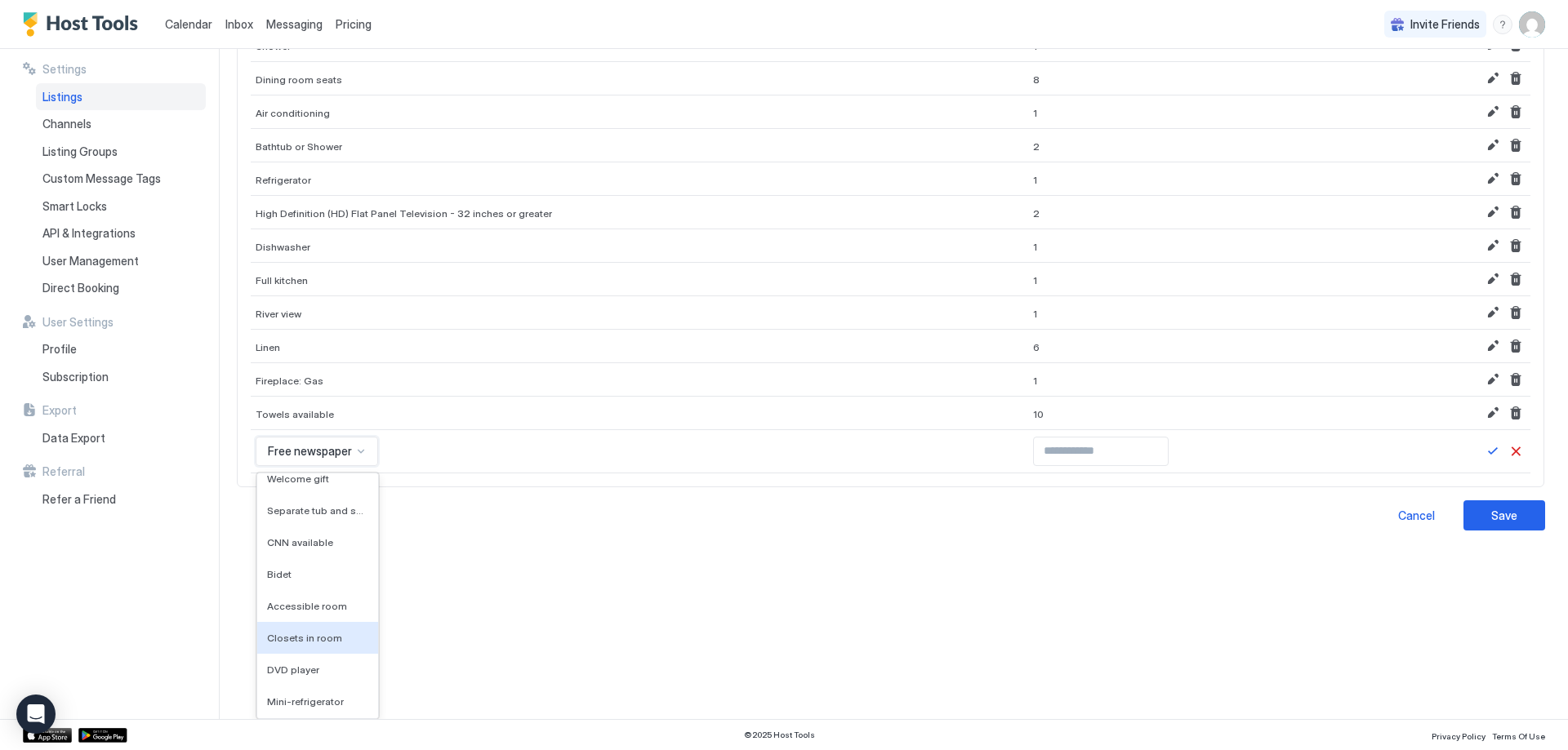
scroll to position [7728, 0]
click at [313, 675] on span "Closets in room" at bounding box center [304, 679] width 75 height 13
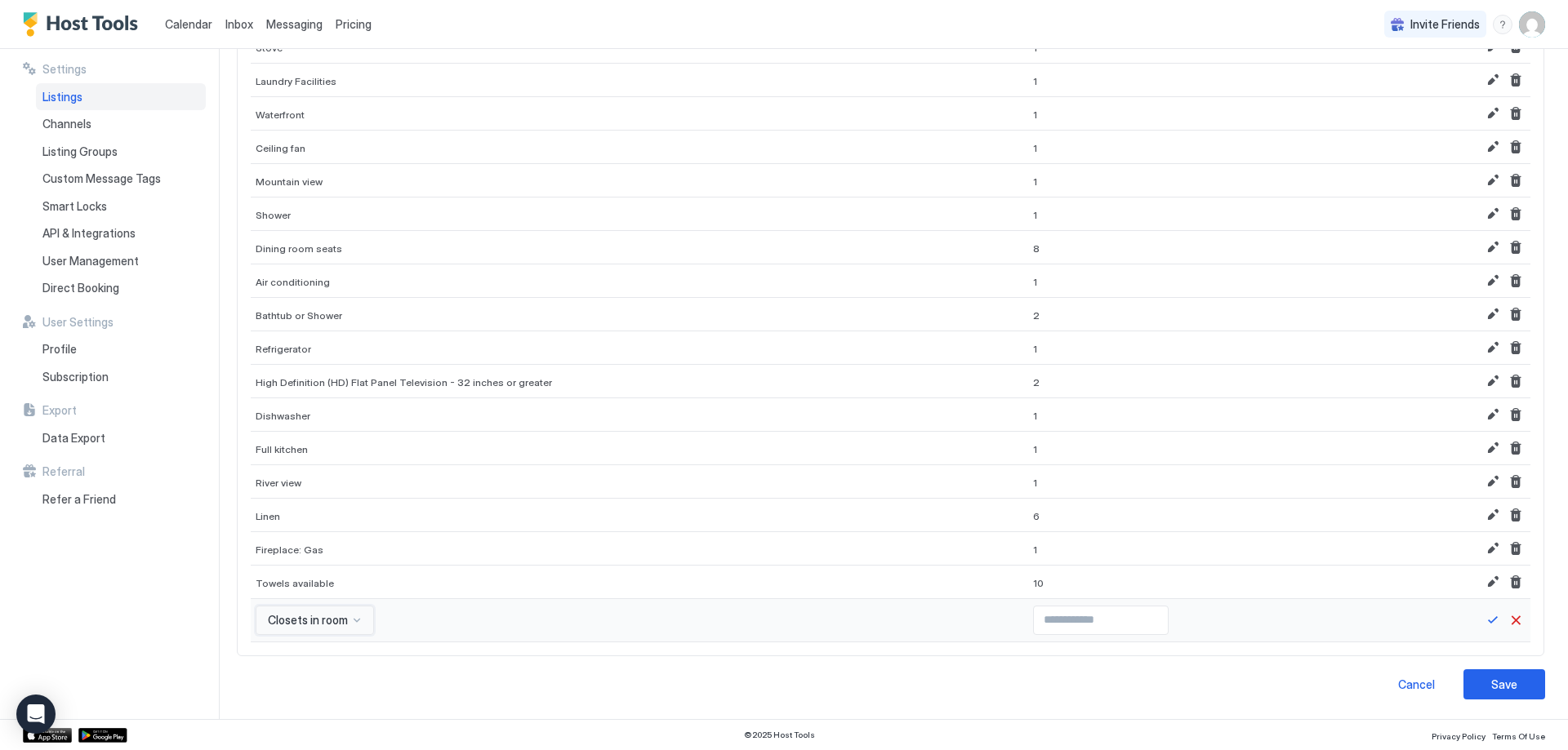
click at [1102, 619] on input "*" at bounding box center [1101, 621] width 134 height 28
type input "*"
click at [1102, 619] on input "*" at bounding box center [1101, 621] width 134 height 28
click at [1483, 621] on button "Save" at bounding box center [1493, 621] width 20 height 20
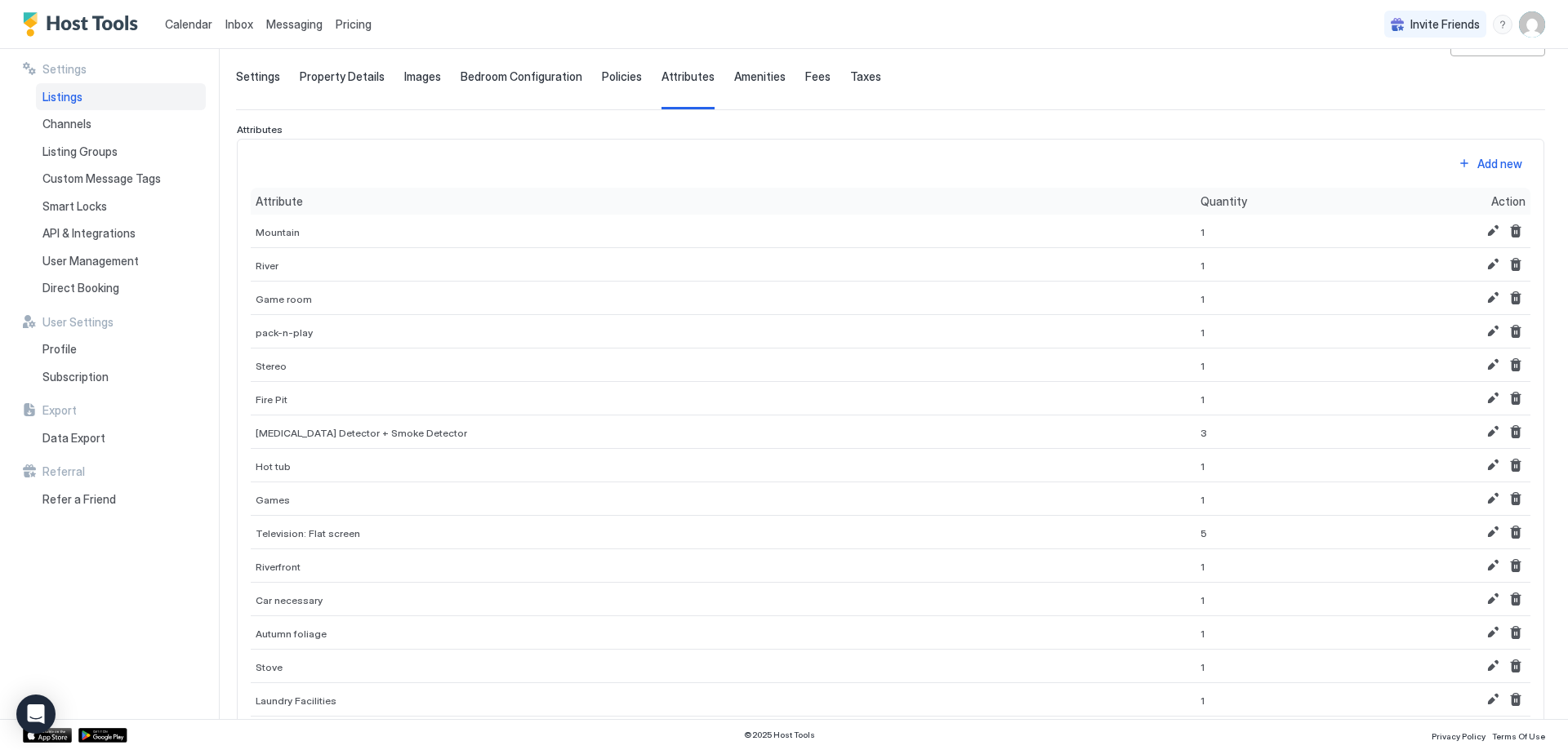
scroll to position [0, 0]
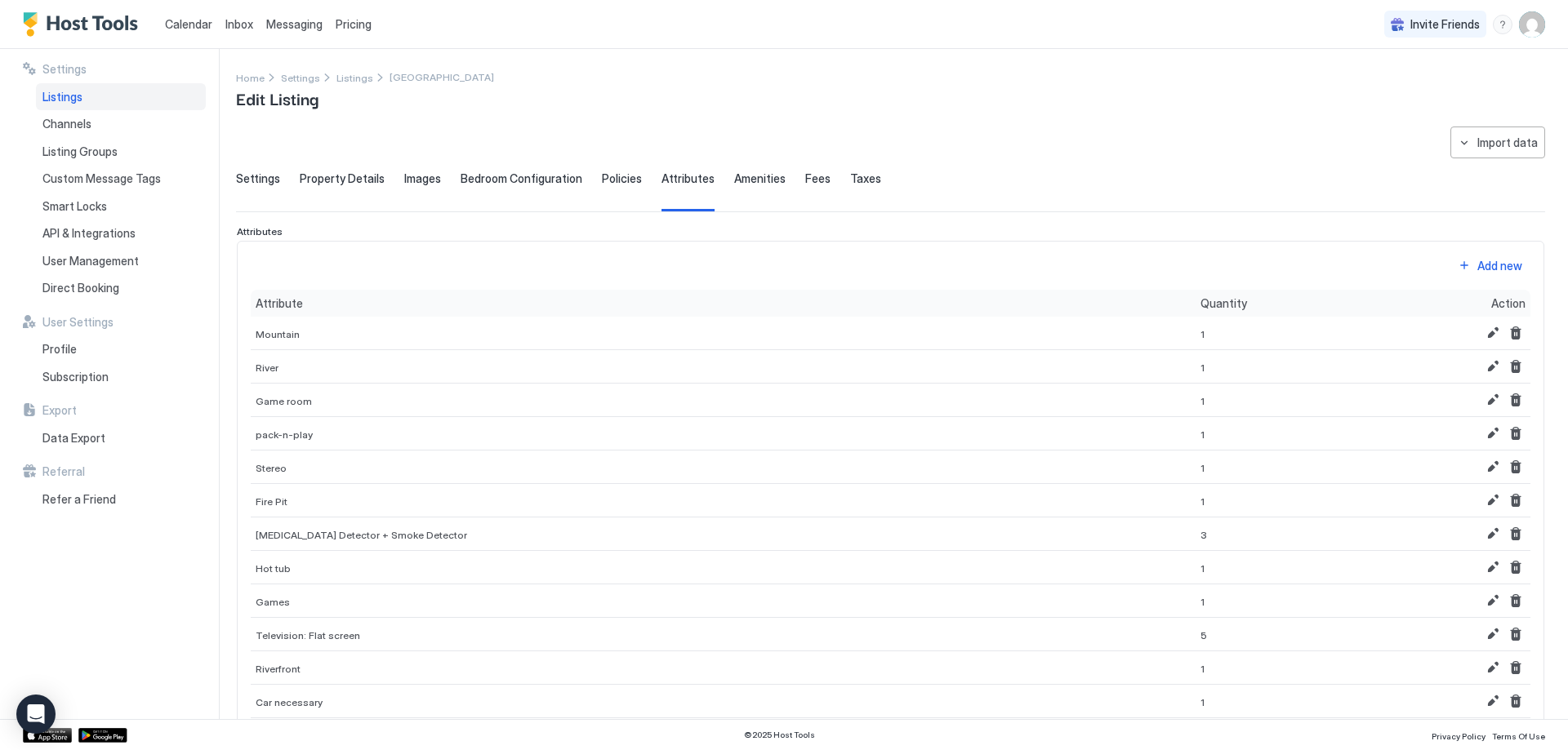
click at [1489, 259] on div "Add new" at bounding box center [1500, 265] width 45 height 17
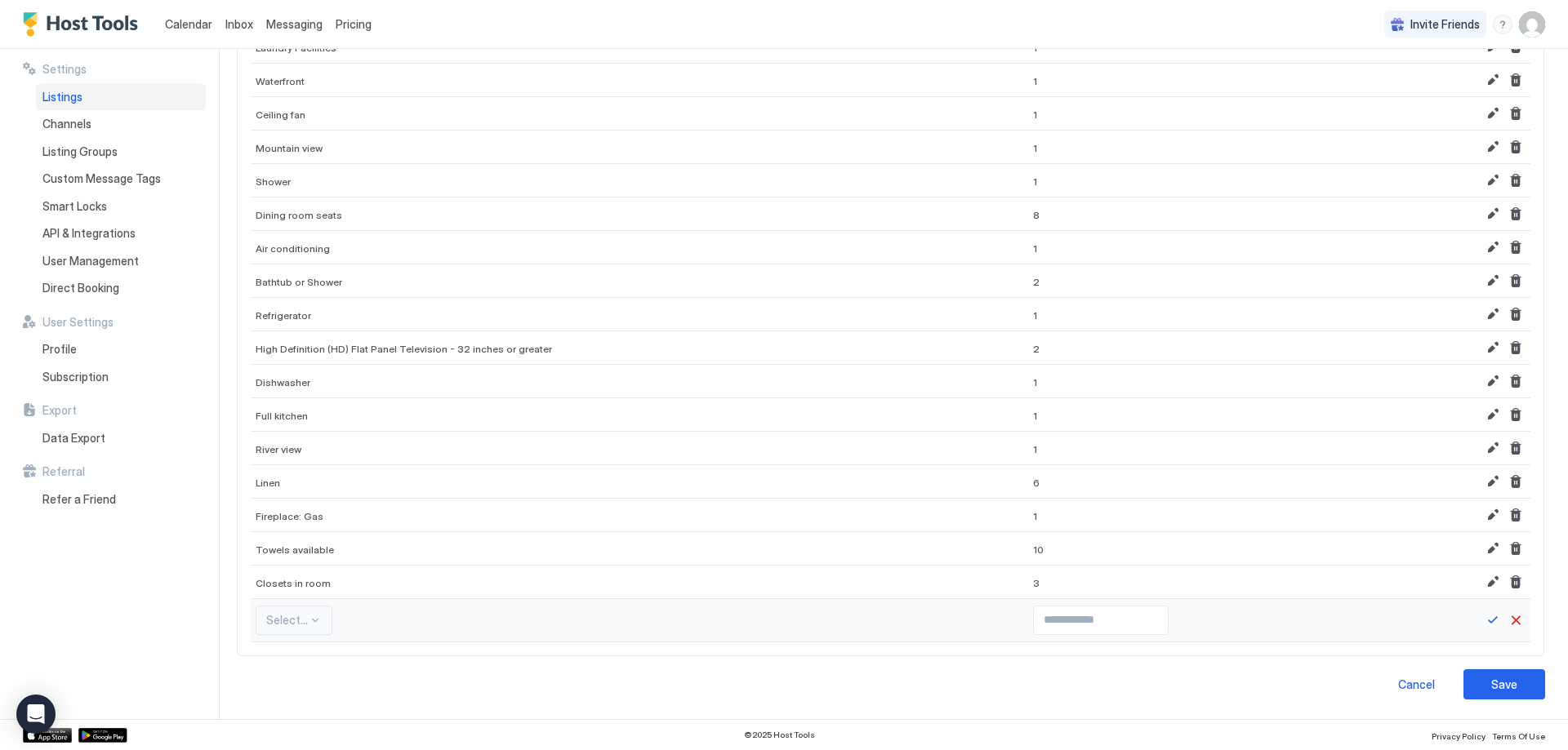
click at [297, 622] on div "Select..." at bounding box center [293, 621] width 77 height 29
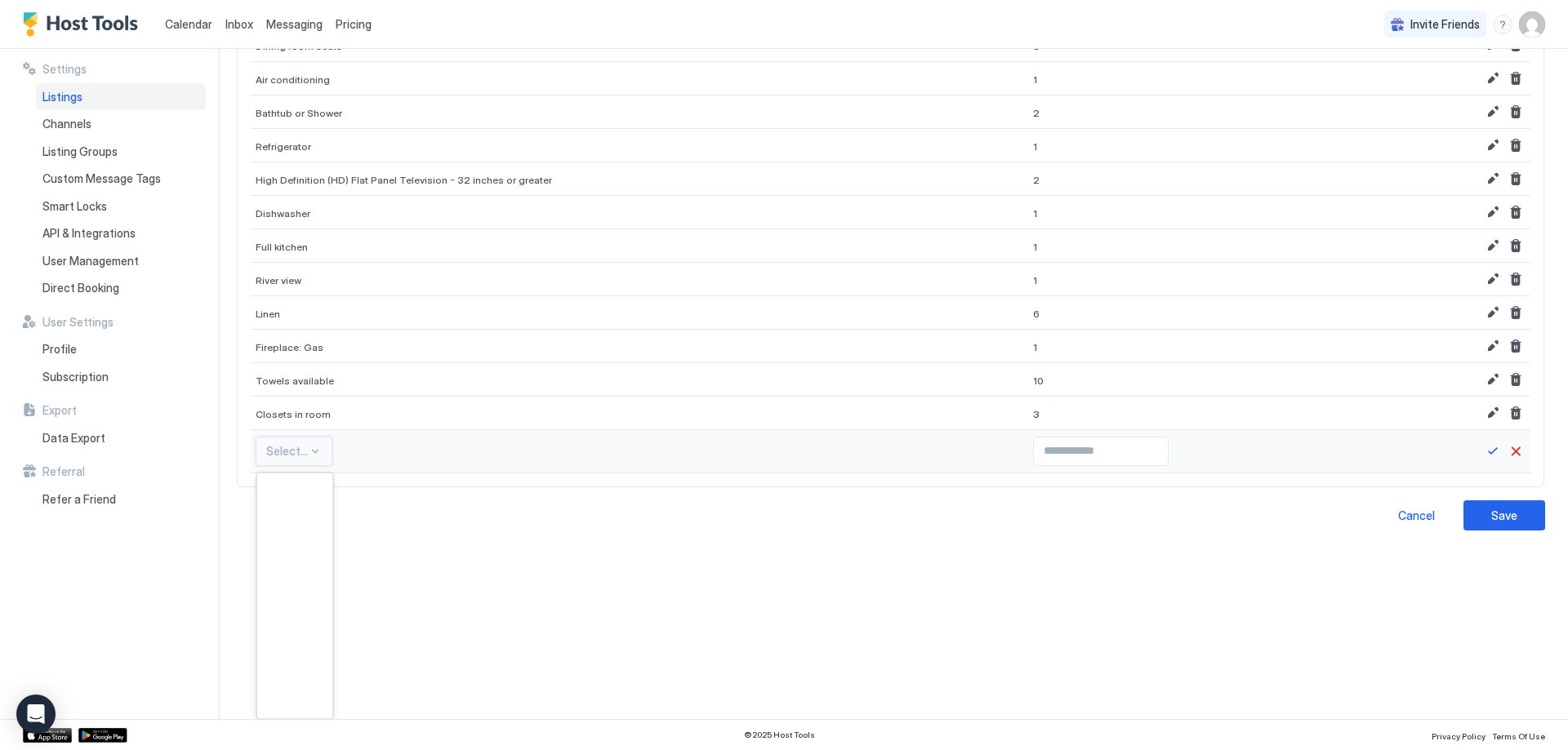
scroll to position [14615, 0]
click at [293, 604] on span "Kitchen Essentials" at bounding box center [293, 605] width 52 height 13
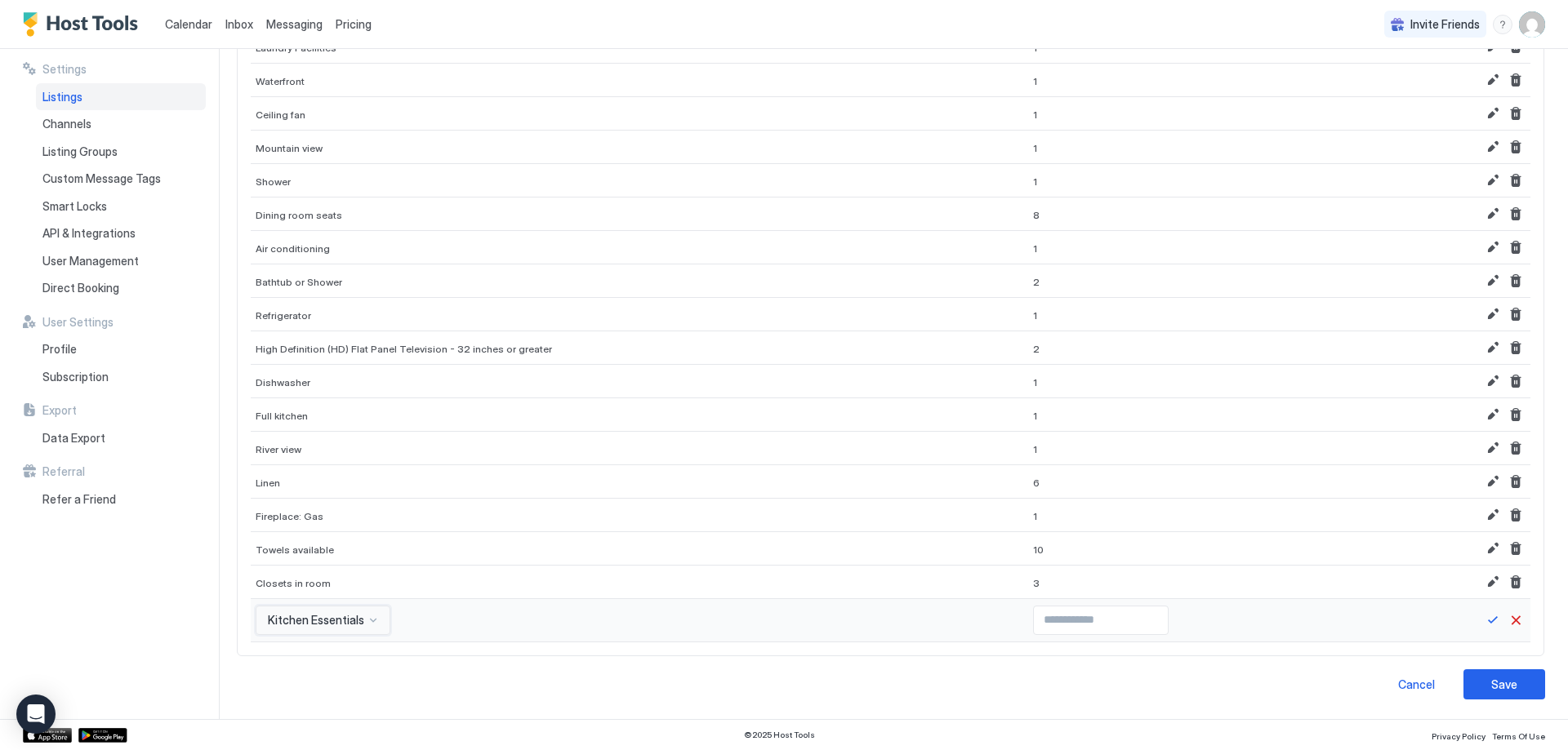
click at [328, 623] on div "option Kitchen Essentials, selected. Kitchen Essentials" at bounding box center [322, 621] width 135 height 29
click at [1002, 451] on div "Attribute Quantity Action Mountain 1 River 1 Game room 1 pack-n-play 1 Stereo 1…" at bounding box center [890, 90] width 1279 height 1109
type input "*"
click at [1107, 616] on input "*" at bounding box center [1101, 621] width 134 height 28
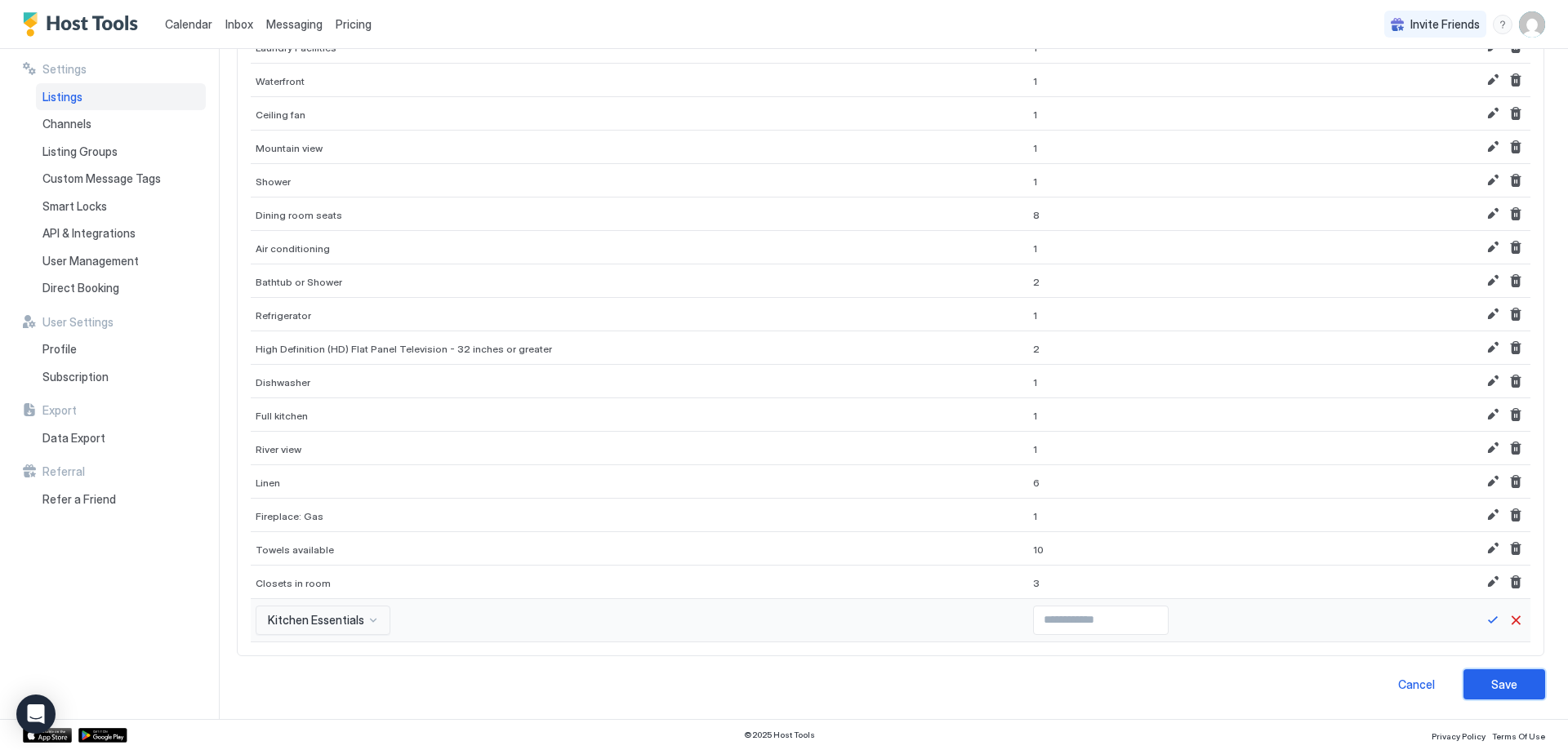
drag, startPoint x: 1505, startPoint y: 683, endPoint x: 1468, endPoint y: 615, distance: 77.4
click at [1467, 615] on div "**********" at bounding box center [890, 52] width 1309 height 1293
click at [1492, 621] on div at bounding box center [1504, 621] width 43 height 20
click at [1483, 619] on button "Save" at bounding box center [1493, 621] width 20 height 20
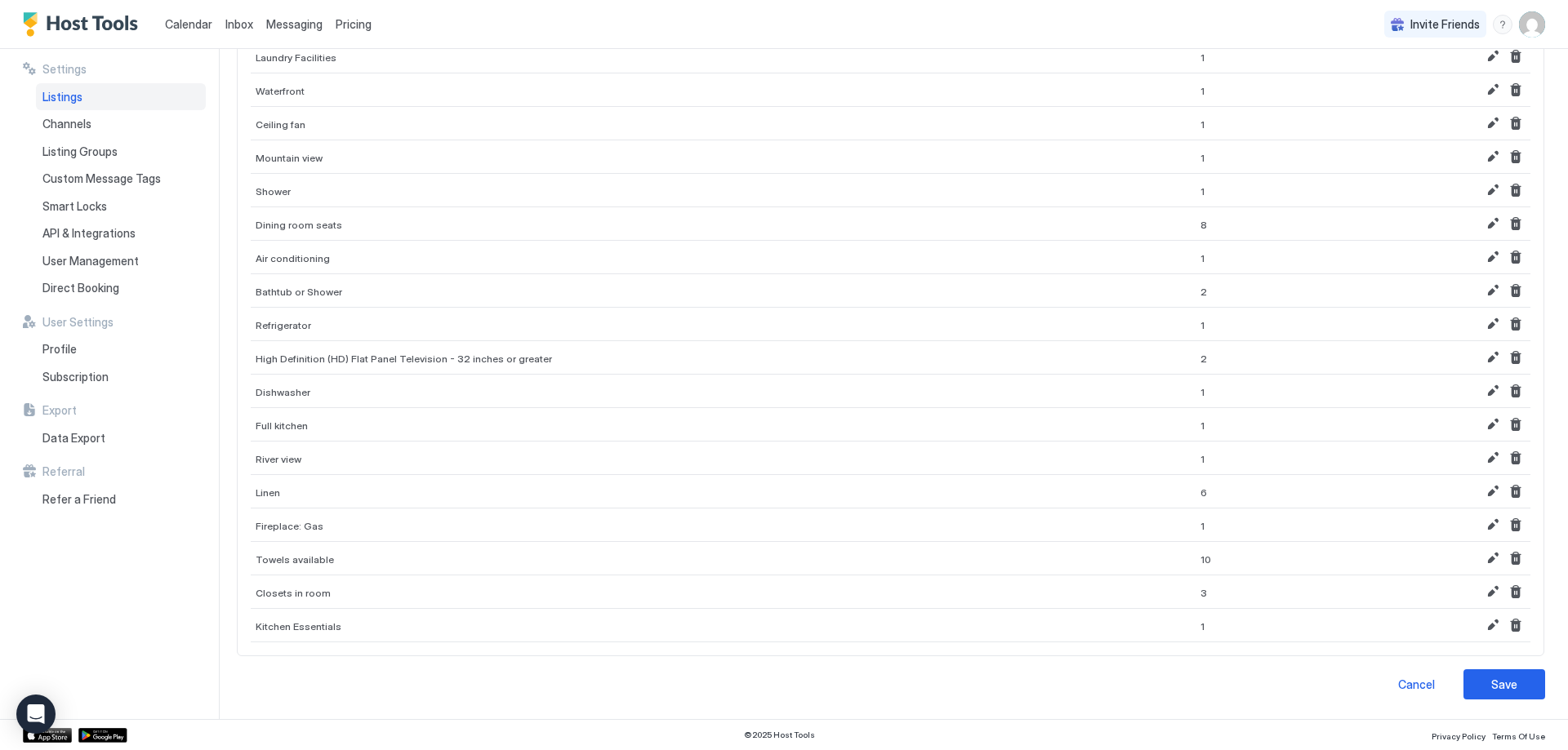
scroll to position [385, 0]
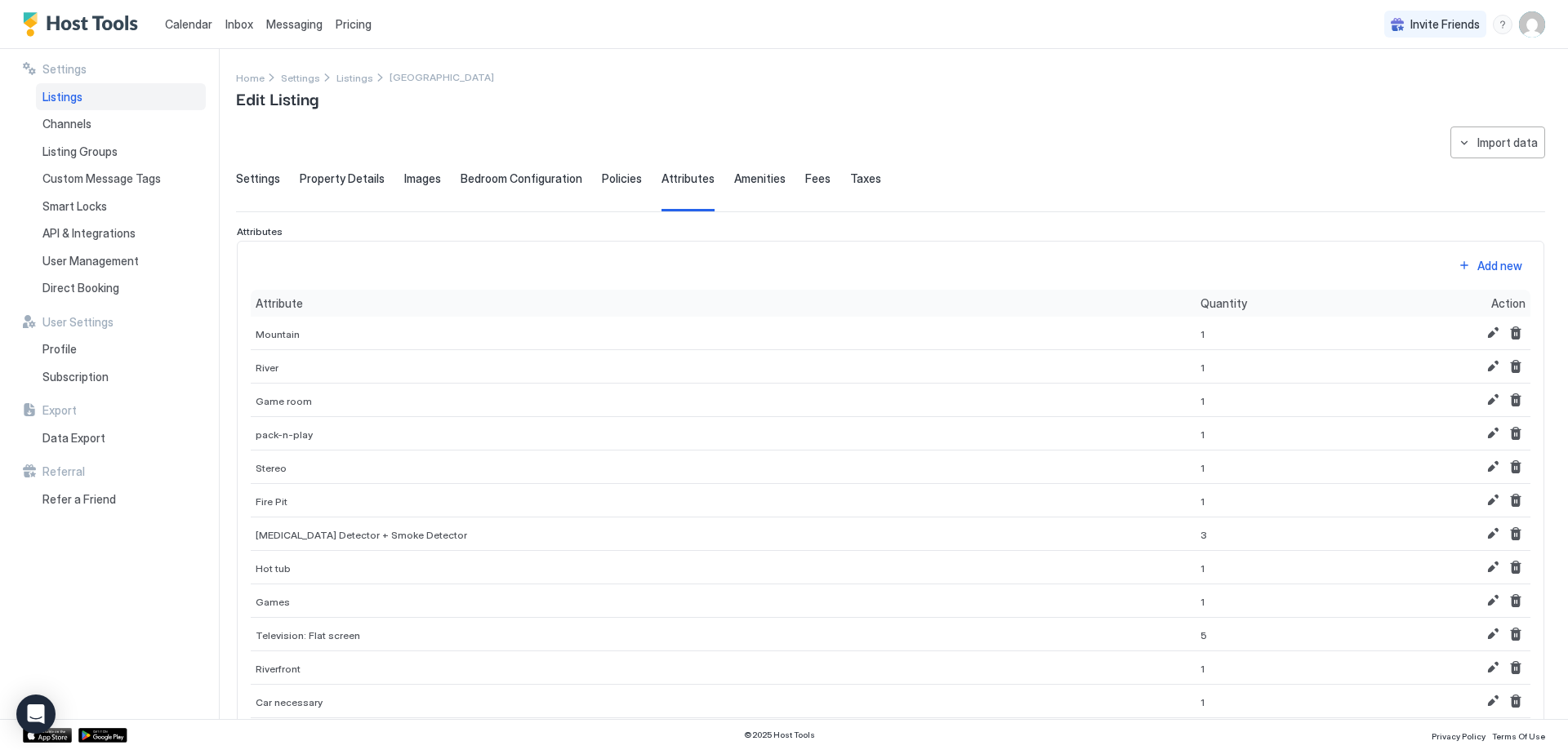
click at [1481, 260] on div "Add new" at bounding box center [1500, 265] width 45 height 17
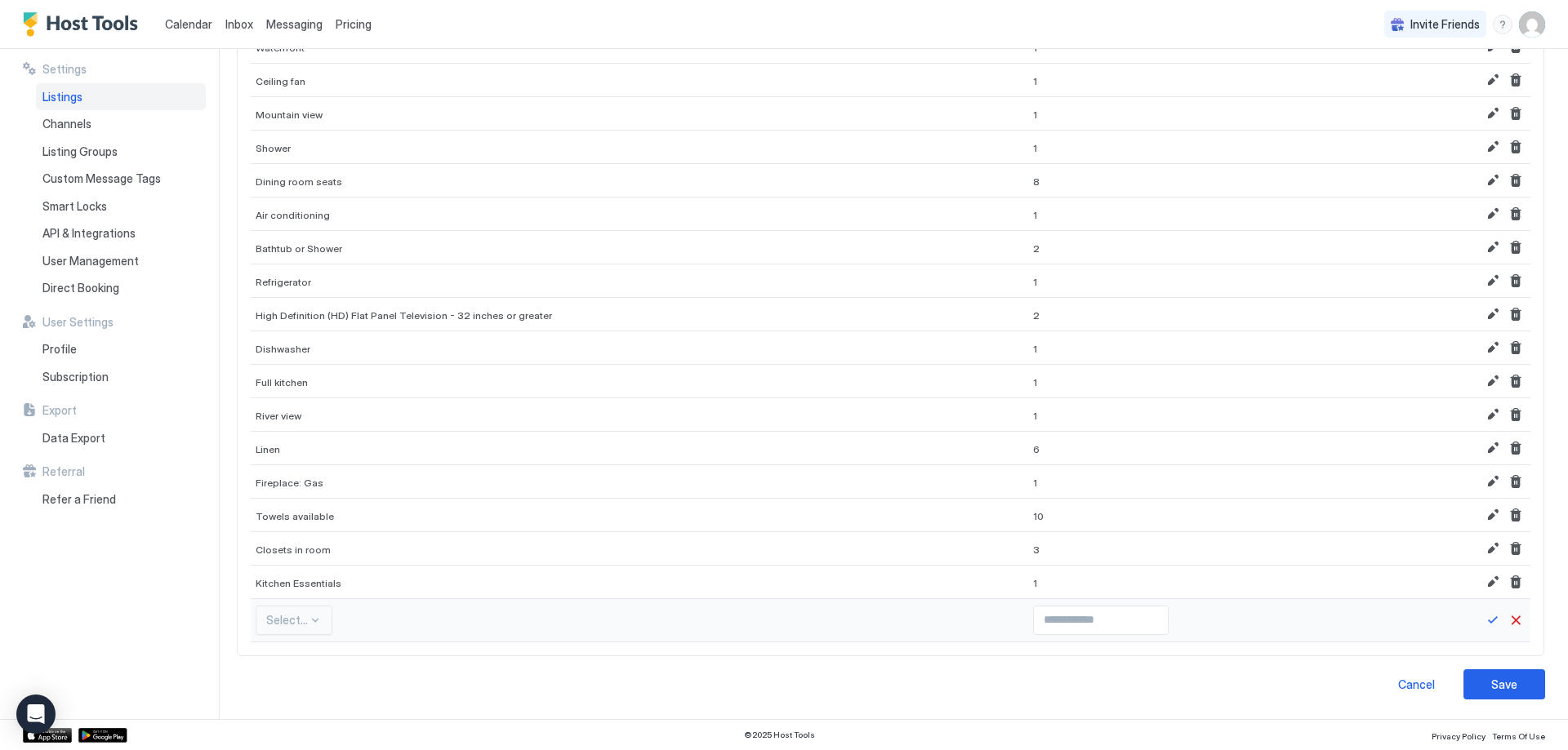
click at [299, 622] on div "Select..." at bounding box center [293, 621] width 77 height 29
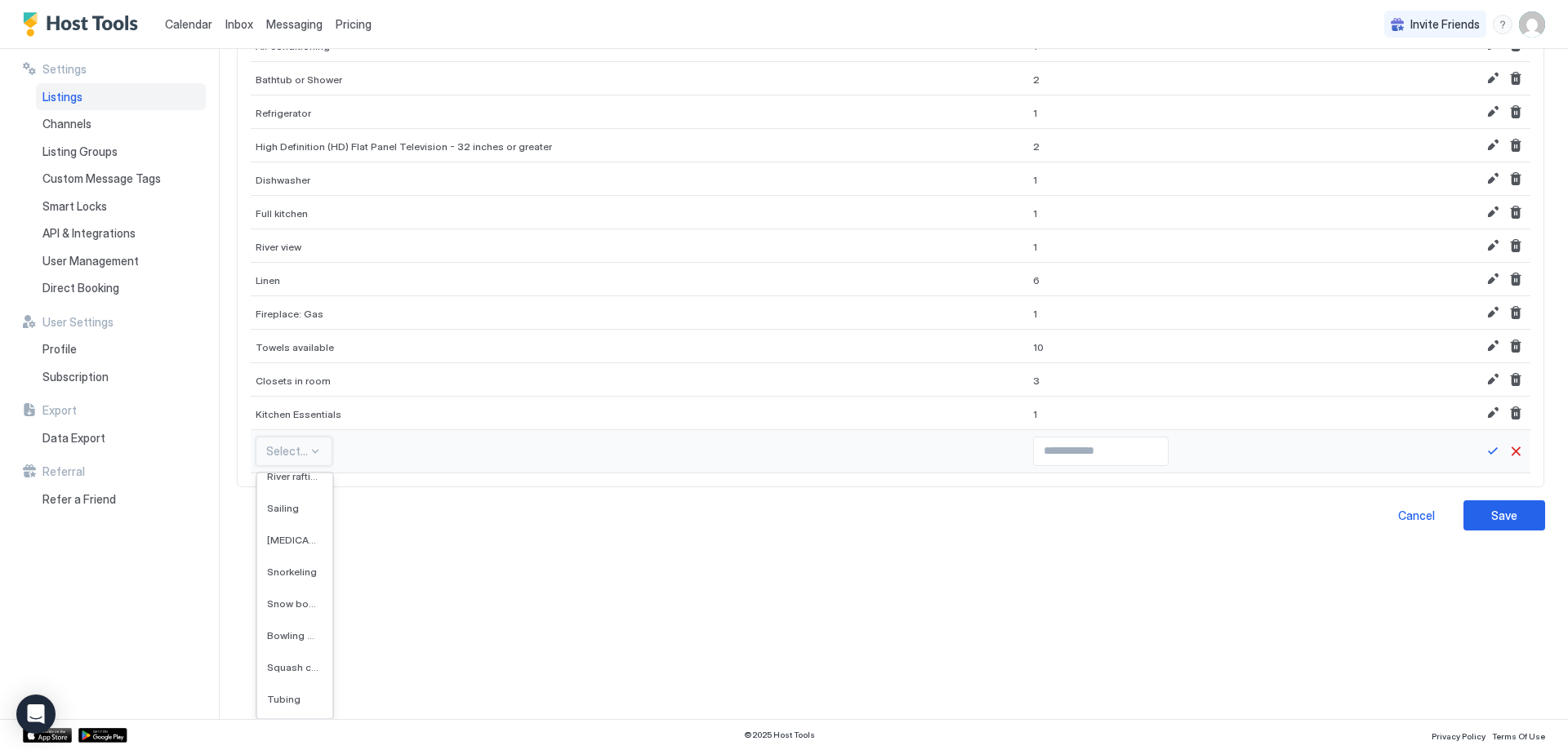
scroll to position [17763, 0]
click at [285, 554] on span "Bikes Available (Free)" at bounding box center [293, 550] width 52 height 13
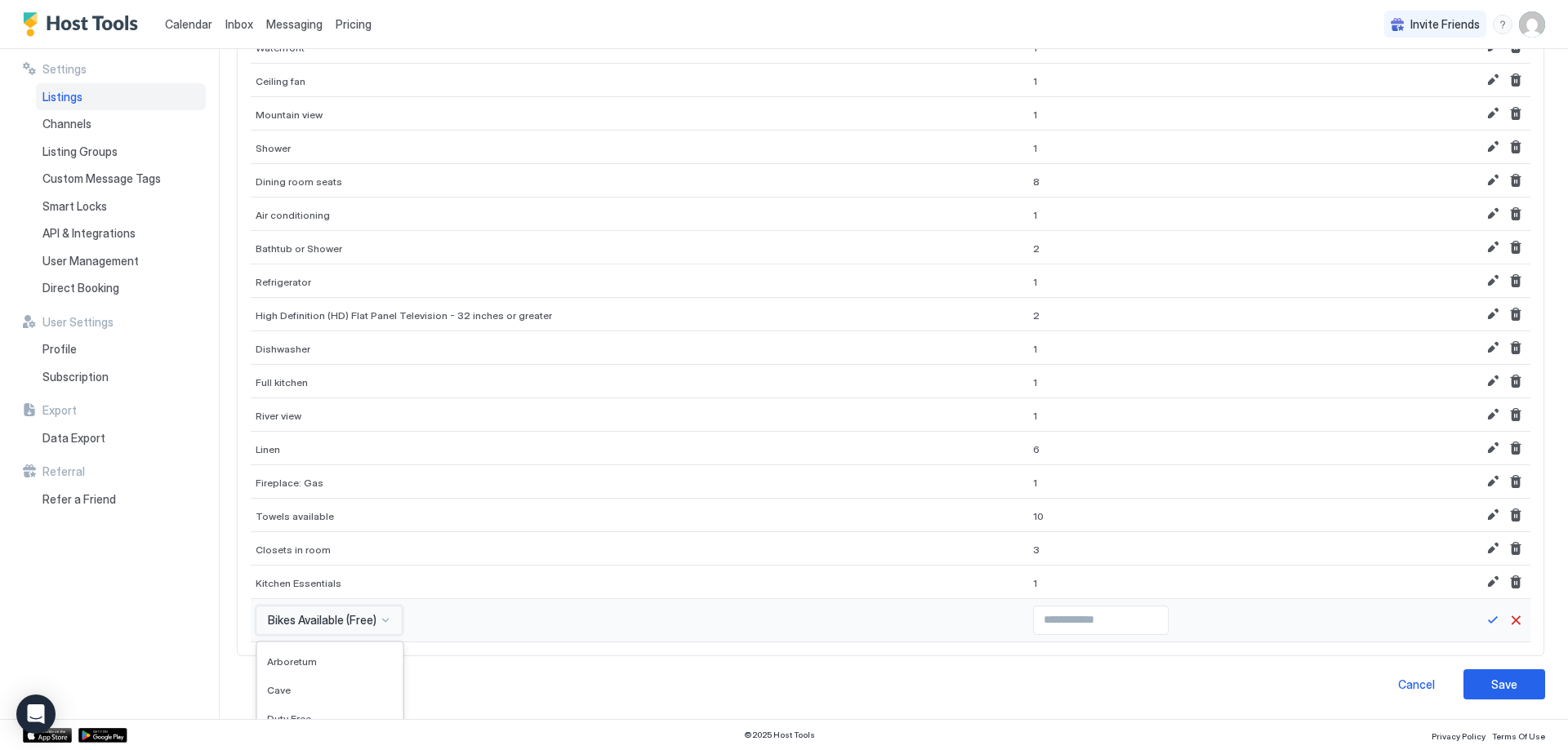
click at [312, 629] on div "option Bikes Available (Free), selected. 568 results available. Use Up and Down…" at bounding box center [328, 621] width 147 height 29
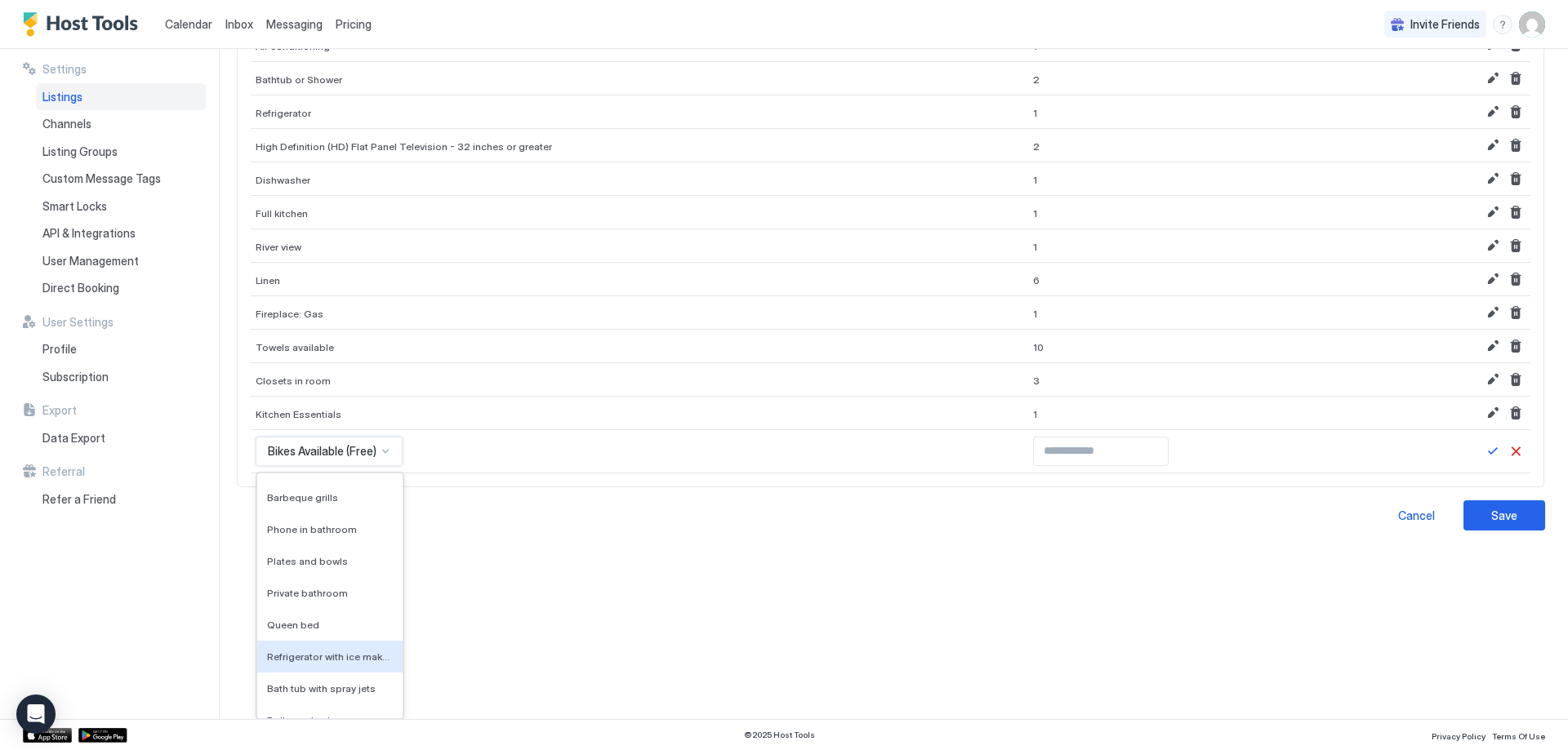
scroll to position [13998, 0]
click at [324, 659] on div "Queen bed" at bounding box center [329, 665] width 146 height 32
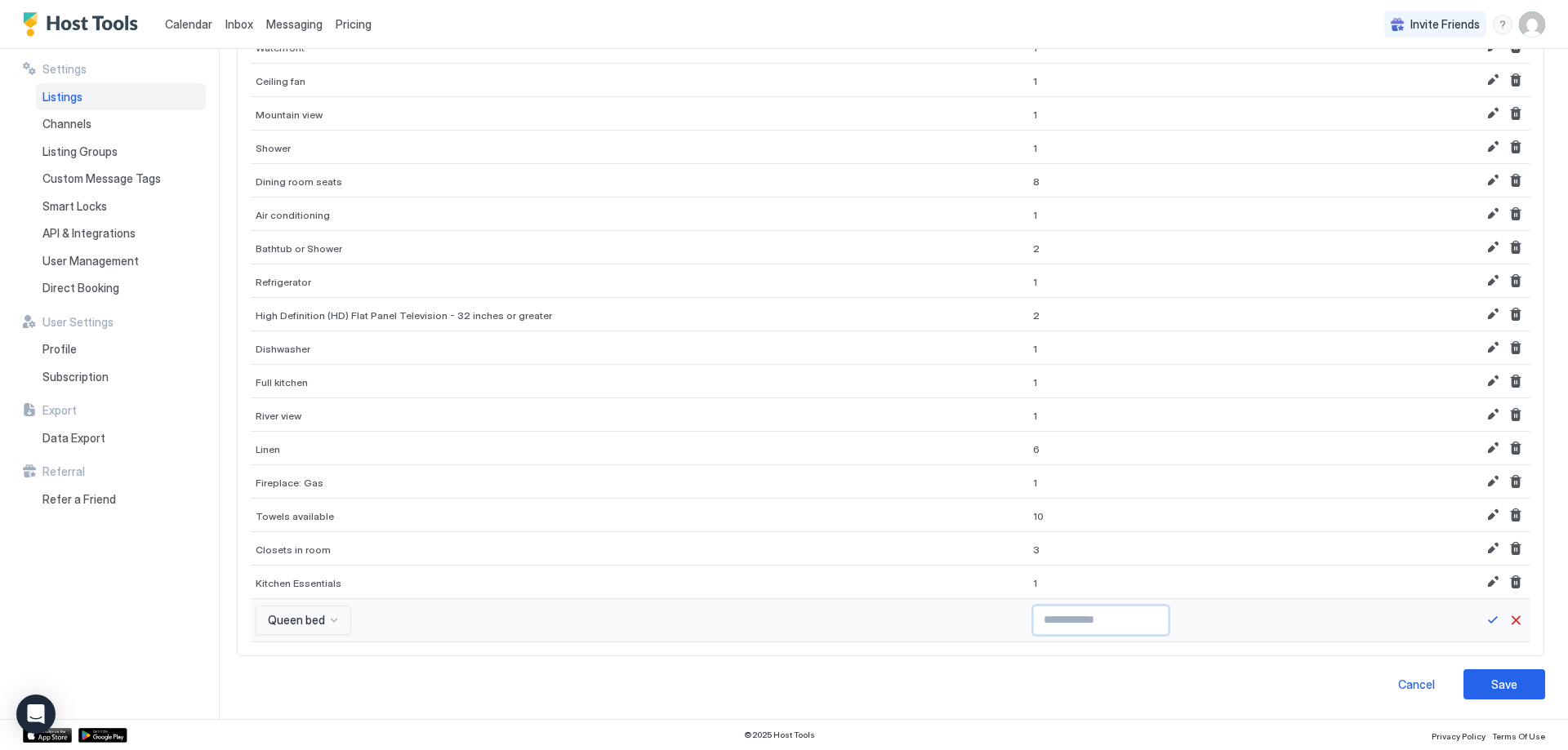
click at [1049, 624] on input "Input Field" at bounding box center [1101, 621] width 134 height 28
click at [1108, 617] on input "*" at bounding box center [1101, 621] width 134 height 28
click at [1107, 616] on input "*" at bounding box center [1101, 621] width 134 height 28
type input "*"
click at [1107, 616] on input "*" at bounding box center [1101, 621] width 134 height 28
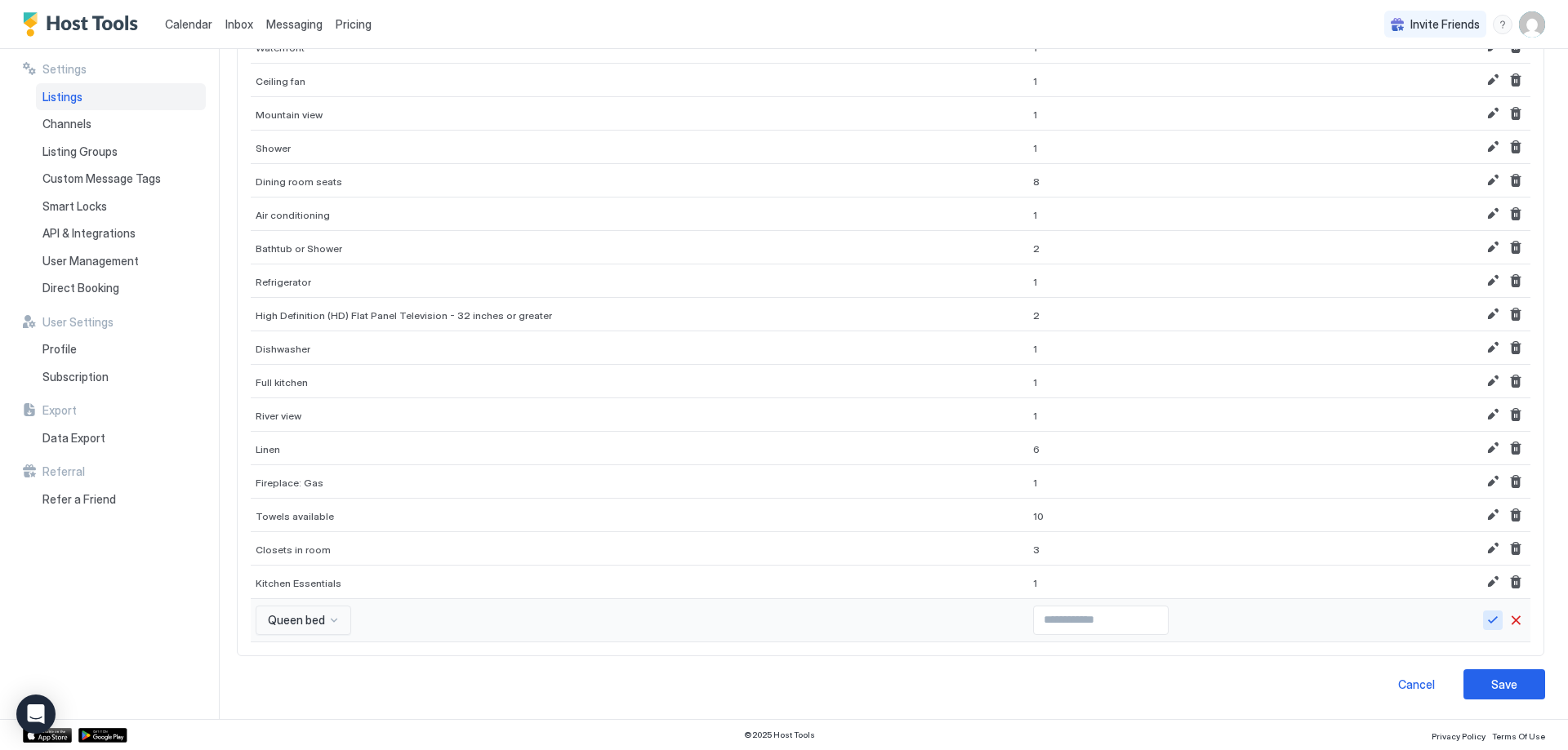
click at [1483, 622] on button "Save" at bounding box center [1493, 621] width 20 height 20
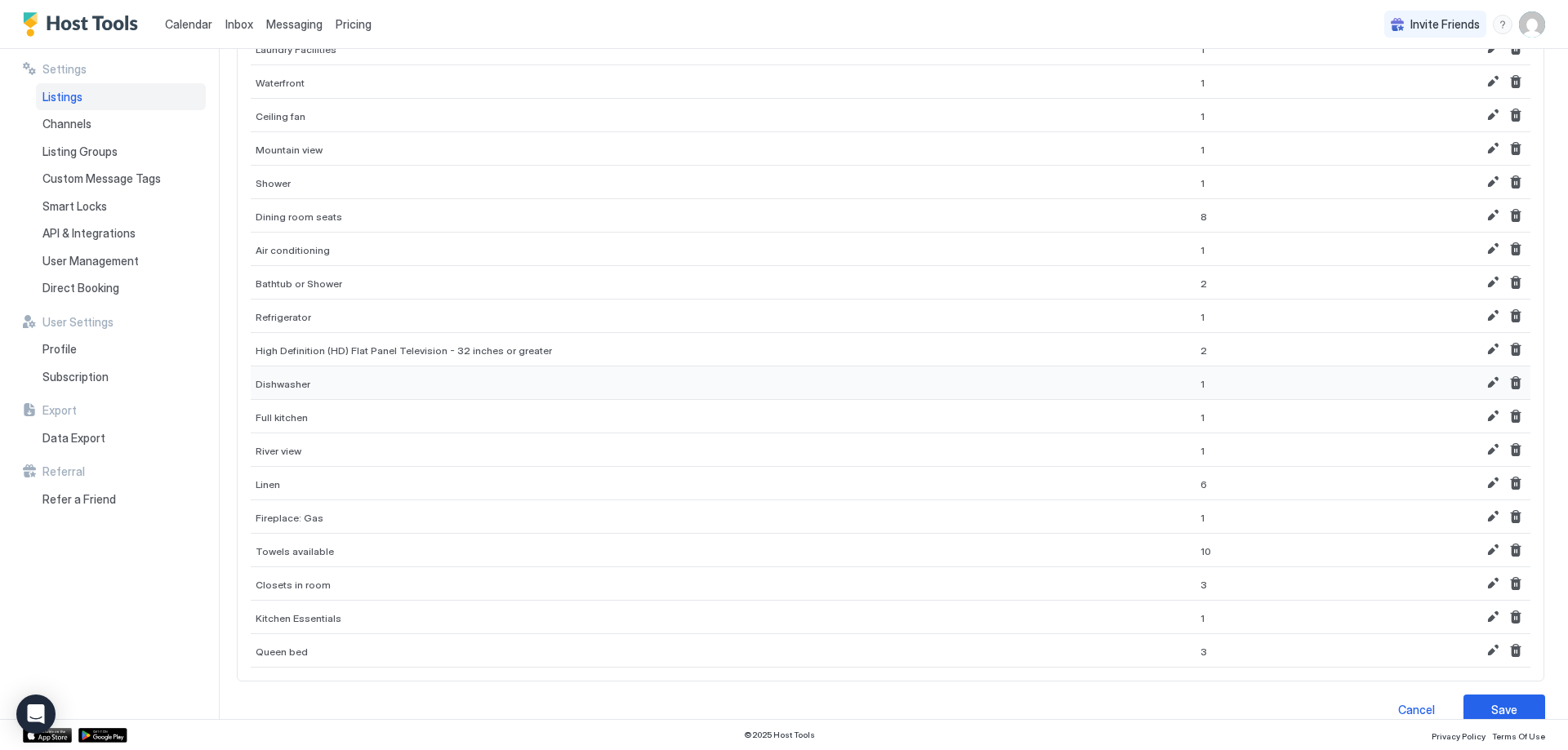
scroll to position [779, 0]
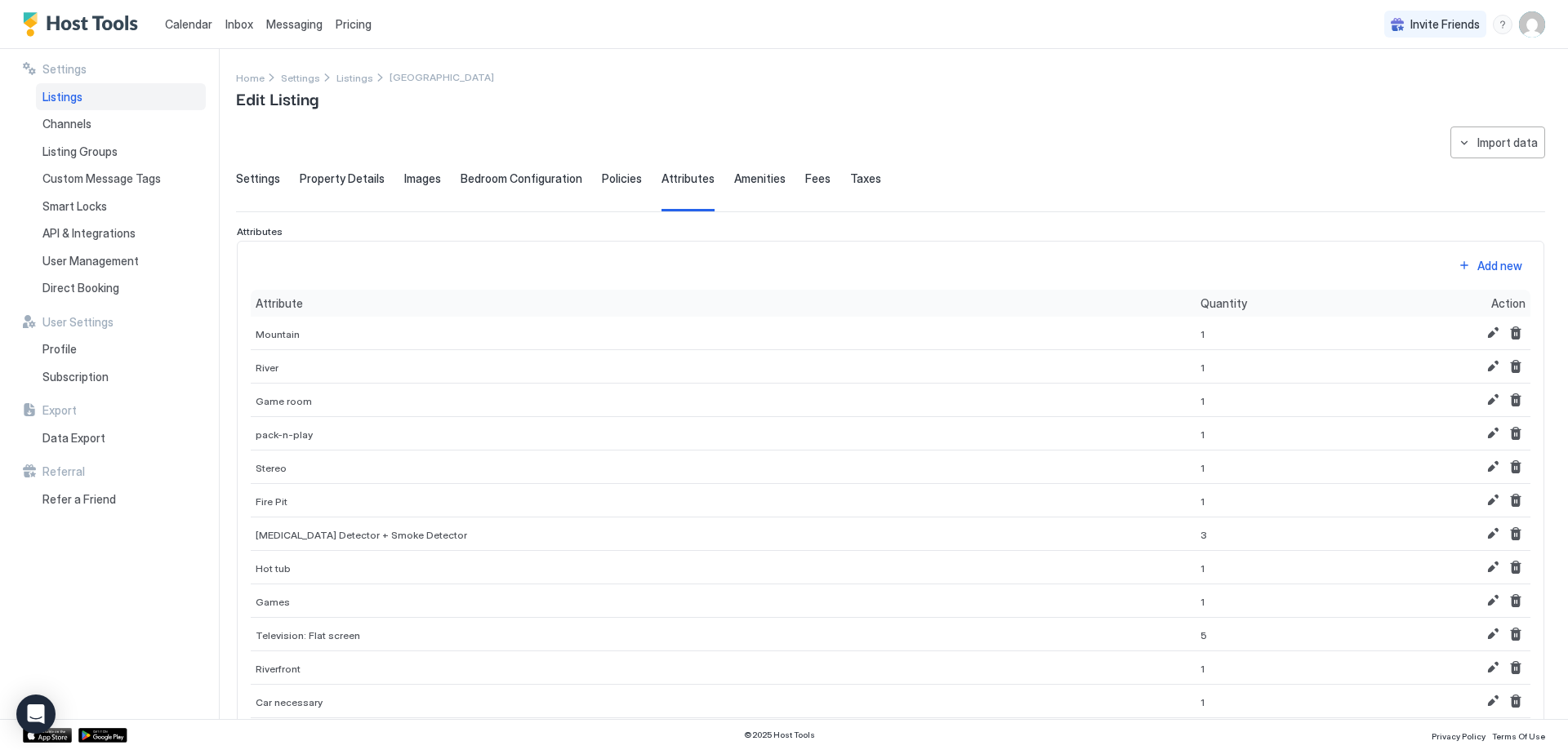
click at [1490, 261] on div "Add new" at bounding box center [1500, 265] width 45 height 17
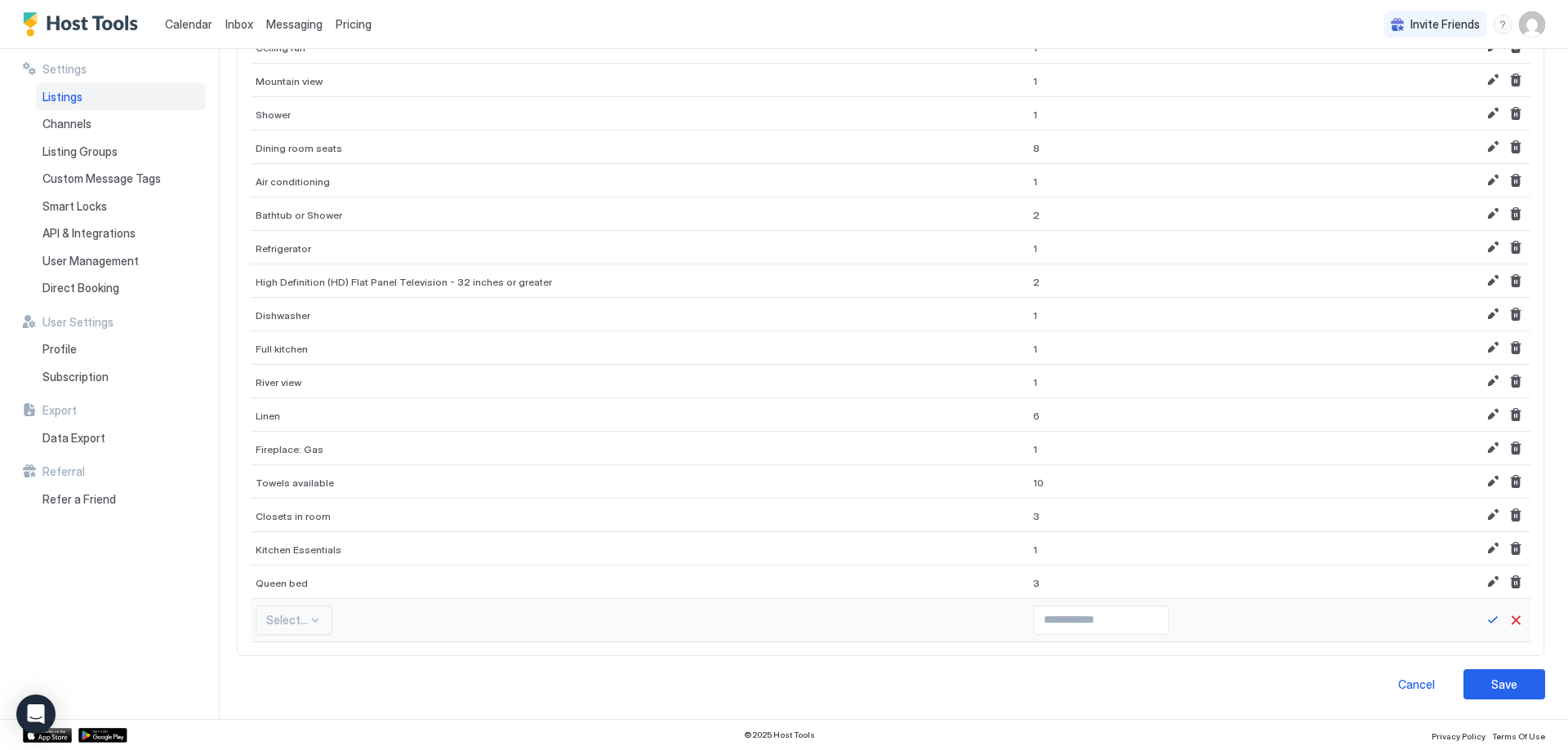
click at [292, 628] on div "Select..." at bounding box center [293, 621] width 77 height 29
type input "****"
click at [278, 650] on div "Bunk bed" at bounding box center [288, 661] width 62 height 32
drag, startPoint x: 1024, startPoint y: 603, endPoint x: 1060, endPoint y: 612, distance: 37.1
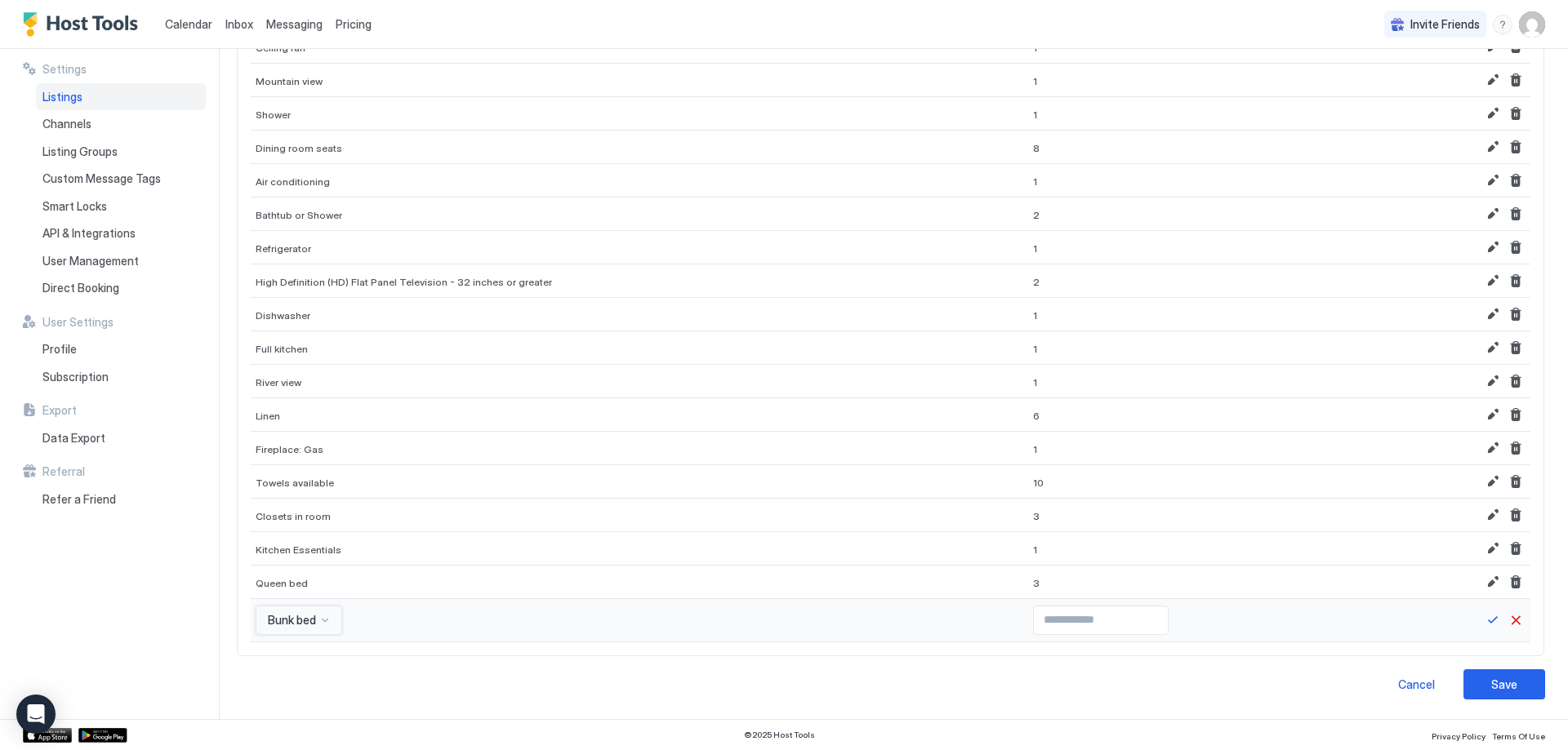
click at [1028, 603] on div at bounding box center [1212, 621] width 369 height 43
click at [1080, 613] on input "Input Field" at bounding box center [1101, 621] width 134 height 28
click at [1117, 618] on input "Input Field" at bounding box center [1101, 621] width 134 height 28
type input "*"
click at [1101, 614] on input "*" at bounding box center [1101, 621] width 134 height 28
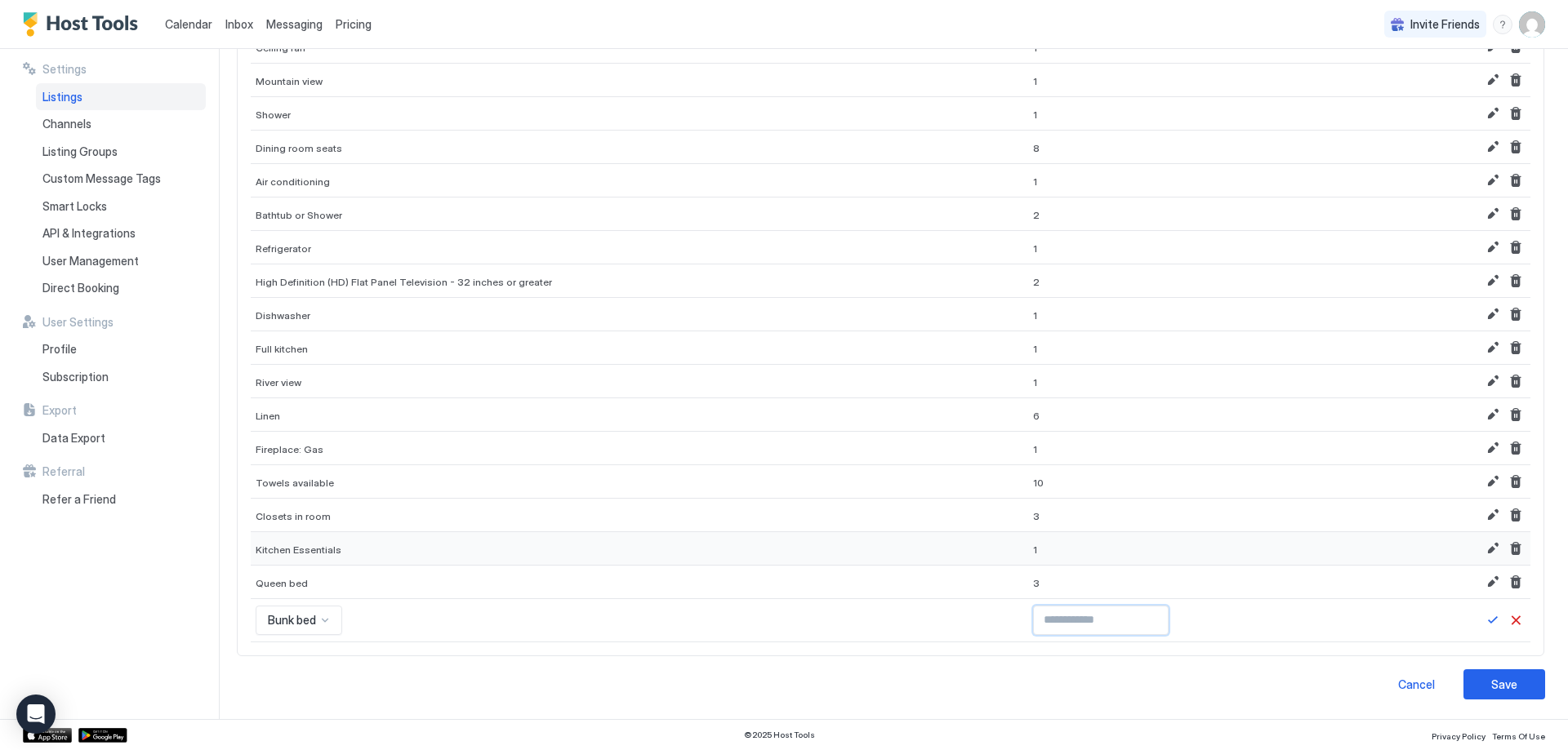
click at [1483, 618] on button "Save" at bounding box center [1493, 621] width 20 height 20
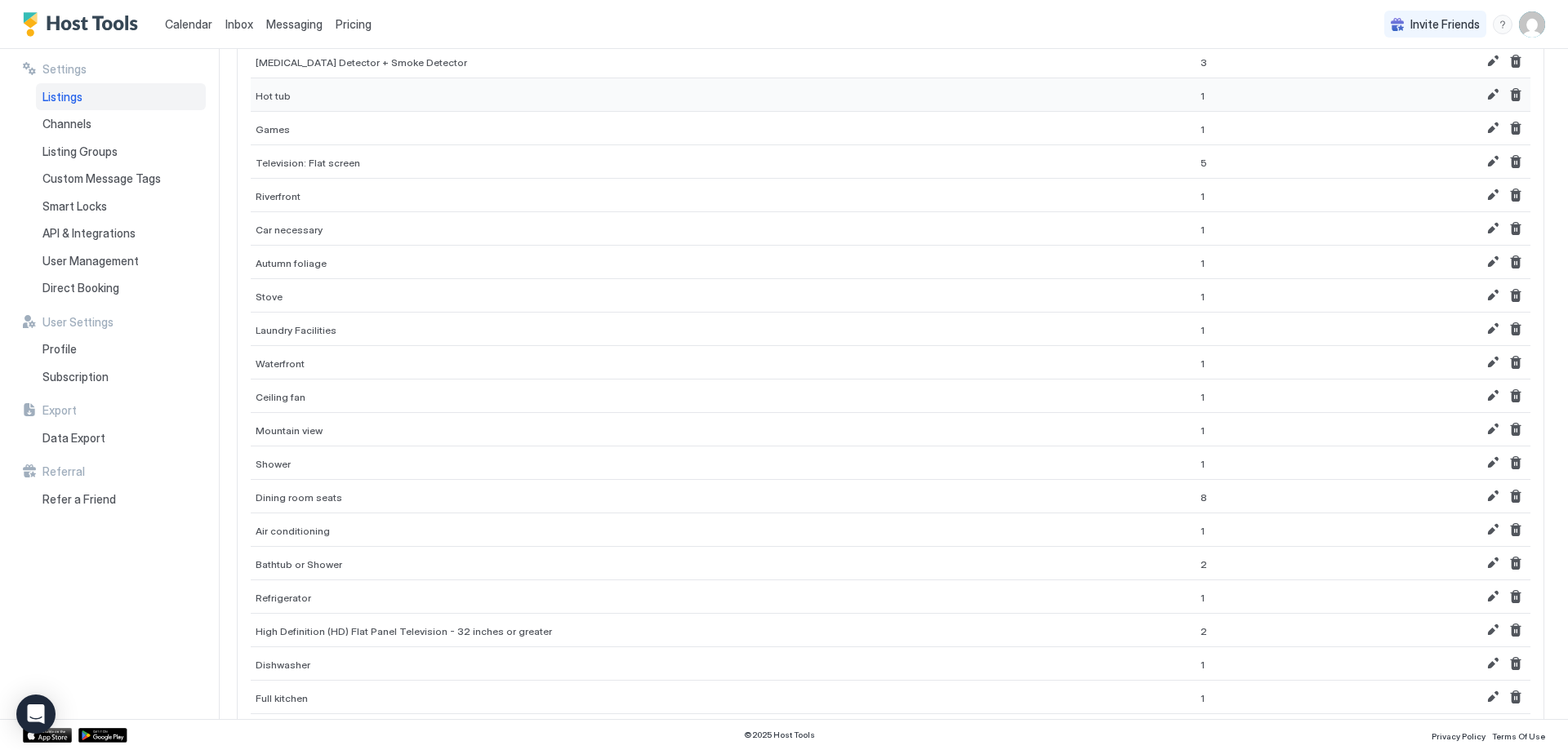
scroll to position [0, 0]
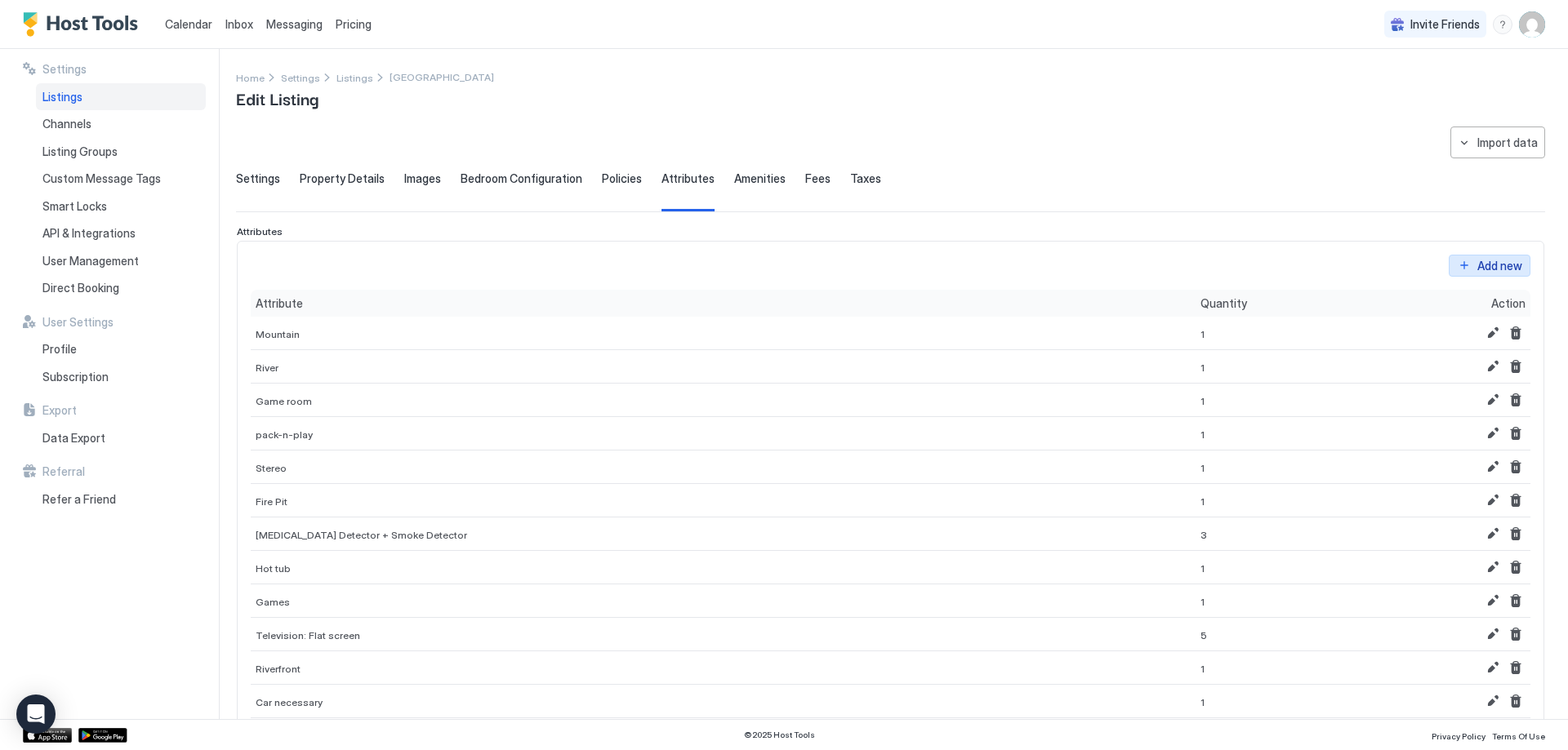
click at [1478, 266] on div "Add new" at bounding box center [1500, 265] width 45 height 17
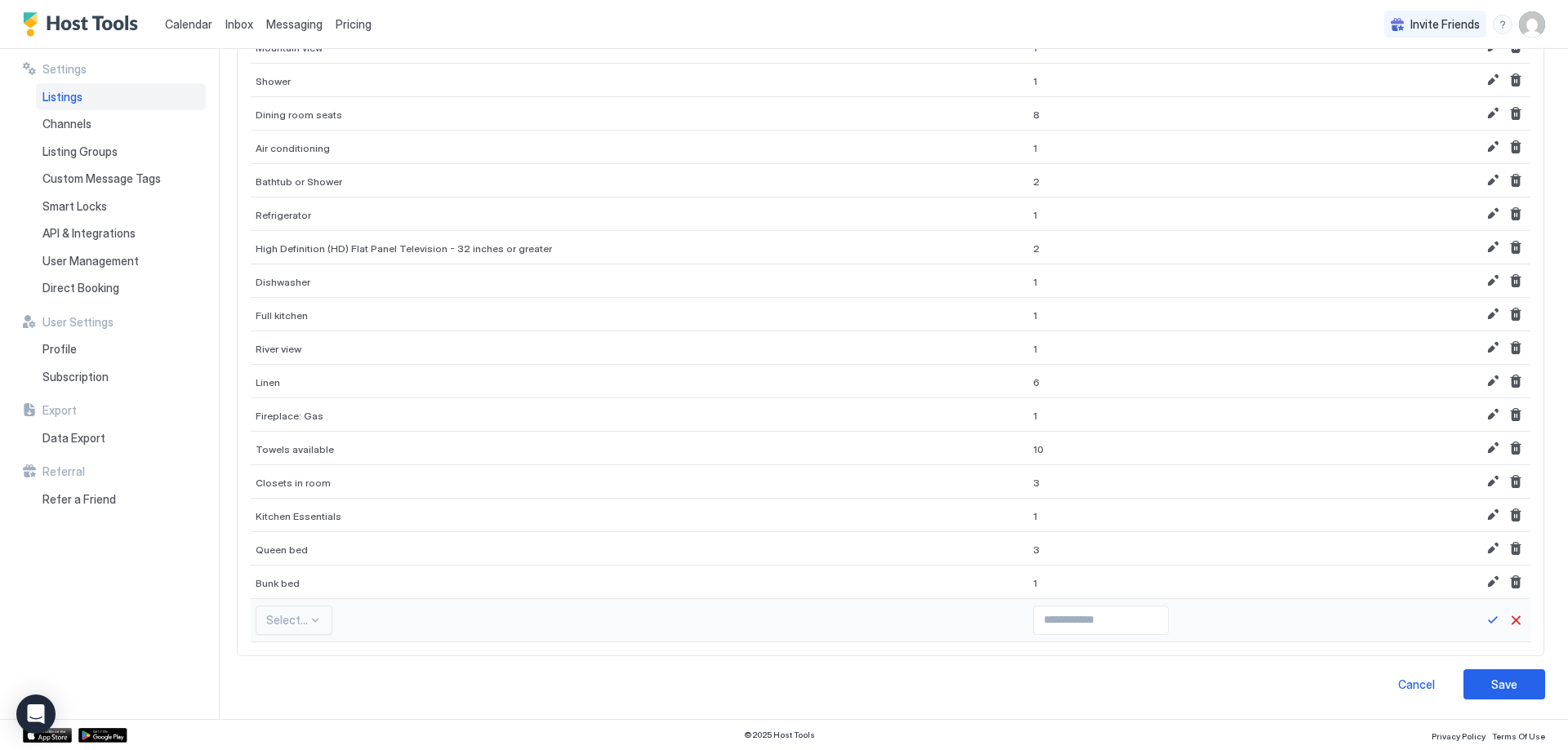
click at [297, 622] on div "Select..." at bounding box center [293, 621] width 77 height 29
type input "*"
type input "****"
click at [1034, 625] on input "Input Field" at bounding box center [1101, 621] width 134 height 28
type input "*"
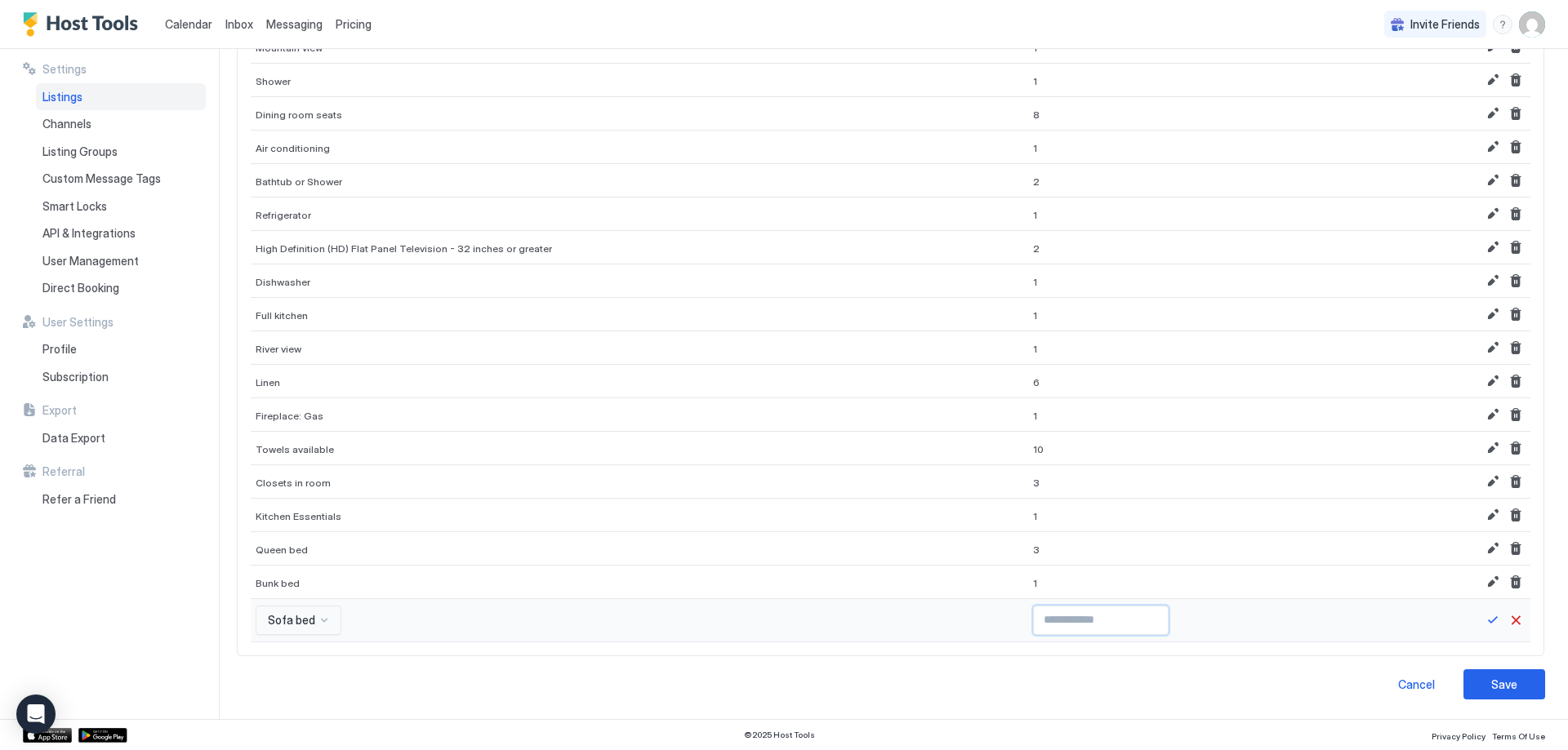
click at [1109, 614] on input "*" at bounding box center [1101, 621] width 134 height 28
click at [1483, 618] on button "Save" at bounding box center [1493, 621] width 20 height 20
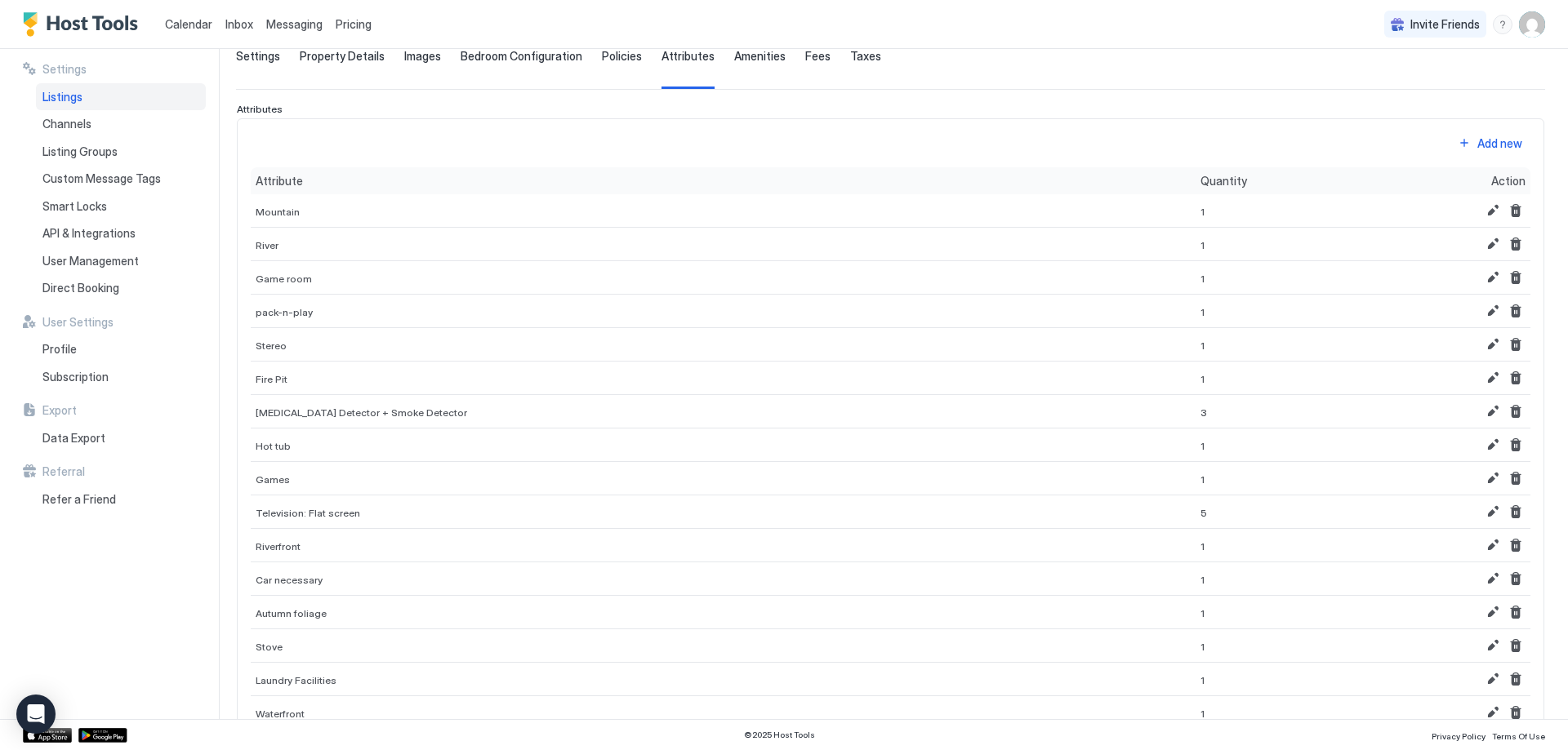
scroll to position [29, 0]
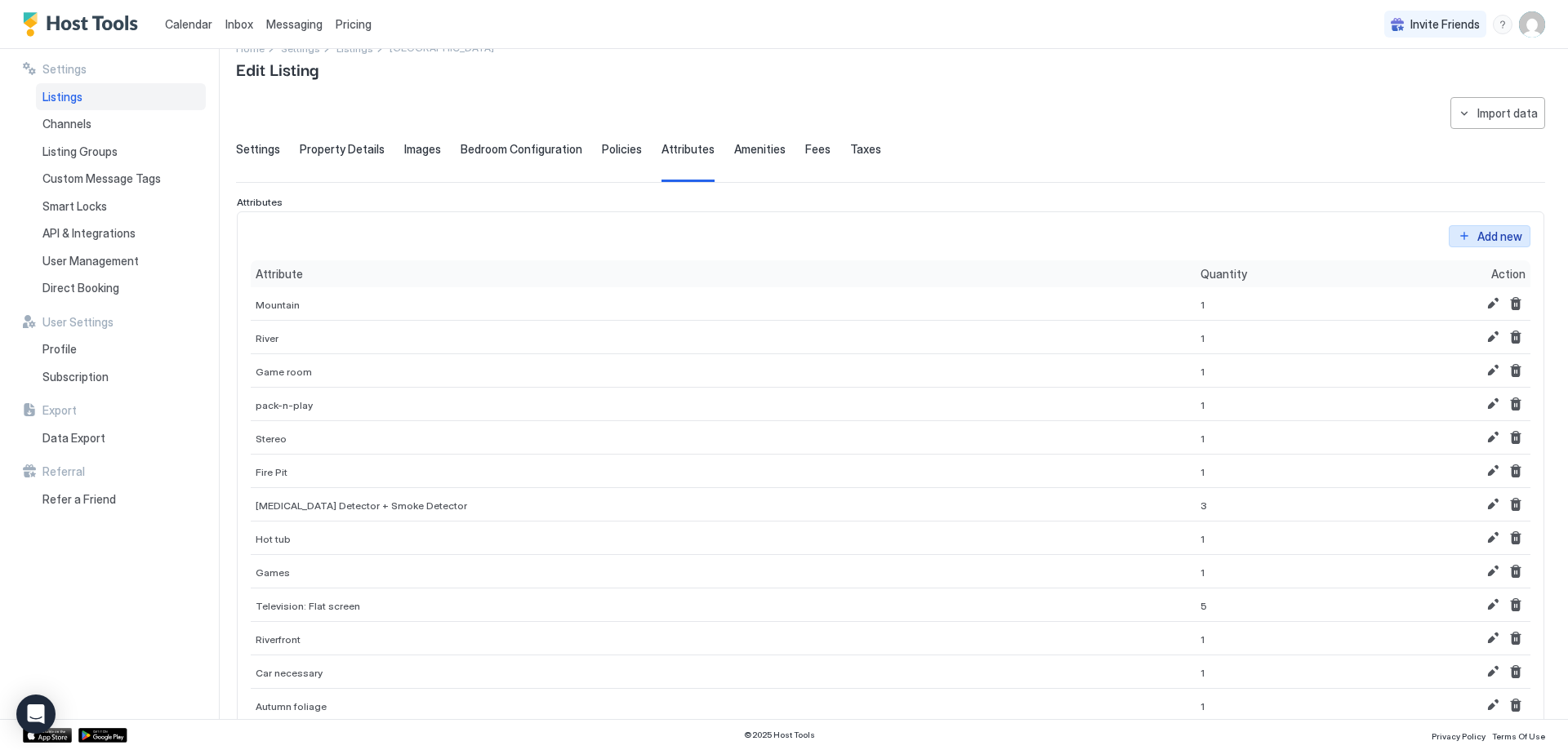
click at [1478, 245] on button "Add new" at bounding box center [1489, 236] width 81 height 22
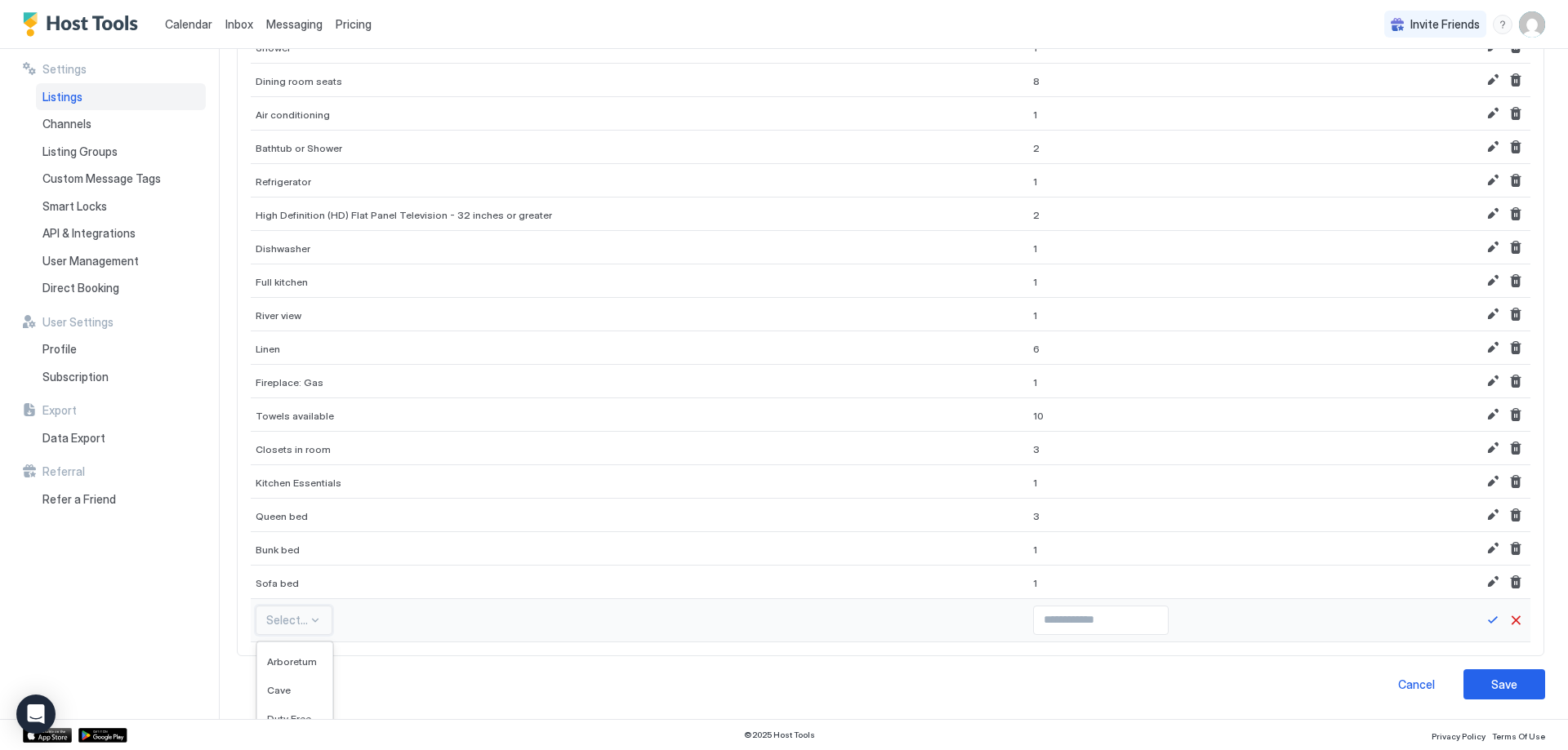
click at [302, 627] on div "565 results available. Use Up and Down to choose options, press Enter to select…" at bounding box center [293, 621] width 77 height 29
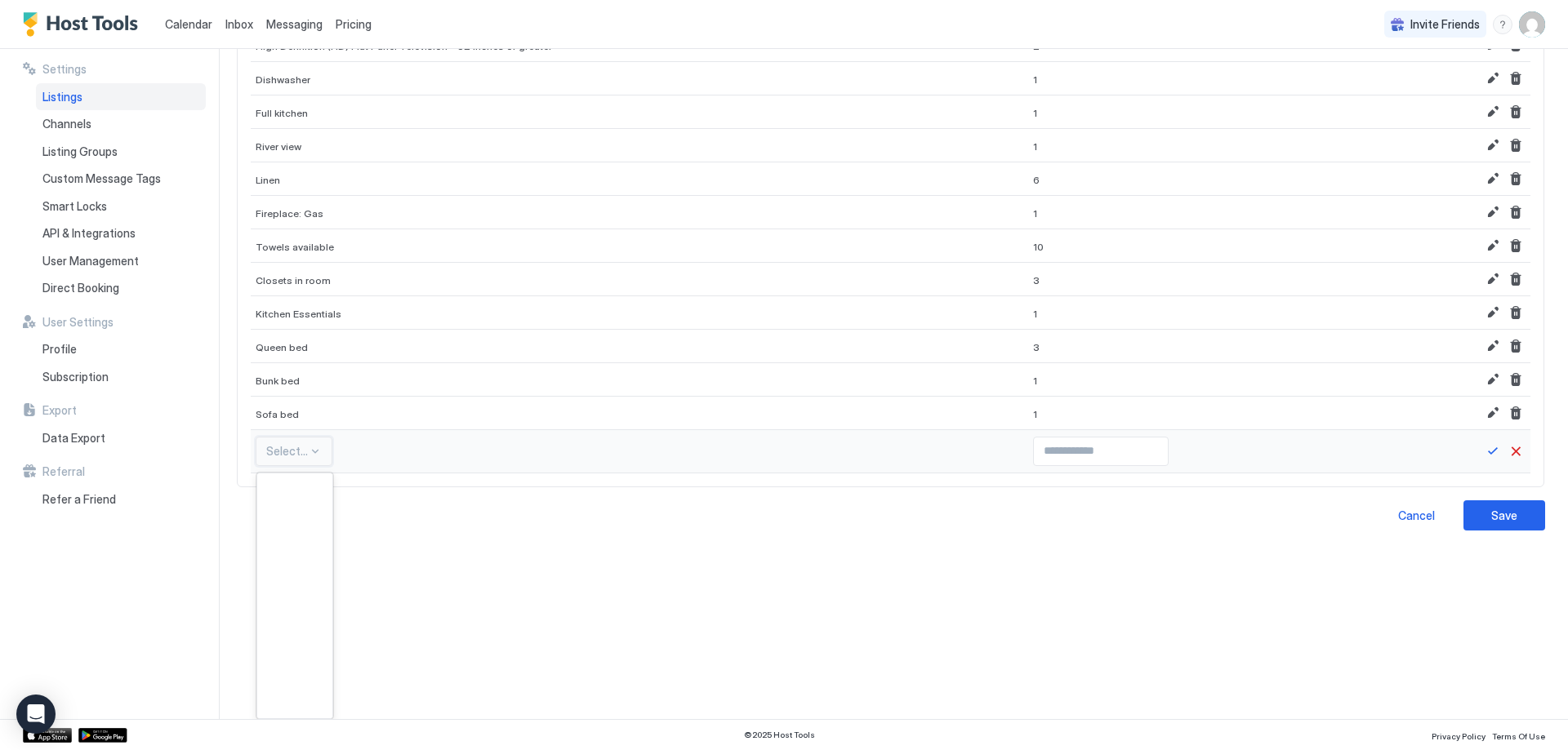
scroll to position [10941, 0]
click at [293, 618] on div "Whirpool" at bounding box center [294, 612] width 75 height 32
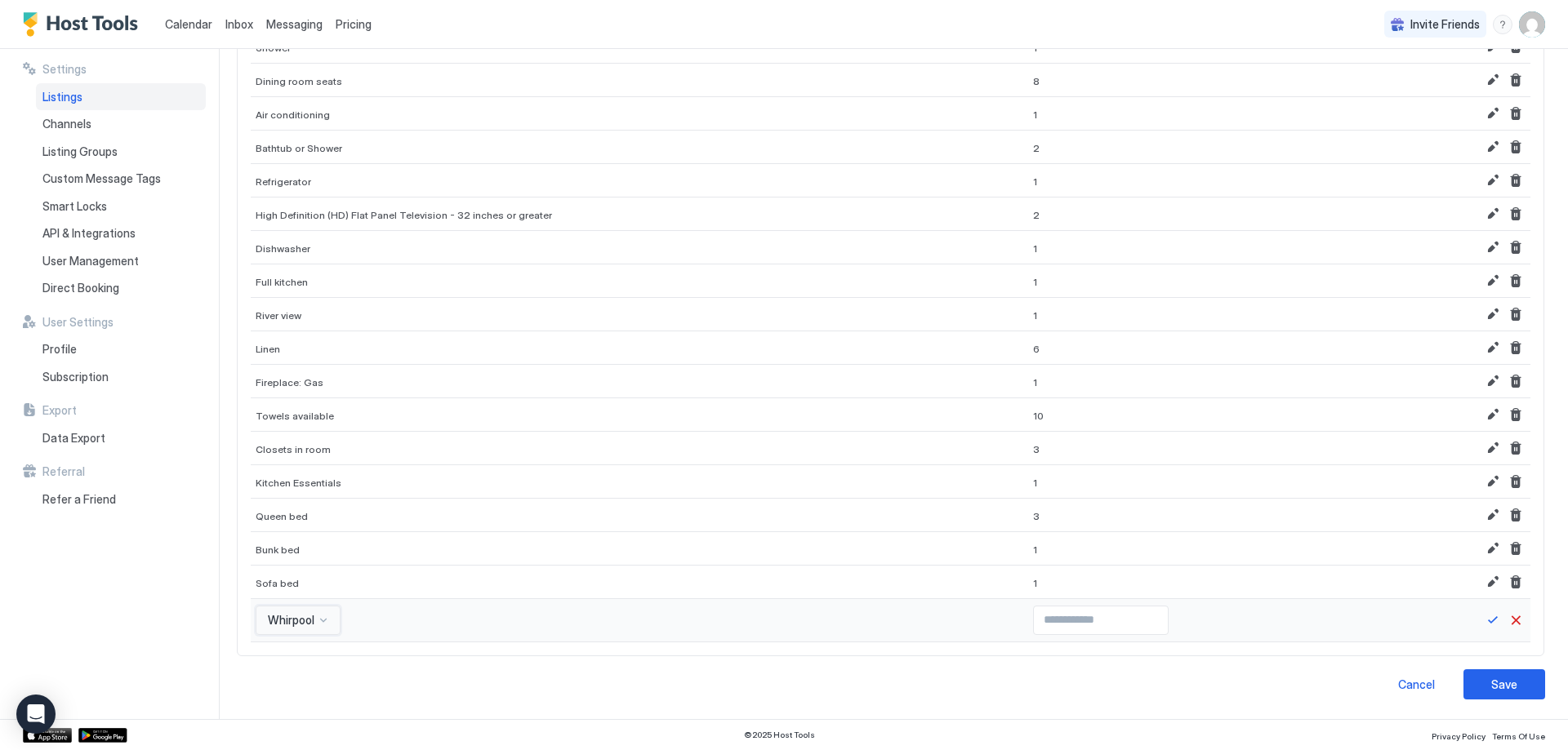
click at [308, 615] on div "option Whirpool, selected. Whirpool" at bounding box center [298, 621] width 85 height 29
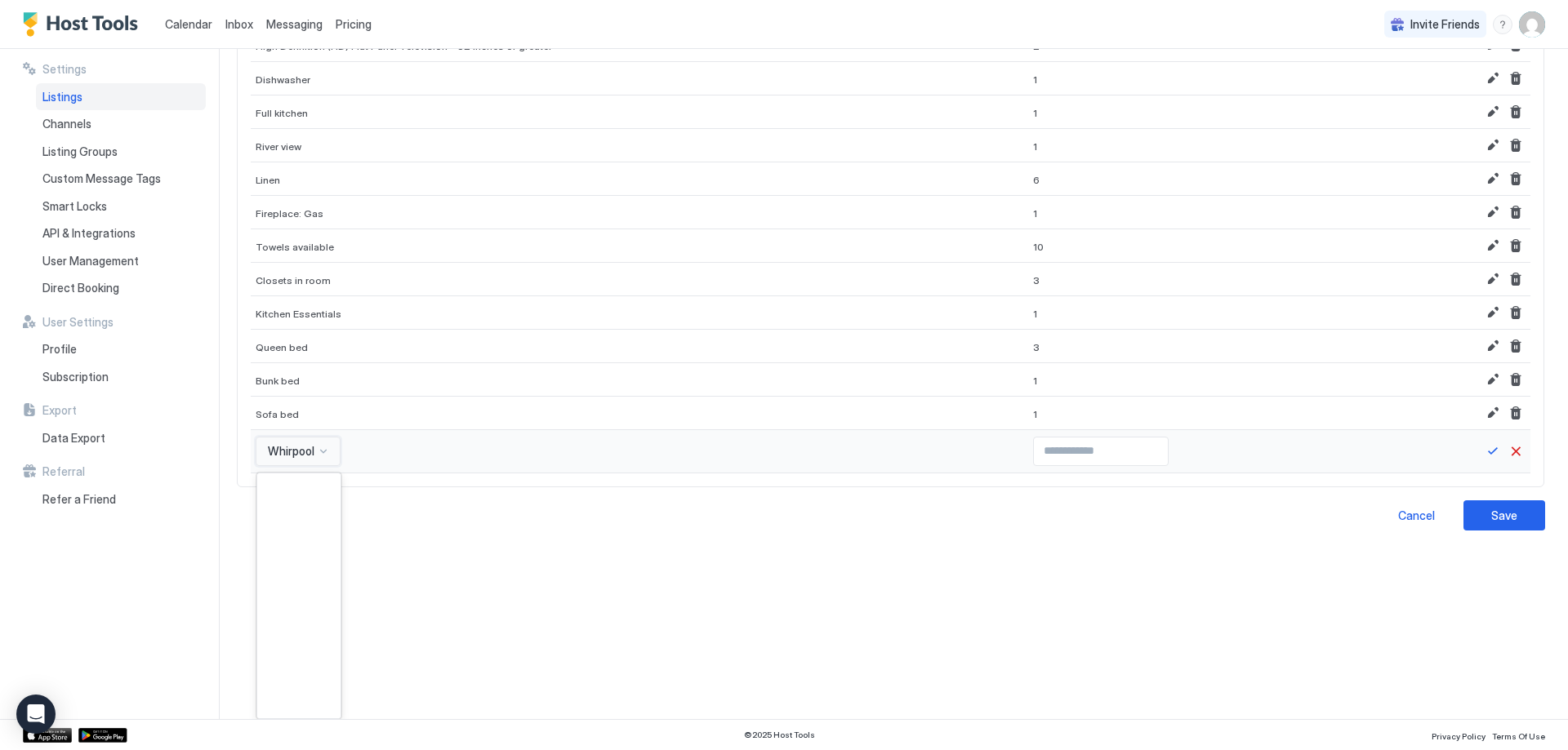
scroll to position [9785, 0]
click at [306, 612] on span "Dining Table" at bounding box center [297, 614] width 60 height 13
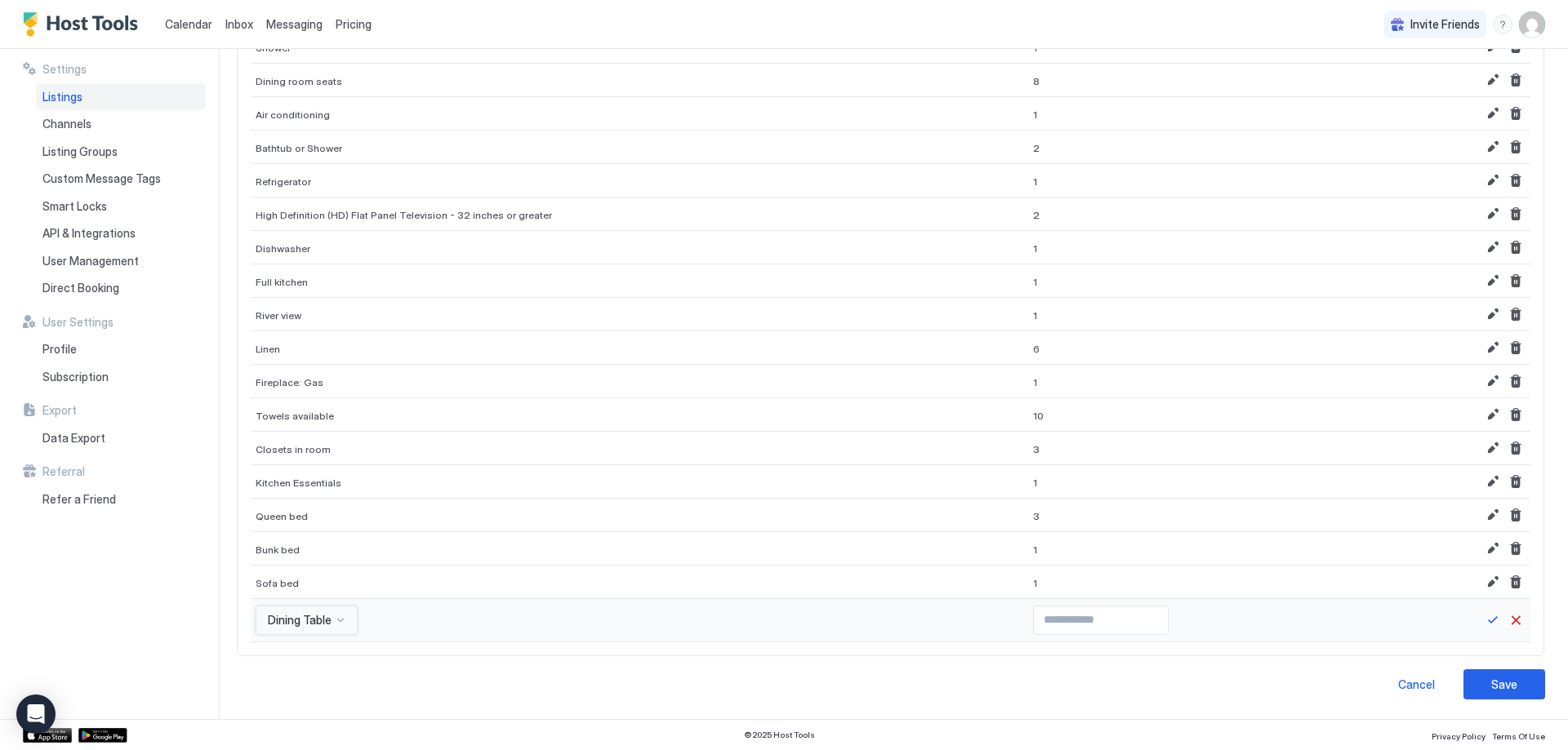
click at [310, 629] on div "option Dining Table, selected. Dining Table" at bounding box center [306, 621] width 102 height 29
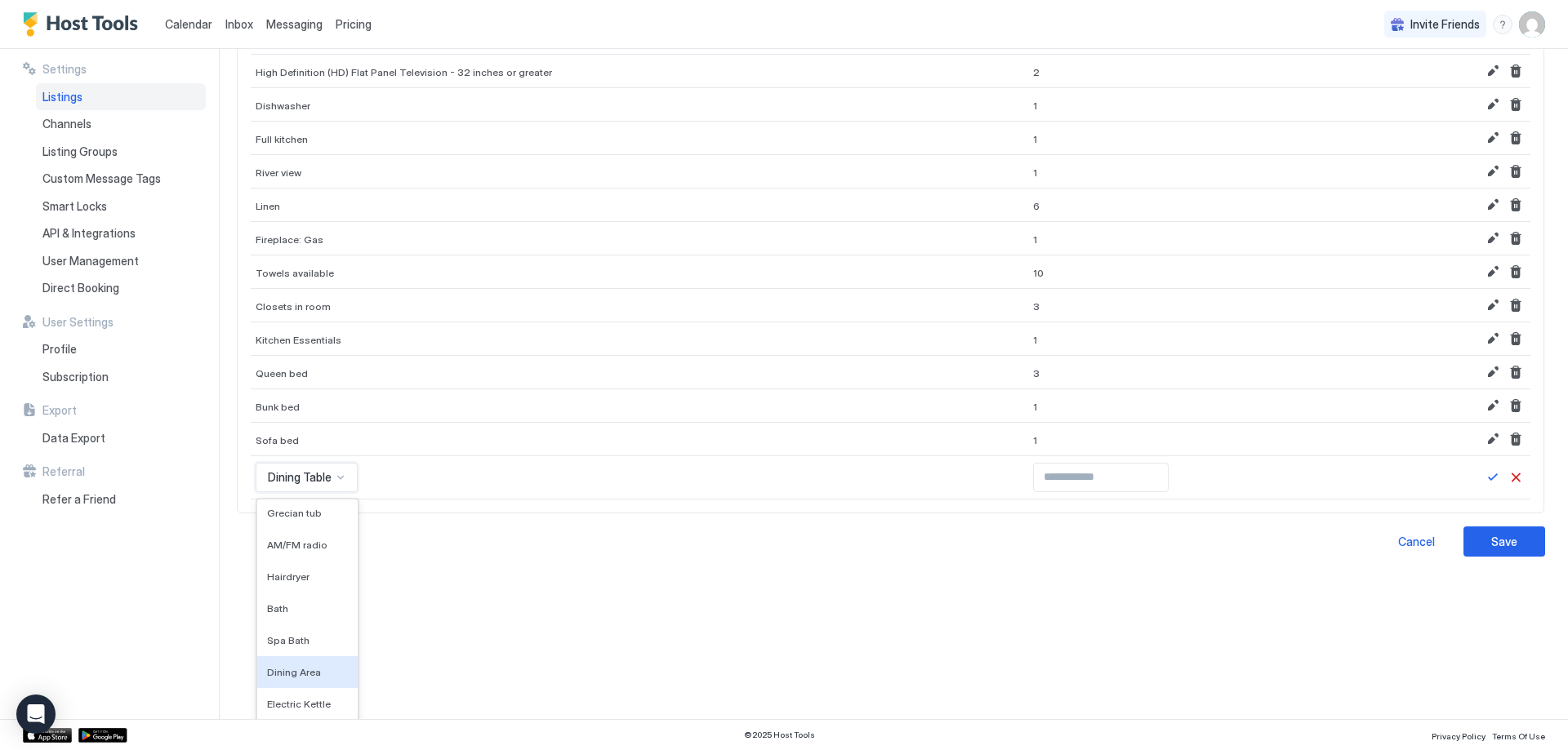
scroll to position [1023, 0]
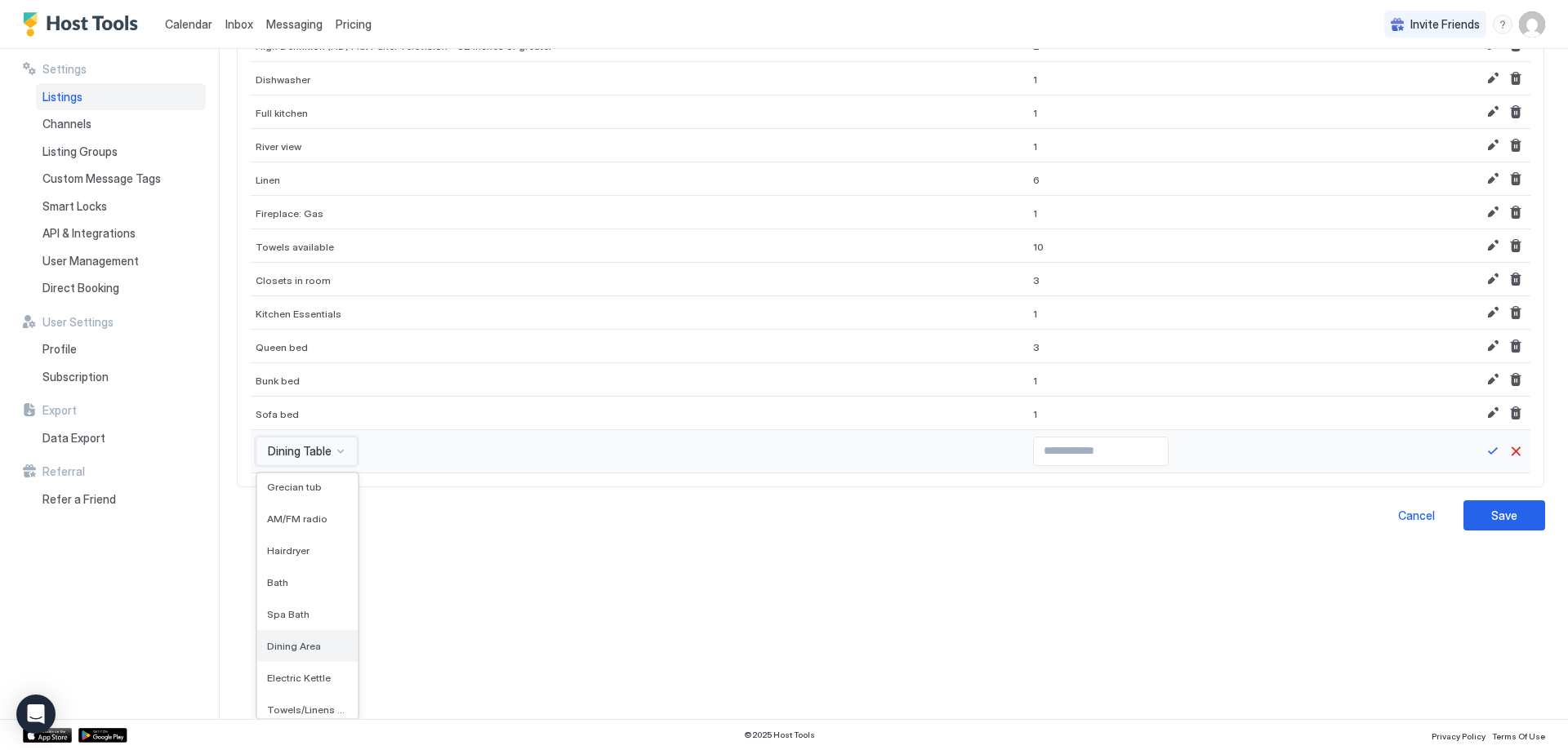
click at [305, 651] on span "Dining Area" at bounding box center [294, 647] width 54 height 13
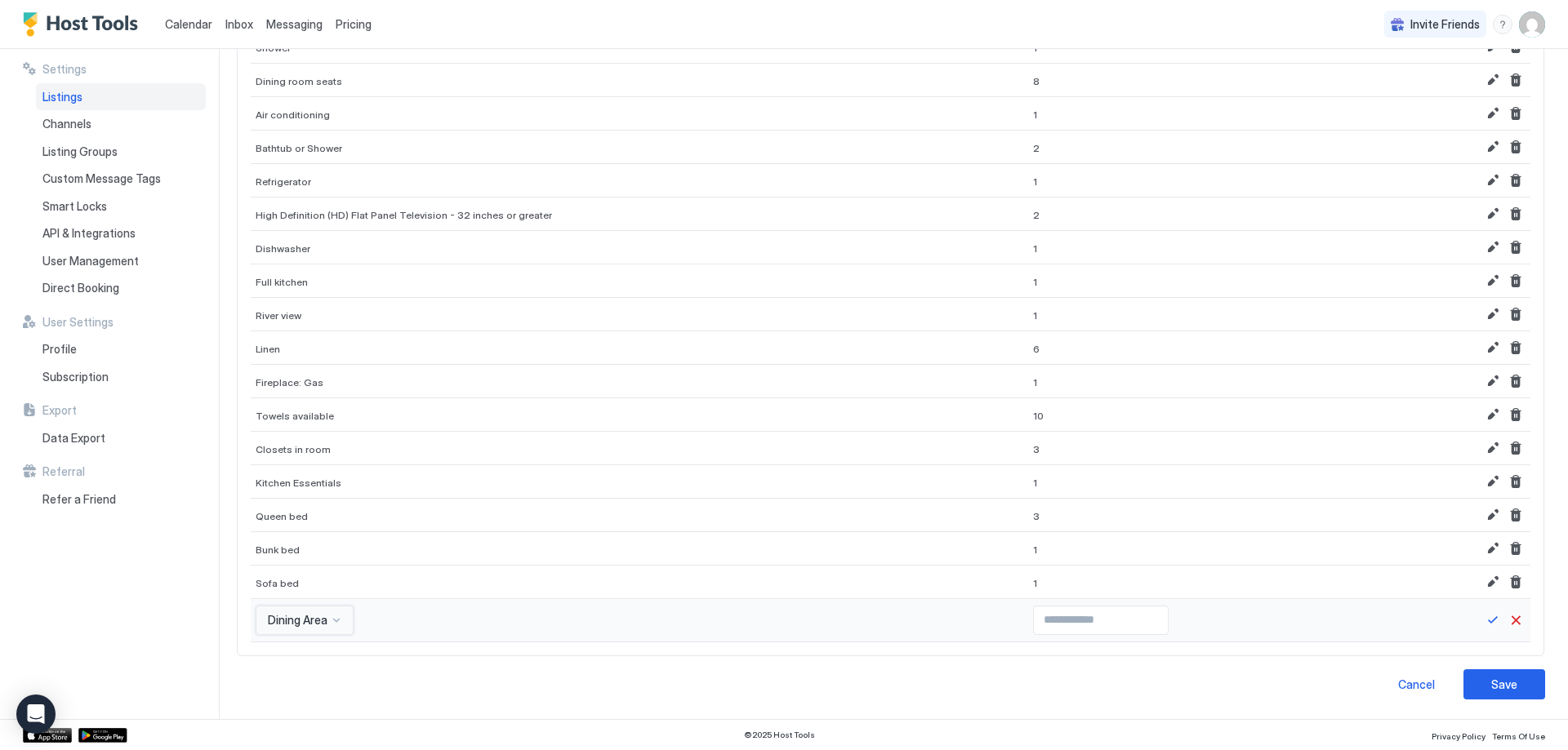
click at [1034, 611] on input "Input Field" at bounding box center [1101, 621] width 134 height 28
type input "*"
click at [1099, 615] on input "*" at bounding box center [1101, 621] width 134 height 28
click at [1483, 620] on button "Save" at bounding box center [1493, 621] width 20 height 20
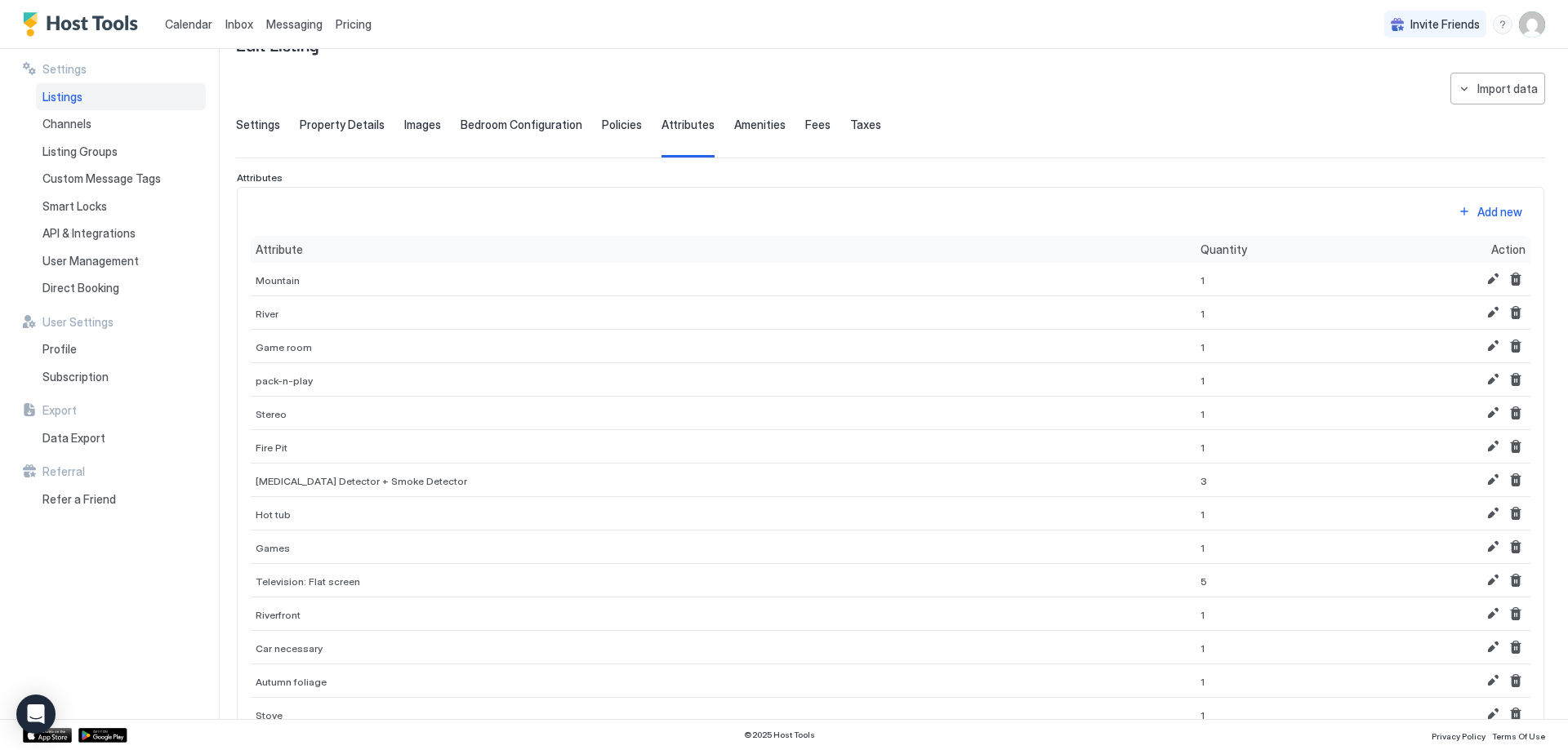
scroll to position [0, 0]
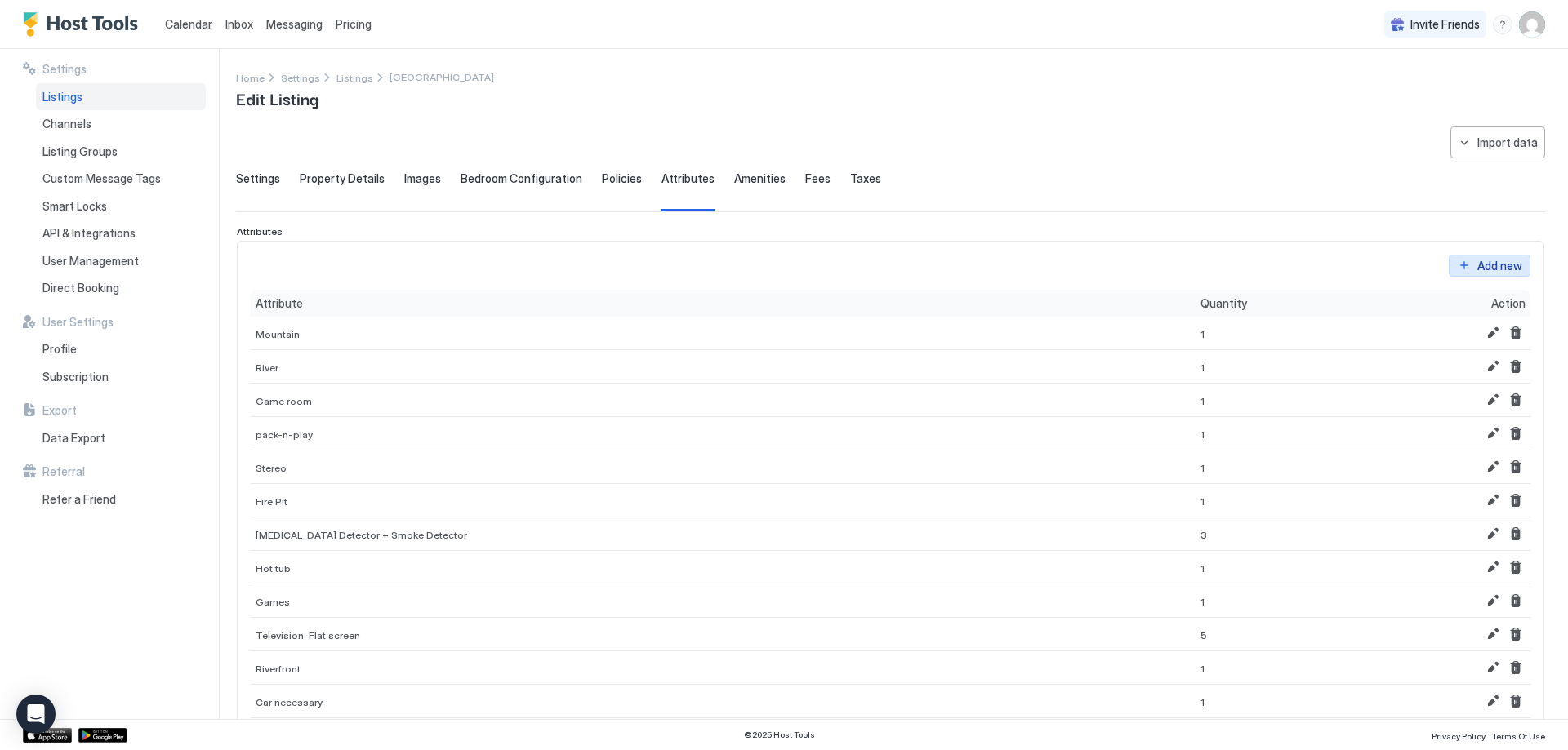
click at [1478, 262] on div "Add new" at bounding box center [1500, 265] width 45 height 17
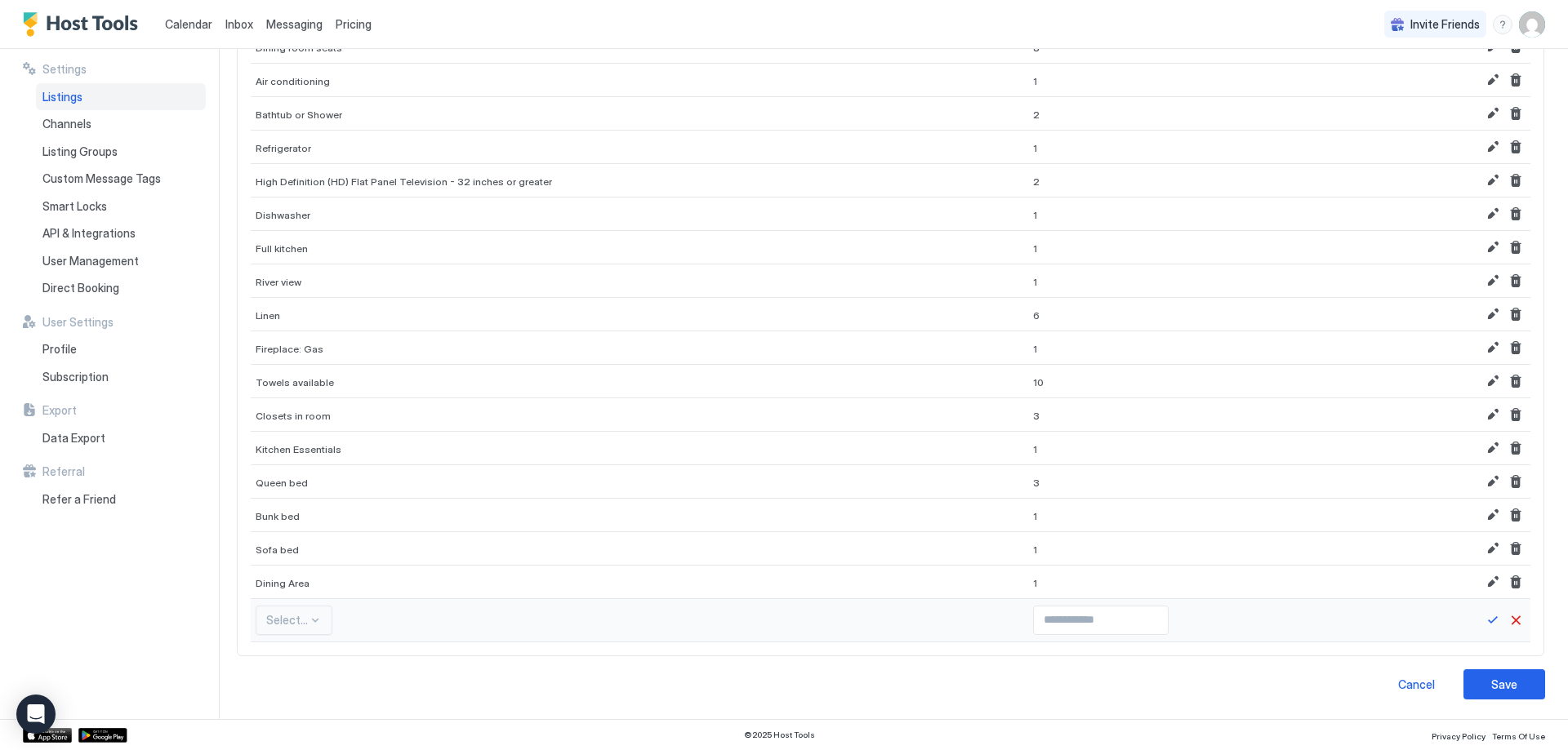
click at [303, 613] on div "Select..." at bounding box center [293, 621] width 77 height 29
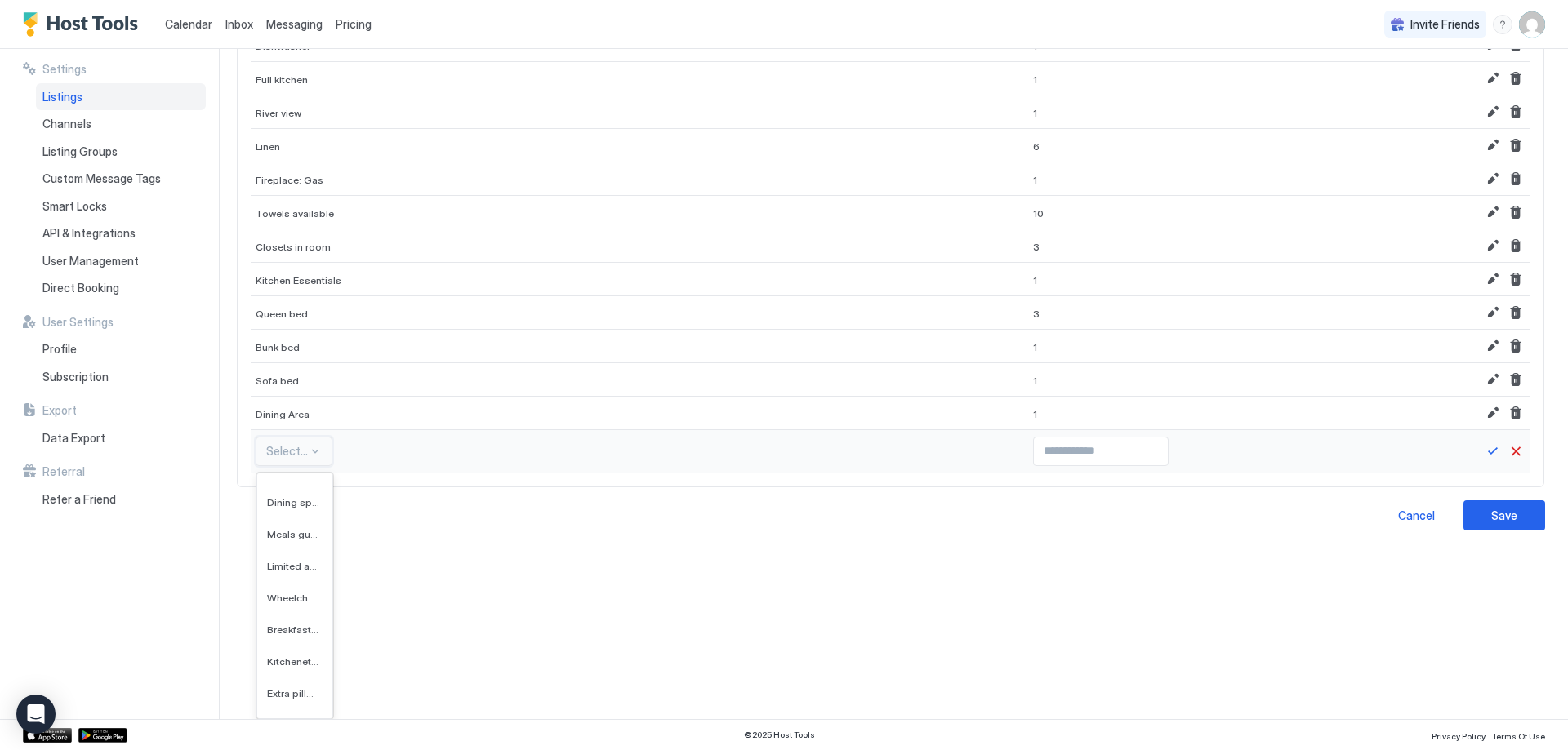
scroll to position [13390, 0]
click at [298, 608] on div "Extra pillows and blankets" at bounding box center [294, 615] width 75 height 32
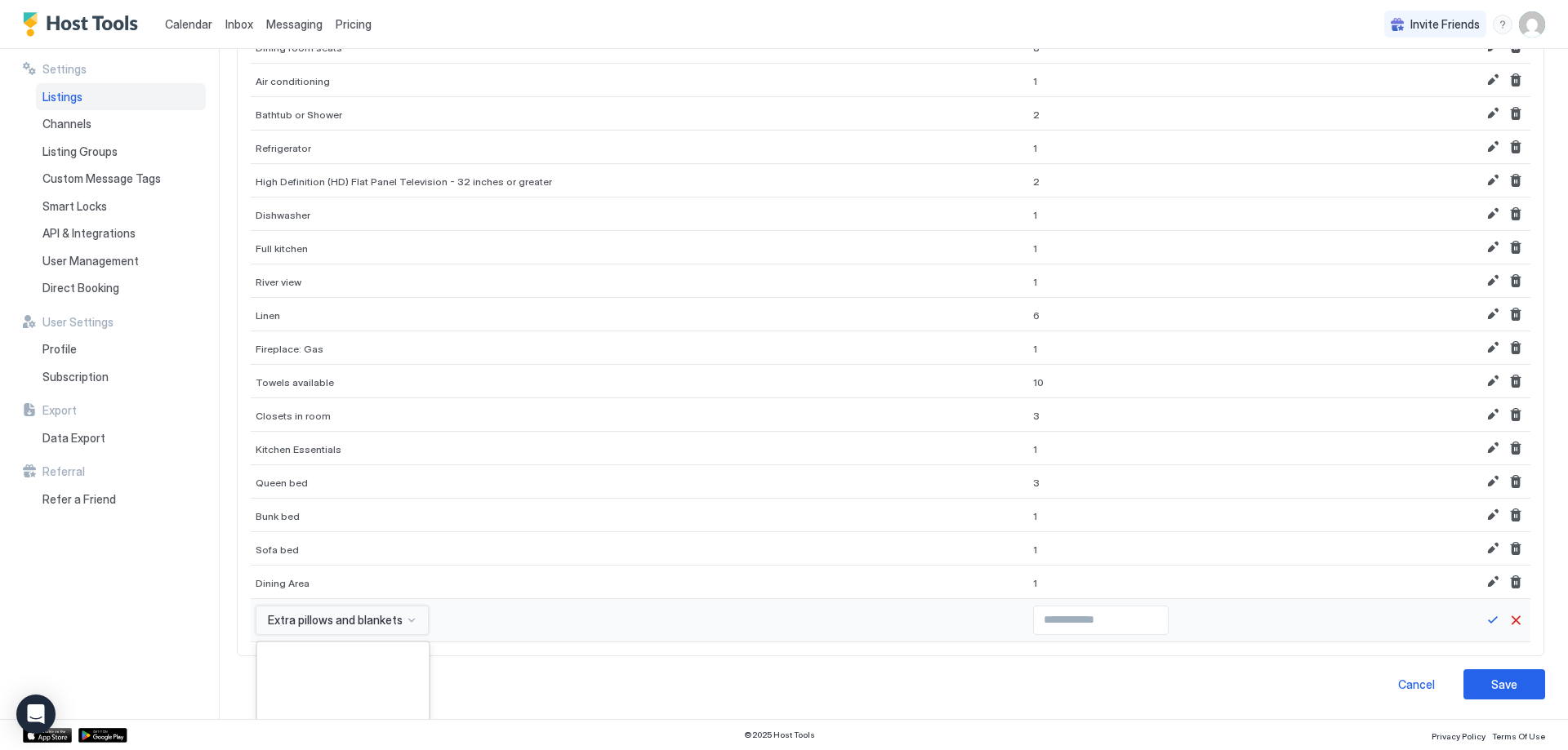
click at [338, 625] on div "option Extra pillows and blankets, selected. 564 results available. Use Up and …" at bounding box center [341, 621] width 173 height 29
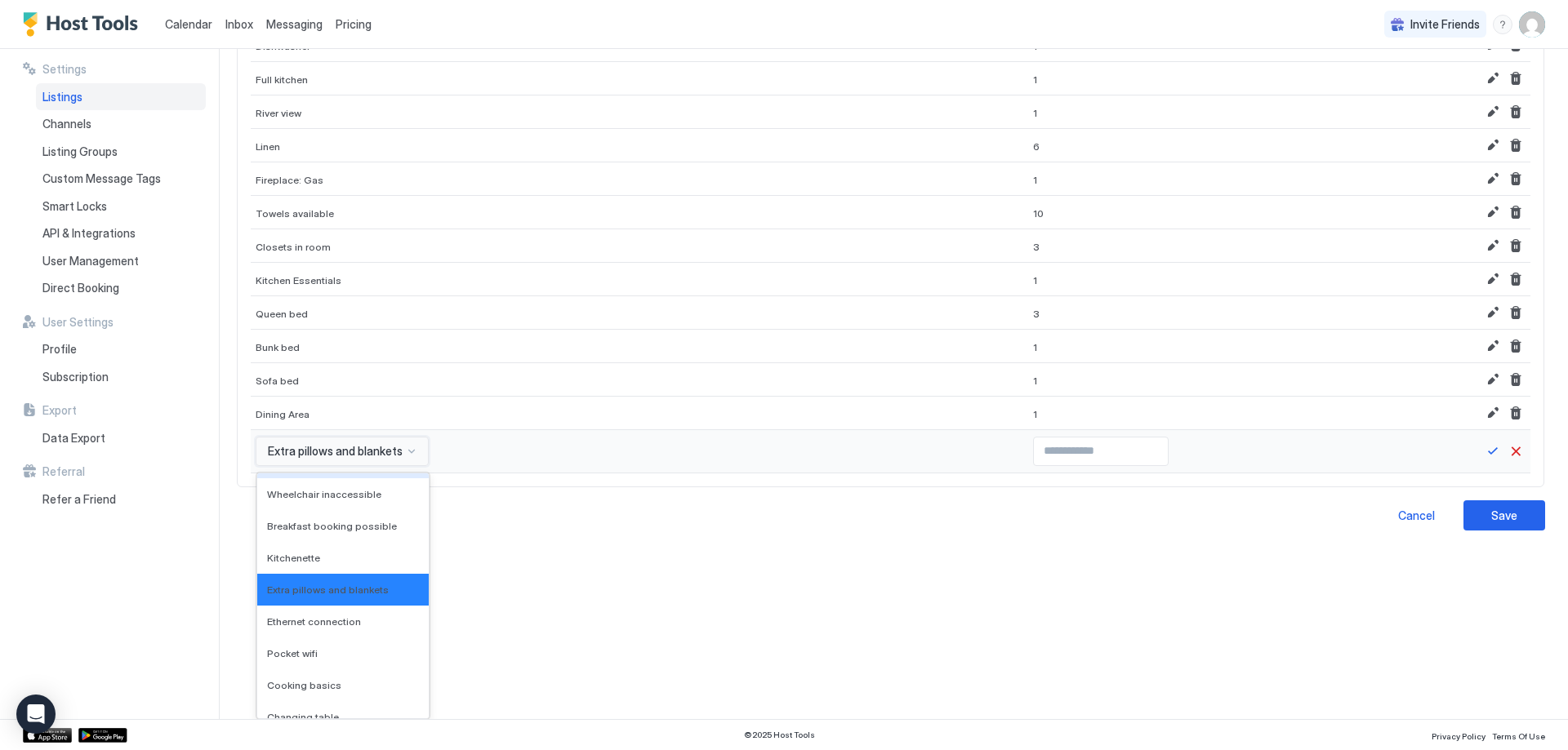
scroll to position [12091, 0]
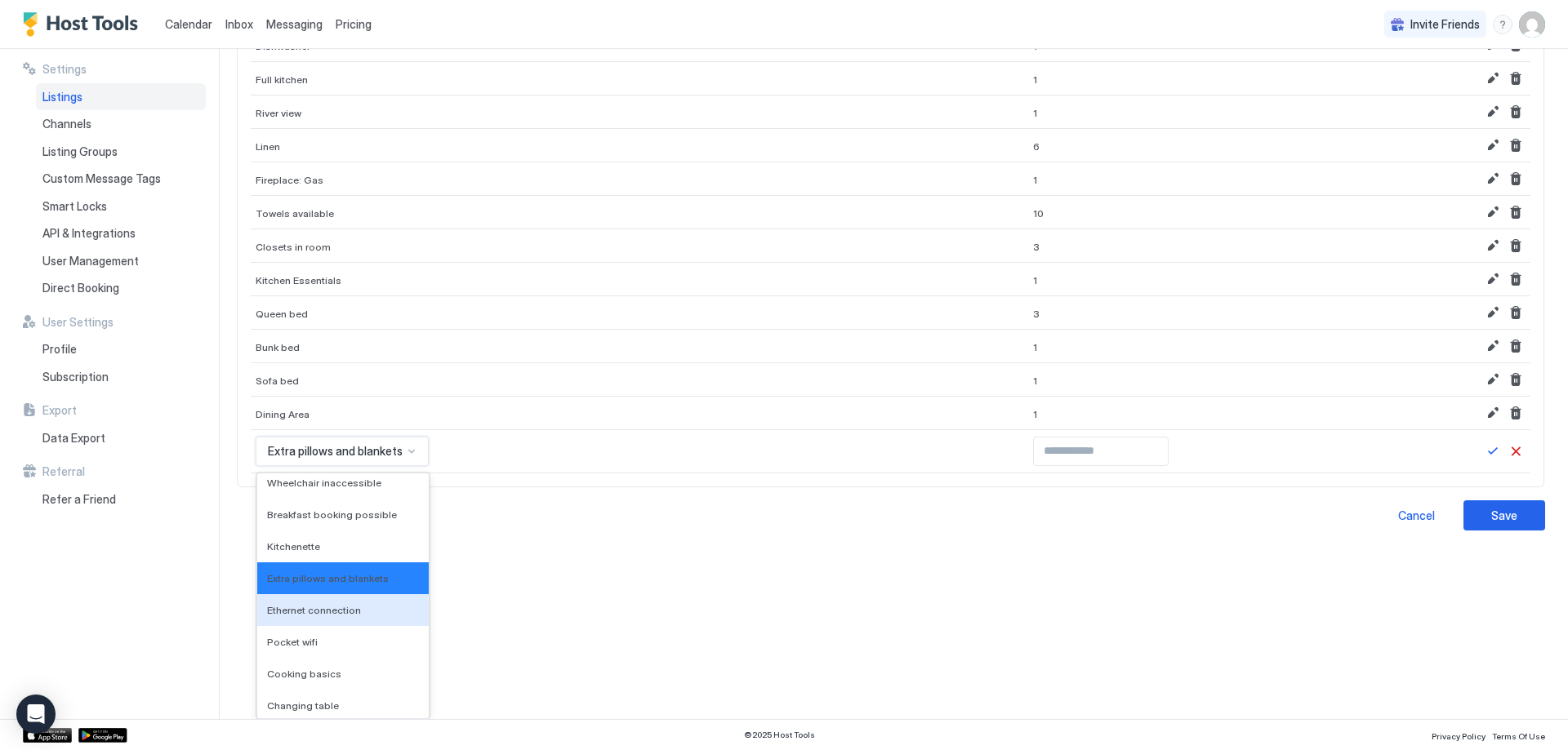
click at [632, 603] on div "**********" at bounding box center [902, 384] width 1332 height 670
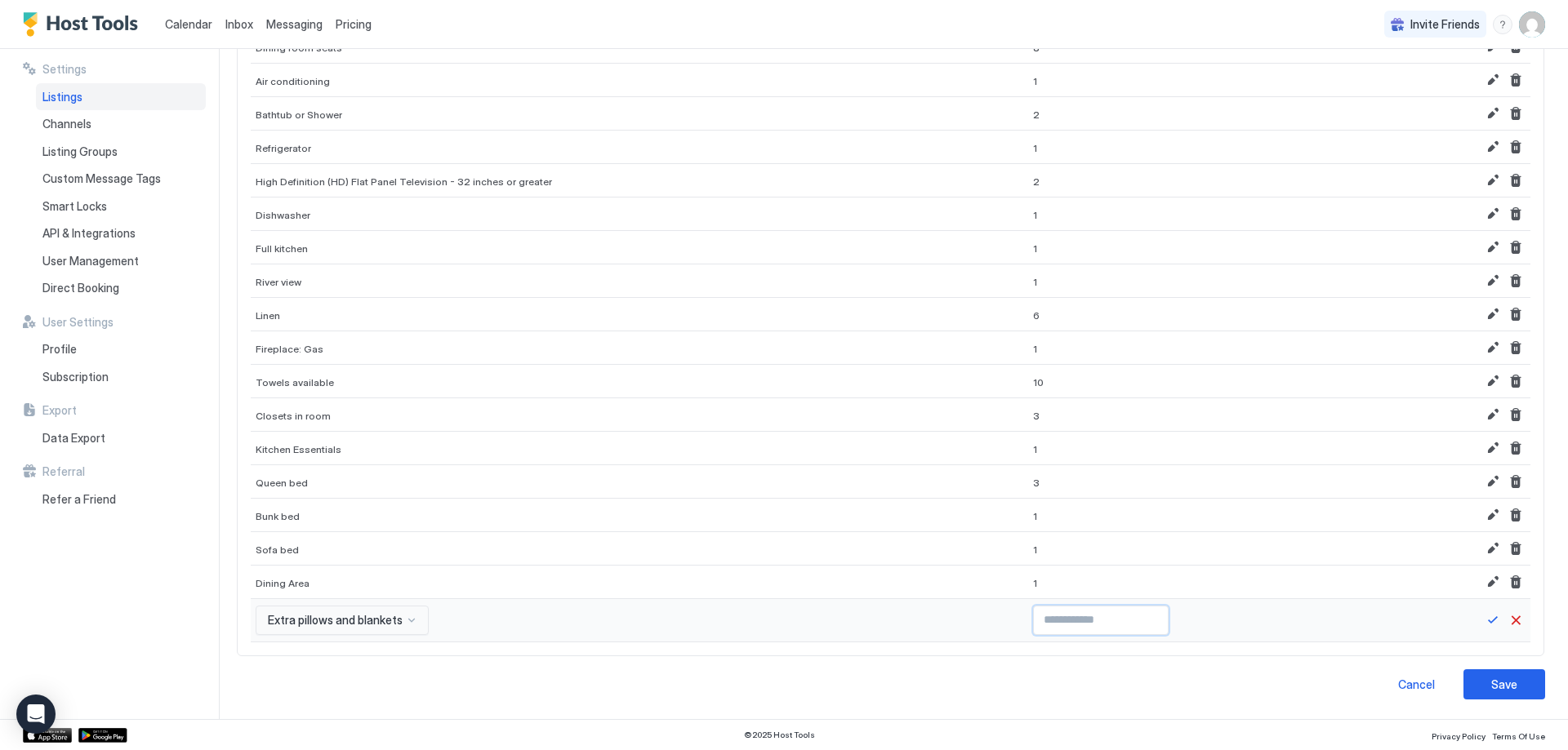
click at [1034, 615] on input "Input Field" at bounding box center [1101, 621] width 134 height 28
type input "*"
click at [1104, 616] on input "*" at bounding box center [1101, 621] width 134 height 28
click at [1483, 619] on button "Save" at bounding box center [1493, 621] width 20 height 20
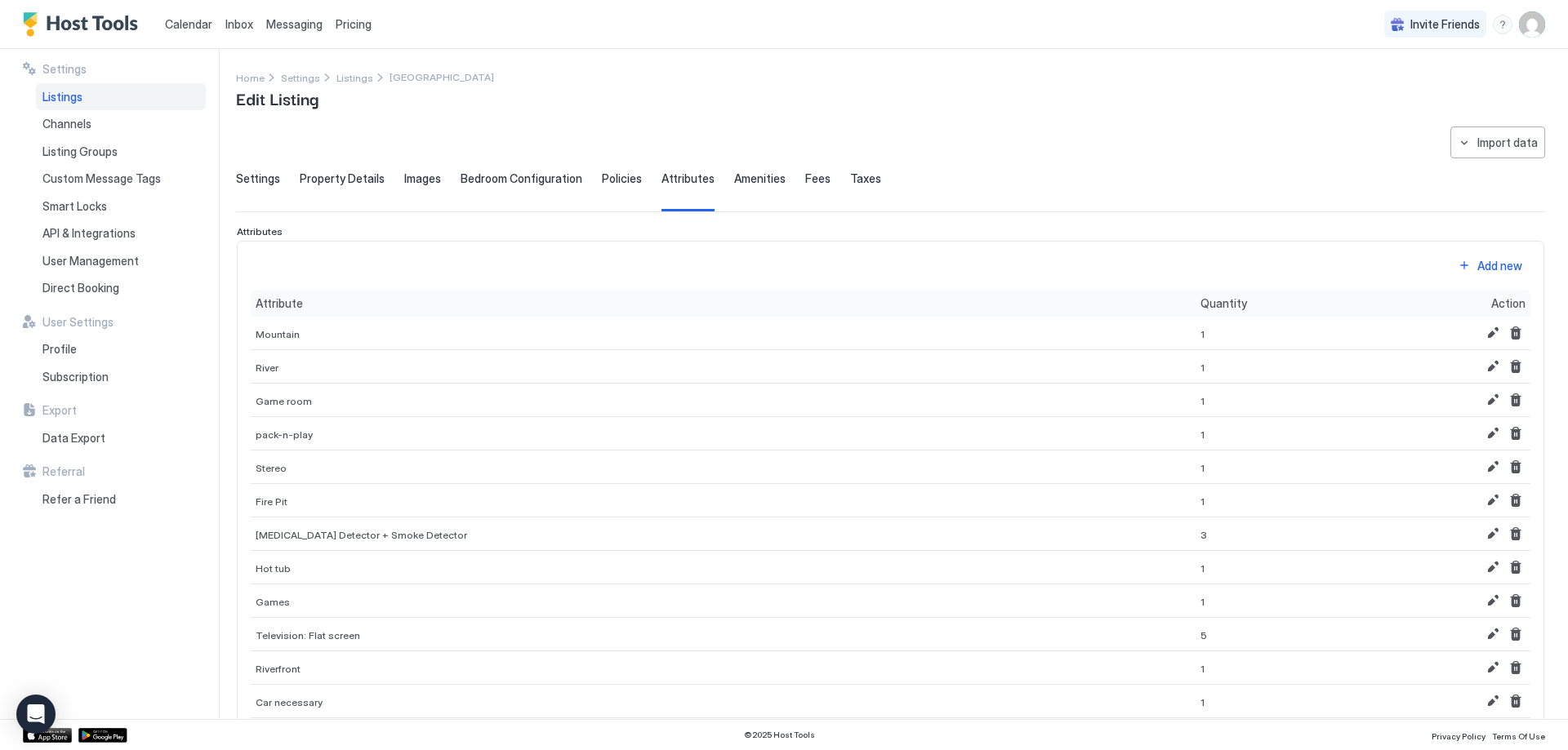
click at [1468, 269] on div "Add new Attribute Quantity Action Mountain 1 River 1 Game room 1 pack-n-play 1 …" at bounding box center [890, 269] width 1279 height 0
click at [1478, 262] on div "Add new" at bounding box center [1500, 265] width 45 height 17
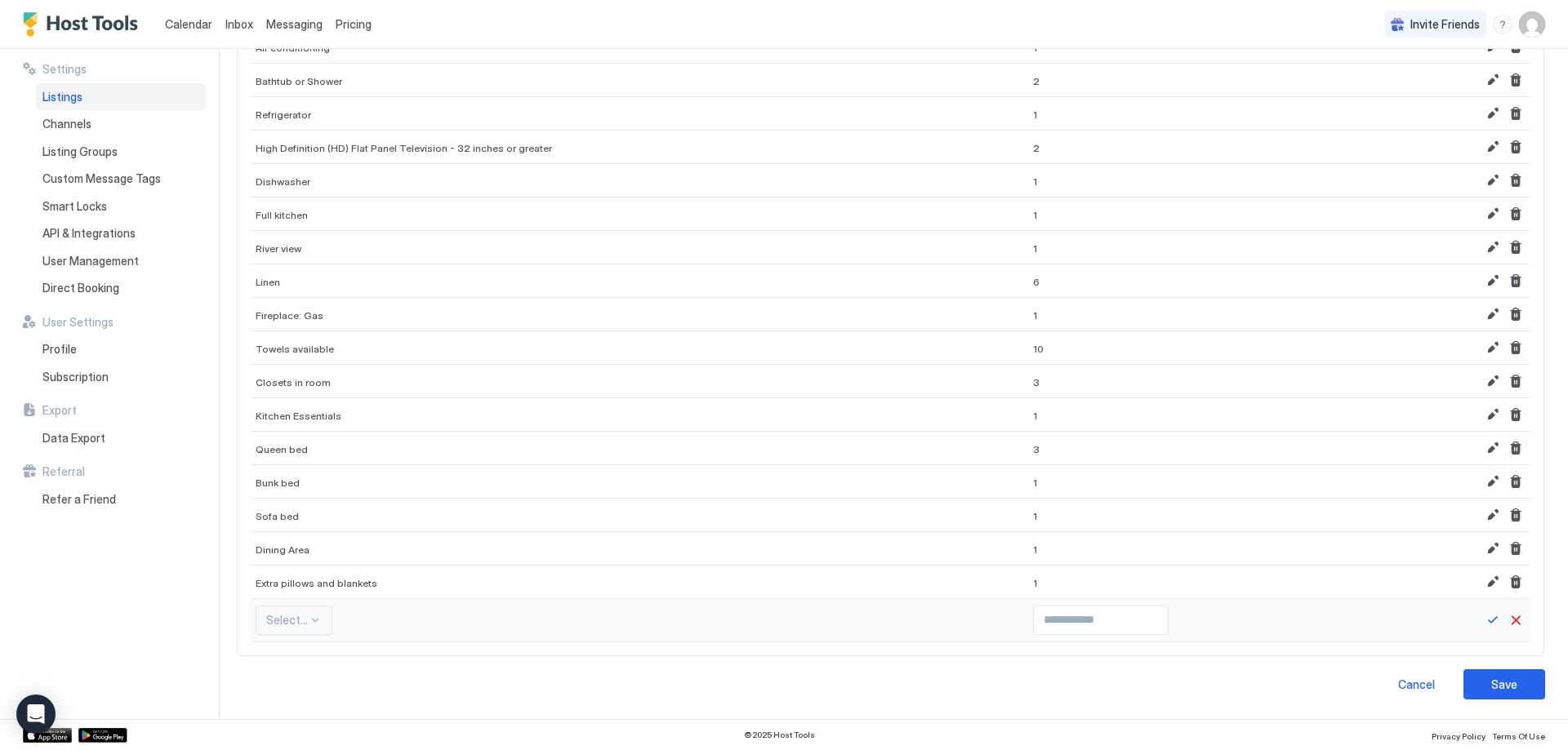
click at [309, 622] on div "Select..." at bounding box center [293, 621] width 77 height 29
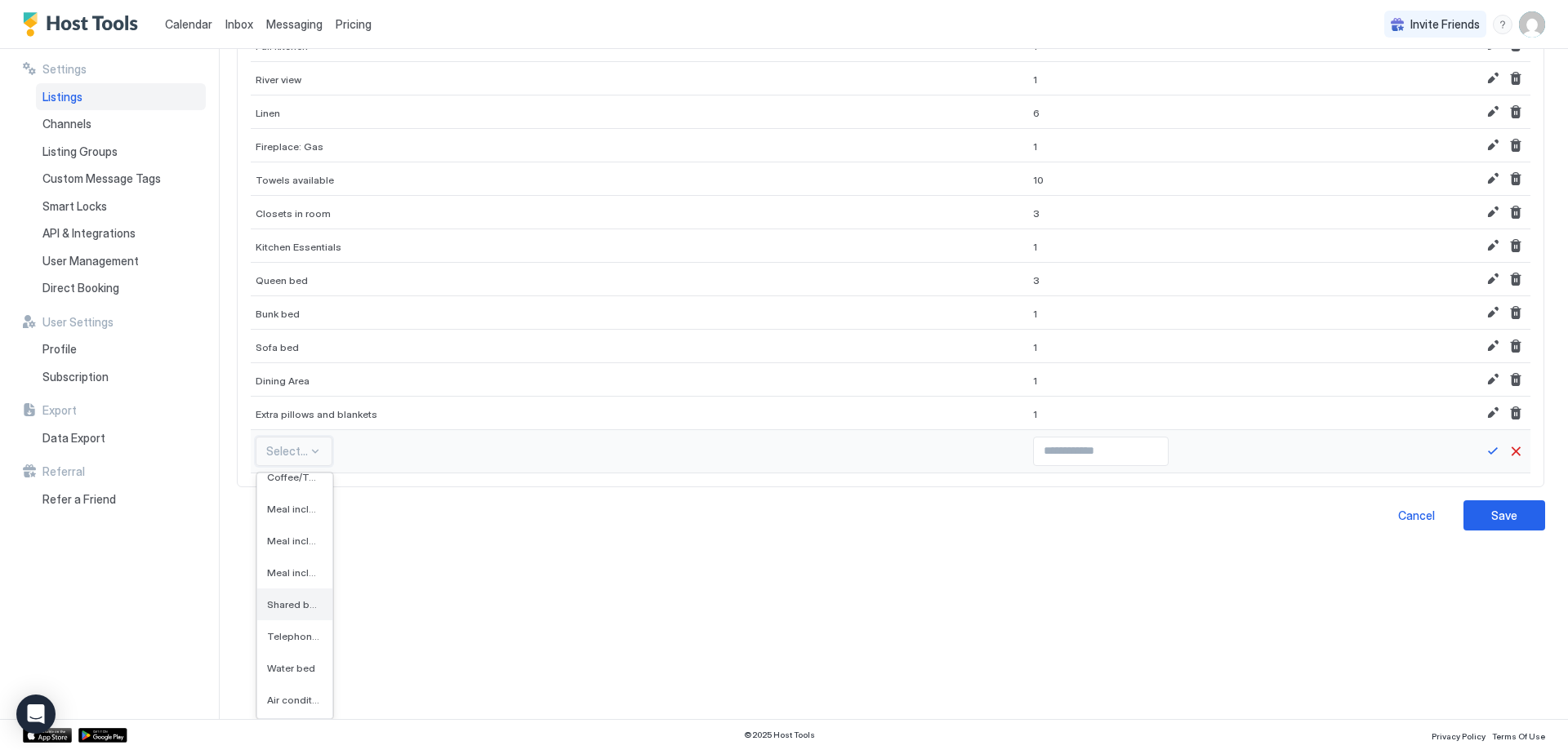
click at [287, 614] on div "Shared bathroom" at bounding box center [294, 604] width 75 height 32
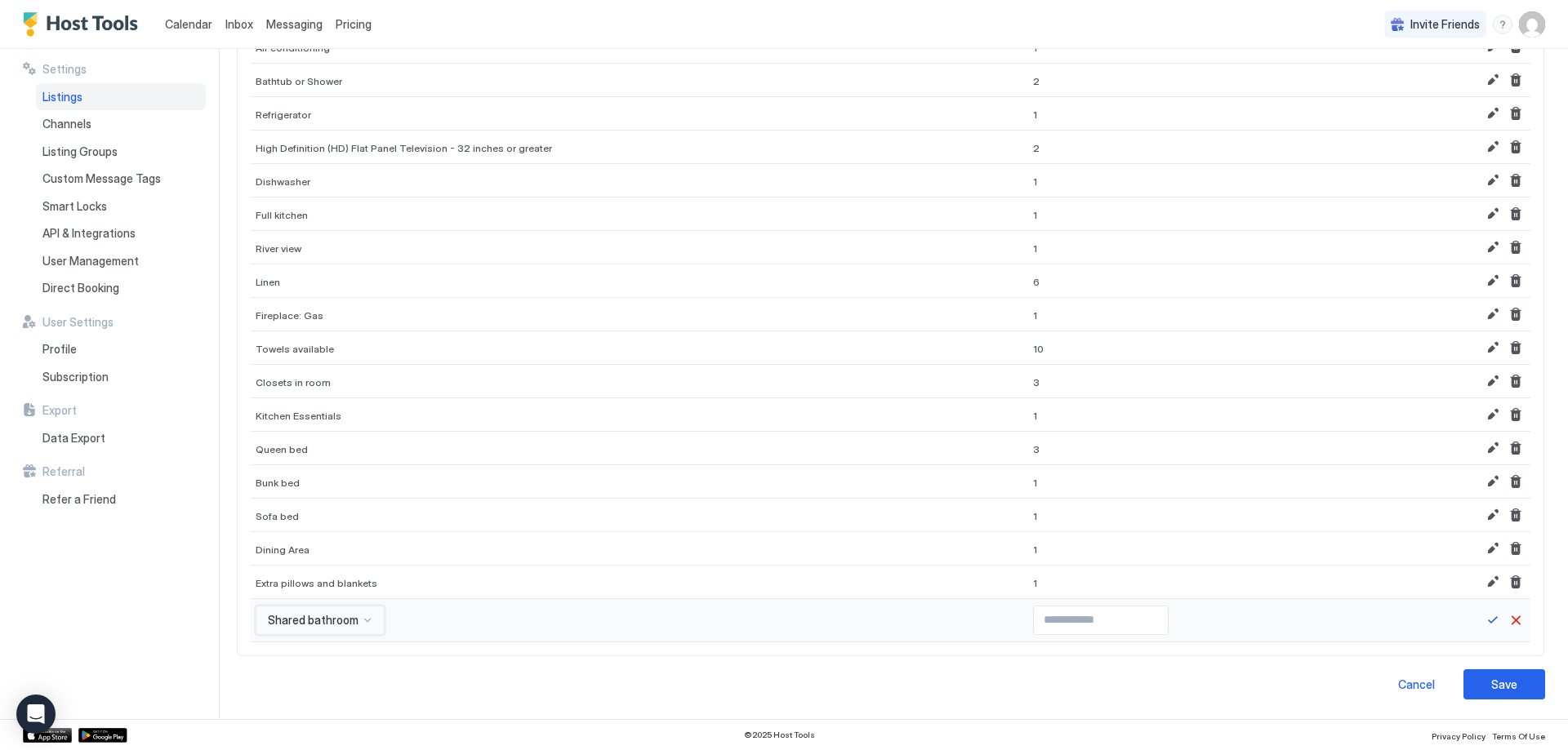
click at [317, 615] on div "option Shared bathroom, selected. Shared bathroom" at bounding box center [319, 621] width 129 height 29
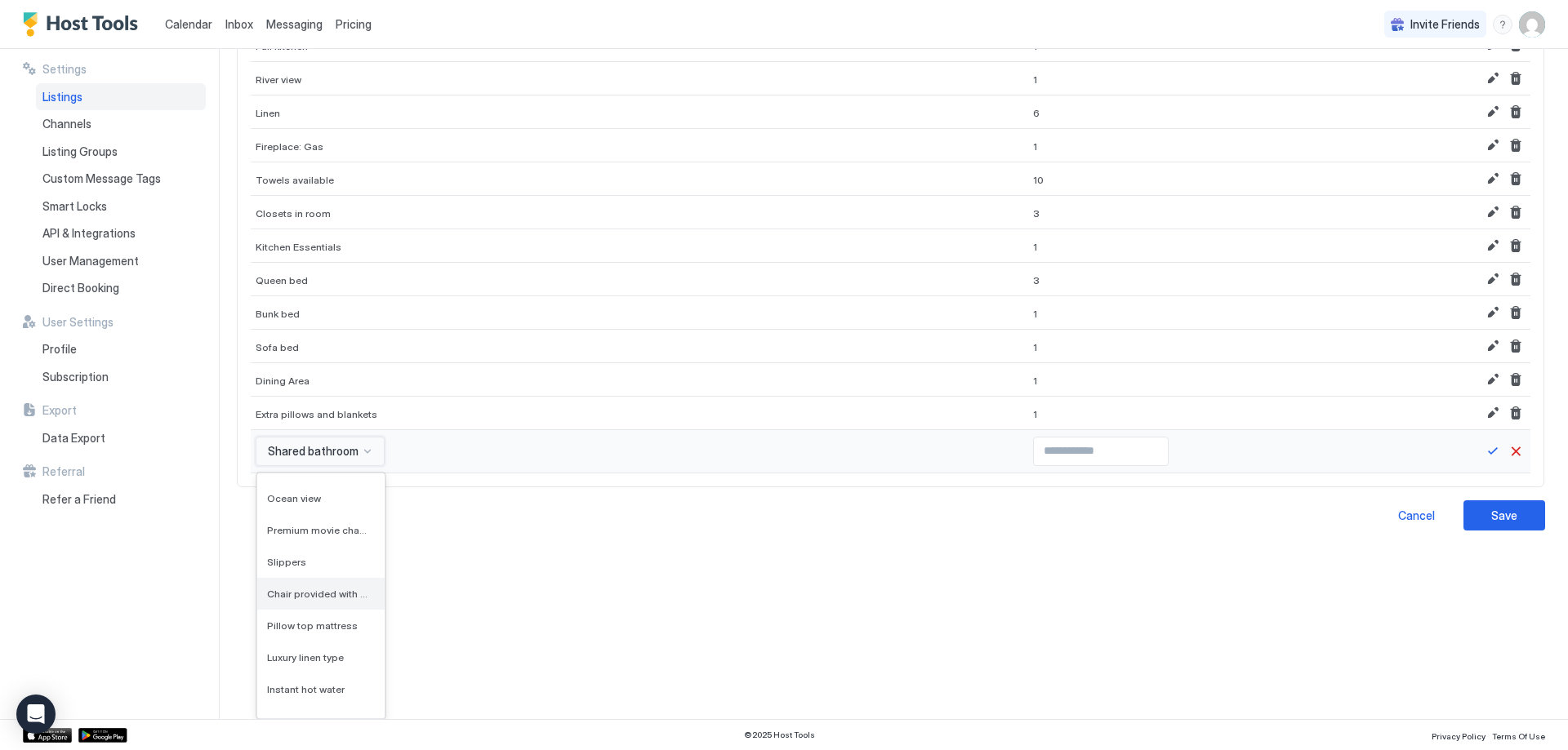
click at [332, 603] on div "Chair provided with desk" at bounding box center [320, 593] width 128 height 32
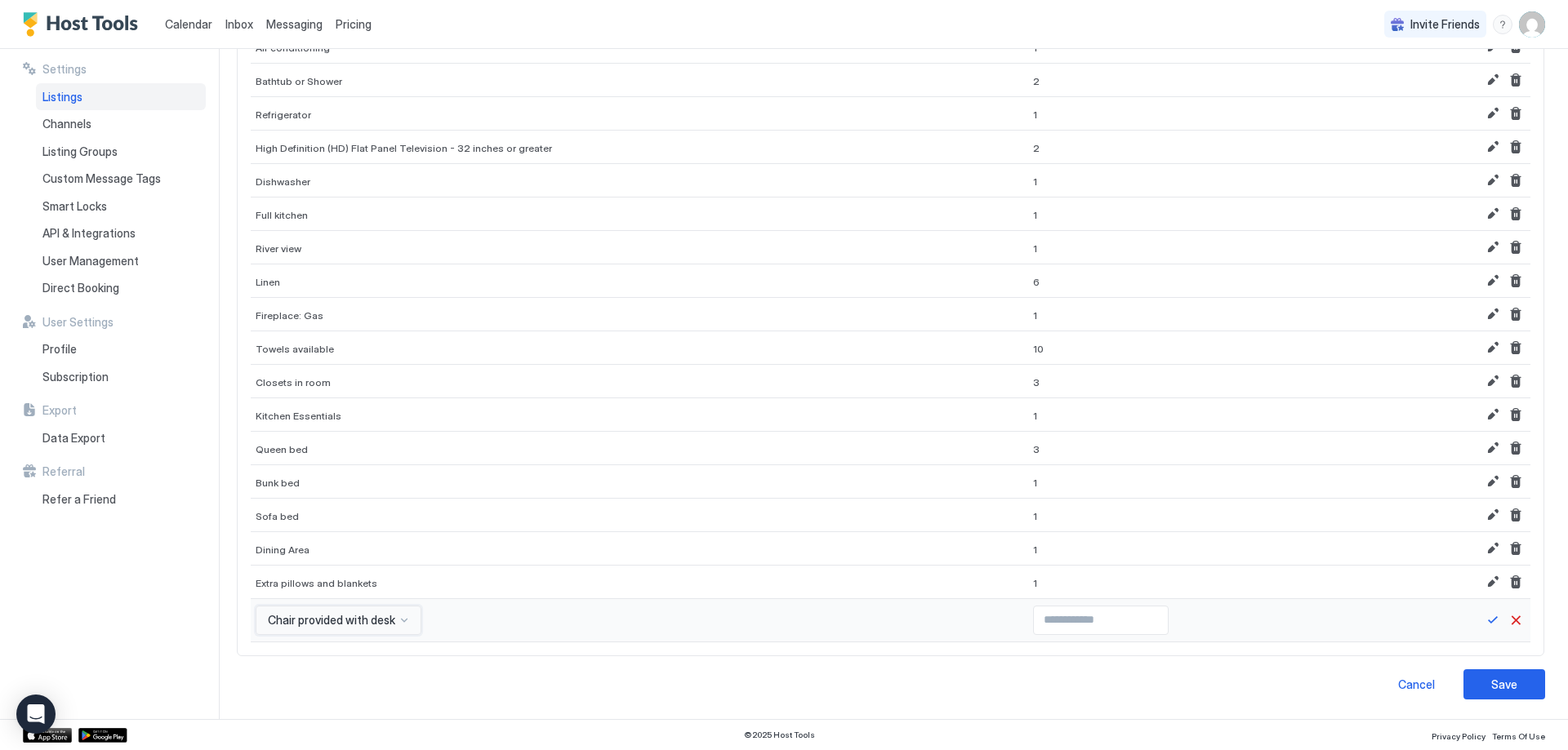
click at [351, 619] on div "option Chair provided with desk, selected. Chair provided with desk" at bounding box center [337, 621] width 166 height 29
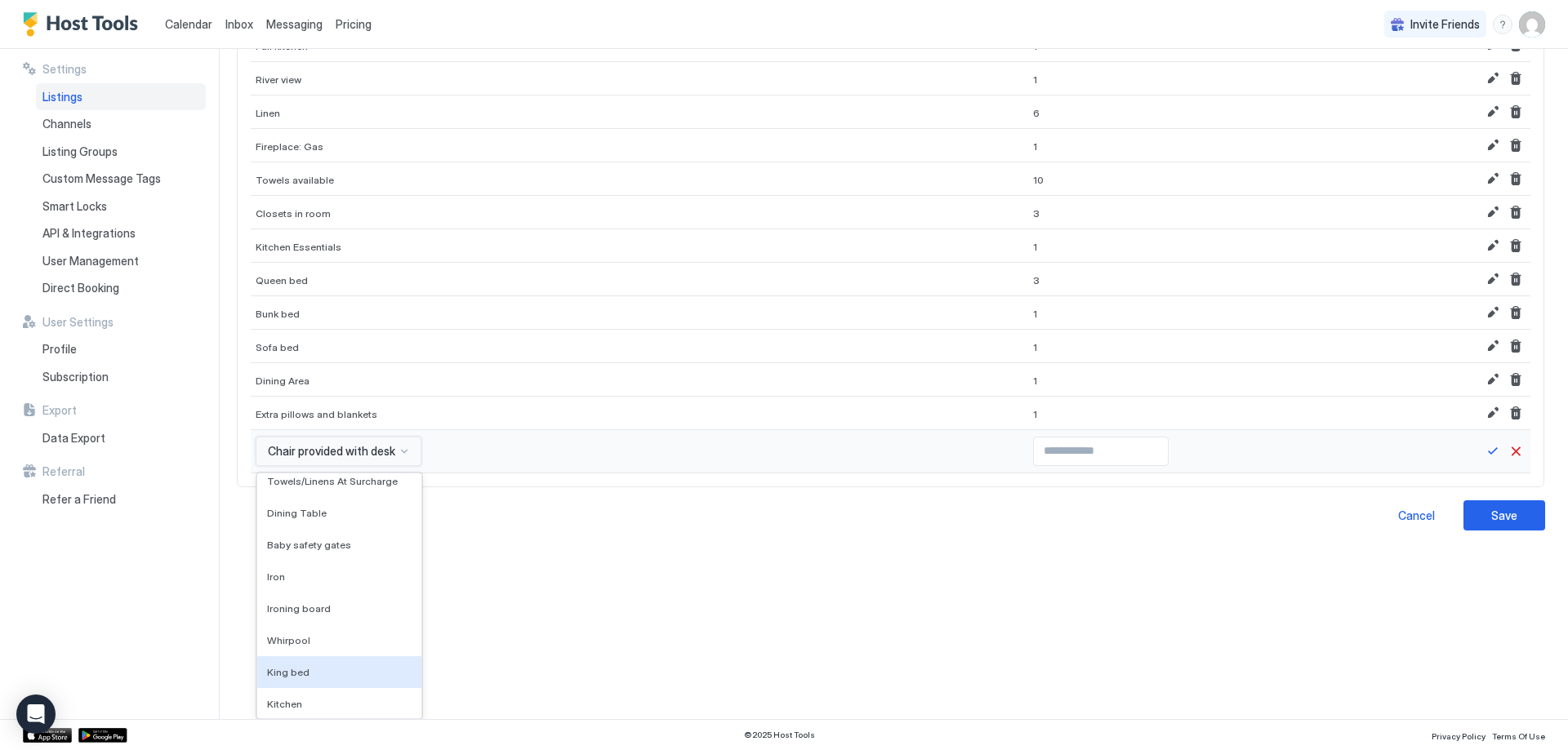
scroll to position [9967, 0]
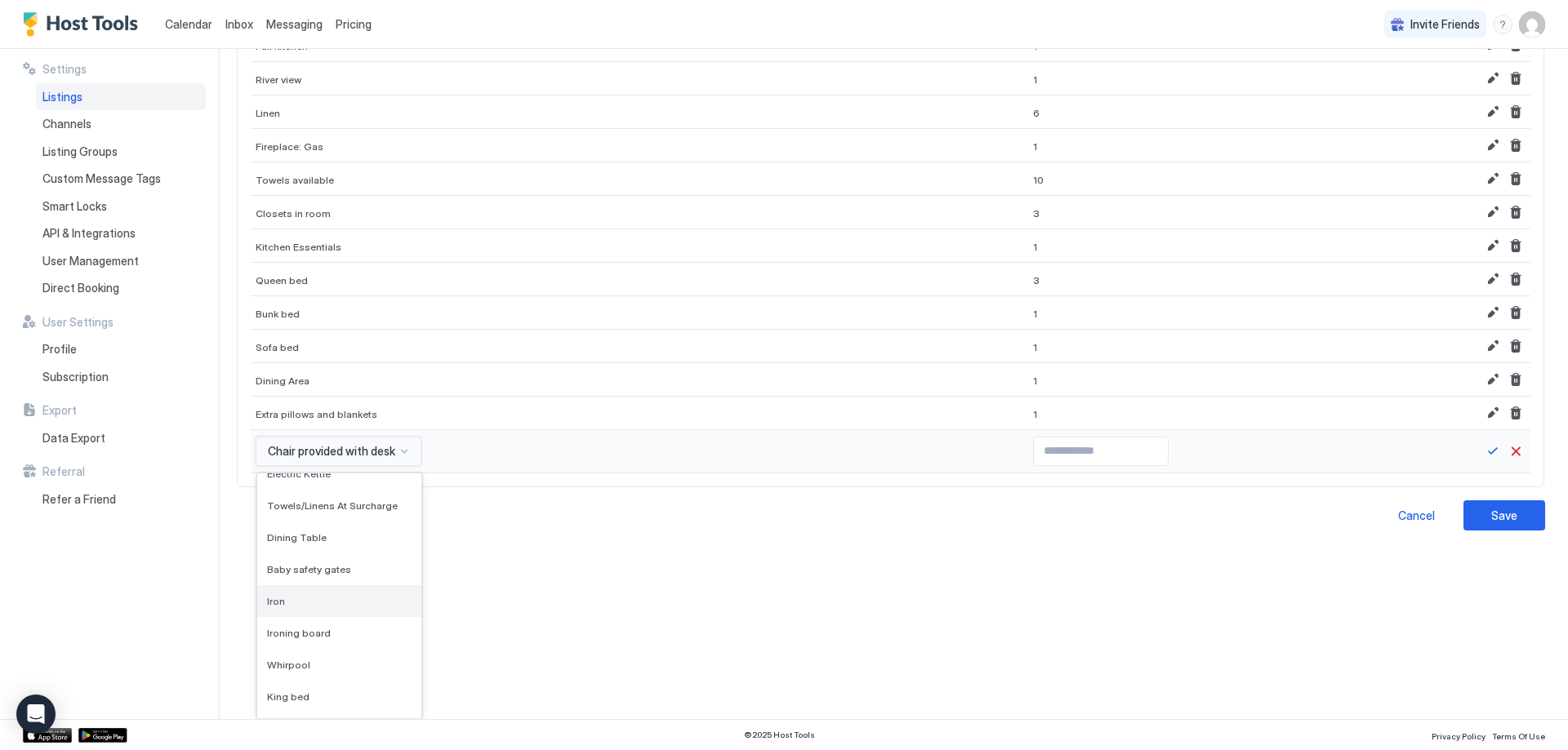
click at [302, 599] on div "Iron" at bounding box center [339, 602] width 145 height 13
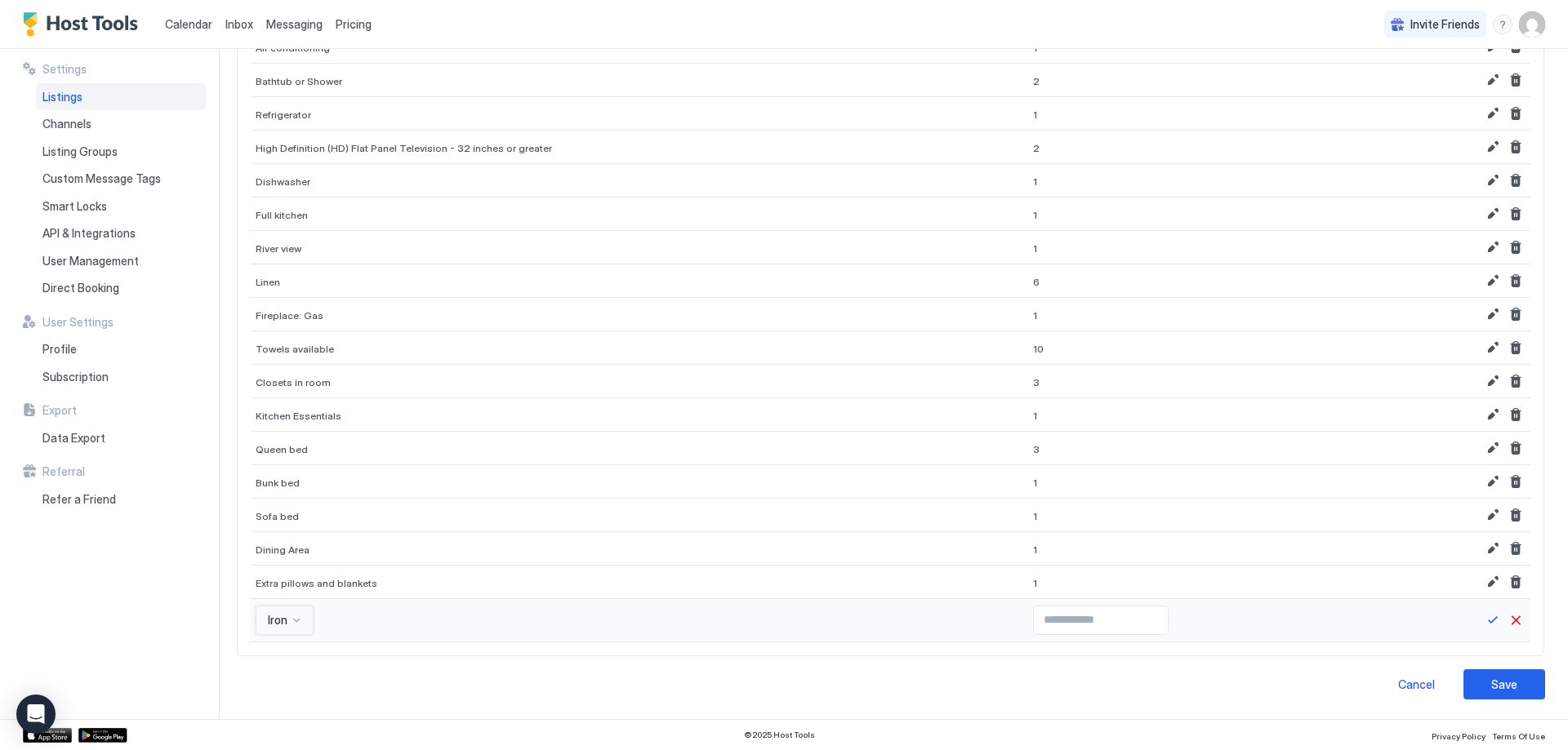
type input "*"
click at [1101, 615] on input "*" at bounding box center [1101, 621] width 134 height 28
click at [1485, 621] on button "Save" at bounding box center [1493, 621] width 20 height 20
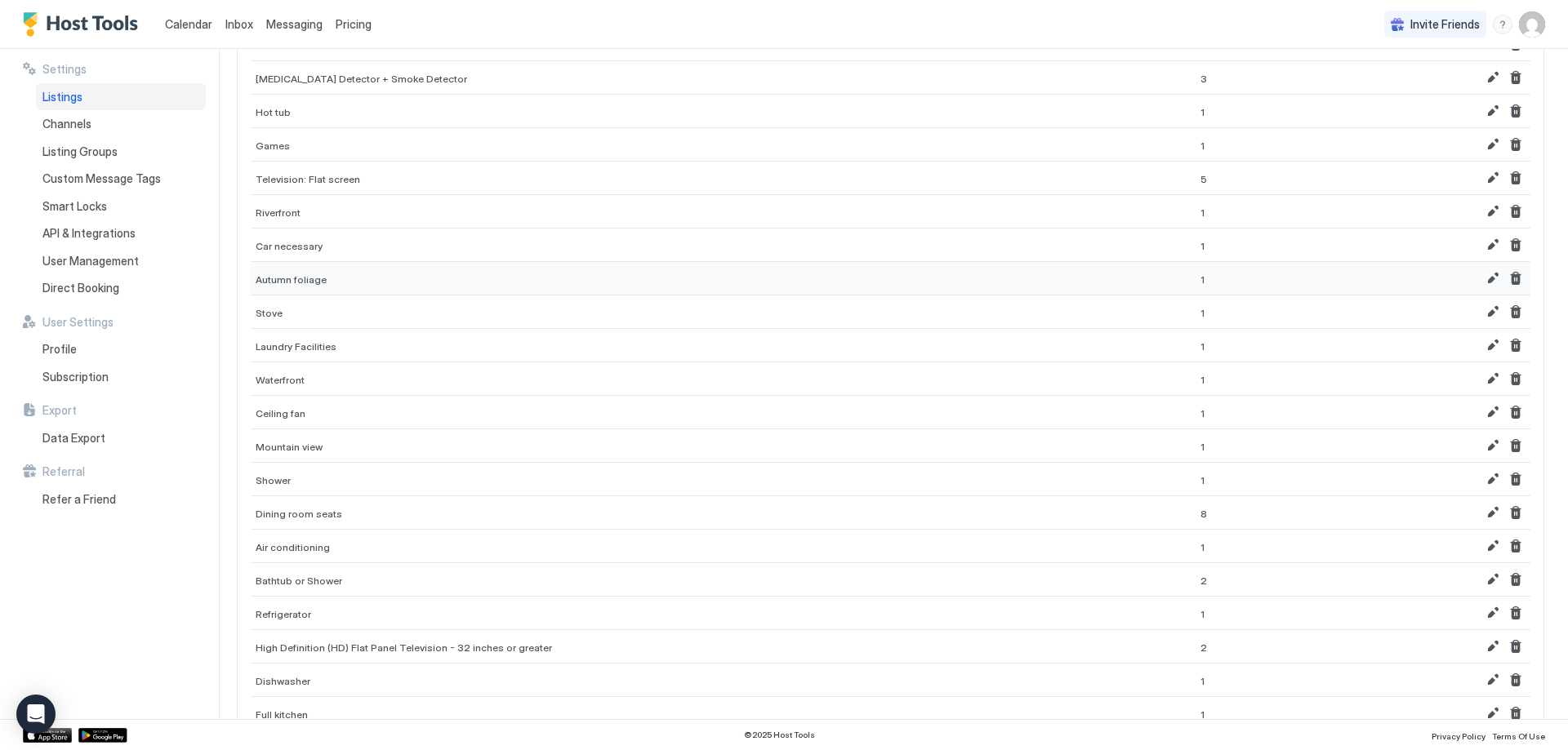
scroll to position [48, 0]
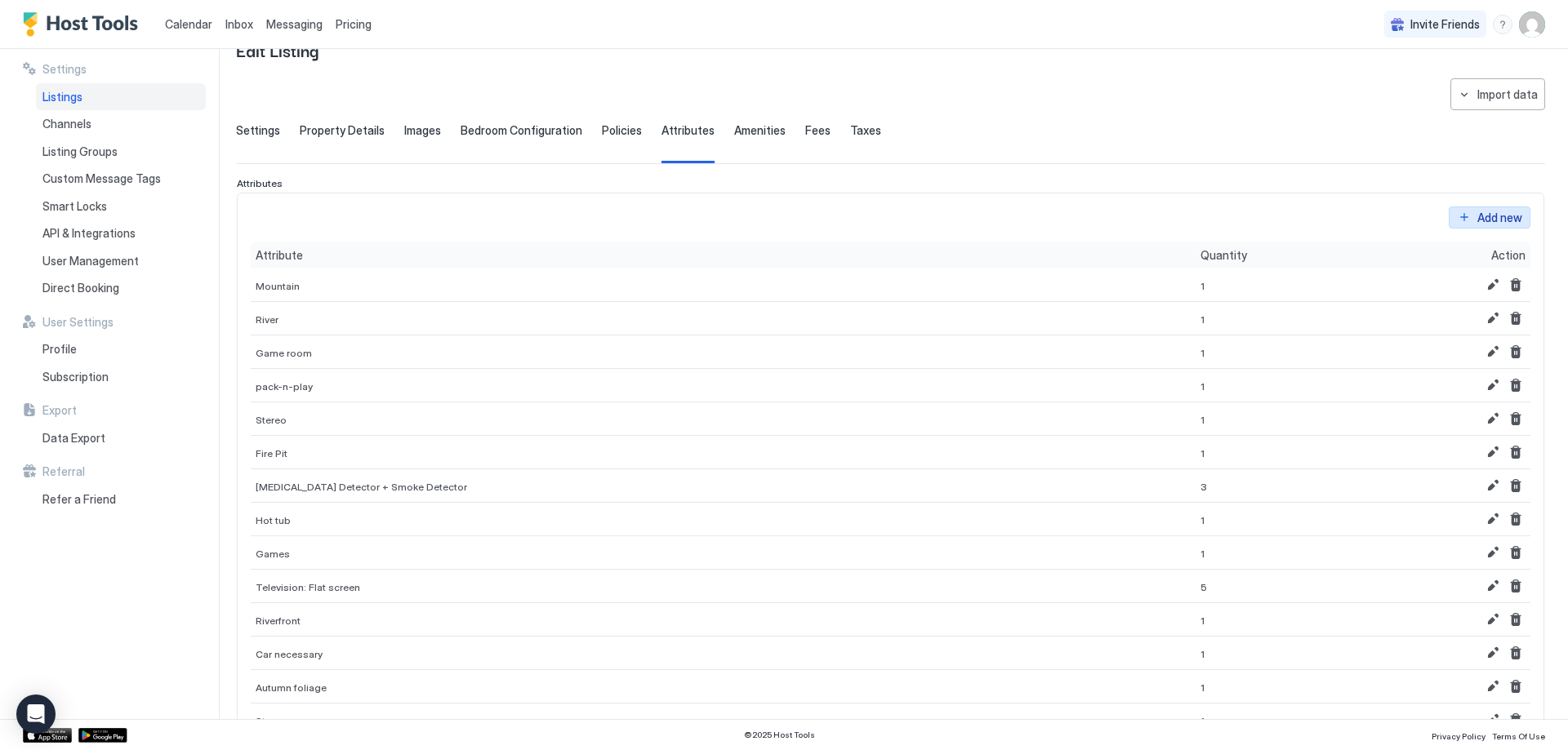
click at [1482, 222] on div "Add new" at bounding box center [1500, 217] width 45 height 17
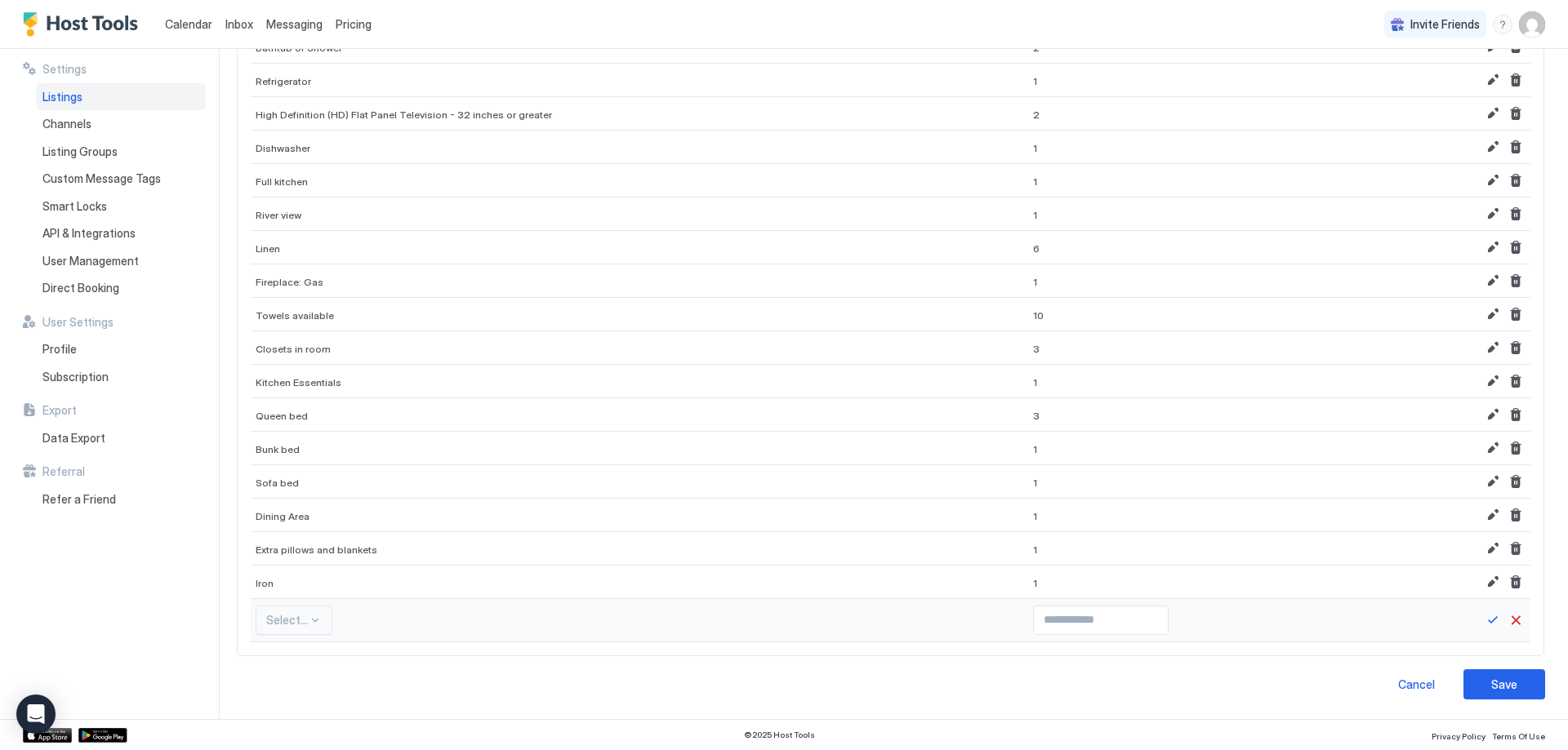
click at [298, 627] on div "Select..." at bounding box center [293, 621] width 77 height 29
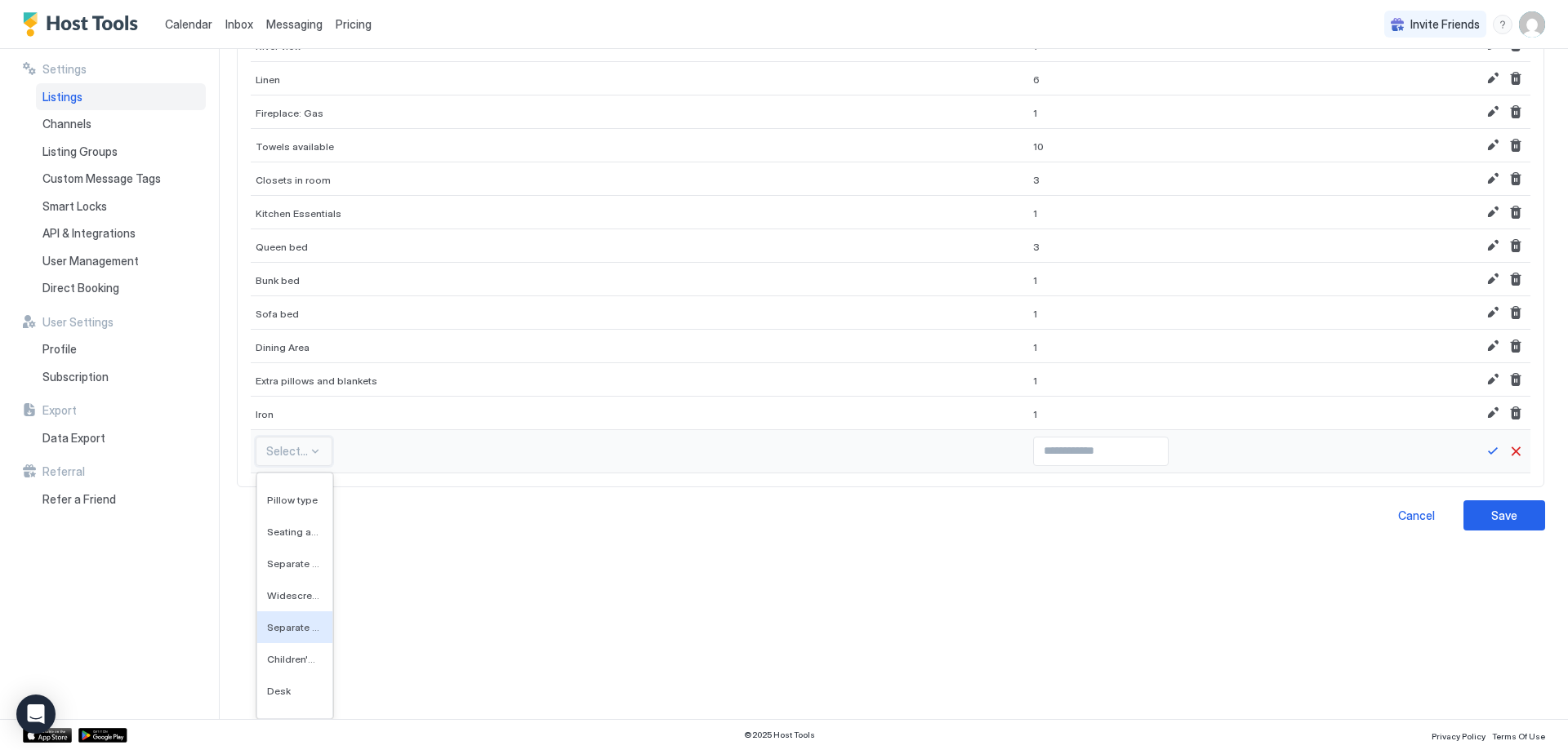
click at [292, 622] on span "Separate tub or shower" at bounding box center [293, 628] width 52 height 13
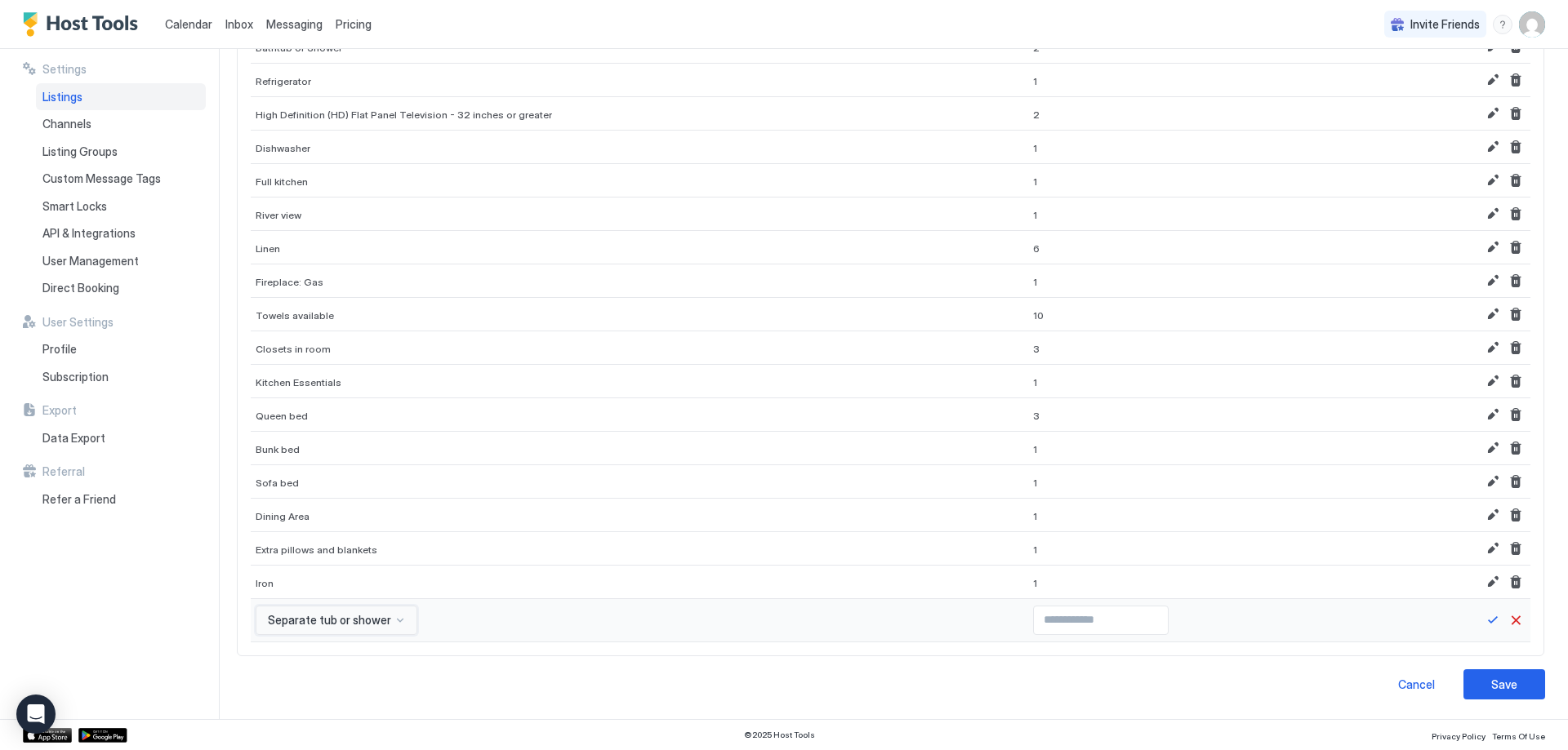
click at [324, 621] on div "option Separate tub or shower, selected. Separate tub or shower" at bounding box center [336, 621] width 162 height 29
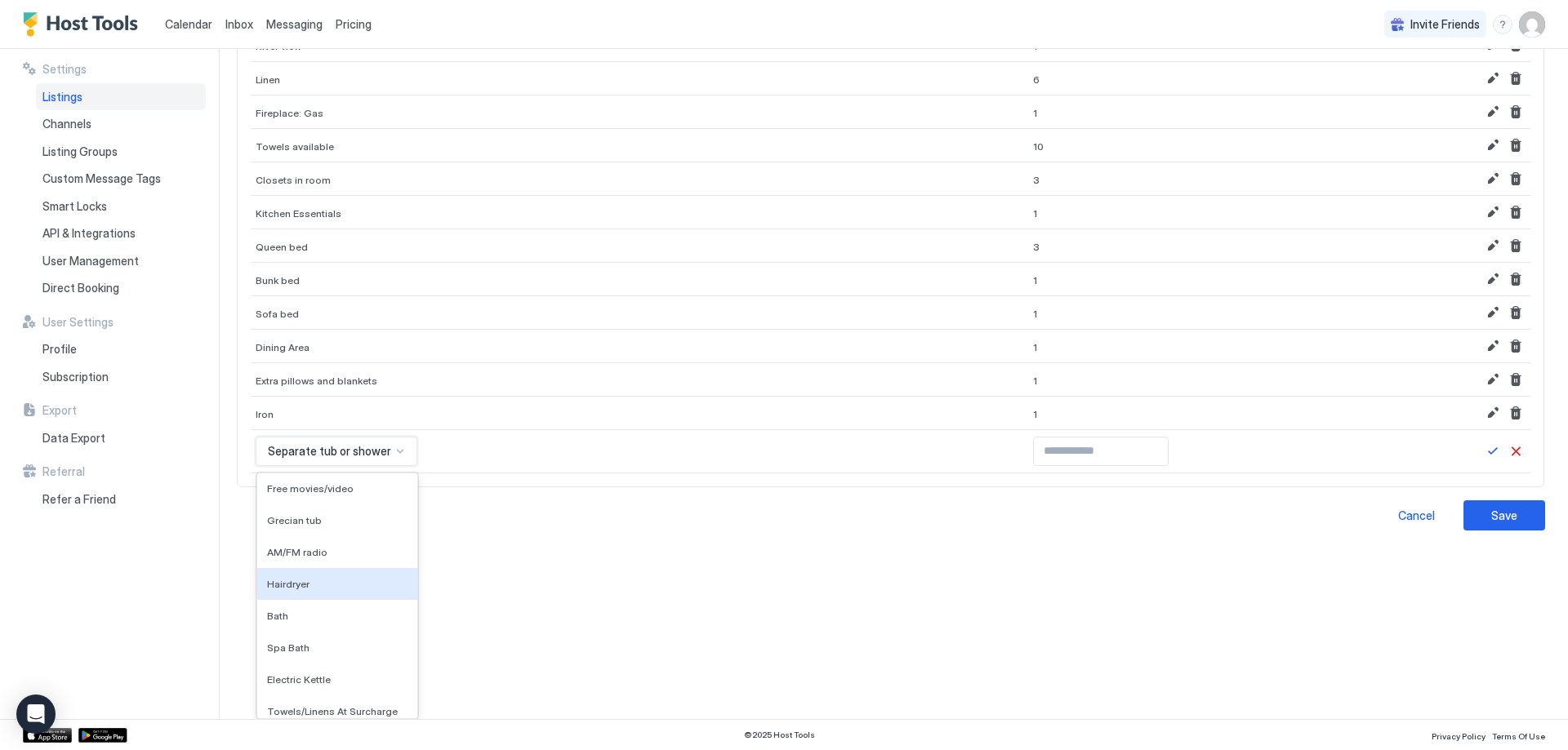
drag, startPoint x: 324, startPoint y: 621, endPoint x: 330, endPoint y: 599, distance: 22.8
click at [330, 591] on div "Hairdryer" at bounding box center [337, 584] width 160 height 32
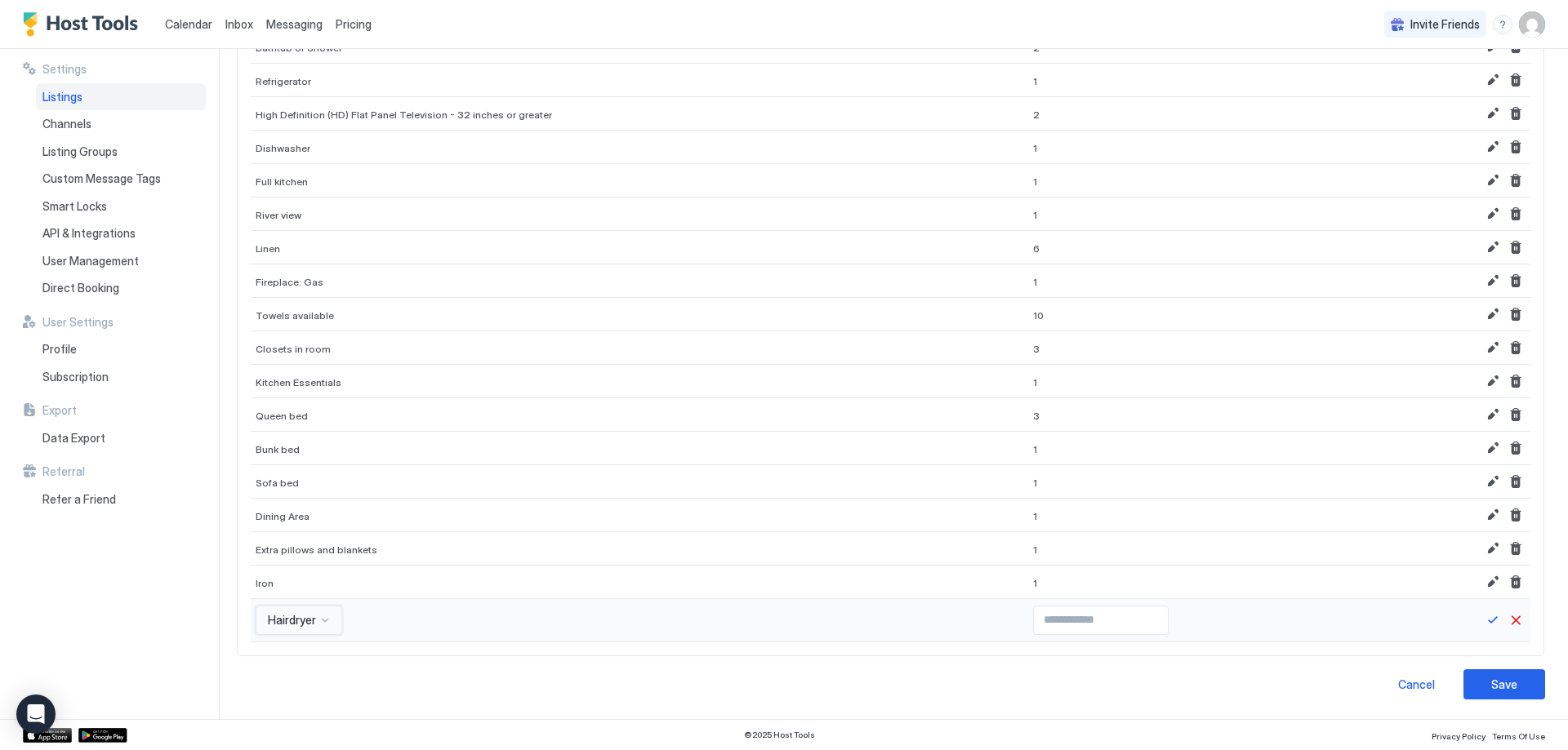
click at [1028, 605] on div at bounding box center [1212, 621] width 369 height 43
click at [1107, 615] on input "*" at bounding box center [1101, 621] width 134 height 28
type input "*"
click at [1107, 615] on input "*" at bounding box center [1101, 621] width 134 height 28
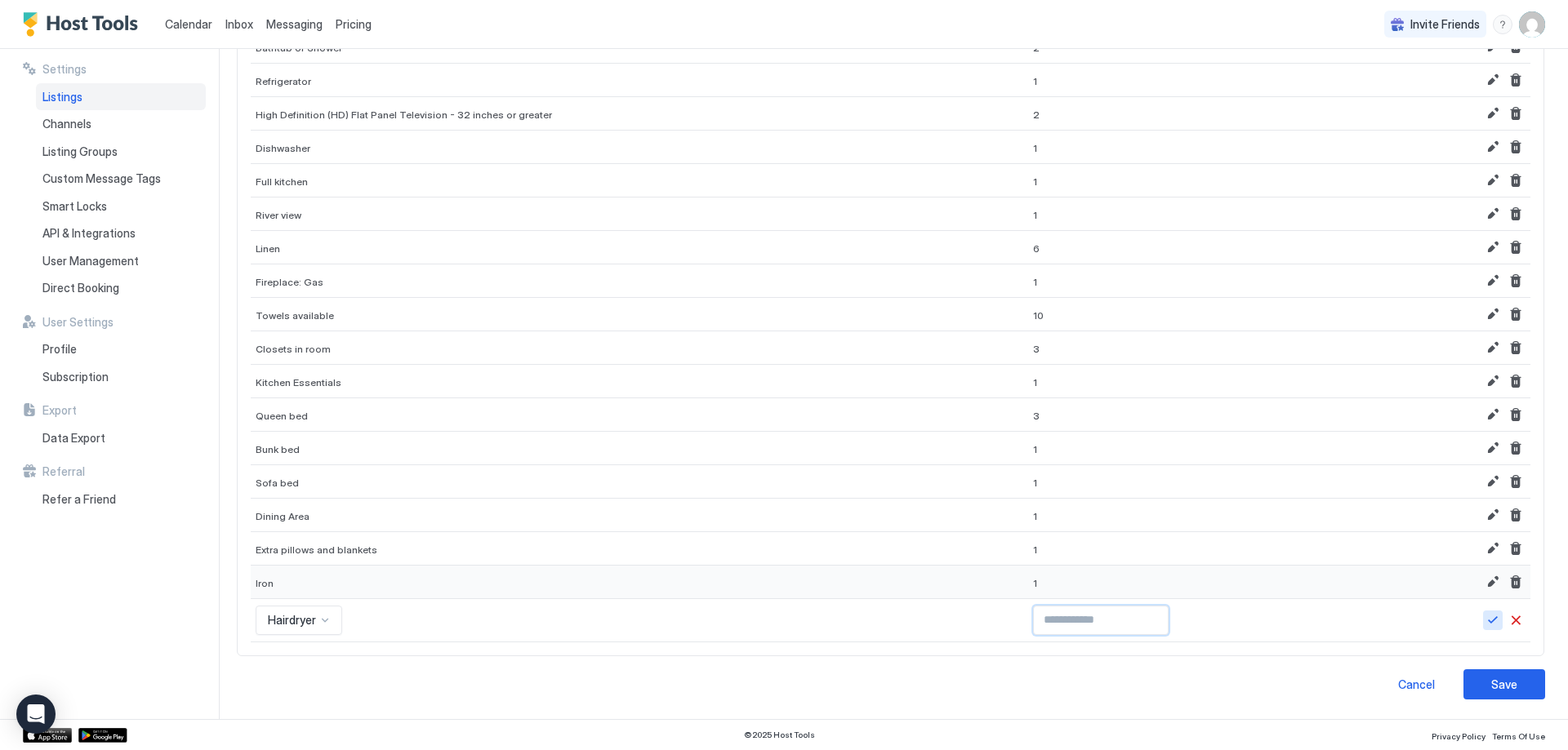
click at [1483, 613] on button "Save" at bounding box center [1493, 621] width 20 height 20
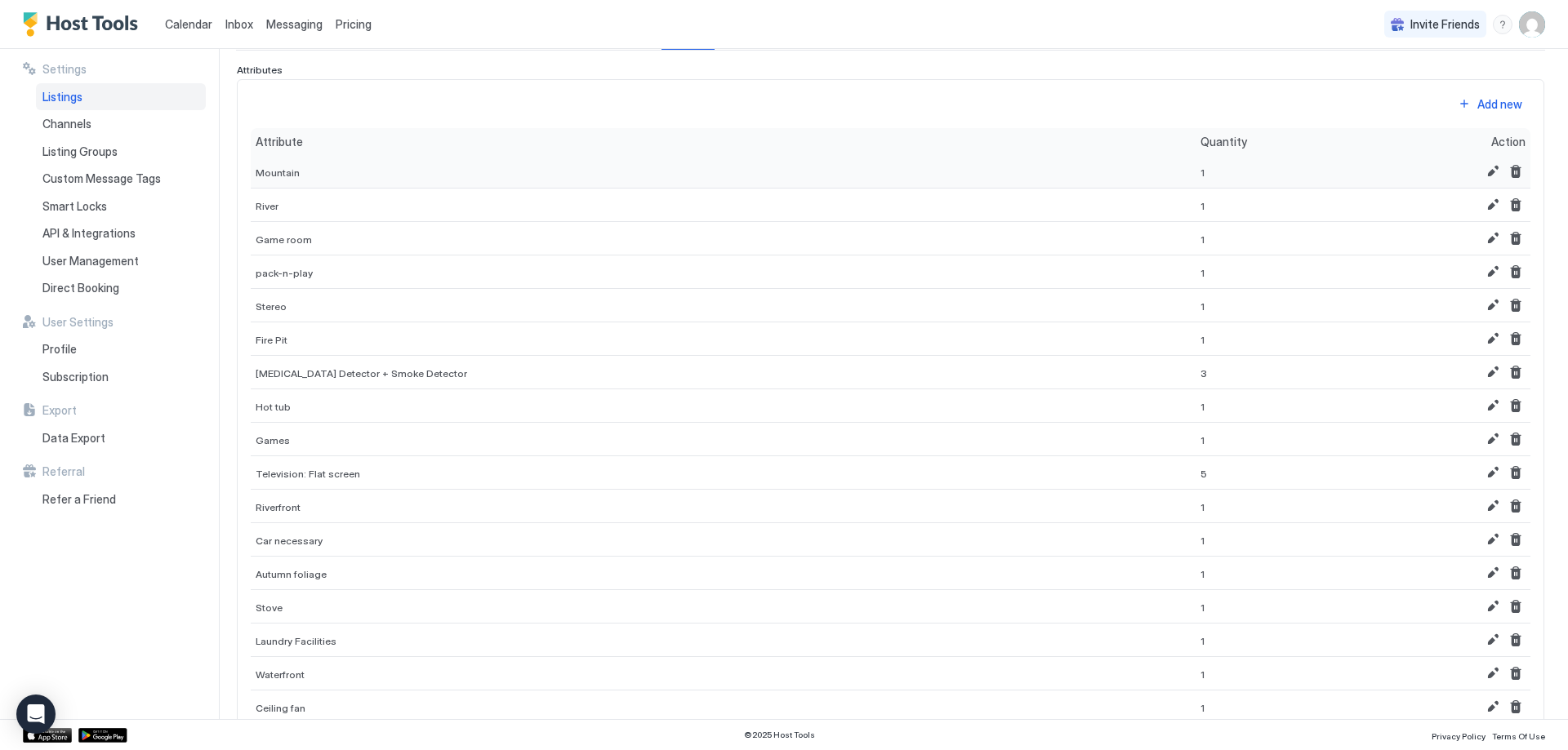
scroll to position [0, 0]
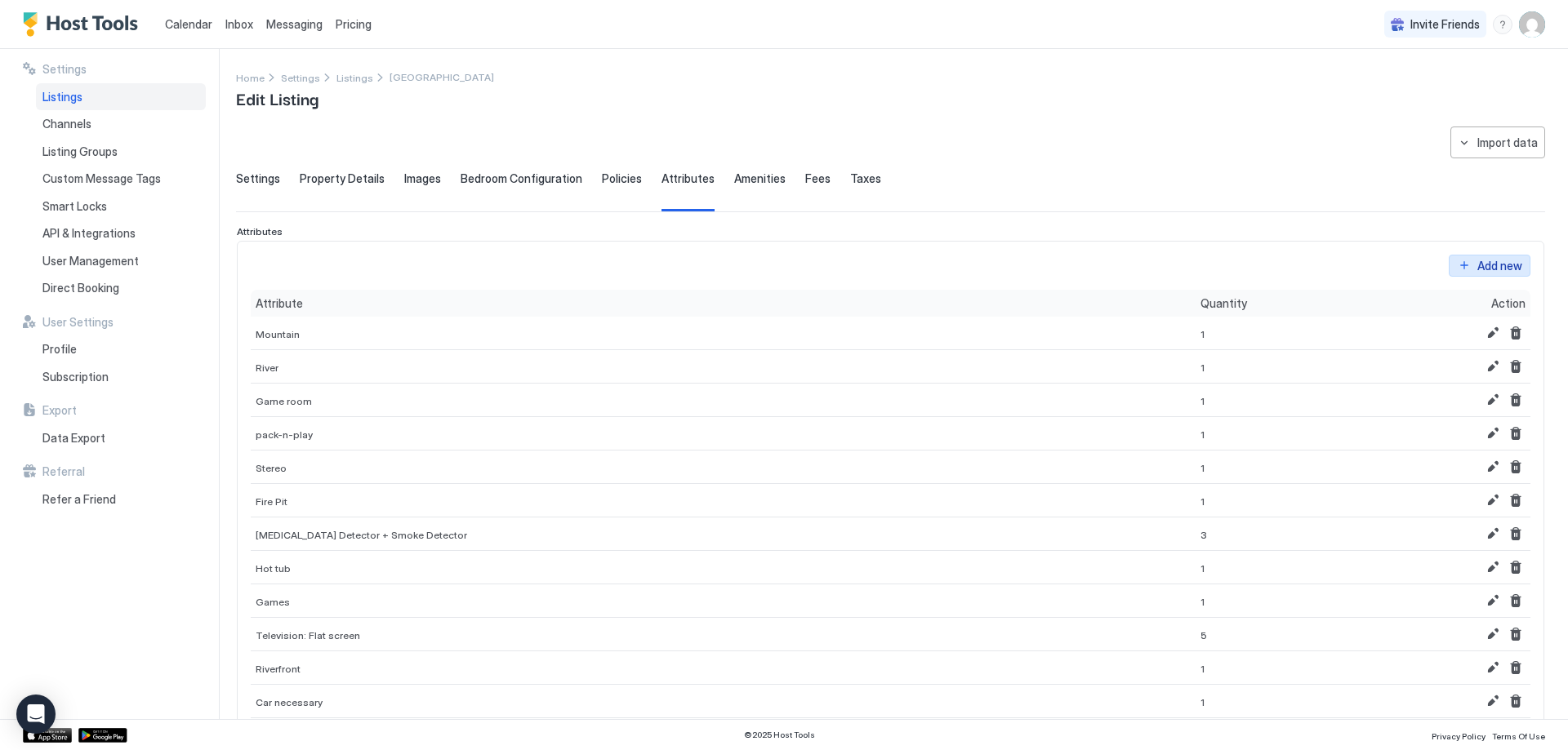
click at [1488, 263] on div "Add new" at bounding box center [1500, 265] width 45 height 17
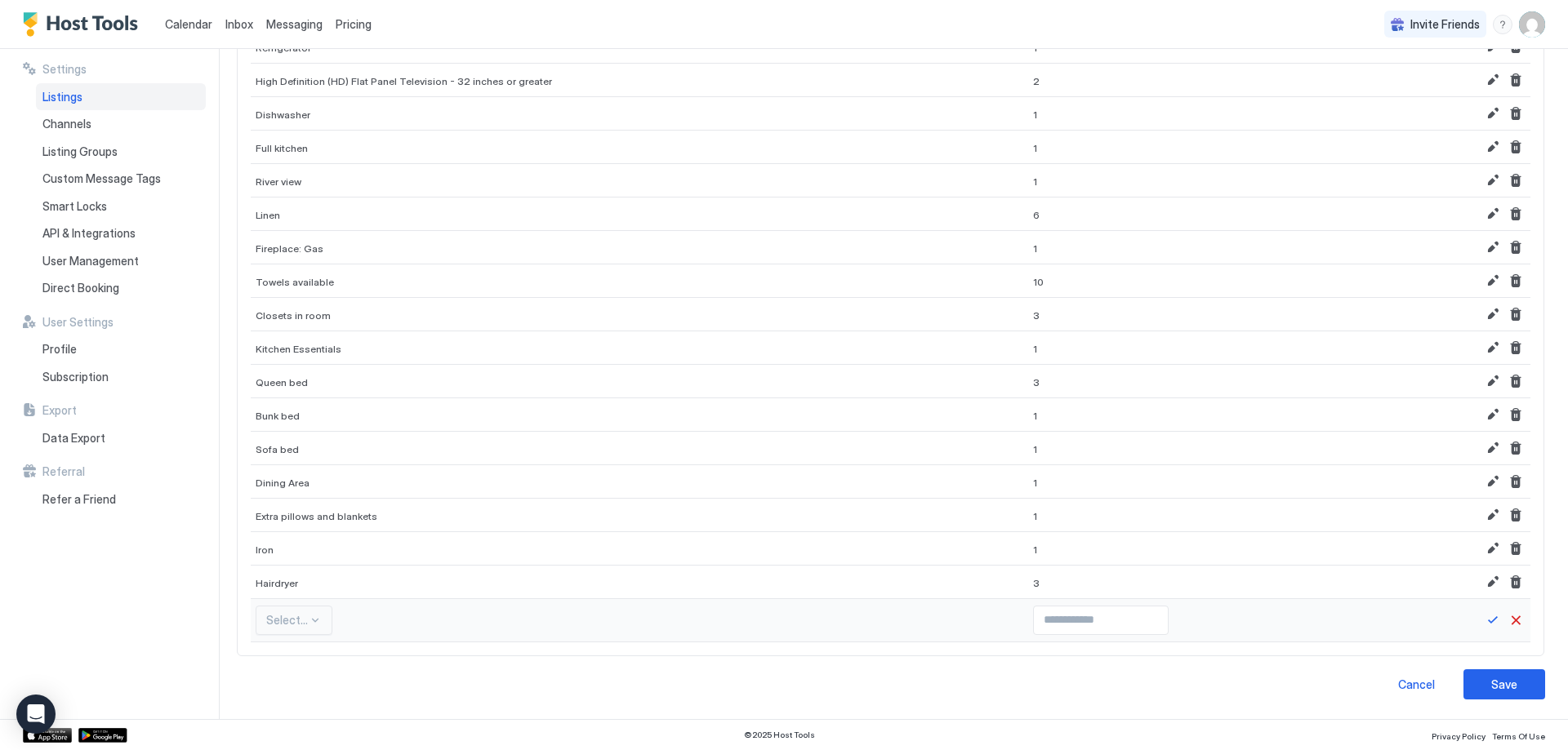
click at [302, 621] on div "Select..." at bounding box center [293, 621] width 77 height 29
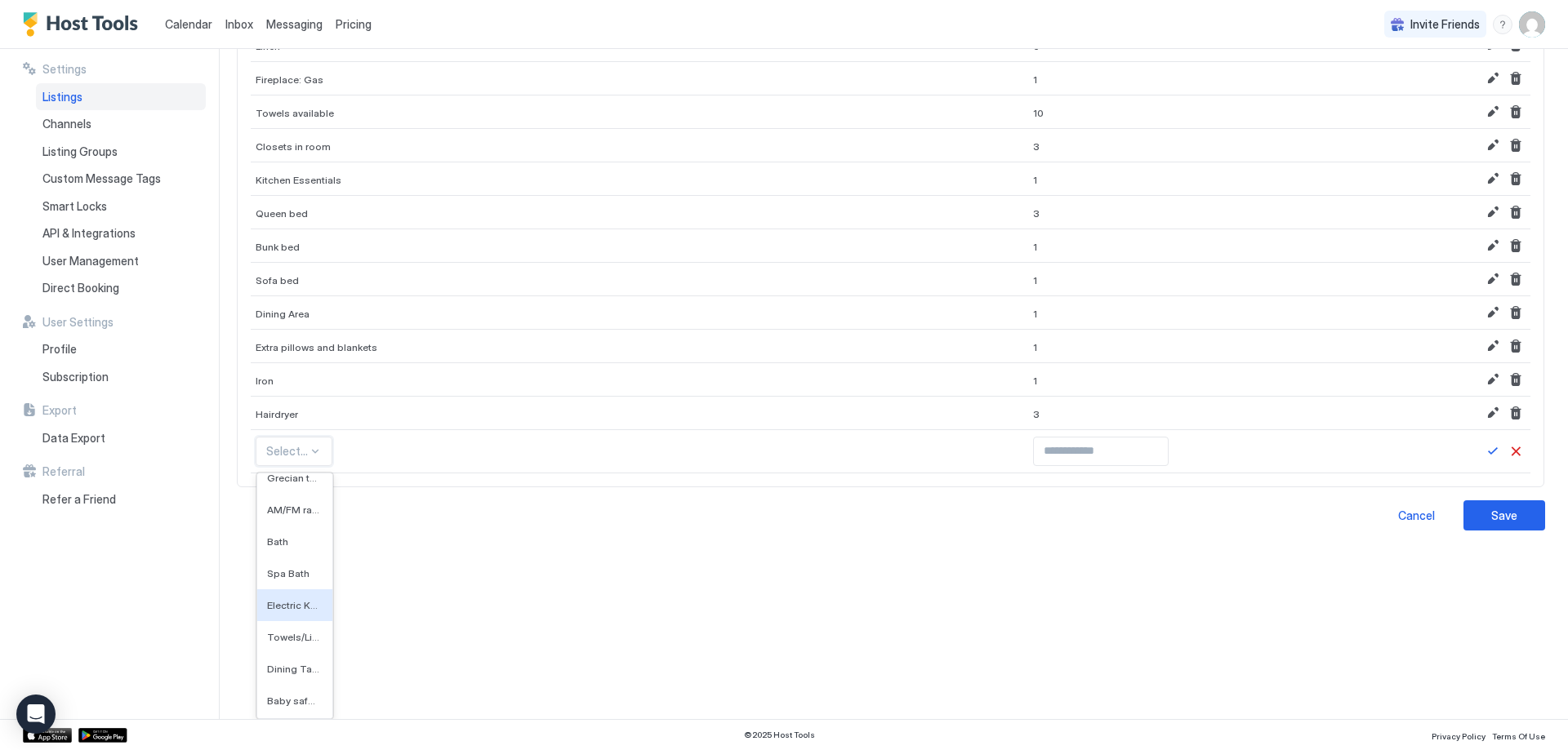
drag, startPoint x: 302, startPoint y: 621, endPoint x: 291, endPoint y: 608, distance: 17.0
click at [290, 602] on span "Electric Kettle" at bounding box center [293, 605] width 52 height 13
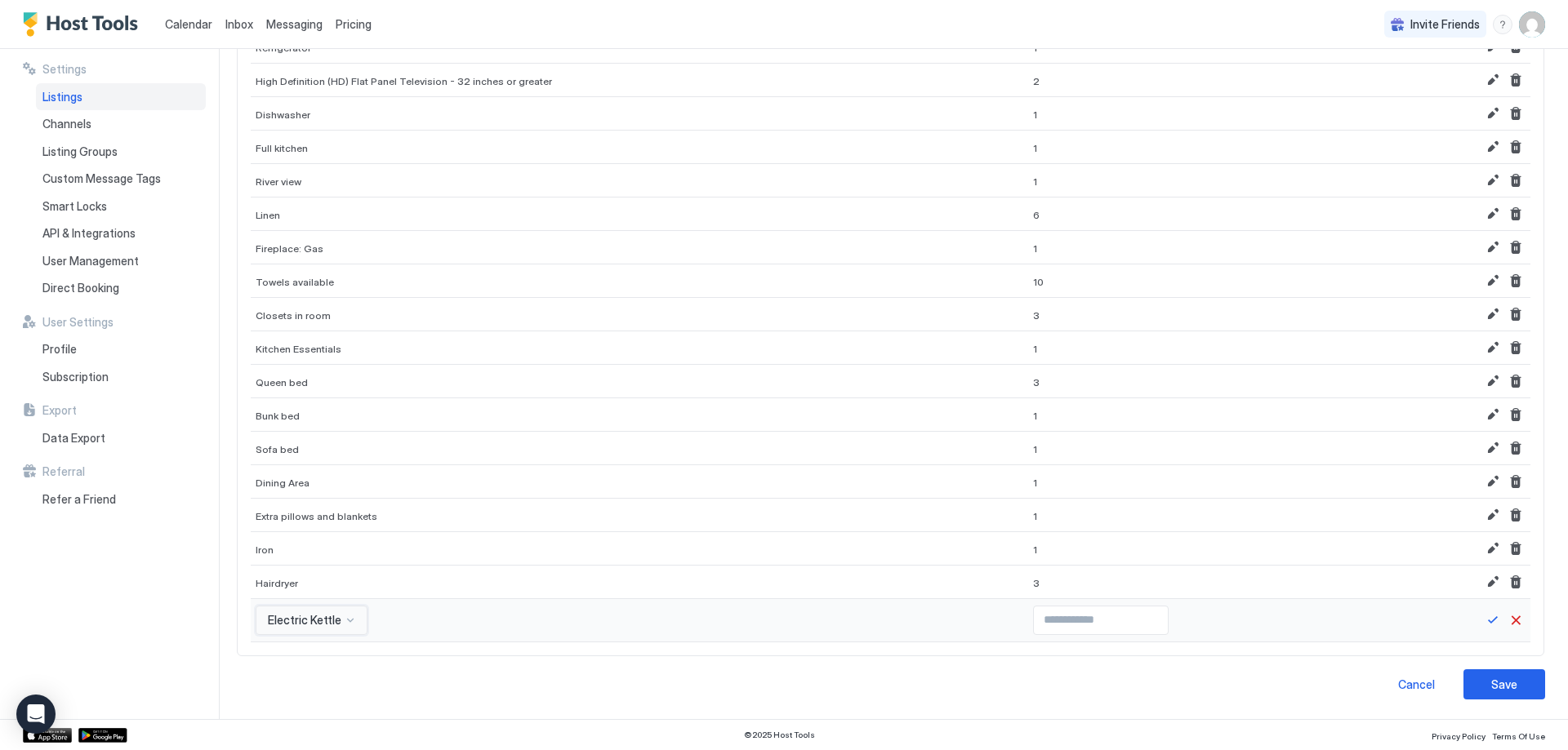
click at [314, 623] on div "option Electric Kettle, selected. Electric Kettle" at bounding box center [311, 621] width 112 height 29
click at [1075, 638] on div "**********" at bounding box center [902, 384] width 1332 height 670
click at [1051, 620] on input "Input Field" at bounding box center [1101, 621] width 134 height 28
type input "*"
click at [1104, 614] on input "*" at bounding box center [1101, 621] width 134 height 28
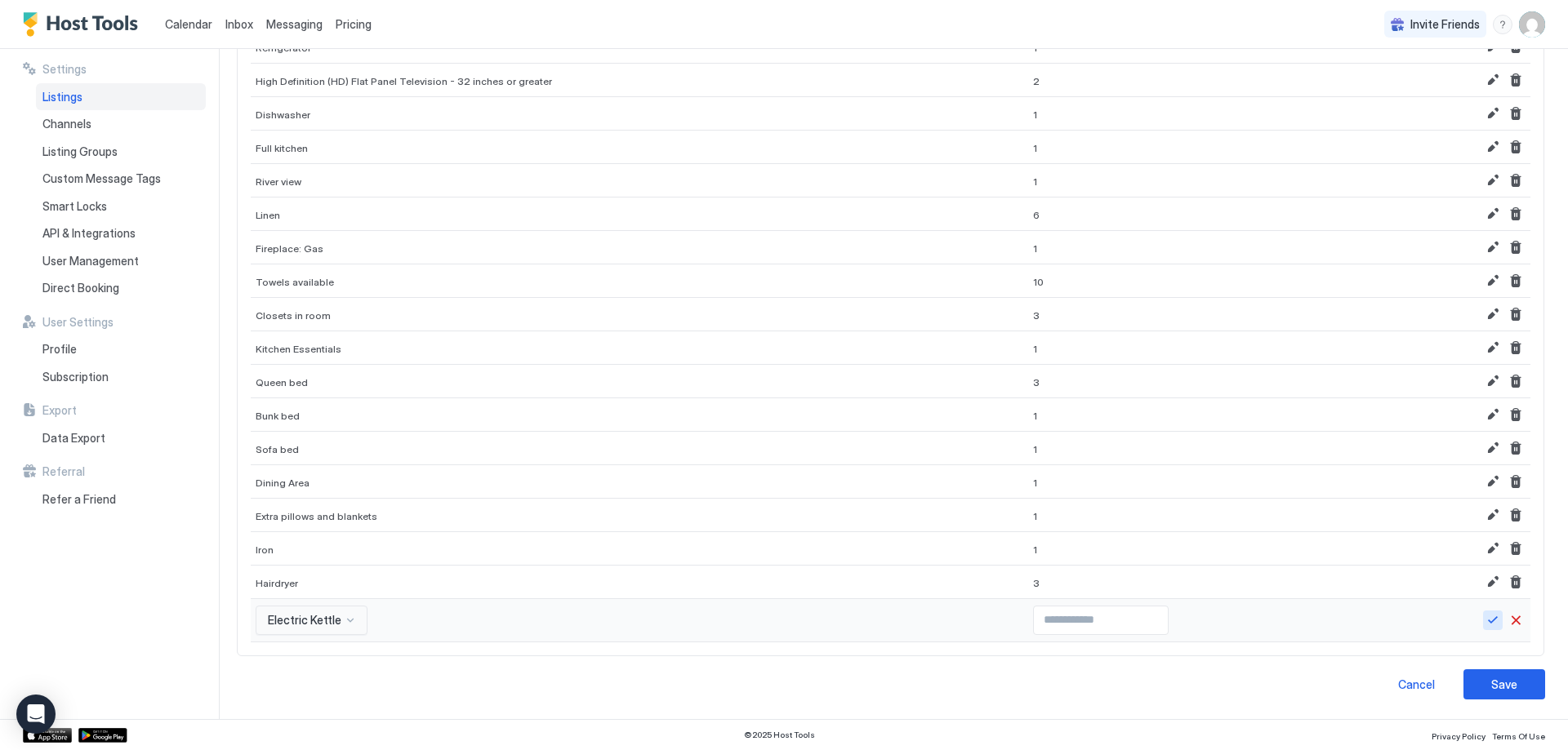
click at [1483, 625] on button "Save" at bounding box center [1493, 621] width 20 height 20
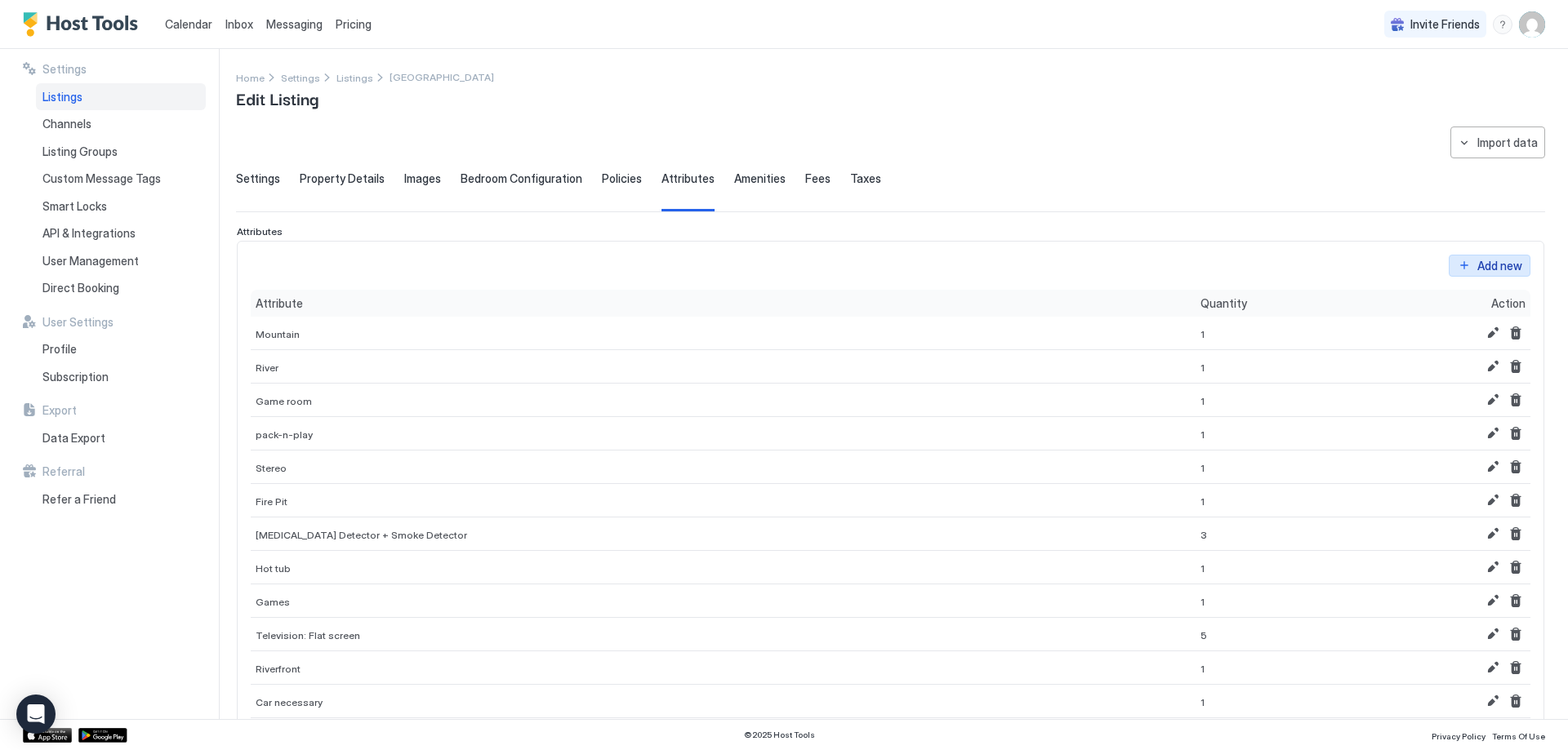
click at [1500, 270] on div "Add new" at bounding box center [1500, 265] width 45 height 17
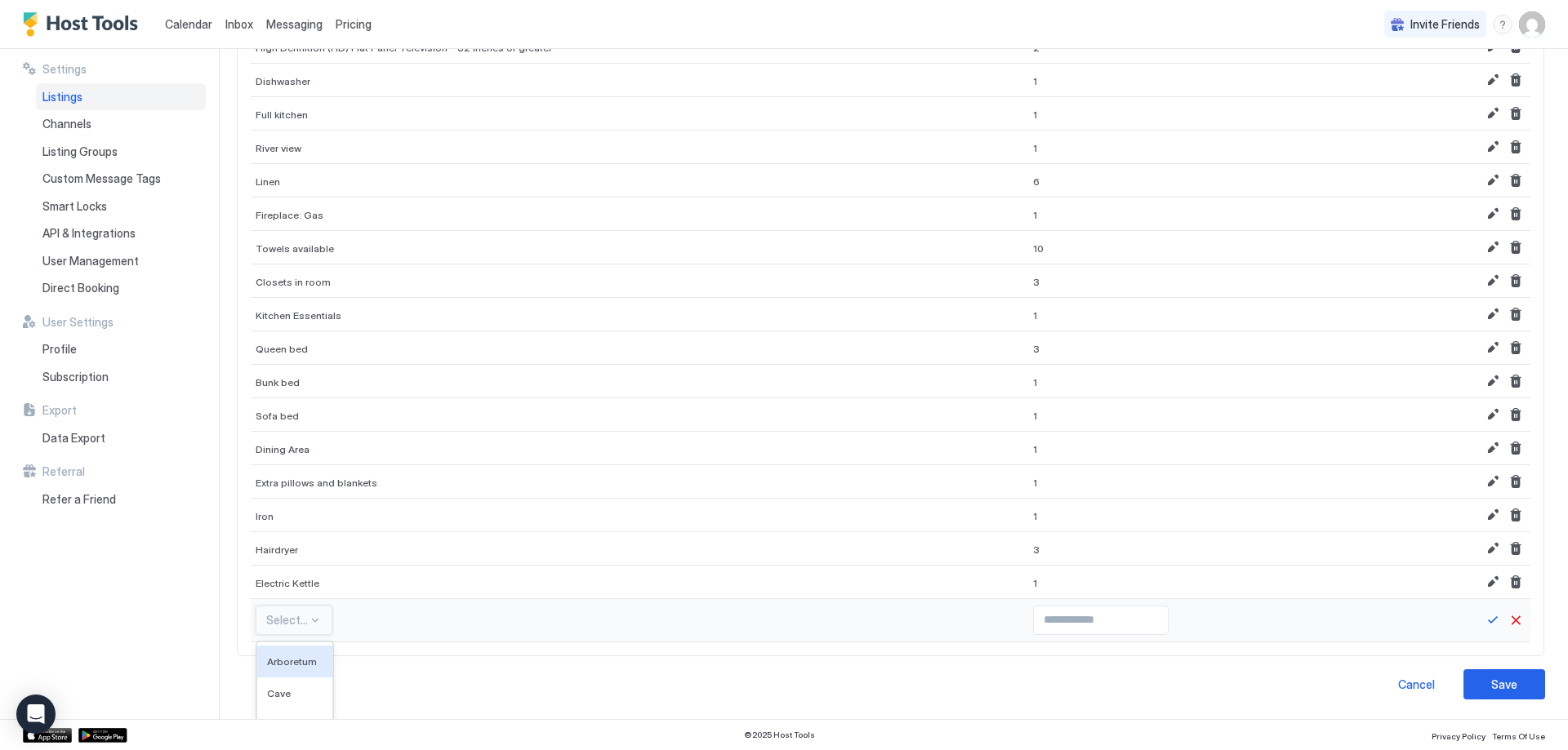
click at [318, 616] on div "560 results available. Use Up and Down to choose options, press Enter to select…" at bounding box center [293, 621] width 77 height 29
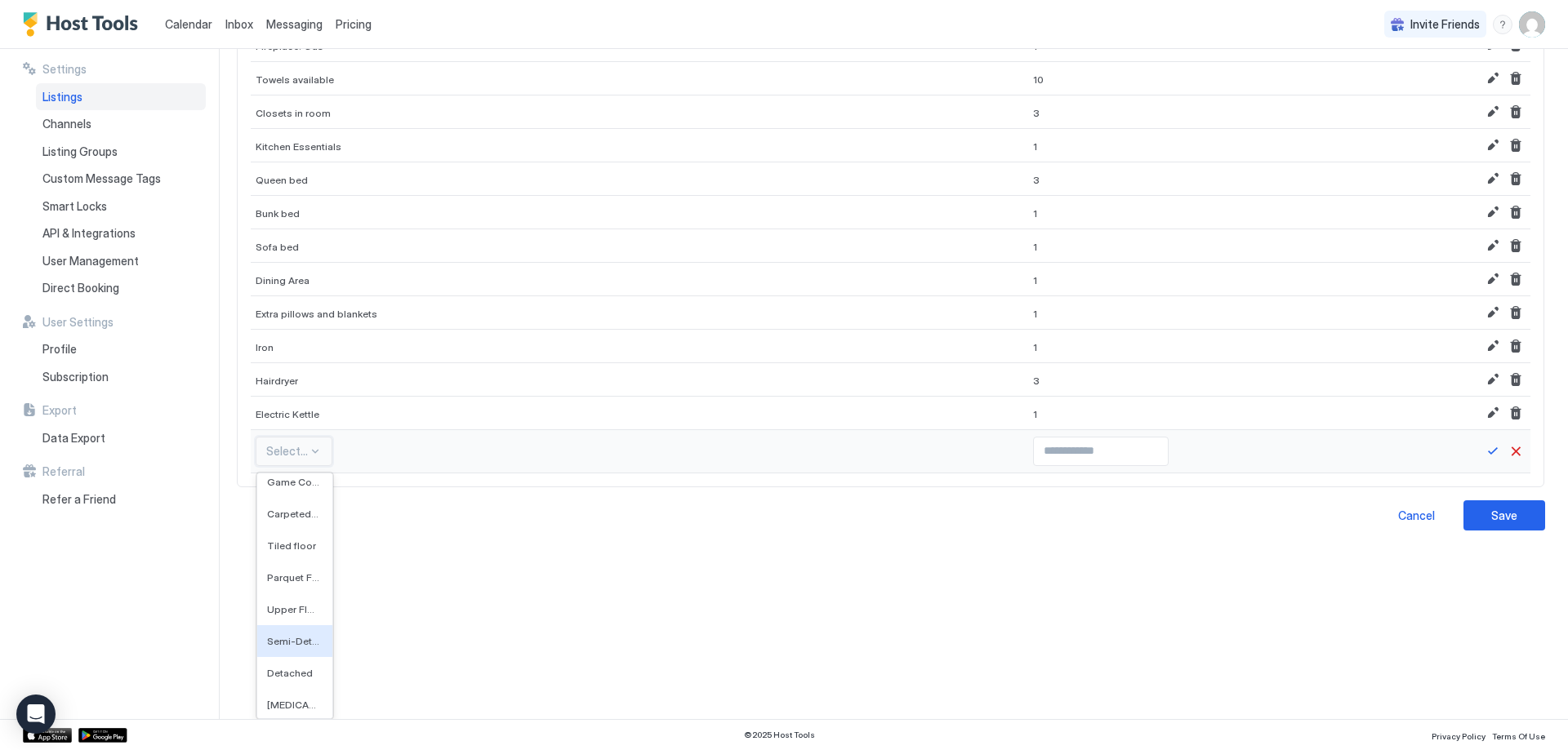
click at [289, 641] on span "Semi-Detached" at bounding box center [293, 641] width 52 height 13
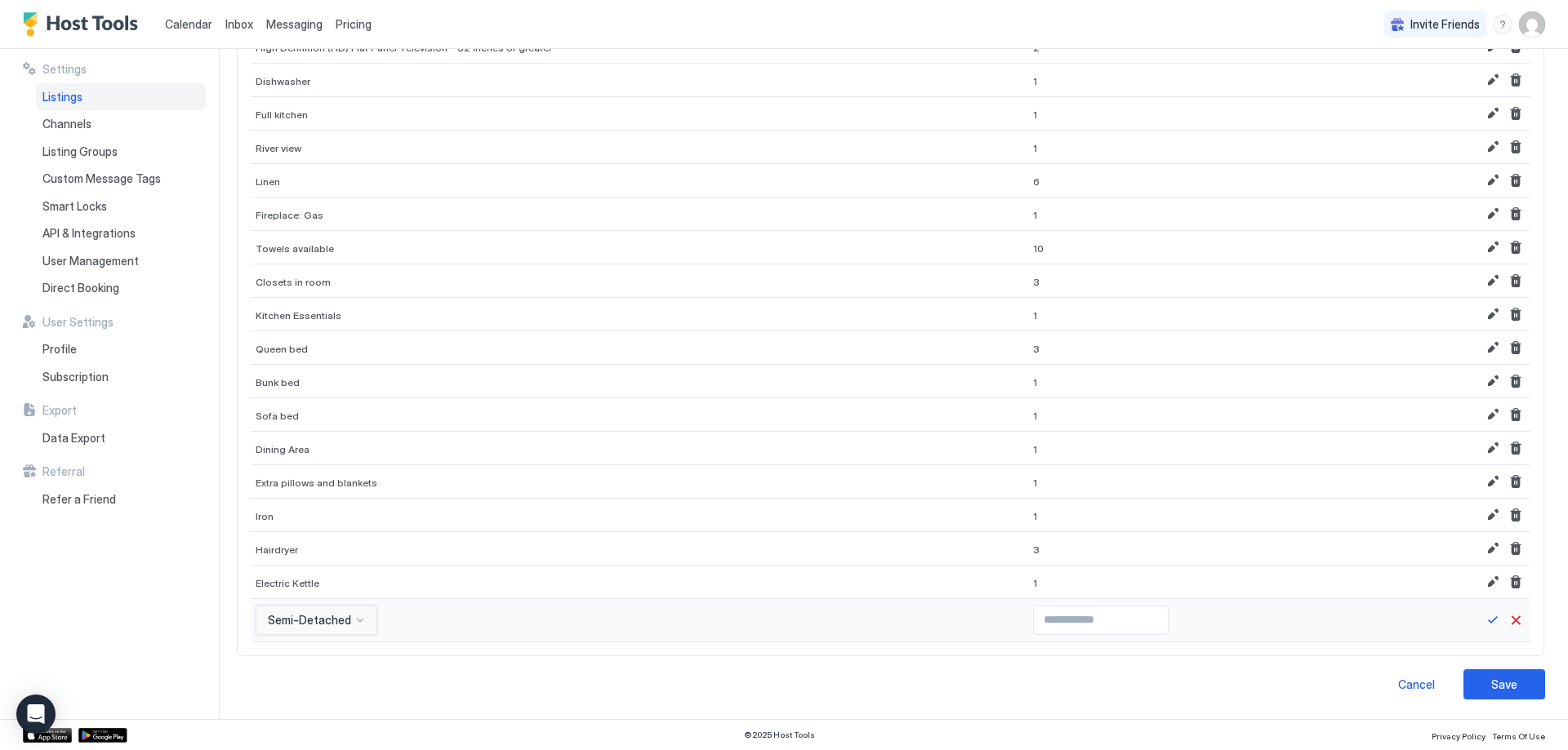
click at [349, 616] on div "option Semi-Detached, selected. Semi-Detached" at bounding box center [316, 621] width 121 height 29
click at [326, 621] on div "option Garden view, selected. Garden view" at bounding box center [307, 621] width 104 height 29
click at [337, 625] on div "option Game Console - PS2, selected. Game Console - PS2" at bounding box center [328, 621] width 147 height 29
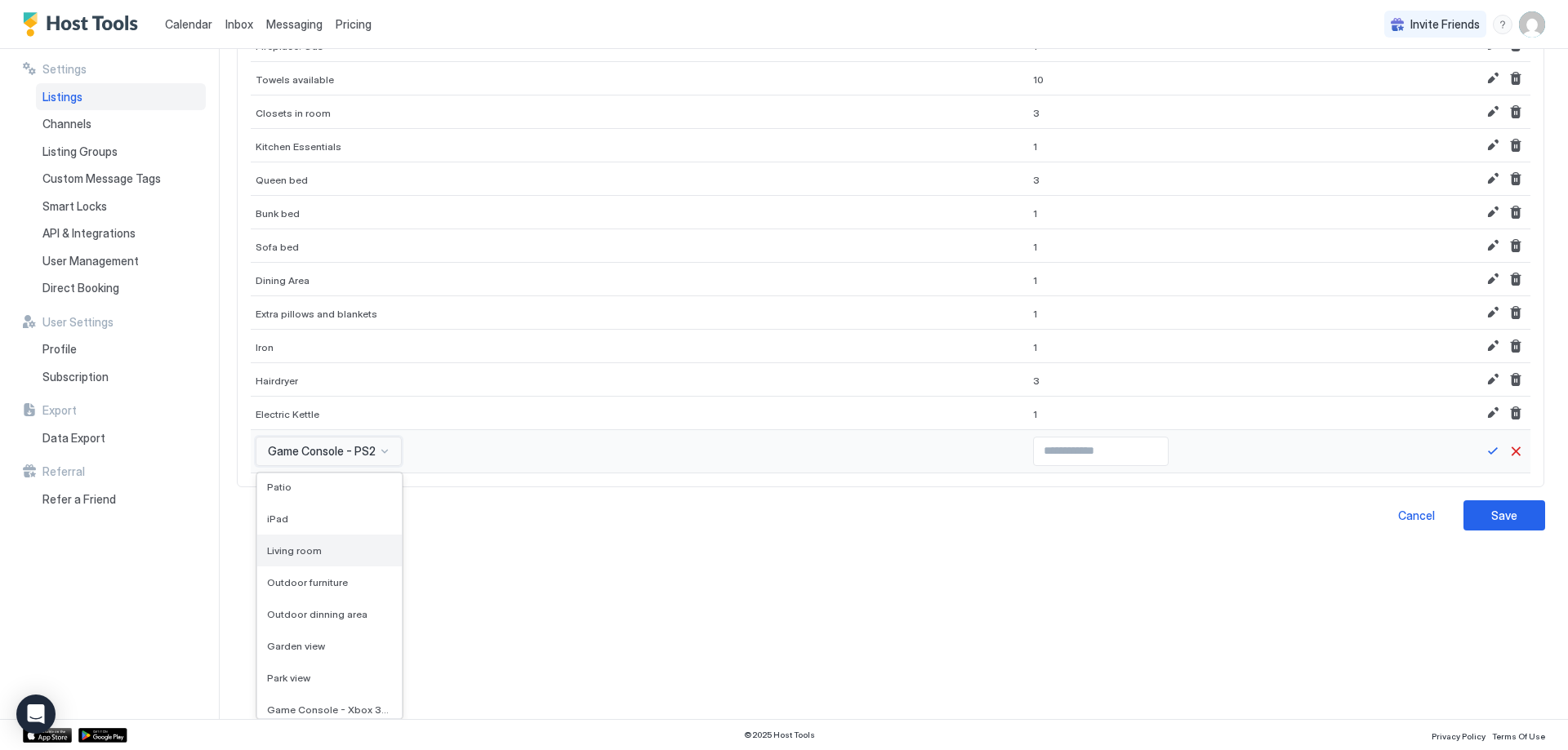
click at [339, 551] on div "Living room" at bounding box center [329, 551] width 125 height 13
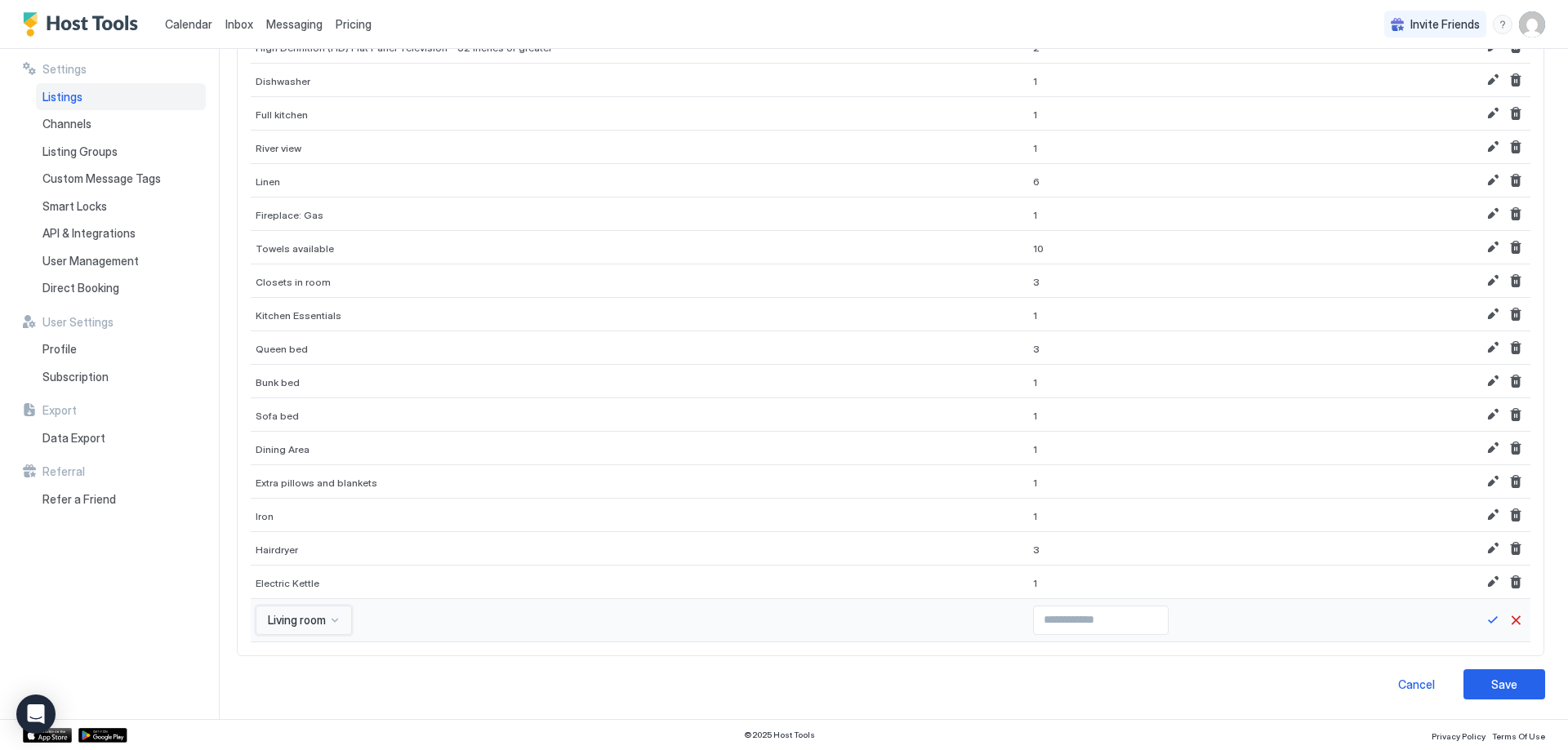
click at [1028, 635] on div at bounding box center [1212, 621] width 369 height 43
click at [1034, 626] on input "Input Field" at bounding box center [1101, 621] width 134 height 28
type input "*"
click at [1101, 620] on input "*" at bounding box center [1101, 621] width 134 height 28
click at [1485, 615] on button "Save" at bounding box center [1493, 621] width 20 height 20
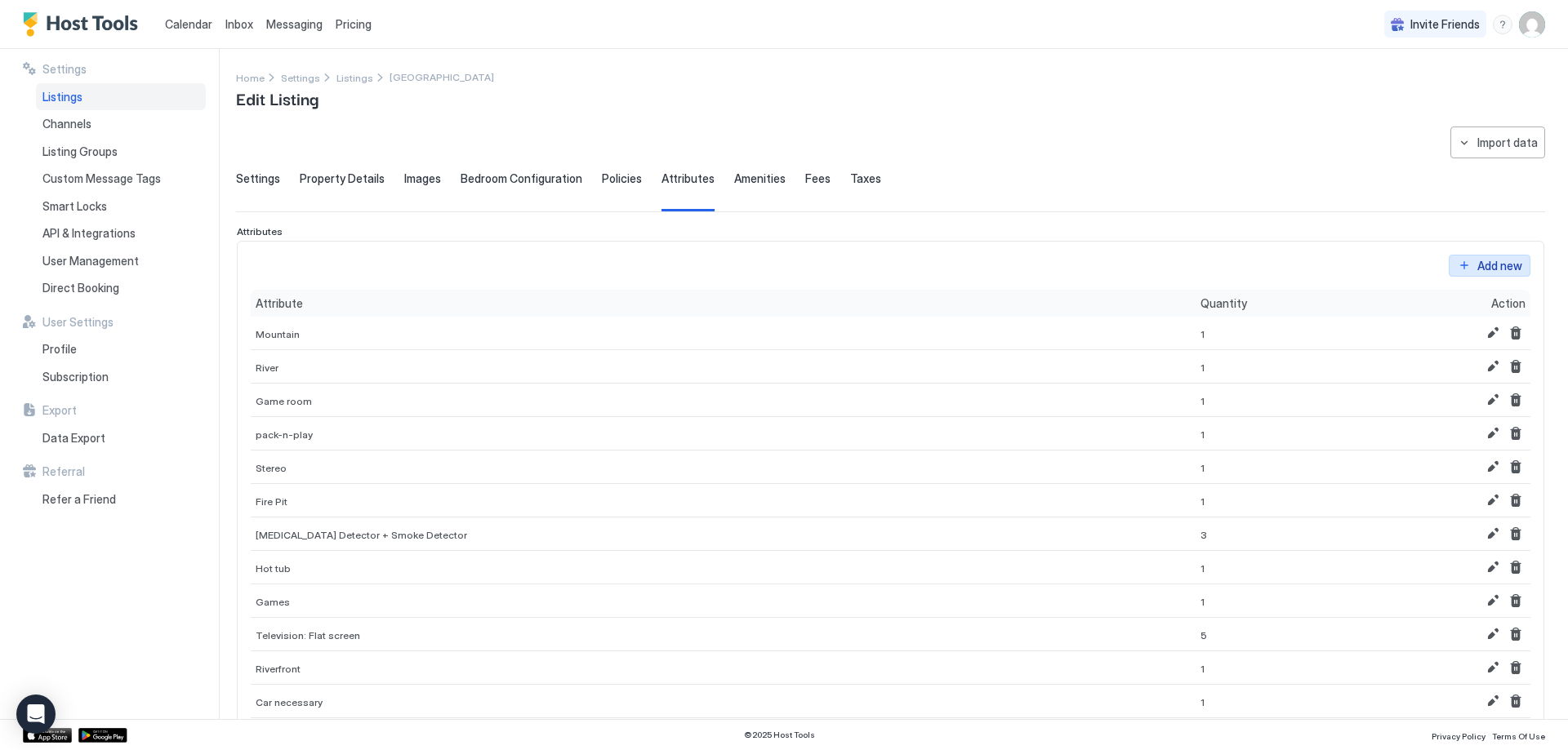
click at [1478, 268] on div "Add new" at bounding box center [1500, 265] width 45 height 17
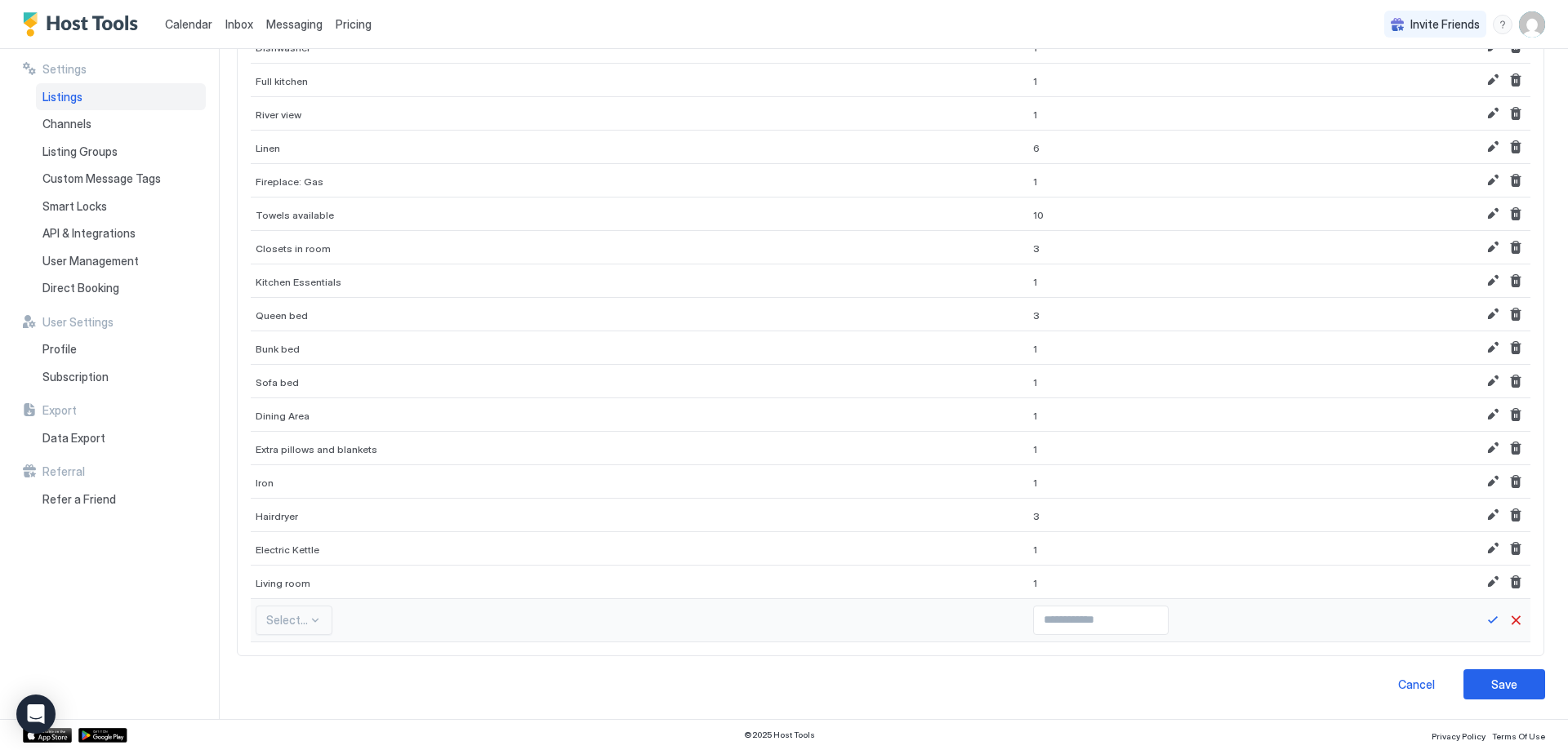
click at [293, 631] on div "Select..." at bounding box center [293, 621] width 77 height 29
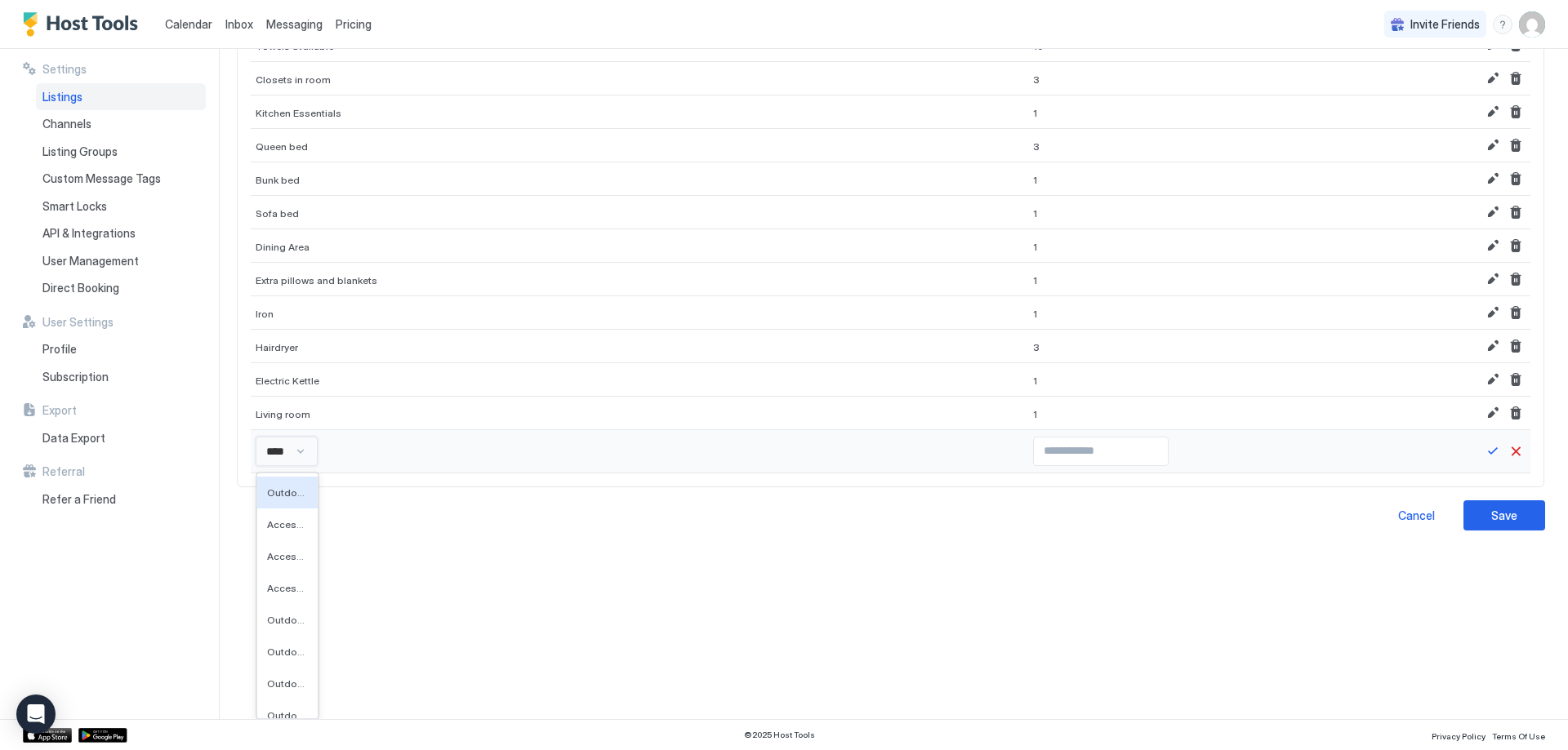
type input "*****"
click at [280, 502] on div "Outdoor lanai gazebo covered" at bounding box center [290, 492] width 67 height 32
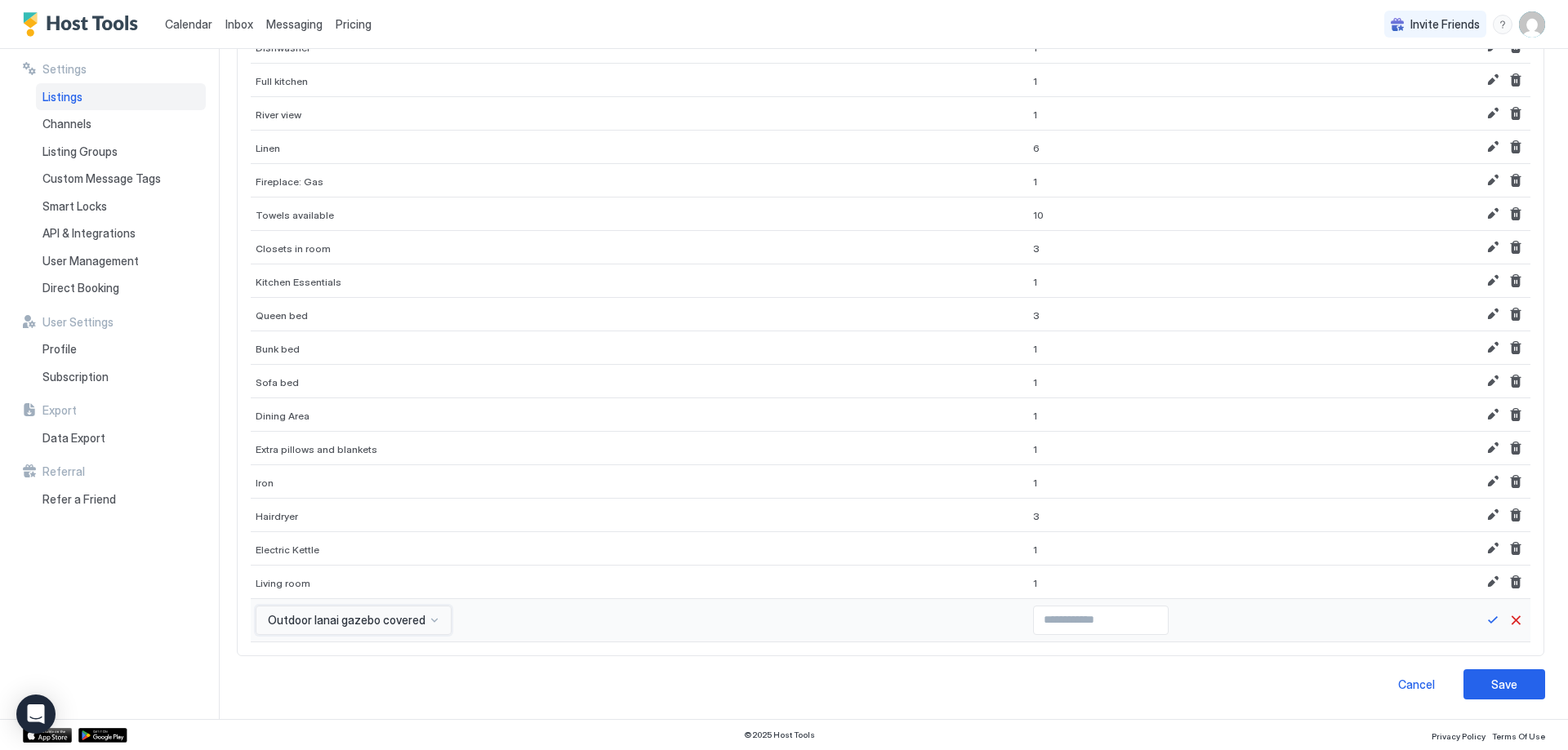
click at [352, 619] on div "option Outdoor lanai gazebo covered, selected. Outdoor lanai gazebo covered" at bounding box center [353, 621] width 196 height 29
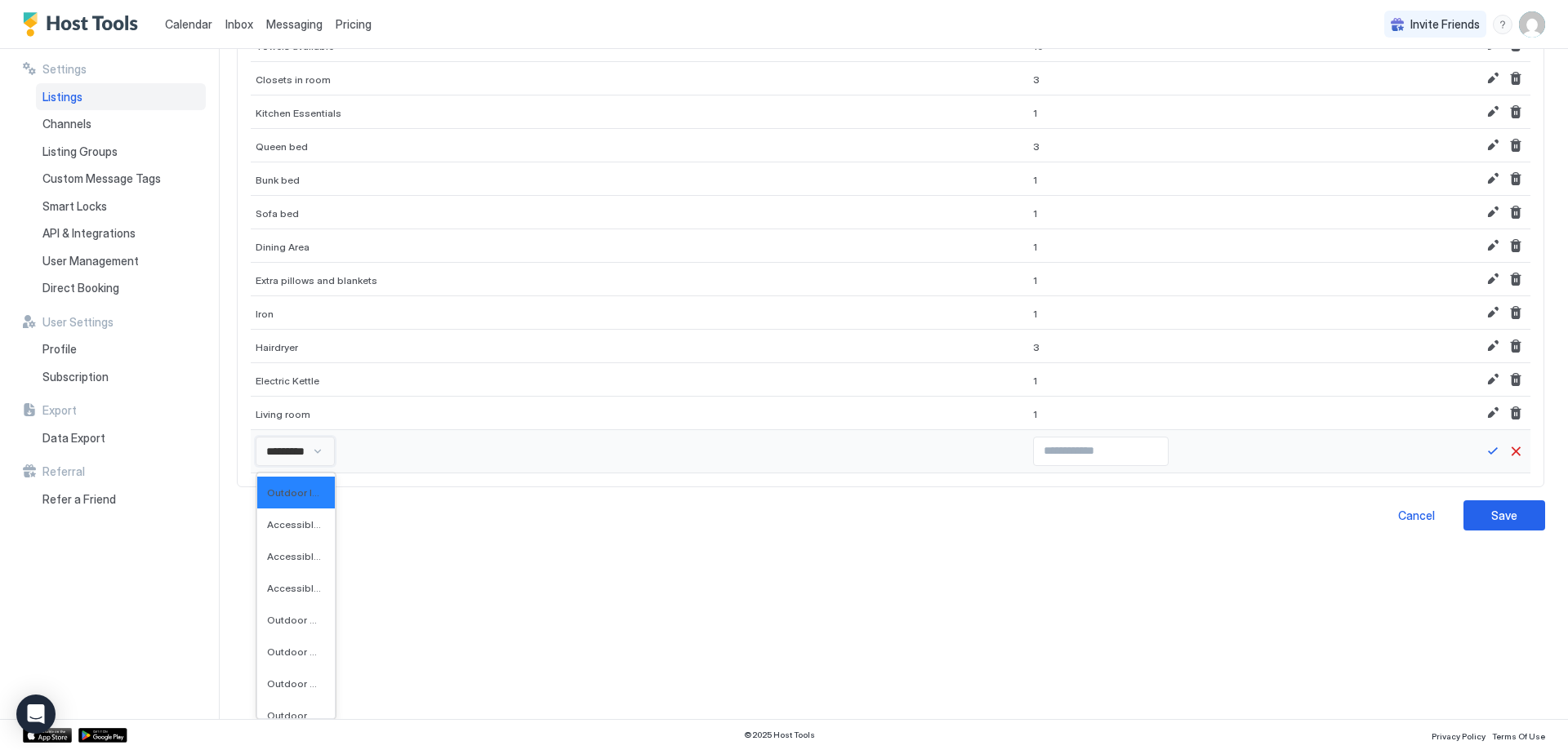
type input "**********"
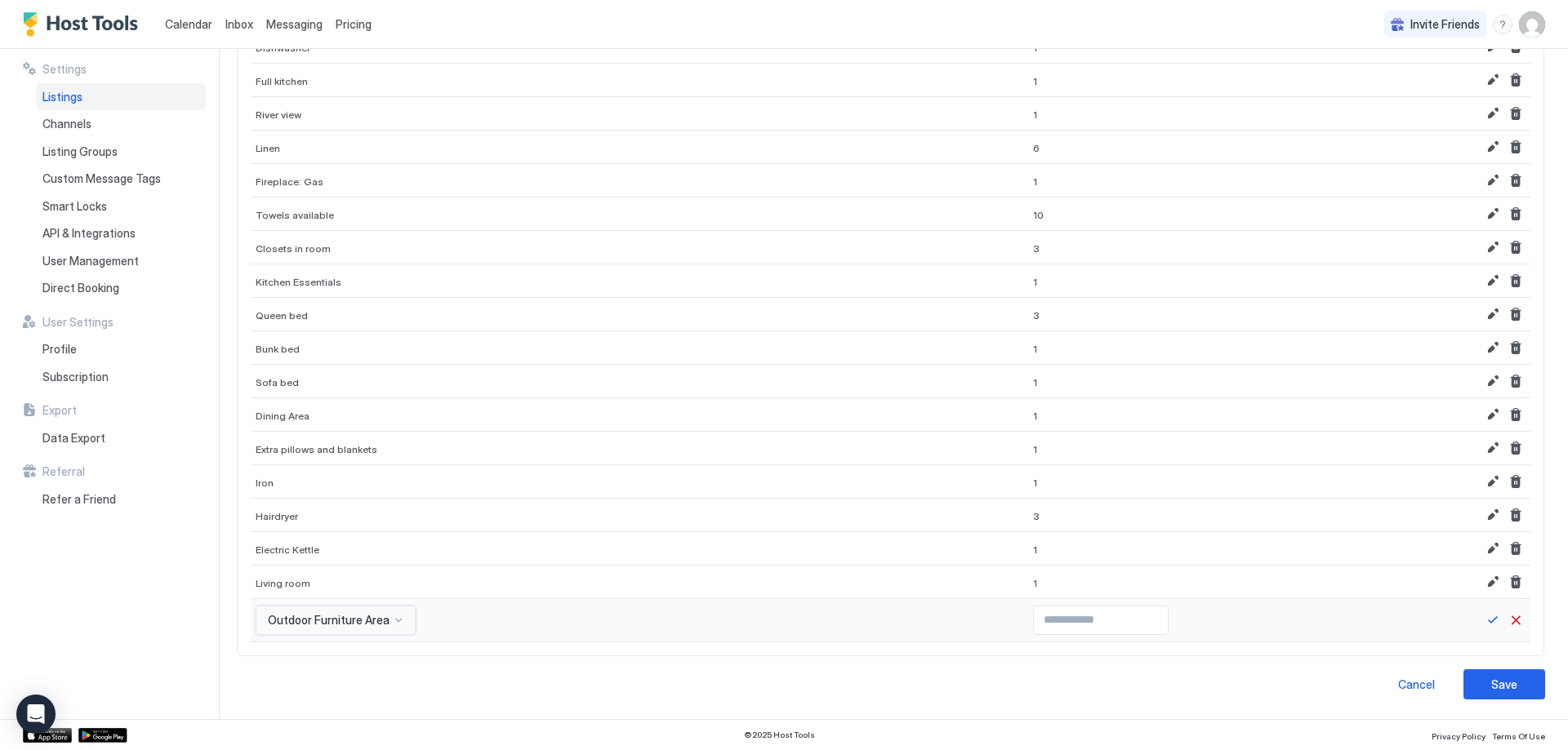
click at [352, 619] on div "option Outdoor Furniture Area, selected. Outdoor Furniture Area" at bounding box center [335, 621] width 160 height 29
type input "******"
click at [1034, 627] on input "Input Field" at bounding box center [1101, 621] width 134 height 28
type input "*"
click at [1106, 615] on input "*" at bounding box center [1101, 621] width 134 height 28
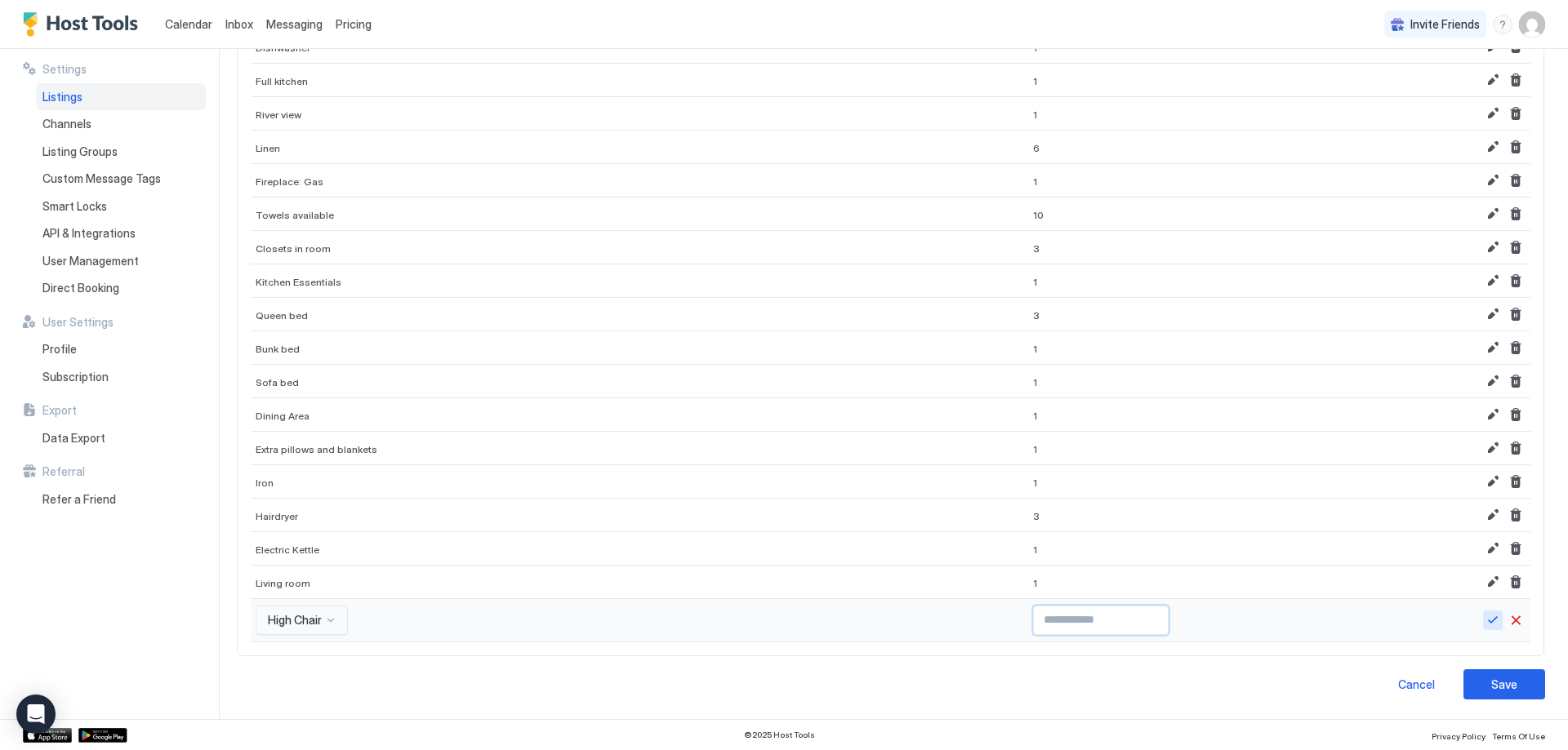
click at [1483, 622] on button "Save" at bounding box center [1493, 621] width 20 height 20
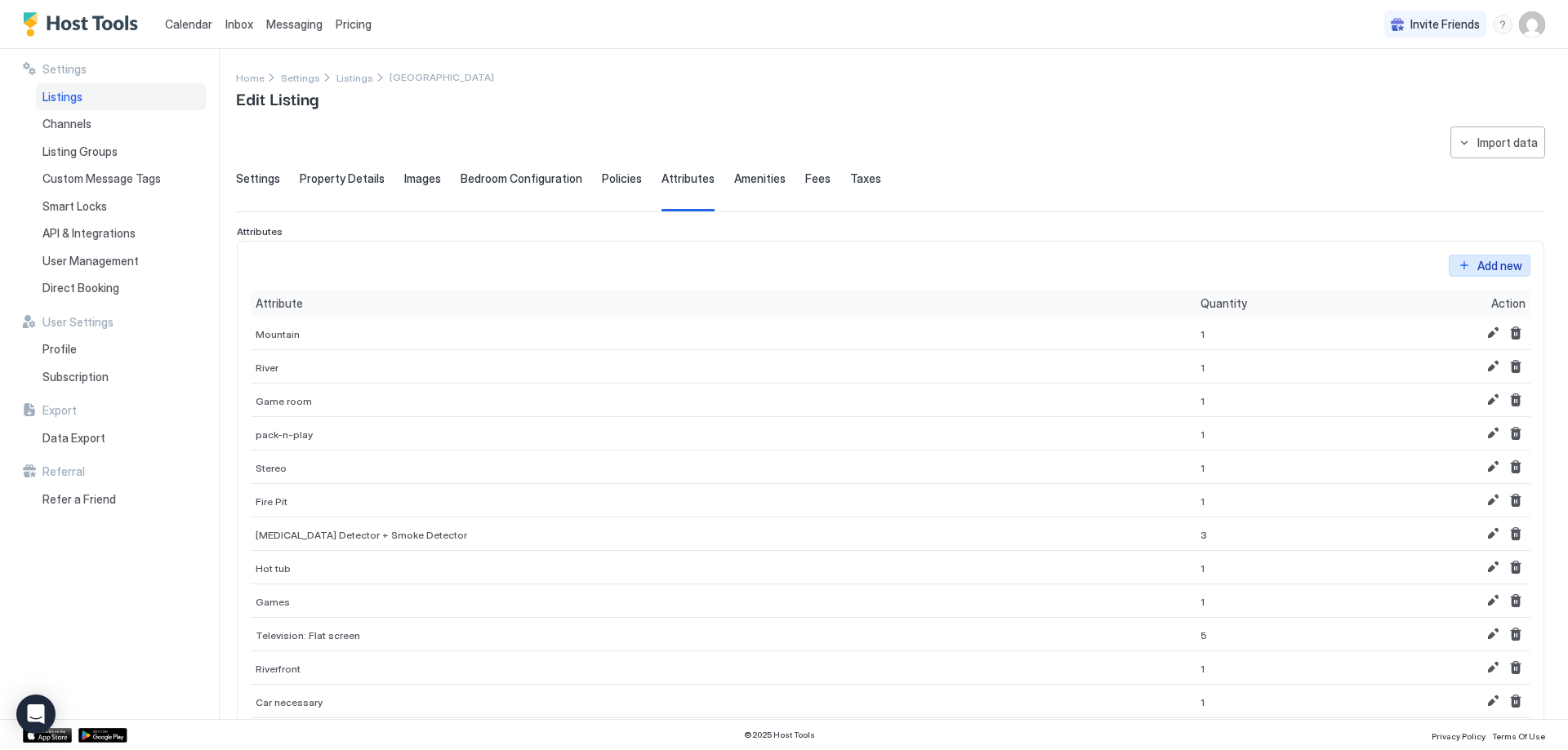
click at [1488, 270] on div "Add new" at bounding box center [1500, 265] width 45 height 17
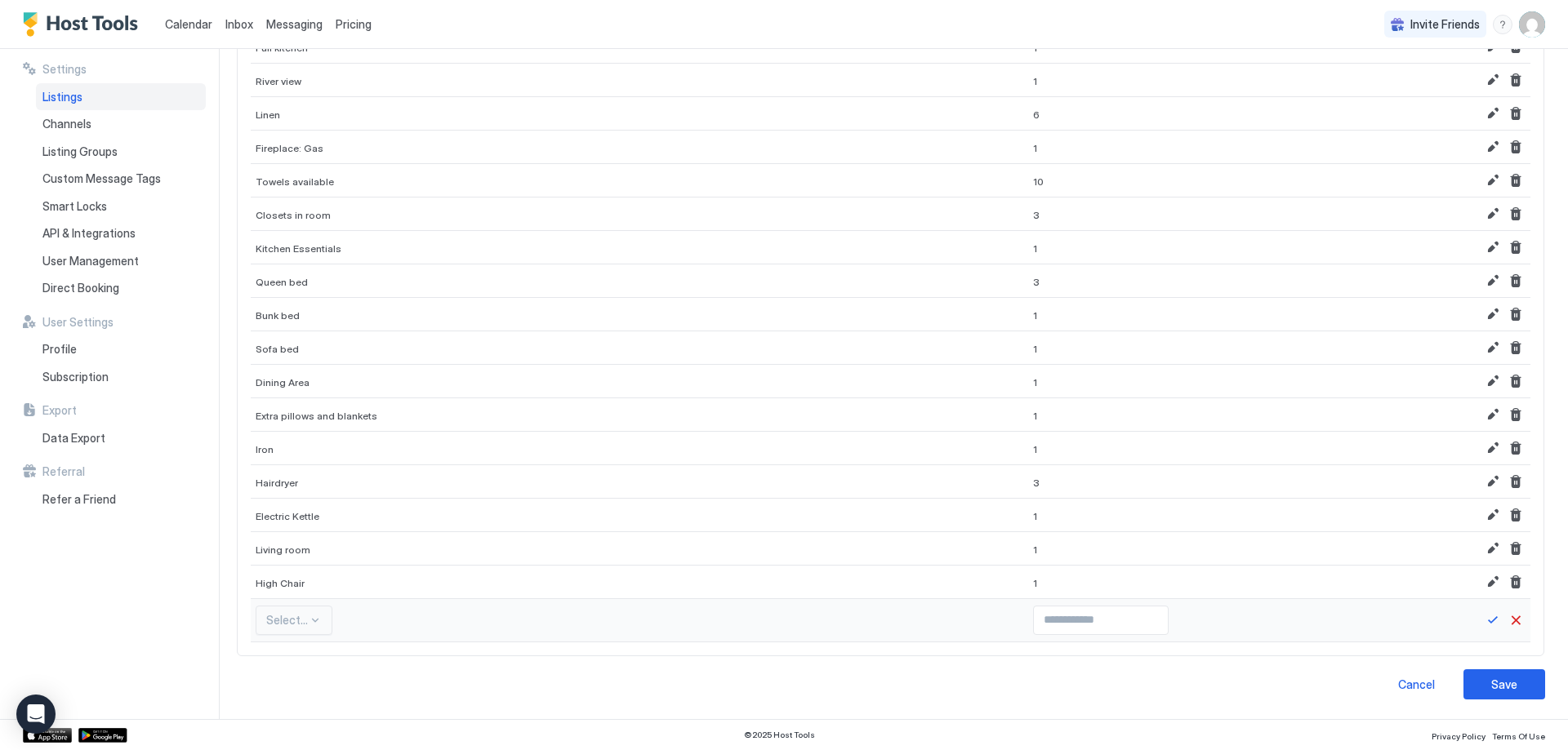
click at [254, 623] on div "Select..." at bounding box center [639, 621] width 777 height 43
click at [282, 623] on div "558 results available. Use Up and Down to choose options, press Enter to select…" at bounding box center [293, 621] width 77 height 29
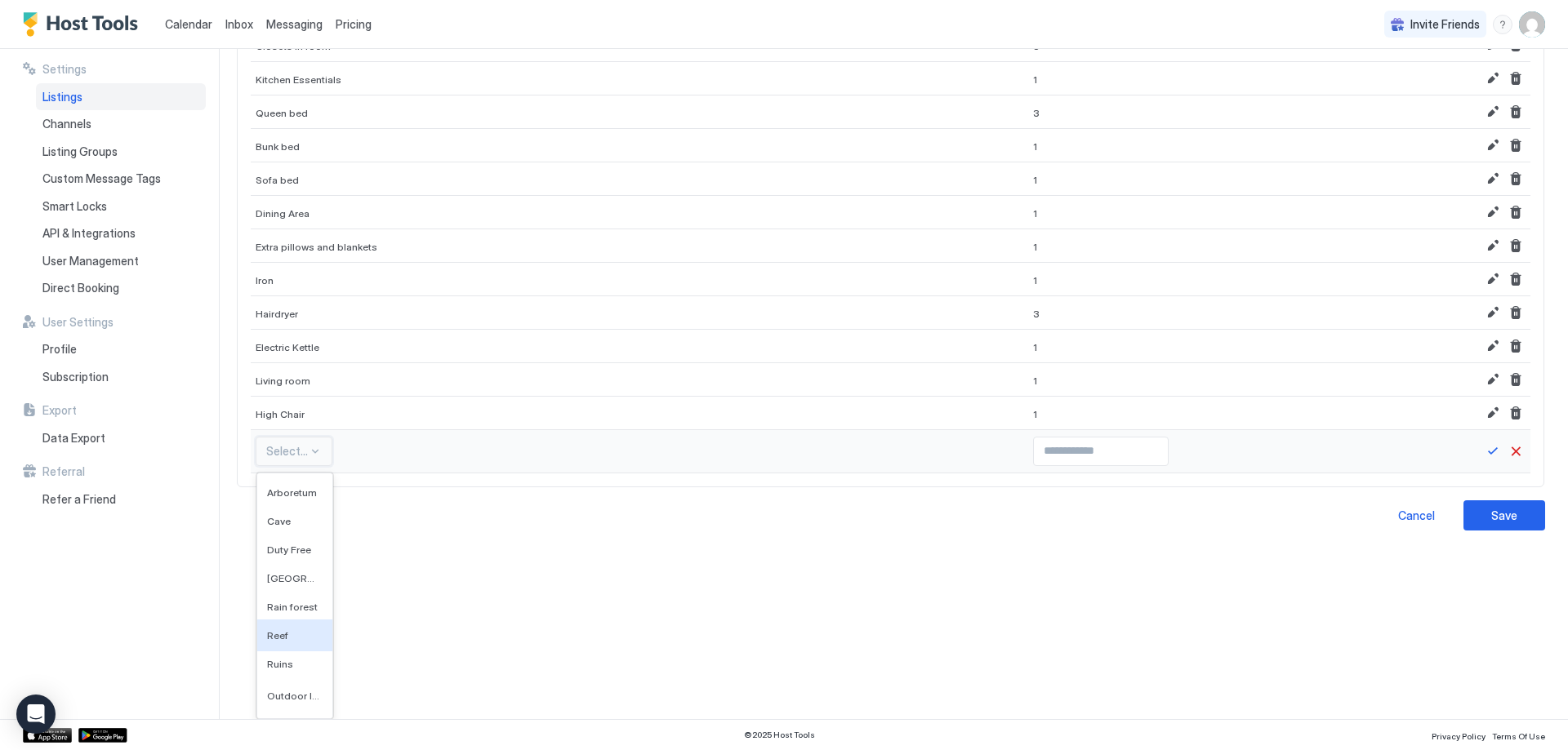
type input "*"
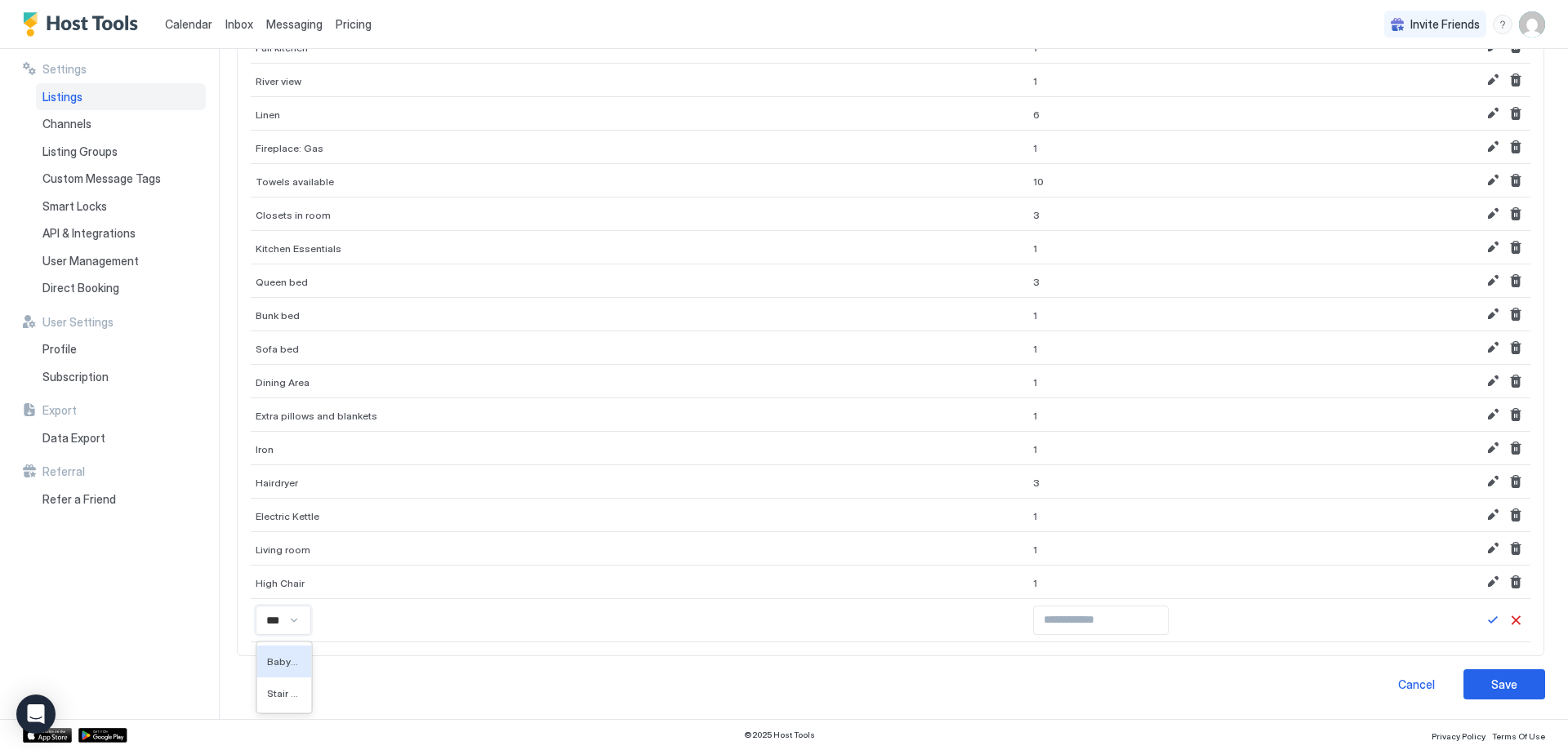
type input "****"
click at [1049, 623] on input "Input Field" at bounding box center [1101, 621] width 134 height 28
click at [1104, 615] on input "*" at bounding box center [1101, 621] width 134 height 28
type input "*"
click at [1104, 615] on input "*" at bounding box center [1101, 621] width 134 height 28
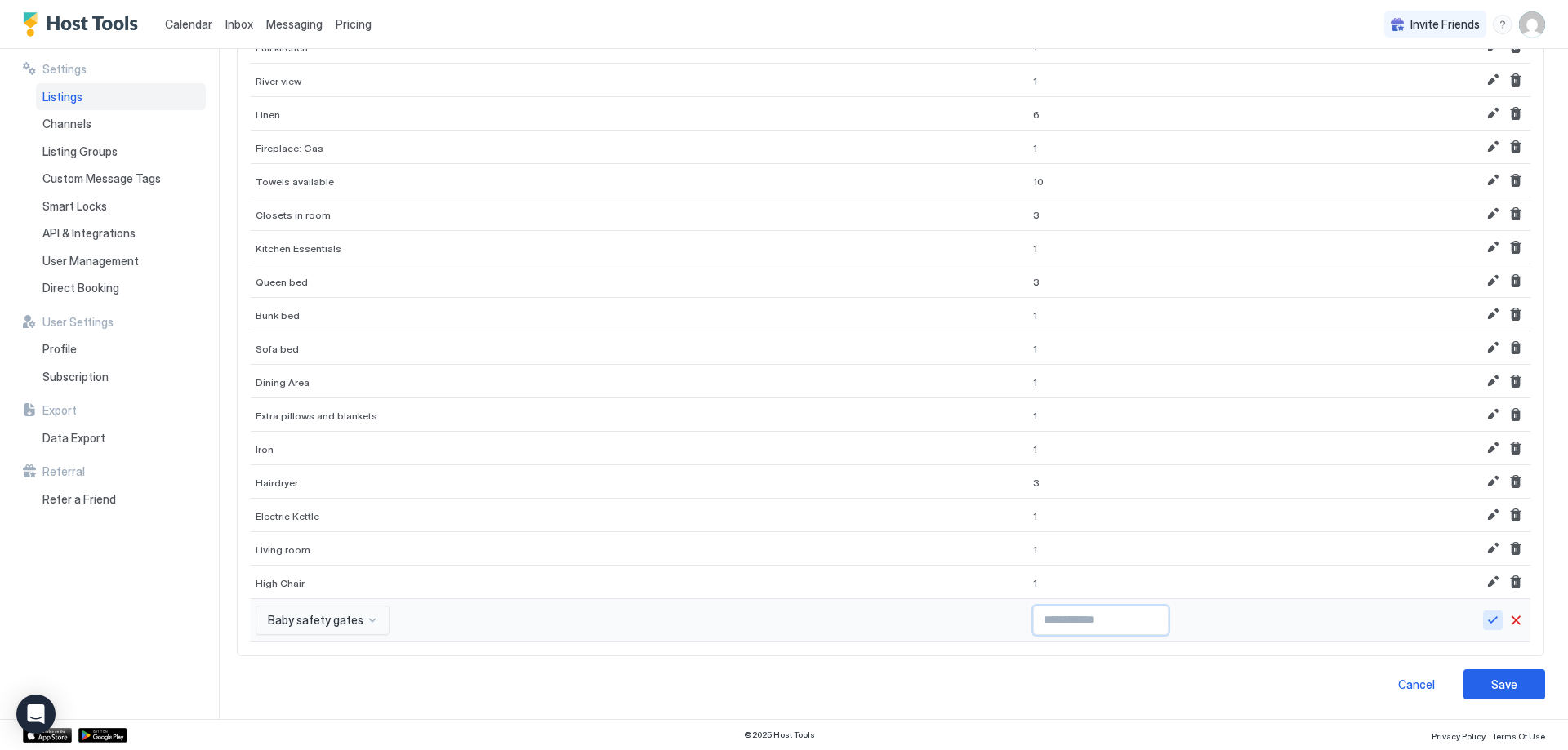
click at [1483, 621] on button "Save" at bounding box center [1493, 621] width 20 height 20
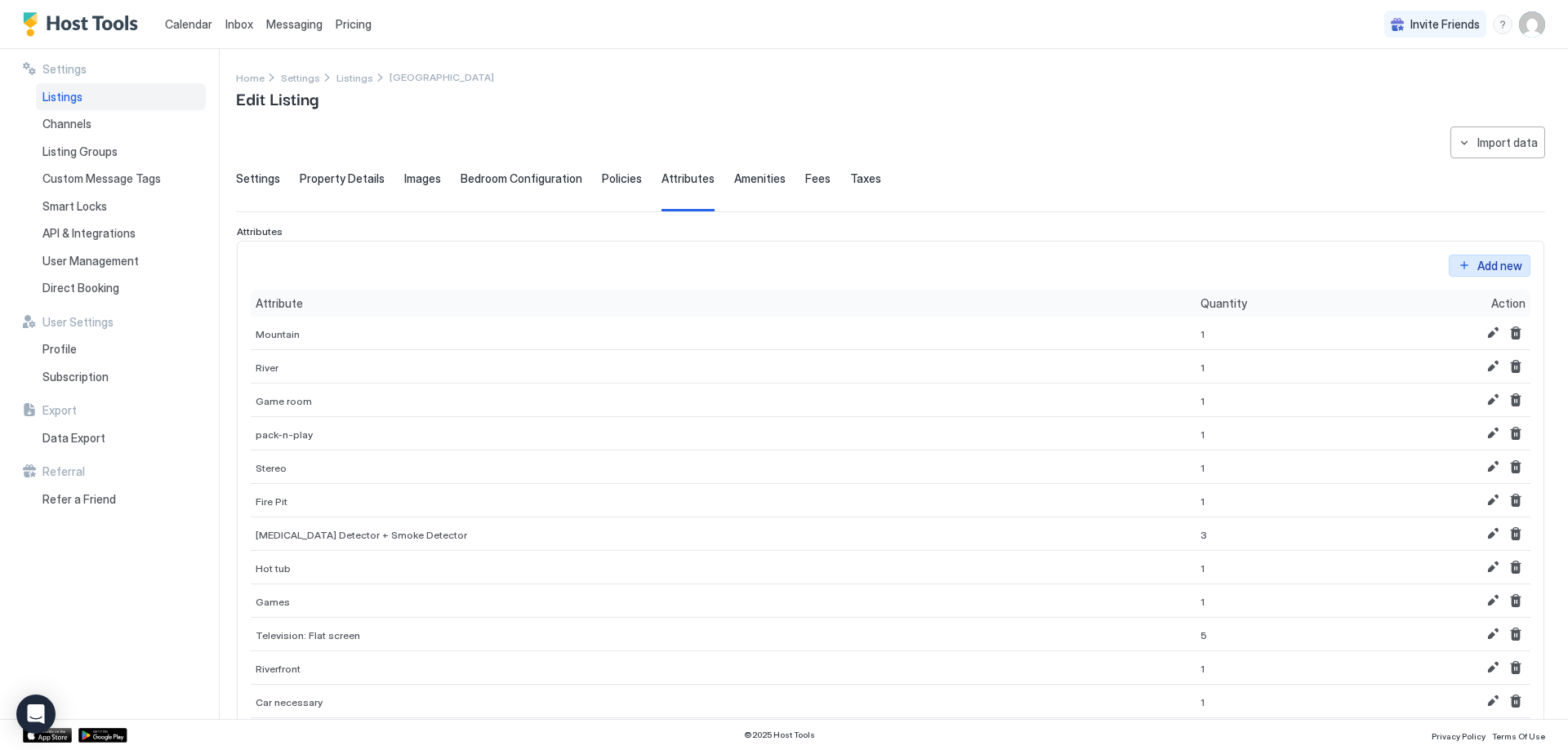
click at [1453, 269] on div "Add new Attribute Quantity Action Mountain 1 River 1 Game room 1 pack-n-play 1 …" at bounding box center [890, 269] width 1279 height 0
click at [1478, 261] on div "Add new" at bounding box center [1500, 265] width 45 height 17
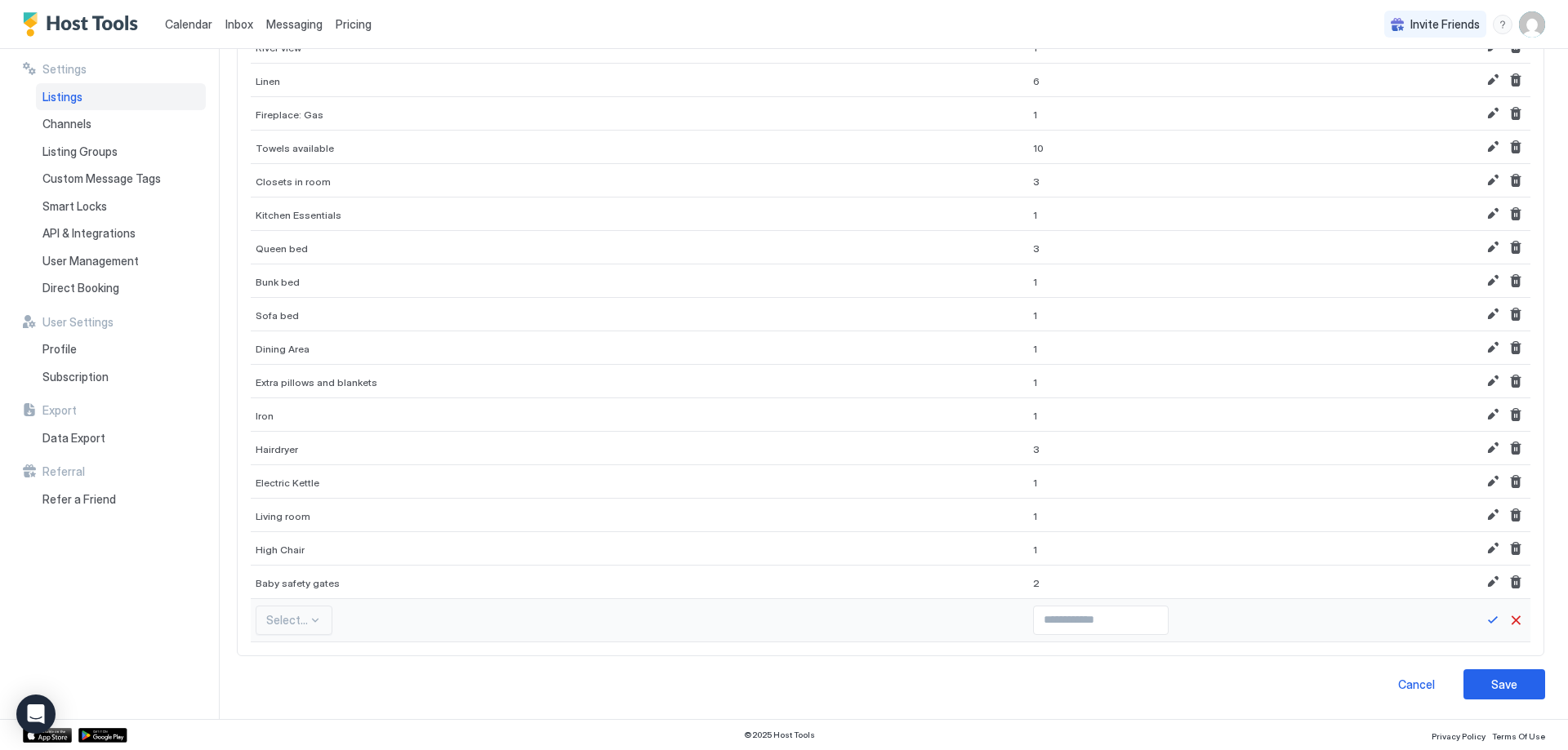
click at [299, 631] on div "Select..." at bounding box center [293, 621] width 77 height 29
type input "*****"
type input "****"
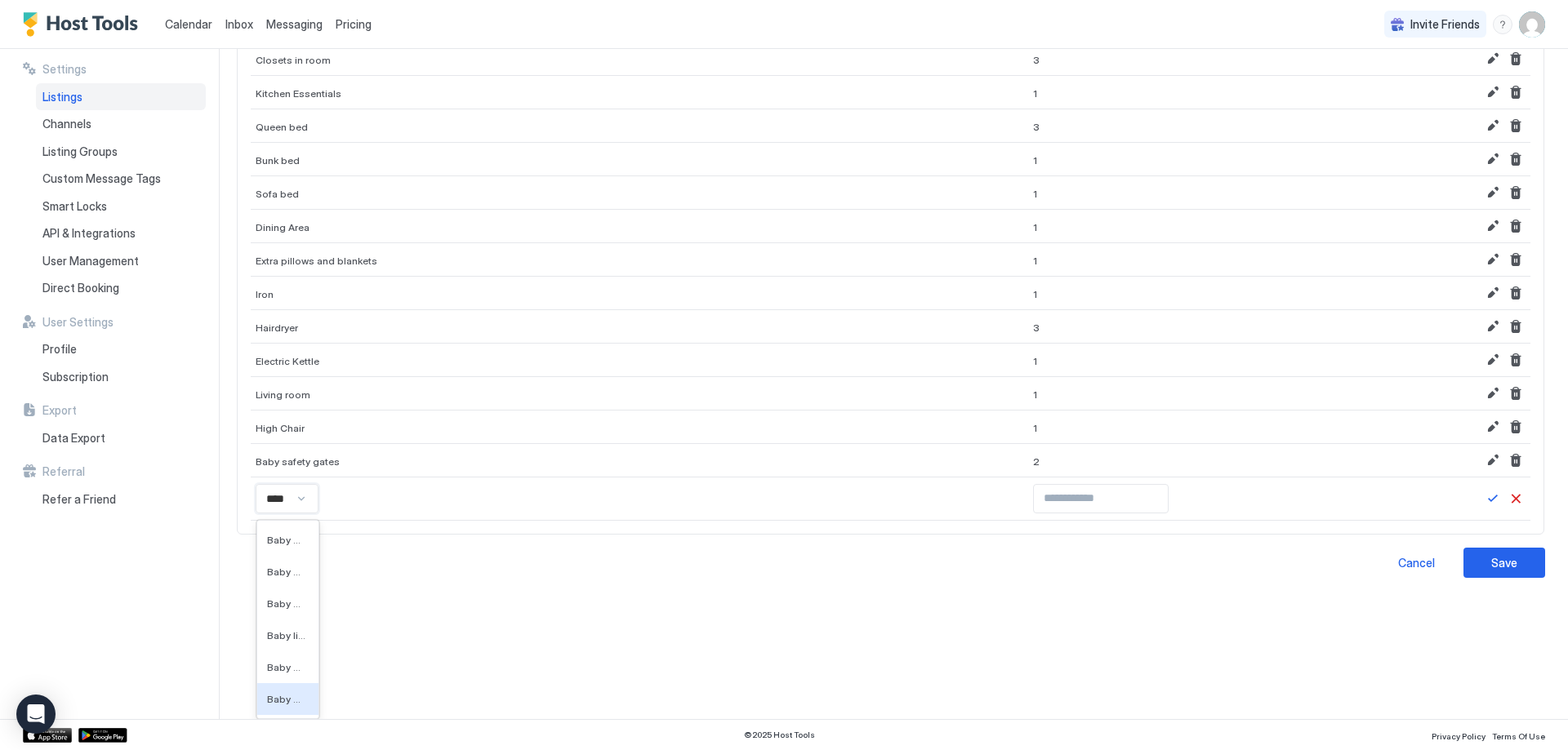
drag, startPoint x: 299, startPoint y: 631, endPoint x: 284, endPoint y: 691, distance: 61.8
click at [289, 706] on div "Baby Crib" at bounding box center [288, 698] width 62 height 32
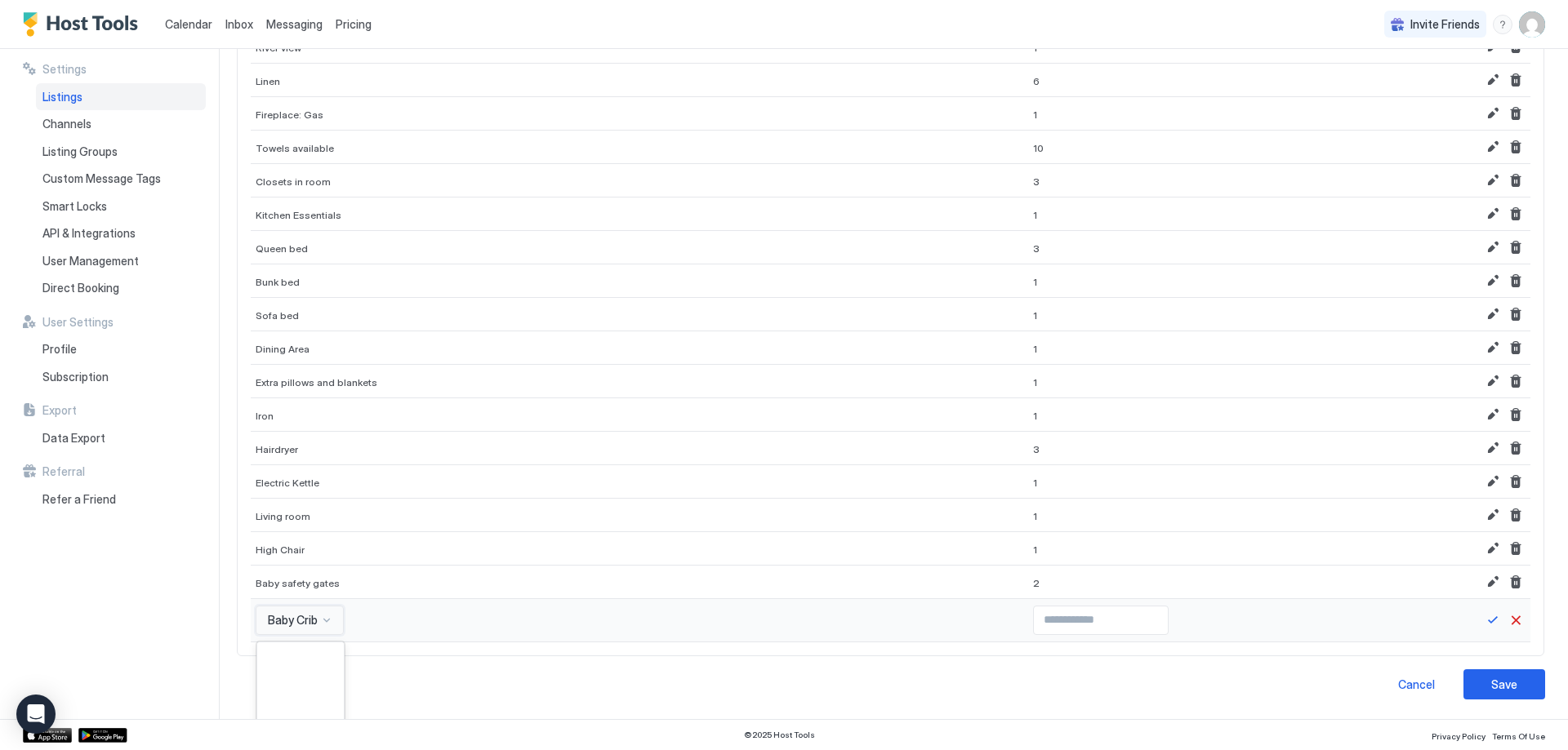
click at [298, 622] on div "option Baby Crib, selected. 557 results available. Use Up and Down to choose op…" at bounding box center [299, 621] width 88 height 29
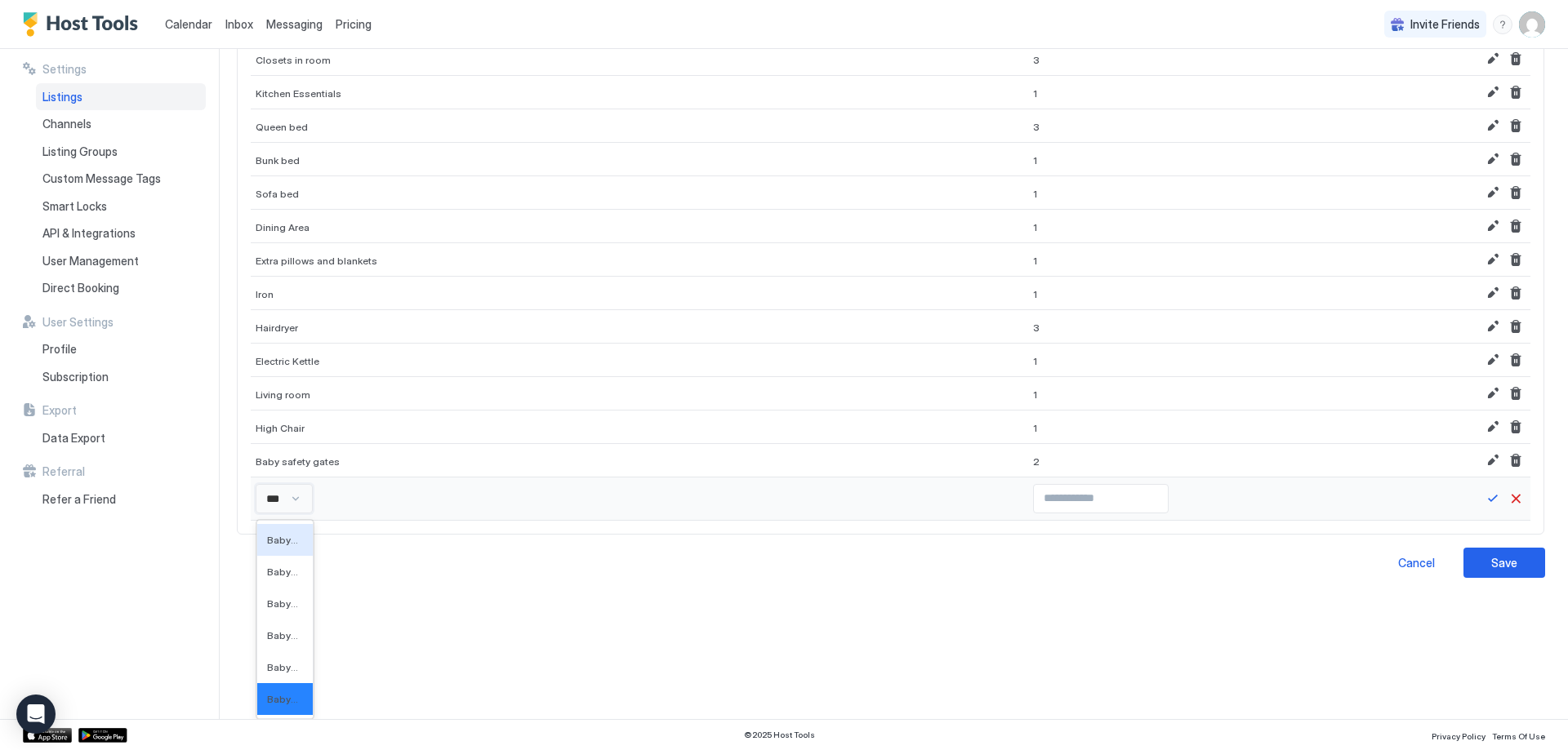
type input "****"
click at [296, 669] on span "Baby bath" at bounding box center [286, 668] width 38 height 13
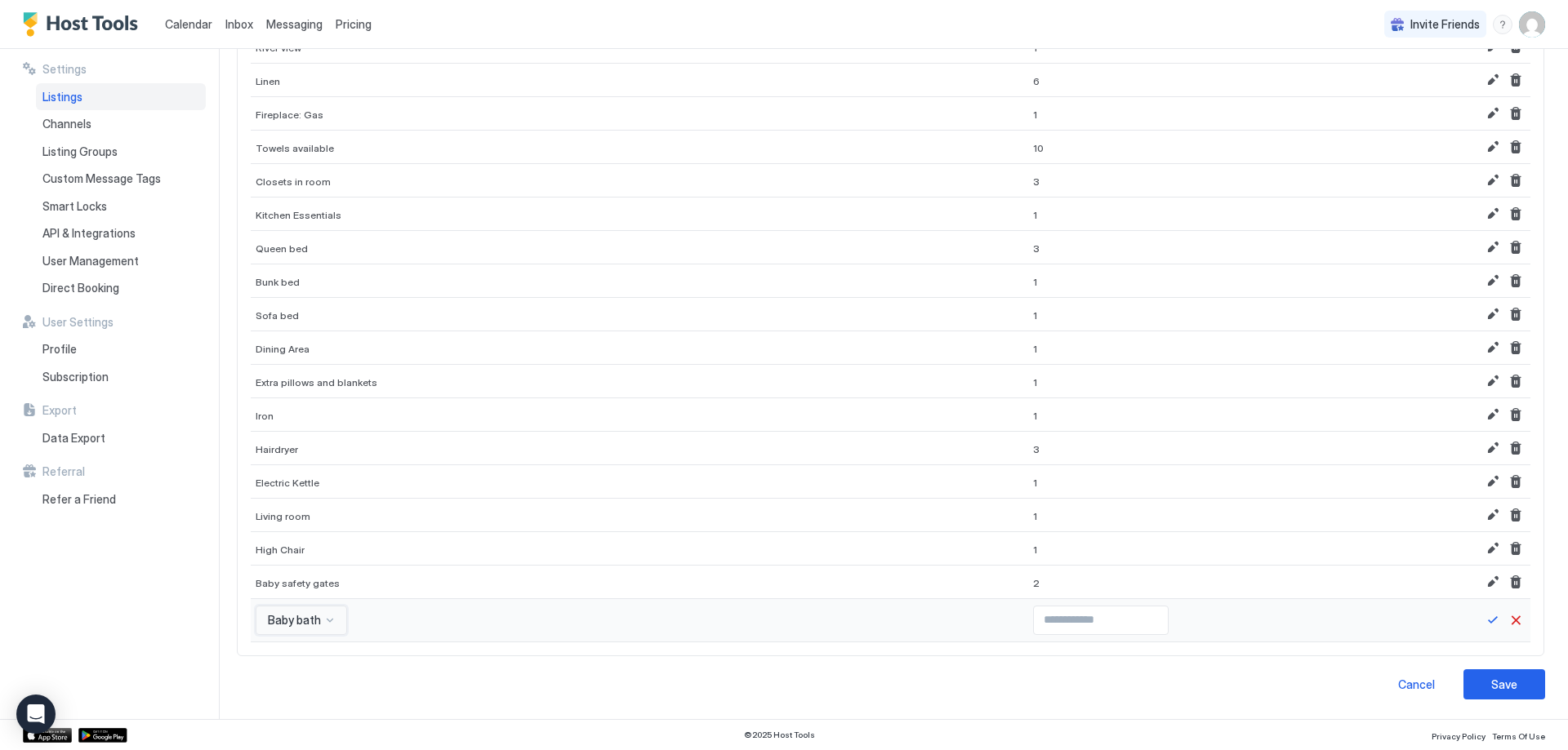
click at [306, 628] on div "option Baby bath, selected. Baby bath" at bounding box center [300, 621] width 91 height 29
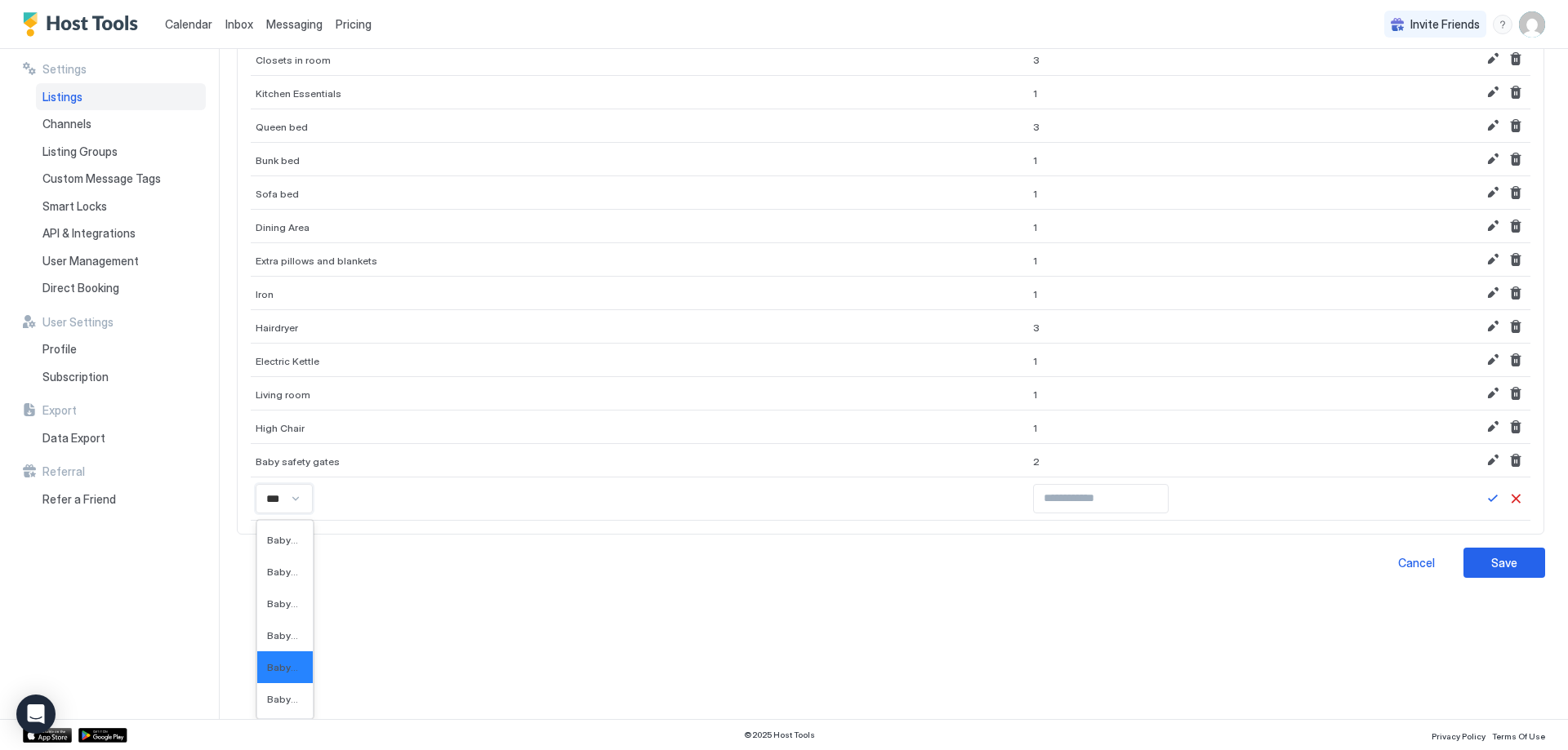
type input "****"
click at [298, 634] on span "Baby listening device" at bounding box center [286, 636] width 38 height 13
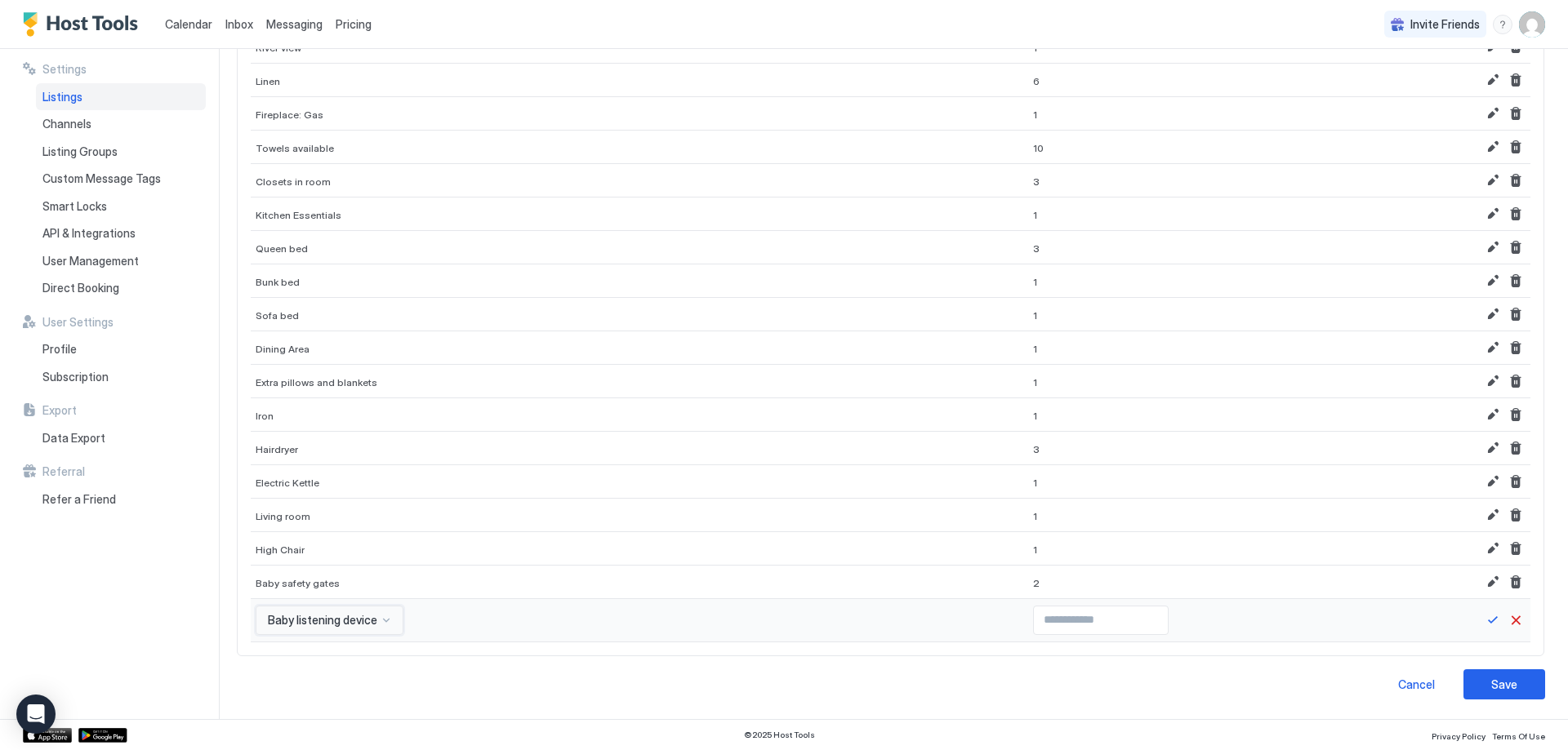
click at [300, 631] on div "option Baby listening device, selected. Baby listening device" at bounding box center [328, 621] width 147 height 29
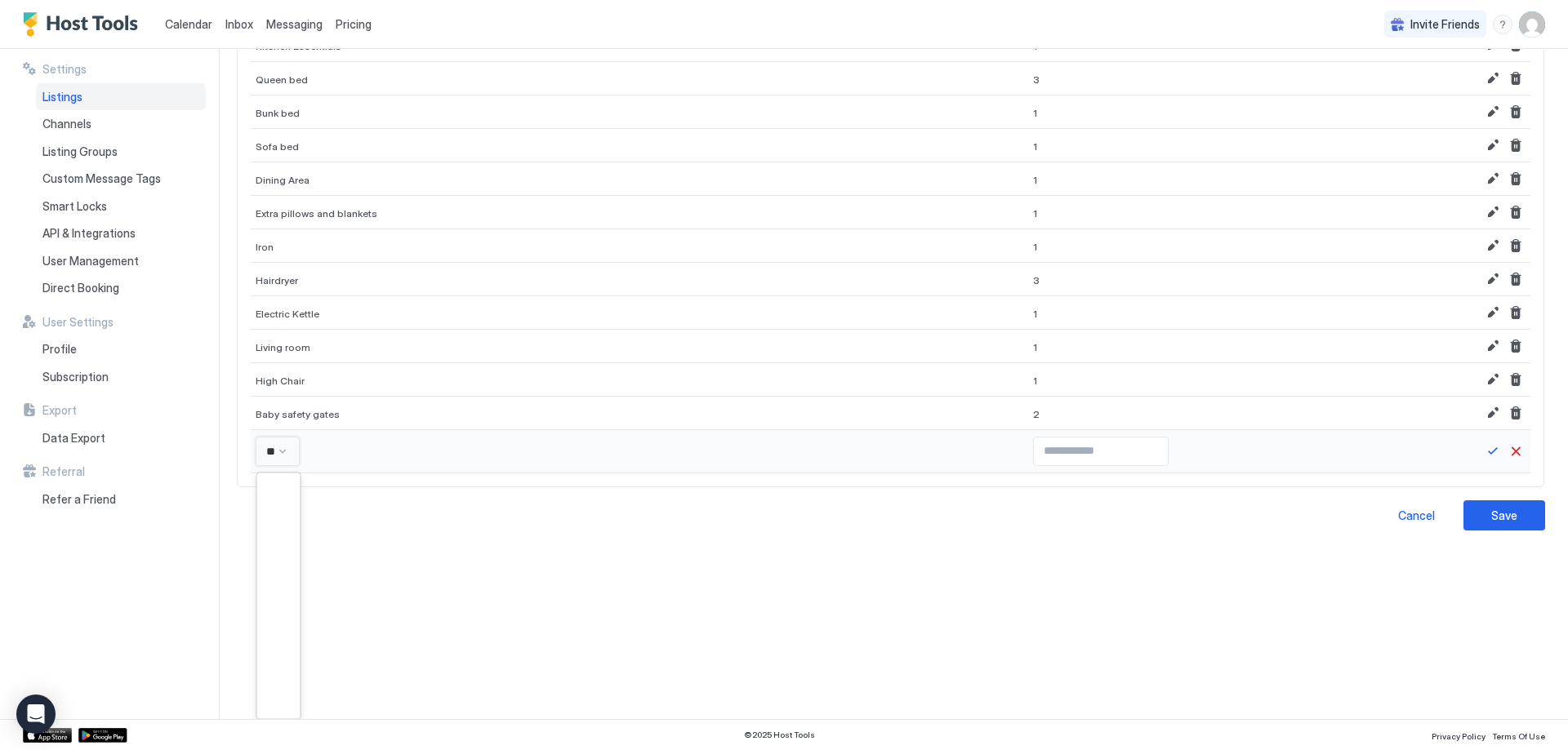
type input "***"
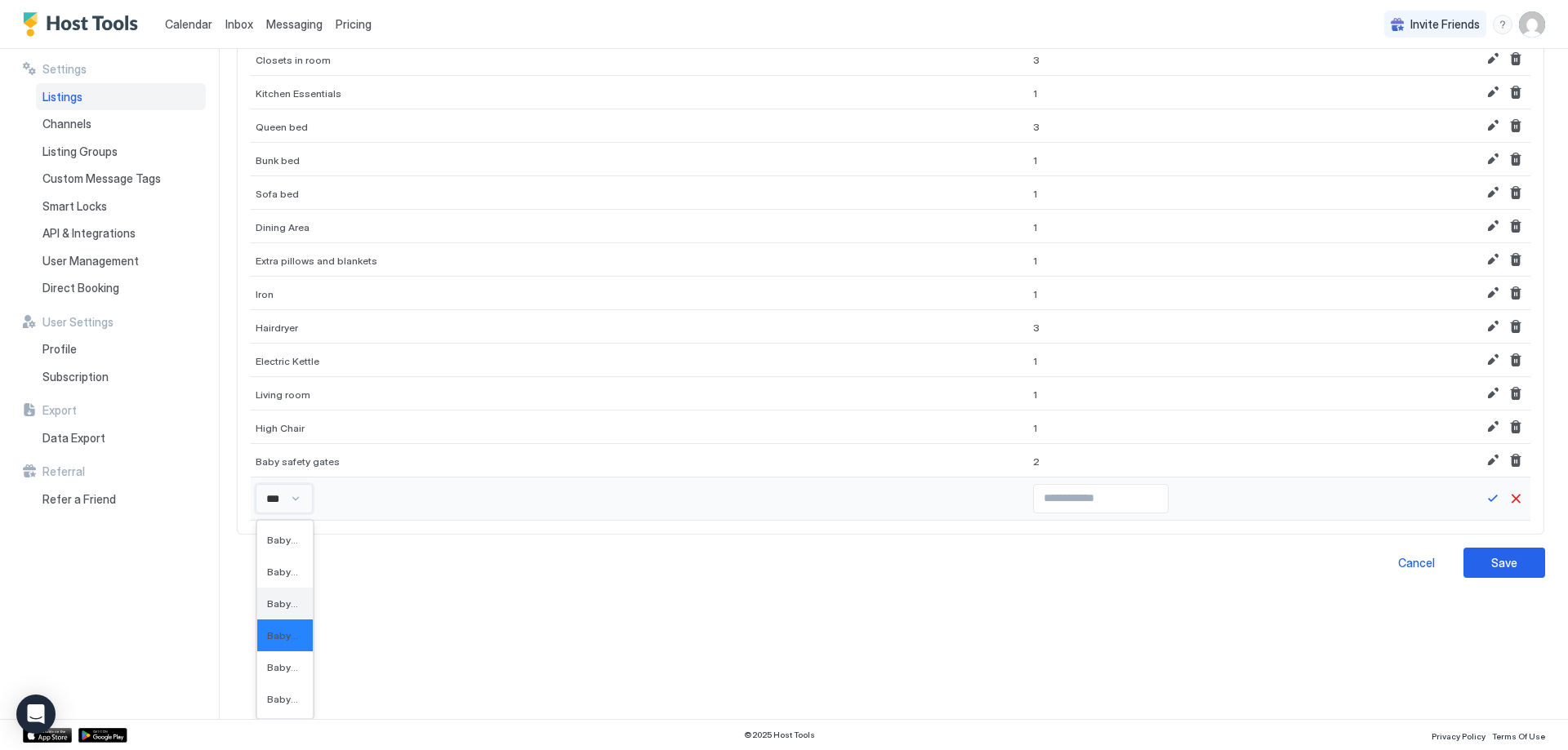
click at [296, 605] on span "Baby sitting" at bounding box center [283, 604] width 33 height 13
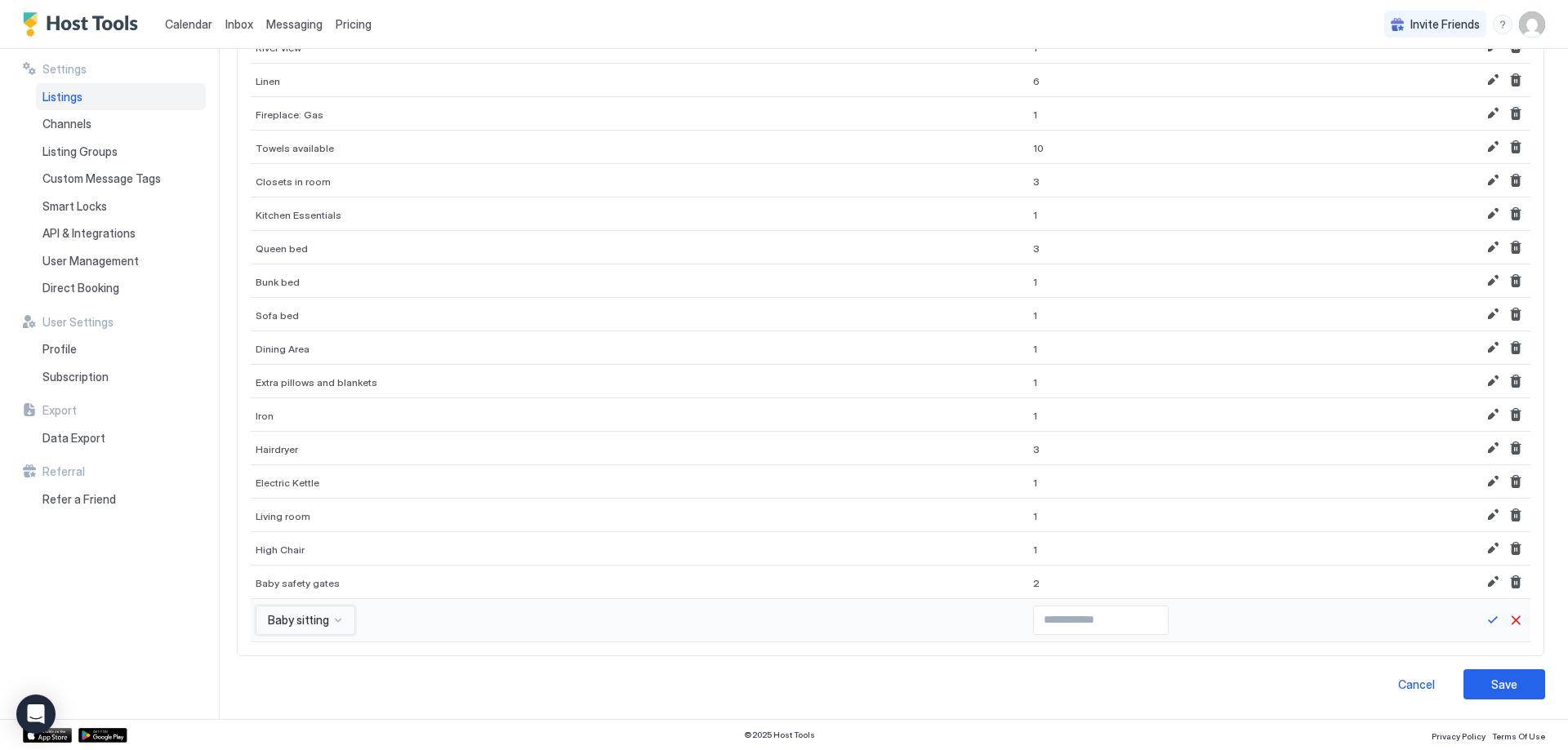
click at [310, 625] on div "option Baby sitting, selected. Baby sitting" at bounding box center [305, 621] width 100 height 29
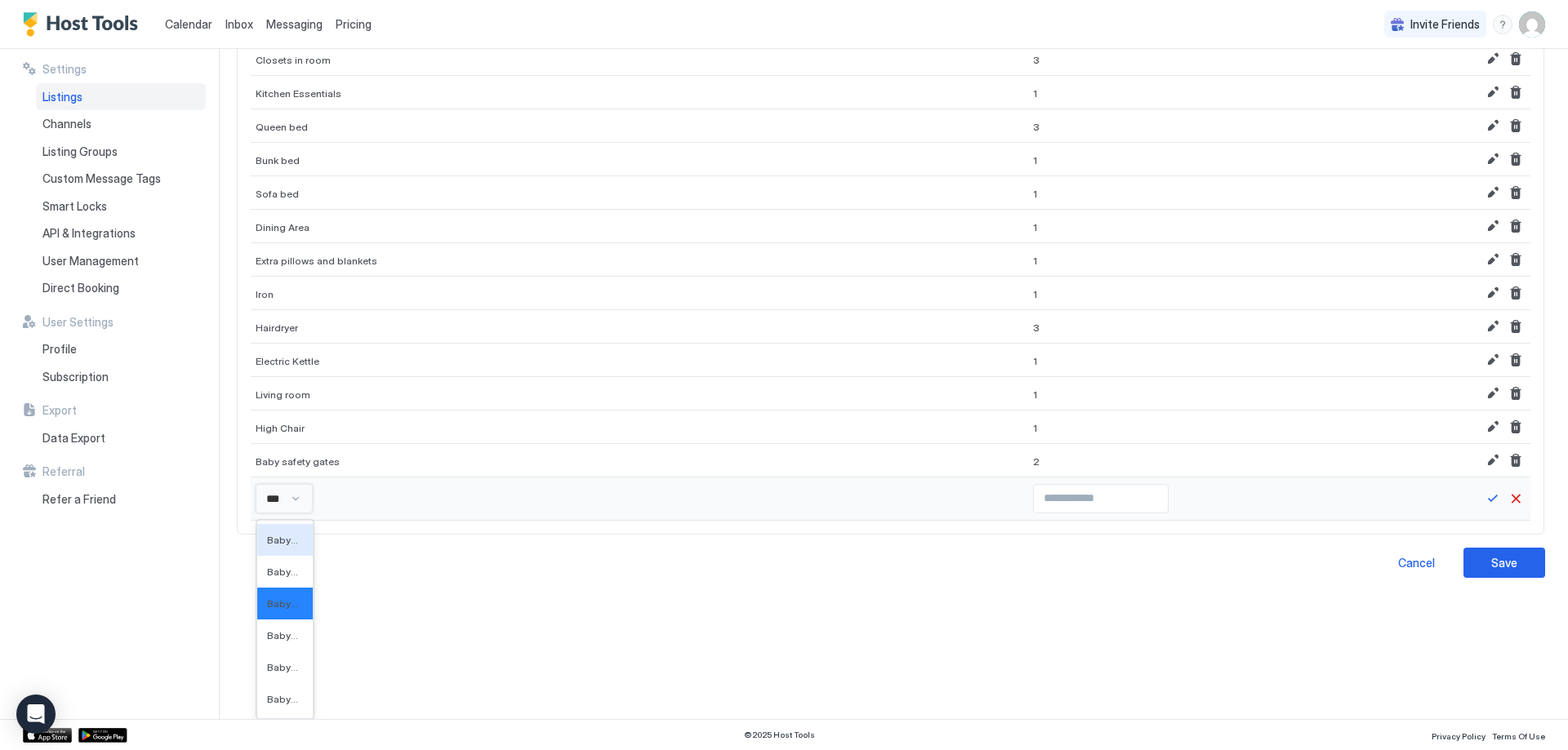
type input "****"
click at [299, 582] on div "Baby Sitting: Available for additional fee" at bounding box center [288, 572] width 62 height 32
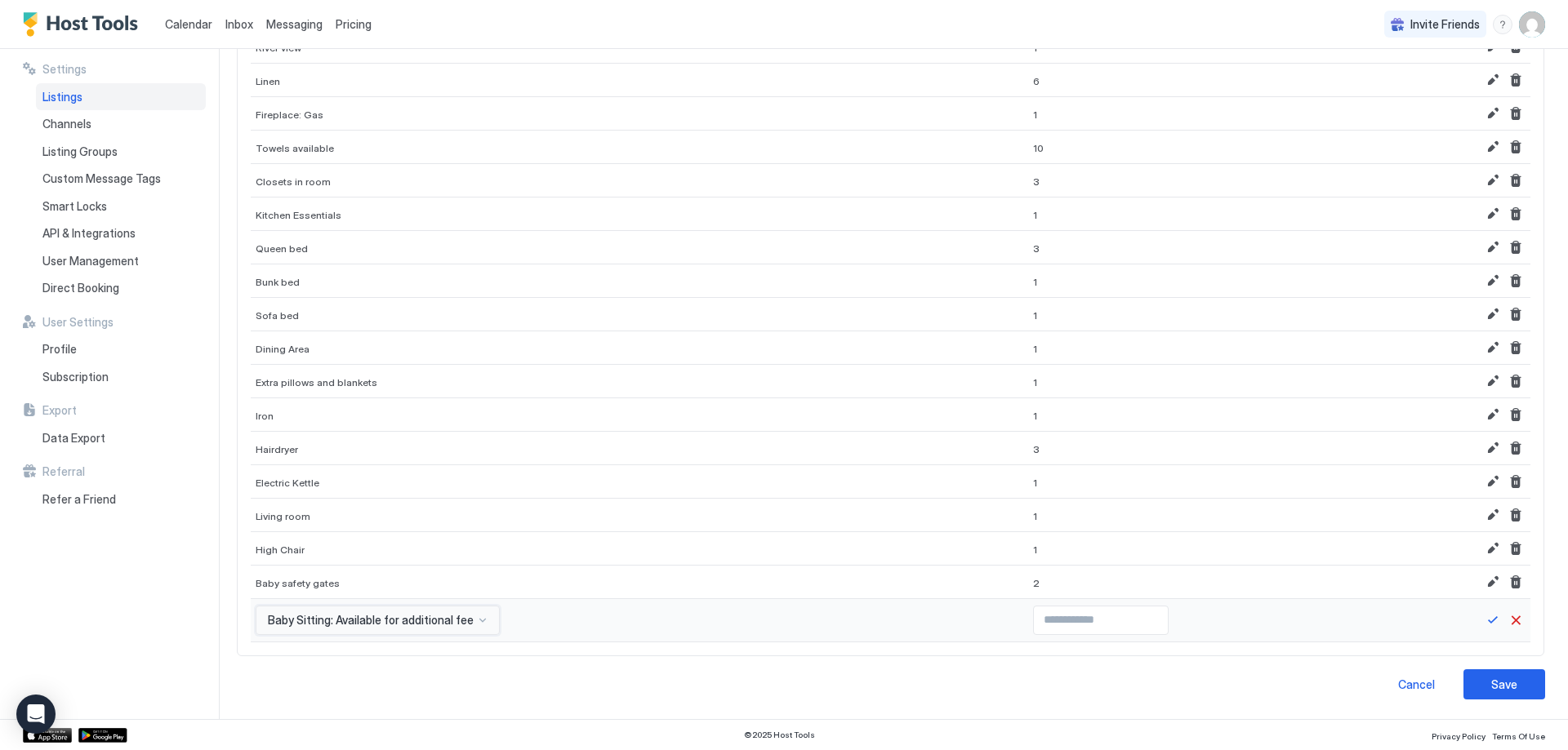
click at [307, 623] on div "option Baby Sitting: Available for additional fee, selected. Baby Sitting: Avai…" at bounding box center [377, 621] width 244 height 29
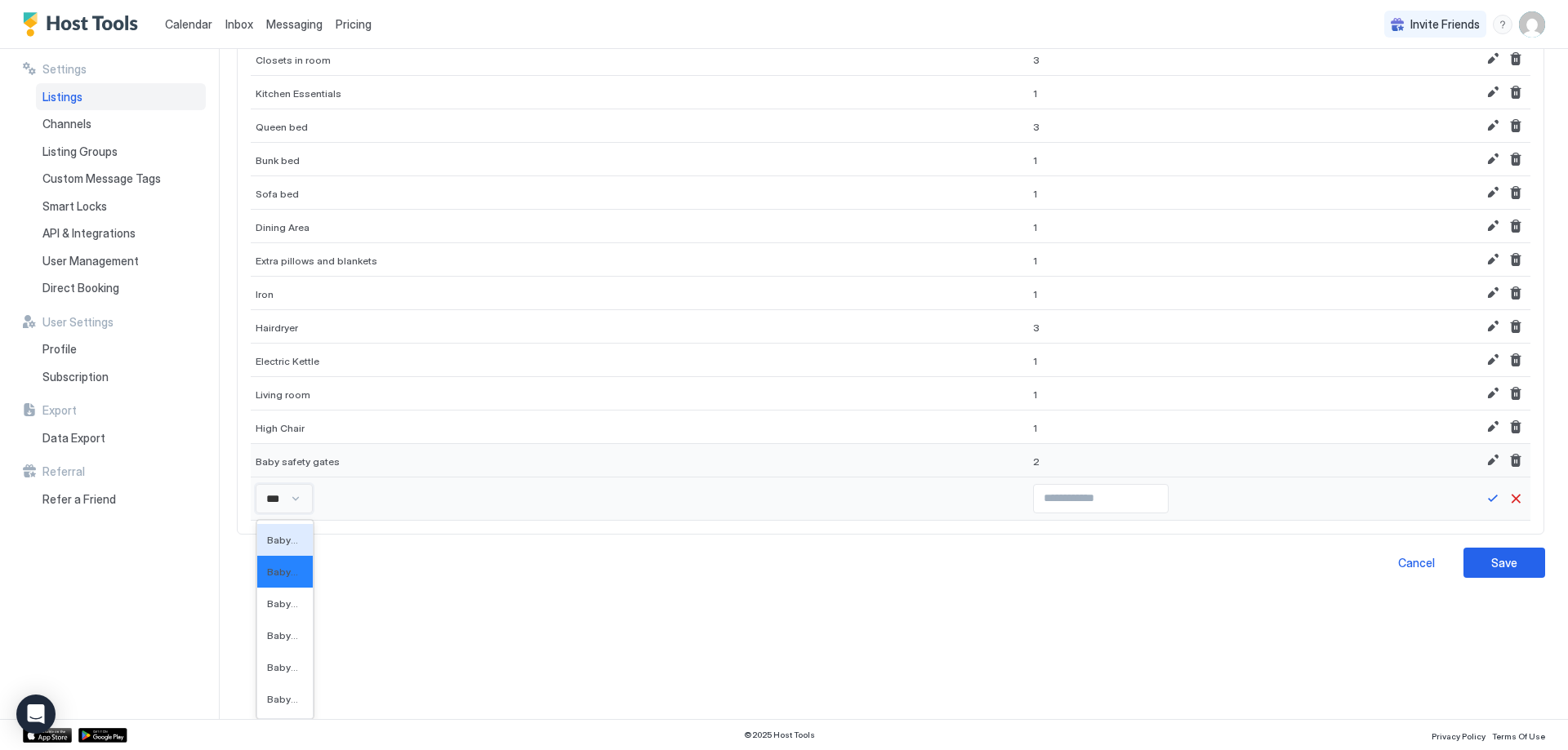
type input "****"
click at [297, 637] on span "Baby listening device" at bounding box center [286, 636] width 38 height 13
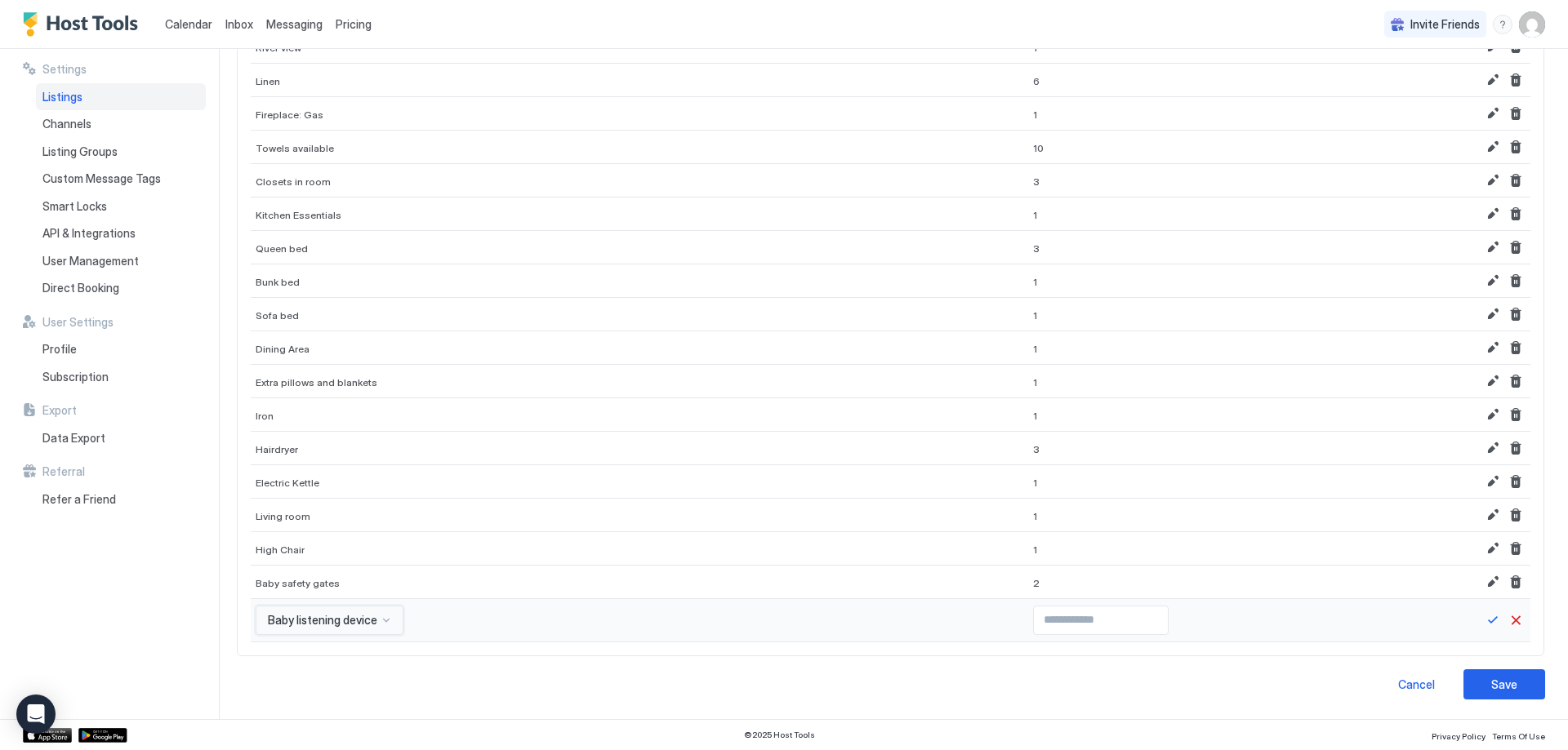
click at [1034, 620] on input "Input Field" at bounding box center [1101, 621] width 134 height 28
type input "*"
click at [1101, 616] on input "*" at bounding box center [1101, 621] width 134 height 28
click at [1483, 617] on button "Save" at bounding box center [1493, 621] width 20 height 20
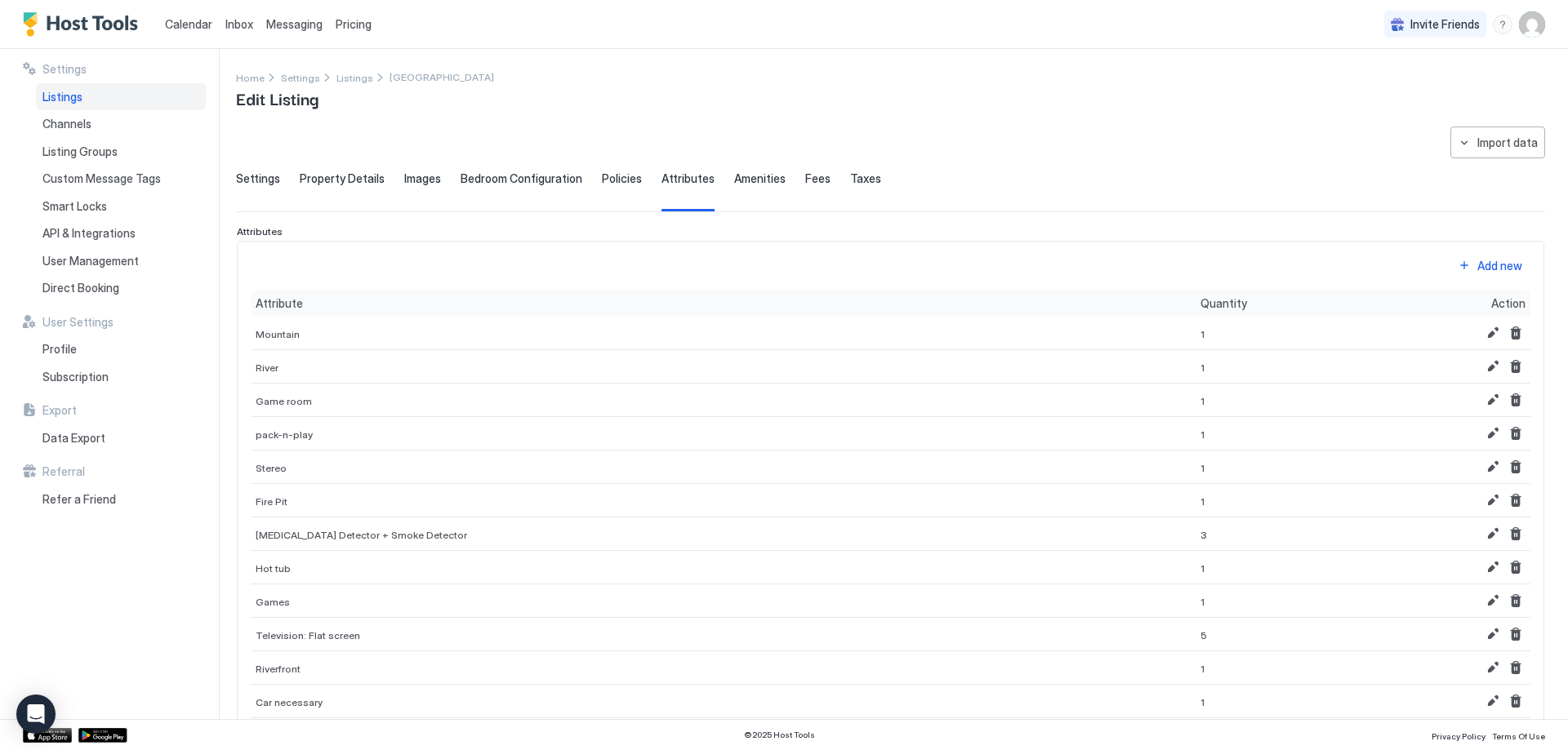
click at [1459, 271] on button "Add new" at bounding box center [1489, 266] width 81 height 22
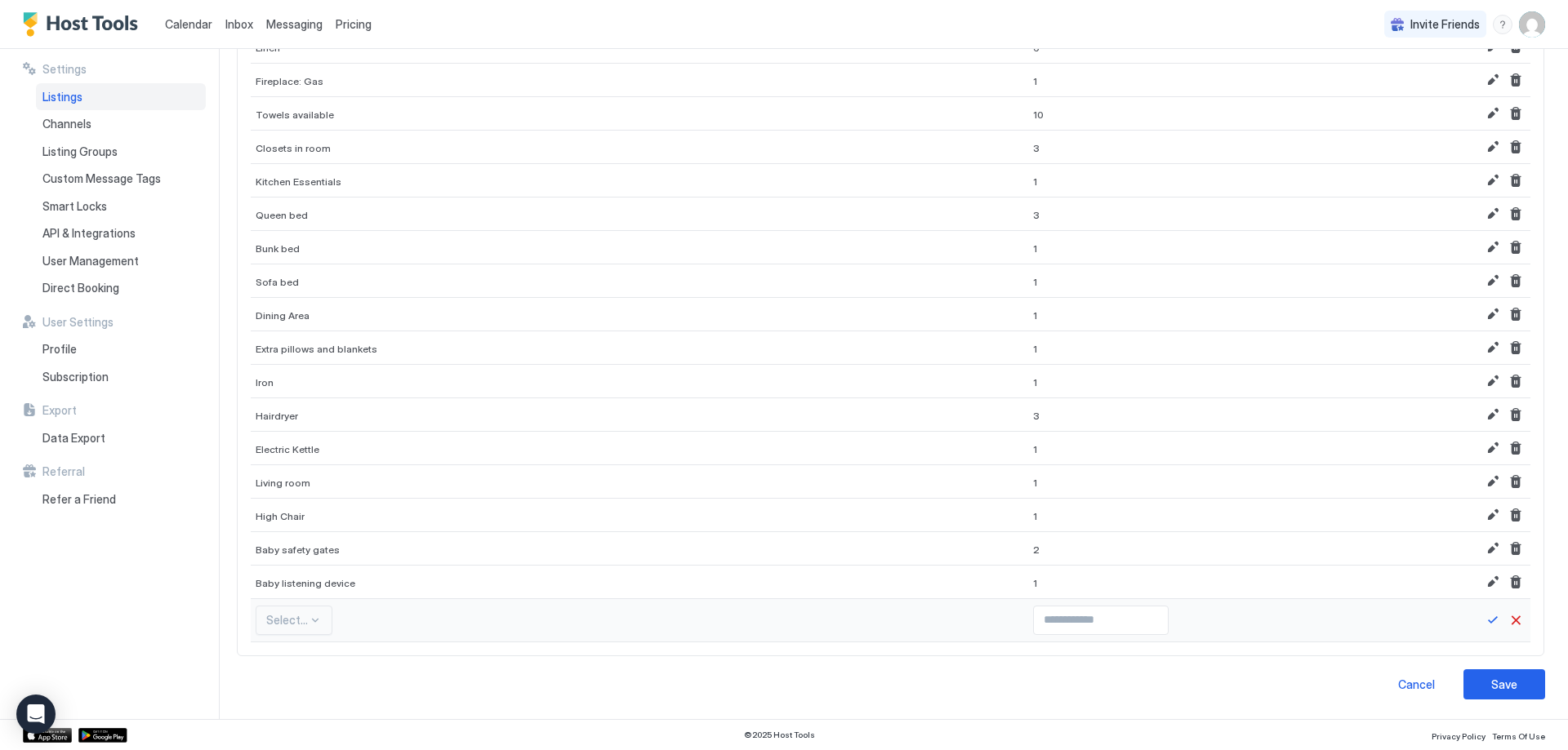
click at [321, 623] on div "Select..." at bounding box center [293, 621] width 77 height 29
click at [314, 624] on div "option High-Speed Wifi, selected. High-Speed Wifi" at bounding box center [318, 621] width 125 height 29
click at [598, 584] on div "**********" at bounding box center [902, 384] width 1332 height 670
click at [1034, 619] on input "Input Field" at bounding box center [1101, 621] width 134 height 28
type input "*"
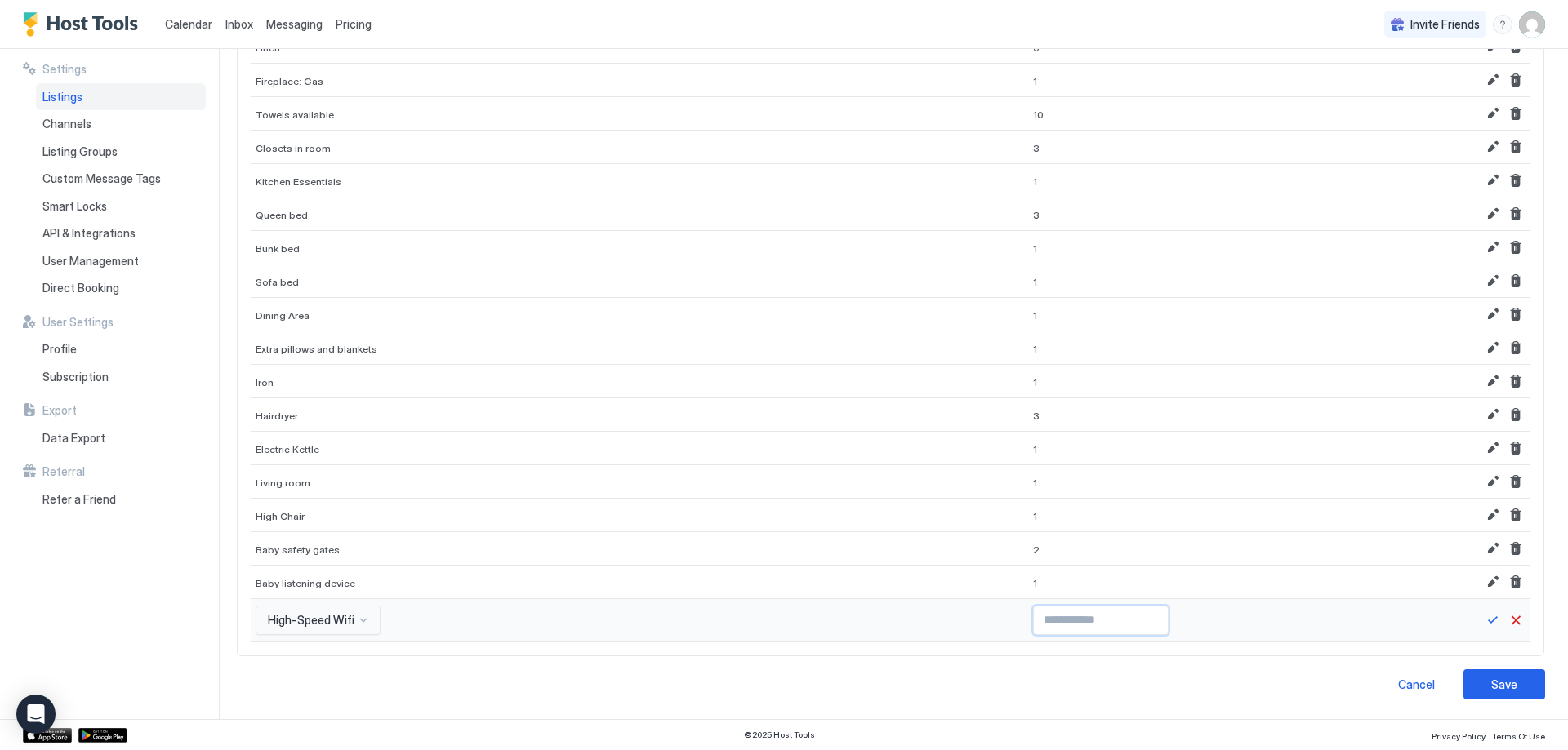
click at [1101, 616] on input "*" at bounding box center [1101, 621] width 134 height 28
click at [1484, 622] on button "Save" at bounding box center [1493, 621] width 20 height 20
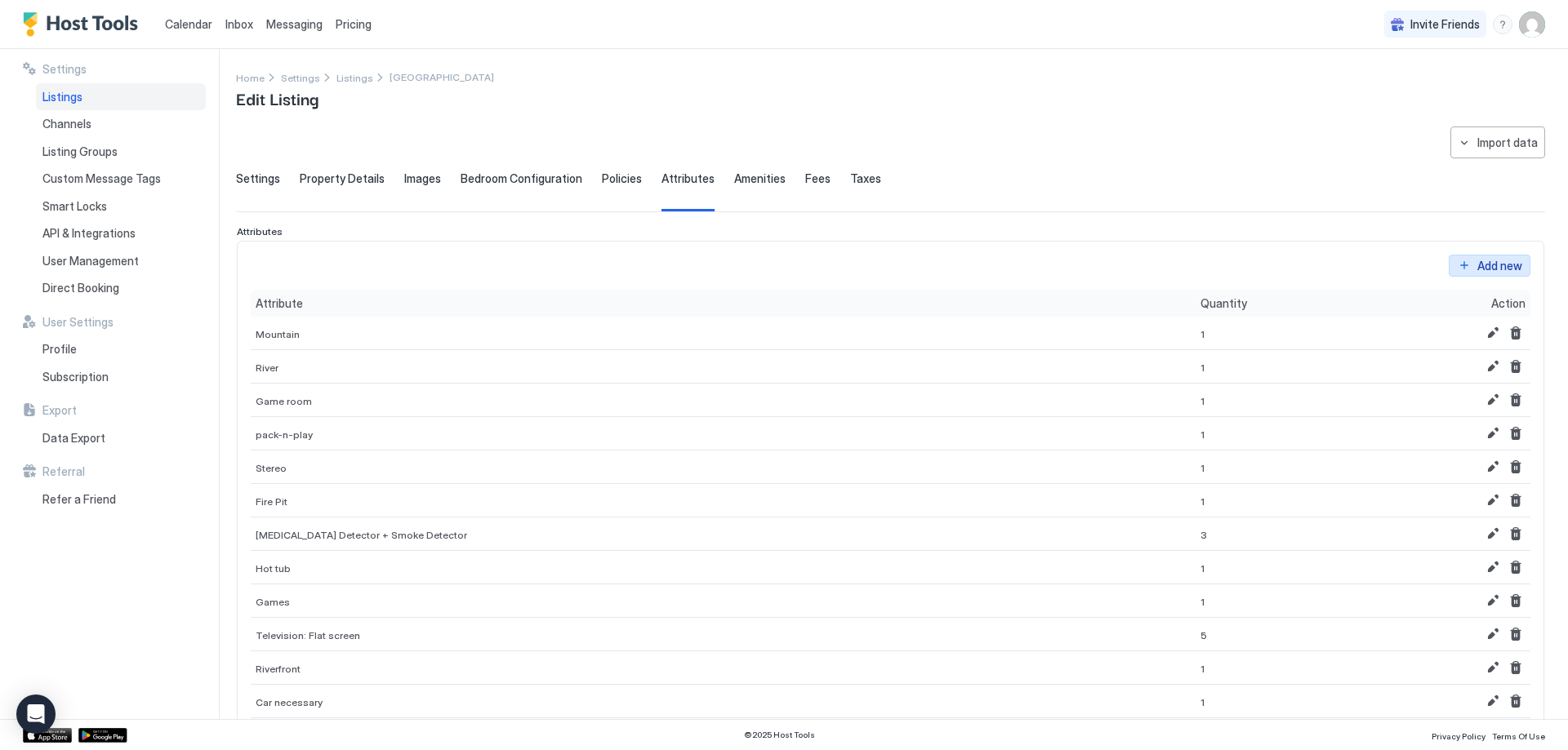
click at [1478, 269] on div "Add new" at bounding box center [1500, 265] width 45 height 17
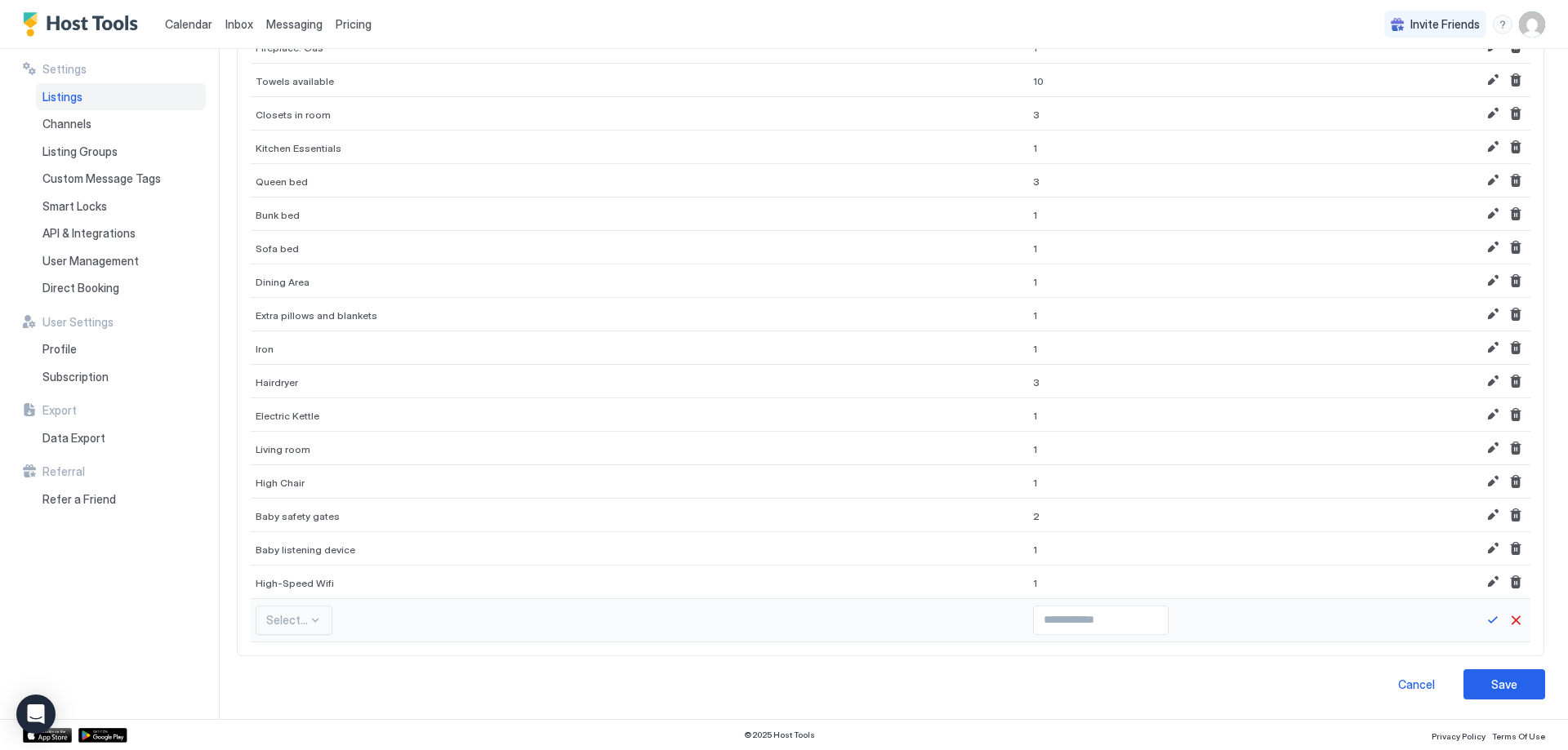
click at [298, 623] on div "Select..." at bounding box center [293, 621] width 77 height 29
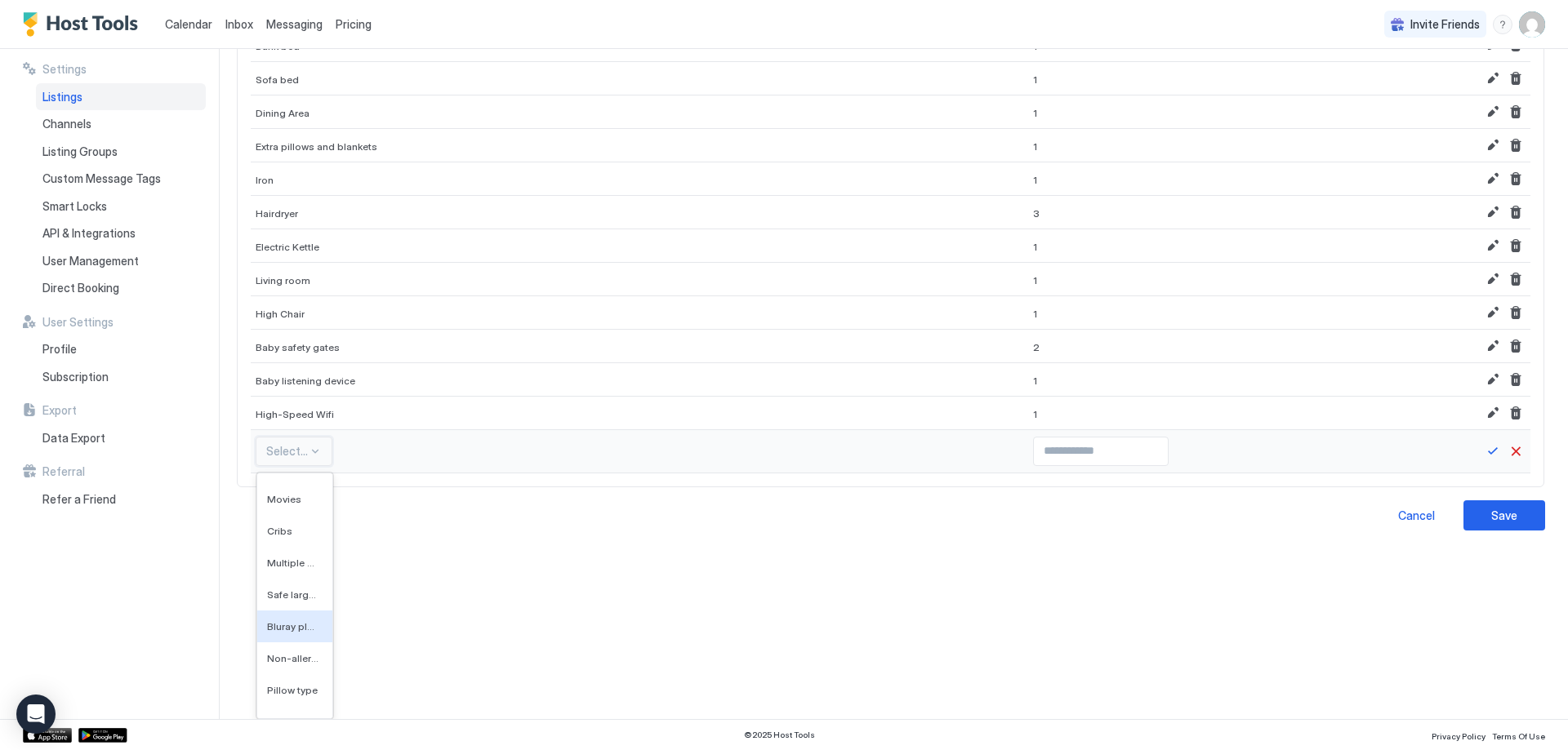
click at [292, 631] on span "Bluray player" at bounding box center [293, 627] width 52 height 13
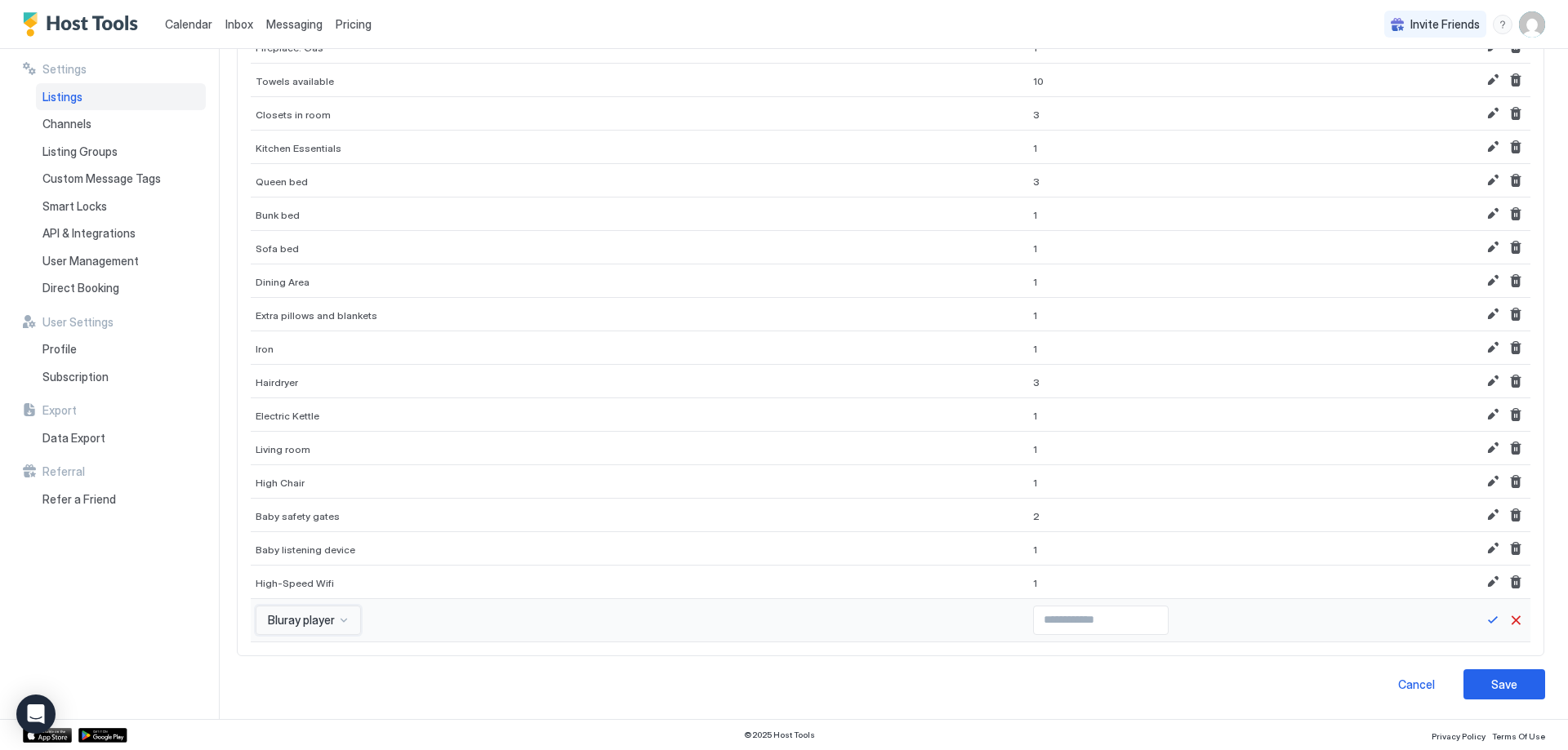
click at [314, 622] on div "option Bluray player, selected. Bluray player" at bounding box center [308, 621] width 105 height 29
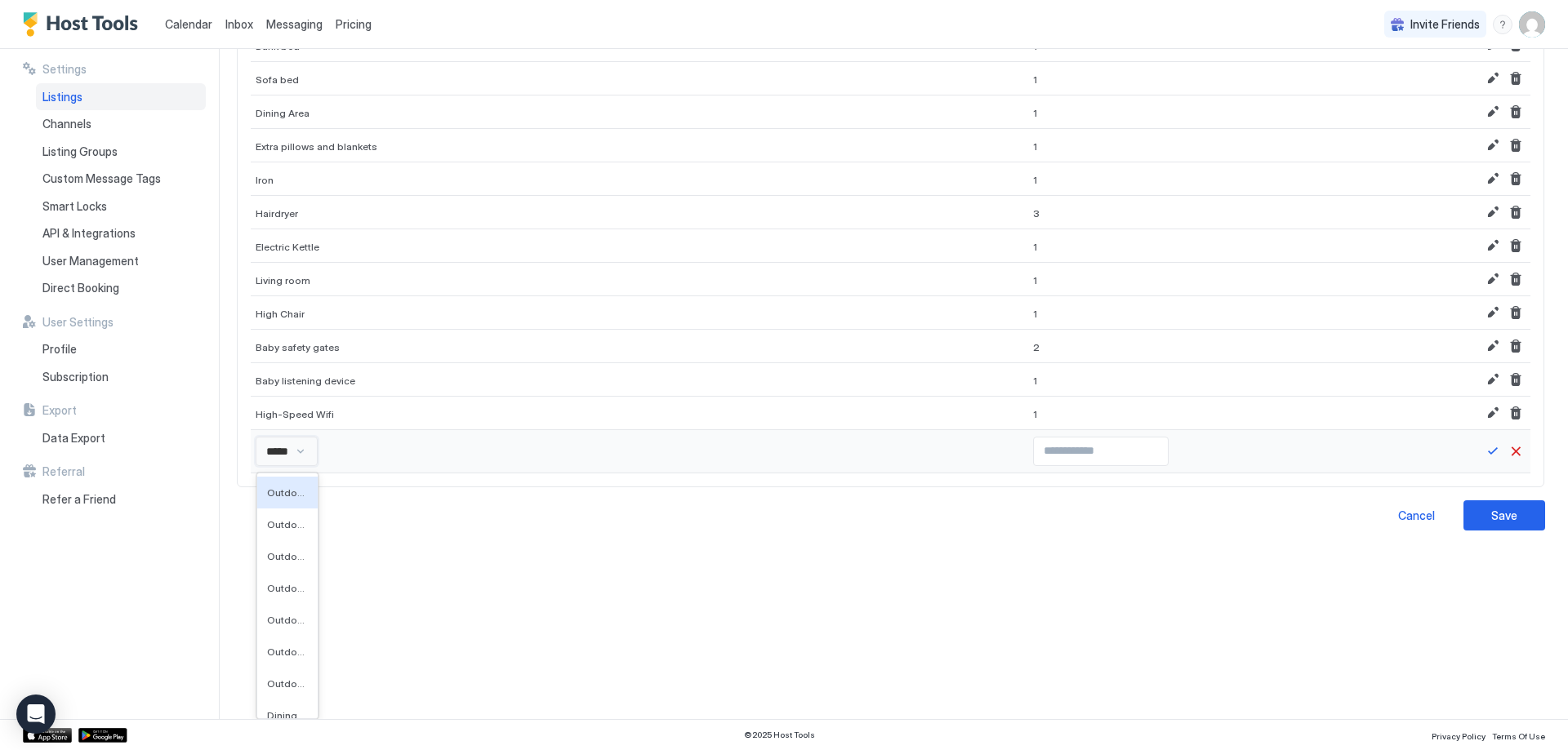
type input "*****"
click at [860, 650] on div "**********" at bounding box center [902, 384] width 1332 height 670
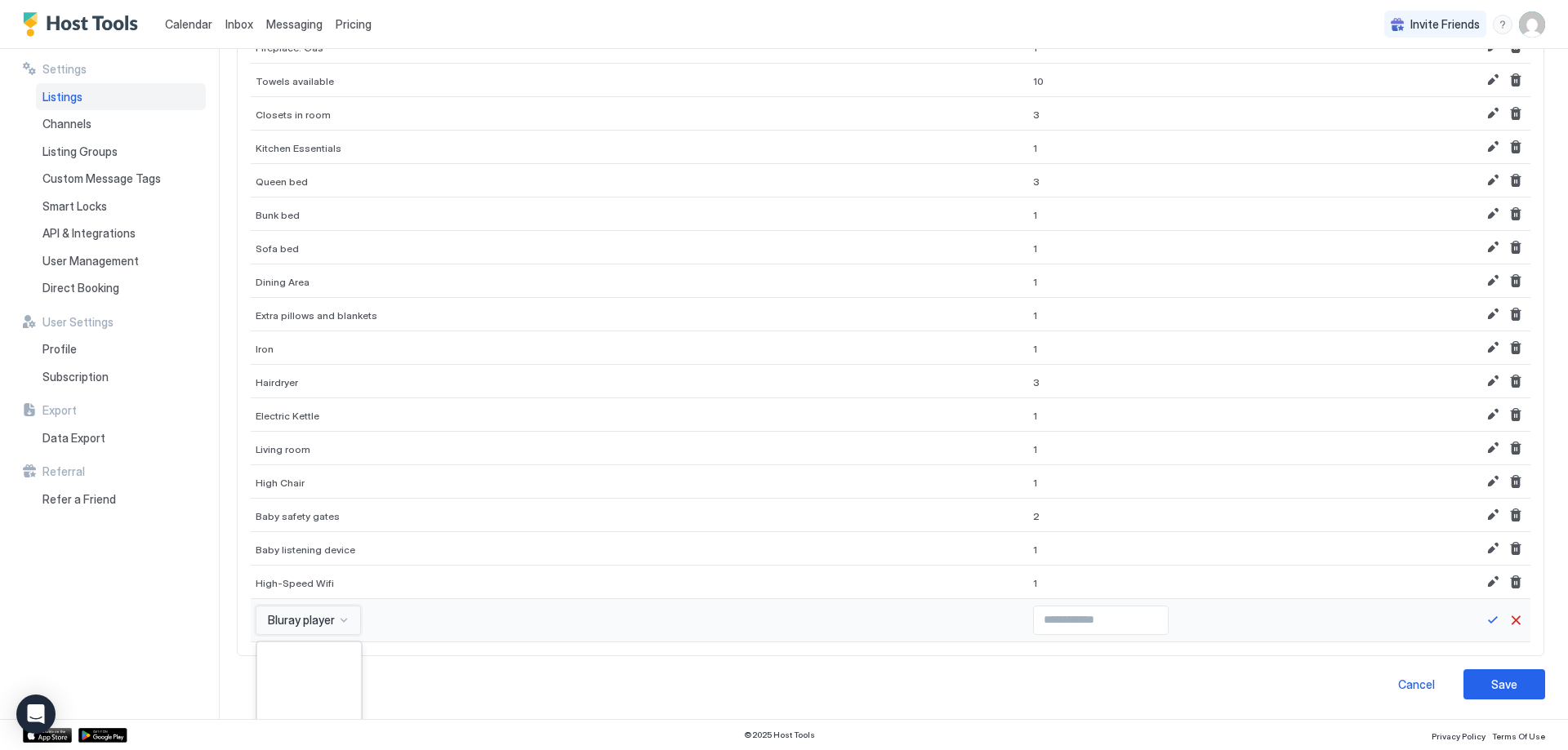
click at [298, 633] on div "555 results available. Use Up and Down to choose options, press Enter to select…" at bounding box center [308, 621] width 105 height 29
type input "*********"
type input "*"
click at [1103, 616] on input "*" at bounding box center [1101, 621] width 134 height 28
click at [1483, 622] on button "Save" at bounding box center [1493, 621] width 20 height 20
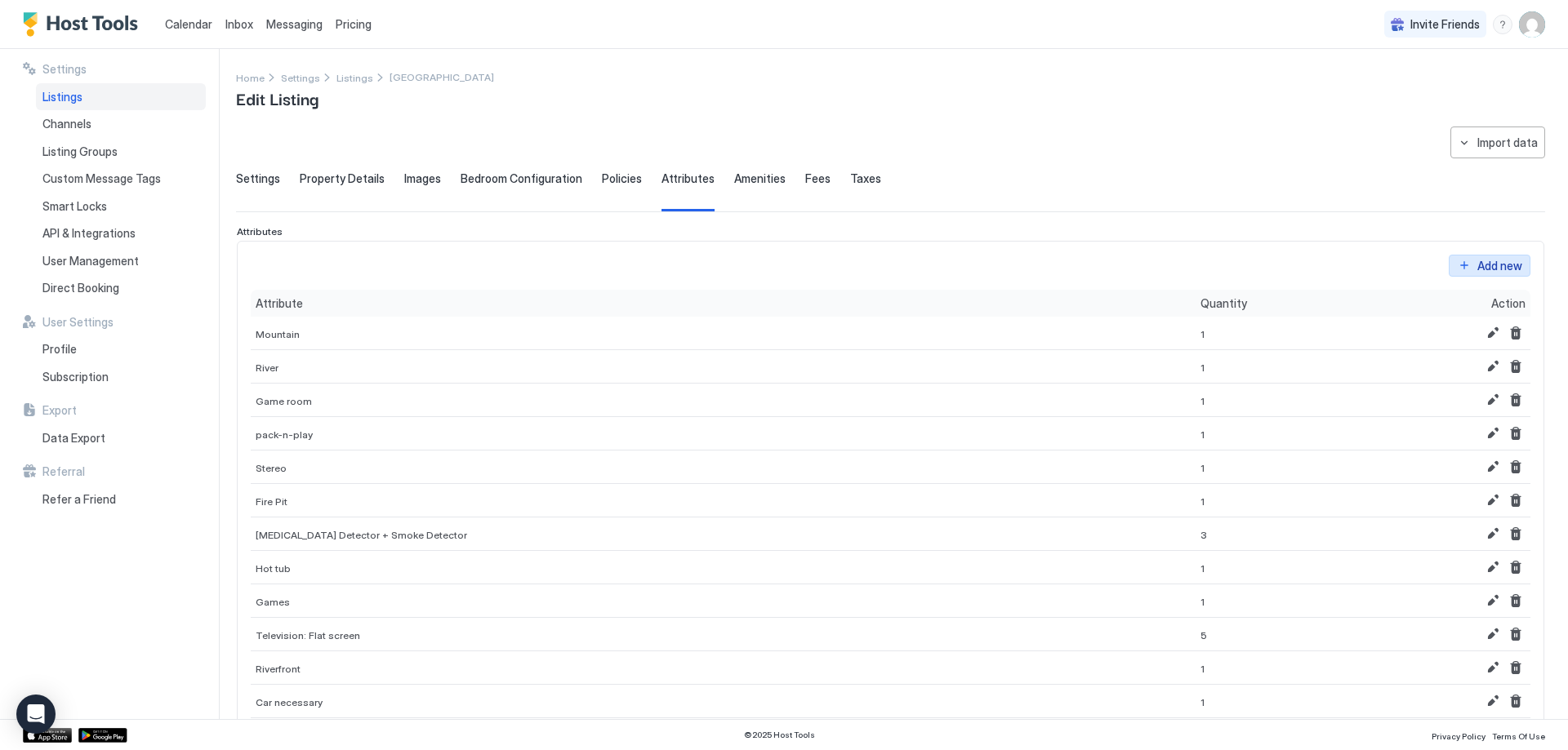
click at [1483, 260] on div "Add new" at bounding box center [1500, 265] width 45 height 17
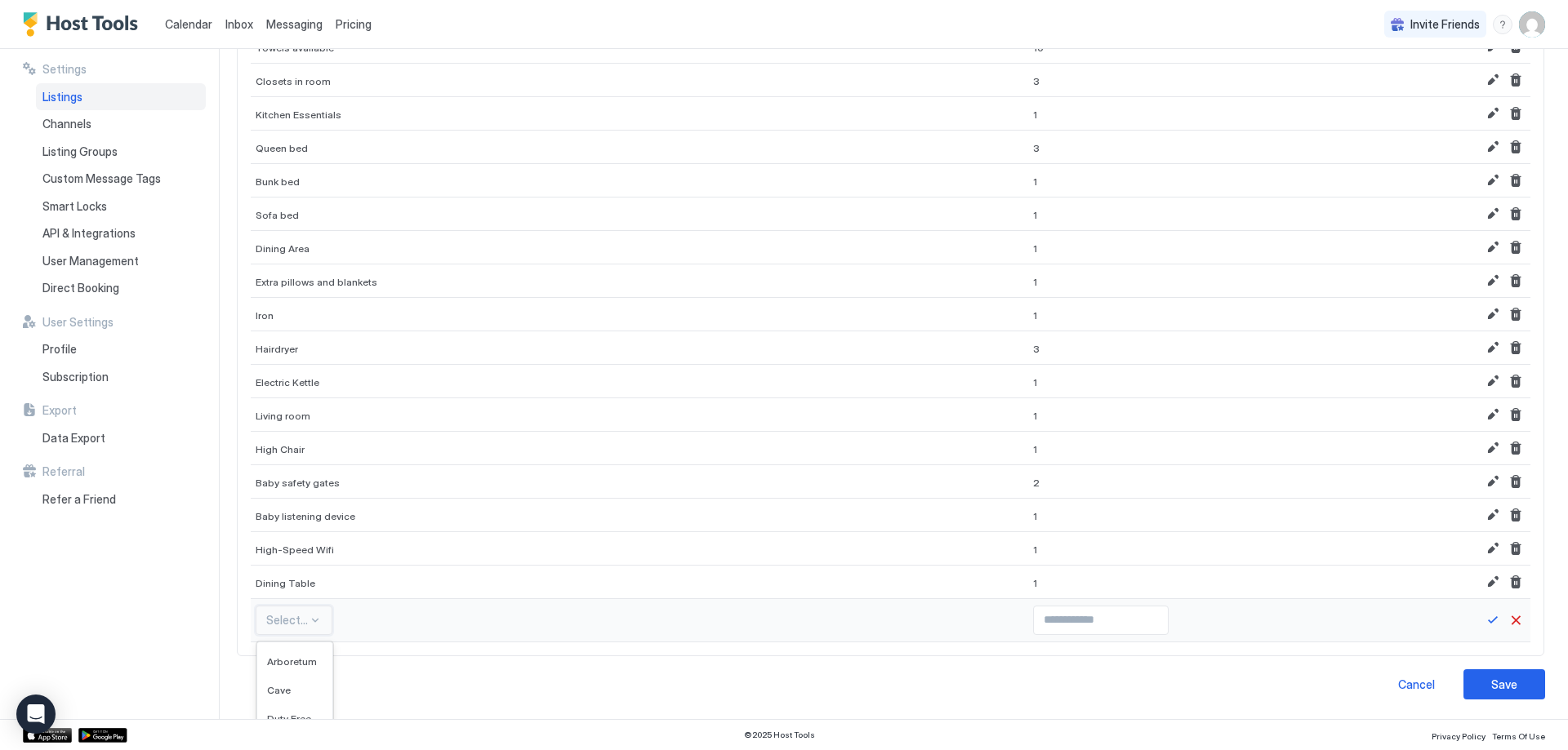
click at [309, 614] on div "554 results available. Use Up and Down to choose options, press Enter to select…" at bounding box center [293, 621] width 77 height 29
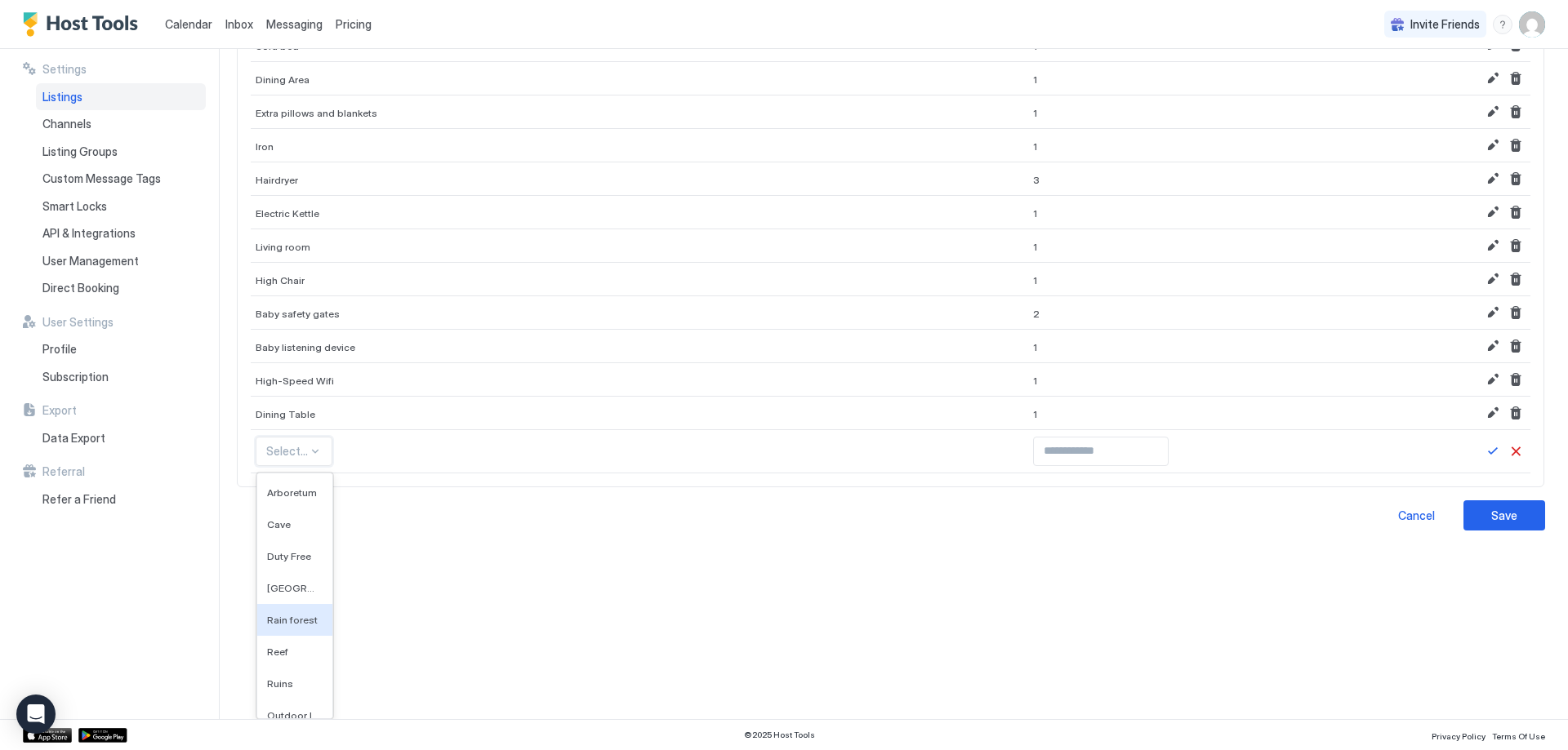
click at [900, 634] on div "**********" at bounding box center [902, 384] width 1332 height 670
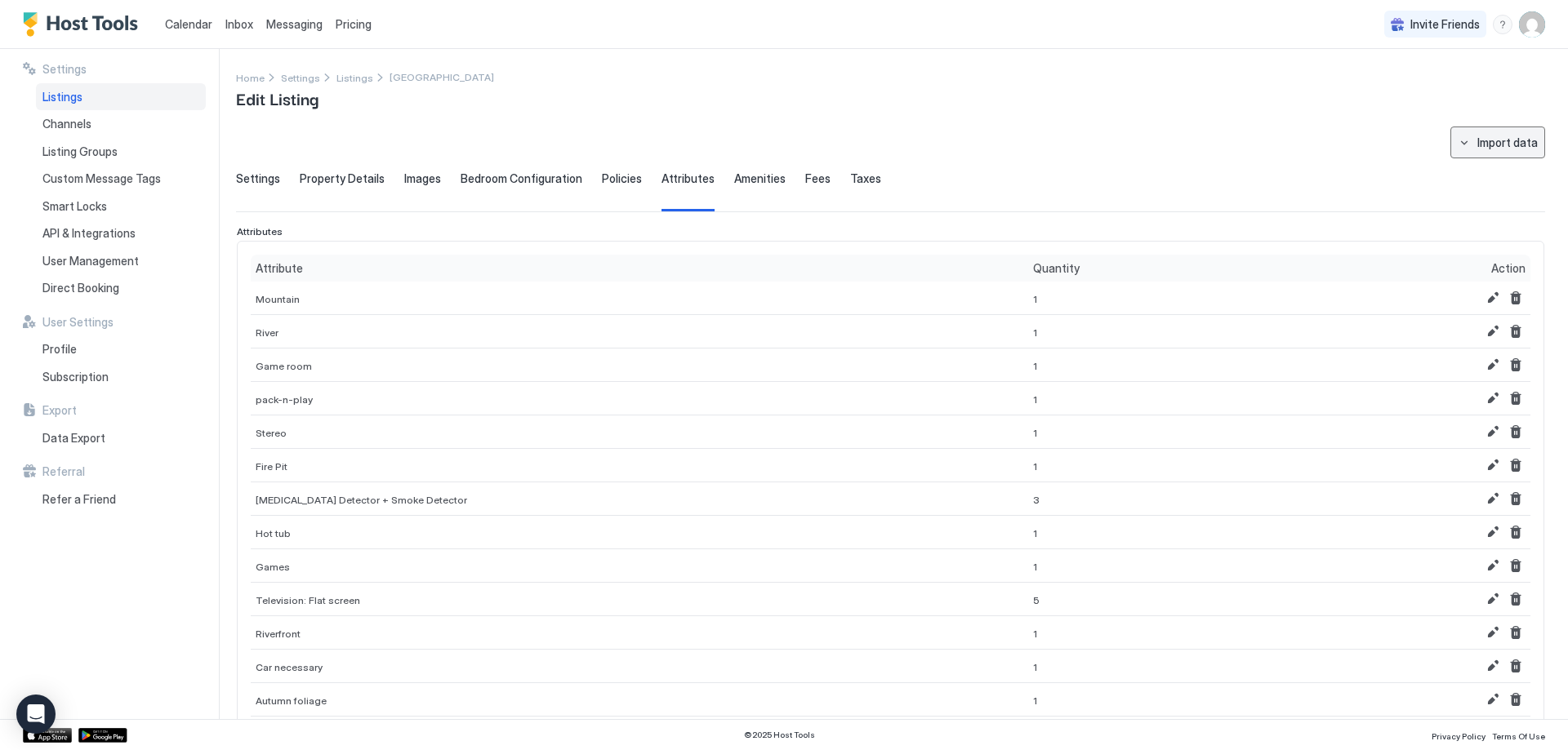
click at [1459, 141] on button "Import data" at bounding box center [1497, 142] width 95 height 32
click at [1498, 177] on div "Airbnb" at bounding box center [1500, 173] width 50 height 14
type input "**********"
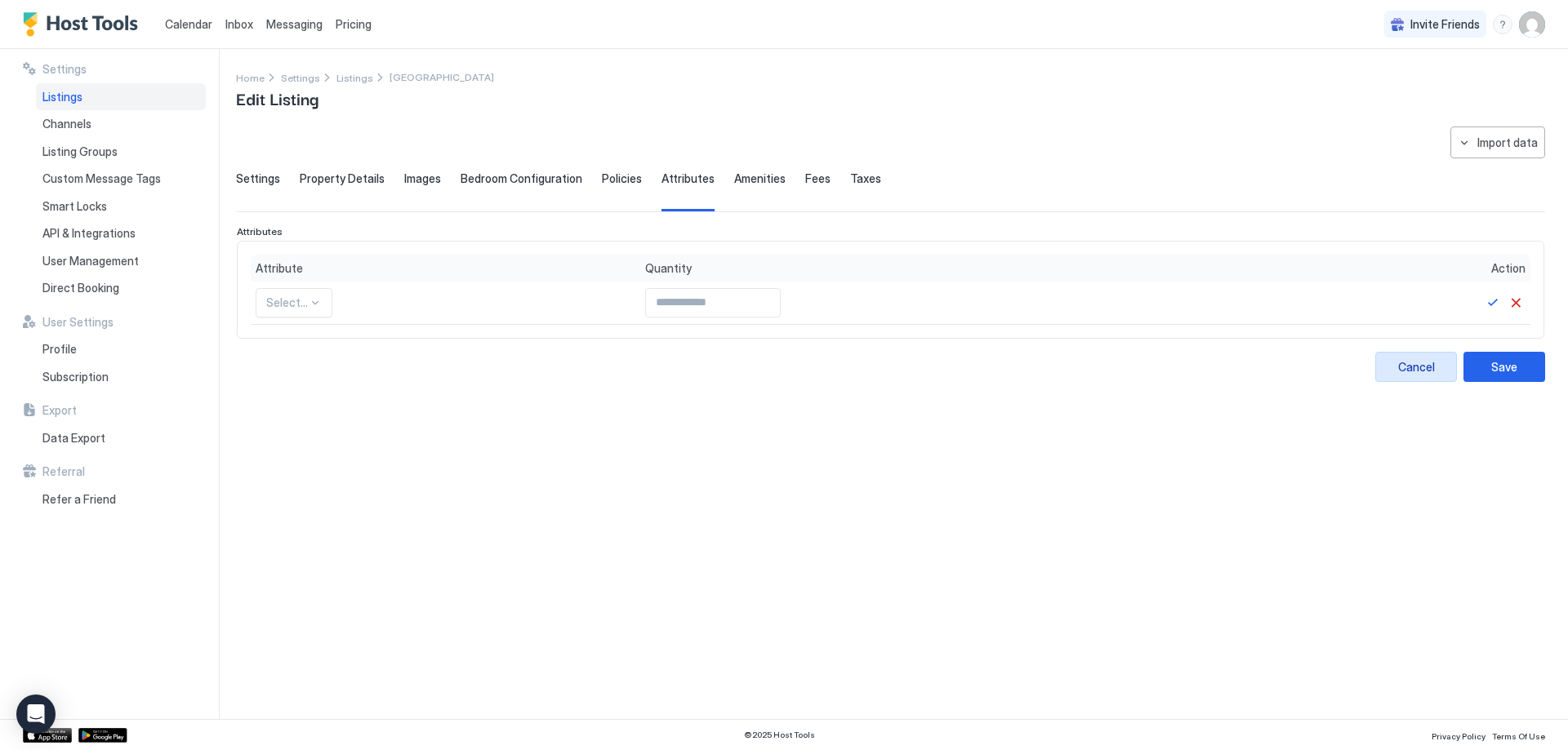
click at [1404, 373] on div "Cancel" at bounding box center [1416, 366] width 37 height 17
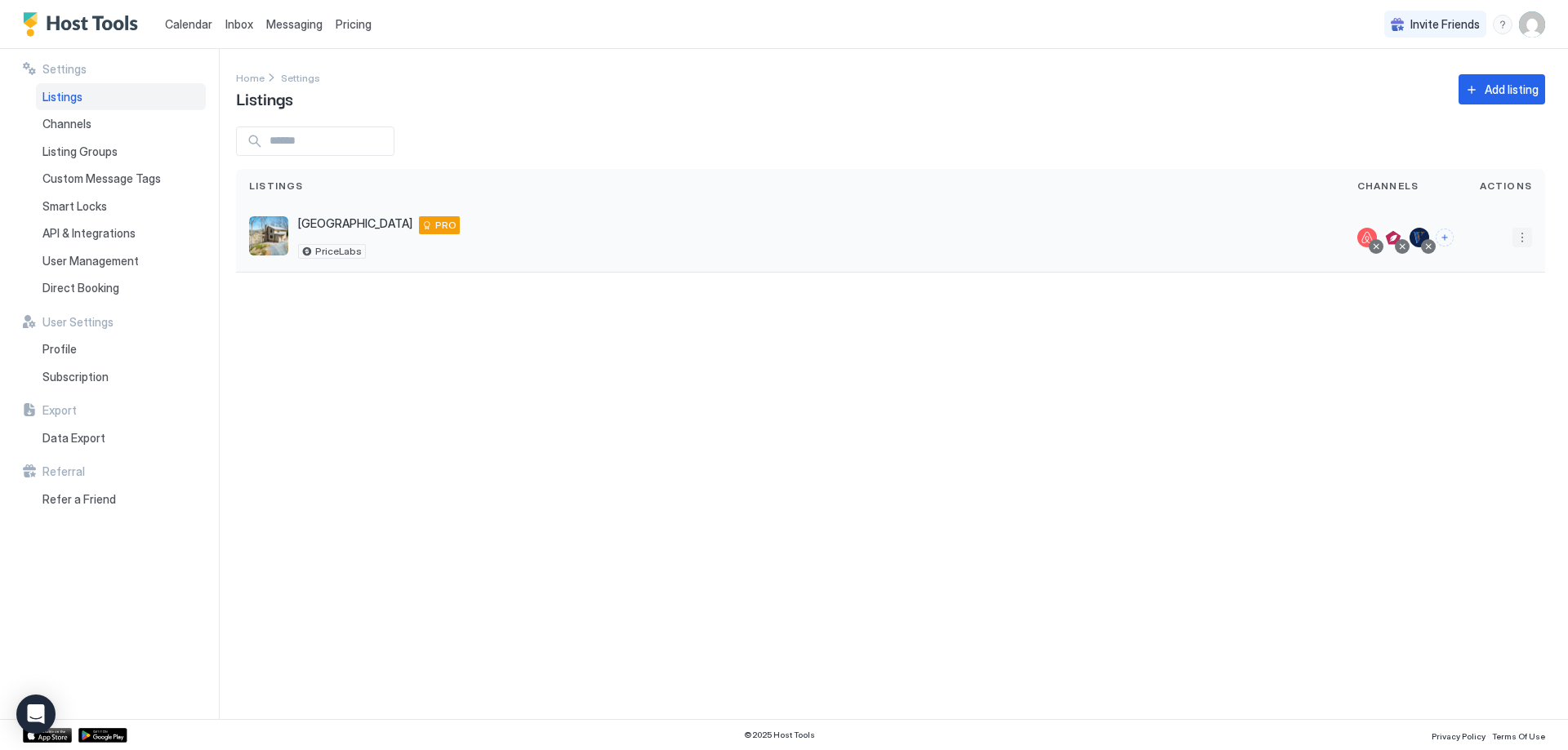
click at [1525, 241] on button "More options" at bounding box center [1522, 238] width 20 height 20
click at [1487, 313] on span "Listing Settings" at bounding box center [1485, 313] width 72 height 13
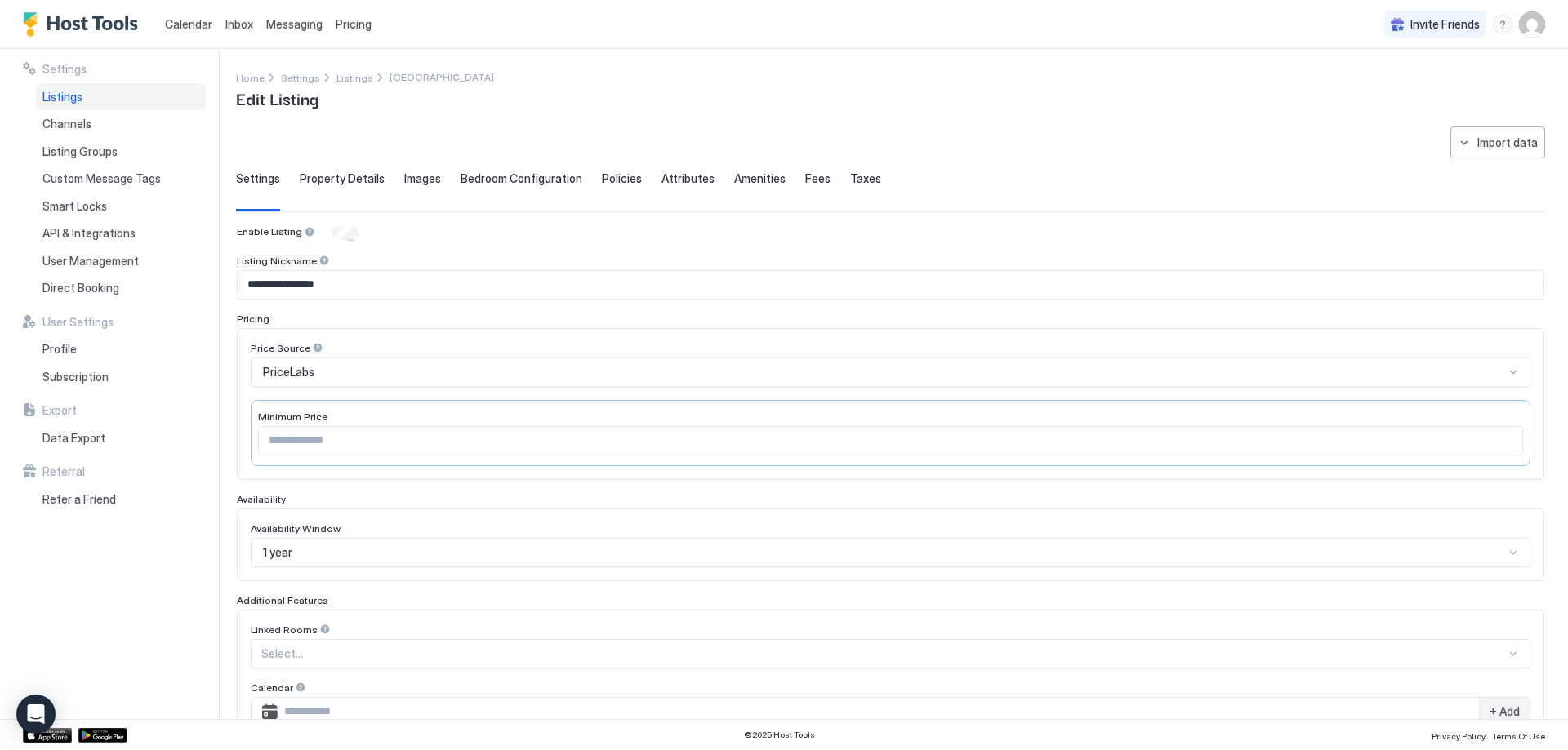
type input "*****"
type input "**********"
type input "***"
type input "**********"
click at [682, 182] on span "Attributes" at bounding box center [688, 179] width 53 height 14
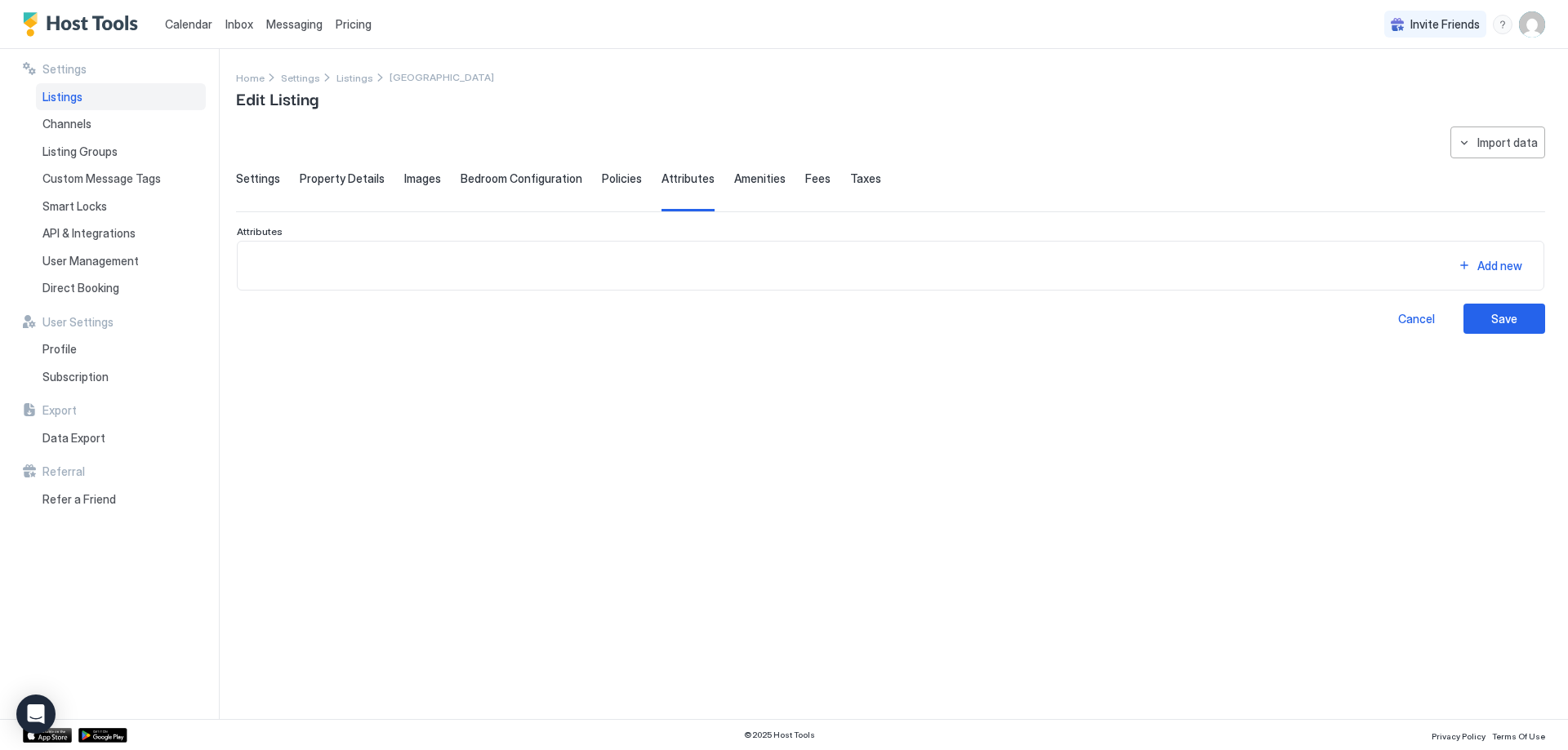
click at [1060, 349] on div "**********" at bounding box center [890, 413] width 1309 height 574
click at [743, 174] on span "Amenities" at bounding box center [759, 179] width 52 height 14
click at [786, 186] on div "Settings Property Details Images Bedroom Configuration Policies Attributes Amen…" at bounding box center [890, 192] width 1309 height 40
click at [805, 182] on span "Fees" at bounding box center [818, 179] width 25 height 14
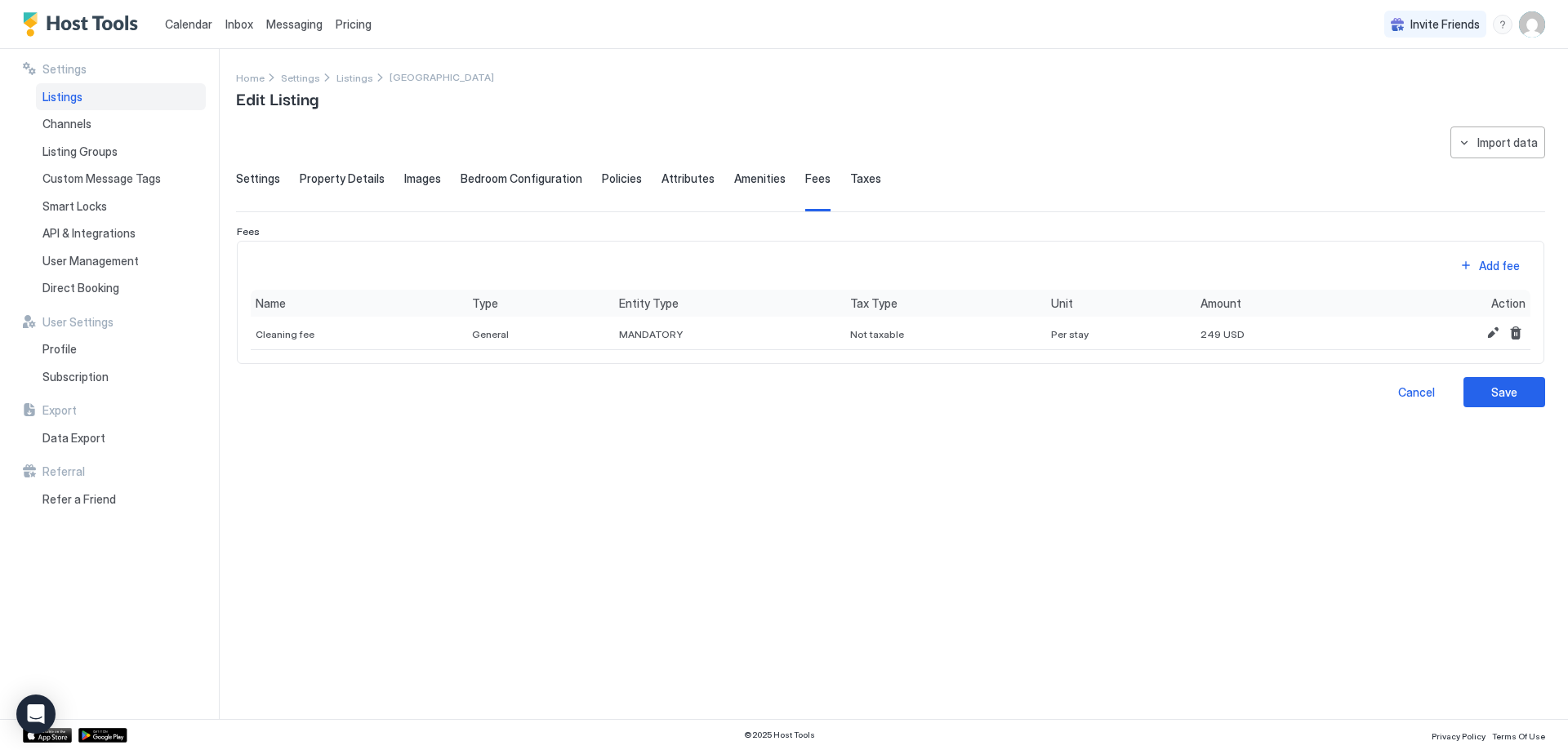
click at [850, 181] on span "Taxes" at bounding box center [865, 179] width 31 height 14
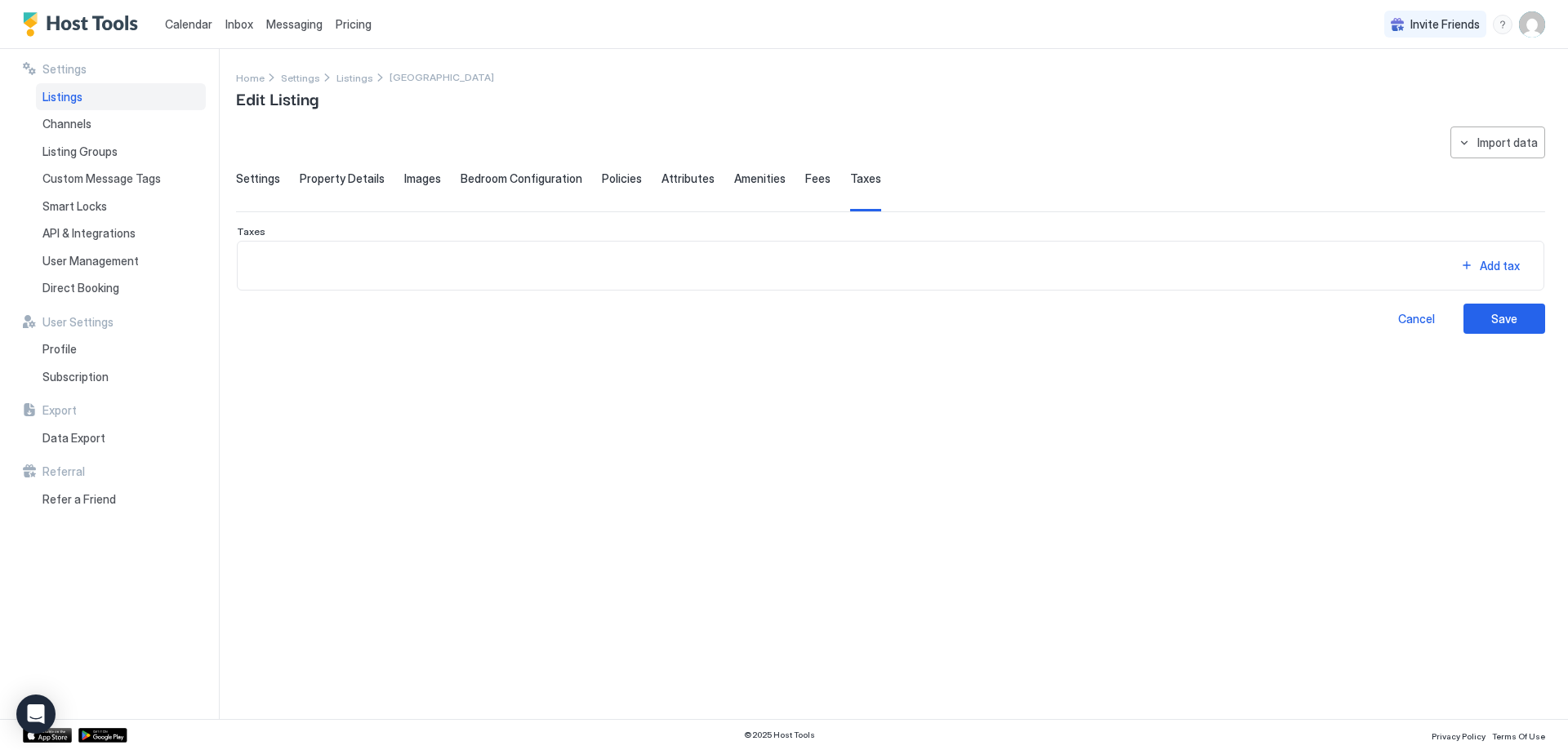
click at [814, 180] on span "Fees" at bounding box center [818, 179] width 25 height 14
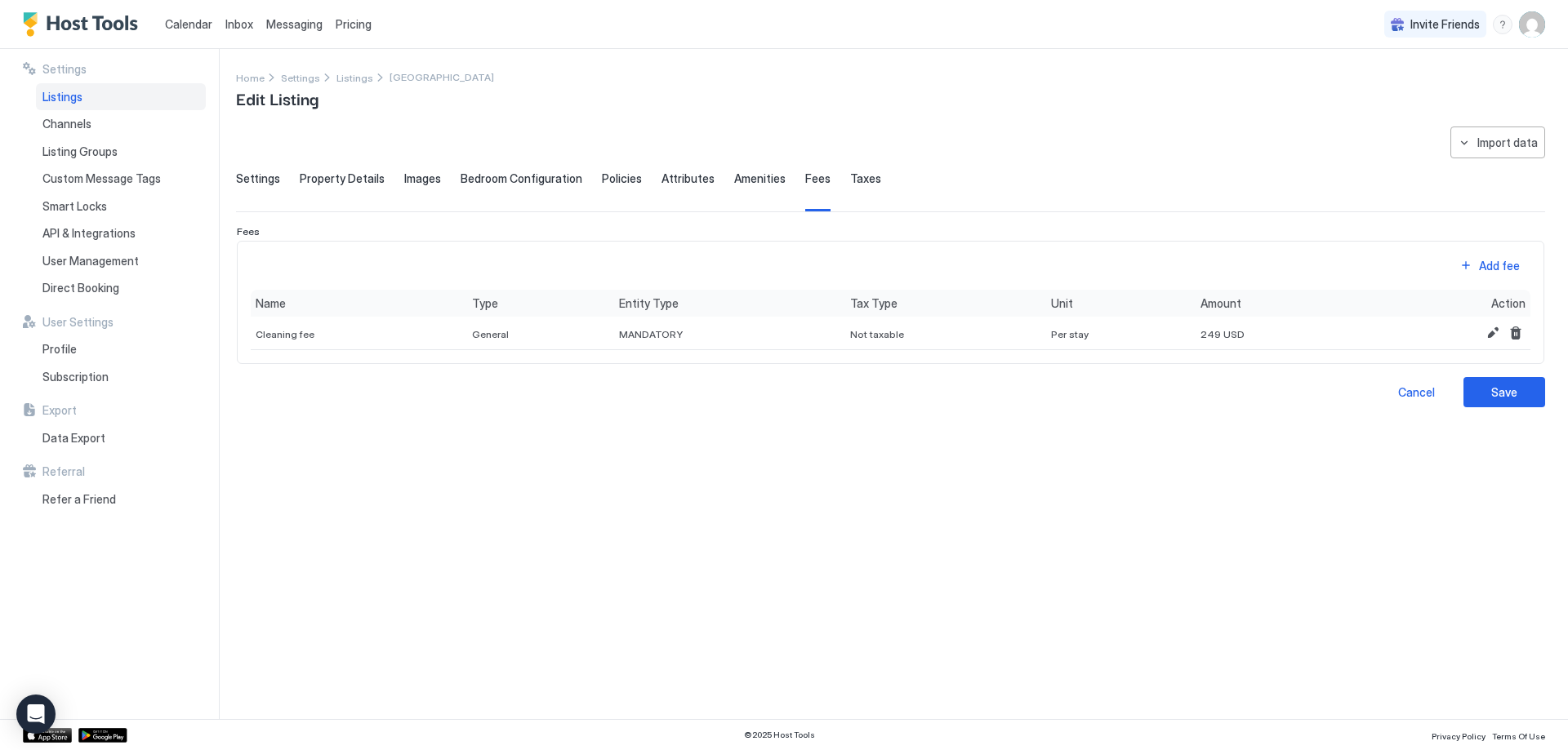
click at [850, 175] on span "Taxes" at bounding box center [865, 179] width 31 height 14
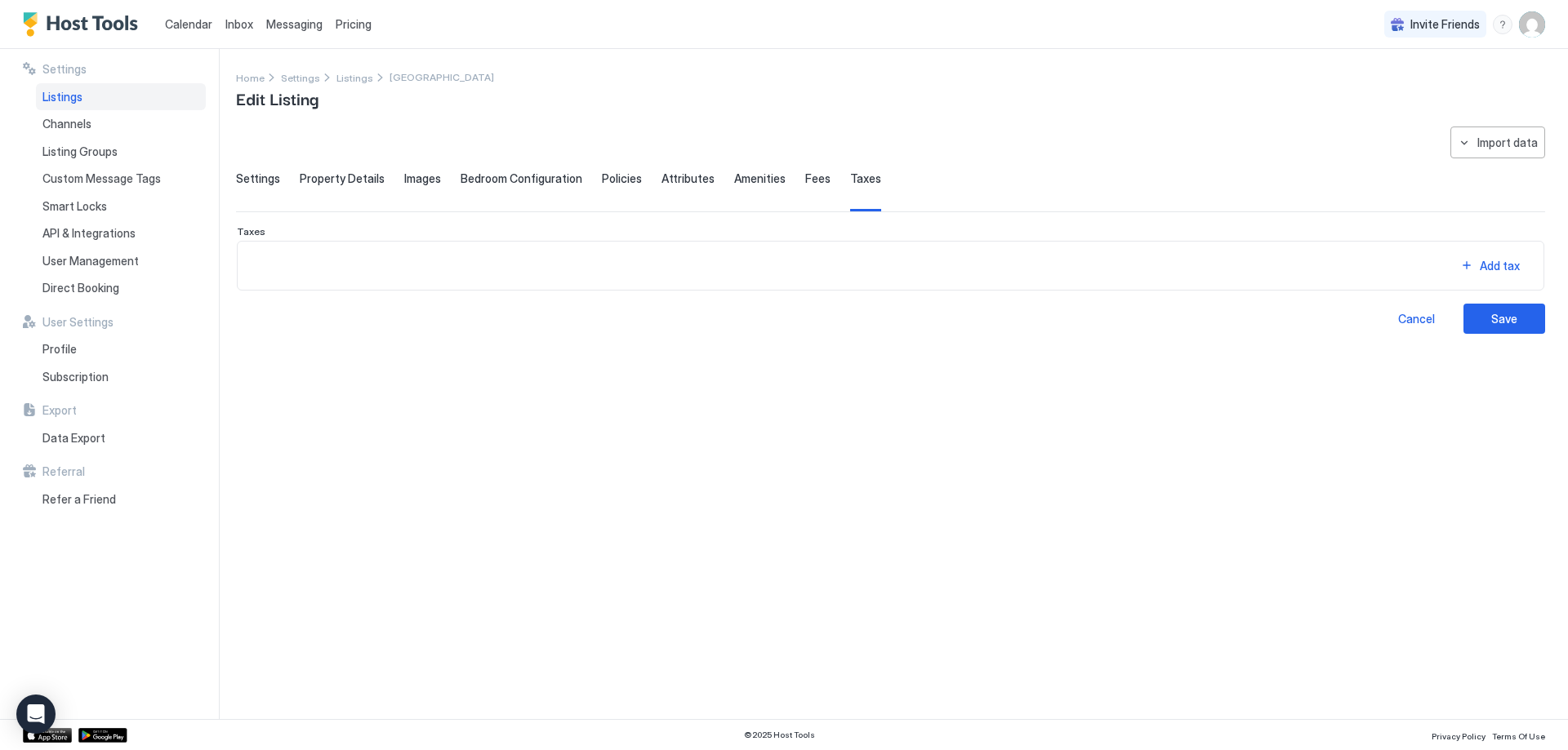
click at [734, 179] on span "Amenities" at bounding box center [759, 179] width 52 height 14
click at [733, 365] on div "**********" at bounding box center [890, 413] width 1309 height 574
click at [692, 171] on div "**********" at bounding box center [890, 230] width 1309 height 207
click at [686, 177] on span "Attributes" at bounding box center [688, 179] width 53 height 14
click at [734, 178] on span "Amenities" at bounding box center [759, 179] width 52 height 14
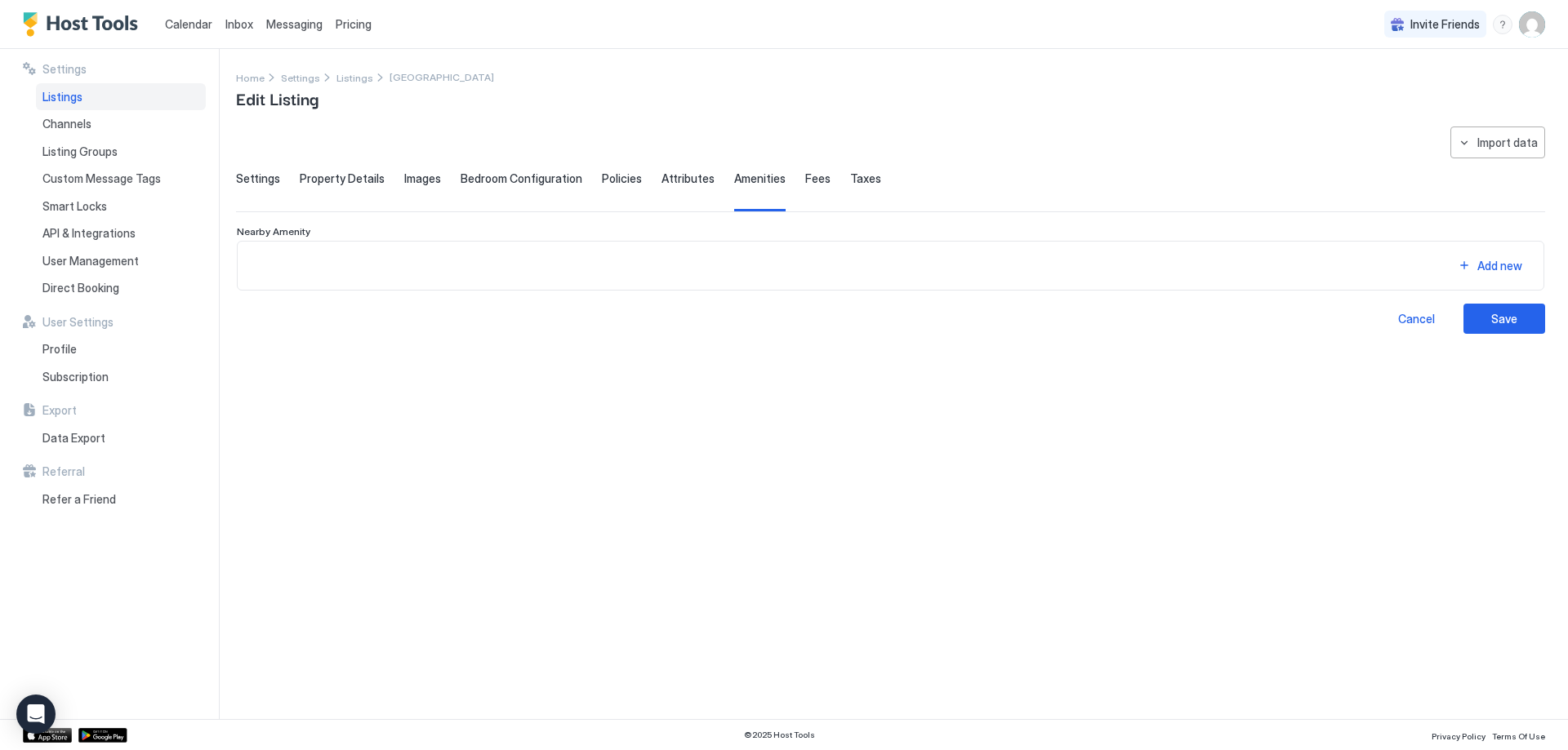
click at [689, 185] on span "Attributes" at bounding box center [688, 179] width 53 height 14
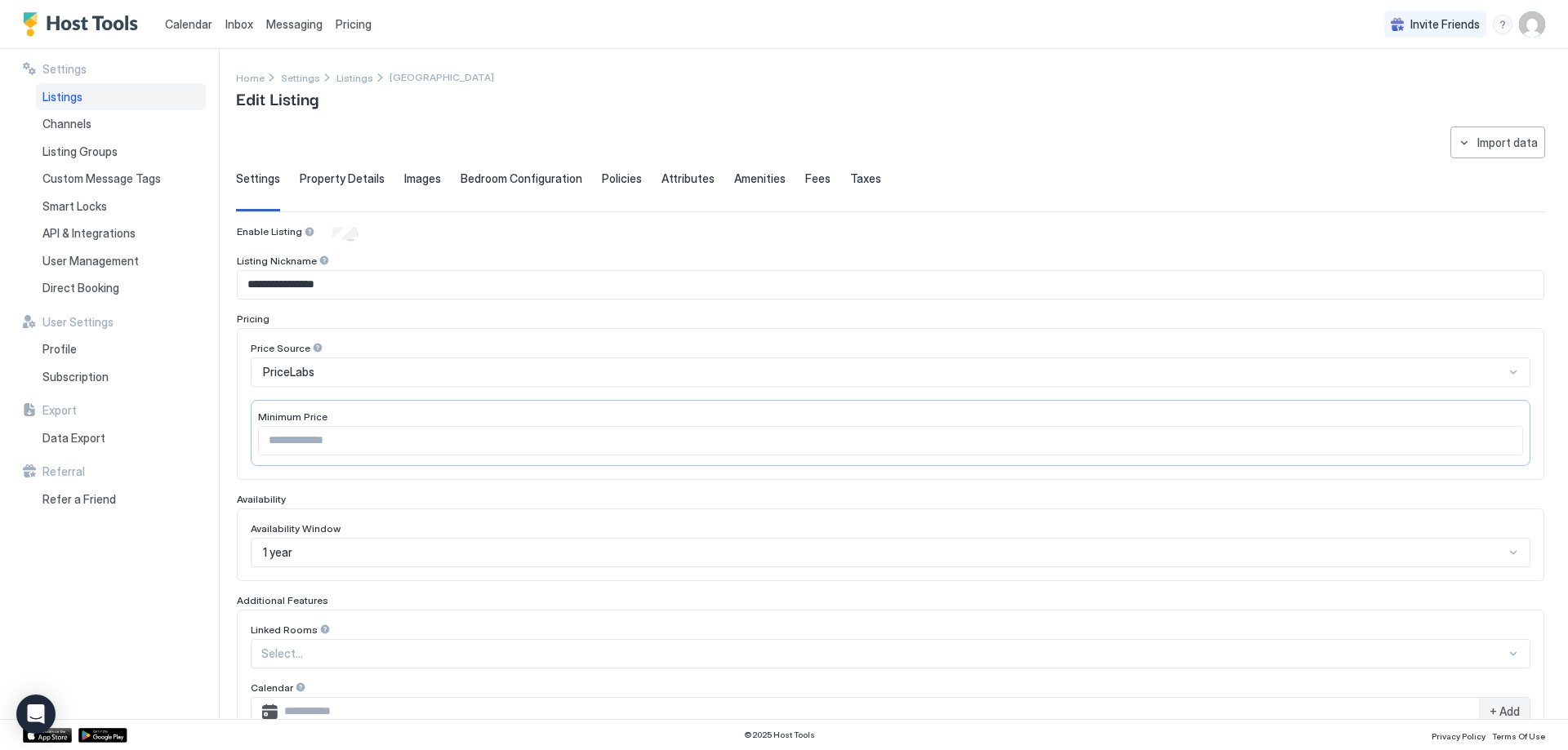
click at [685, 186] on div "Attributes" at bounding box center [688, 192] width 53 height 40
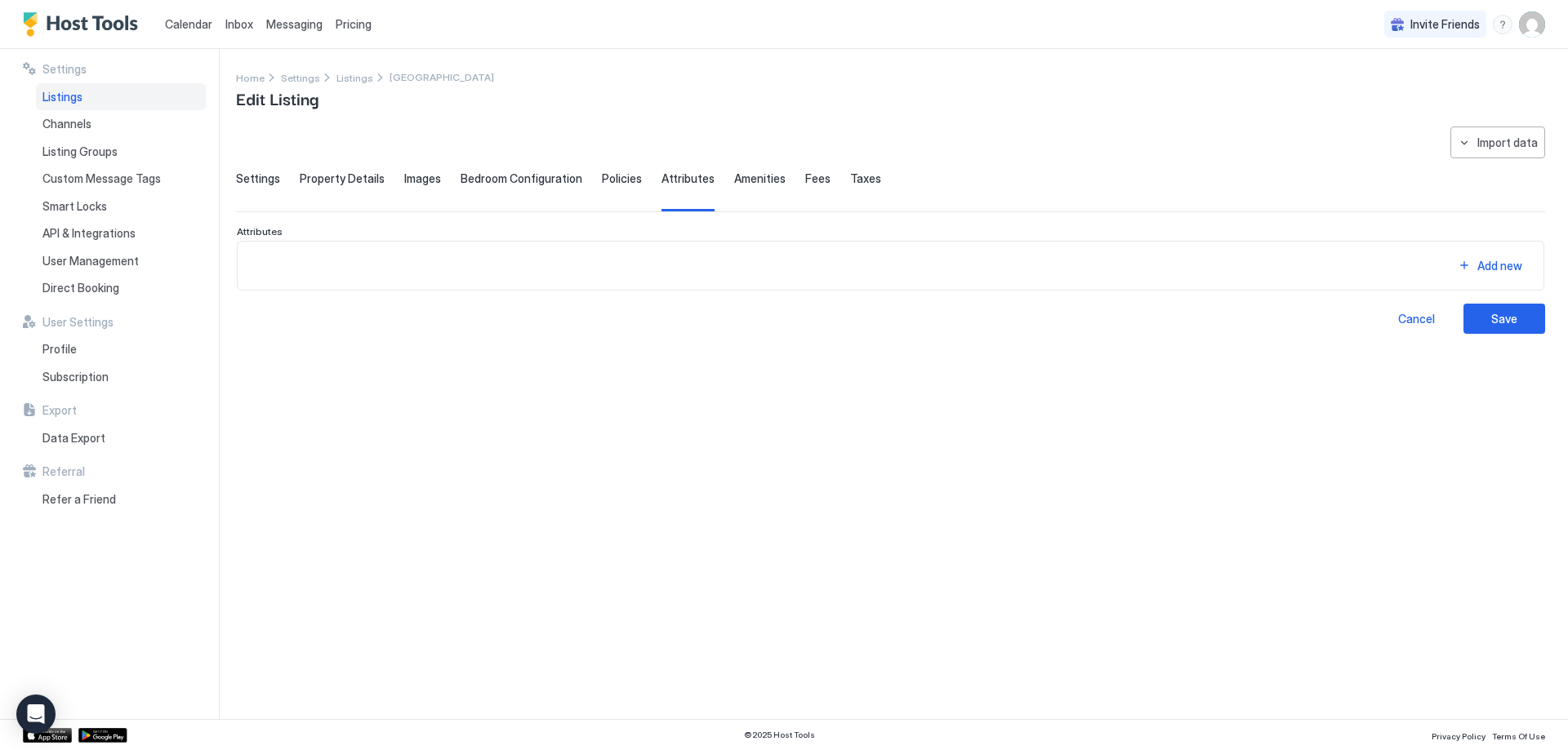
click at [738, 176] on span "Amenities" at bounding box center [759, 179] width 52 height 14
click at [661, 180] on span "Attributes" at bounding box center [688, 179] width 53 height 14
click at [1511, 156] on button "Import data" at bounding box center [1497, 142] width 95 height 32
click at [1512, 227] on div "VRBO" at bounding box center [1511, 229] width 47 height 14
click at [756, 182] on span "Amenities" at bounding box center [759, 179] width 52 height 14
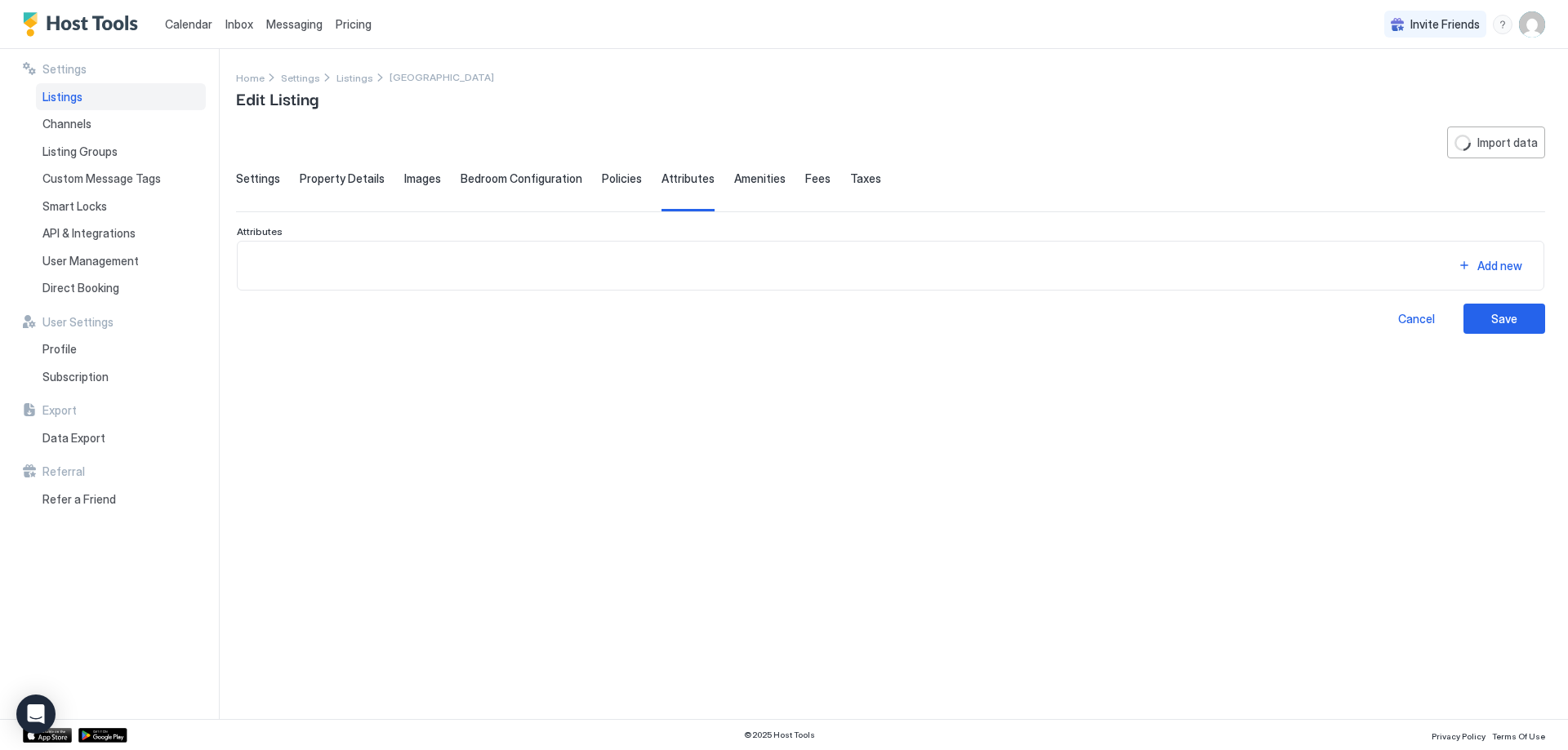
type input "**********"
type input "****"
type input "**********"
click at [671, 187] on div "Attributes" at bounding box center [688, 192] width 53 height 40
click at [734, 185] on span "Amenities" at bounding box center [759, 179] width 52 height 14
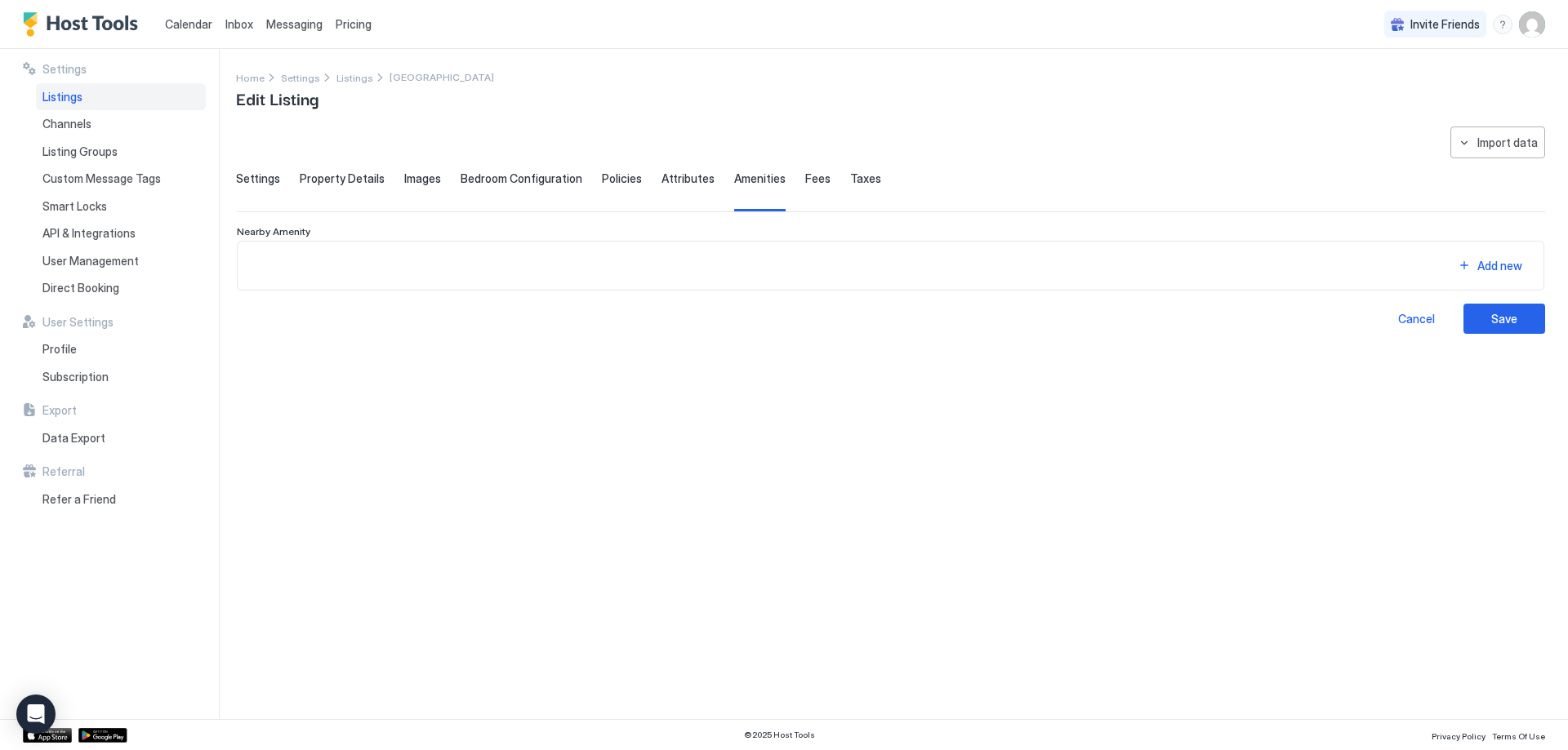
click at [1521, 145] on div "Import data" at bounding box center [1507, 142] width 61 height 17
click at [1501, 174] on div "Airbnb" at bounding box center [1512, 173] width 50 height 14
type input "**********"
type input "****"
type input "**********"
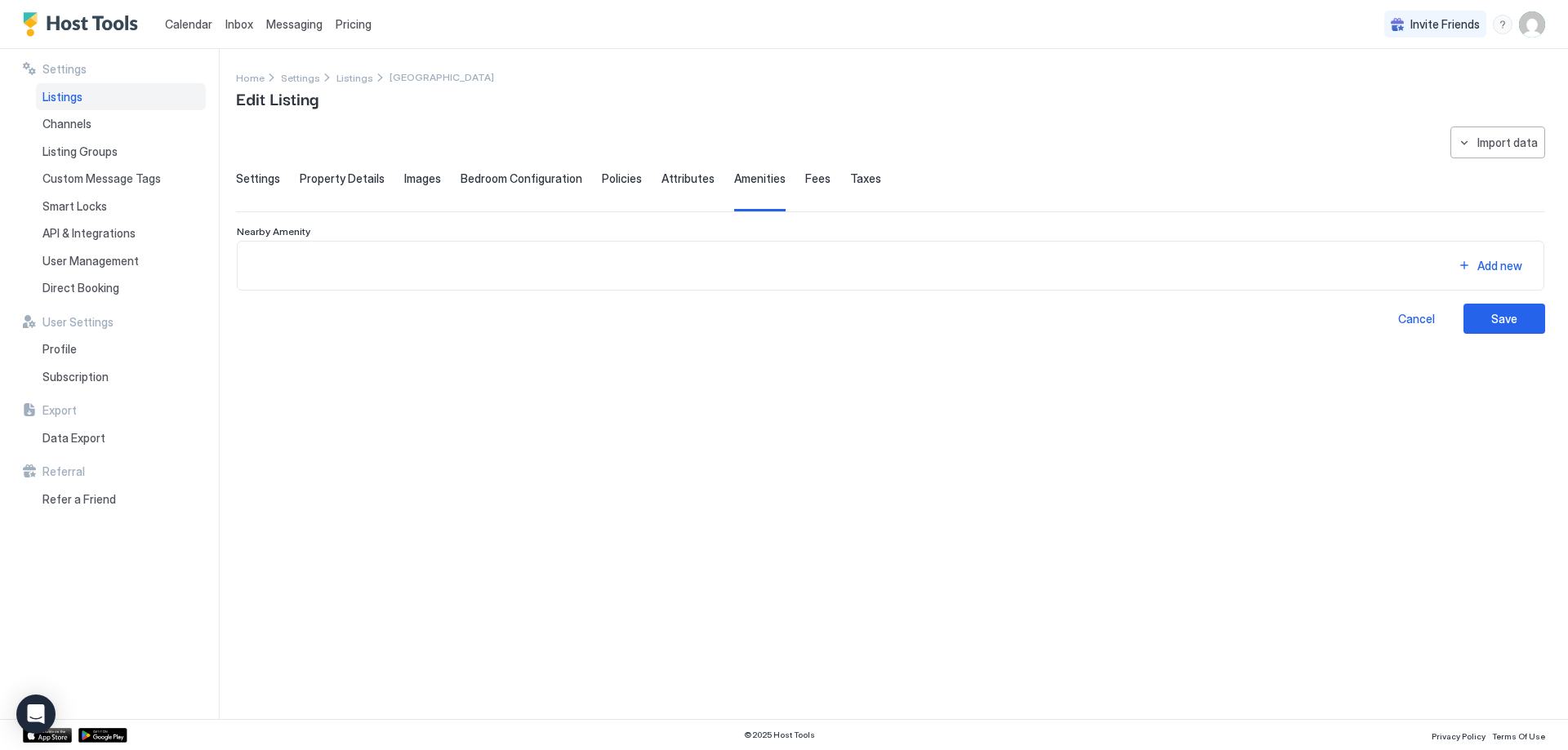
click at [649, 178] on div "Settings Property Details Images Bedroom Configuration Policies Attributes Amen…" at bounding box center [890, 192] width 1309 height 40
click at [670, 180] on span "Attributes" at bounding box center [688, 179] width 53 height 14
click at [613, 182] on span "Policies" at bounding box center [622, 179] width 40 height 14
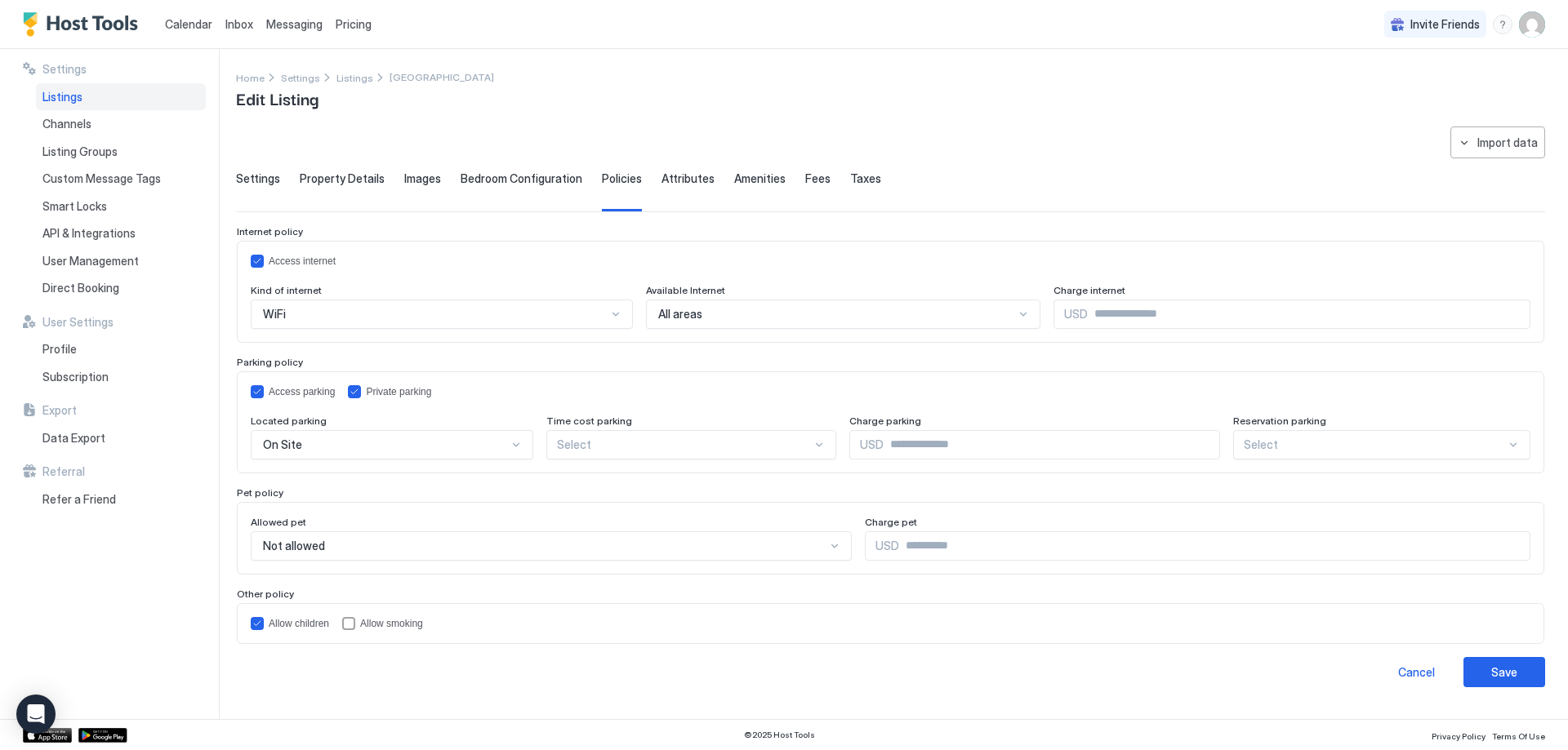
click at [574, 180] on span "Bedroom Configuration" at bounding box center [521, 179] width 121 height 14
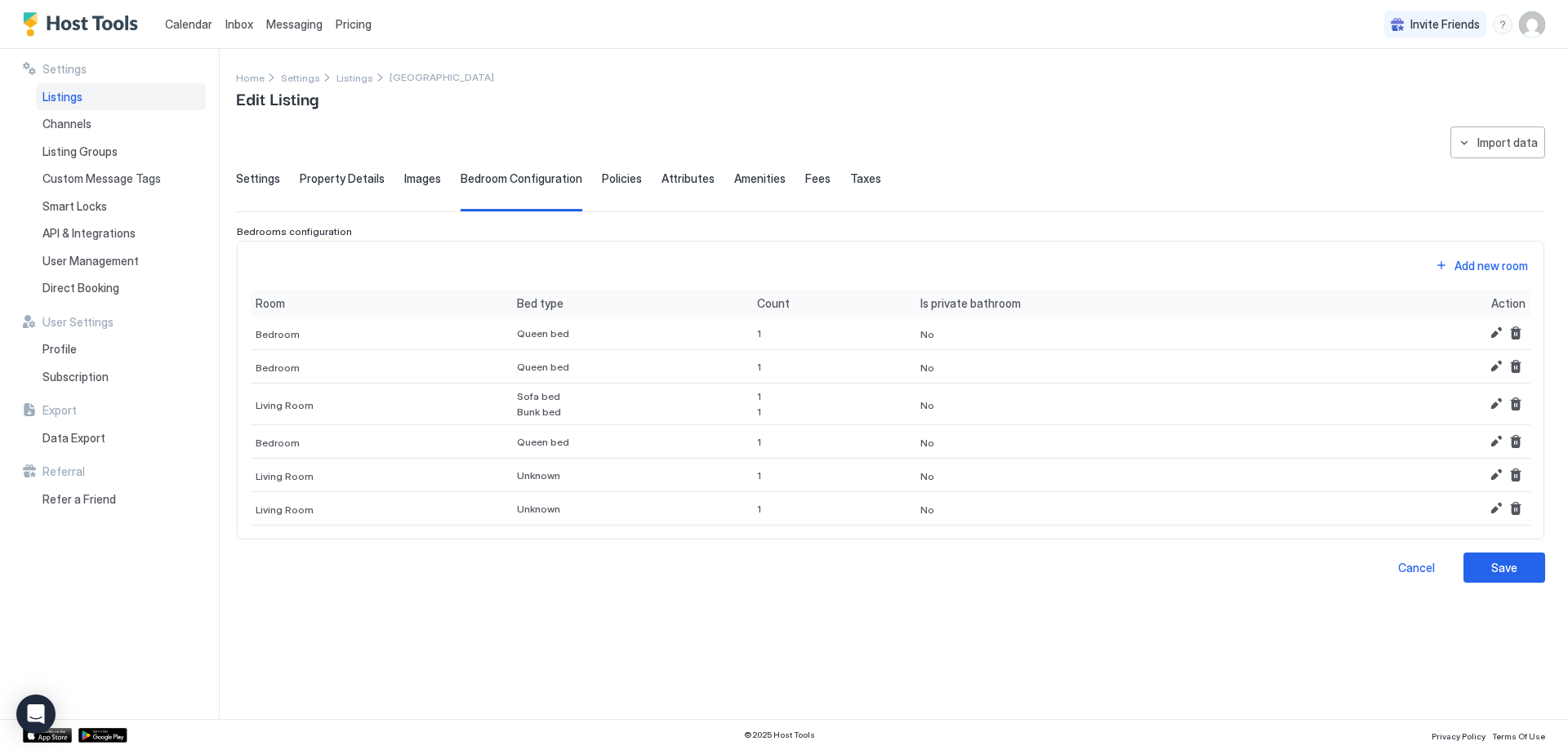
click at [661, 182] on span "Attributes" at bounding box center [688, 179] width 53 height 14
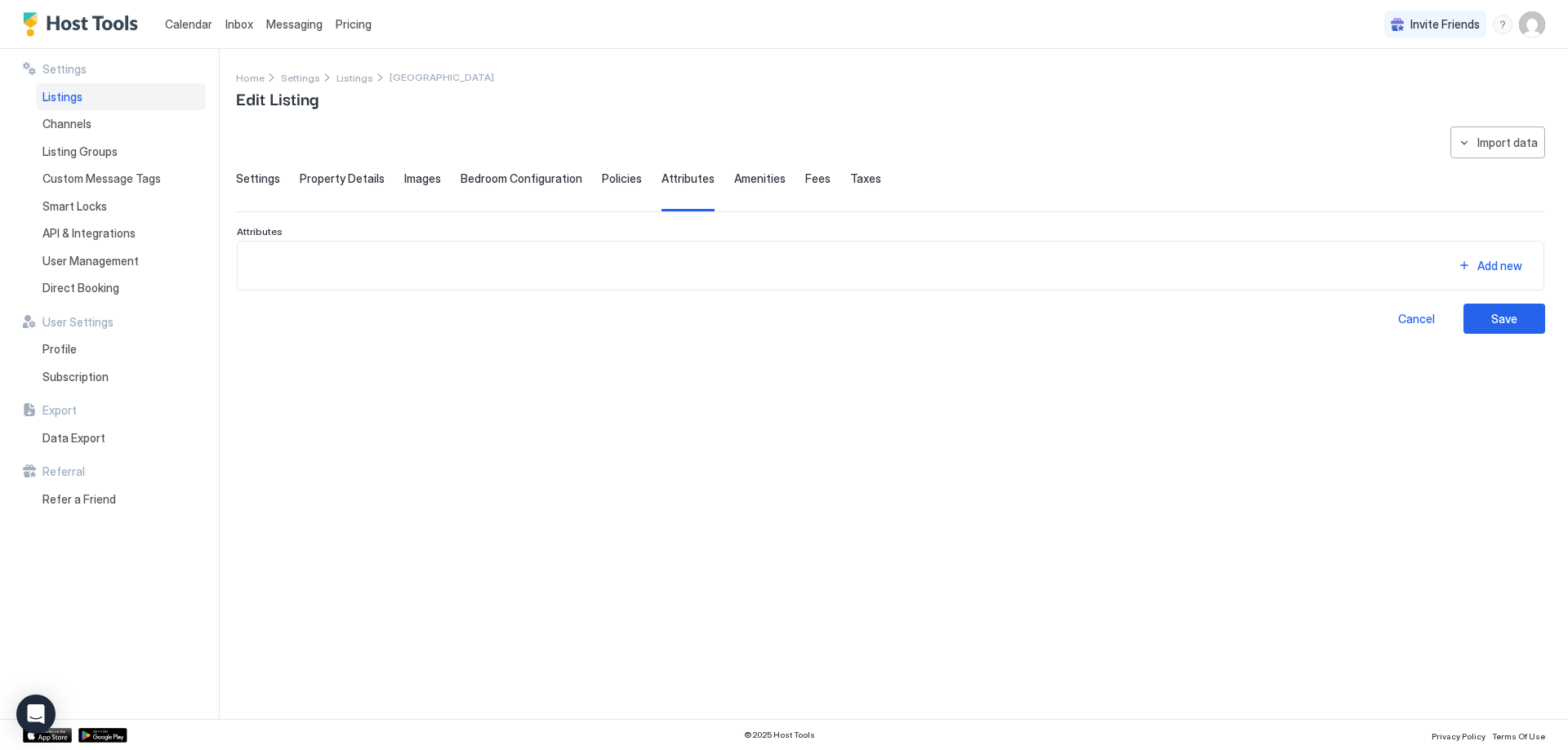
click at [716, 180] on div "Settings Property Details Images Bedroom Configuration Policies Attributes Amen…" at bounding box center [890, 192] width 1309 height 40
click at [805, 180] on span "Fees" at bounding box center [818, 179] width 25 height 14
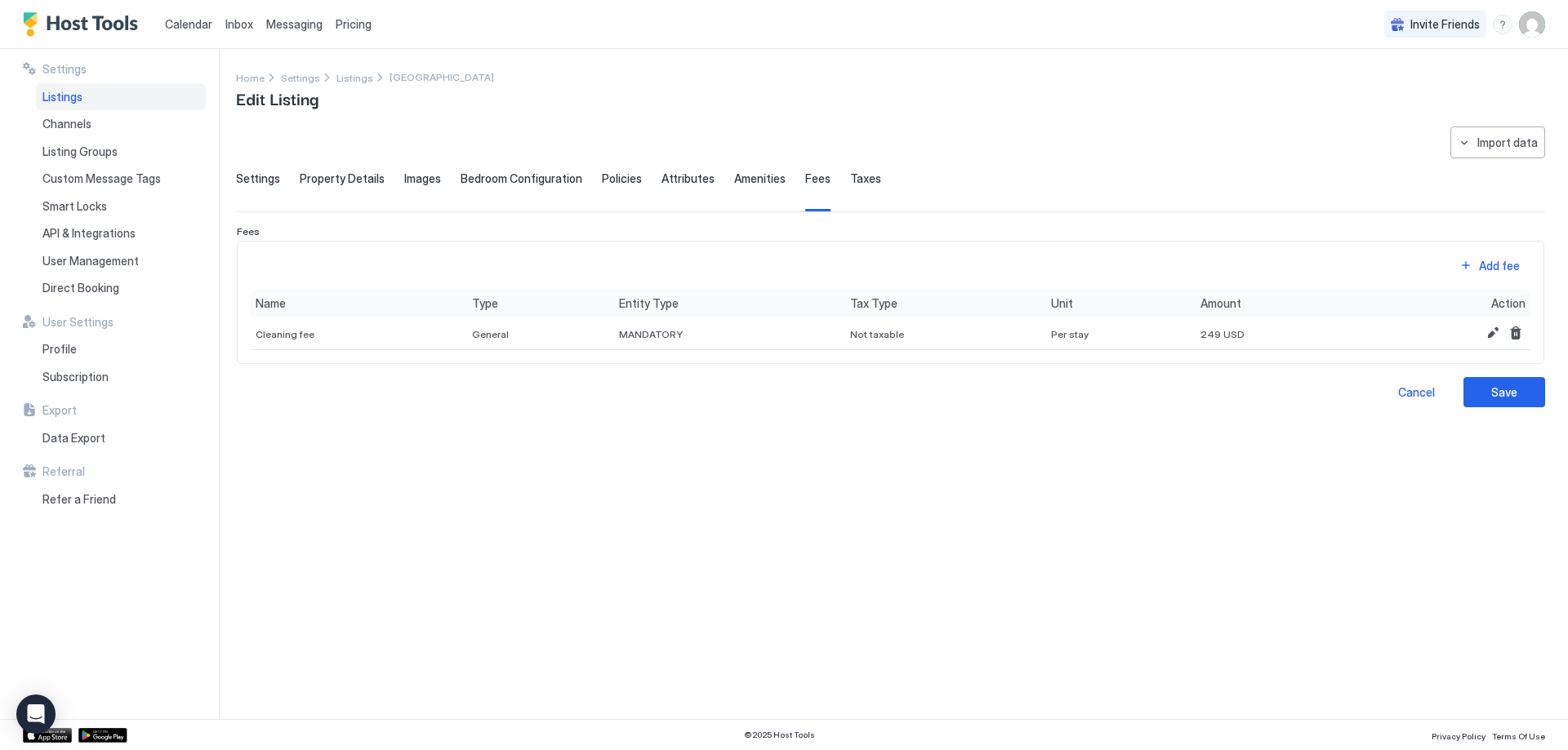
click at [691, 180] on span "Attributes" at bounding box center [688, 179] width 53 height 14
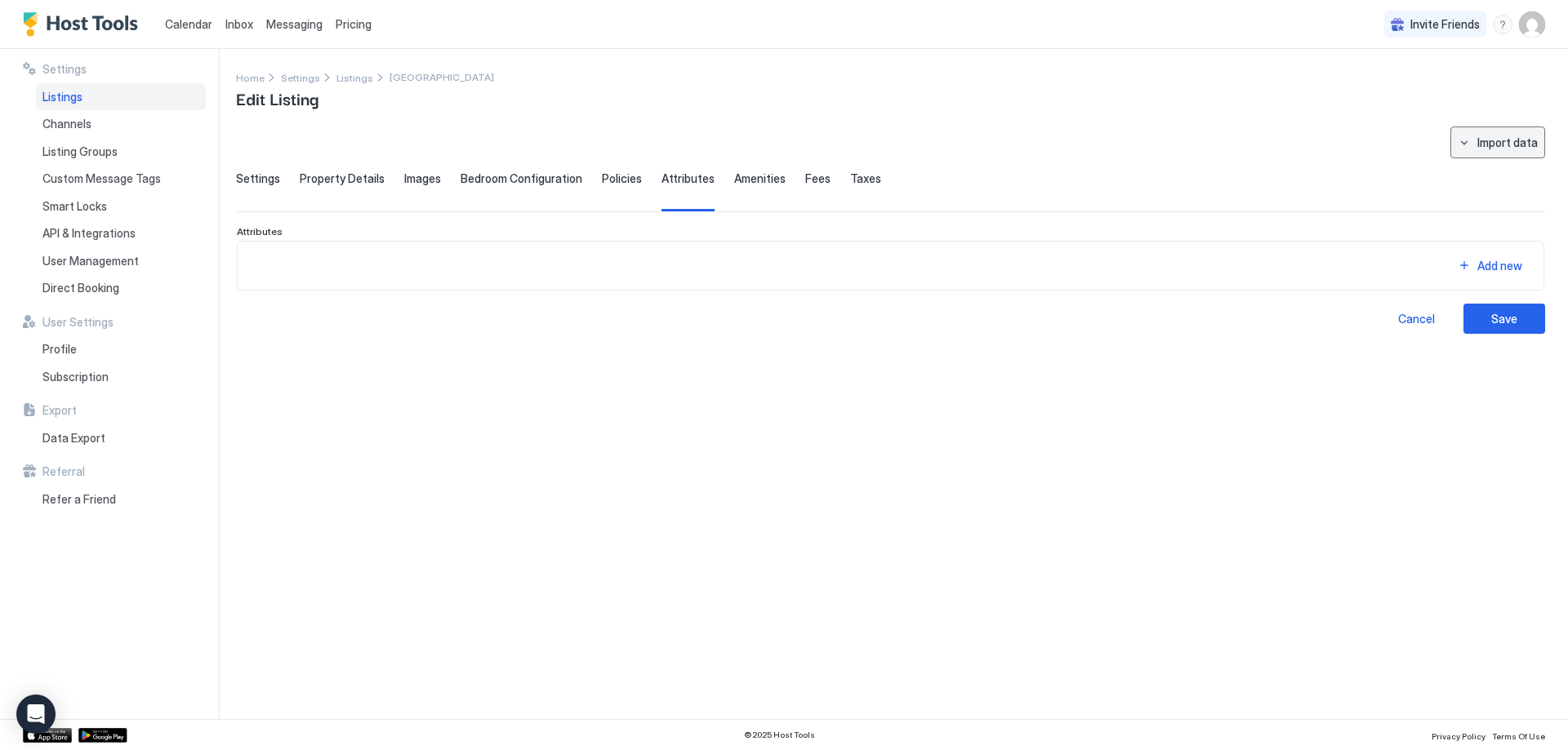
click at [1526, 154] on button "Import data" at bounding box center [1497, 142] width 95 height 32
click at [1501, 229] on div "VRBO" at bounding box center [1511, 229] width 47 height 14
type input "**********"
type input "****"
type input "***"
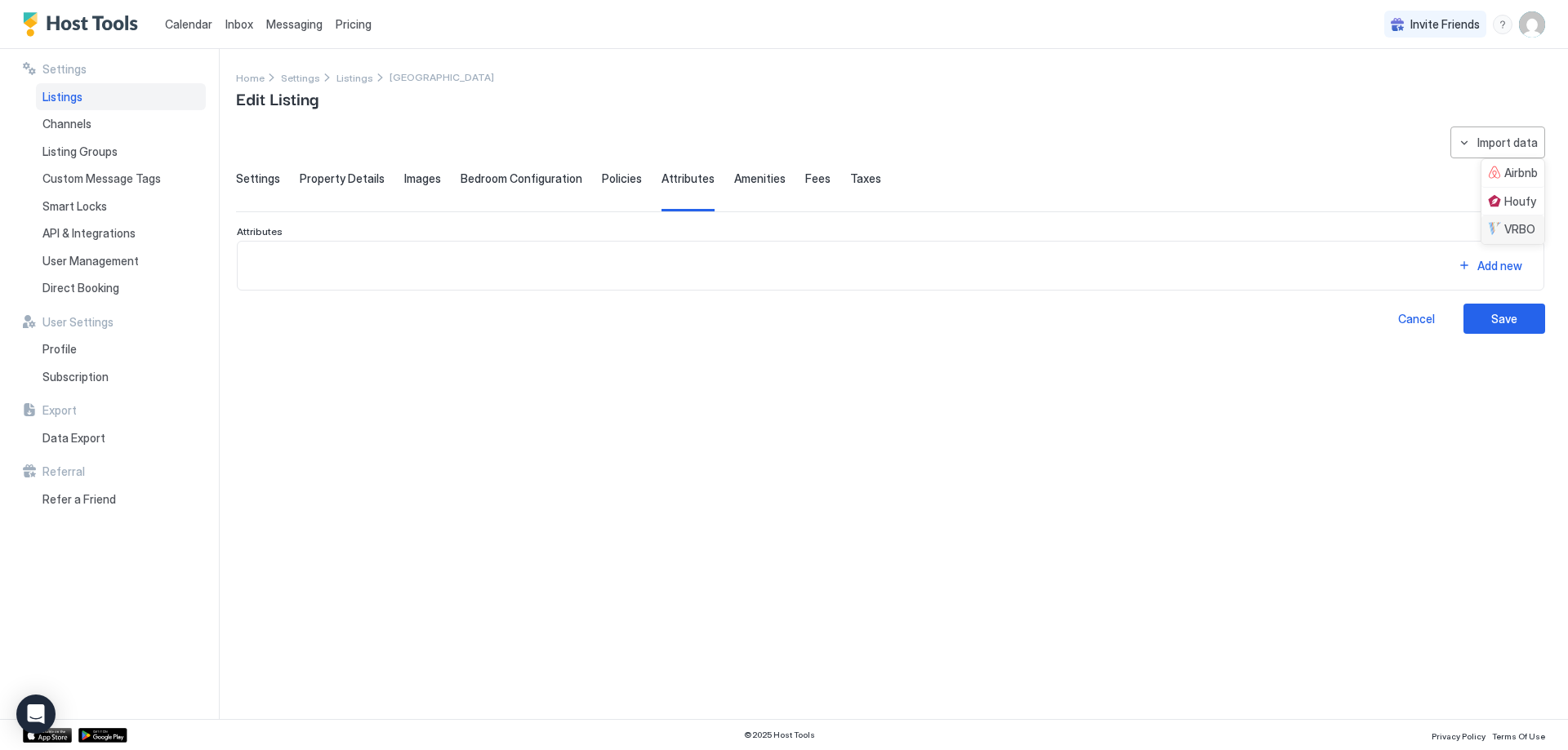
type input "**********"
type input "*****"
type input "**********"
click at [1484, 153] on button "Import data" at bounding box center [1497, 142] width 95 height 32
click at [1508, 225] on div "VRBO" at bounding box center [1511, 229] width 47 height 14
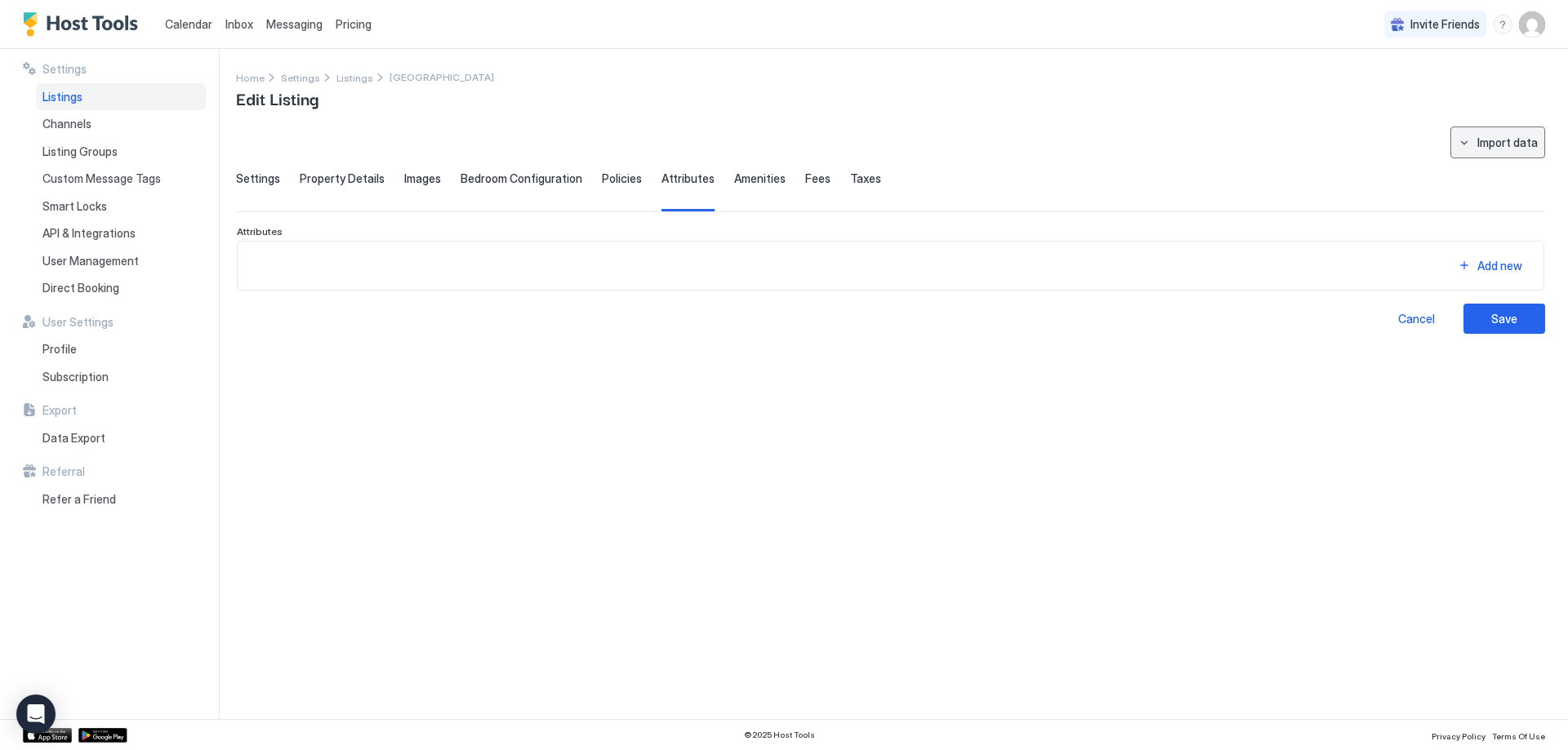
click at [1478, 150] on div "Import data" at bounding box center [1507, 142] width 61 height 17
click at [1486, 195] on div "Houfy" at bounding box center [1512, 203] width 62 height 29
type input "**********"
type input "****"
type textarea "**********"
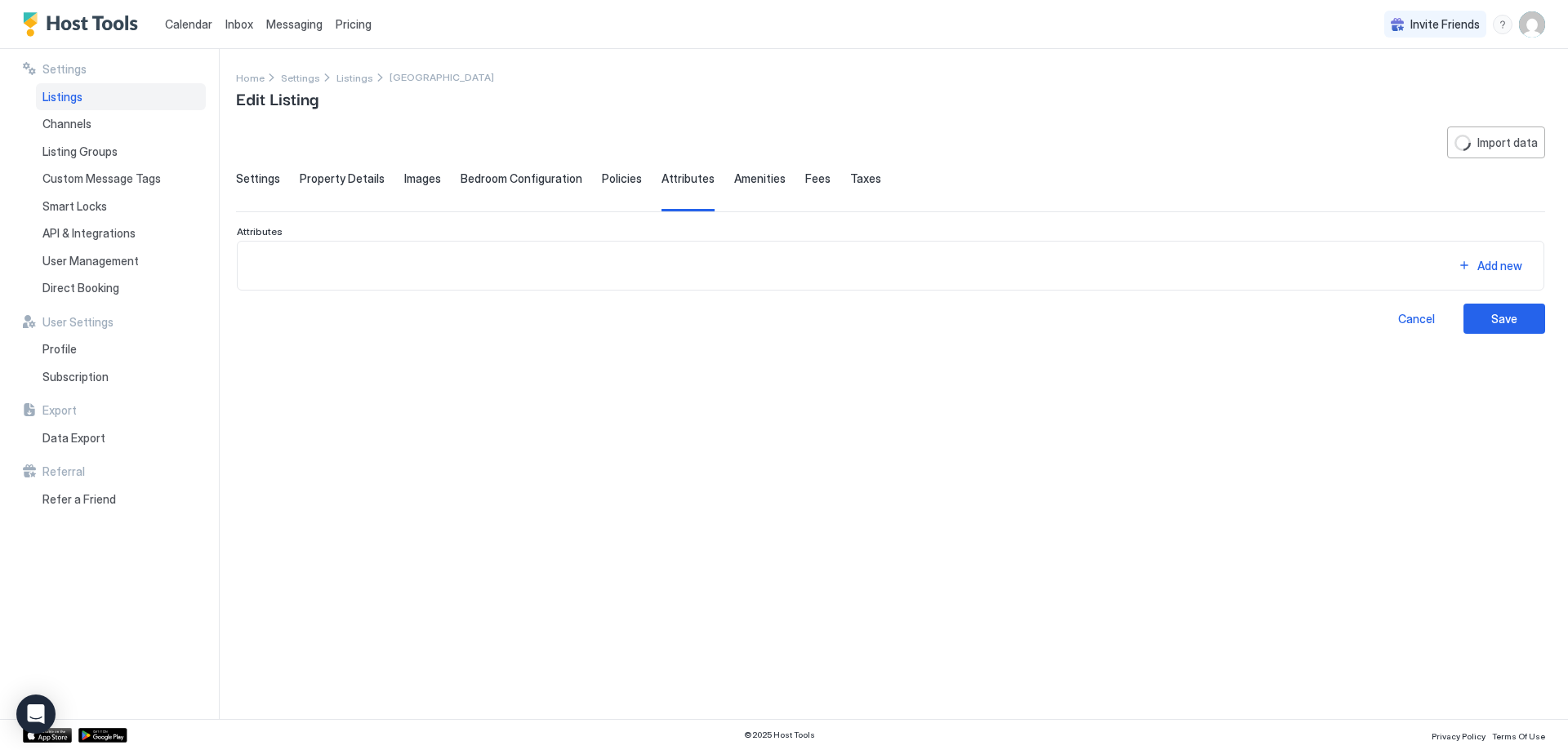
type textarea "**********"
type input "**********"
type input "****"
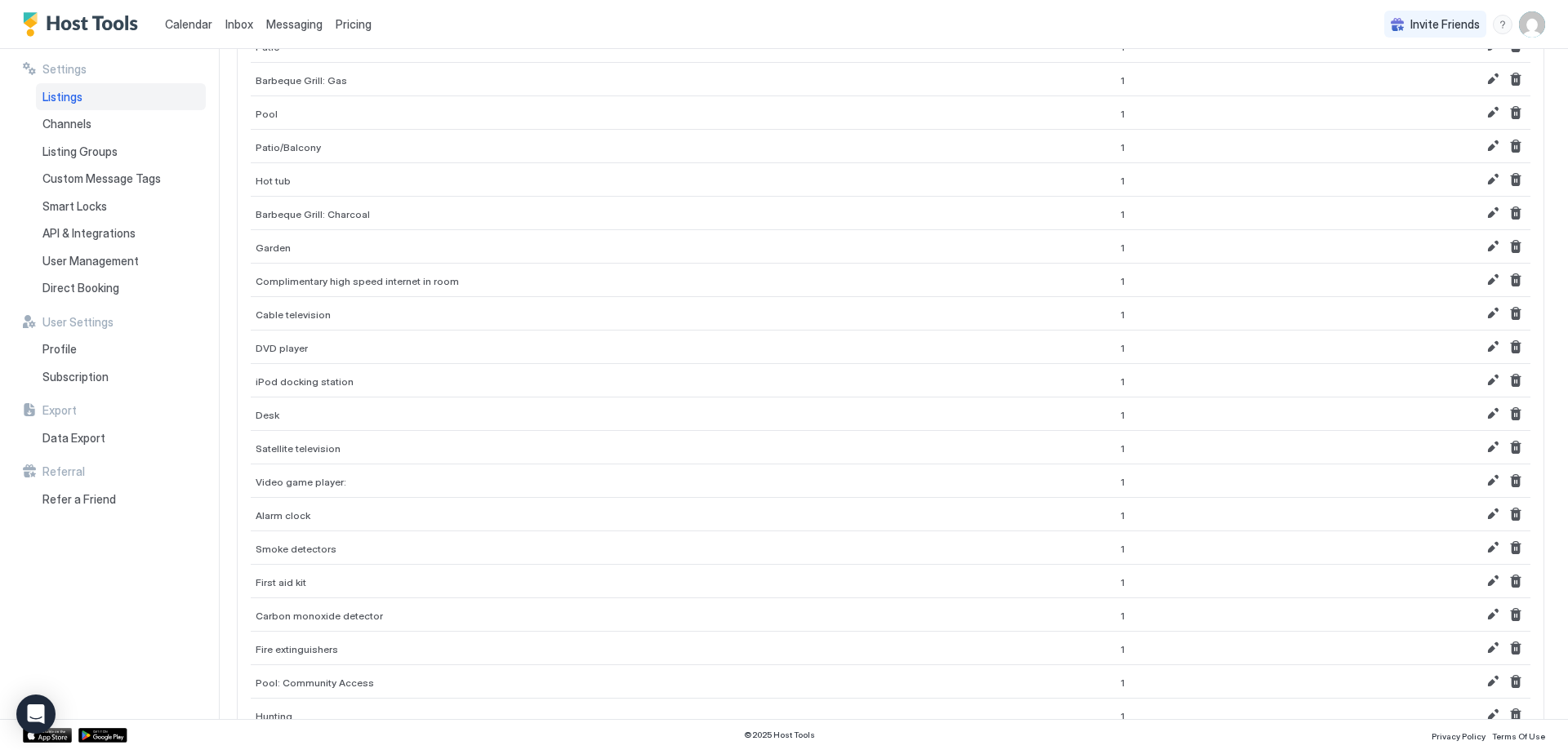
scroll to position [2118, 0]
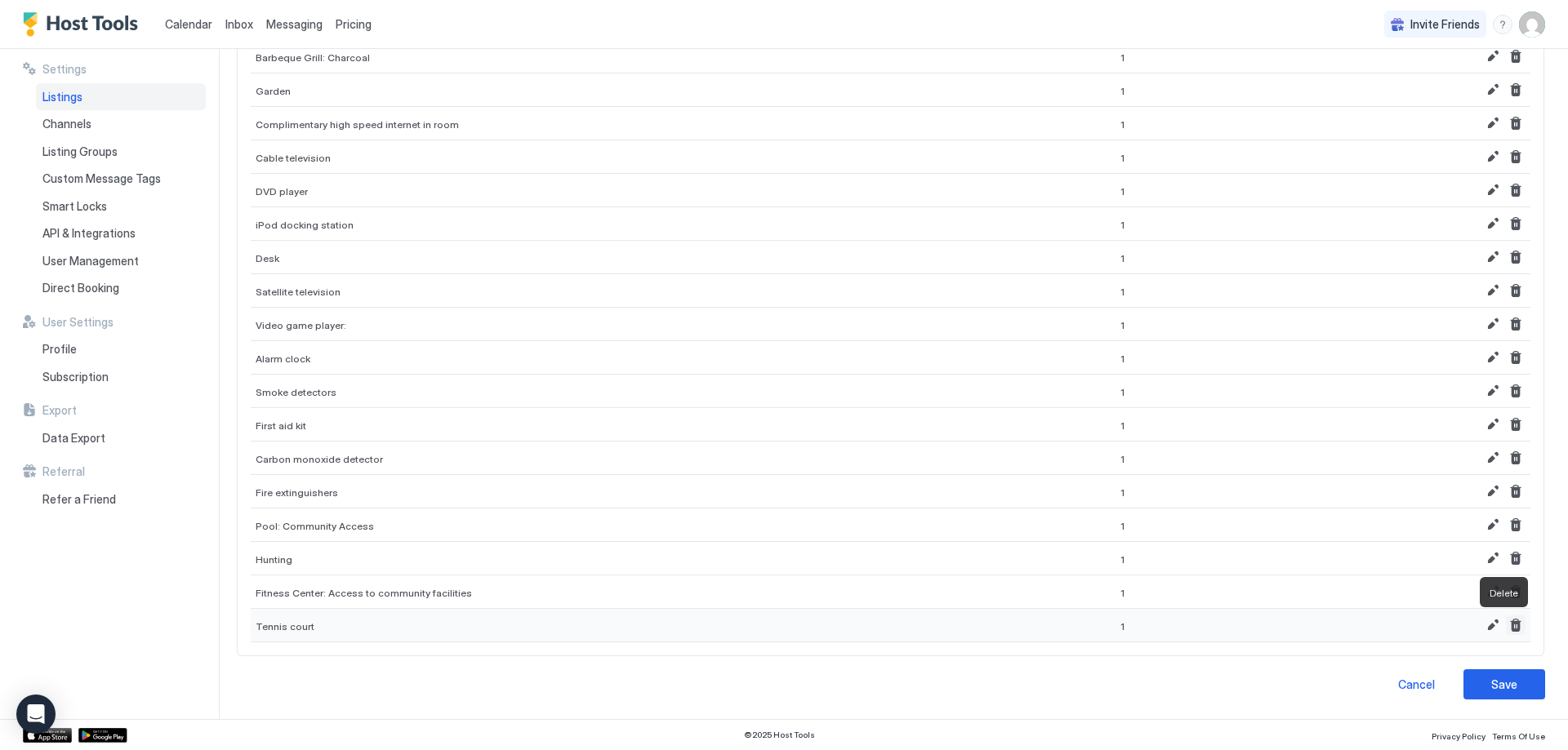
click at [1506, 625] on button "Delete" at bounding box center [1516, 625] width 20 height 20
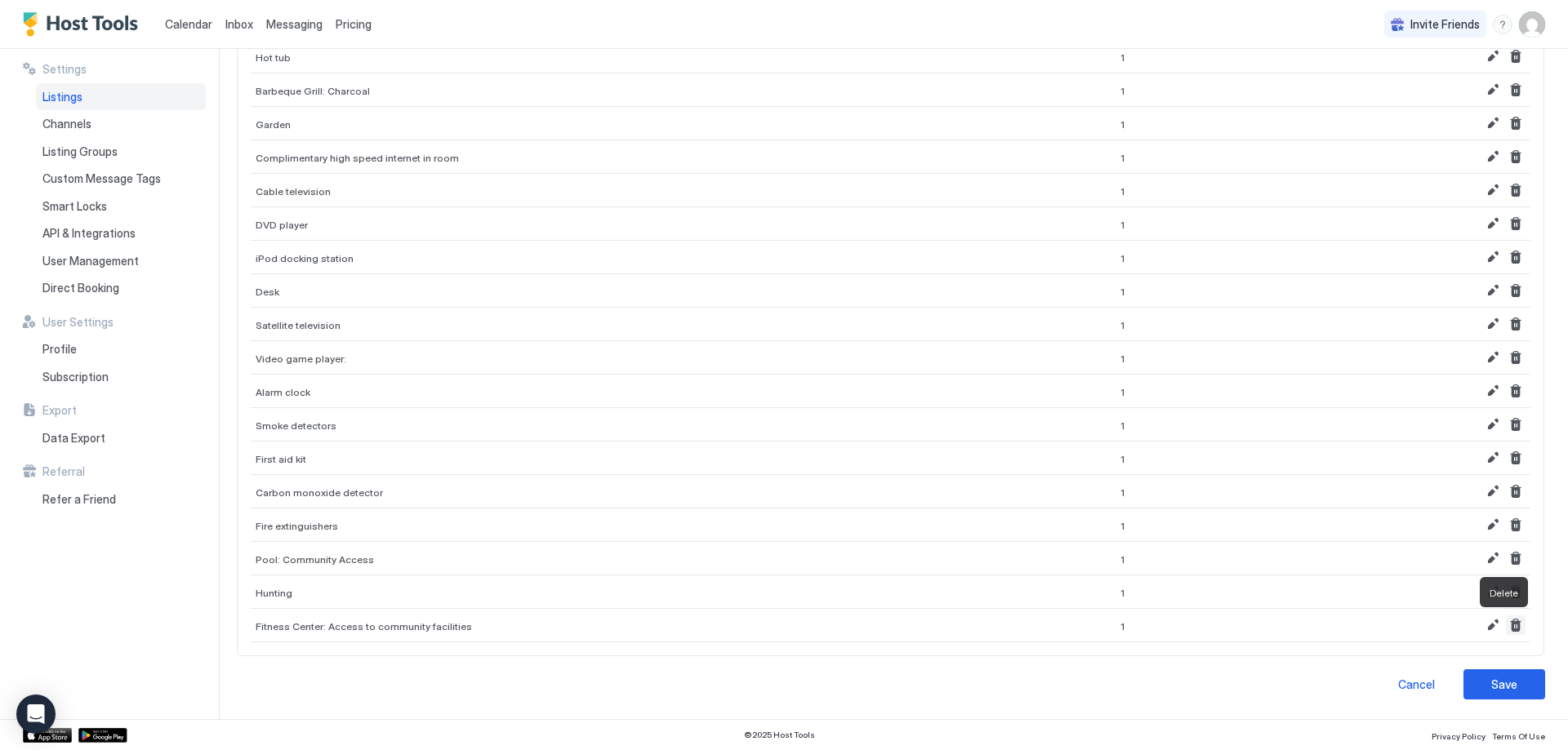
click at [1506, 625] on button "Delete" at bounding box center [1516, 625] width 20 height 20
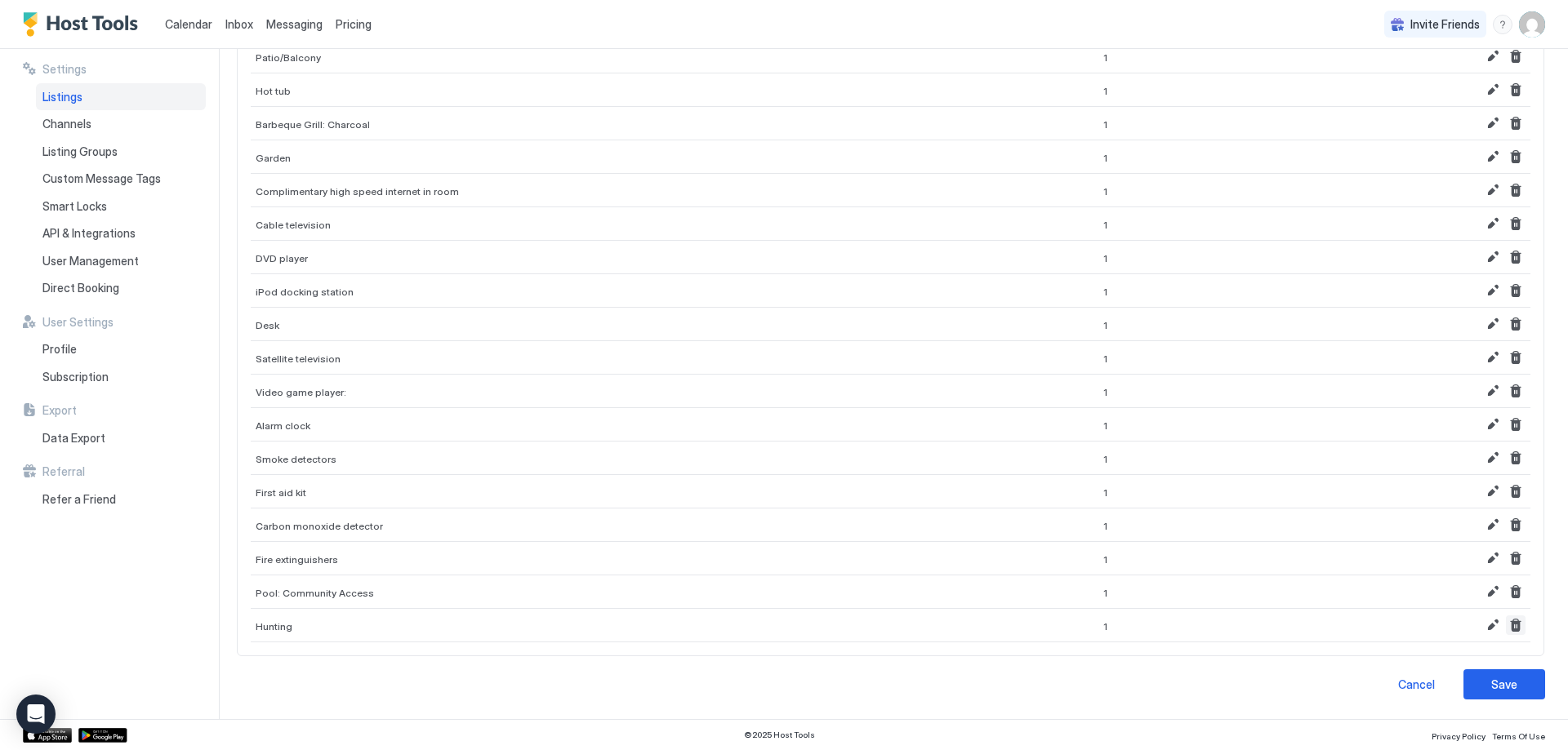
scroll to position [2051, 0]
click at [1506, 625] on button "Delete" at bounding box center [1516, 625] width 20 height 20
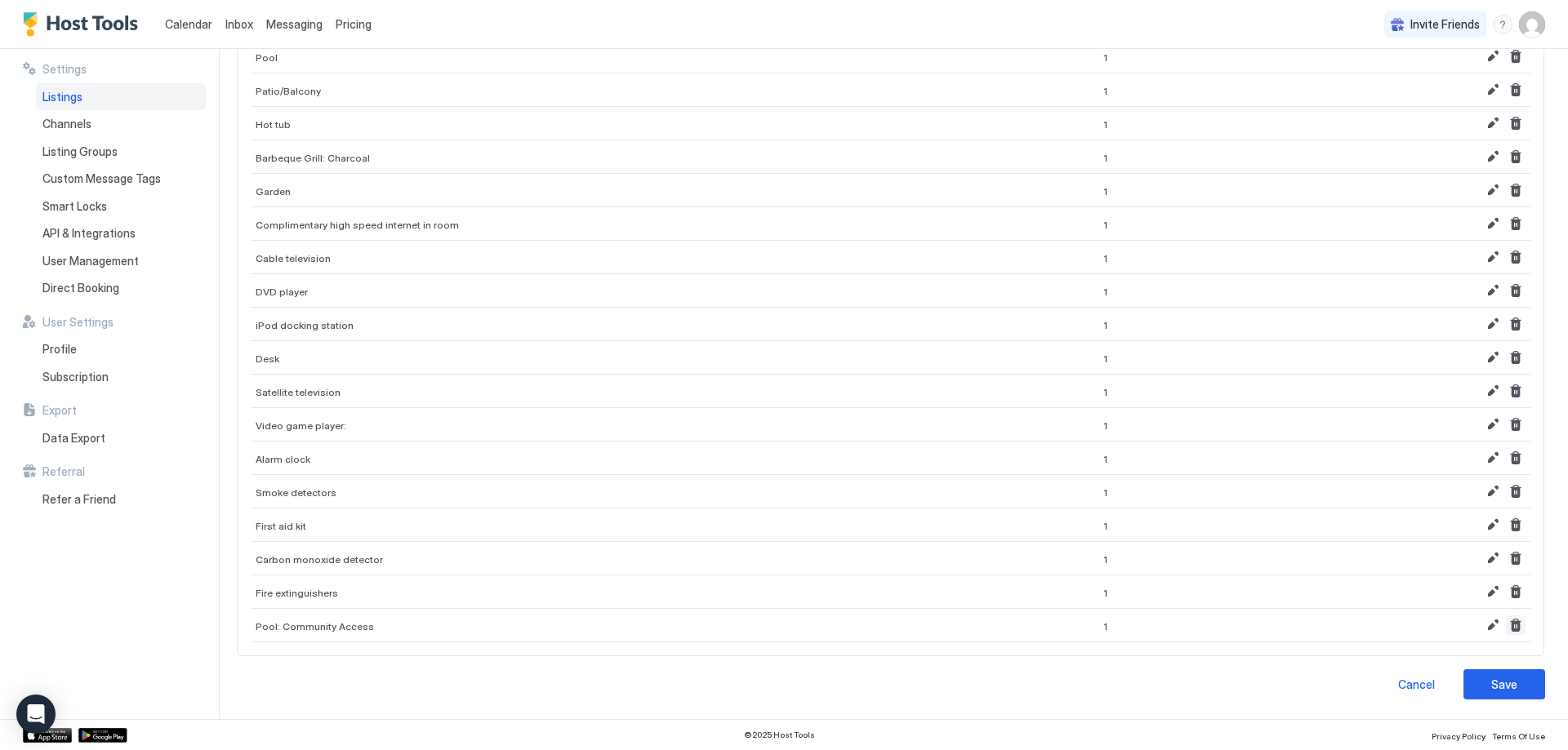
scroll to position [2017, 0]
click at [1506, 625] on button "Delete" at bounding box center [1516, 625] width 20 height 20
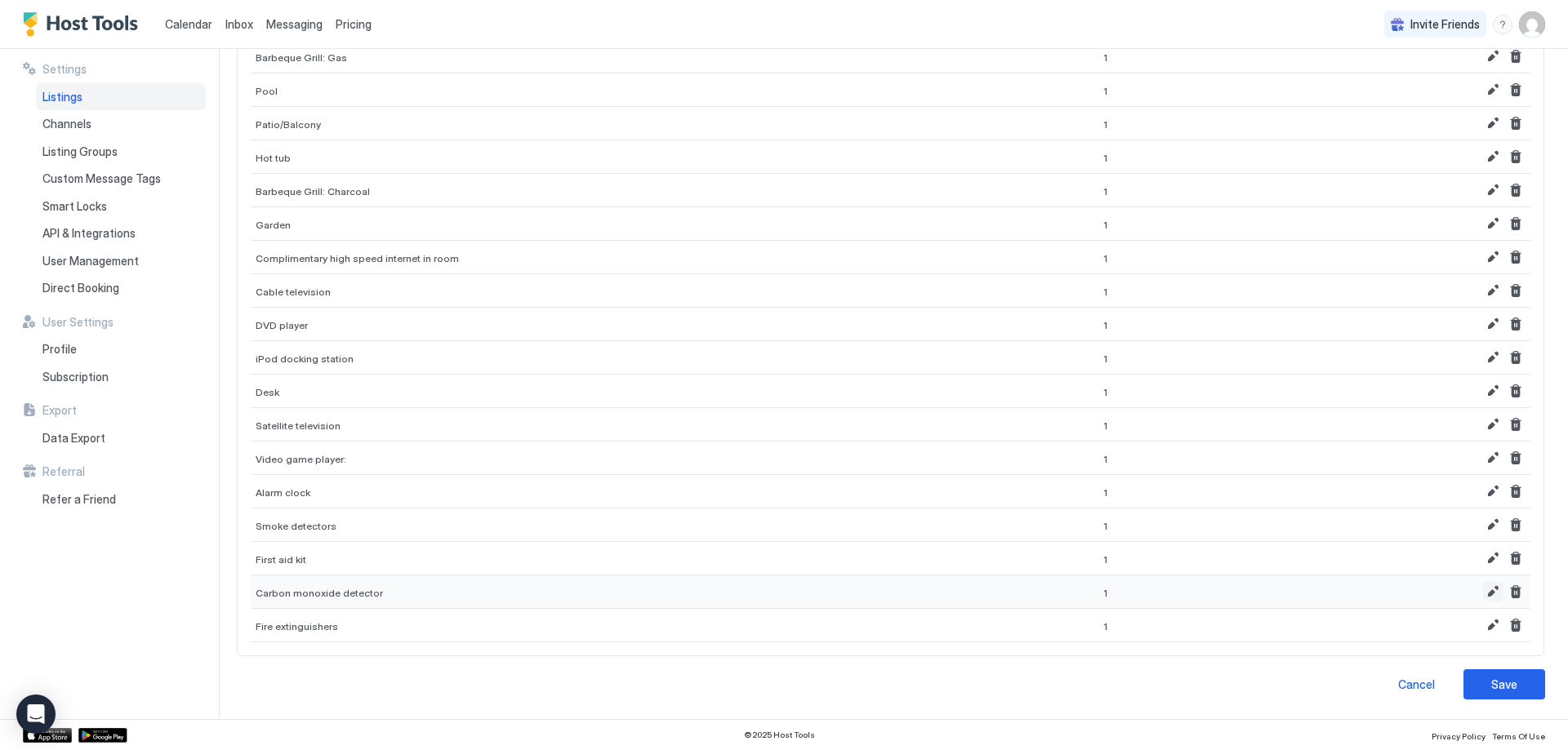
click at [1483, 598] on button "Edit" at bounding box center [1493, 592] width 20 height 20
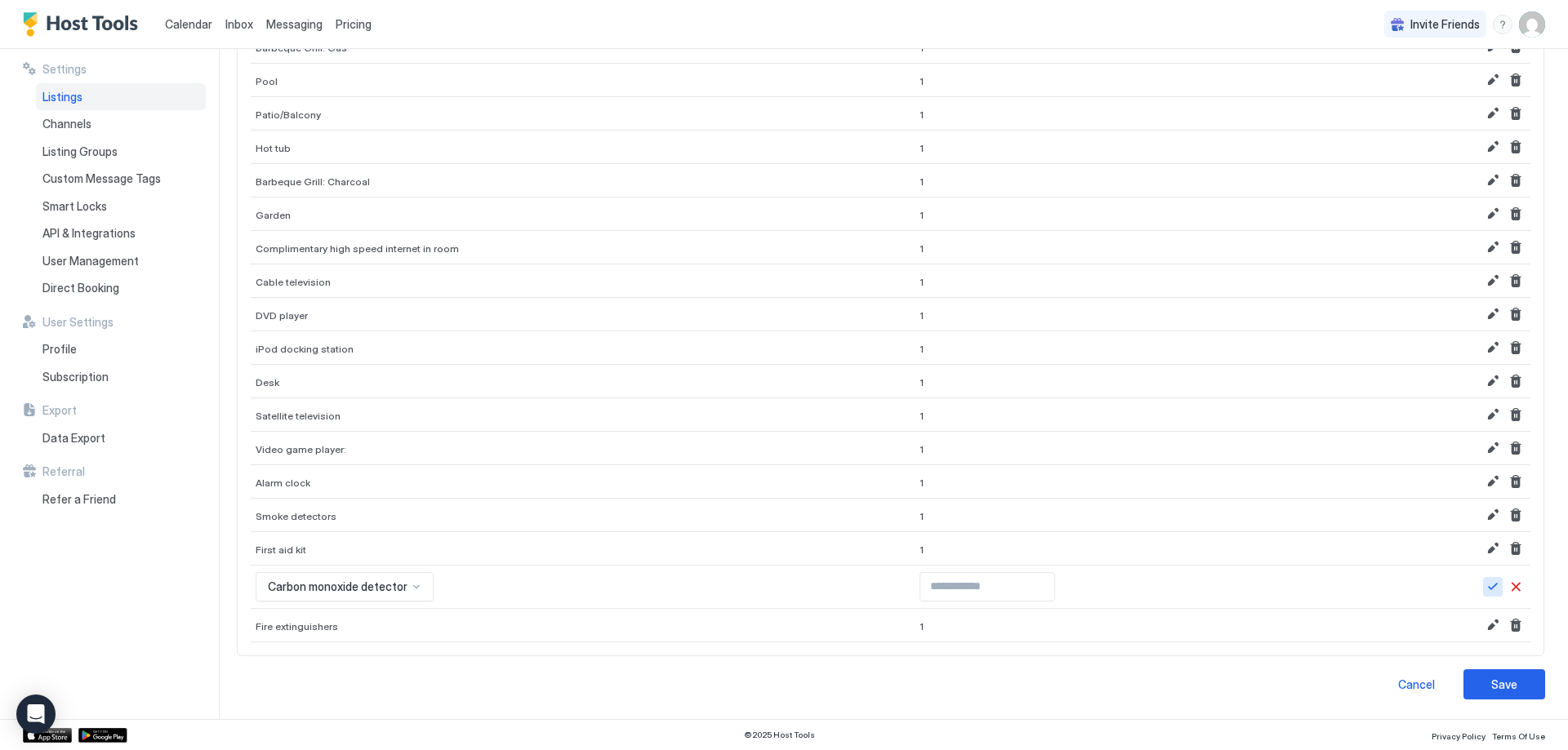
scroll to position [1949, 0]
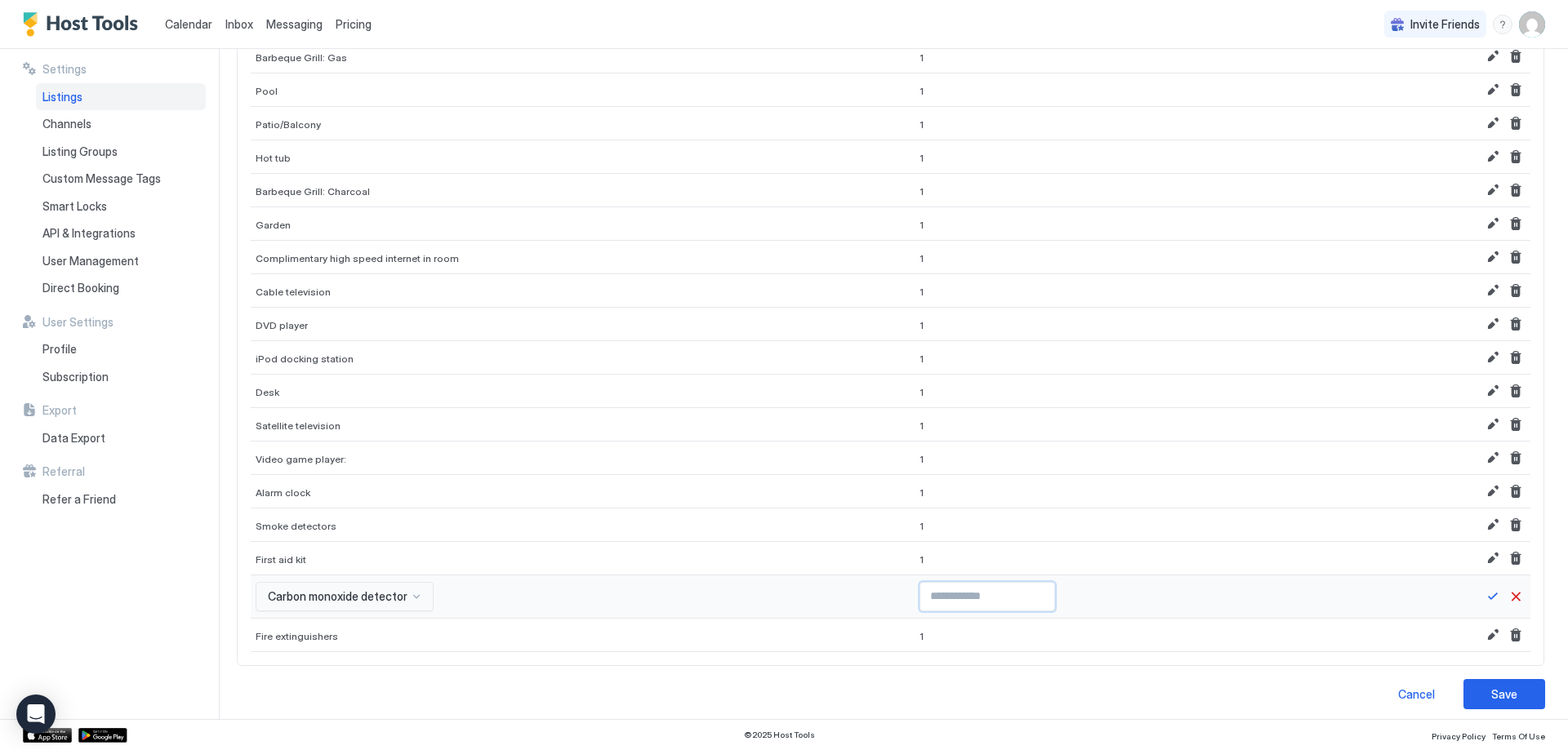
drag, startPoint x: 937, startPoint y: 594, endPoint x: 888, endPoint y: 598, distance: 49.2
click at [920, 598] on input "*" at bounding box center [987, 596] width 134 height 28
click at [995, 590] on input "*" at bounding box center [987, 596] width 134 height 28
type input "*"
click at [995, 590] on input "*" at bounding box center [987, 596] width 134 height 28
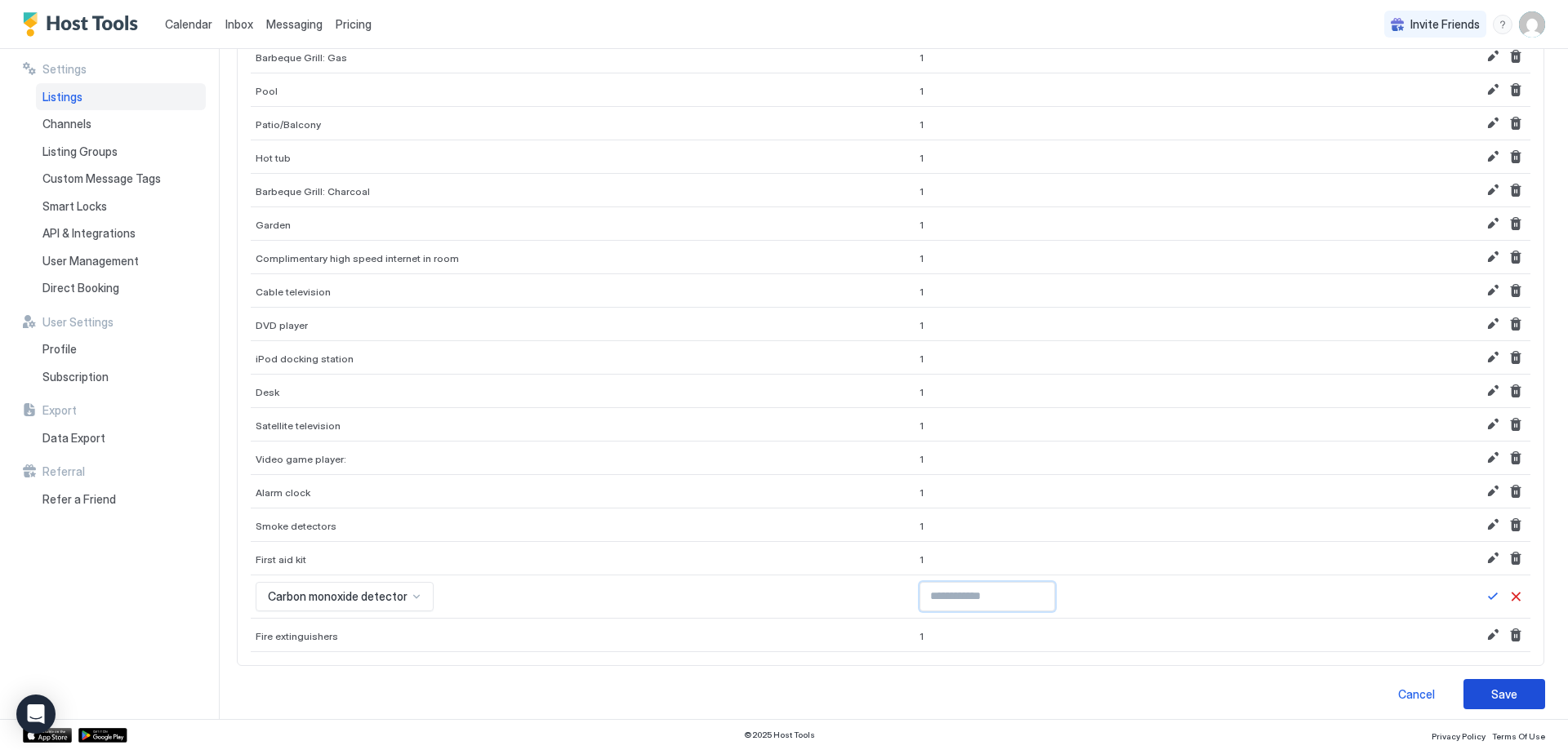
click at [1491, 687] on div "Save" at bounding box center [1504, 694] width 26 height 17
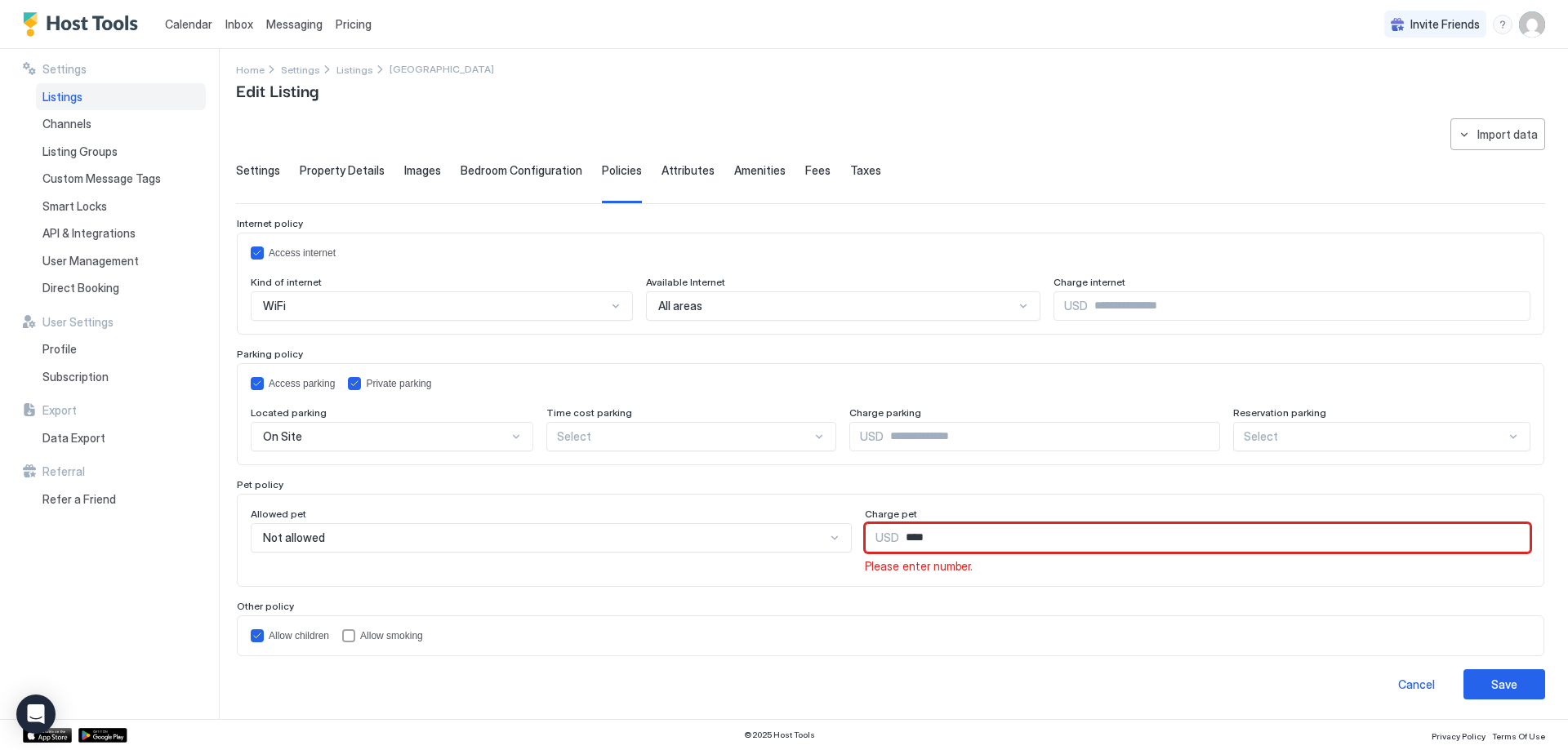
scroll to position [8, 0]
type input "*"
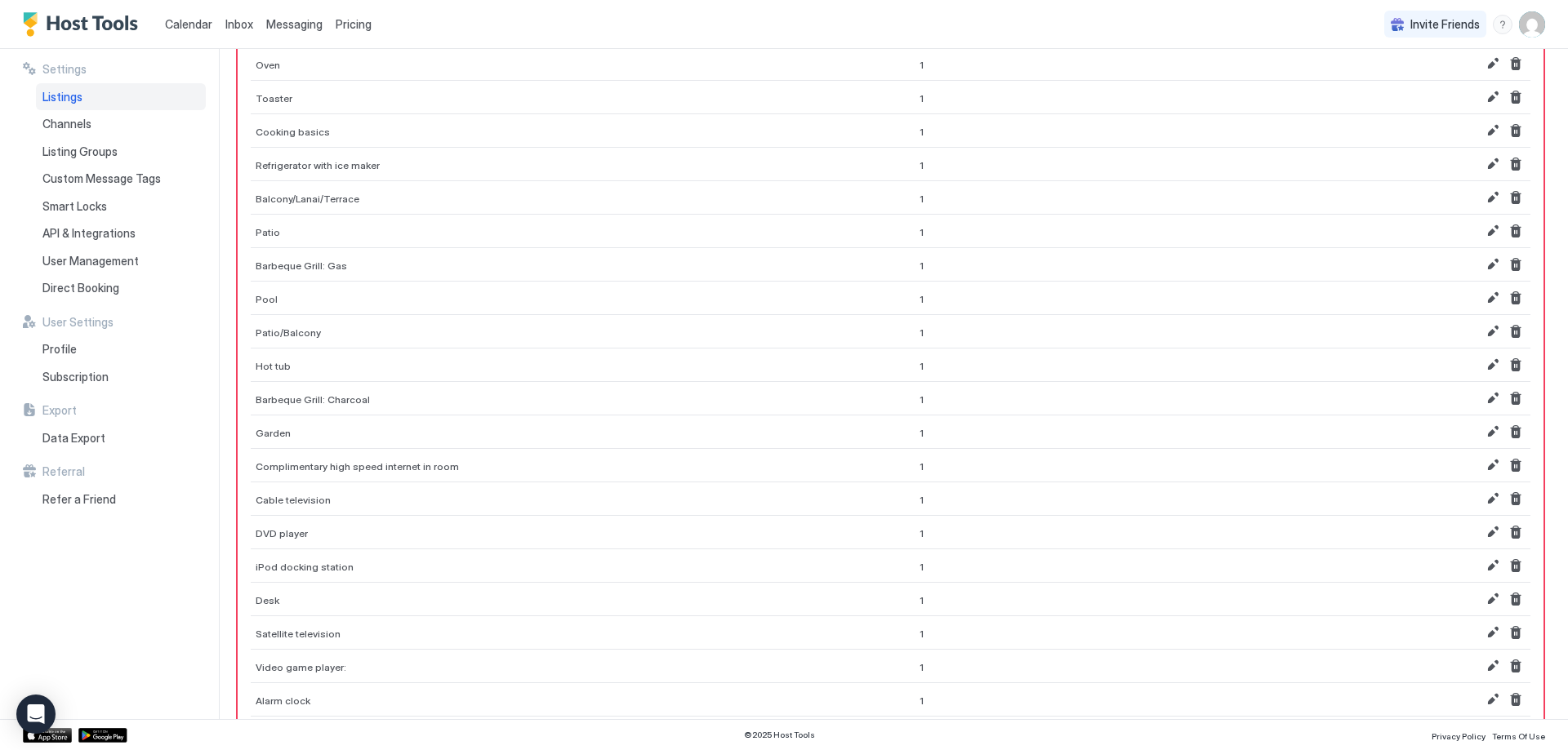
scroll to position [1979, 0]
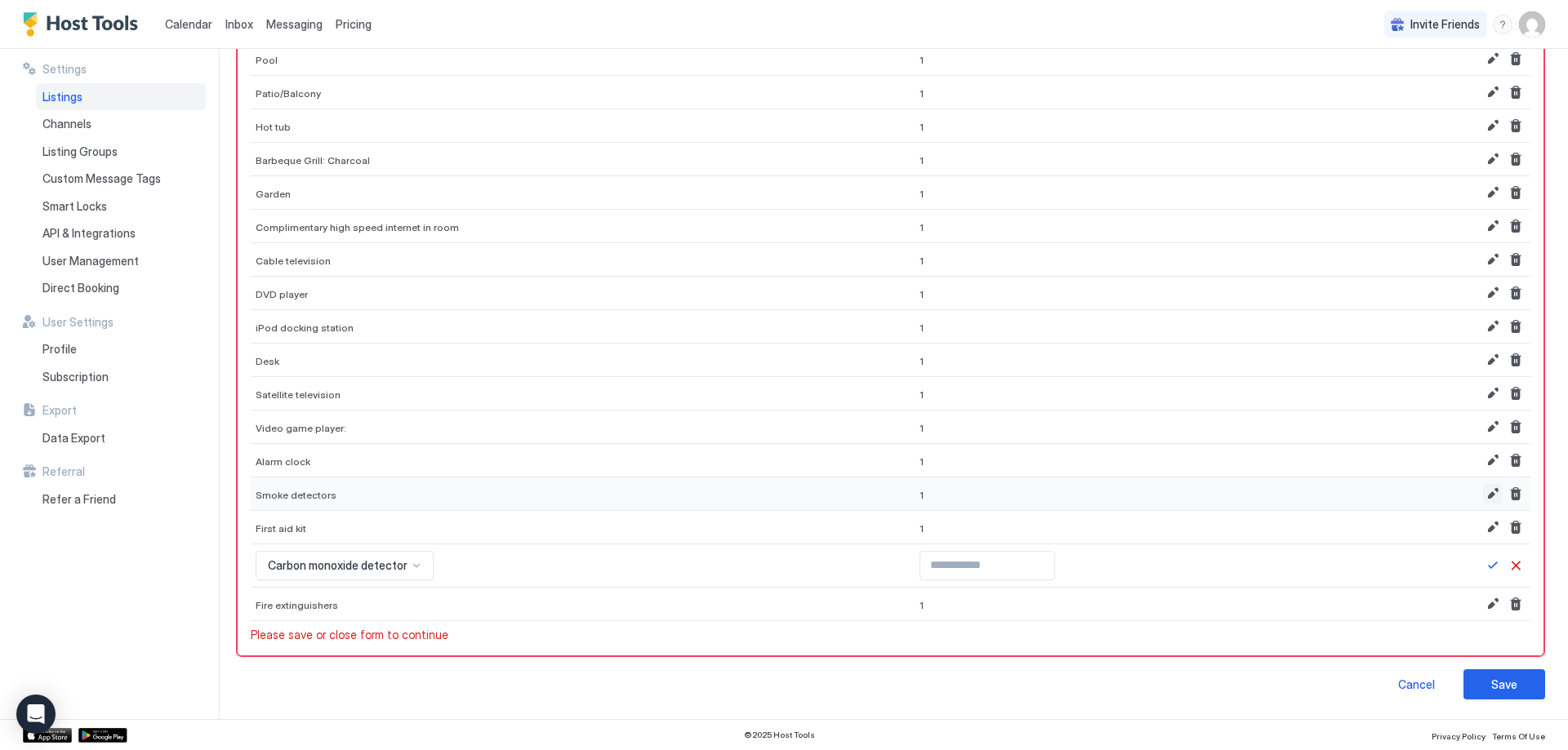
click at [1483, 495] on button "Edit" at bounding box center [1493, 494] width 20 height 20
click at [945, 503] on input "*" at bounding box center [987, 498] width 134 height 28
click at [990, 498] on input "*" at bounding box center [987, 498] width 134 height 28
type input "*"
click at [990, 498] on input "*" at bounding box center [987, 498] width 134 height 28
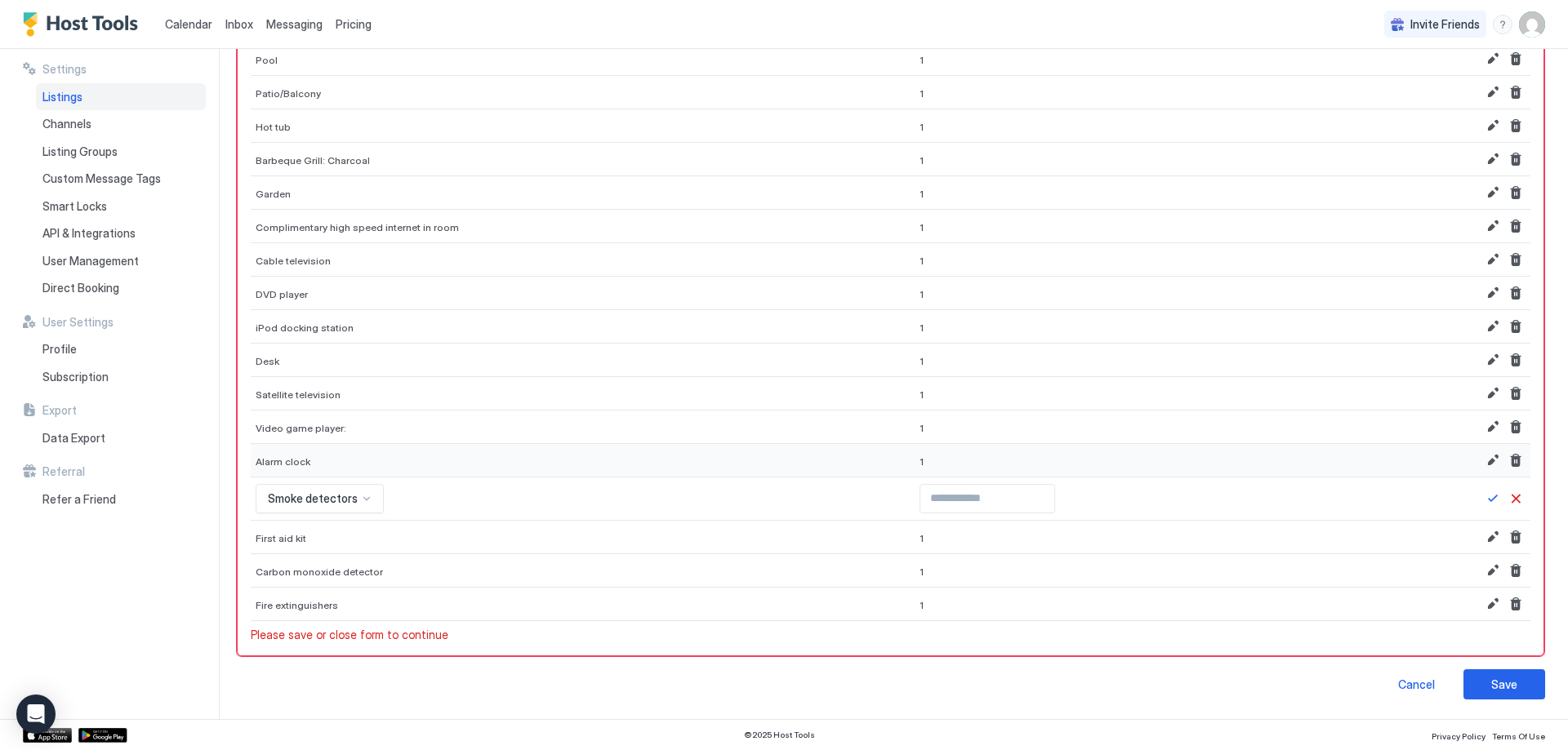
click at [915, 472] on div "1" at bounding box center [1141, 460] width 453 height 33
click at [1509, 458] on button "Delete" at bounding box center [1516, 460] width 20 height 20
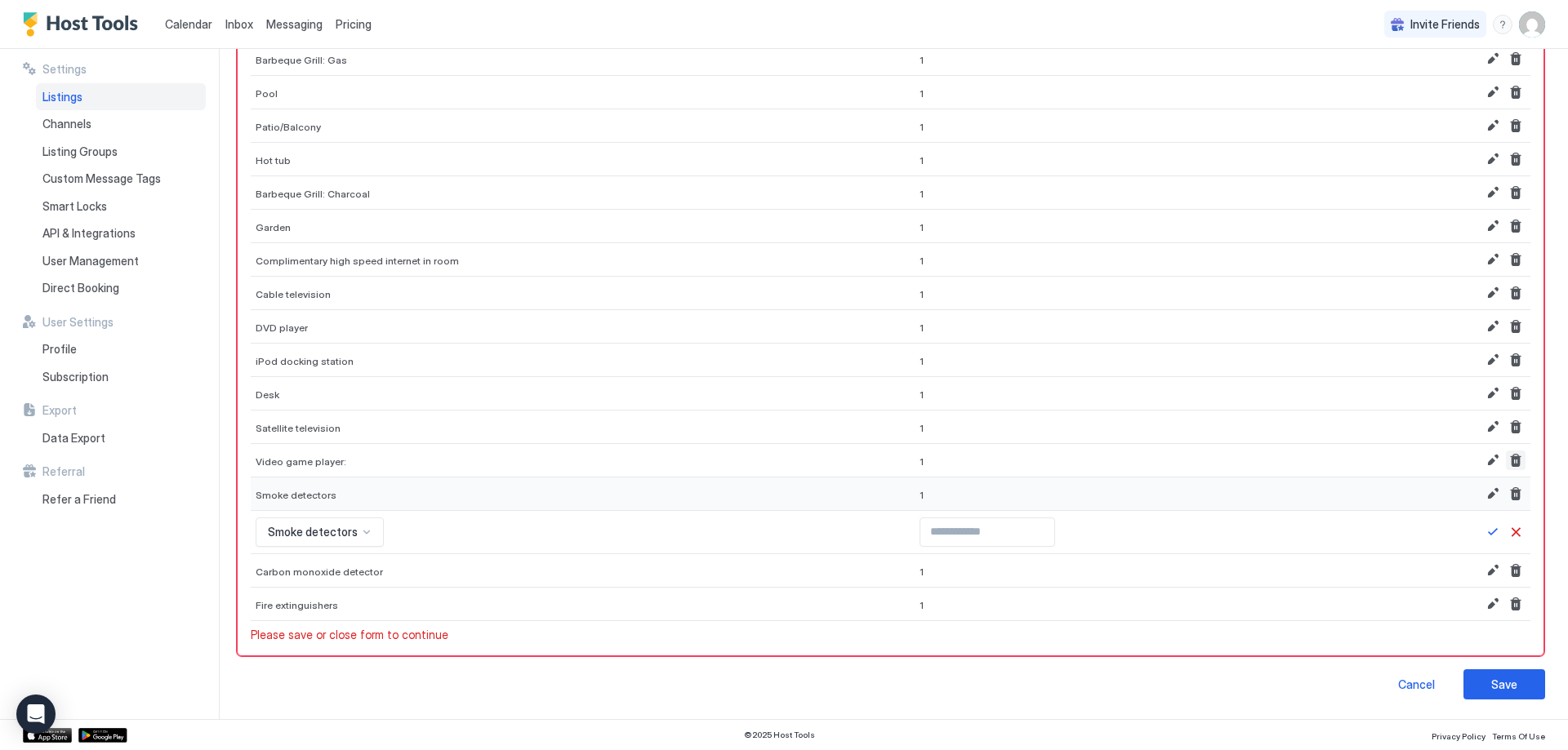
scroll to position [0, 0]
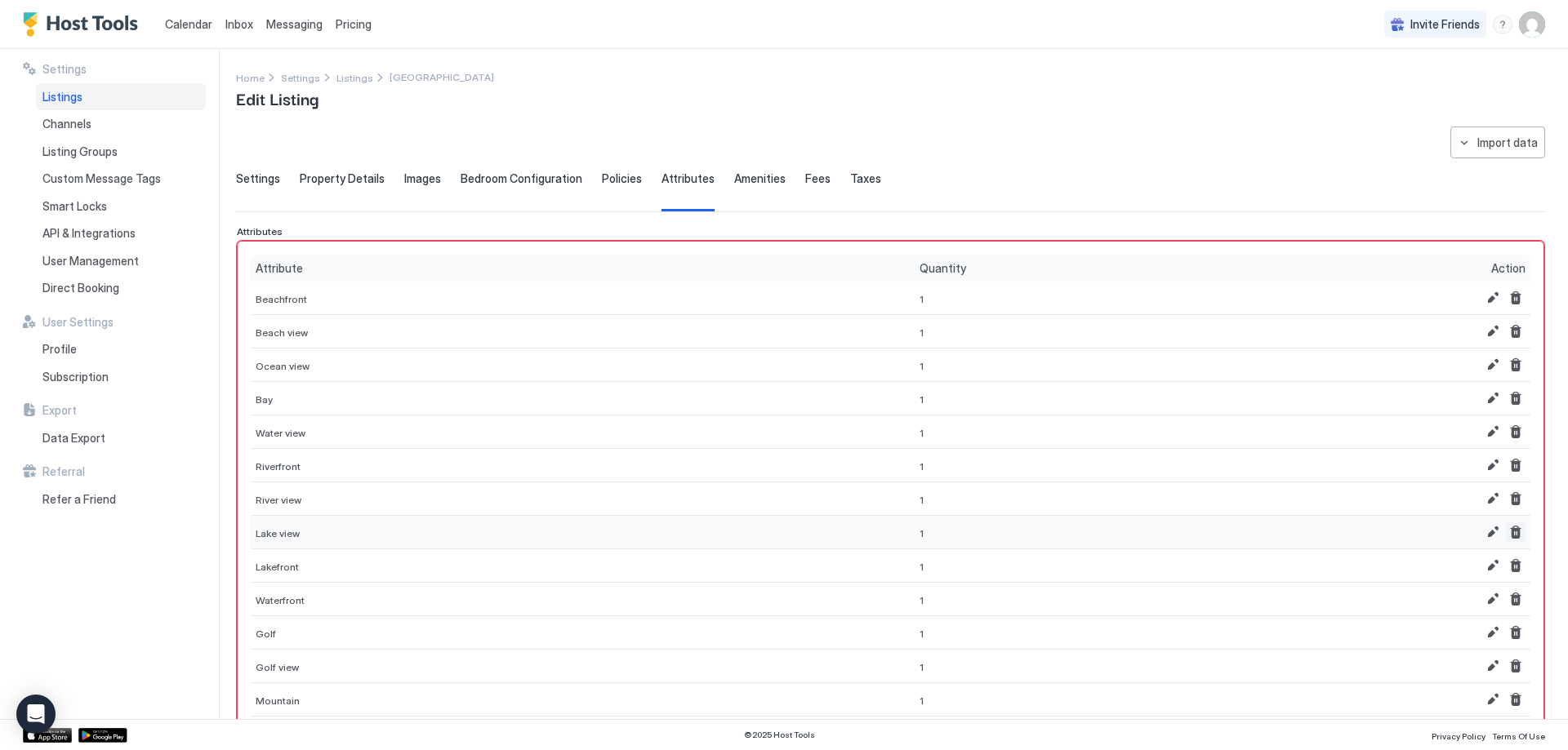
click at [1506, 533] on button "Delete" at bounding box center [1516, 533] width 20 height 20
click at [1506, 562] on button "Delete" at bounding box center [1516, 566] width 20 height 20
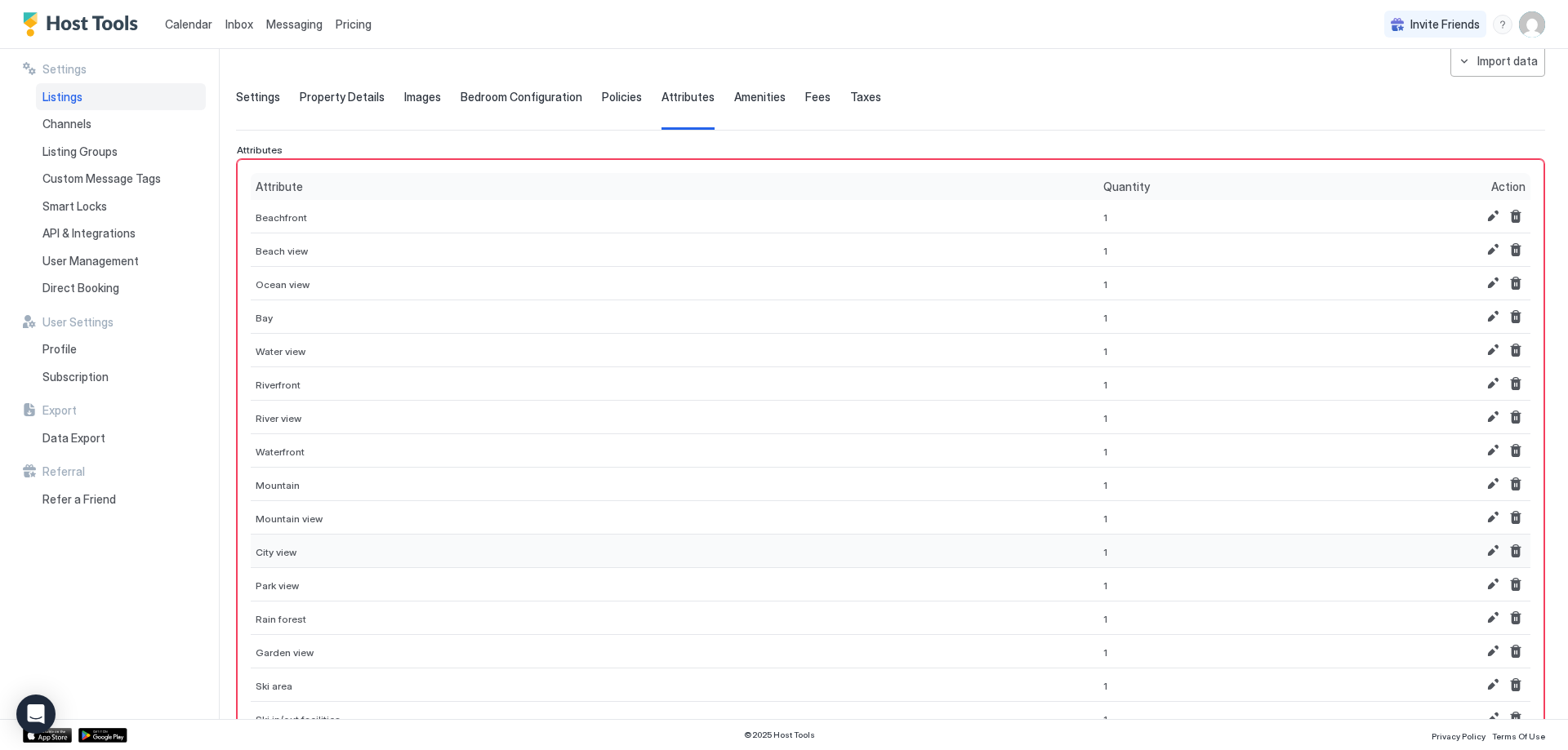
click at [1502, 563] on div at bounding box center [1426, 551] width 208 height 33
click at [1506, 555] on button "Delete" at bounding box center [1516, 551] width 20 height 20
click at [1506, 559] on button "Delete" at bounding box center [1516, 551] width 20 height 20
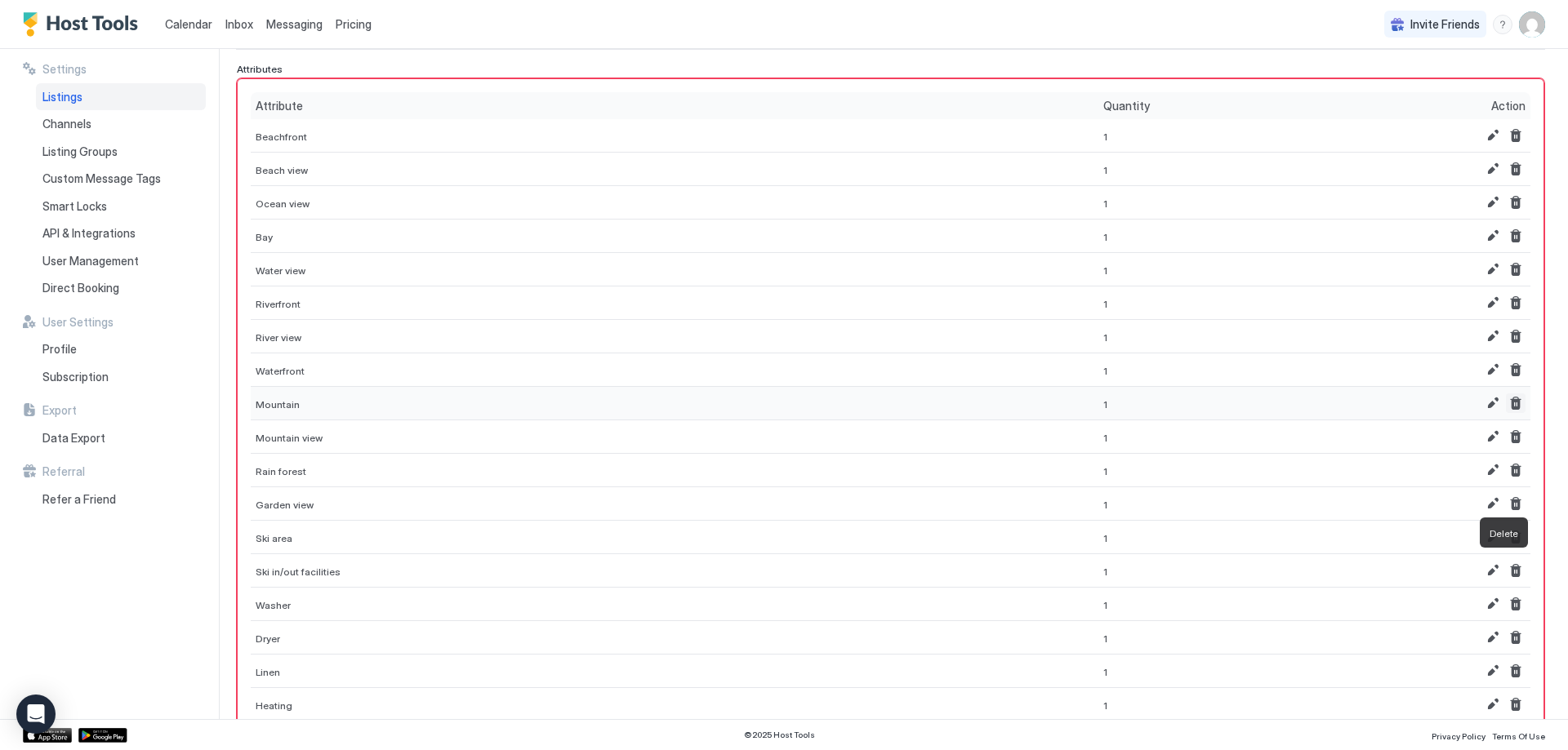
scroll to position [163, 0]
click at [1506, 534] on button "Delete" at bounding box center [1516, 536] width 20 height 20
click at [1506, 541] on button "Delete" at bounding box center [1516, 536] width 20 height 20
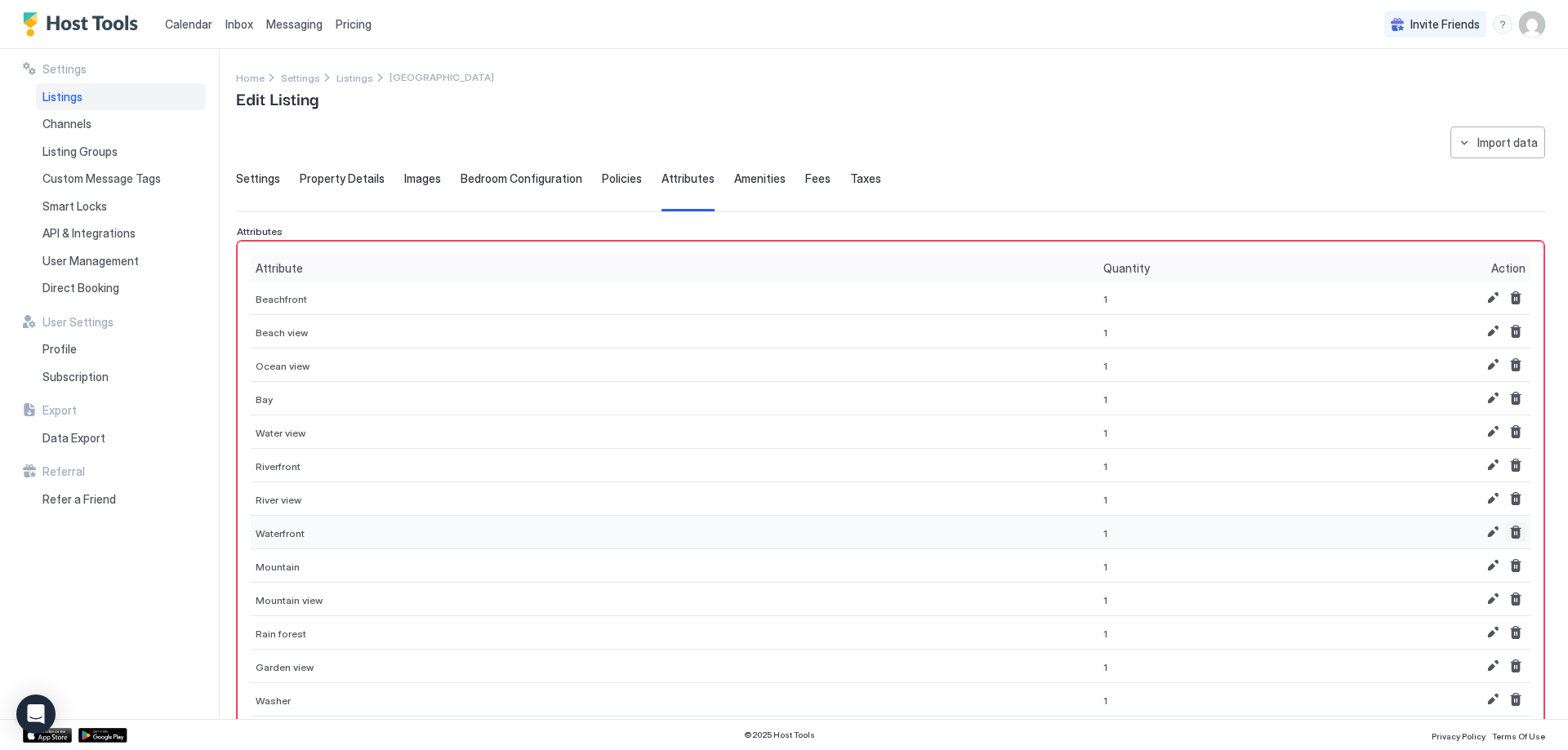
click at [1507, 530] on button "Delete" at bounding box center [1516, 533] width 20 height 20
click at [1506, 404] on button "Delete" at bounding box center [1516, 399] width 20 height 20
click at [1506, 364] on button "Delete" at bounding box center [1516, 366] width 20 height 20
click at [1506, 334] on button "Delete" at bounding box center [1516, 332] width 20 height 20
click at [1502, 311] on div at bounding box center [1426, 298] width 208 height 33
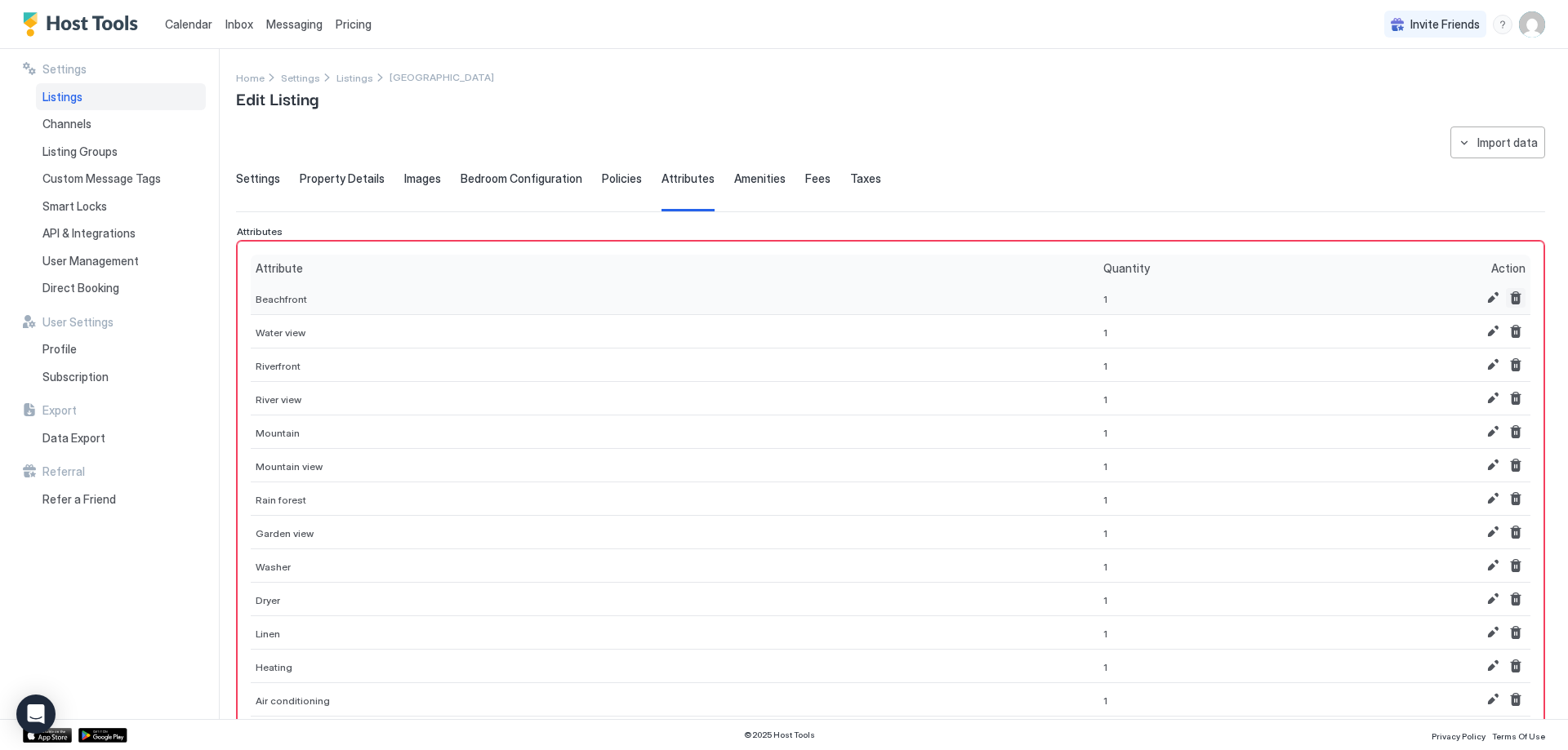
click at [1506, 305] on button "Delete" at bounding box center [1516, 299] width 20 height 20
click at [1506, 299] on button "Delete" at bounding box center [1516, 299] width 20 height 20
click at [1507, 464] on button "Delete" at bounding box center [1516, 466] width 20 height 20
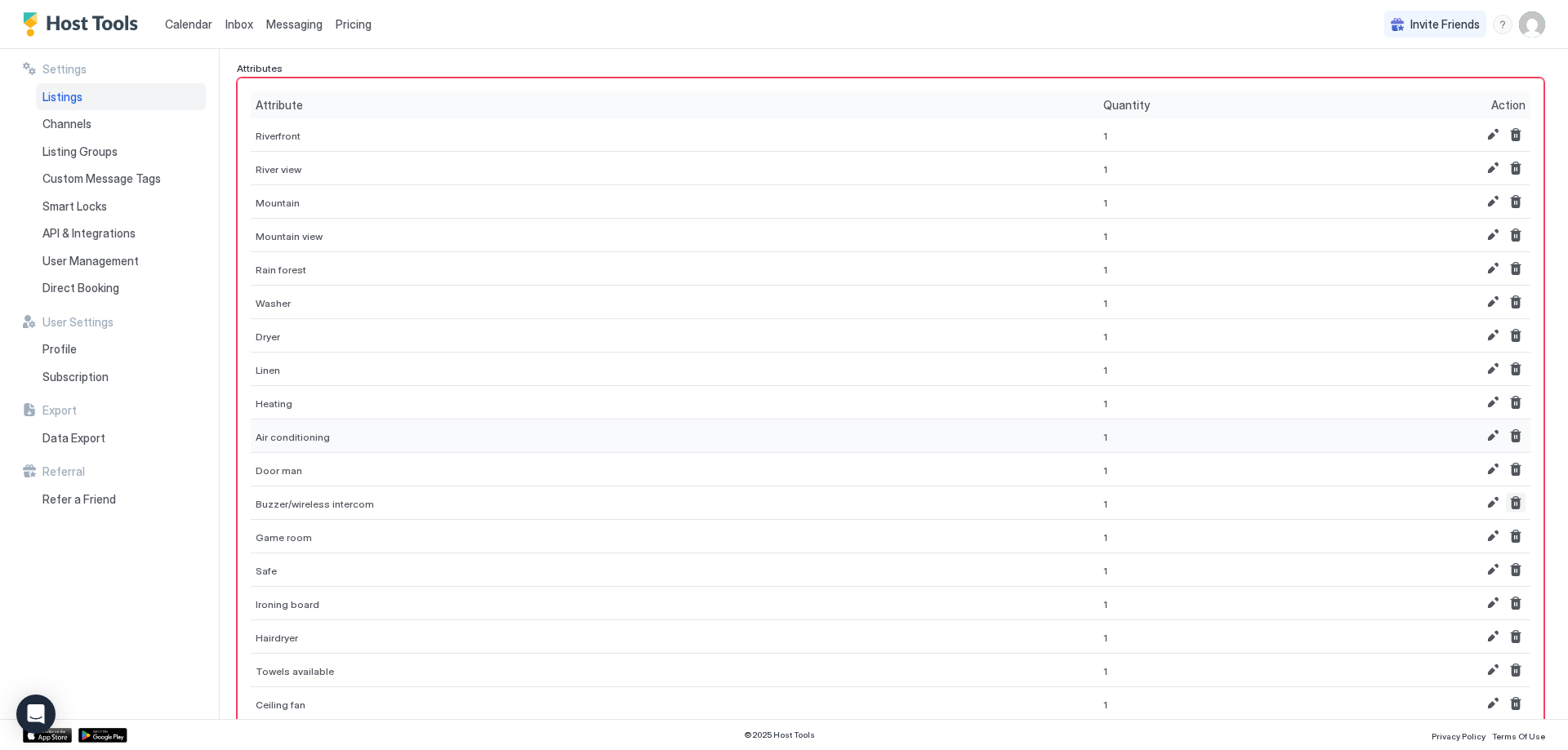
scroll to position [245, 0]
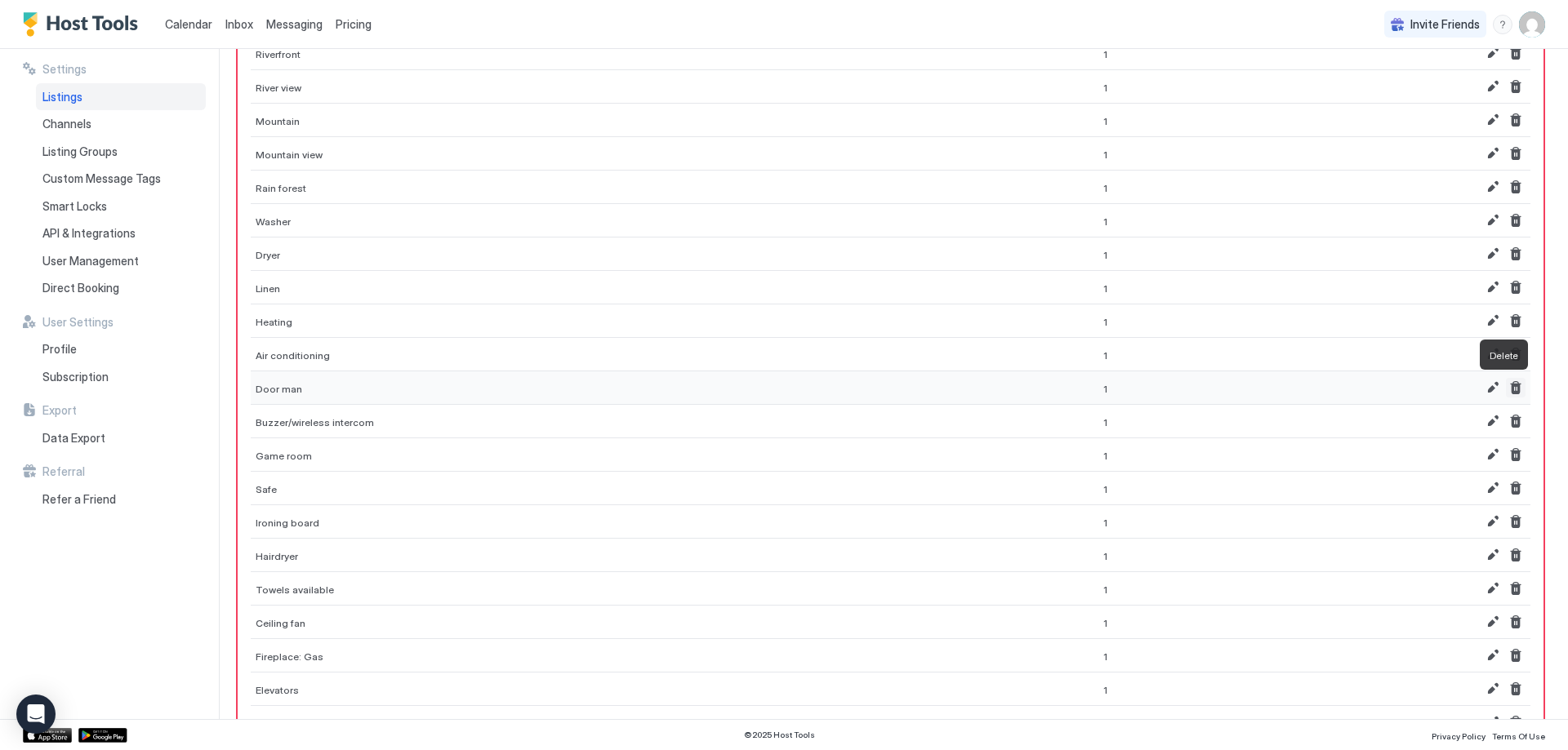
click at [1506, 390] on button "Delete" at bounding box center [1516, 388] width 20 height 20
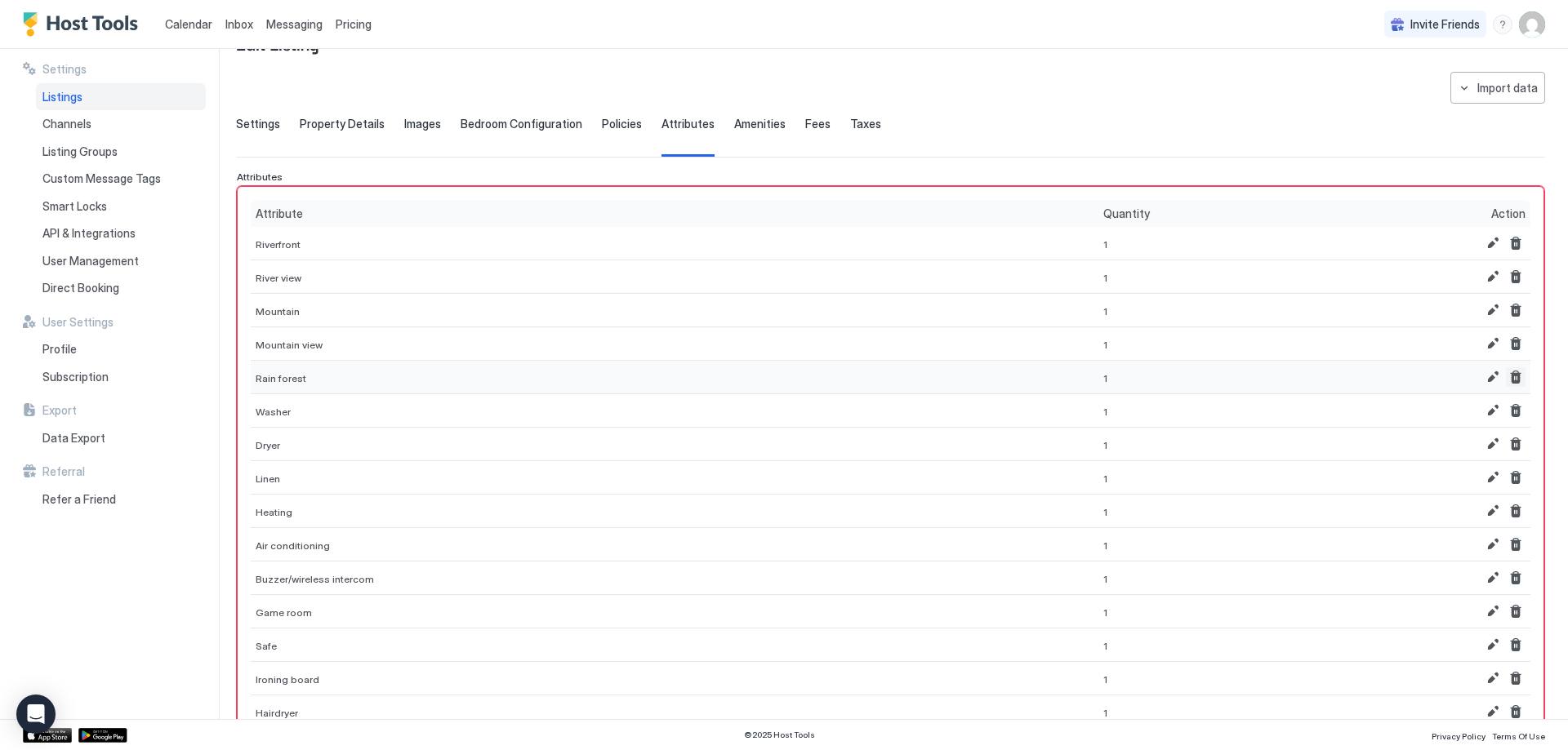
scroll to position [163, 0]
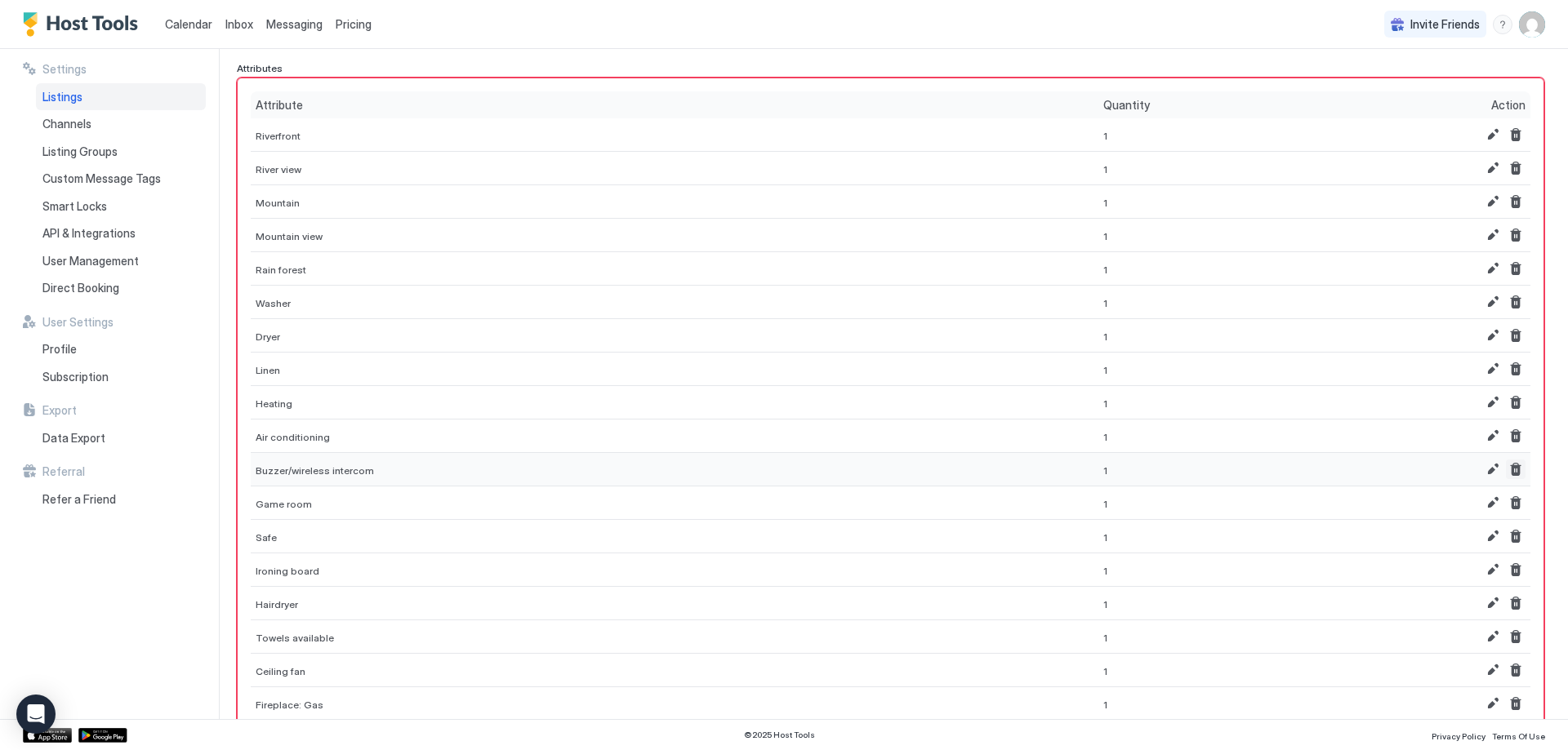
click at [1506, 469] on button "Delete" at bounding box center [1516, 470] width 20 height 20
click at [1506, 508] on button "Delete" at bounding box center [1516, 503] width 20 height 20
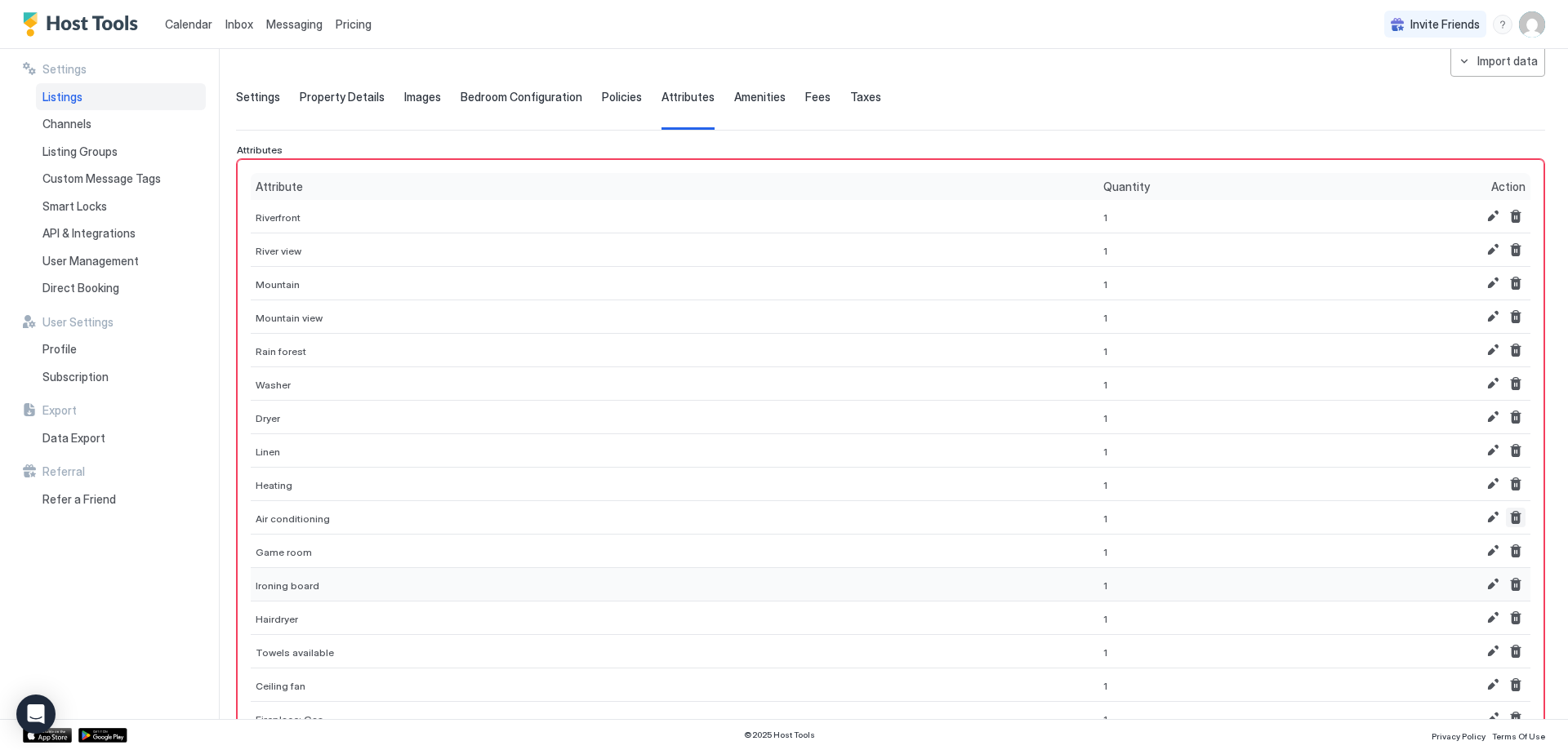
scroll to position [245, 0]
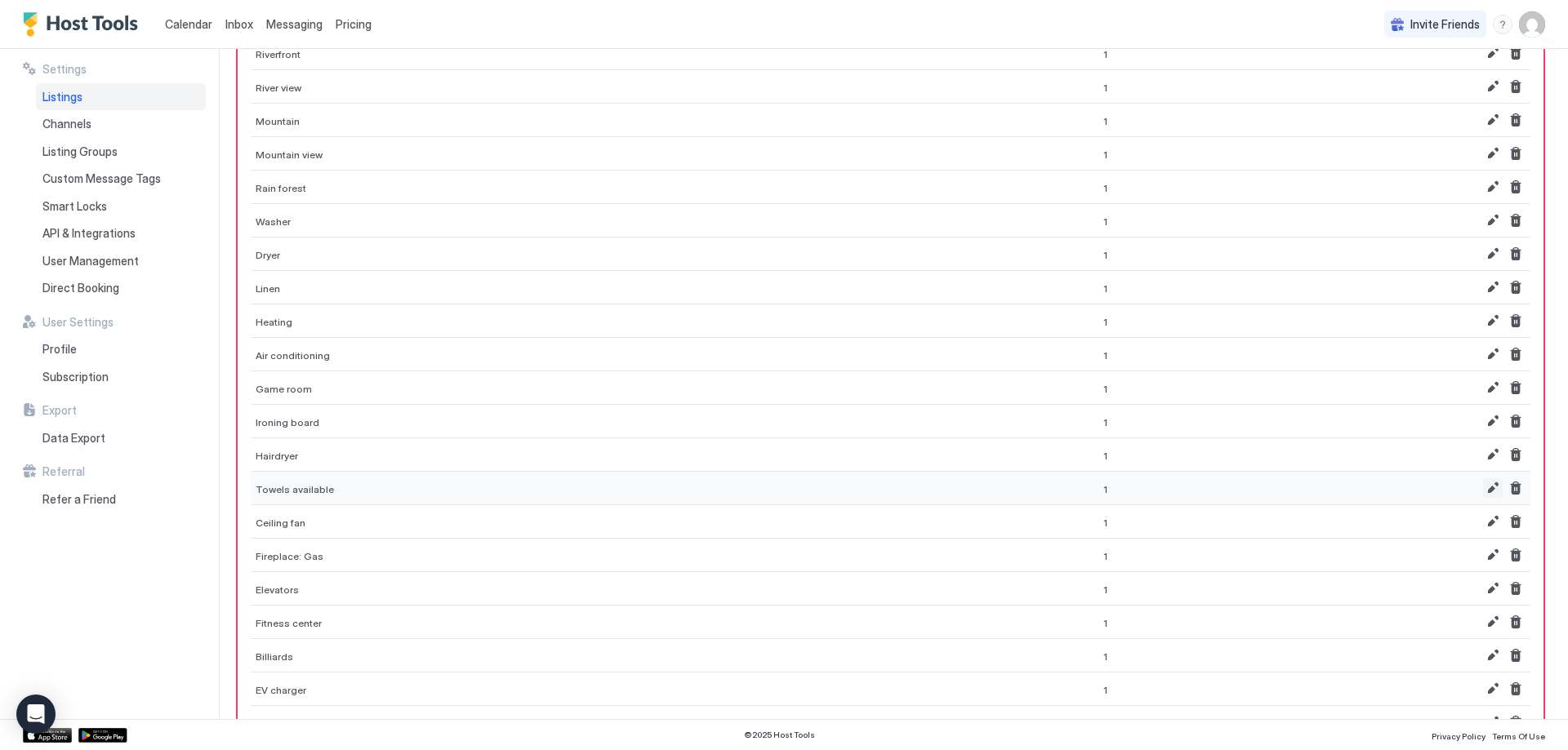
click at [1483, 486] on button "Edit" at bounding box center [1493, 489] width 20 height 20
click at [992, 489] on input "*" at bounding box center [987, 493] width 134 height 28
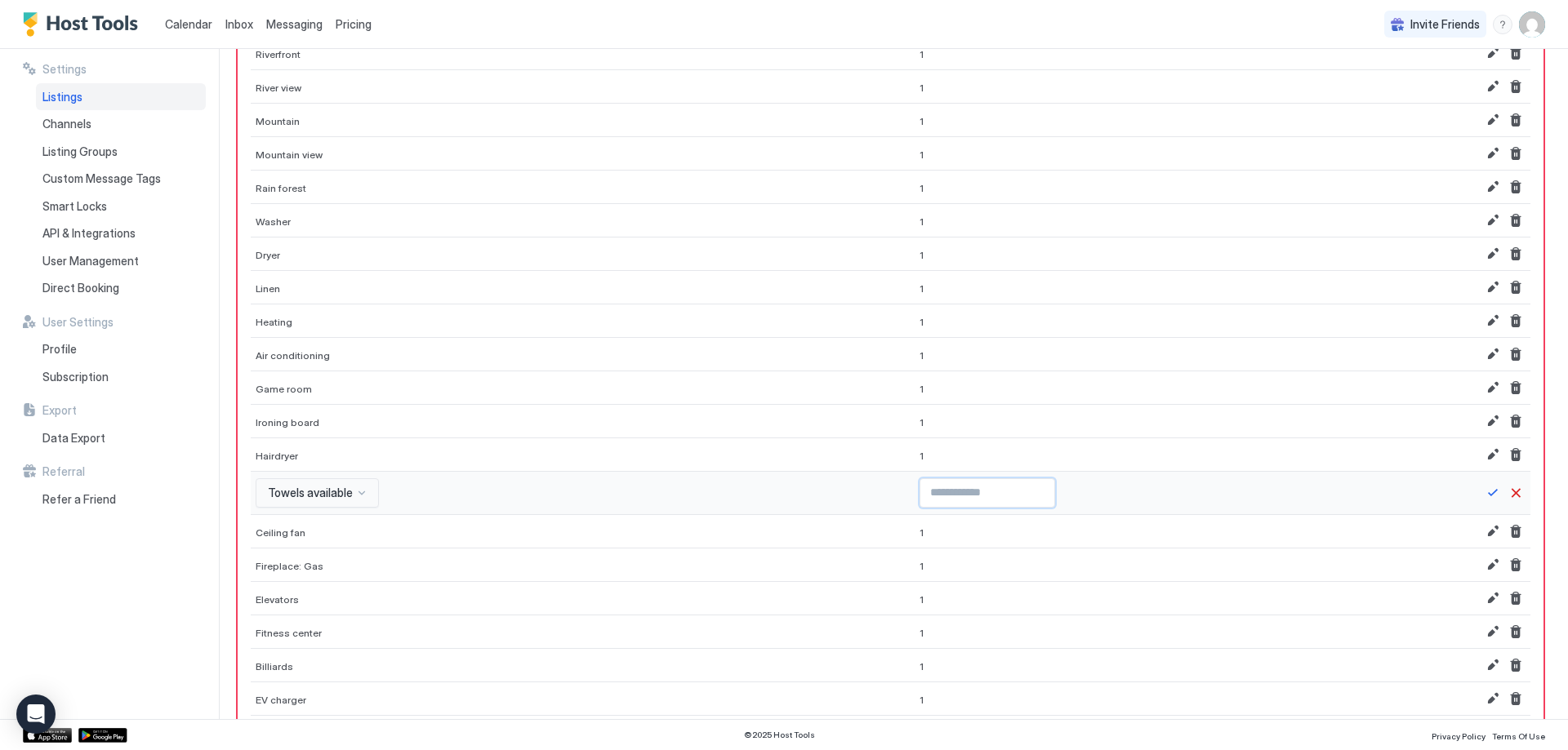
click at [992, 489] on input "*" at bounding box center [987, 493] width 134 height 28
type input "**"
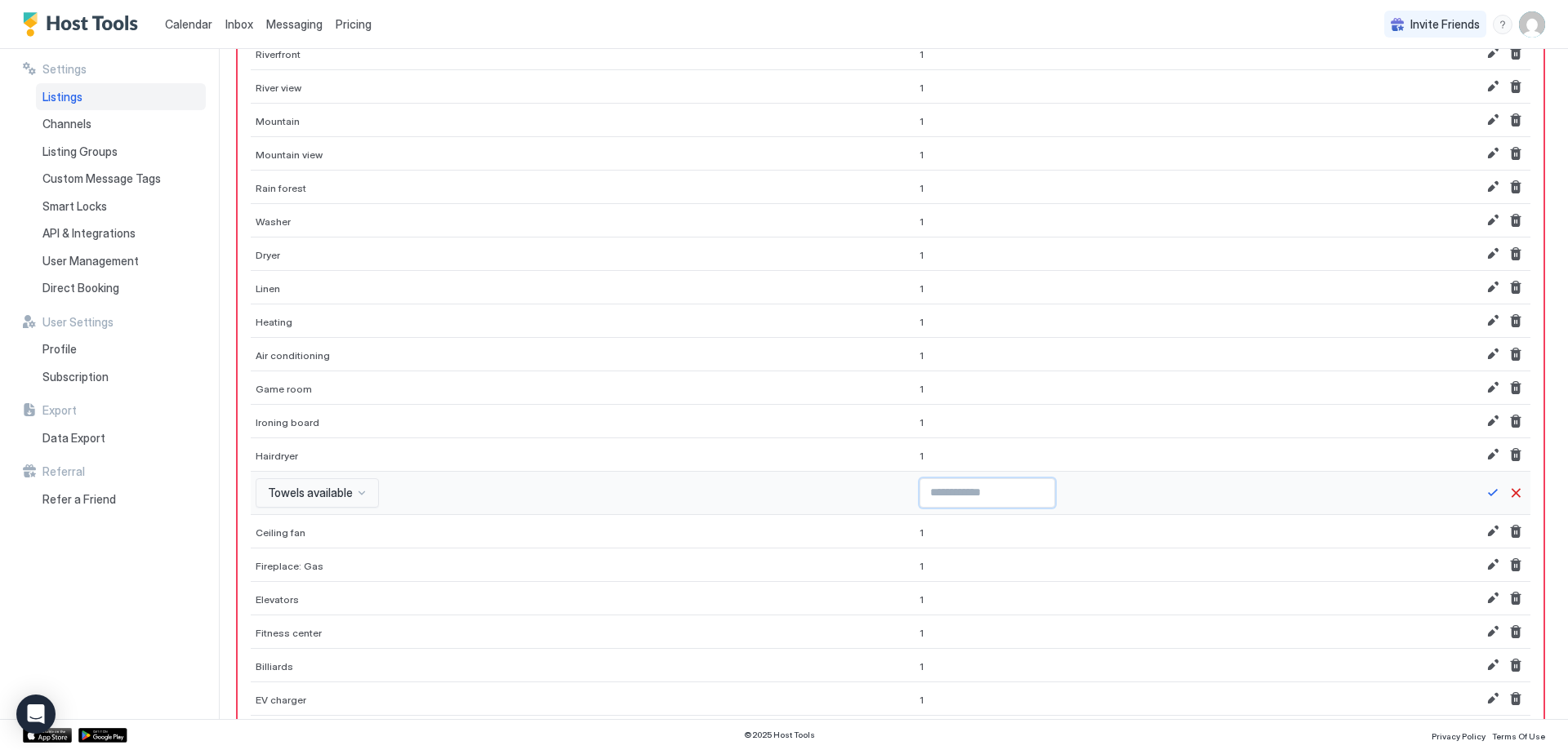
click at [992, 489] on input "**" at bounding box center [987, 493] width 134 height 28
click at [1483, 493] on button "Save" at bounding box center [1493, 493] width 20 height 20
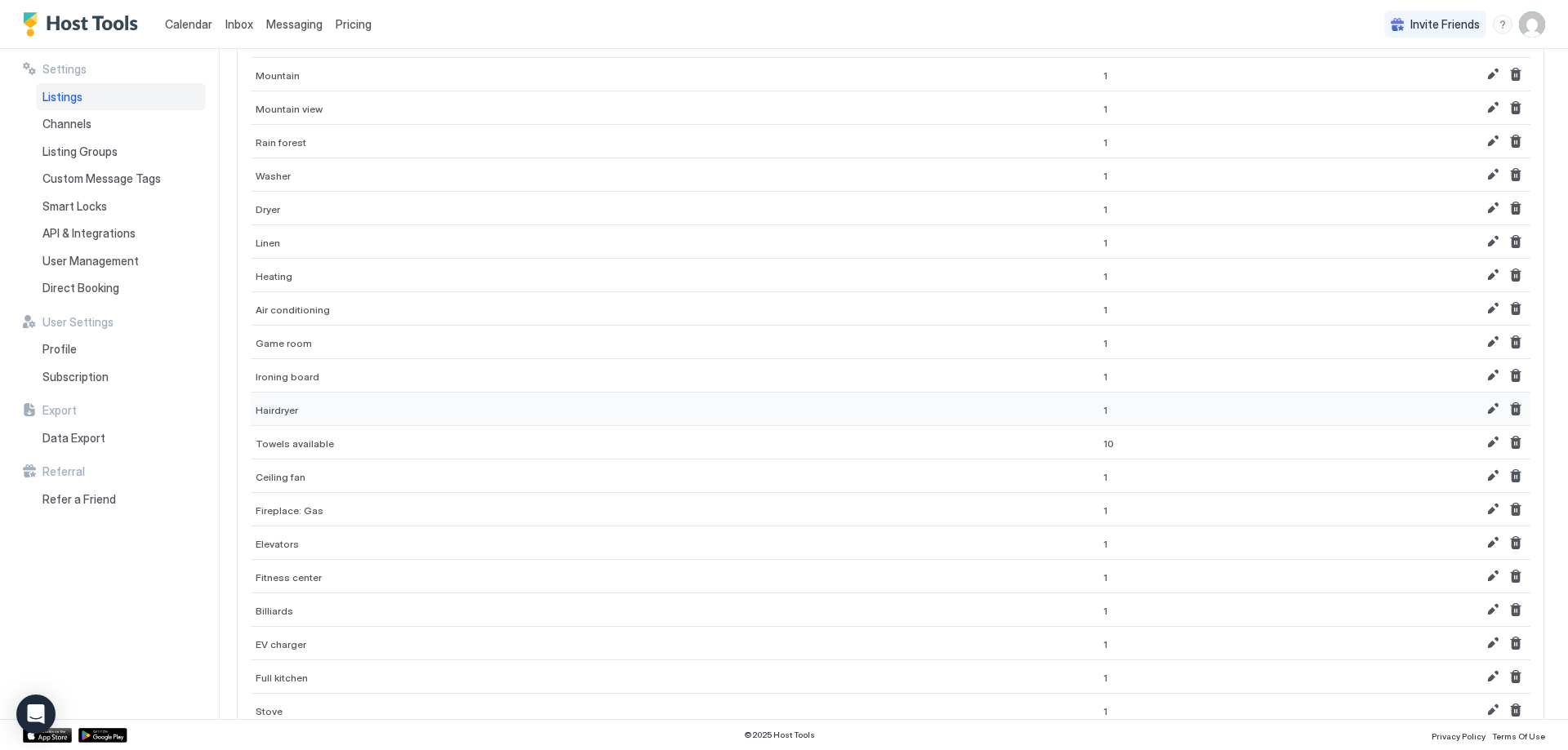
scroll to position [327, 0]
click at [1509, 538] on button "Delete" at bounding box center [1516, 542] width 20 height 20
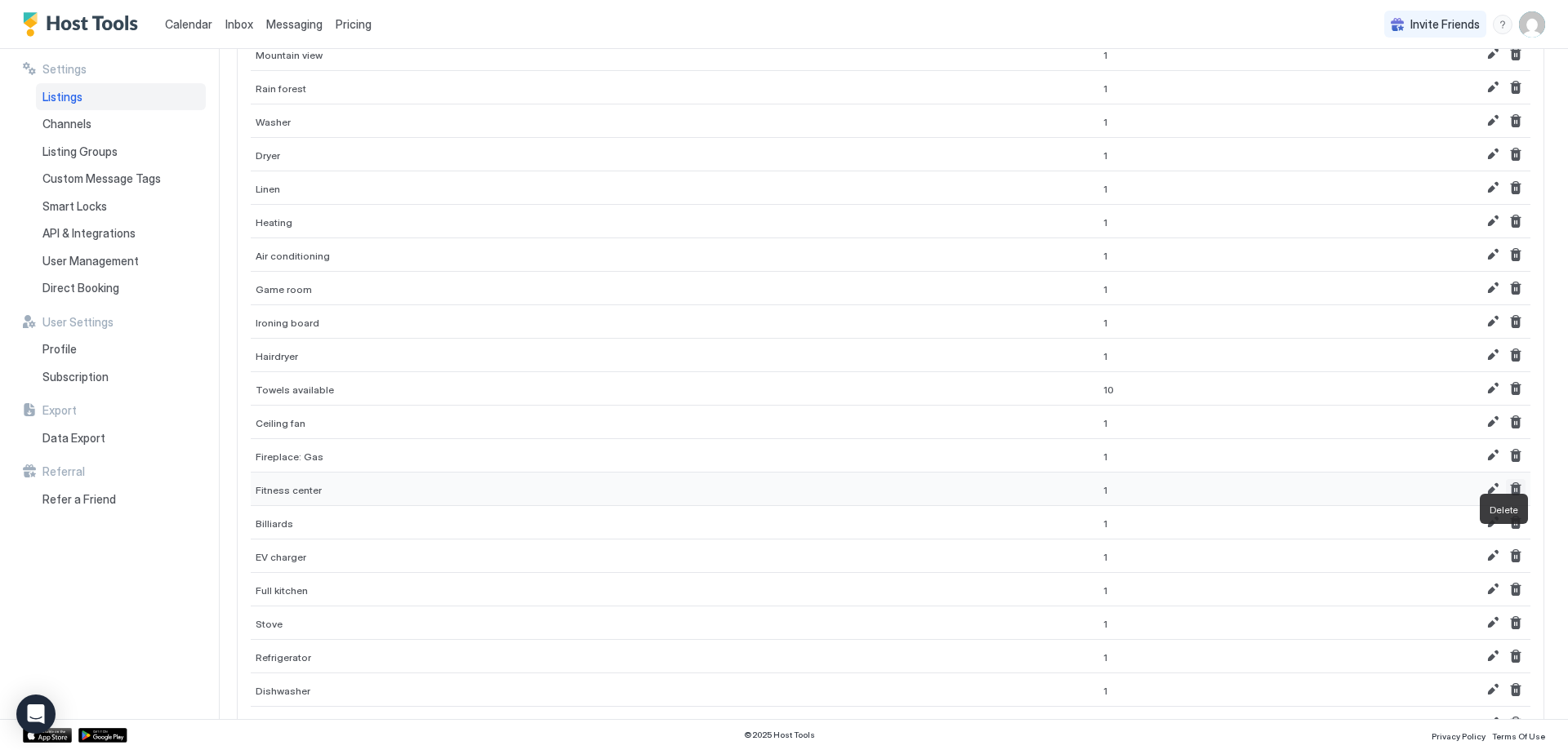
scroll to position [408, 0]
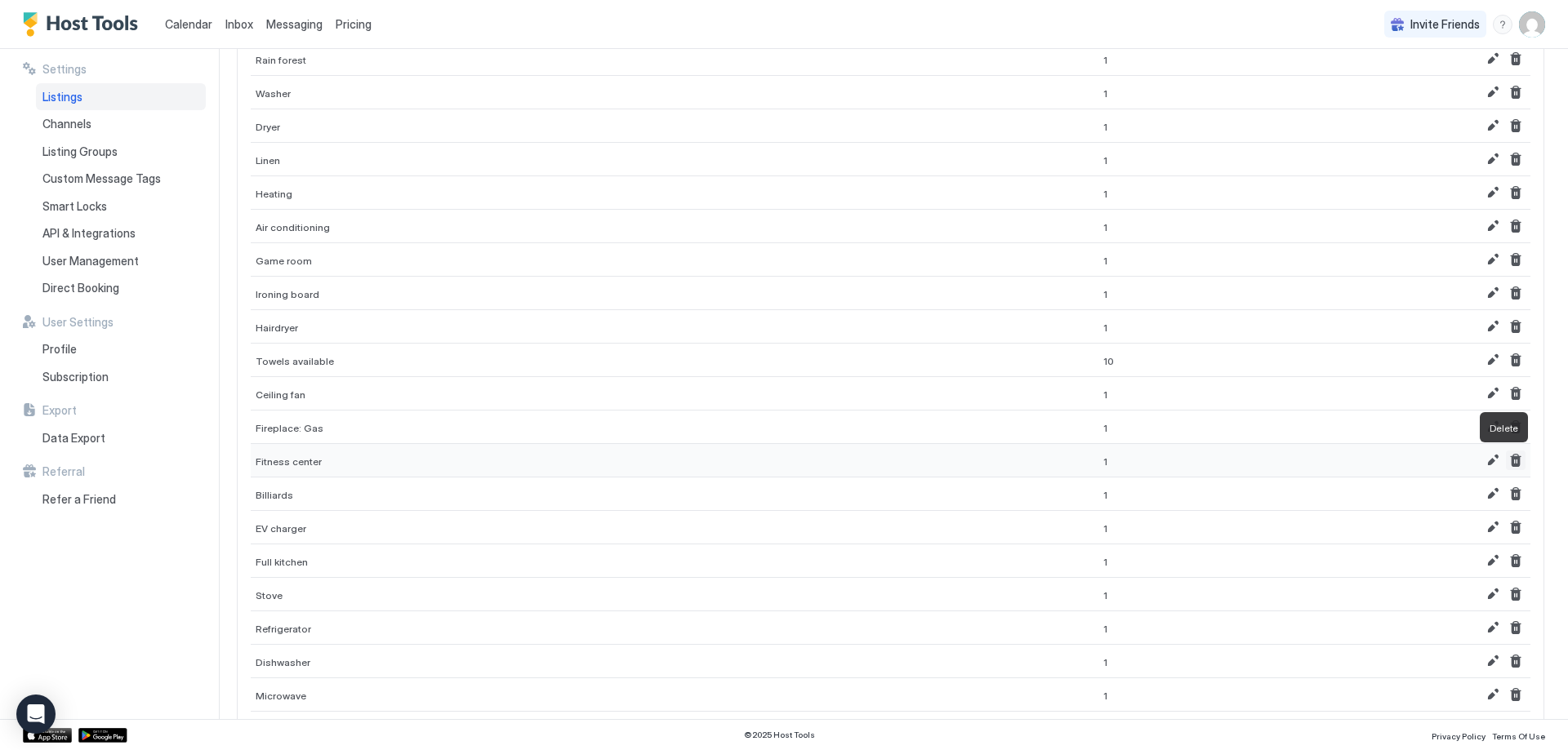
click at [1506, 460] on button "Delete" at bounding box center [1516, 460] width 20 height 20
click at [1506, 491] on button "Delete" at bounding box center [1516, 494] width 20 height 20
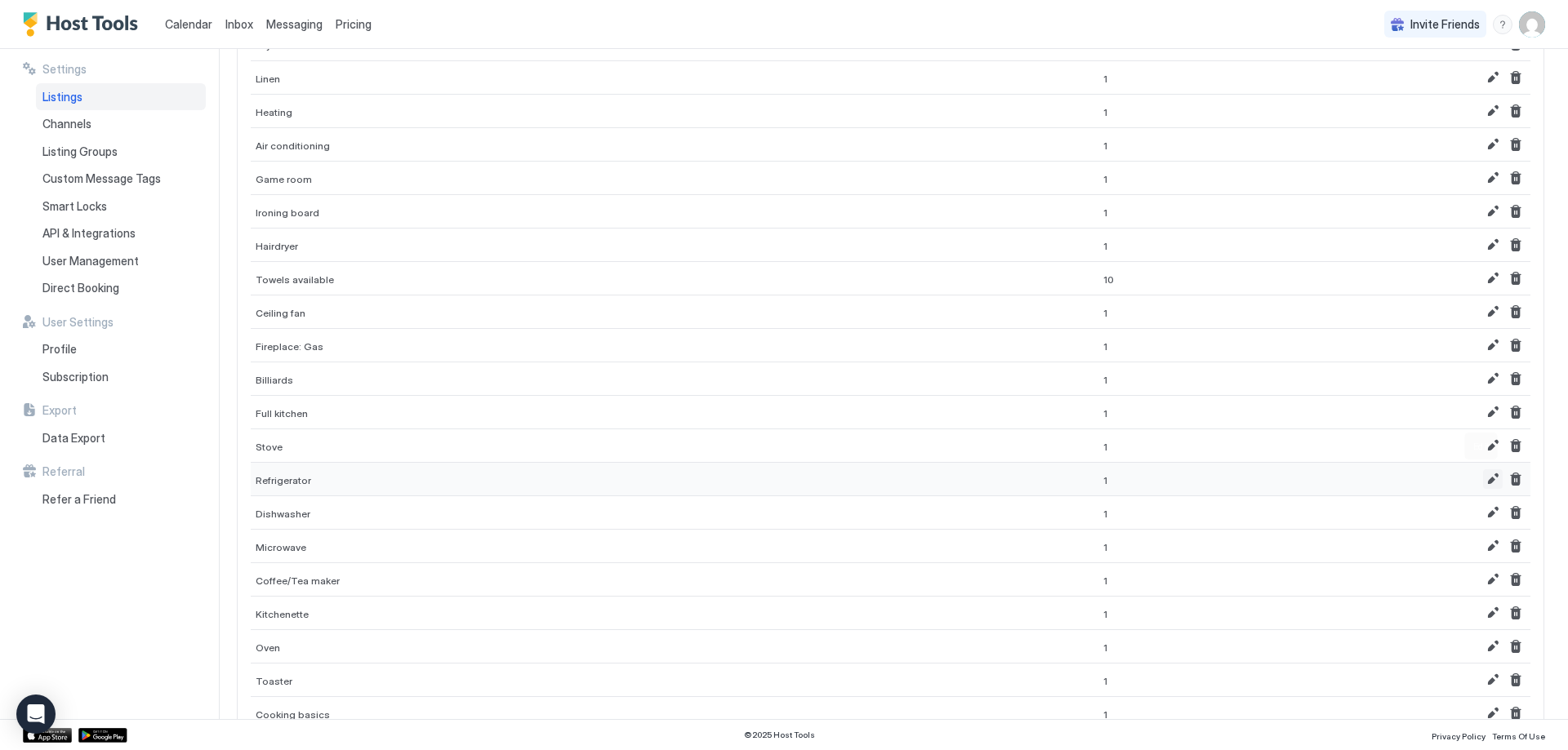
scroll to position [653, 0]
click at [1506, 453] on button "Delete" at bounding box center [1516, 450] width 20 height 20
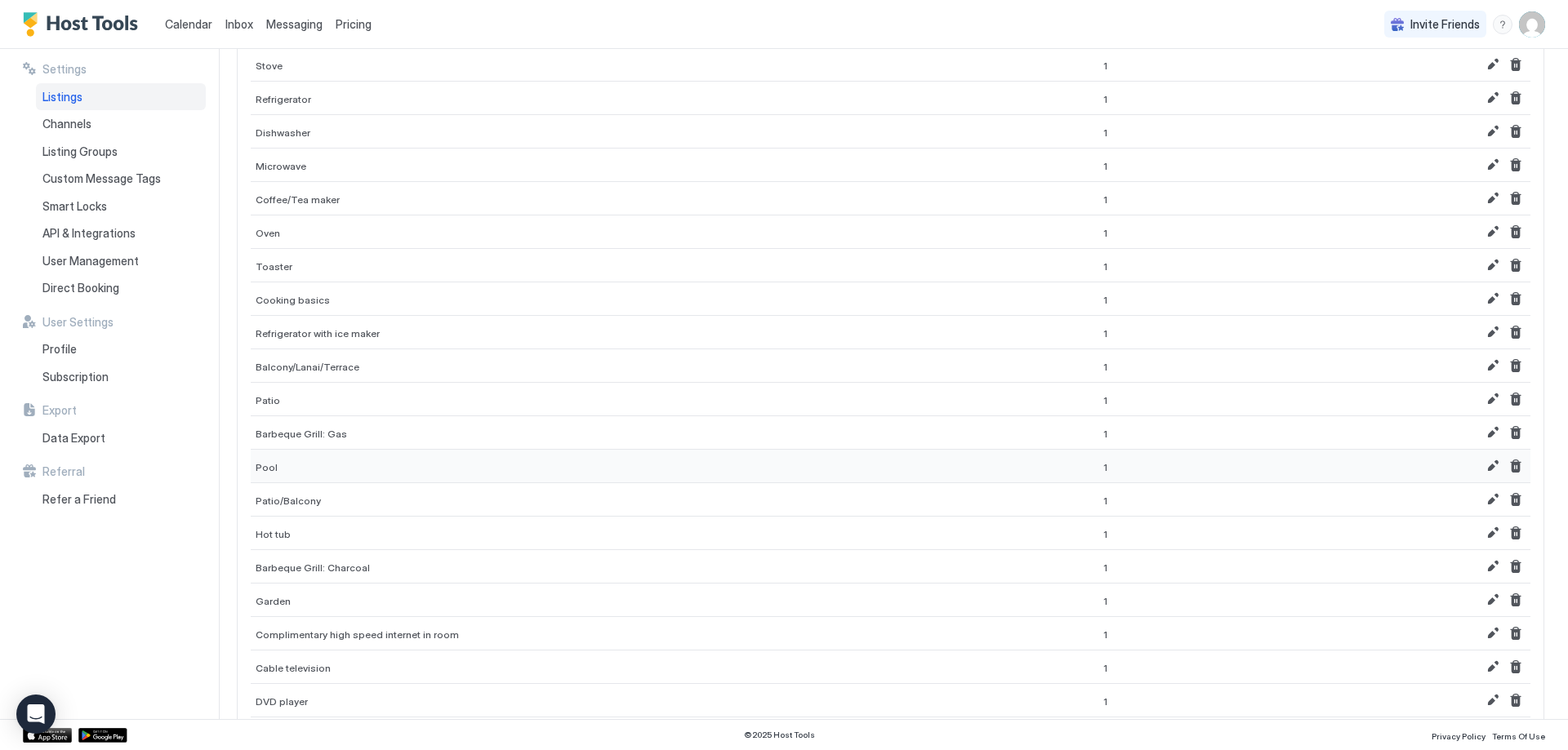
scroll to position [898, 0]
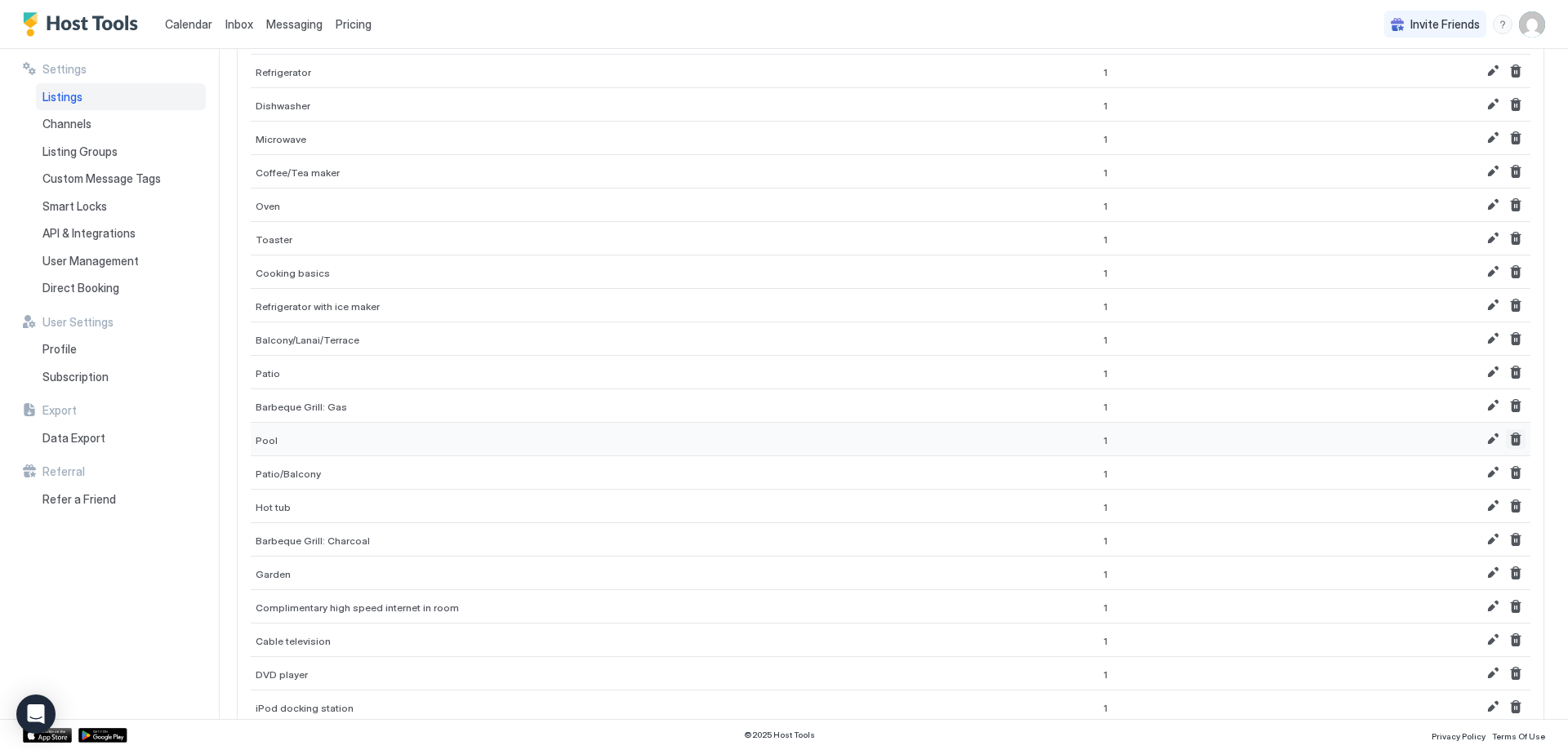
click at [1506, 443] on button "Delete" at bounding box center [1516, 440] width 20 height 20
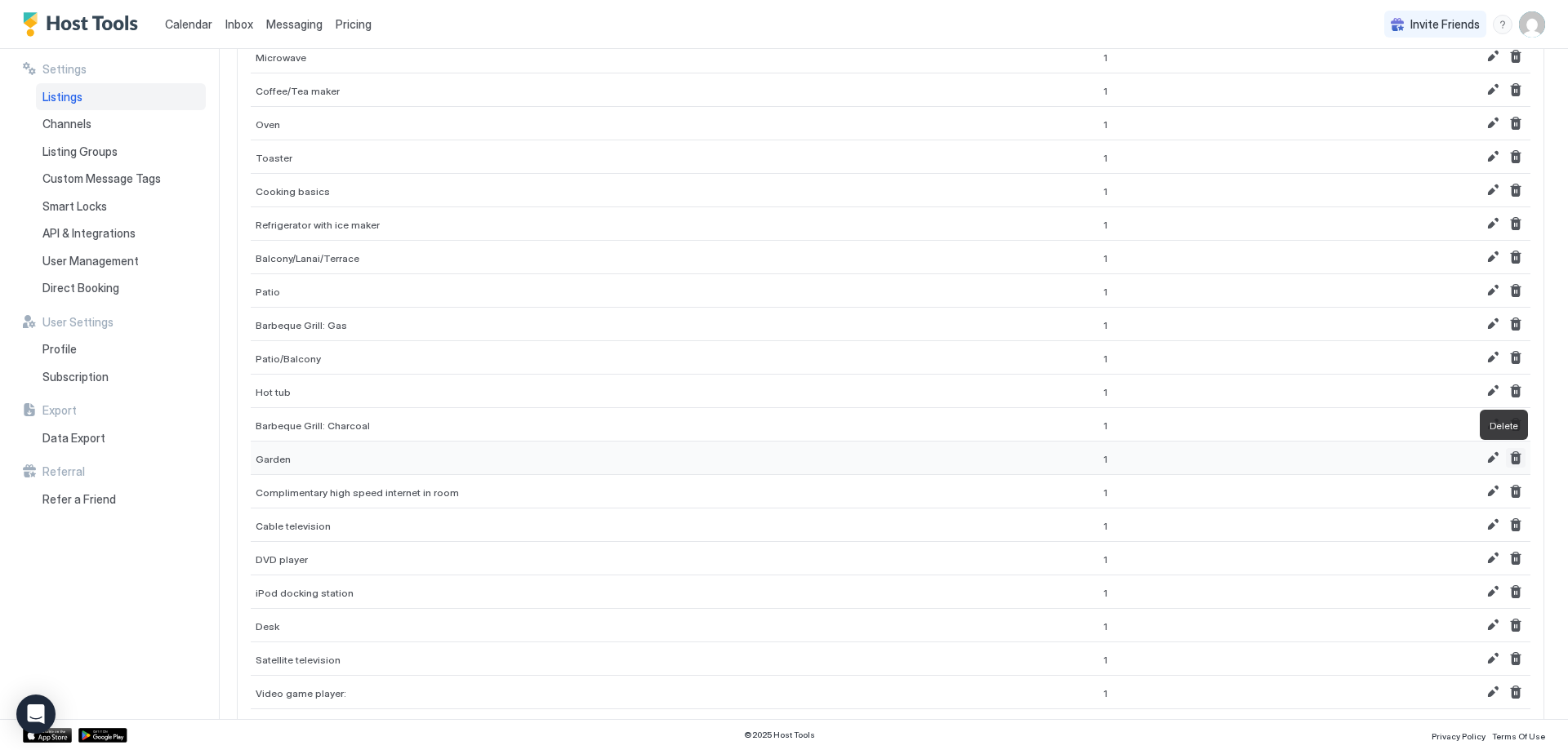
click at [1506, 460] on button "Delete" at bounding box center [1516, 458] width 20 height 20
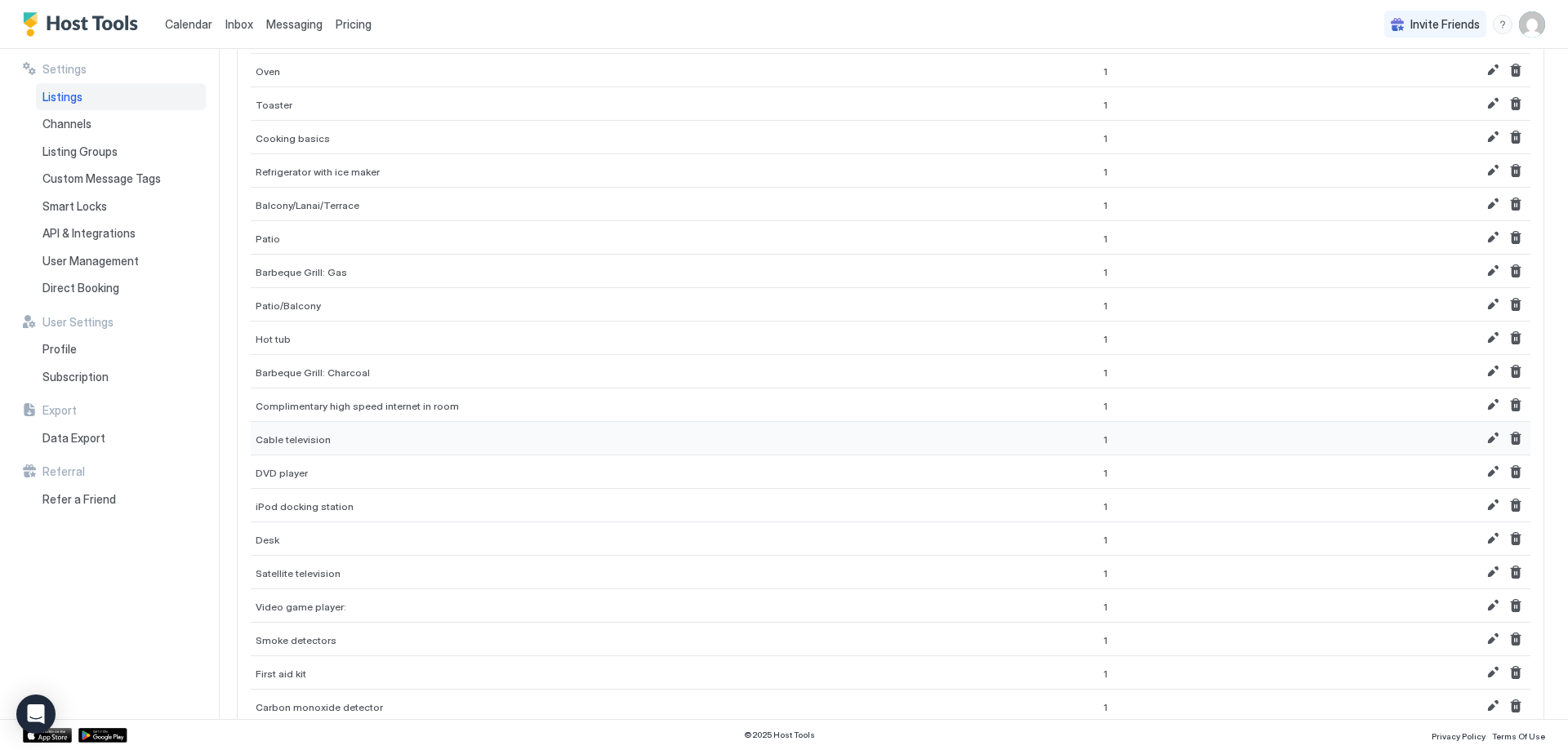
scroll to position [1061, 0]
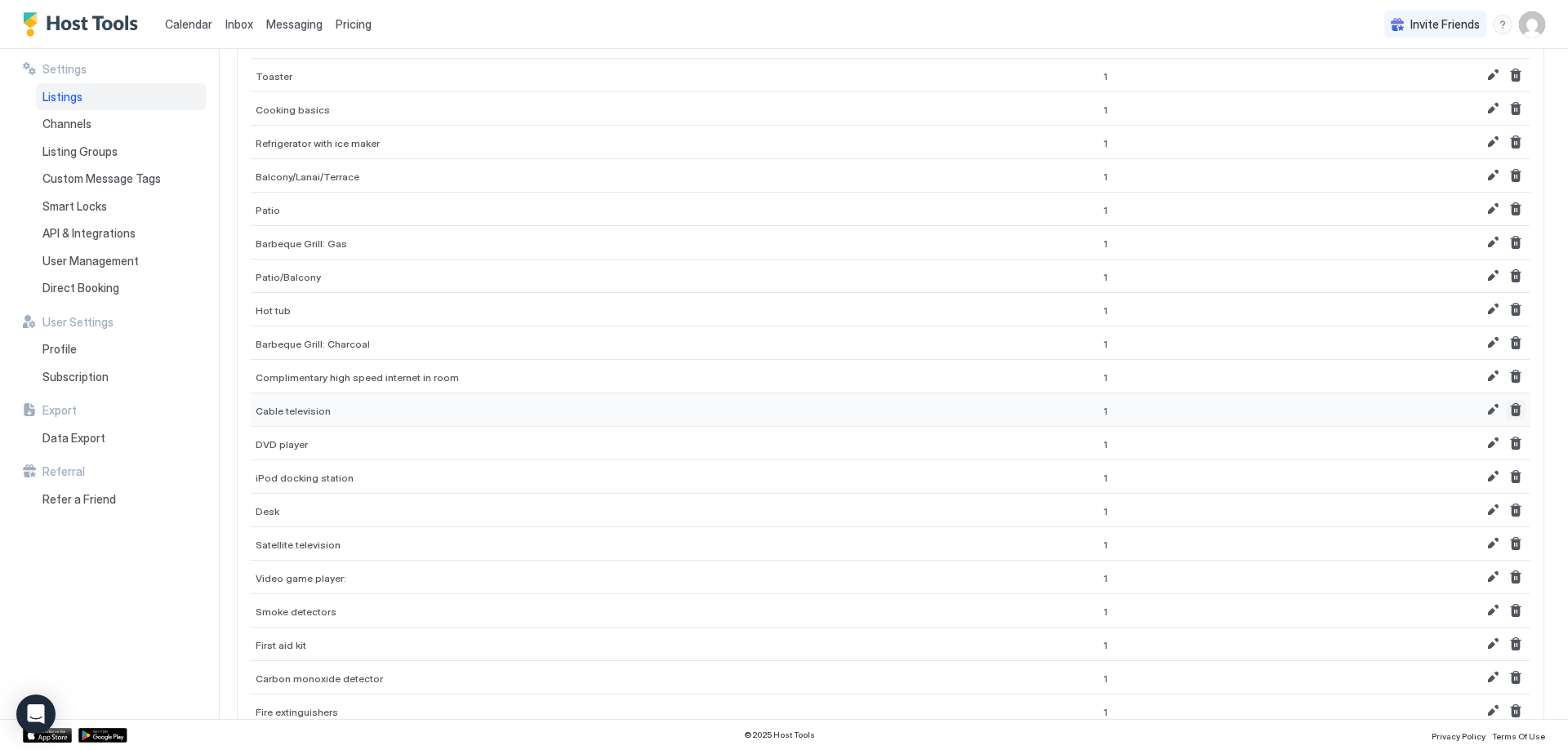
click at [1506, 416] on button "Delete" at bounding box center [1516, 410] width 20 height 20
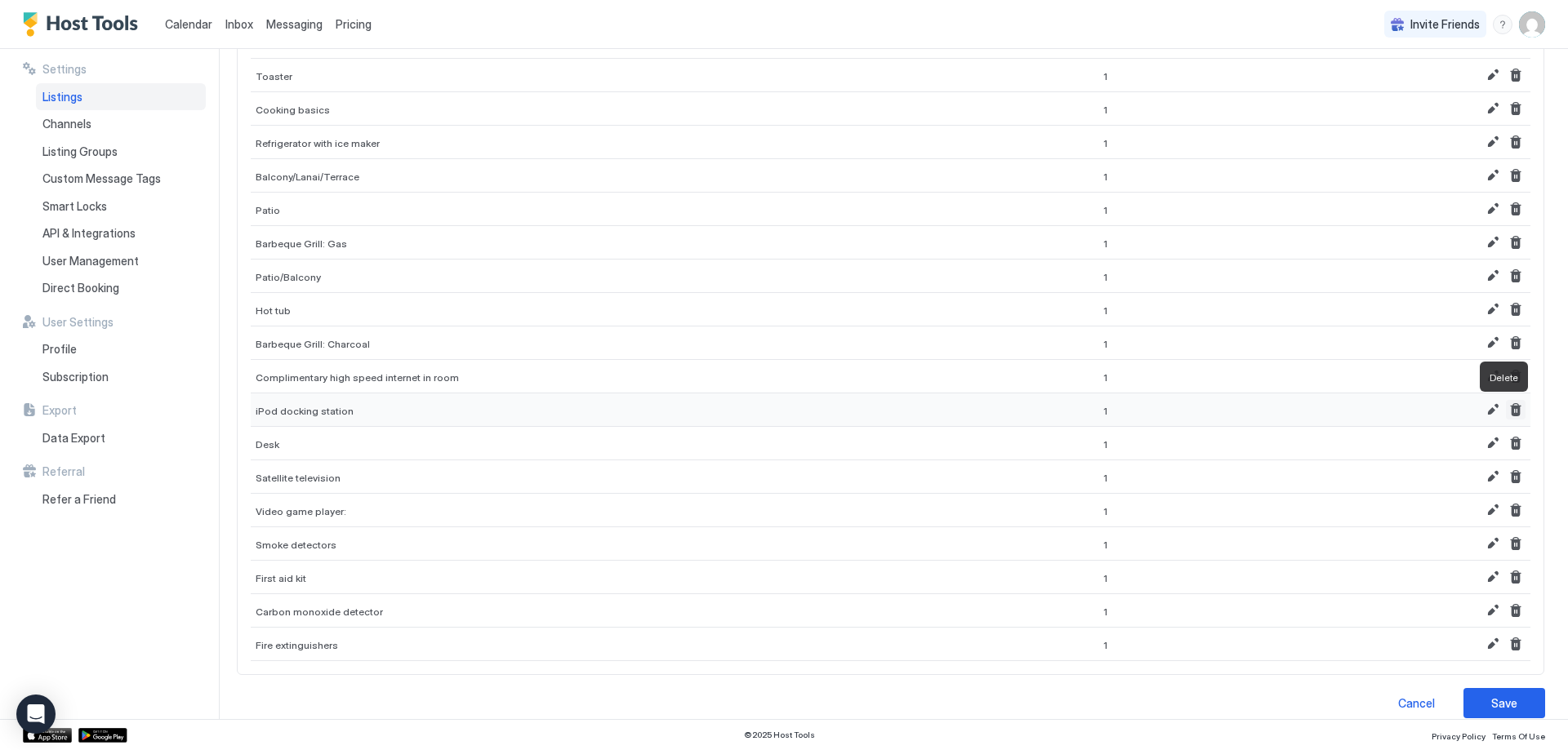
click at [1506, 416] on button "Delete" at bounding box center [1516, 410] width 20 height 20
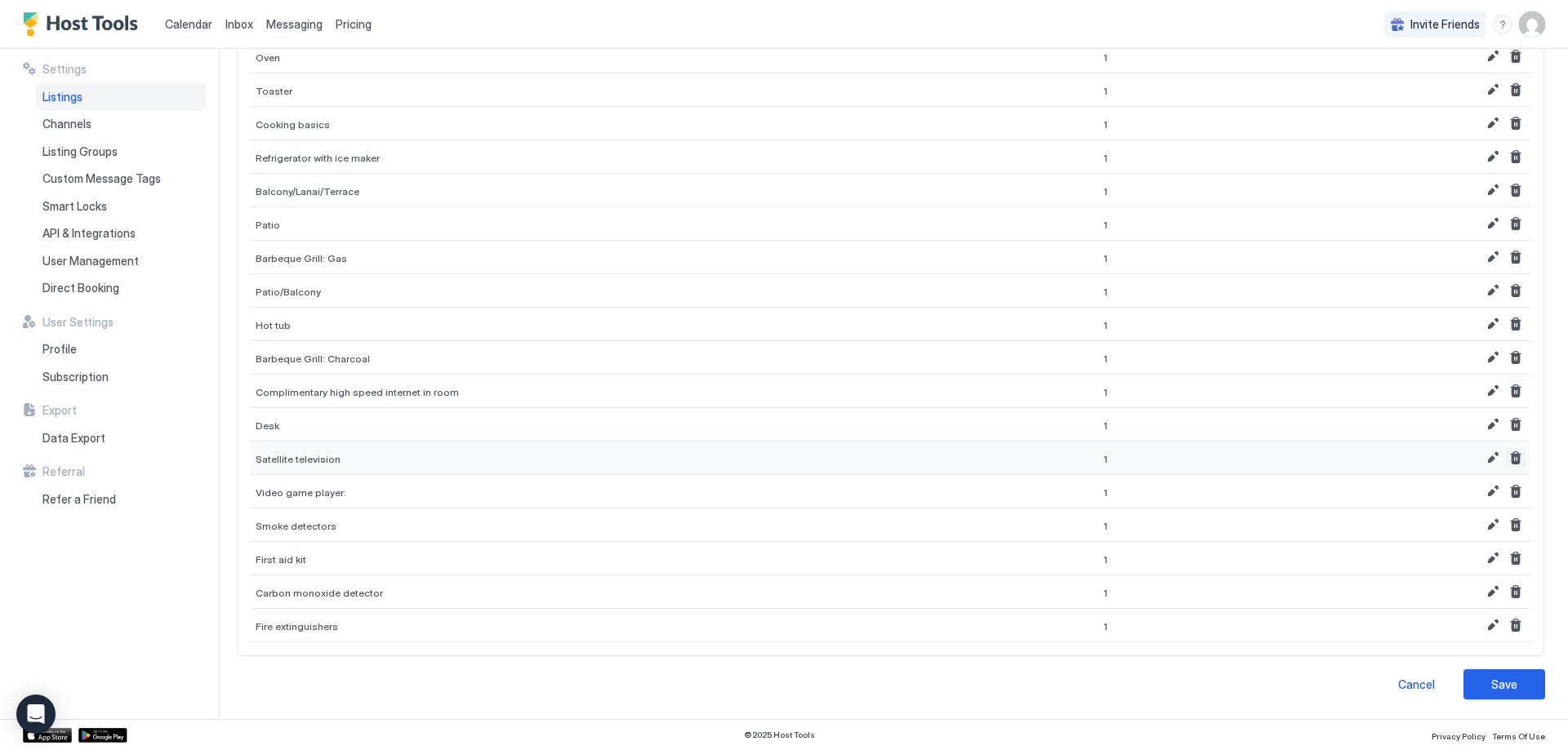
click at [1506, 462] on button "Delete" at bounding box center [1516, 458] width 20 height 20
click at [1506, 487] on button "Delete" at bounding box center [1516, 491] width 20 height 20
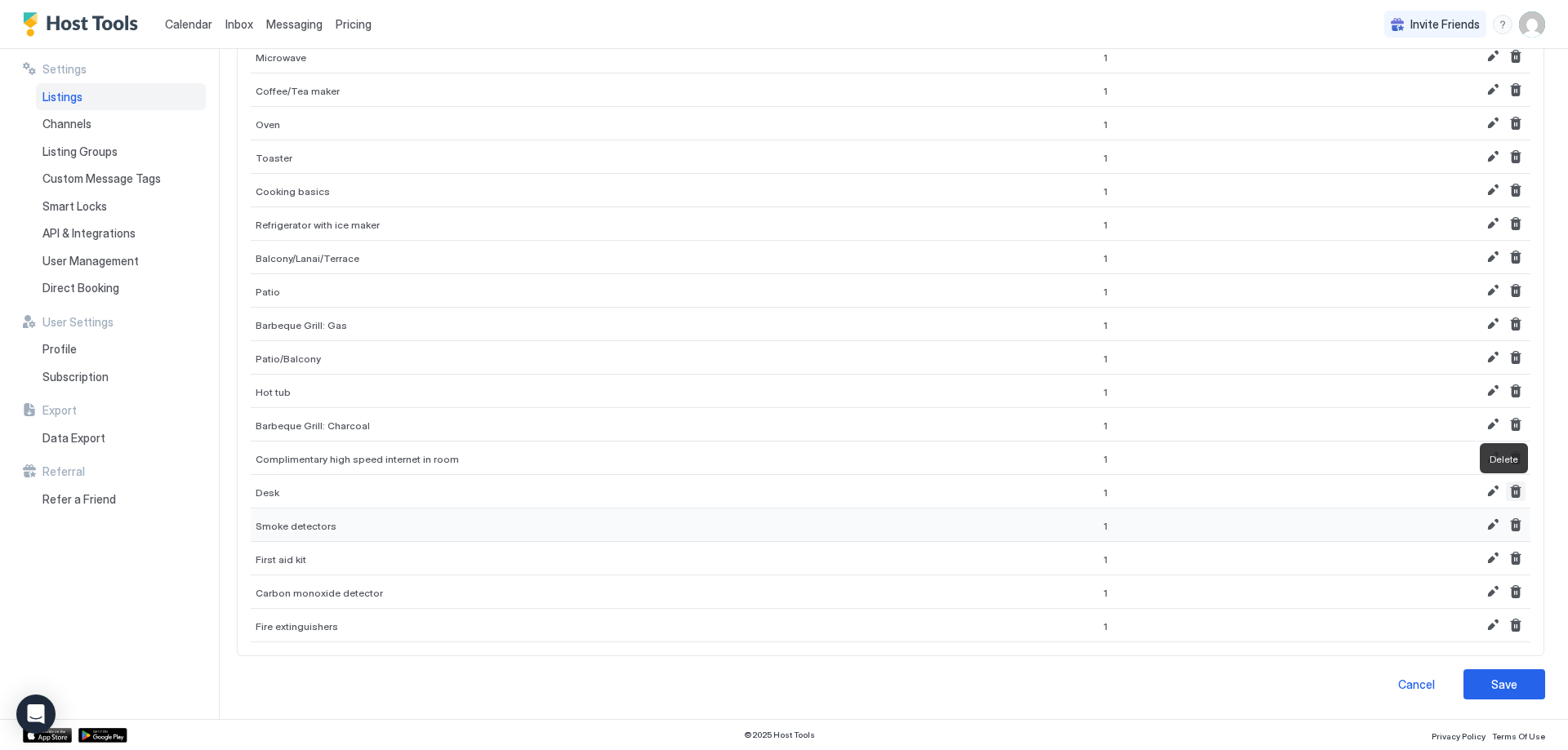
scroll to position [980, 0]
click at [1496, 680] on div "Save" at bounding box center [1504, 684] width 26 height 17
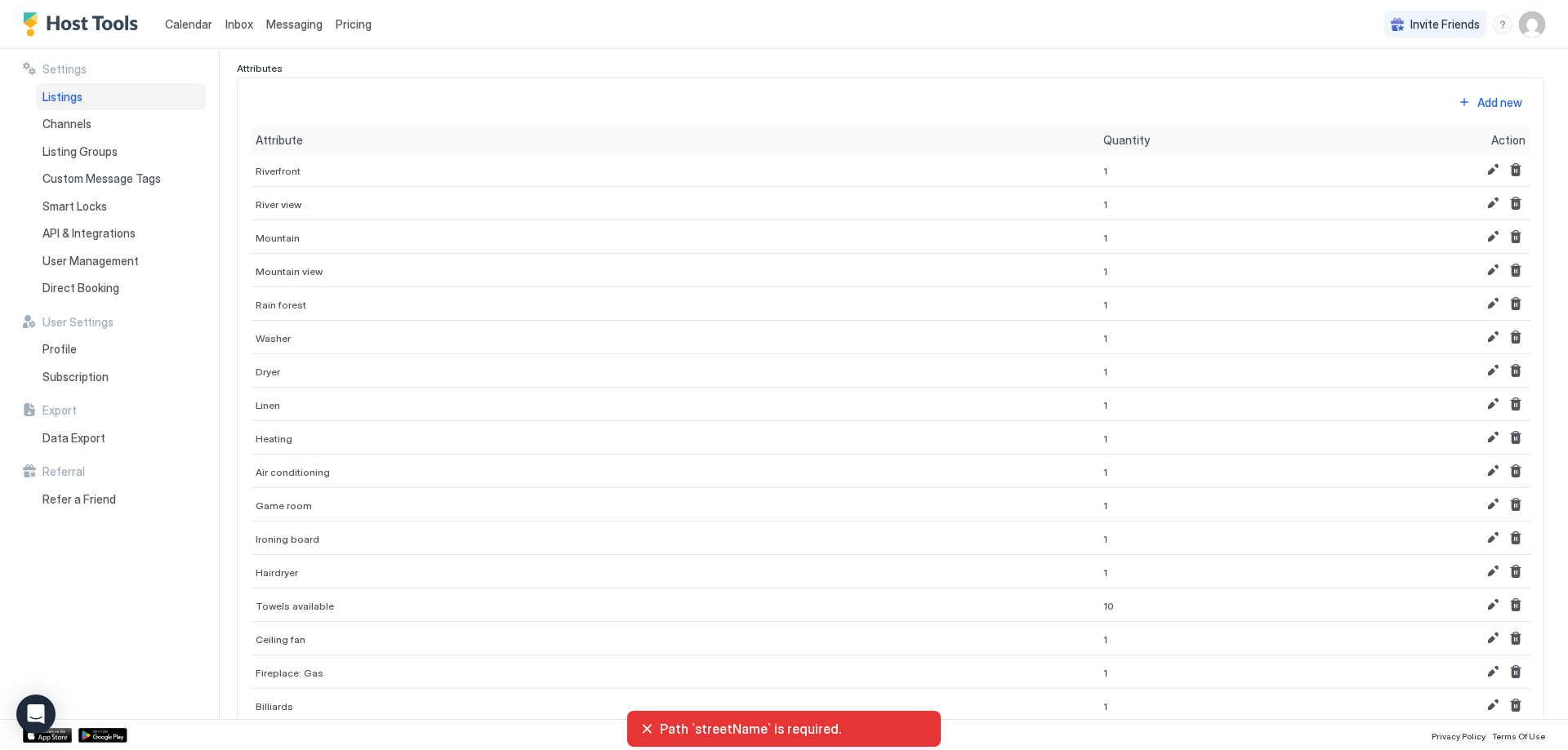
scroll to position [0, 0]
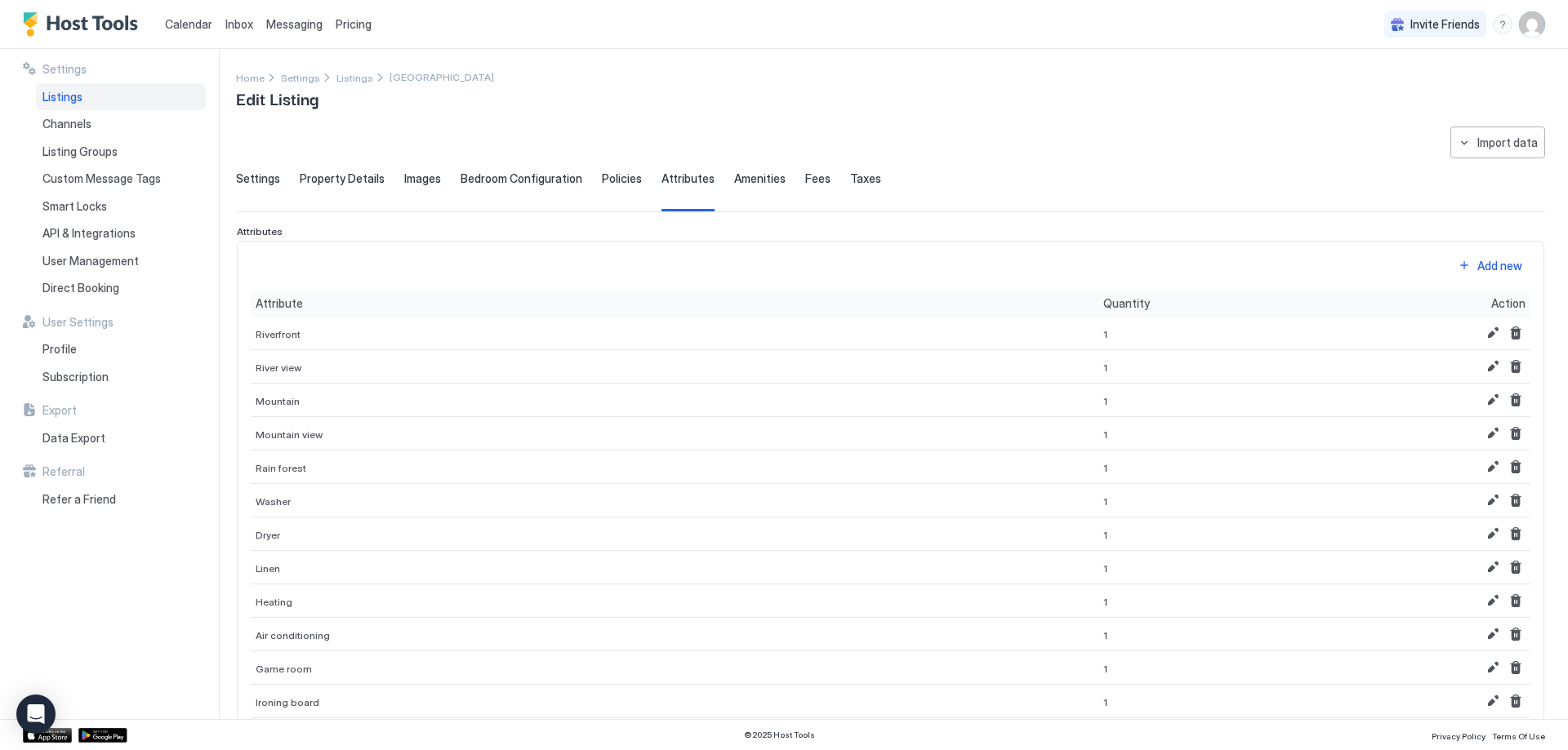
click at [623, 185] on span "Policies" at bounding box center [622, 179] width 40 height 14
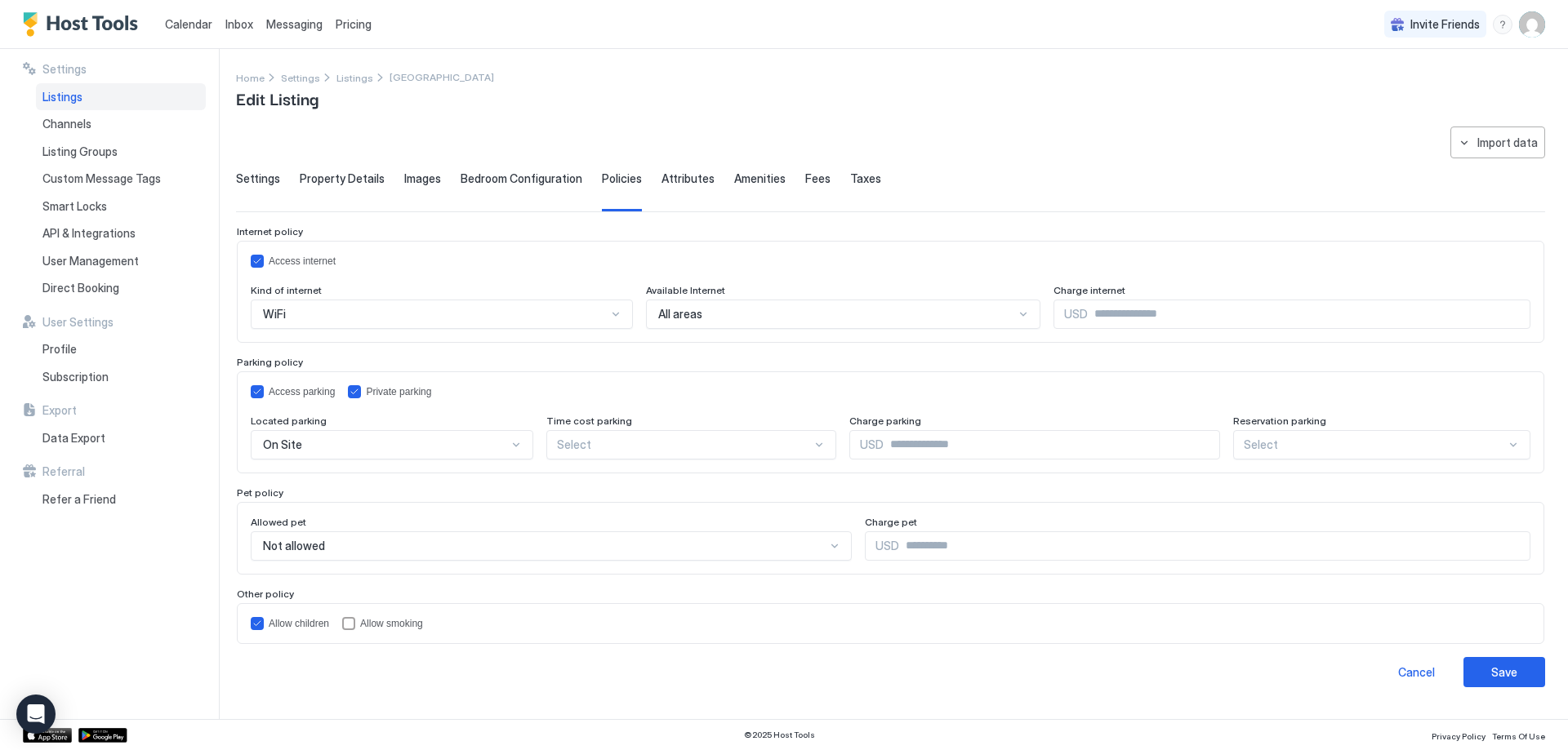
click at [518, 188] on div "Bedroom Configuration" at bounding box center [521, 192] width 121 height 40
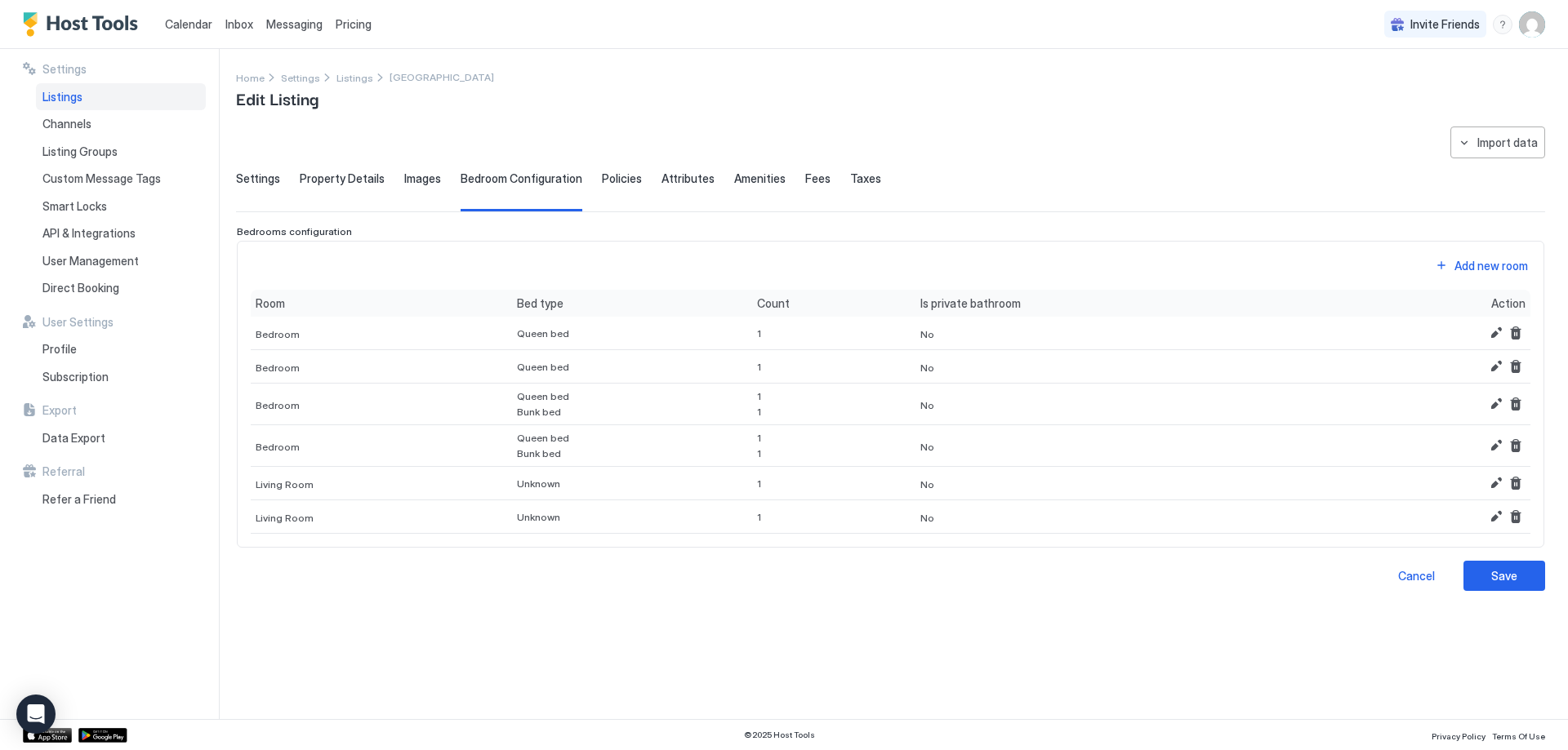
click at [375, 182] on span "Property Details" at bounding box center [342, 179] width 85 height 14
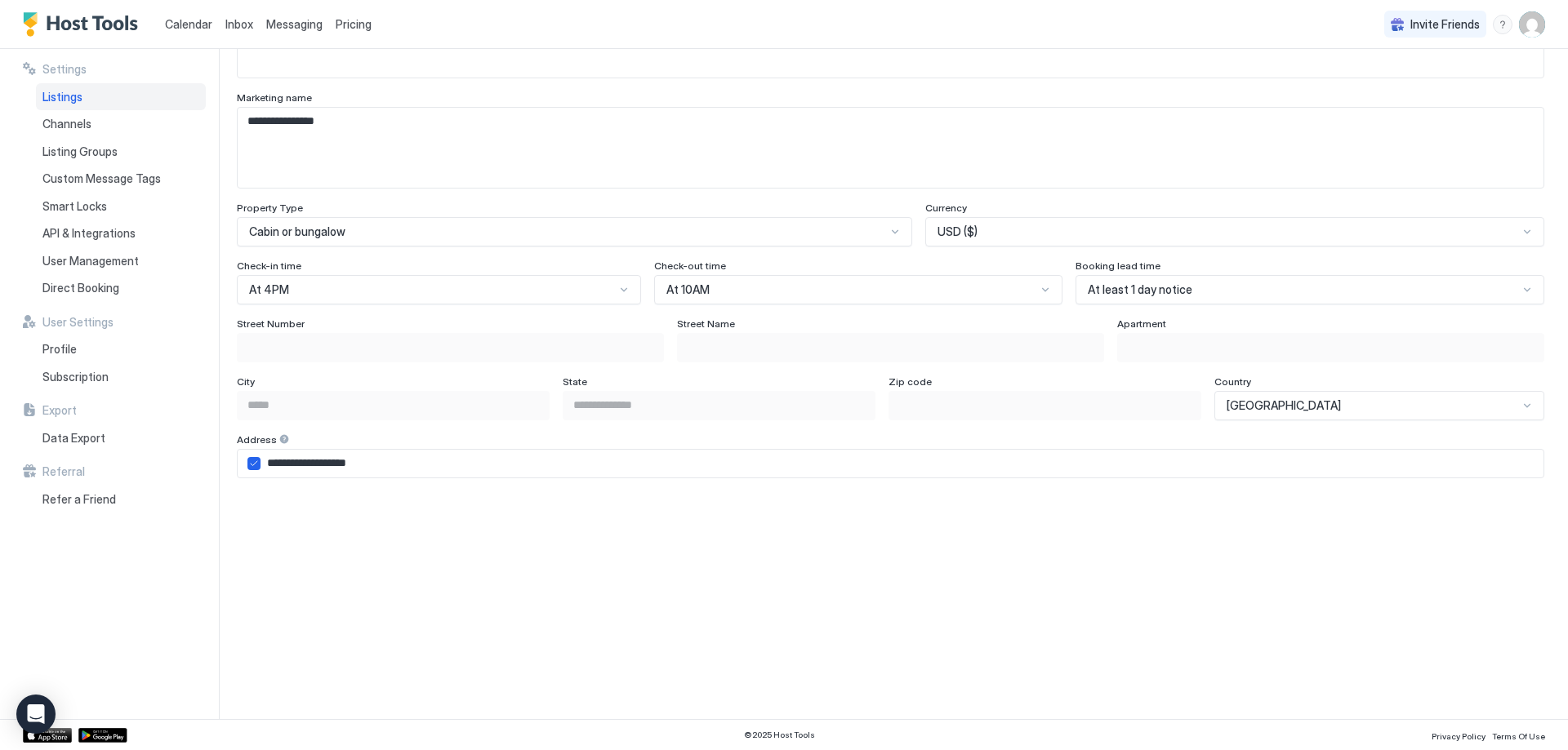
scroll to position [735, 0]
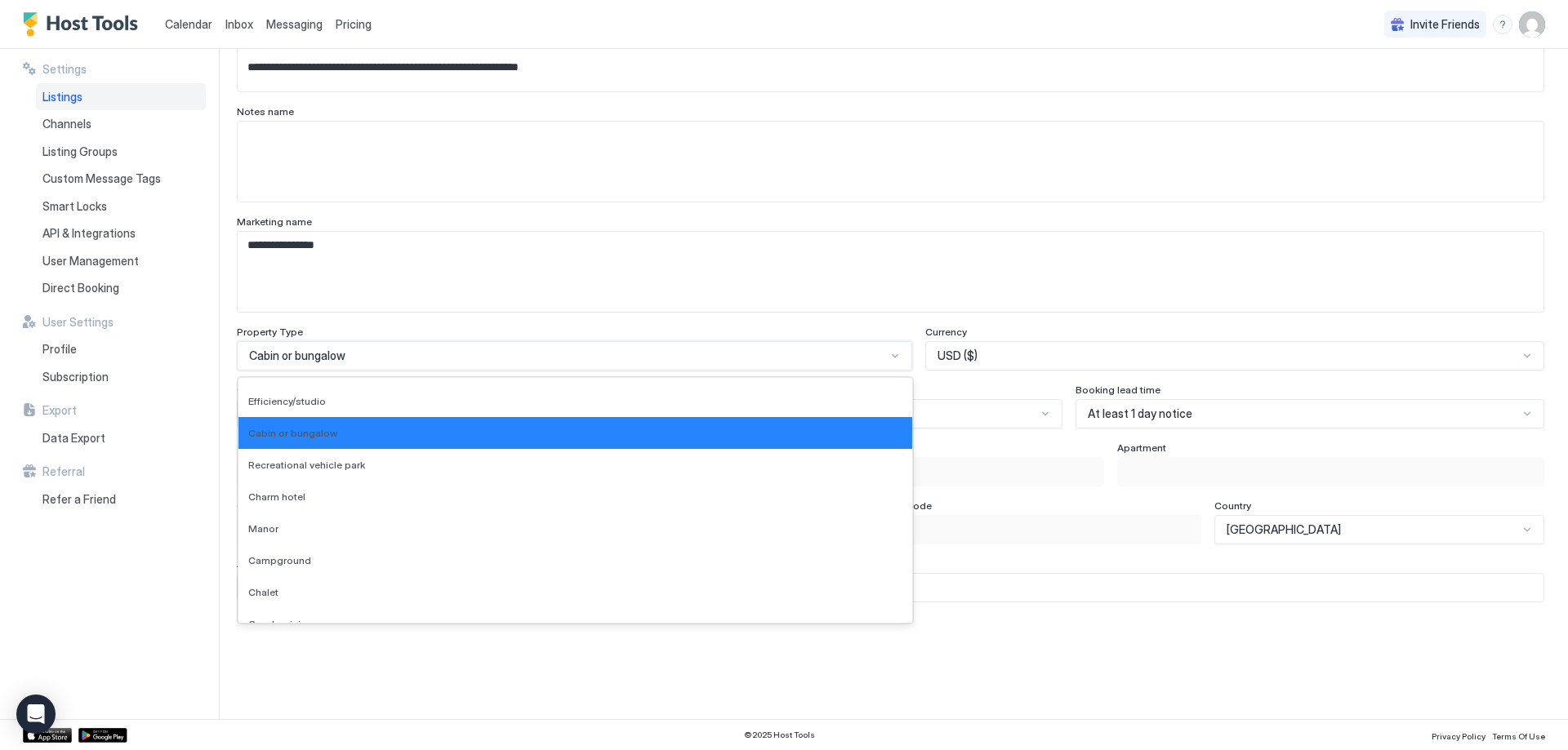
scroll to position [1825, 0]
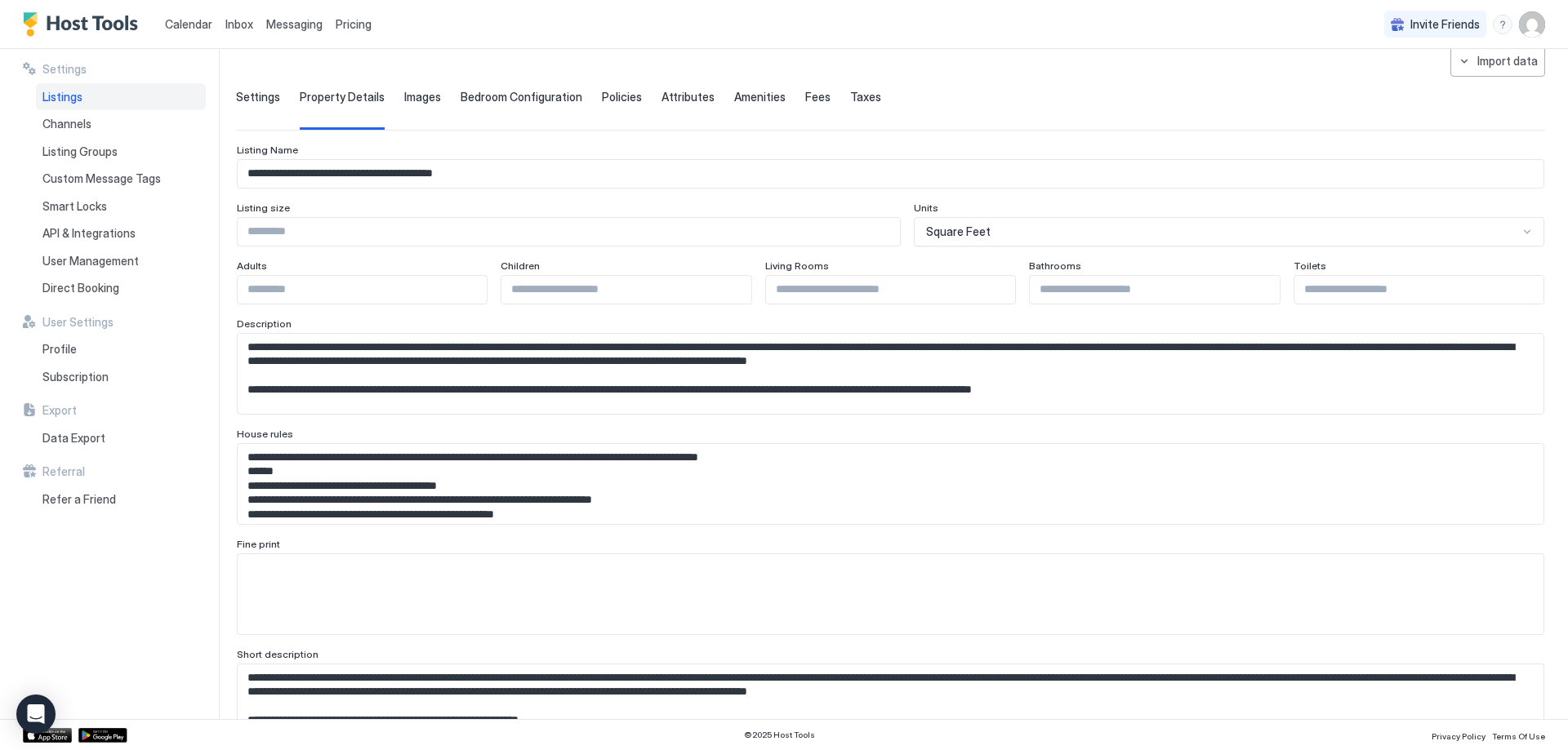
scroll to position [0, 0]
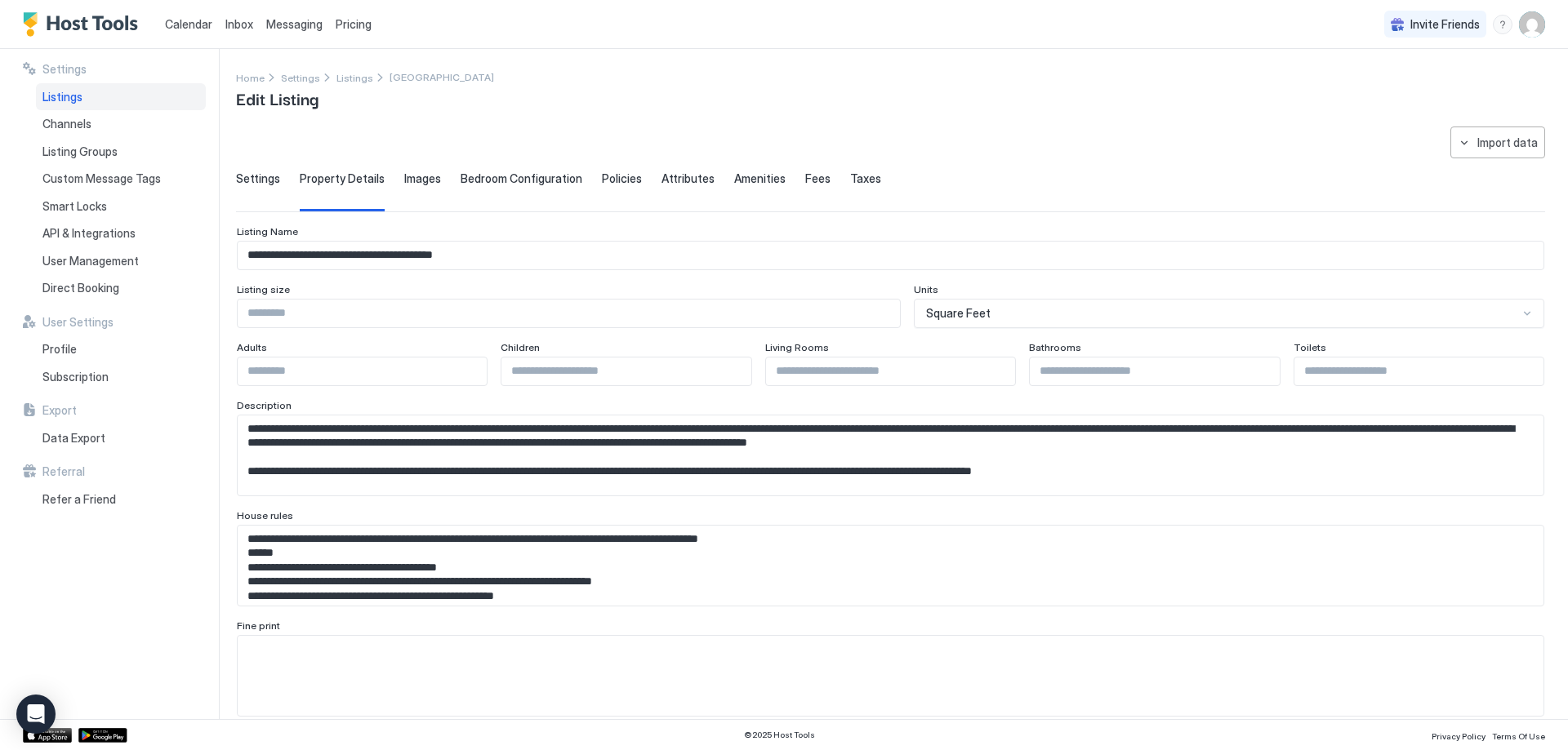
click at [249, 186] on div "Settings" at bounding box center [258, 192] width 44 height 40
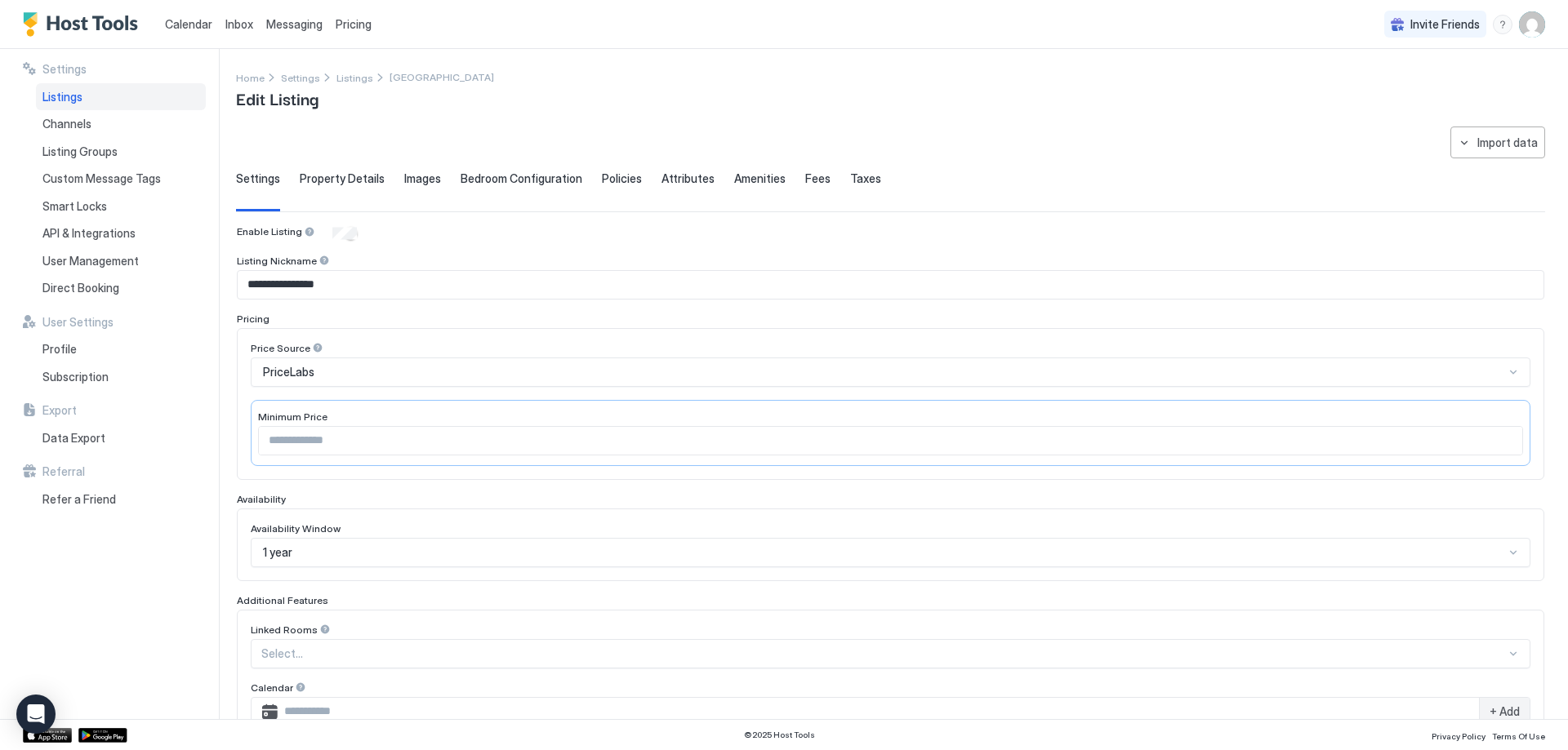
click at [366, 188] on div "Property Details" at bounding box center [342, 192] width 85 height 40
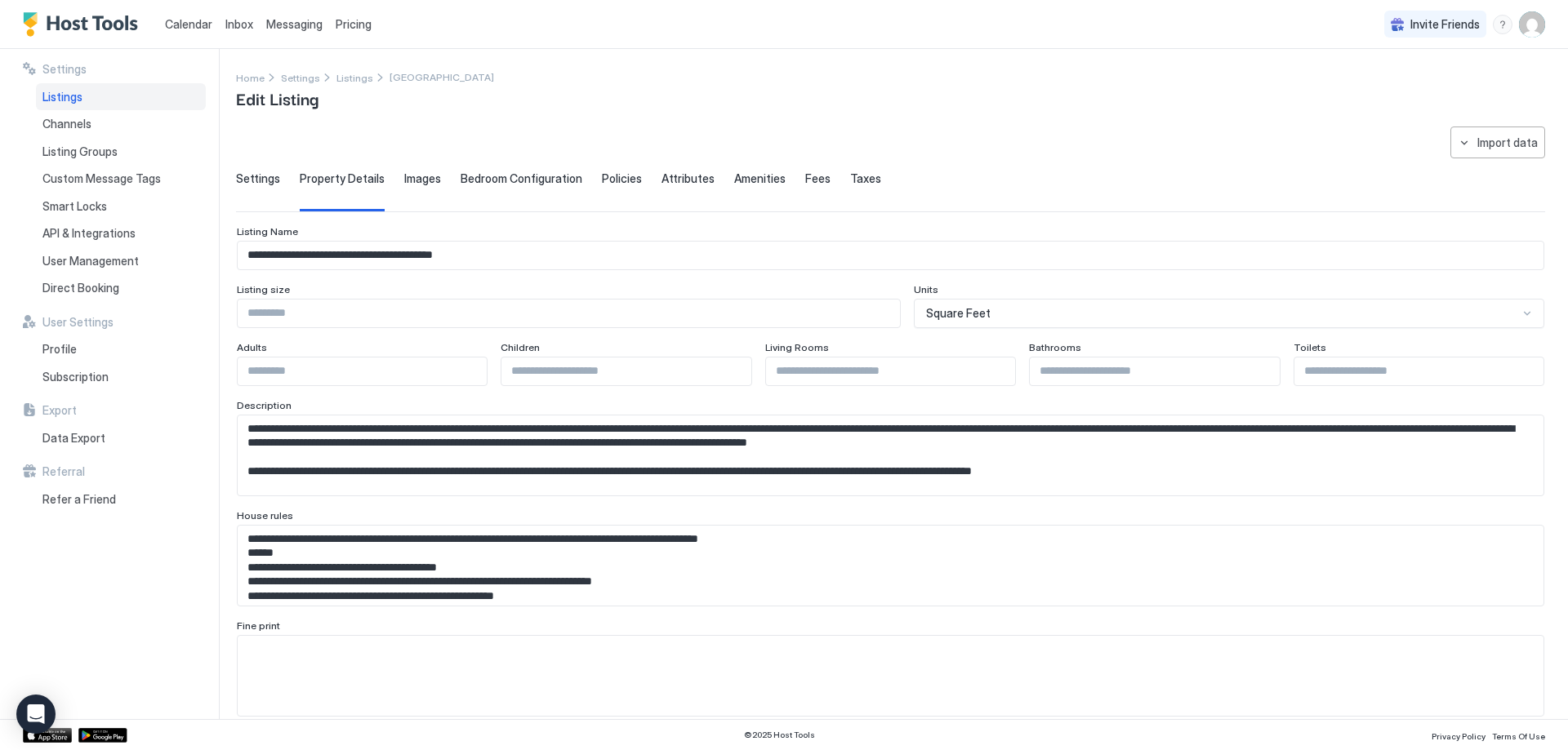
click at [529, 176] on span "Bedroom Configuration" at bounding box center [521, 179] width 121 height 14
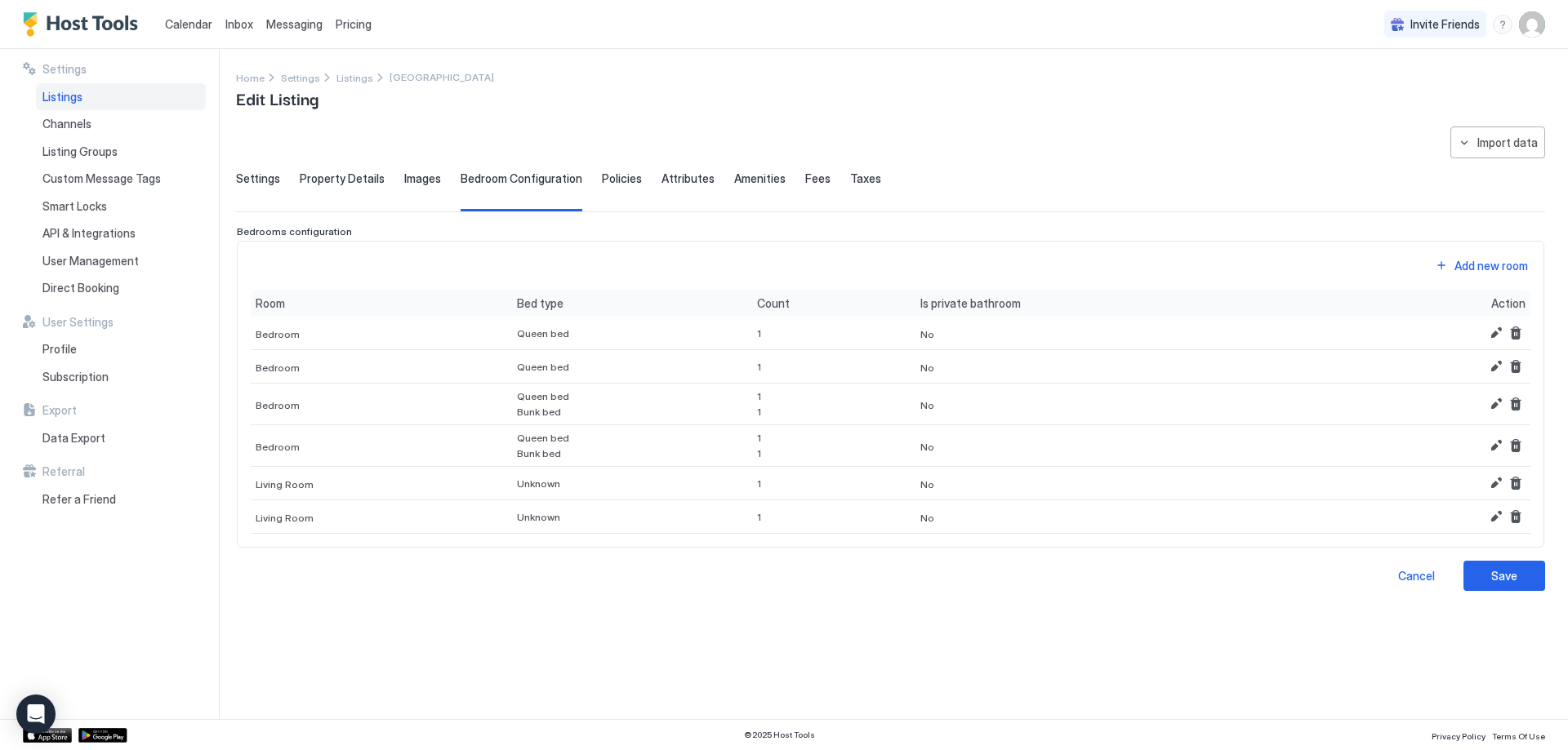
click at [425, 172] on span "Images" at bounding box center [423, 179] width 37 height 14
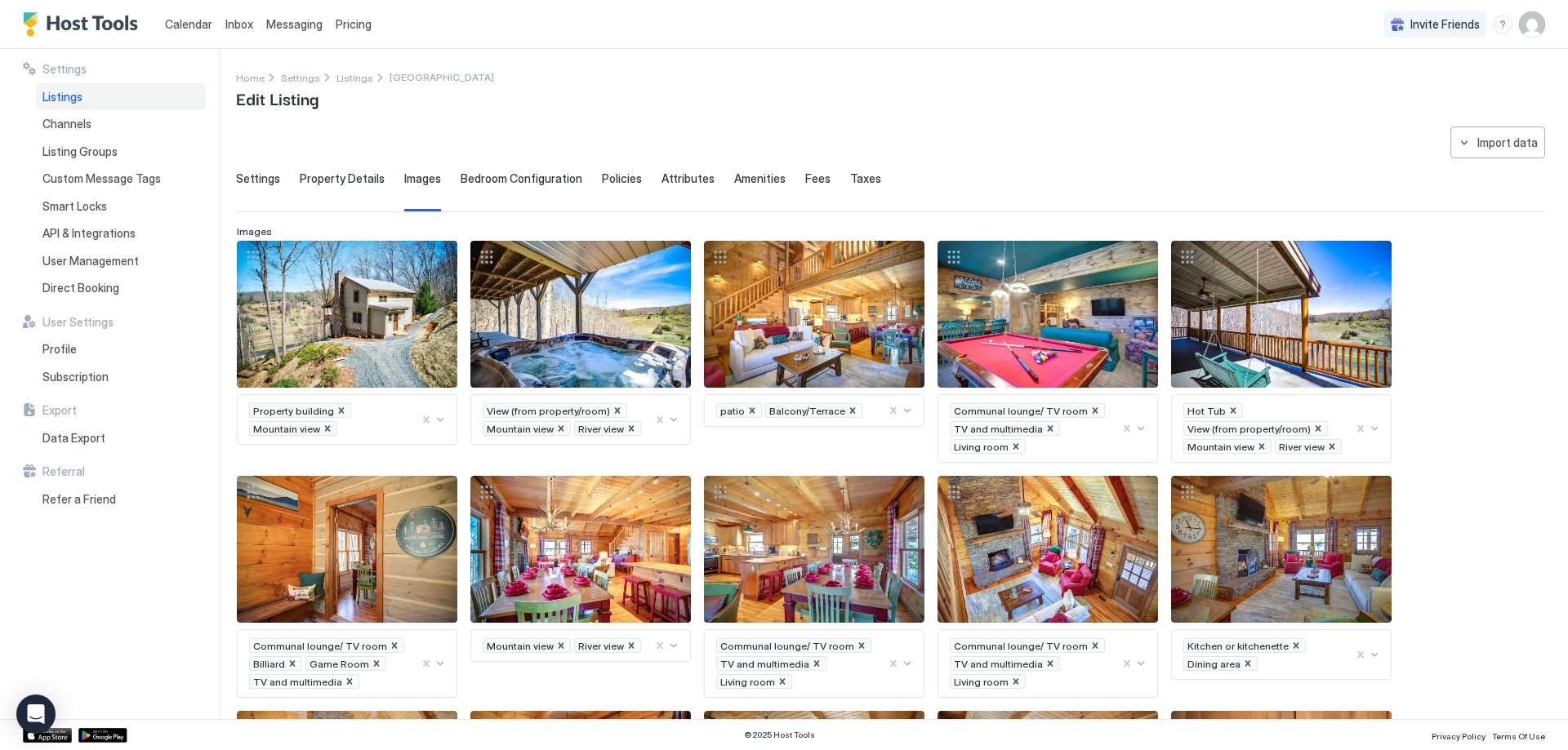
click at [634, 181] on div "Settings Property Details Images Bedroom Configuration Policies Attributes Amen…" at bounding box center [890, 192] width 1309 height 40
click at [620, 173] on span "Policies" at bounding box center [622, 179] width 40 height 14
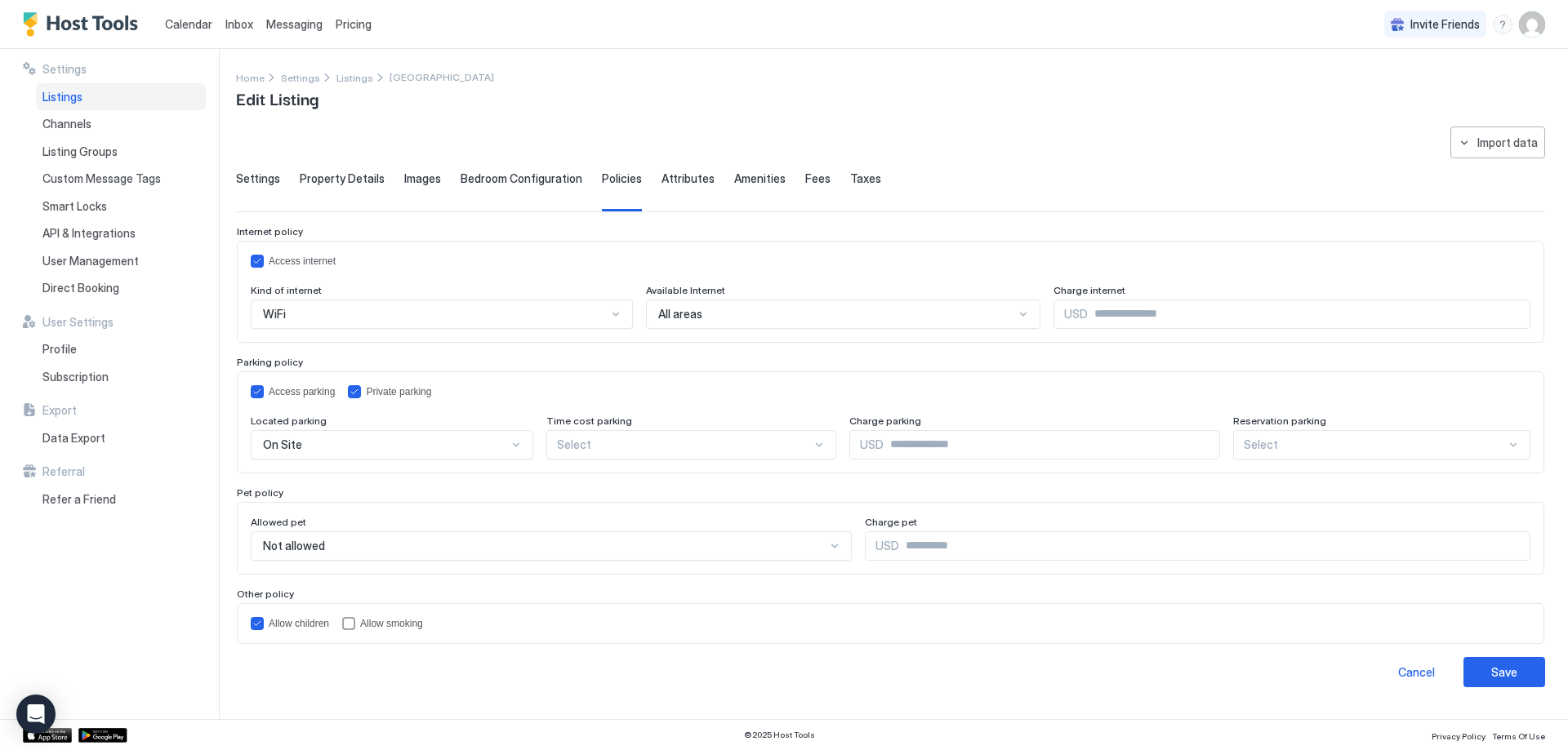
click at [664, 169] on div "**********" at bounding box center [890, 407] width 1309 height 561
click at [672, 184] on span "Attributes" at bounding box center [688, 179] width 53 height 14
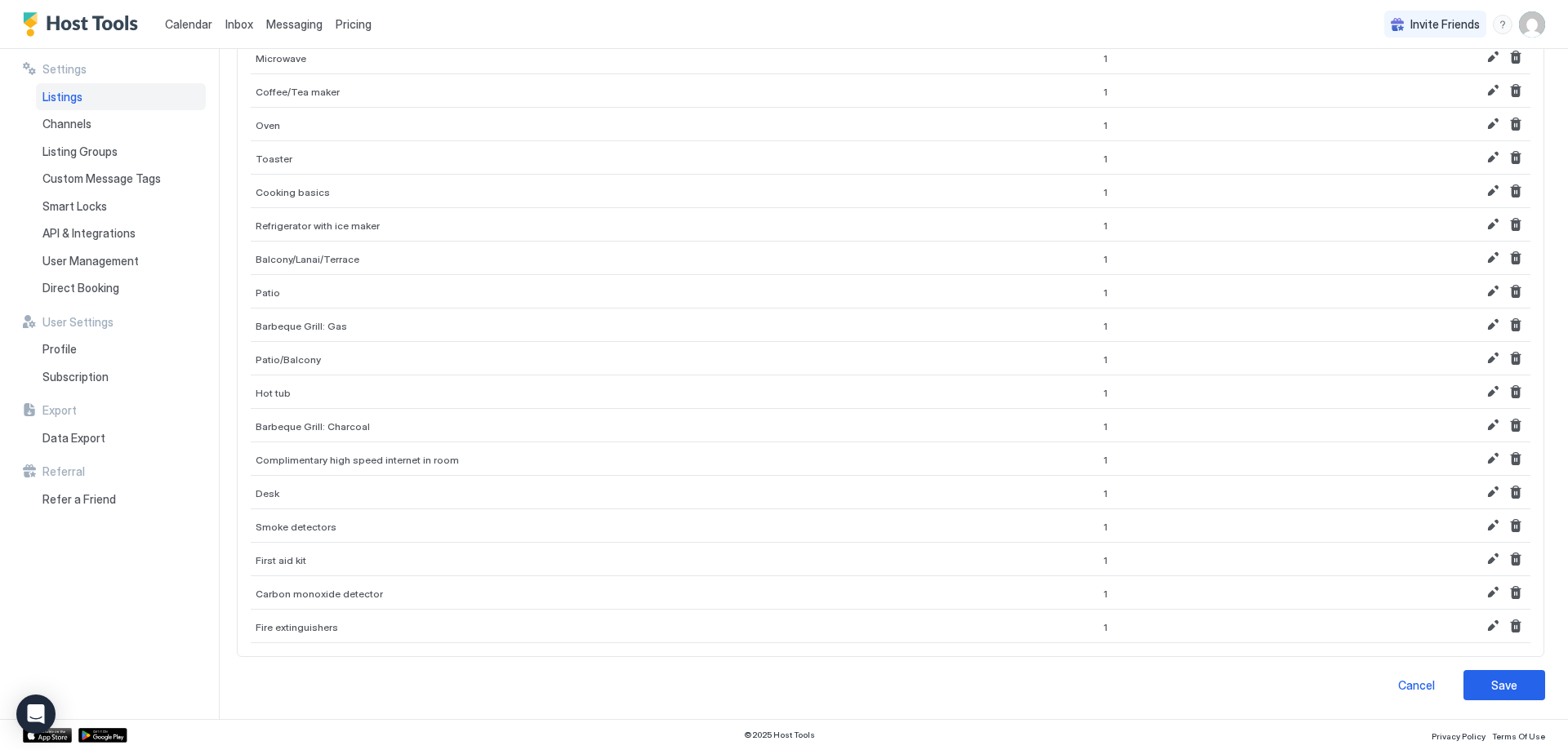
scroll to position [980, 0]
click at [1500, 692] on div "Save" at bounding box center [1504, 684] width 26 height 17
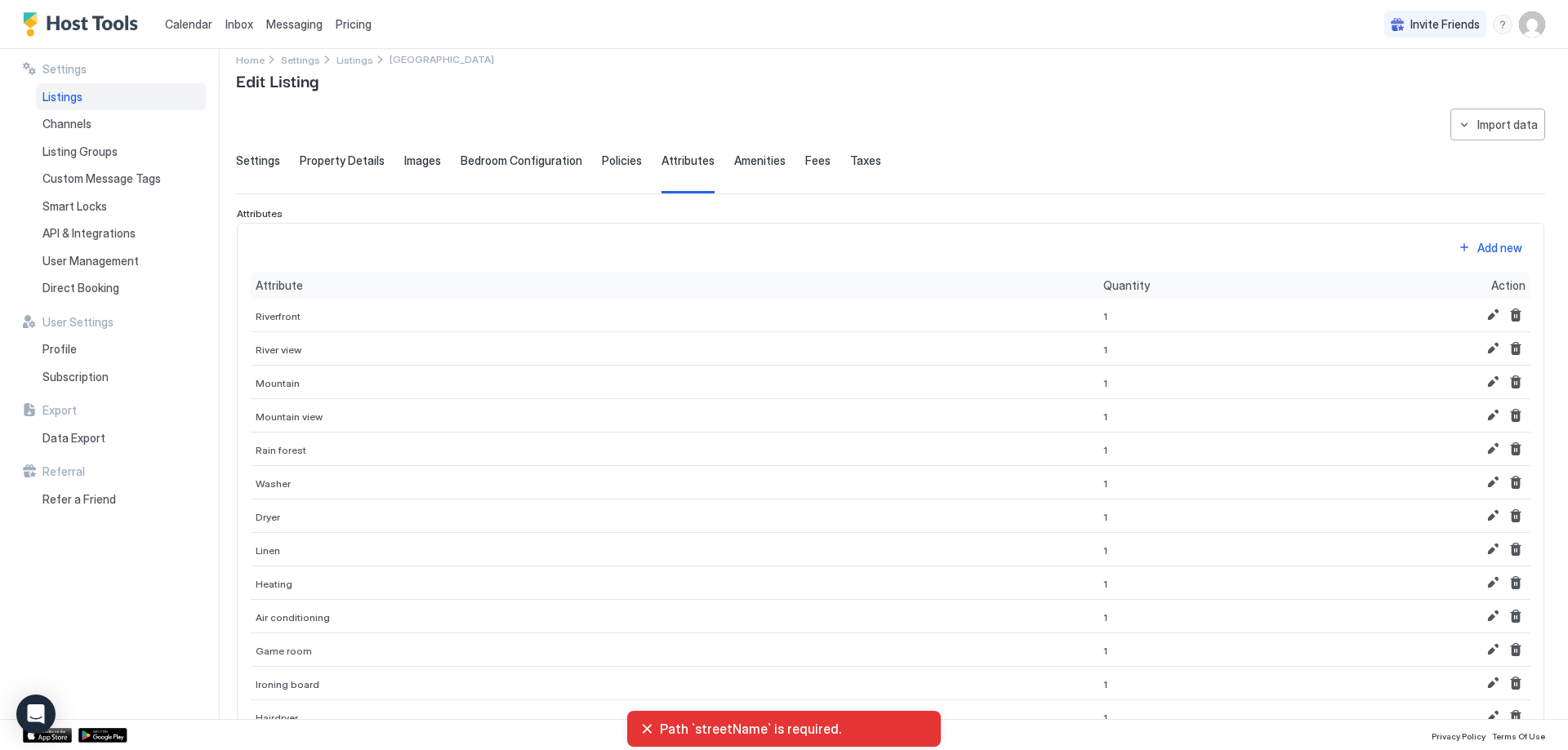
scroll to position [0, 0]
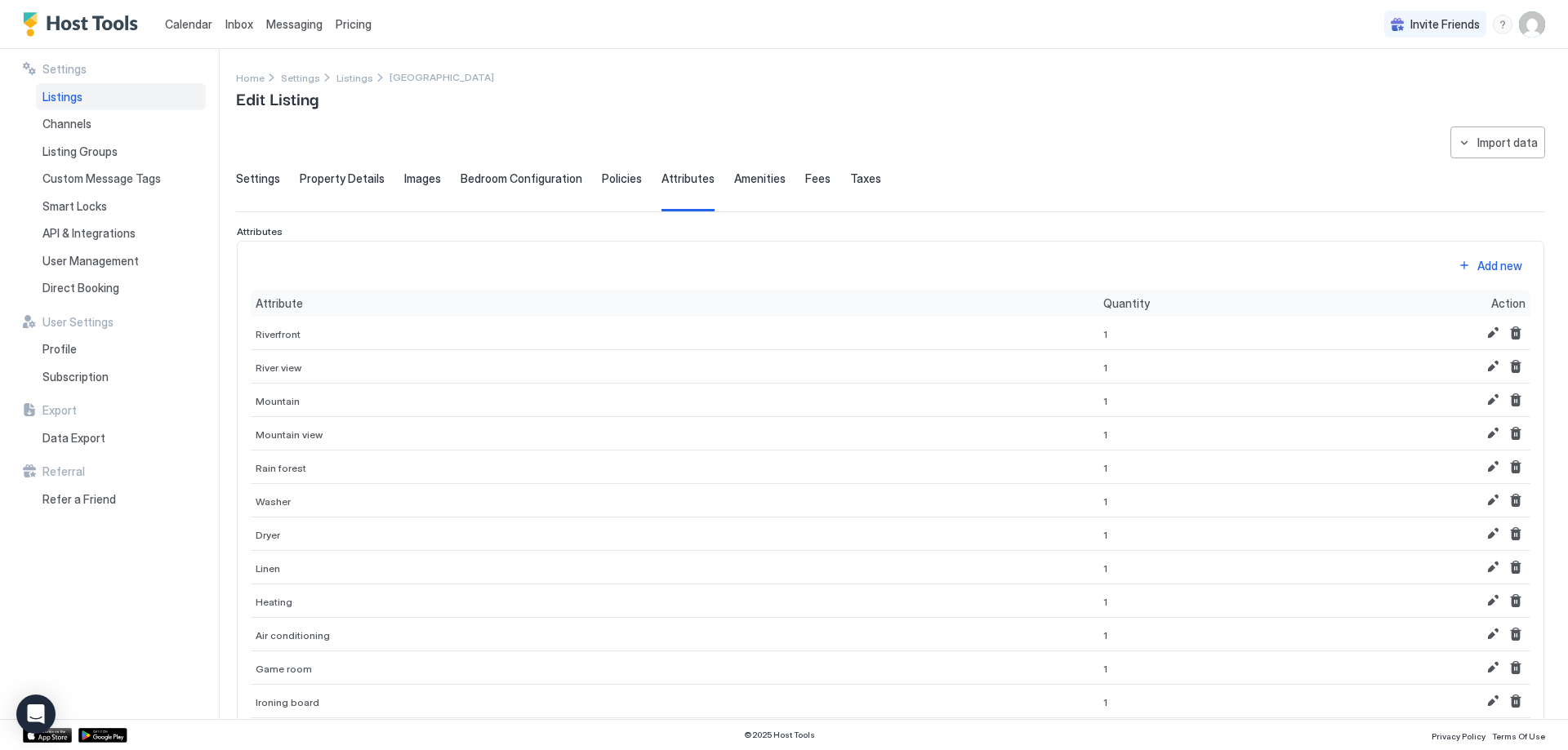
click at [614, 185] on span "Policies" at bounding box center [622, 179] width 40 height 14
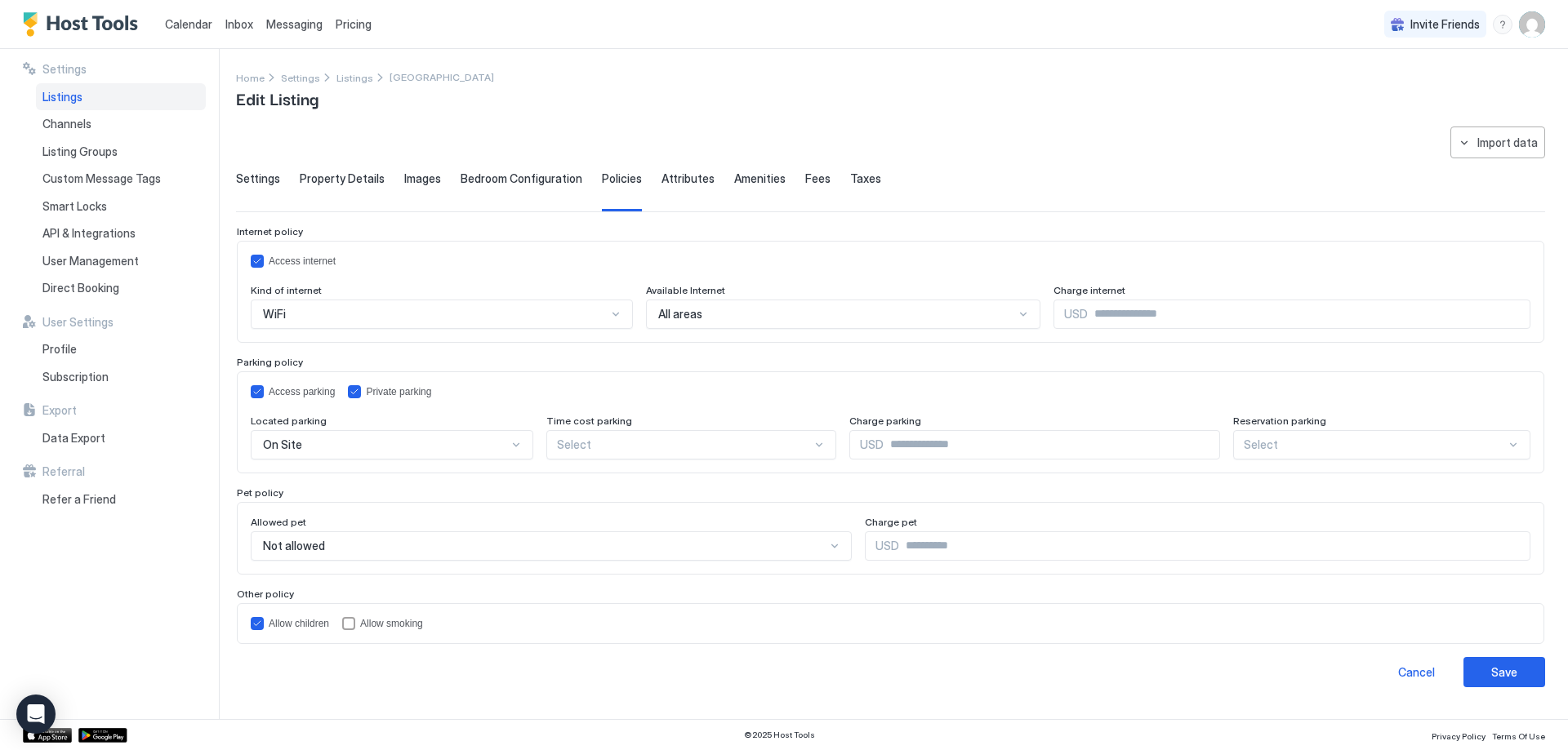
click at [525, 182] on span "Bedroom Configuration" at bounding box center [521, 179] width 121 height 14
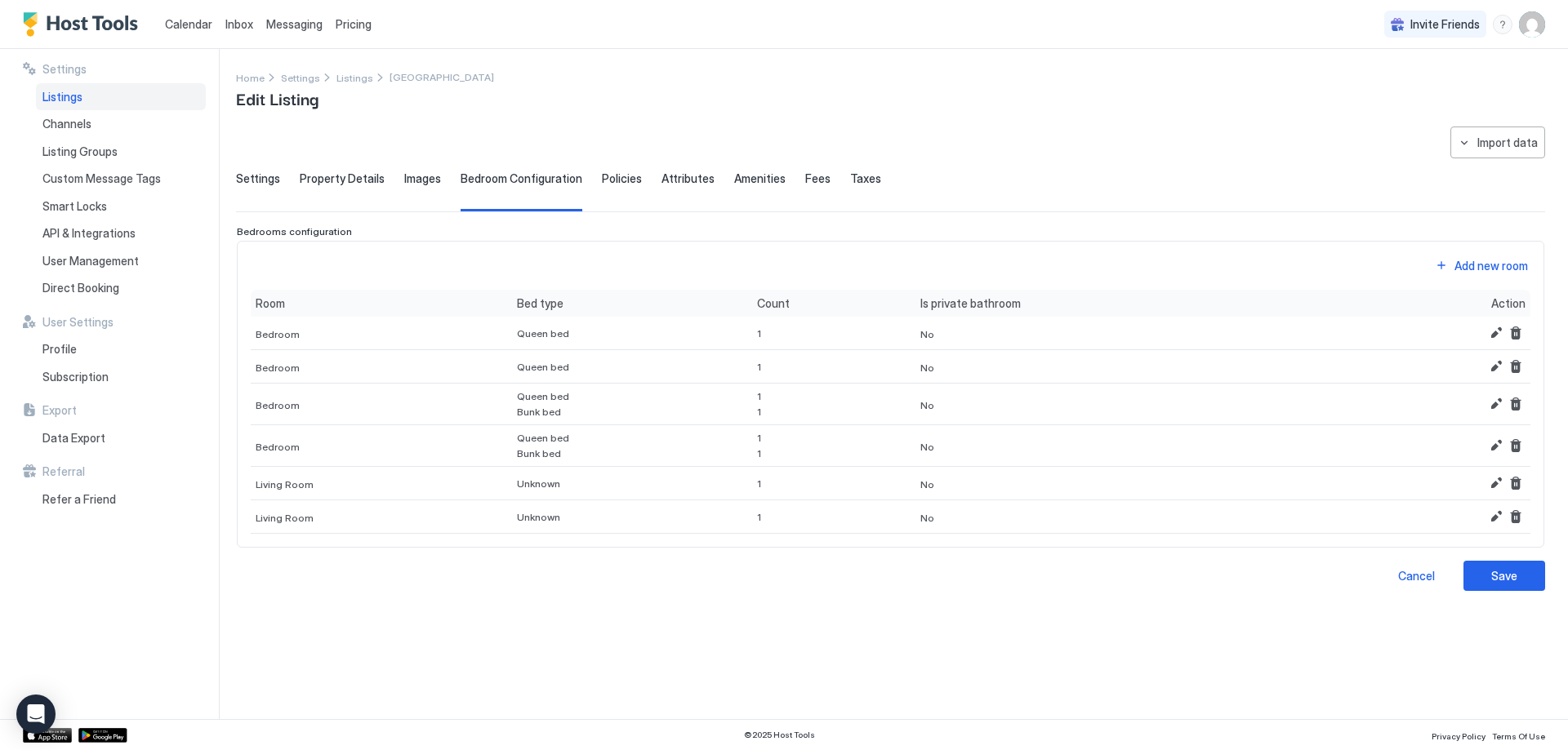
click at [412, 177] on span "Images" at bounding box center [423, 179] width 37 height 14
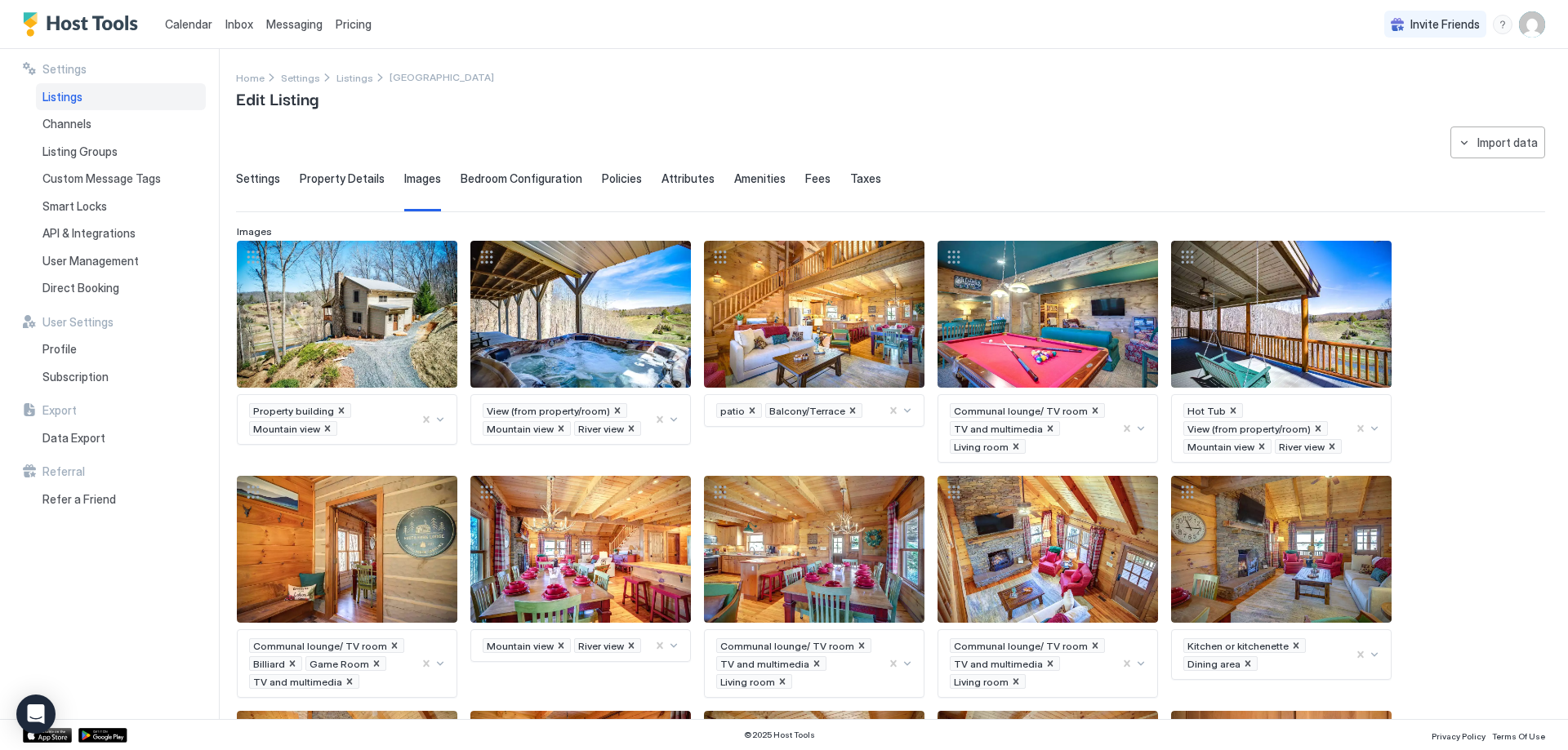
click at [369, 177] on span "Property Details" at bounding box center [342, 179] width 85 height 14
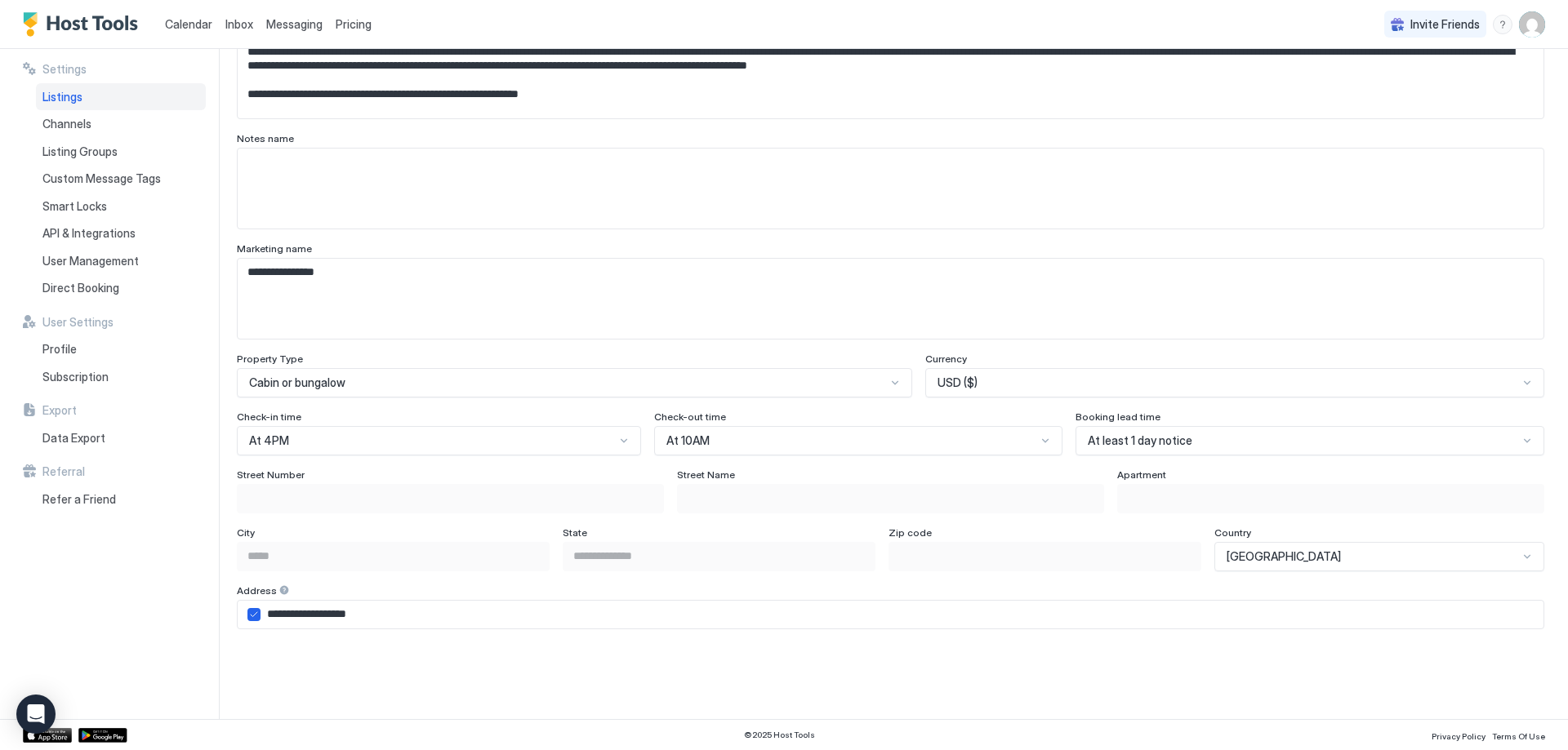
scroll to position [735, 0]
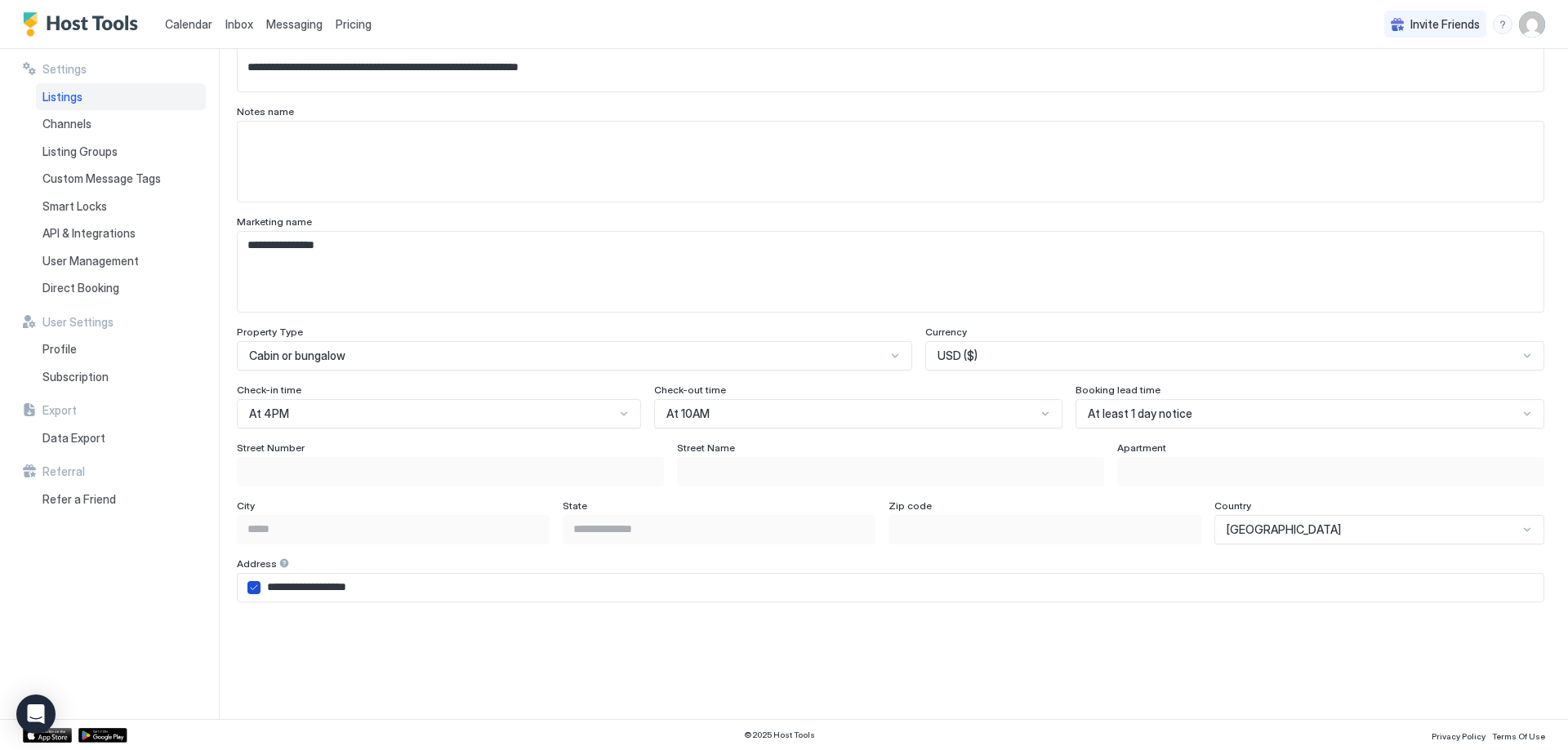
click at [253, 586] on icon "airbnbAddress" at bounding box center [253, 587] width 10 height 10
type input "**********"
click at [284, 470] on input "Input Field" at bounding box center [451, 471] width 425 height 28
type input "*"
type input "**********"
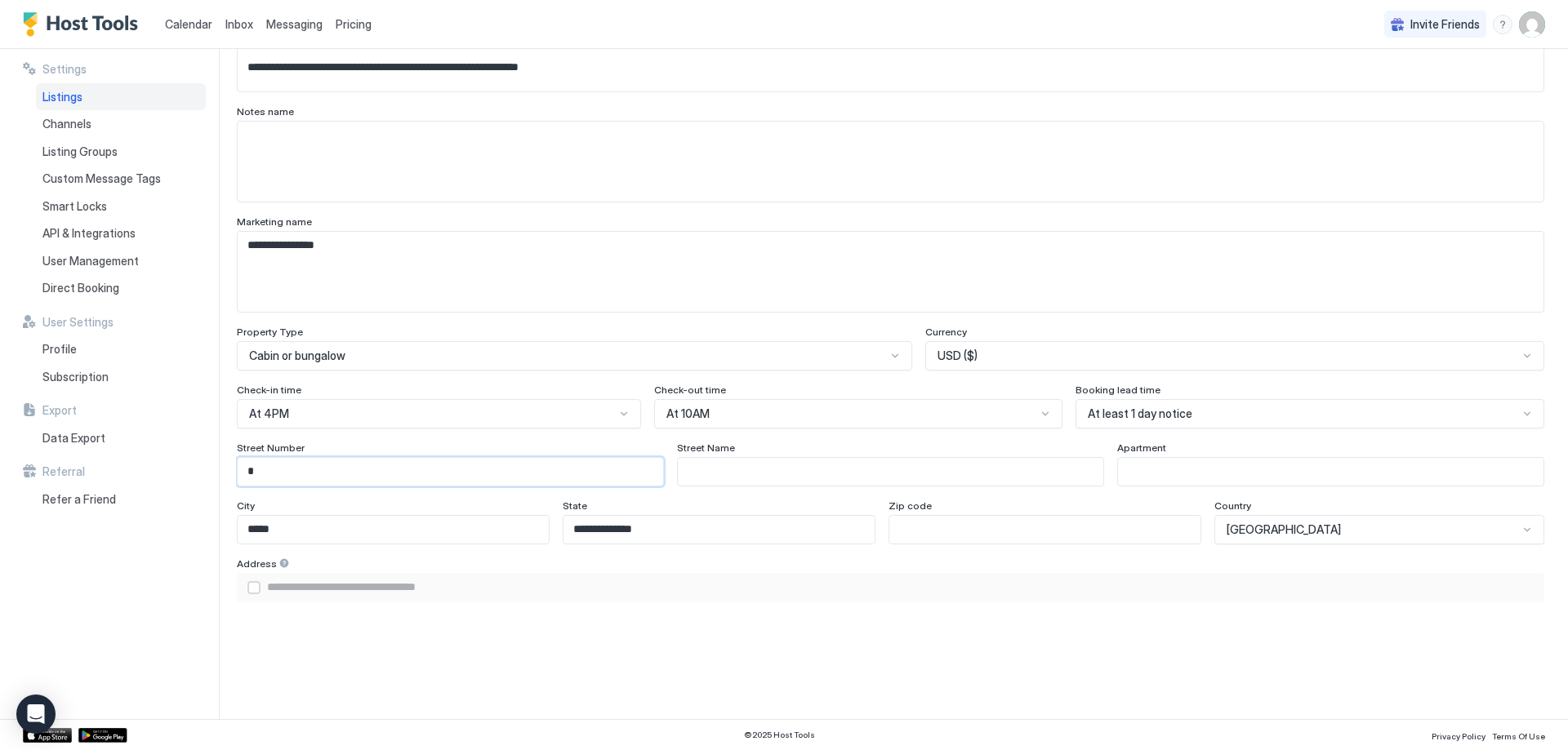
type input "**"
type input "**********"
type input "***"
type input "**********"
type input "***"
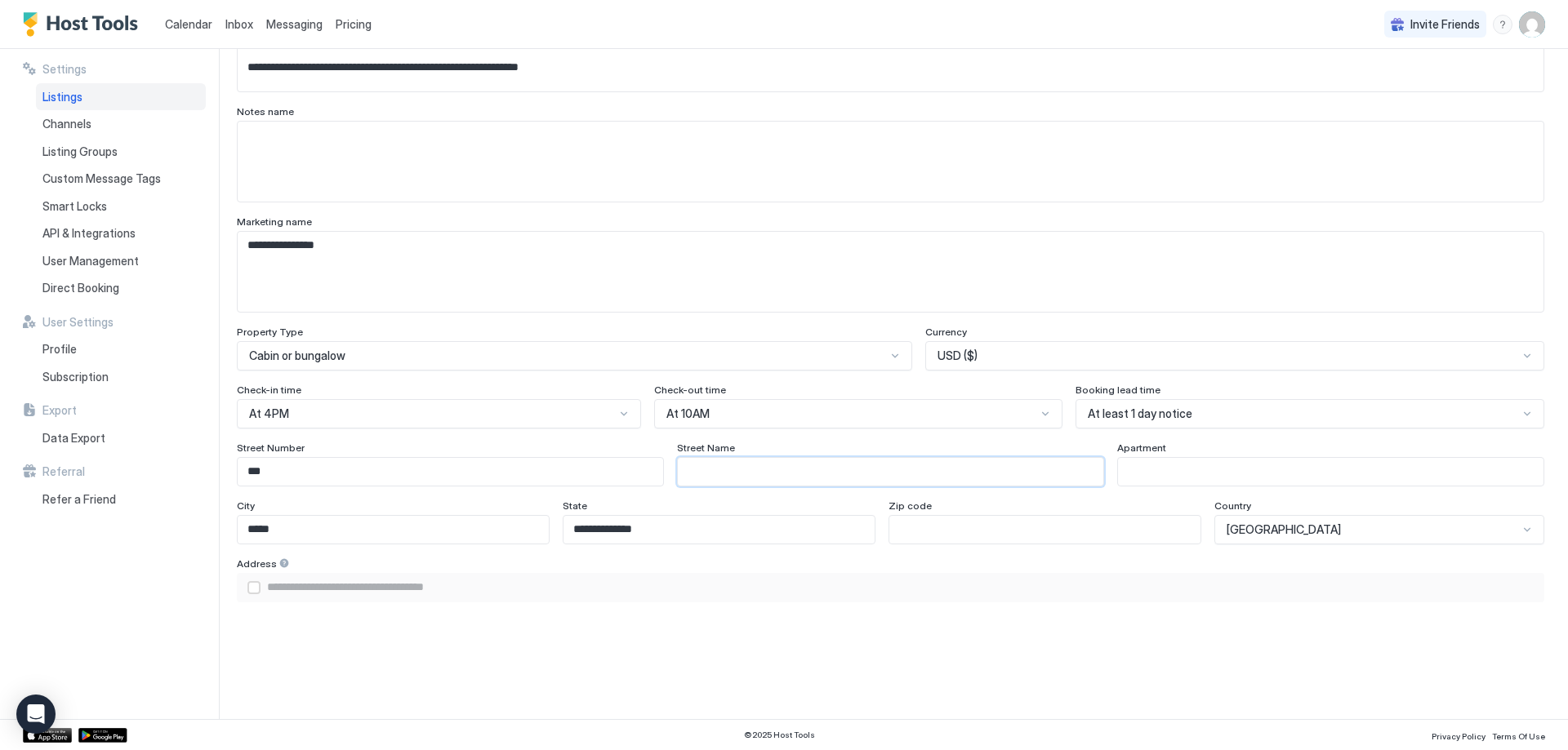
type input "*"
type input "**********"
type input "**"
type input "**********"
type input "***"
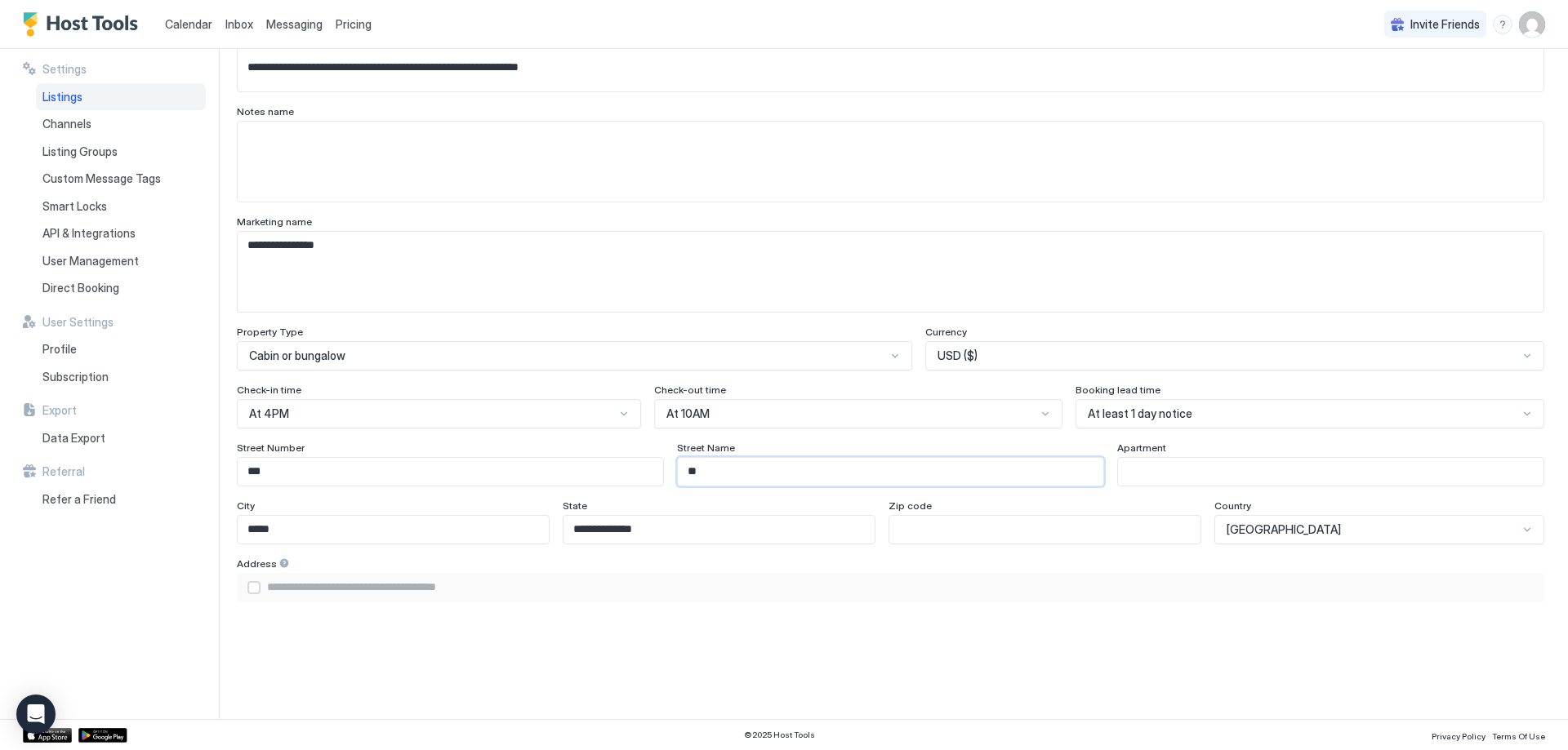
type input "**********"
type input "****"
type input "**********"
type input "*****"
type input "**********"
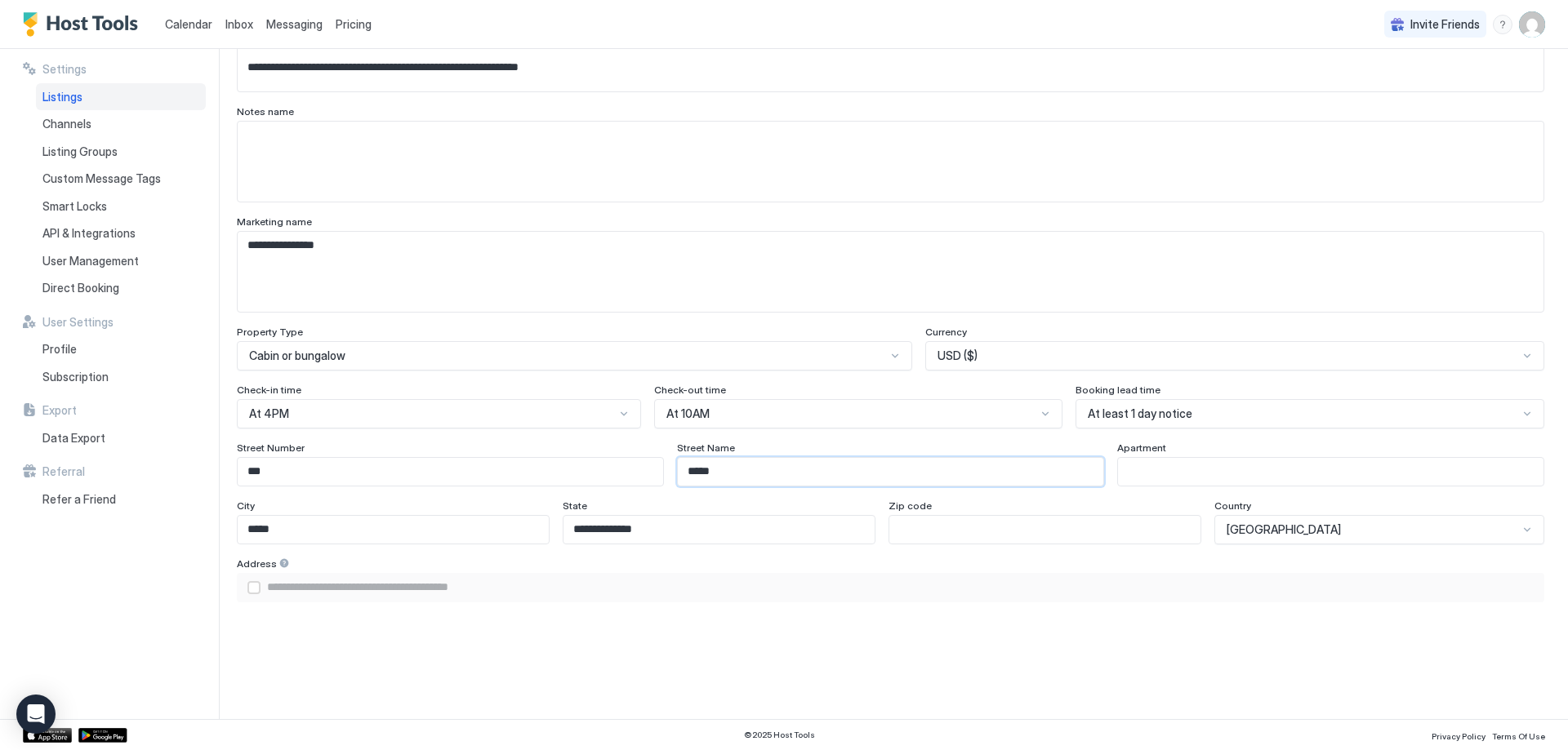
type input "******"
type input "**********"
type input "*******"
type input "**********"
type input "********"
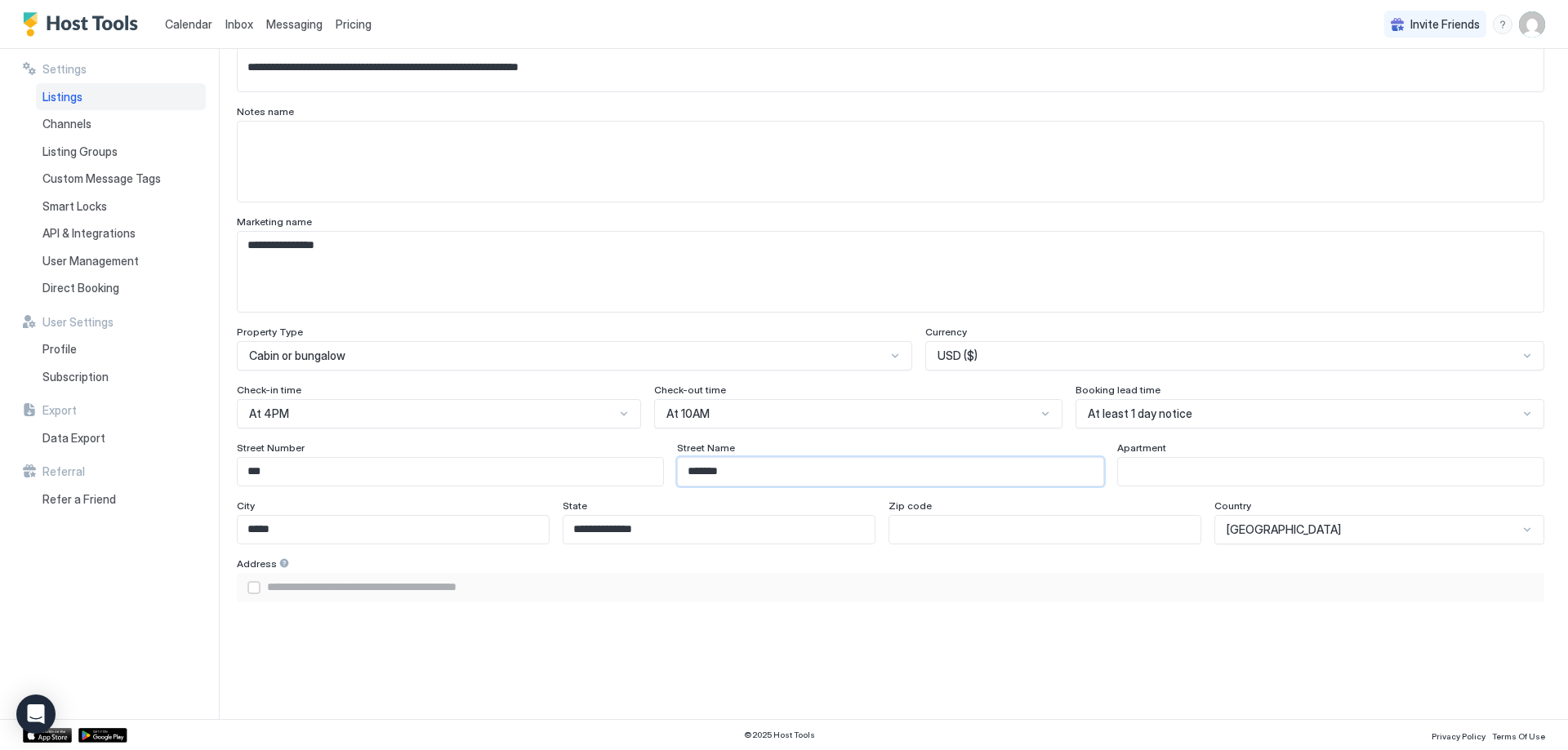
type input "**********"
type input "*********"
type input "**********"
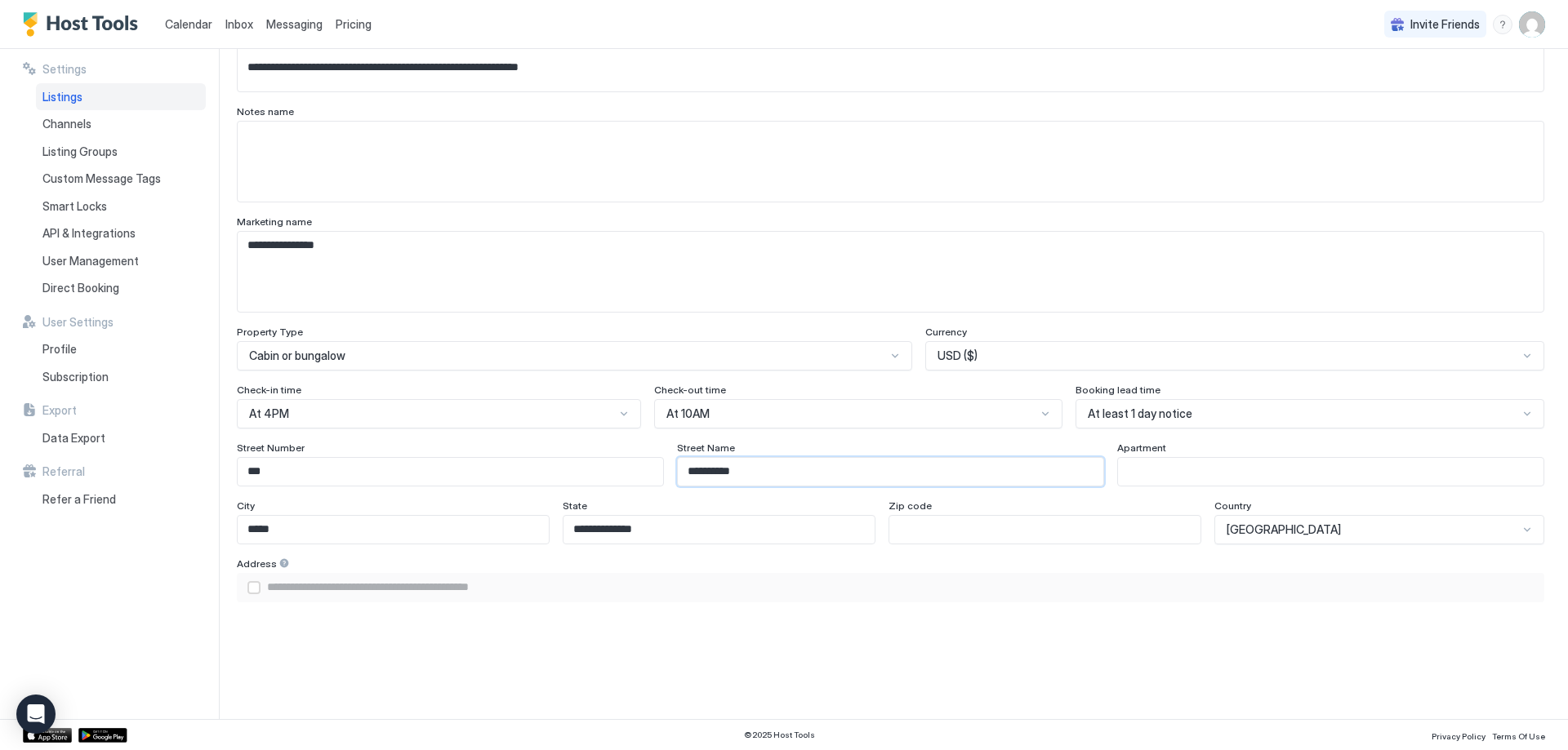
type input "**********"
type input "*********"
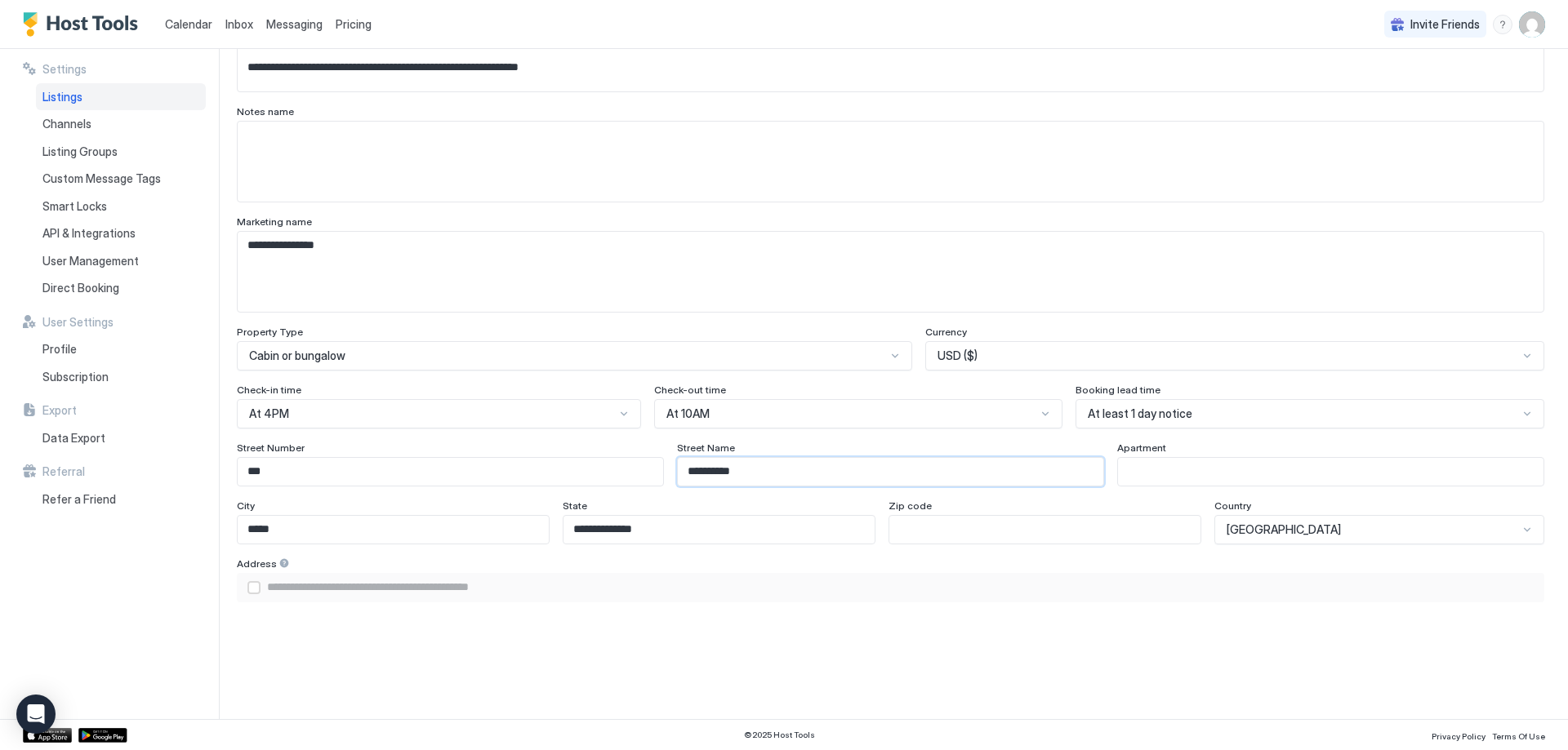
type input "**********"
type input "********"
type input "**********"
type input "*******"
type input "**********"
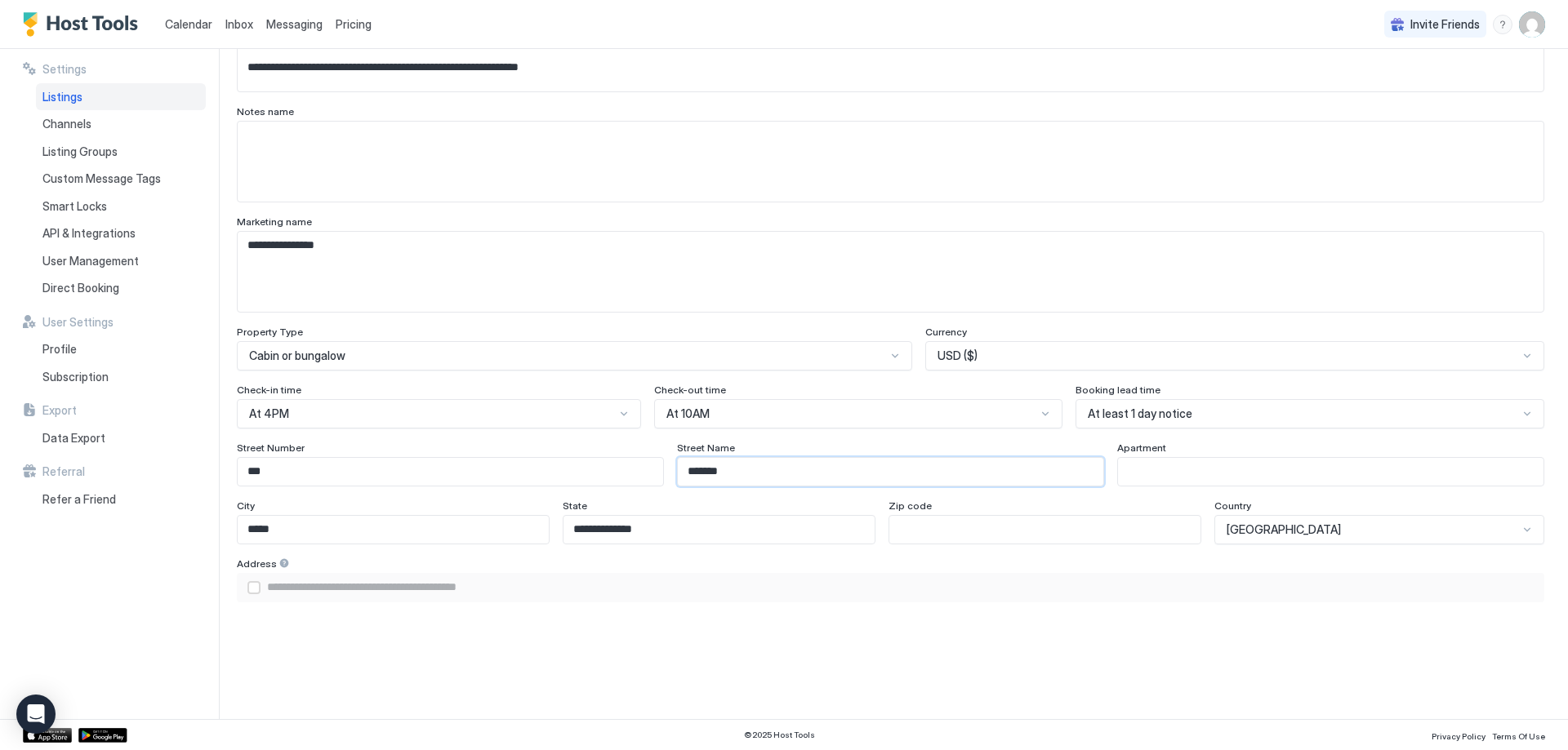
type input "******"
type input "**********"
type input "********"
type input "**********"
type input "*********"
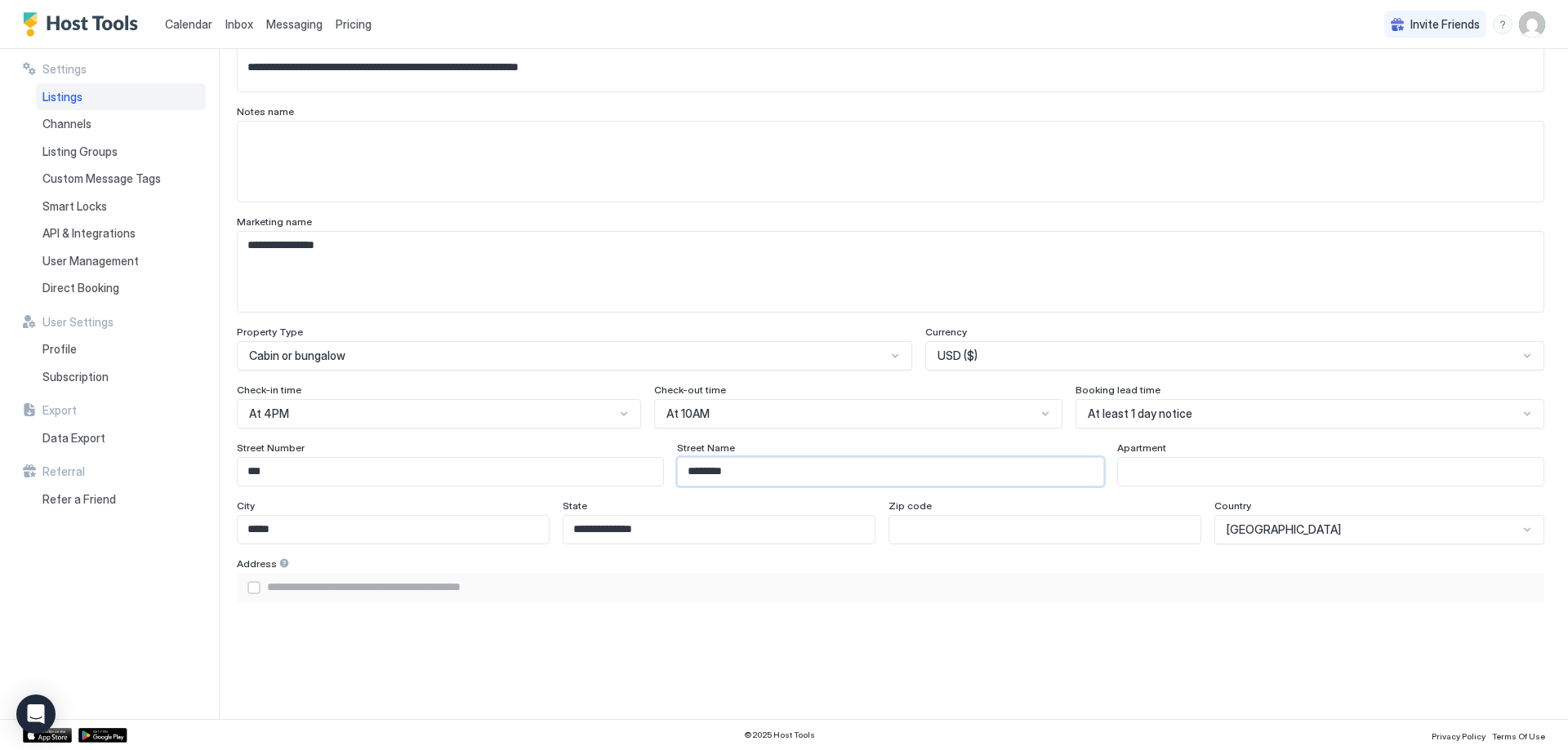
type input "**********"
type input "*********"
type input "**********"
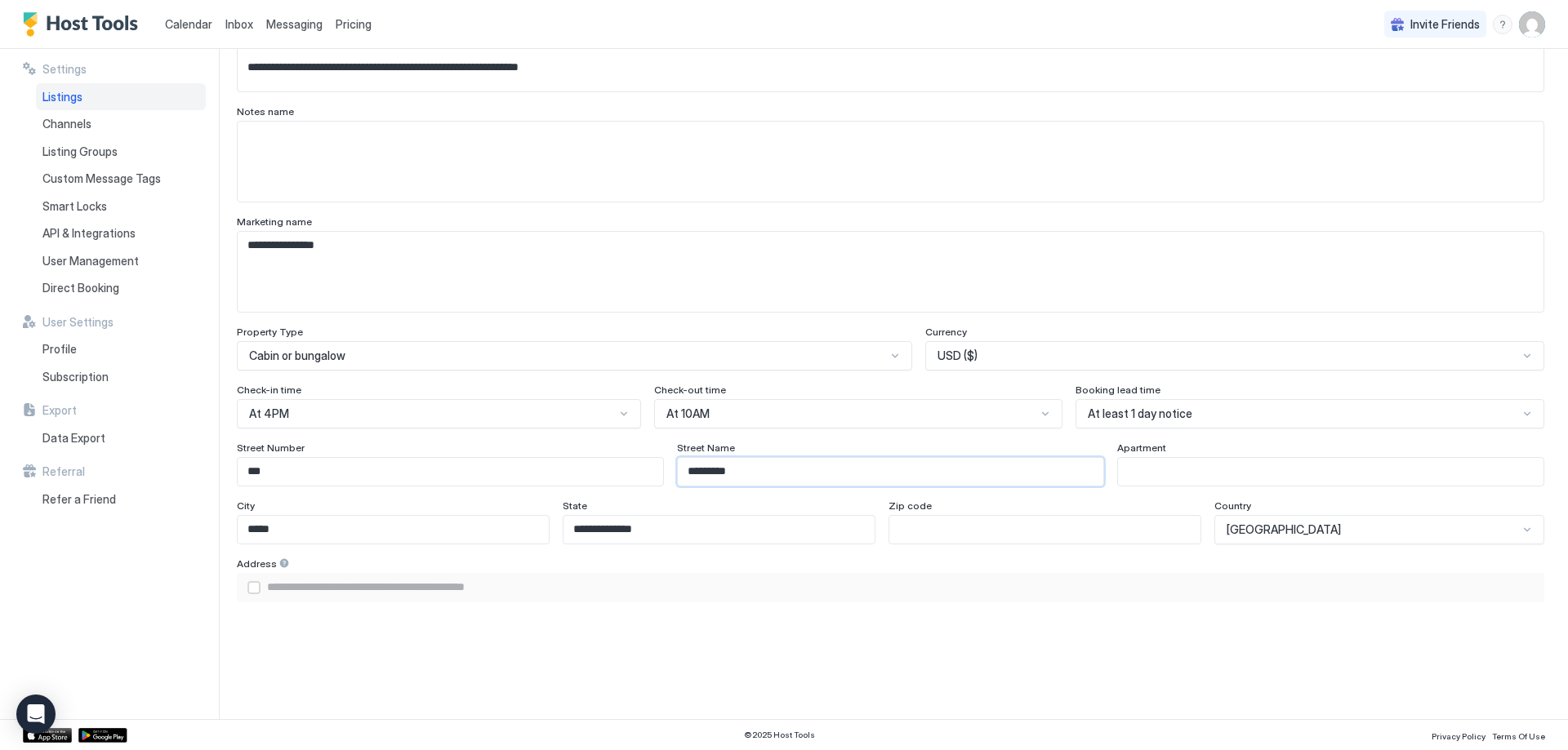
type input "**********"
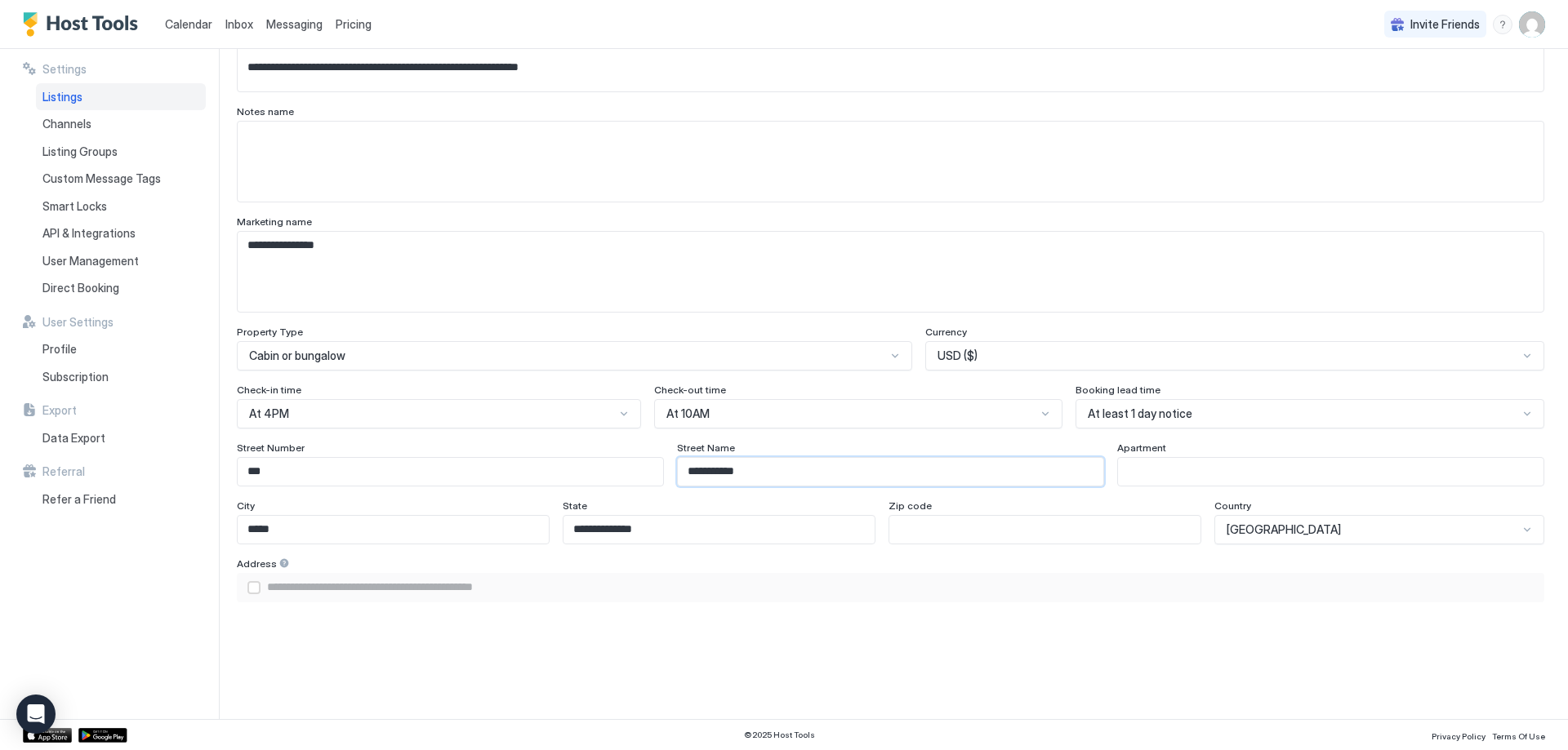
type input "**********"
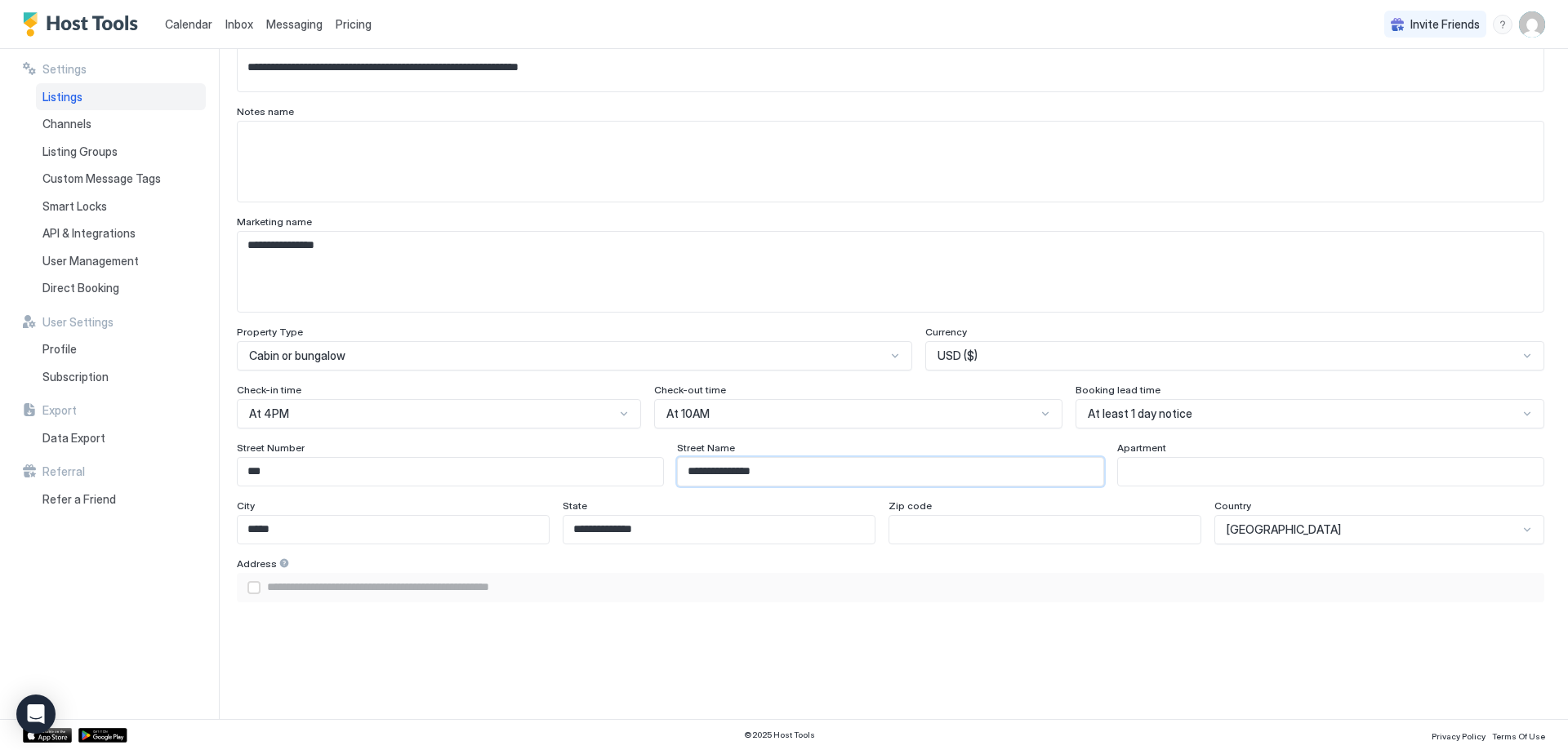
type input "**********"
click at [1067, 530] on input "Input Field" at bounding box center [1045, 529] width 311 height 28
type input "*"
type input "**********"
type input "**"
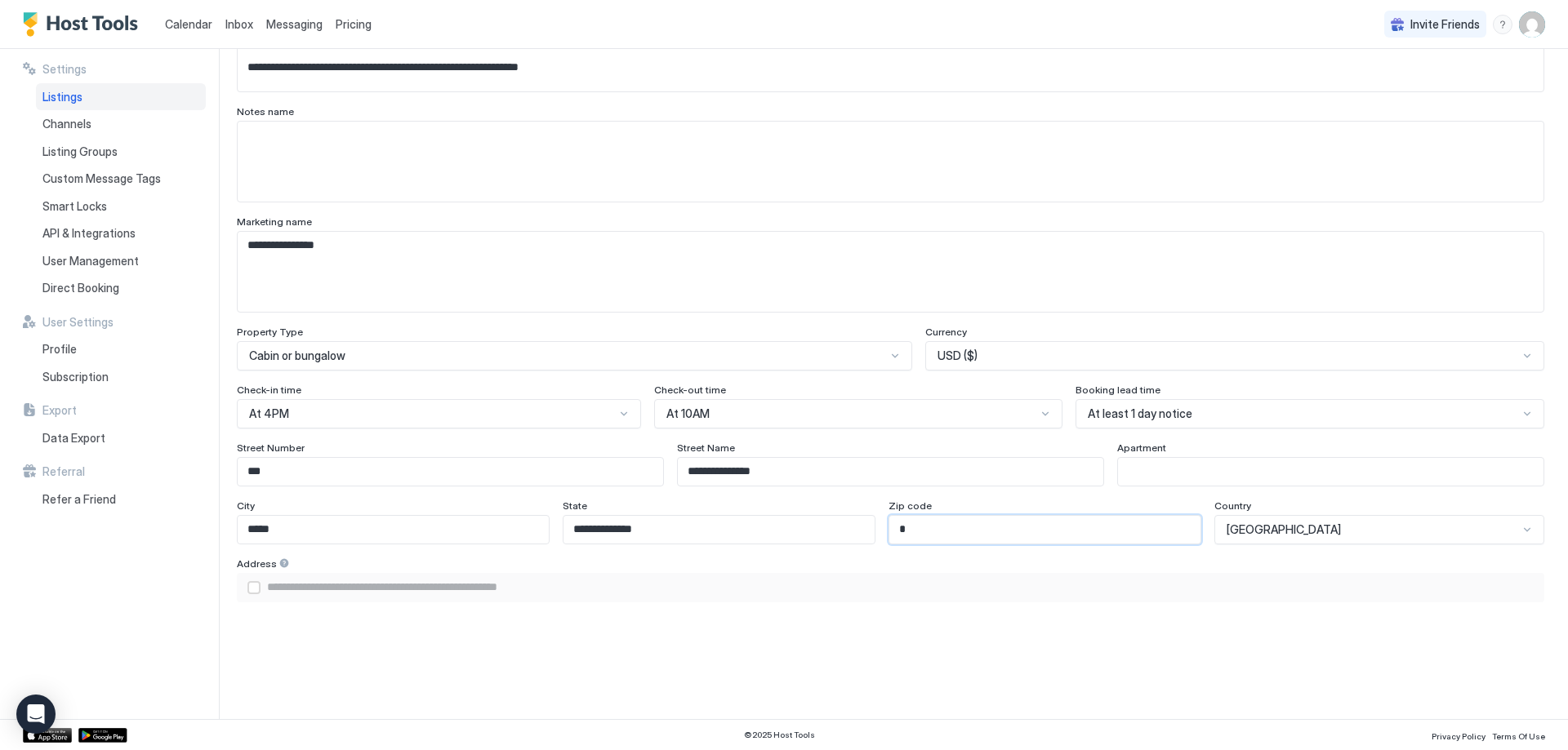
type input "**********"
type input "***"
type input "**********"
type input "****"
type input "**********"
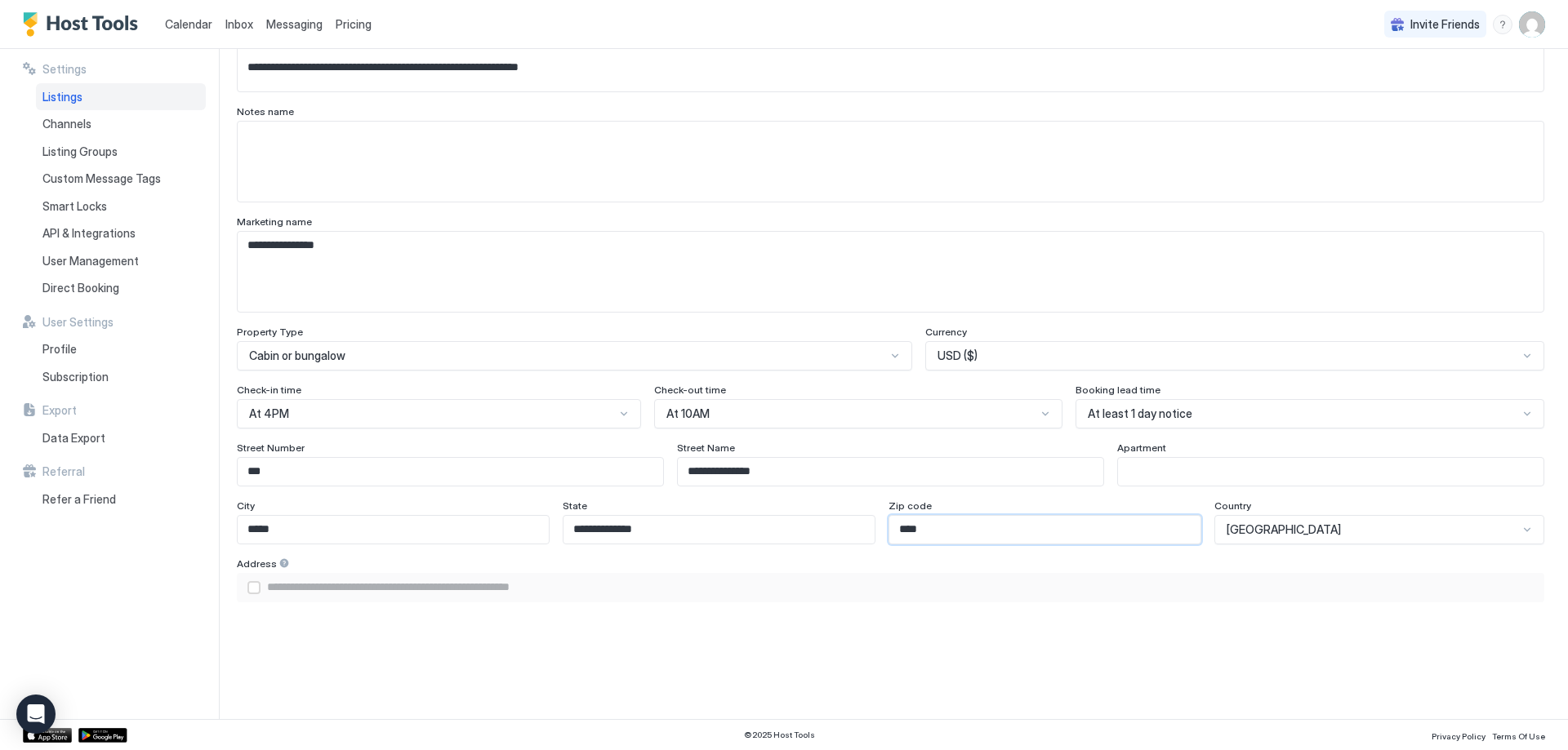
type input "*****"
type input "**********"
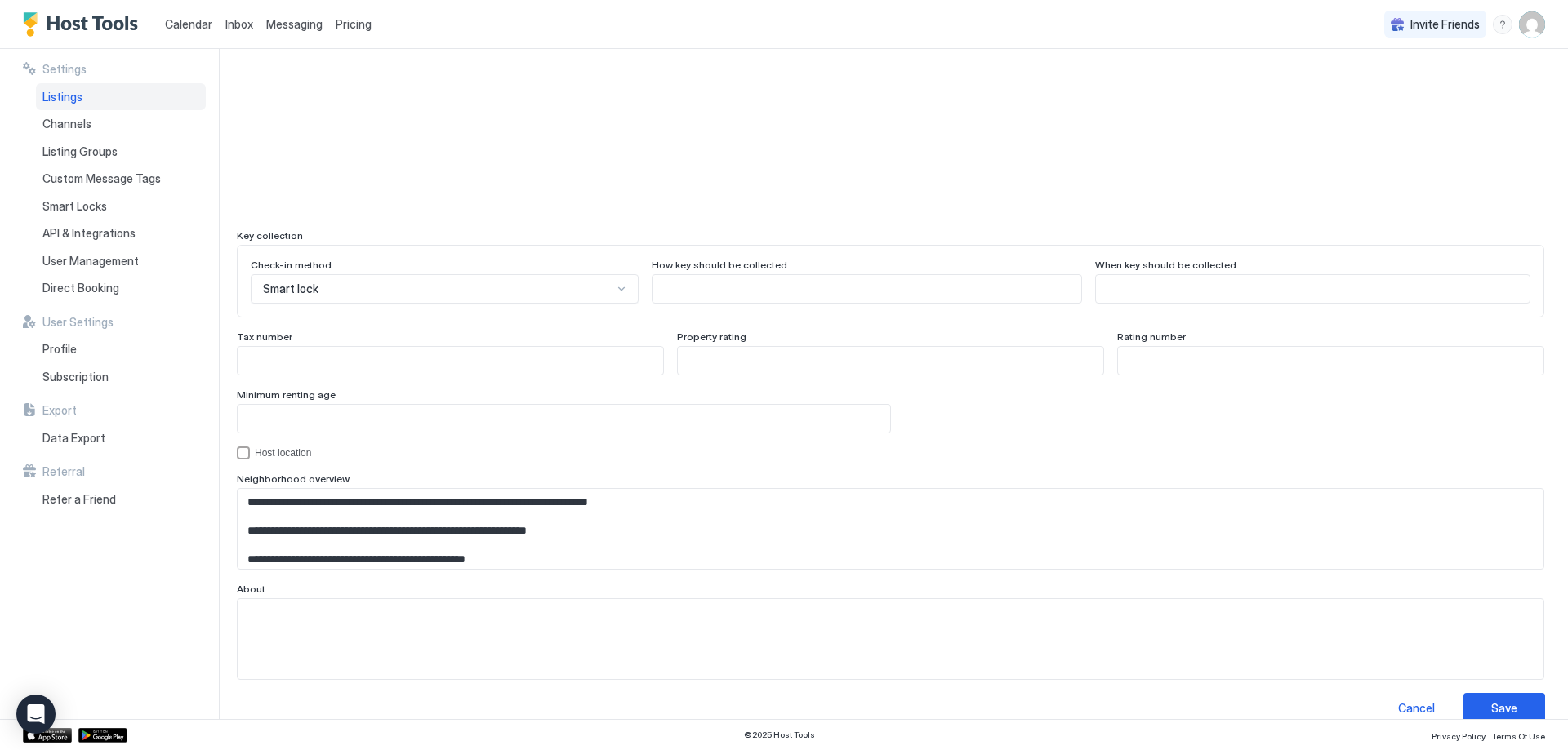
scroll to position [1373, 0]
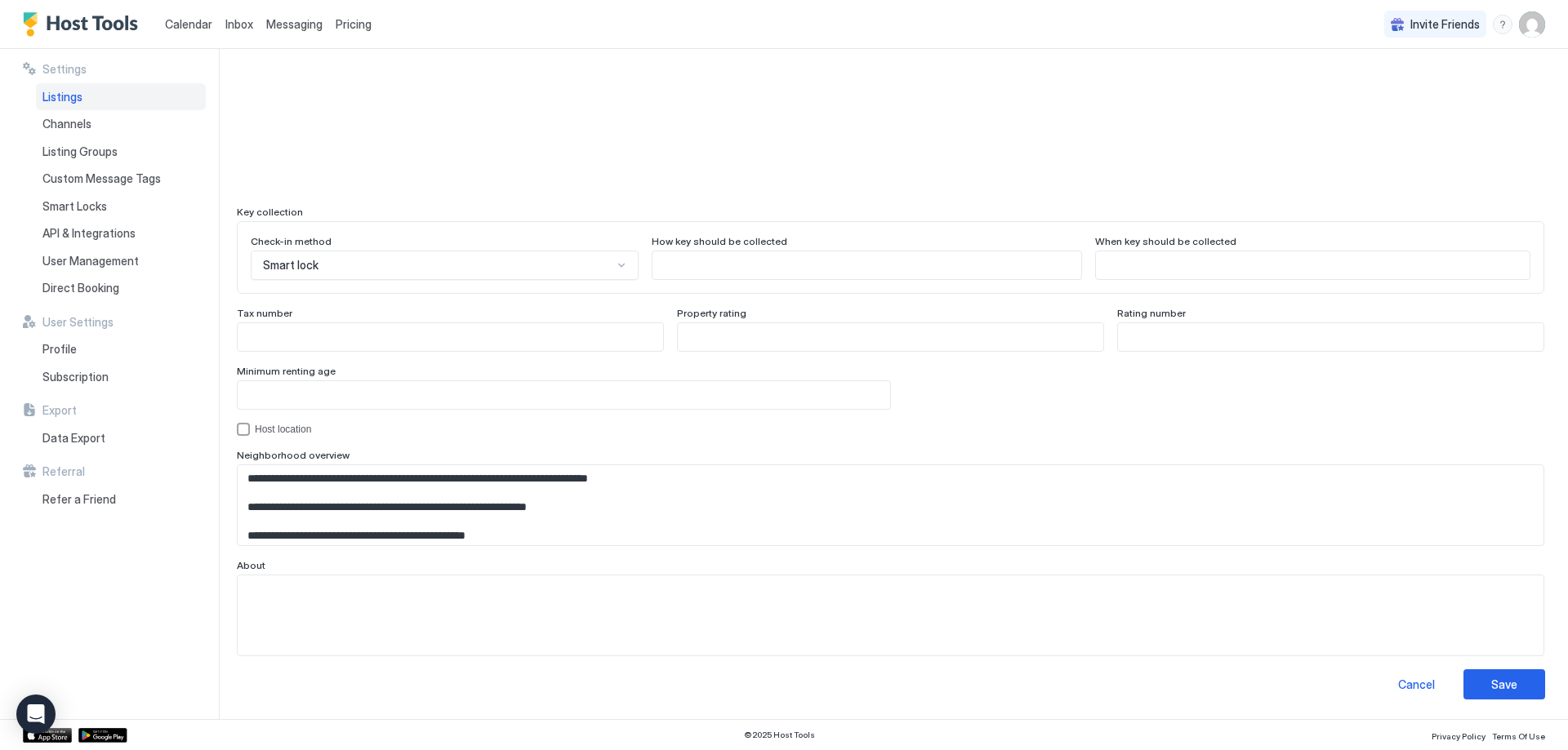
type input "*****"
click at [1523, 689] on button "Save" at bounding box center [1504, 684] width 81 height 30
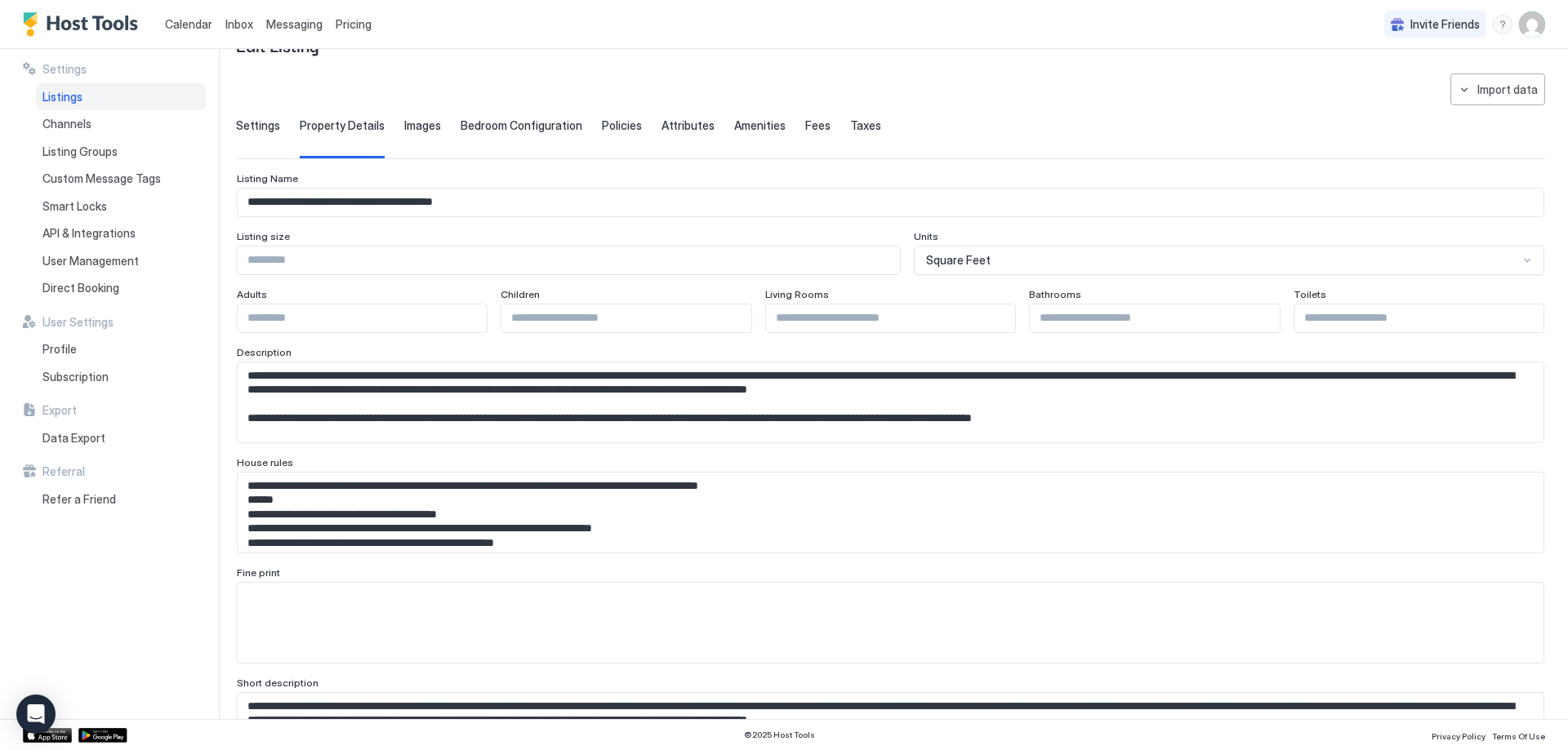
scroll to position [81, 0]
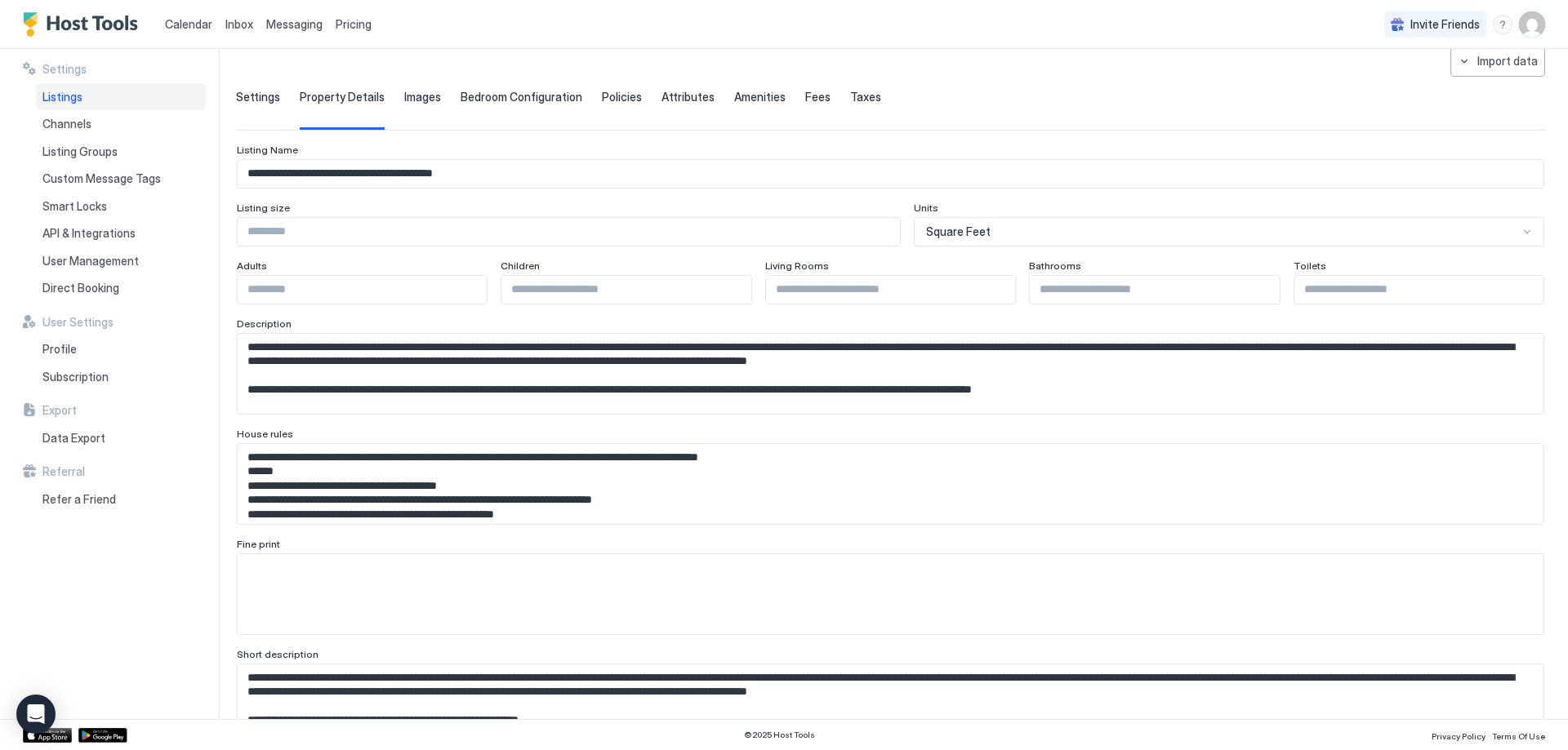
click at [991, 290] on input "*" at bounding box center [890, 290] width 249 height 28
click at [991, 287] on input "*" at bounding box center [890, 290] width 249 height 28
type input "*"
click at [991, 287] on input "*" at bounding box center [890, 290] width 249 height 28
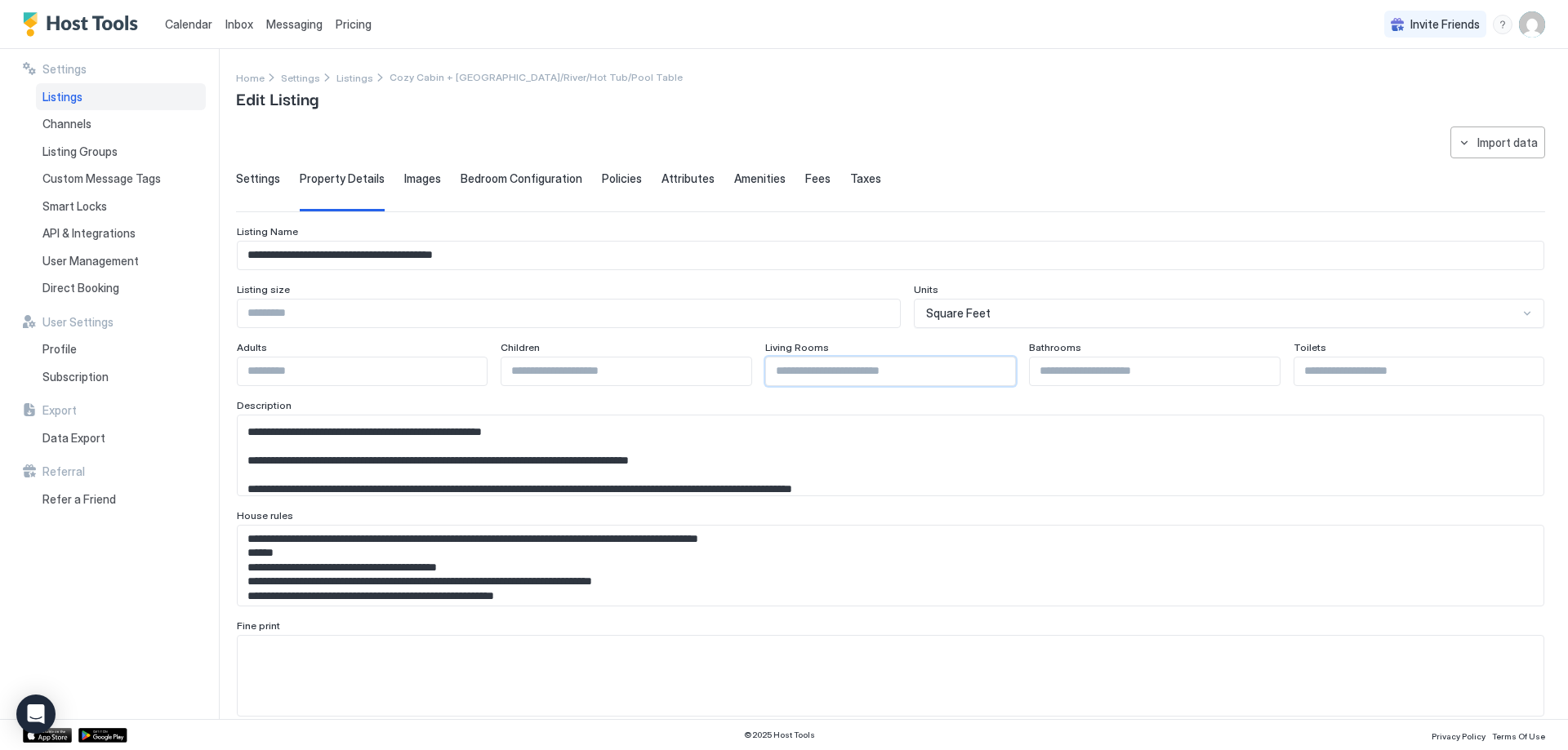
scroll to position [0, 0]
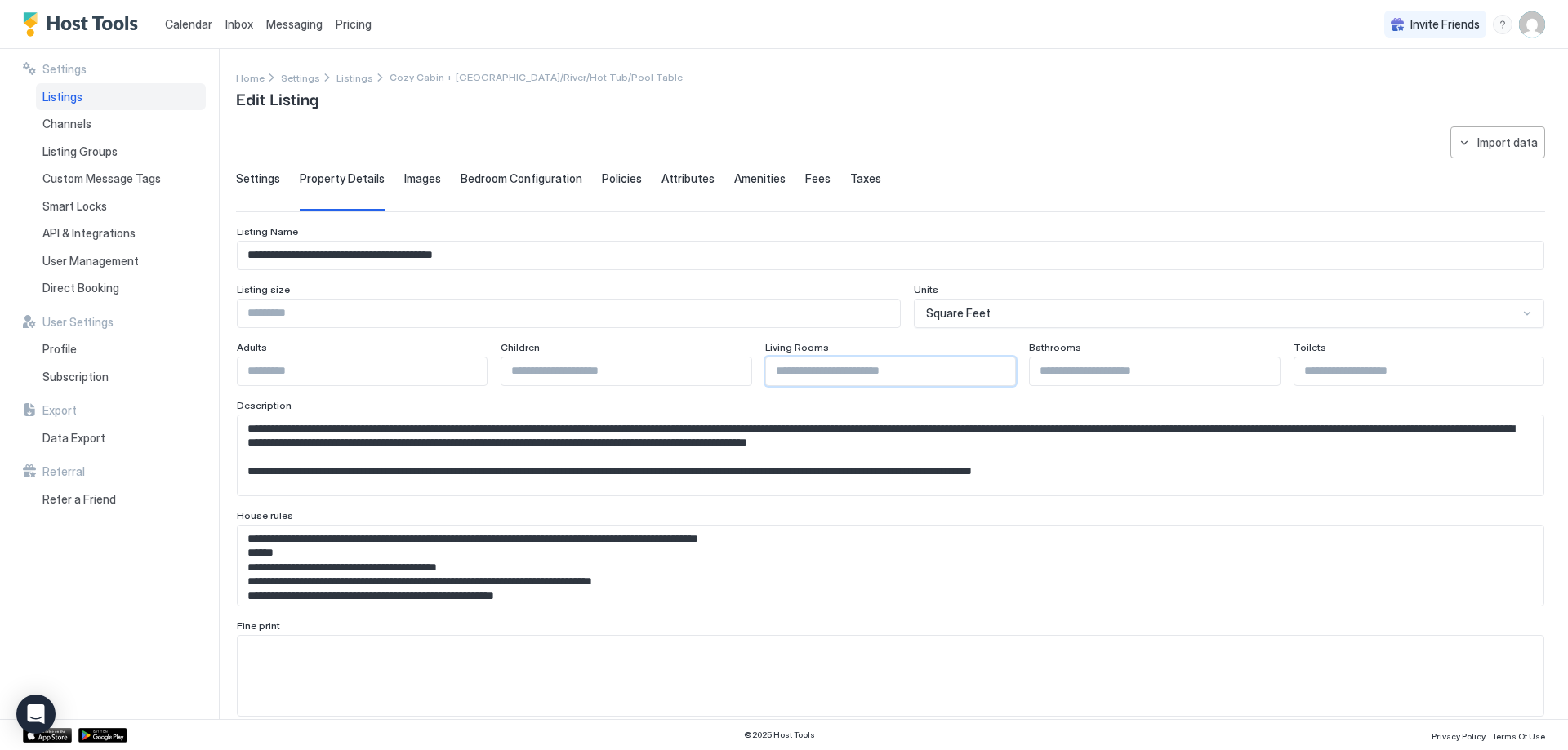
click at [394, 180] on div "Settings Property Details Images Bedroom Configuration Policies Attributes Amen…" at bounding box center [890, 192] width 1309 height 40
click at [489, 179] on span "Bedroom Configuration" at bounding box center [521, 179] width 121 height 14
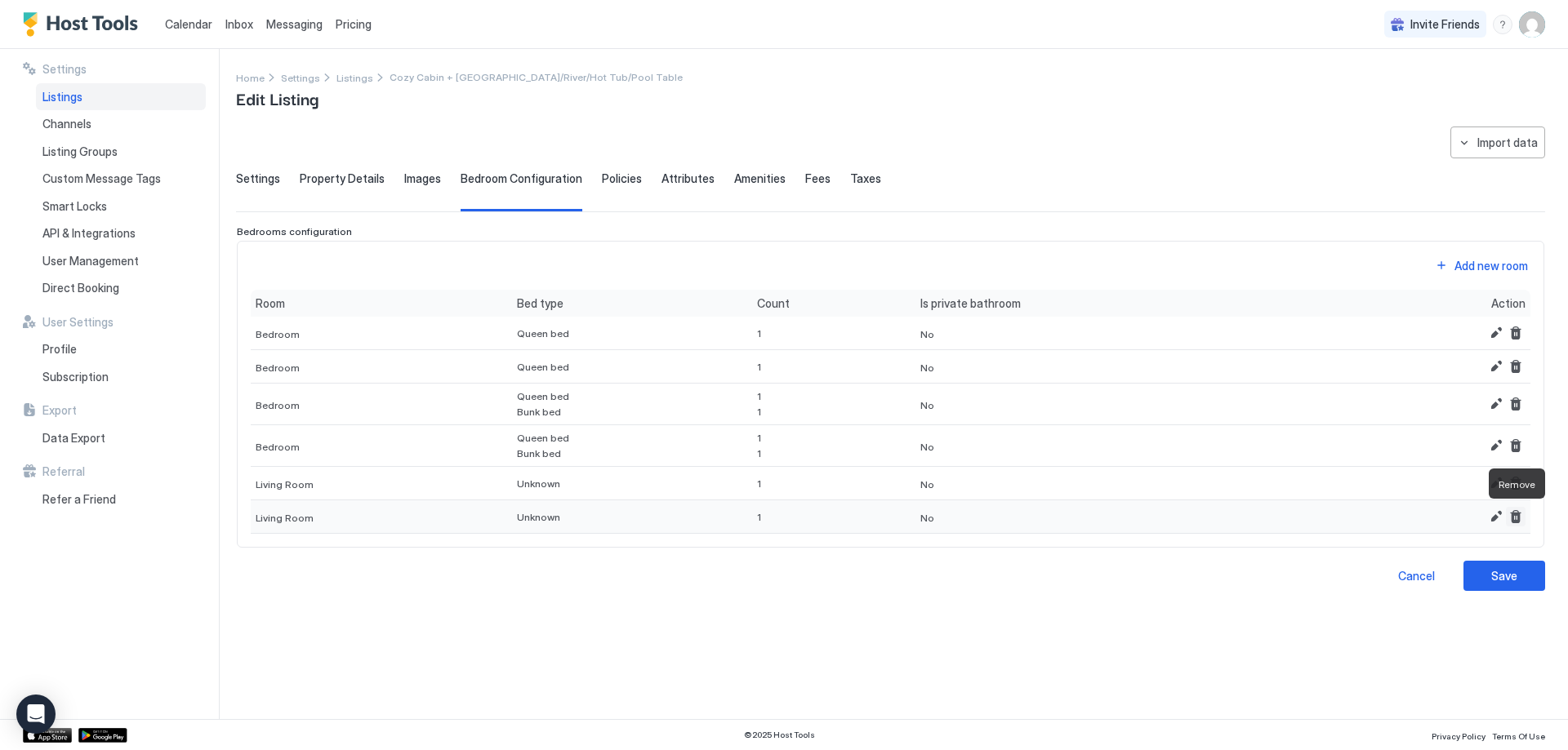
click at [1510, 515] on button "Remove" at bounding box center [1516, 517] width 20 height 20
click at [1493, 481] on button "Edit" at bounding box center [1496, 483] width 20 height 20
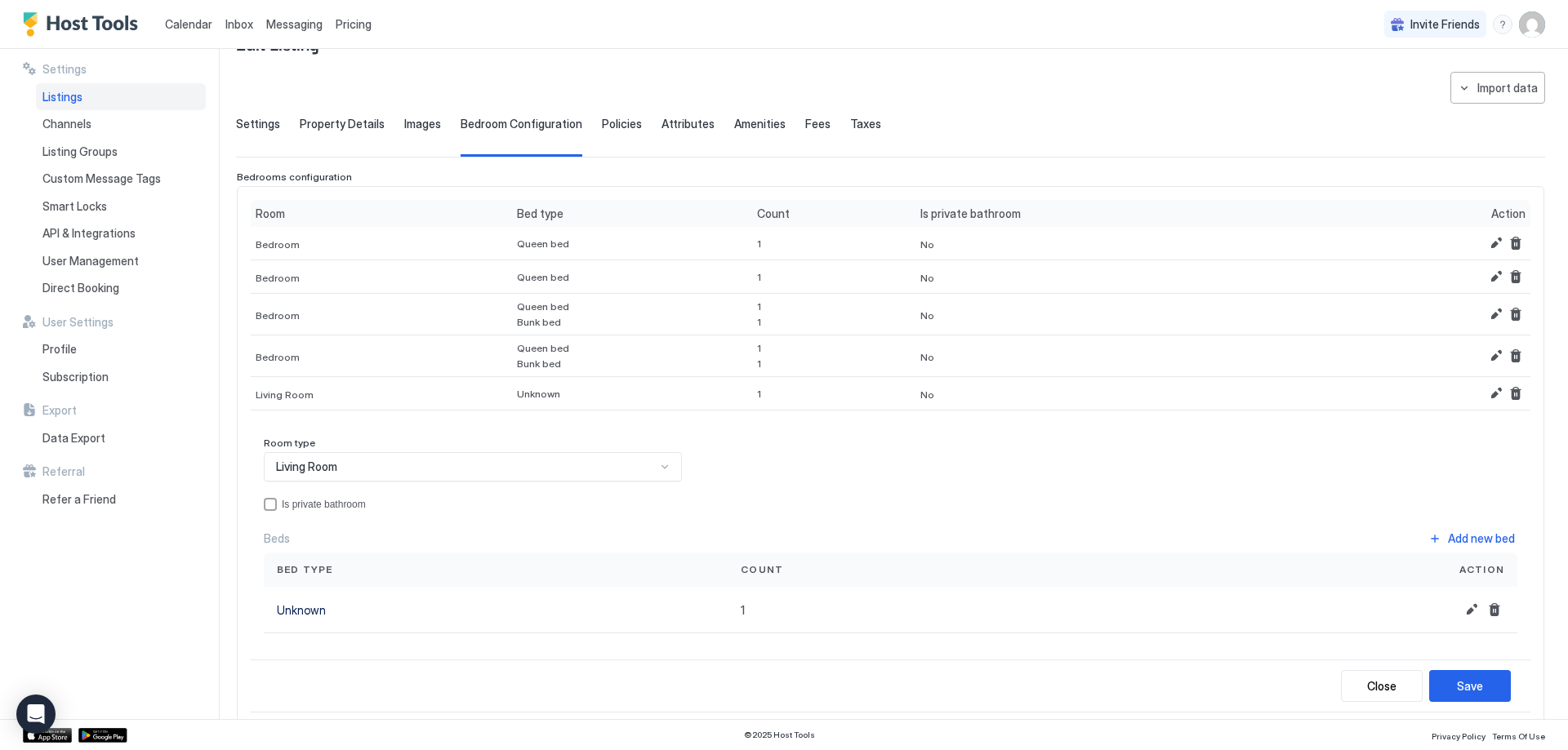
scroll to position [81, 0]
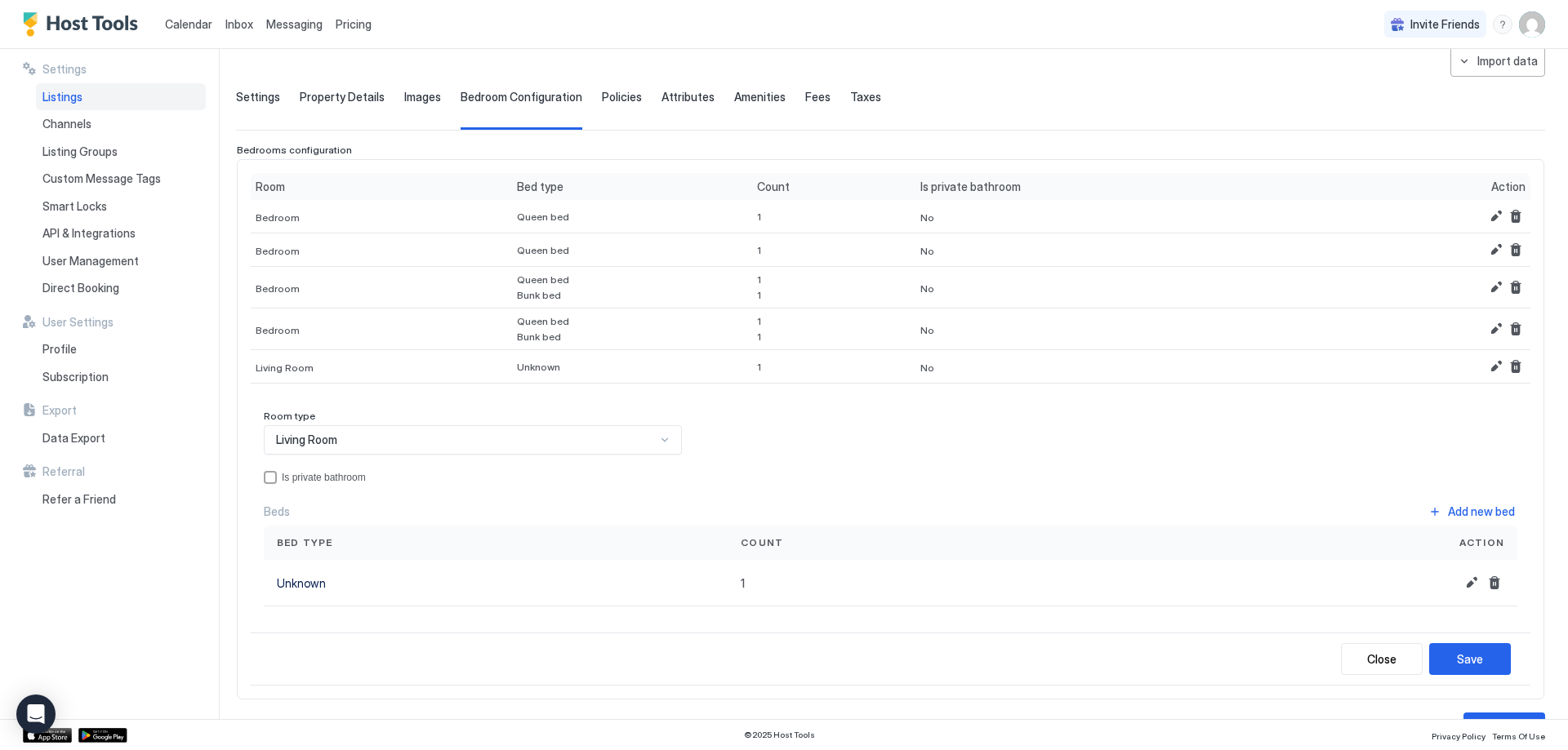
click at [377, 440] on div "Living Room" at bounding box center [466, 440] width 380 height 14
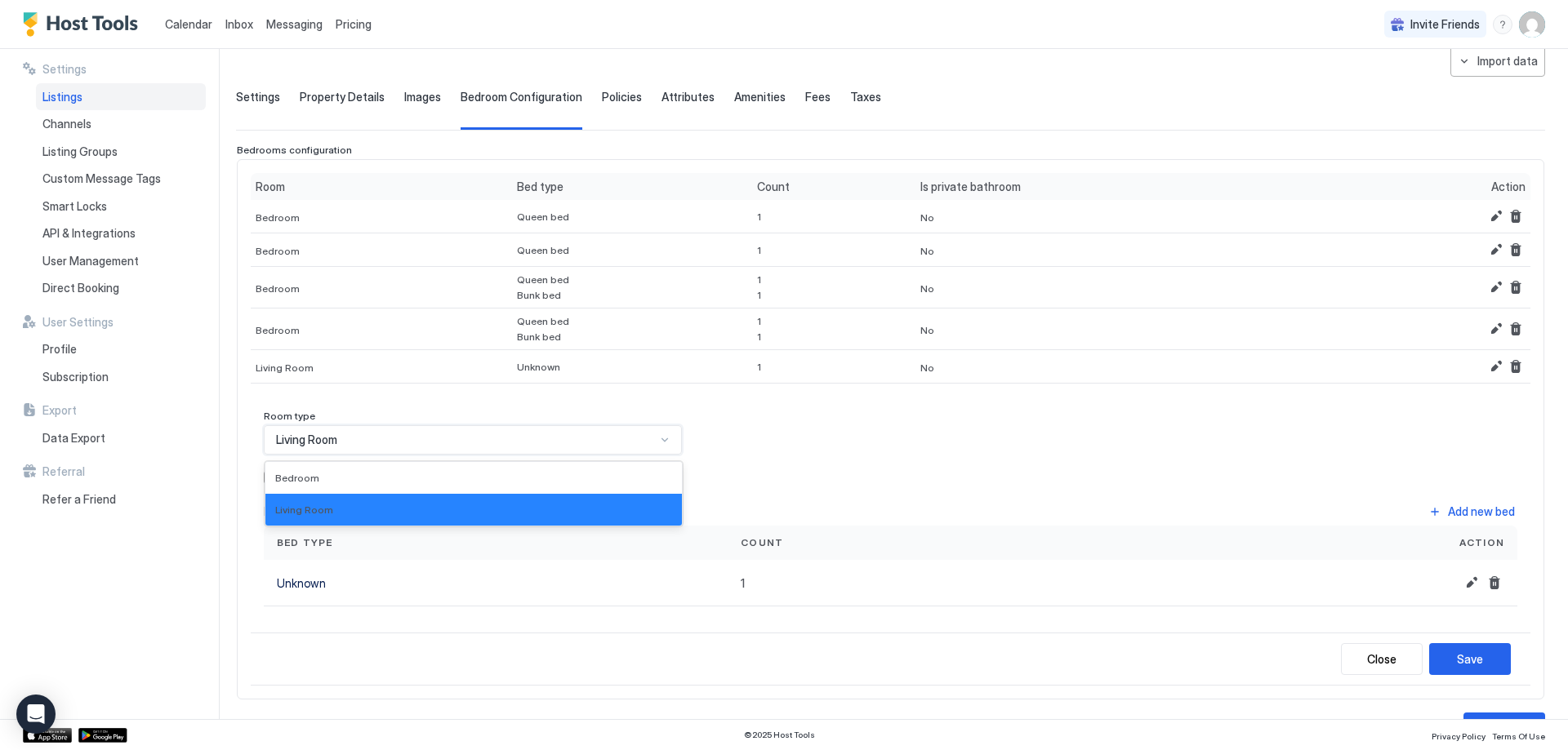
click at [377, 440] on div "Living Room" at bounding box center [466, 440] width 380 height 14
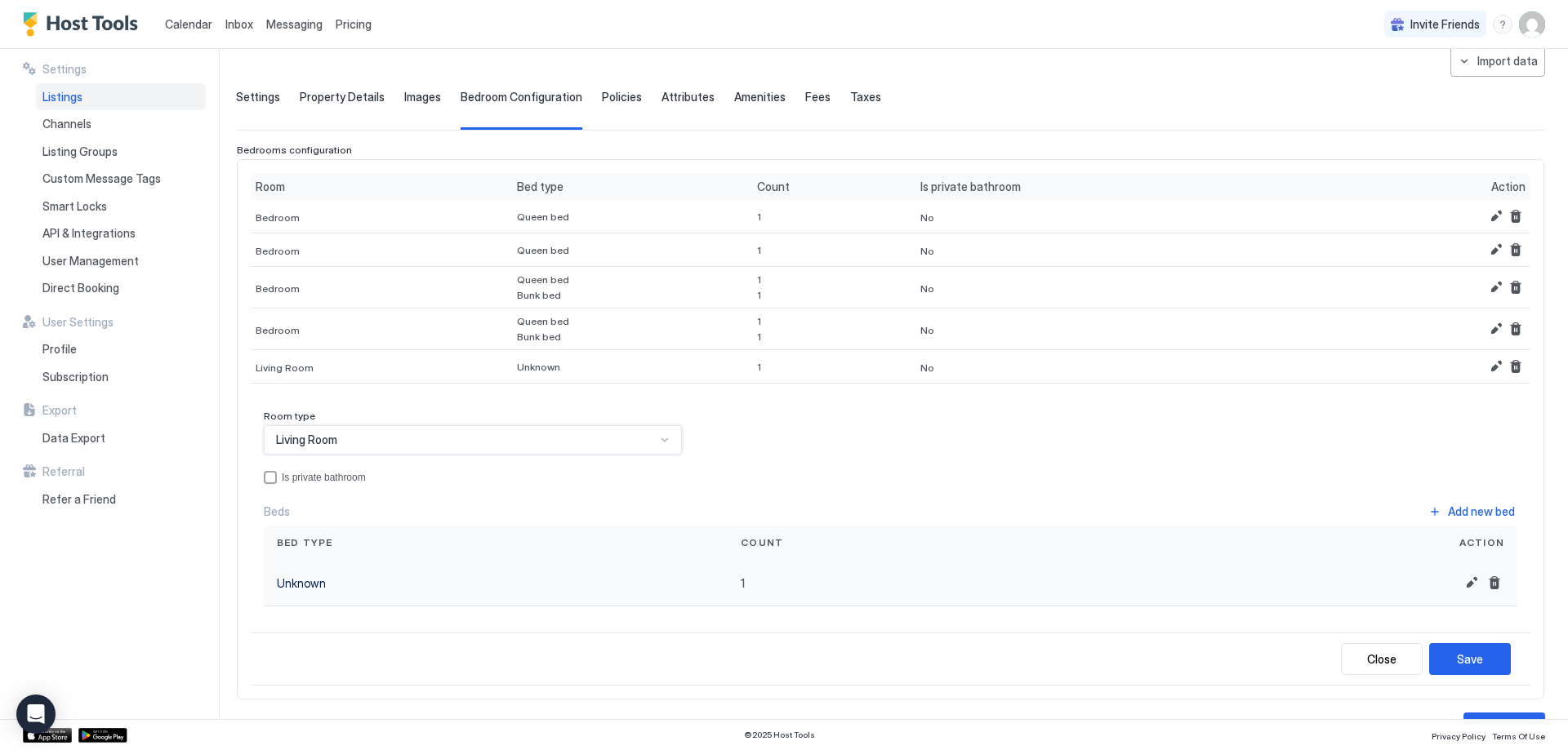
click at [427, 585] on div "Unknown" at bounding box center [496, 583] width 438 height 17
click at [1461, 582] on button "Edit" at bounding box center [1471, 584] width 20 height 20
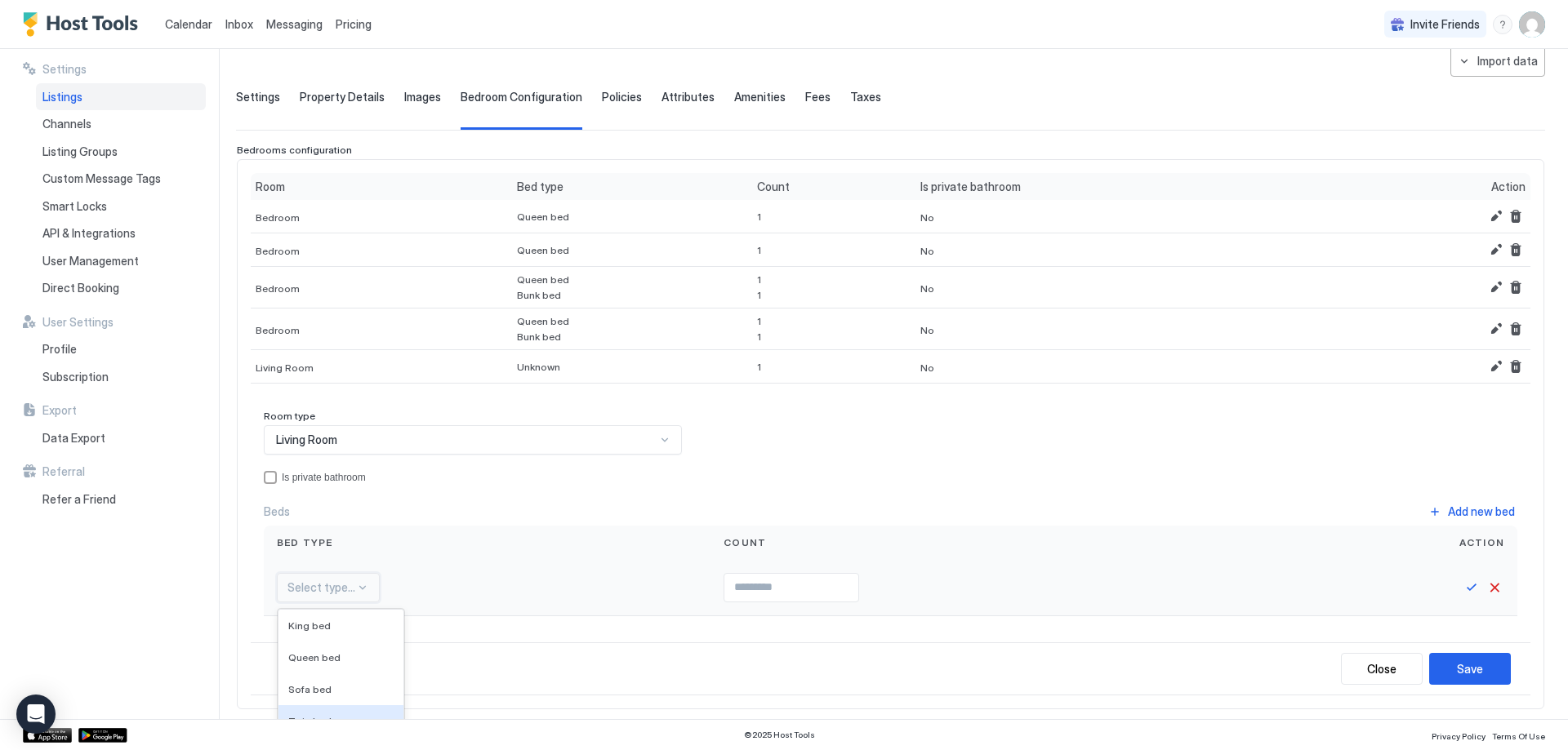
click at [339, 587] on div "16 results available. Use Up and Down to choose options, press Enter to select …" at bounding box center [328, 588] width 103 height 29
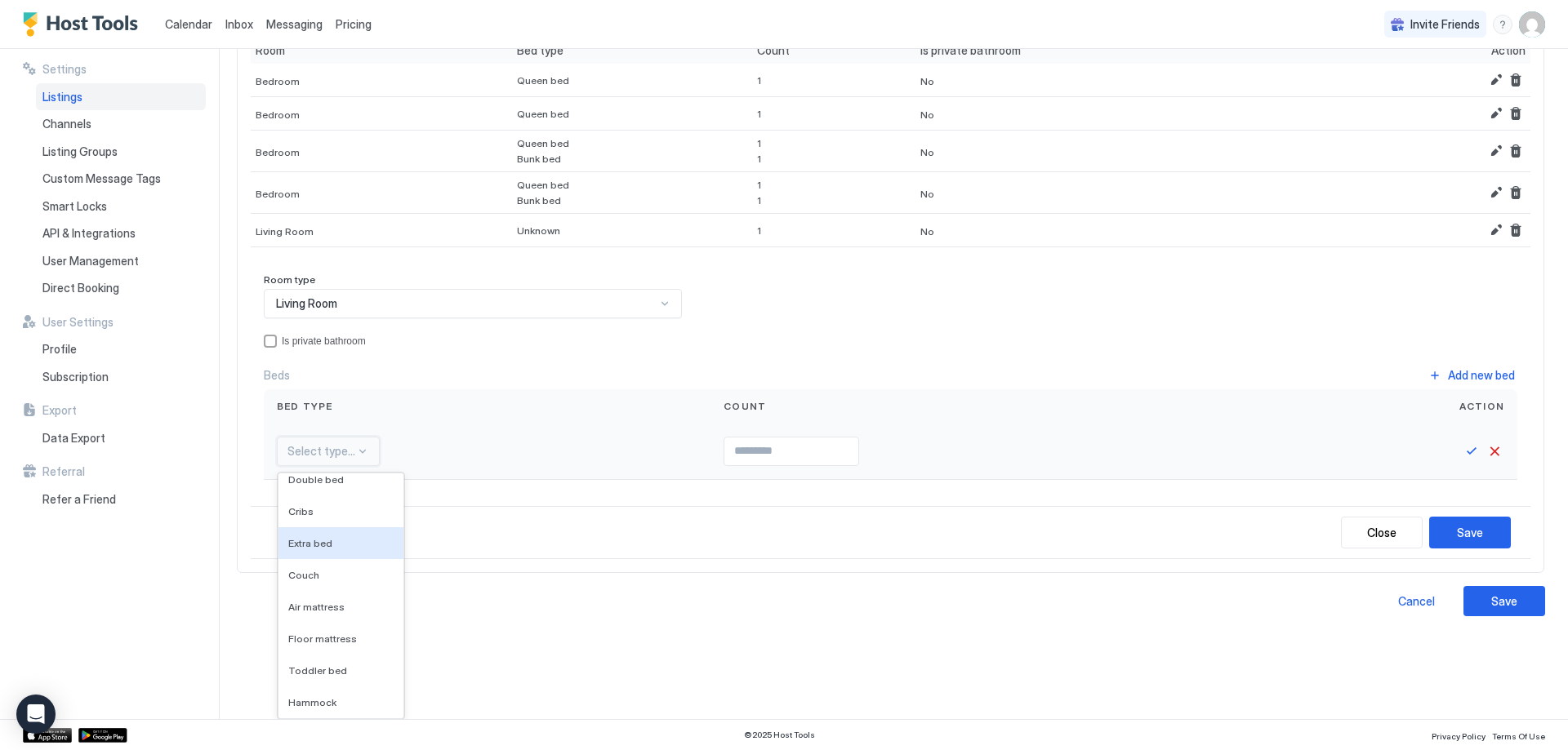
scroll to position [0, 0]
click at [328, 558] on div "Sofa bed" at bounding box center [341, 554] width 105 height 13
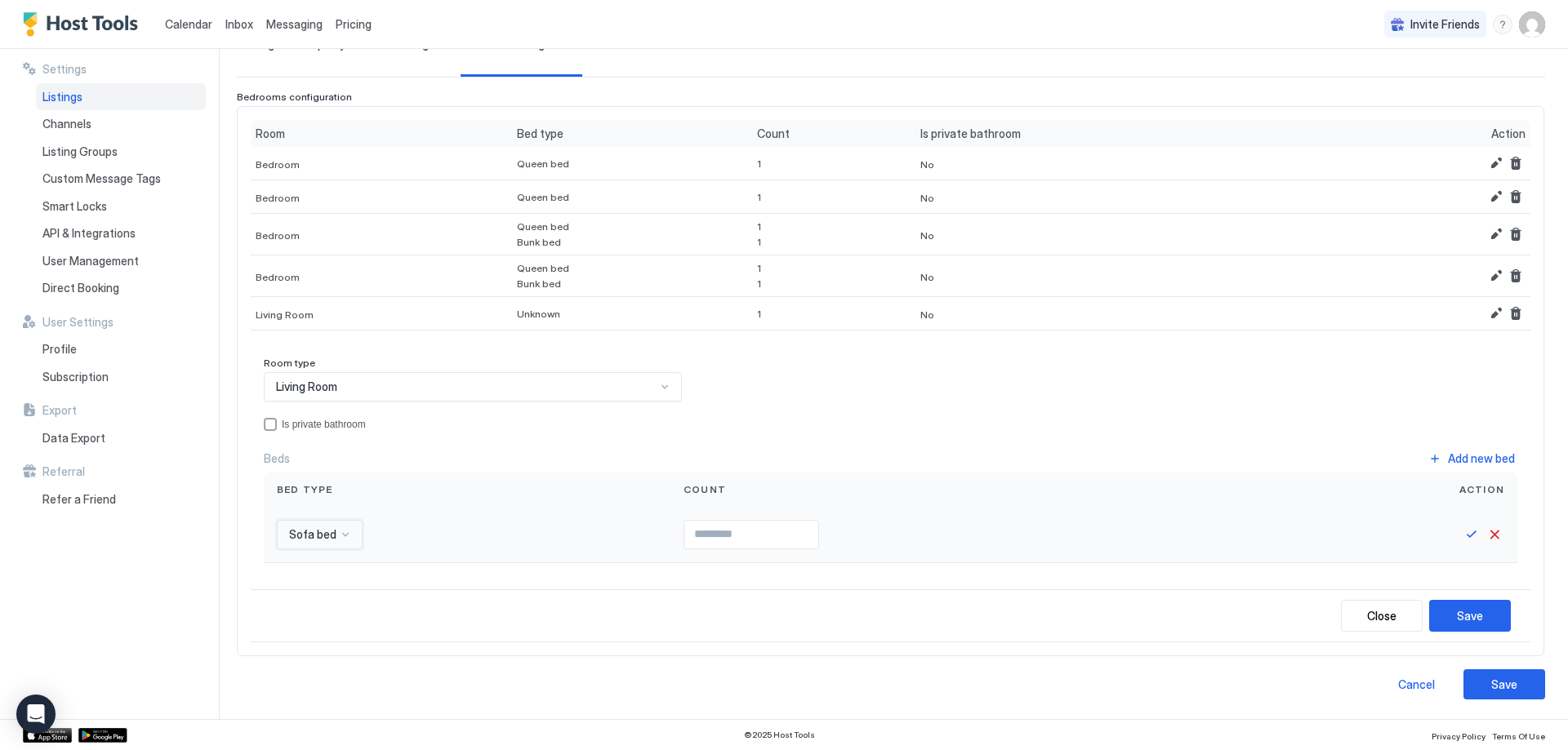
scroll to position [135, 0]
click at [1461, 533] on button "Save" at bounding box center [1471, 535] width 20 height 20
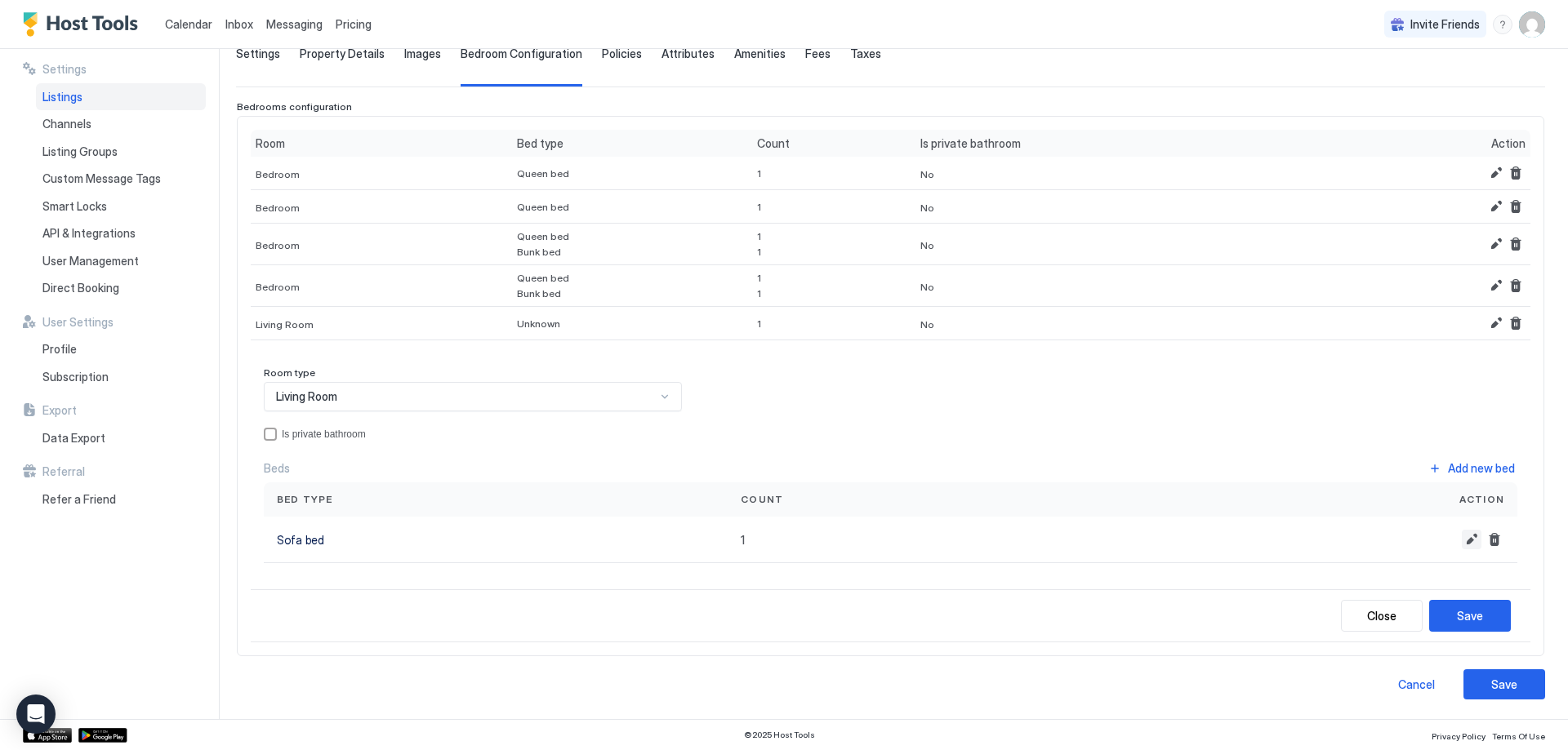
scroll to position [125, 0]
click at [1426, 469] on button "Add new bed" at bounding box center [1471, 468] width 91 height 22
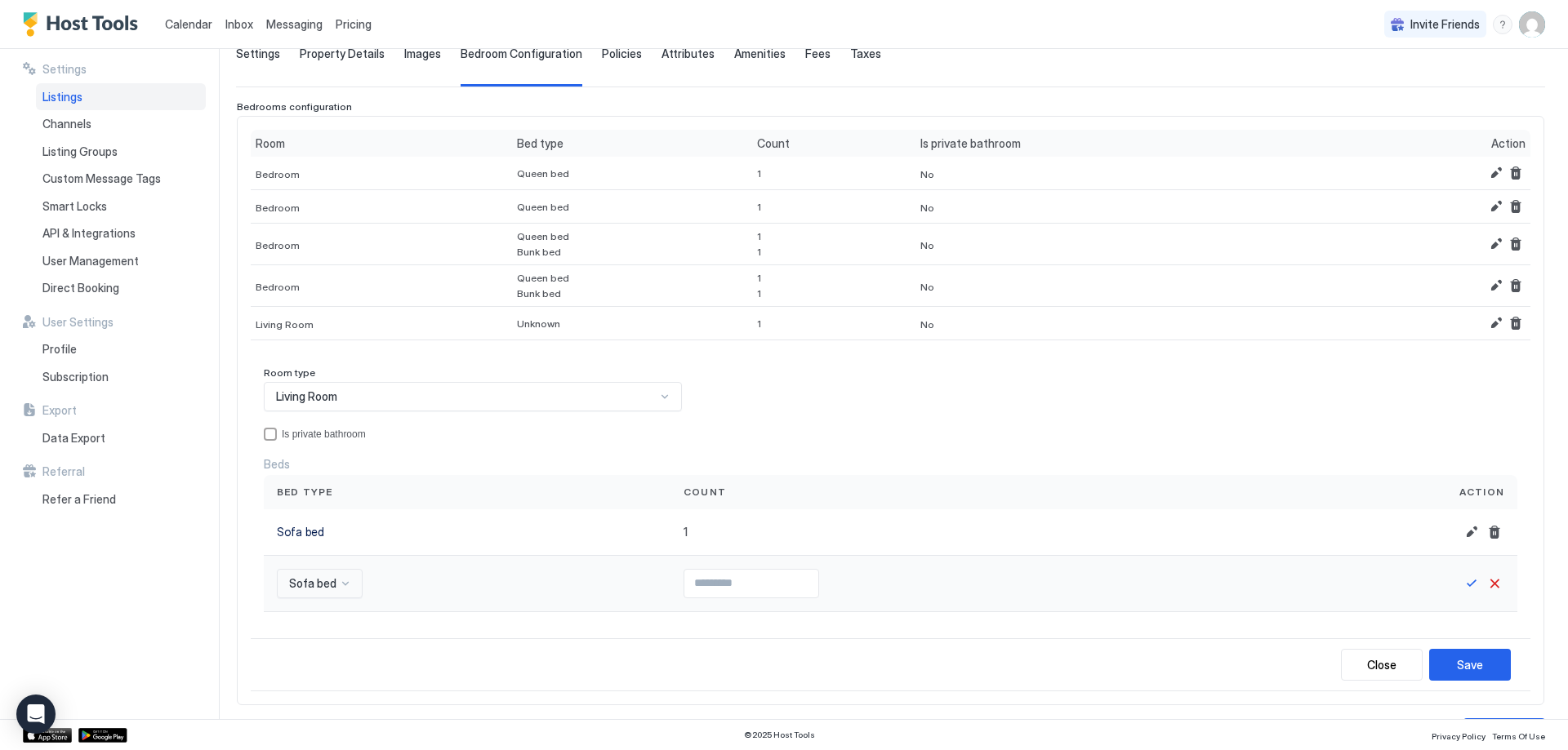
click at [322, 583] on div "Sofa bed" at bounding box center [319, 584] width 86 height 29
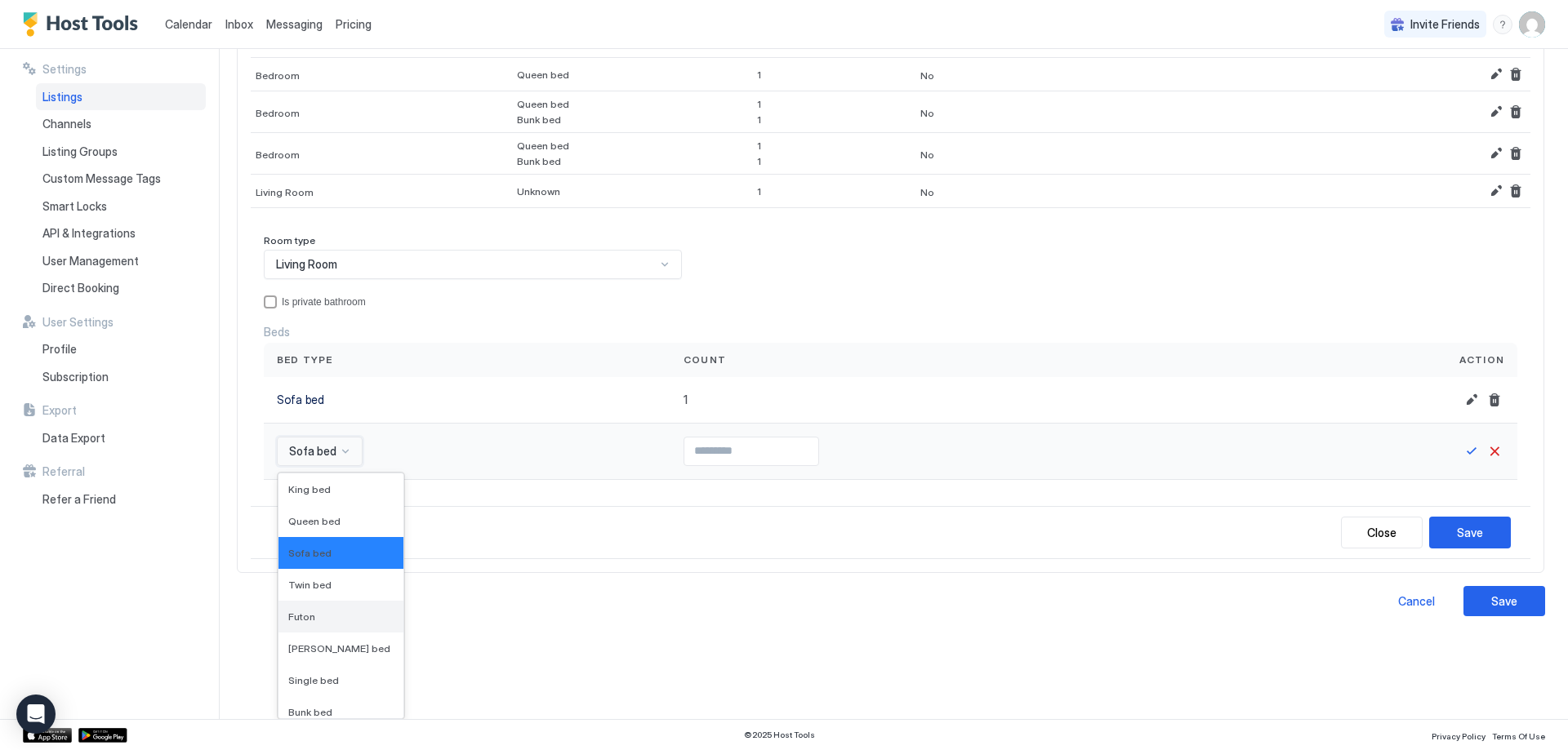
scroll to position [81, 0]
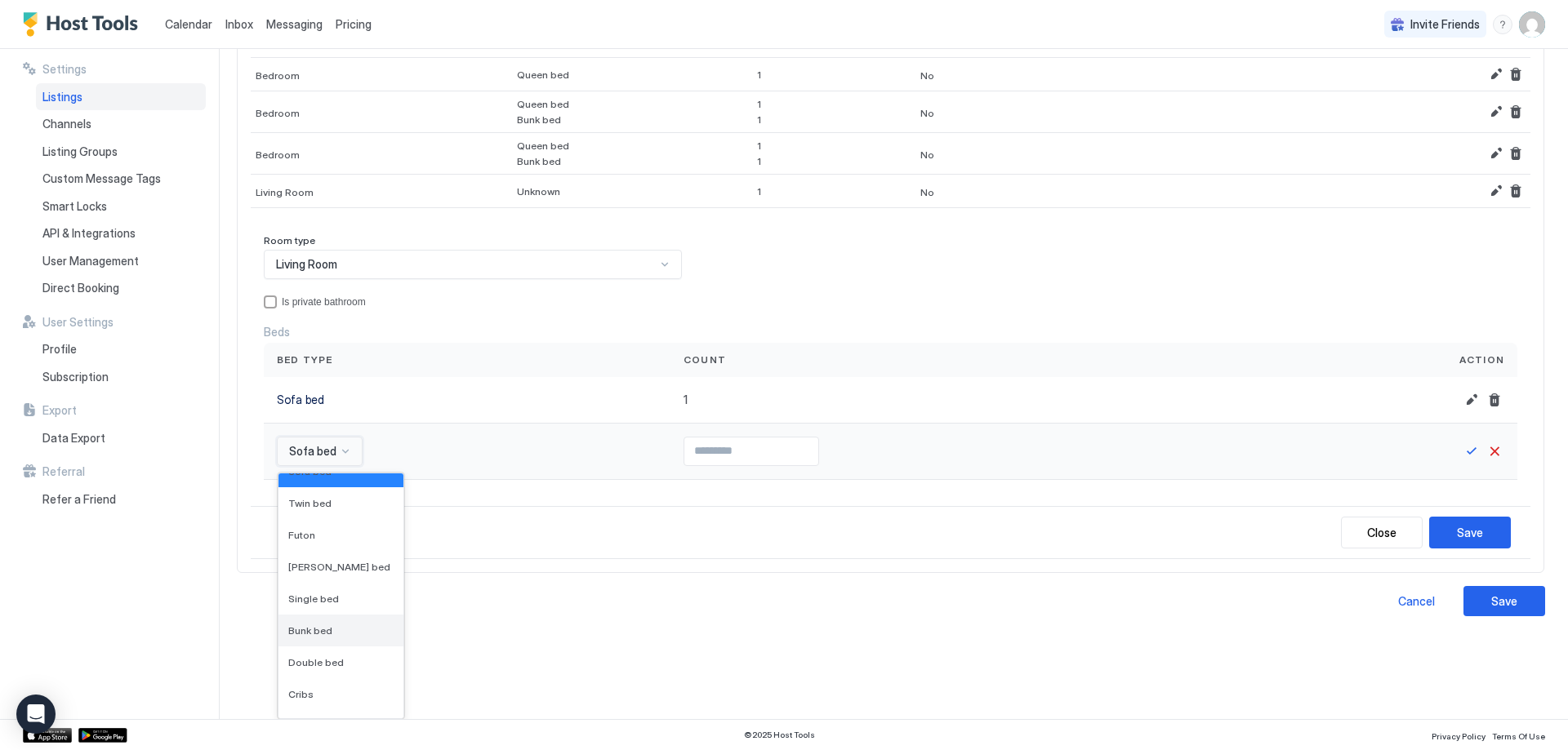
click at [328, 623] on div "Bunk bed" at bounding box center [341, 631] width 125 height 32
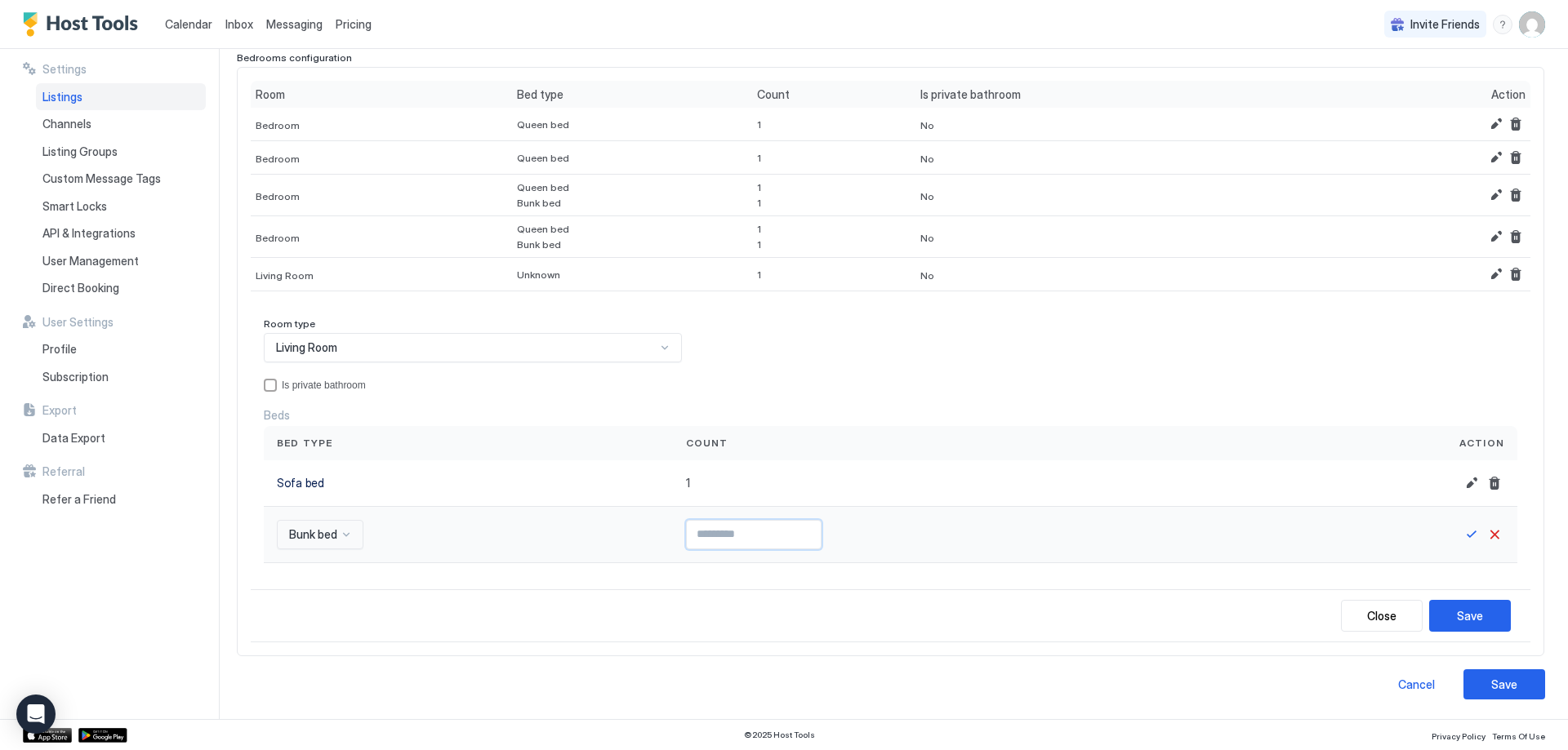
click at [687, 545] on input "Input Field" at bounding box center [754, 535] width 134 height 28
type input "*"
click at [798, 530] on input "*" at bounding box center [754, 535] width 134 height 28
click at [1461, 531] on button "Save" at bounding box center [1471, 535] width 20 height 20
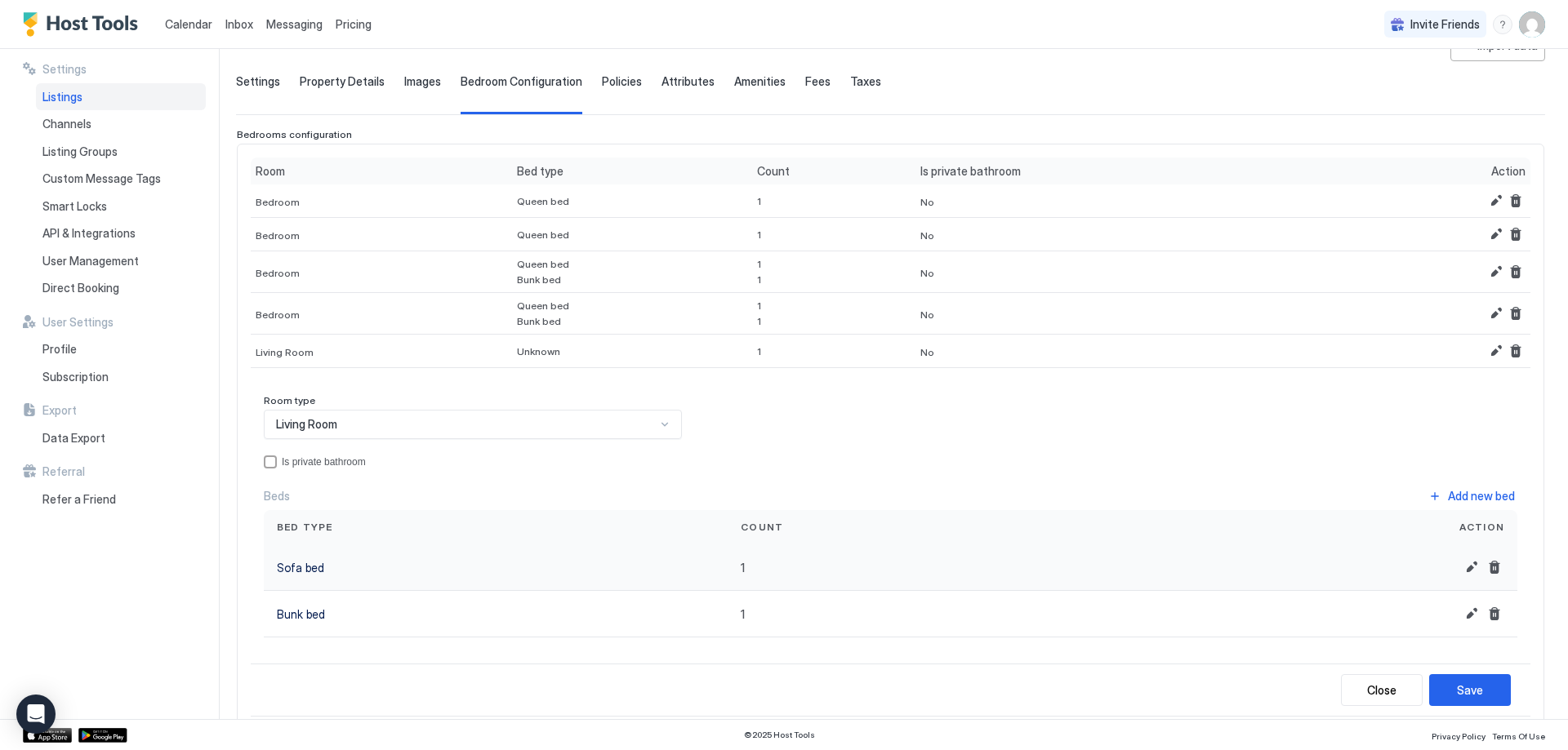
scroll to position [0, 0]
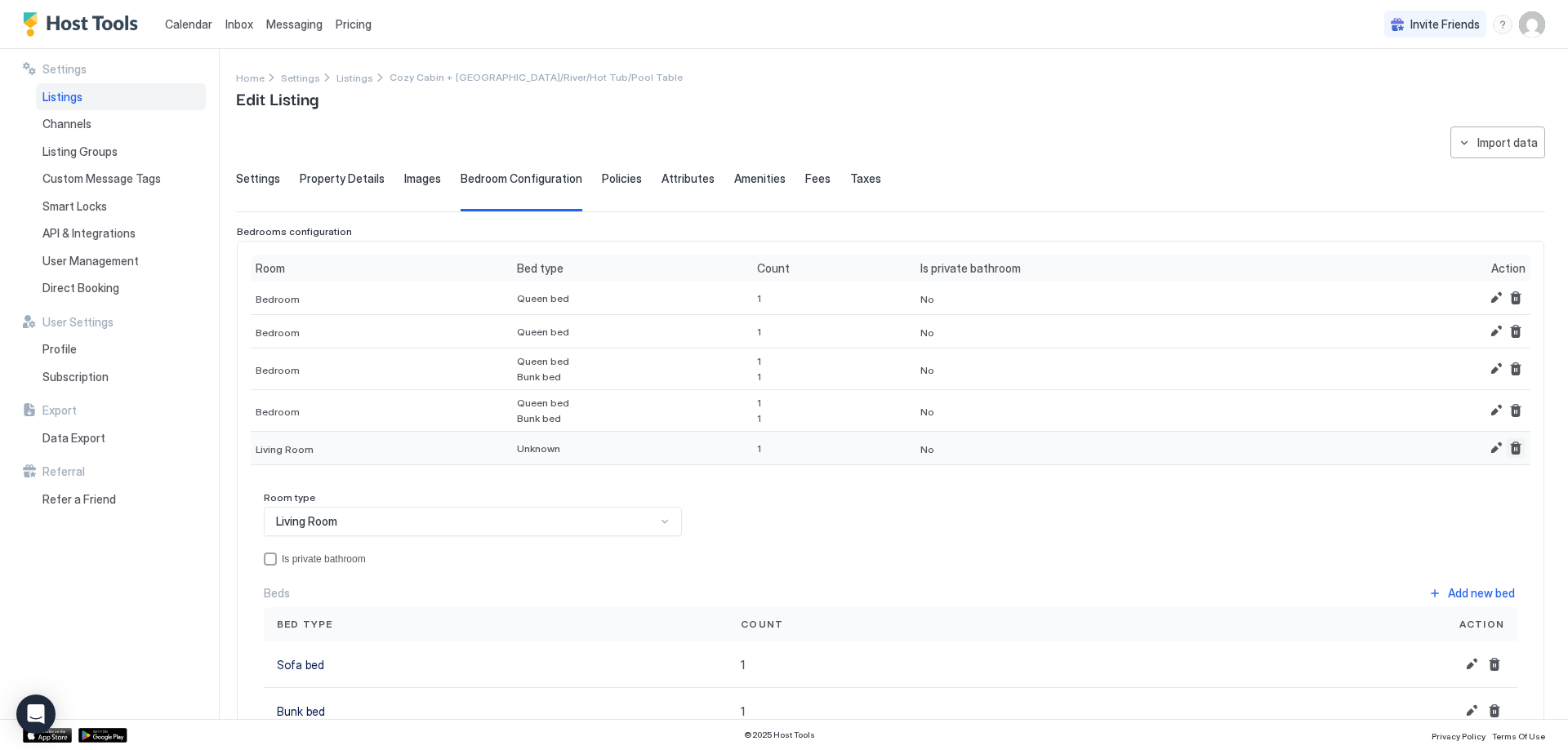
click at [1507, 445] on button "Remove" at bounding box center [1516, 449] width 20 height 20
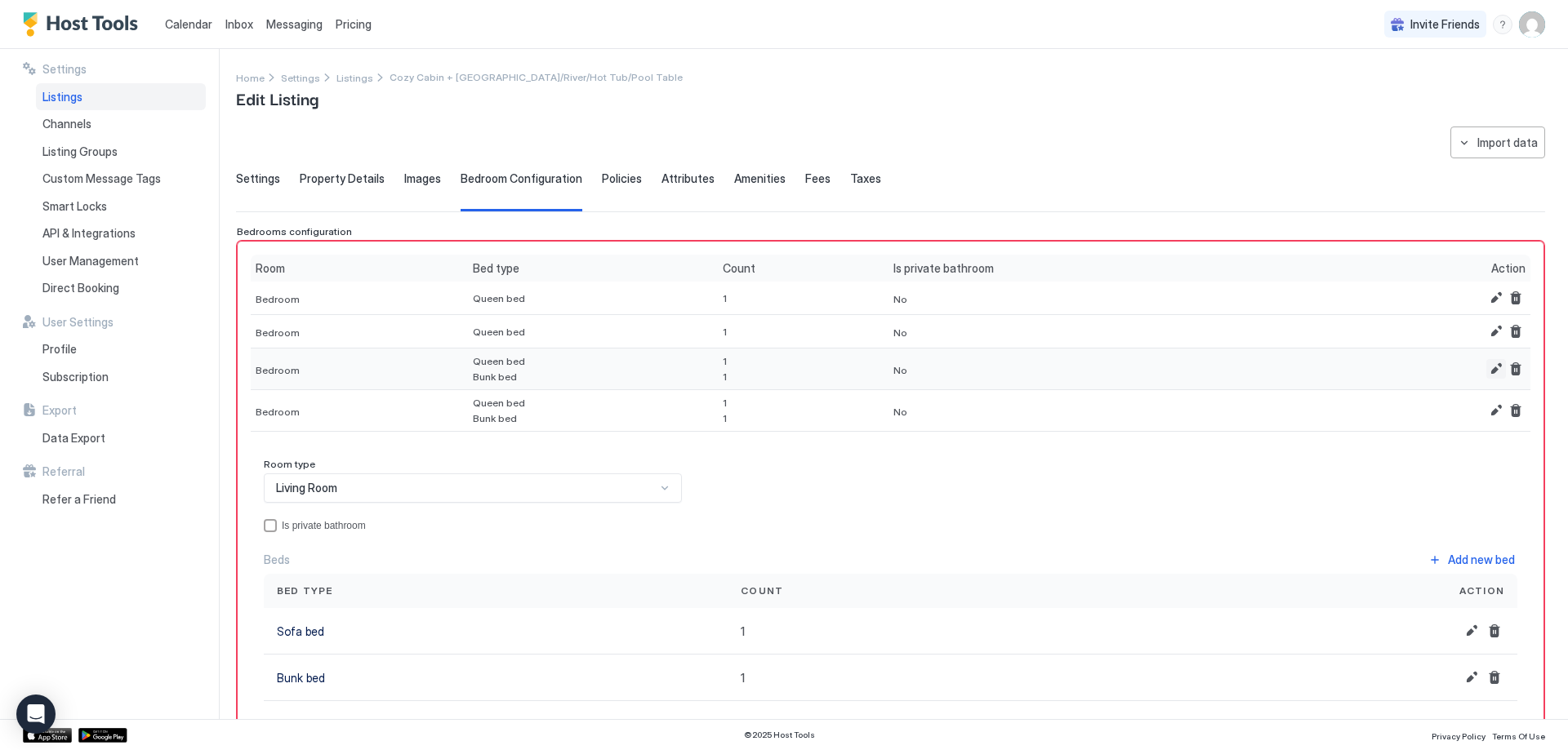
click at [1486, 367] on button "Edit" at bounding box center [1496, 369] width 20 height 20
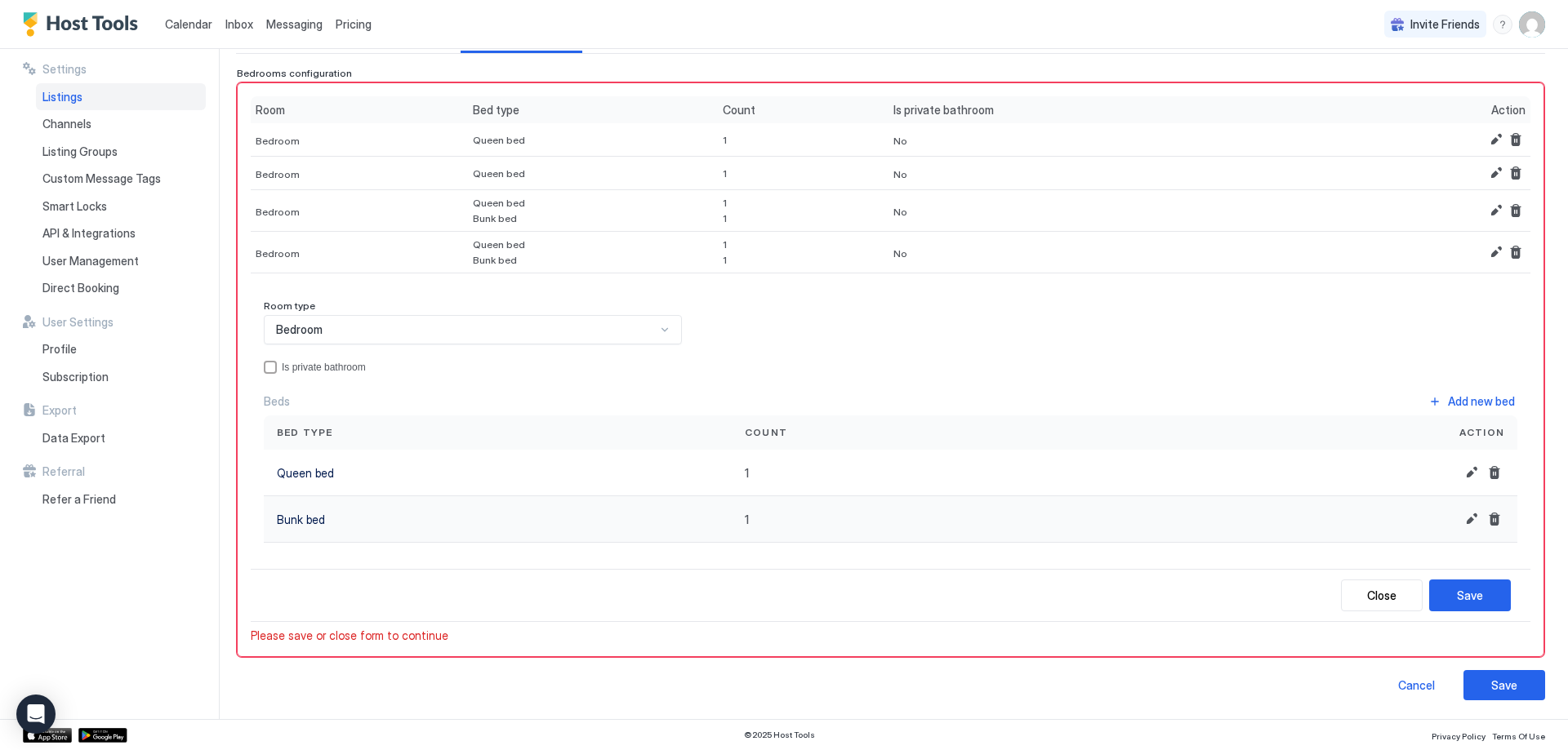
scroll to position [159, 0]
click at [1486, 511] on button "Delete" at bounding box center [1495, 518] width 20 height 20
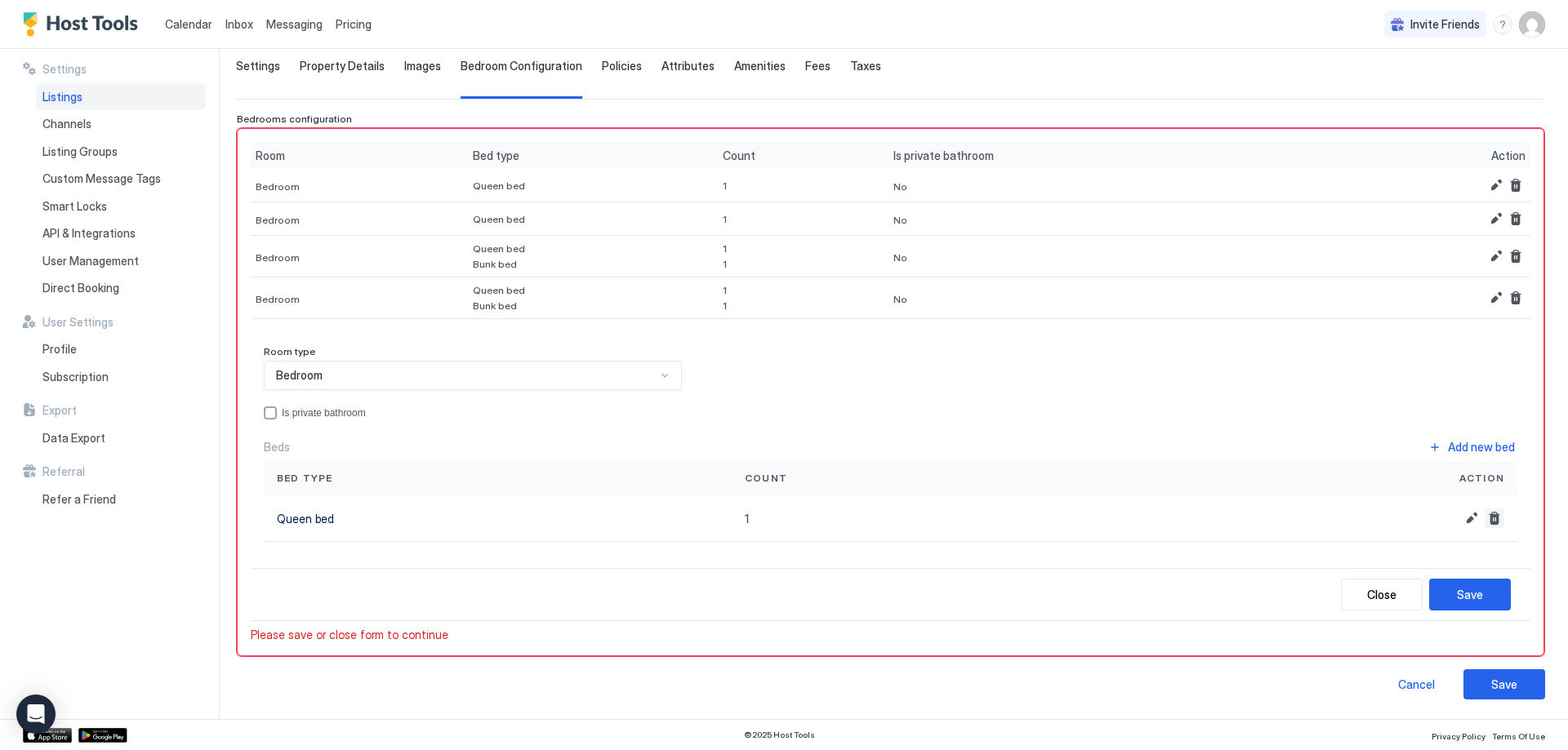
scroll to position [113, 0]
click at [1457, 599] on div "Save" at bounding box center [1469, 594] width 26 height 17
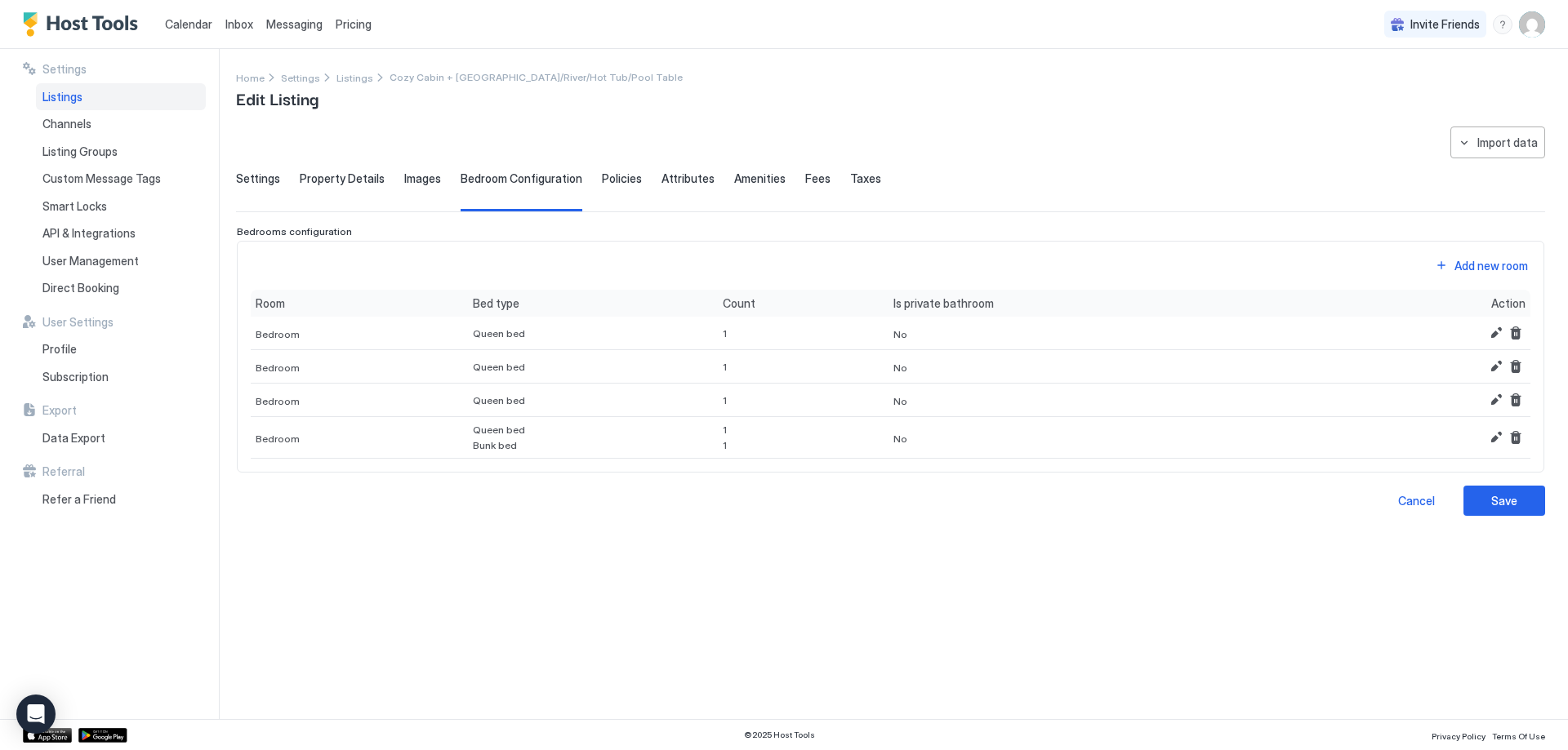
scroll to position [0, 0]
click at [1490, 441] on button "Edit" at bounding box center [1496, 438] width 20 height 20
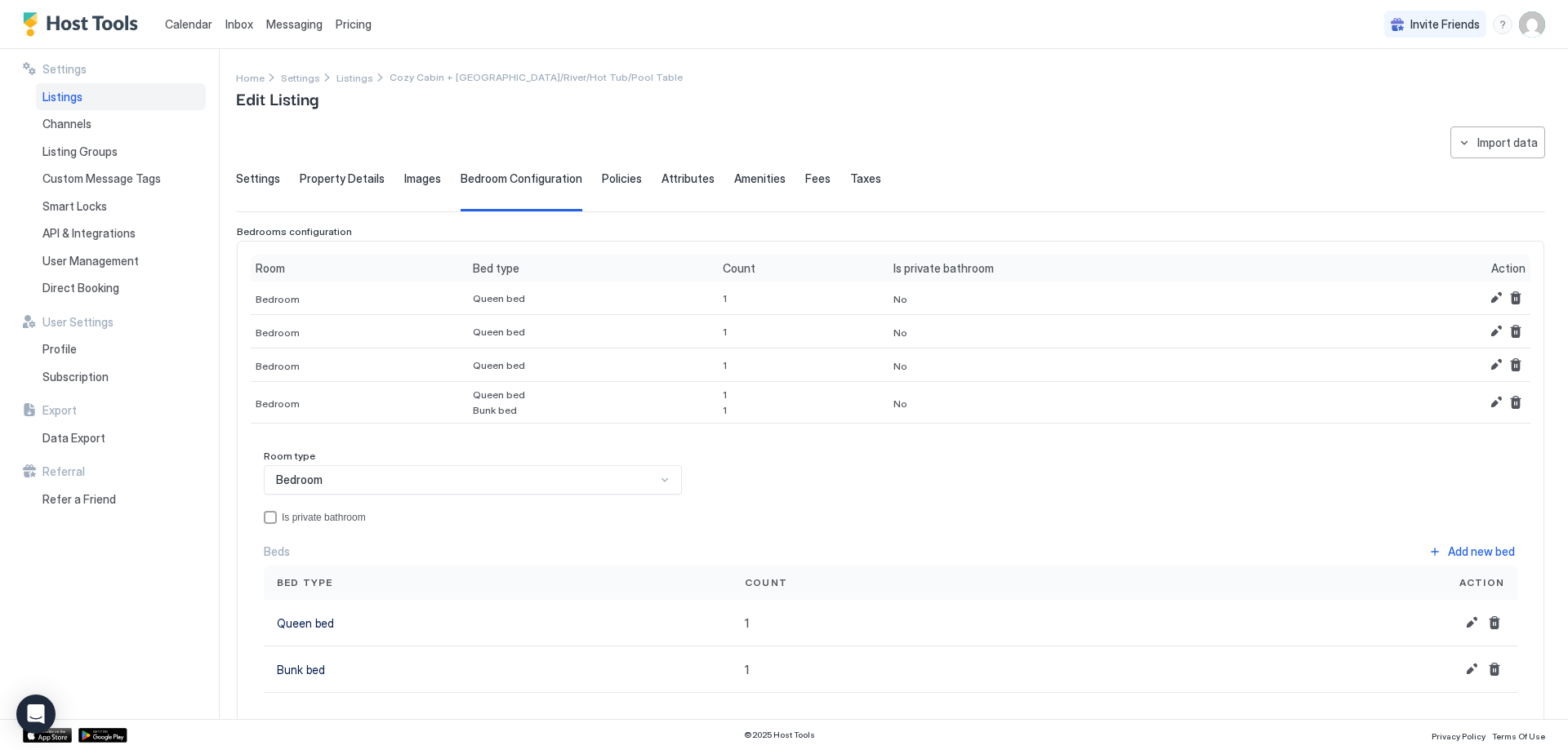
click at [341, 484] on div "Bedroom" at bounding box center [466, 480] width 380 height 14
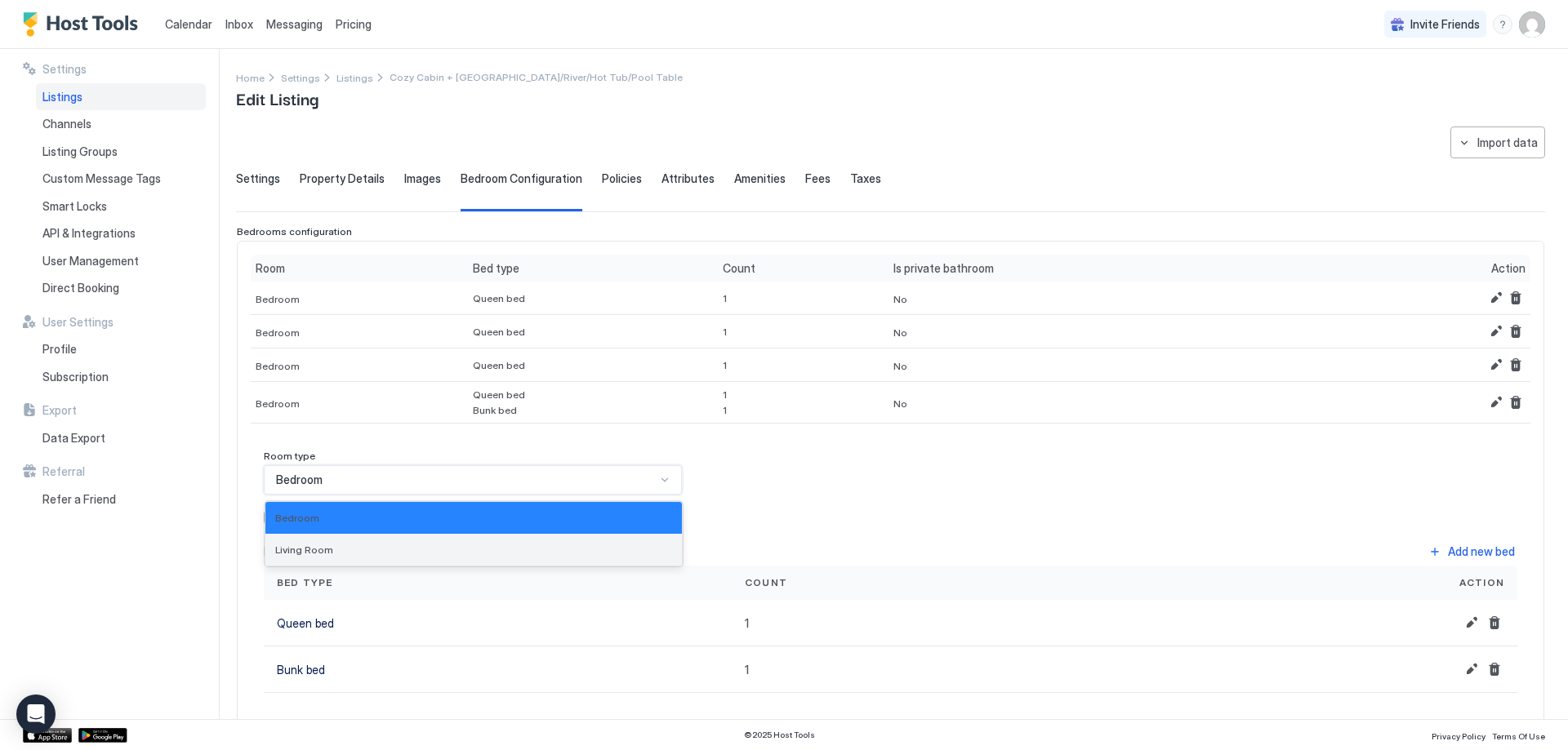
click at [328, 542] on div "Living Room" at bounding box center [473, 549] width 416 height 32
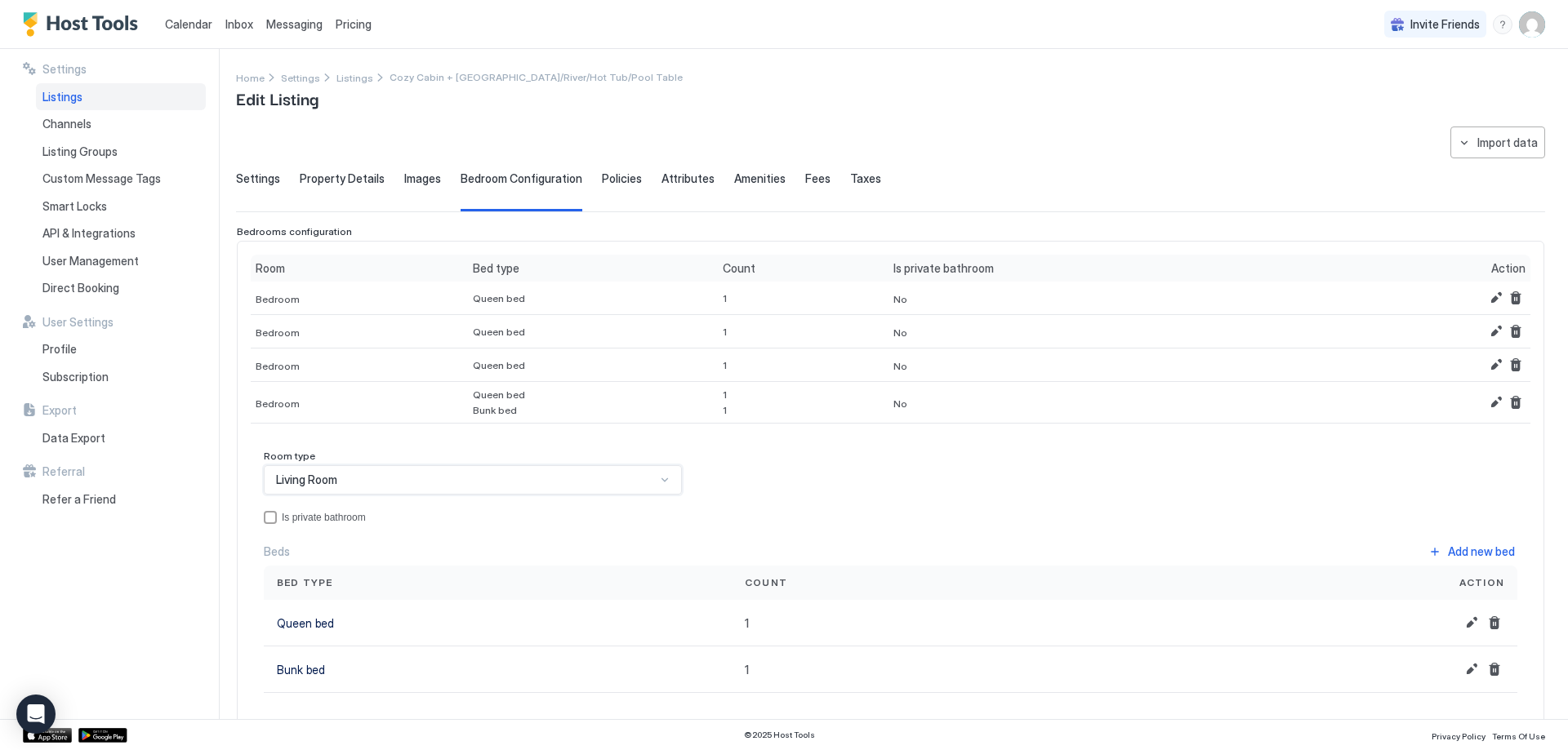
scroll to position [81, 0]
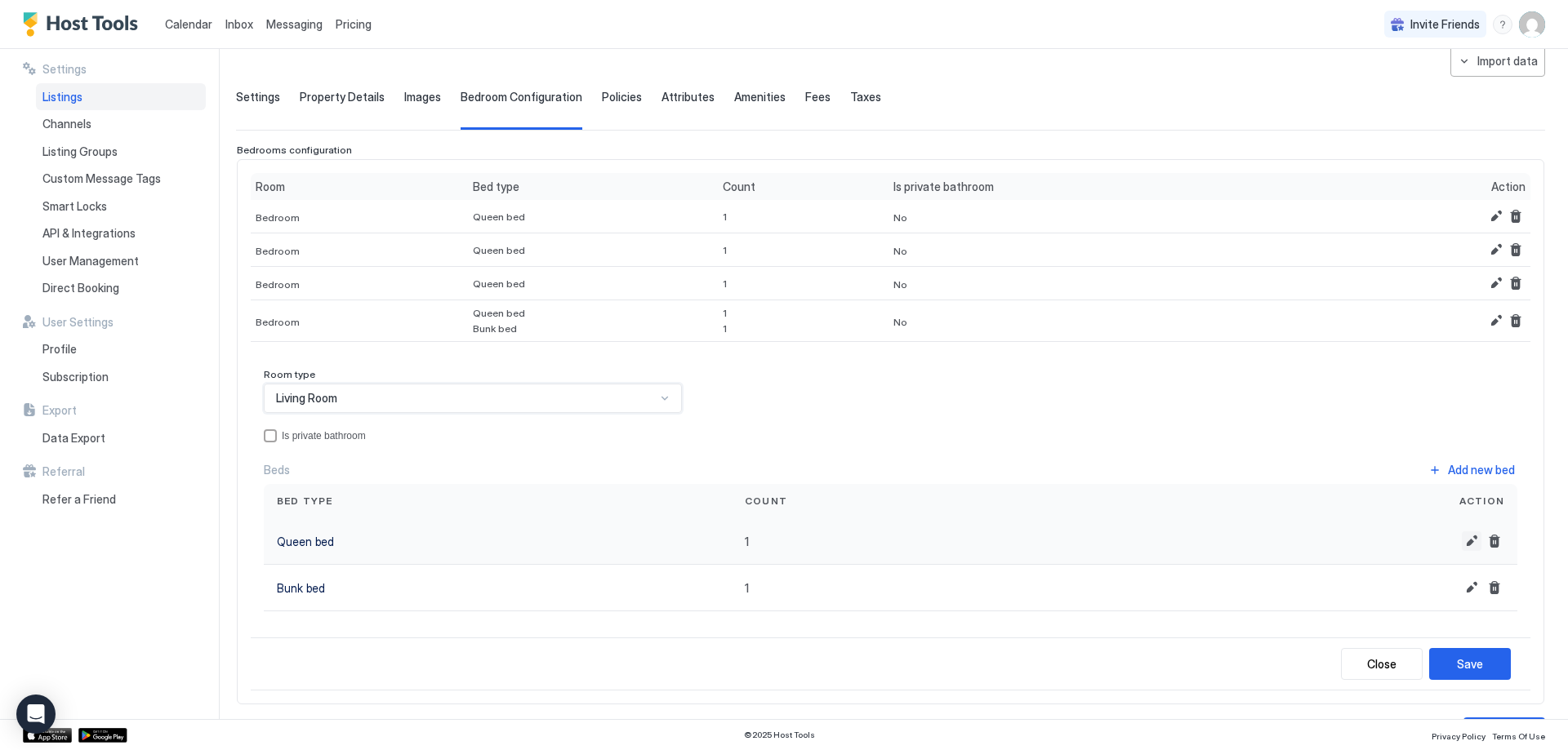
click at [1461, 547] on button "Edit" at bounding box center [1471, 541] width 20 height 20
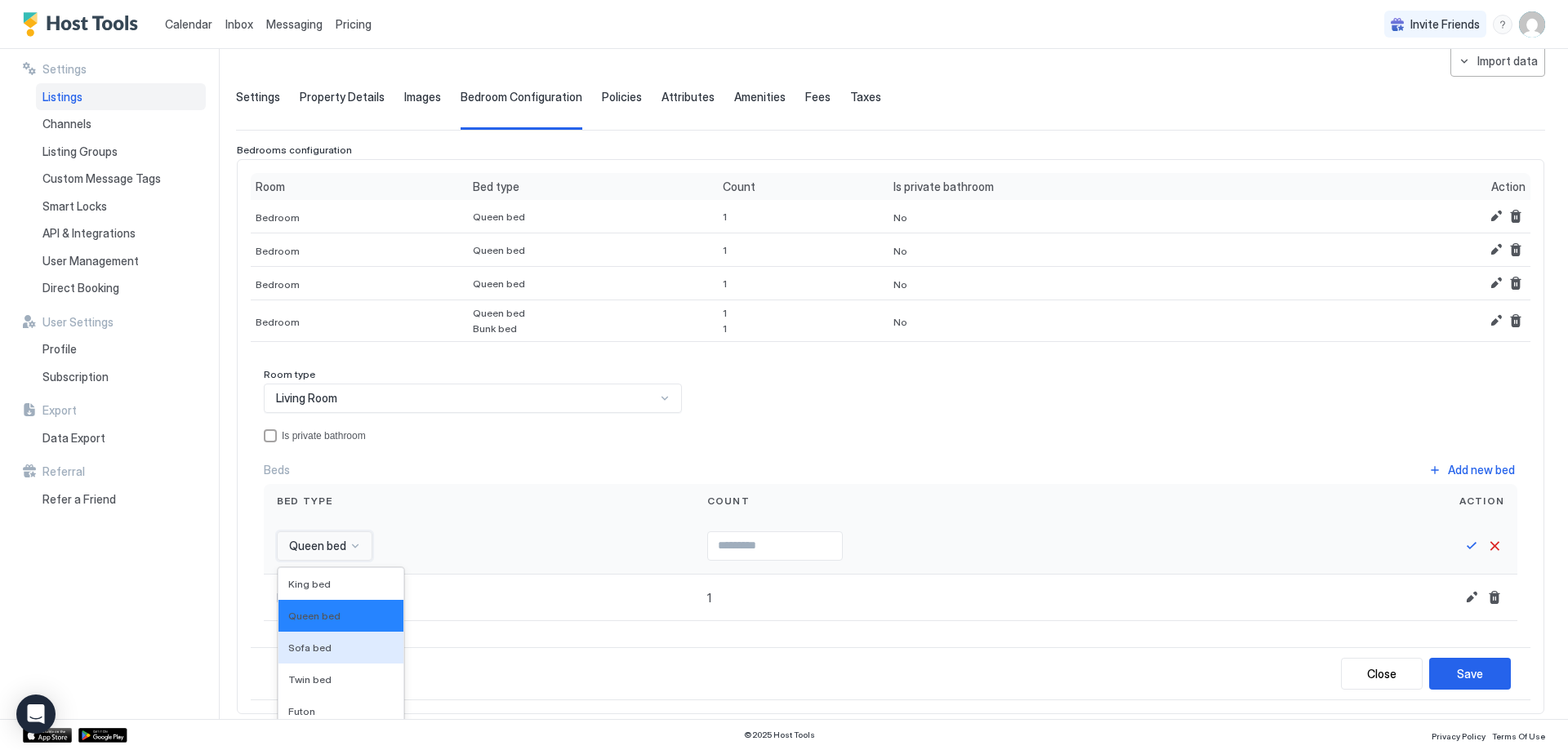
click at [336, 554] on div "16 results available. Use Up and Down to choose options, press Enter to select …" at bounding box center [325, 546] width 96 height 29
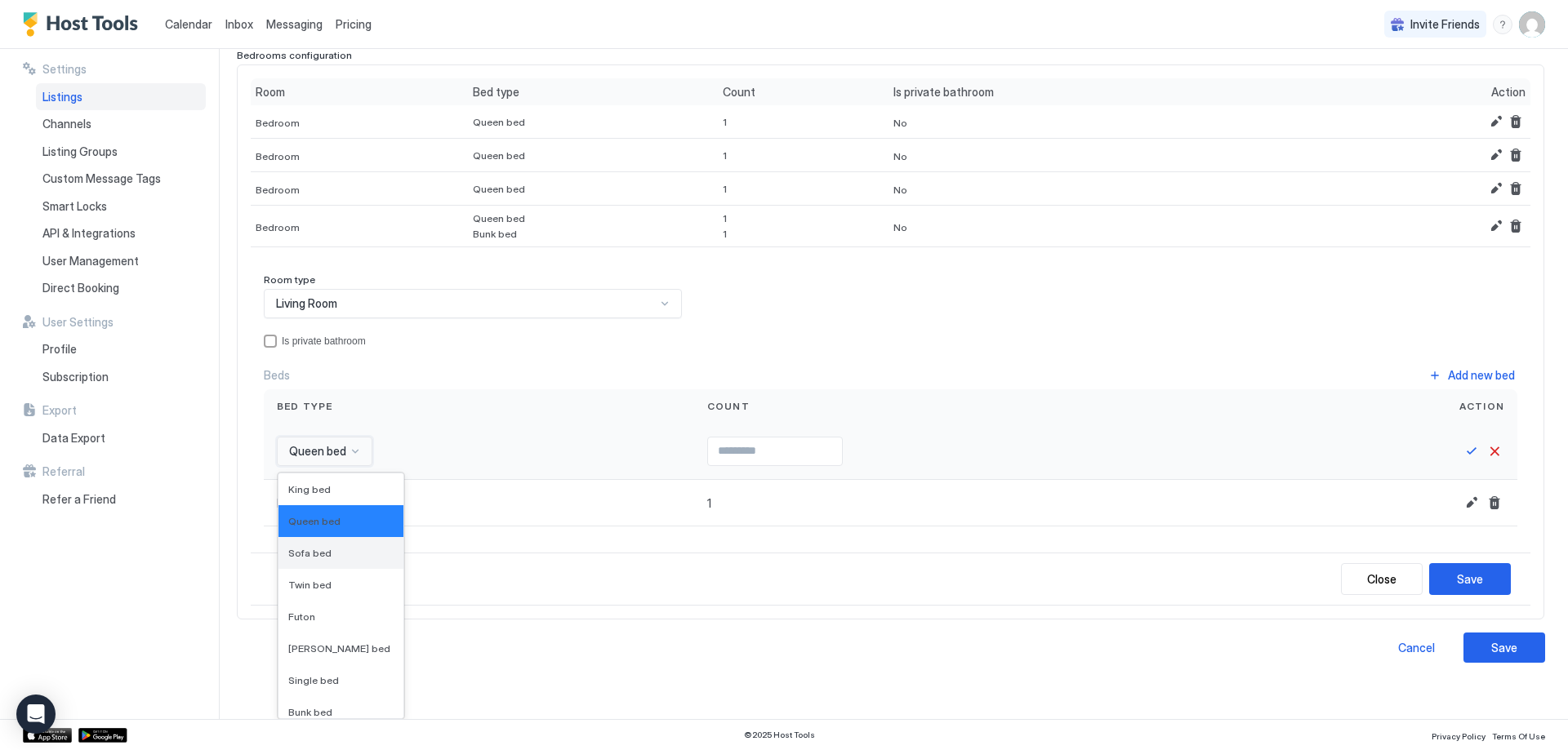
click at [331, 554] on div "Sofa bed" at bounding box center [341, 554] width 105 height 13
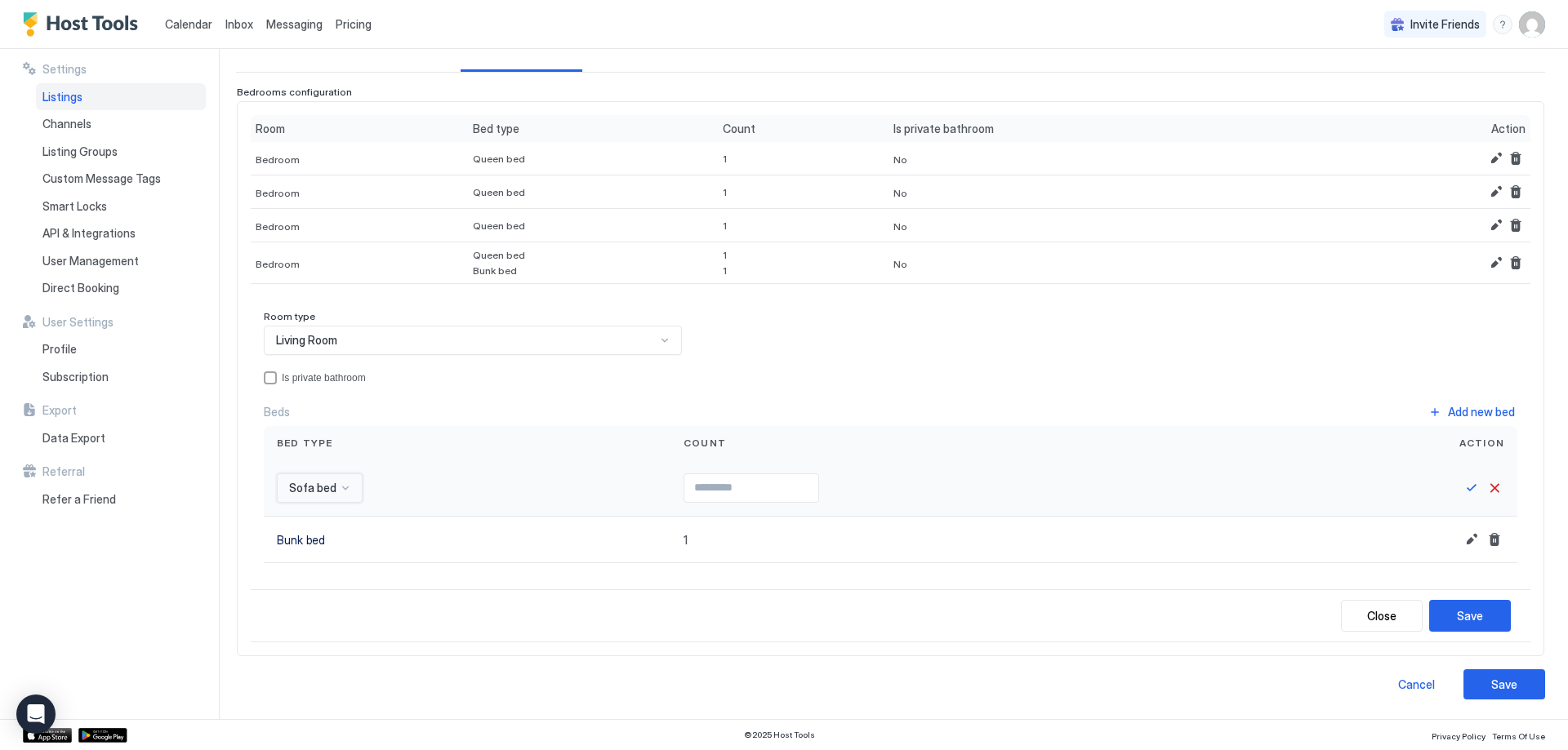
scroll to position [139, 0]
click at [1461, 489] on button "Save" at bounding box center [1471, 489] width 20 height 20
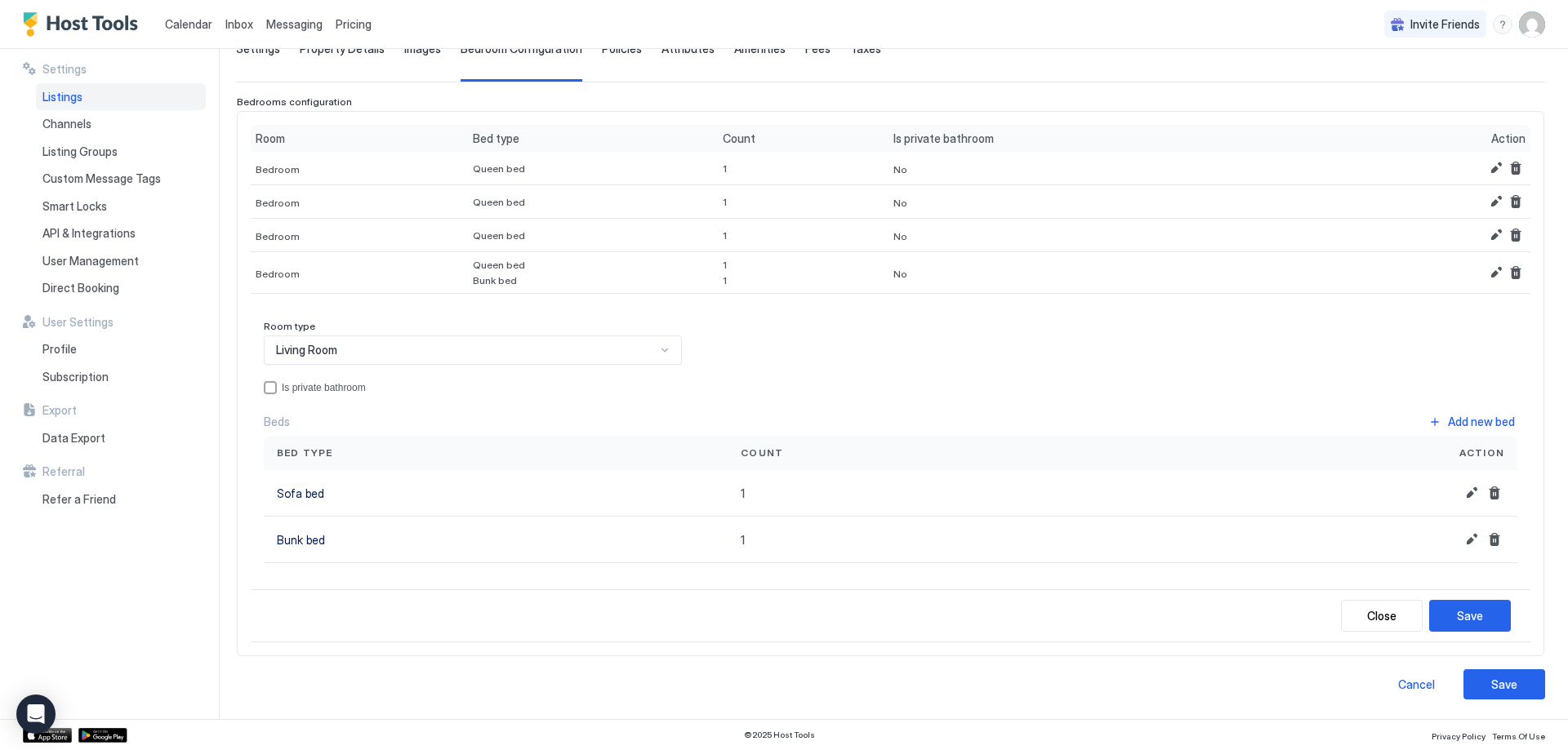
click at [1459, 599] on div "Close Save" at bounding box center [890, 616] width 1279 height 53
click at [1460, 619] on div "Save" at bounding box center [1469, 615] width 26 height 17
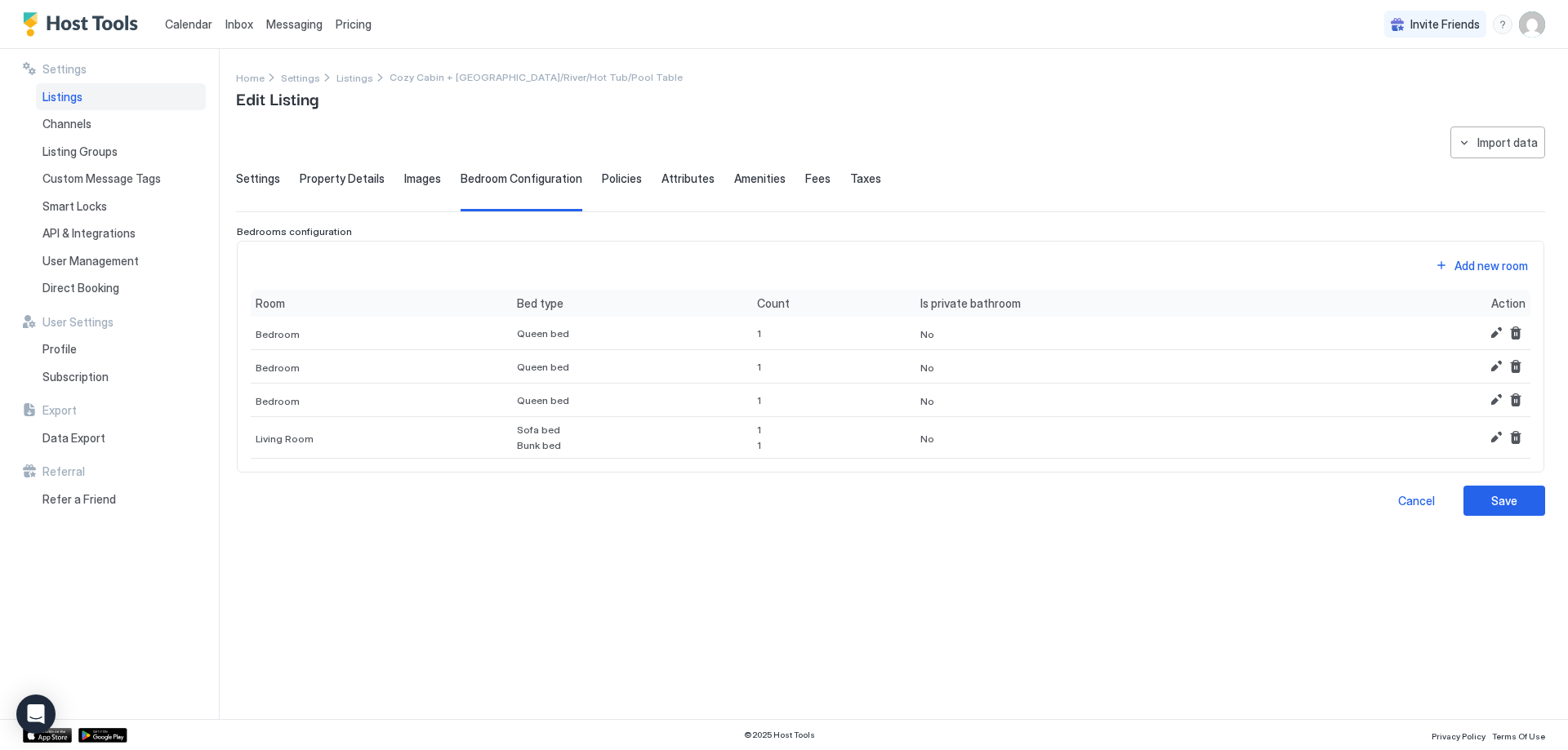
scroll to position [0, 0]
click at [1499, 506] on div "Save" at bounding box center [1504, 500] width 26 height 17
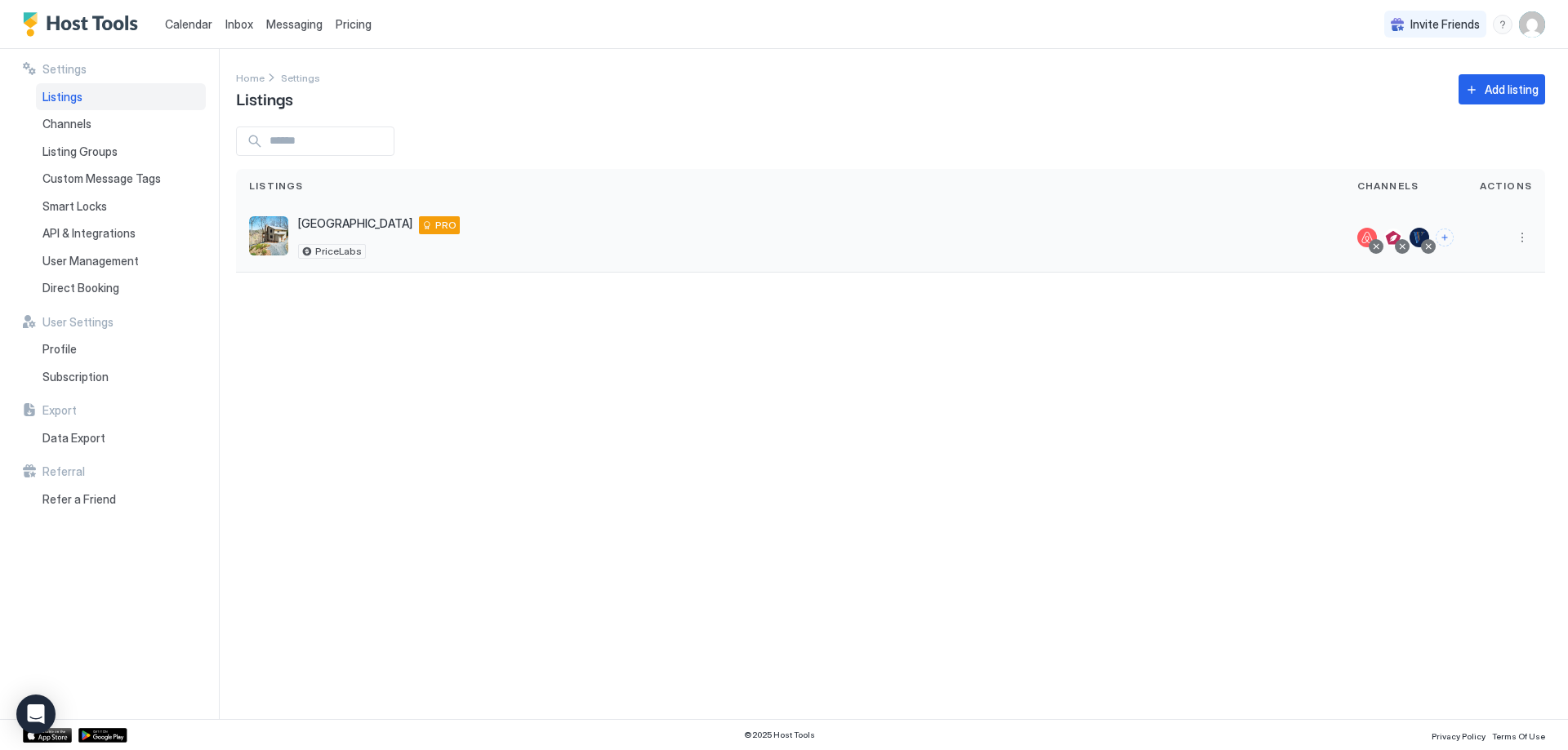
click at [1038, 272] on div "[GEOGRAPHIC_DATA] [STREET_ADDRESS][US_STATE] PRO PriceLabs" at bounding box center [790, 238] width 1108 height 70
click at [1520, 236] on button "More options" at bounding box center [1522, 238] width 20 height 20
click at [1449, 312] on span "Listing Settings" at bounding box center [1485, 313] width 72 height 13
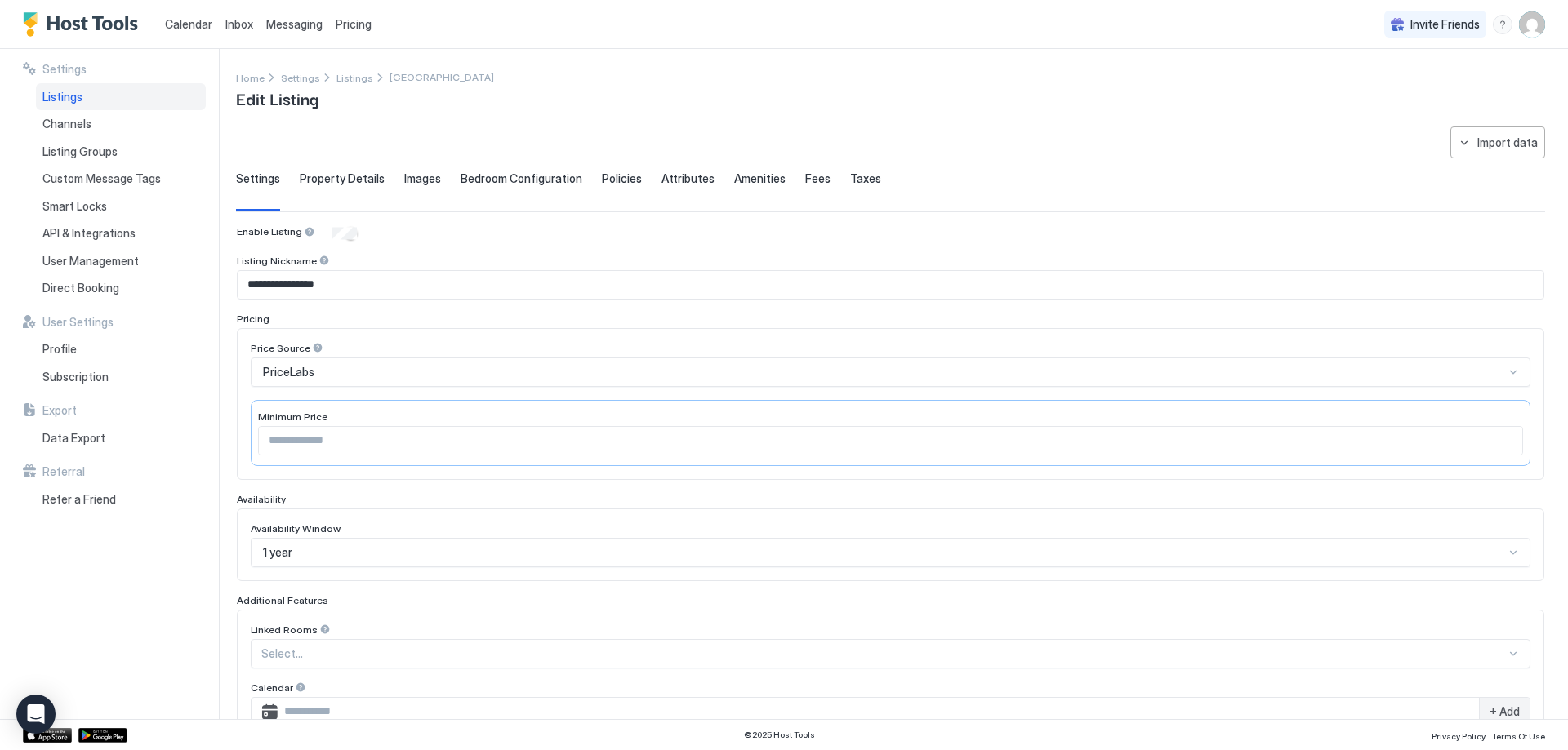
type input "*****"
type input "**********"
type input "***"
type input "**********"
click at [617, 178] on span "Policies" at bounding box center [622, 179] width 40 height 14
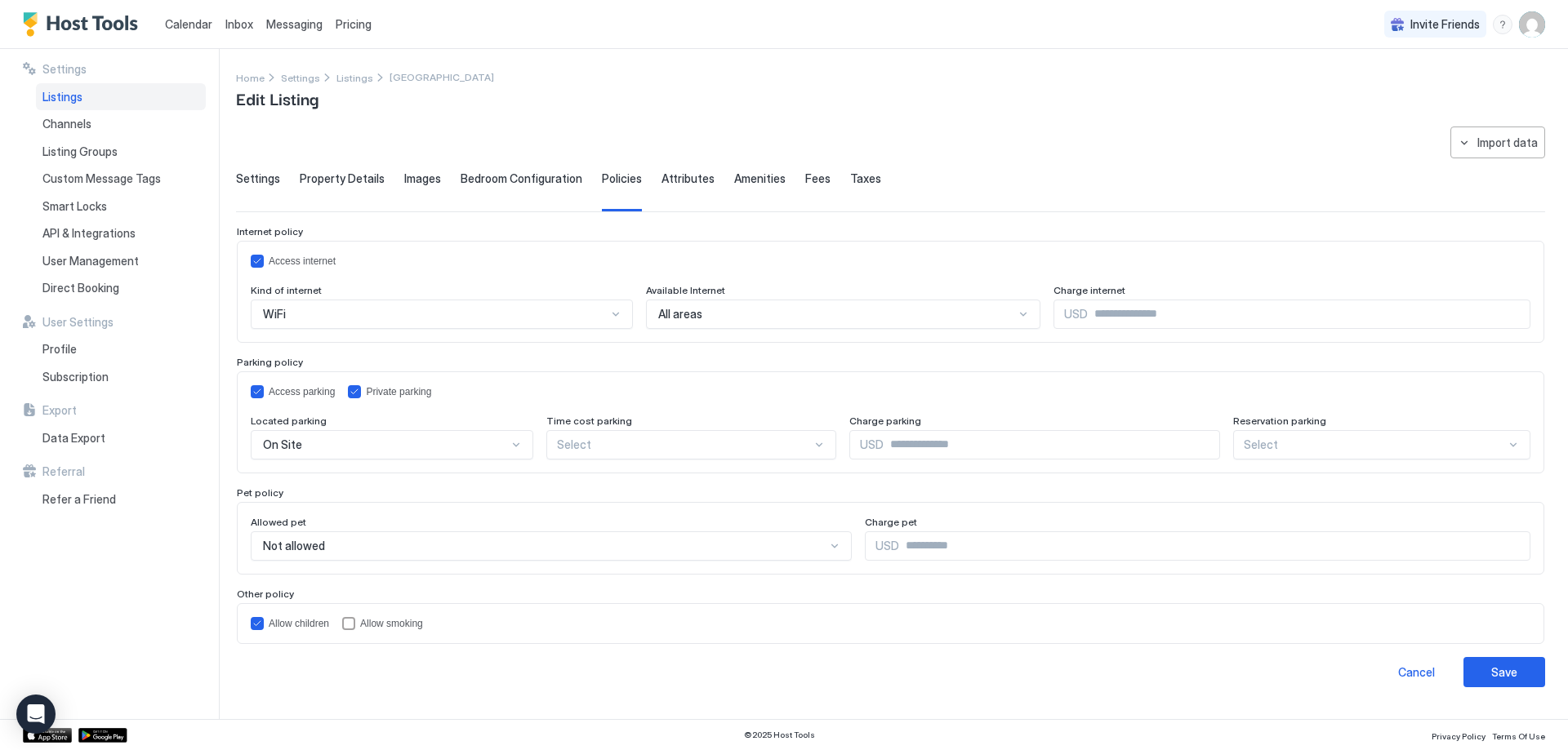
click at [668, 178] on span "Attributes" at bounding box center [688, 179] width 53 height 14
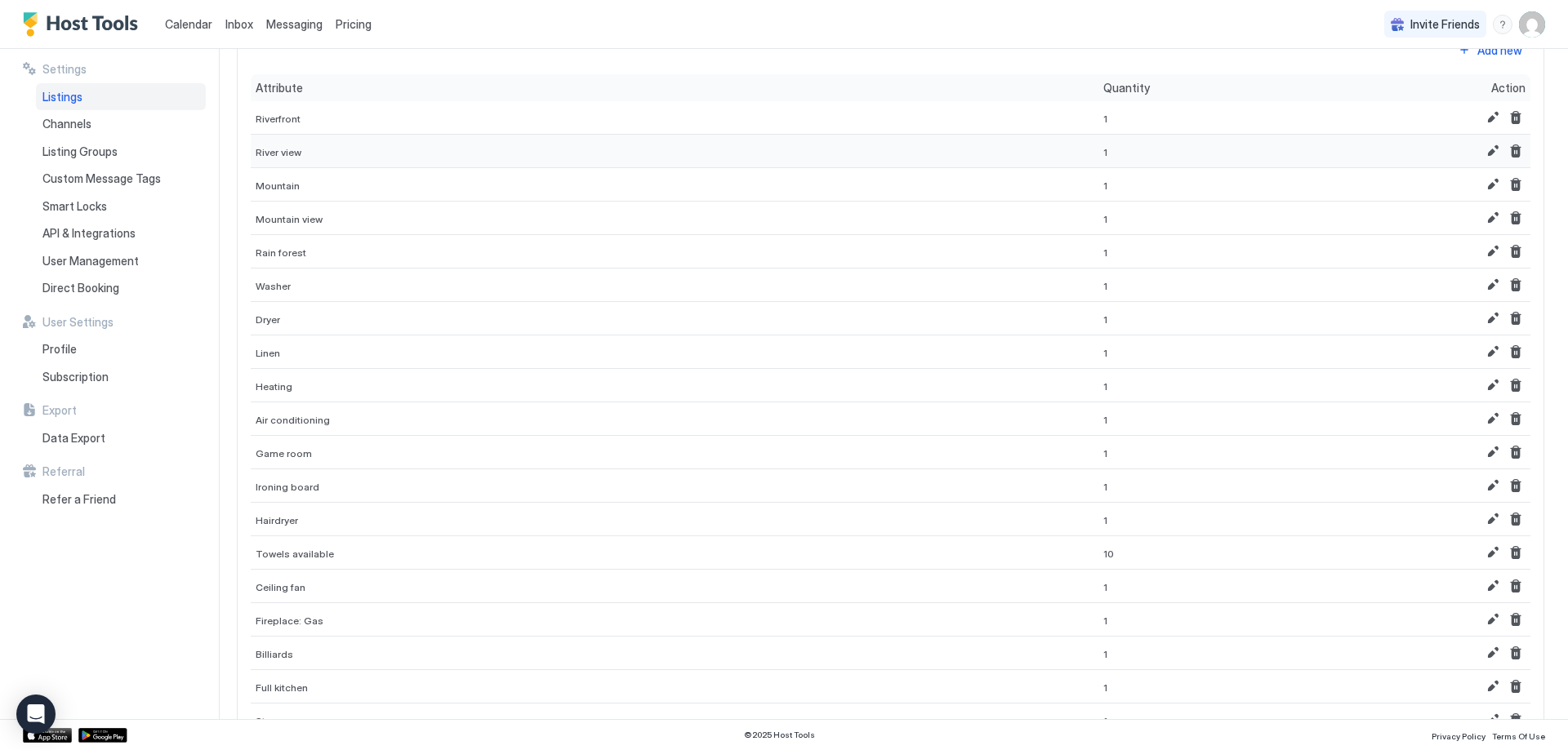
scroll to position [163, 0]
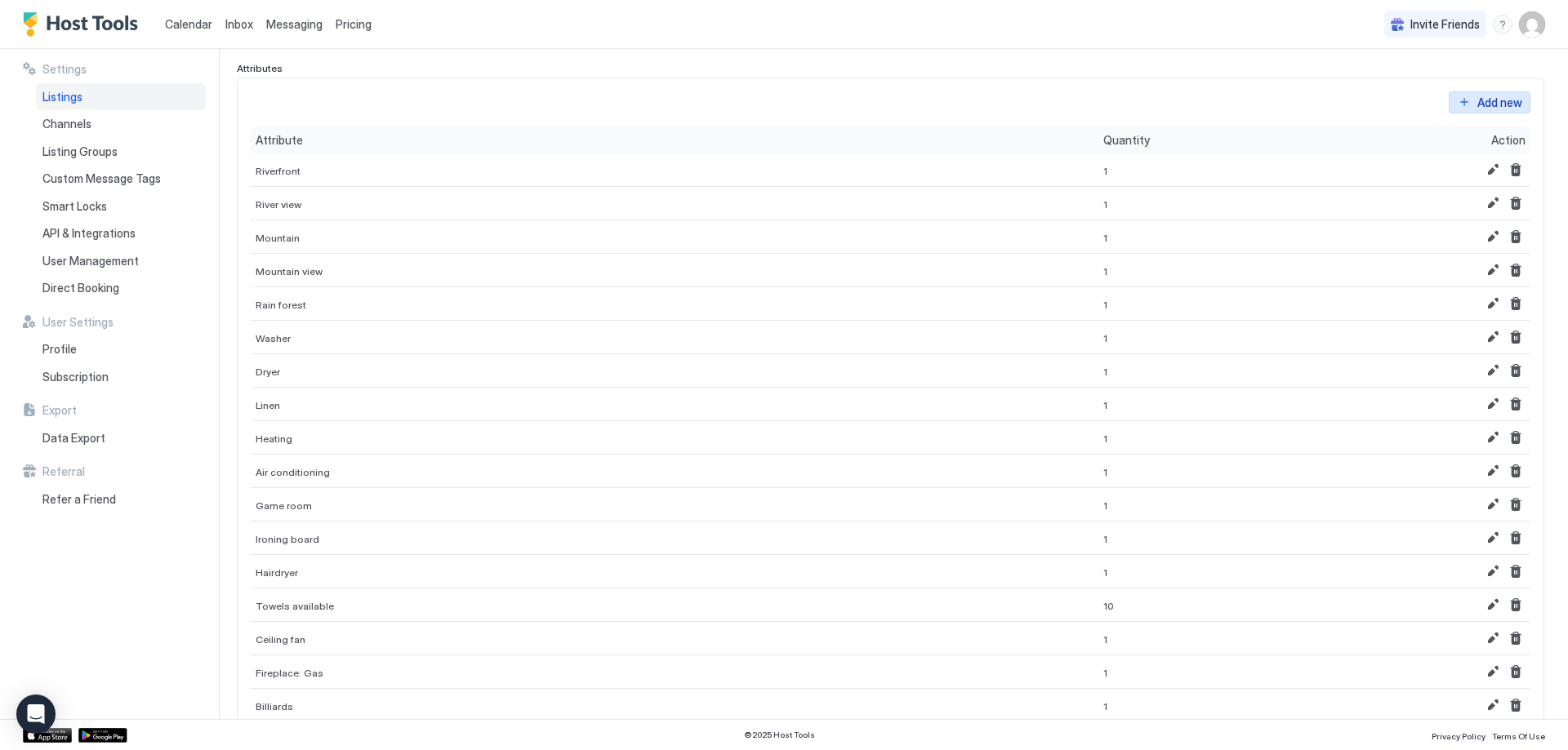
click at [1484, 106] on div "Add new" at bounding box center [1500, 102] width 45 height 17
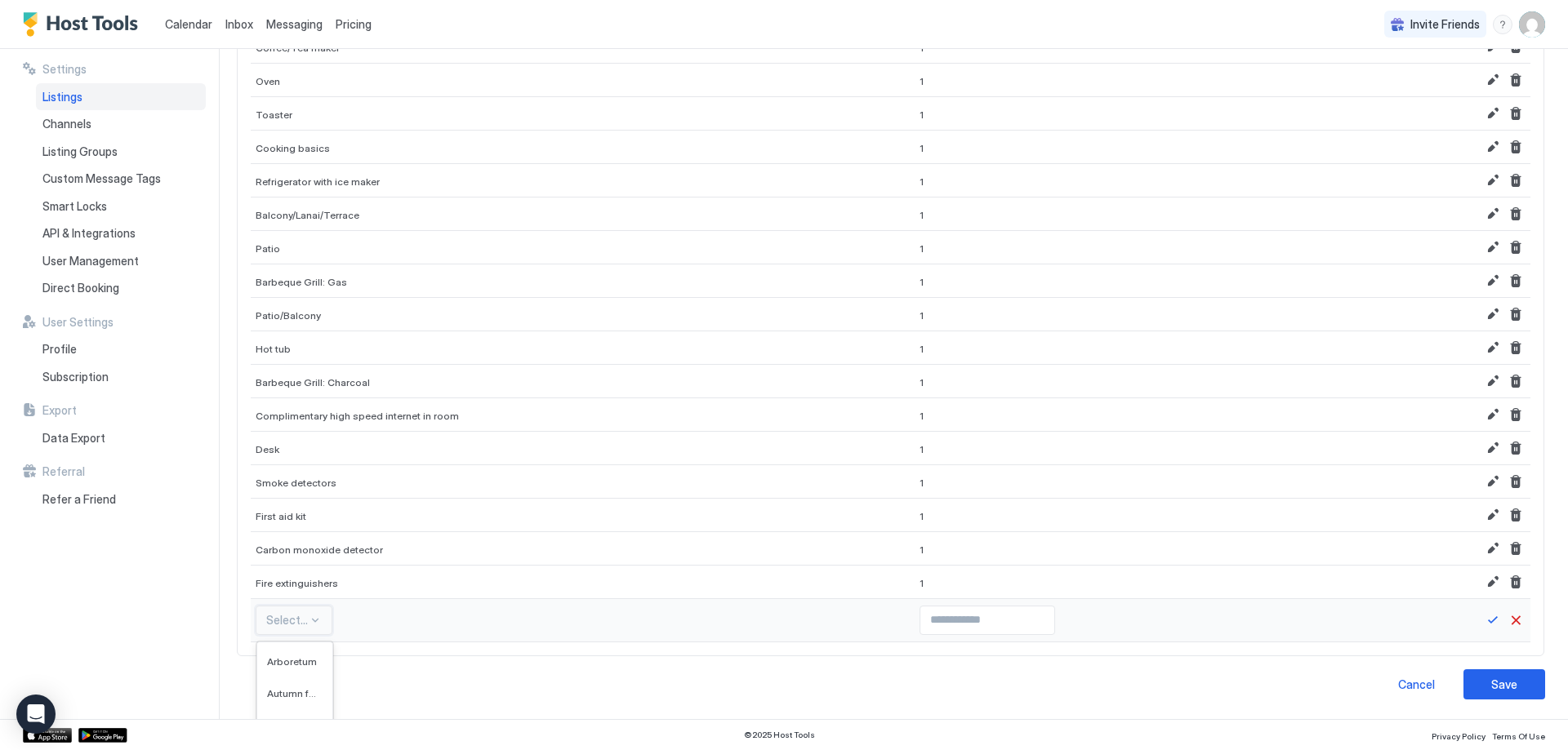
click at [295, 626] on div "561 results available. Use Up and Down to choose options, press Enter to select…" at bounding box center [293, 621] width 77 height 29
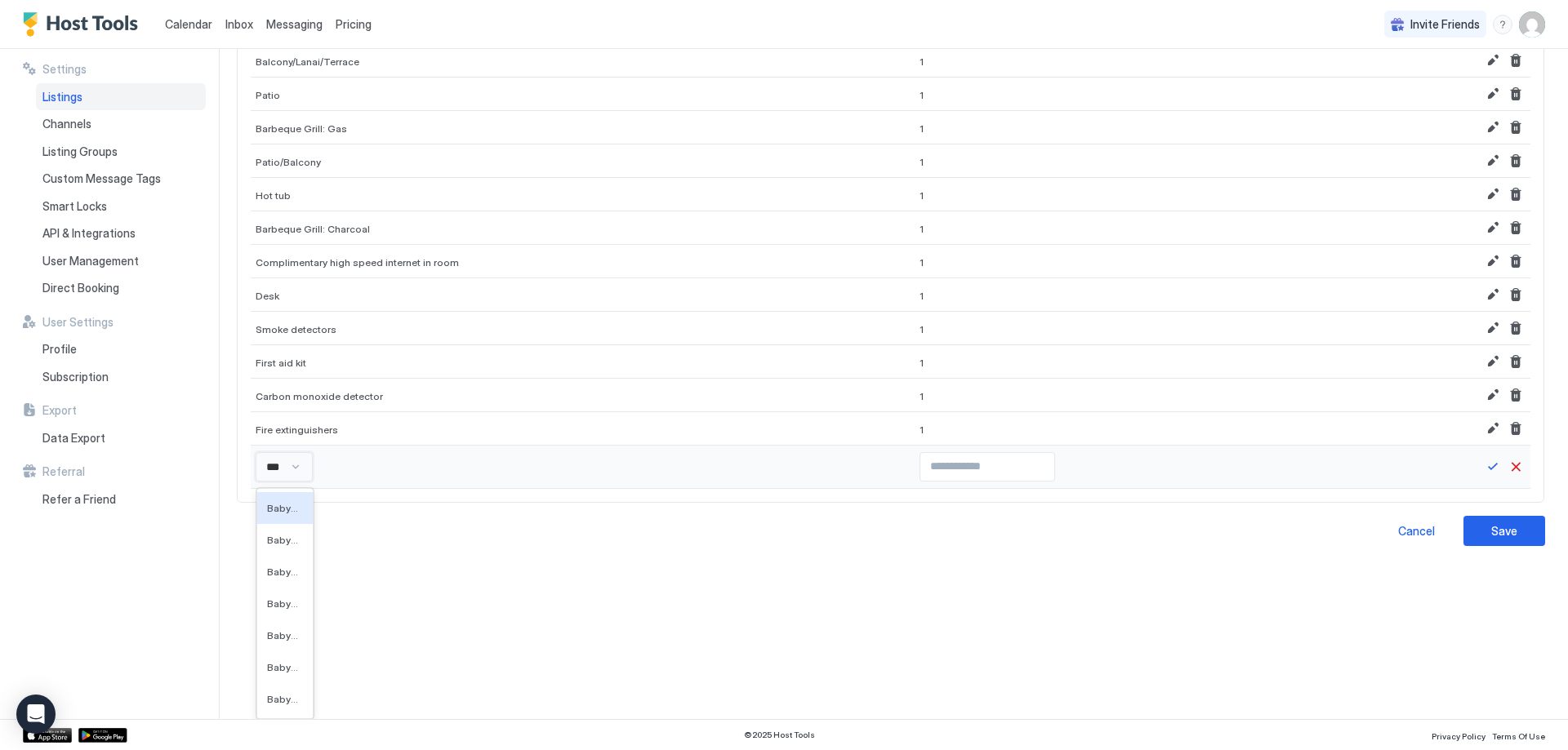
scroll to position [1142, 0]
type input "****"
click at [296, 698] on span "Baby Crib" at bounding box center [286, 699] width 38 height 13
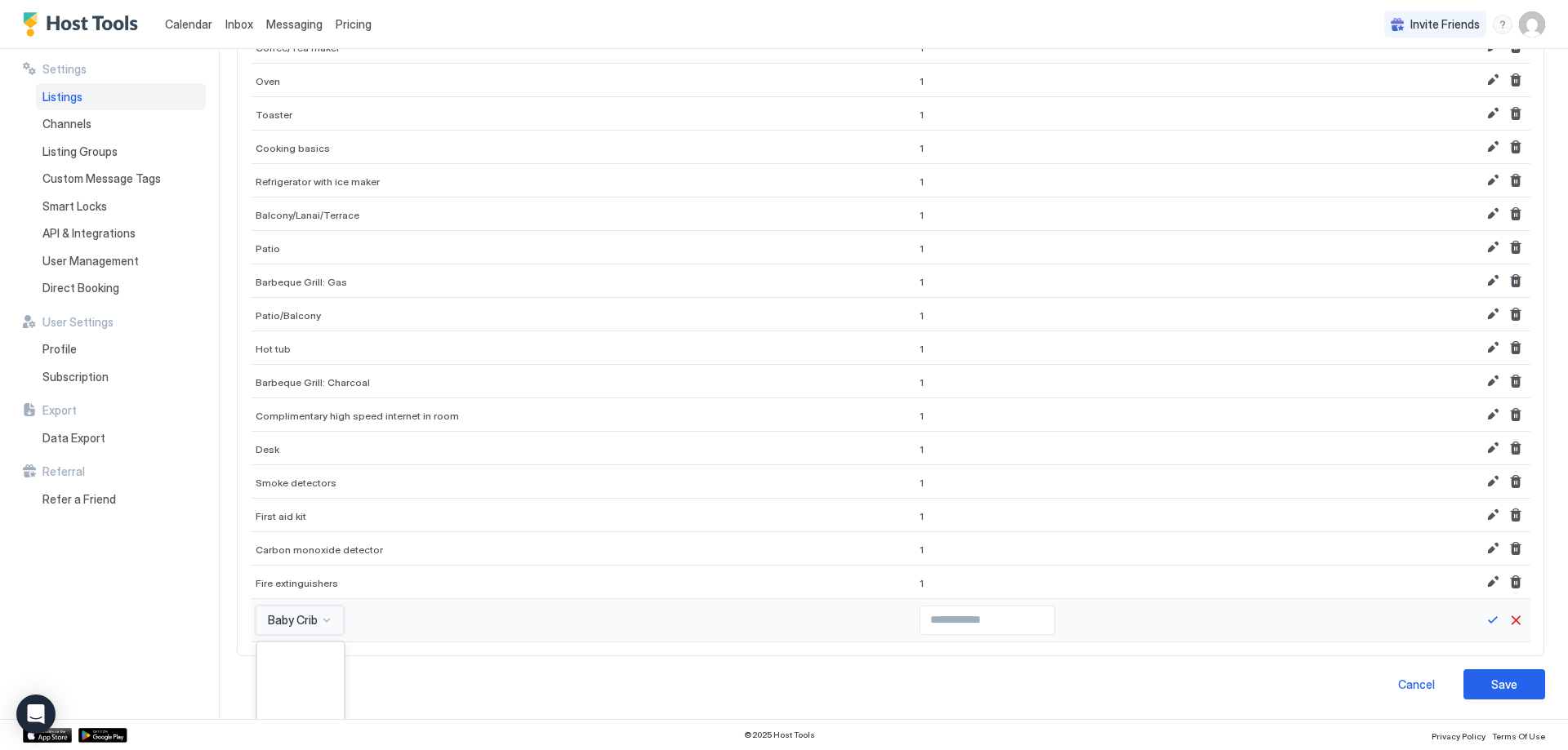
click at [301, 616] on div "option Baby Crib, selected. 561 results available. Use Up and Down to choose op…" at bounding box center [299, 621] width 88 height 29
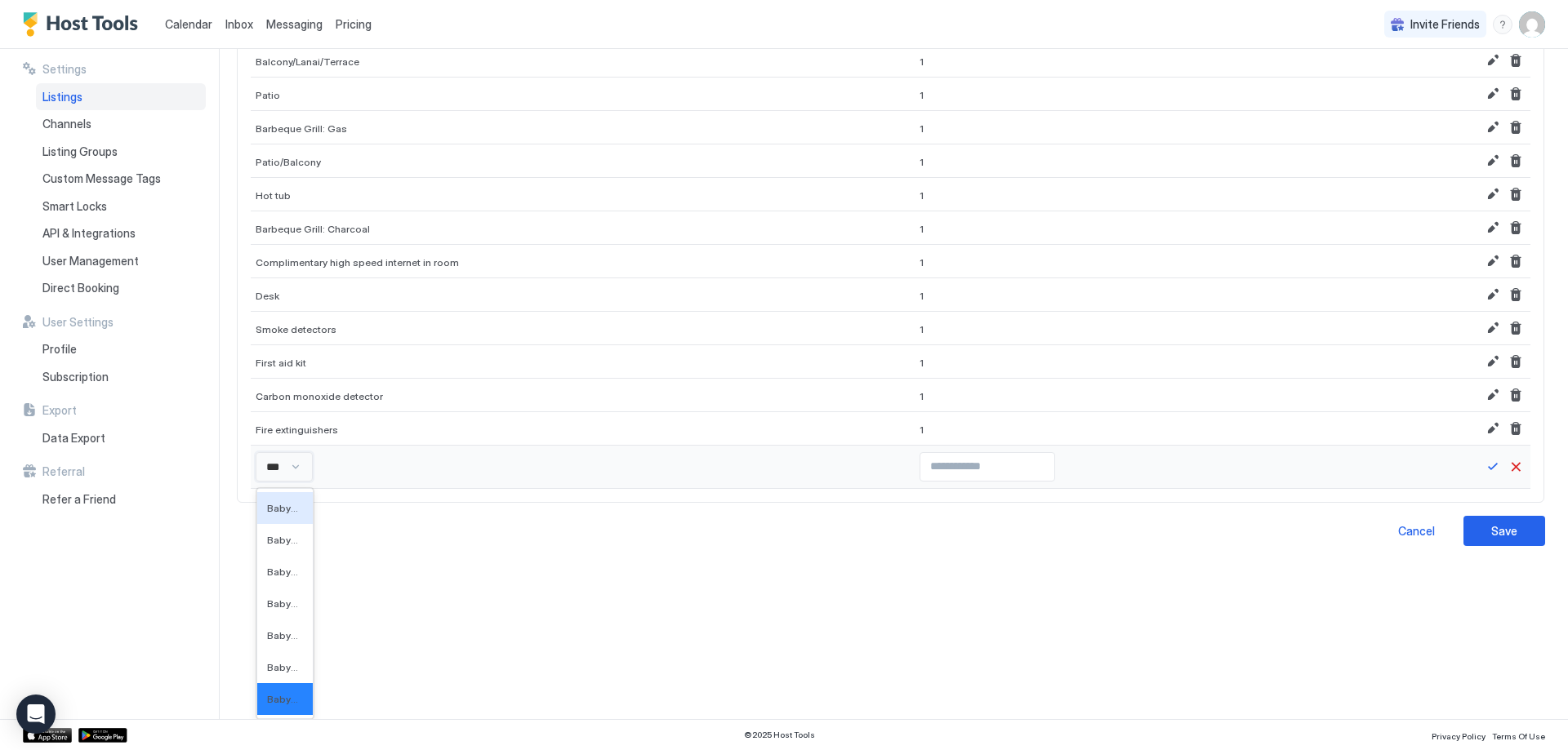
type input "****"
click at [282, 508] on span "Baby Sitting: On request" at bounding box center [286, 508] width 38 height 13
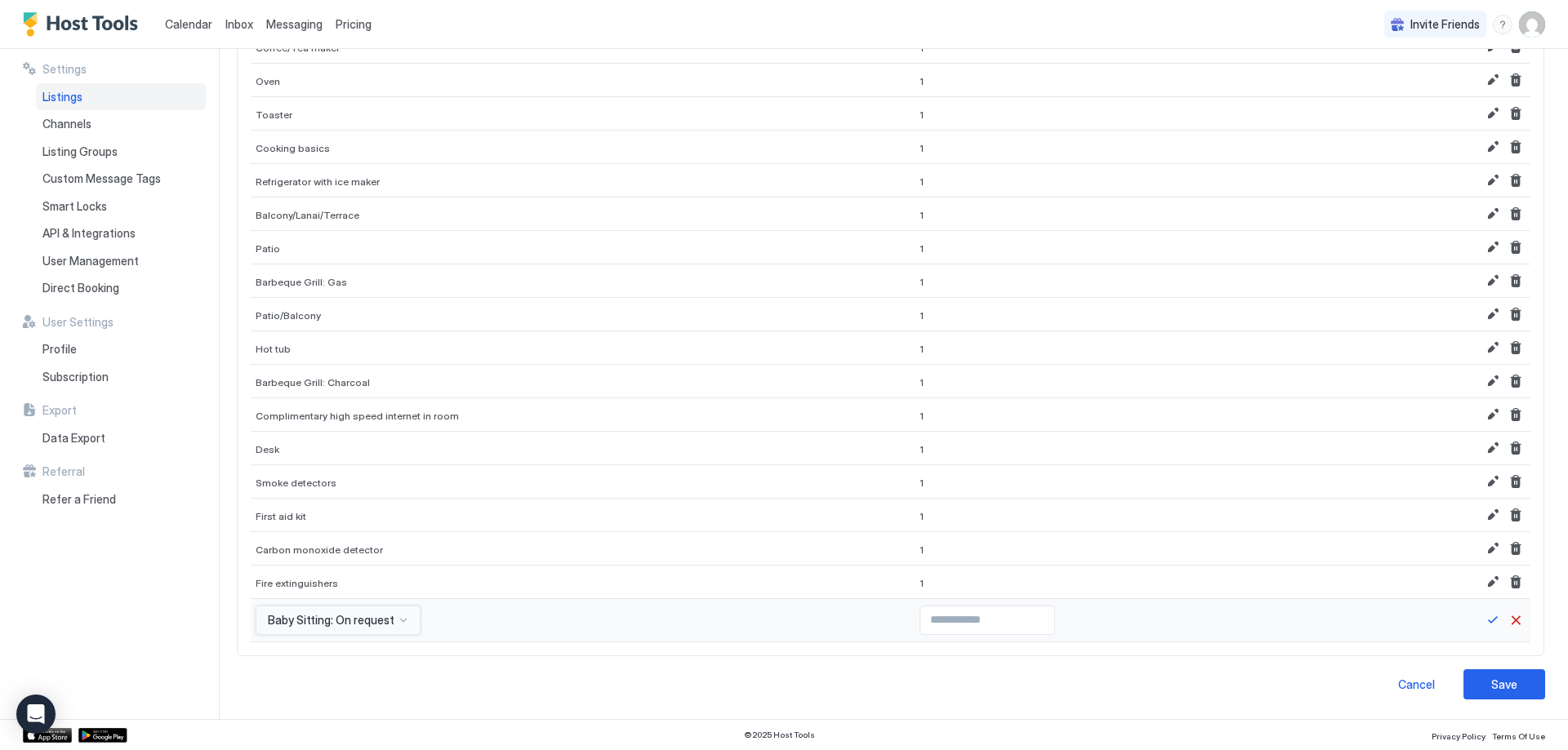
click at [331, 625] on div "option Baby Sitting: On request, selected. Baby Sitting: On request" at bounding box center [337, 621] width 165 height 29
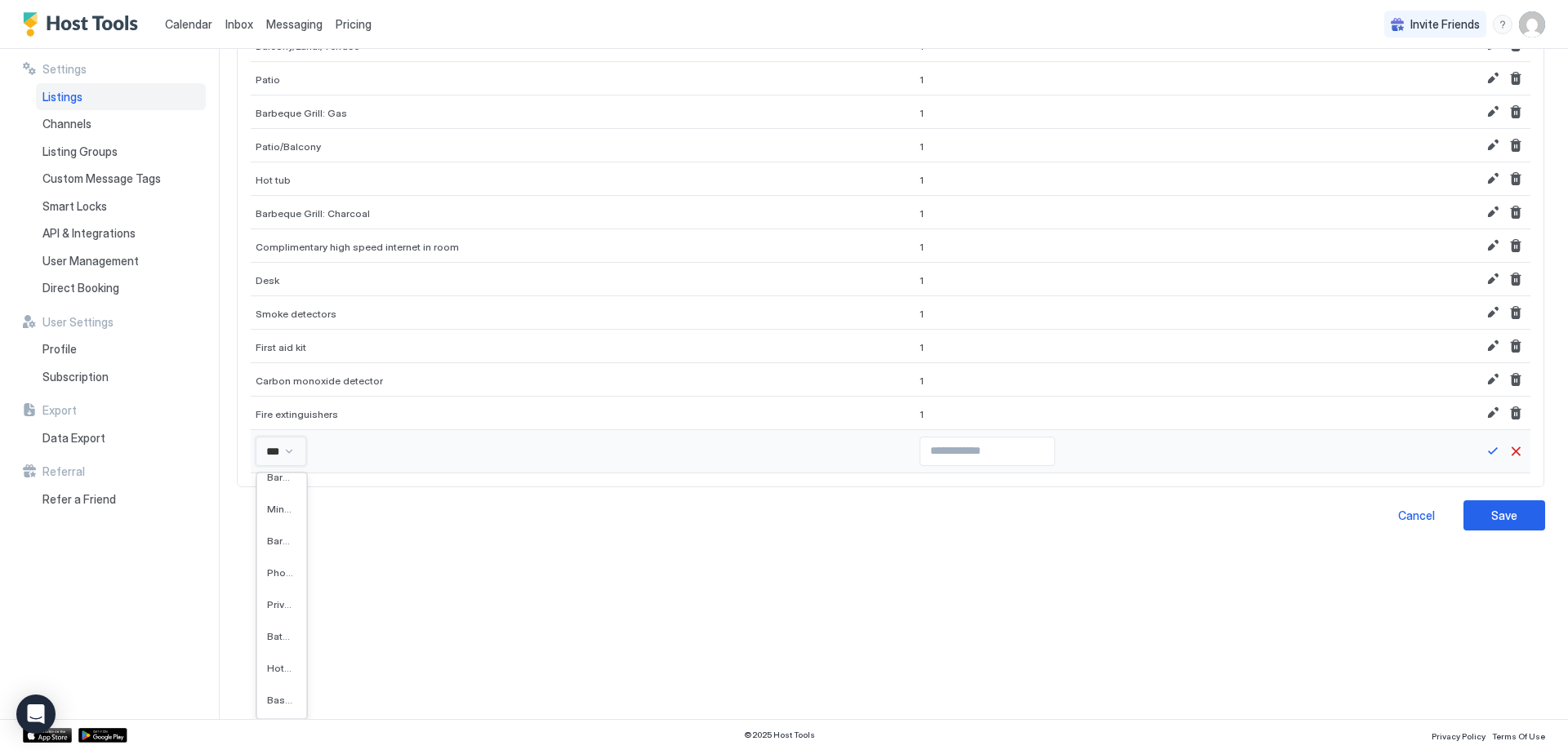
scroll to position [1142, 0]
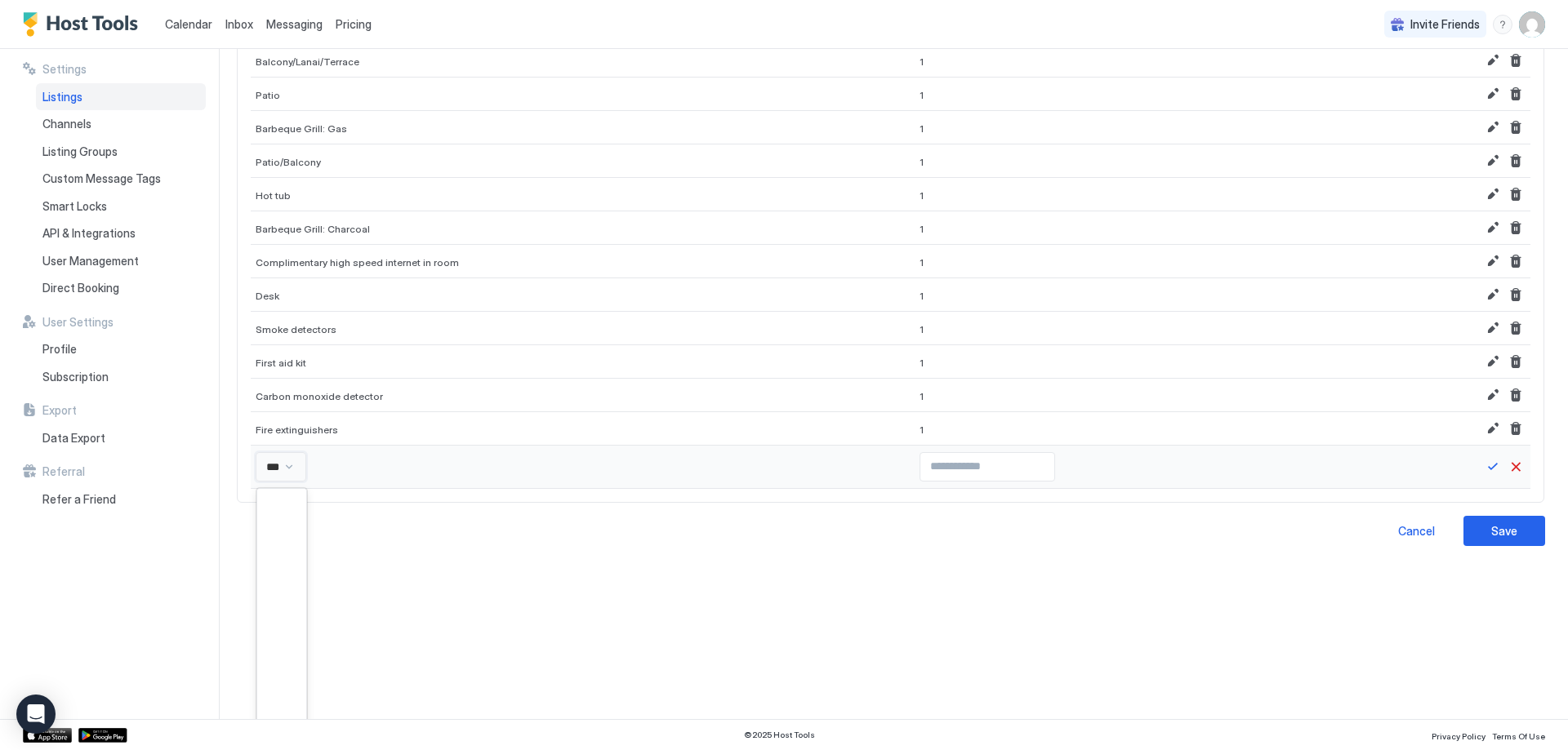
type input "****"
click at [289, 612] on div "Baby safety gates" at bounding box center [288, 603] width 62 height 32
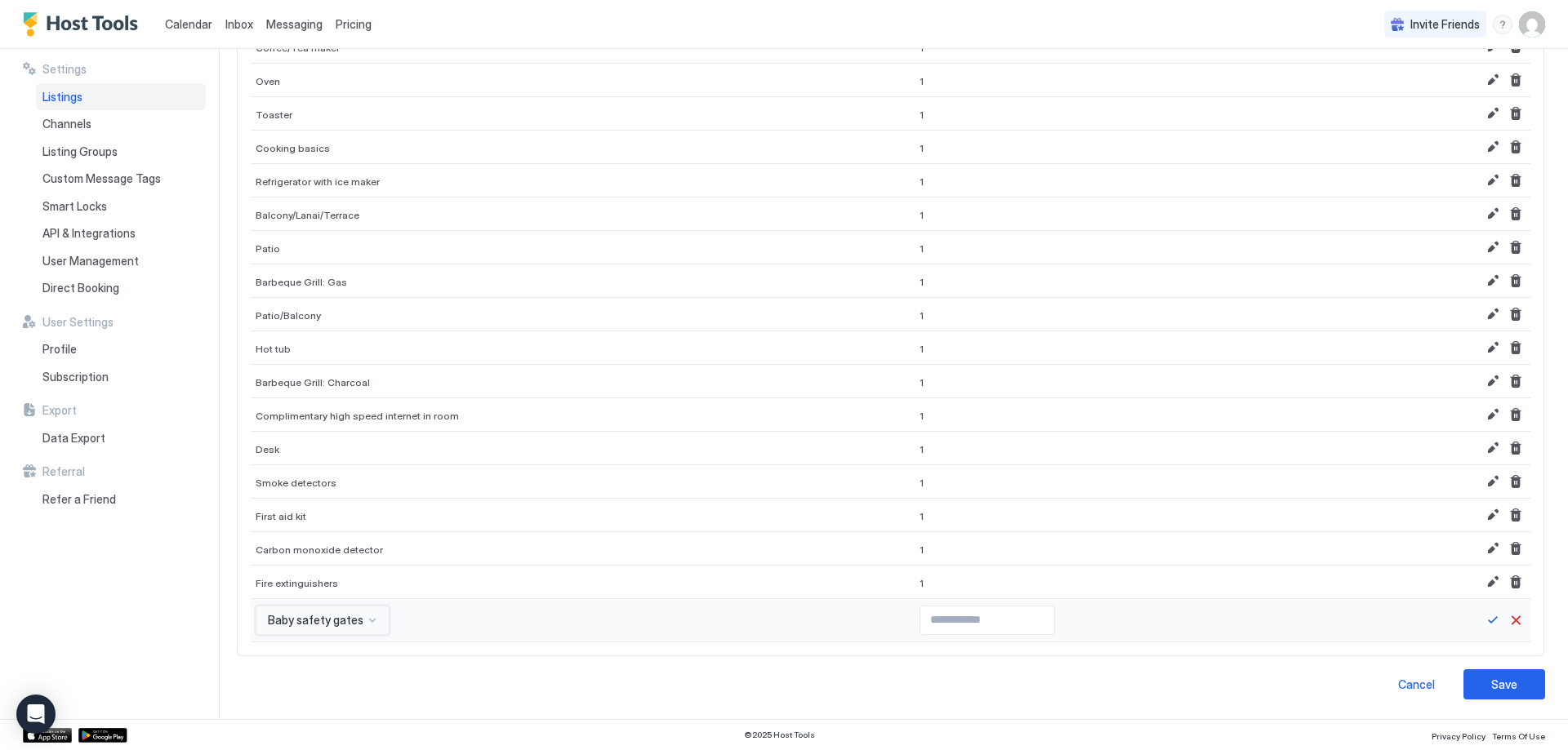
scroll to position [988, 0]
click at [971, 632] on input "Input Field" at bounding box center [987, 621] width 134 height 28
click at [992, 616] on input "*" at bounding box center [987, 621] width 134 height 28
type input "*"
click at [992, 616] on input "*" at bounding box center [987, 621] width 134 height 28
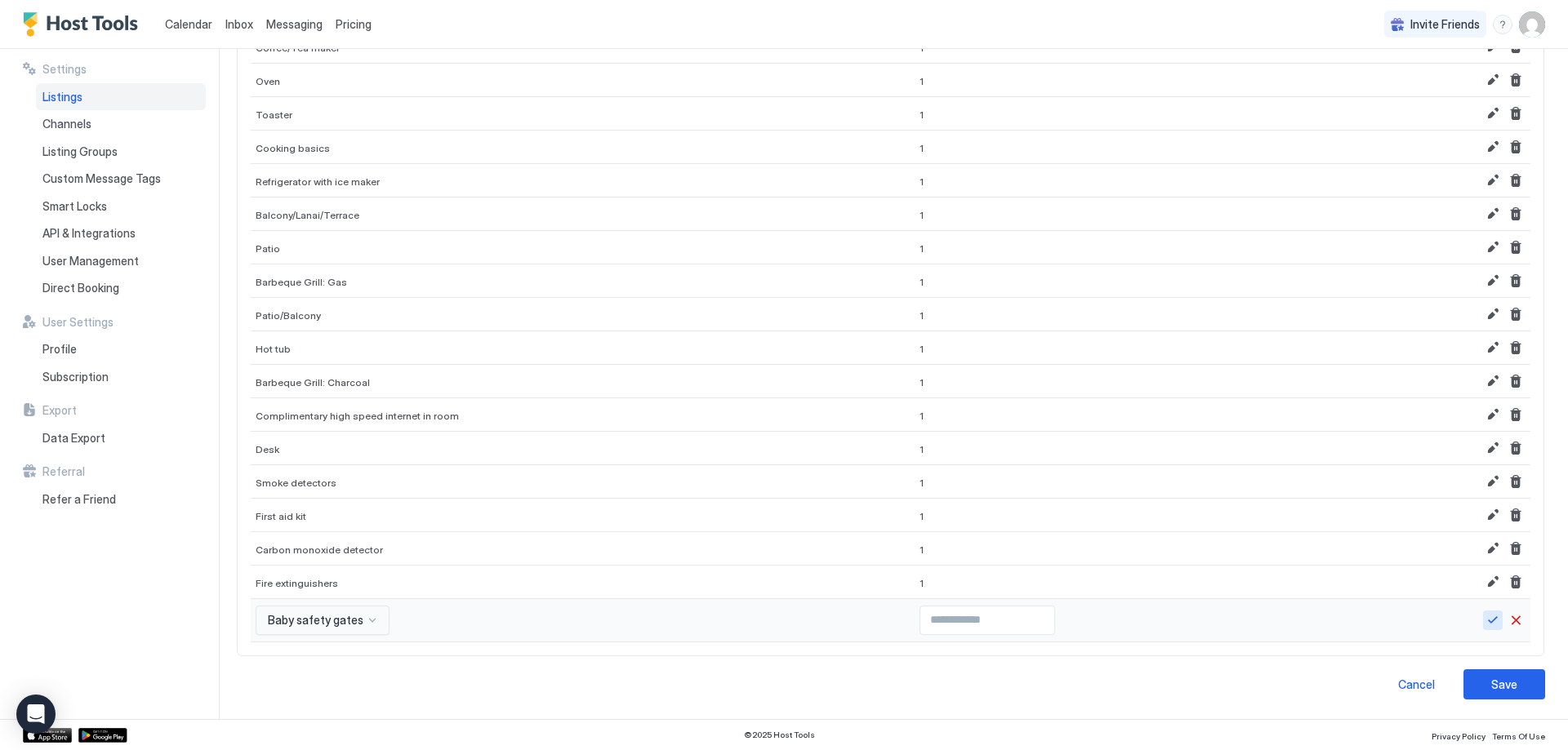
click at [1483, 623] on button "Save" at bounding box center [1493, 621] width 20 height 20
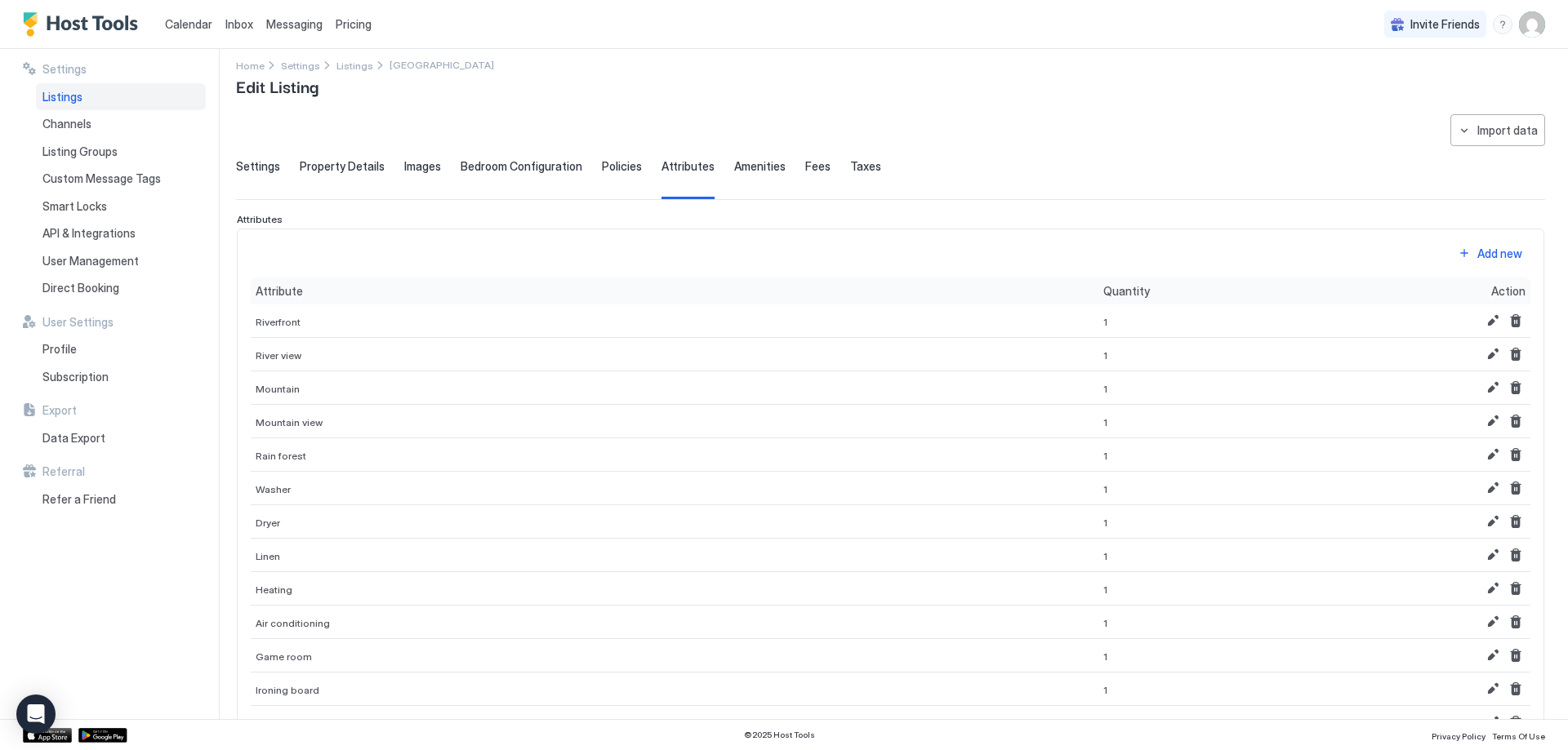
scroll to position [0, 0]
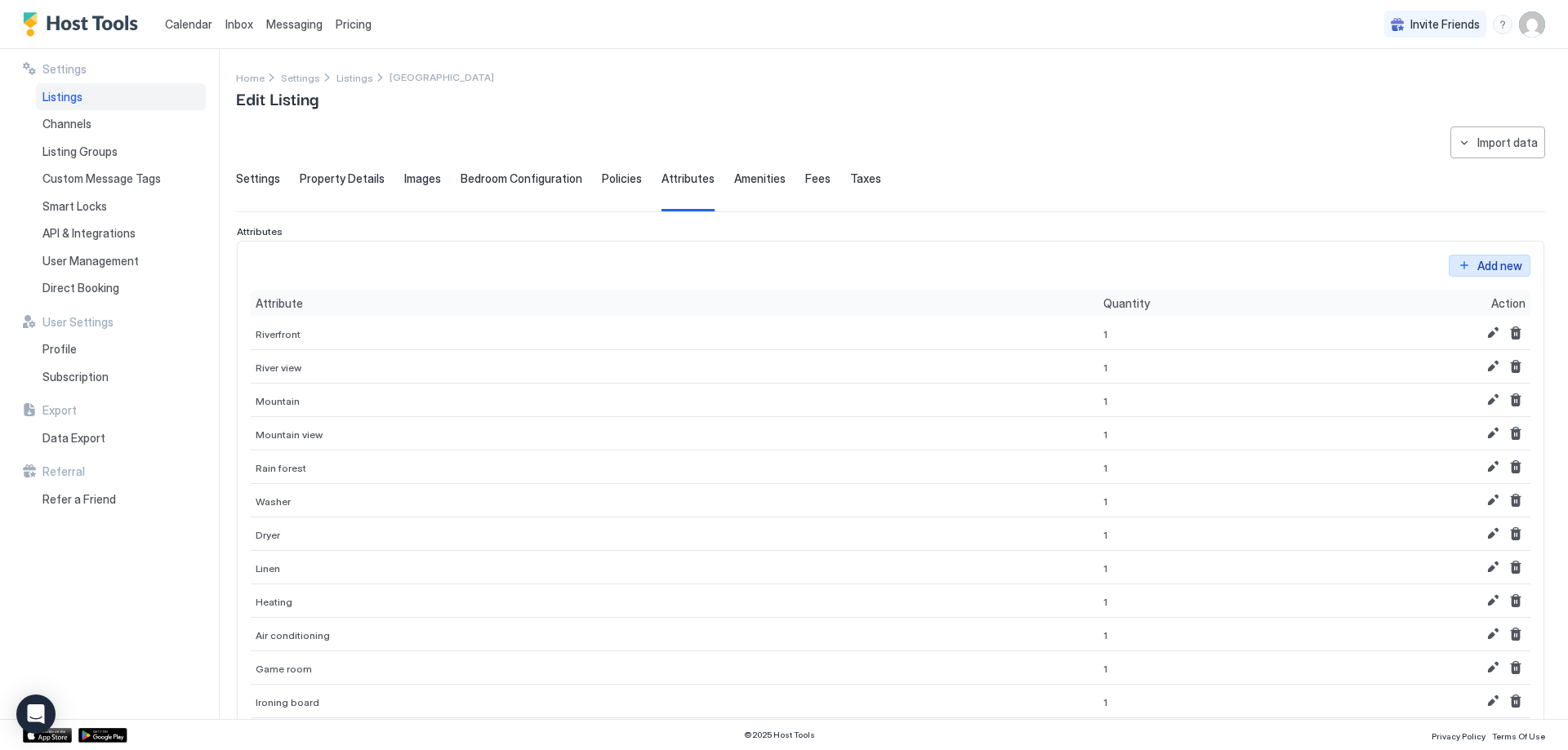
click at [1483, 271] on div "Add new" at bounding box center [1500, 265] width 45 height 17
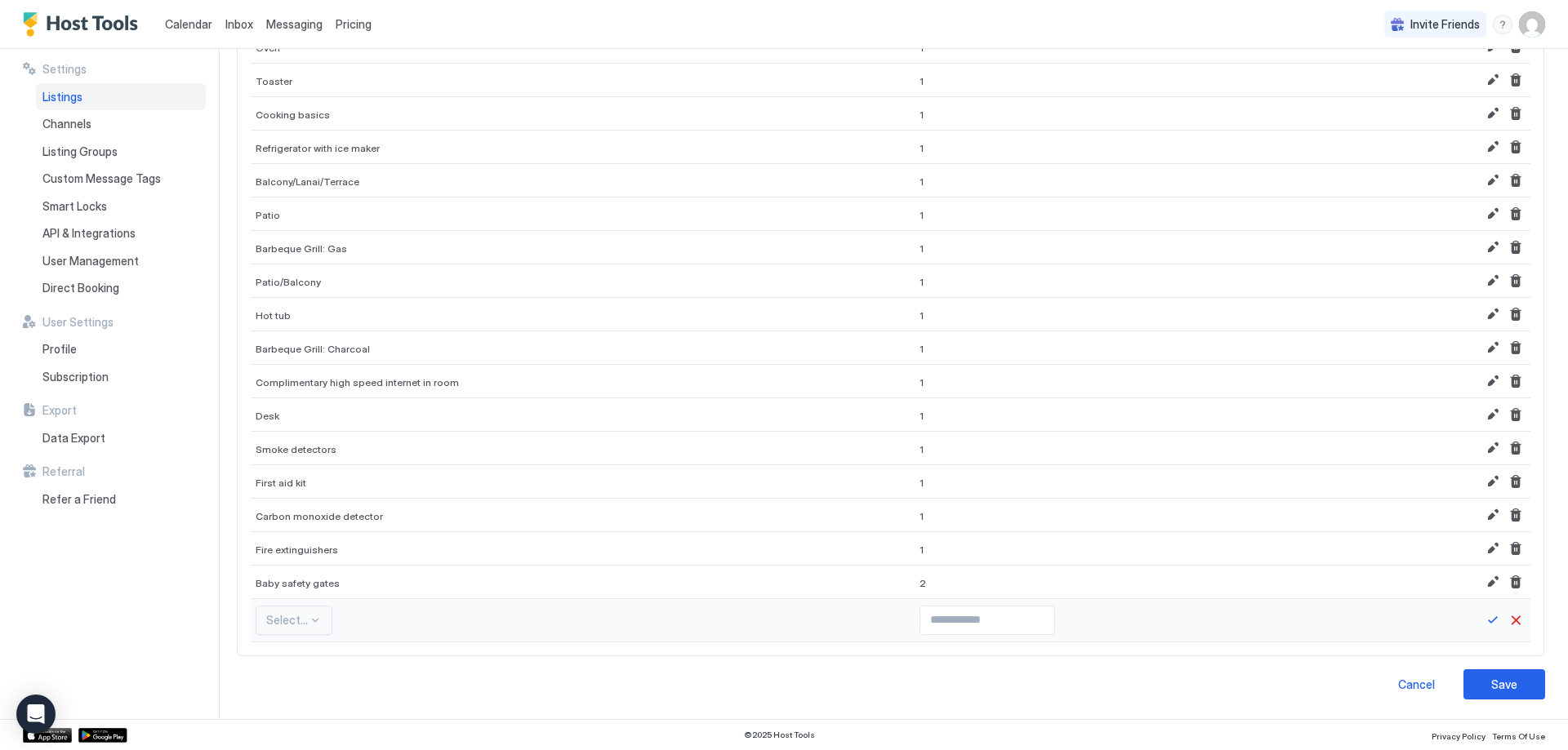
click at [314, 621] on div "Select..." at bounding box center [293, 621] width 77 height 29
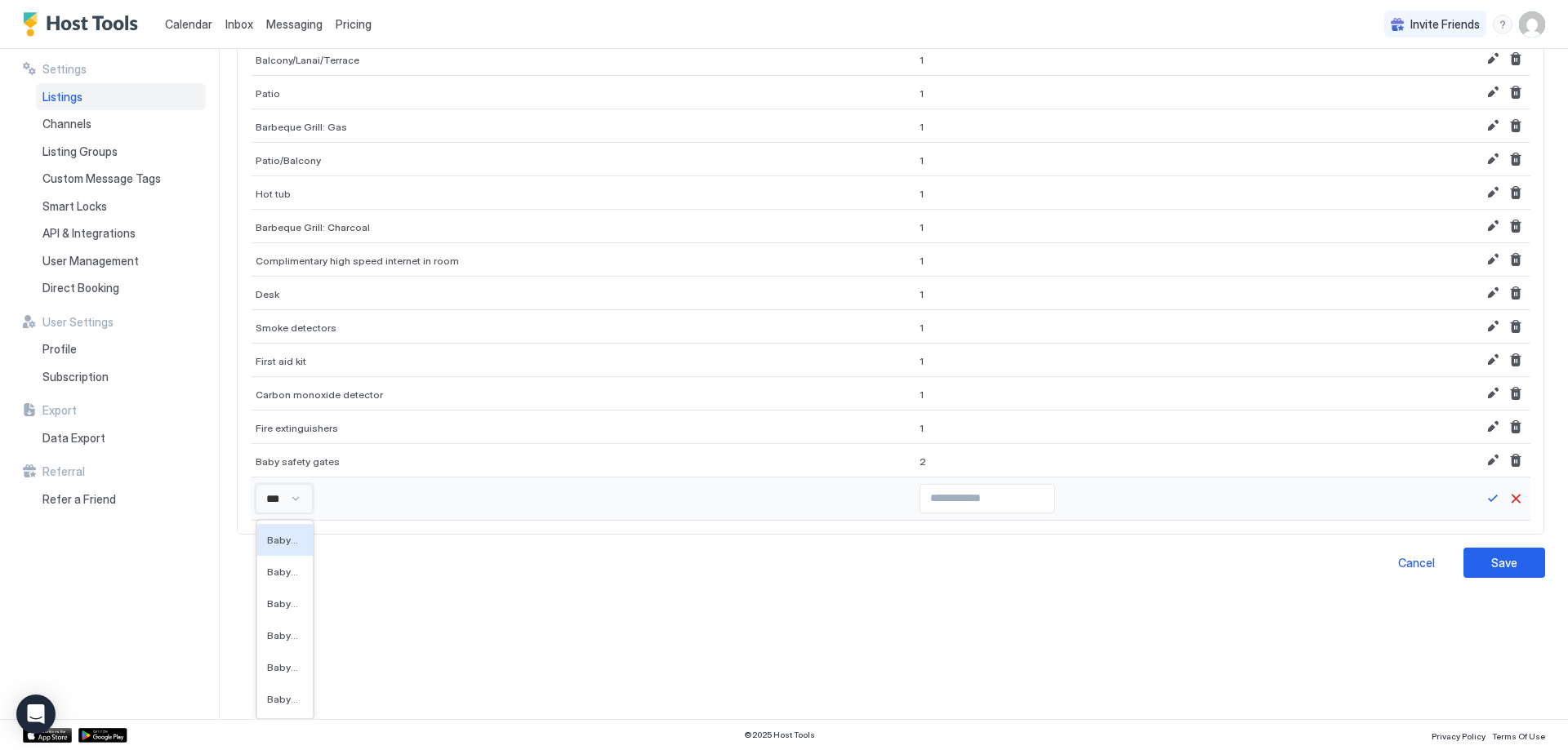
scroll to position [1143, 0]
type input "****"
click at [292, 636] on span "Baby listening device" at bounding box center [286, 636] width 38 height 13
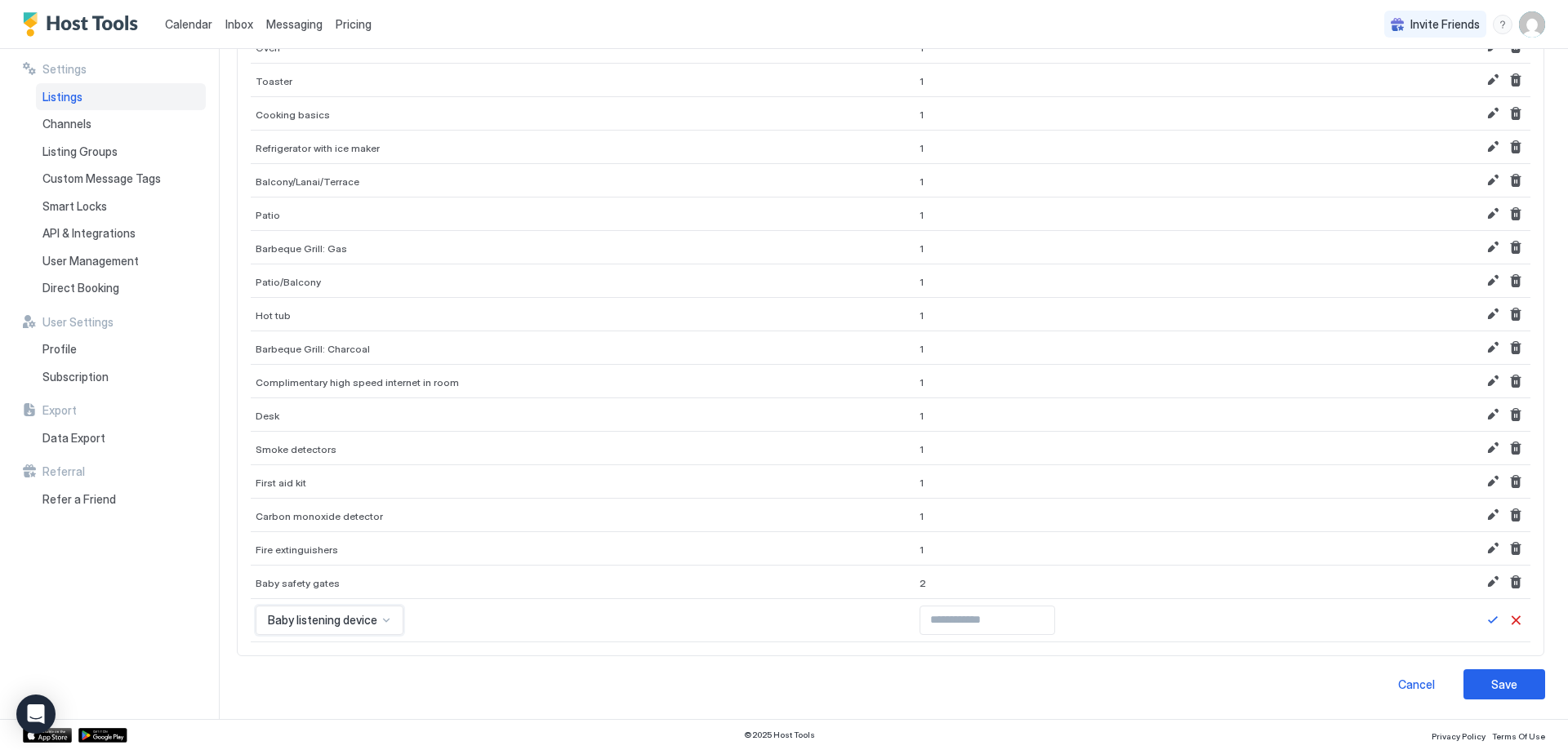
scroll to position [1021, 0]
click at [920, 614] on input "Input Field" at bounding box center [987, 621] width 134 height 28
type input "*"
click at [991, 613] on input "*" at bounding box center [987, 621] width 134 height 28
click at [1469, 623] on div at bounding box center [1449, 621] width 153 height 20
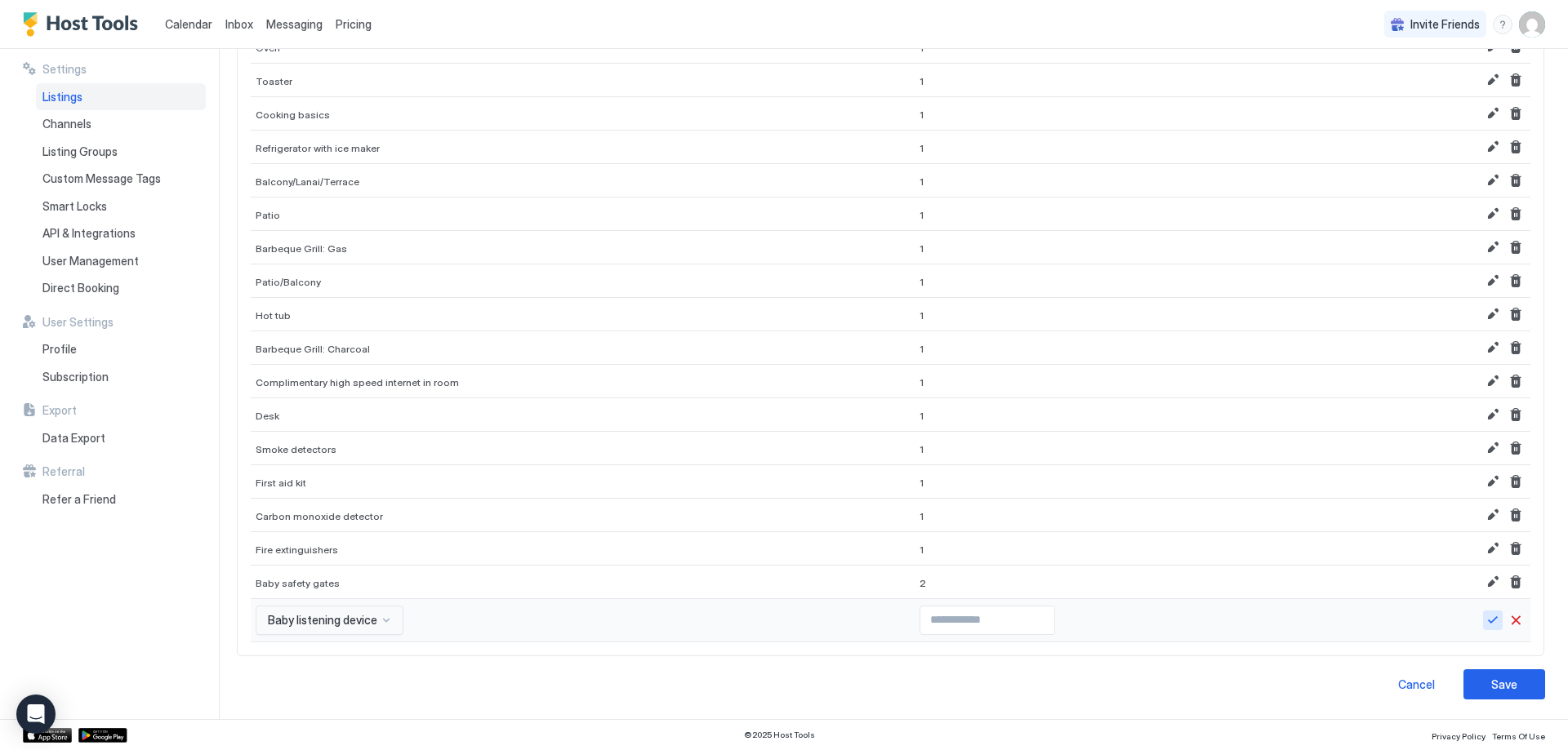
click at [1483, 622] on button "Save" at bounding box center [1493, 621] width 20 height 20
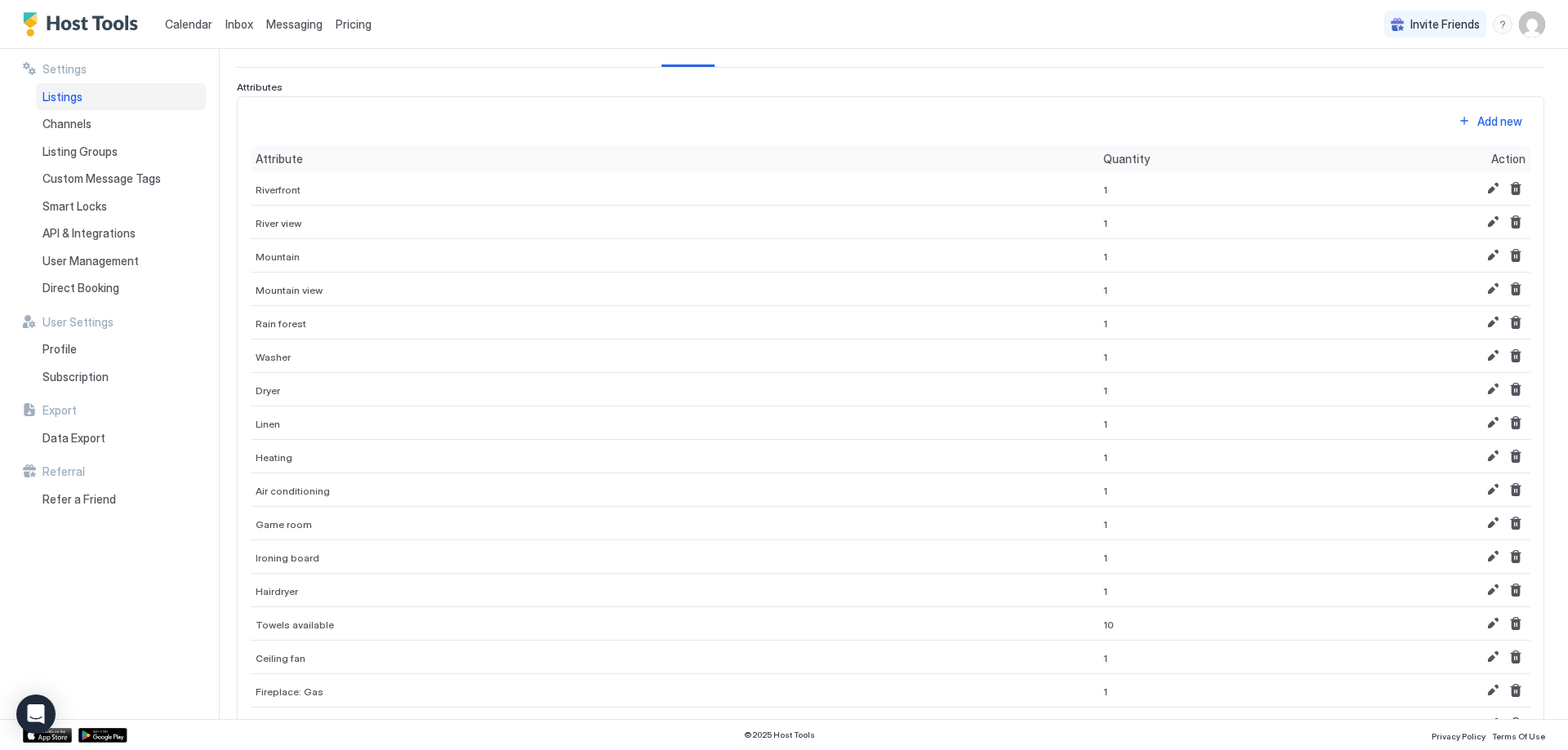
scroll to position [0, 0]
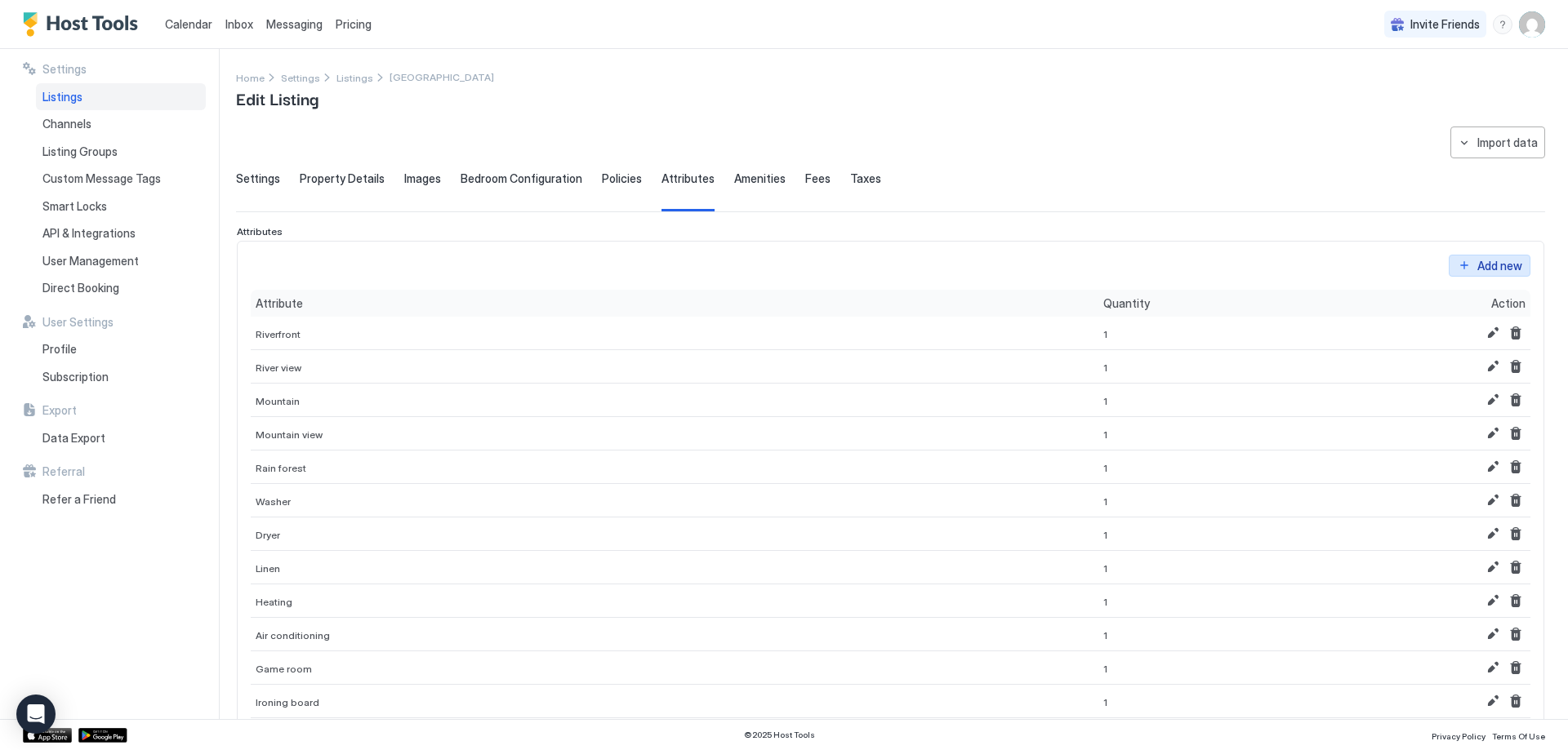
click at [1478, 266] on div "Add new" at bounding box center [1500, 265] width 45 height 17
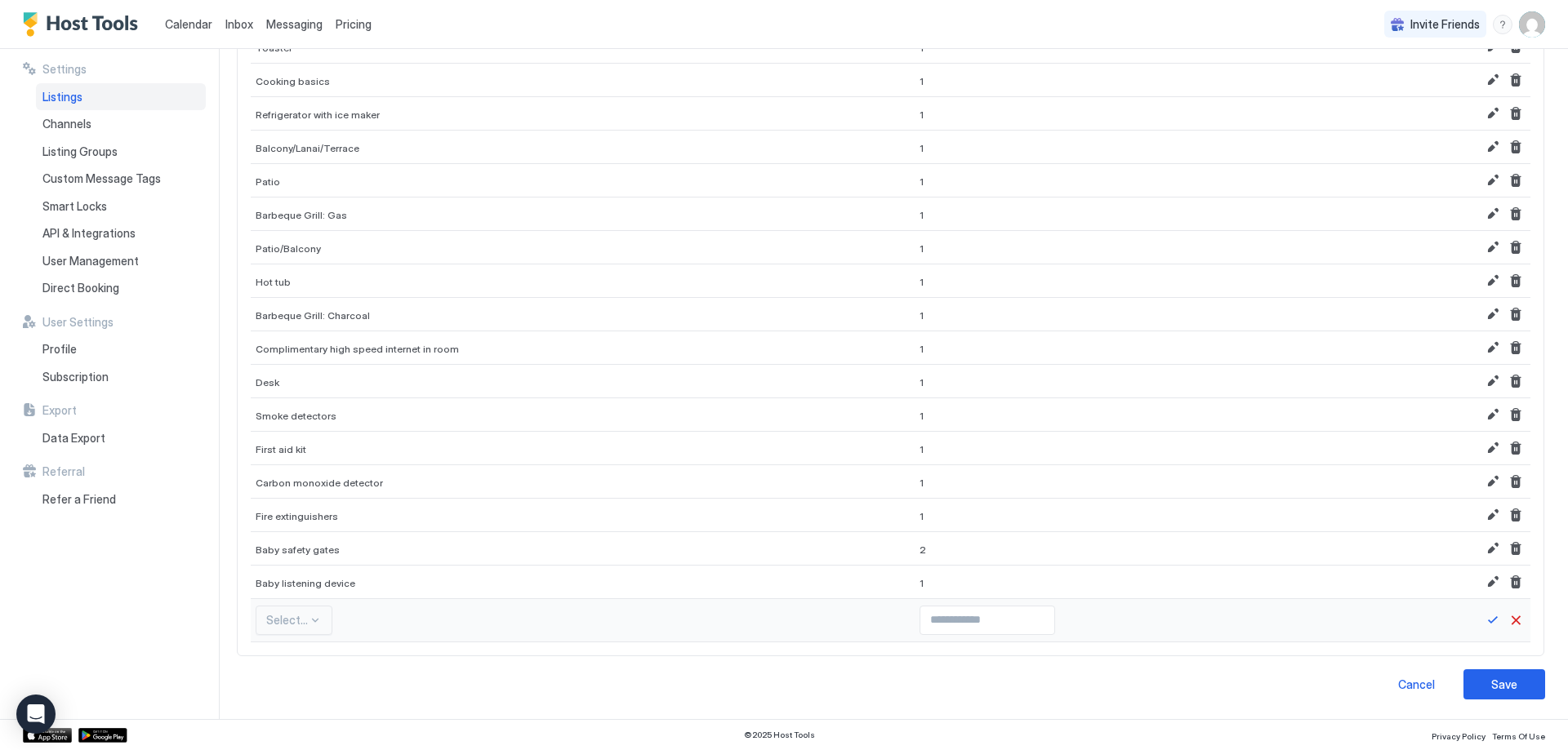
click at [317, 616] on div "Select..." at bounding box center [293, 621] width 77 height 29
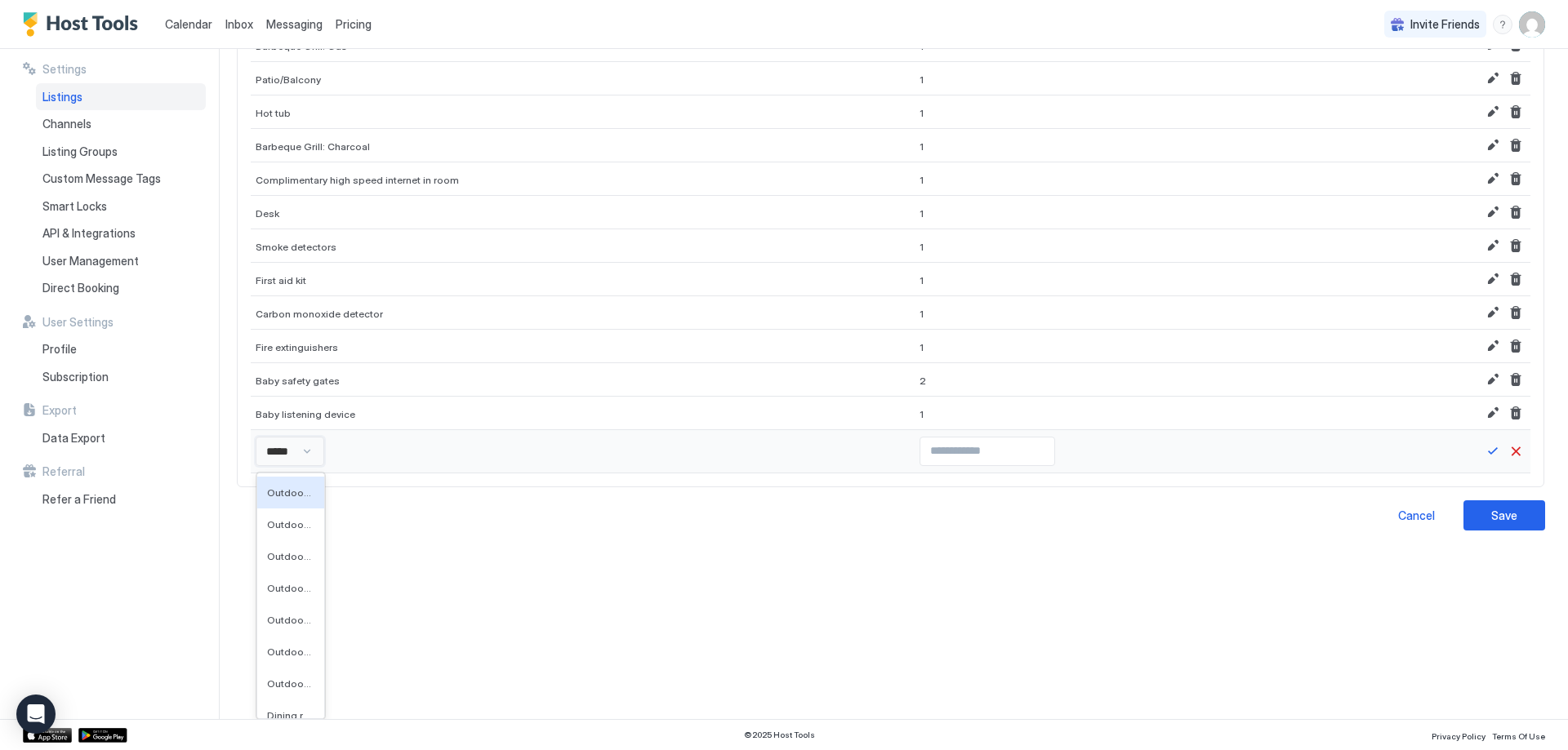
type input "******"
drag, startPoint x: 317, startPoint y: 616, endPoint x: 285, endPoint y: 596, distance: 37.7
click at [285, 594] on div "Dining Table" at bounding box center [290, 581] width 67 height 32
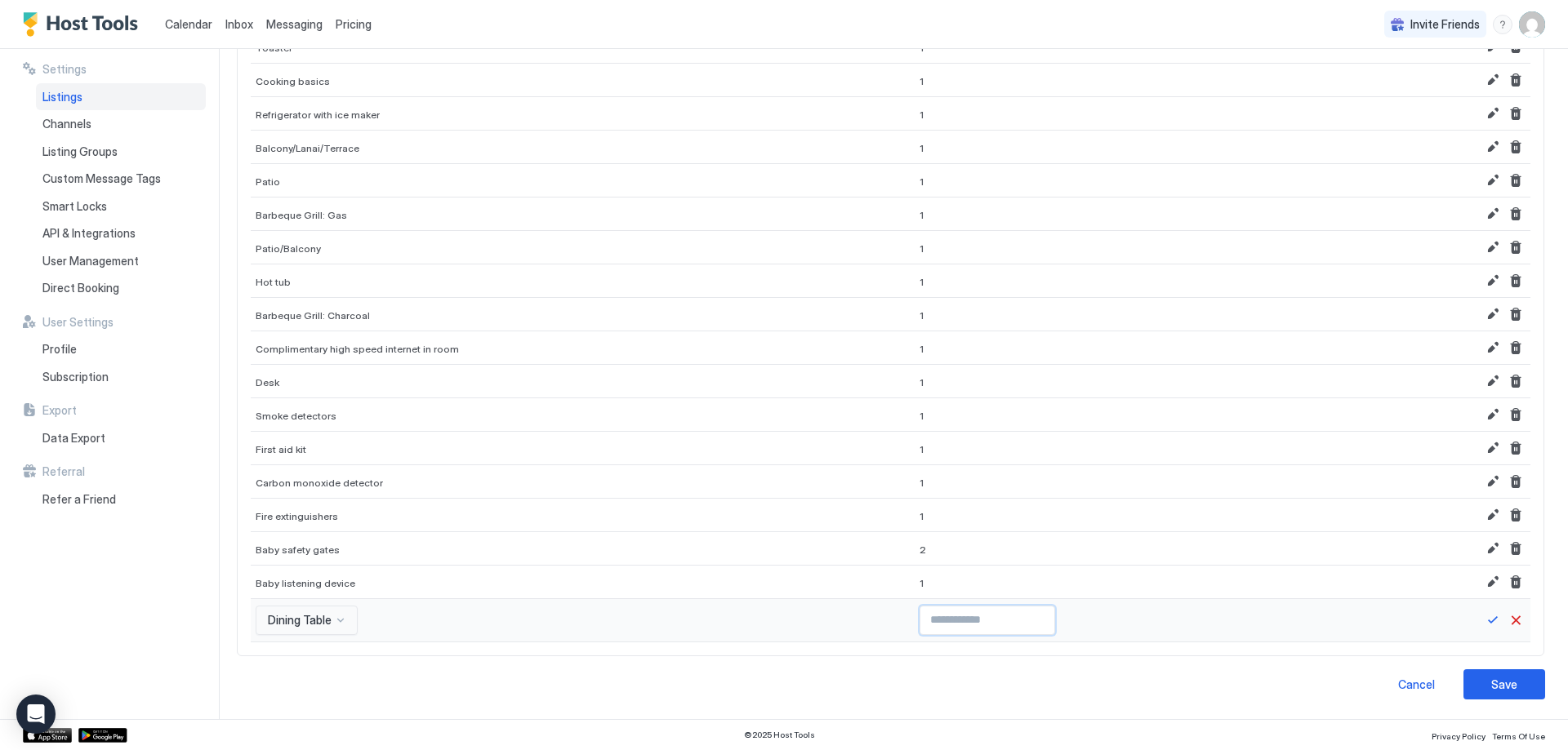
type input "*"
click at [989, 618] on input "*" at bounding box center [987, 621] width 134 height 28
click at [1483, 616] on button "Save" at bounding box center [1493, 621] width 20 height 20
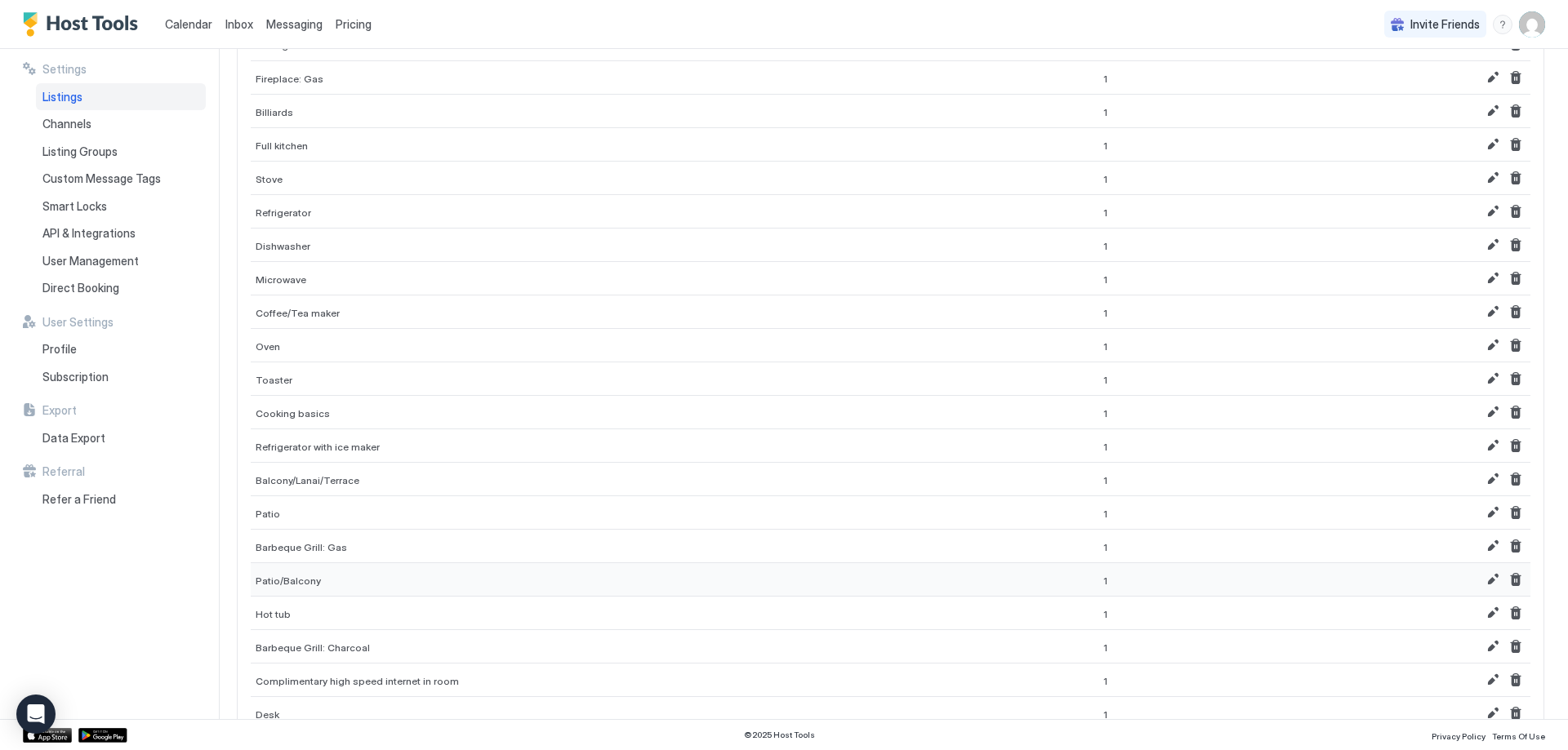
scroll to position [0, 0]
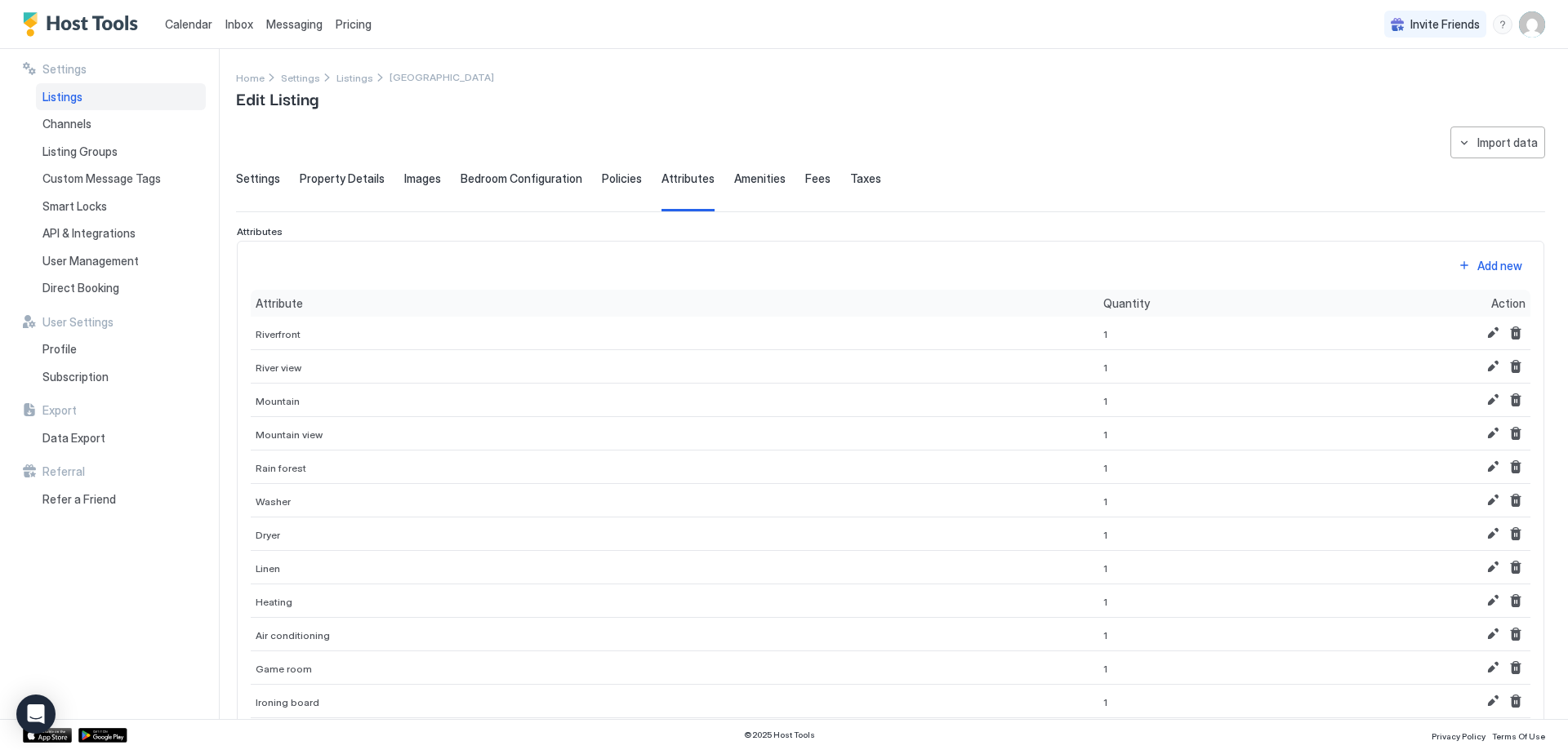
click at [1478, 272] on div "Add new" at bounding box center [1500, 265] width 45 height 17
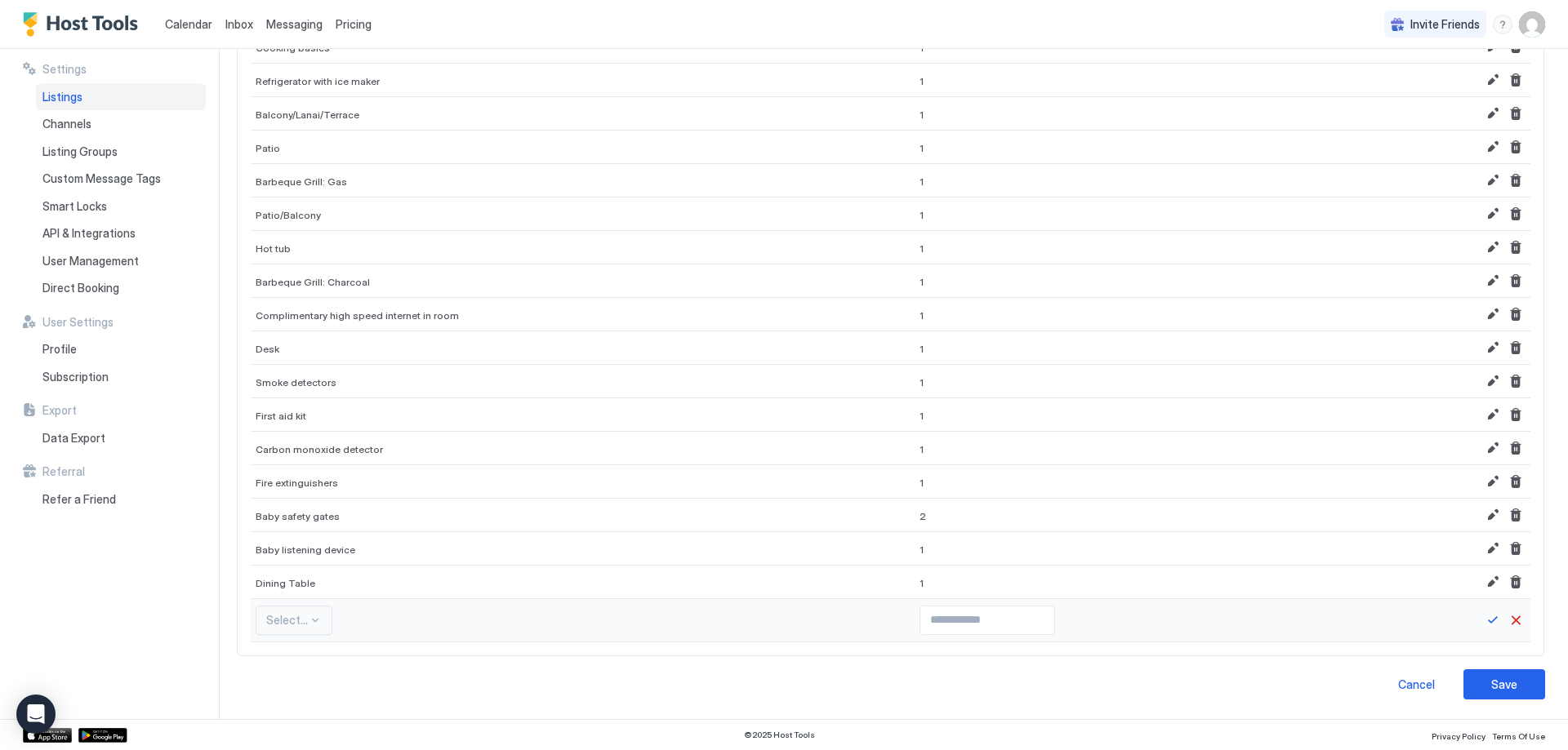
click at [289, 622] on div "Select..." at bounding box center [293, 621] width 77 height 29
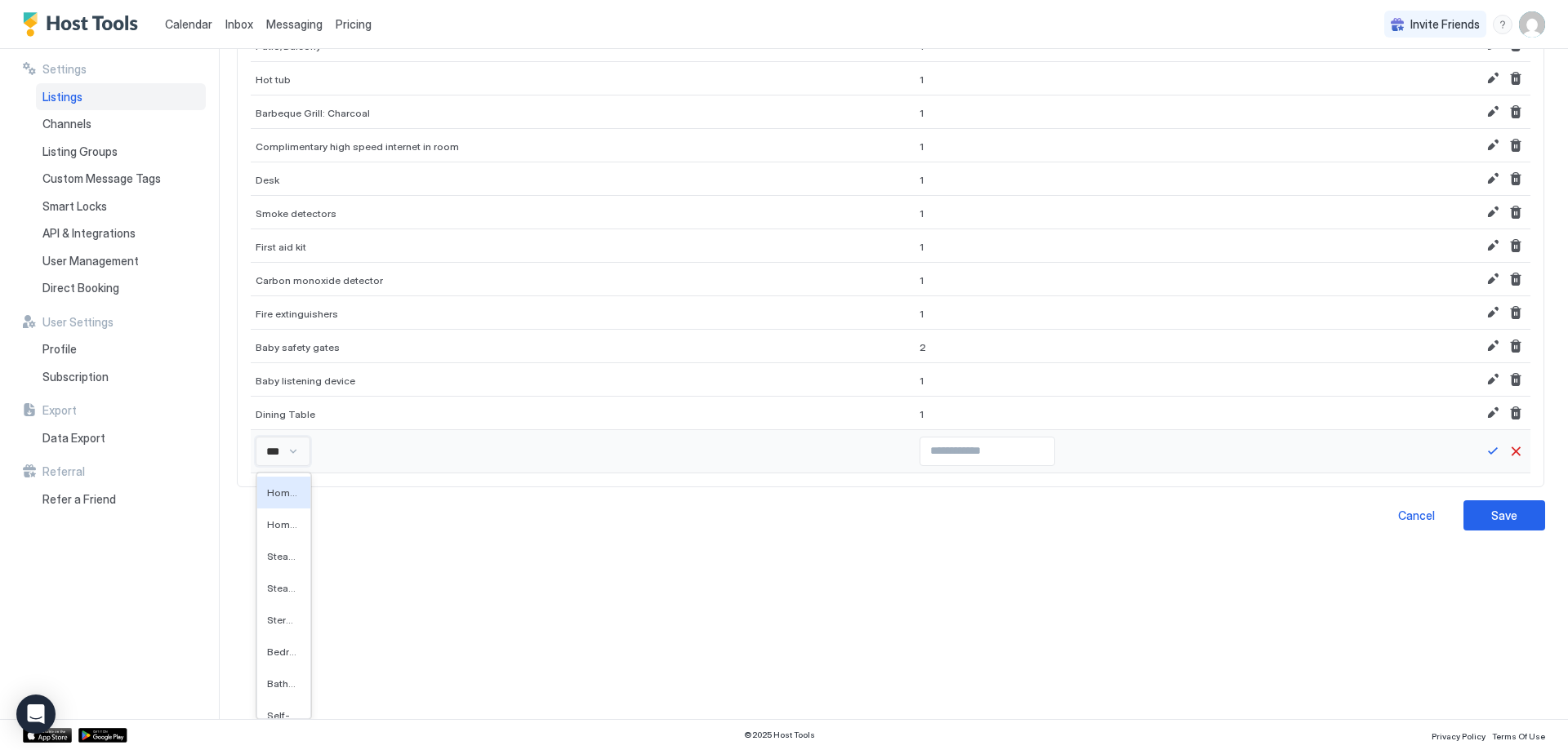
type input "****"
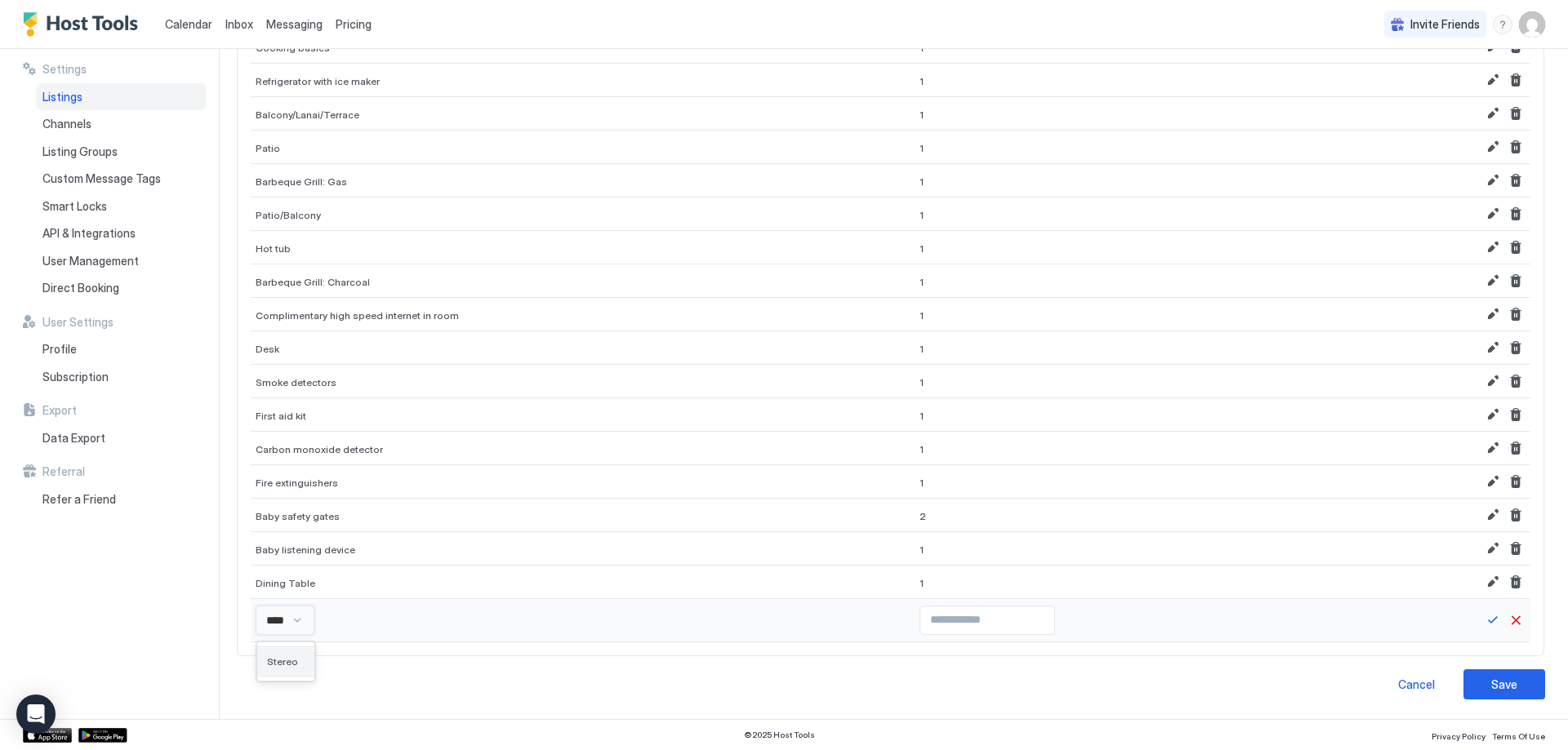
click at [286, 661] on span "Stereo" at bounding box center [282, 662] width 31 height 13
click at [920, 615] on input "Input Field" at bounding box center [987, 621] width 134 height 28
type input "*"
click at [998, 615] on input "*" at bounding box center [987, 621] width 134 height 28
click at [1474, 609] on div at bounding box center [1449, 621] width 163 height 43
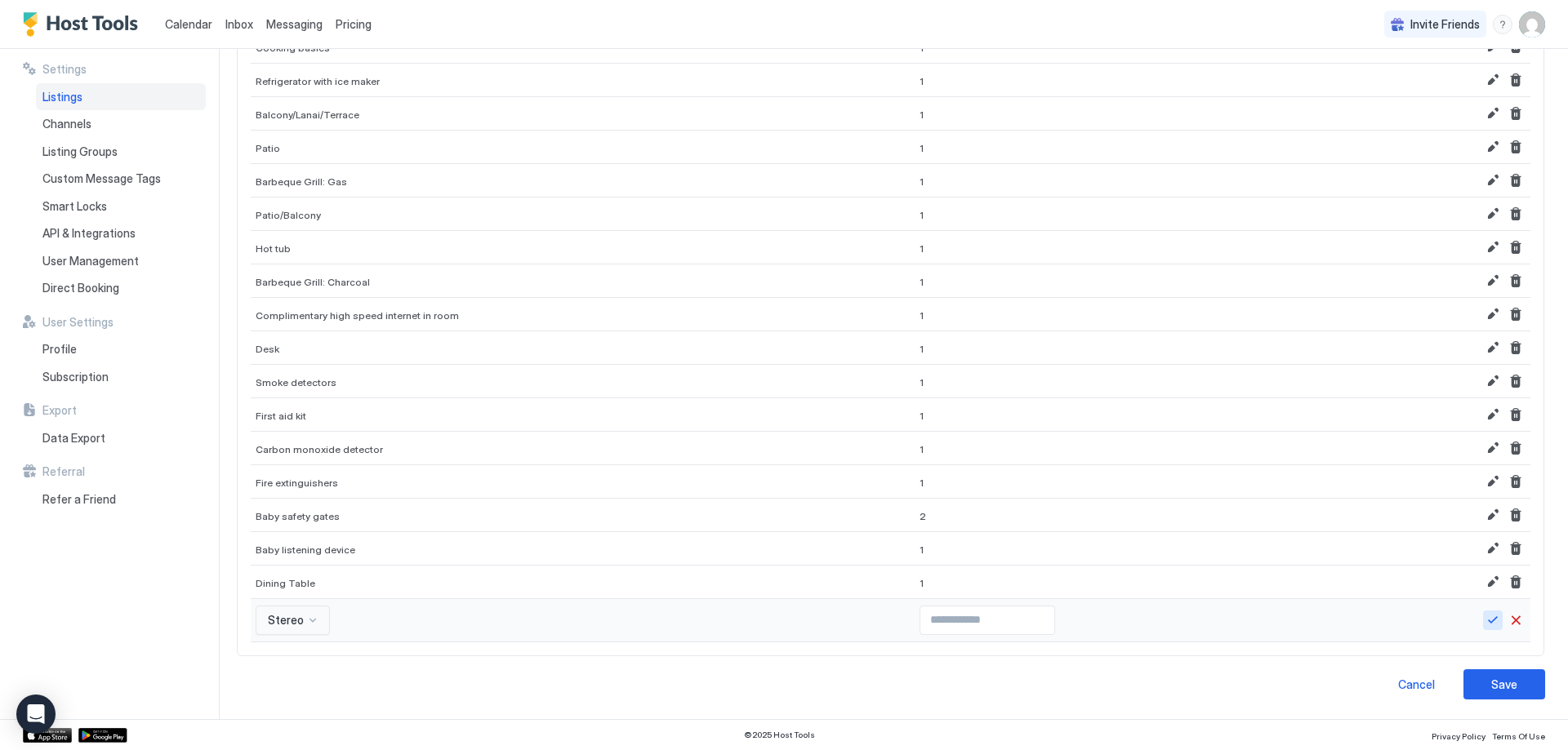
click at [1483, 615] on button "Save" at bounding box center [1493, 621] width 20 height 20
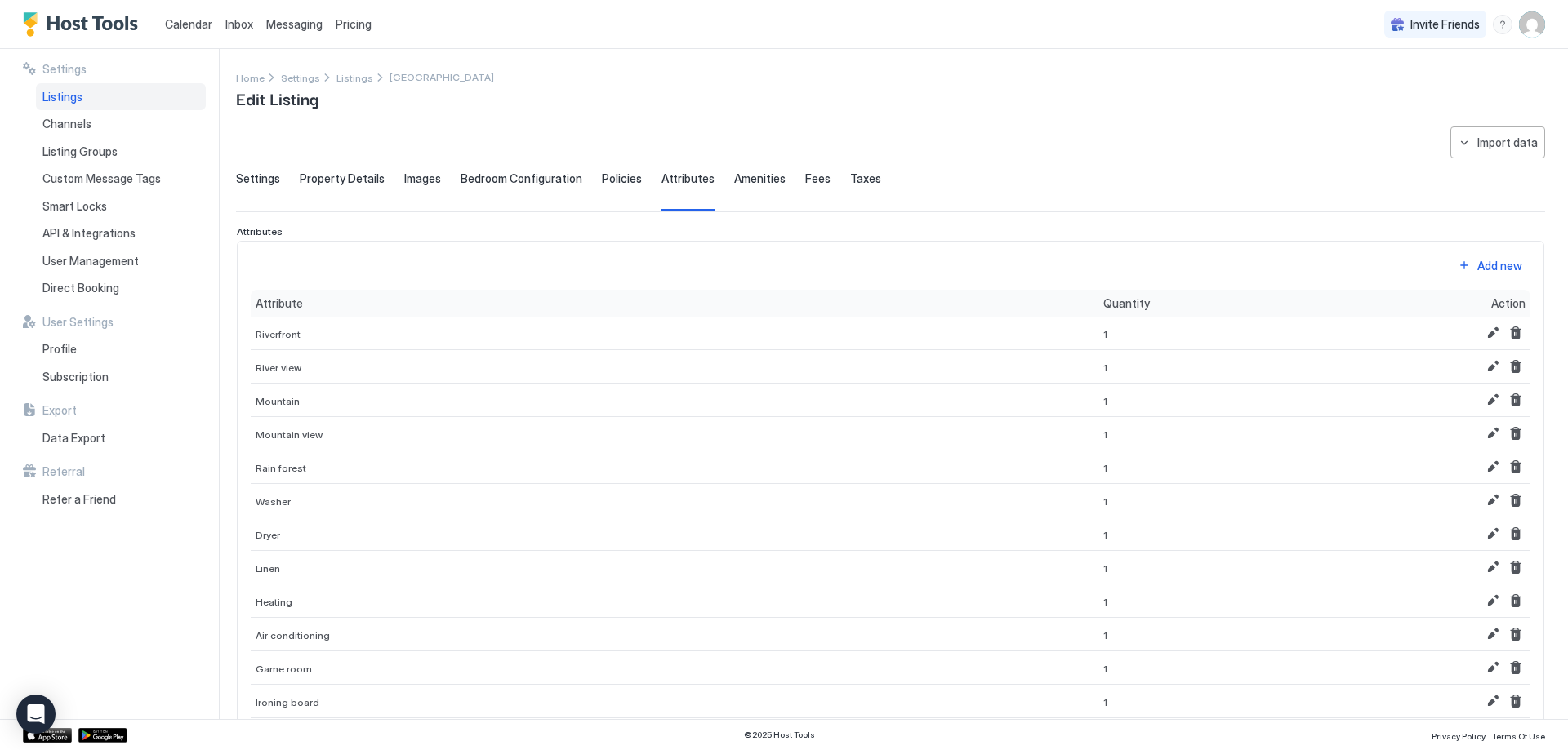
click at [1478, 257] on div "Add new" at bounding box center [1500, 265] width 45 height 17
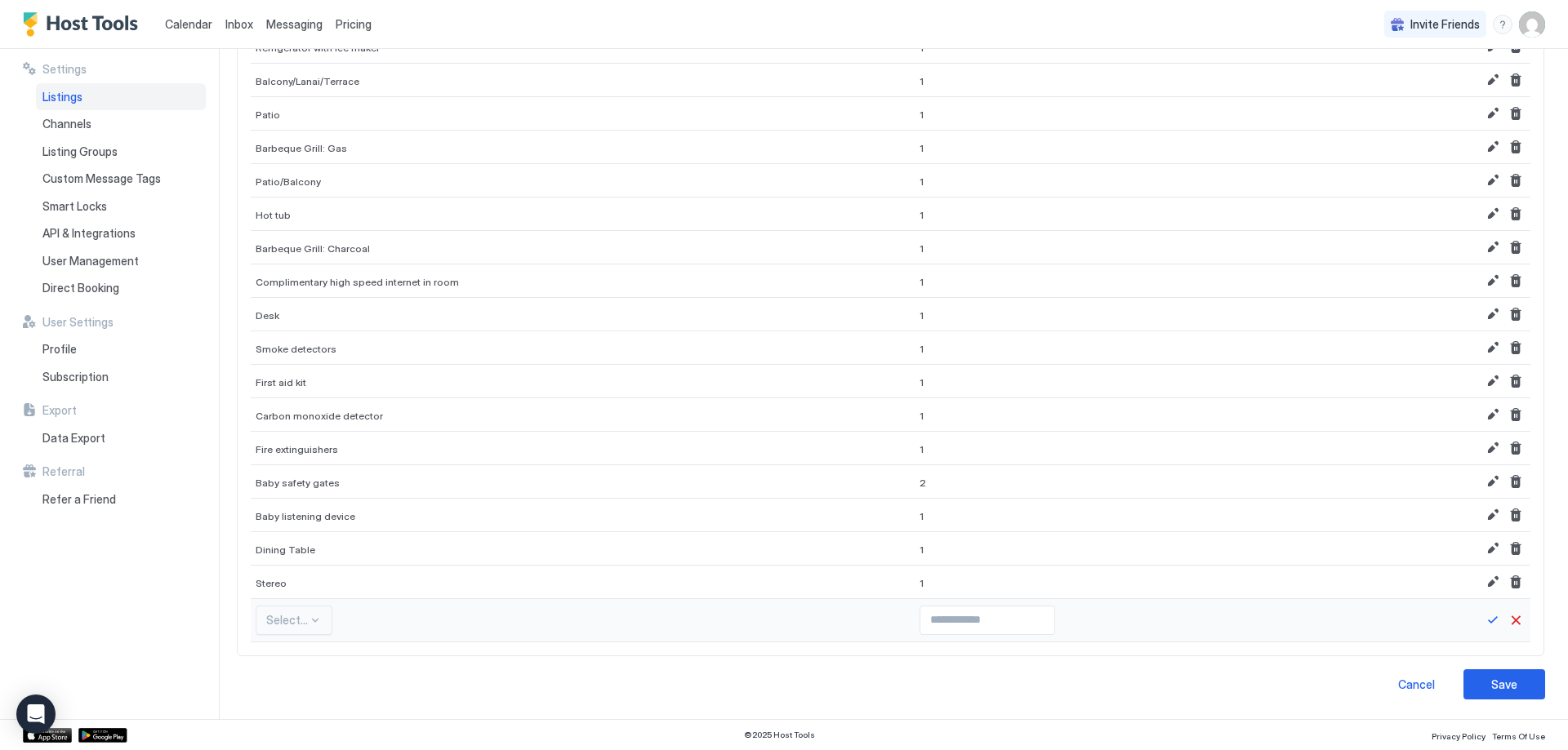
click at [290, 624] on div "Select..." at bounding box center [293, 621] width 77 height 29
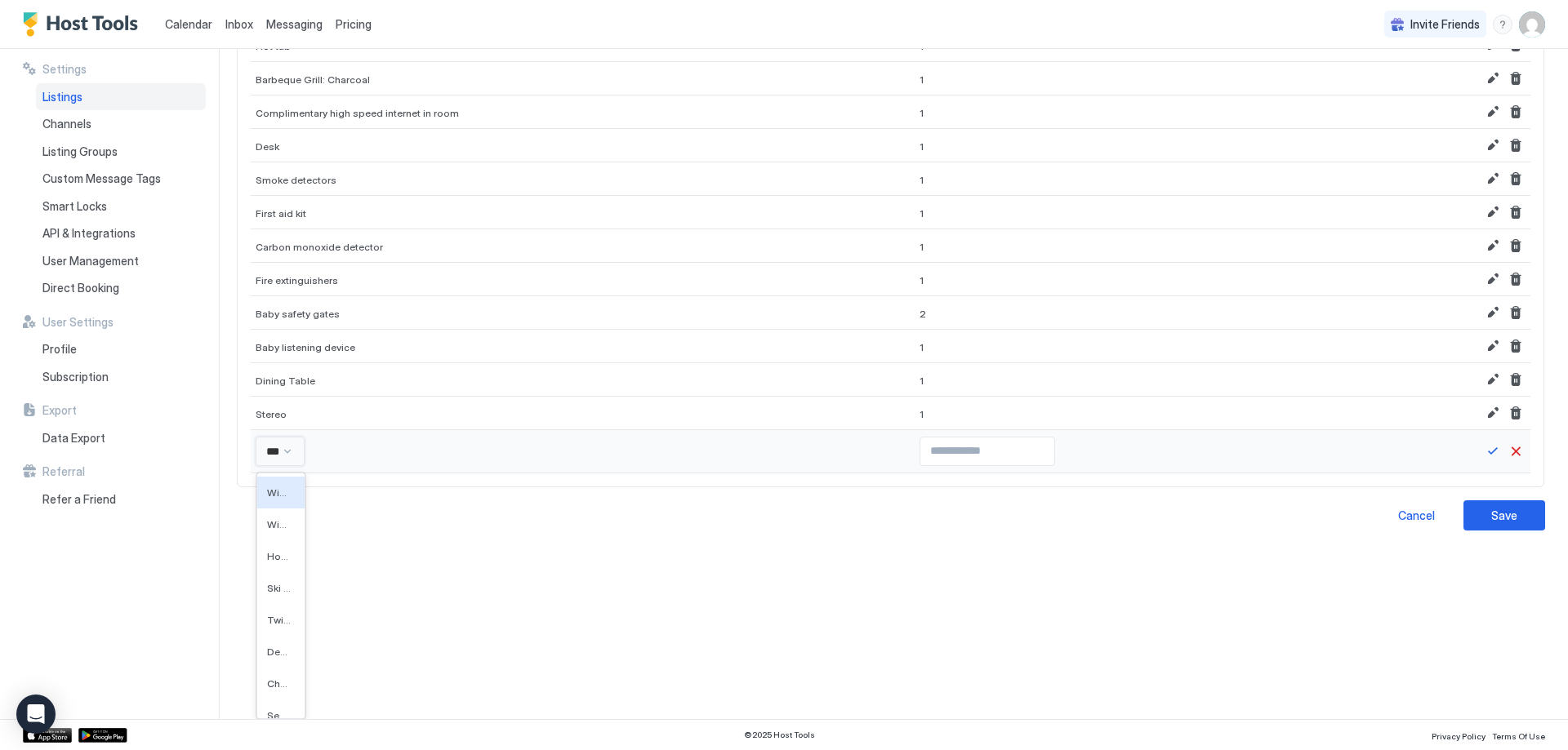
type input "****"
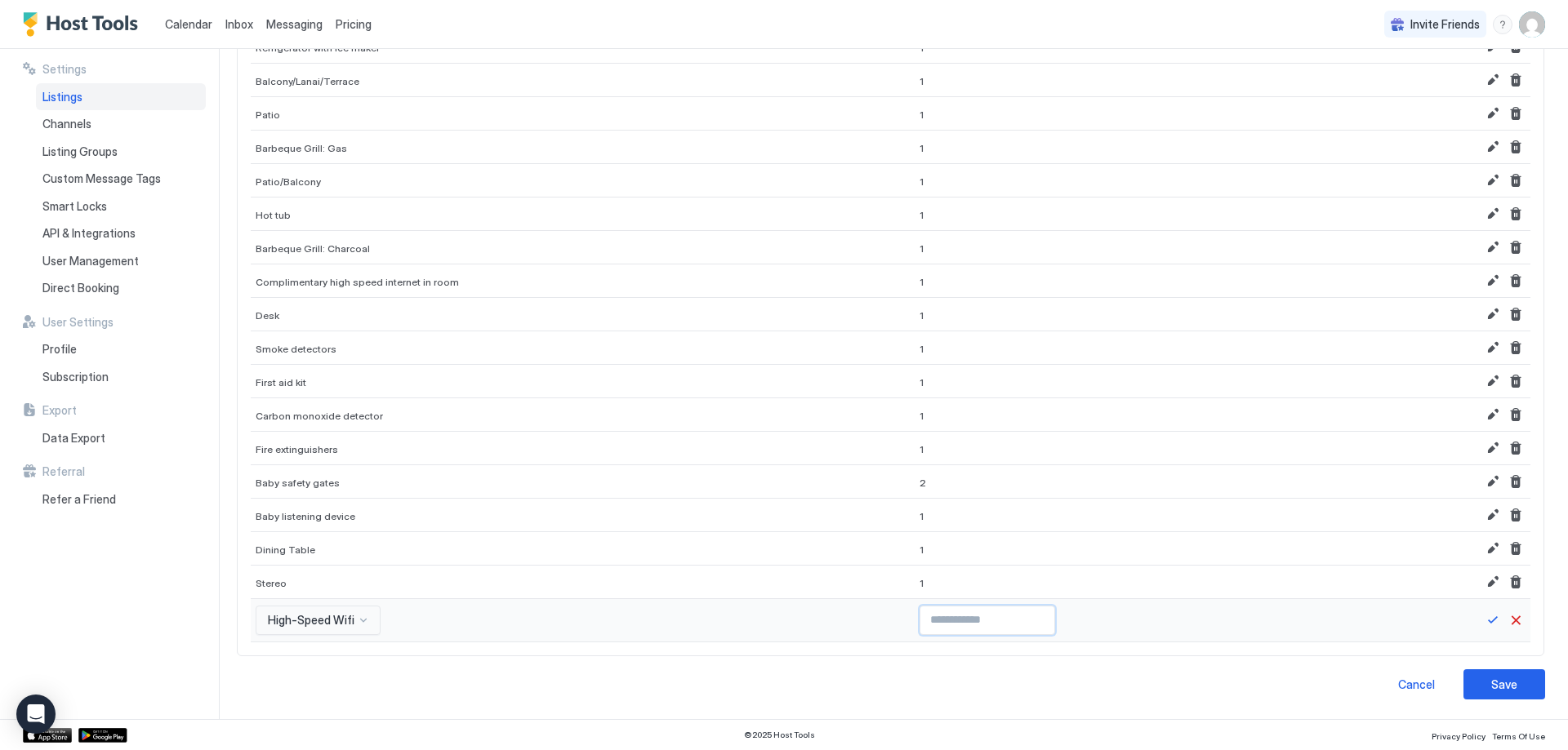
click at [920, 626] on input "Input Field" at bounding box center [987, 621] width 134 height 28
type input "*"
click at [992, 614] on input "*" at bounding box center [987, 621] width 134 height 28
click at [1469, 622] on div at bounding box center [1449, 621] width 153 height 20
click at [1483, 620] on button "Save" at bounding box center [1493, 621] width 20 height 20
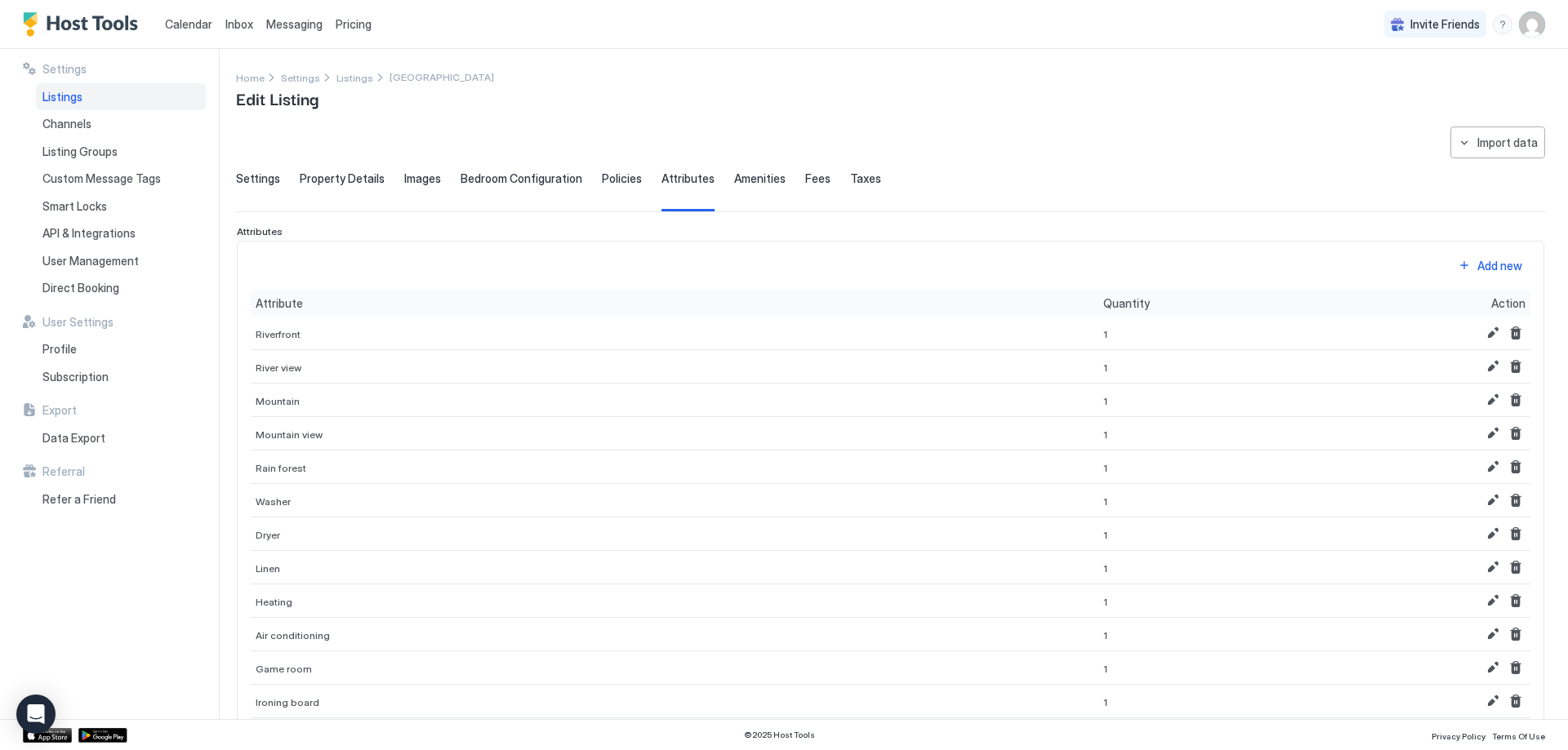
click at [1478, 269] on div "Add new" at bounding box center [1500, 265] width 45 height 17
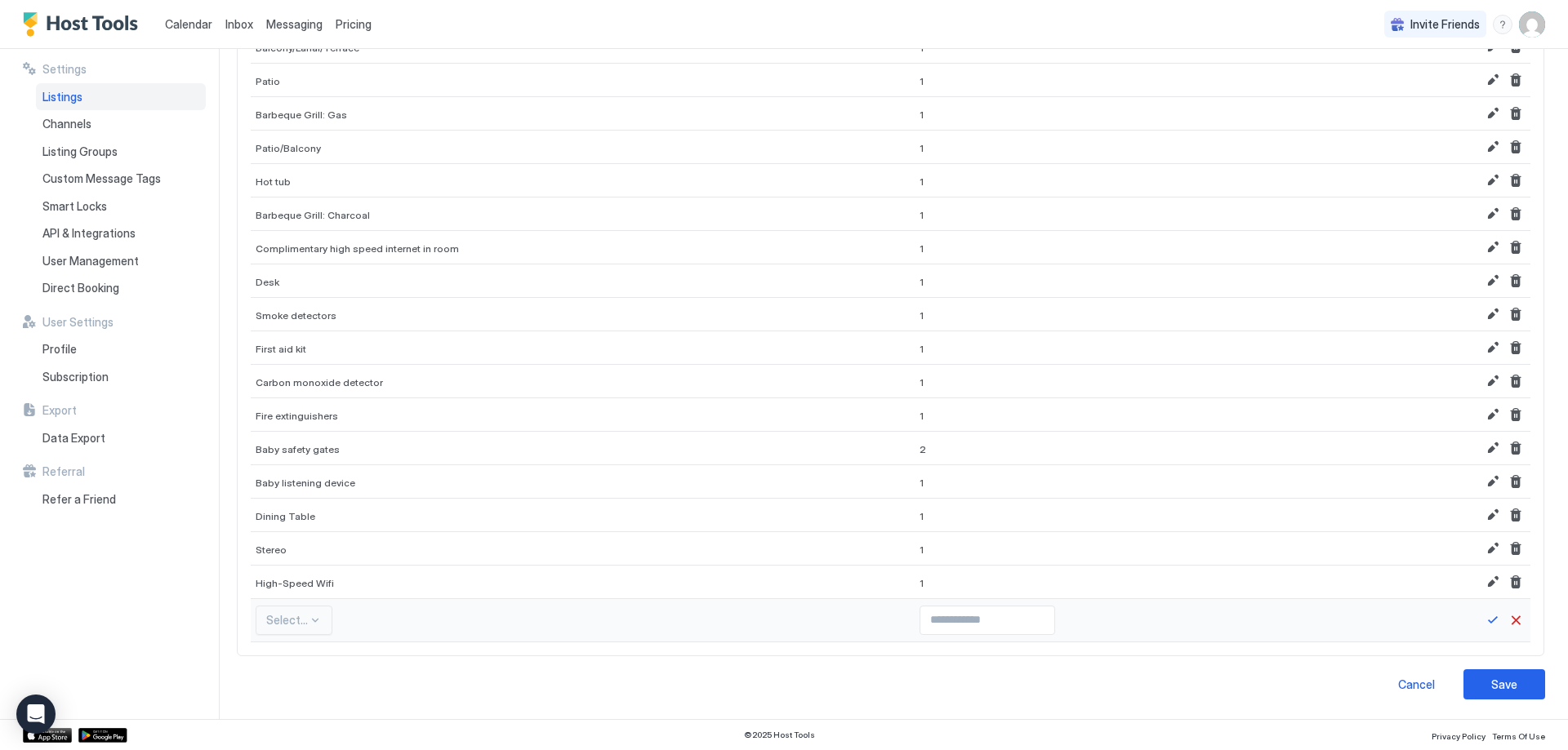
click at [310, 618] on div "Select..." at bounding box center [293, 621] width 77 height 29
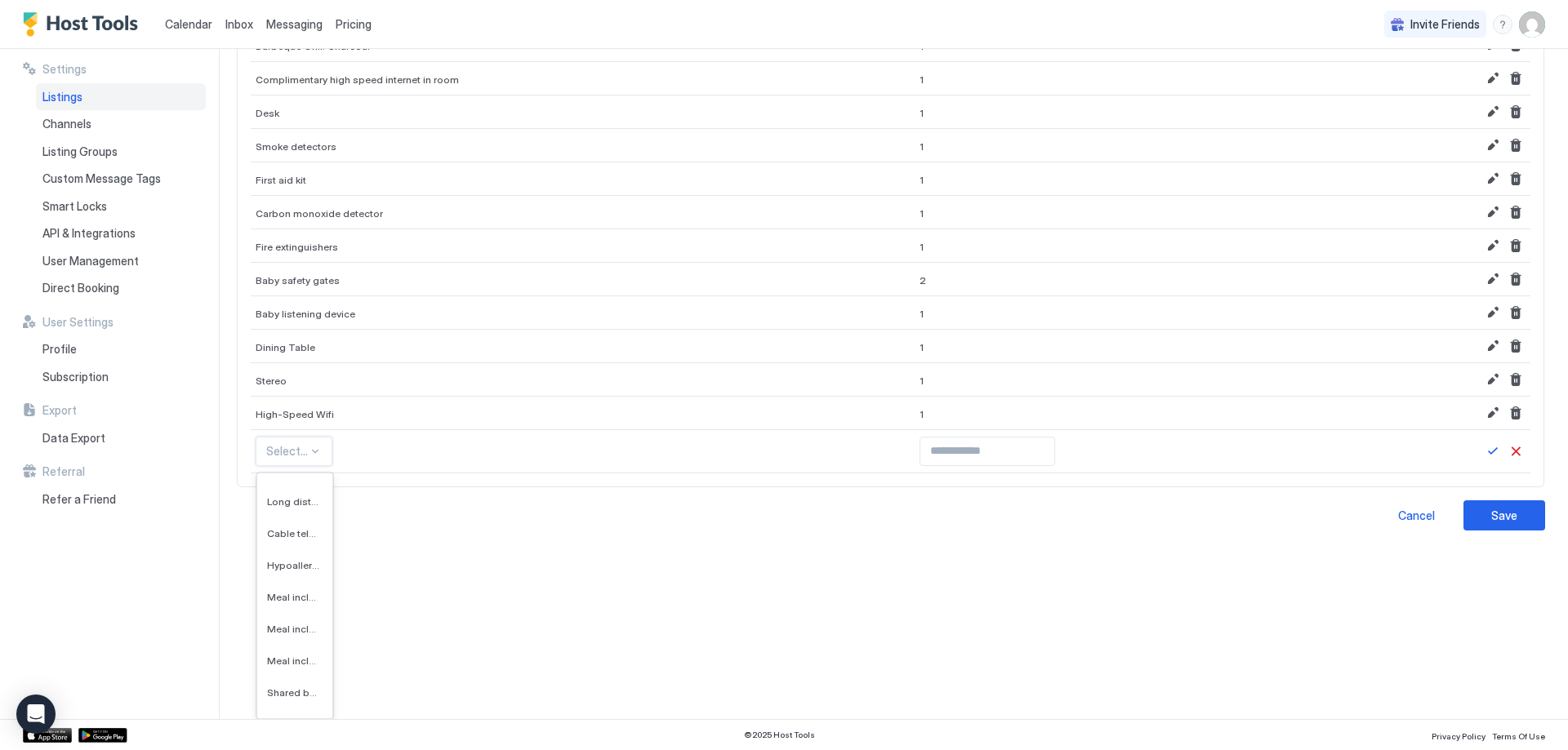
scroll to position [9226, 0]
click at [277, 583] on div "Meal included - continental breakfast" at bounding box center [294, 596] width 75 height 32
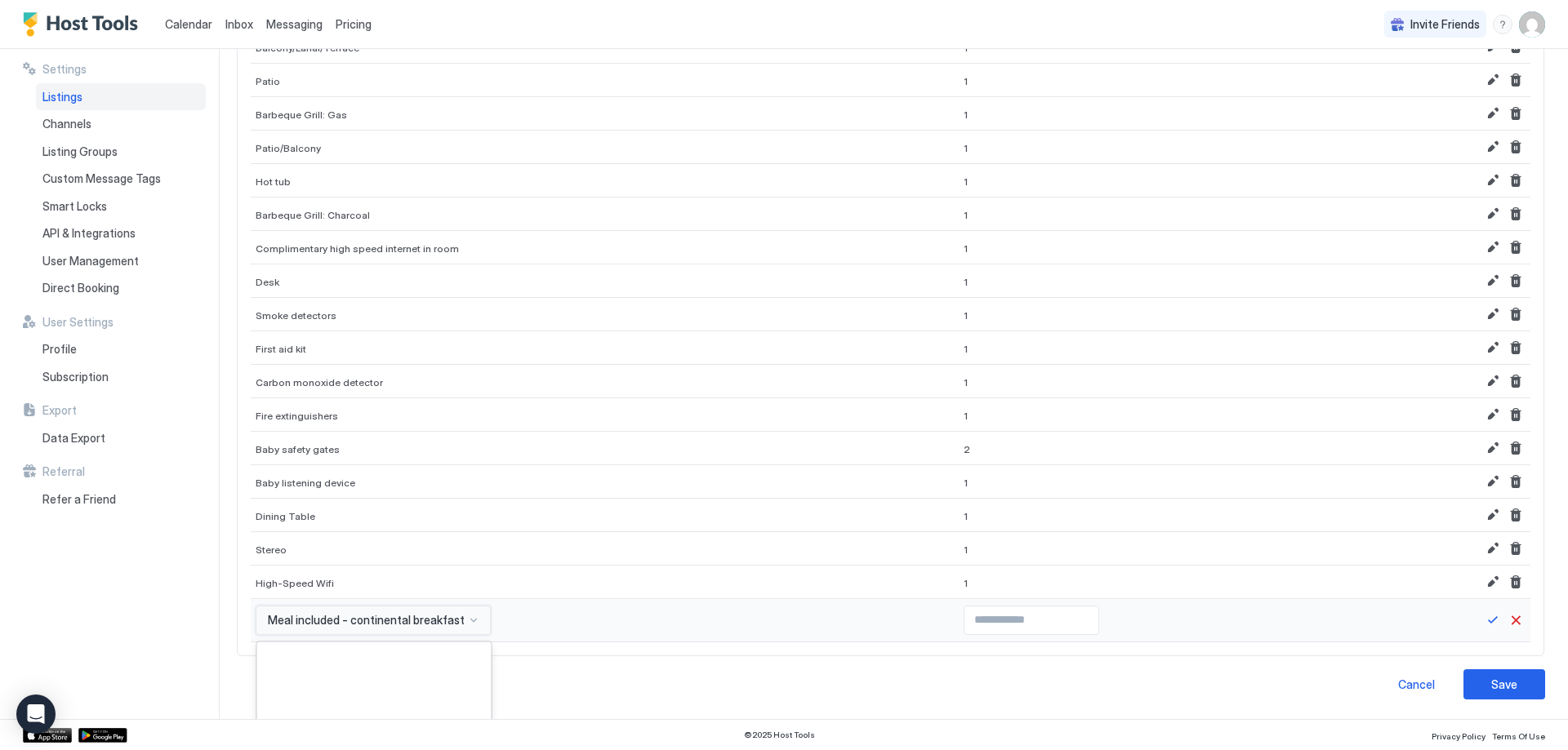
click at [341, 629] on div "option Meal included - continental breakfast, selected. 556 results available. …" at bounding box center [373, 621] width 235 height 29
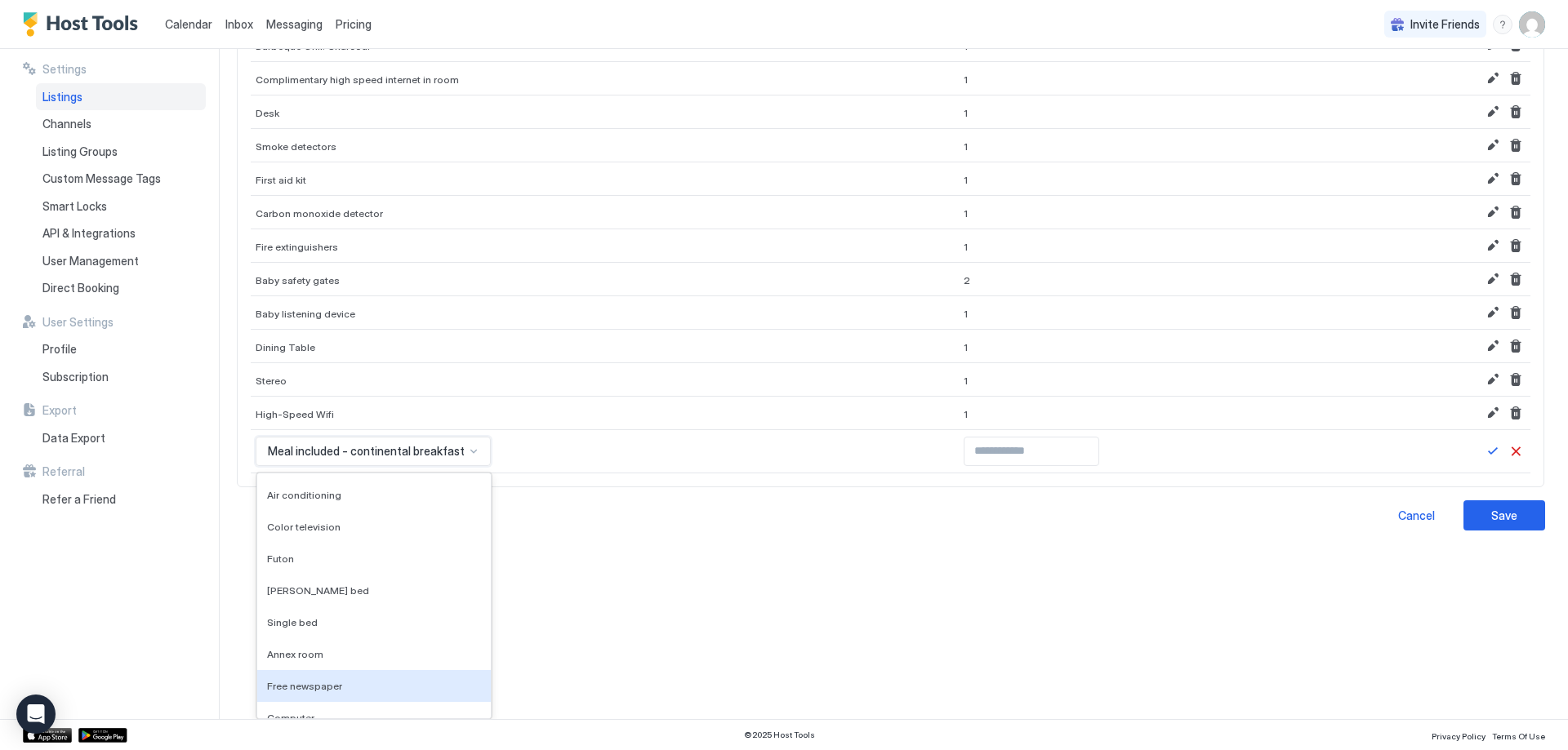
scroll to position [8565, 0]
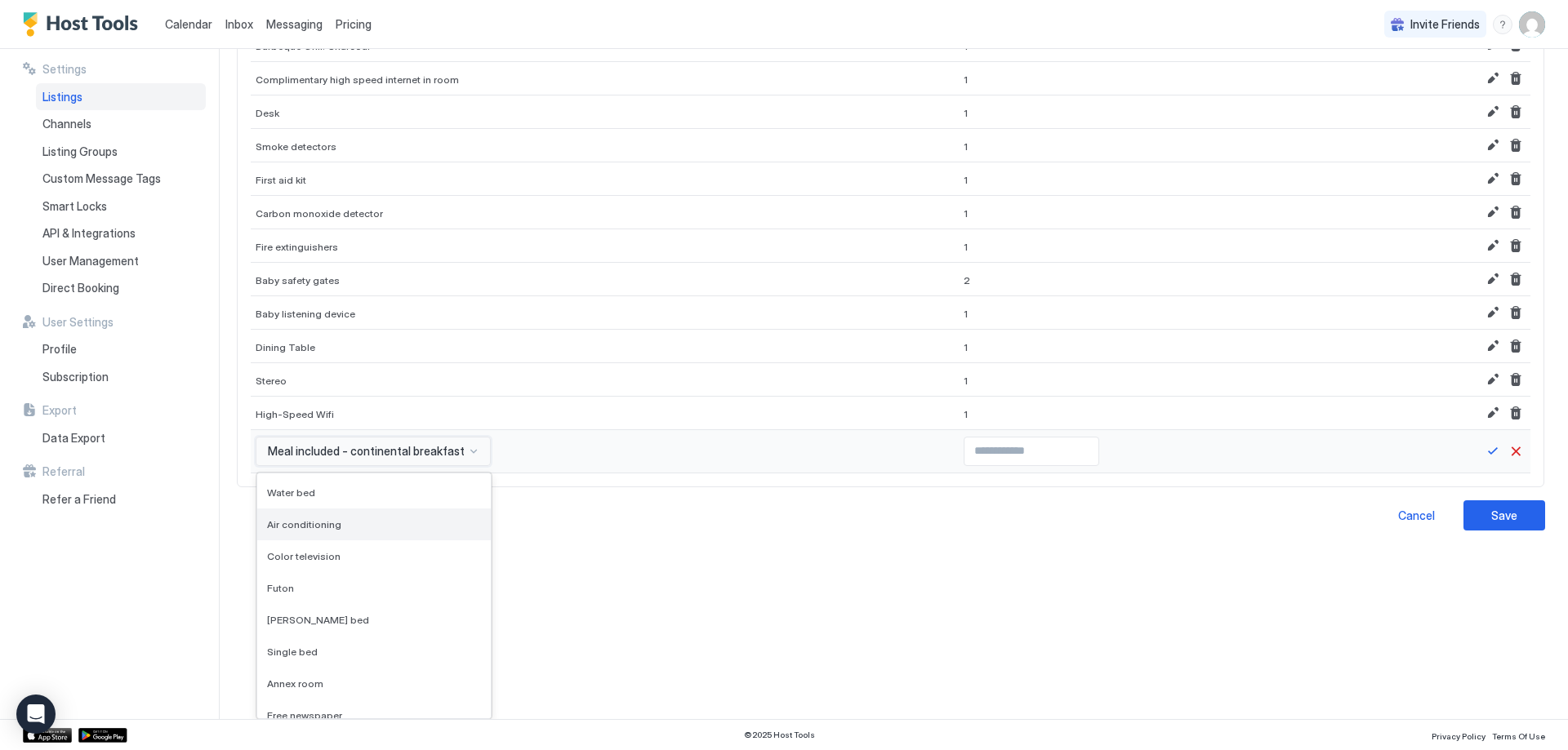
click at [315, 526] on span "Air conditioning" at bounding box center [304, 525] width 74 height 13
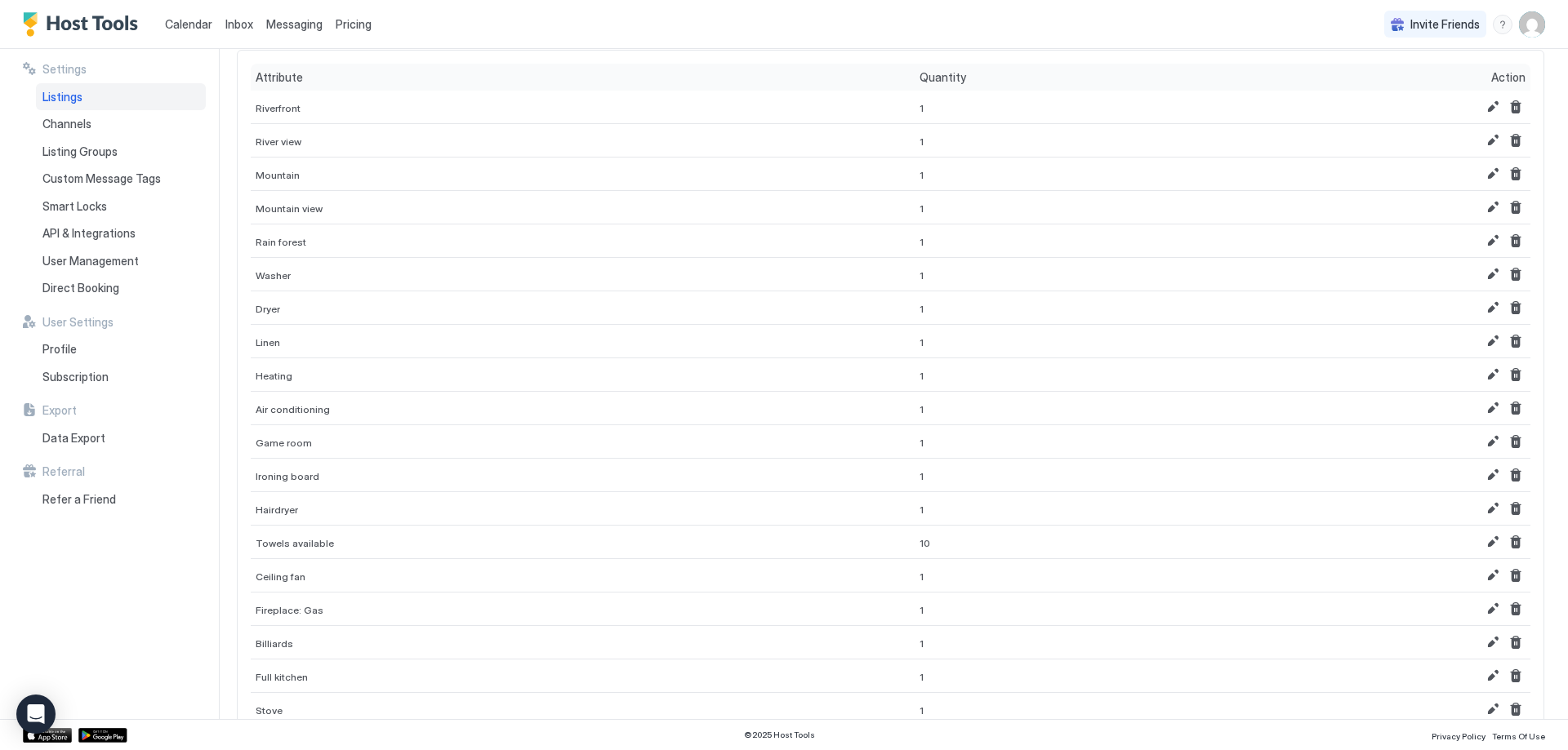
scroll to position [176, 0]
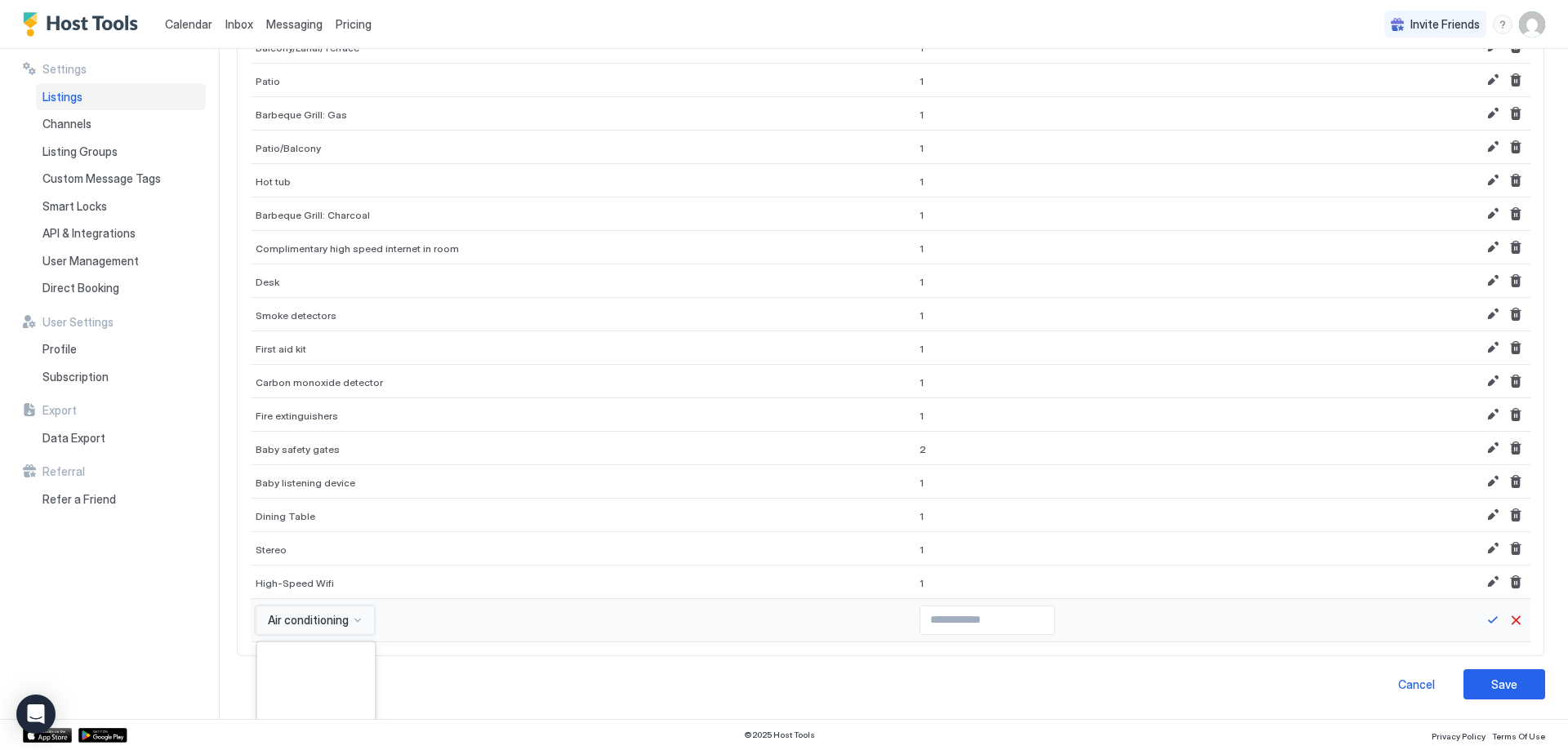
click at [353, 627] on div "option Air conditioning, selected. 556 results available. Use Up and Down to ch…" at bounding box center [315, 621] width 119 height 29
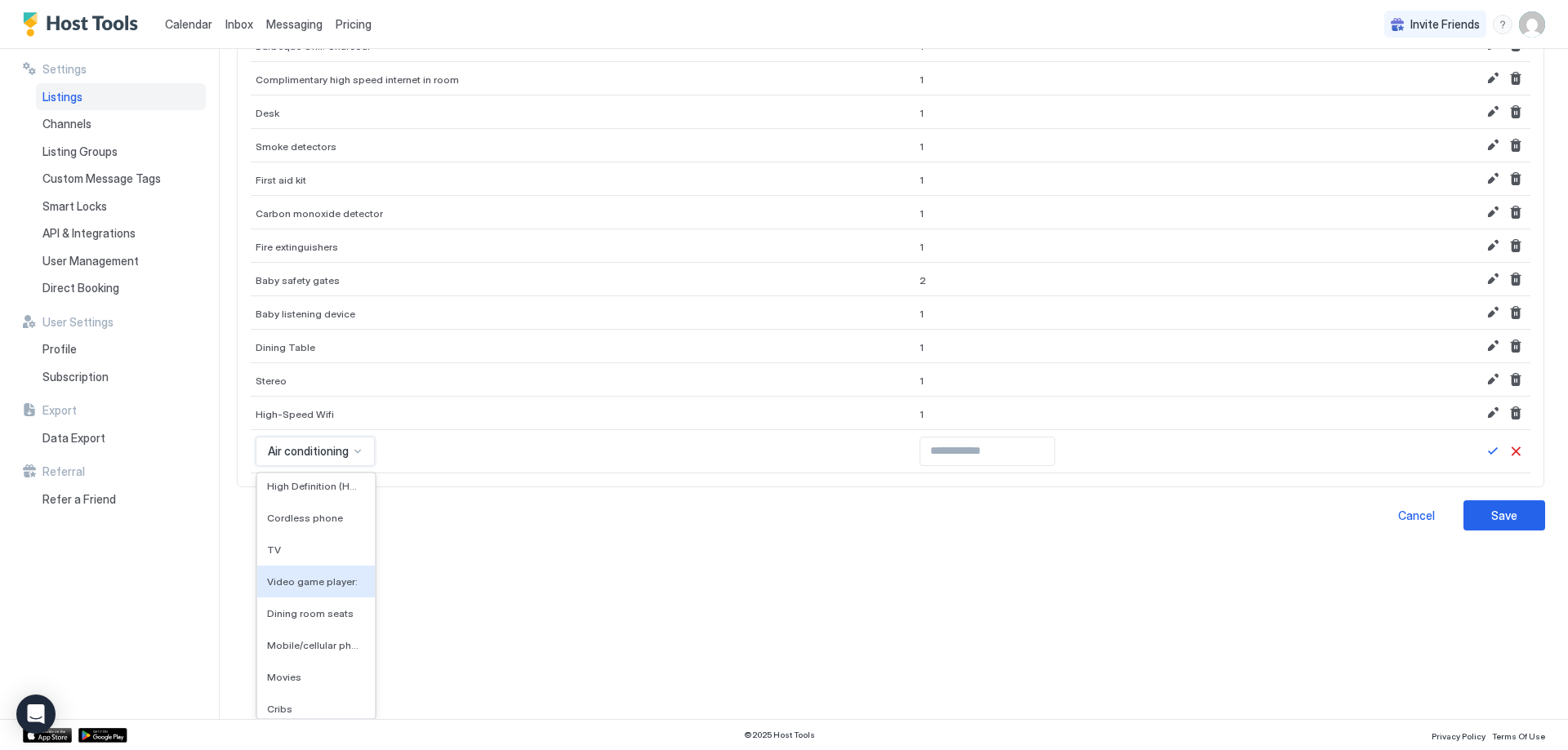
scroll to position [9308, 0]
click at [312, 584] on span "Dining room seats" at bounding box center [310, 590] width 87 height 13
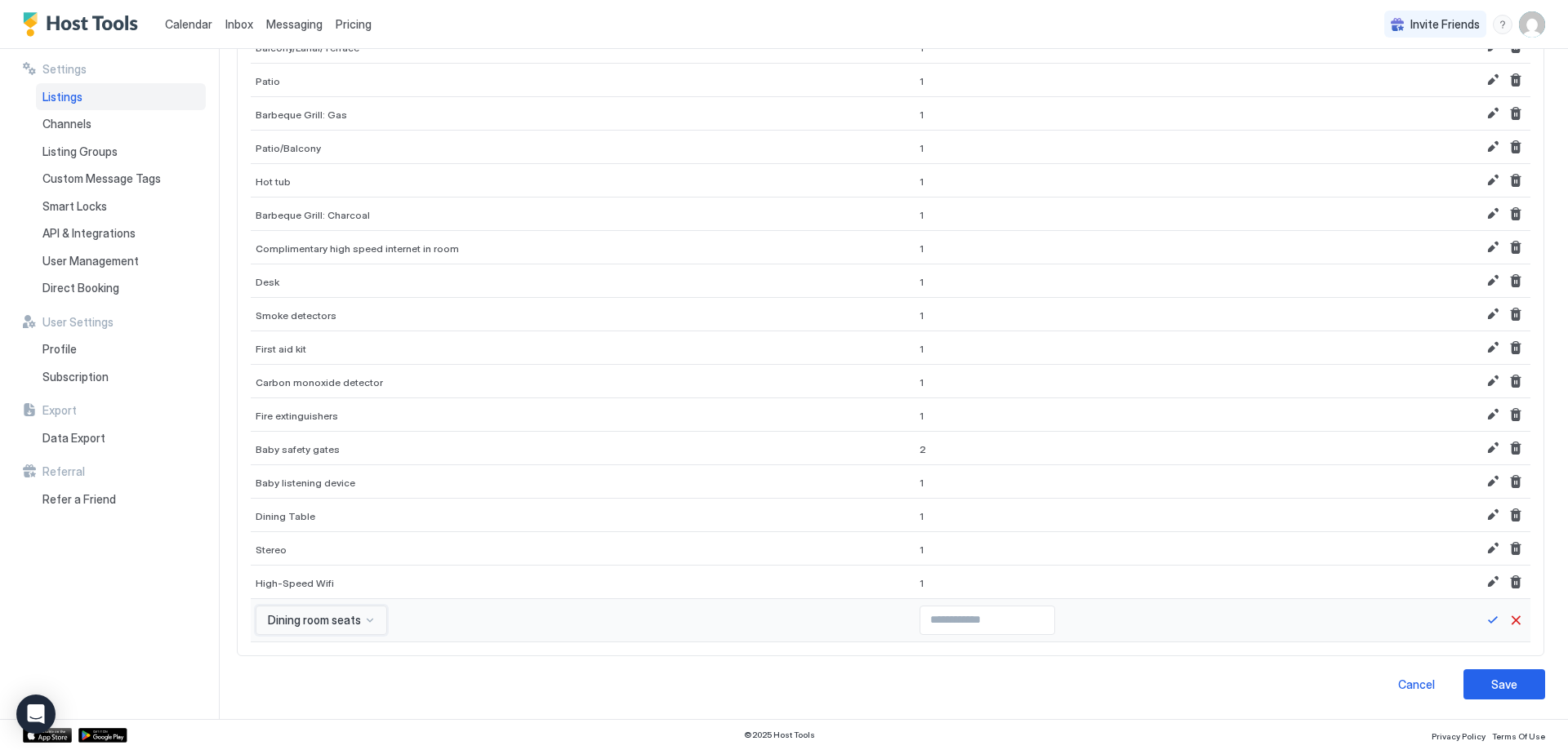
click at [959, 617] on input "Input Field" at bounding box center [987, 621] width 134 height 28
click at [985, 615] on input "*" at bounding box center [987, 621] width 134 height 28
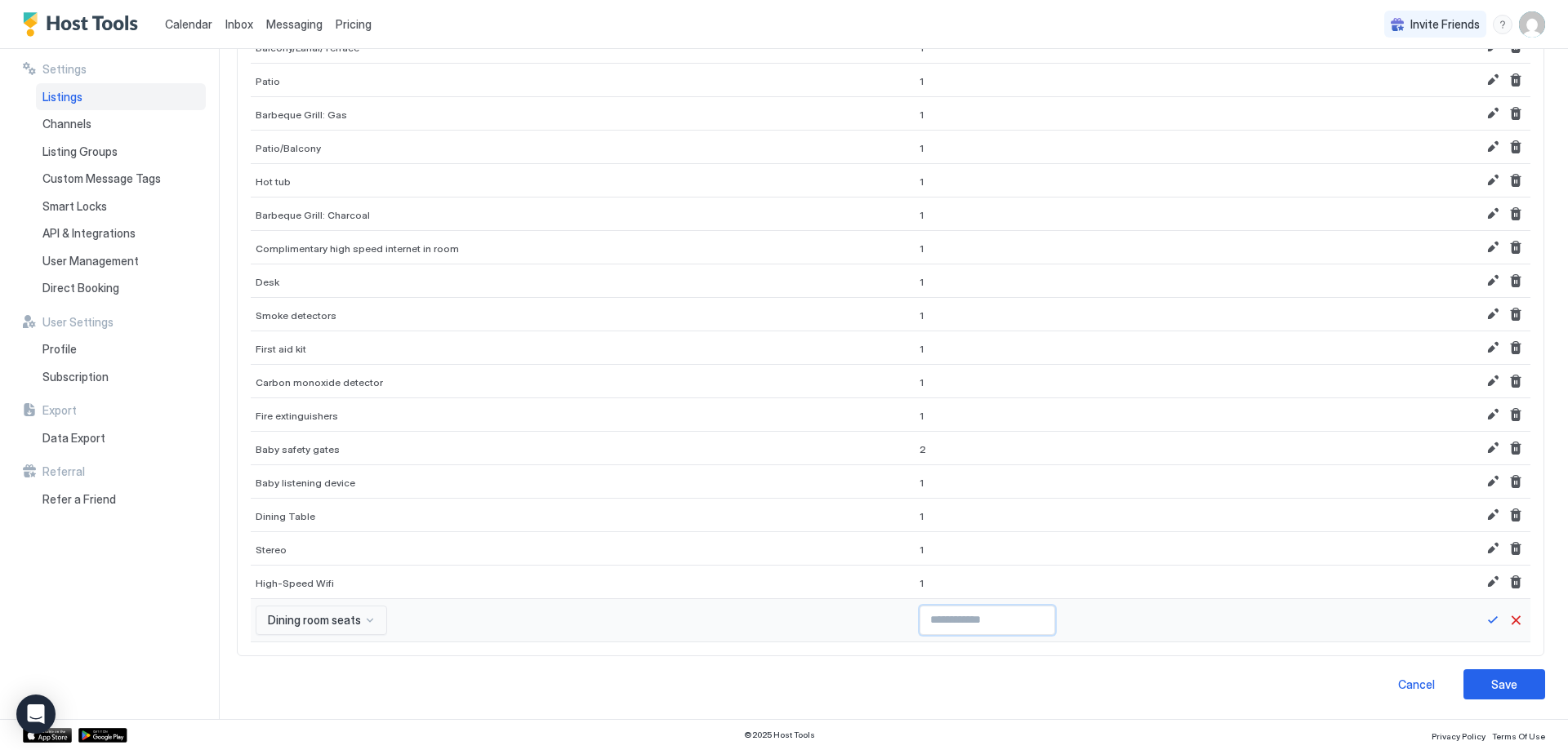
click at [985, 615] on input "*" at bounding box center [987, 621] width 134 height 28
type input "*"
click at [996, 617] on input "*" at bounding box center [987, 621] width 134 height 28
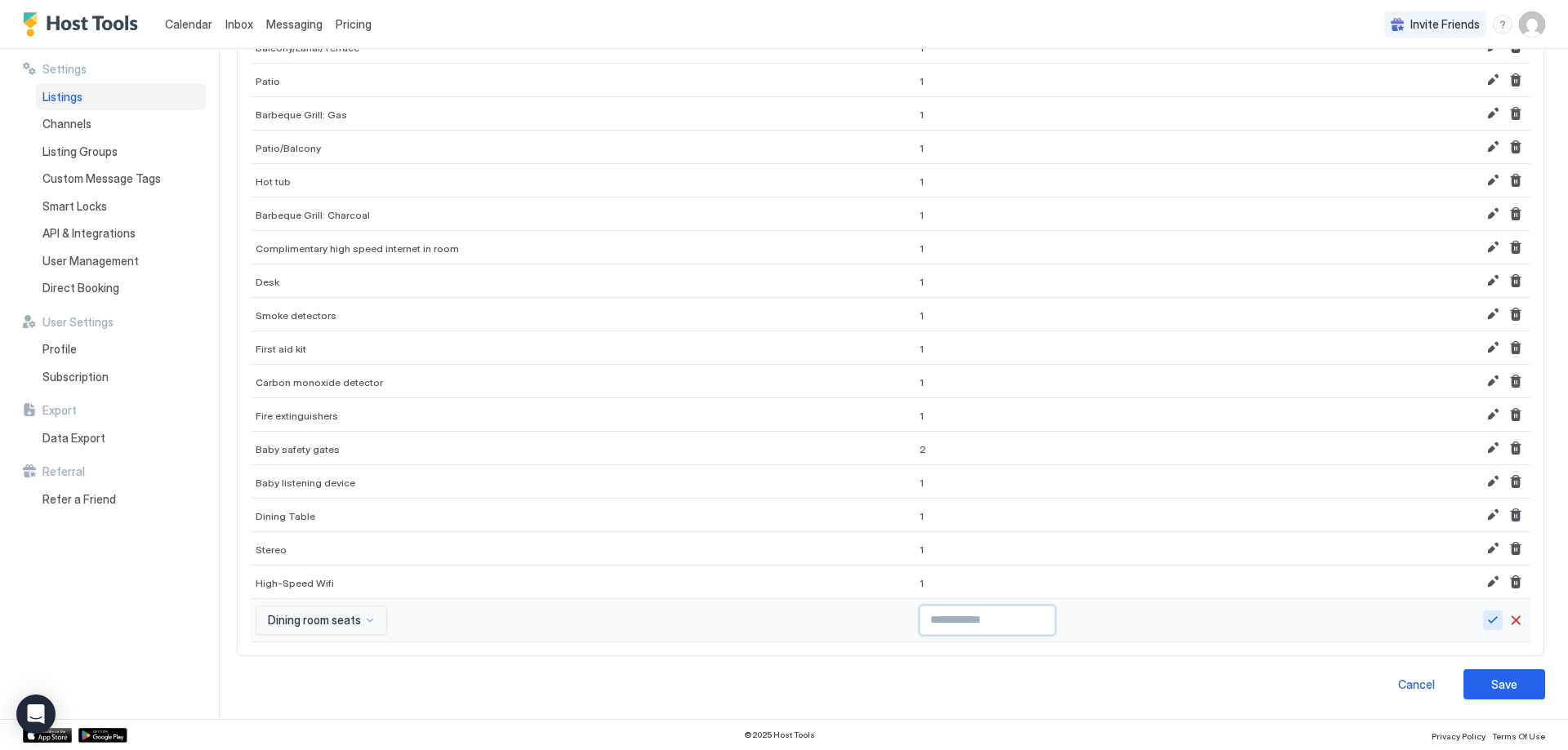
click at [1483, 621] on button "Save" at bounding box center [1493, 621] width 20 height 20
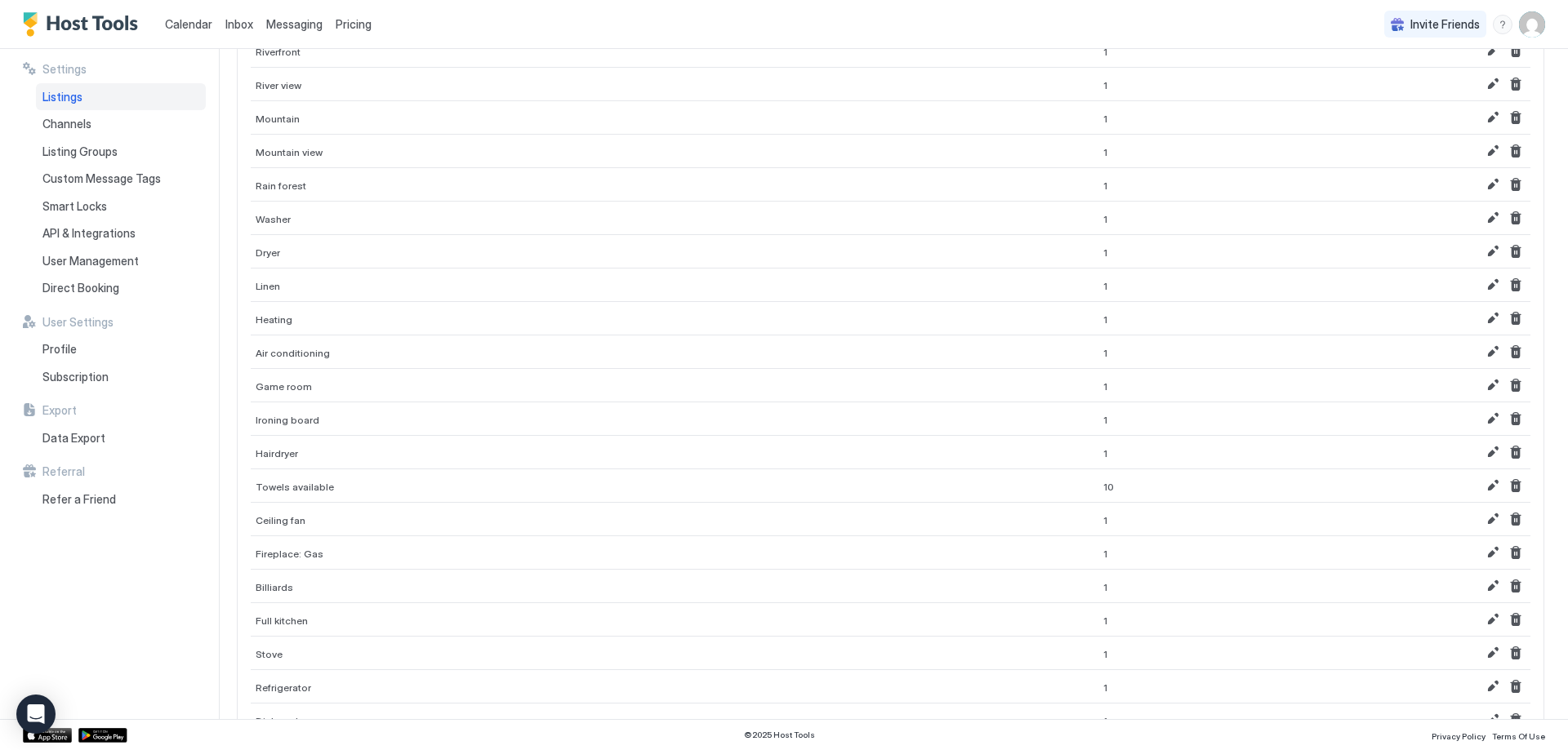
scroll to position [0, 0]
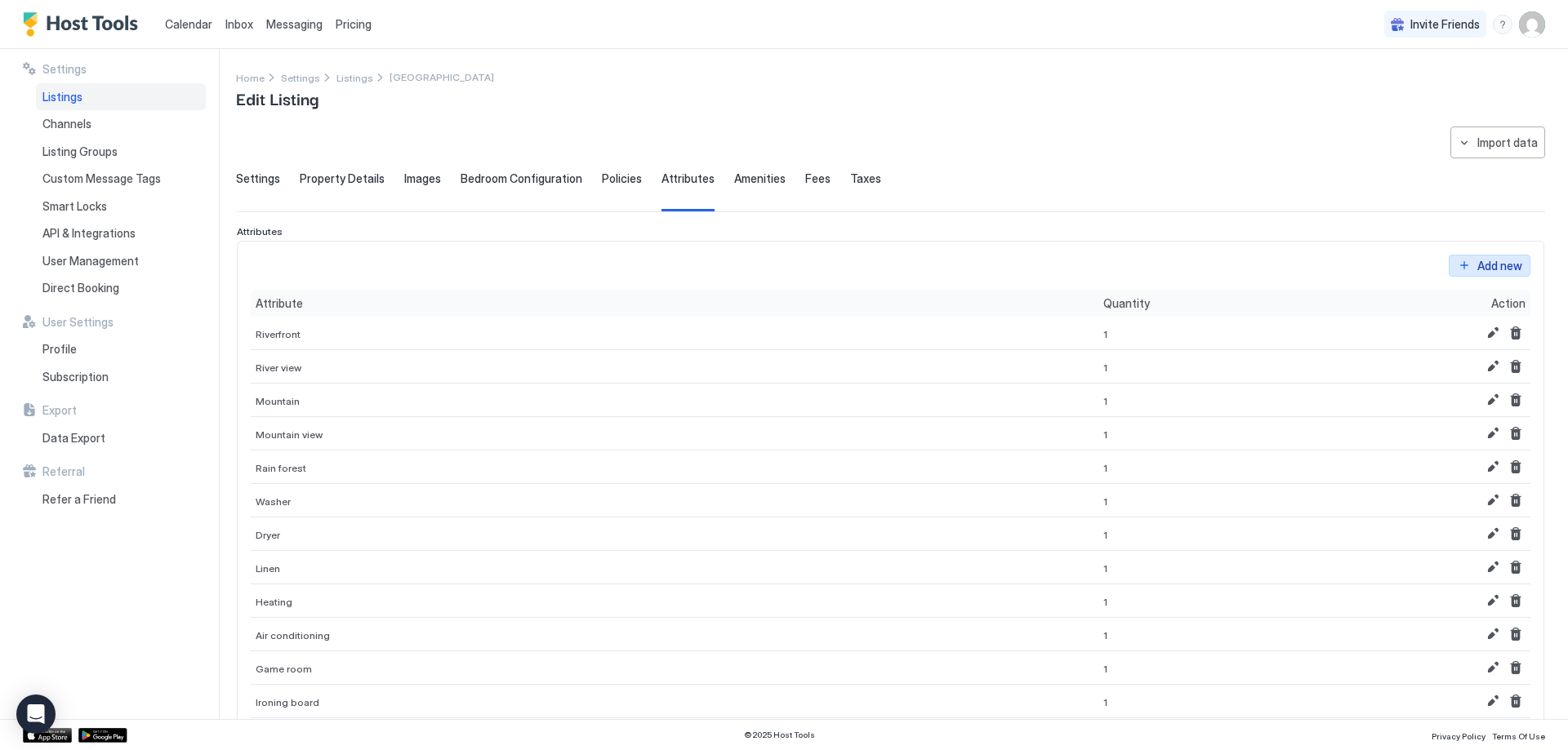
click at [1483, 273] on div "Add new" at bounding box center [1500, 265] width 45 height 17
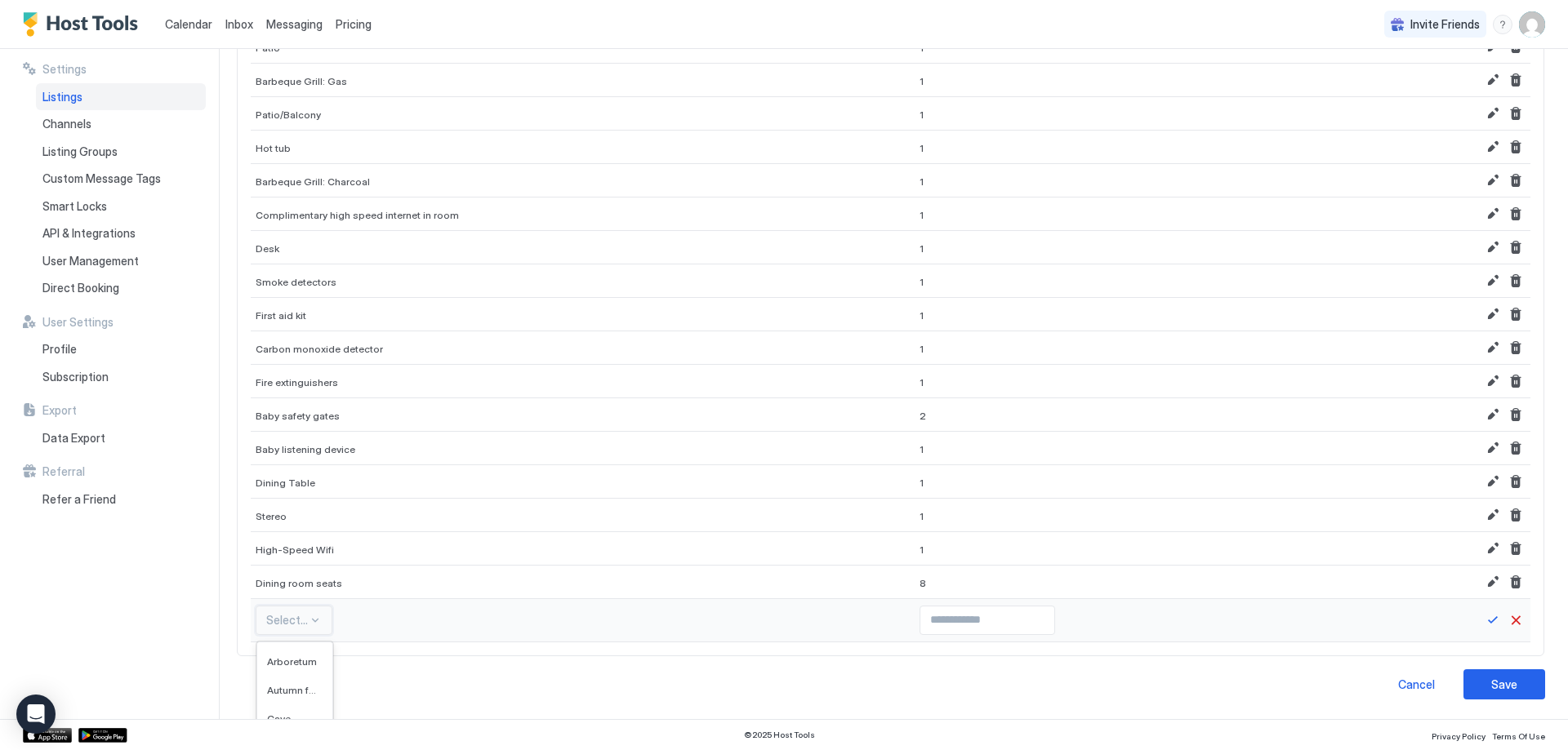
click at [317, 632] on div "555 results available. Use Up and Down to choose options, press Enter to select…" at bounding box center [293, 621] width 77 height 29
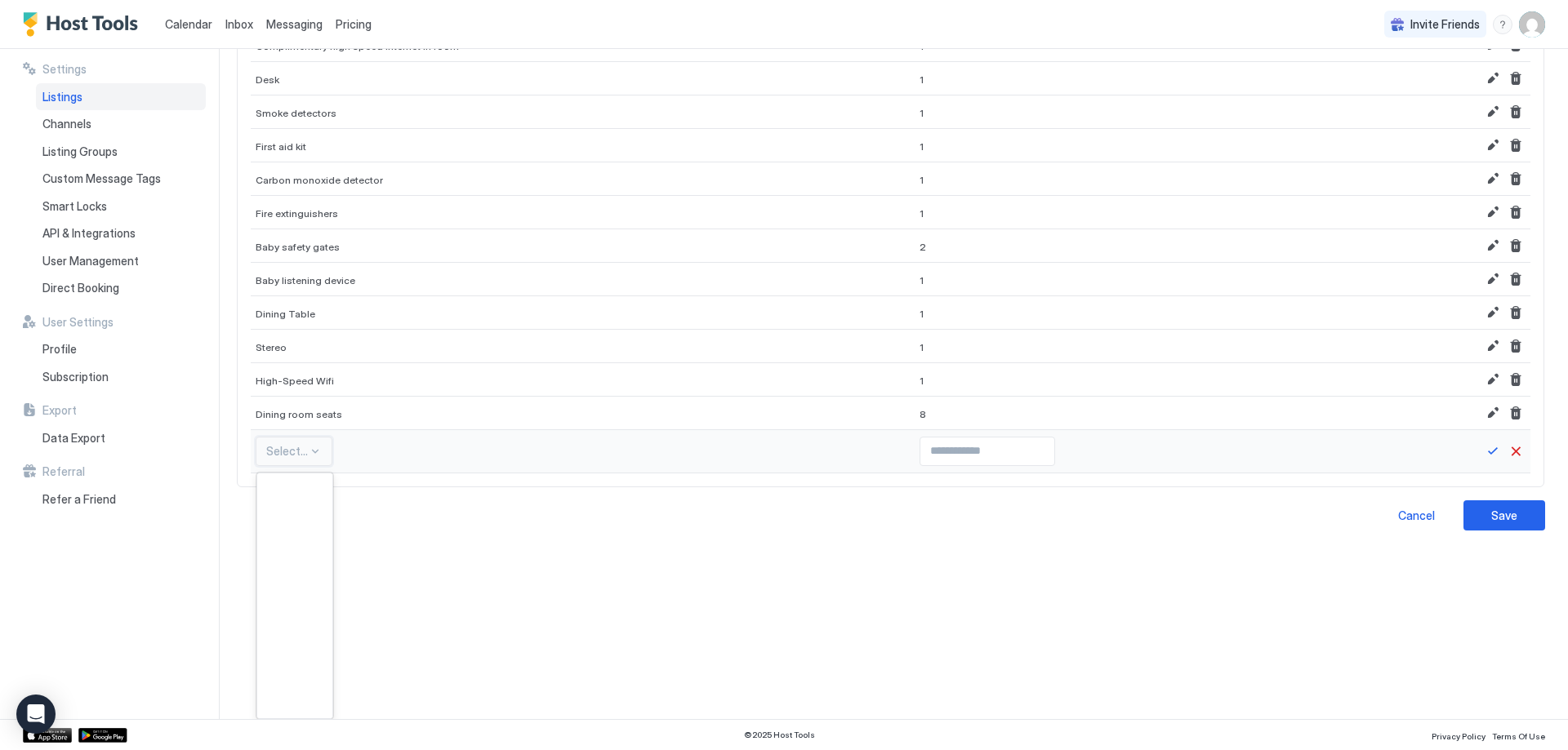
scroll to position [10614, 0]
click at [298, 585] on div "Separate tub or shower" at bounding box center [294, 571] width 75 height 32
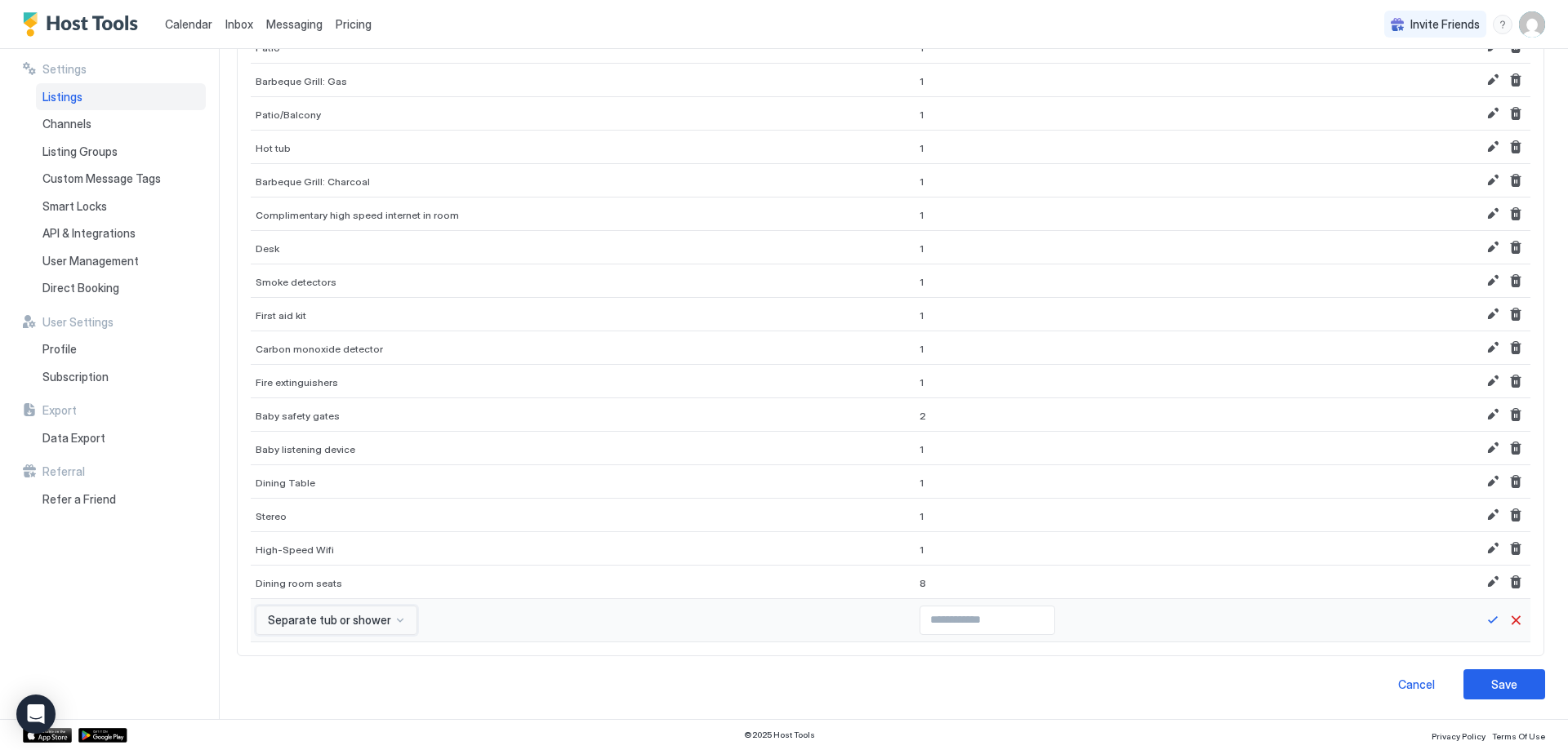
click at [315, 617] on div "option Separate tub or shower, selected. Separate tub or shower" at bounding box center [336, 621] width 162 height 29
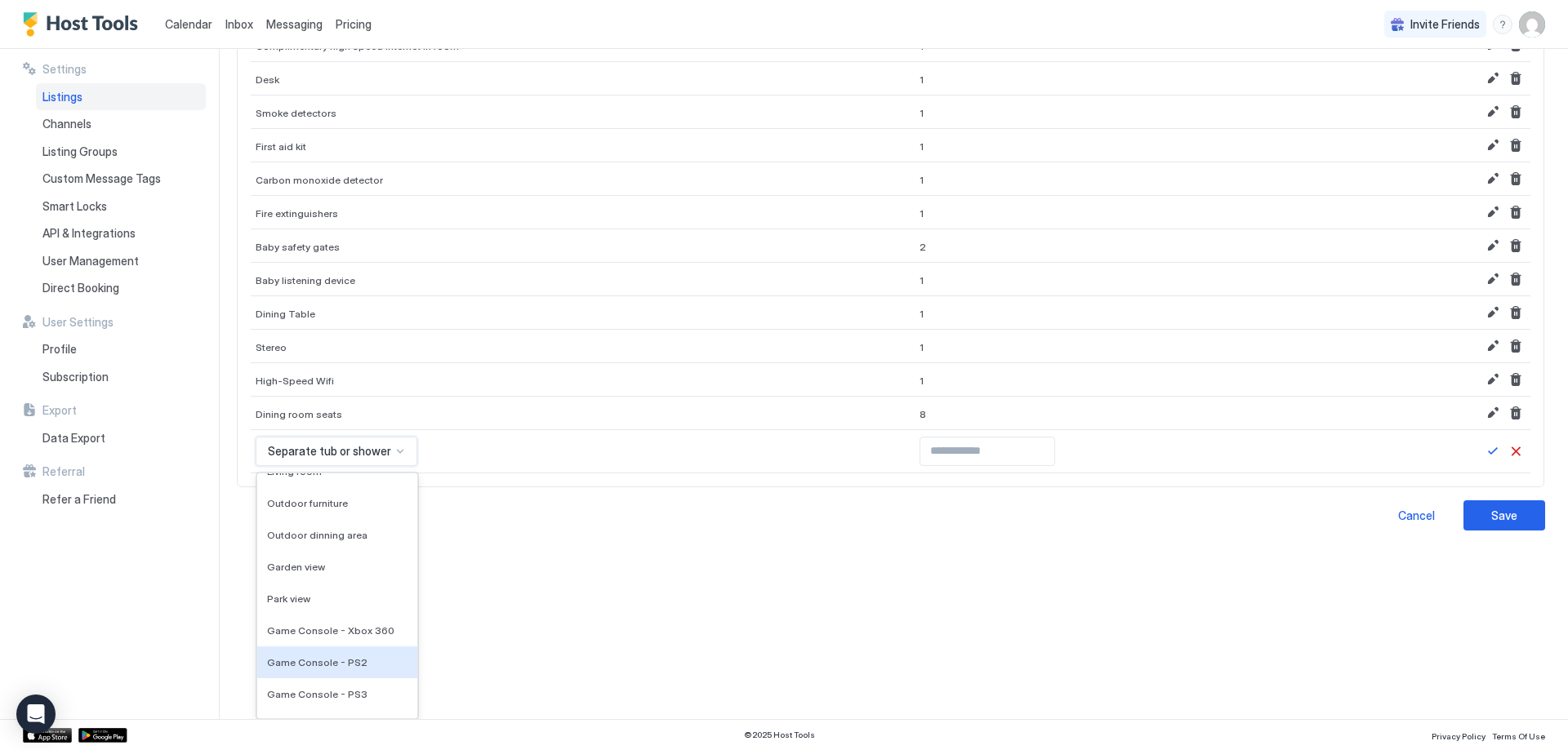
scroll to position [10936, 0]
click at [341, 530] on span "Outdoor furniture" at bounding box center [307, 528] width 81 height 13
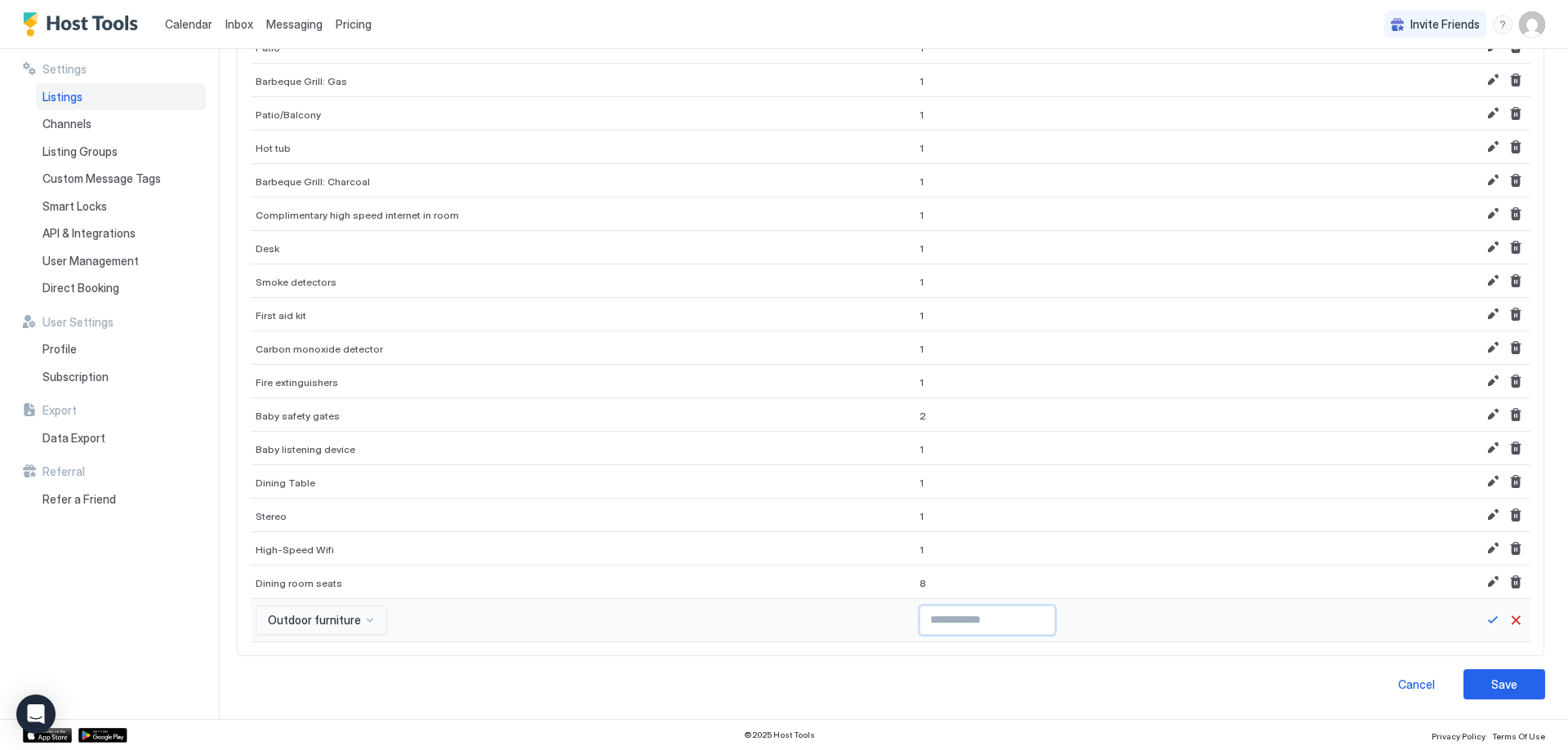
click at [920, 618] on input "Input Field" at bounding box center [987, 621] width 134 height 28
click at [984, 615] on input "Input Field" at bounding box center [987, 621] width 134 height 28
type input "*"
click at [992, 615] on input "*" at bounding box center [987, 621] width 134 height 28
click at [1483, 621] on button "Save" at bounding box center [1493, 621] width 20 height 20
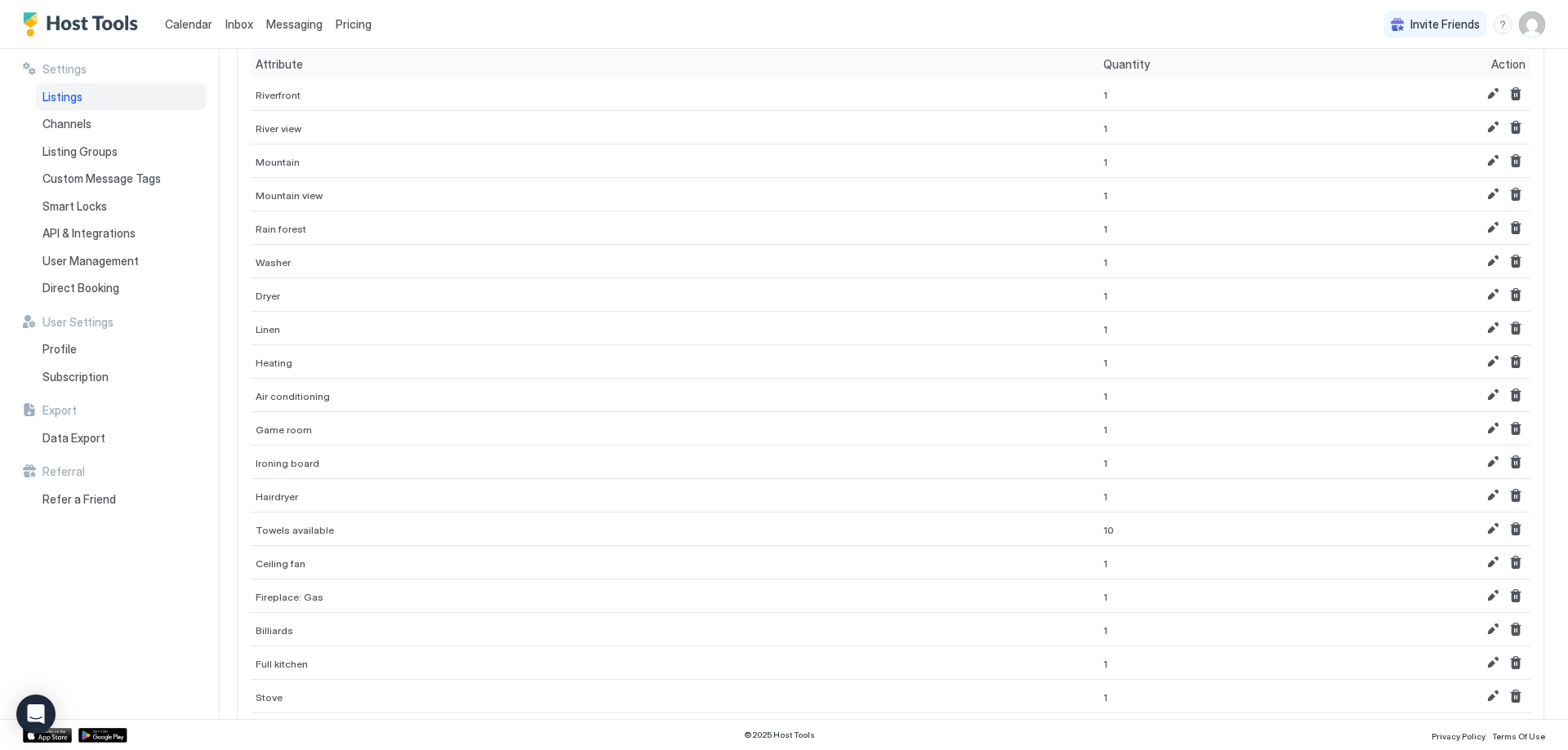
scroll to position [0, 0]
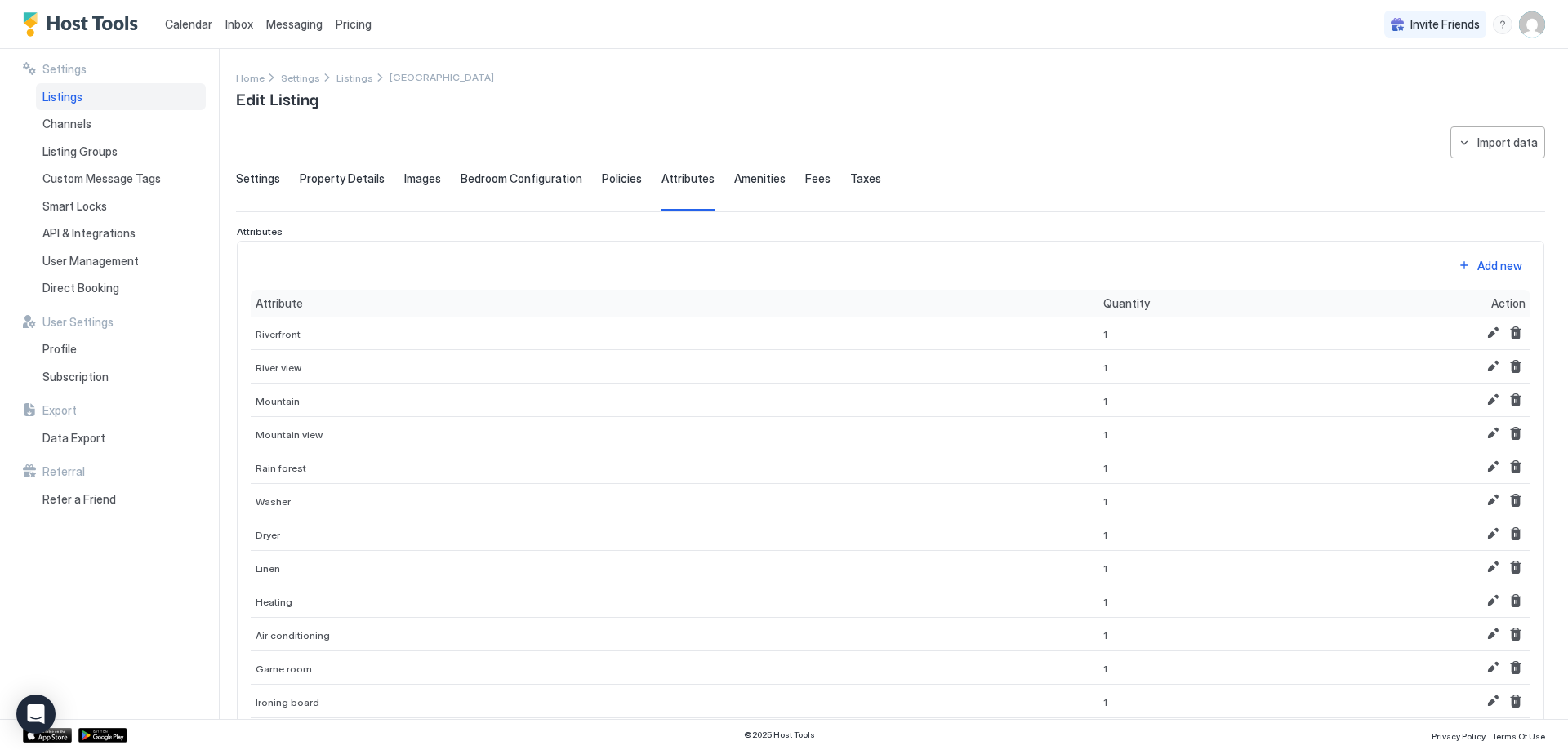
click at [1478, 258] on div "Add new" at bounding box center [1500, 265] width 45 height 17
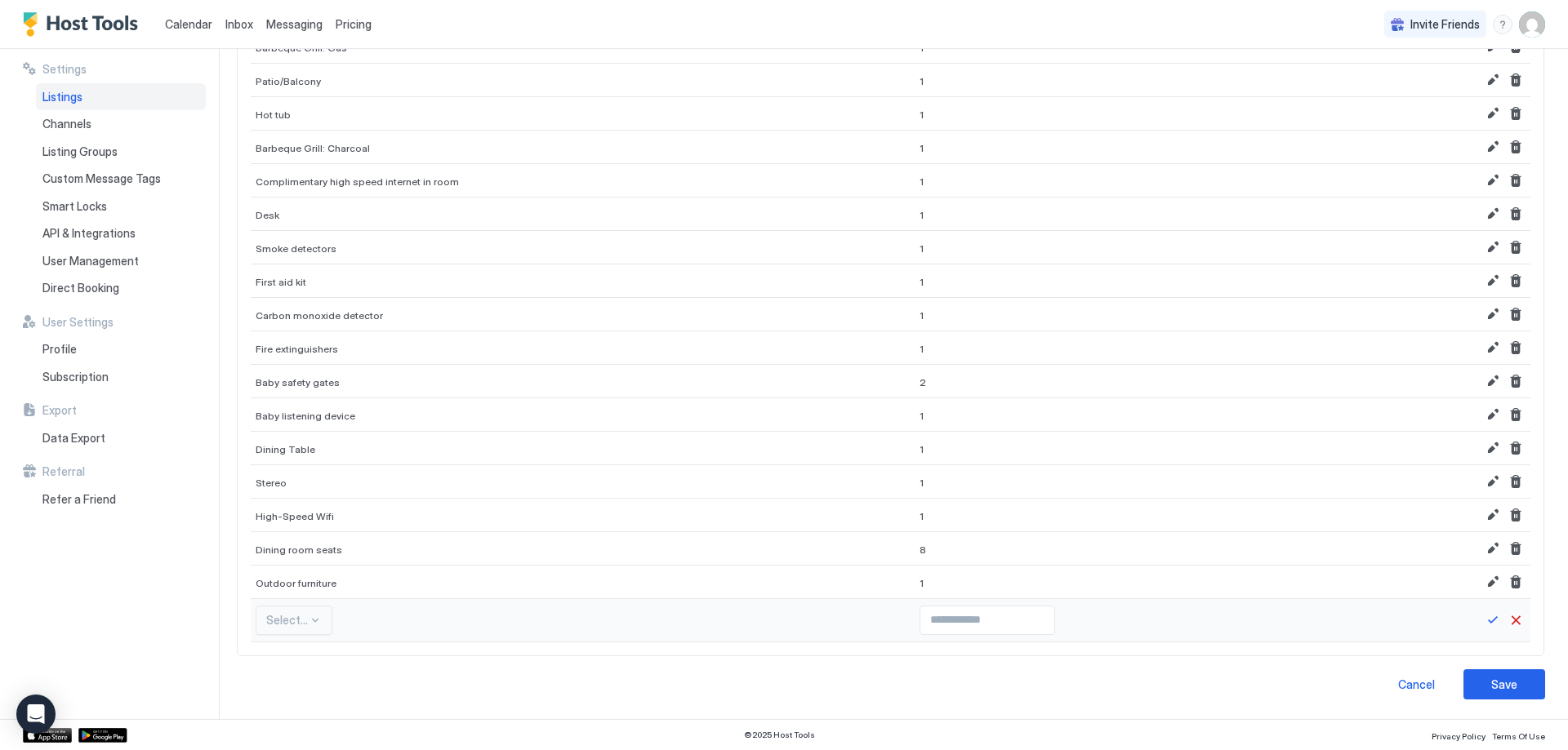
click at [281, 609] on div "Select..." at bounding box center [293, 621] width 77 height 29
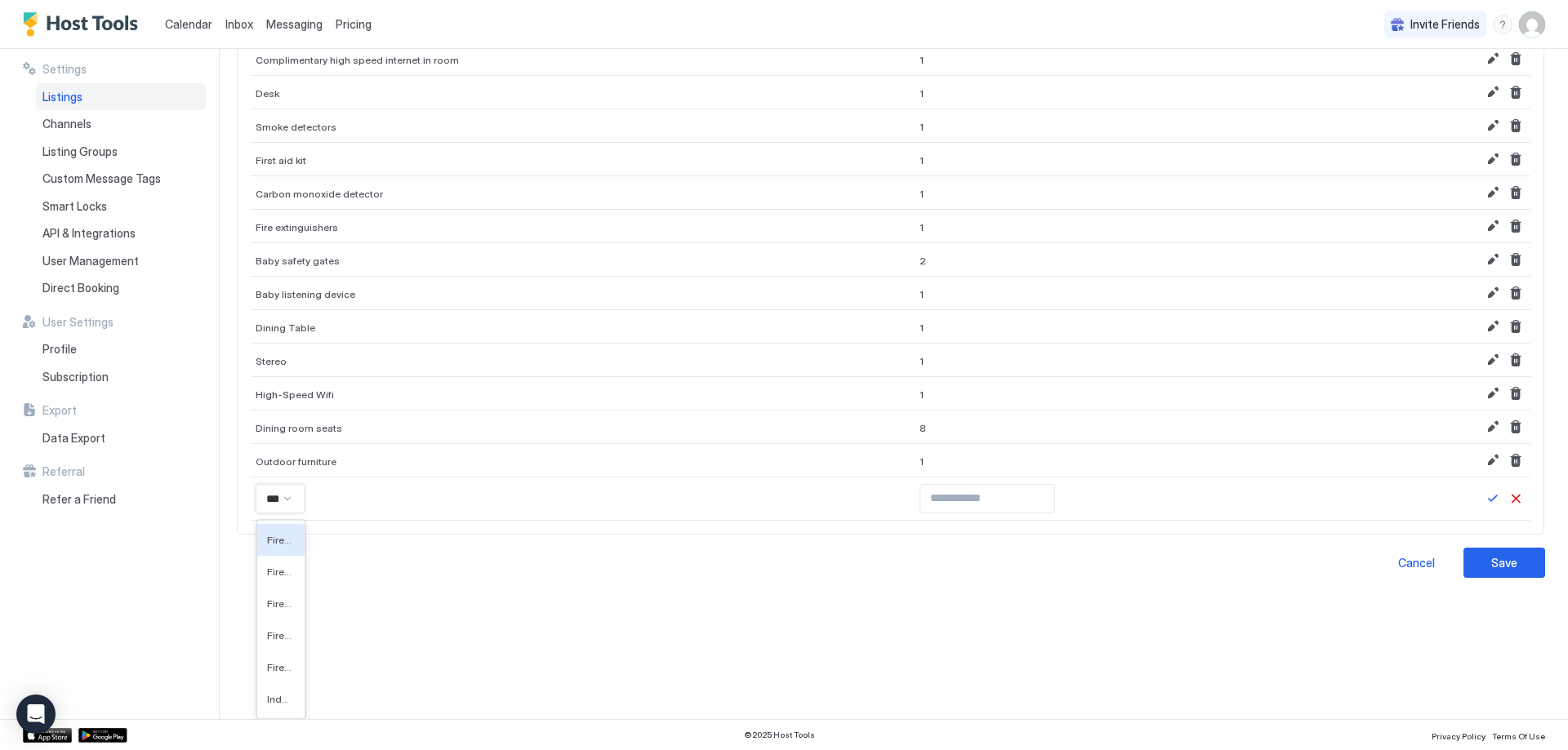
scroll to position [1343, 0]
type input "****"
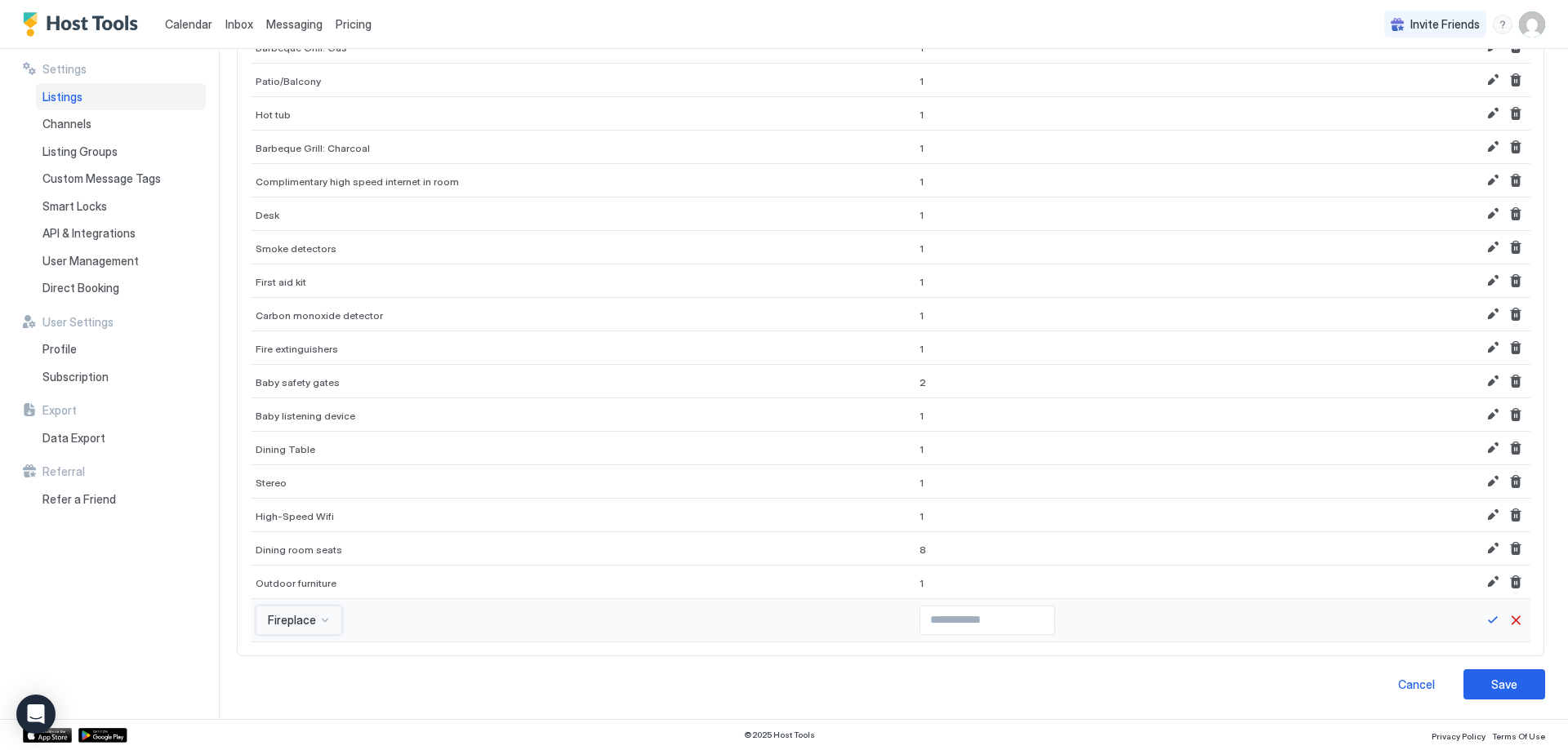
click at [314, 615] on div "option Fireplace, selected. Fireplace" at bounding box center [299, 621] width 87 height 29
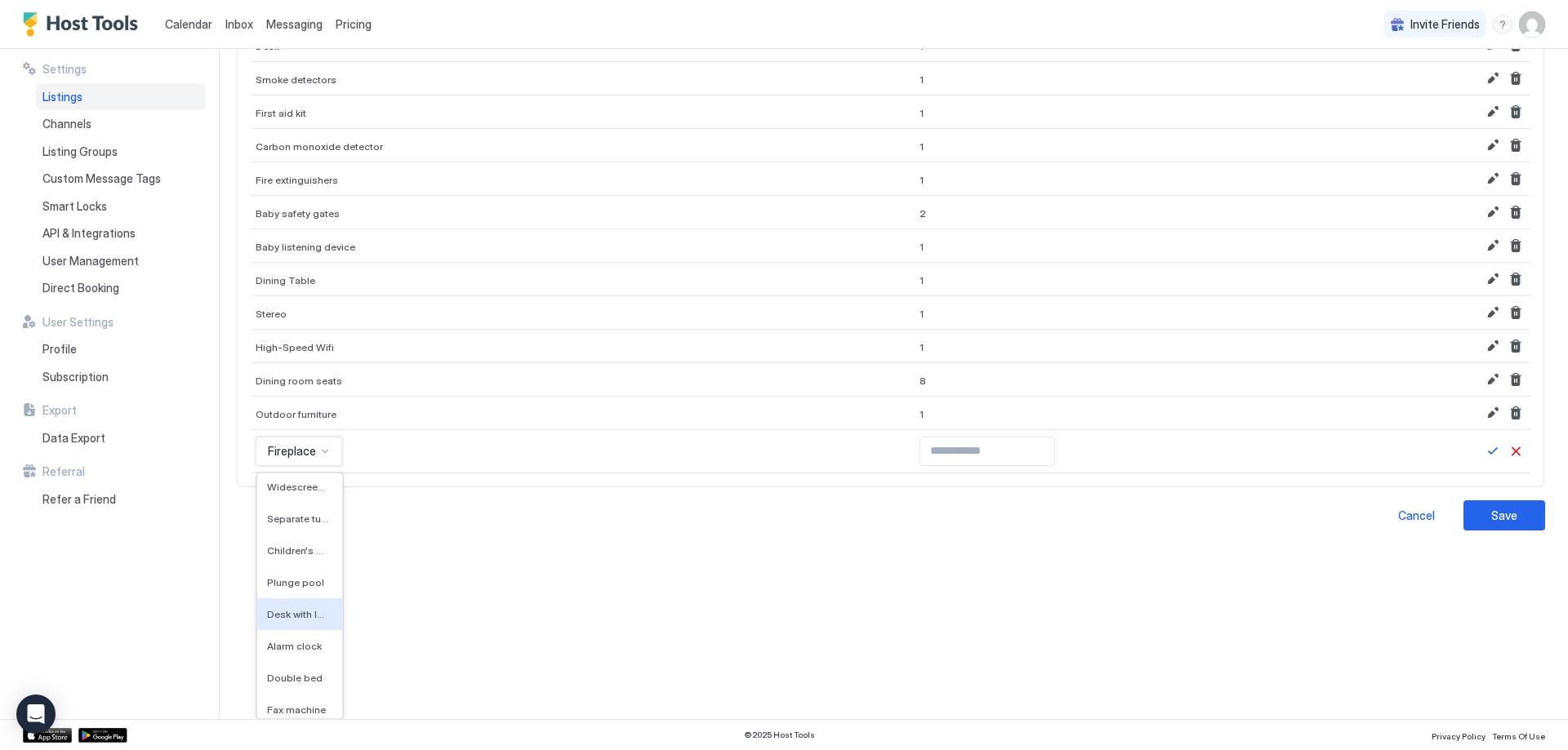
click at [536, 570] on div "**********" at bounding box center [902, 384] width 1332 height 670
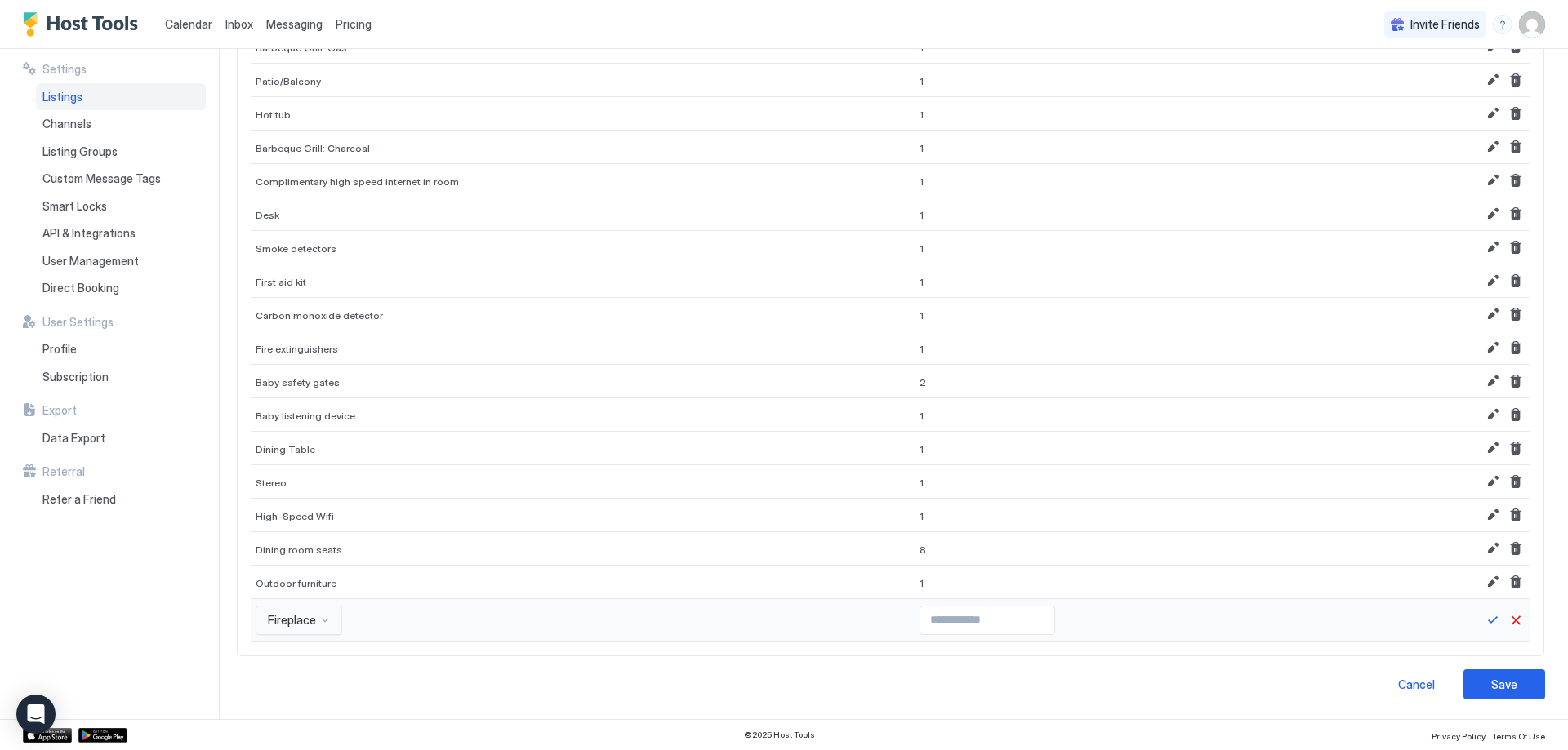
click at [307, 613] on div "Fireplace" at bounding box center [299, 621] width 87 height 29
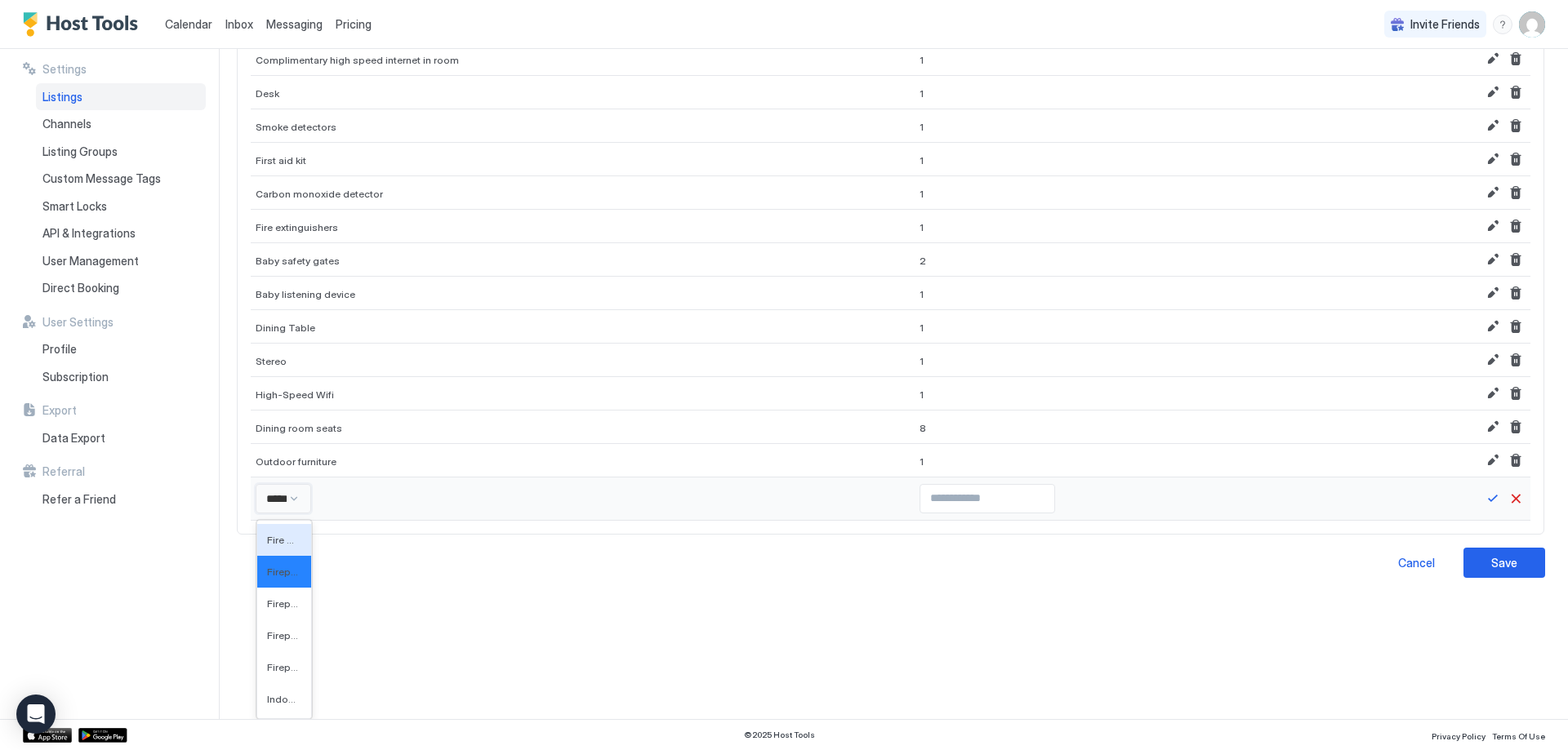
scroll to position [1312, 0]
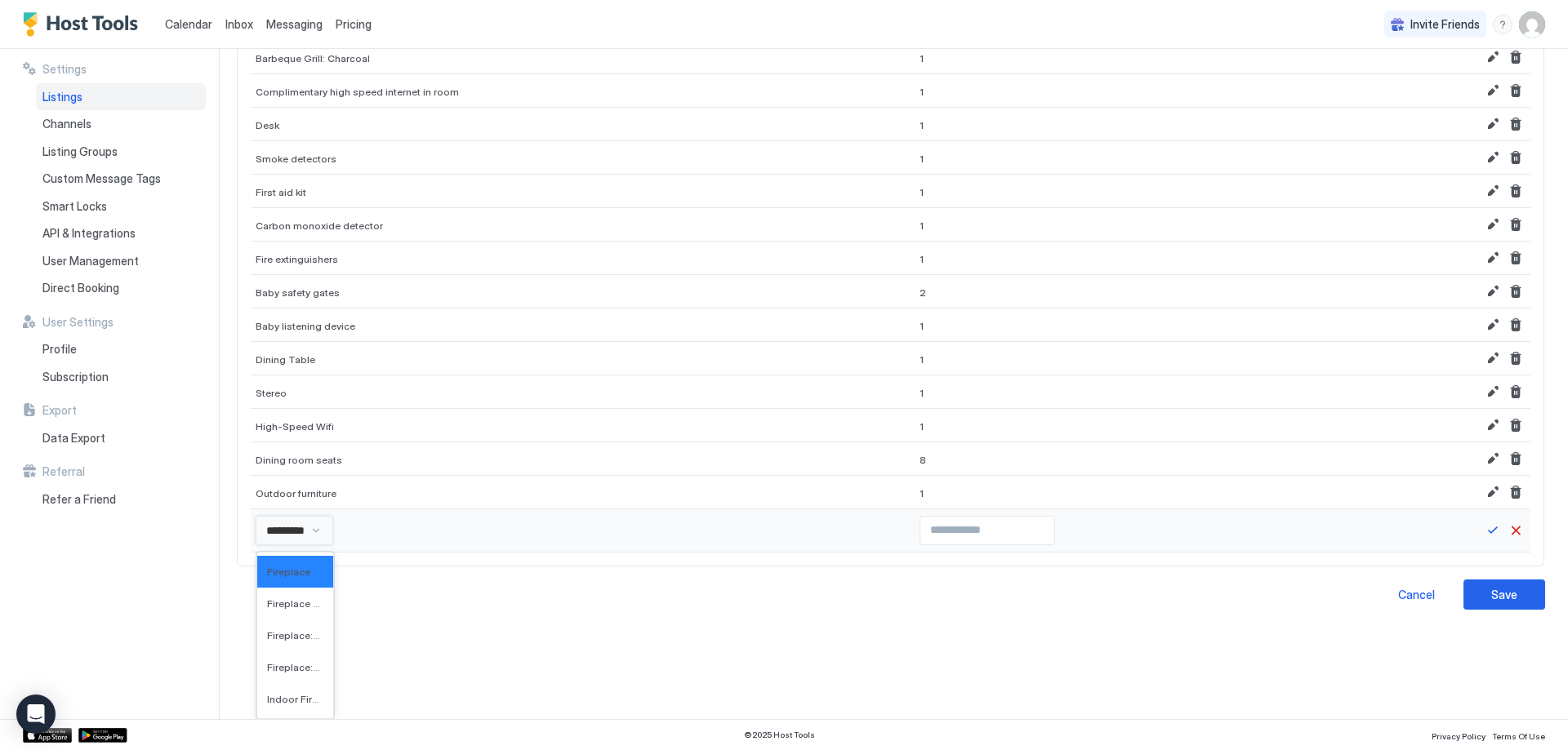
type input "*********"
click at [309, 615] on div "Fireplace guards" at bounding box center [299, 603] width 85 height 32
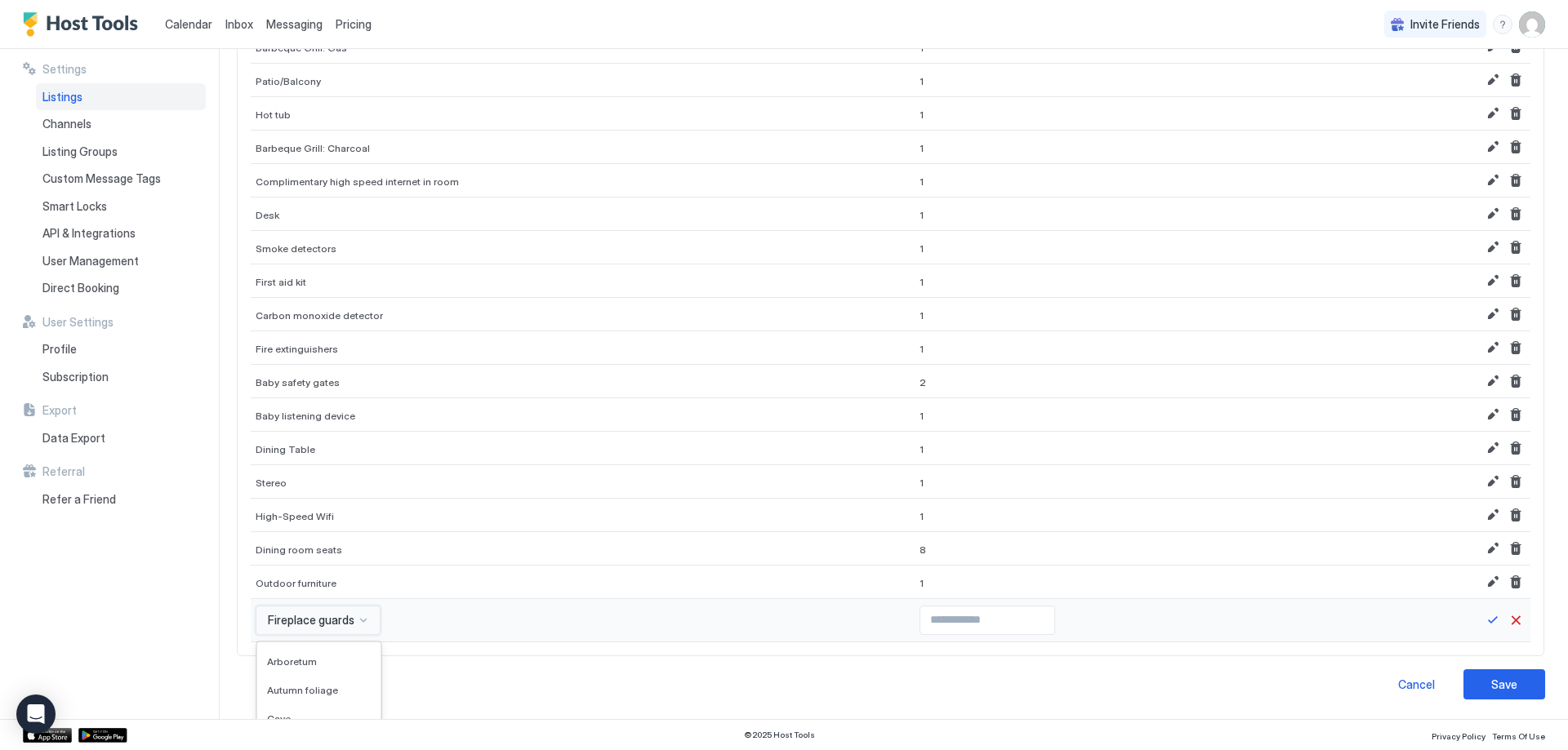
click at [341, 617] on div "option Fireplace guards, selected. 554 results available. Use Up and Down to ch…" at bounding box center [318, 621] width 125 height 29
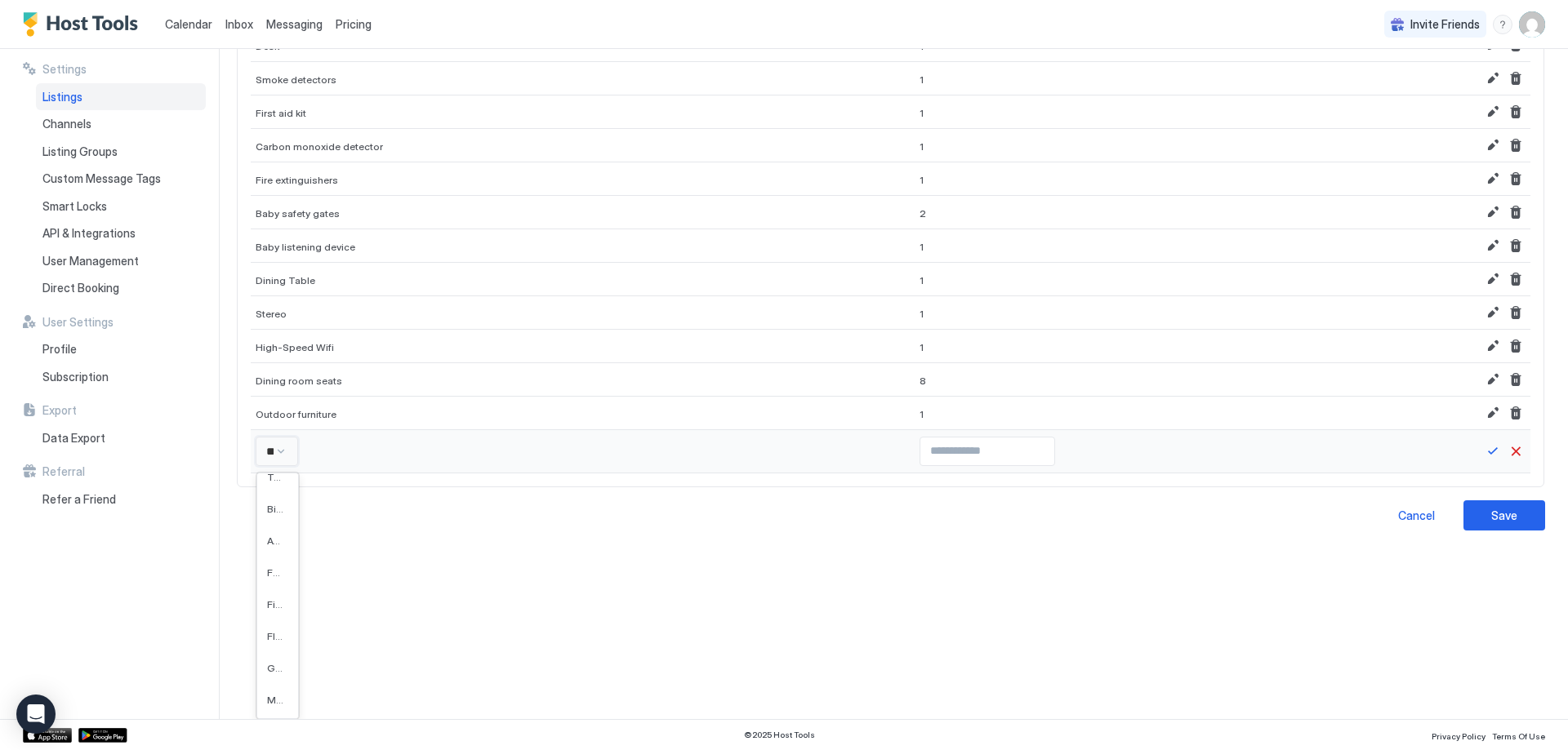
scroll to position [219, 0]
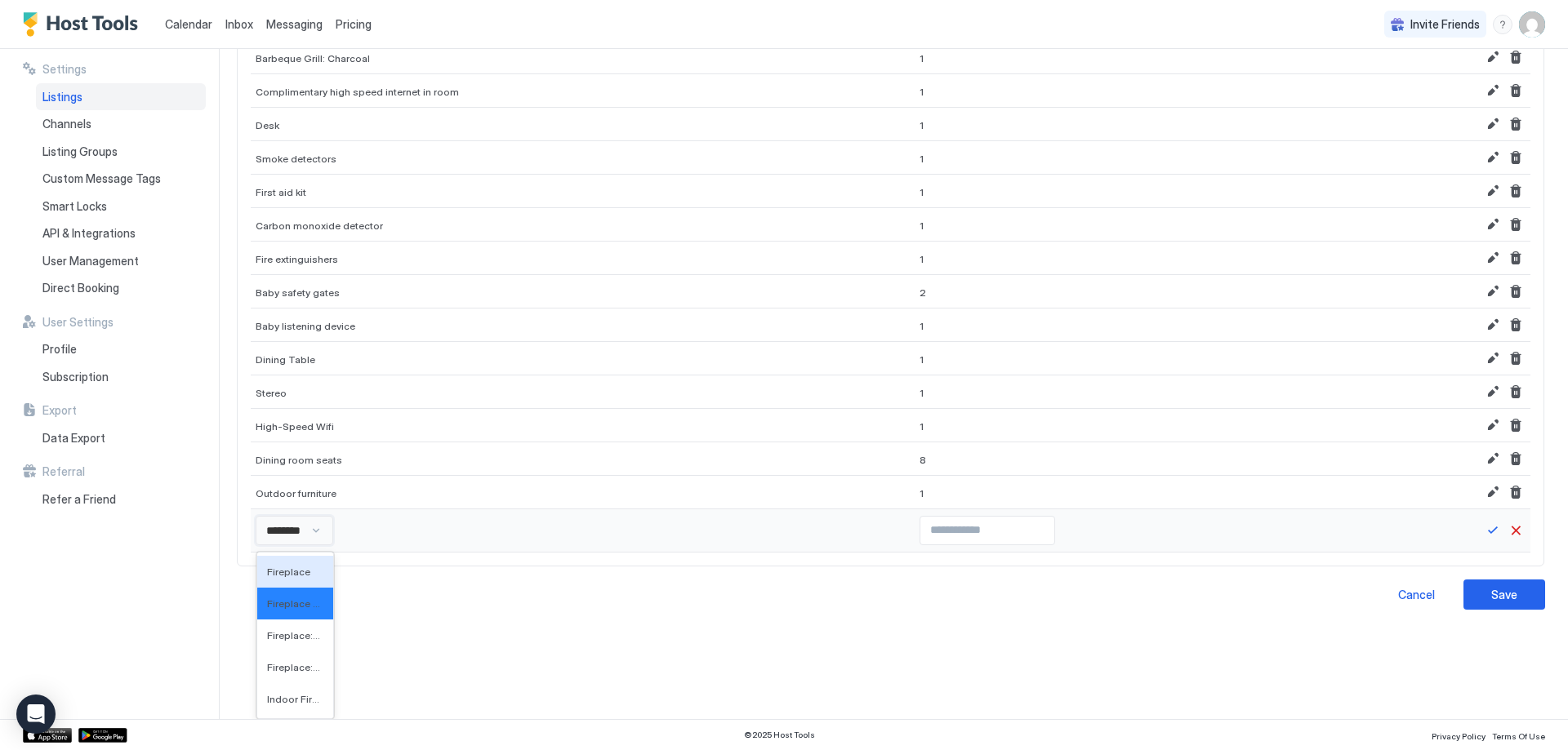
type input "*********"
click at [303, 646] on div "Fireplace: Wood burning" at bounding box center [298, 635] width 82 height 32
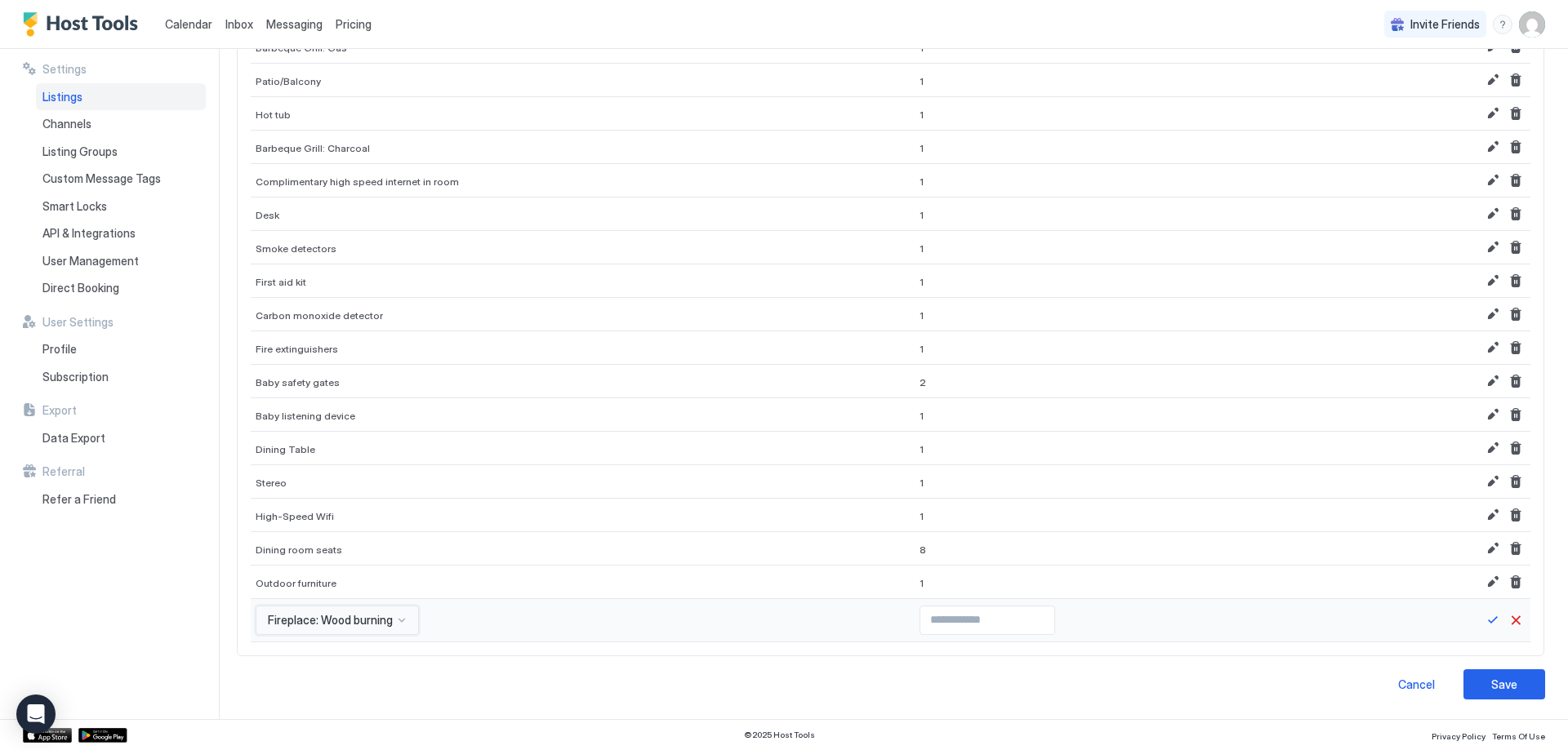
click at [366, 603] on div "option Fireplace: Wood burning, selected. Fireplace: Wood burning" at bounding box center [583, 621] width 664 height 43
click at [361, 622] on div "Fireplace: Wood burning" at bounding box center [337, 621] width 163 height 29
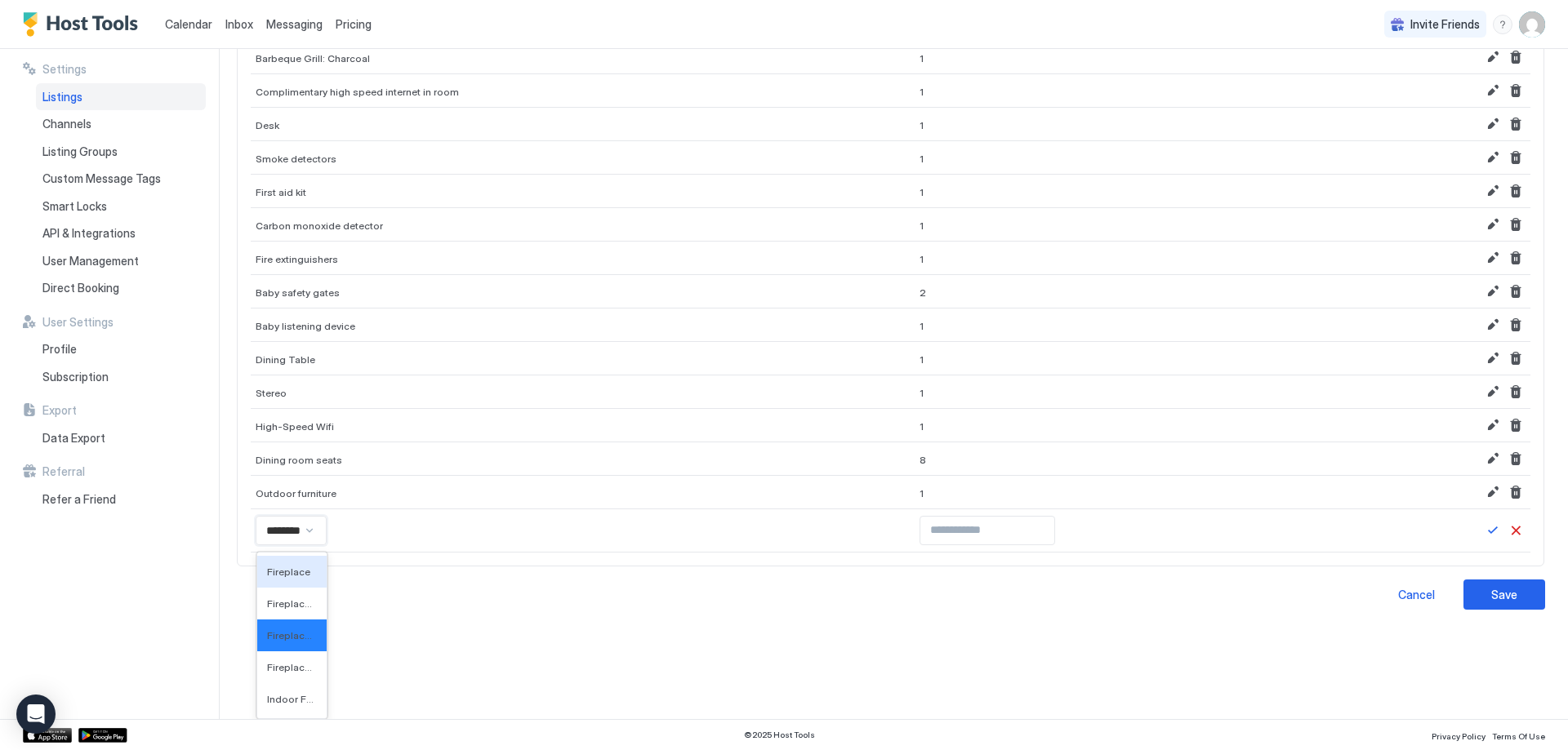
type input "*********"
click at [309, 574] on div "Fireplace" at bounding box center [298, 572] width 62 height 13
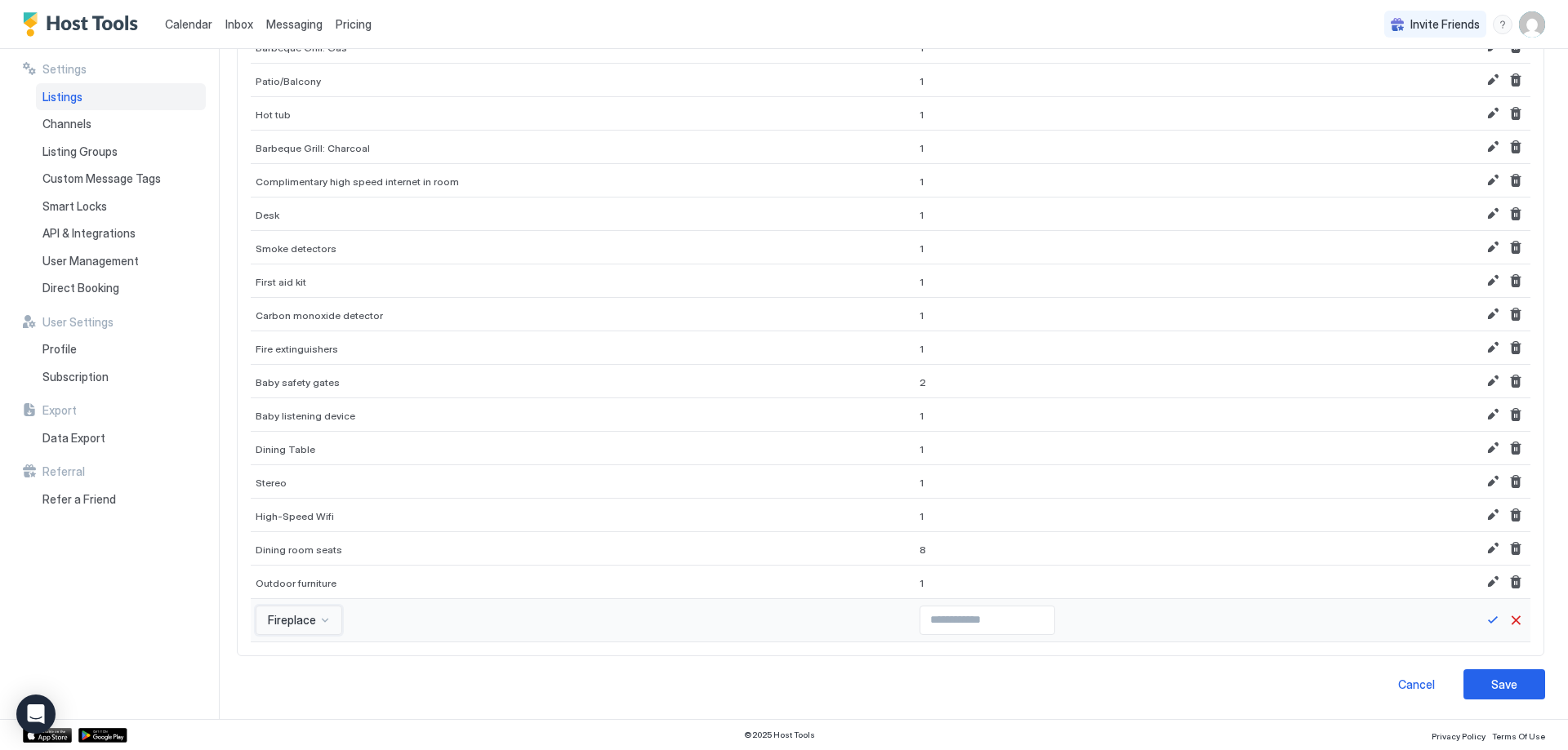
click at [915, 639] on div at bounding box center [1141, 621] width 453 height 43
click at [978, 609] on input "Input Field" at bounding box center [987, 621] width 134 height 28
type input "*"
click at [990, 615] on input "*" at bounding box center [987, 621] width 134 height 28
click at [1483, 622] on button "Save" at bounding box center [1493, 621] width 20 height 20
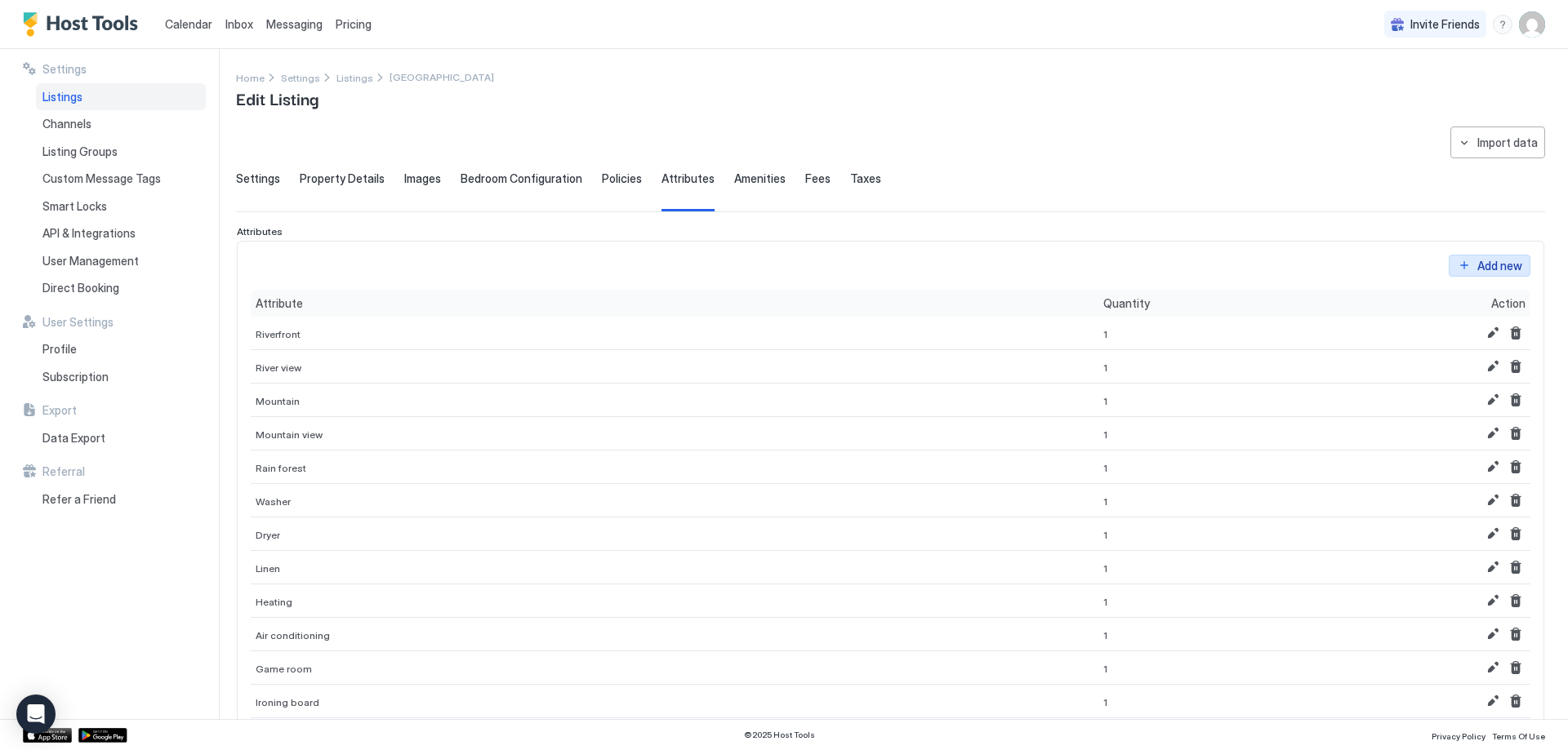
click at [1478, 266] on div "Add new" at bounding box center [1500, 265] width 45 height 17
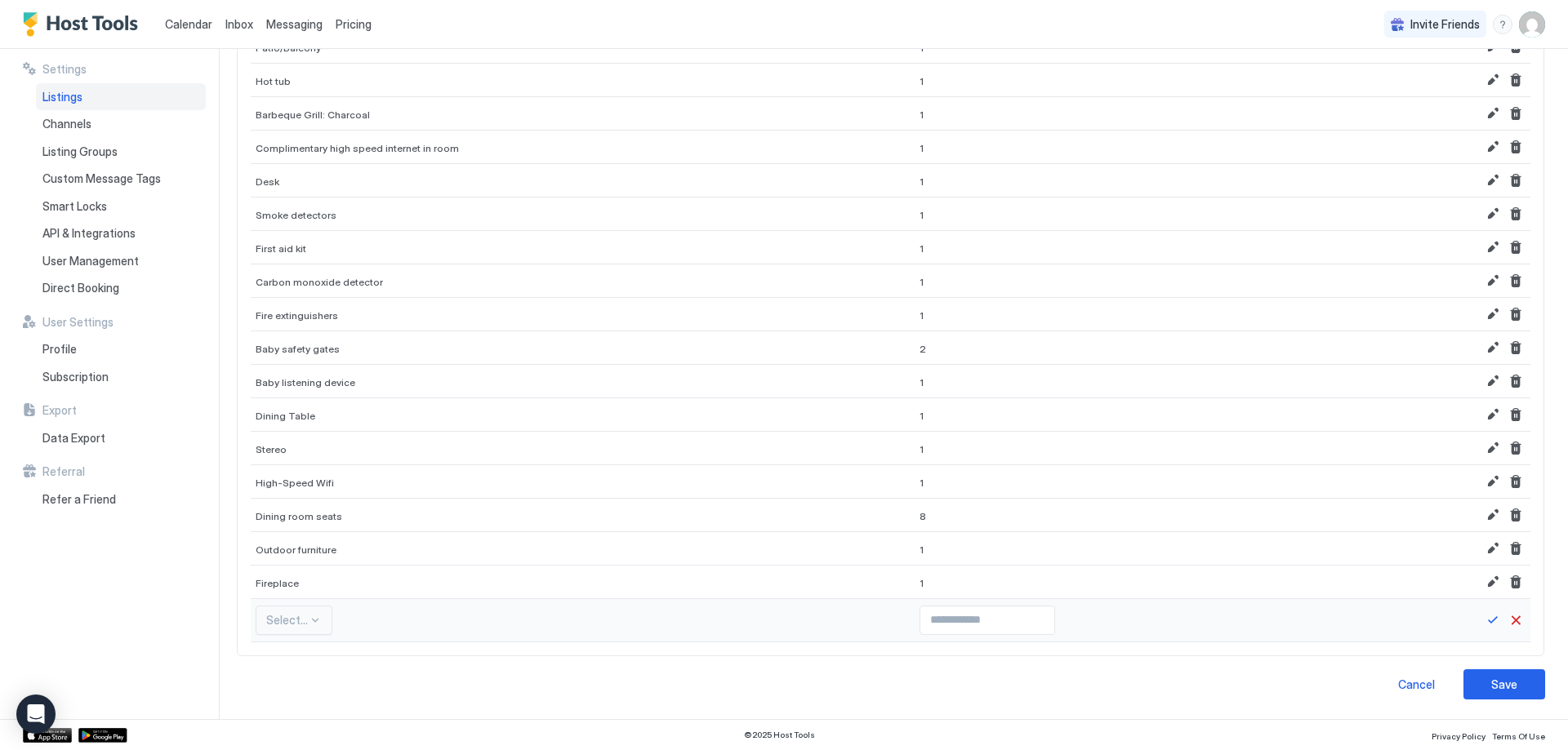
click at [308, 621] on div "Select..." at bounding box center [293, 621] width 77 height 29
type input "********"
click at [300, 674] on div "Fire Pit" at bounding box center [292, 661] width 71 height 32
click at [920, 615] on input "Input Field" at bounding box center [987, 621] width 134 height 28
type input "*"
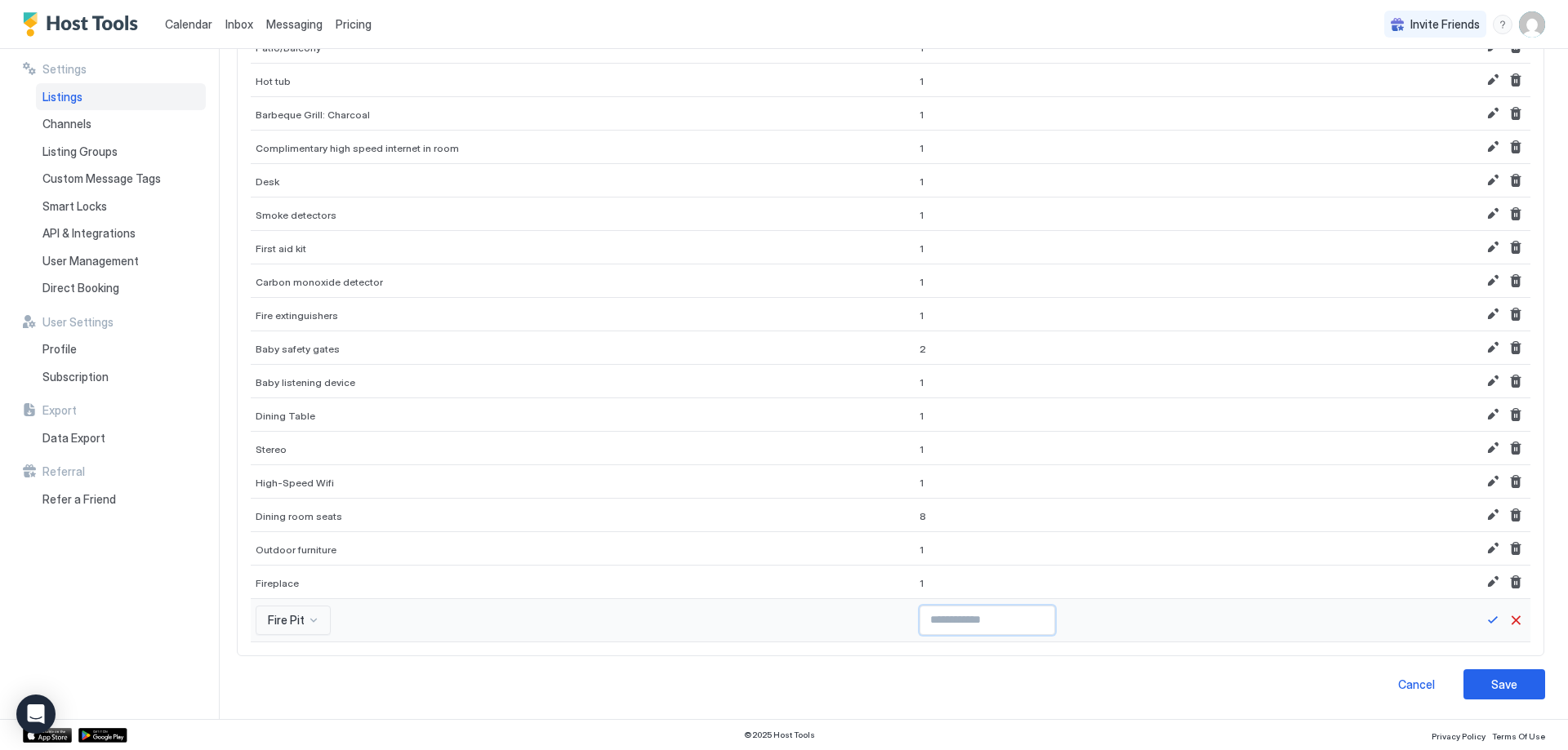
click at [992, 613] on input "*" at bounding box center [987, 621] width 134 height 28
click at [1483, 622] on button "Save" at bounding box center [1493, 621] width 20 height 20
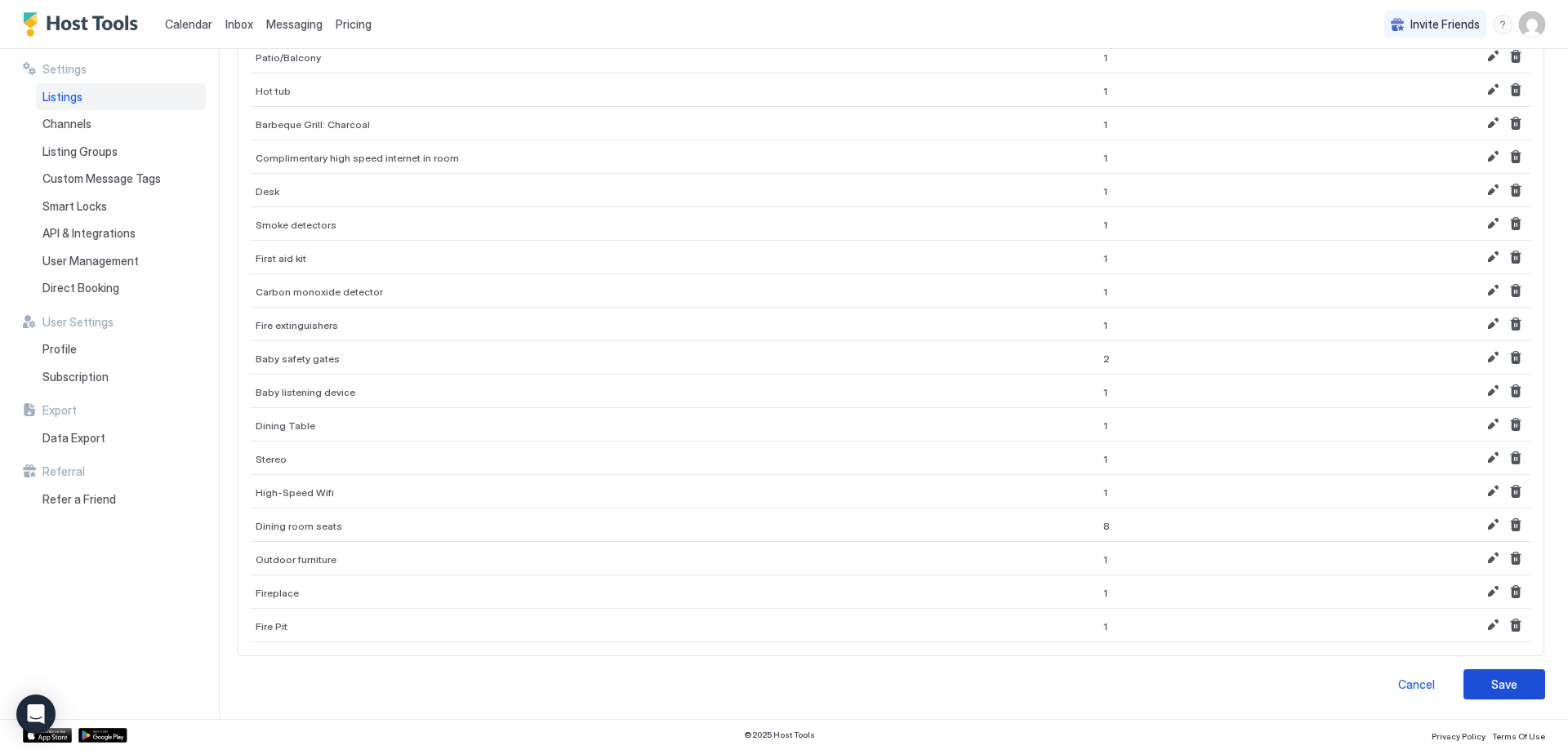
click at [1515, 681] on button "Save" at bounding box center [1504, 684] width 81 height 30
